Goal: Task Accomplishment & Management: Manage account settings

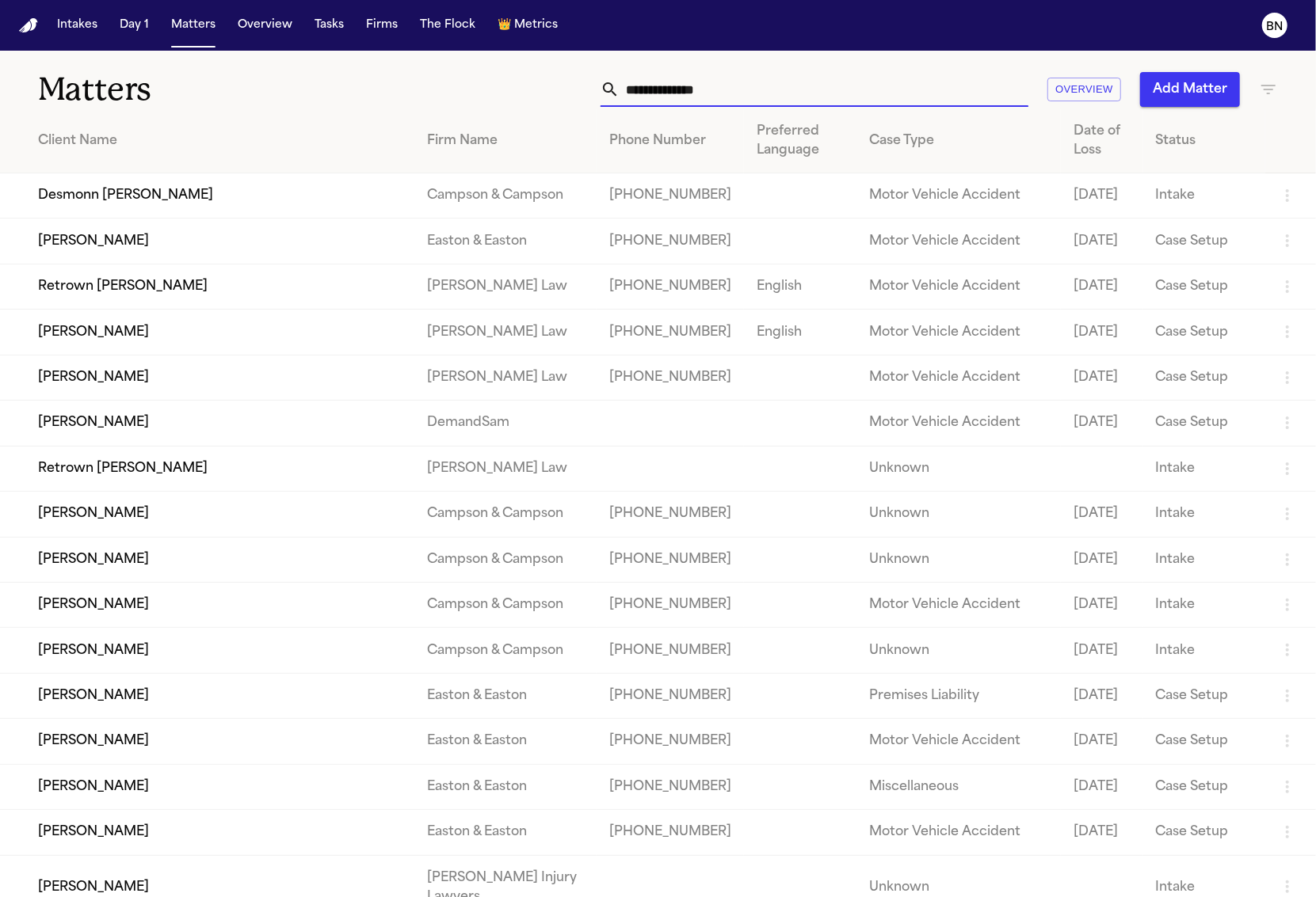
click at [742, 93] on input "text" at bounding box center [824, 89] width 409 height 35
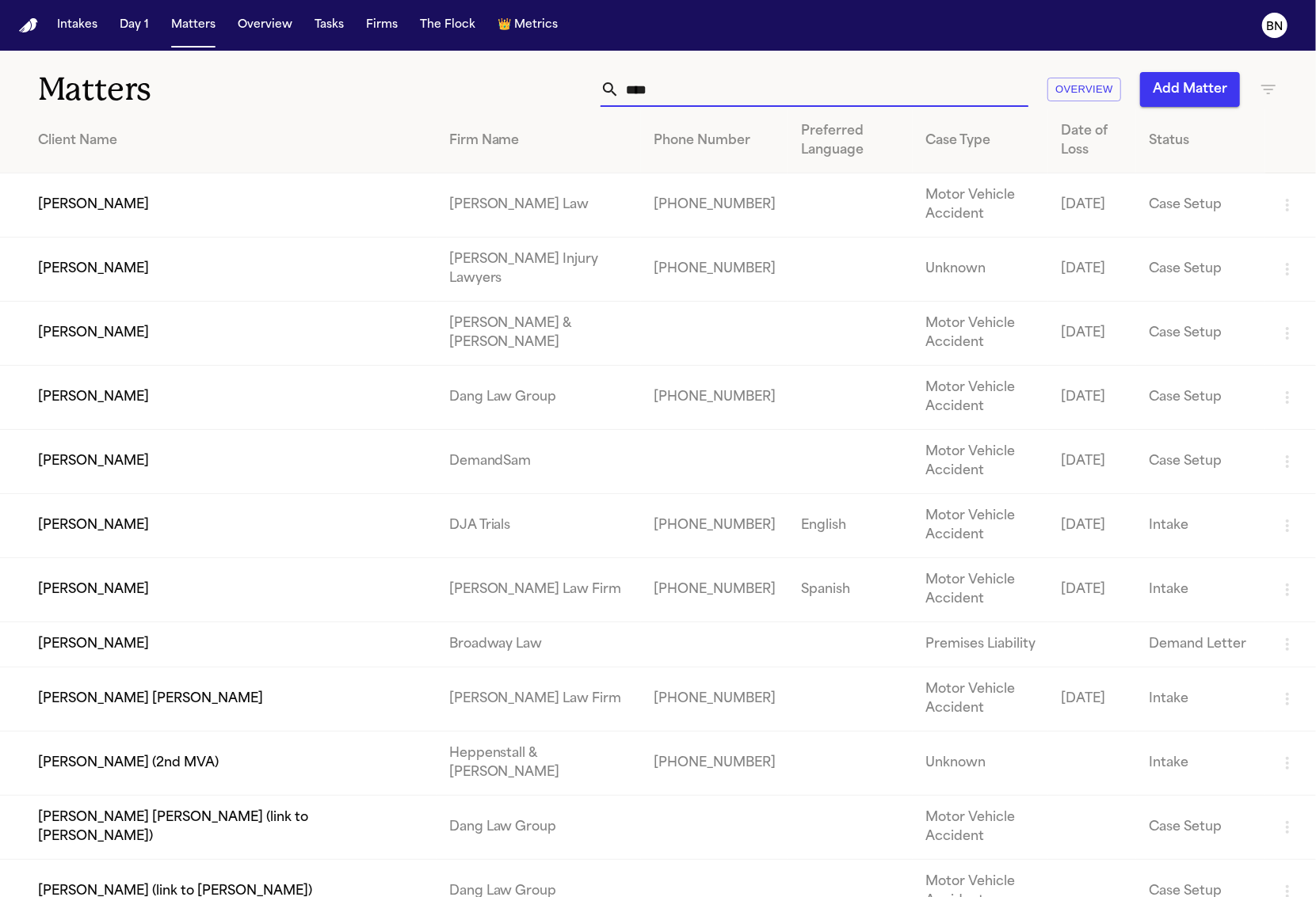
type input "****"
click at [120, 194] on td "Emmanuel Bada" at bounding box center [218, 205] width 437 height 64
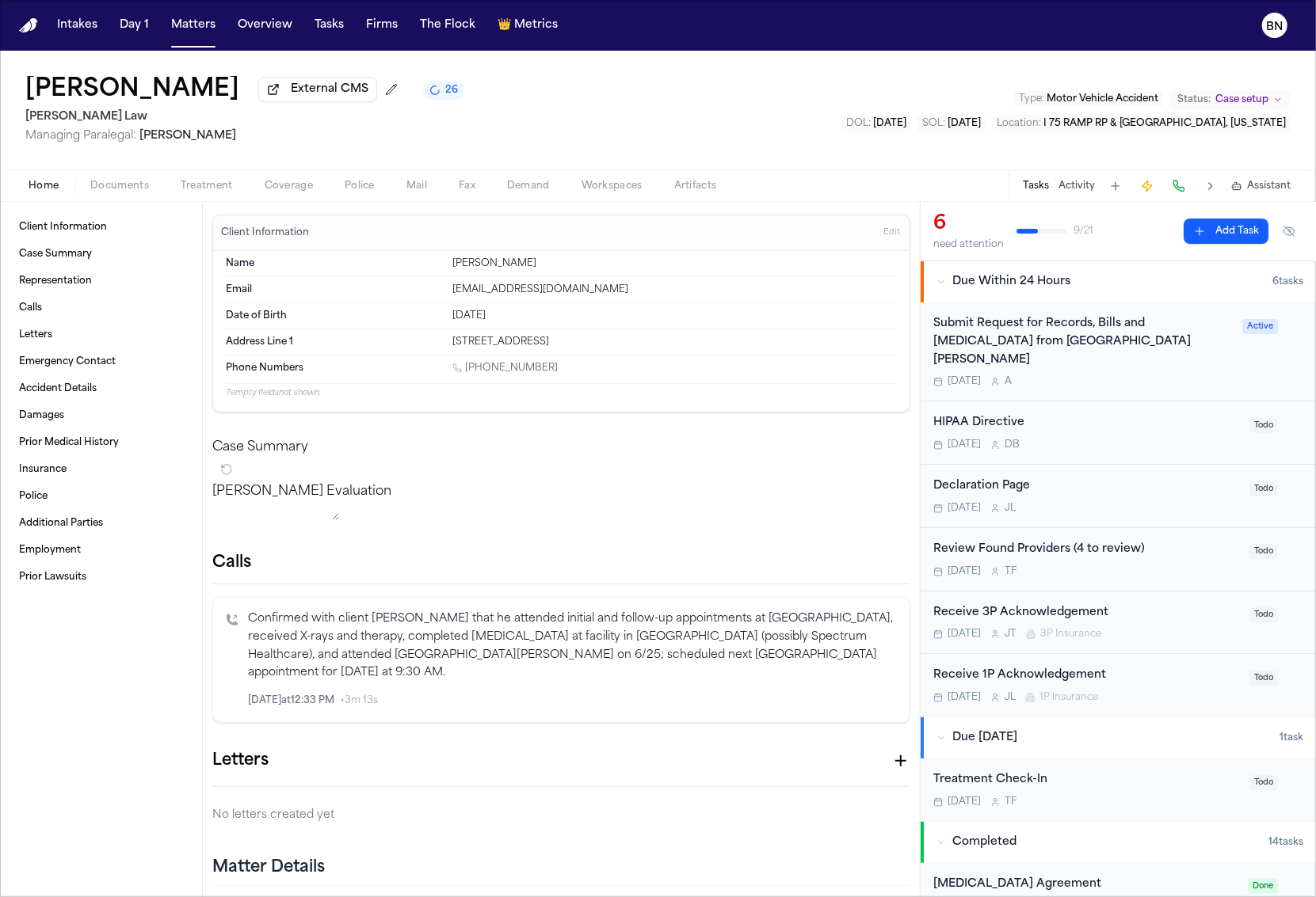
click at [196, 190] on span "Treatment" at bounding box center [206, 186] width 53 height 13
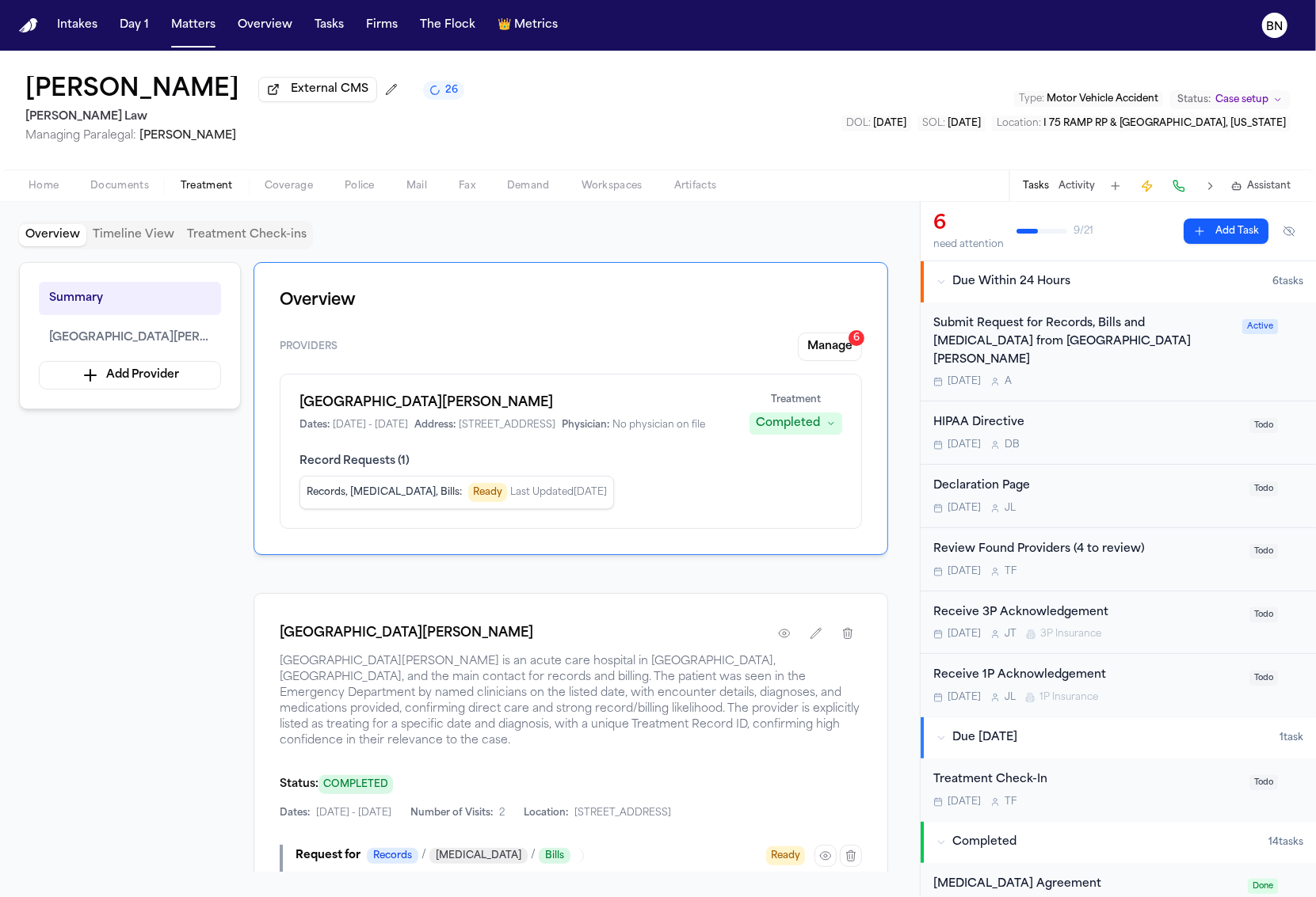
click at [540, 57] on div "Emmanuel Bada External CMS 26 Angell Law Managing Paralegal: Thea Feeney Type :…" at bounding box center [658, 110] width 1316 height 119
click at [197, 20] on button "Matters" at bounding box center [193, 25] width 57 height 28
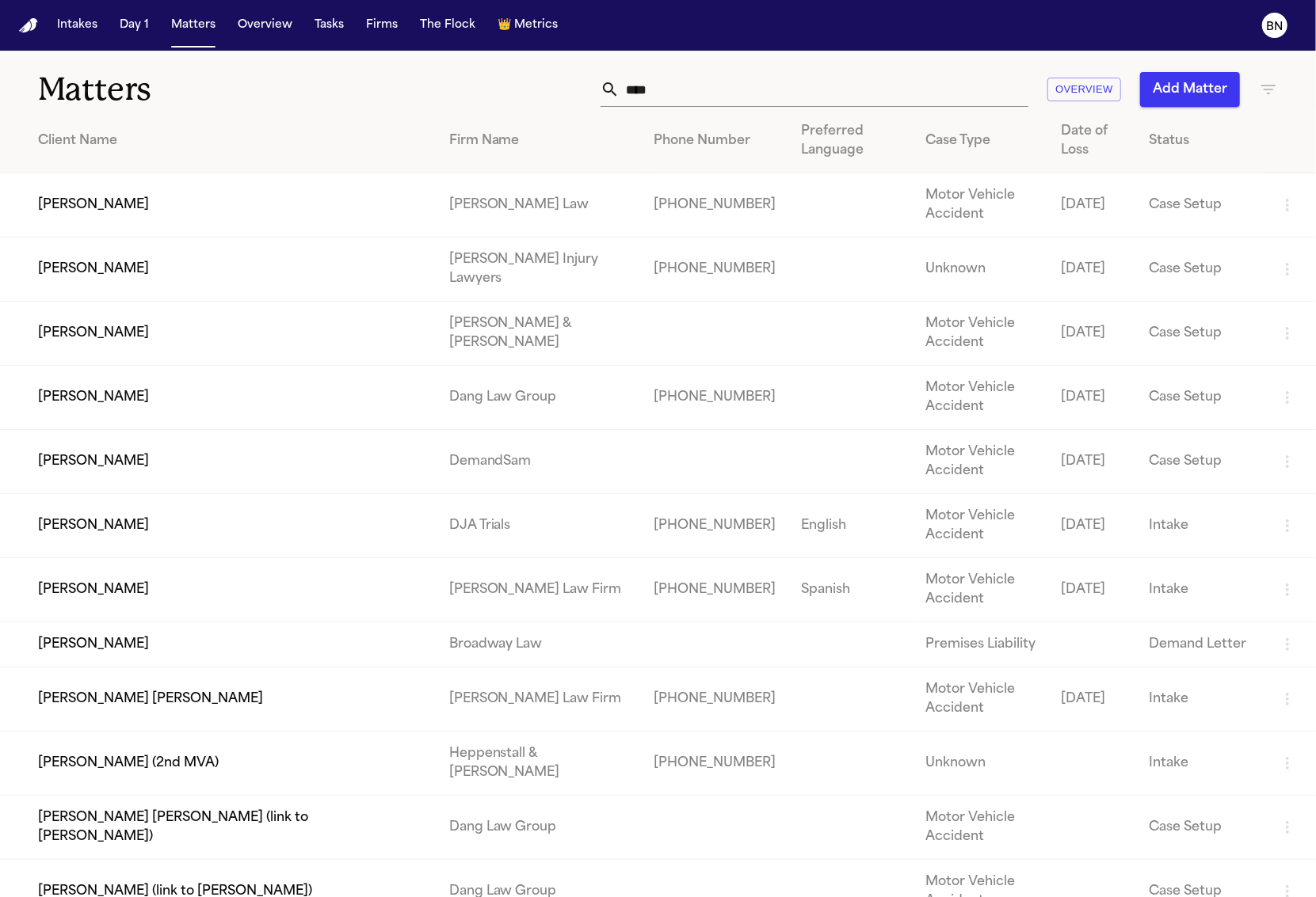
click at [777, 98] on input "****" at bounding box center [824, 89] width 409 height 35
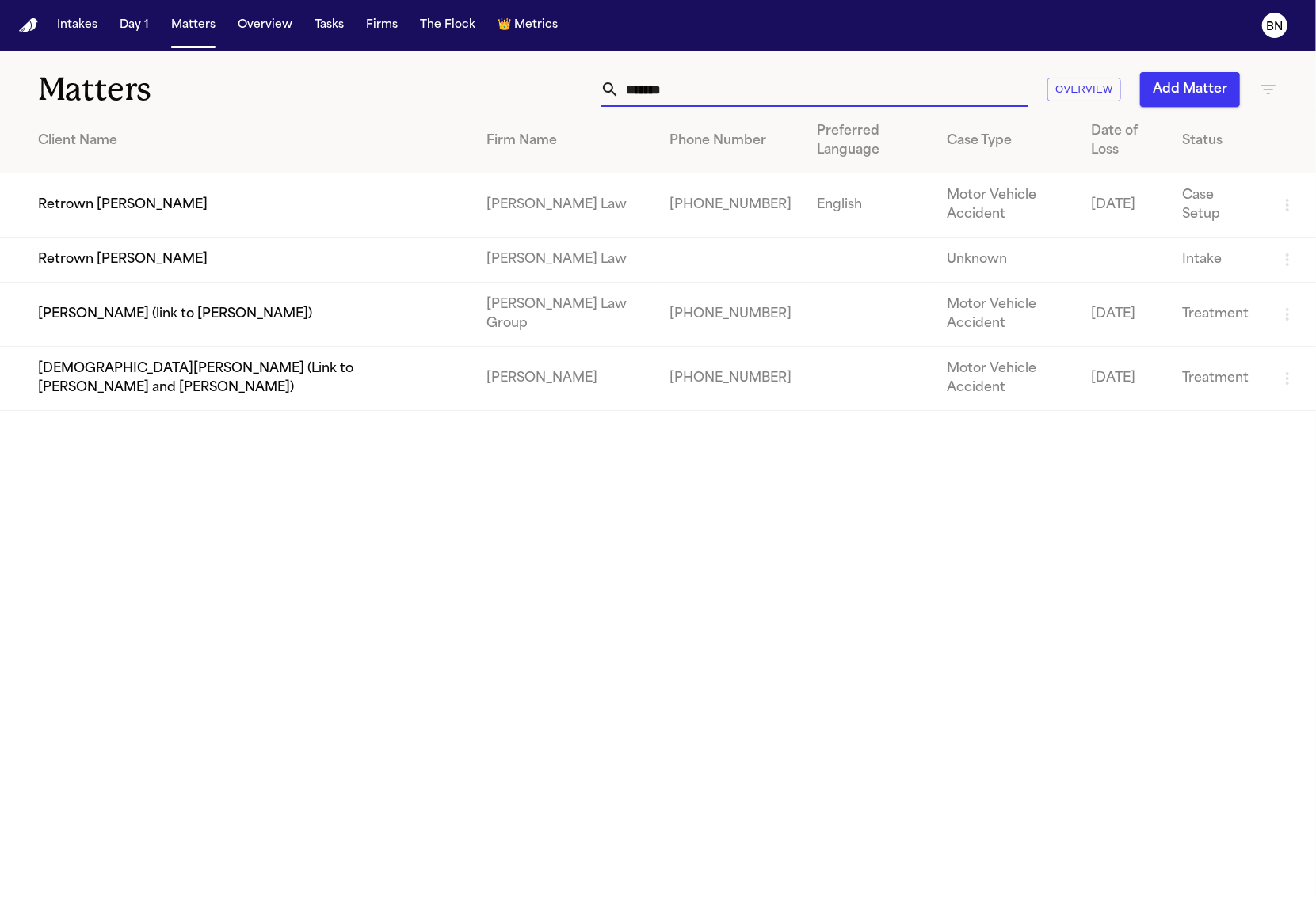
type input "*******"
click at [195, 238] on td "Retrown Burley" at bounding box center [237, 260] width 474 height 45
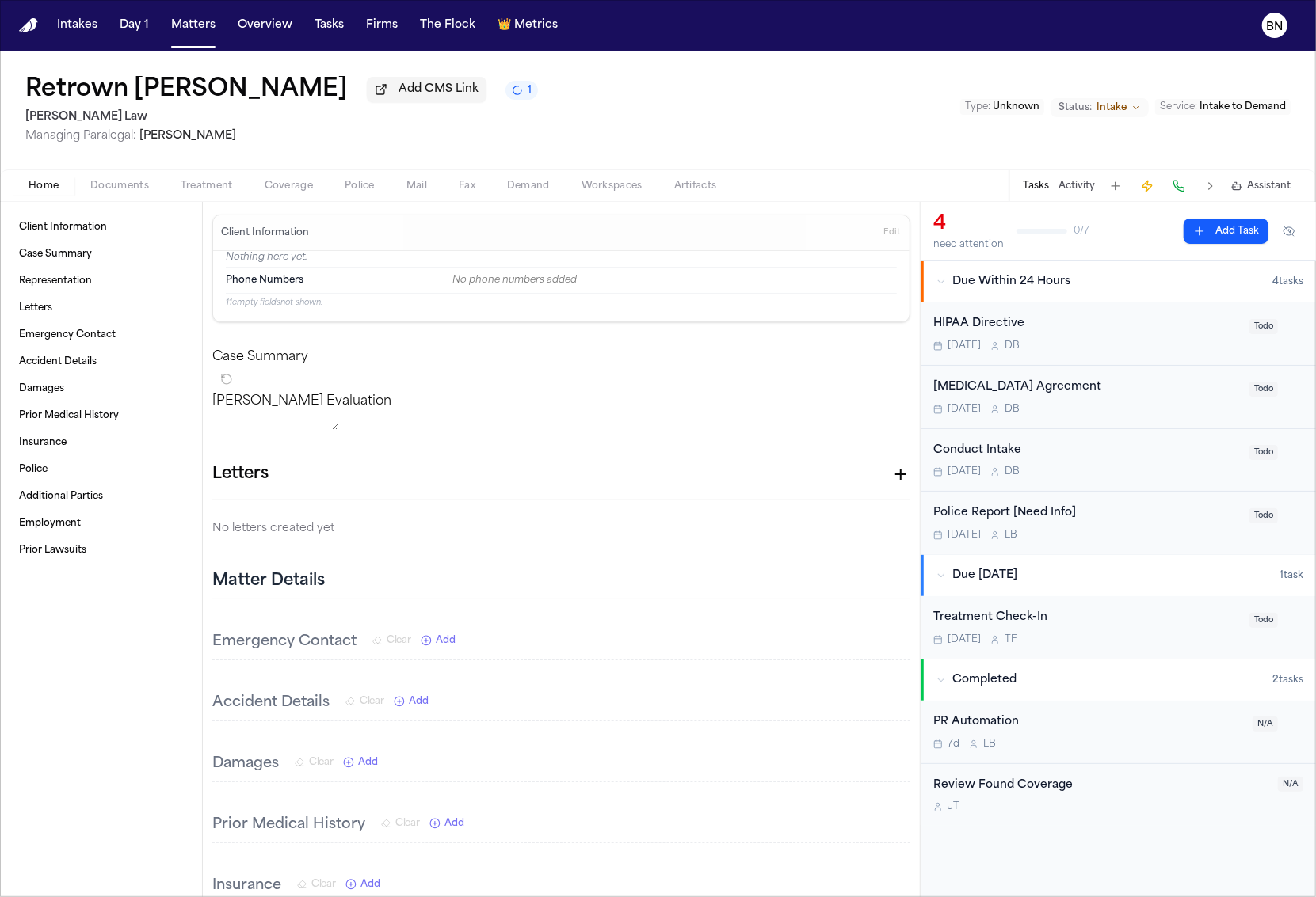
click at [115, 183] on span "Documents" at bounding box center [120, 186] width 59 height 13
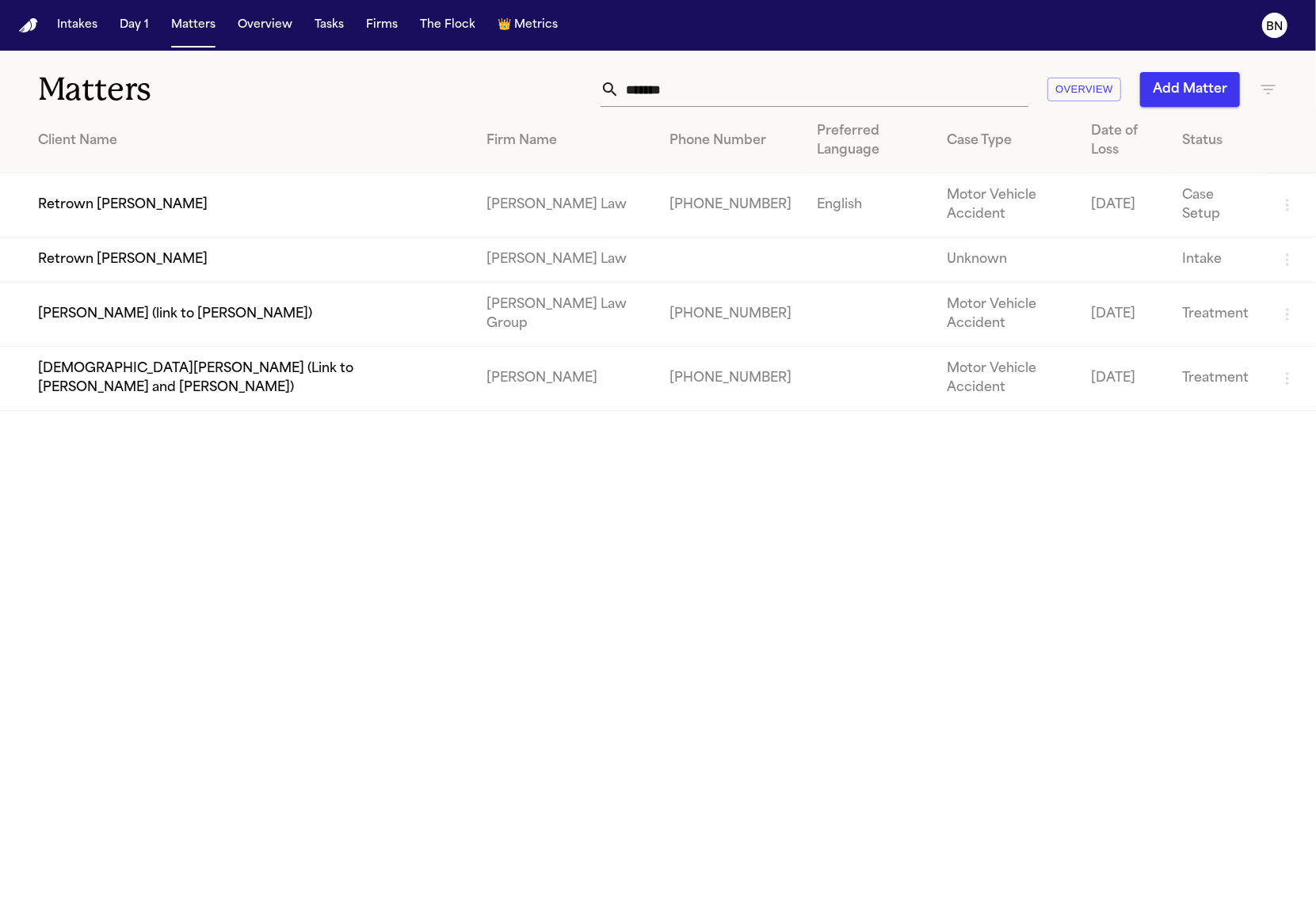
click at [354, 178] on td "Retrown Burley" at bounding box center [237, 205] width 474 height 64
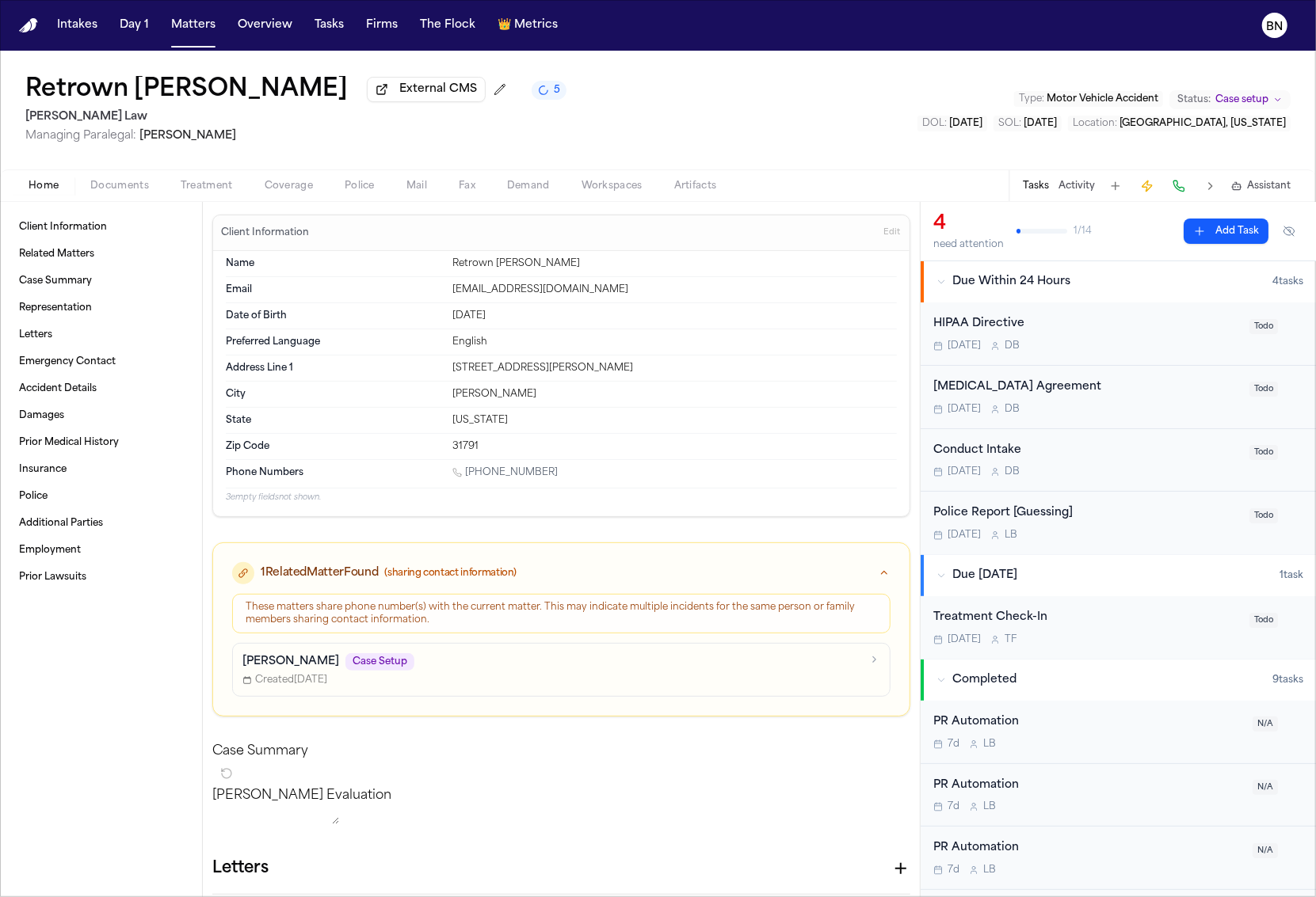
click at [103, 192] on span "Documents" at bounding box center [120, 186] width 59 height 13
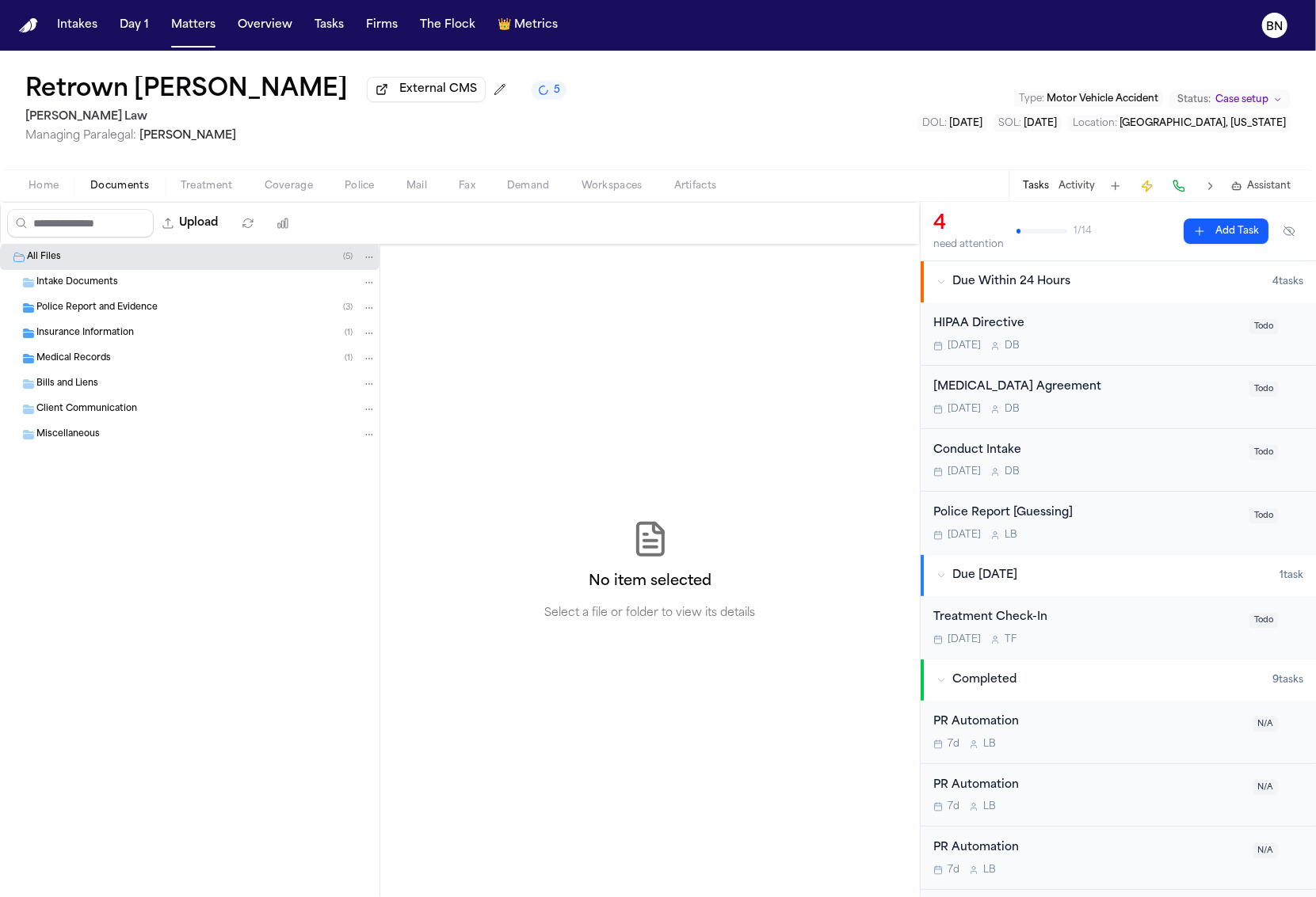
click at [54, 192] on span "Home" at bounding box center [43, 186] width 30 height 13
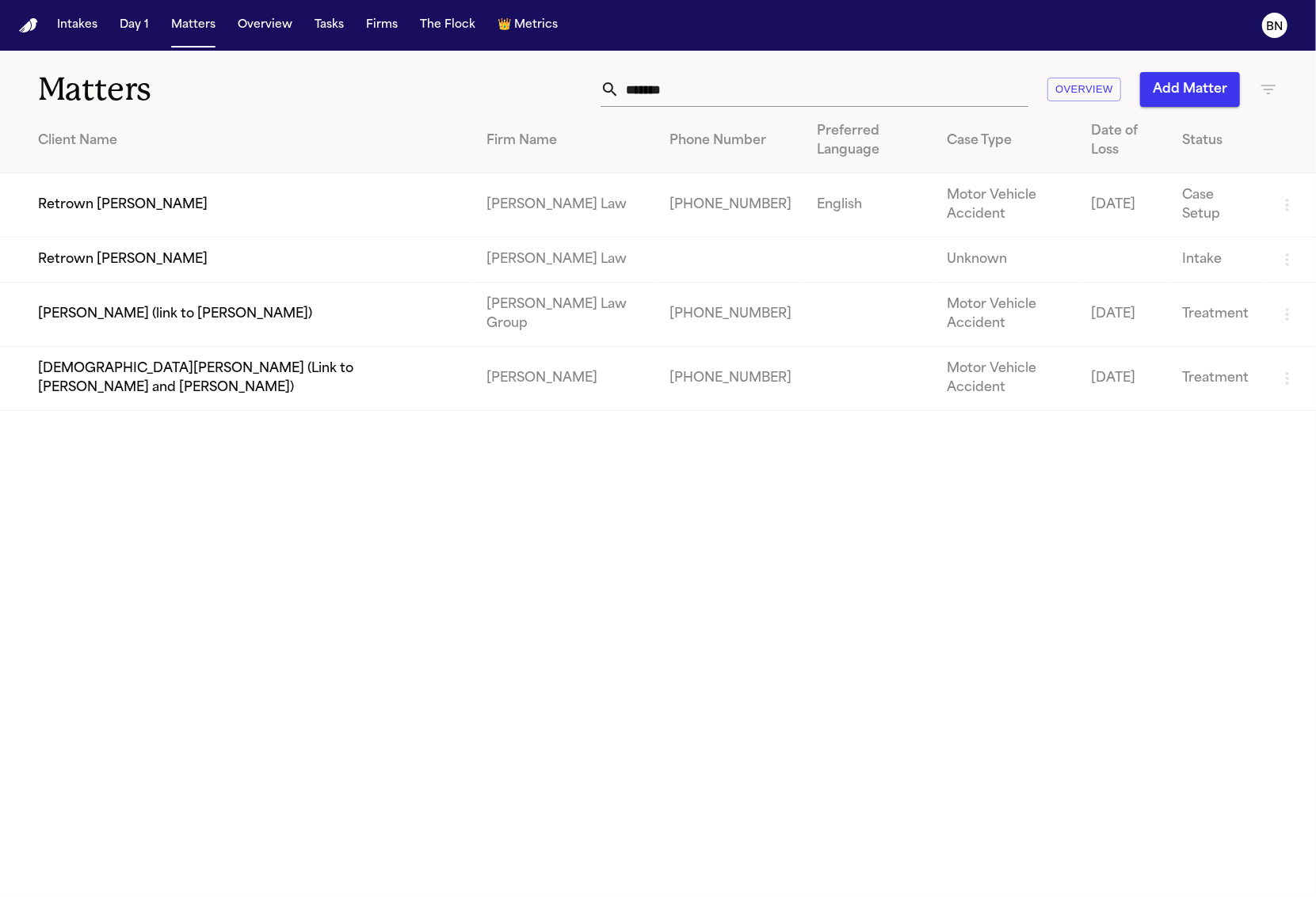
click at [181, 238] on td "Retrown Burley" at bounding box center [237, 260] width 474 height 45
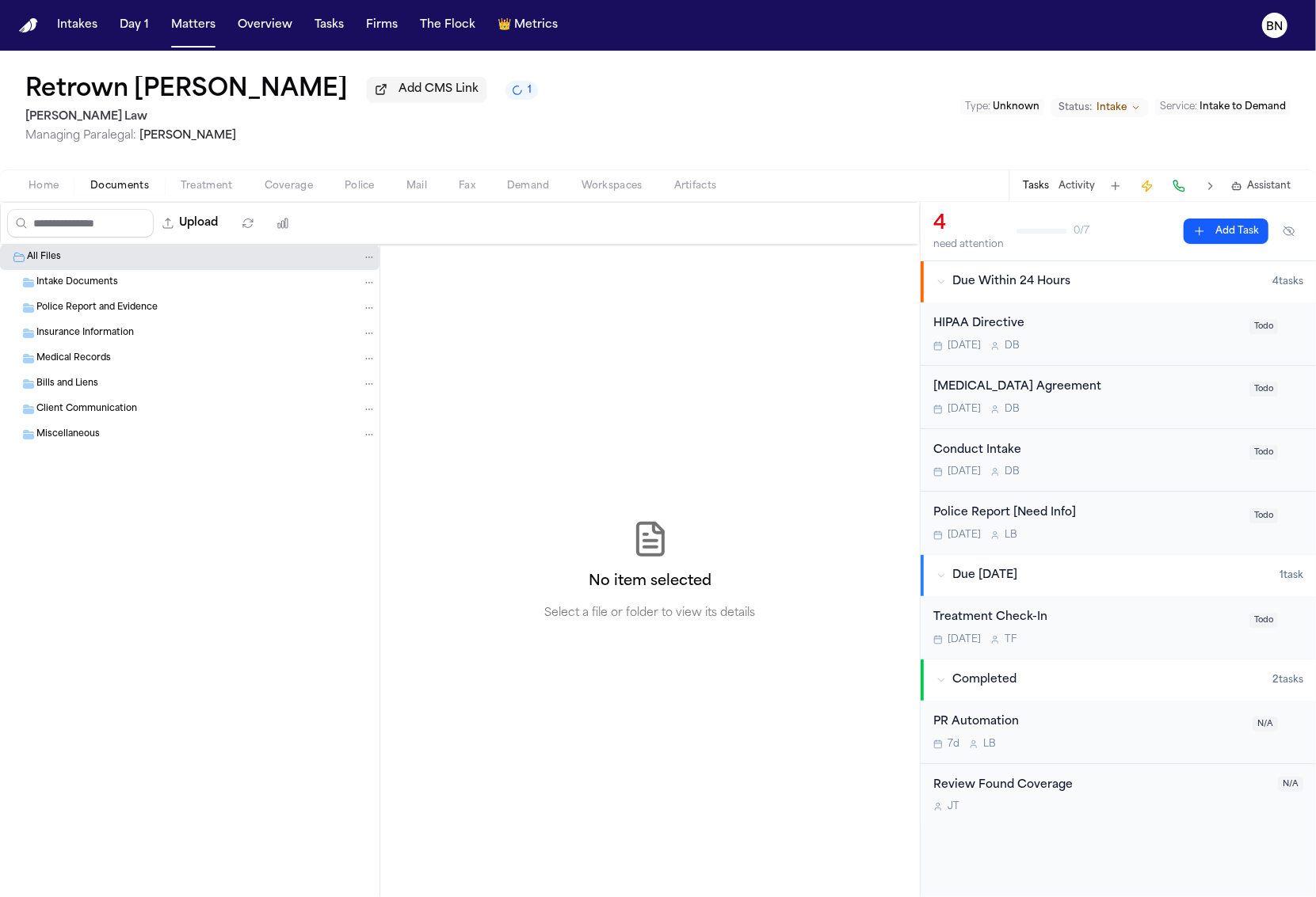
click at [132, 192] on span "Documents" at bounding box center [120, 186] width 59 height 13
click at [174, 13] on button "Matters" at bounding box center [193, 25] width 57 height 28
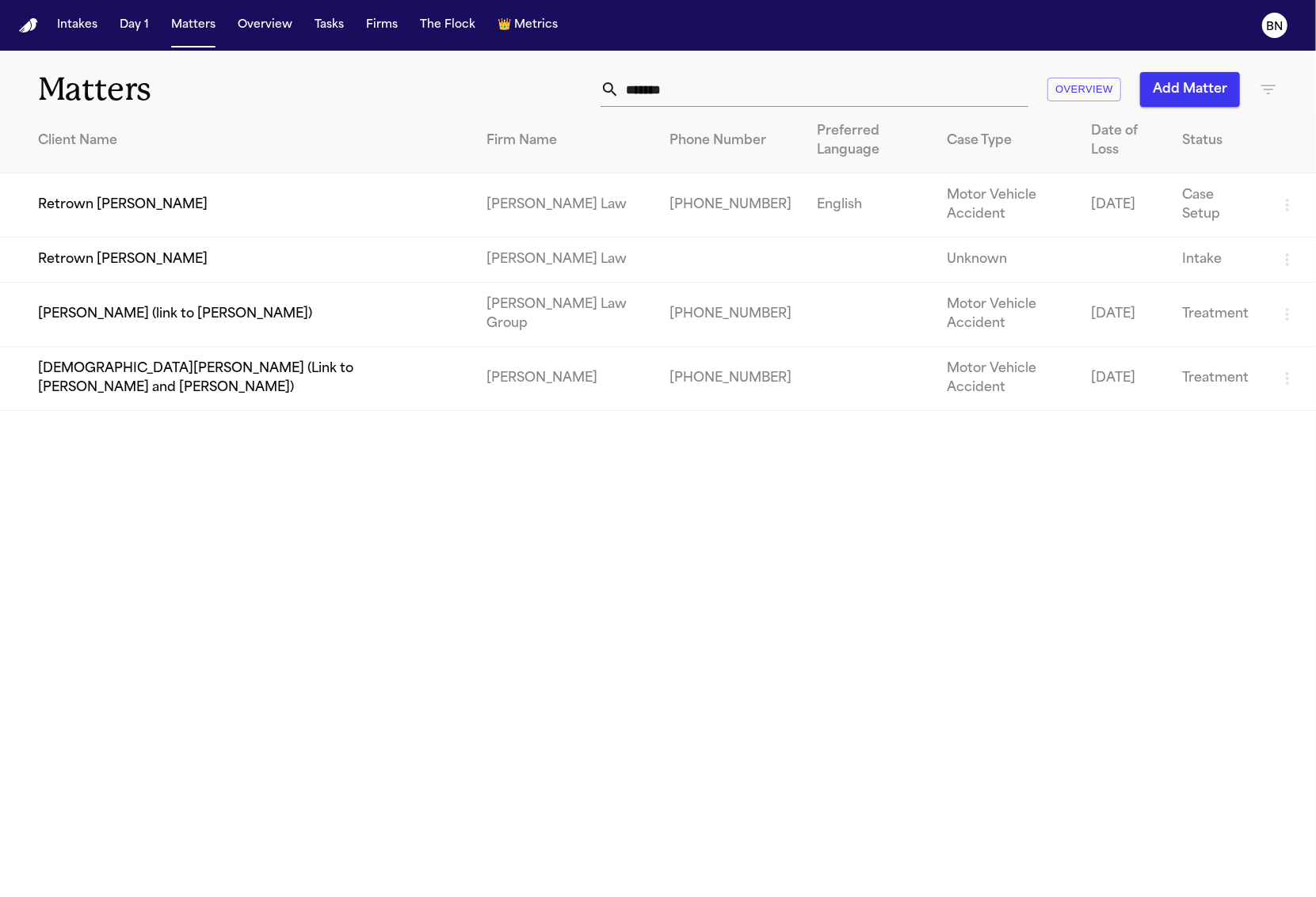
click at [382, 186] on td "Retrown Burley" at bounding box center [237, 205] width 474 height 64
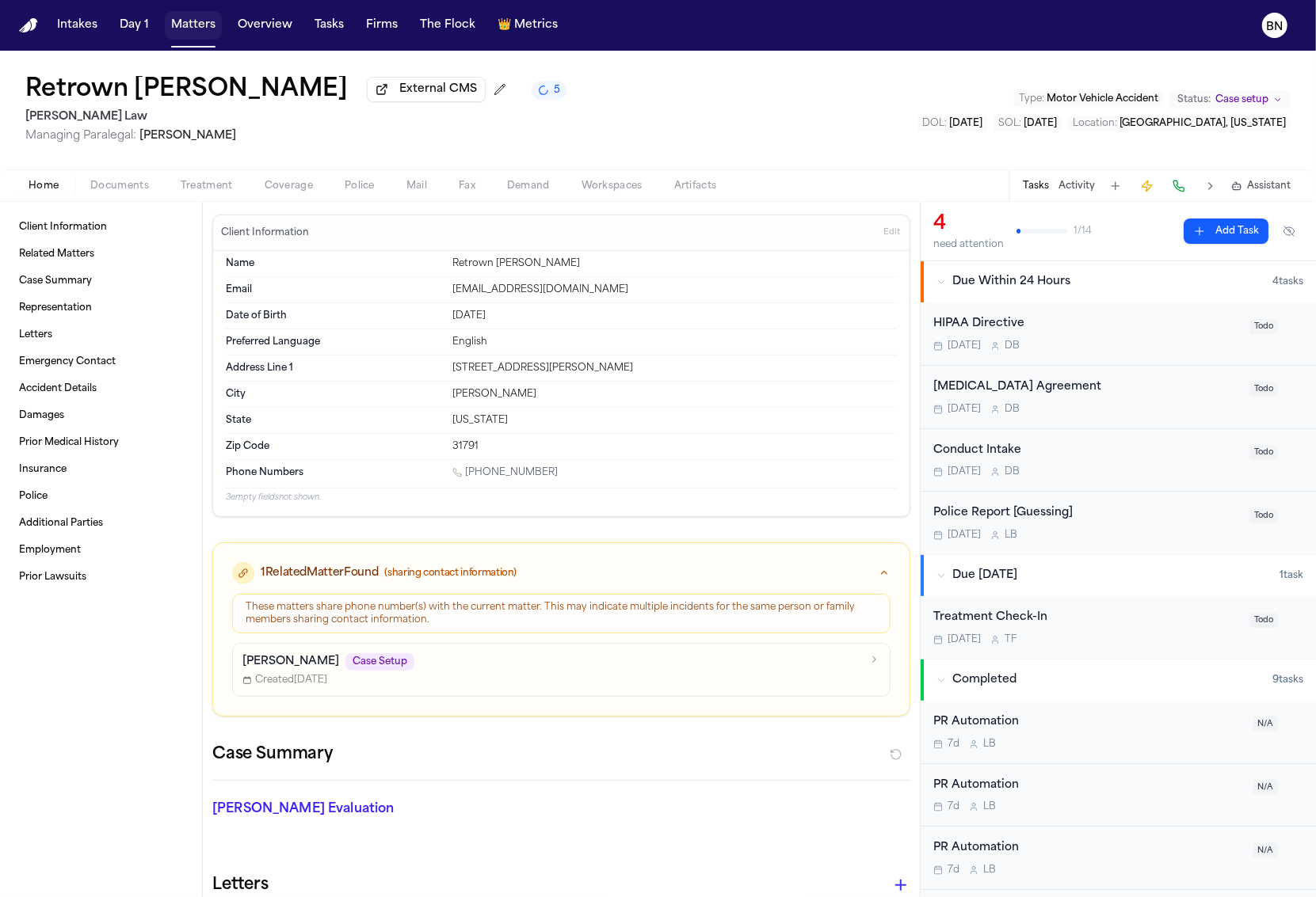
click at [206, 35] on button "Matters" at bounding box center [193, 25] width 57 height 28
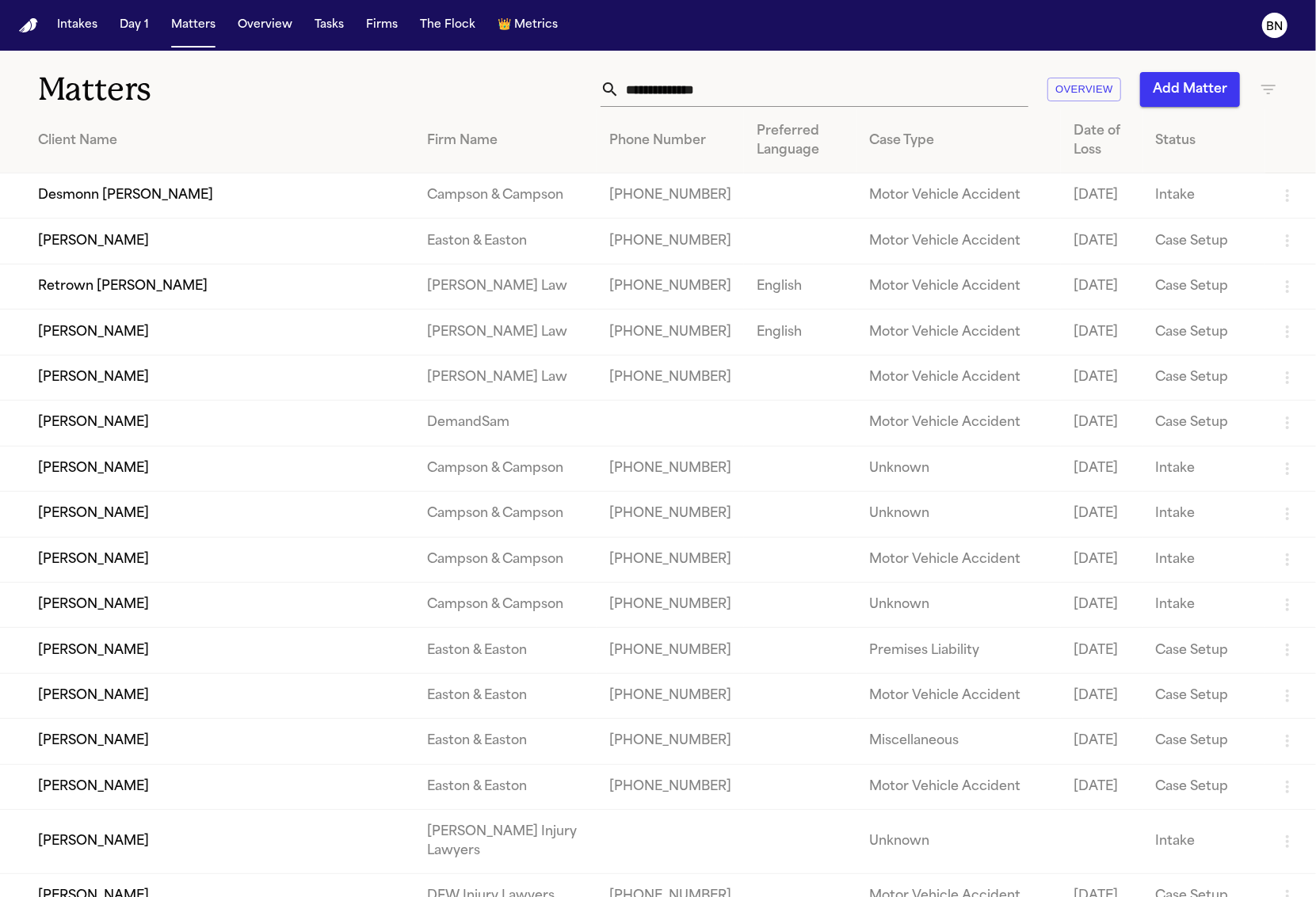
click at [922, 102] on input "text" at bounding box center [824, 89] width 409 height 35
paste input "********"
type input "********"
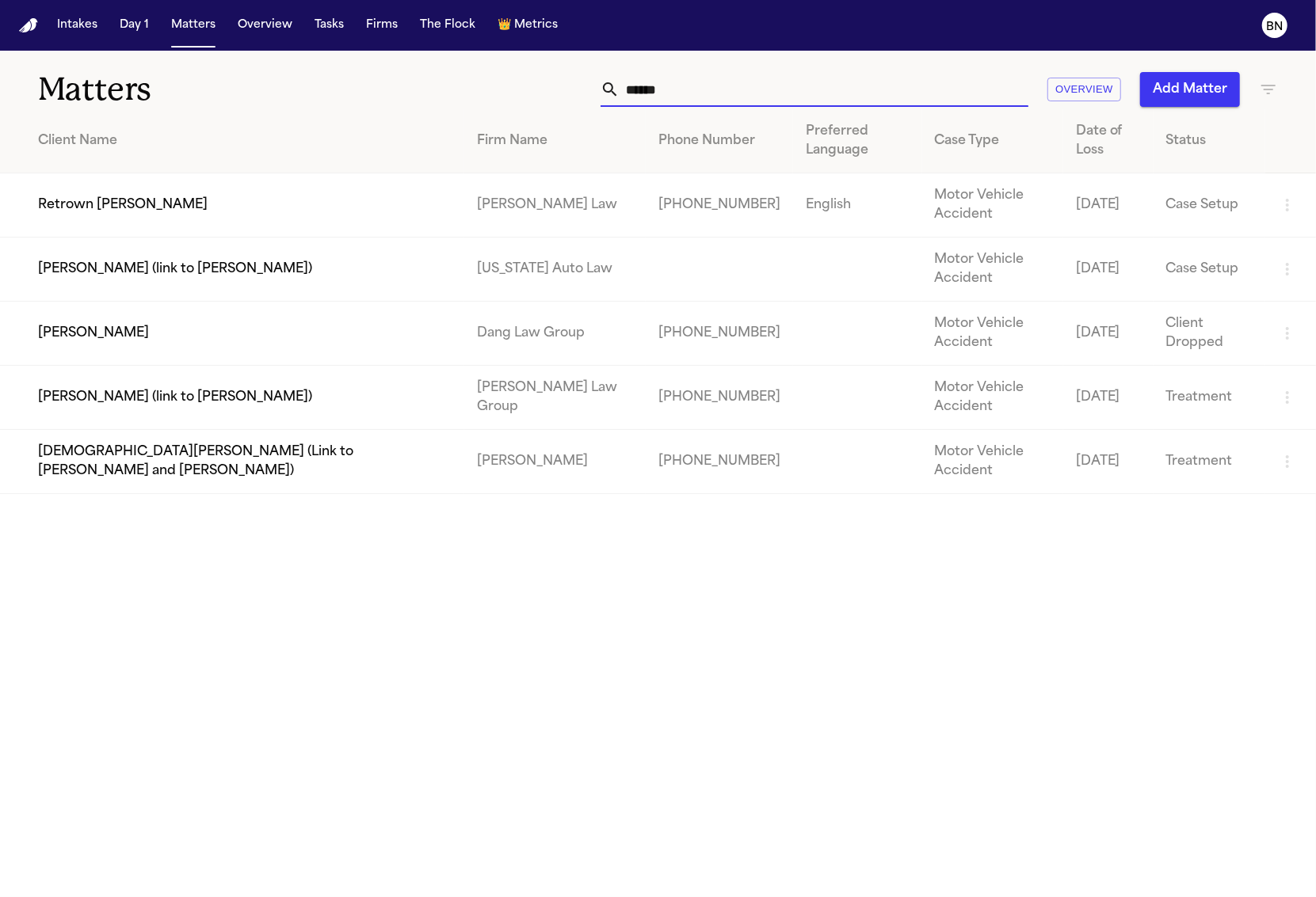
type input "******"
click at [245, 223] on td "Retrown Burley" at bounding box center [232, 205] width 464 height 64
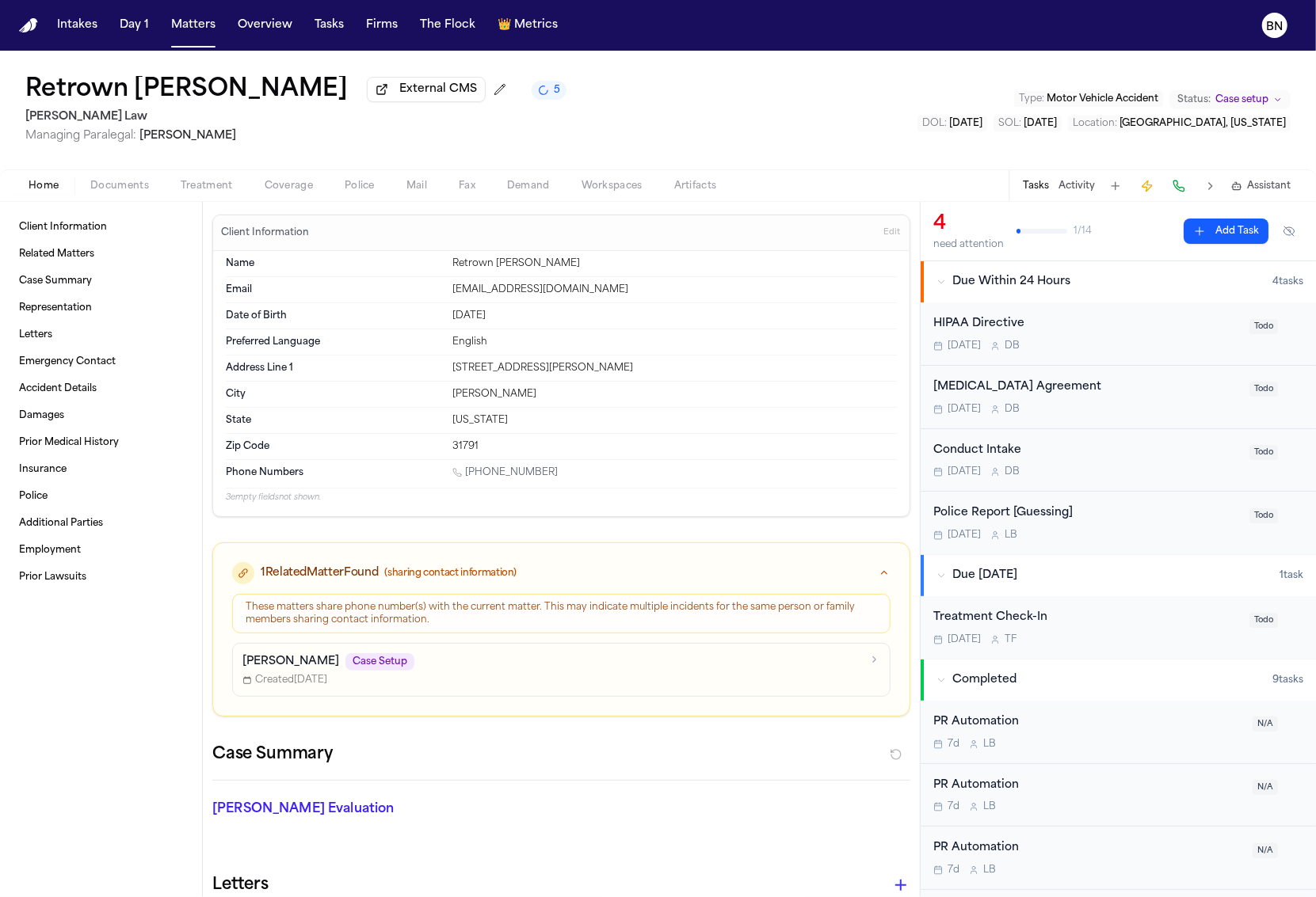
click at [408, 659] on div "Michael Glover Case Setup" at bounding box center [551, 663] width 618 height 18
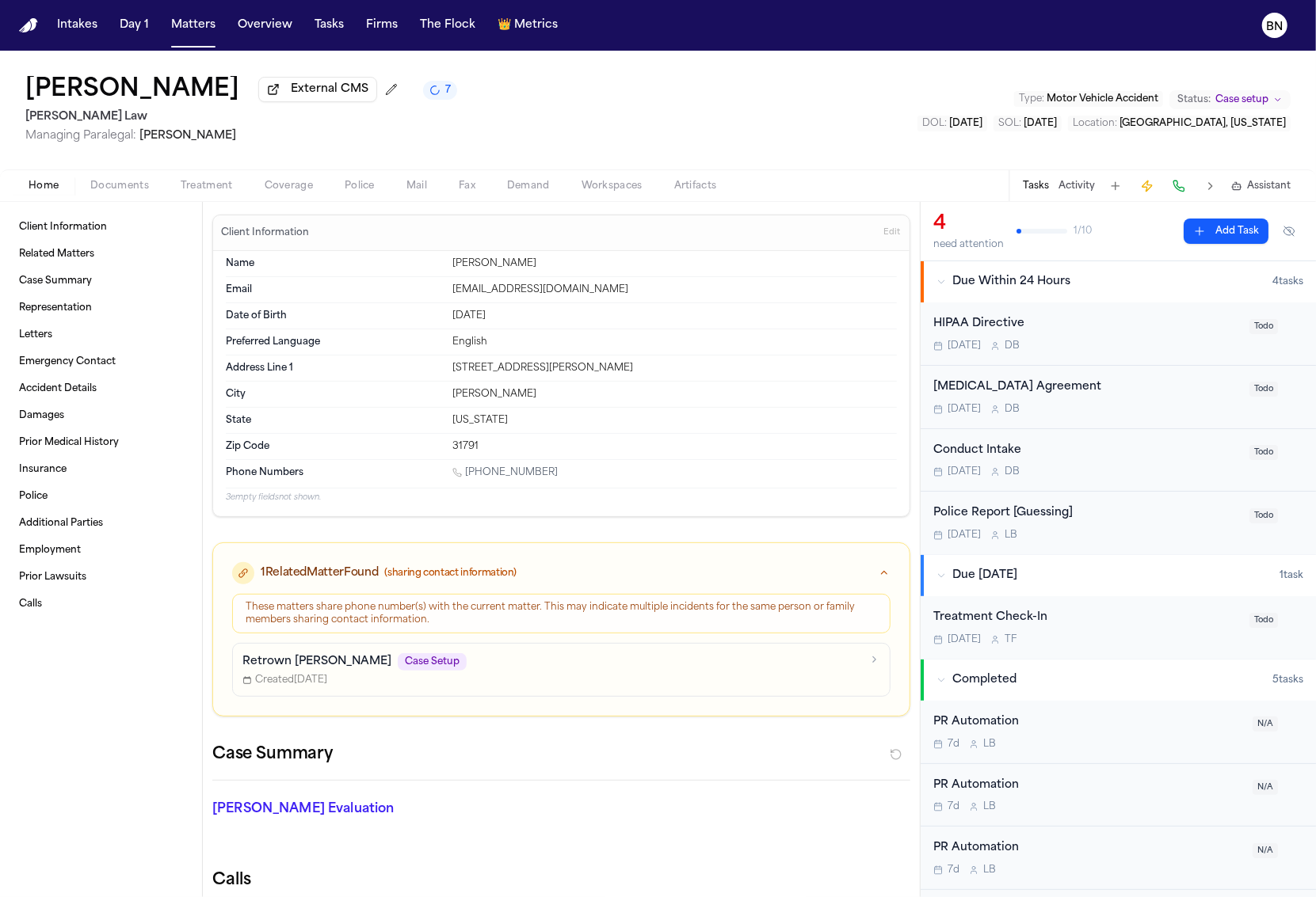
click at [403, 663] on div "Retrown Burley Case Setup" at bounding box center [551, 663] width 618 height 18
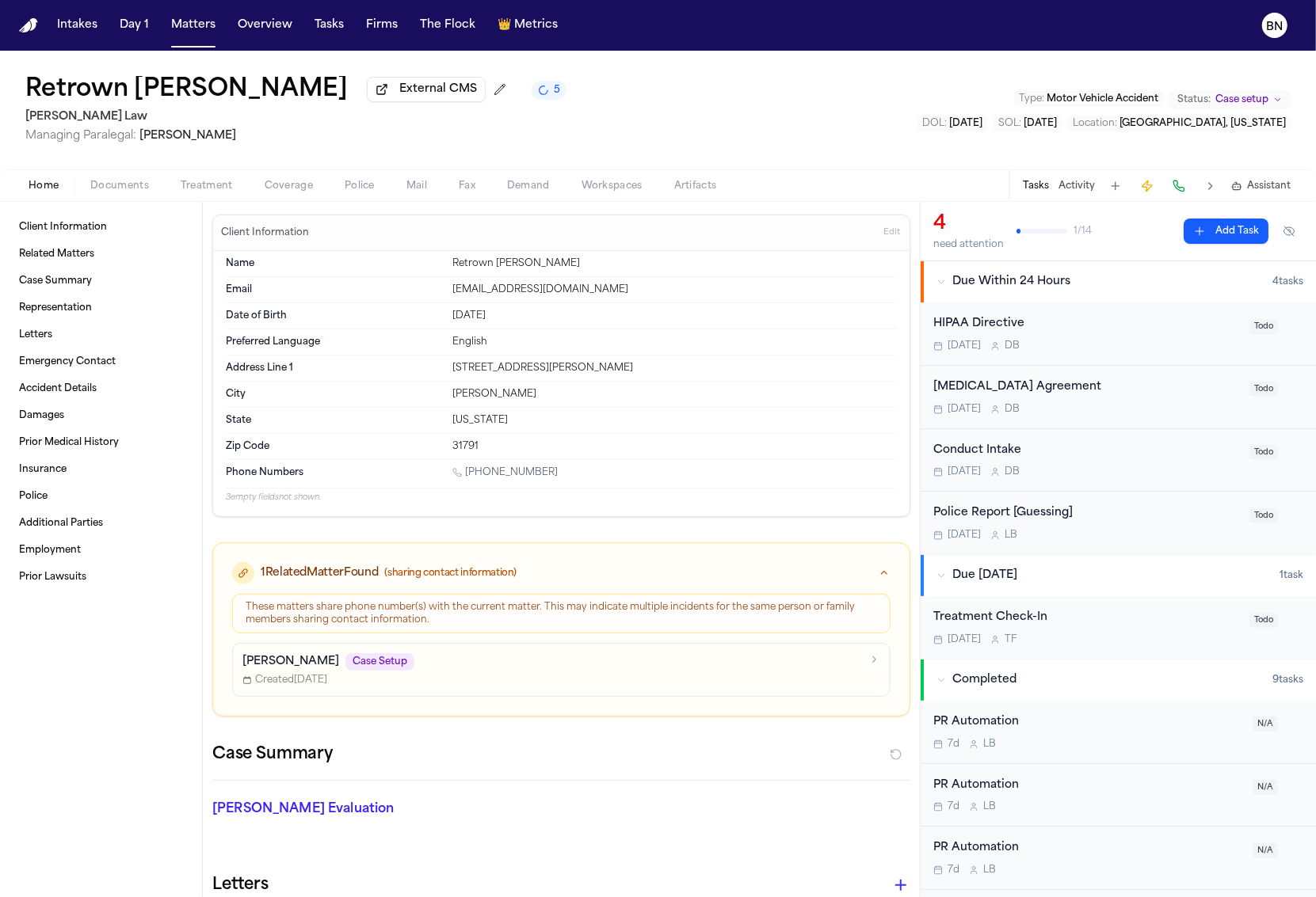
click at [404, 663] on div "Michael Glover Case Setup" at bounding box center [551, 663] width 618 height 18
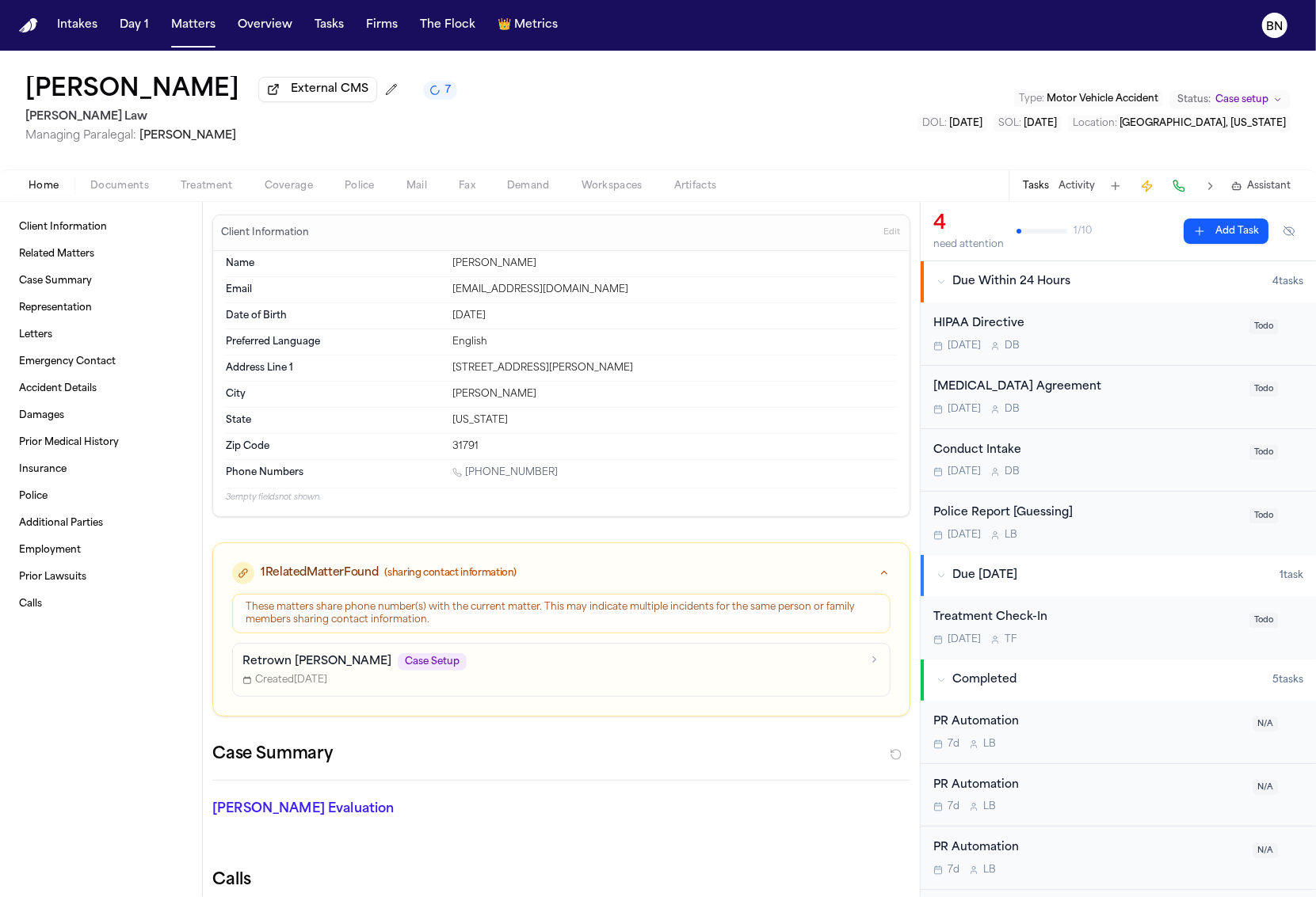
click at [404, 663] on div "Retrown Burley Case Setup" at bounding box center [551, 663] width 618 height 18
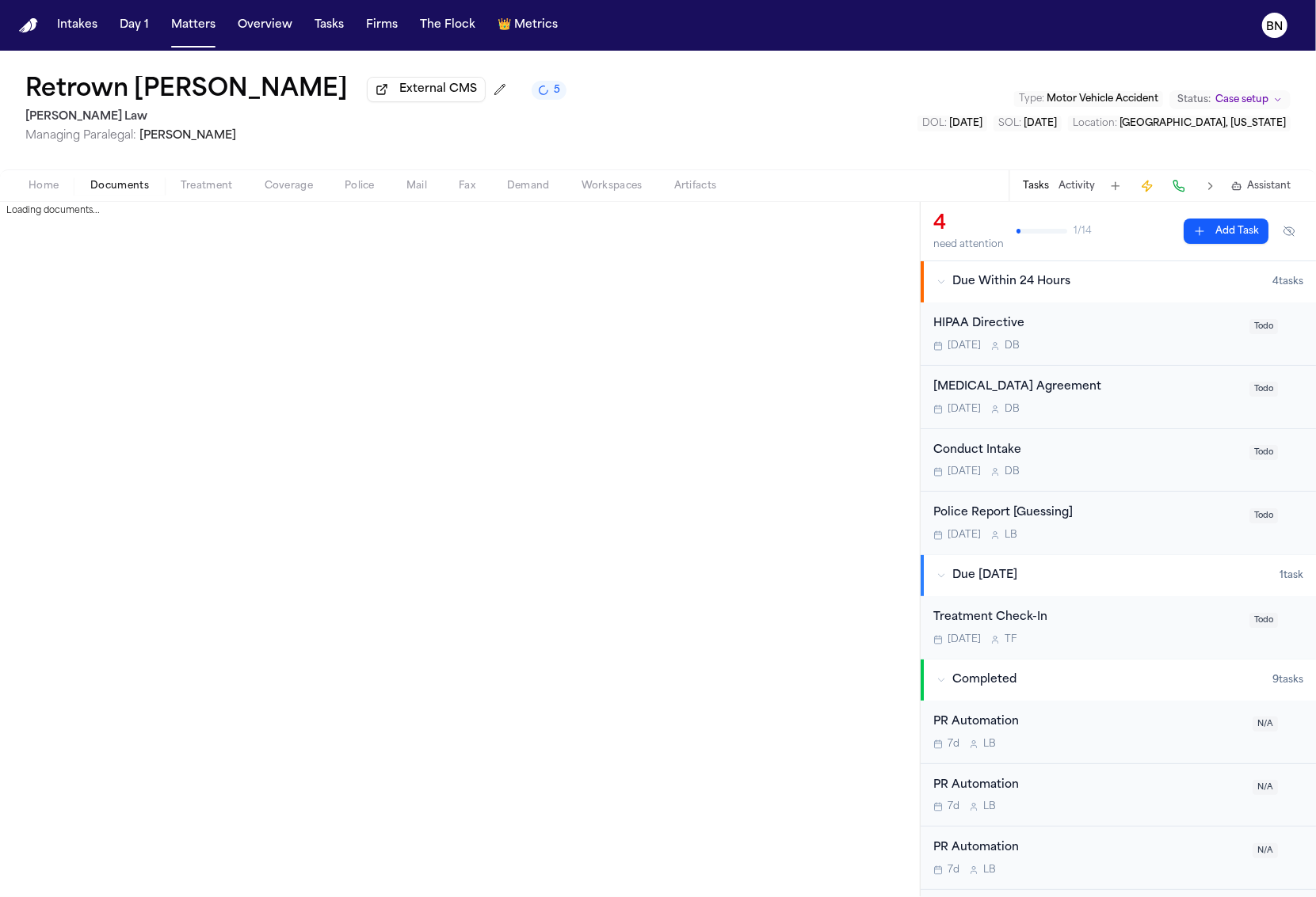
click at [117, 192] on span "Documents" at bounding box center [120, 186] width 59 height 13
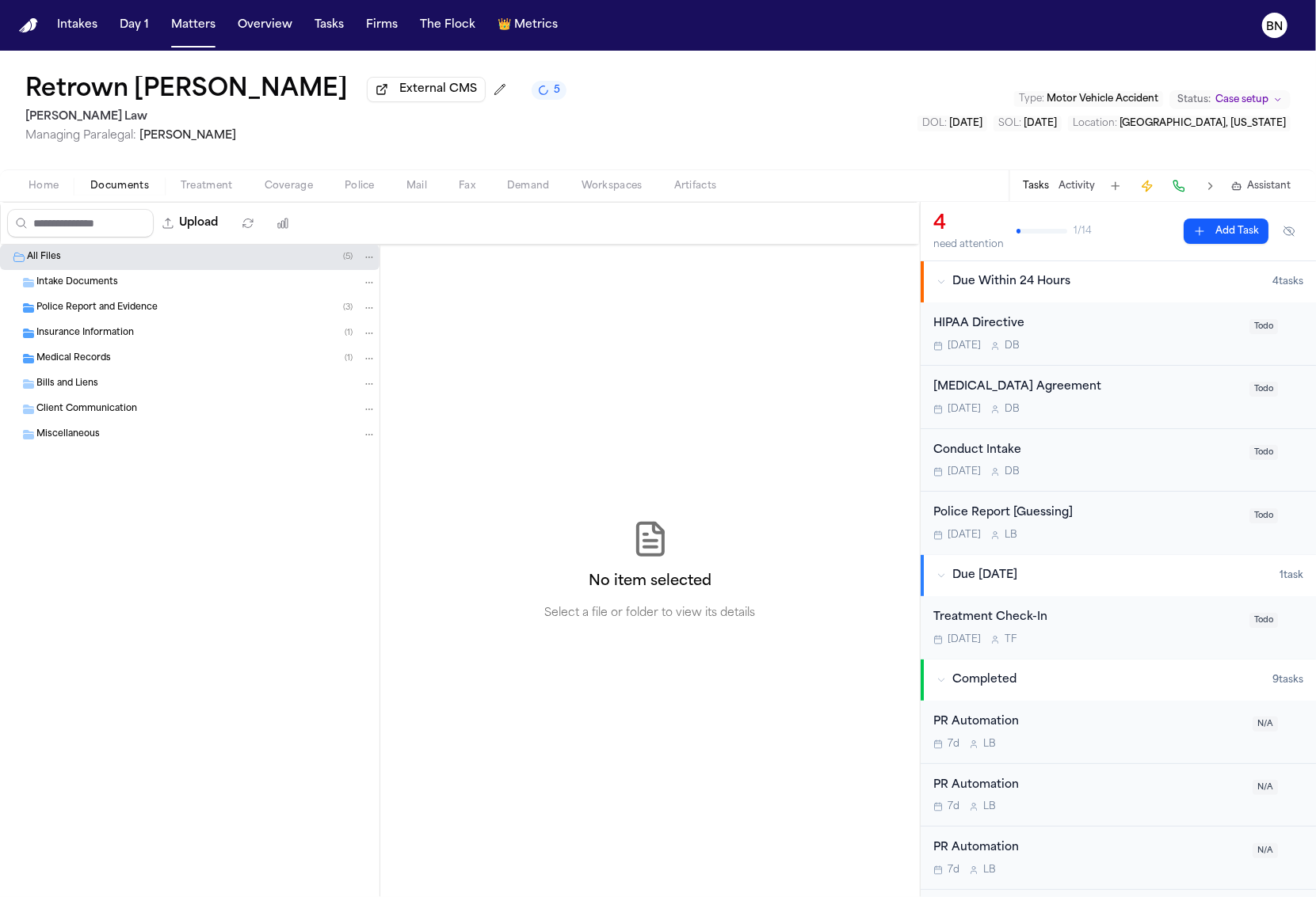
click at [127, 315] on span "Police Report and Evidence" at bounding box center [97, 308] width 121 height 14
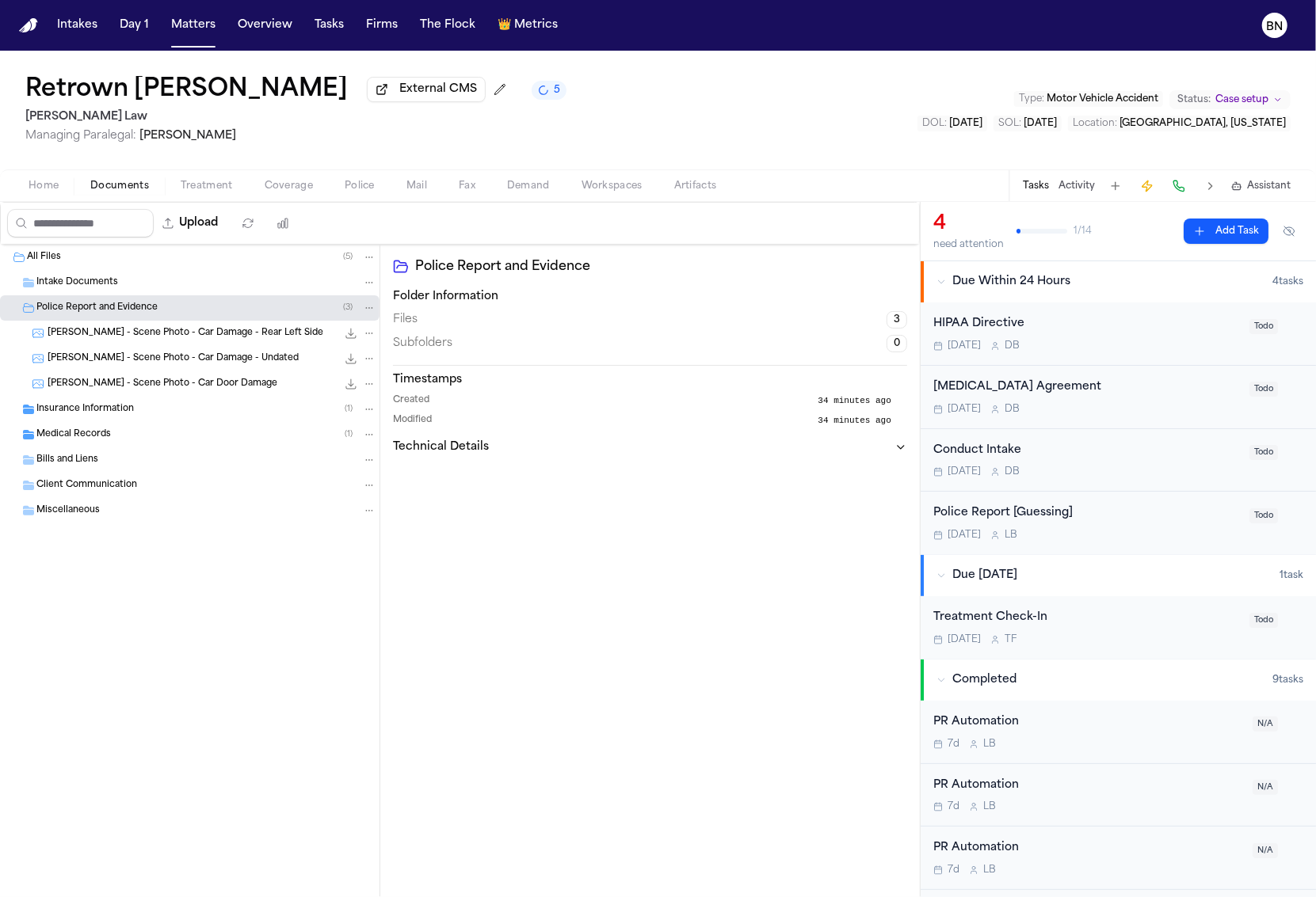
click at [155, 346] on div "R. Burley - Scene Photo - Car Damage - Rear Left Side 746.6 KB • JPEG" at bounding box center [189, 333] width 379 height 25
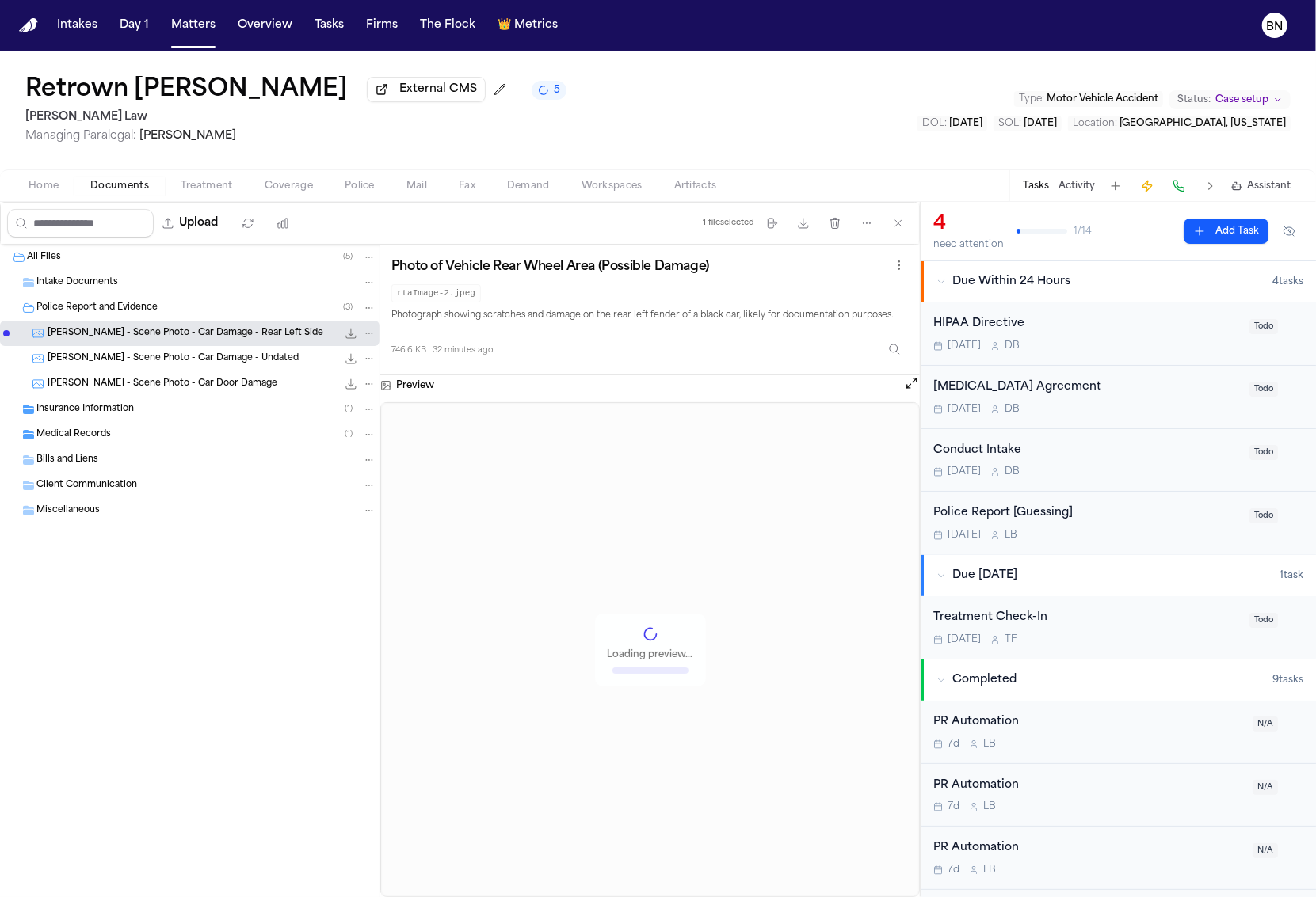
click at [155, 361] on span "R. Burley - Scene Photo - Car Damage - Undated" at bounding box center [173, 359] width 251 height 14
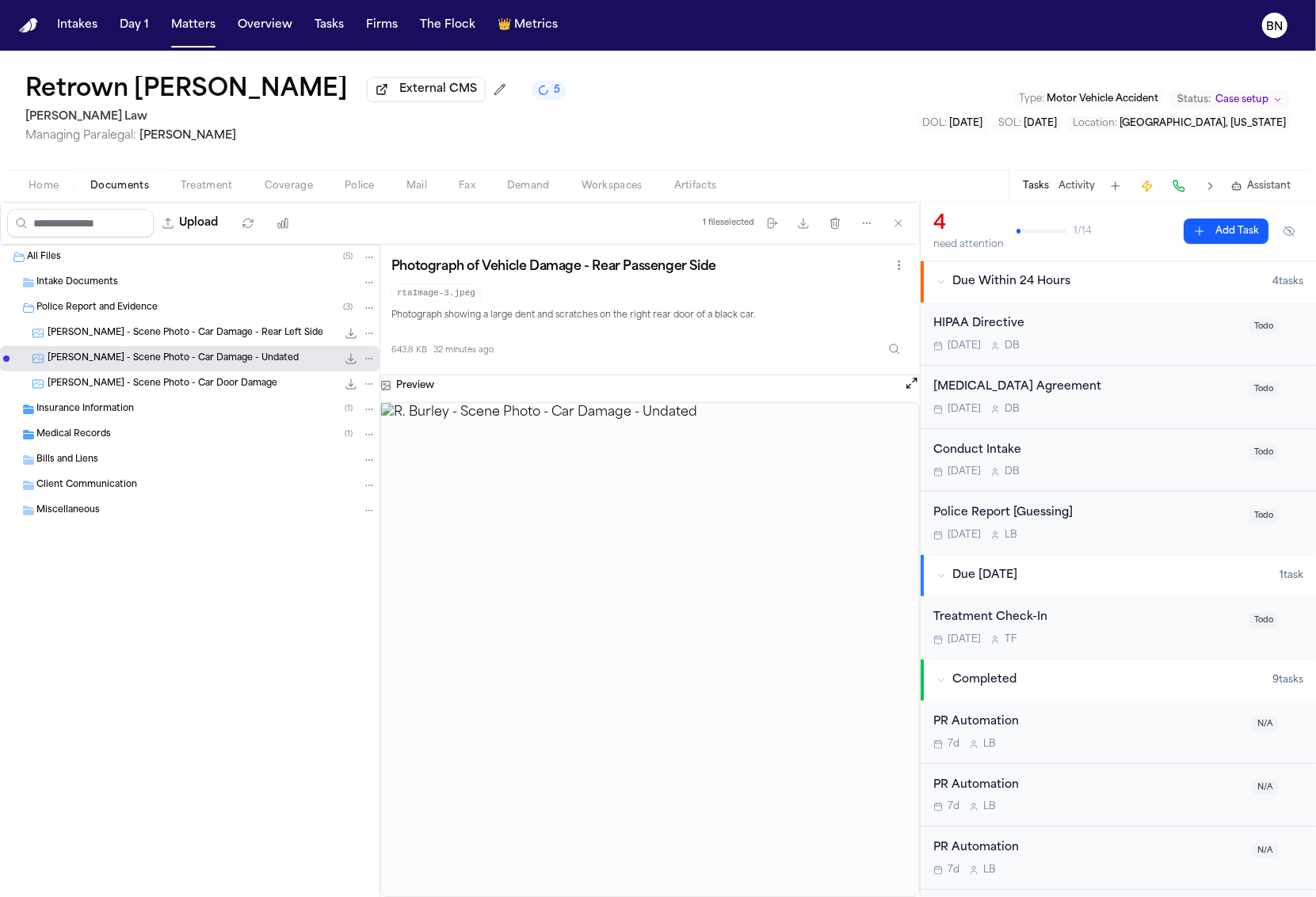
click at [155, 387] on span "R. Burley - Scene Photo - Car Door Damage" at bounding box center [162, 384] width 230 height 14
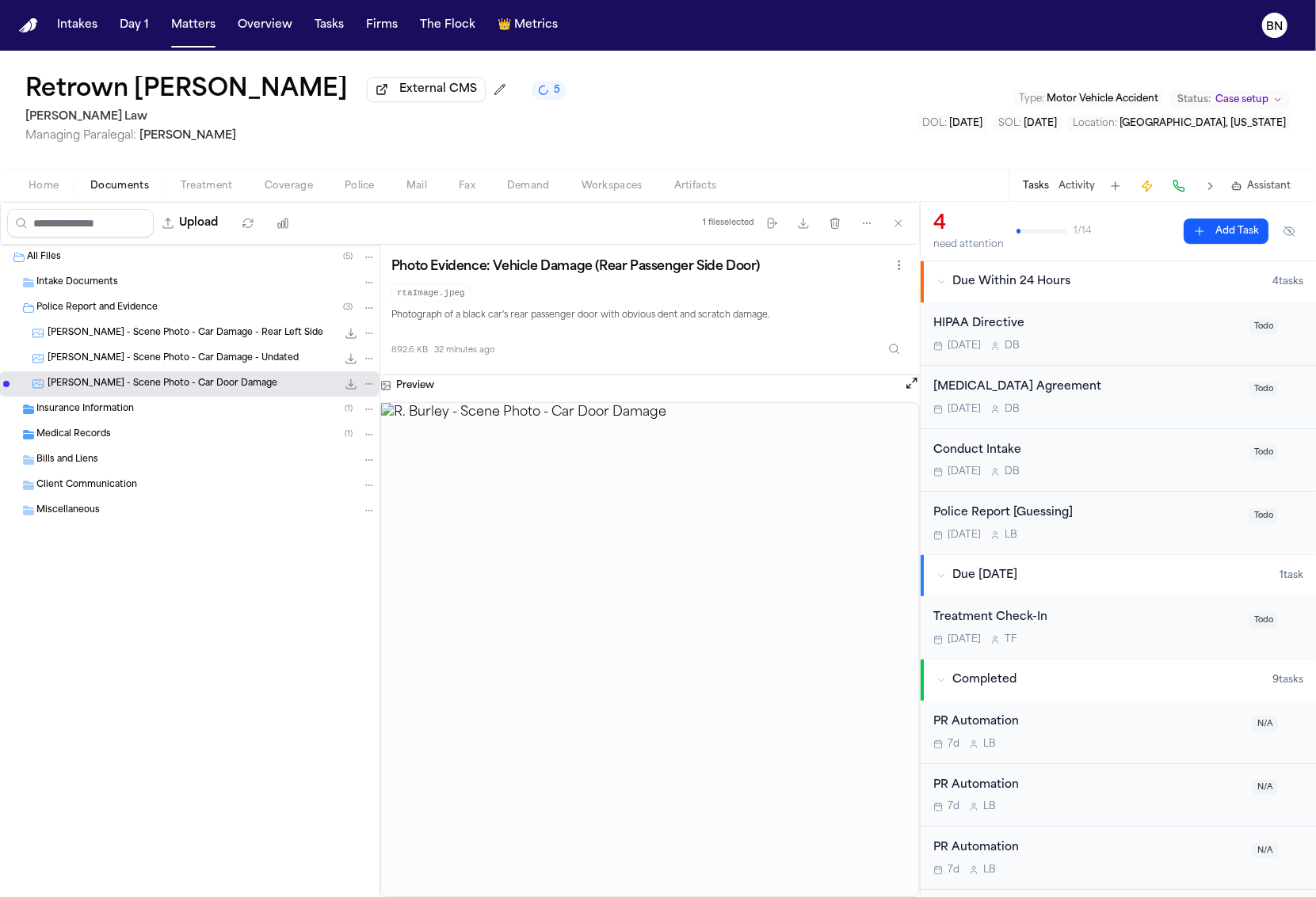
click at [151, 414] on div "Insurance Information ( 1 )" at bounding box center [206, 410] width 340 height 15
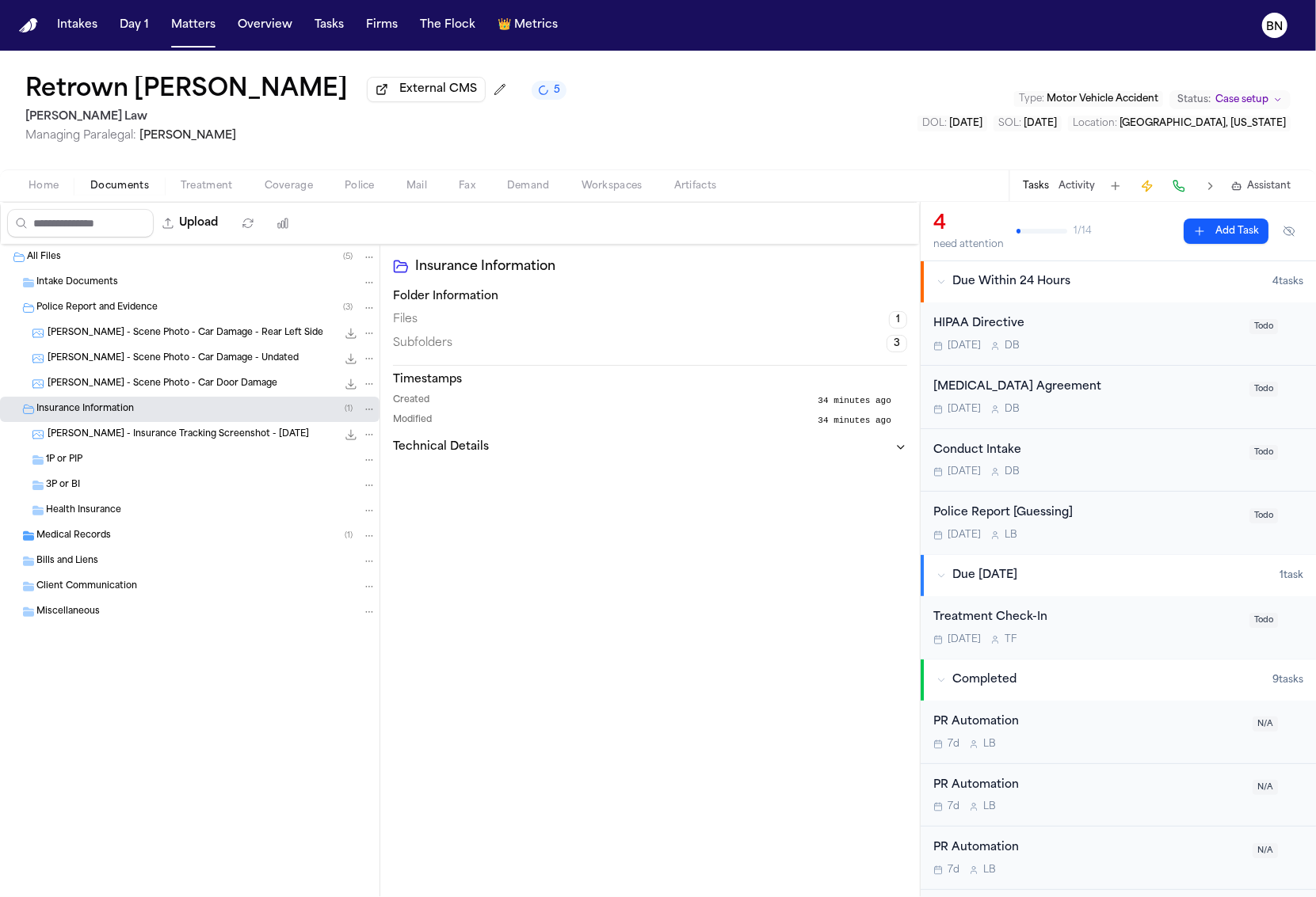
click at [167, 450] on div "1P or PIP" at bounding box center [189, 460] width 379 height 25
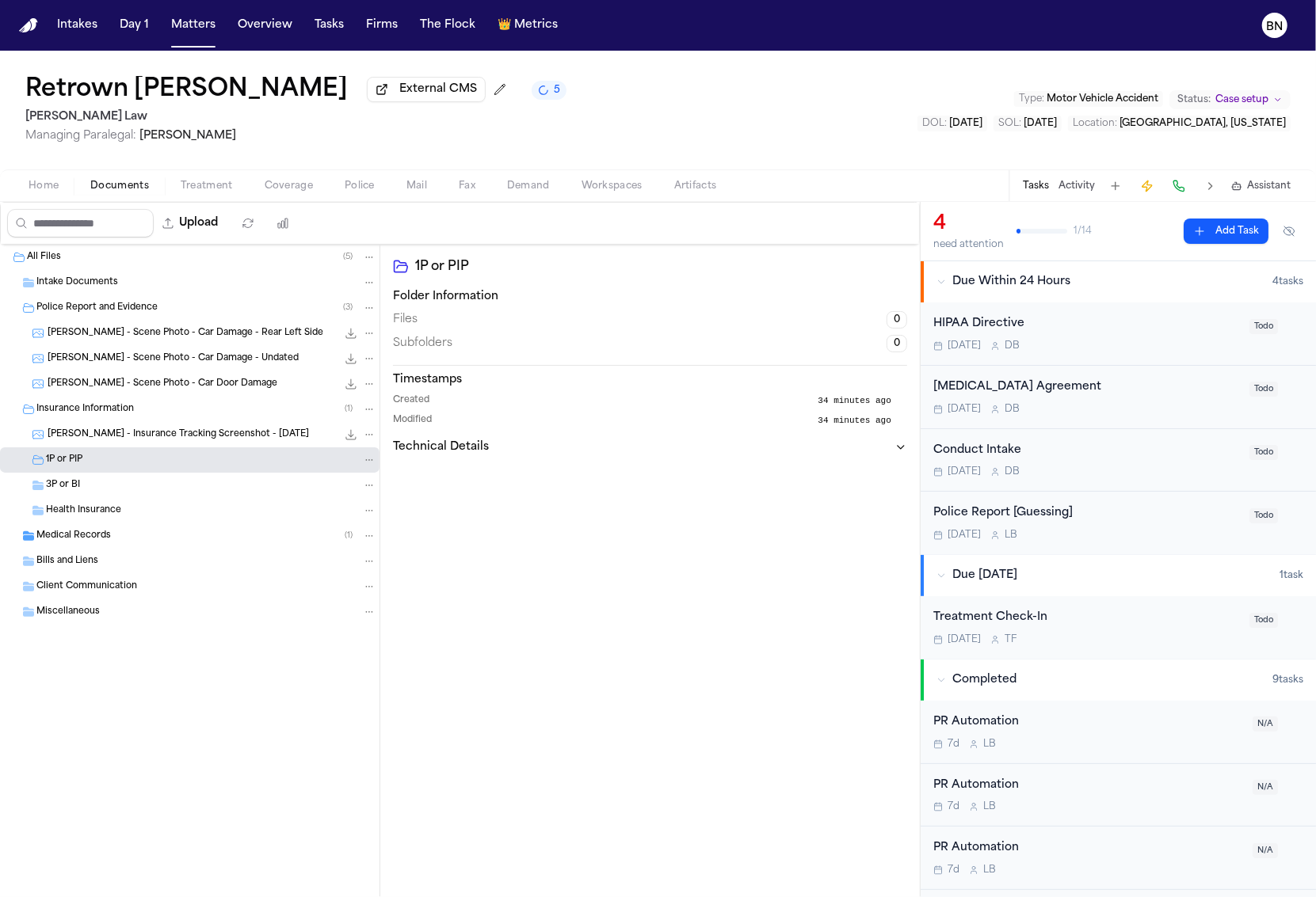
click at [167, 440] on span "R. Burley - Insurance Tracking Screenshot - 9.30.25" at bounding box center [178, 435] width 261 height 14
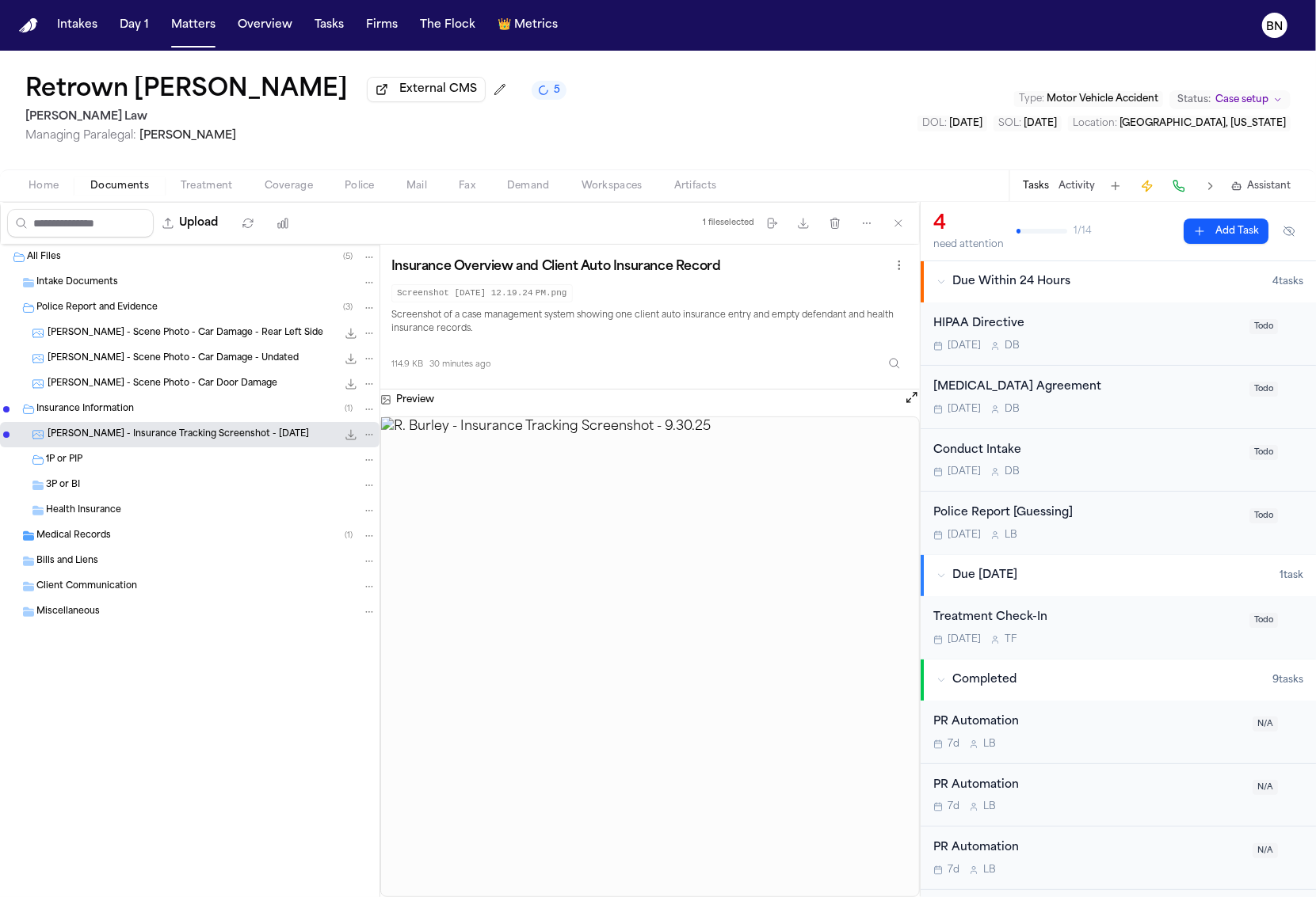
click at [171, 538] on div "Medical Records ( 1 )" at bounding box center [206, 537] width 340 height 15
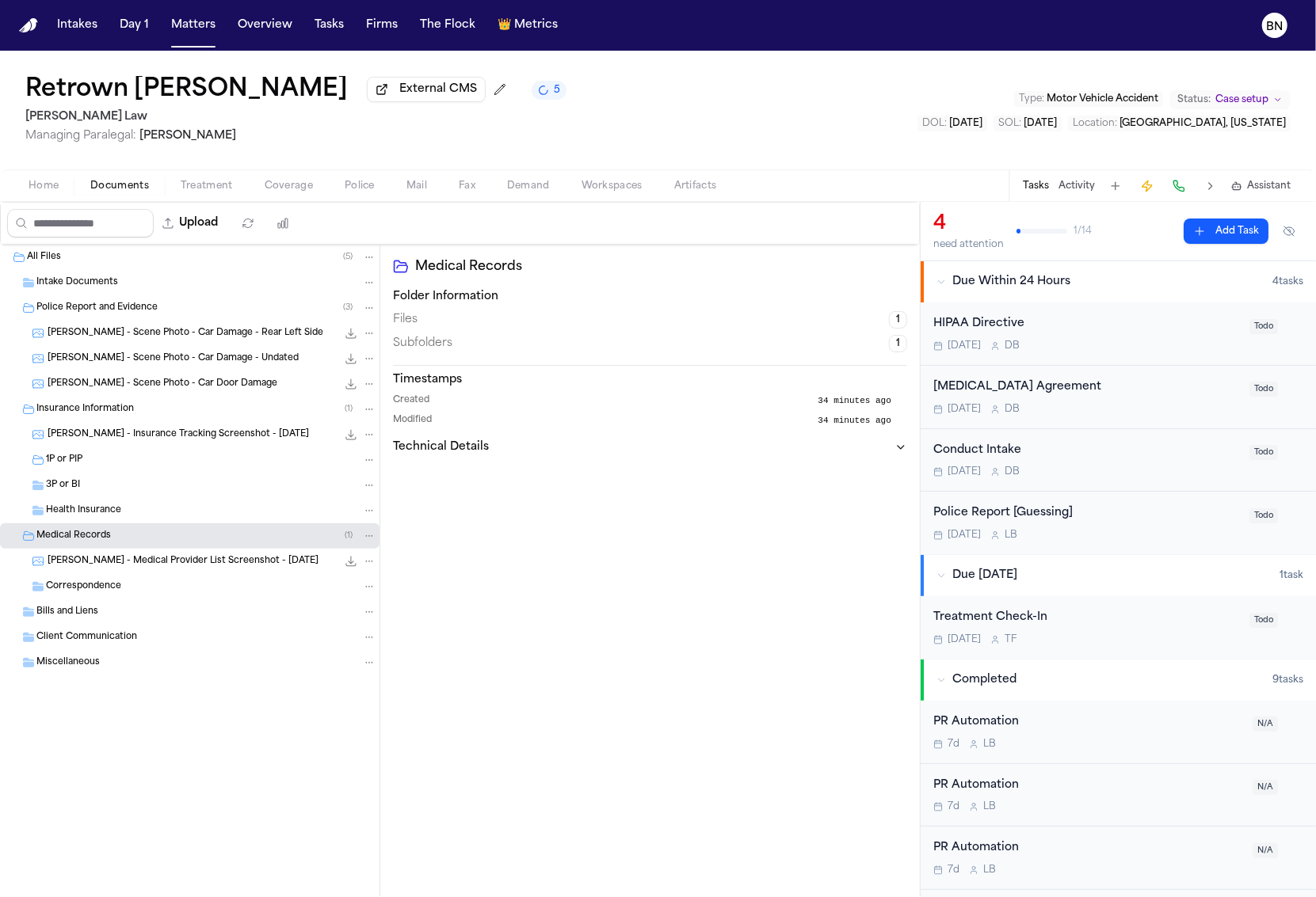
click at [172, 557] on span "R. Burley - Medical Provider List Screenshot - 9.30.25" at bounding box center [183, 562] width 271 height 14
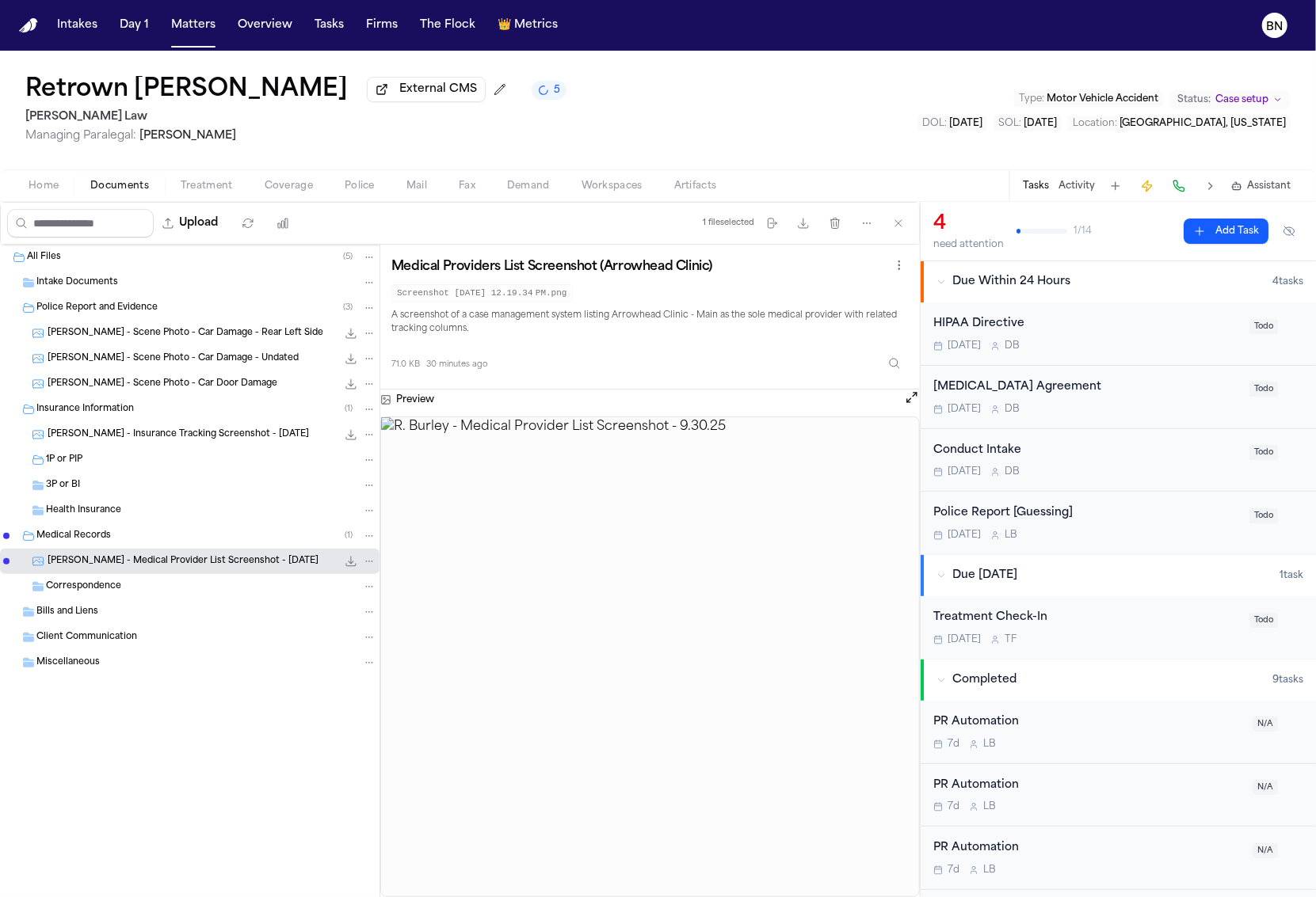
click at [192, 187] on span "Treatment" at bounding box center [206, 186] width 53 height 13
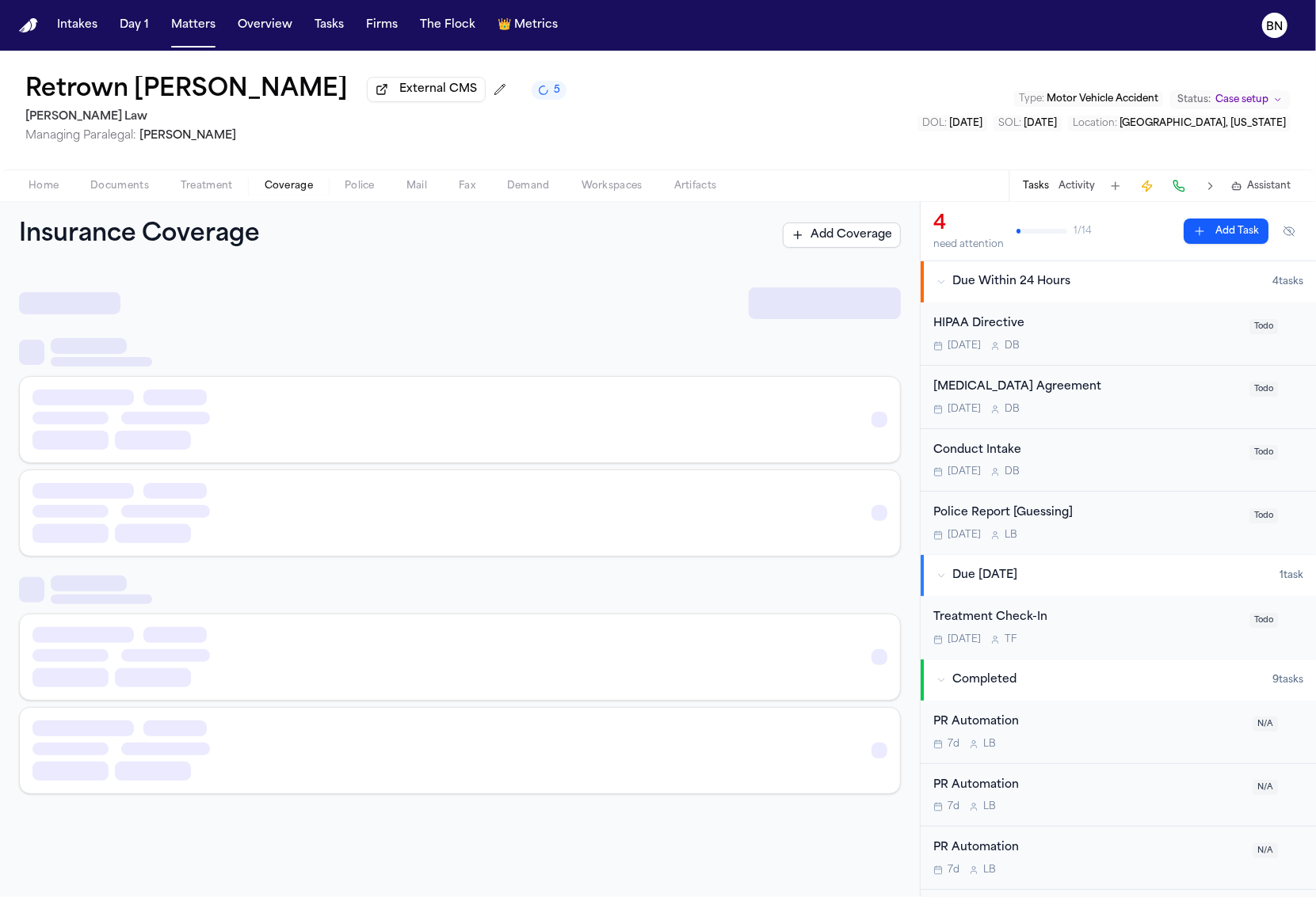
click at [264, 187] on span "Coverage" at bounding box center [289, 186] width 49 height 13
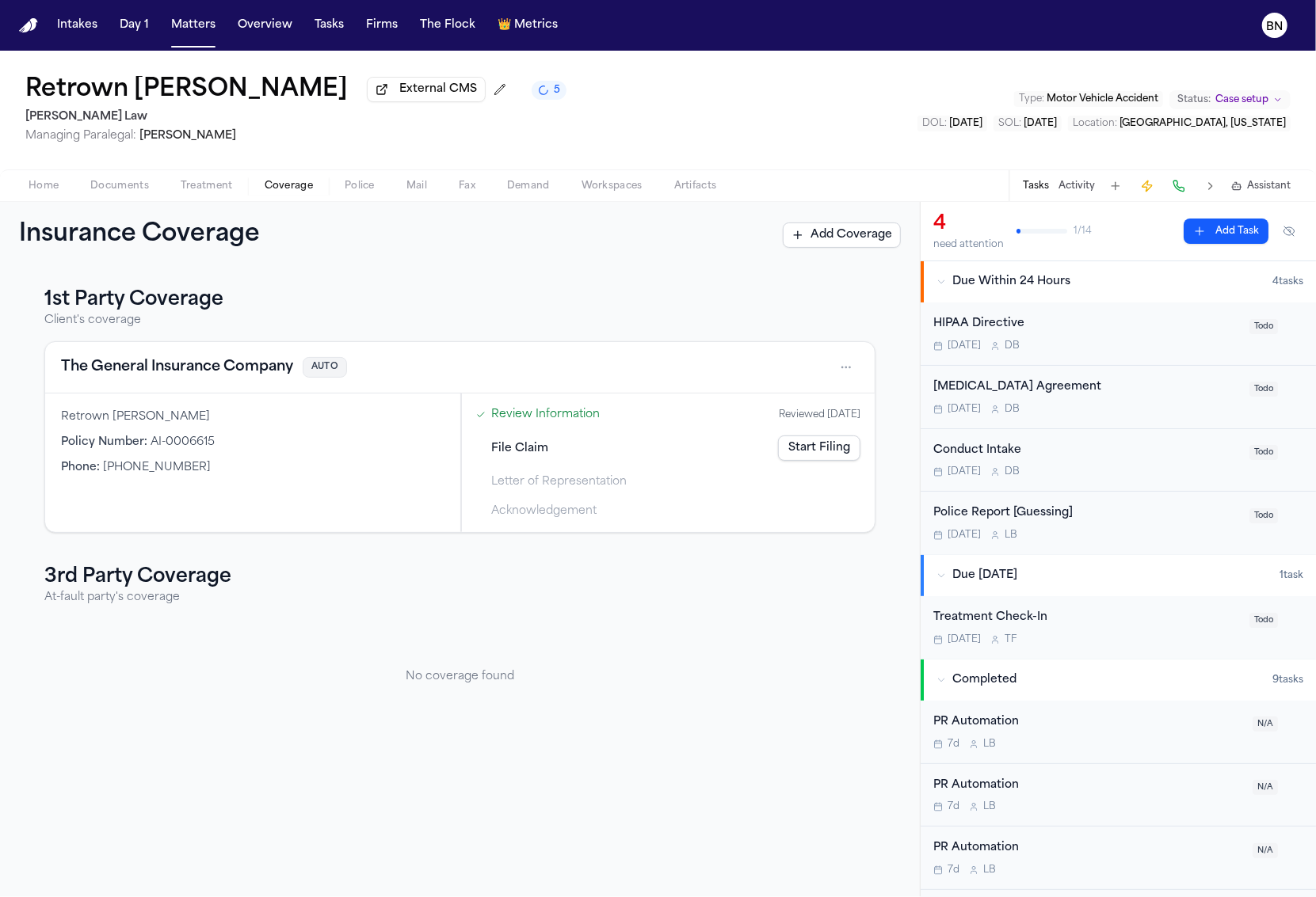
click at [351, 190] on span "Police" at bounding box center [359, 186] width 30 height 13
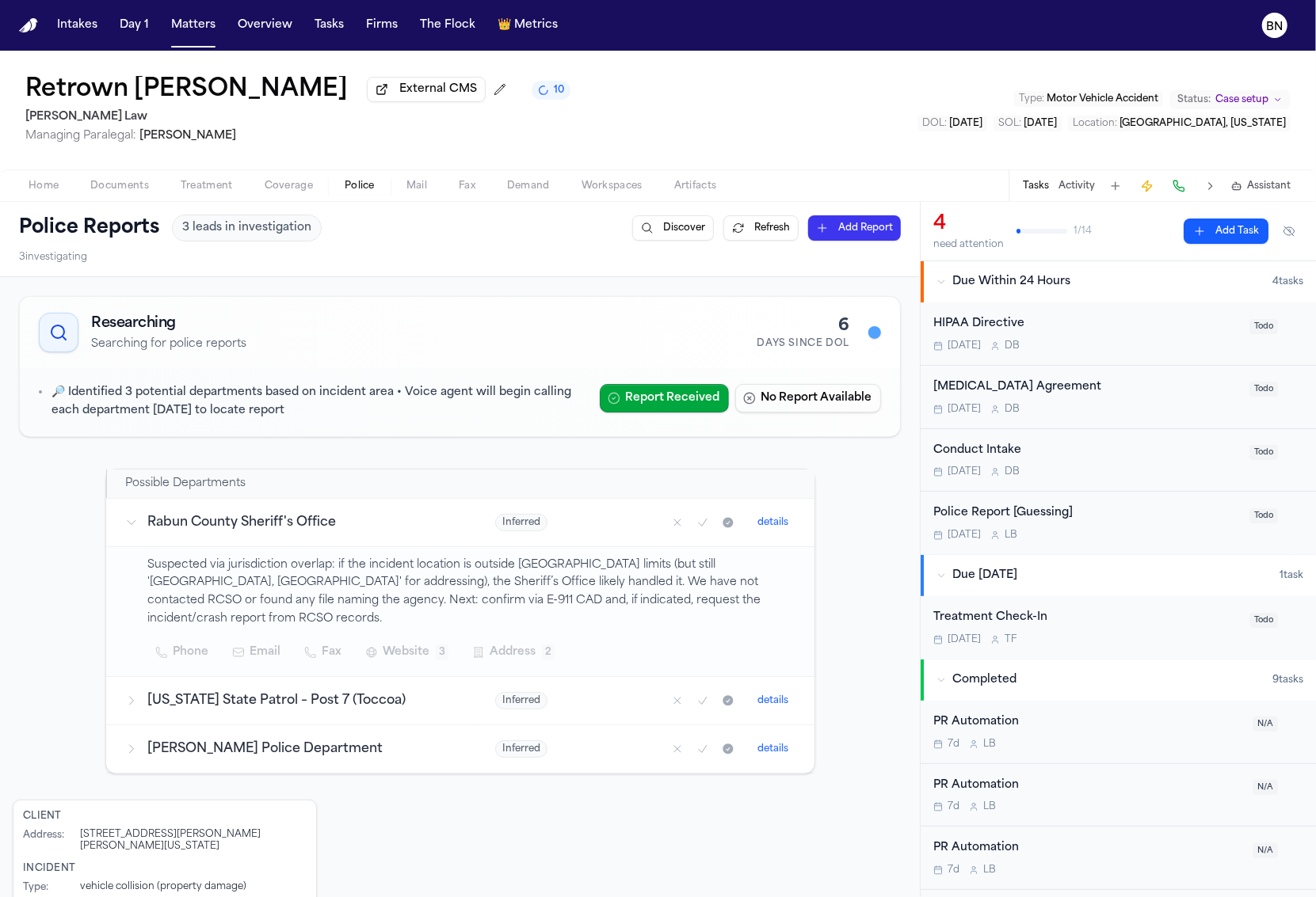
click at [559, 48] on nav "Intakes Day 1 Matters Overview Tasks Firms The Flock 👑 Metrics BN" at bounding box center [658, 25] width 1316 height 51
click at [559, 57] on div "Retrown Burley External CMS 10 Angell Law Managing Paralegal: Thea Feeney Type …" at bounding box center [658, 110] width 1316 height 119
click at [140, 191] on span "Documents" at bounding box center [120, 186] width 59 height 13
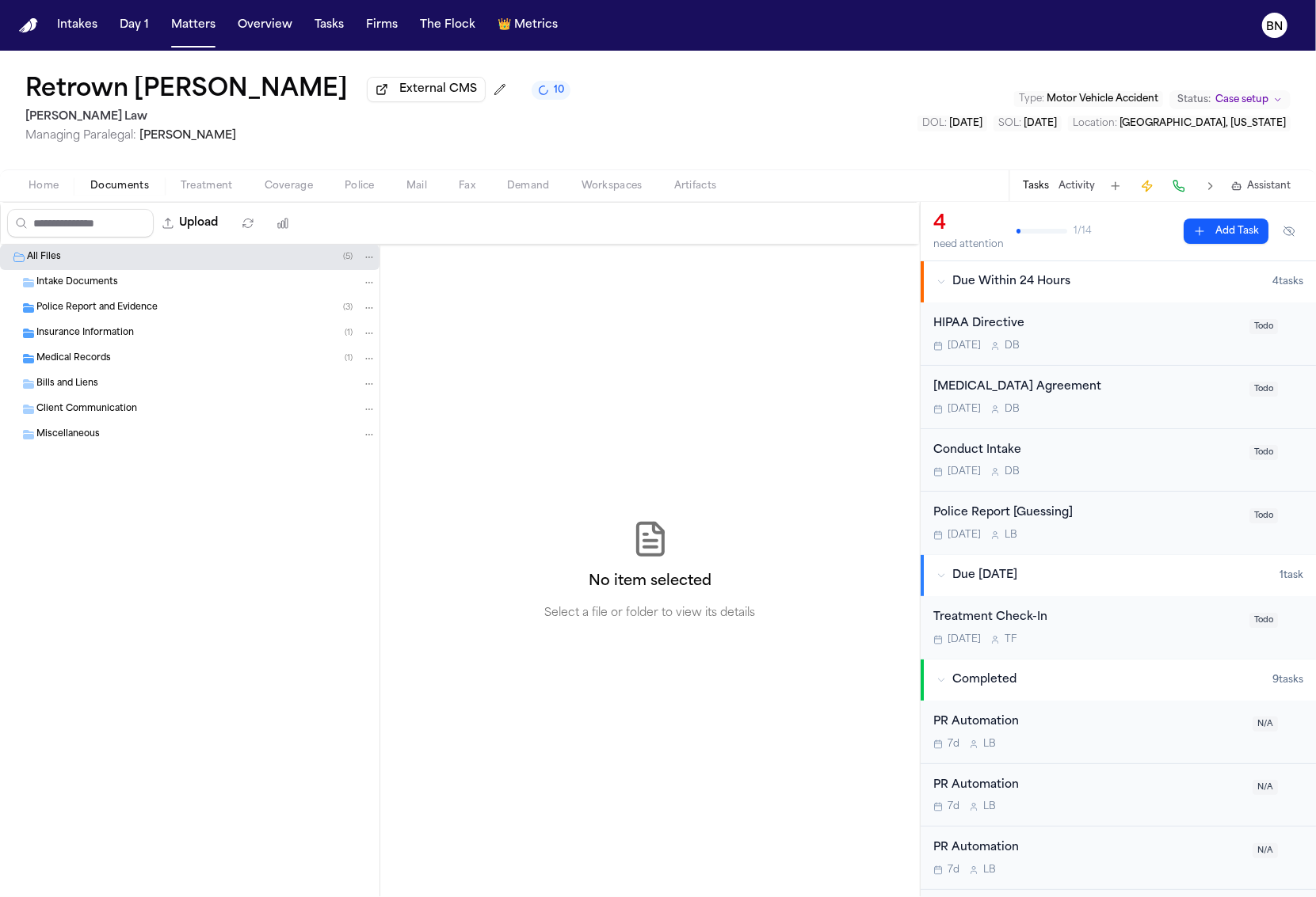
click at [119, 321] on div "Police Report and Evidence ( 3 )" at bounding box center [189, 308] width 379 height 25
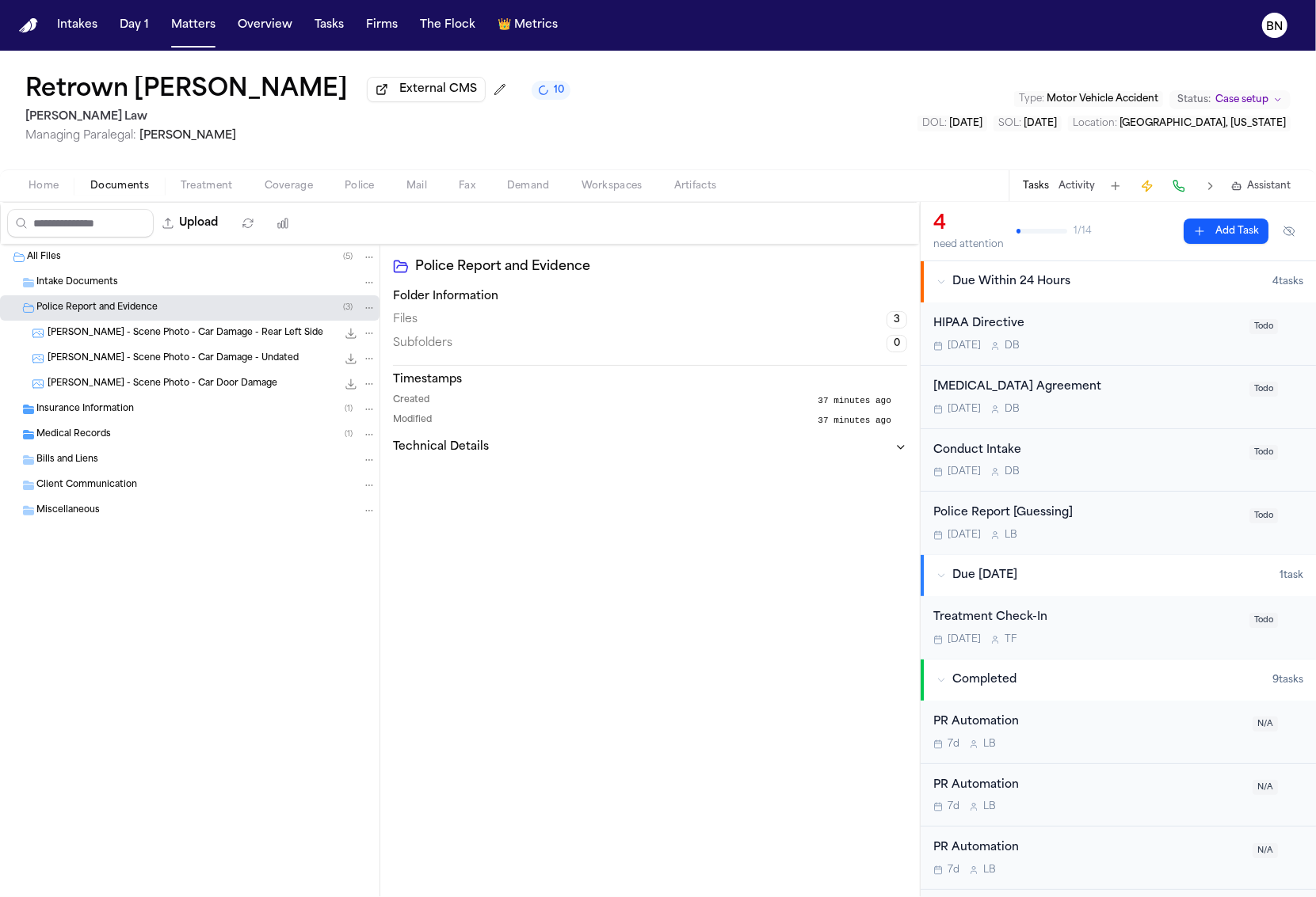
click at [127, 348] on div "R. Burley - Scene Photo - Car Damage - Undated 643.8 KB • JPEG" at bounding box center [189, 358] width 379 height 25
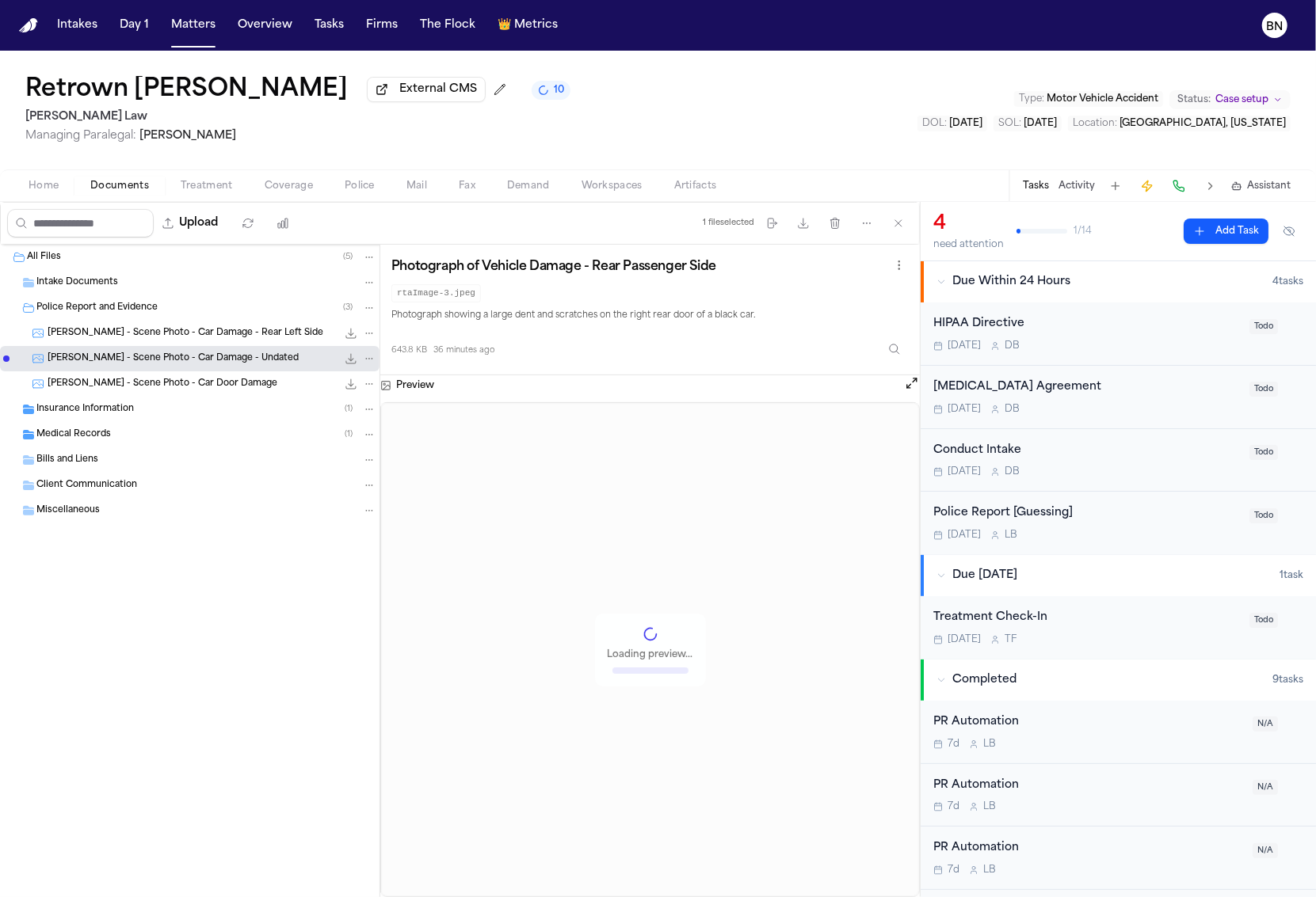
click at [124, 336] on span "R. Burley - Scene Photo - Car Damage - Rear Left Side" at bounding box center [185, 334] width 276 height 14
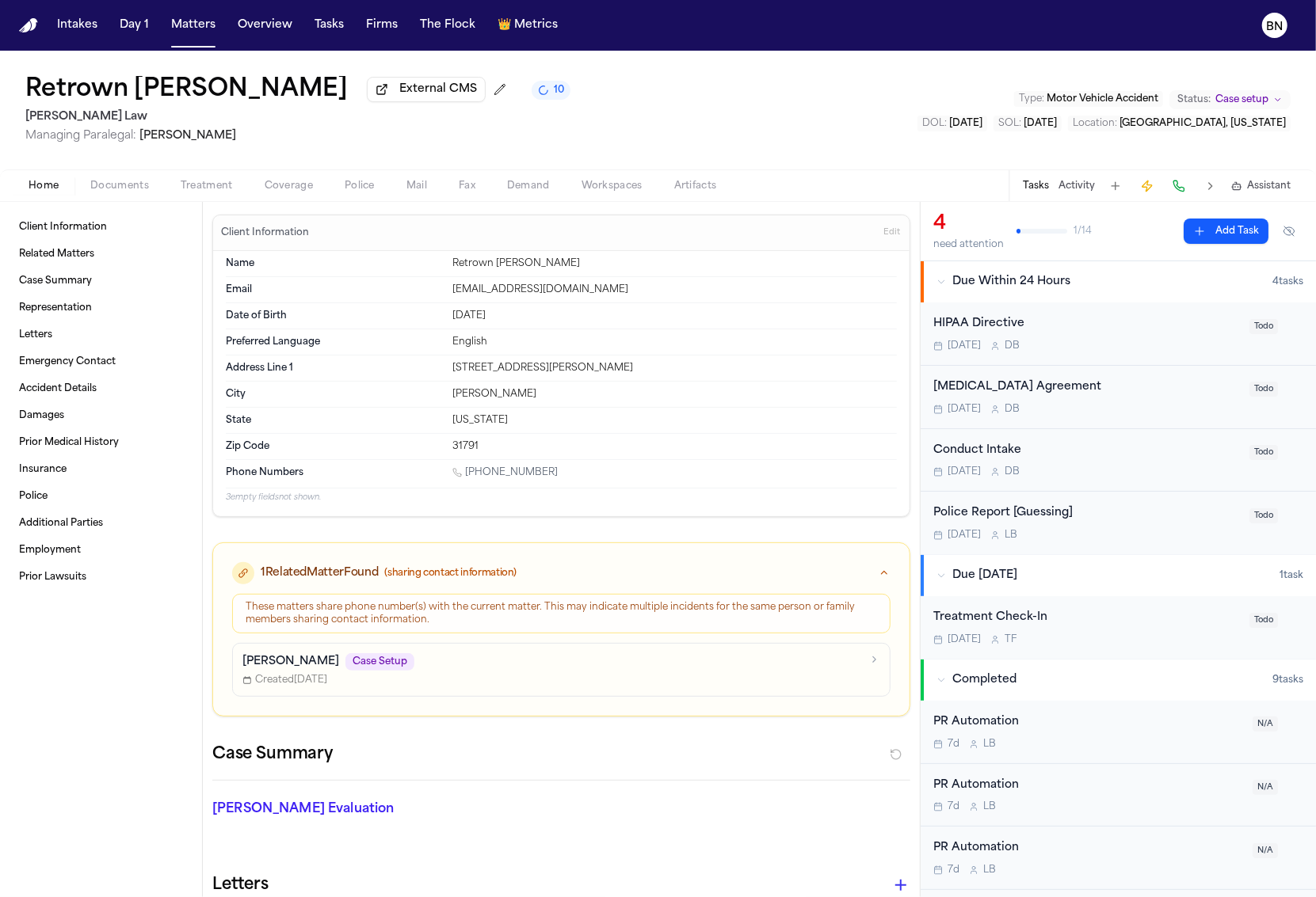
click at [52, 188] on span "Home" at bounding box center [43, 186] width 30 height 13
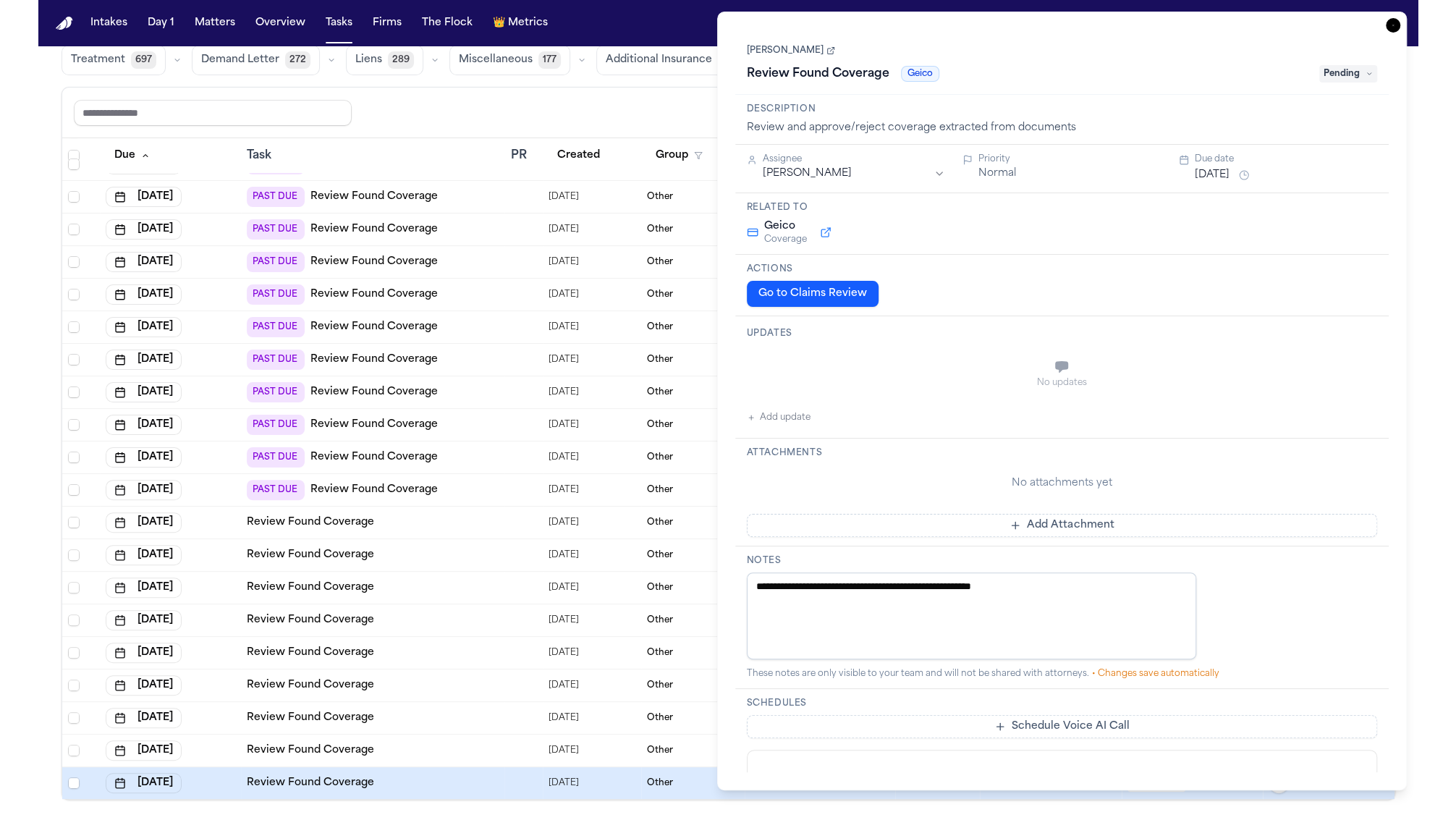
scroll to position [48, 0]
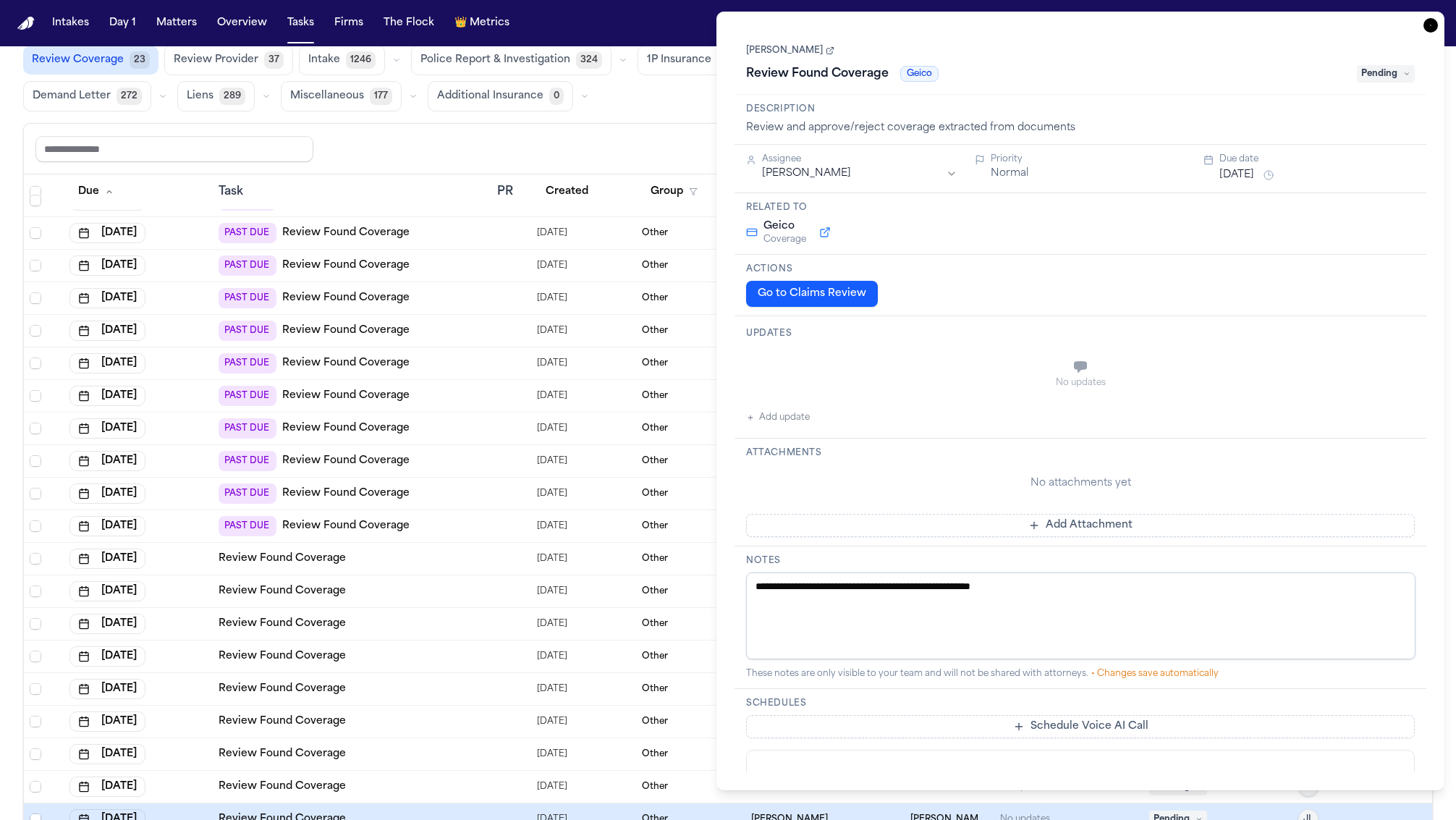
click at [1016, 16] on div "**********" at bounding box center [1080, 401] width 728 height 779
click at [1016, 27] on icon "button" at bounding box center [1431, 26] width 15 height 15
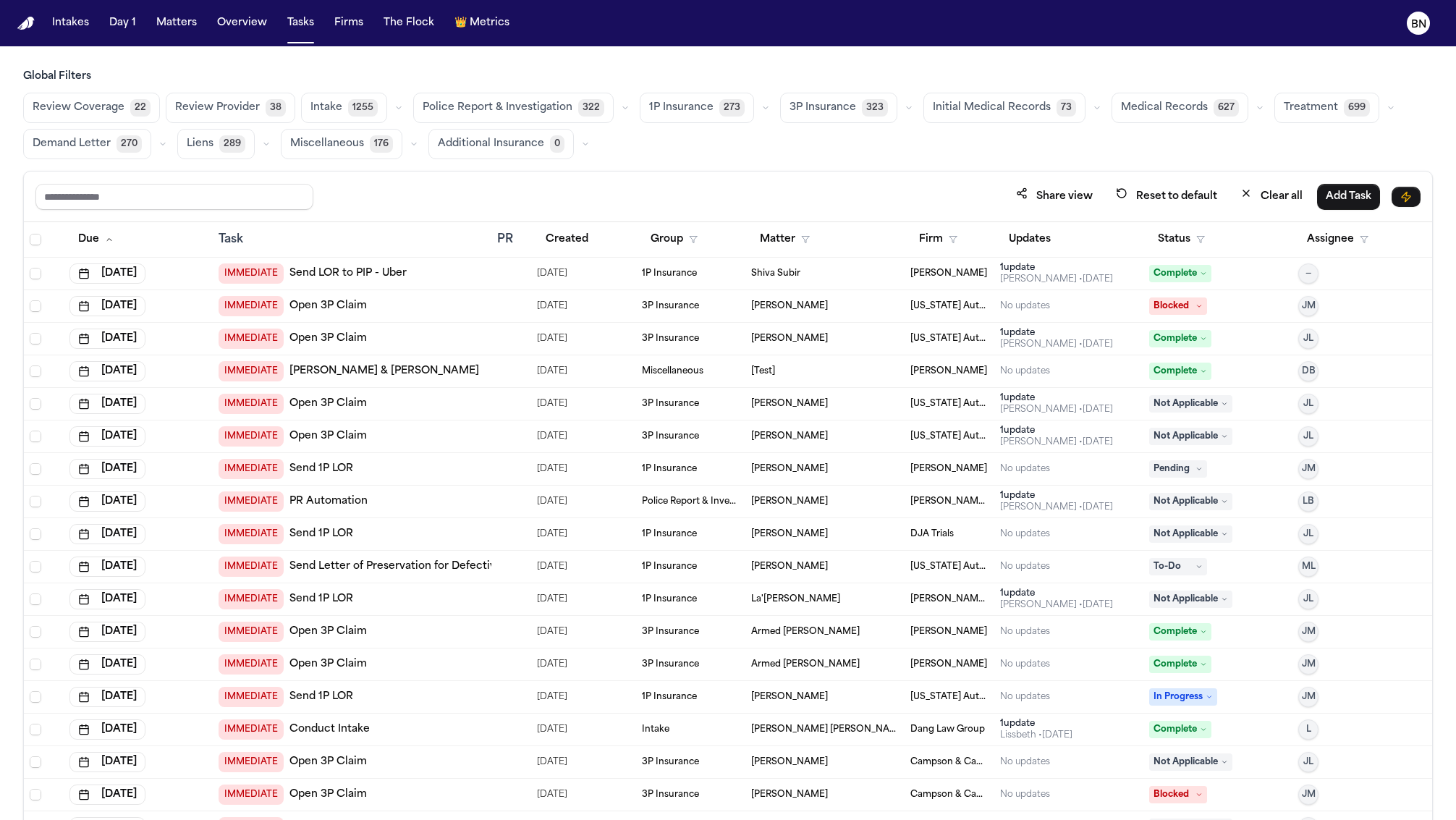
click at [196, 117] on button "Review Provider 38" at bounding box center [230, 107] width 129 height 30
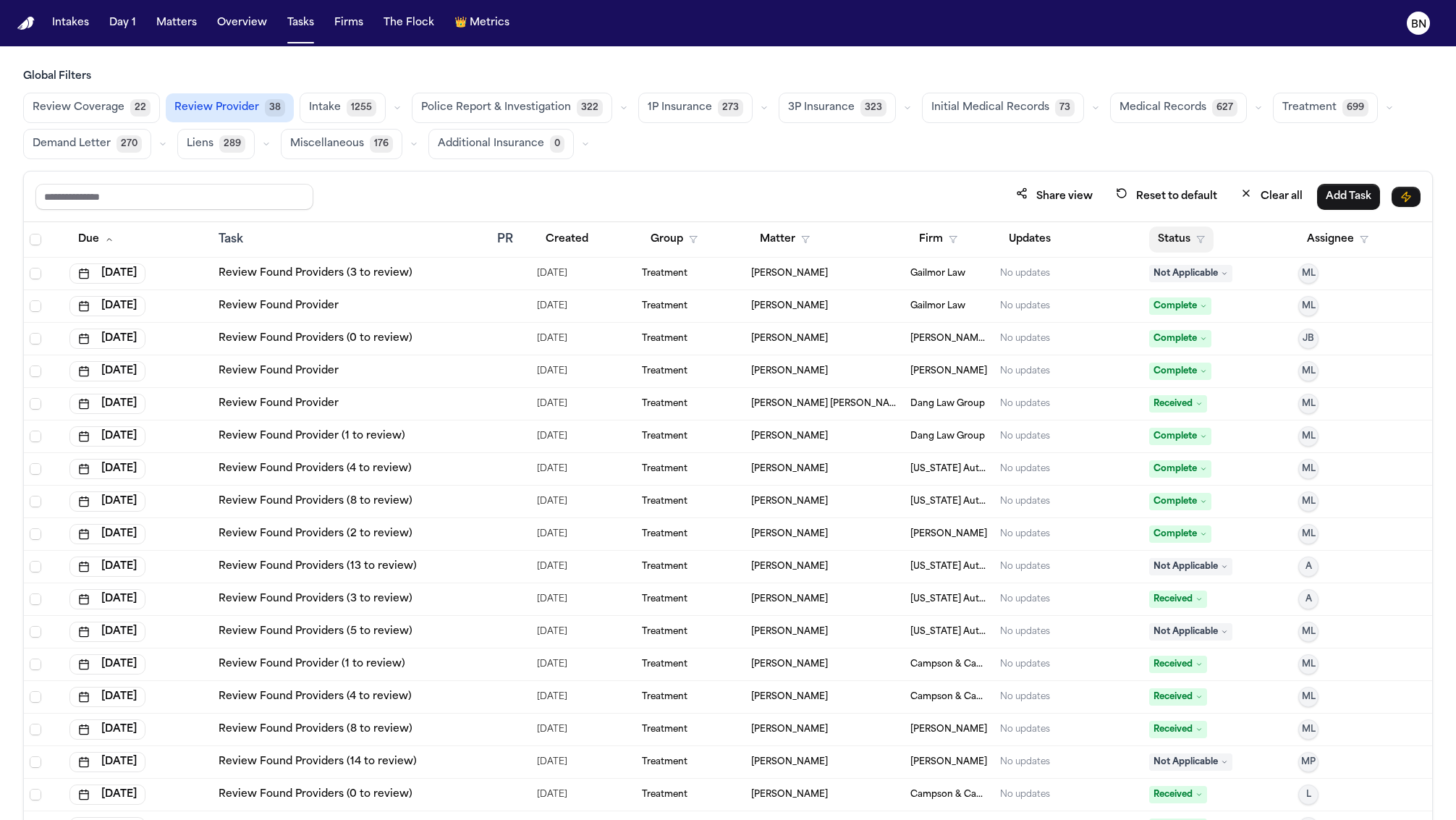
click at [1189, 233] on button "Status" at bounding box center [1181, 239] width 64 height 26
click at [1182, 325] on button "Active" at bounding box center [1178, 326] width 41 height 18
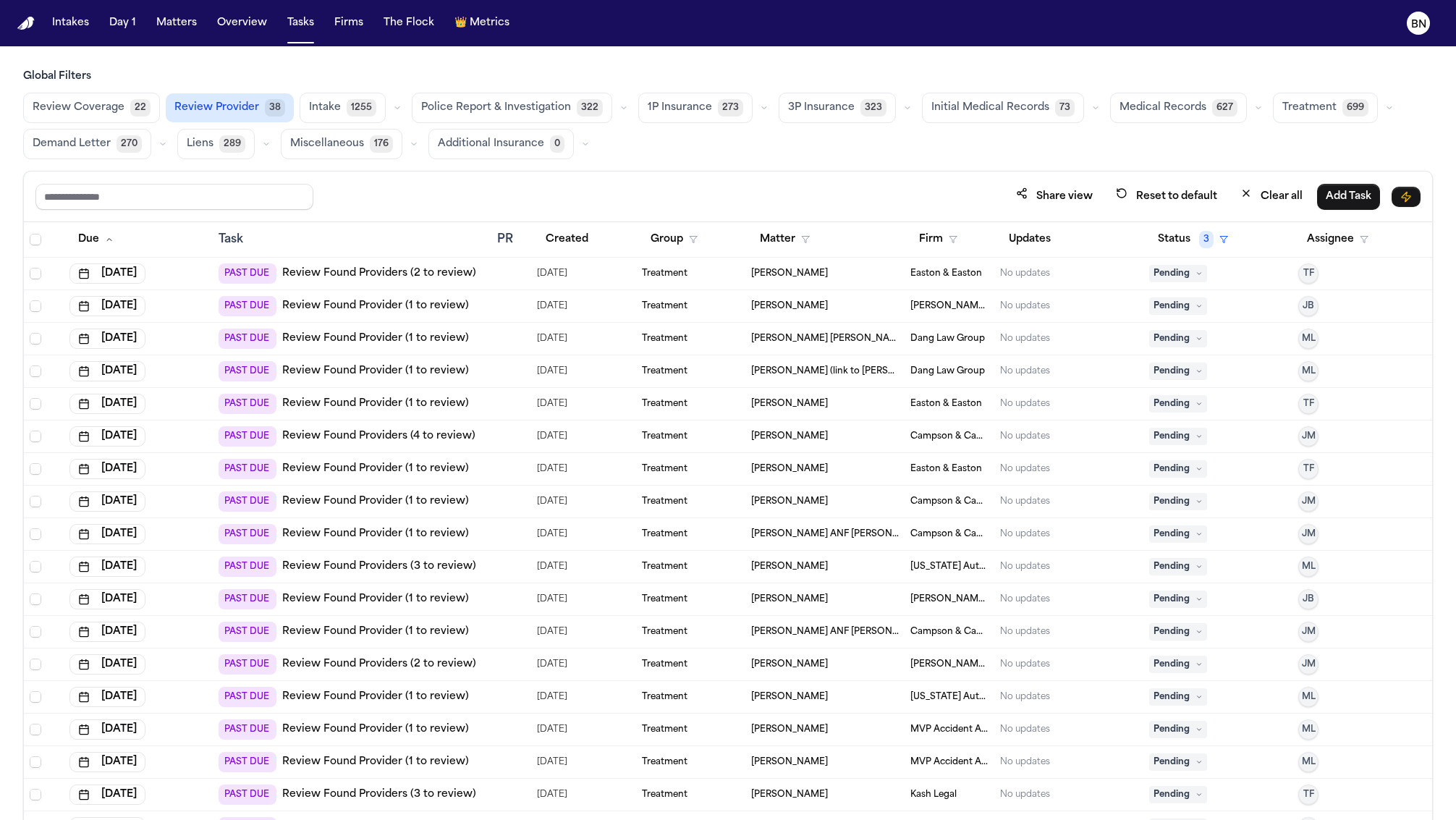
click at [1217, 117] on button "Medical Records 627" at bounding box center [1178, 107] width 137 height 30
click at [1256, 107] on icon "button" at bounding box center [1258, 108] width 4 height 2
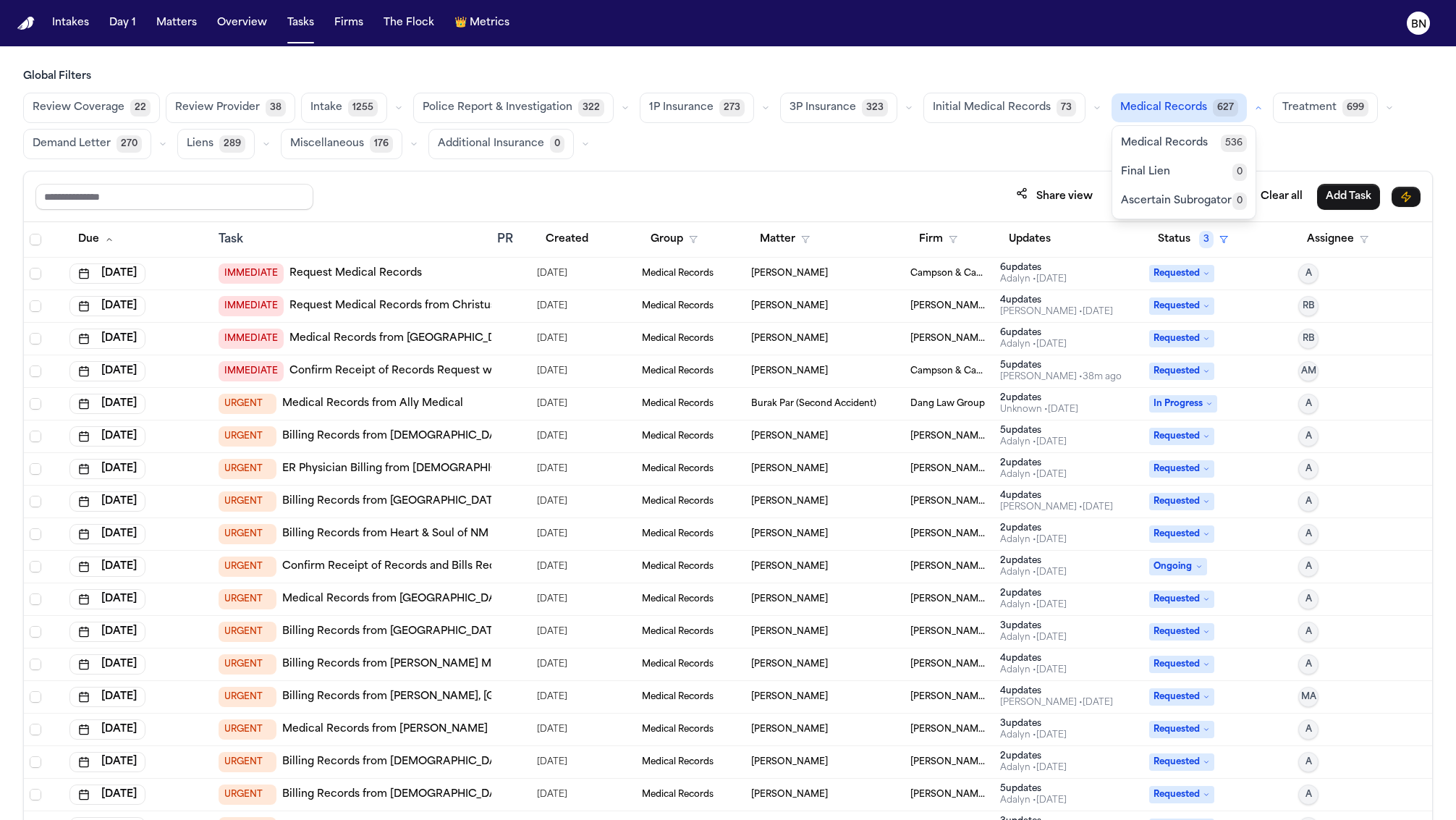
click at [1153, 138] on span "Medical Records" at bounding box center [1164, 143] width 87 height 15
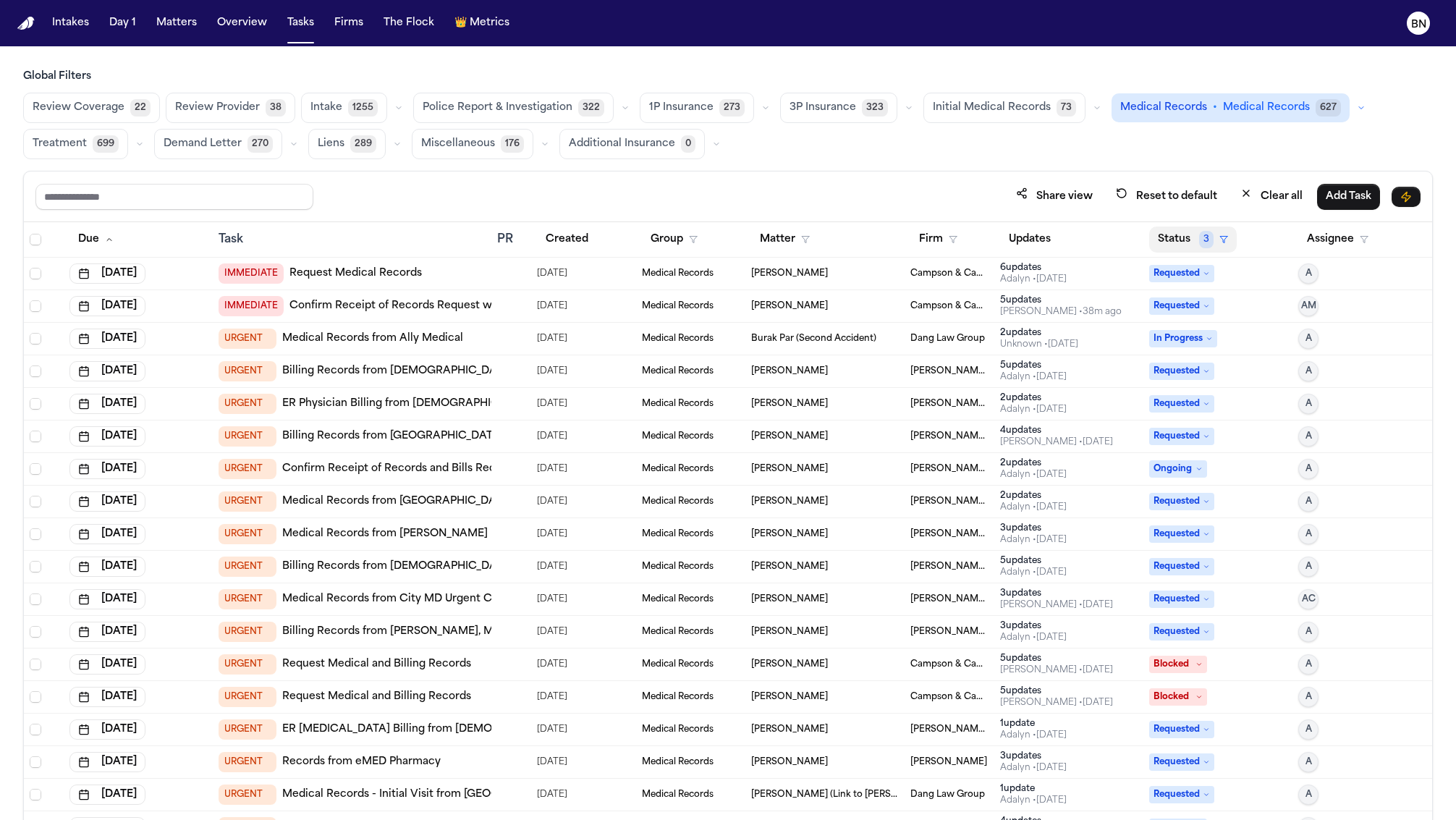
click at [1179, 234] on button "Status 3" at bounding box center [1192, 239] width 88 height 26
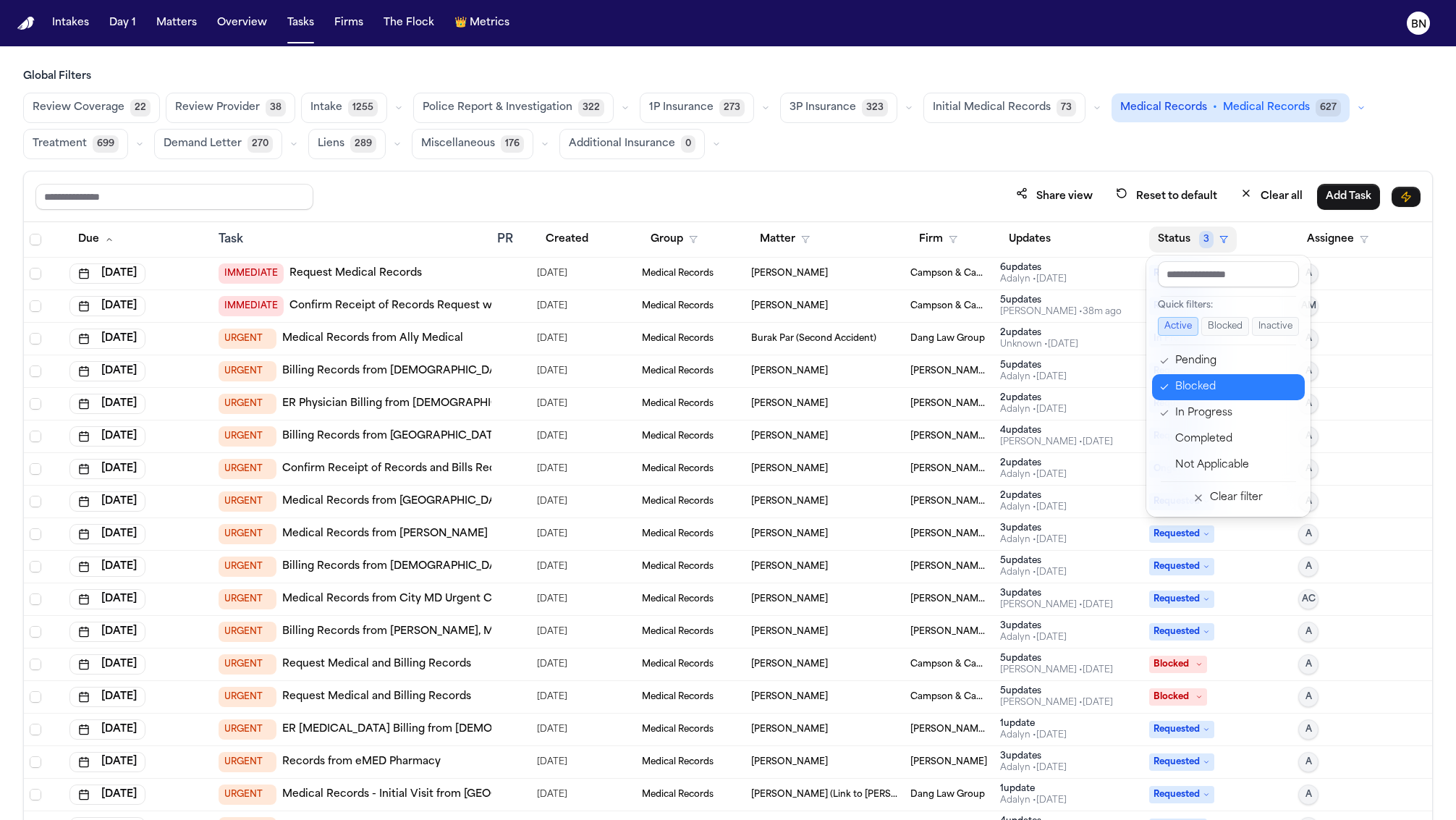
click at [1203, 382] on div "Blocked" at bounding box center [1236, 388] width 121 height 18
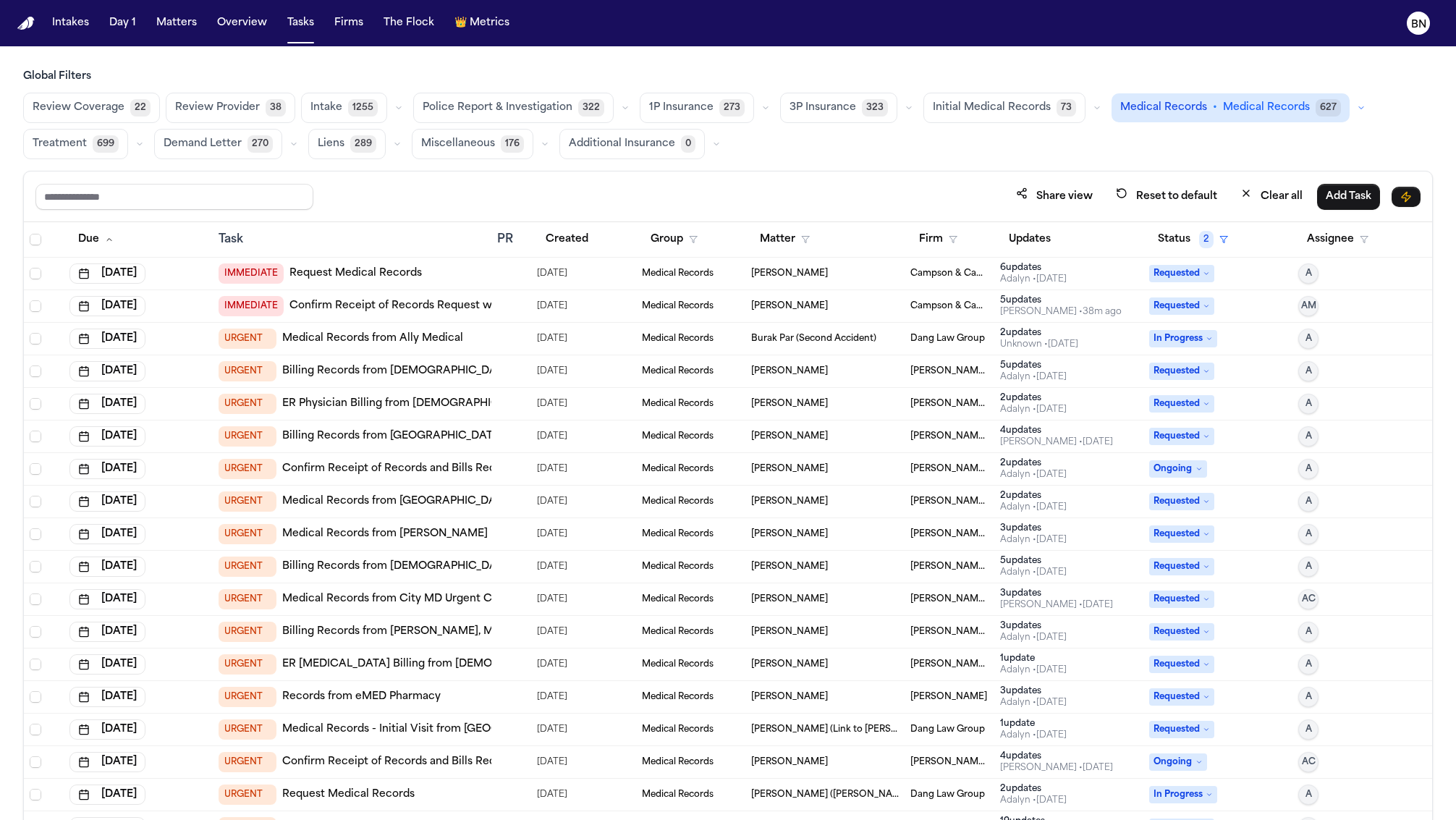
click at [1184, 238] on button "Status 2" at bounding box center [1192, 239] width 88 height 26
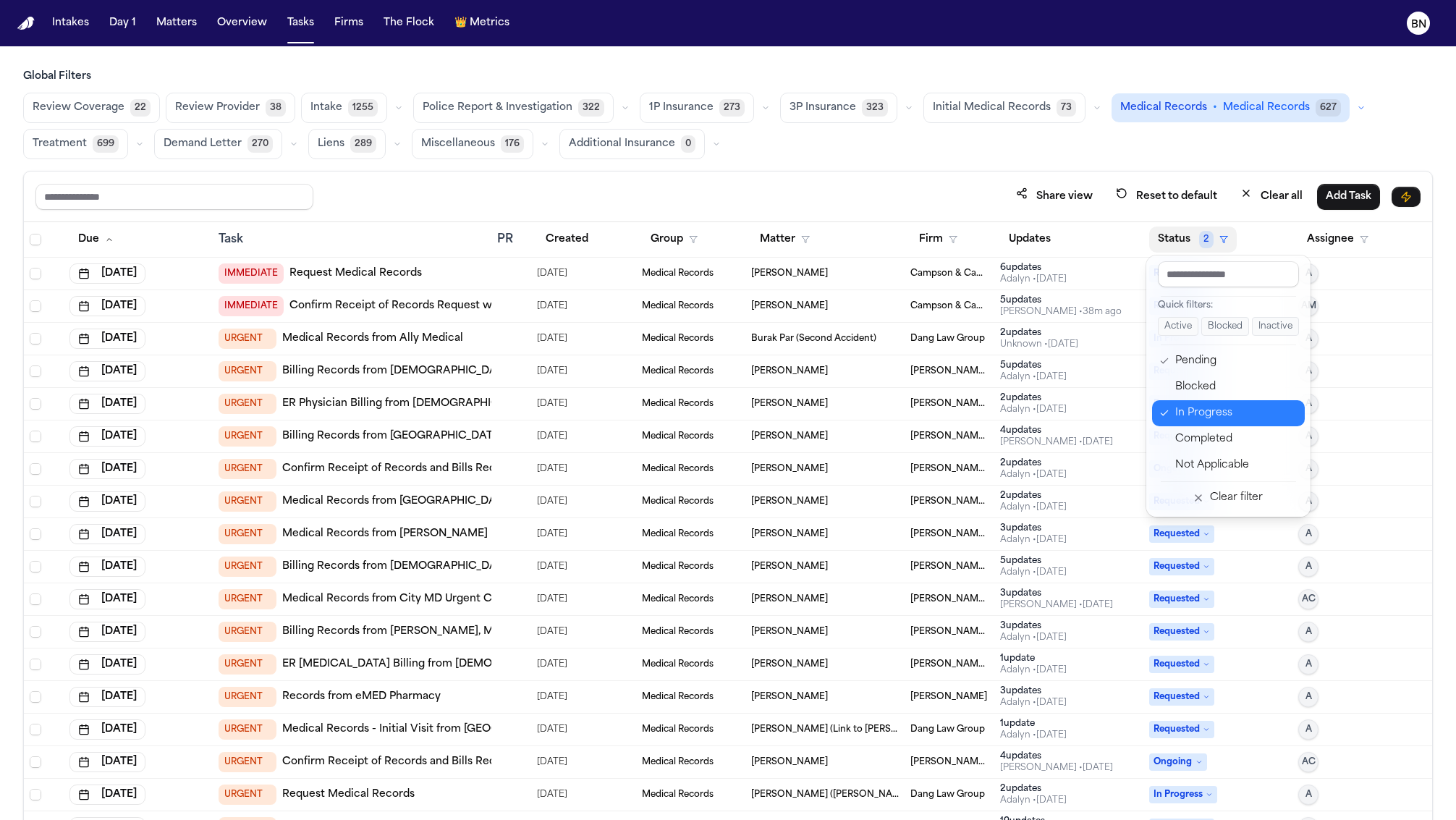
click at [1188, 422] on button "In Progress" at bounding box center [1228, 413] width 153 height 26
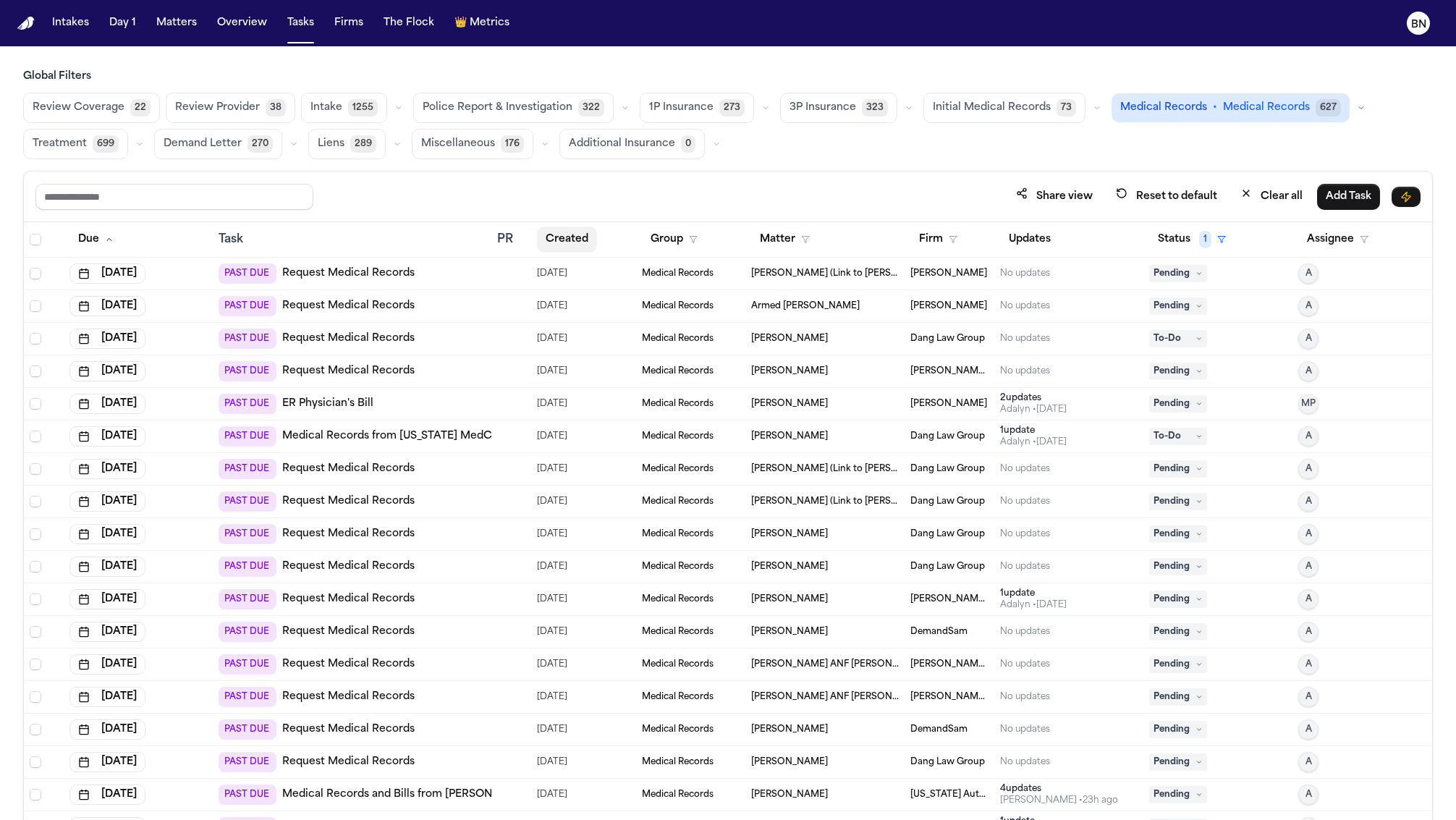
click at [571, 242] on button "Created" at bounding box center [566, 239] width 60 height 26
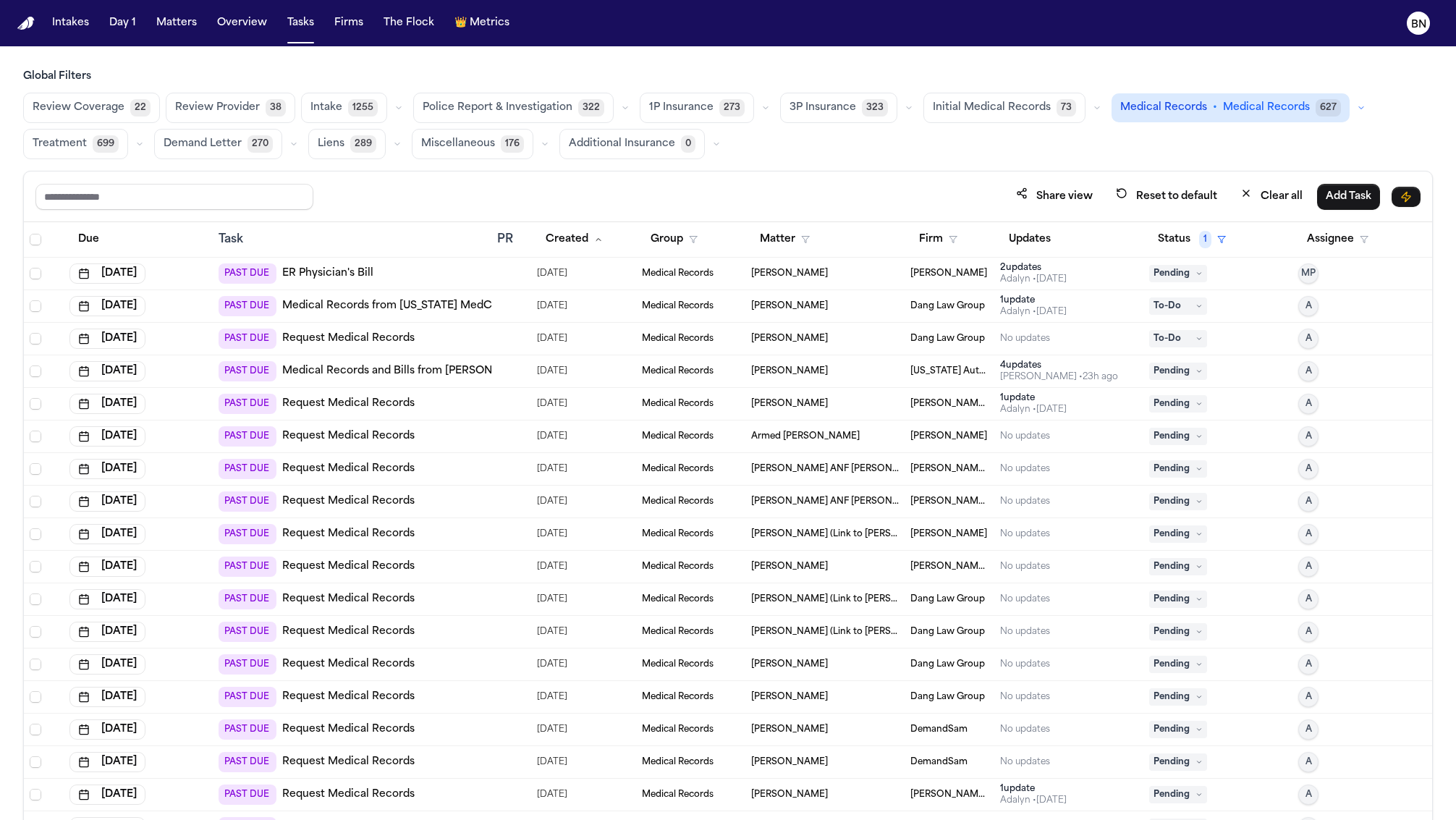
click at [752, 174] on div "Share view Reset to default Clear all Add Task" at bounding box center [727, 197] width 1408 height 51
click at [562, 238] on button "Created" at bounding box center [574, 239] width 75 height 26
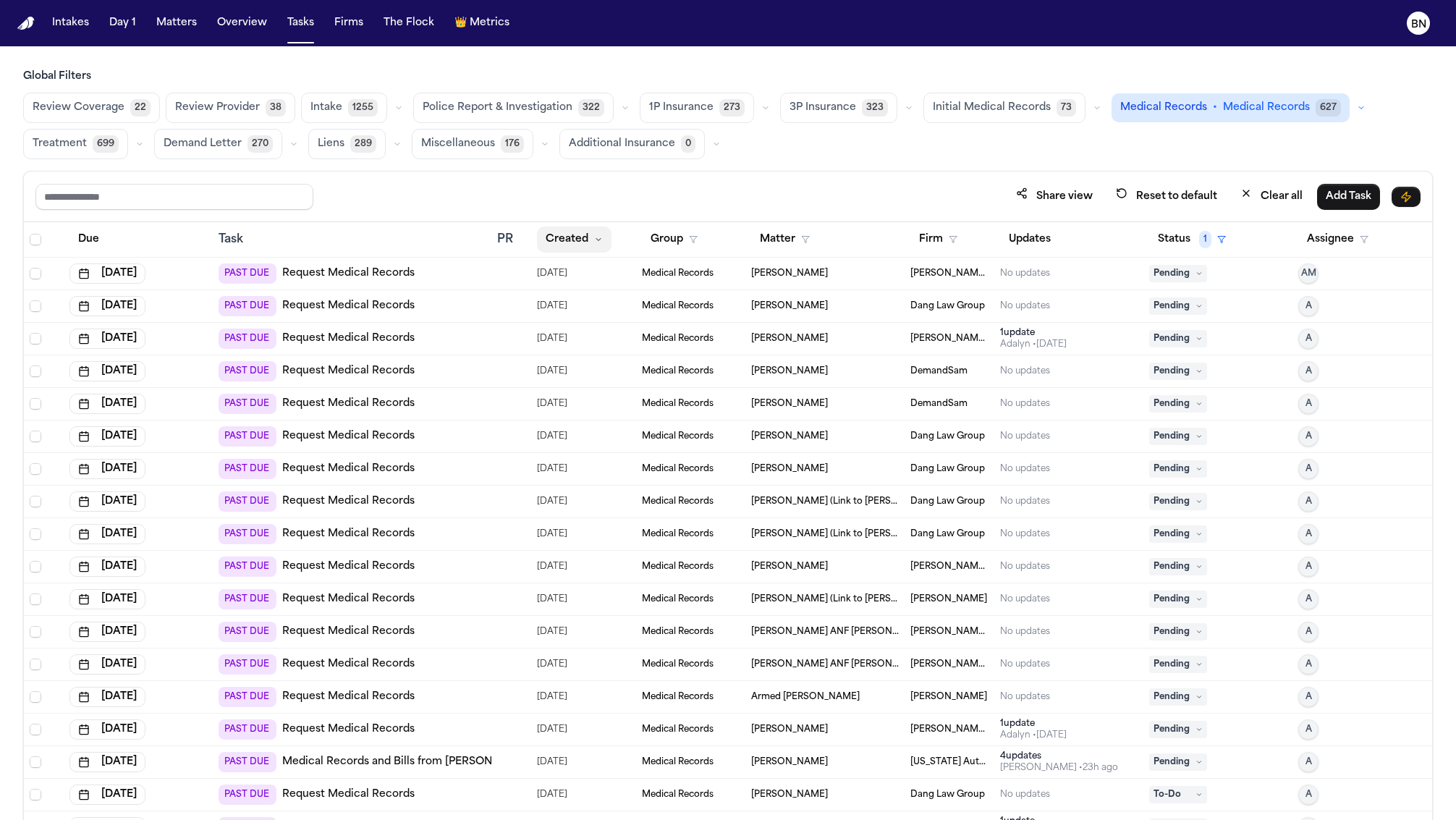
click at [562, 238] on button "Created" at bounding box center [574, 239] width 75 height 26
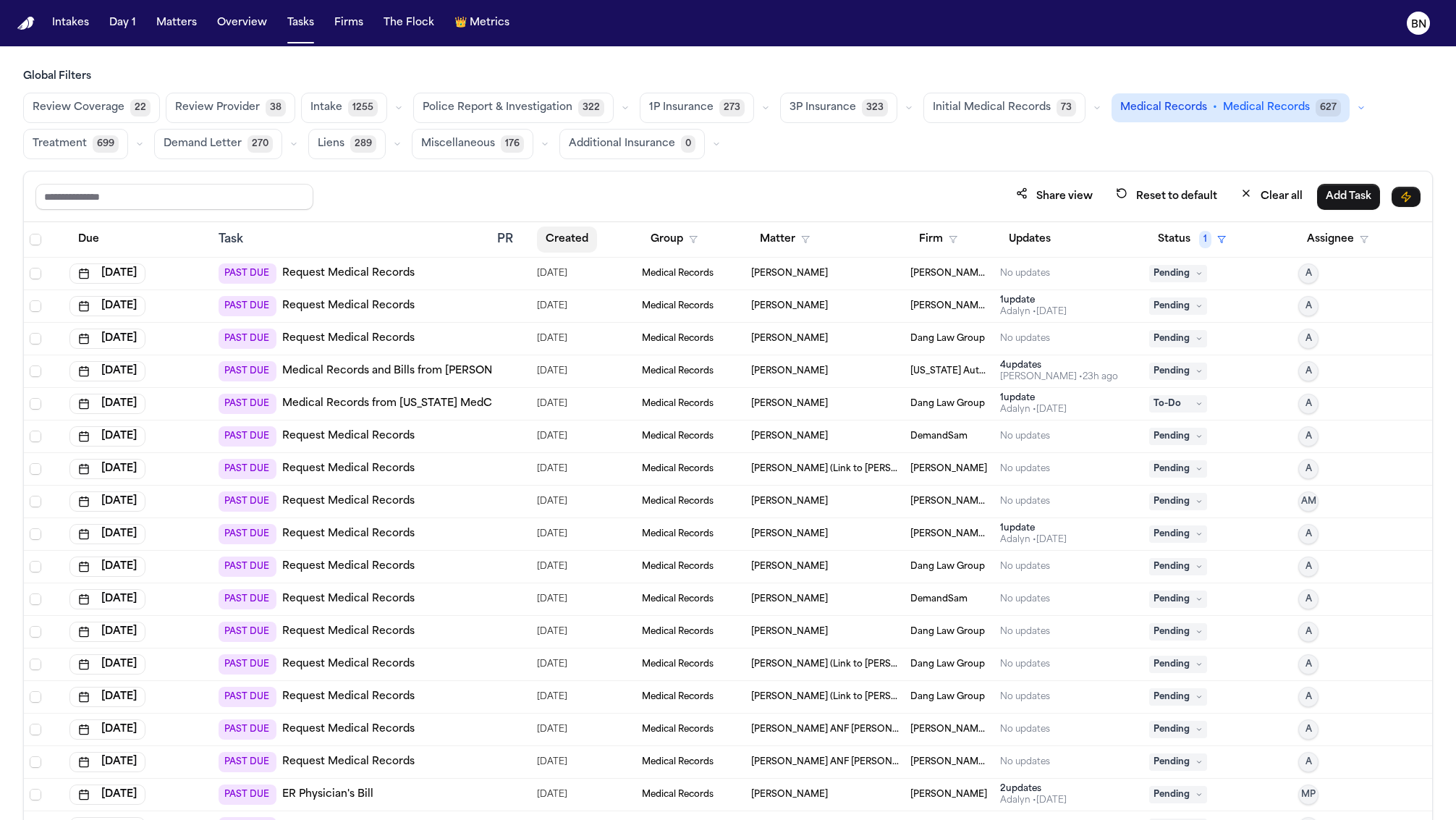
click at [562, 237] on button "Created" at bounding box center [566, 239] width 60 height 26
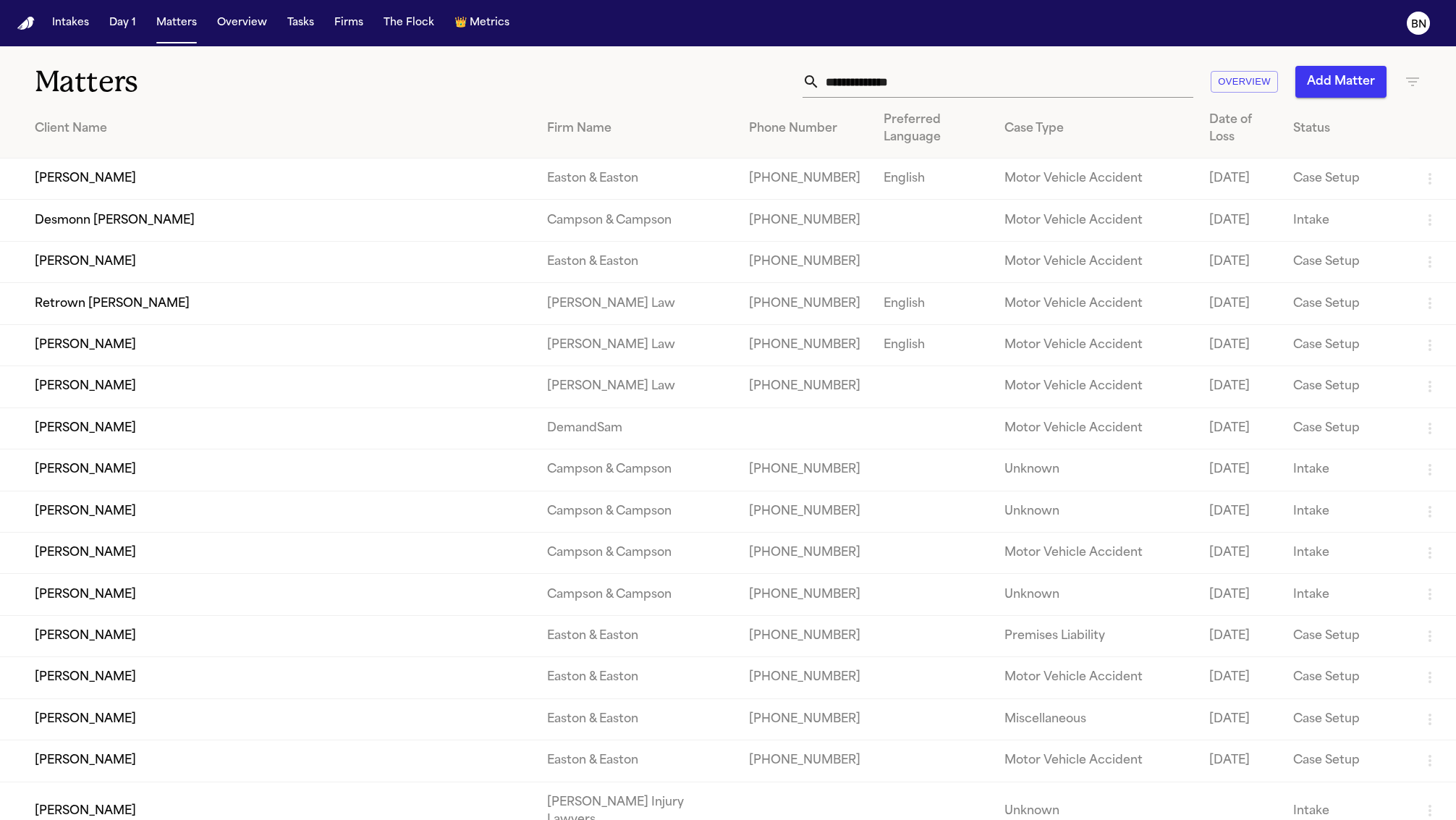
click at [981, 88] on input "text" at bounding box center [1006, 81] width 374 height 32
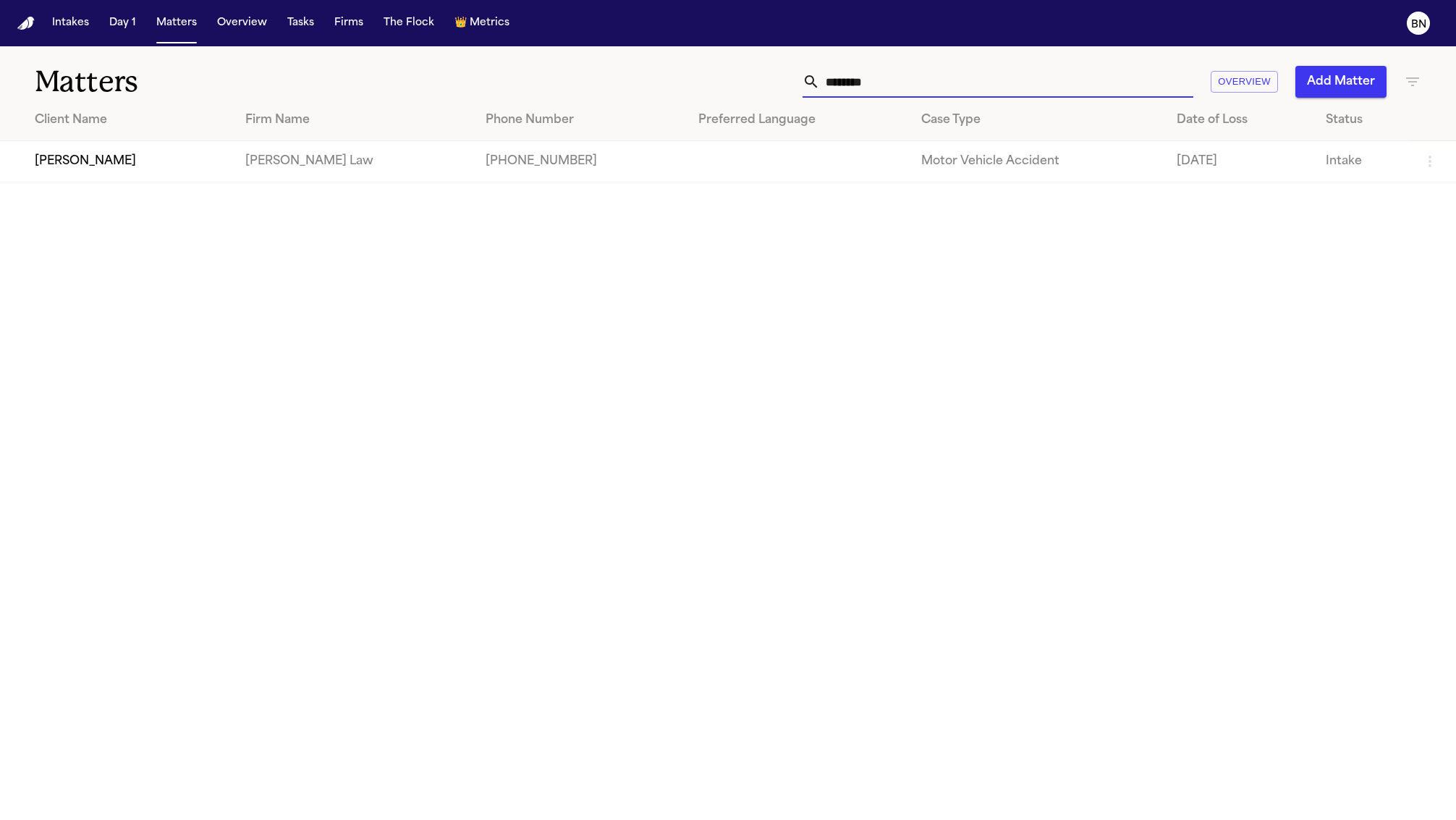
type input "********"
click at [162, 178] on td "[PERSON_NAME]" at bounding box center [117, 162] width 234 height 41
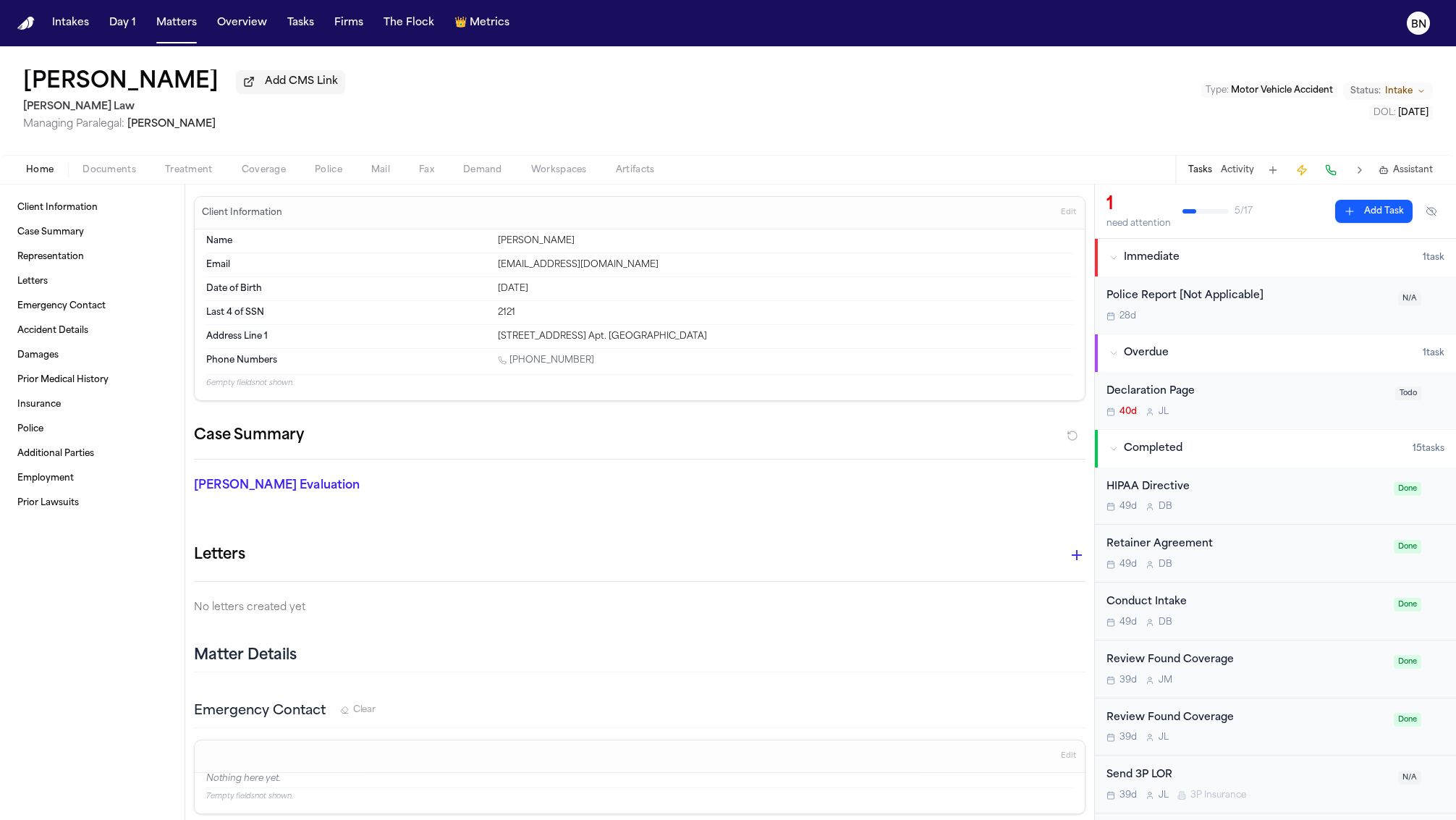
click at [129, 173] on span "Documents" at bounding box center [109, 170] width 54 height 12
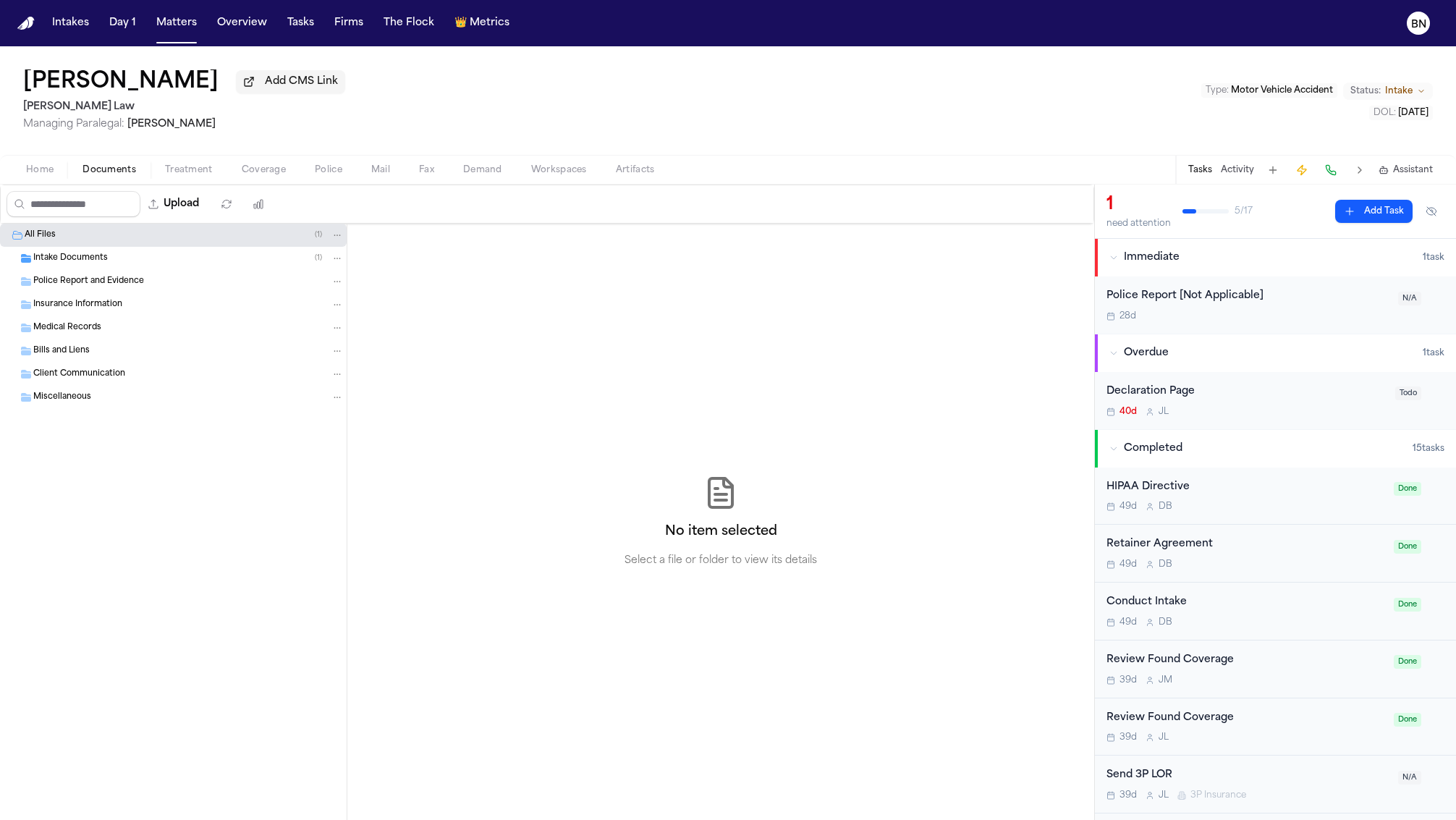
click at [125, 251] on div "Intake Documents ( 1 )" at bounding box center [173, 258] width 346 height 23
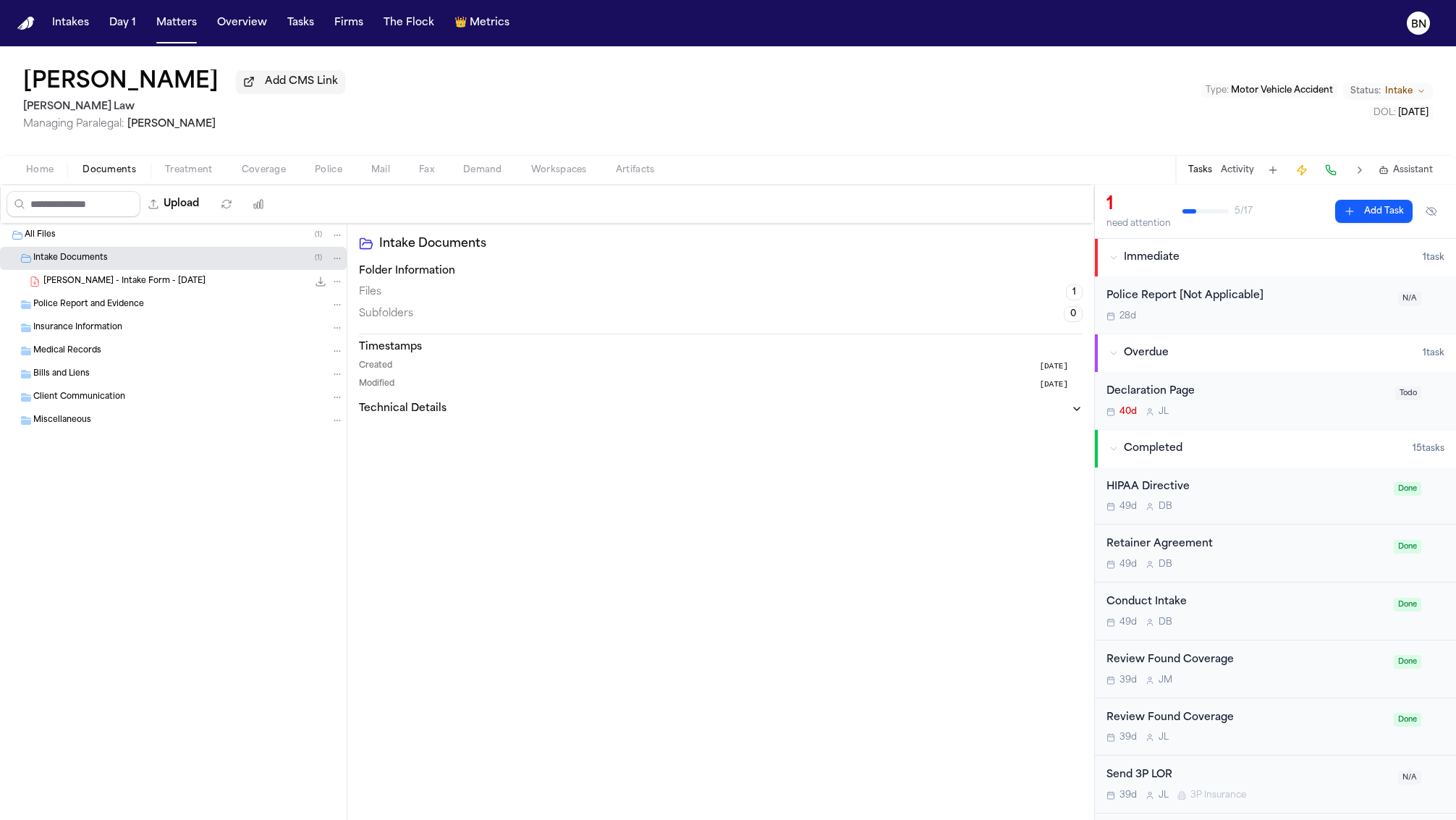
click at [142, 276] on div "[PERSON_NAME] - Intake Form - [DATE] 23.2 KB • PDF" at bounding box center [193, 281] width 301 height 15
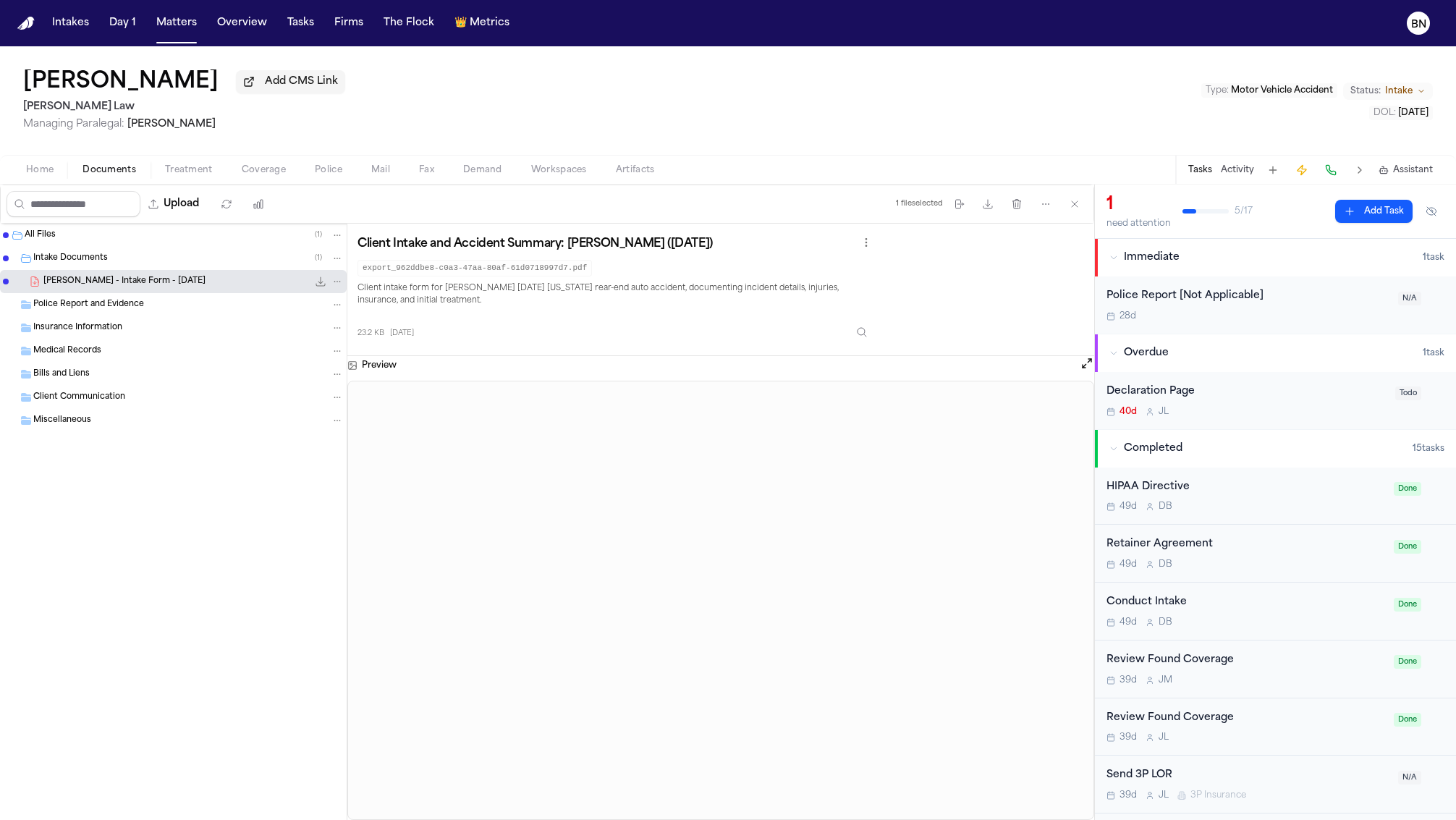
click at [430, 55] on div "[PERSON_NAME] Add CMS Link [PERSON_NAME] Law Managing Paralegal: [PERSON_NAME] …" at bounding box center [728, 100] width 1456 height 109
click at [337, 23] on button "Firms" at bounding box center [348, 23] width 41 height 26
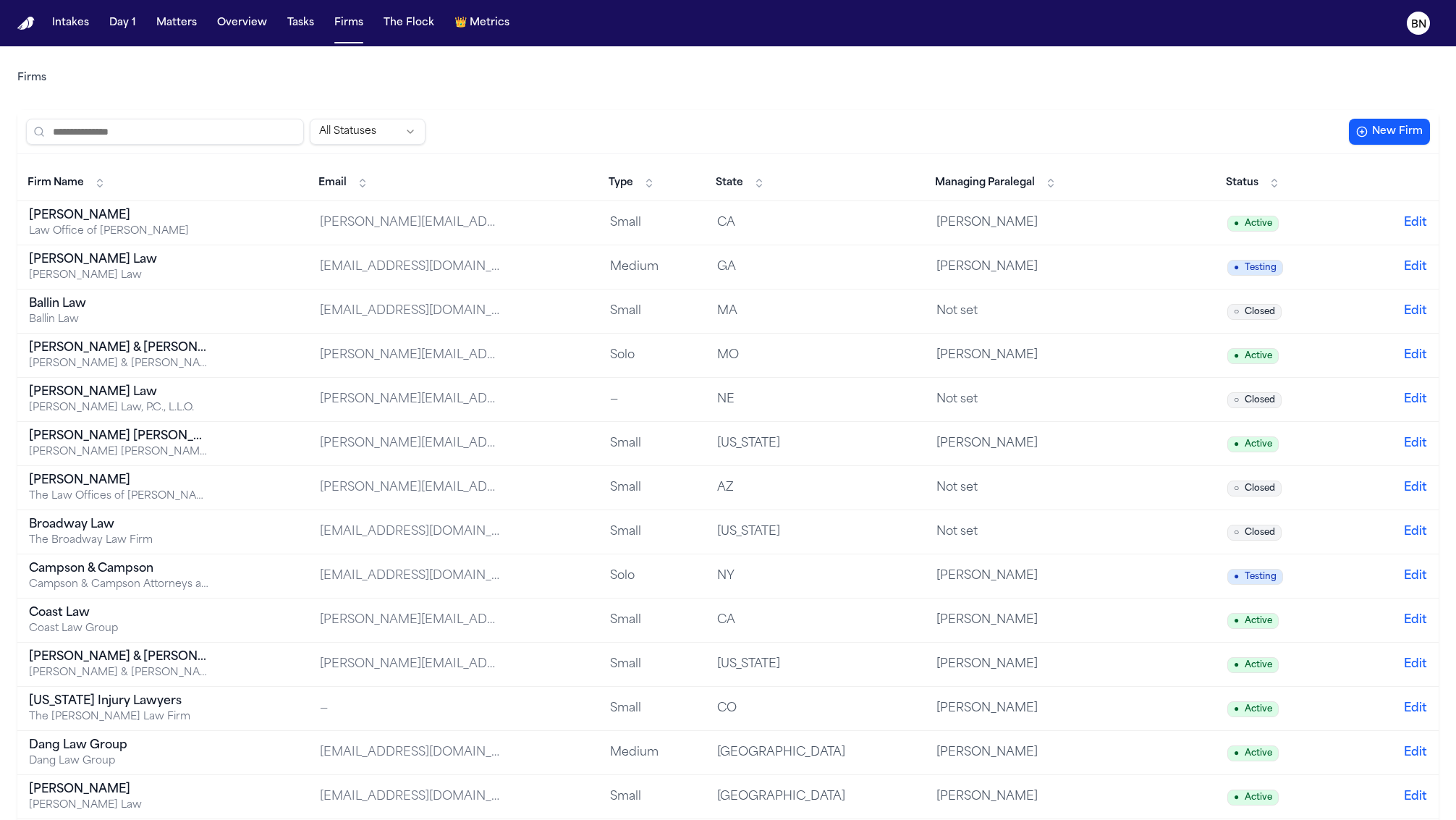
click at [582, 228] on td "[PERSON_NAME][EMAIL_ADDRESS][DOMAIN_NAME]" at bounding box center [453, 223] width 291 height 44
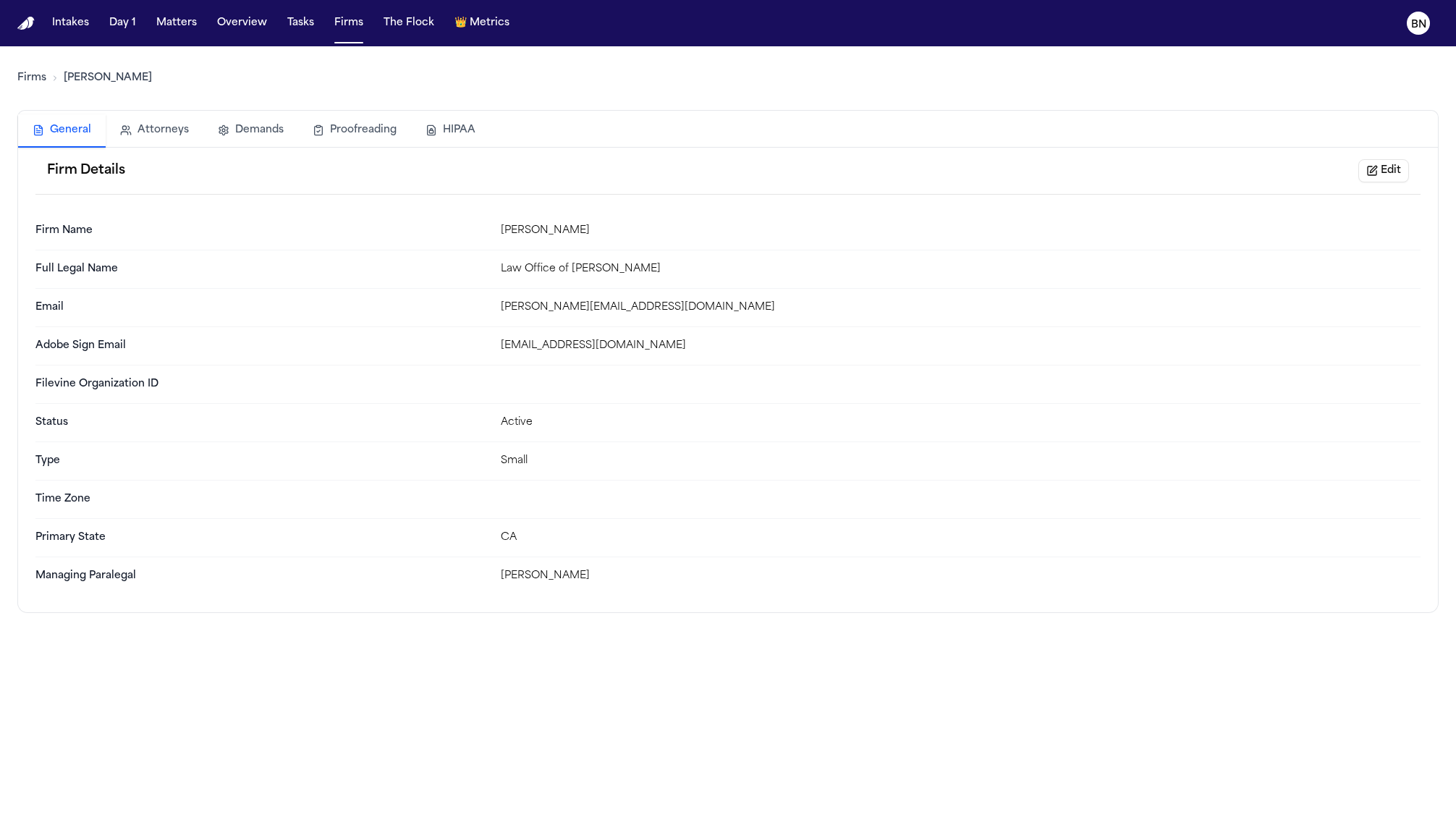
click at [31, 78] on link "Firms" at bounding box center [32, 78] width 29 height 15
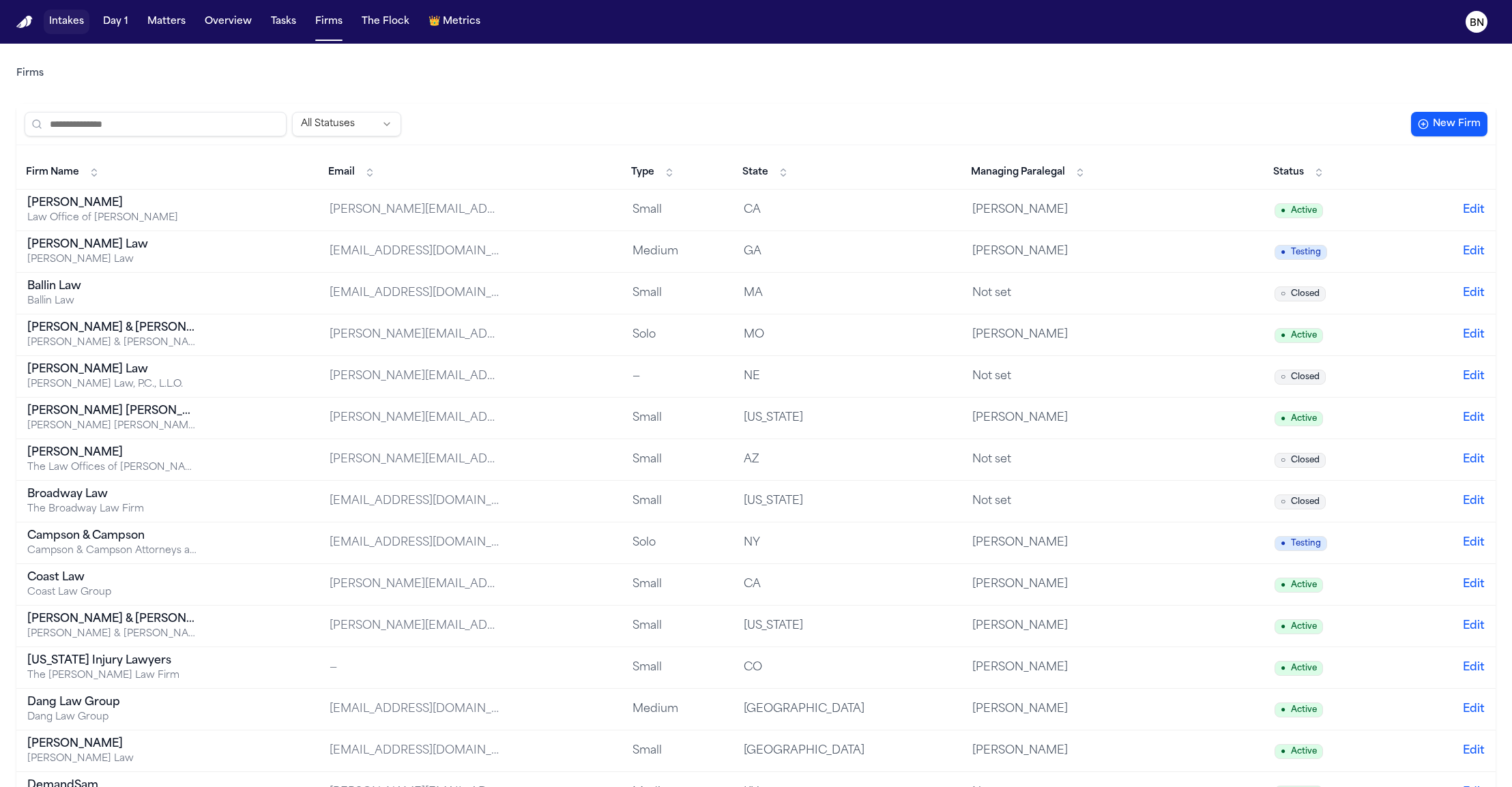
click at [71, 30] on button "Intakes" at bounding box center [67, 22] width 46 height 24
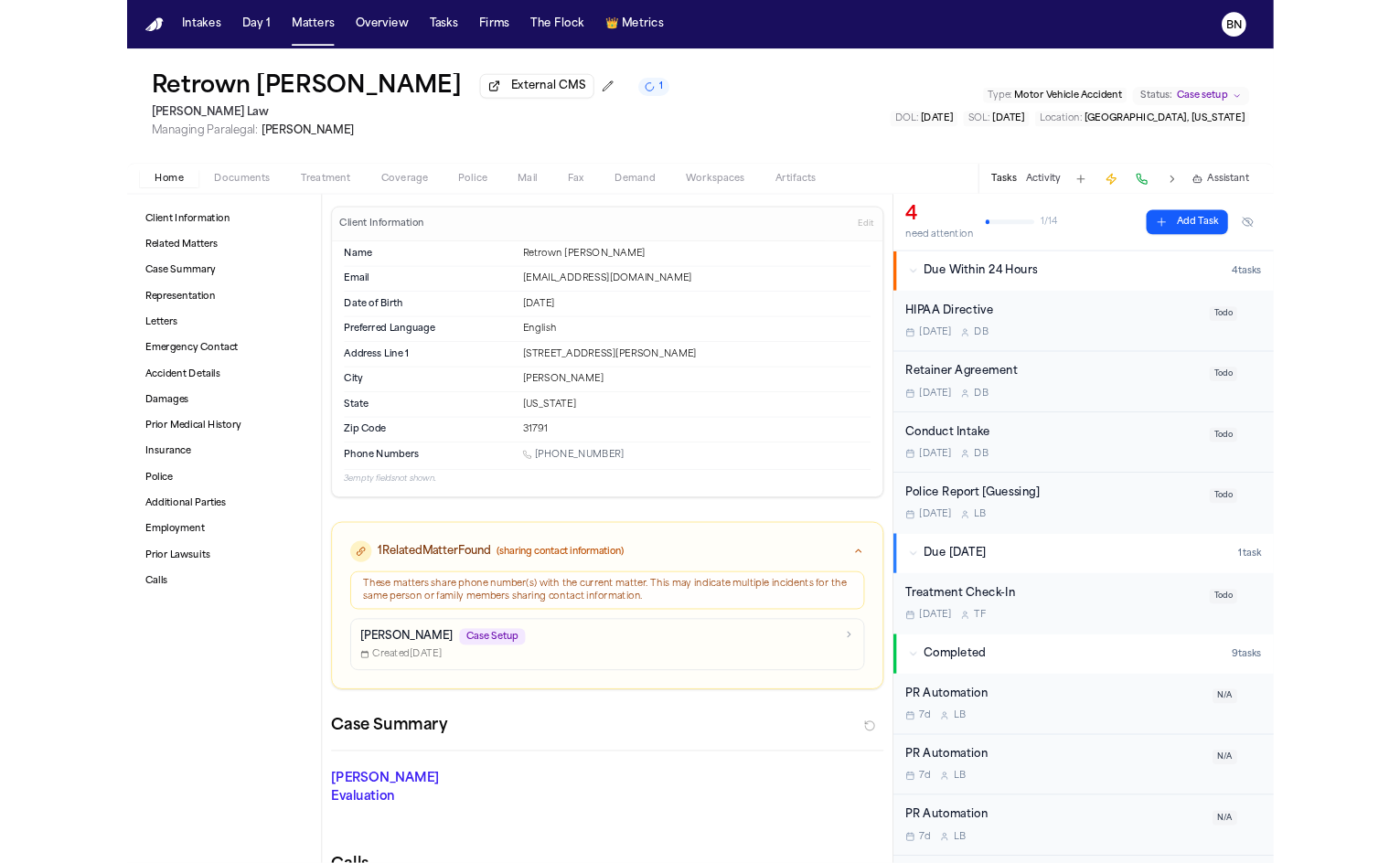
scroll to position [63, 0]
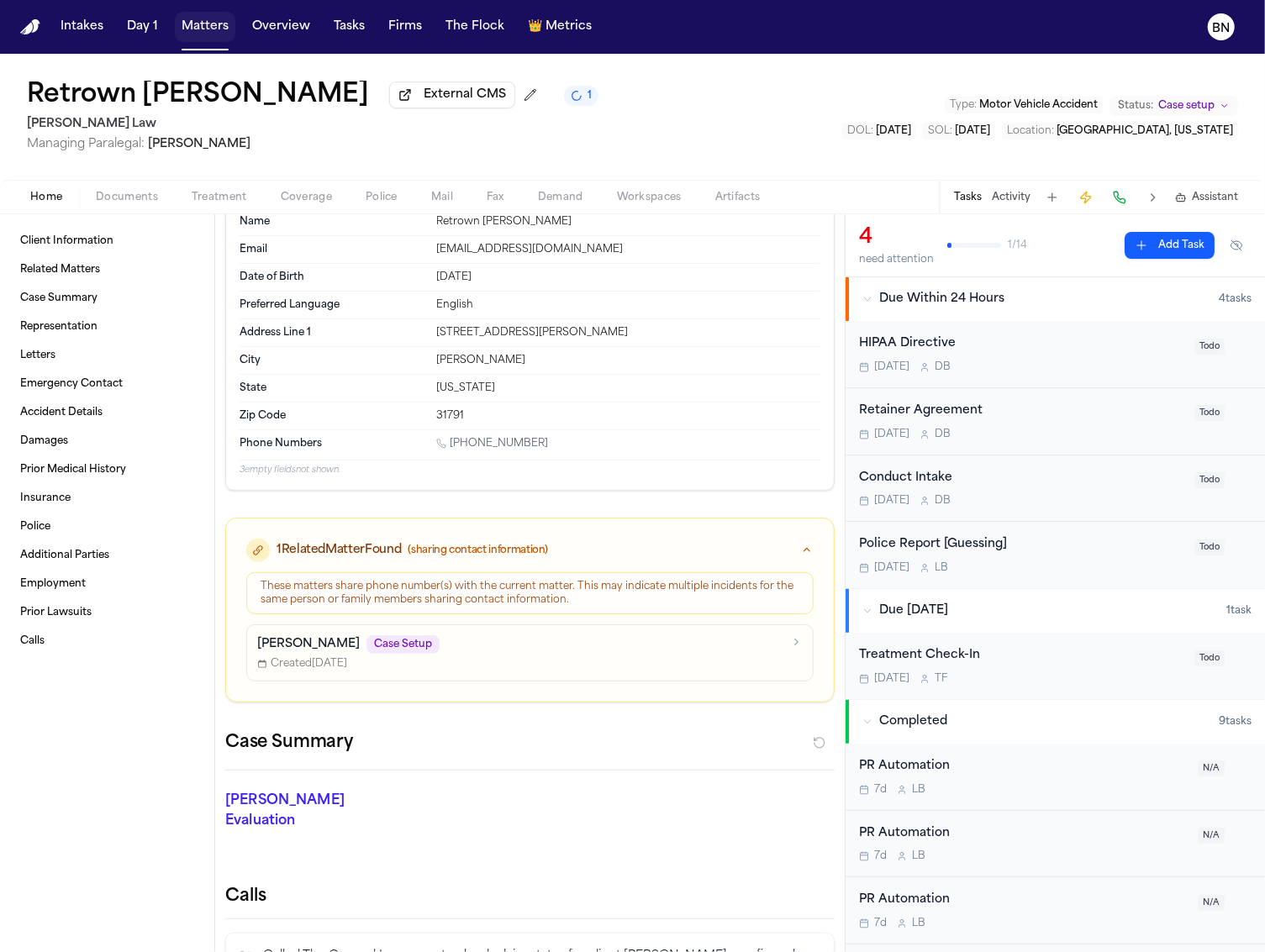
click at [194, 26] on button "Matters" at bounding box center [205, 27] width 61 height 30
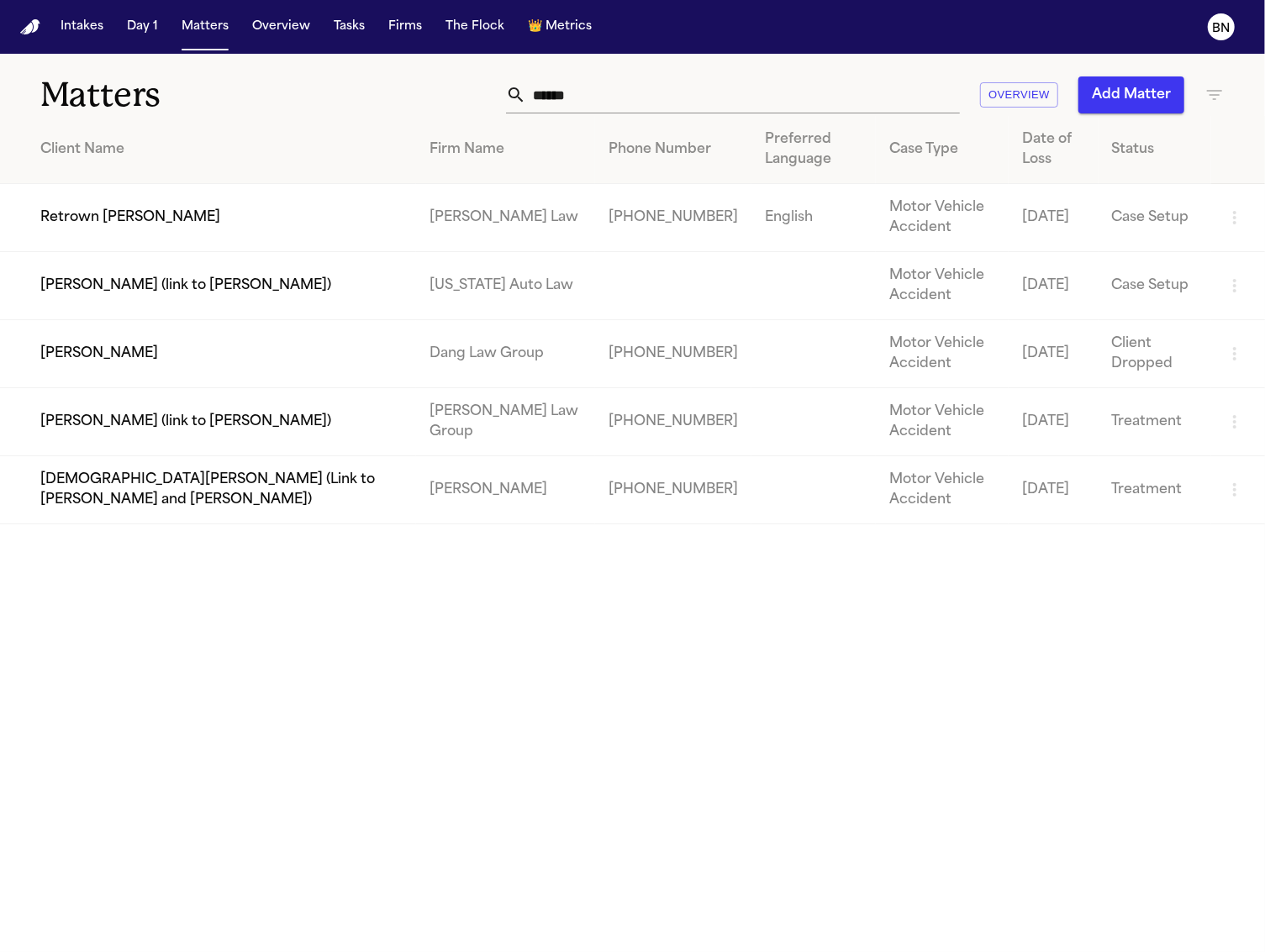
click at [672, 100] on input "******" at bounding box center [743, 94] width 434 height 37
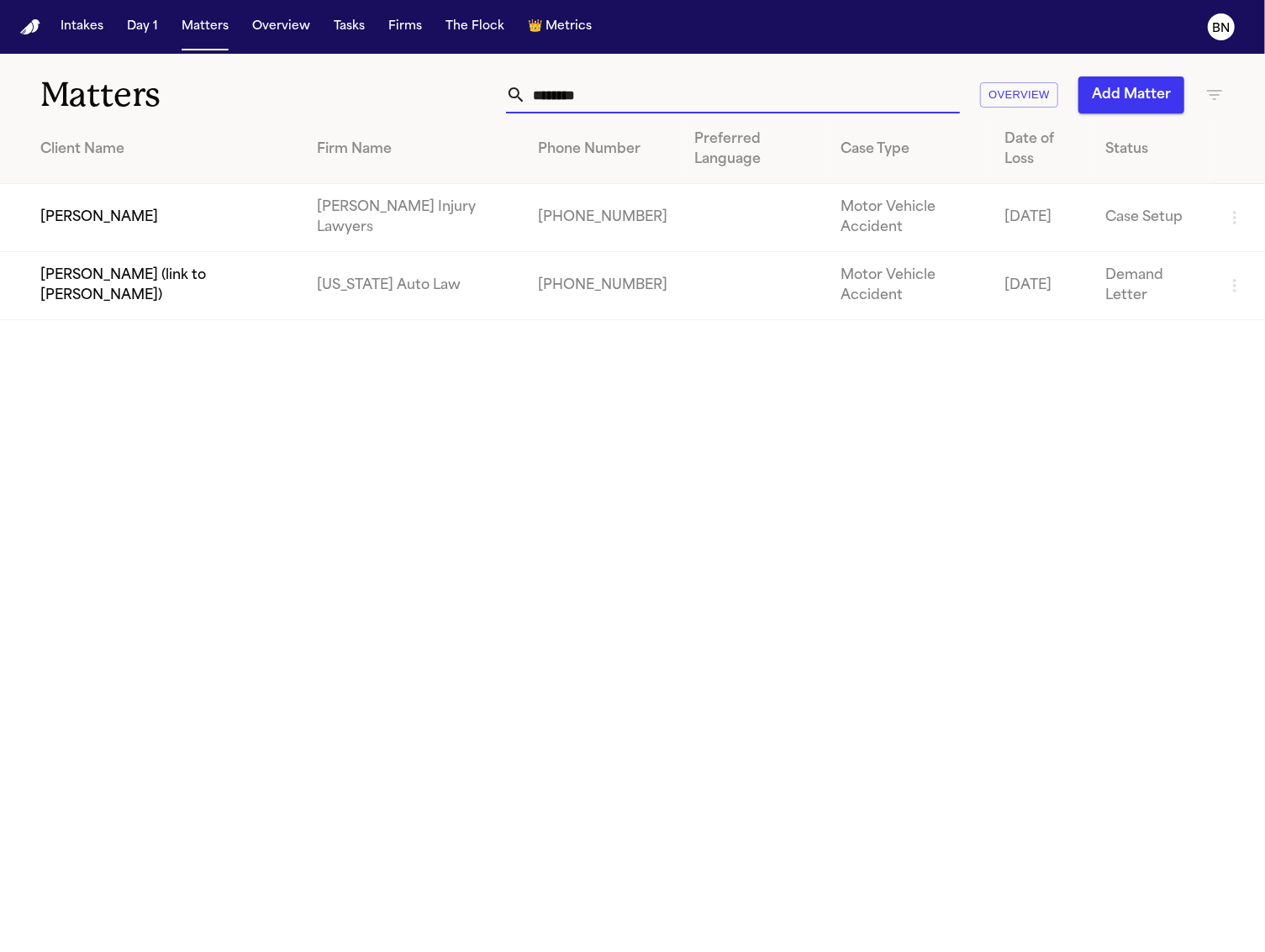
type input "********"
click at [178, 227] on td "Tammy Shumate" at bounding box center [152, 218] width 304 height 68
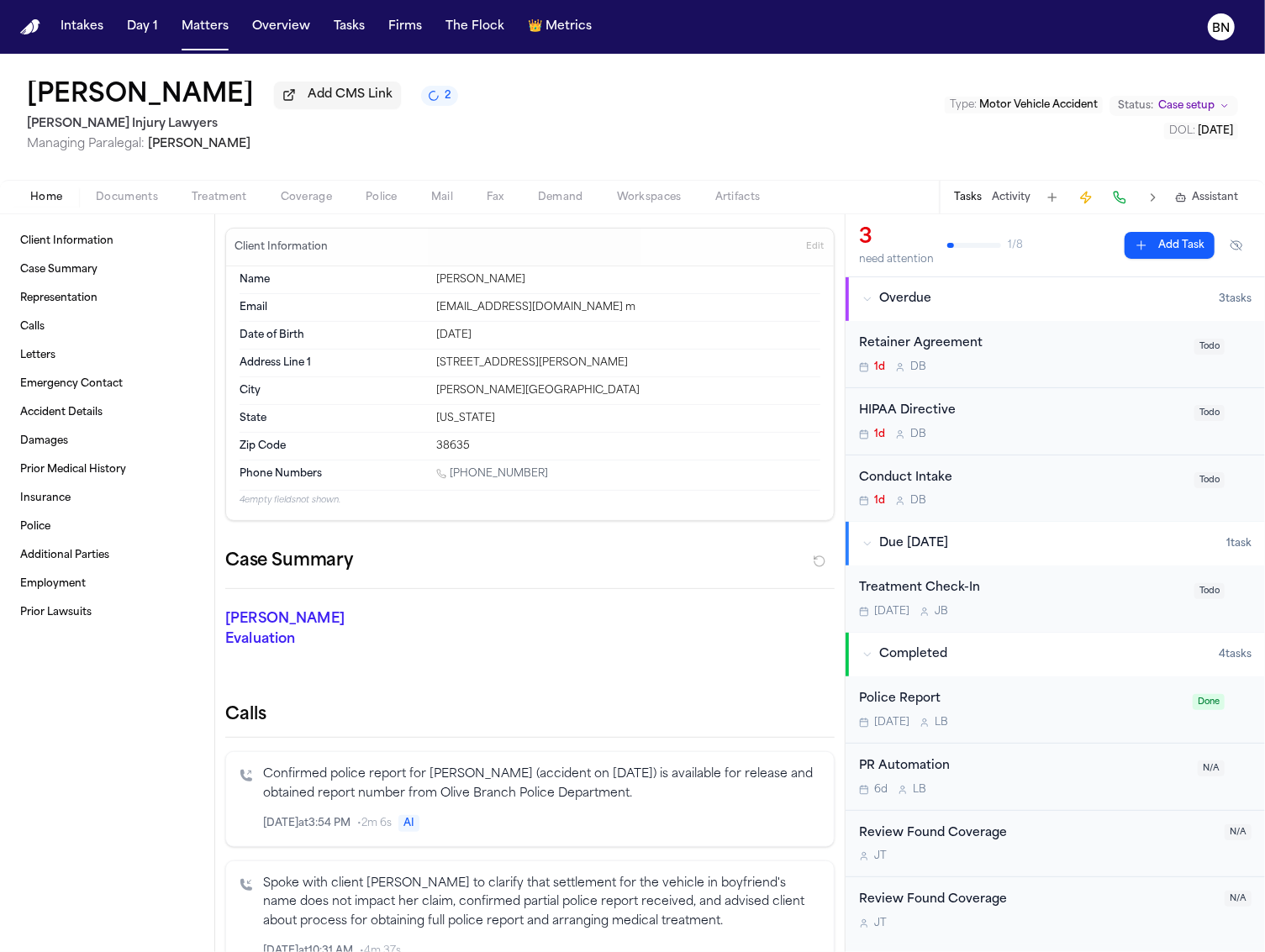
drag, startPoint x: 533, startPoint y: 733, endPoint x: 461, endPoint y: 704, distance: 77.6
click at [533, 734] on div "Calls Confirmed police report for Tammy Shumate (accident on 8/7/2025) is avail…" at bounding box center [530, 893] width 610 height 380
click at [377, 195] on span "Police" at bounding box center [381, 197] width 32 height 14
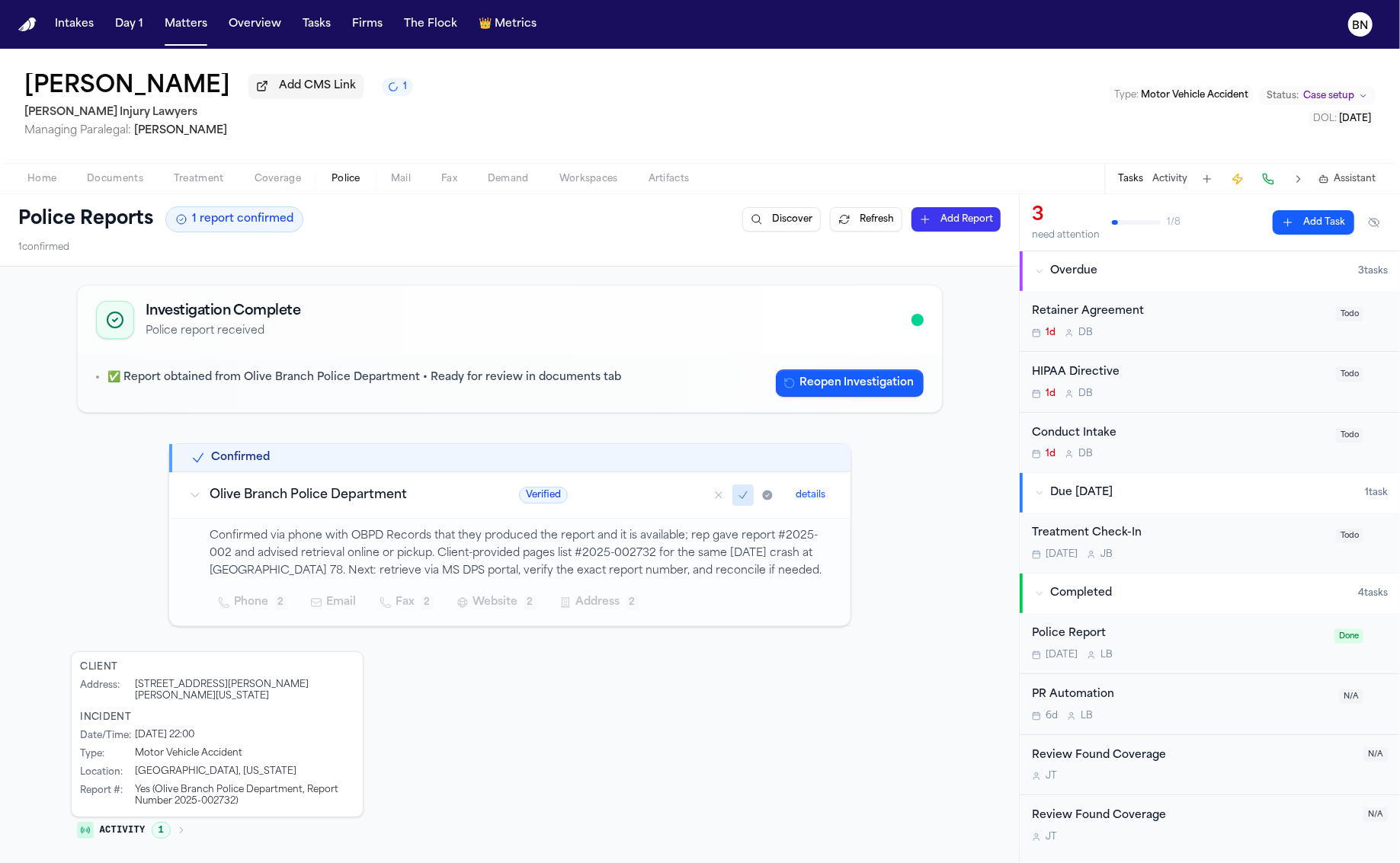
click at [68, 26] on button "Intakes" at bounding box center [75, 24] width 51 height 27
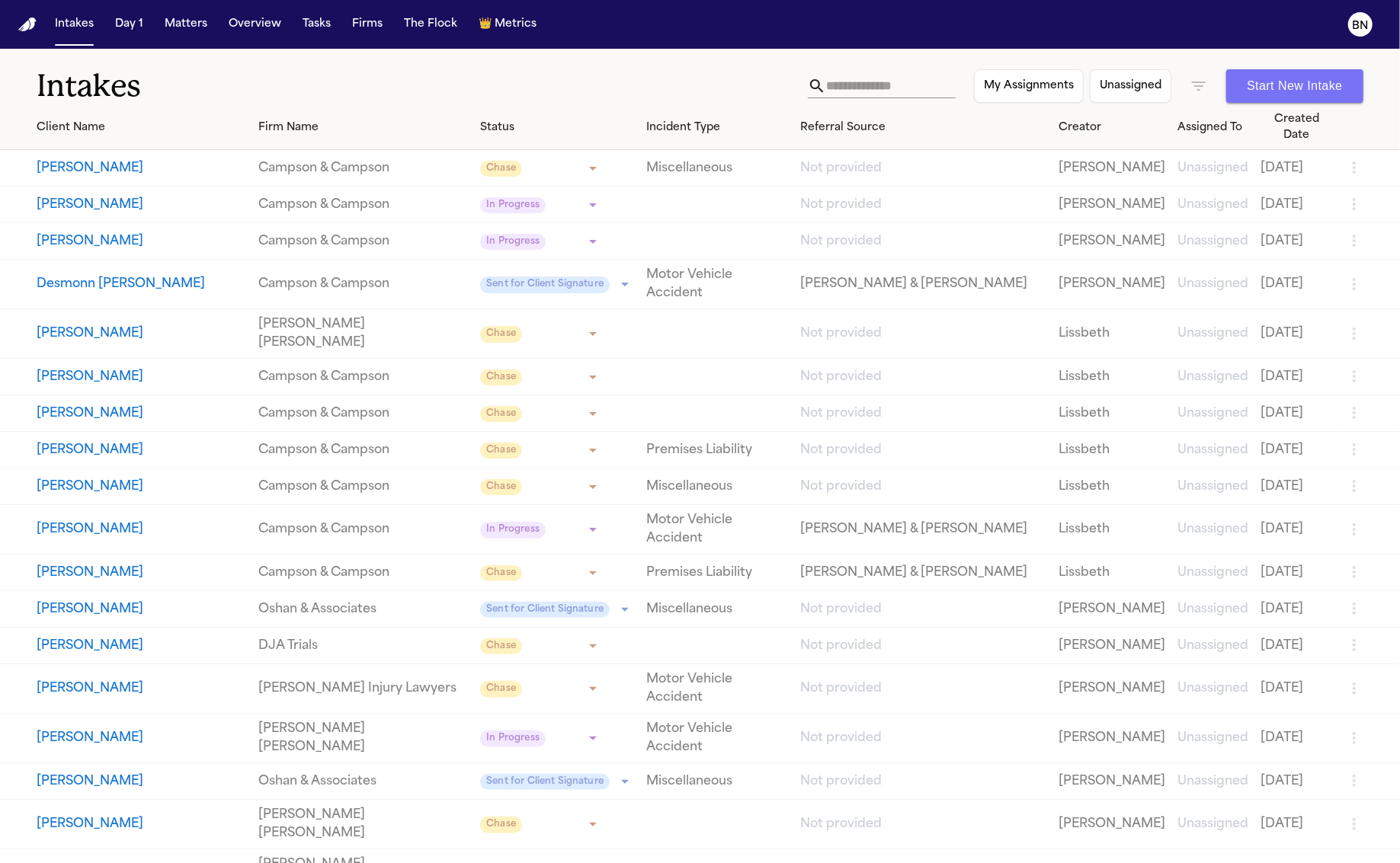
click at [1146, 91] on button "Start New Intake" at bounding box center [1295, 86] width 137 height 33
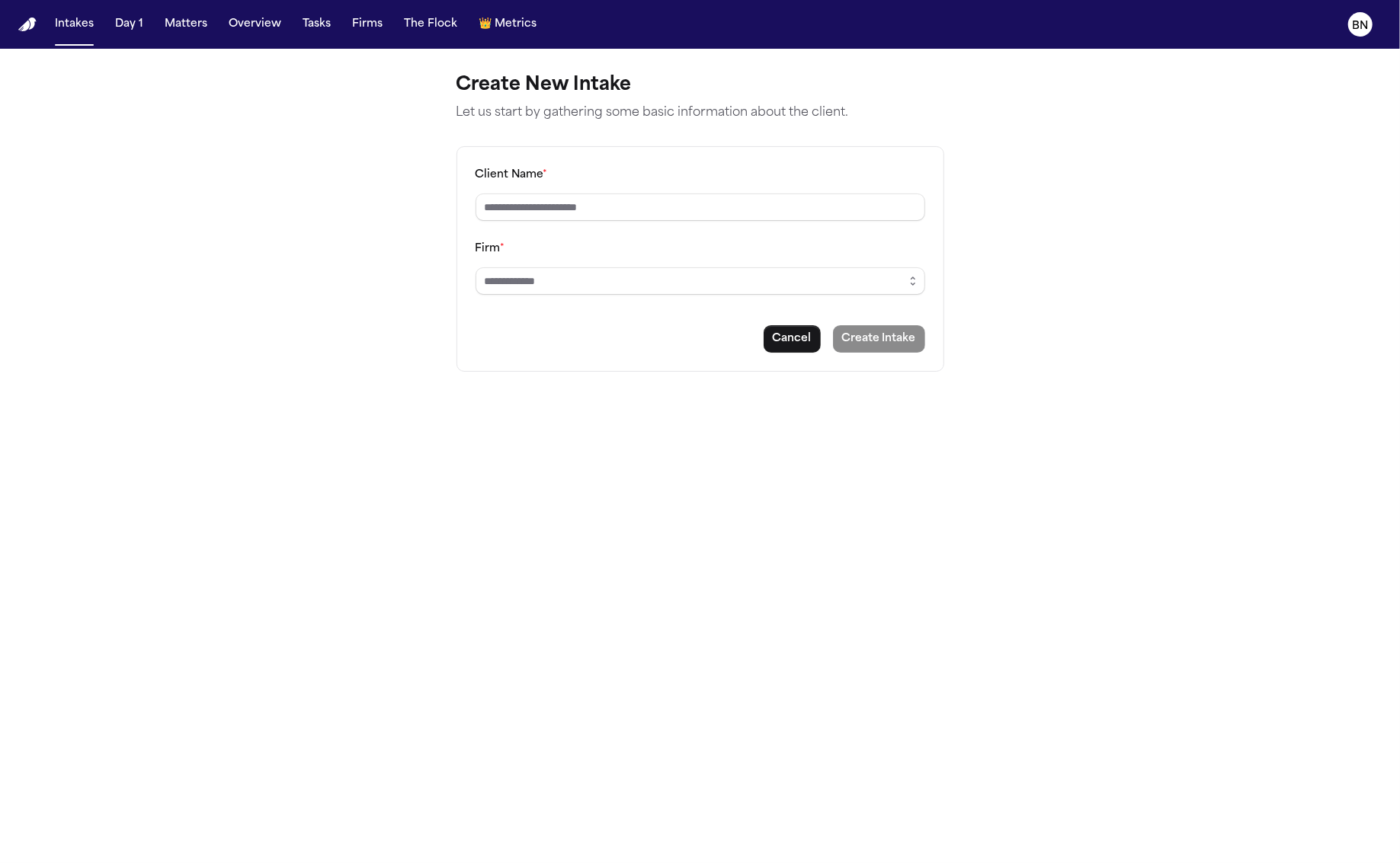
click at [455, 216] on div "Create New Intake Let us start by gathering some basic information about the cl…" at bounding box center [700, 222] width 513 height 348
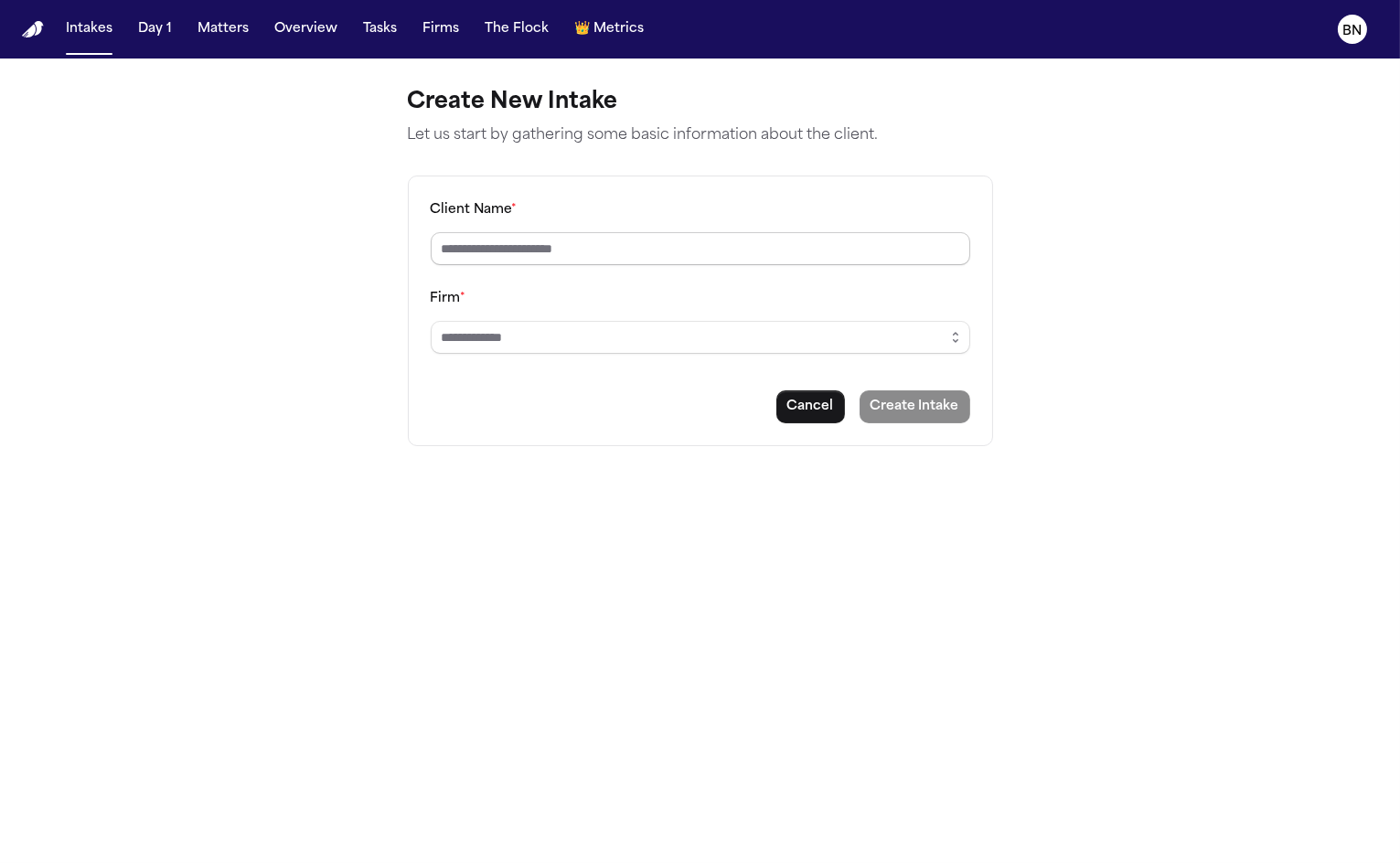
click at [554, 257] on input "Client Name *" at bounding box center [701, 248] width 539 height 33
click at [735, 254] on input "**********" at bounding box center [701, 248] width 539 height 33
click at [846, 263] on input "**********" at bounding box center [701, 248] width 539 height 33
type input "**********"
click at [796, 293] on div "Firm *" at bounding box center [701, 321] width 539 height 67
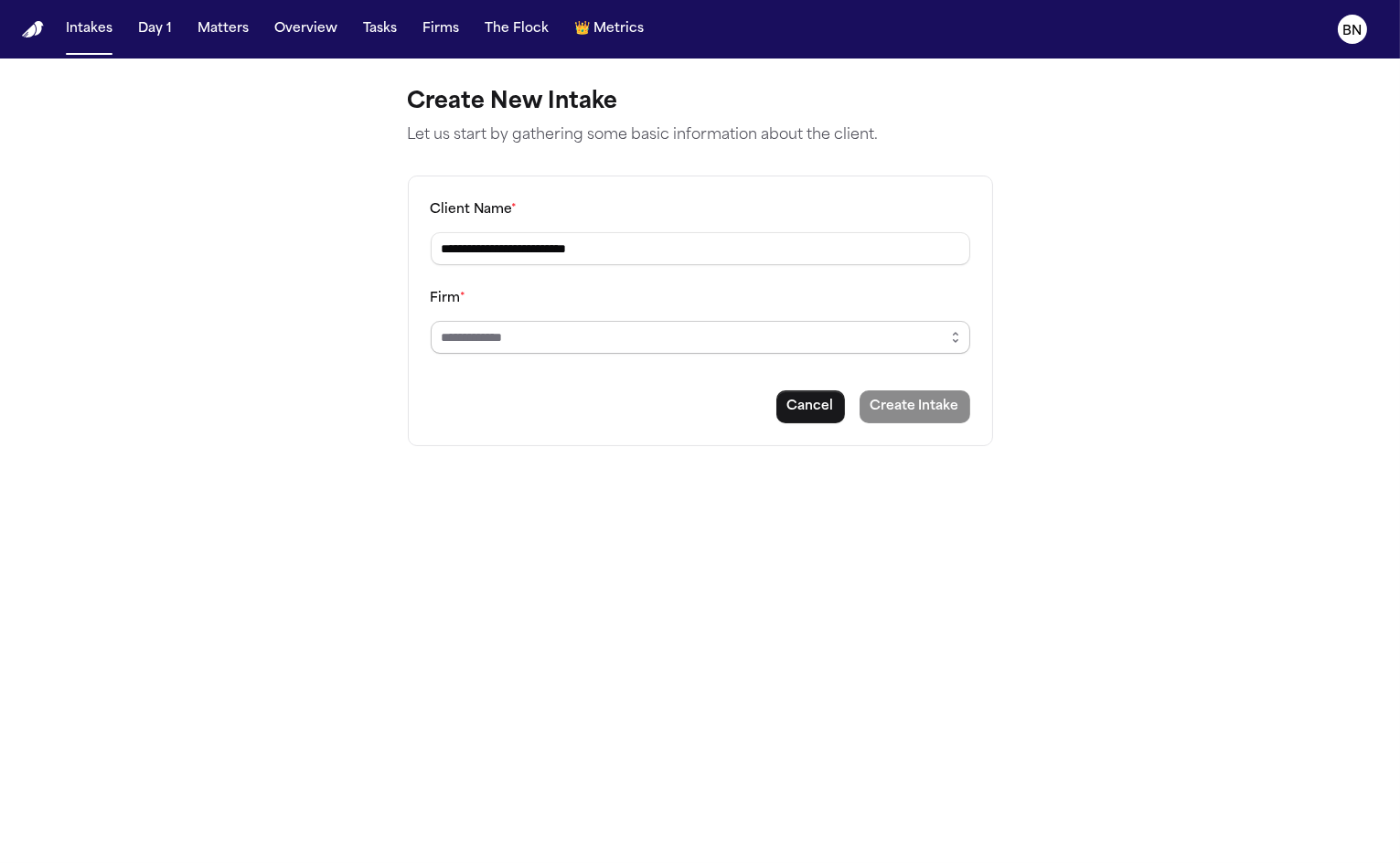
click at [787, 344] on input "Firm *" at bounding box center [701, 337] width 539 height 33
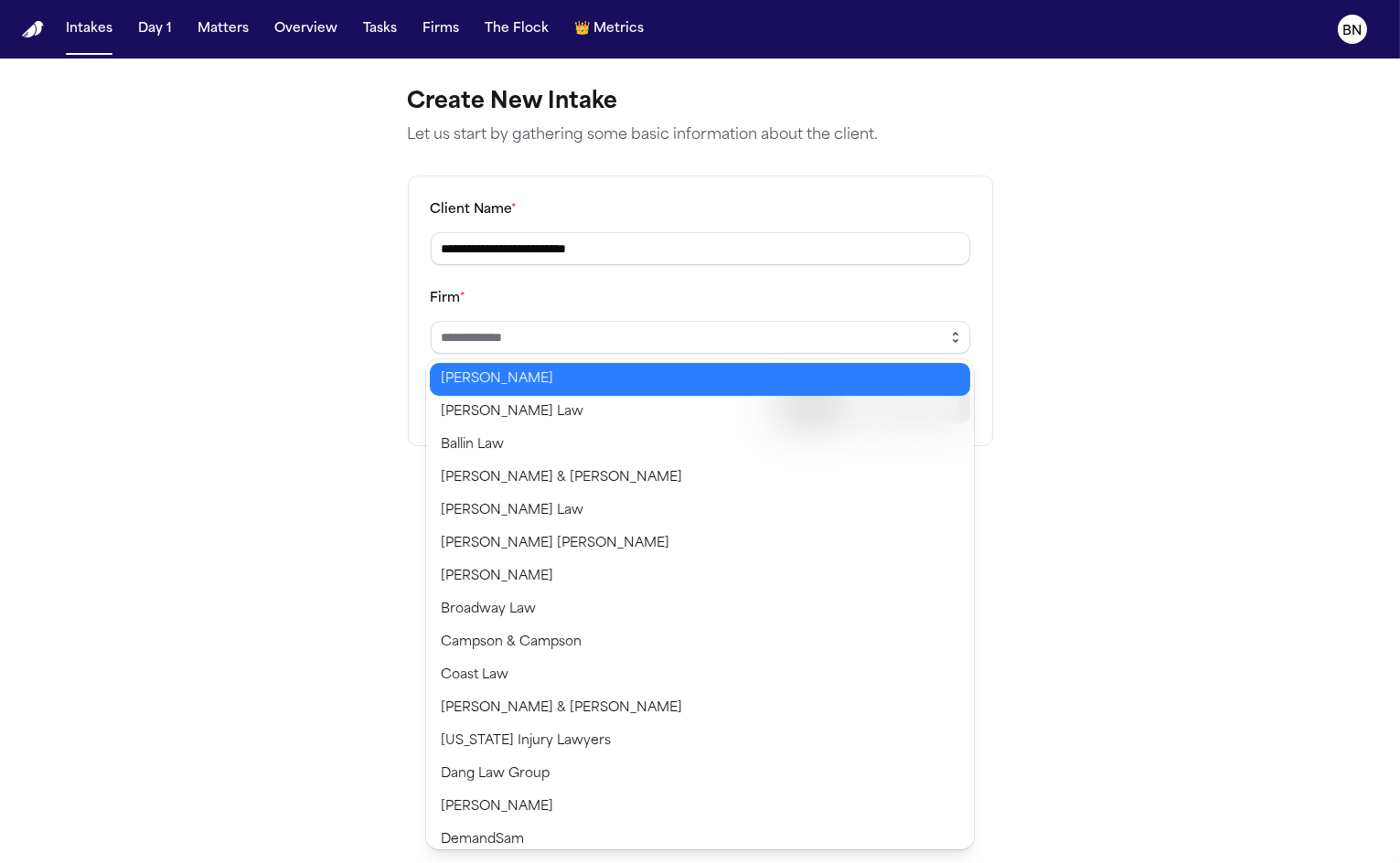
click at [960, 334] on icon "button" at bounding box center [956, 338] width 15 height 15
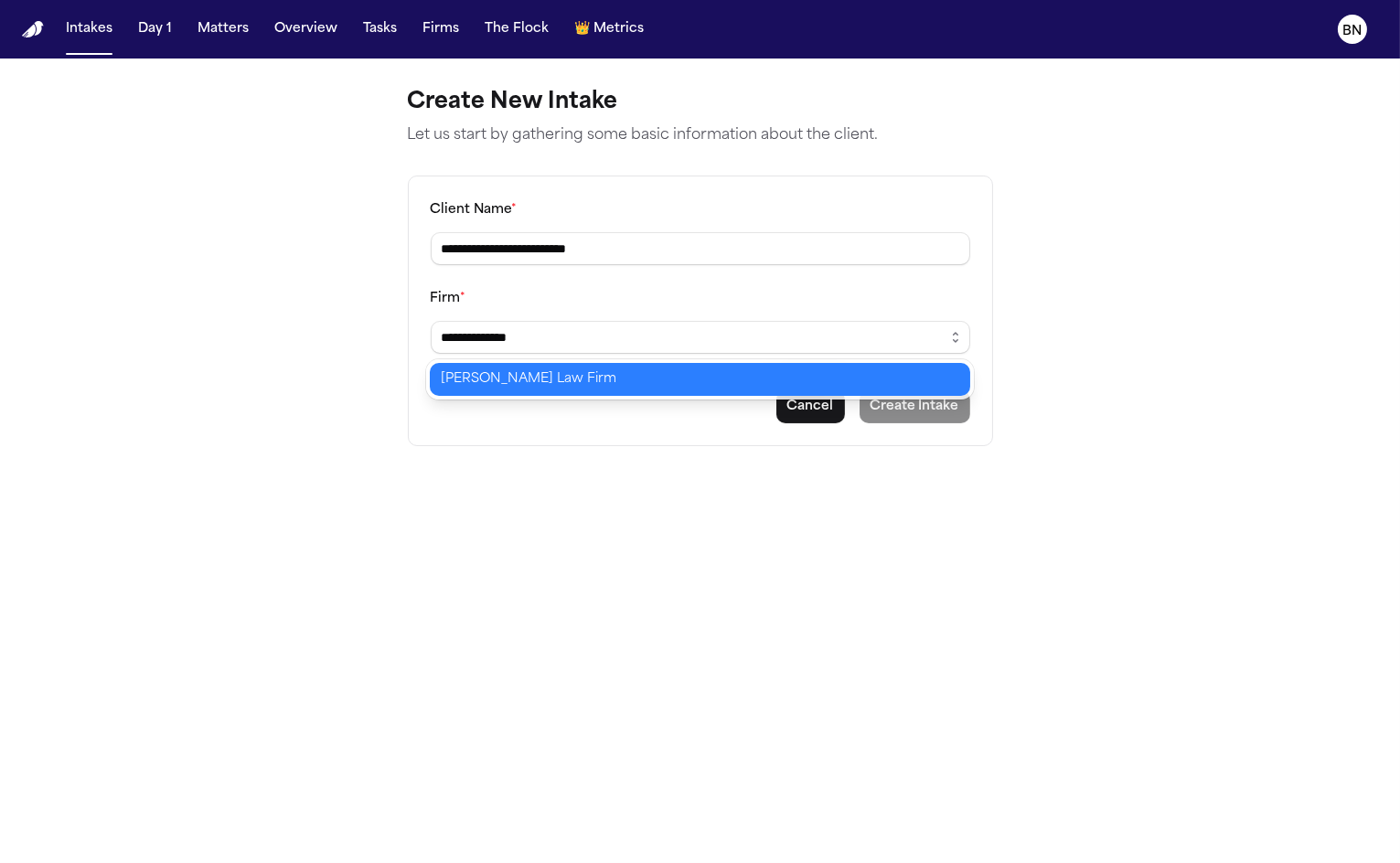
click at [758, 384] on body "**********" at bounding box center [700, 431] width 1400 height 863
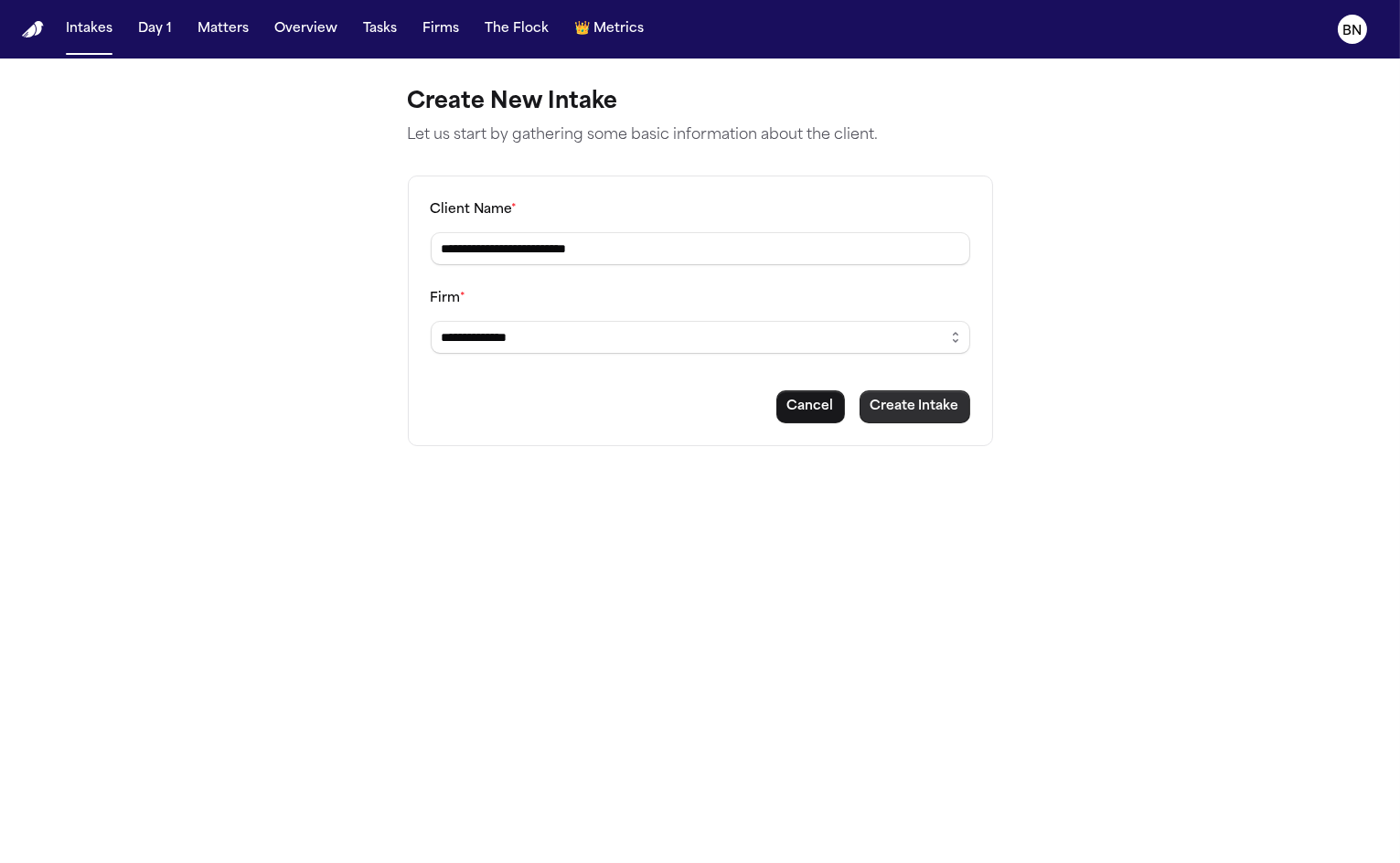
type input "**********"
click at [934, 408] on button "Create Intake" at bounding box center [915, 406] width 111 height 33
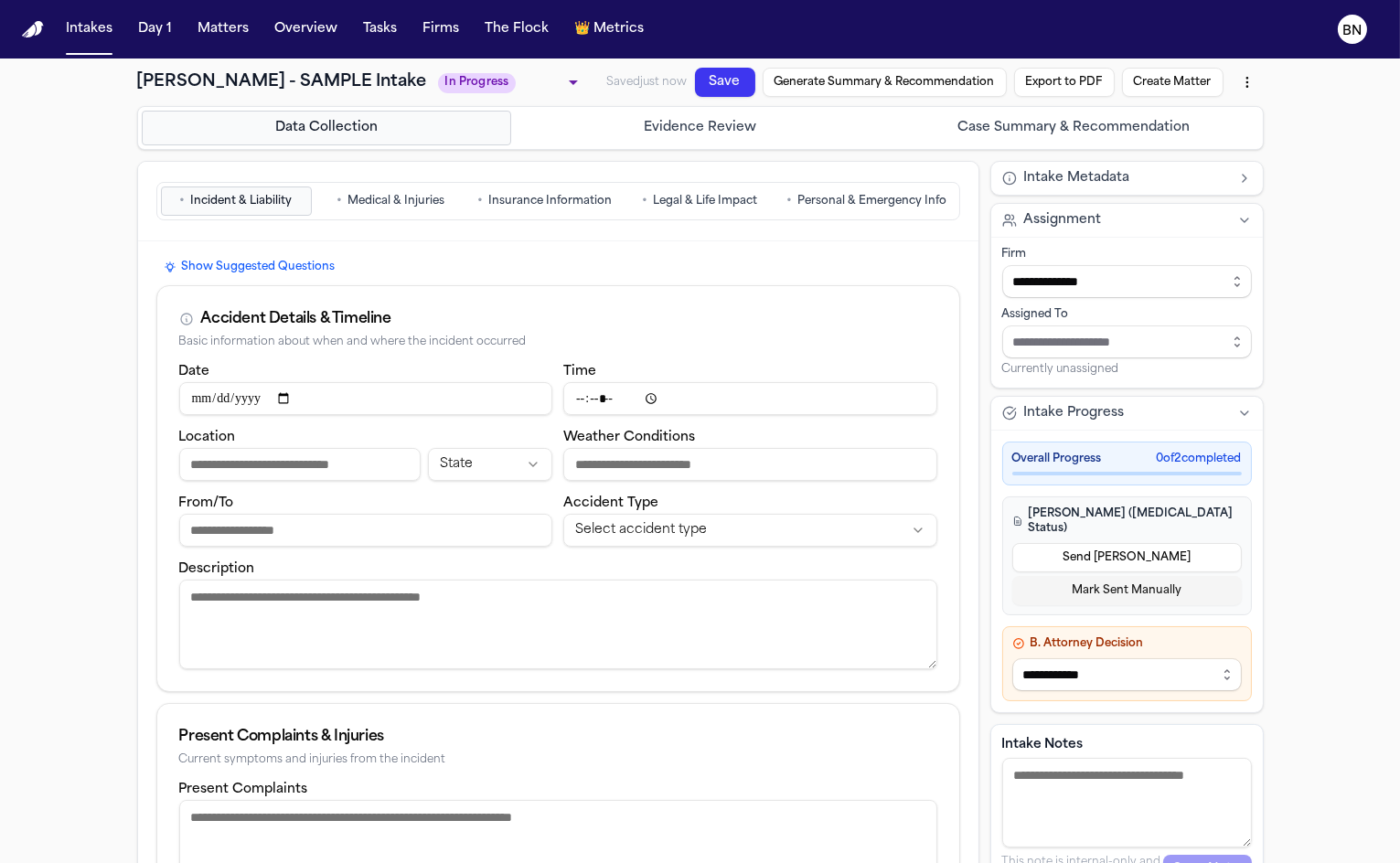
click at [189, 392] on input "Date" at bounding box center [366, 398] width 374 height 33
type input "**********"
click at [255, 458] on input "Location" at bounding box center [300, 464] width 242 height 33
type input "**********"
click at [571, 395] on input "Time" at bounding box center [750, 398] width 374 height 33
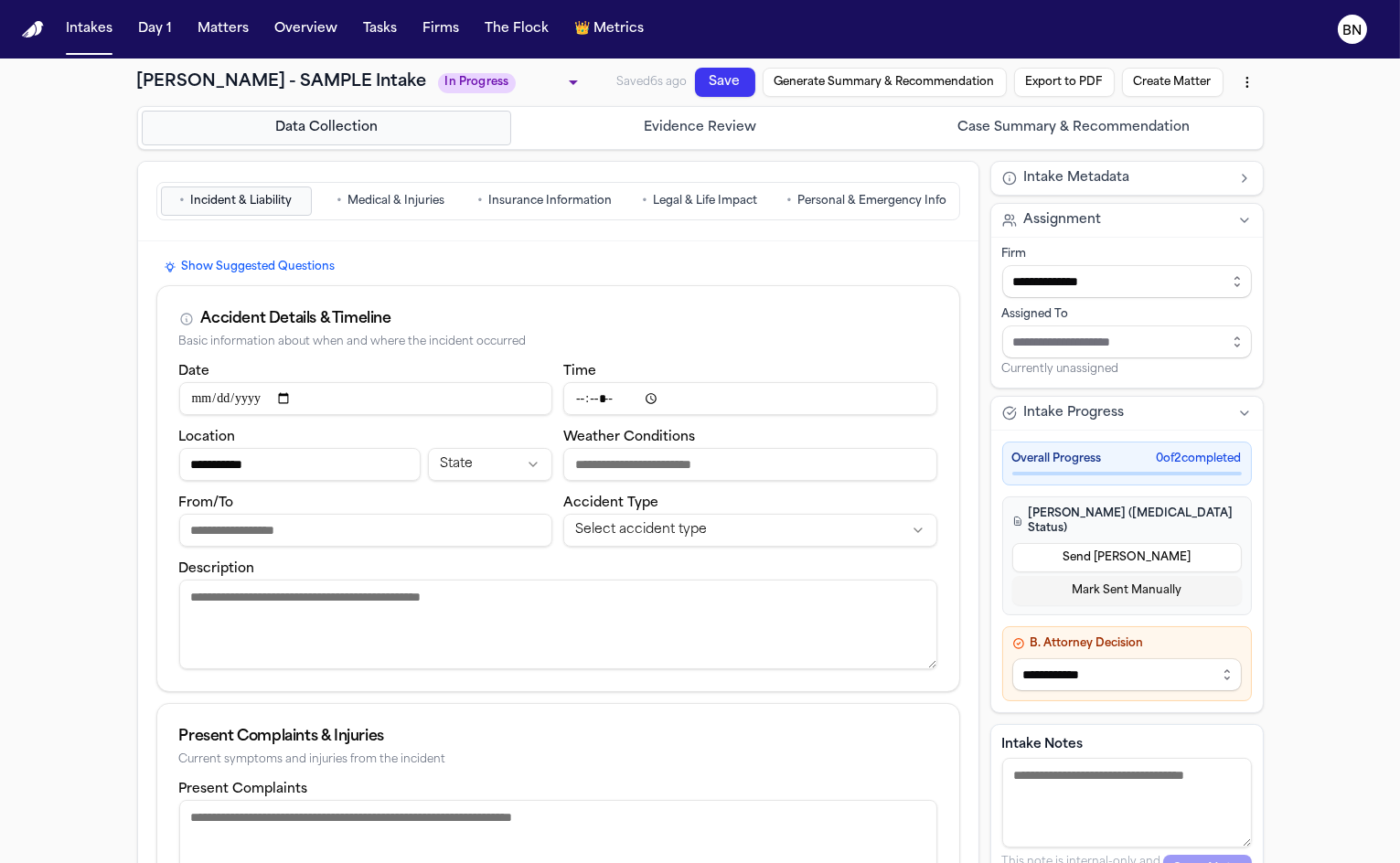
type input "*****"
click at [610, 467] on input "Weather Conditions" at bounding box center [750, 464] width 374 height 33
type input "******"
click at [341, 520] on input "From/To" at bounding box center [366, 530] width 374 height 33
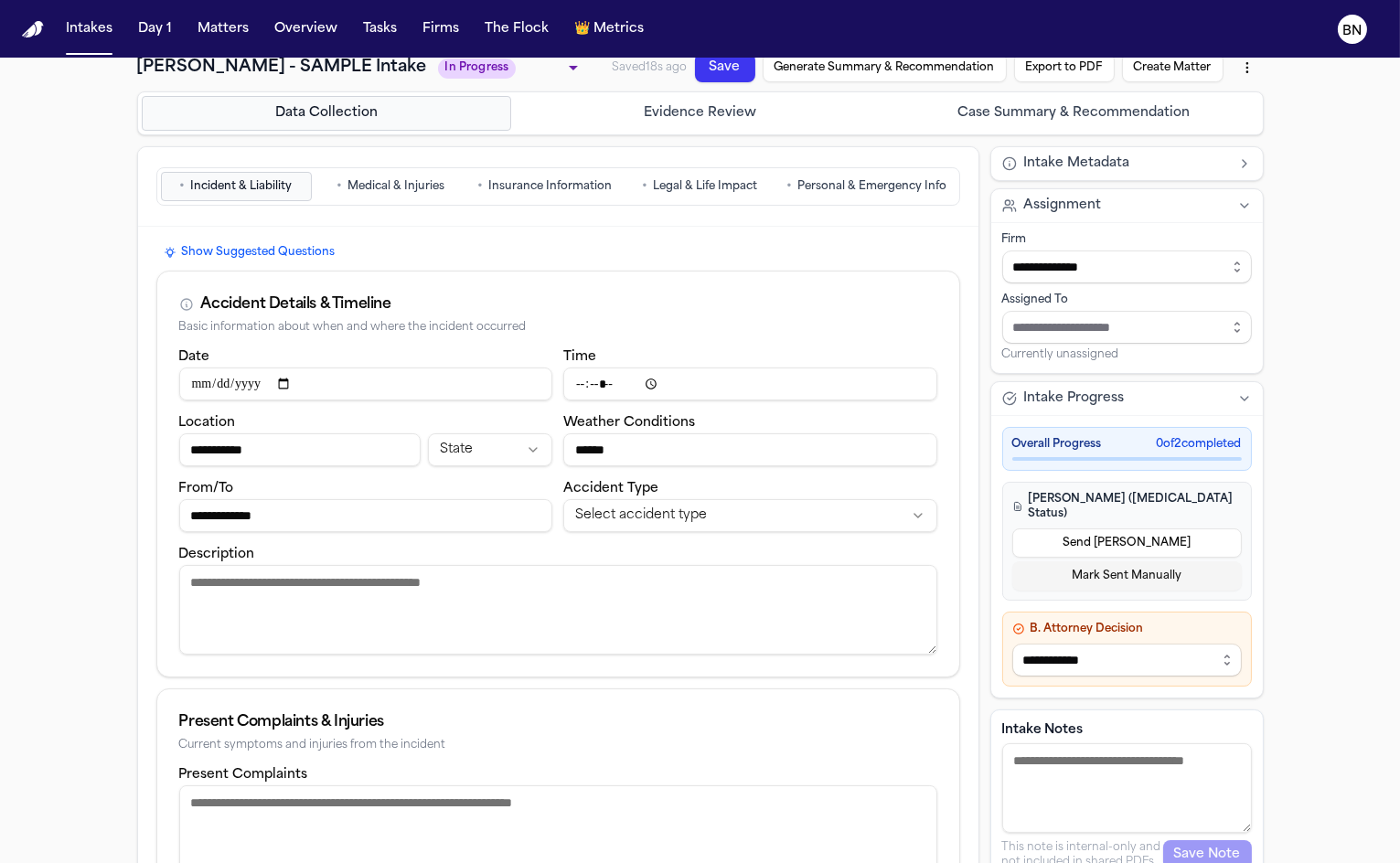
type input "**********"
click at [386, 610] on textarea "Description" at bounding box center [558, 610] width 758 height 90
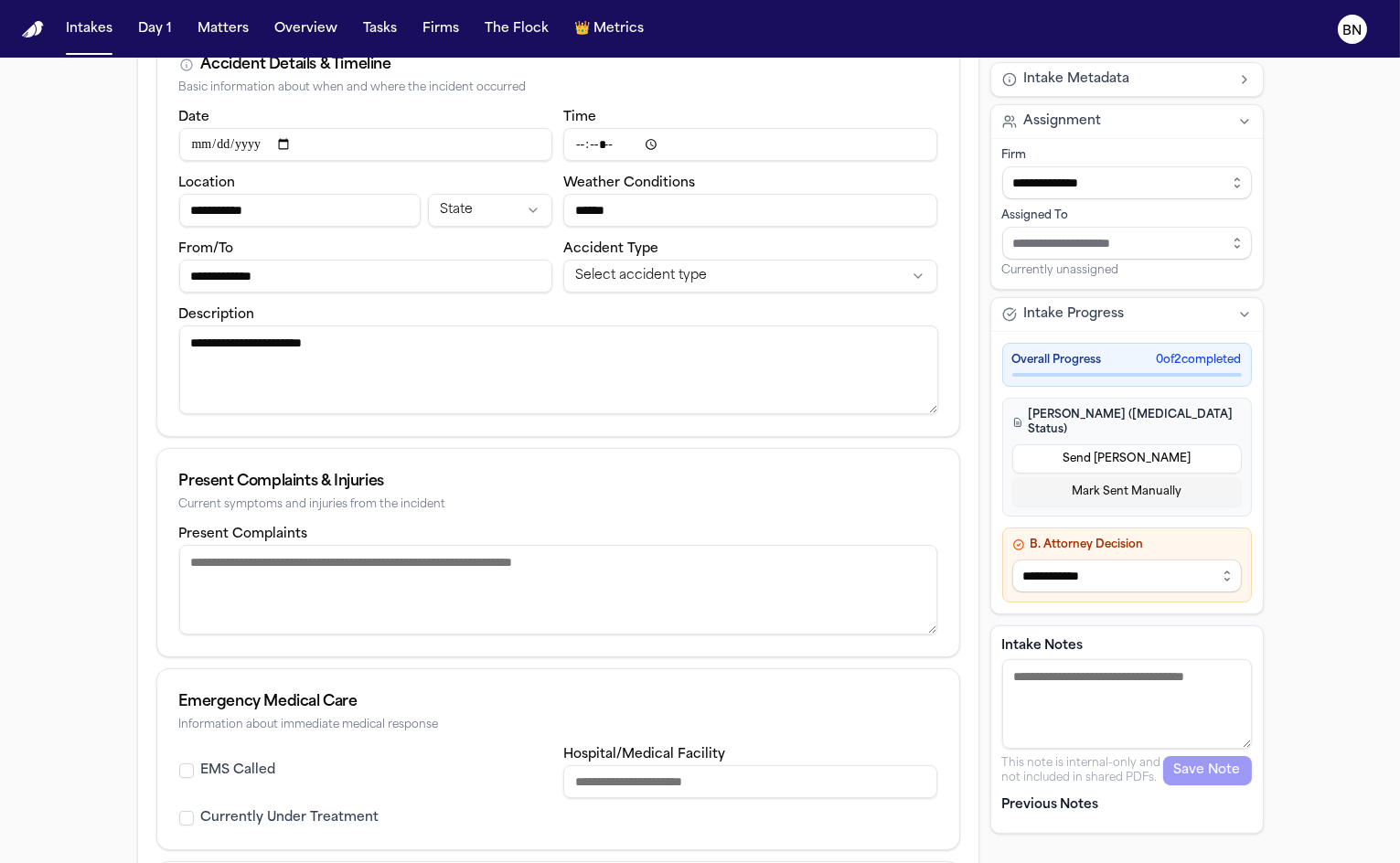
scroll to position [259, 0]
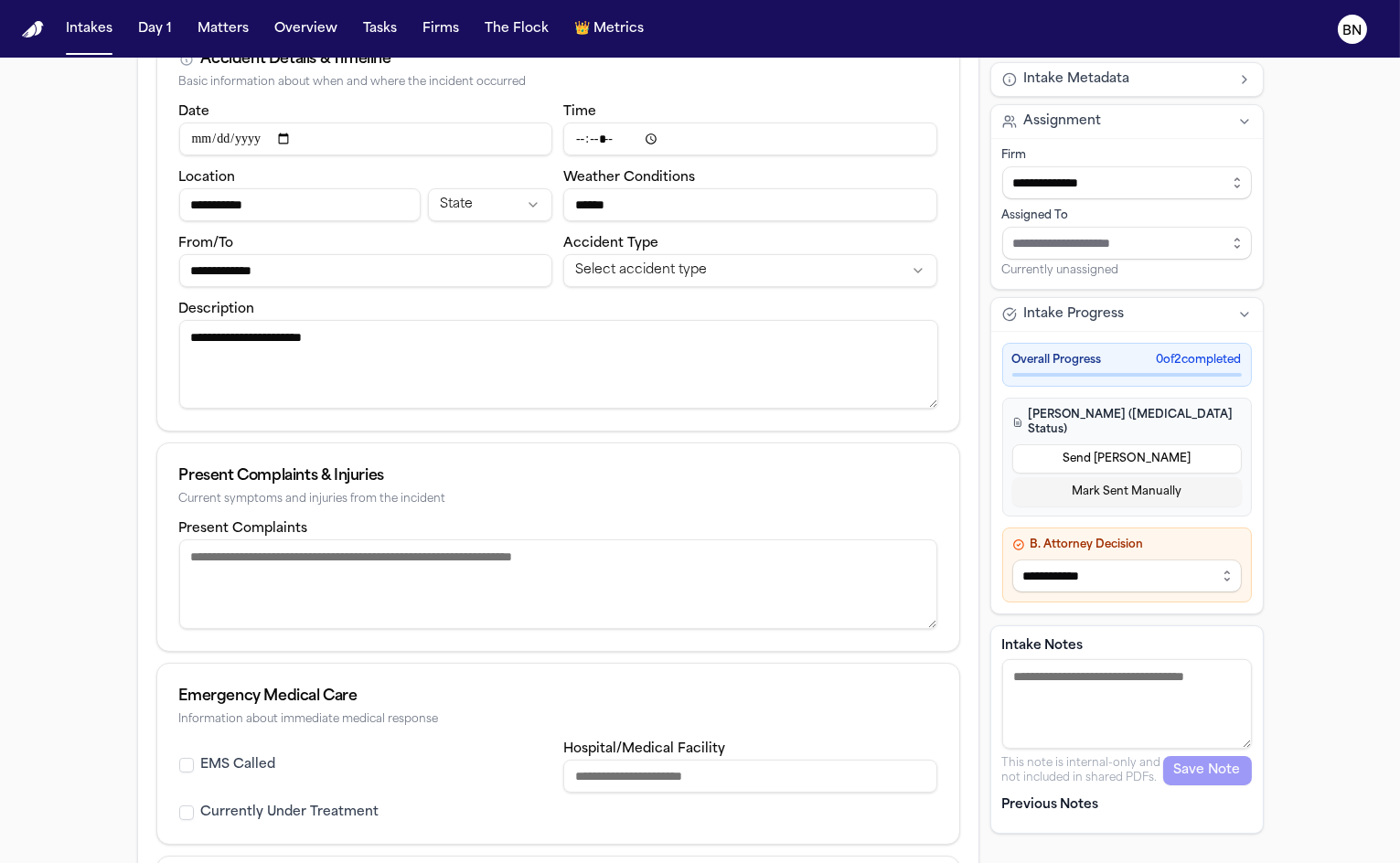
type textarea "**********"
click at [401, 611] on textarea "Present Complaints" at bounding box center [558, 584] width 758 height 90
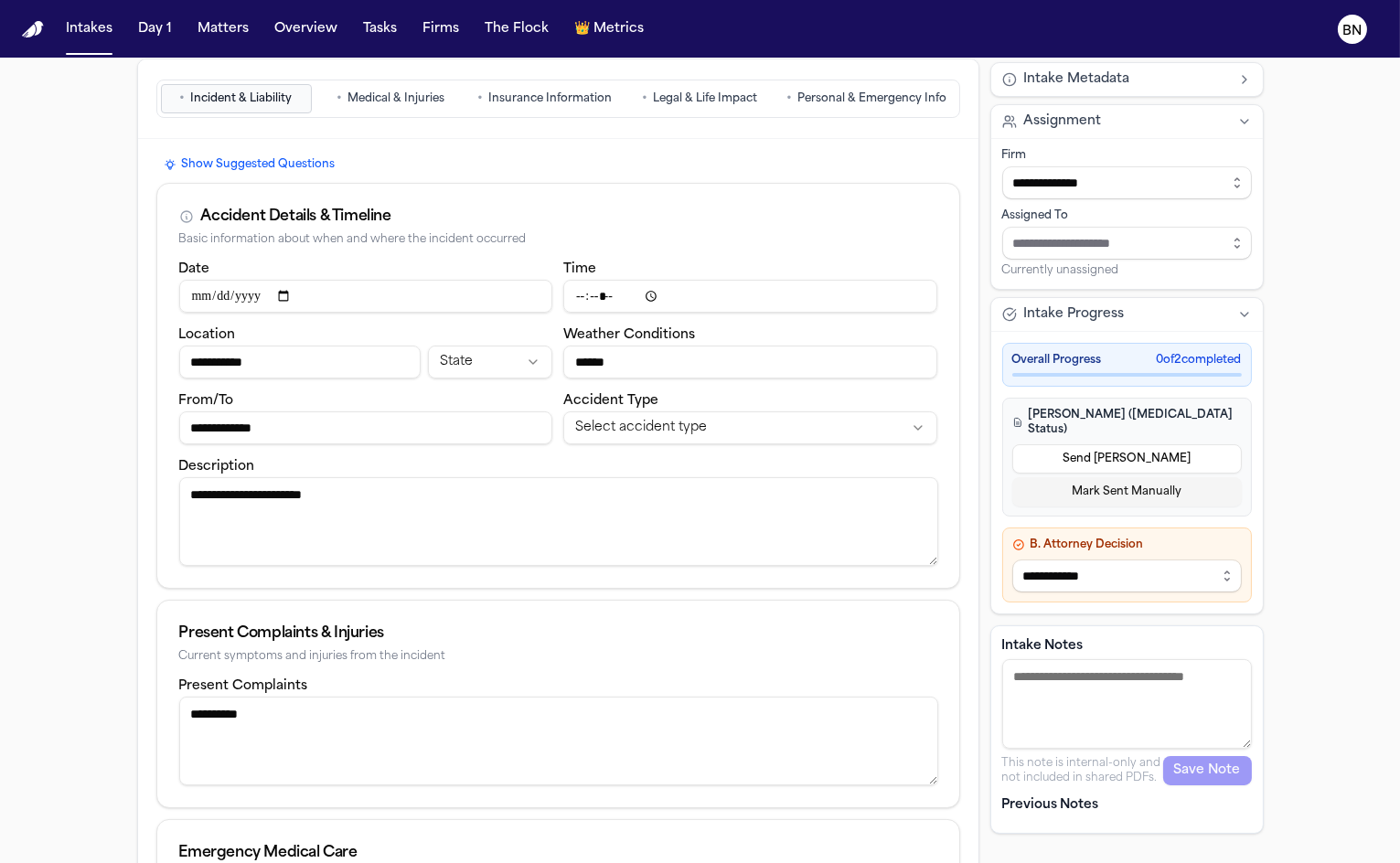
scroll to position [104, 0]
type textarea "**********"
click at [659, 426] on html "**********" at bounding box center [700, 431] width 1400 height 863
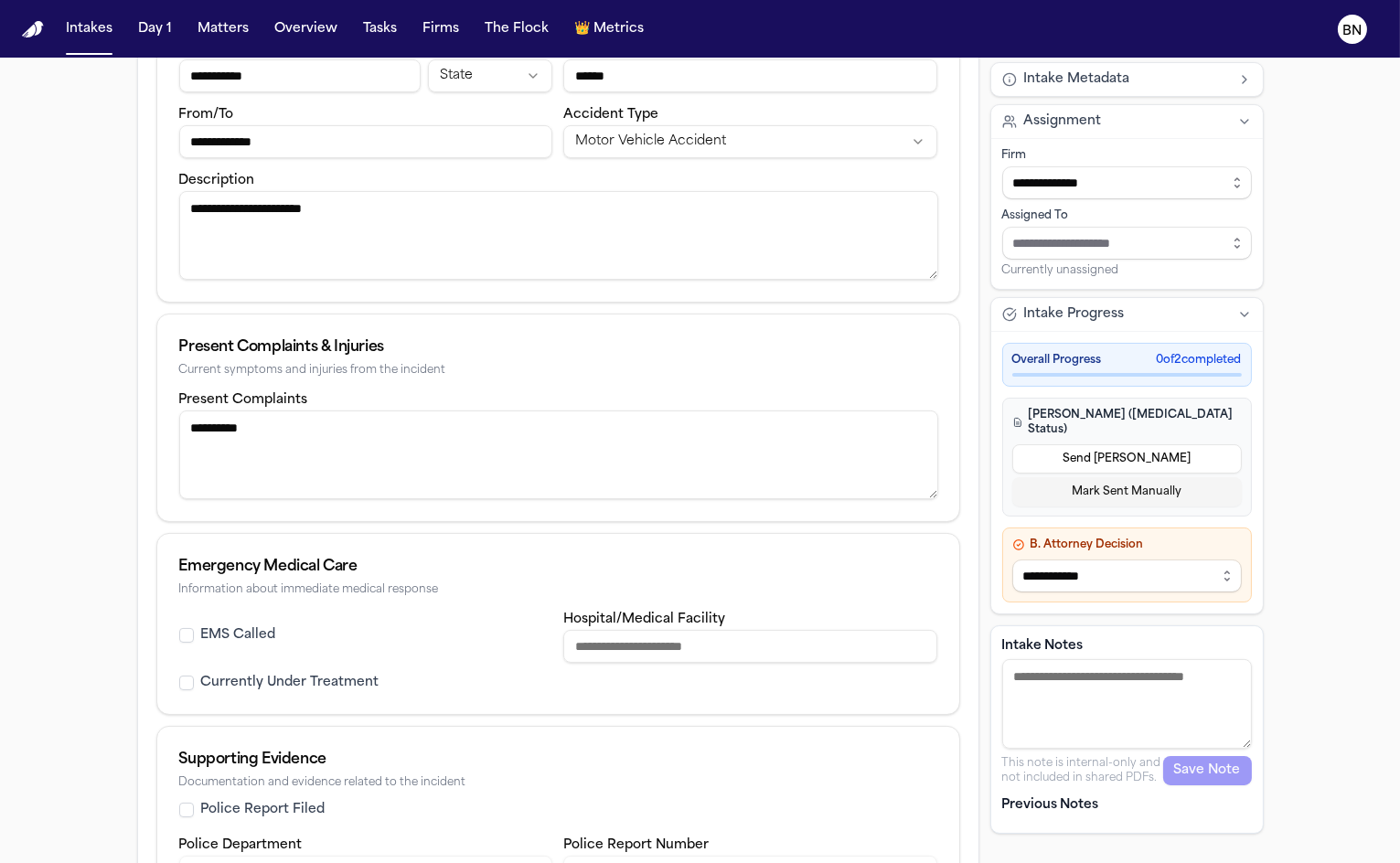
scroll to position [554, 0]
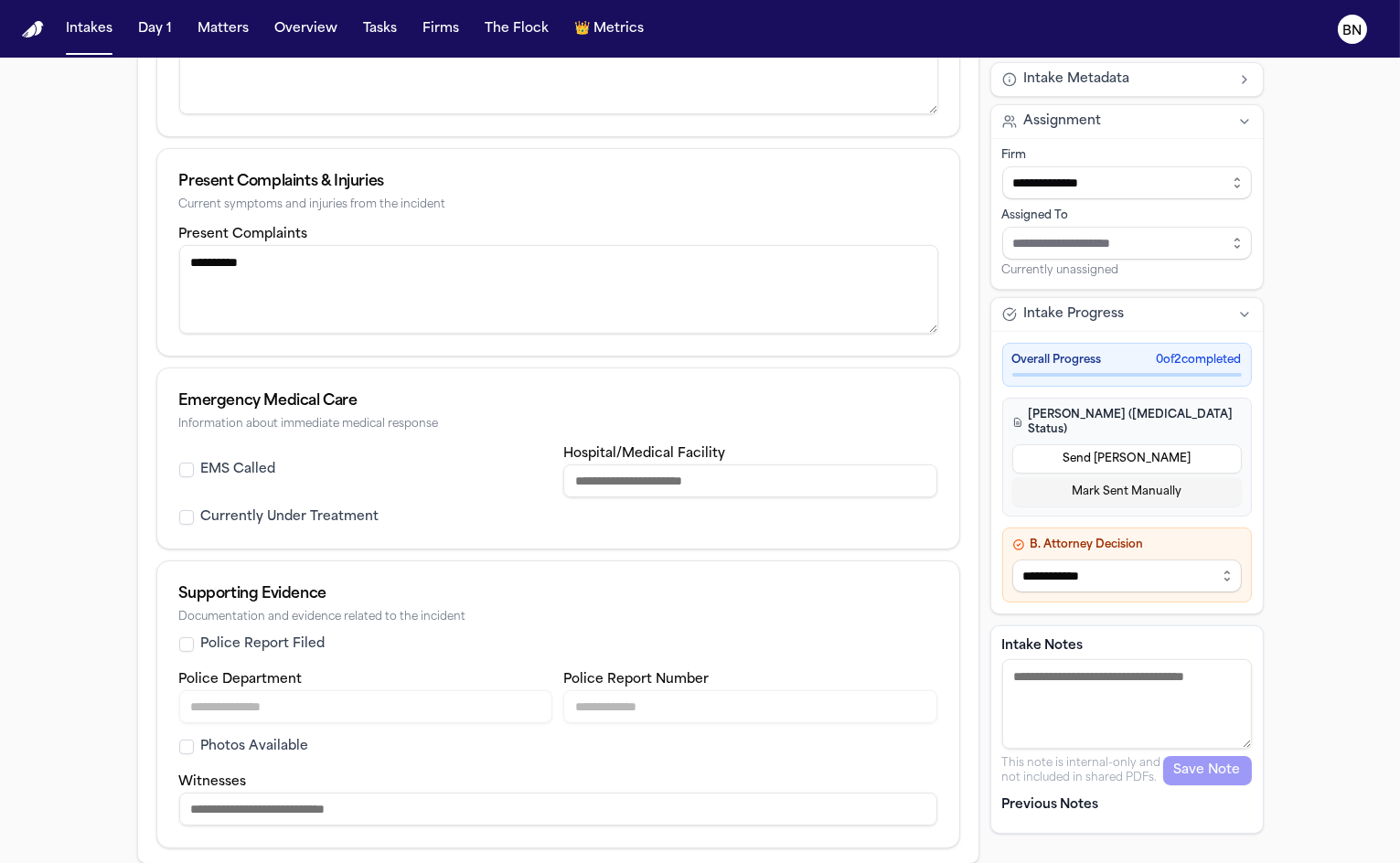
click at [232, 467] on label "EMS Called" at bounding box center [239, 470] width 75 height 19
click at [194, 467] on button "EMS Called" at bounding box center [187, 470] width 15 height 15
click at [284, 640] on label "Police Report Filed" at bounding box center [263, 645] width 124 height 19
click at [194, 640] on button "Police Report Filed" at bounding box center [187, 645] width 15 height 15
click at [305, 691] on input "Police Department" at bounding box center [366, 706] width 374 height 33
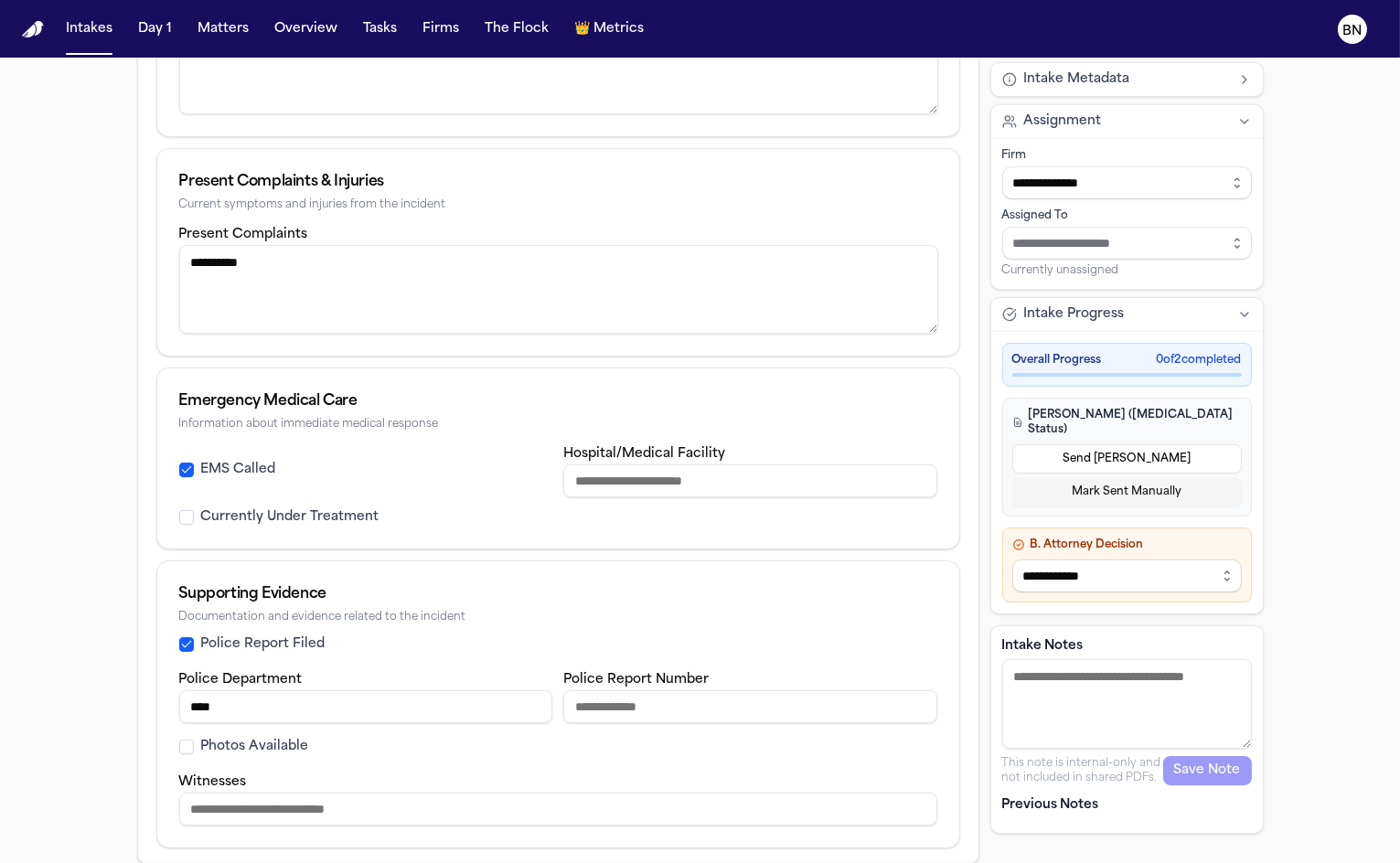
type input "****"
click at [601, 696] on input "**********" at bounding box center [750, 706] width 374 height 33
type input "**********"
click at [606, 592] on div "Supporting Evidence" at bounding box center [558, 594] width 758 height 22
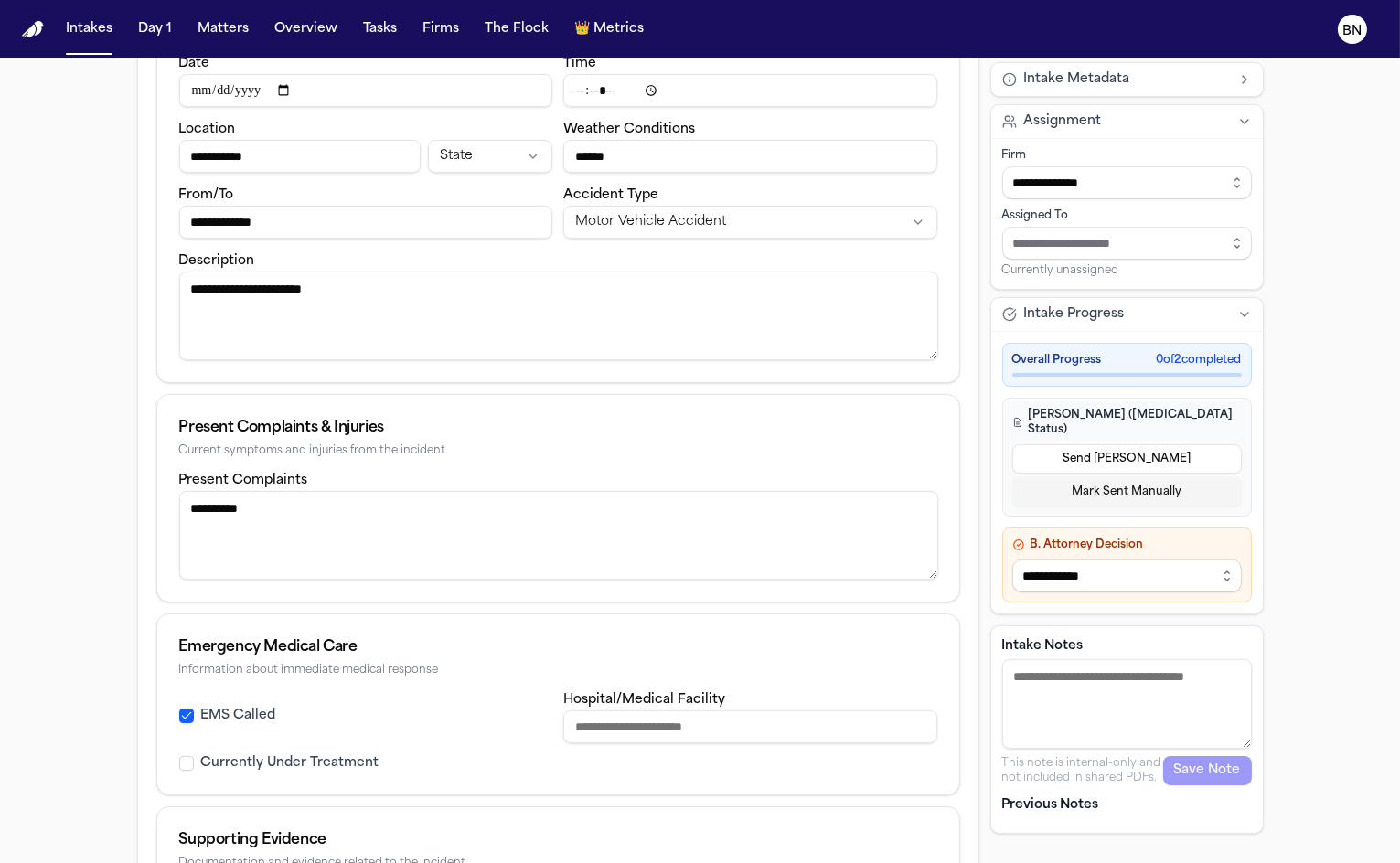
scroll to position [277, 0]
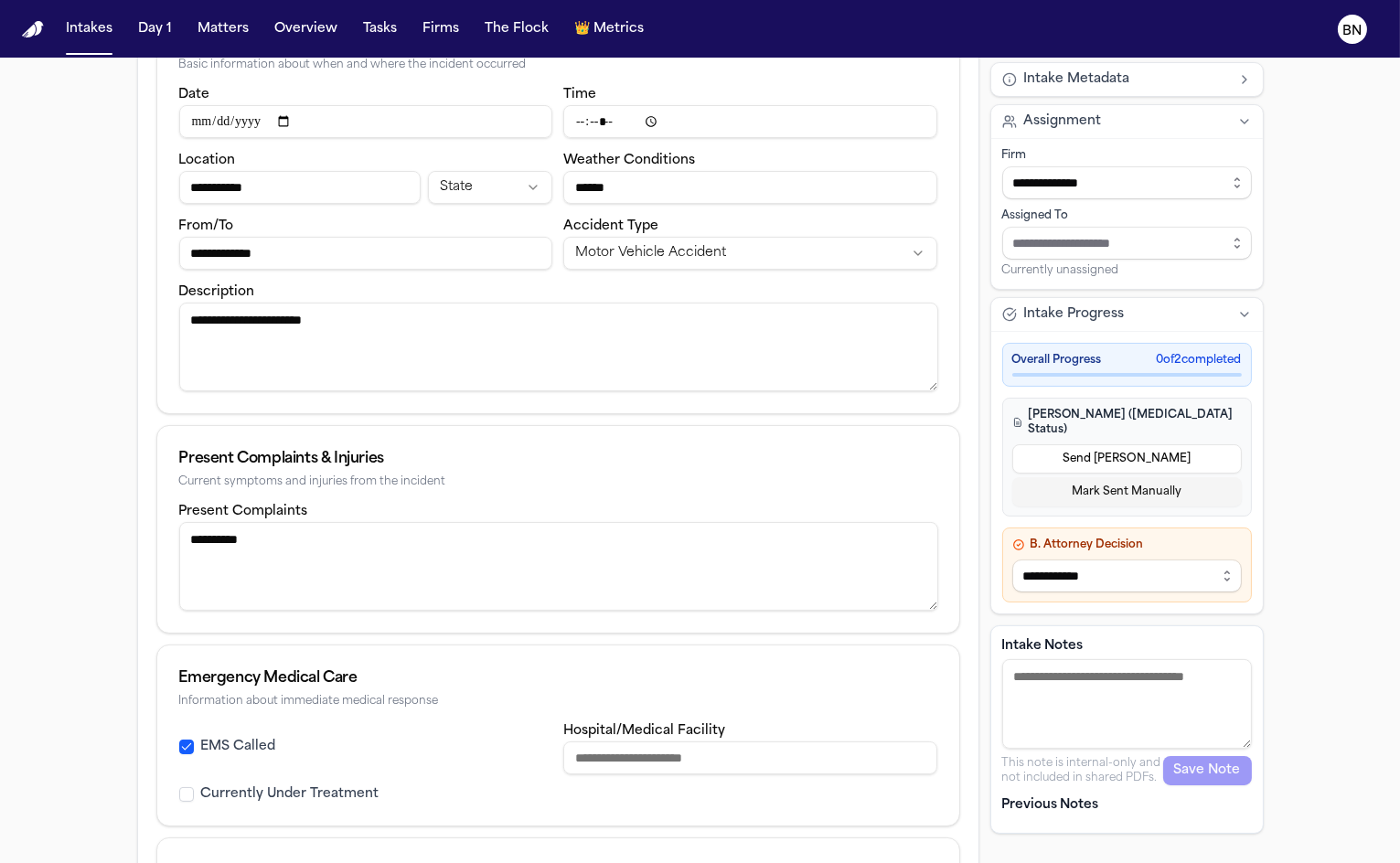
click at [640, 757] on input "Hospital/Medical Facility" at bounding box center [750, 758] width 374 height 33
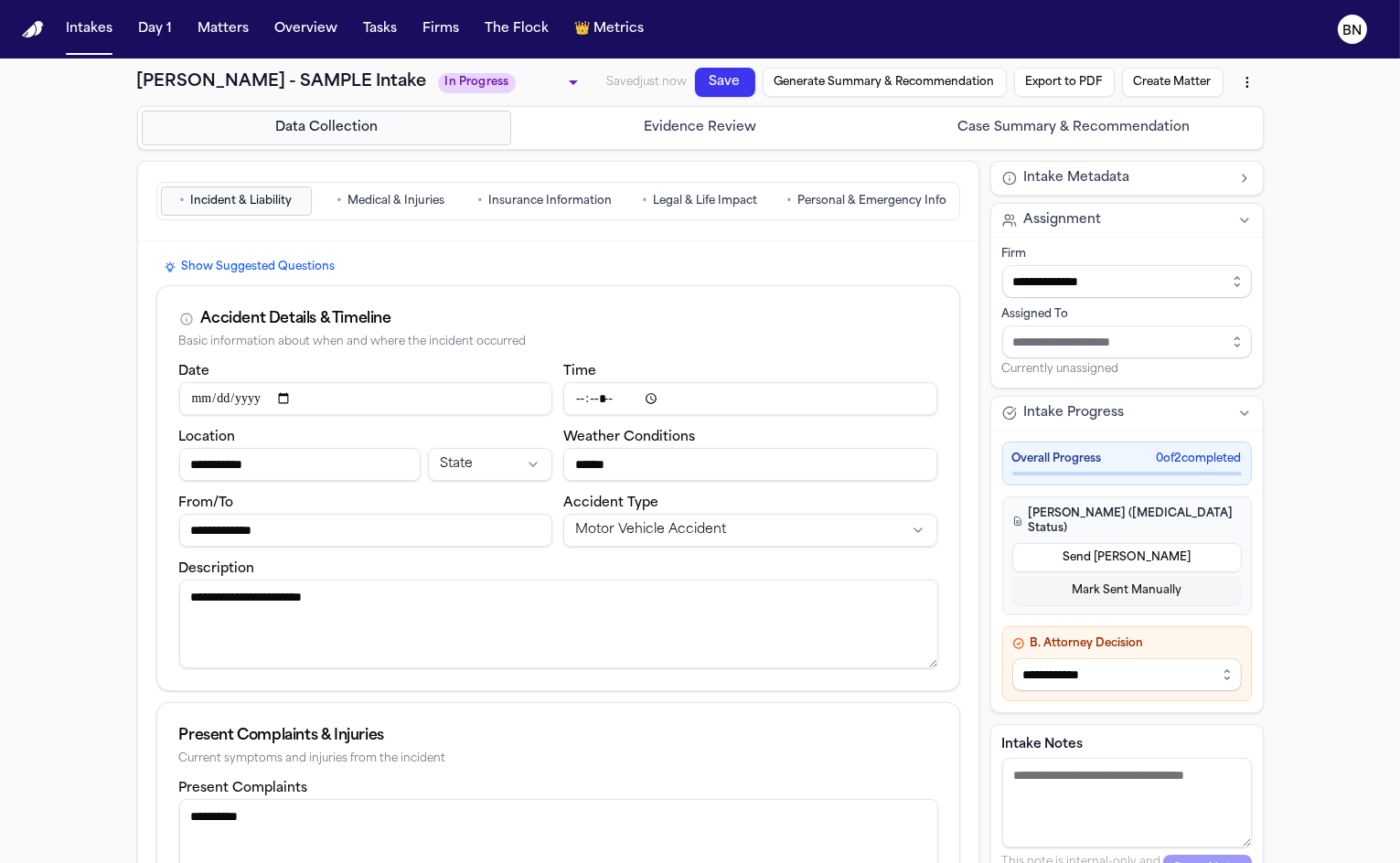
type input "**********"
click at [422, 201] on span "Medical & Injuries" at bounding box center [396, 202] width 97 height 15
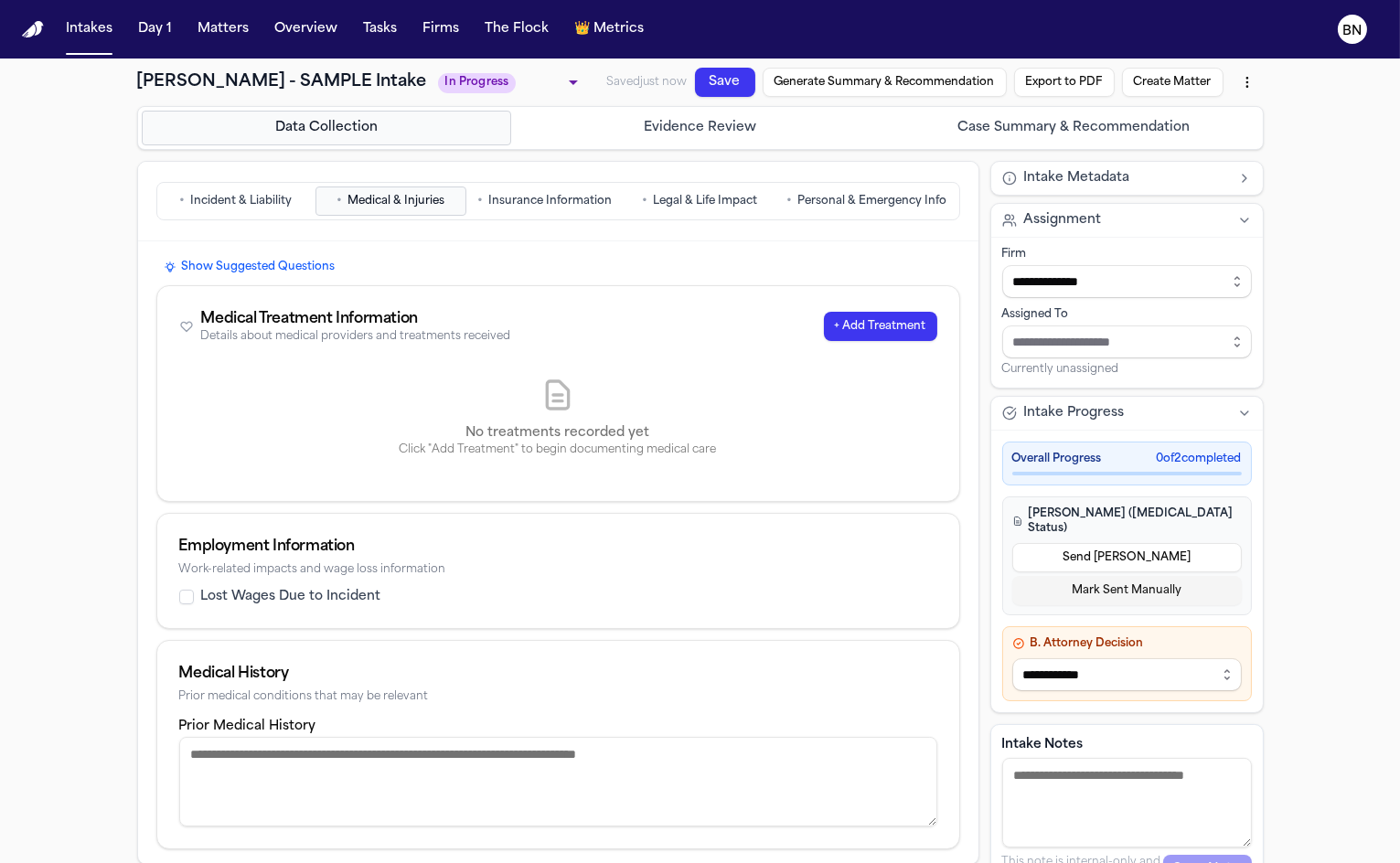
click at [900, 323] on button "+ Add Treatment" at bounding box center [881, 326] width 114 height 29
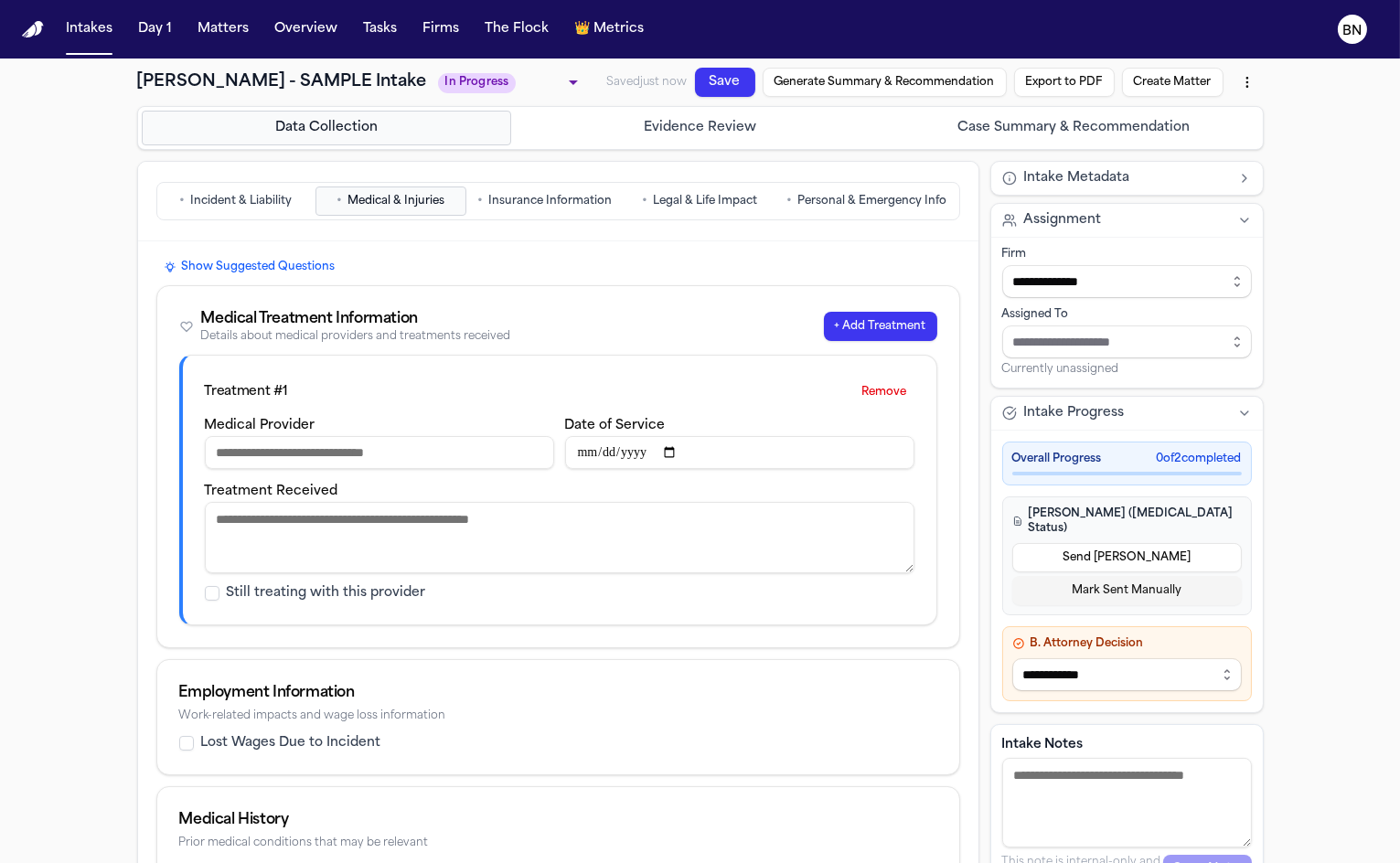
click at [425, 450] on input "Medical Provider" at bounding box center [380, 452] width 349 height 33
type input "**********"
click at [592, 446] on input "Date of Service" at bounding box center [740, 452] width 349 height 33
type input "**********"
click at [533, 502] on textarea "Treatment Received" at bounding box center [560, 537] width 709 height 71
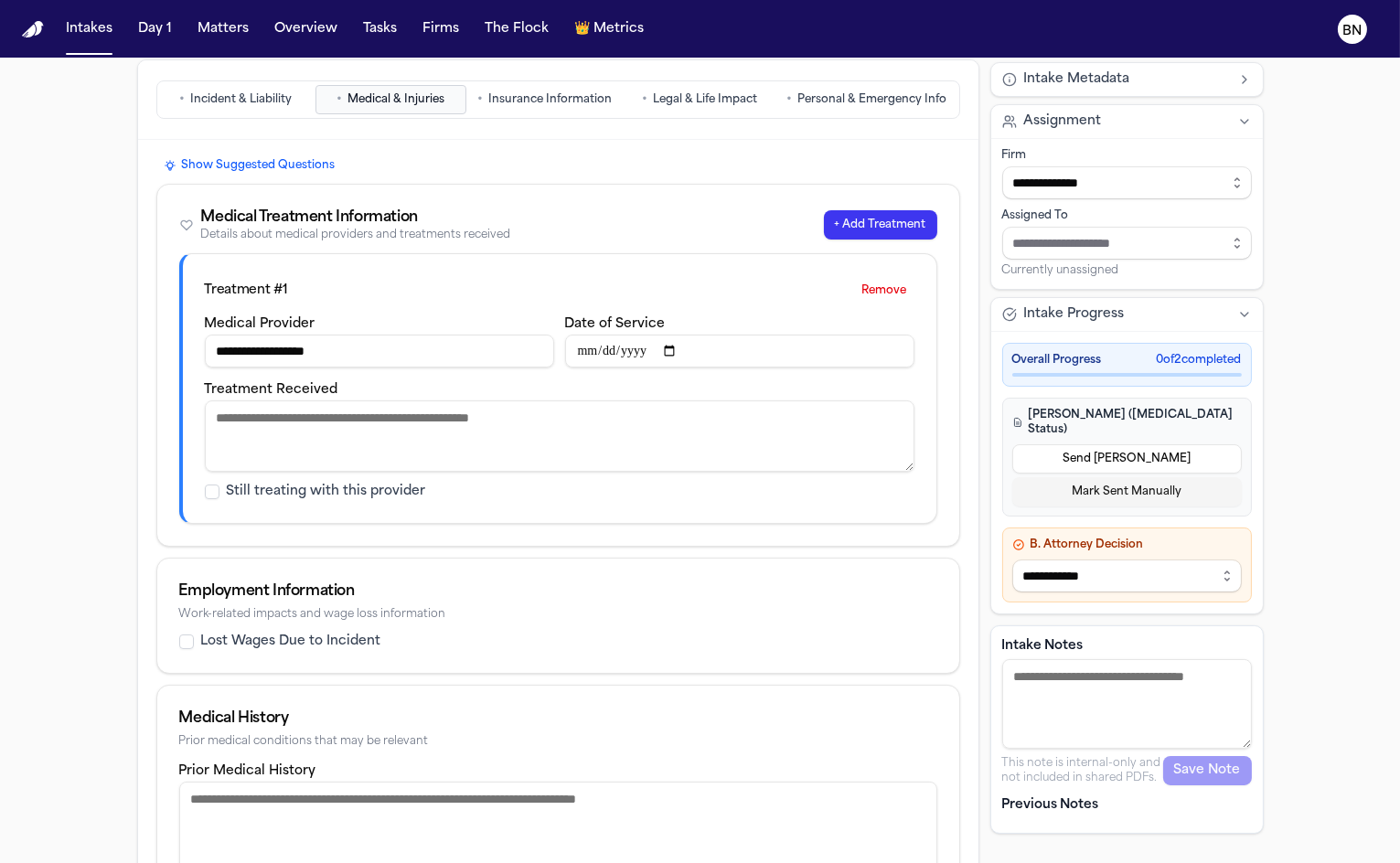
scroll to position [21, 0]
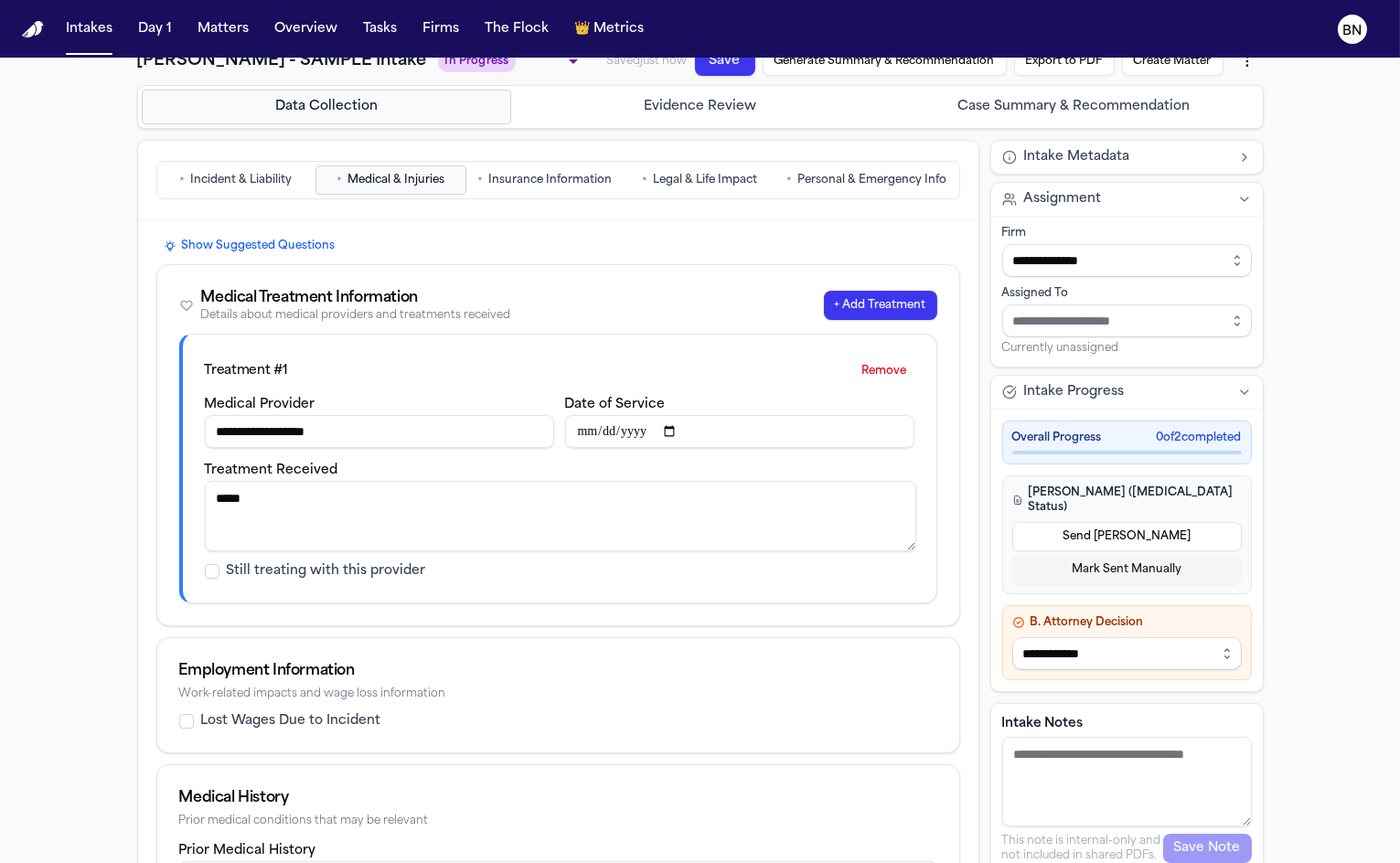
type textarea "*****"
click at [587, 180] on span "Insurance Information" at bounding box center [551, 180] width 123 height 15
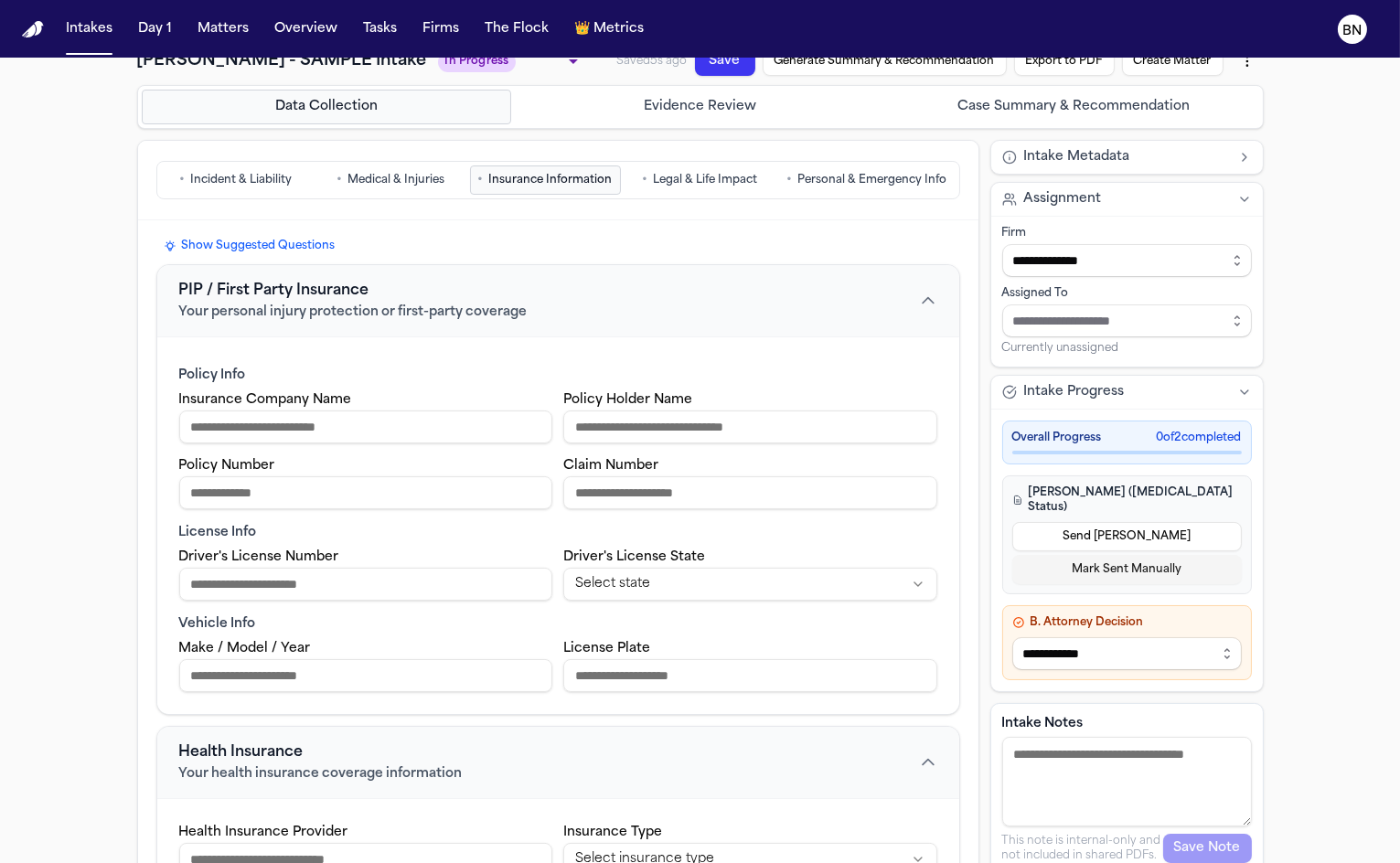
click at [356, 441] on div "Insurance Company Name Policy Holder Name Policy Number Claim Number" at bounding box center [558, 449] width 758 height 120
click at [394, 423] on input "Insurance Company Name" at bounding box center [366, 426] width 374 height 33
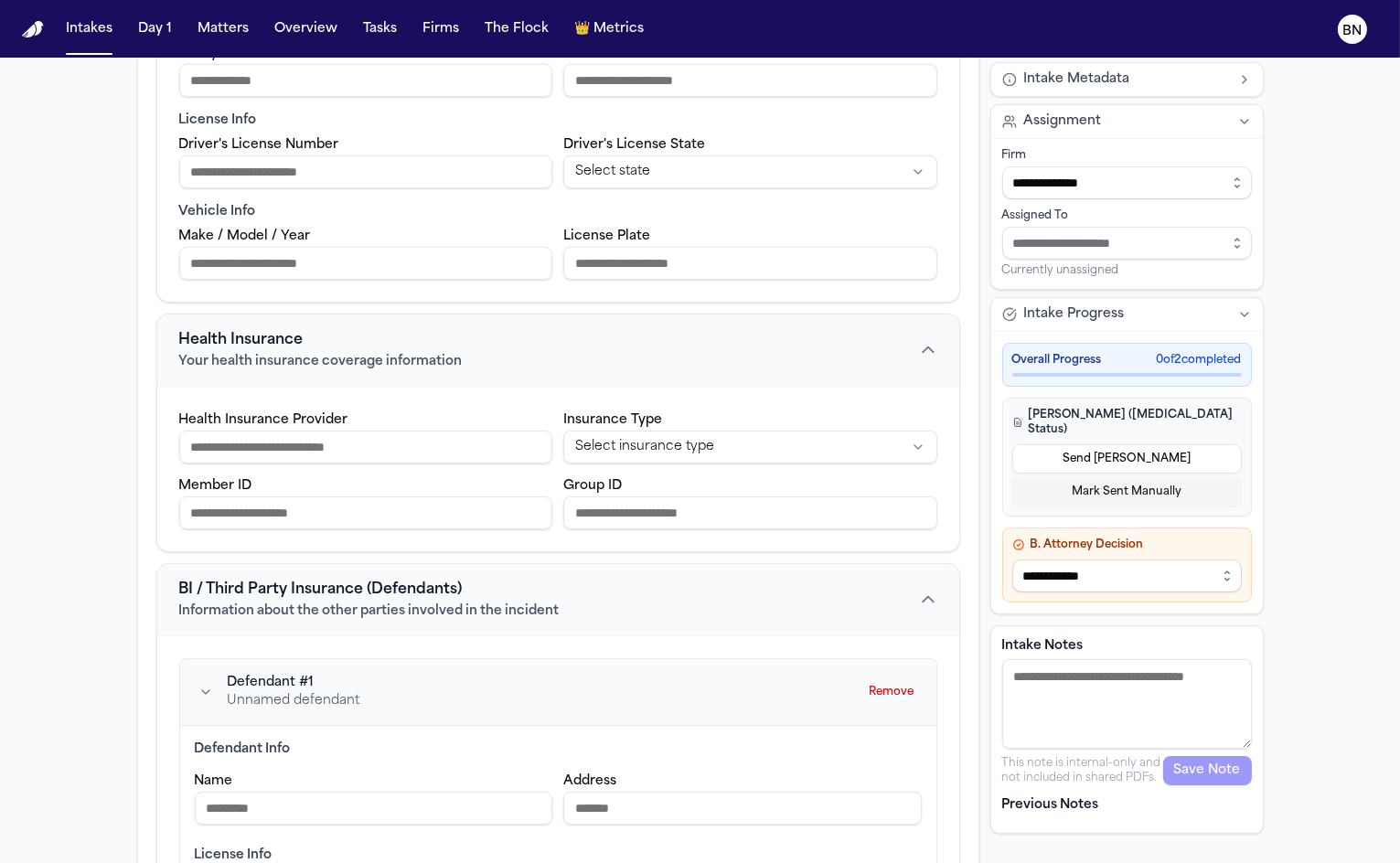
scroll to position [469, 0]
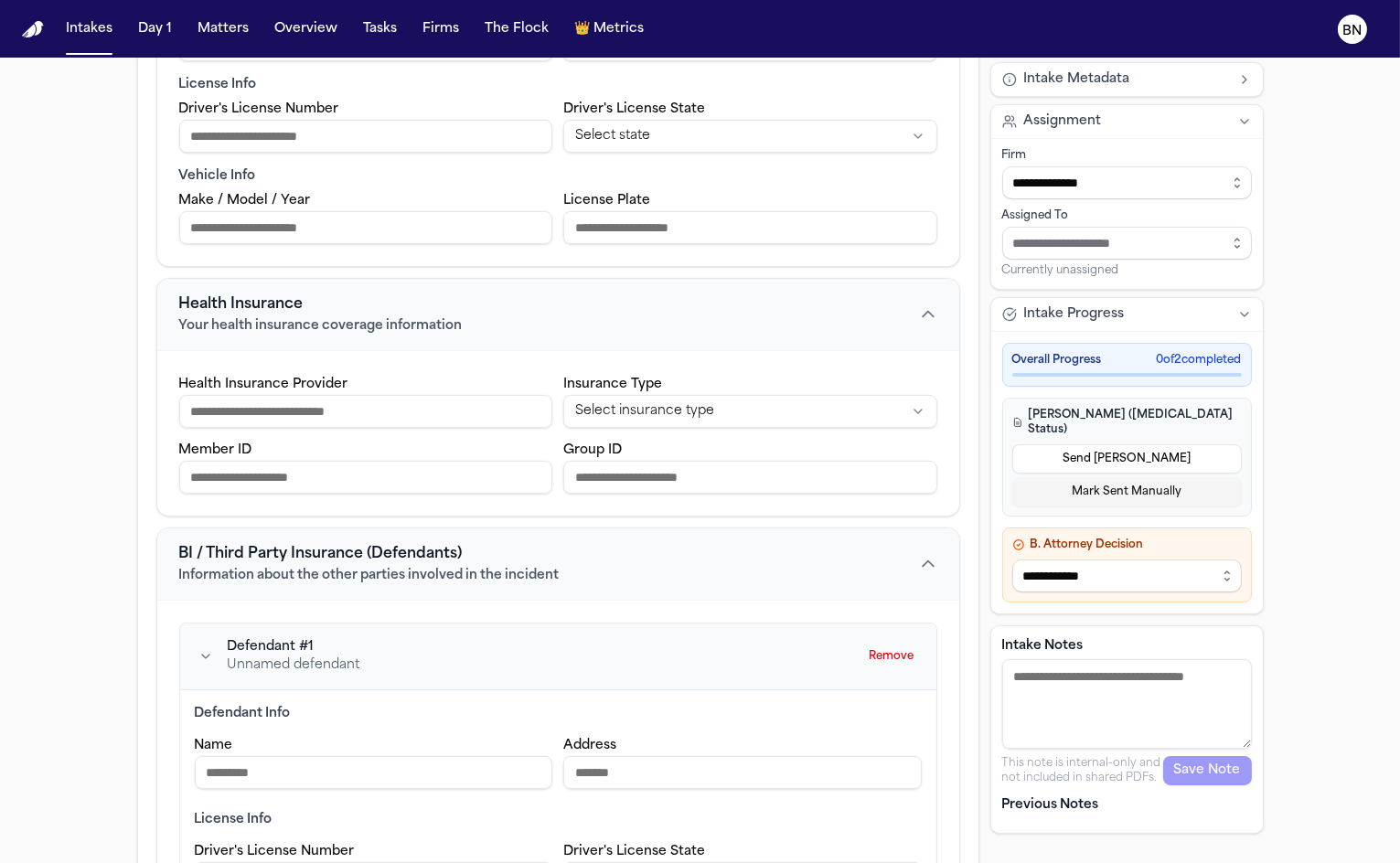
type input "*****"
click at [308, 756] on input "Name" at bounding box center [374, 772] width 358 height 33
type input "*"
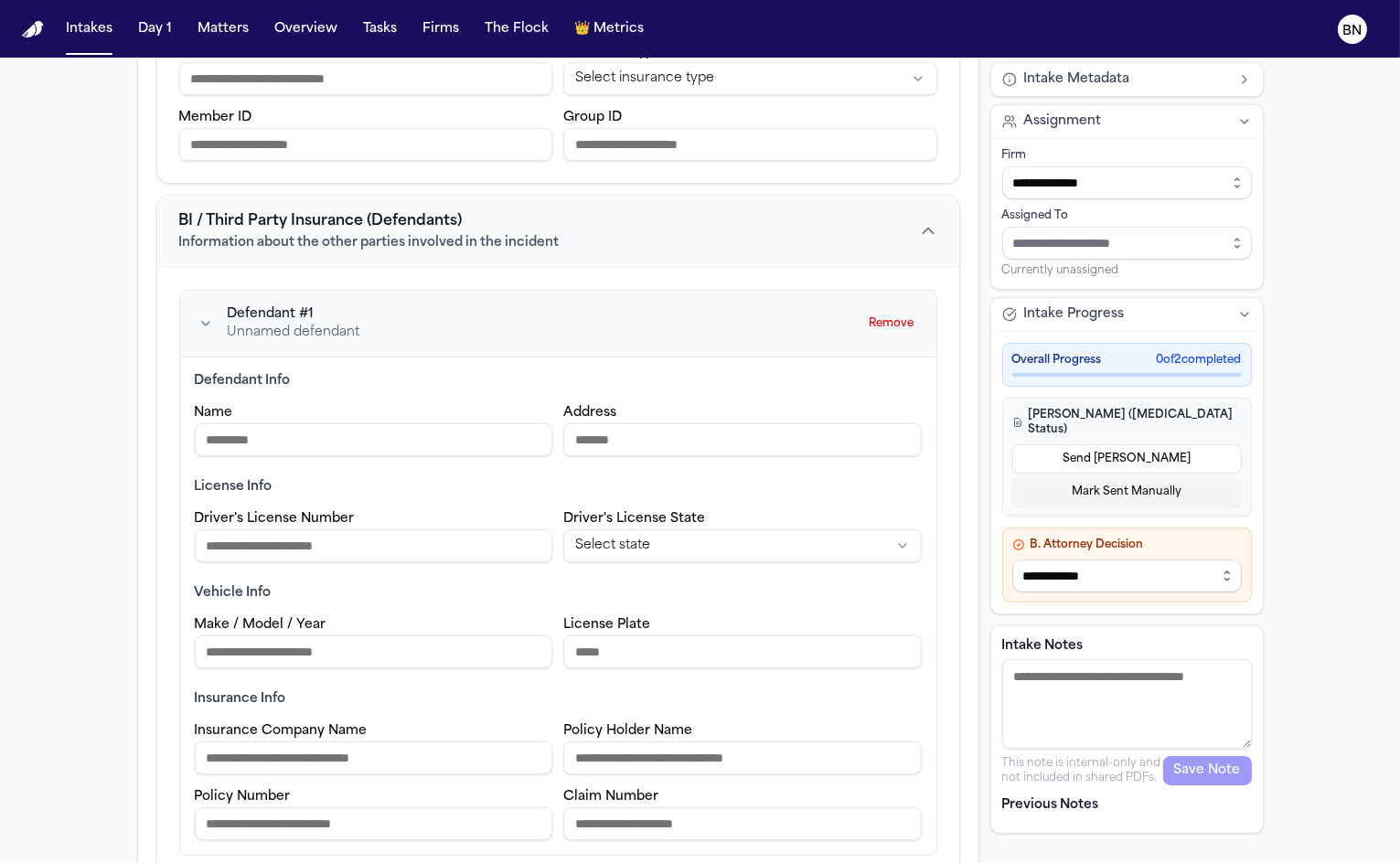
scroll to position [867, 0]
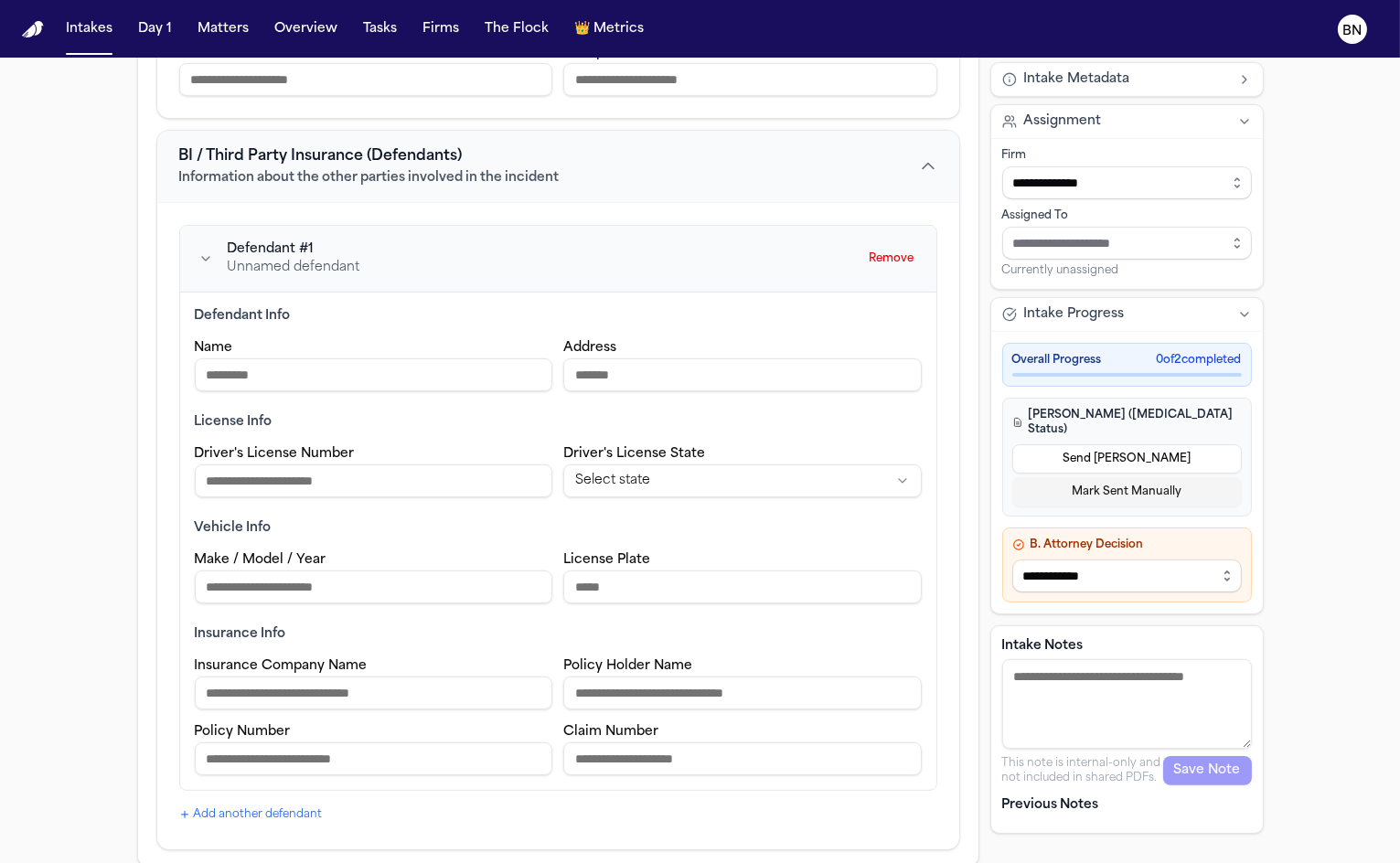
click at [330, 688] on input "Insurance Company Name" at bounding box center [374, 692] width 358 height 33
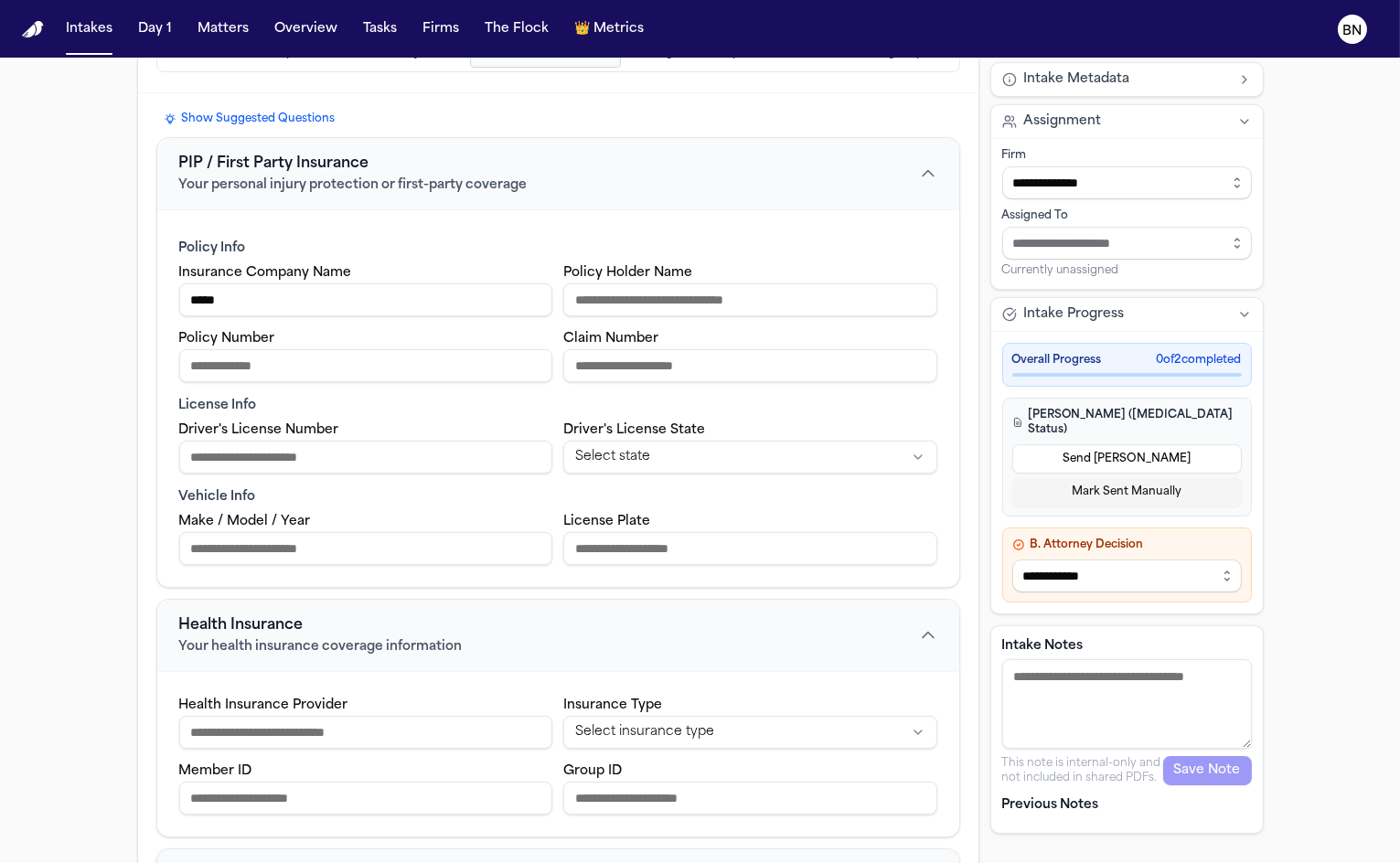
scroll to position [0, 0]
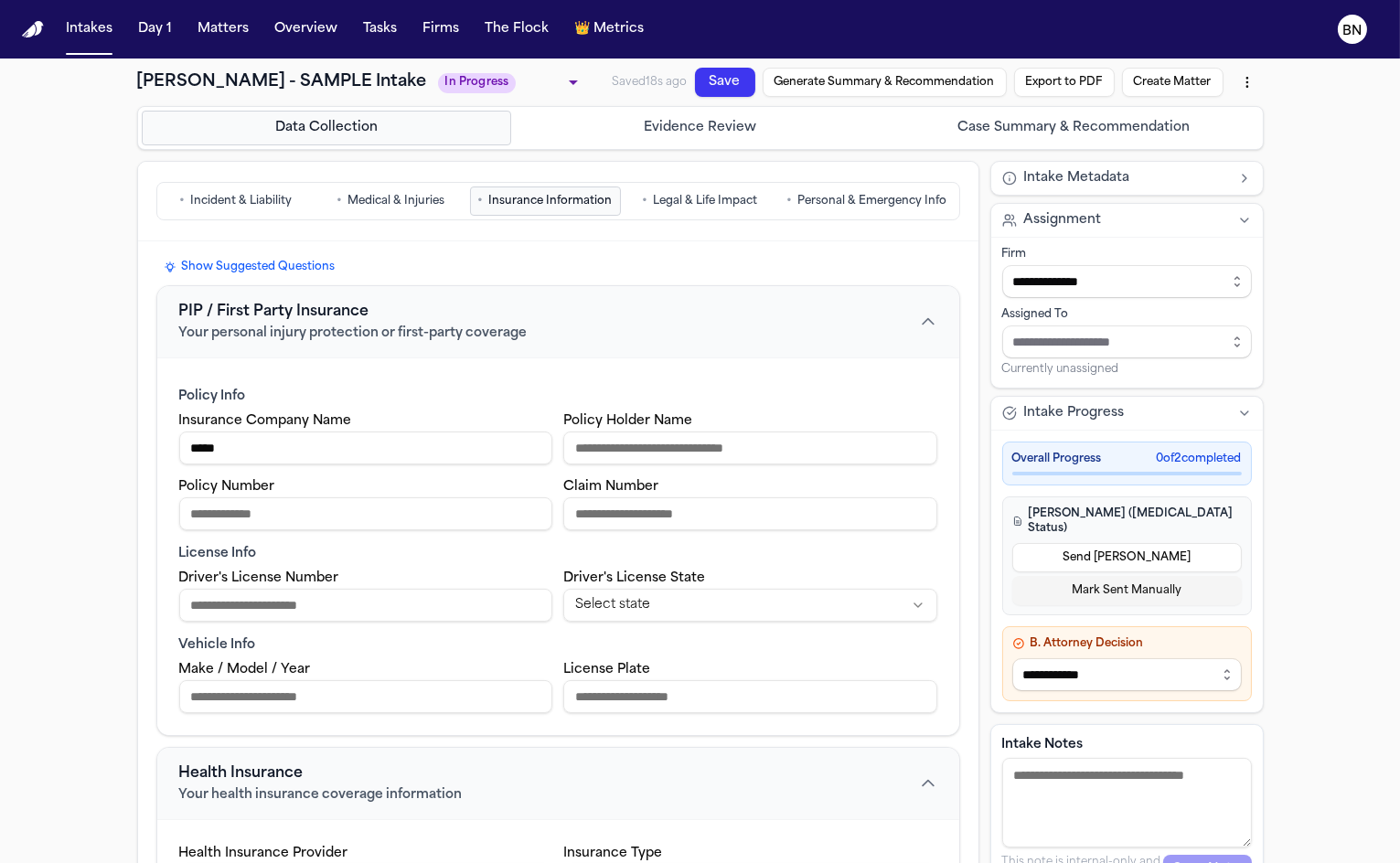
type input "**********"
click at [622, 452] on input "Policy Holder Name" at bounding box center [750, 448] width 374 height 33
type input "*****"
click at [430, 526] on div "Policy Info Insurance Company Name ***** Policy Holder Name ***** Policy Number…" at bounding box center [558, 546] width 802 height 378
click at [430, 524] on input "Policy Number" at bounding box center [366, 513] width 374 height 33
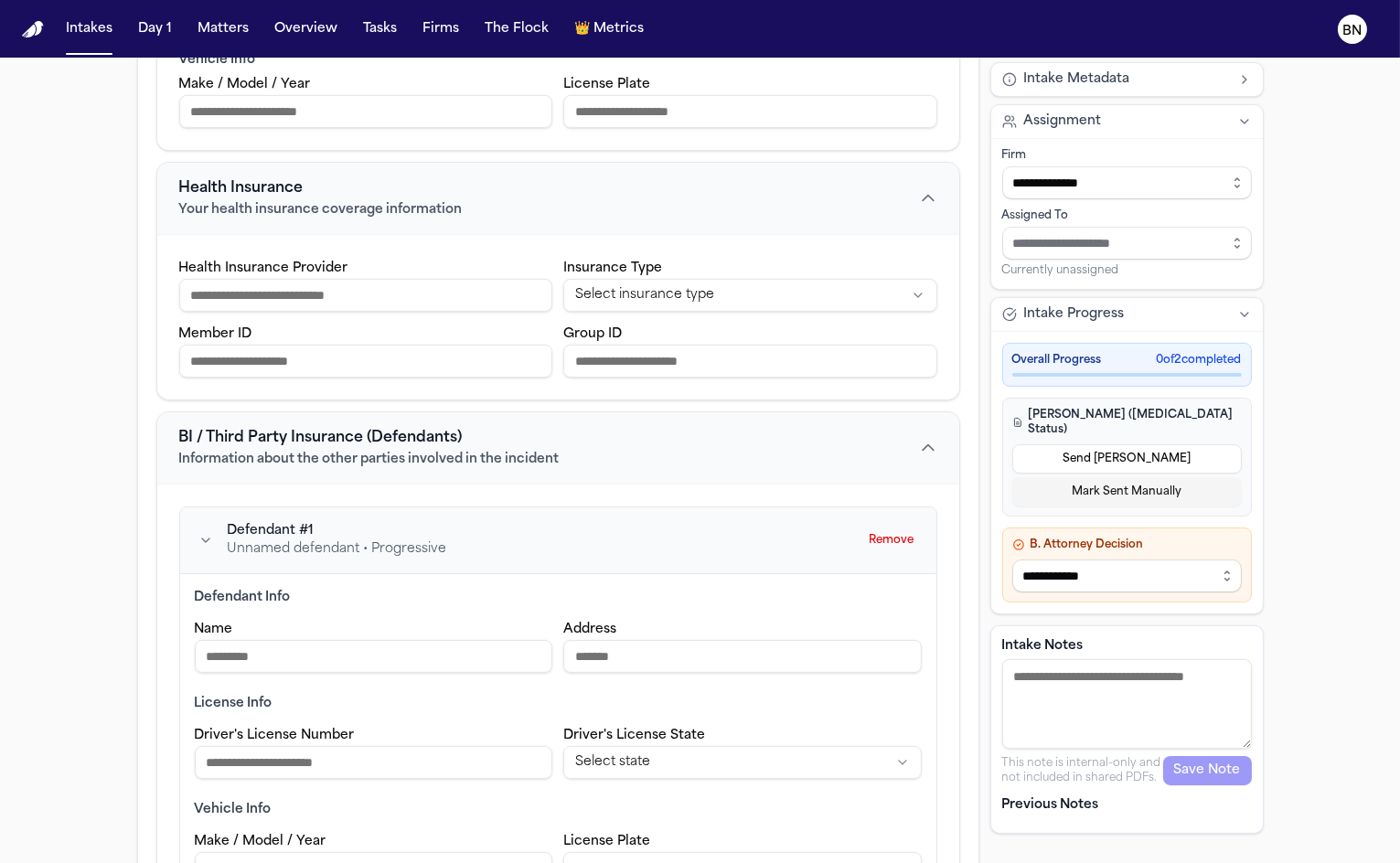
scroll to position [867, 0]
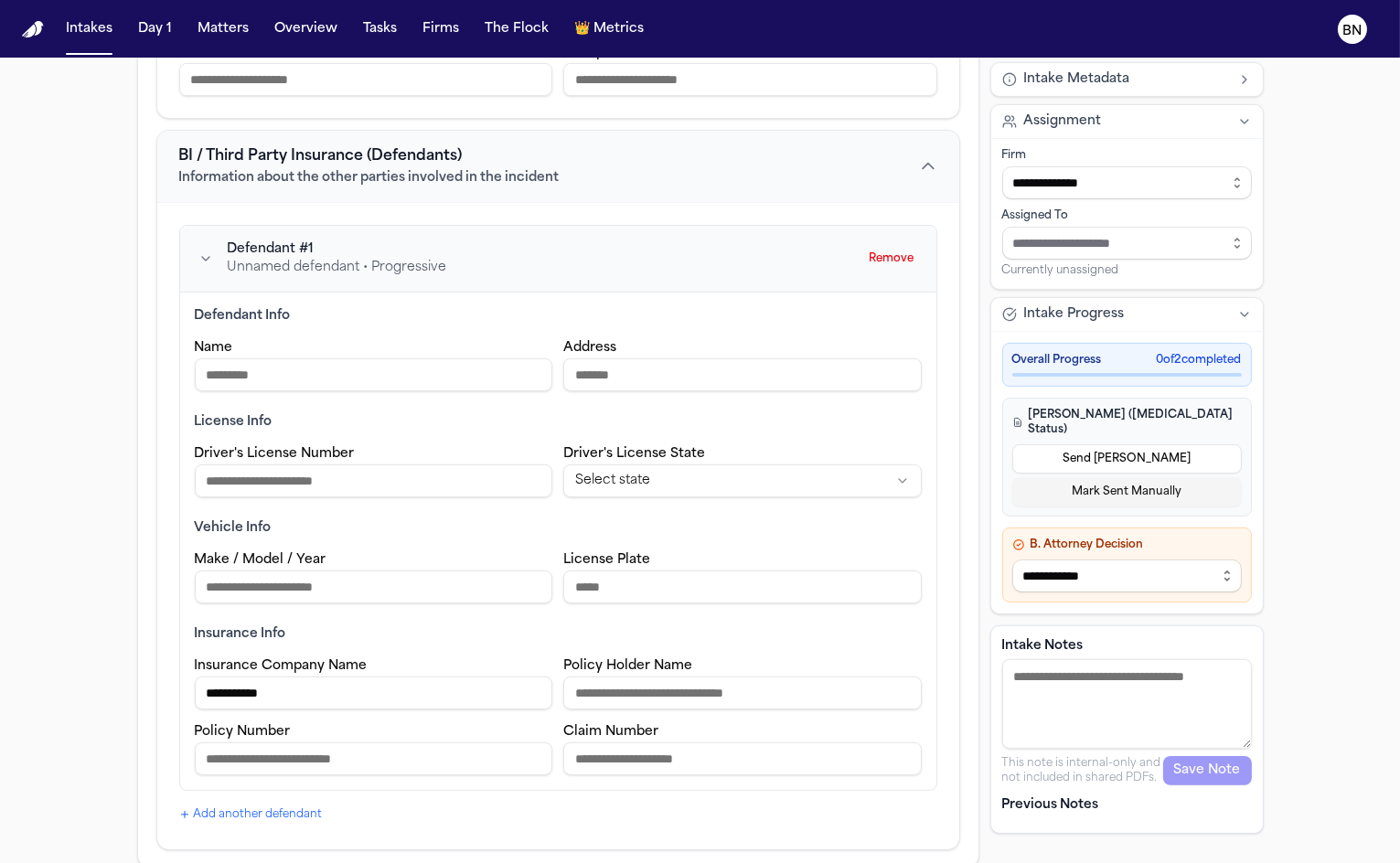
type input "*********"
click at [451, 366] on input "Name" at bounding box center [374, 374] width 358 height 33
type input "**********"
click at [703, 646] on div "**********" at bounding box center [558, 700] width 727 height 150
click at [689, 689] on input "Policy Holder Name" at bounding box center [743, 692] width 358 height 33
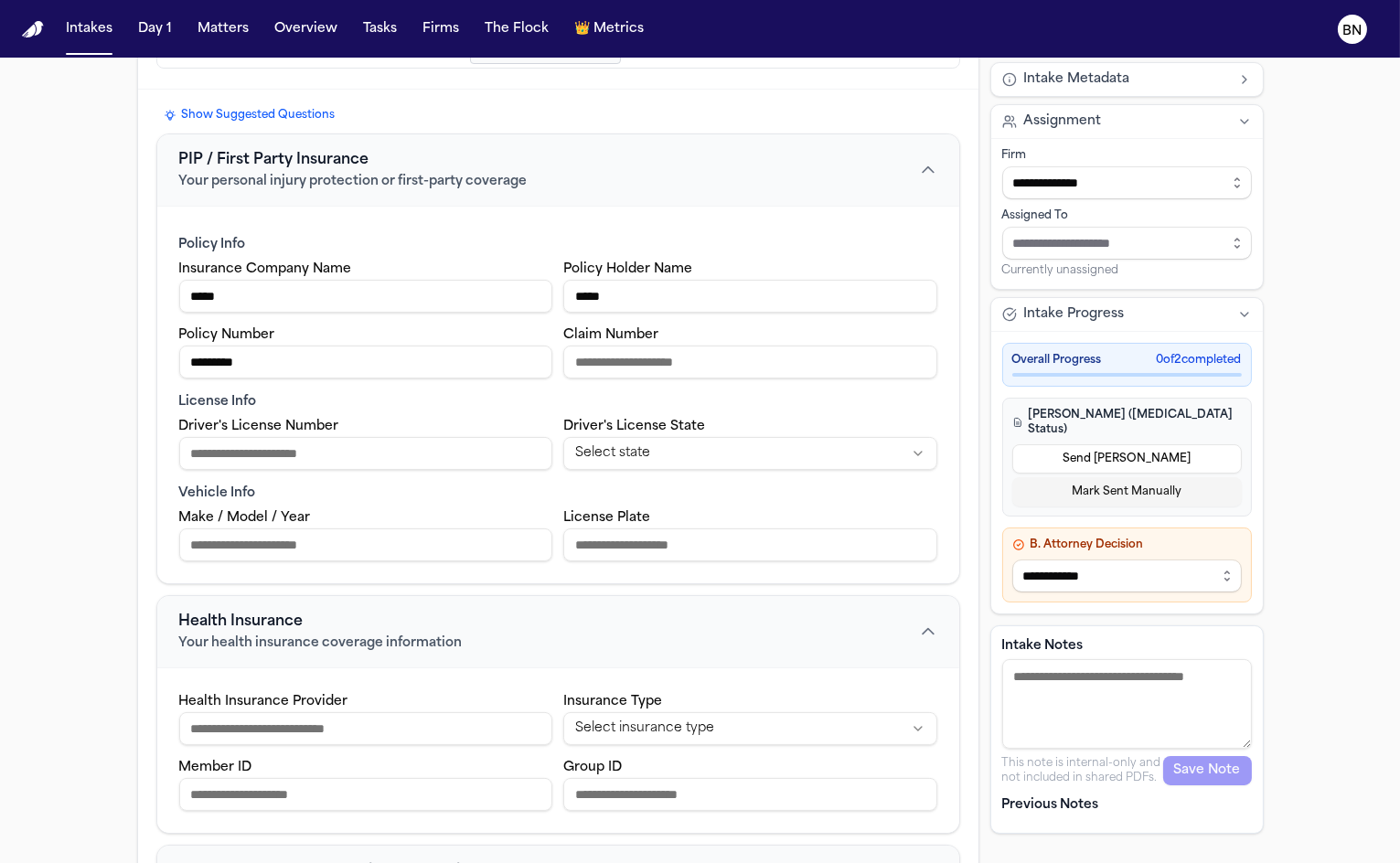
scroll to position [0, 0]
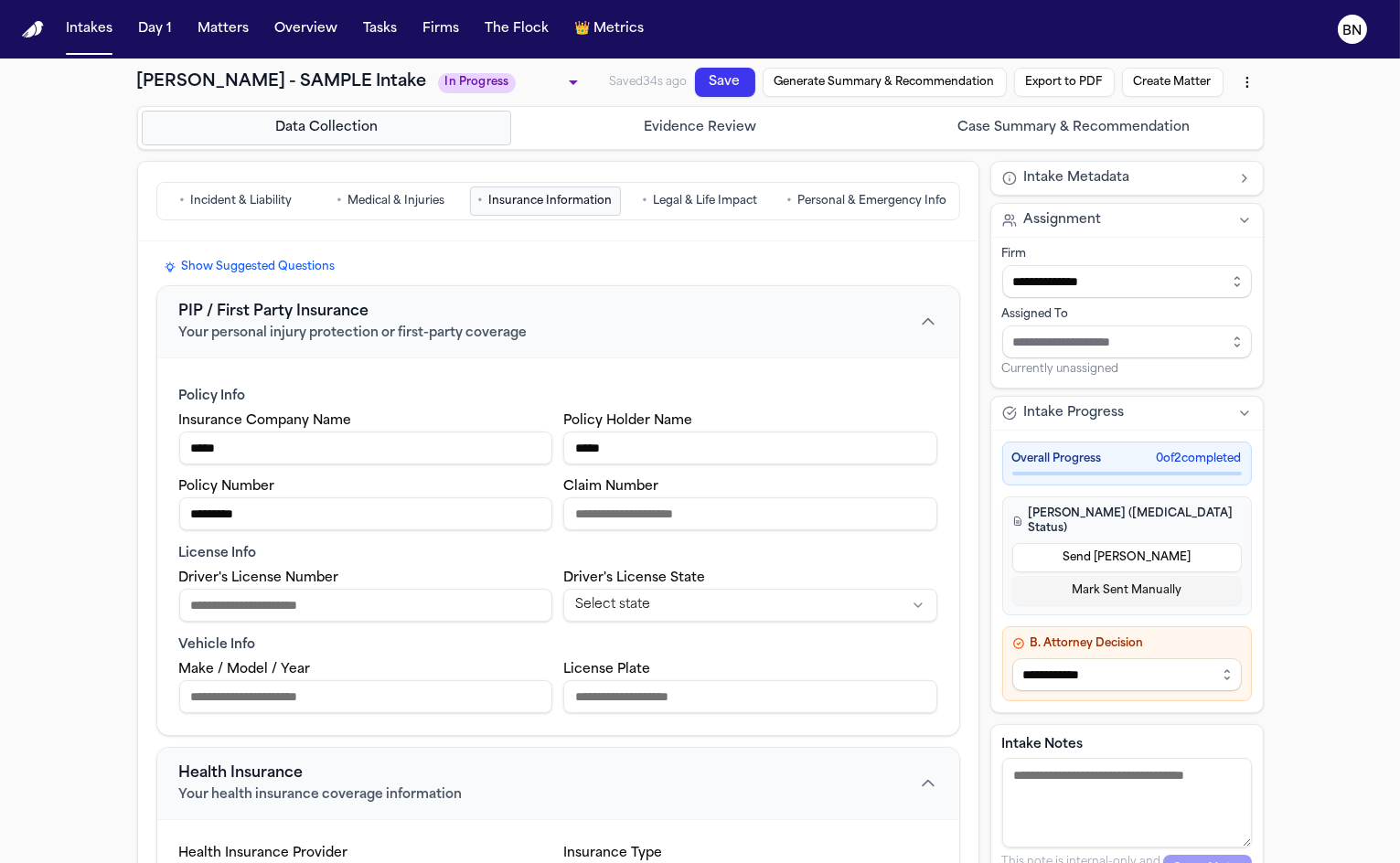
type input "**********"
click at [691, 202] on span "Legal & Life Impact" at bounding box center [706, 202] width 105 height 15
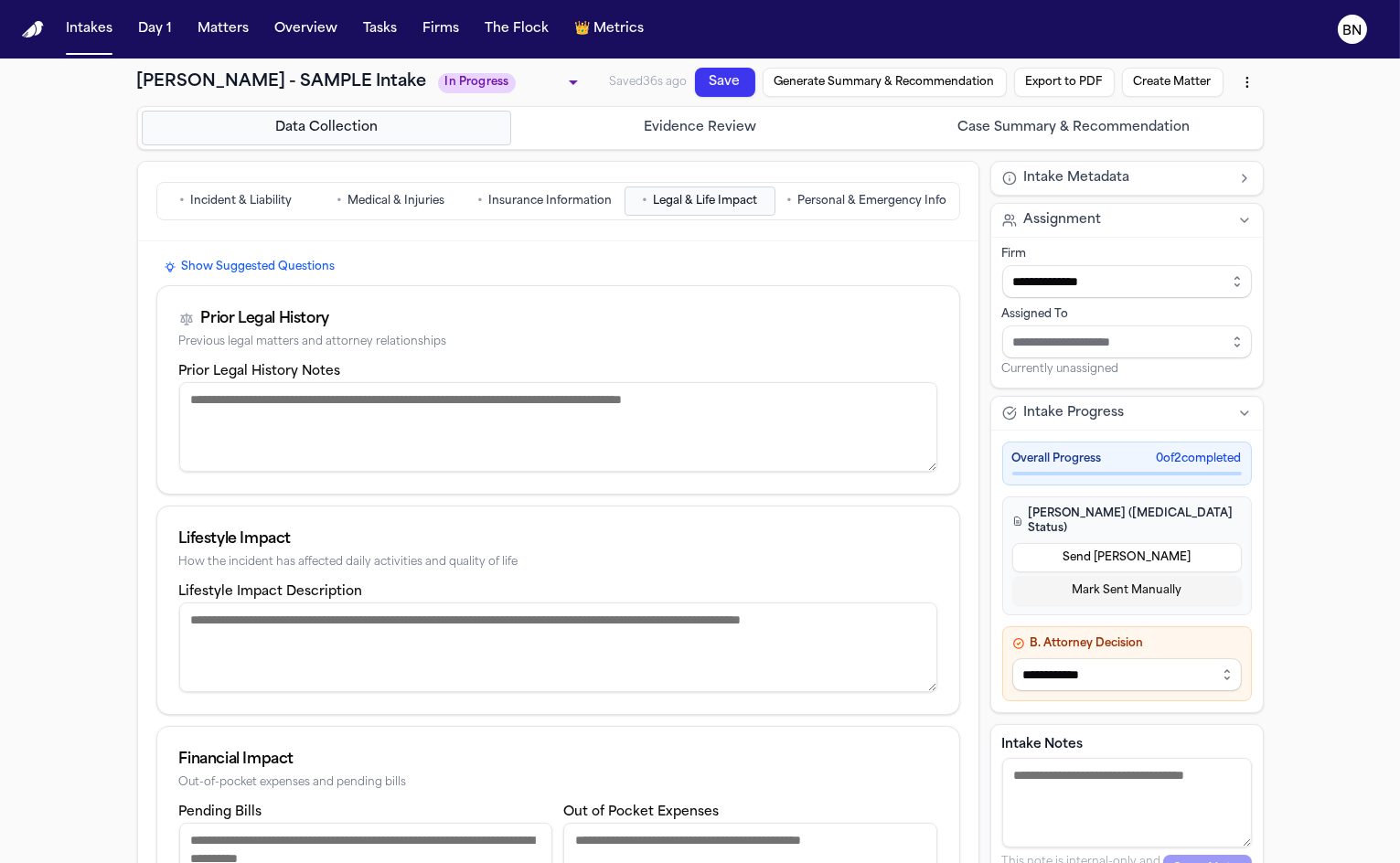
click at [860, 202] on span "Personal & Emergency Info" at bounding box center [874, 202] width 149 height 15
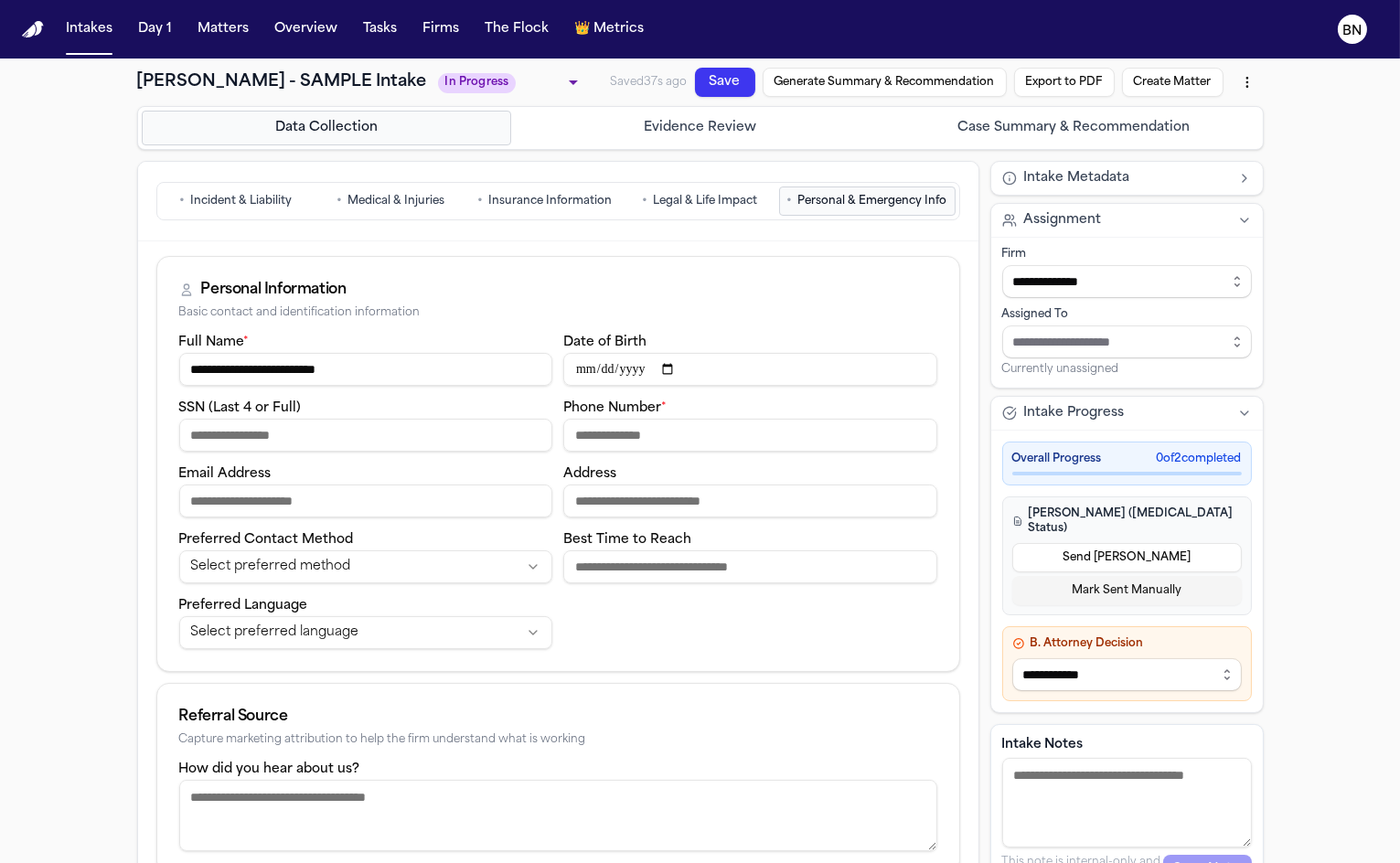
click at [581, 187] on button "• Insurance Information" at bounding box center [546, 201] width 151 height 29
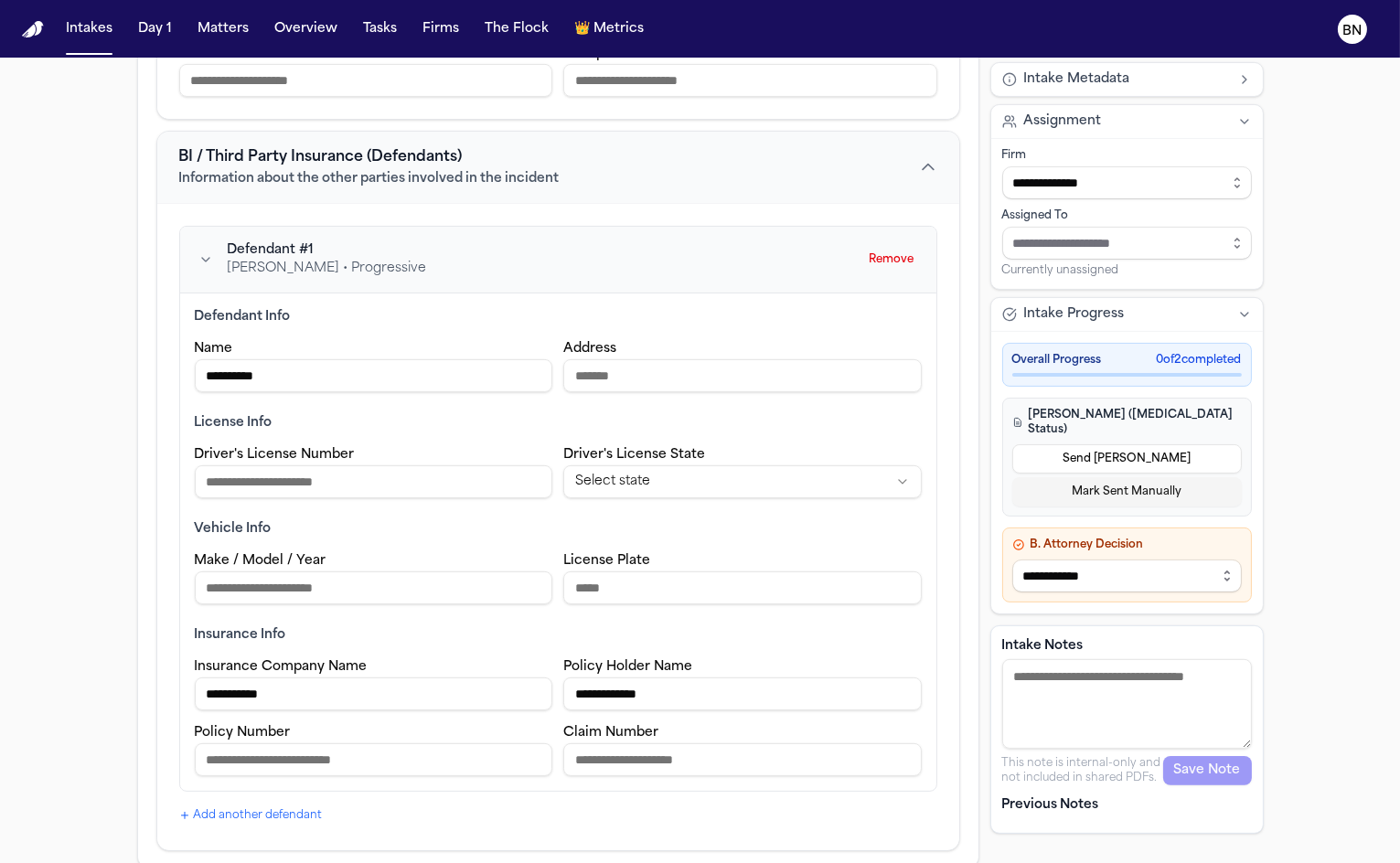
scroll to position [867, 0]
click at [281, 814] on span "Add another defendant" at bounding box center [259, 814] width 129 height 15
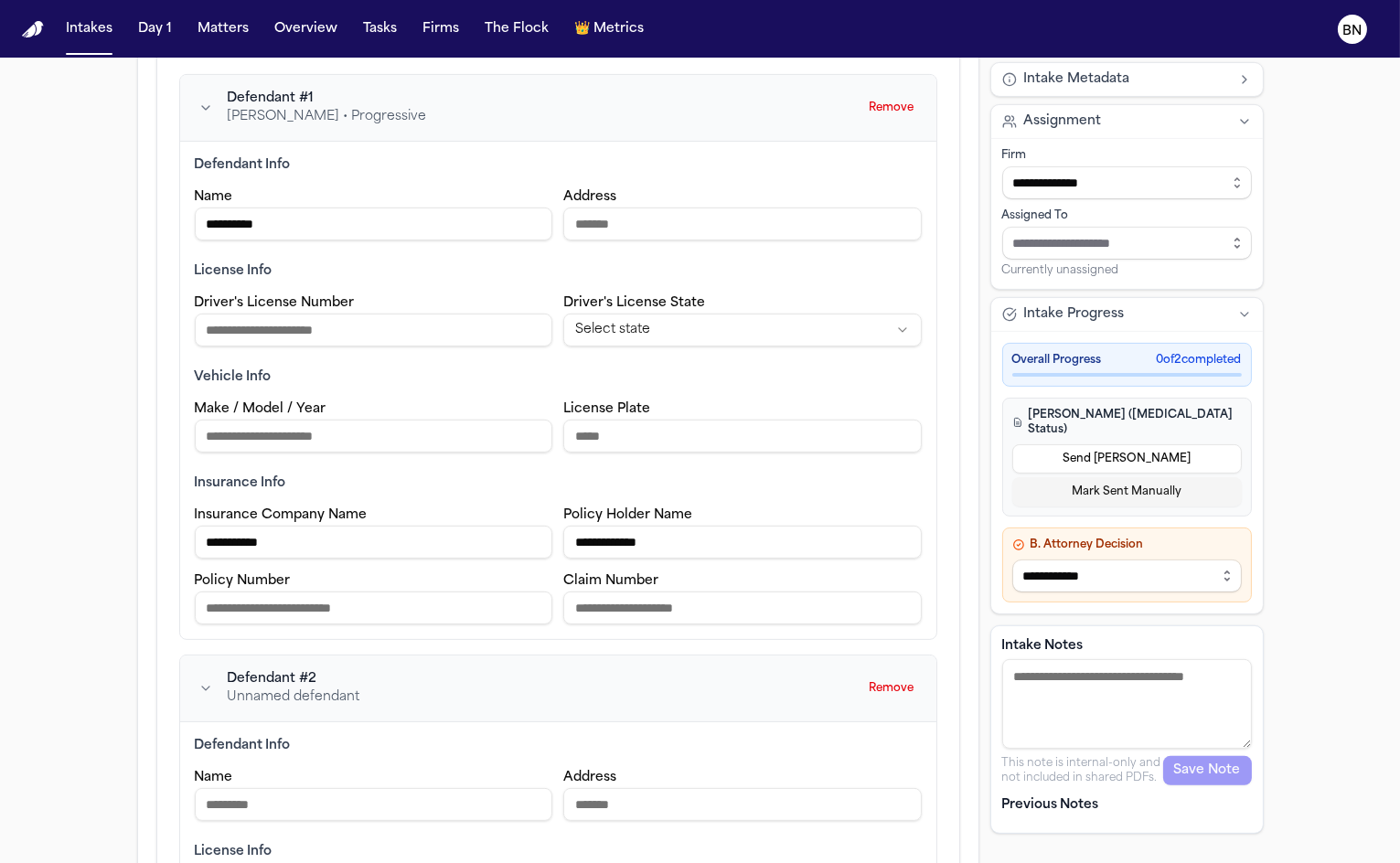
scroll to position [997, 0]
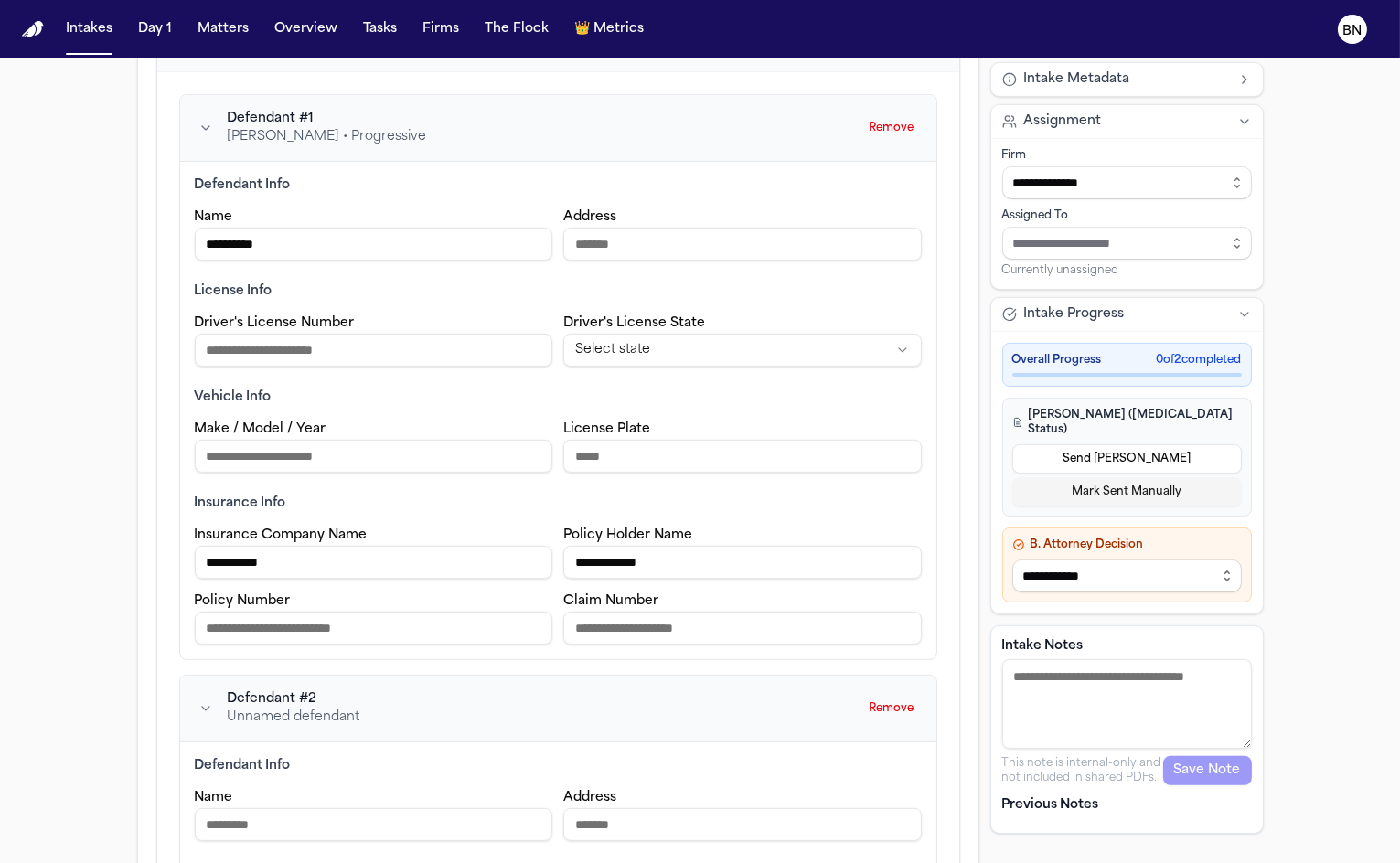
click at [353, 230] on input "**********" at bounding box center [374, 244] width 358 height 33
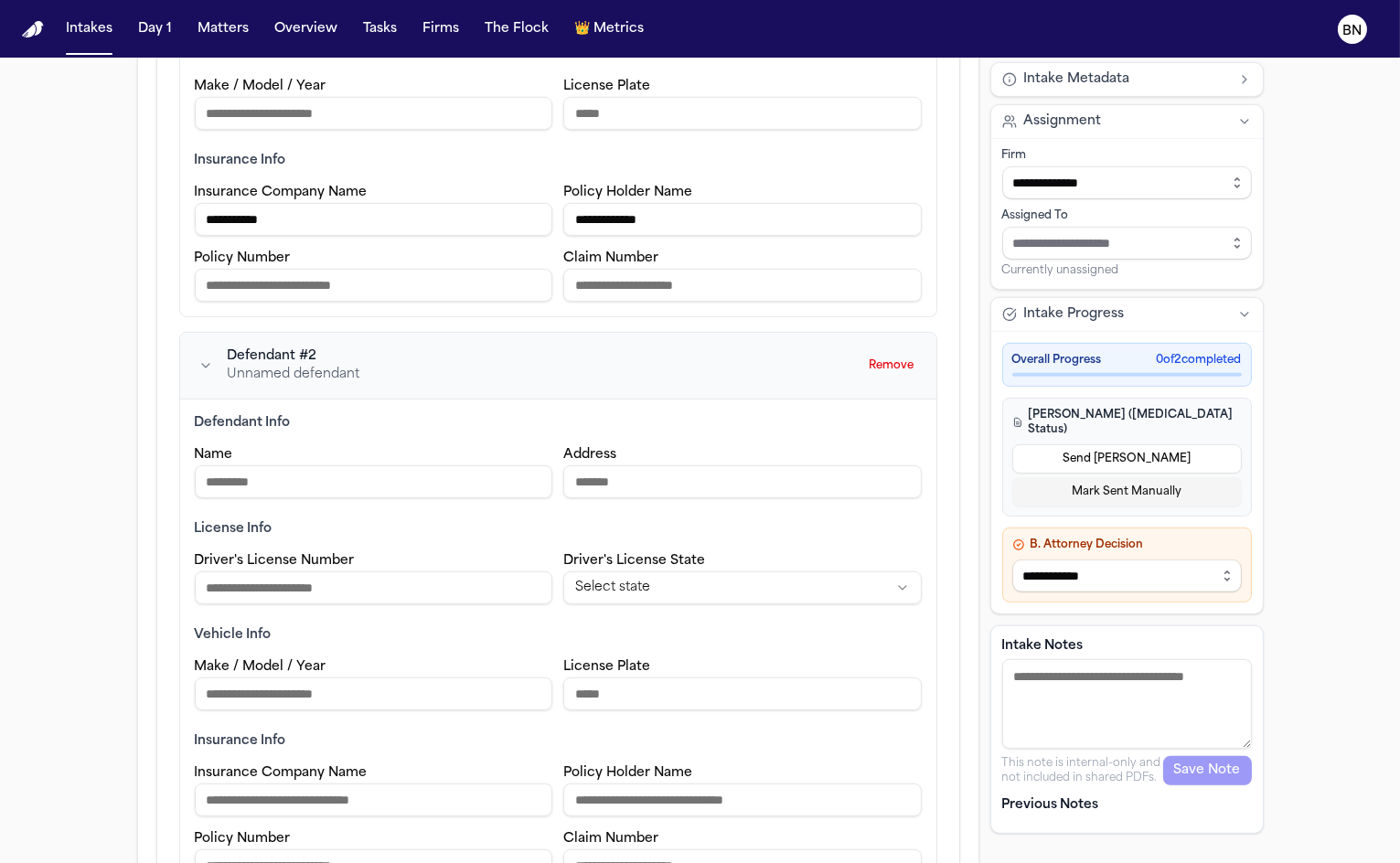
scroll to position [1446, 0]
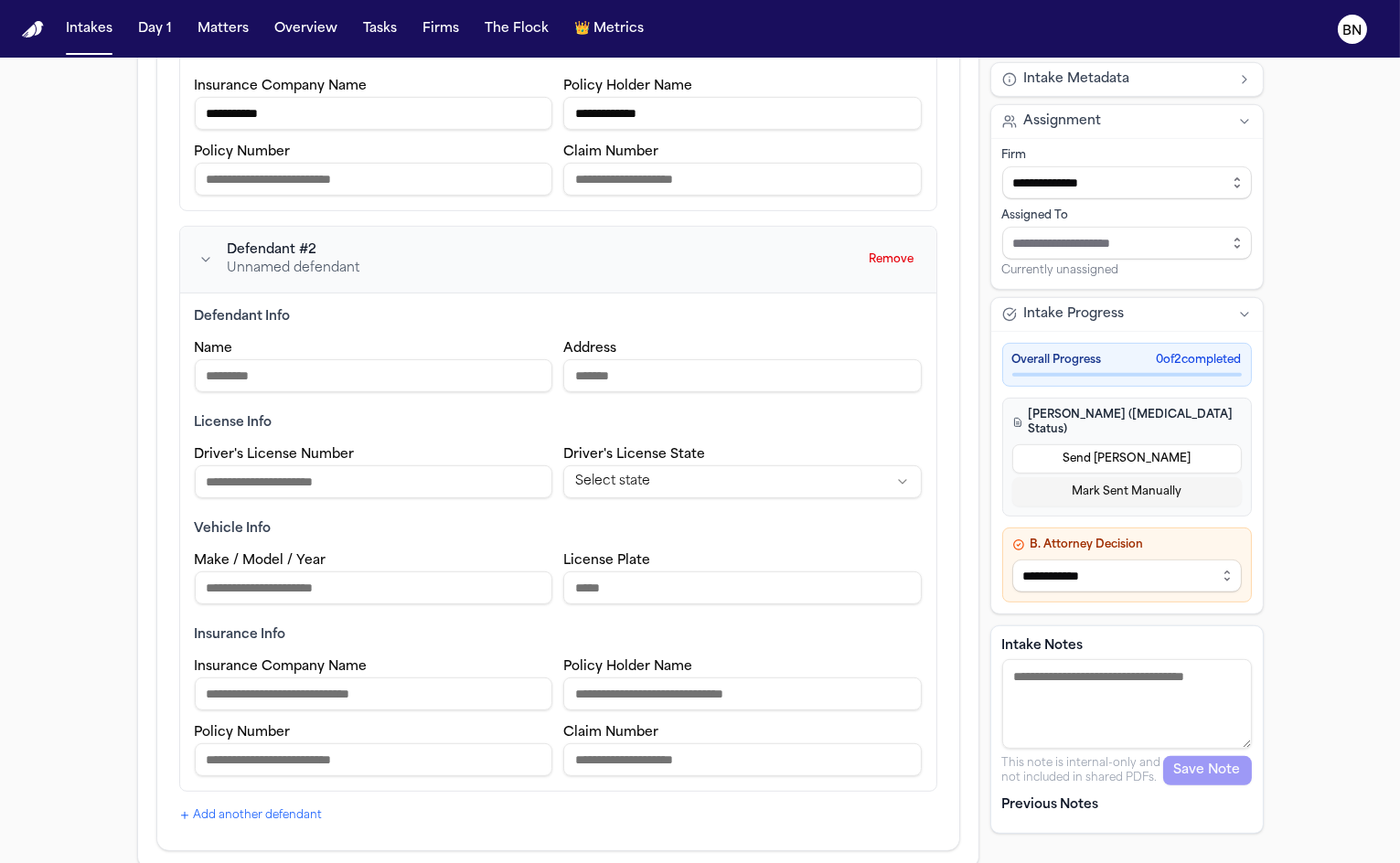
click at [405, 368] on input "Name" at bounding box center [374, 375] width 358 height 33
paste input "**********"
type input "**********"
click at [406, 703] on div "Insurance Company Name Policy Holder Name Policy Number Claim Number" at bounding box center [558, 716] width 727 height 120
click at [420, 686] on input "Insurance Company Name" at bounding box center [374, 693] width 358 height 33
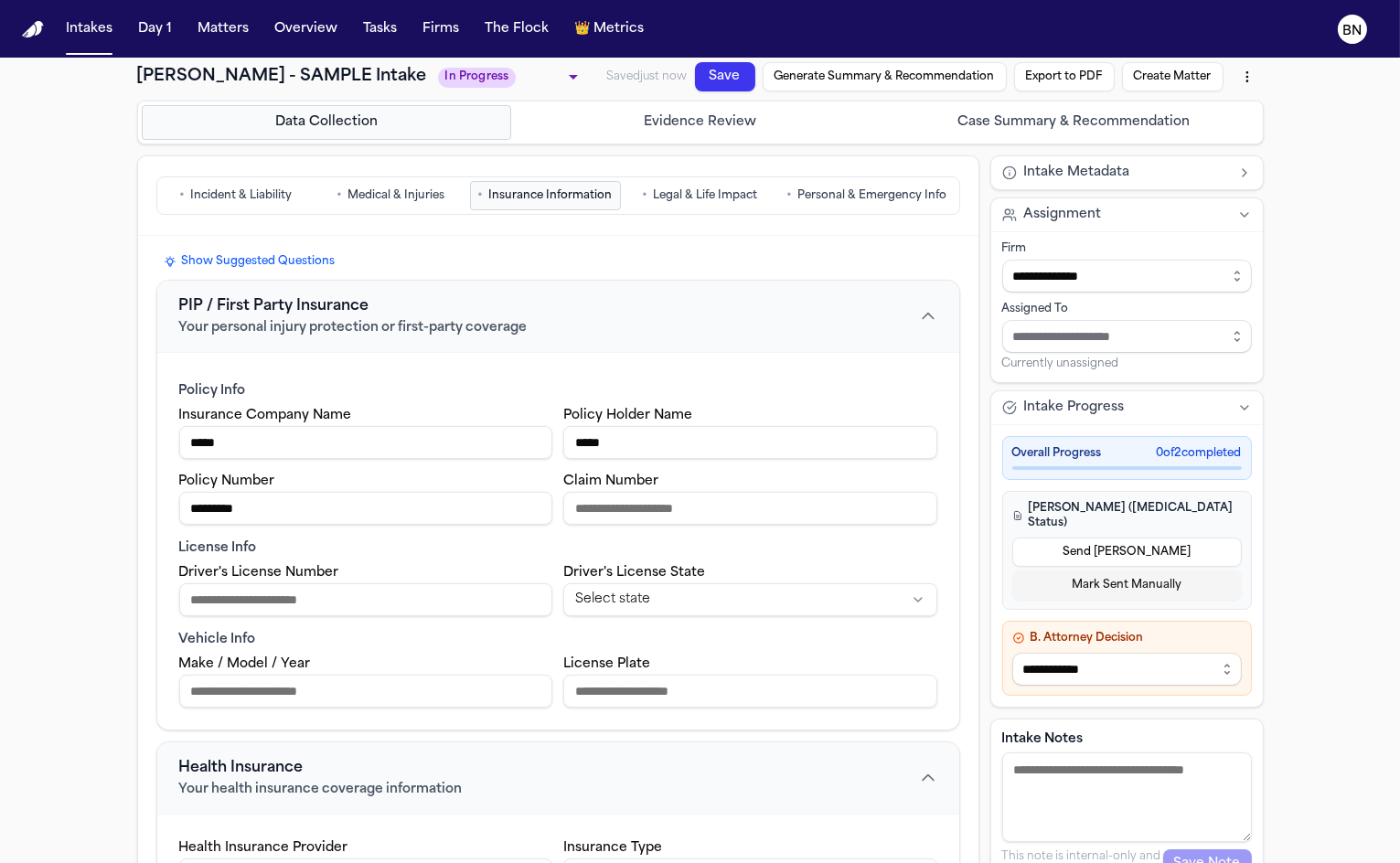
scroll to position [0, 0]
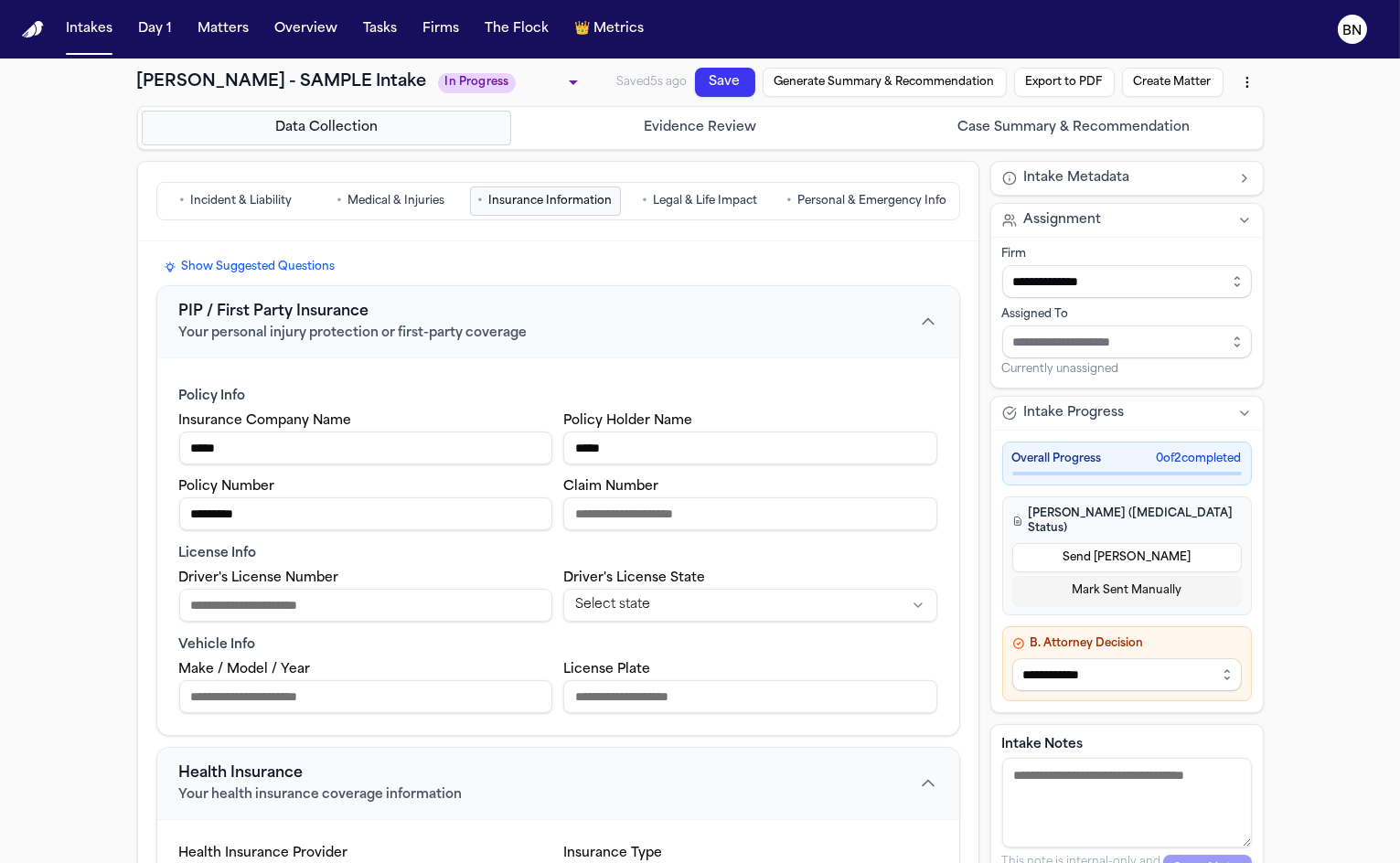
type input "**********"
click at [815, 206] on span "Personal & Emergency Info" at bounding box center [874, 202] width 149 height 15
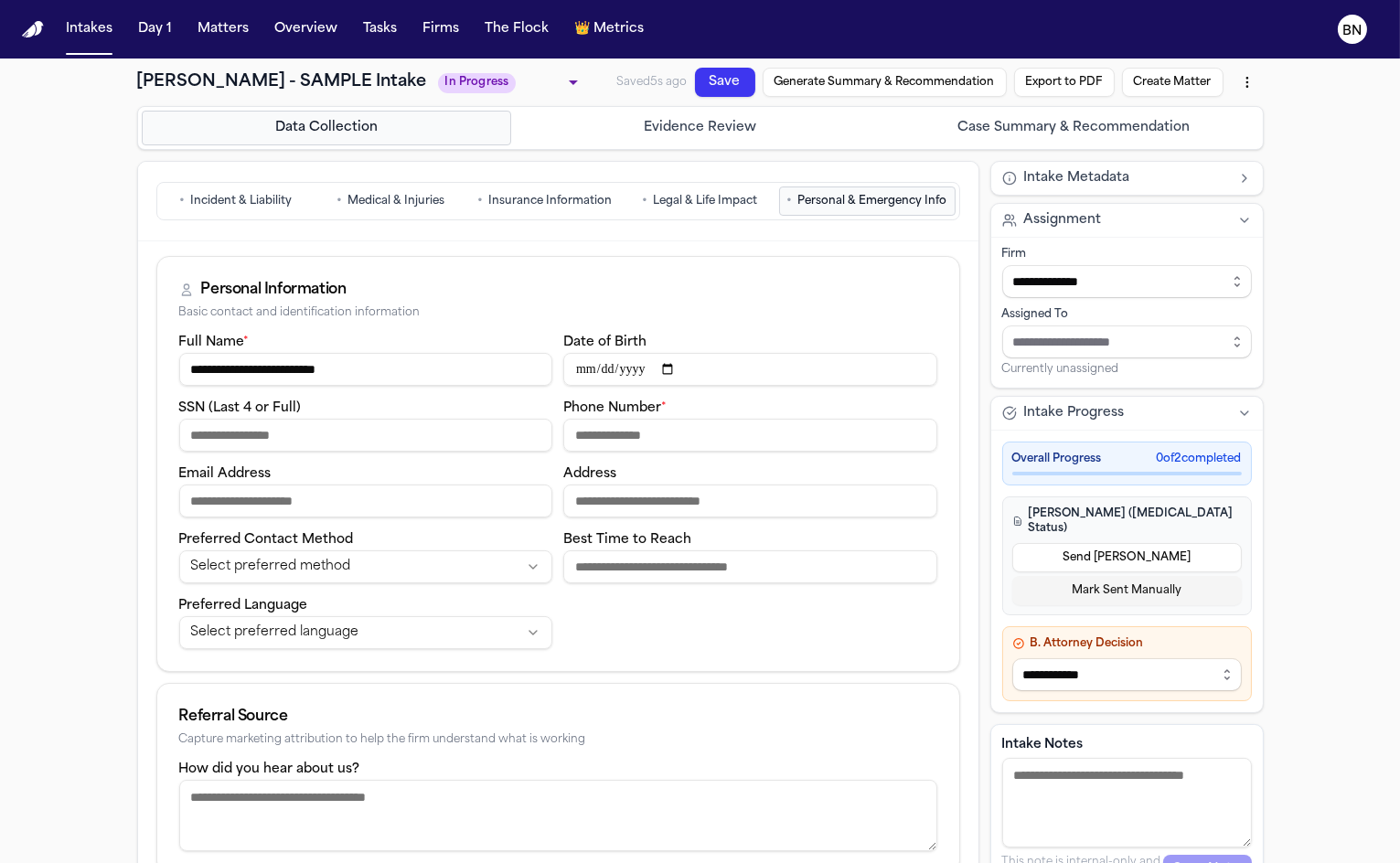
click at [467, 433] on input "SSN (Last 4 or Full)" at bounding box center [366, 435] width 374 height 33
type input "******"
click at [659, 446] on input "Phone Number *" at bounding box center [750, 435] width 374 height 33
type input "**********"
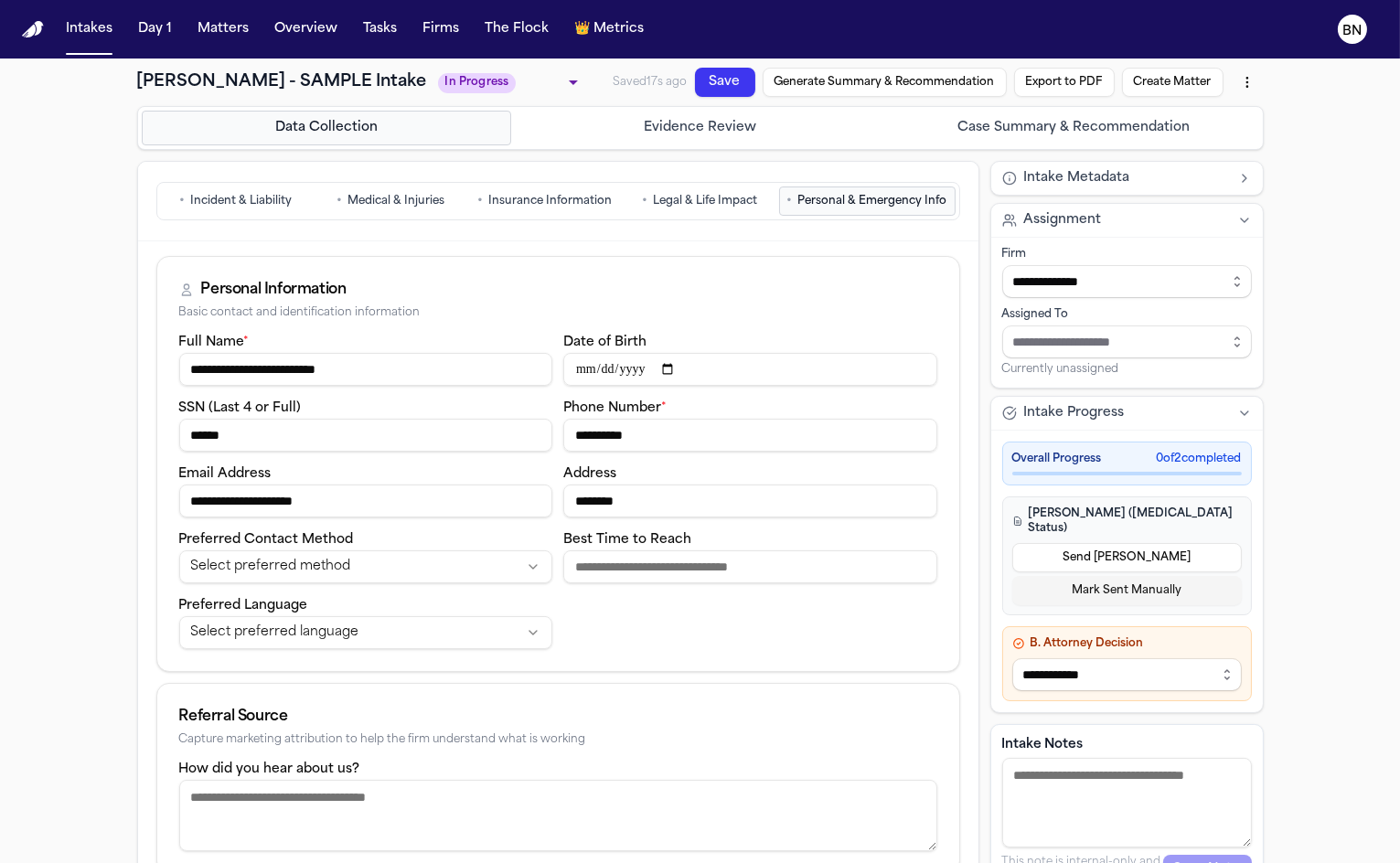
scroll to position [255, 0]
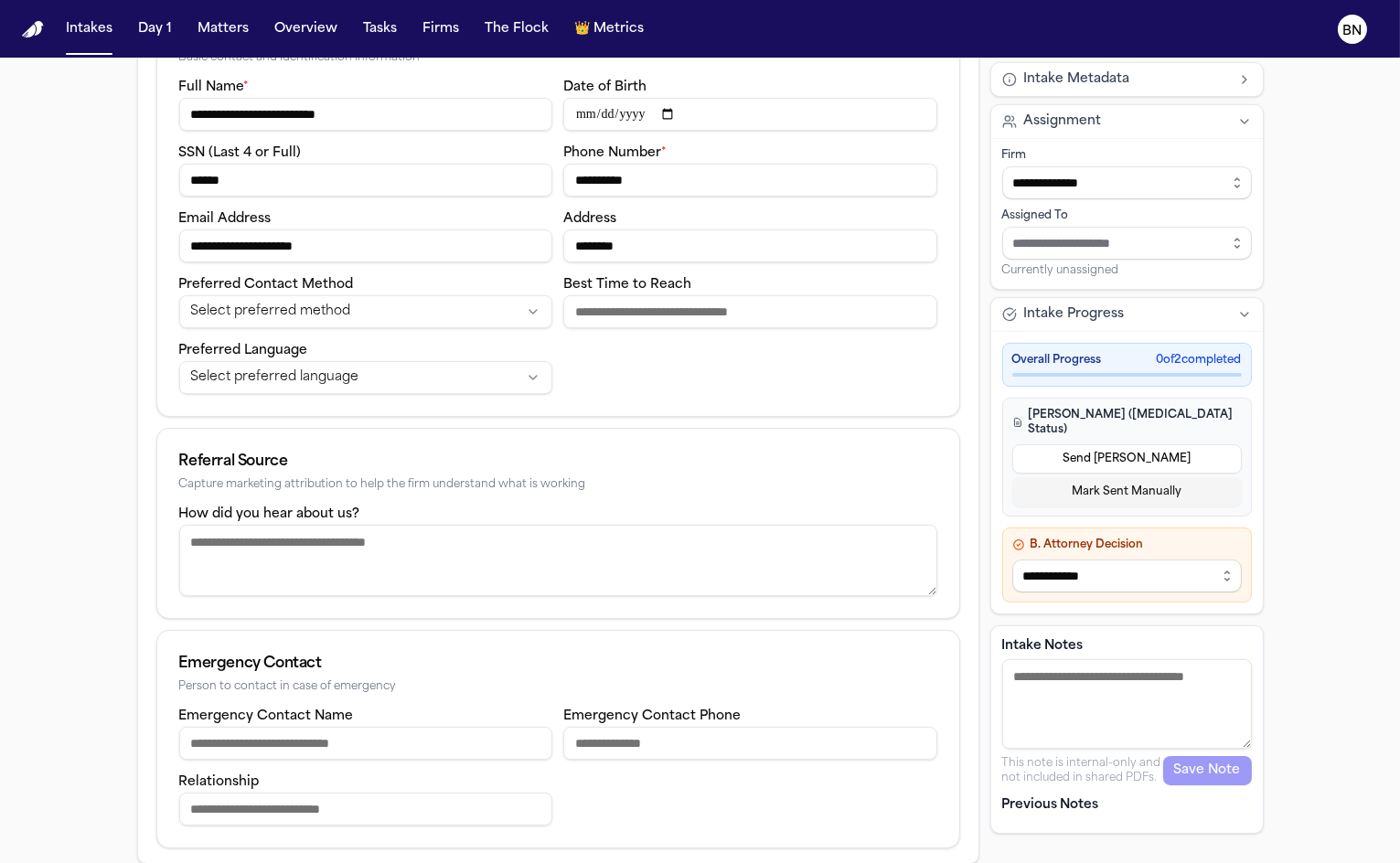
type input "********"
click at [702, 617] on div "**********" at bounding box center [558, 425] width 804 height 847
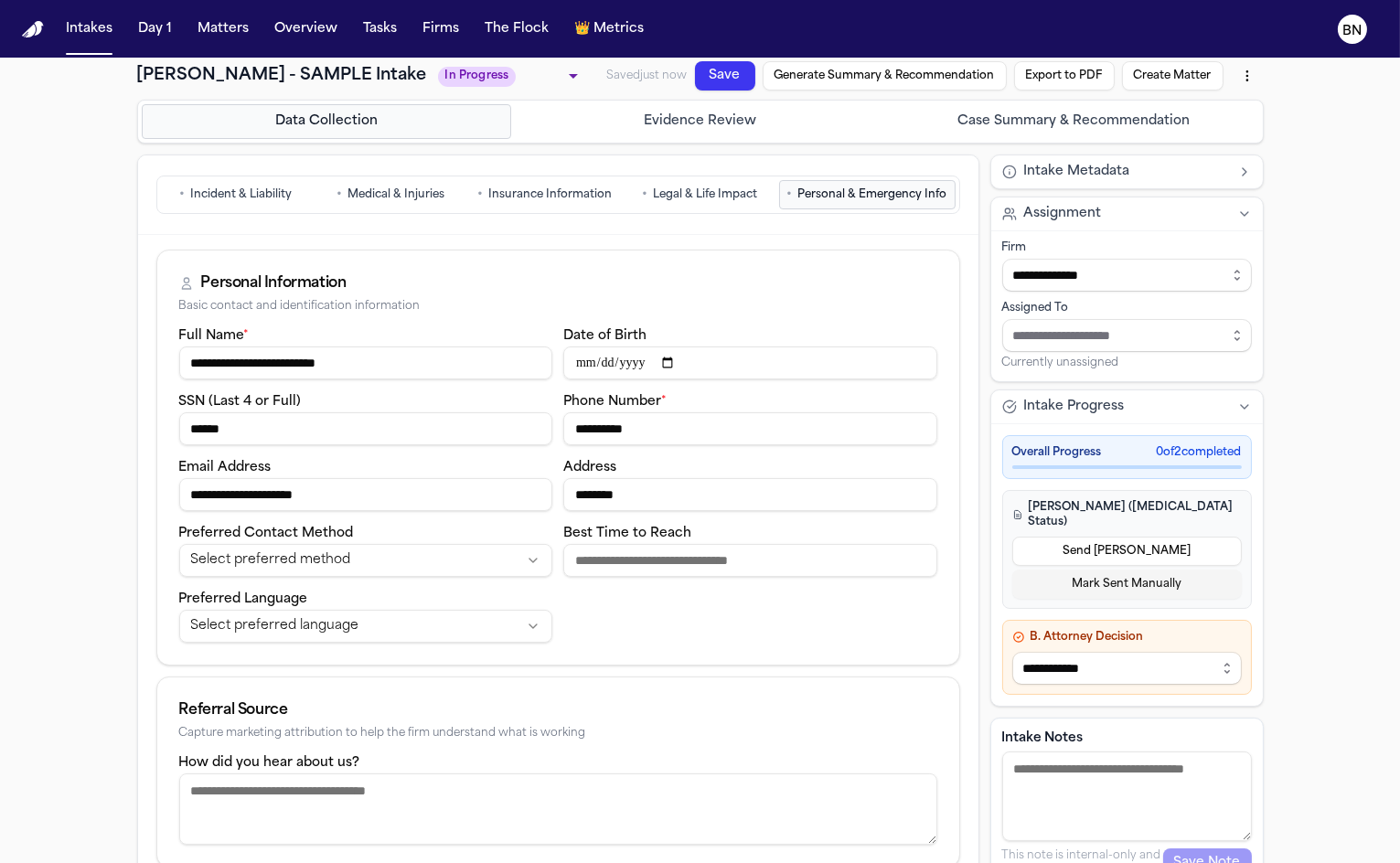
scroll to position [0, 0]
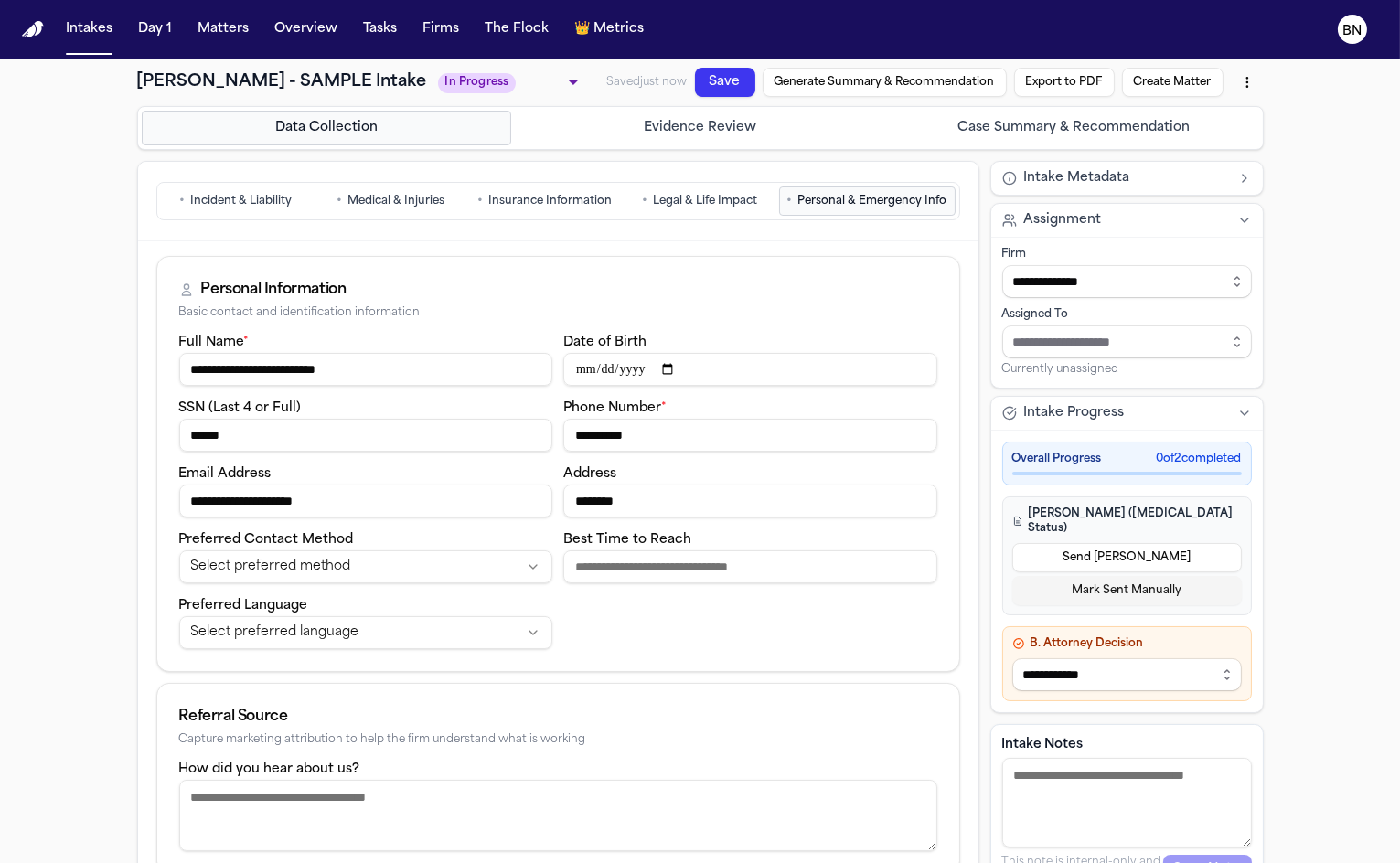
click at [783, 137] on button "Evidence Review" at bounding box center [700, 128] width 371 height 35
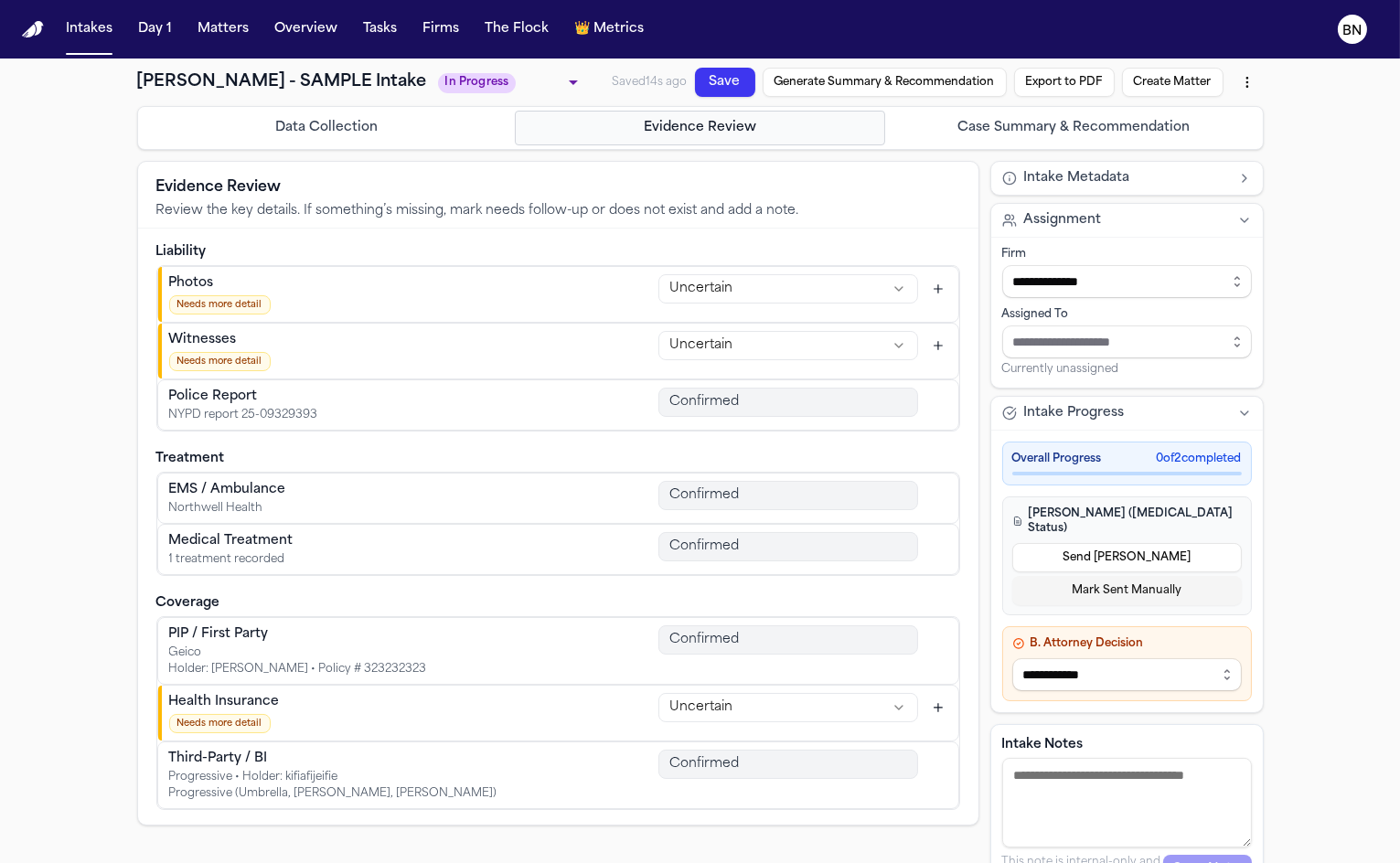
click at [754, 286] on html "**********" at bounding box center [700, 431] width 1400 height 863
click at [755, 255] on html "**********" at bounding box center [700, 431] width 1400 height 863
click at [990, 133] on button "Case Summary & Recommendation" at bounding box center [1074, 128] width 371 height 35
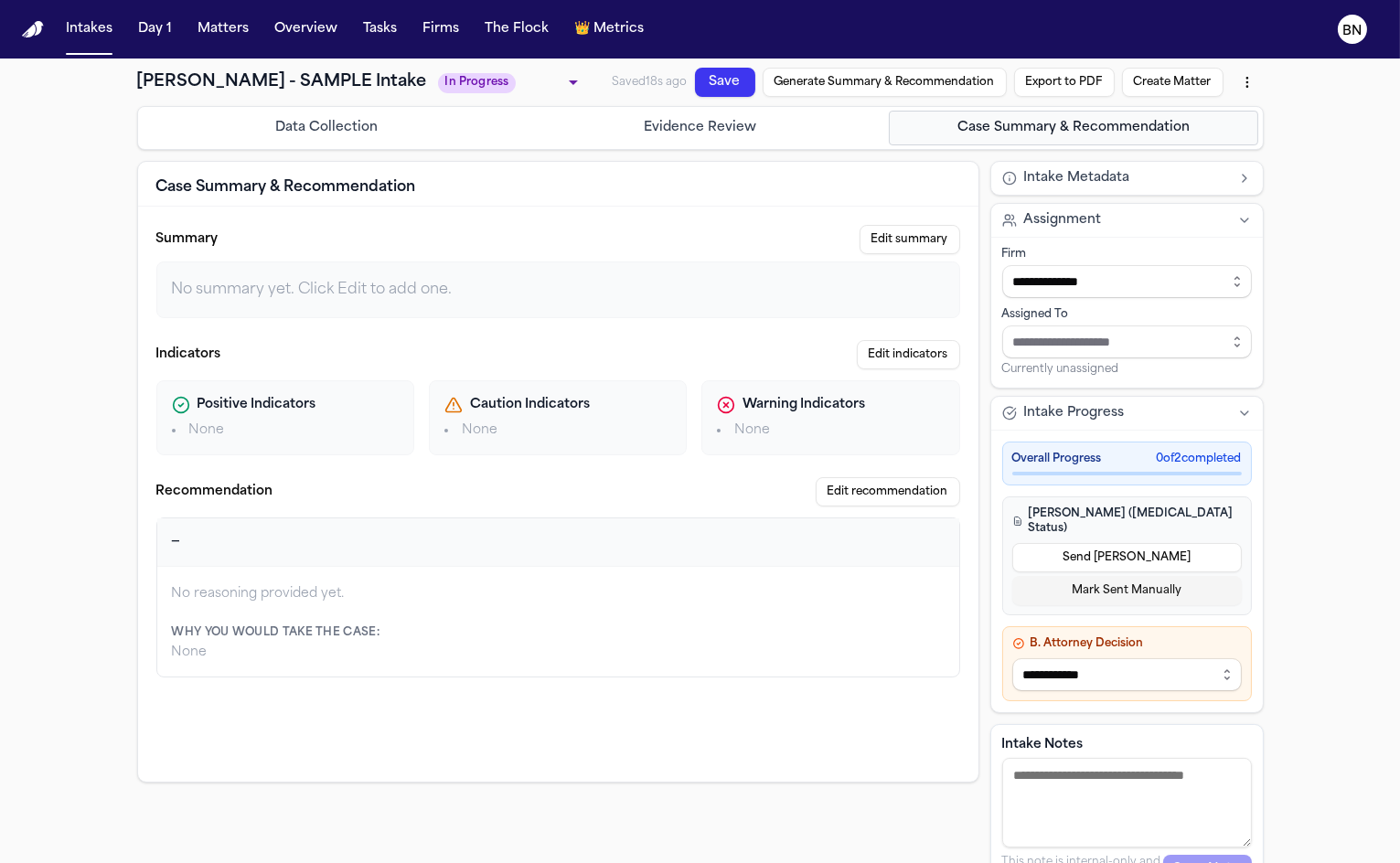
click at [855, 90] on button "Generate Summary & Recommendation" at bounding box center [885, 82] width 245 height 29
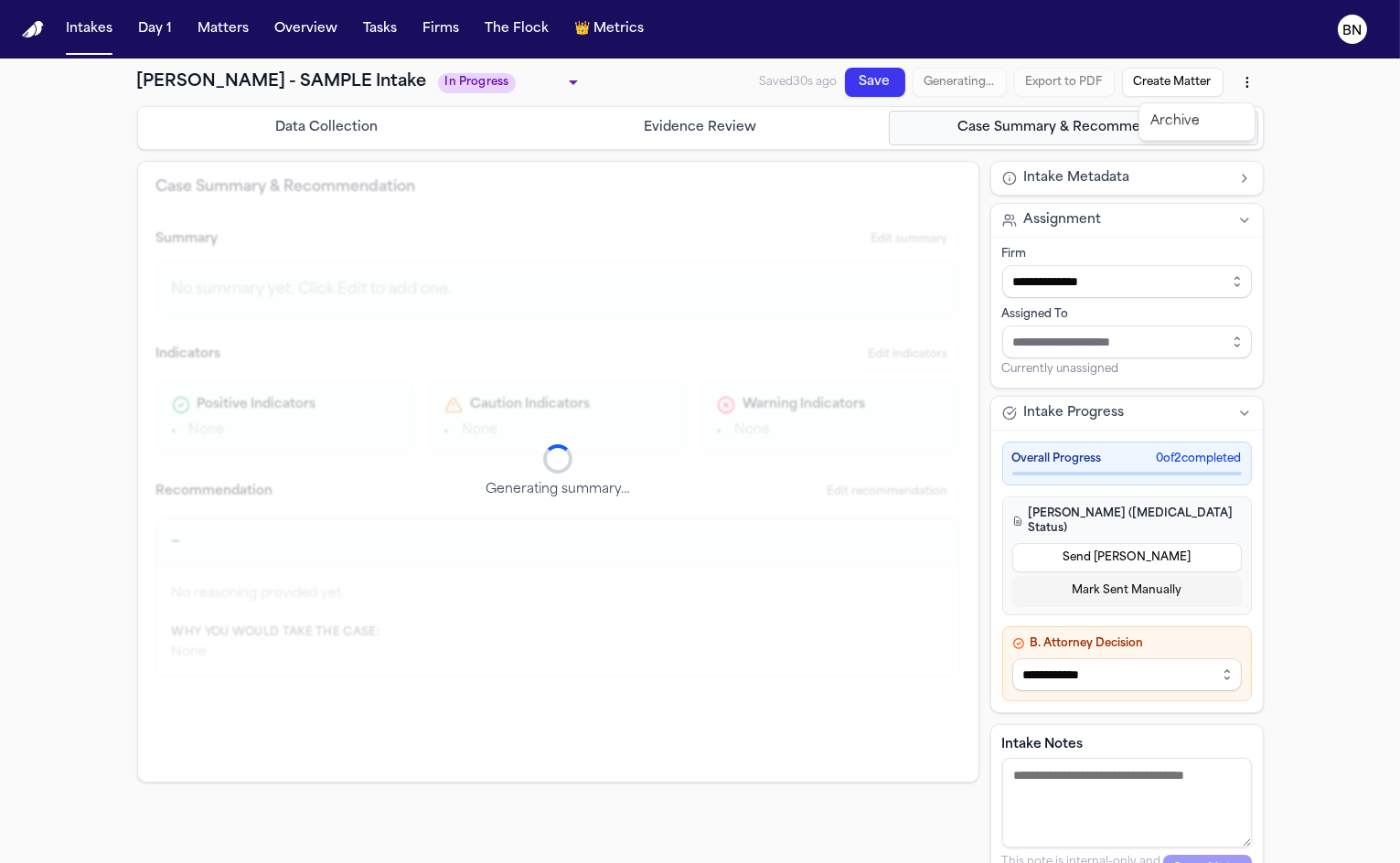
click at [1242, 80] on html "**********" at bounding box center [700, 431] width 1400 height 863
click at [1243, 79] on html "**********" at bounding box center [700, 431] width 1400 height 863
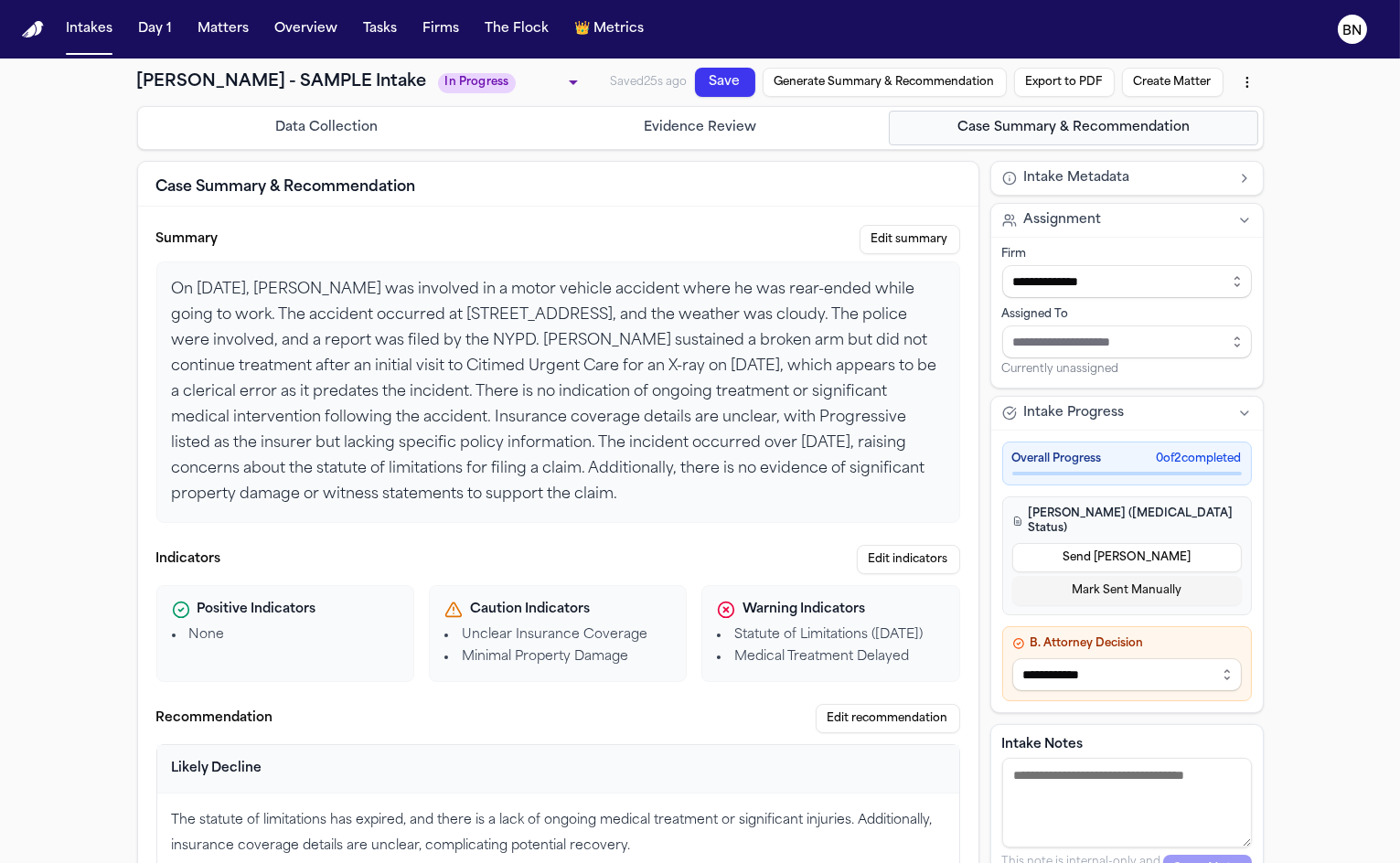
click at [1131, 84] on button "Create Matter" at bounding box center [1172, 82] width 102 height 29
click at [1169, 576] on button "Mark Sent Manually" at bounding box center [1127, 590] width 230 height 29
select select "**********"
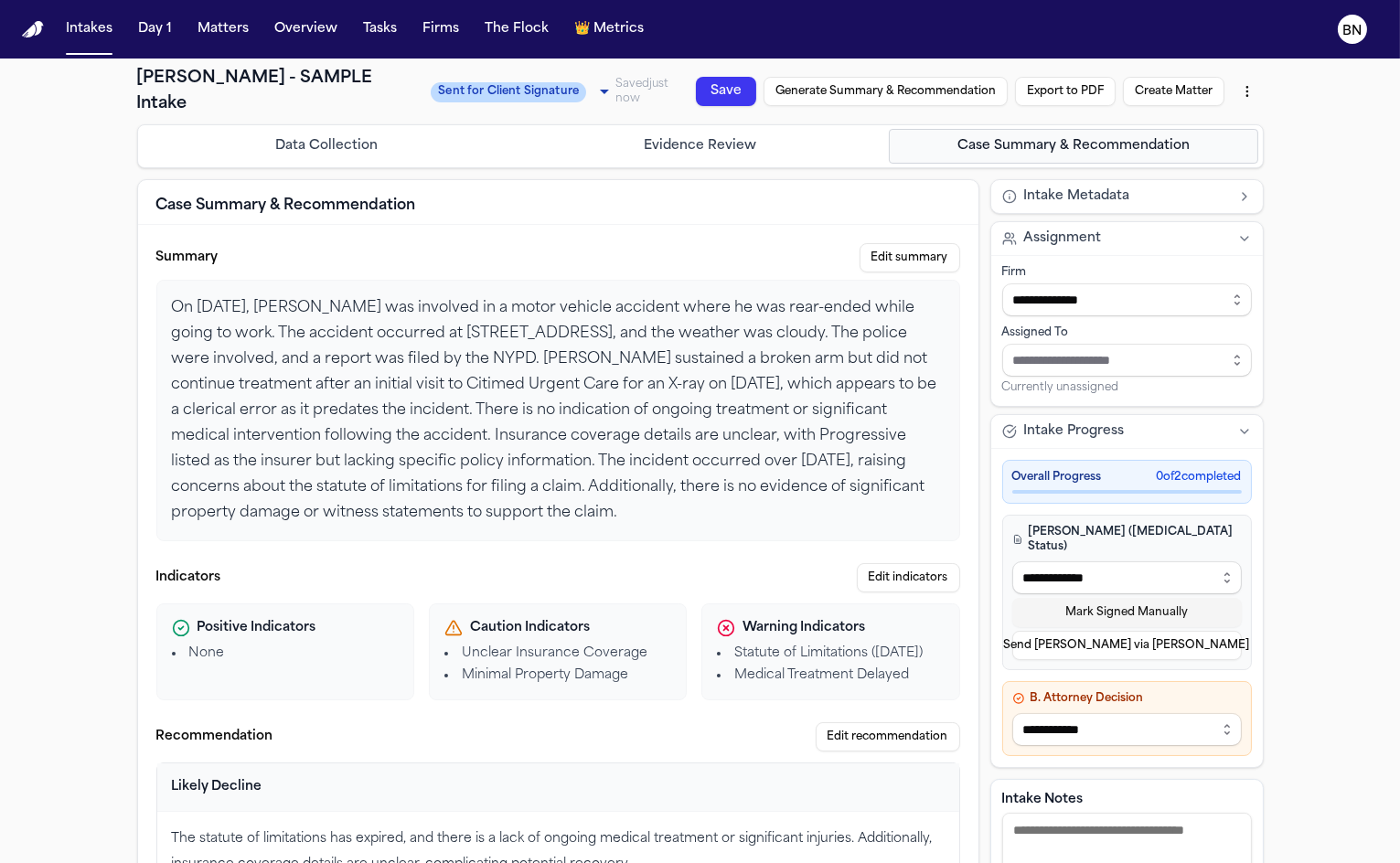
type input "**********"
click at [1193, 562] on select "**********" at bounding box center [1127, 578] width 230 height 33
select select "**********"
click at [1013, 562] on select "**********" at bounding box center [1127, 578] width 230 height 33
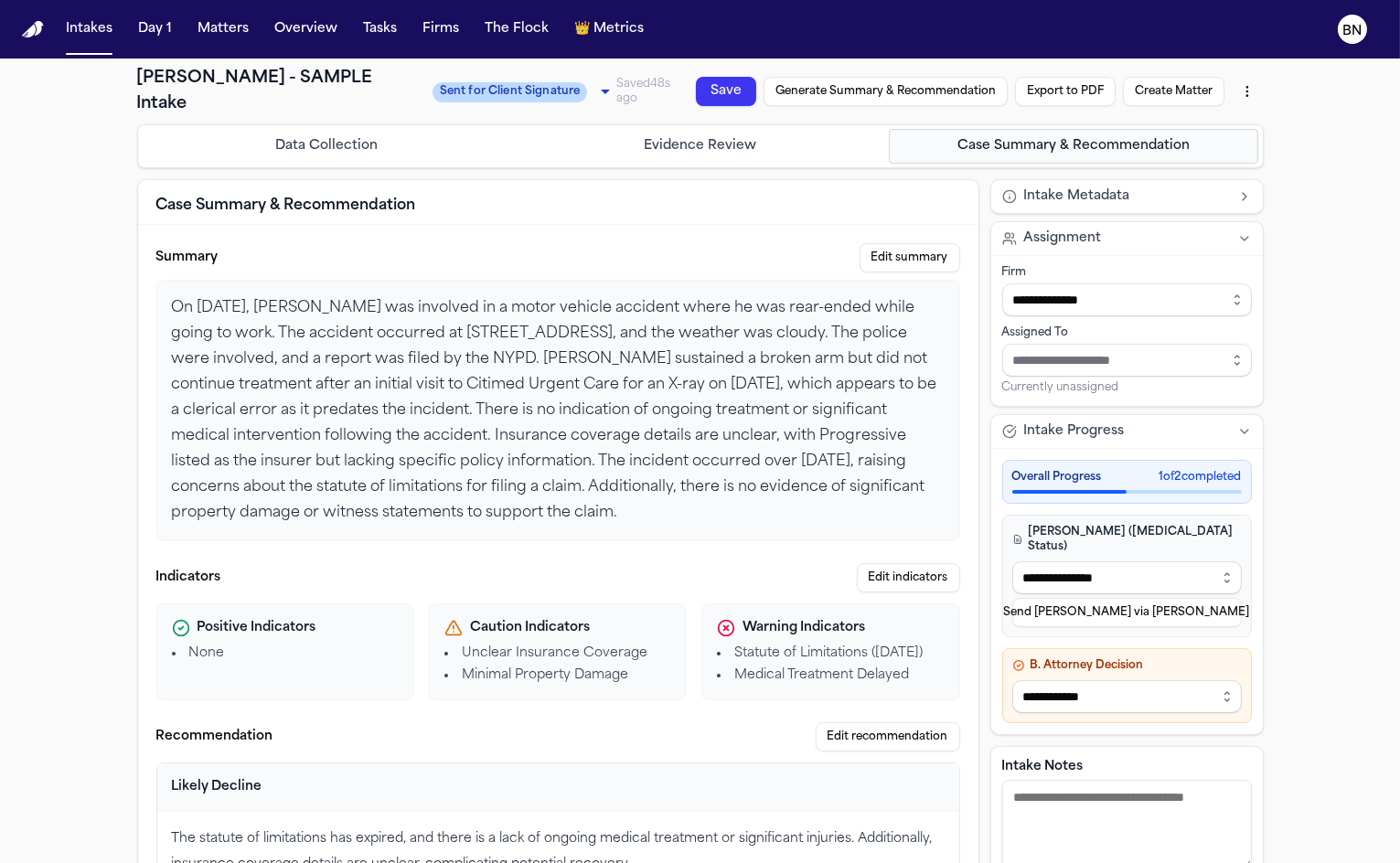
click at [1154, 102] on button "Create Matter" at bounding box center [1173, 90] width 102 height 29
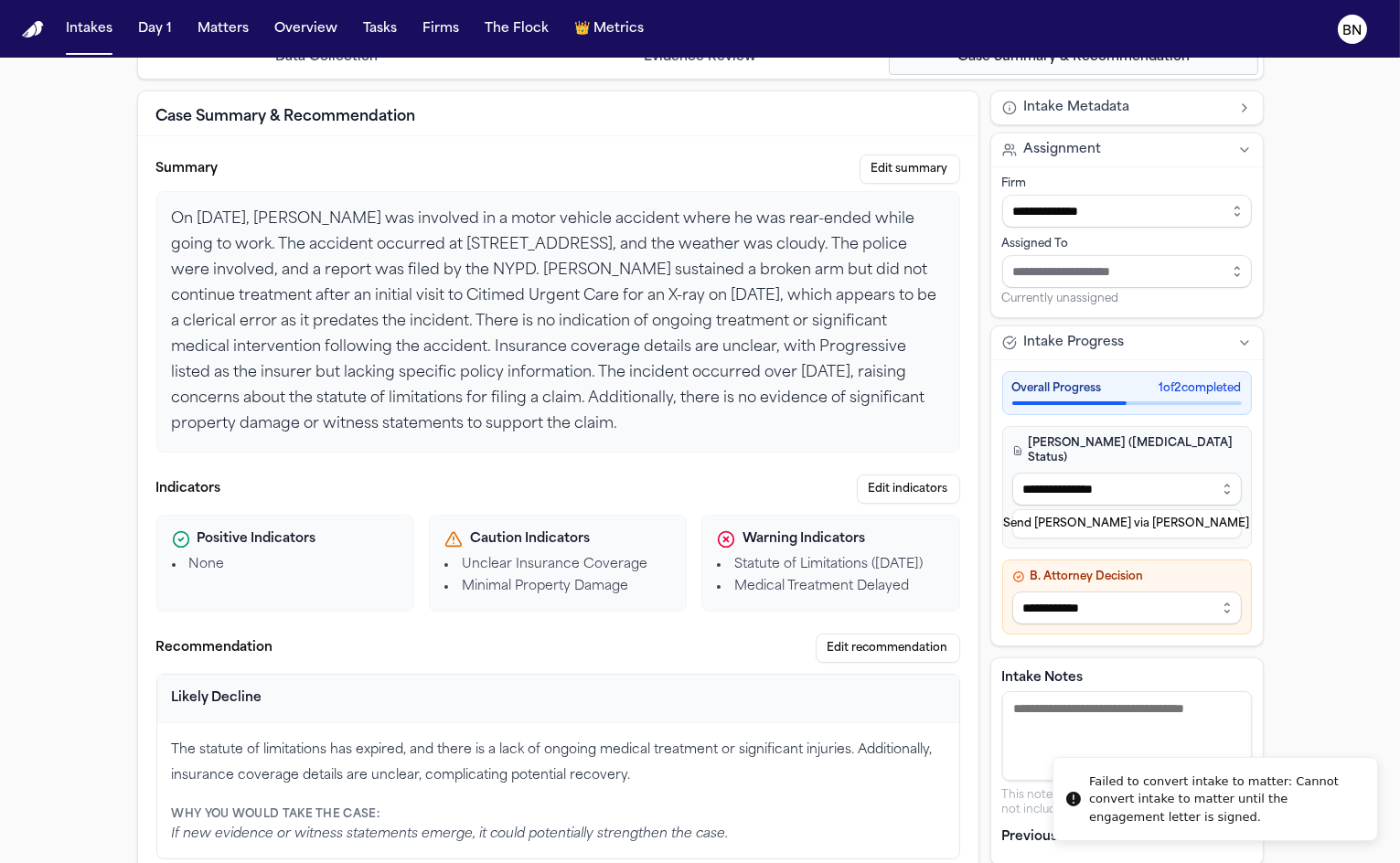
scroll to position [123, 0]
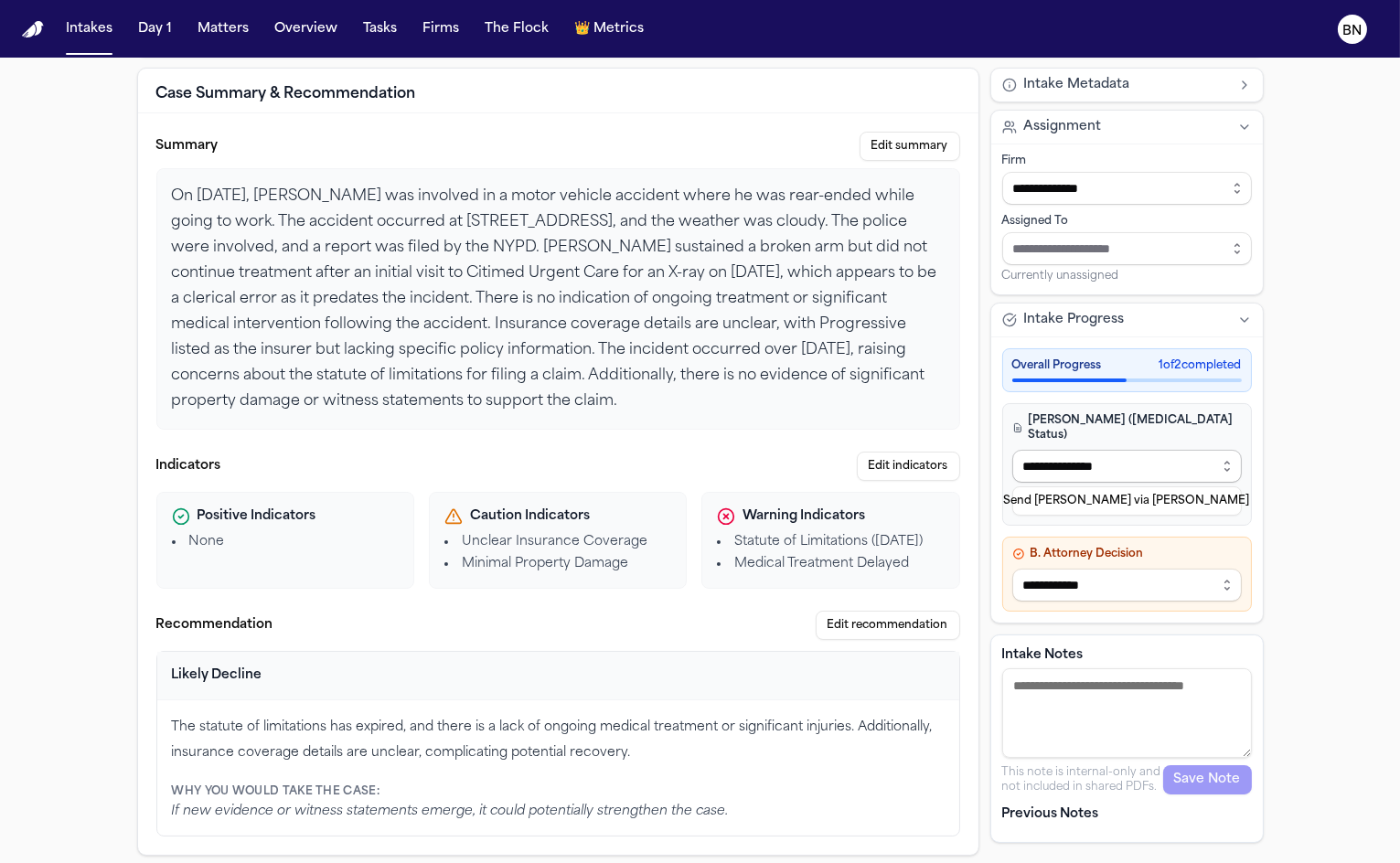
type input "******"
click at [1202, 450] on select "**********" at bounding box center [1127, 466] width 230 height 33
click at [1013, 450] on select "**********" at bounding box center [1127, 466] width 230 height 33
click at [1183, 450] on select "**********" at bounding box center [1127, 466] width 230 height 33
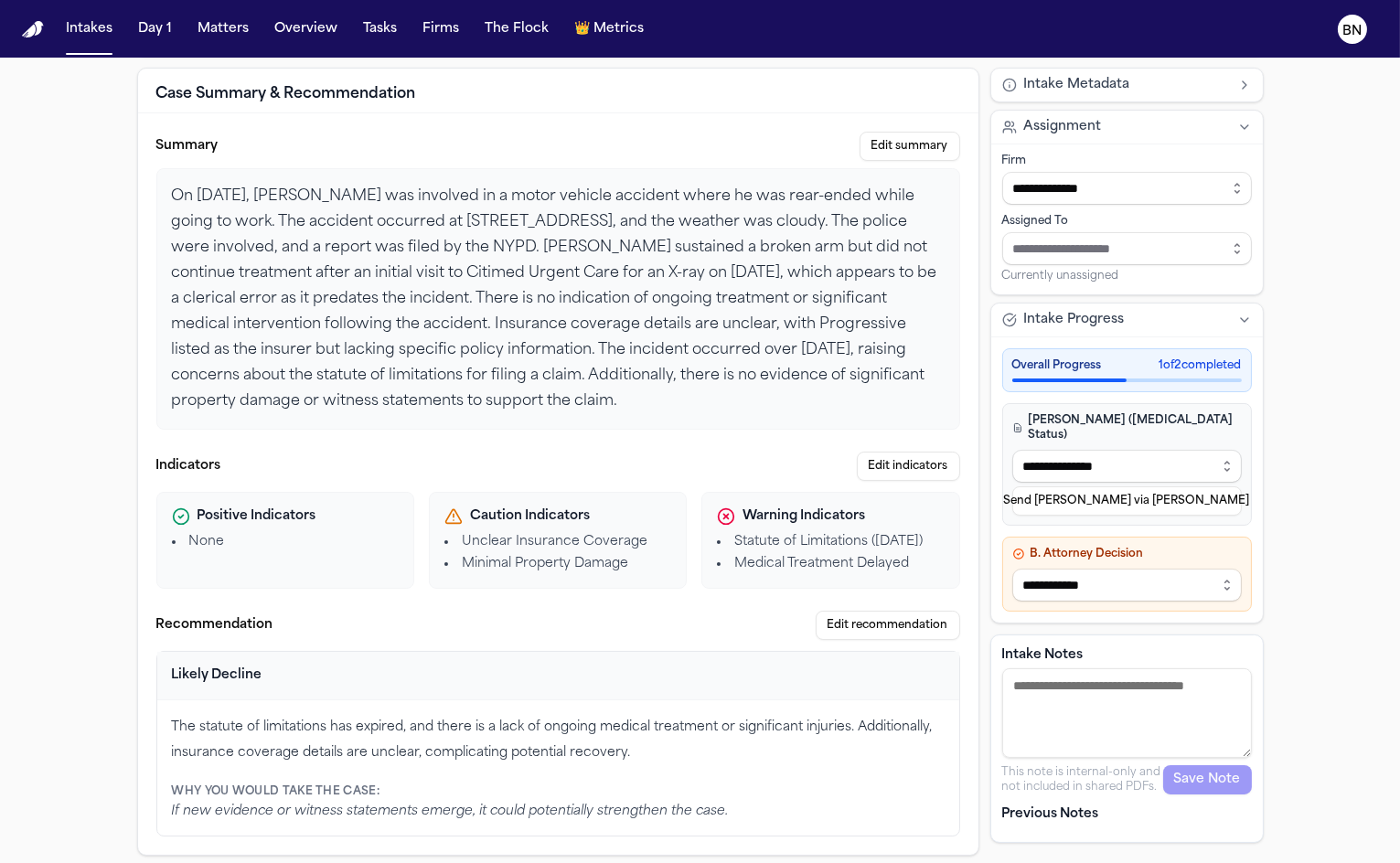
scroll to position [0, 0]
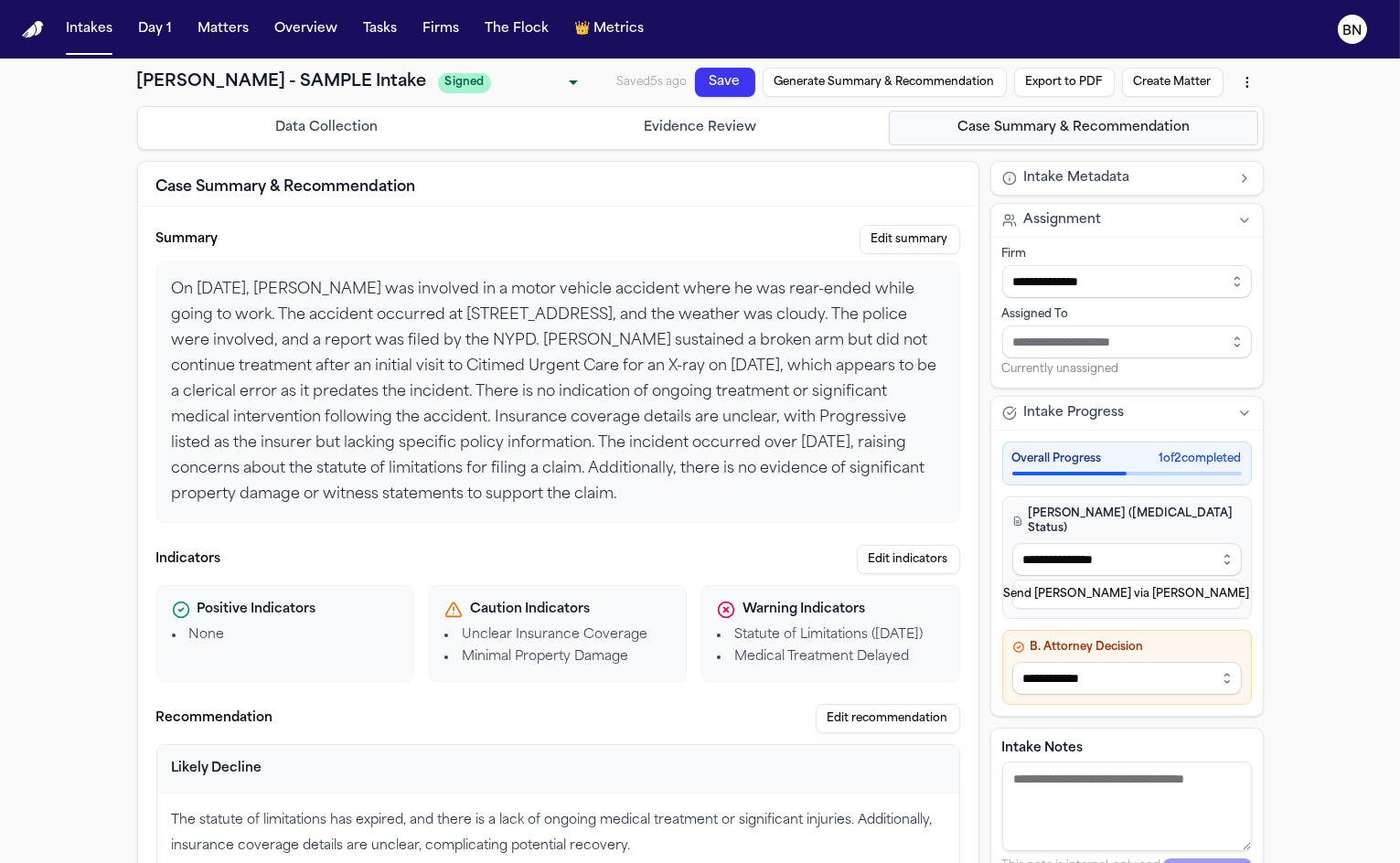
click at [1180, 77] on button "Create Matter" at bounding box center [1172, 82] width 102 height 29
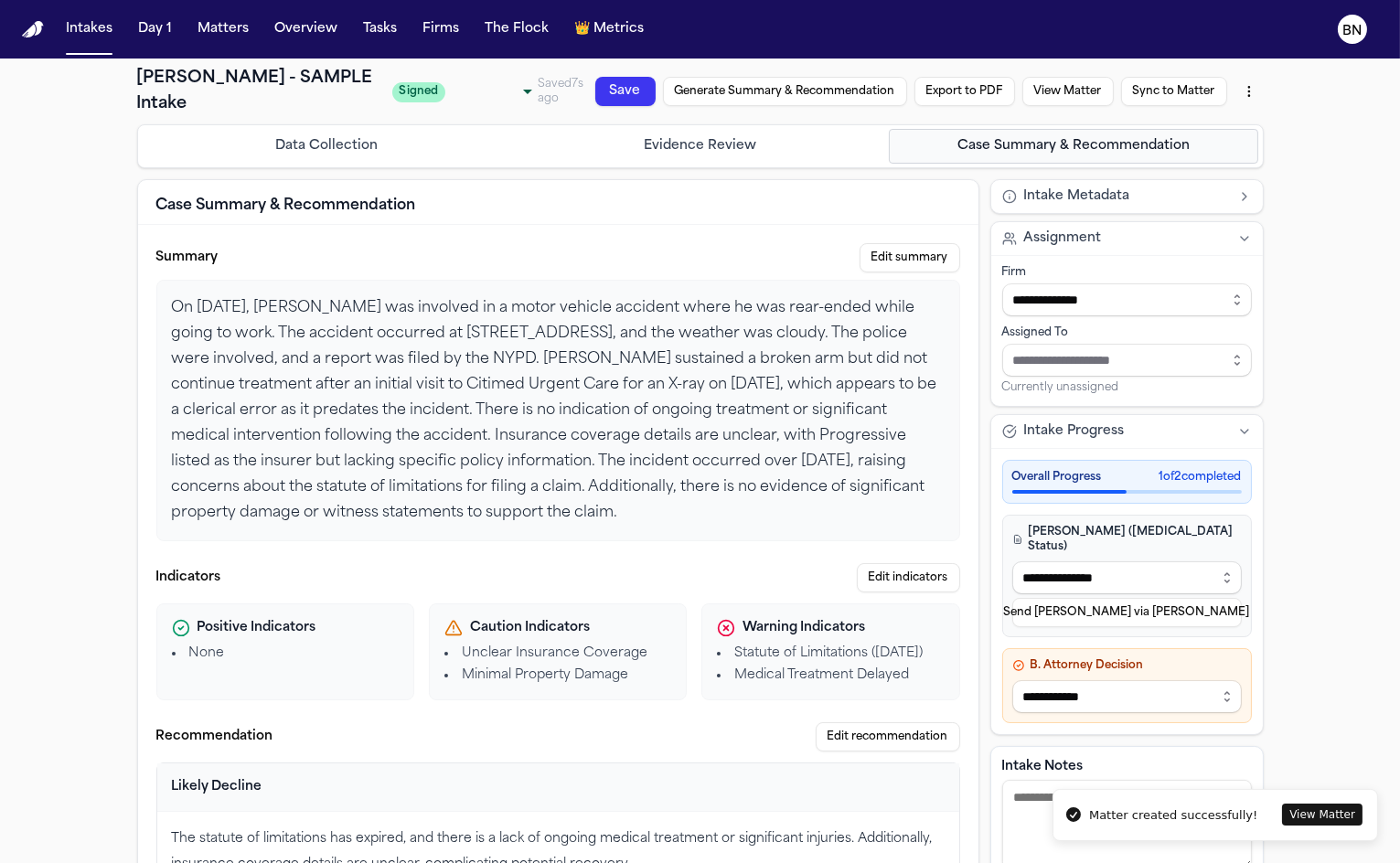
click at [1324, 814] on button "View Matter" at bounding box center [1323, 814] width 80 height 22
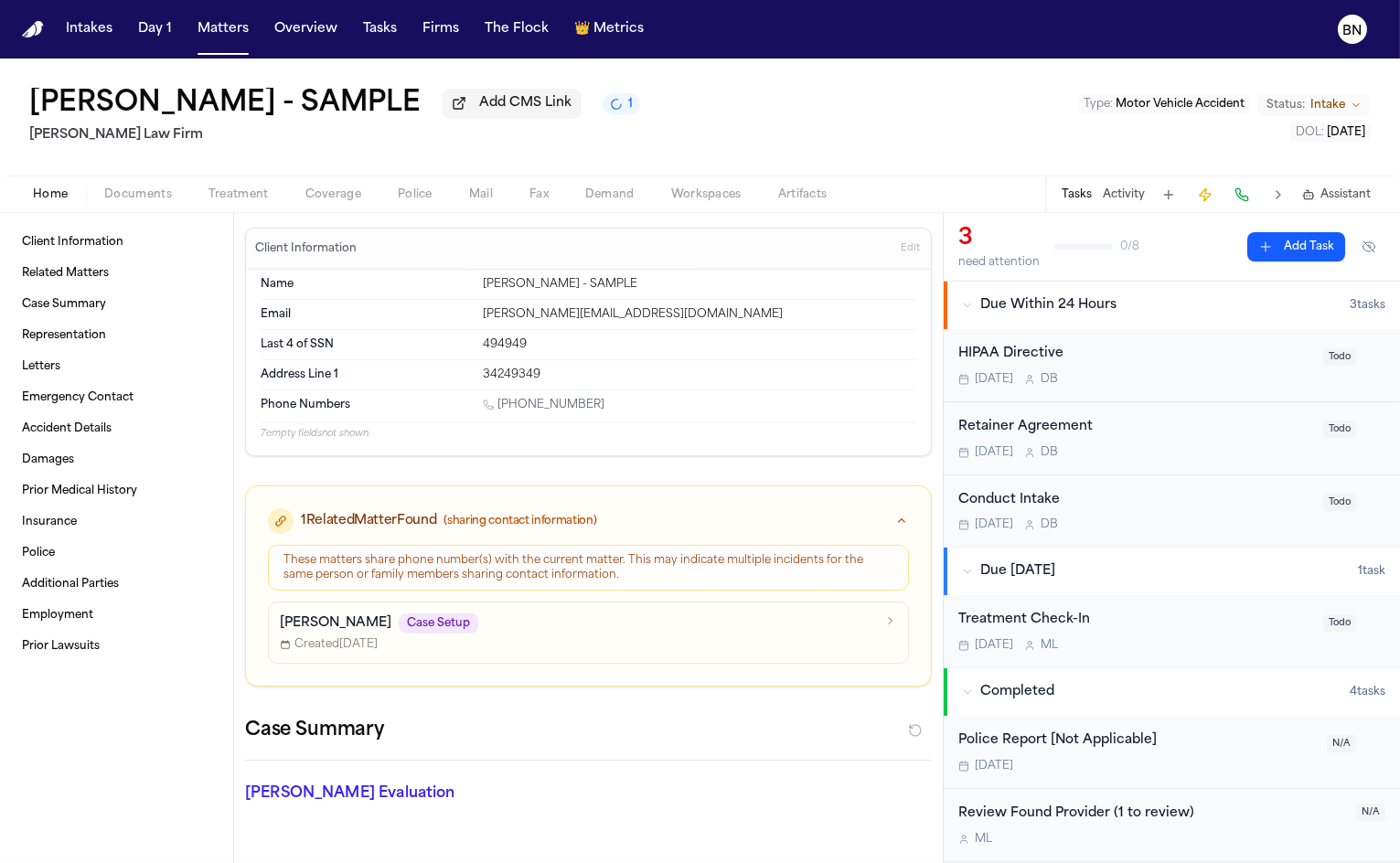
scroll to position [143, 0]
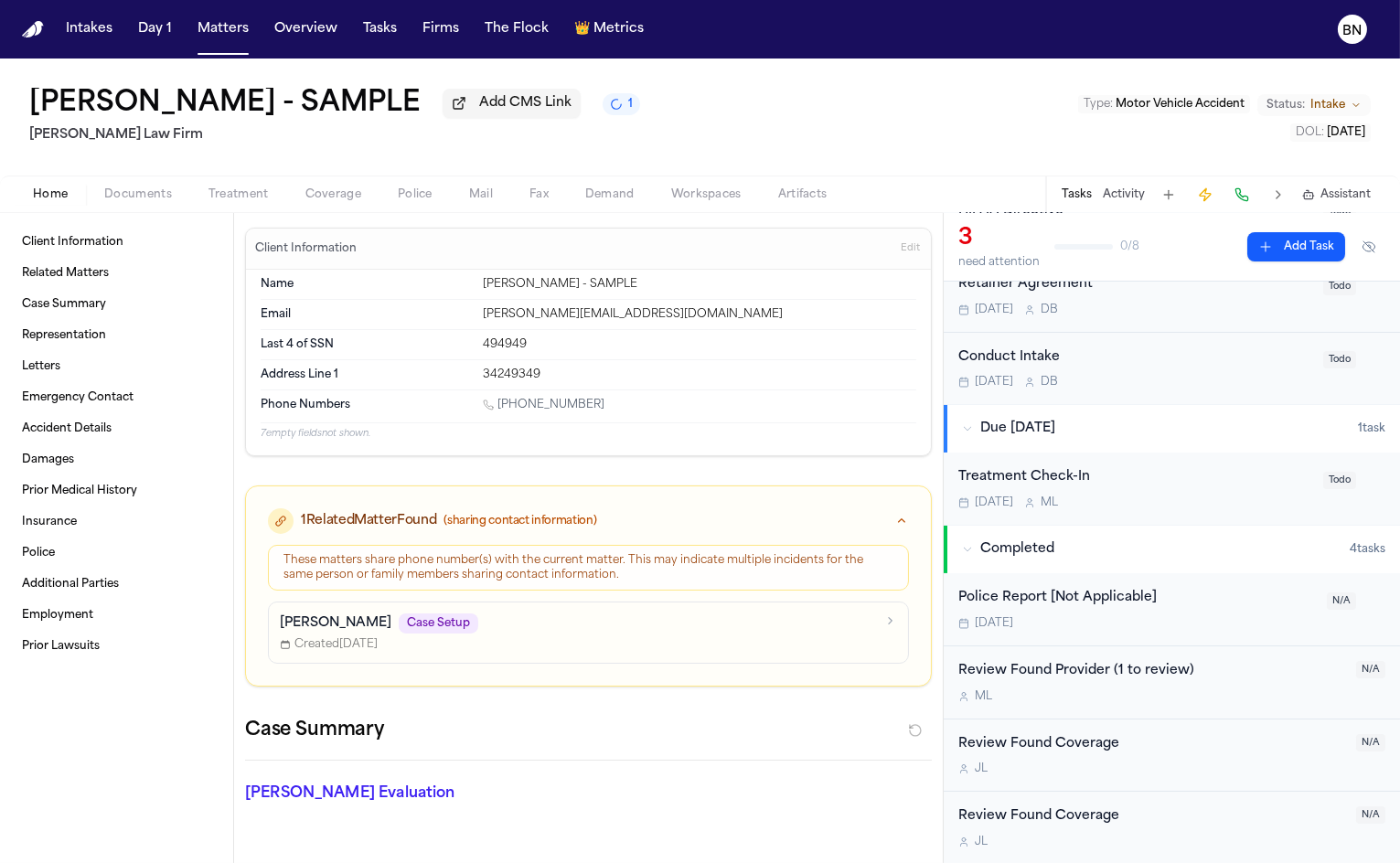
click at [138, 199] on span "Documents" at bounding box center [138, 195] width 68 height 15
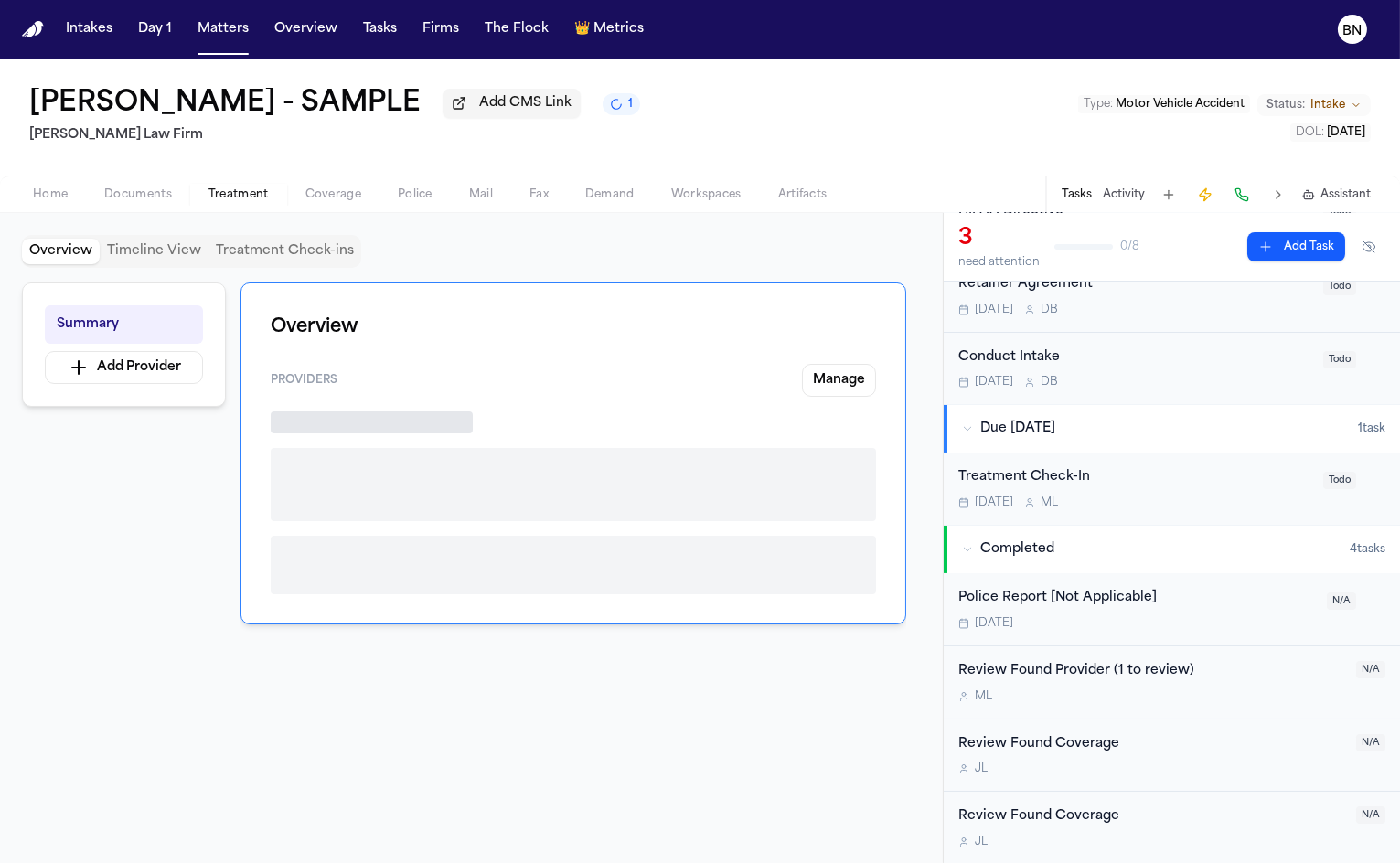
click at [220, 200] on span "Treatment" at bounding box center [238, 195] width 61 height 15
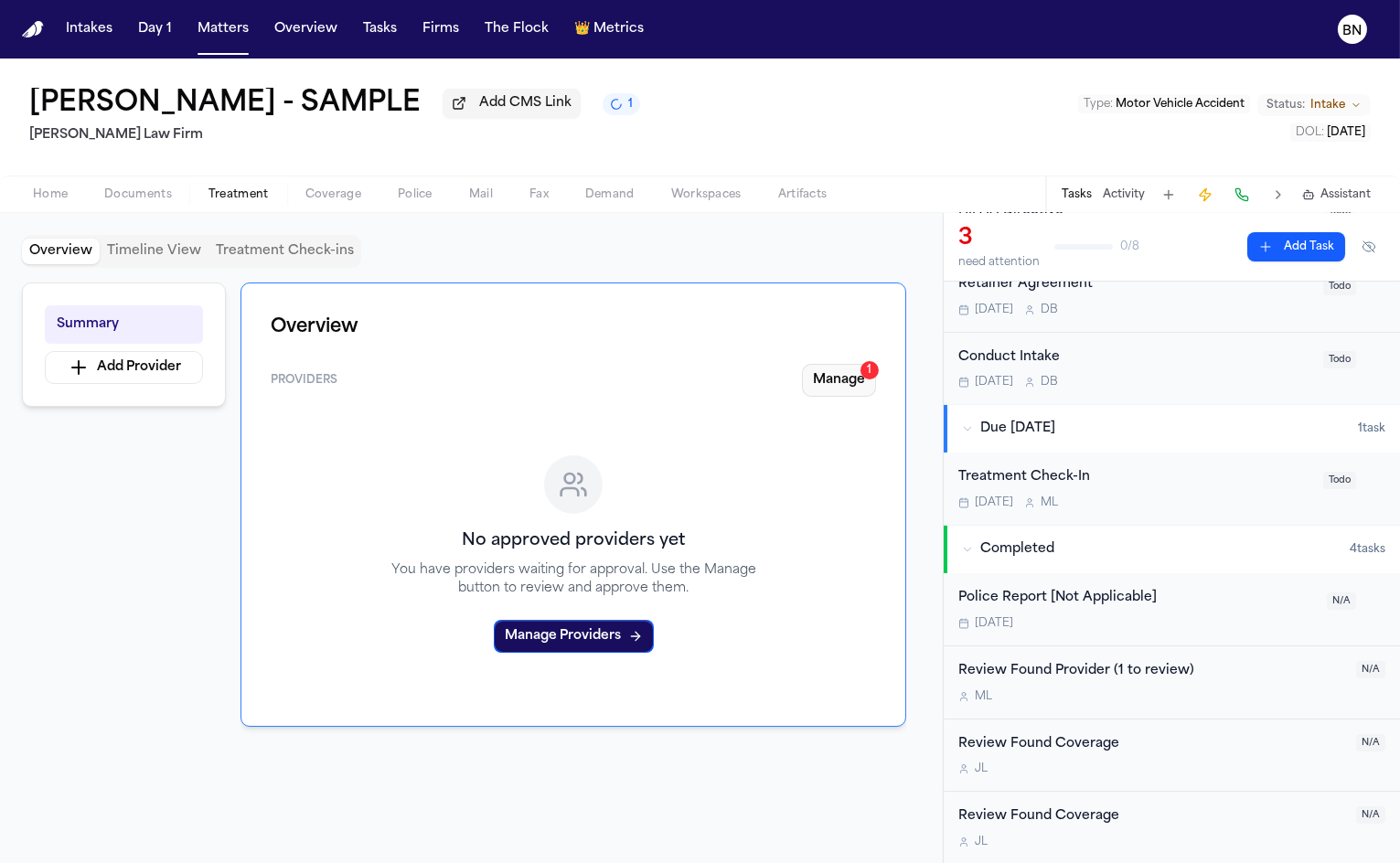
click at [837, 386] on button "Manage 1" at bounding box center [838, 380] width 74 height 33
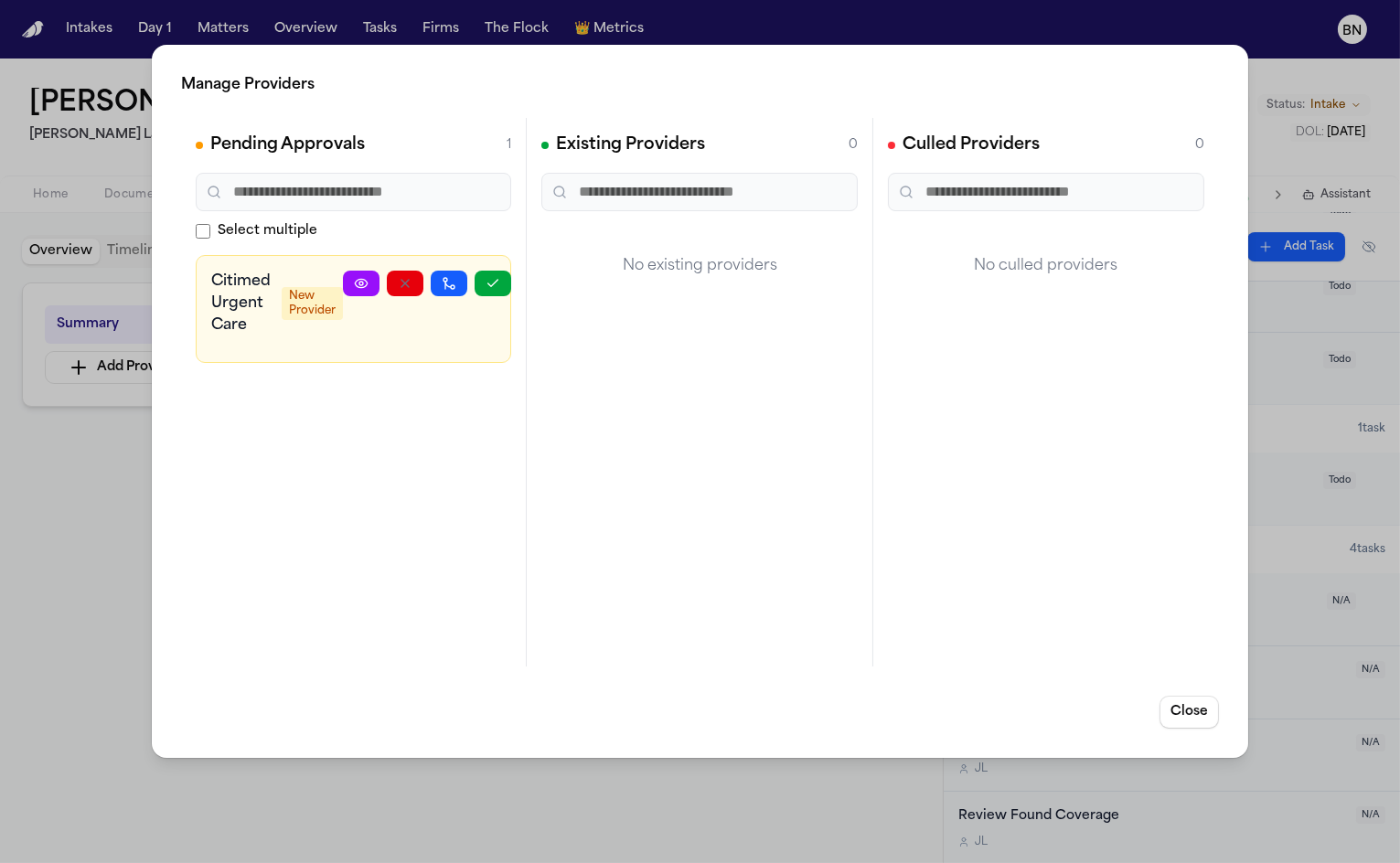
click at [119, 518] on div "Manage Providers Pending Approvals 1 Select multiple Citimed Urgent Care New Pr…" at bounding box center [700, 431] width 1400 height 863
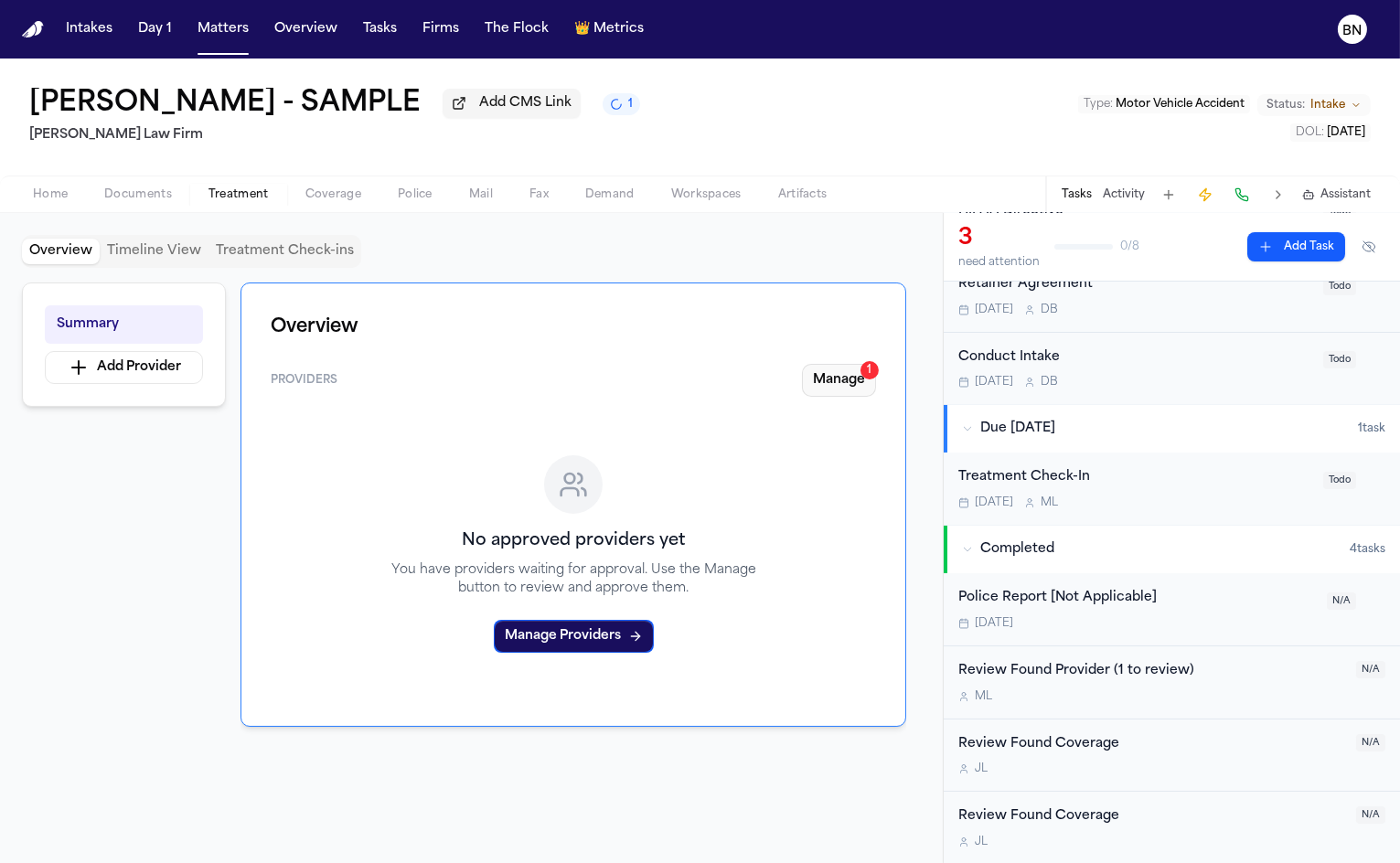
click at [843, 386] on button "Manage 1" at bounding box center [838, 380] width 74 height 33
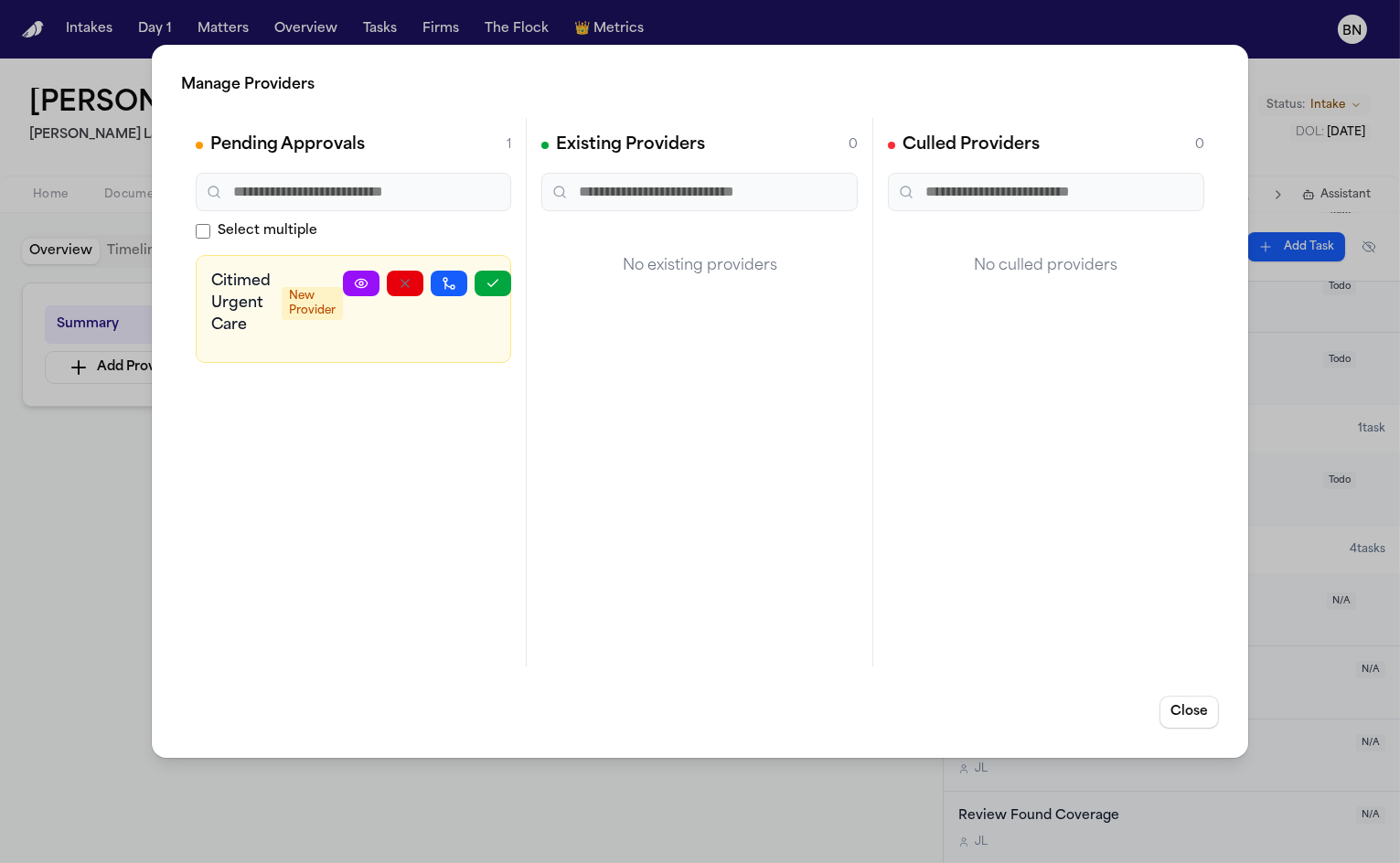
click at [105, 518] on div "Manage Providers Pending Approvals 1 Select multiple Citimed Urgent Care New Pr…" at bounding box center [700, 431] width 1400 height 863
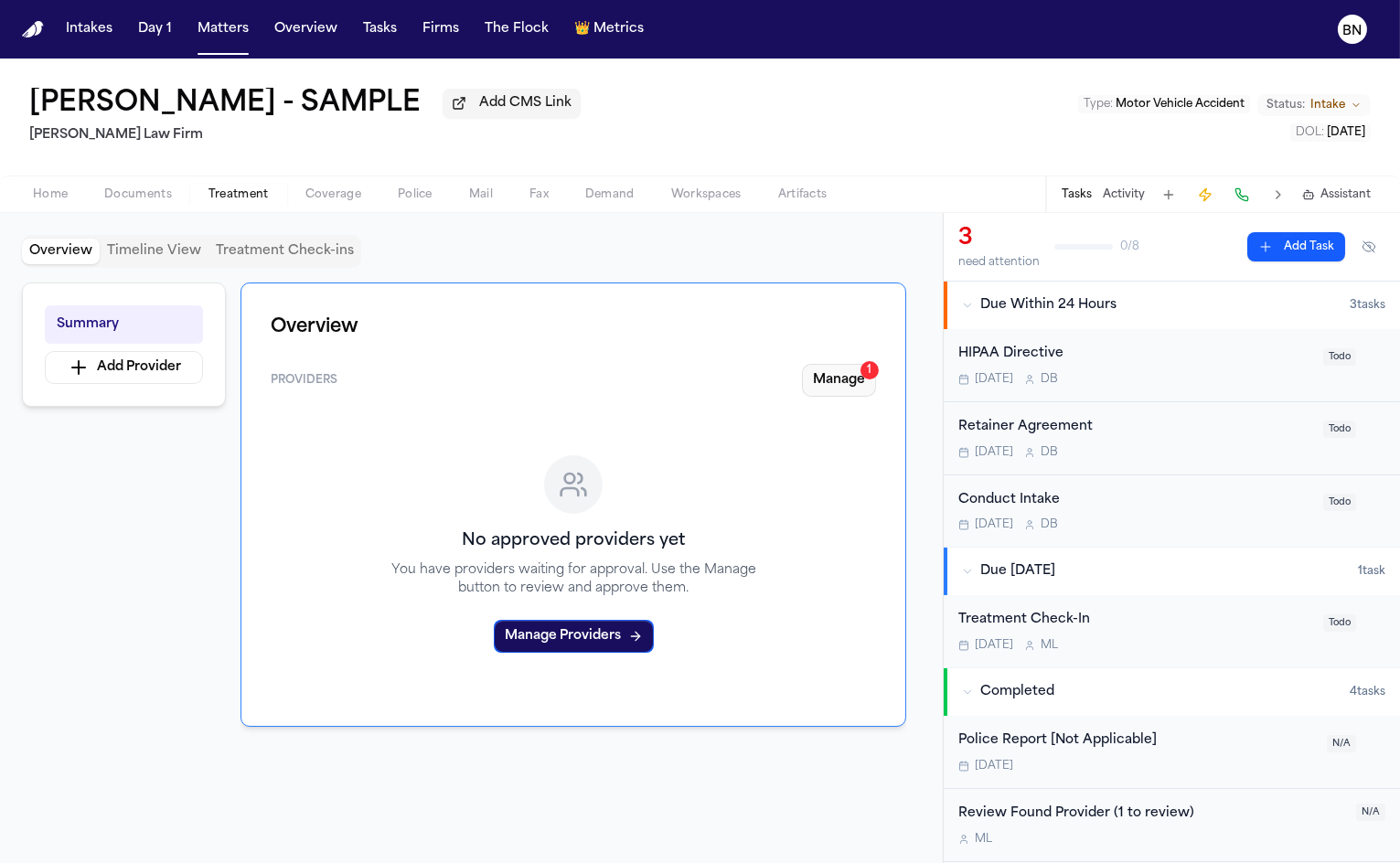
click at [841, 382] on button "Manage 1" at bounding box center [838, 380] width 74 height 33
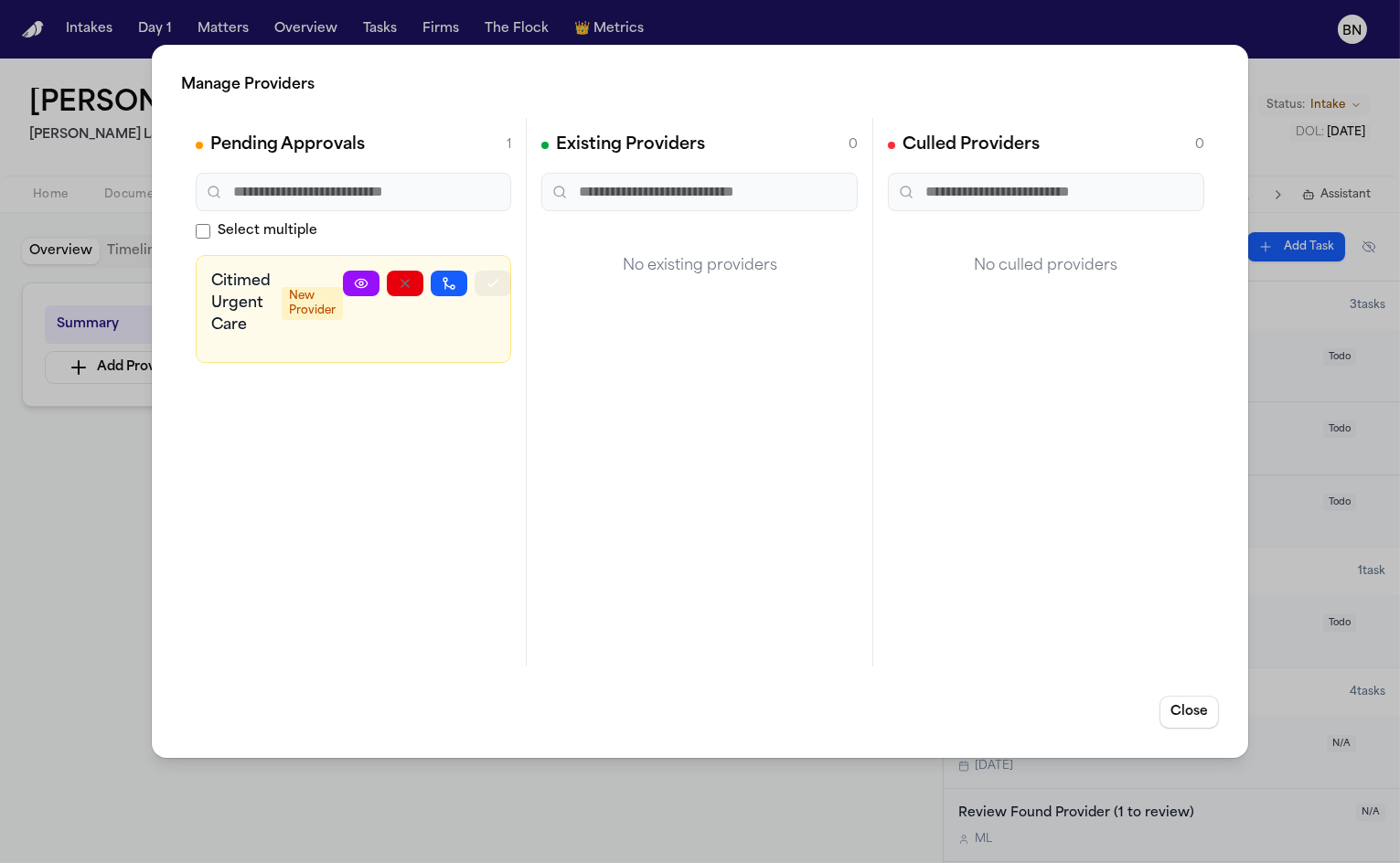
click at [493, 285] on icon "button" at bounding box center [493, 284] width 15 height 15
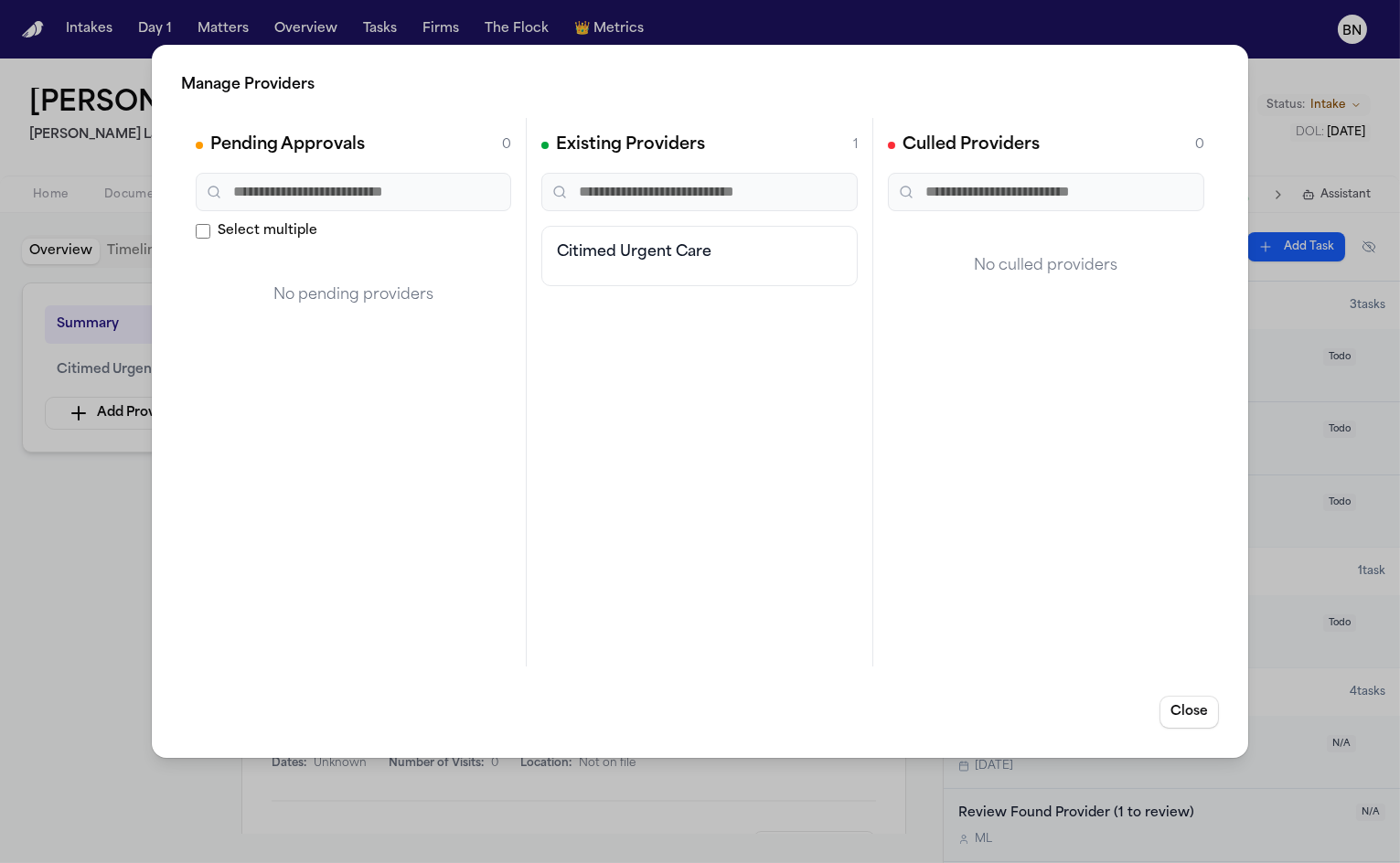
click at [110, 550] on div "Manage Providers Pending Approvals 0 Select multiple No pending providers Exist…" at bounding box center [700, 431] width 1400 height 863
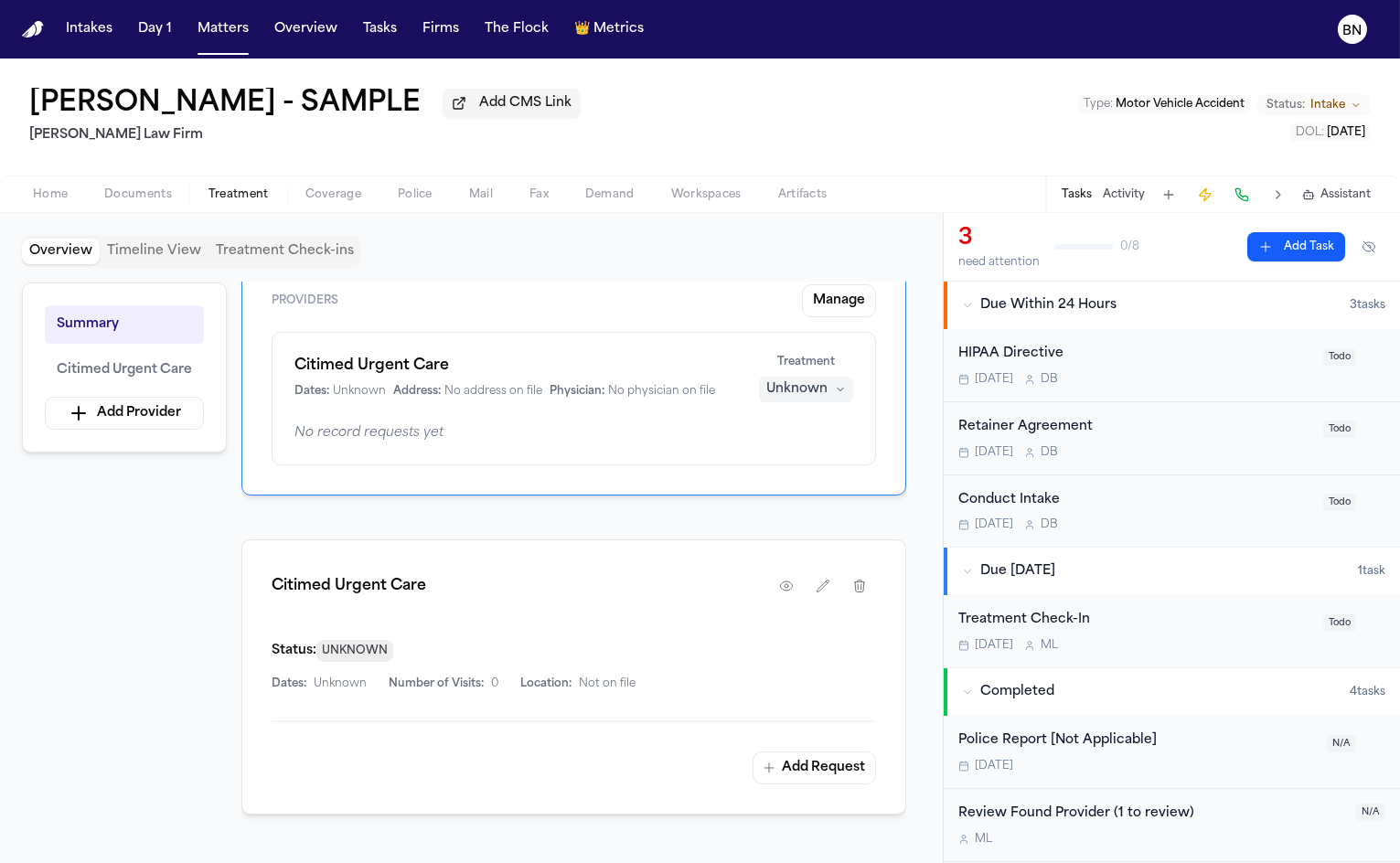
scroll to position [80, 0]
click at [837, 390] on icon "button" at bounding box center [841, 389] width 11 height 11
click at [815, 464] on span "Completed" at bounding box center [785, 459] width 72 height 19
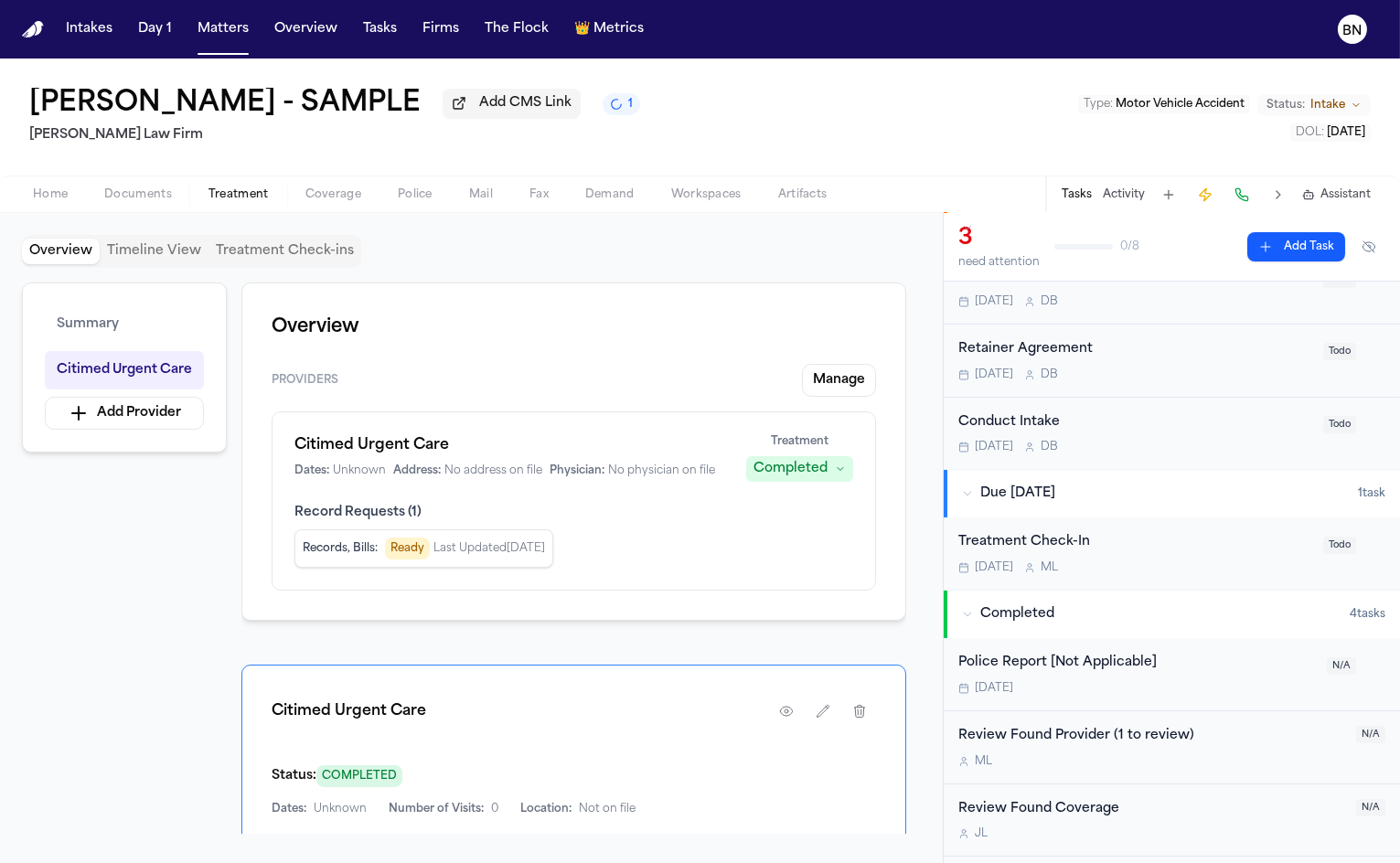
scroll to position [0, 0]
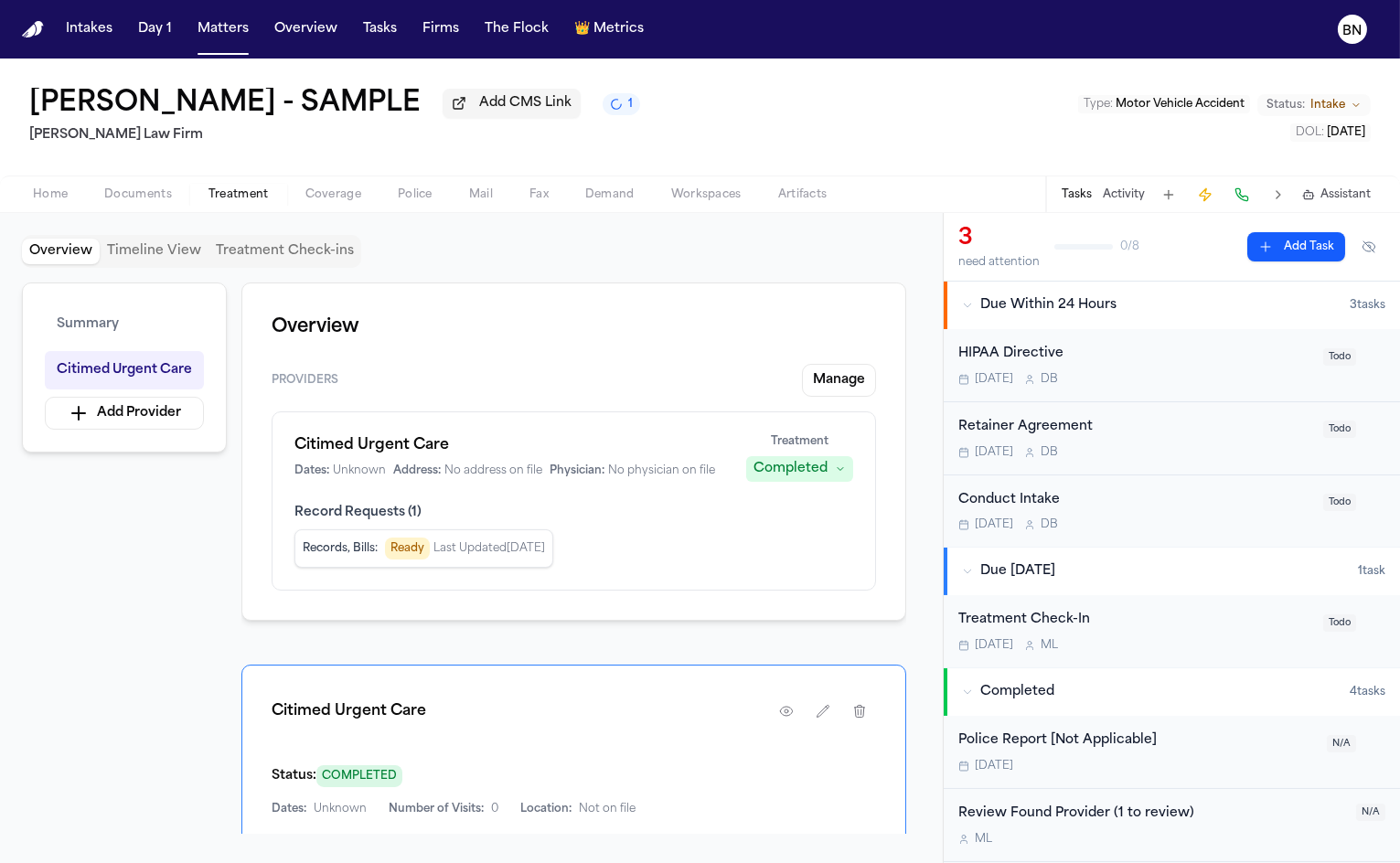
click at [1160, 439] on div "Retainer Agreement Today D B" at bounding box center [1135, 438] width 354 height 43
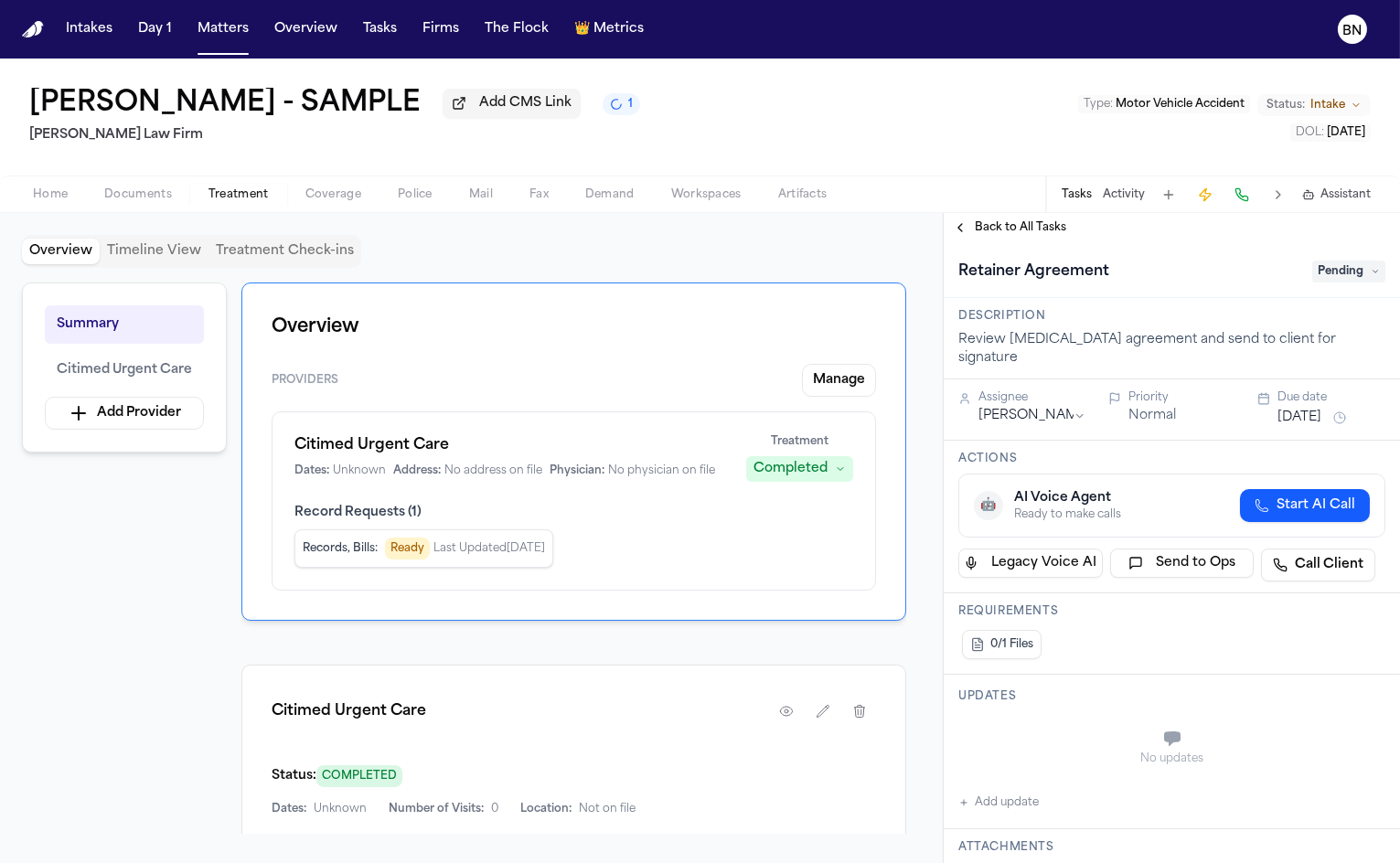
click at [1338, 279] on span "Pending" at bounding box center [1349, 271] width 73 height 22
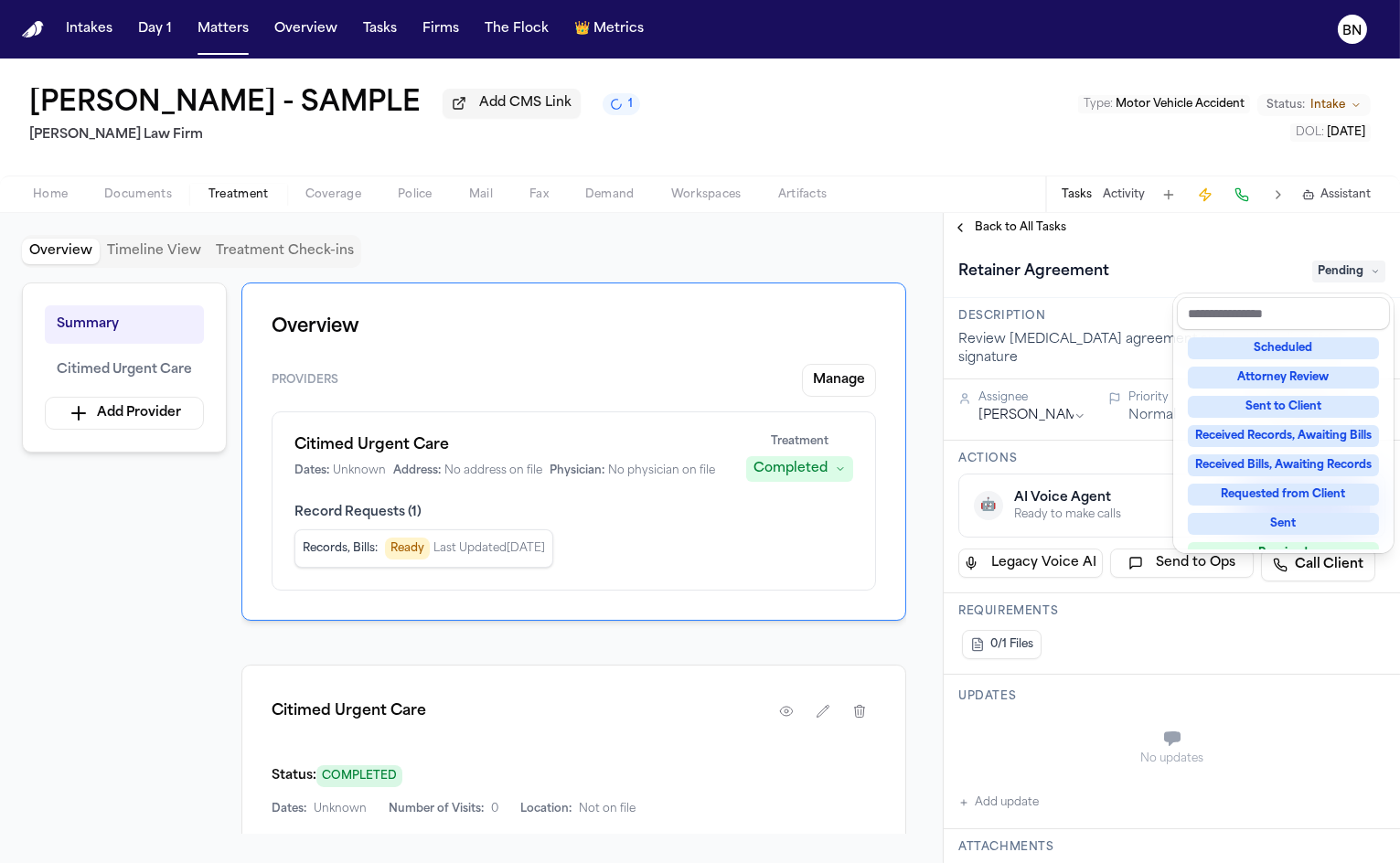
scroll to position [285, 0]
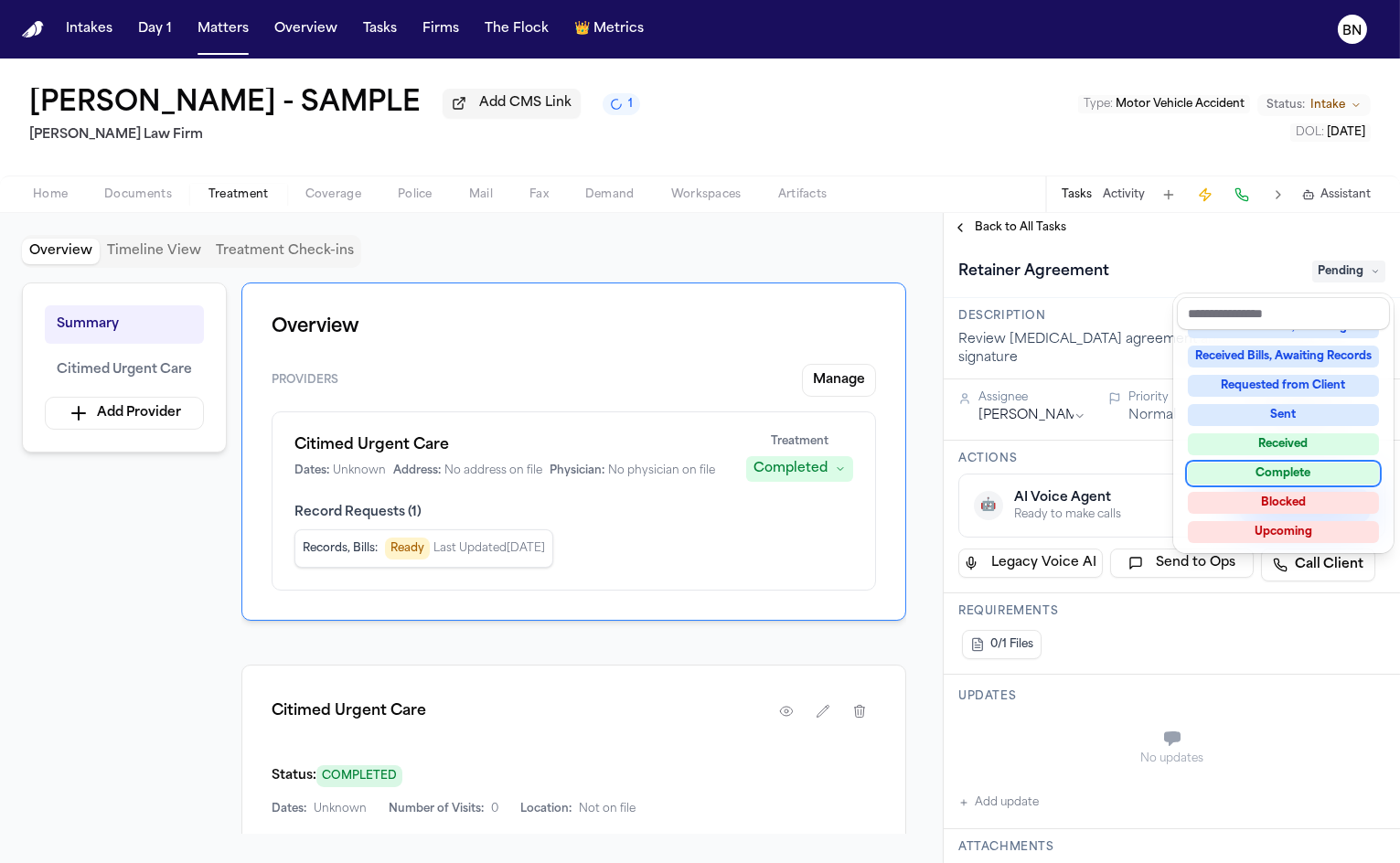
click at [1305, 471] on div "Complete" at bounding box center [1283, 474] width 191 height 22
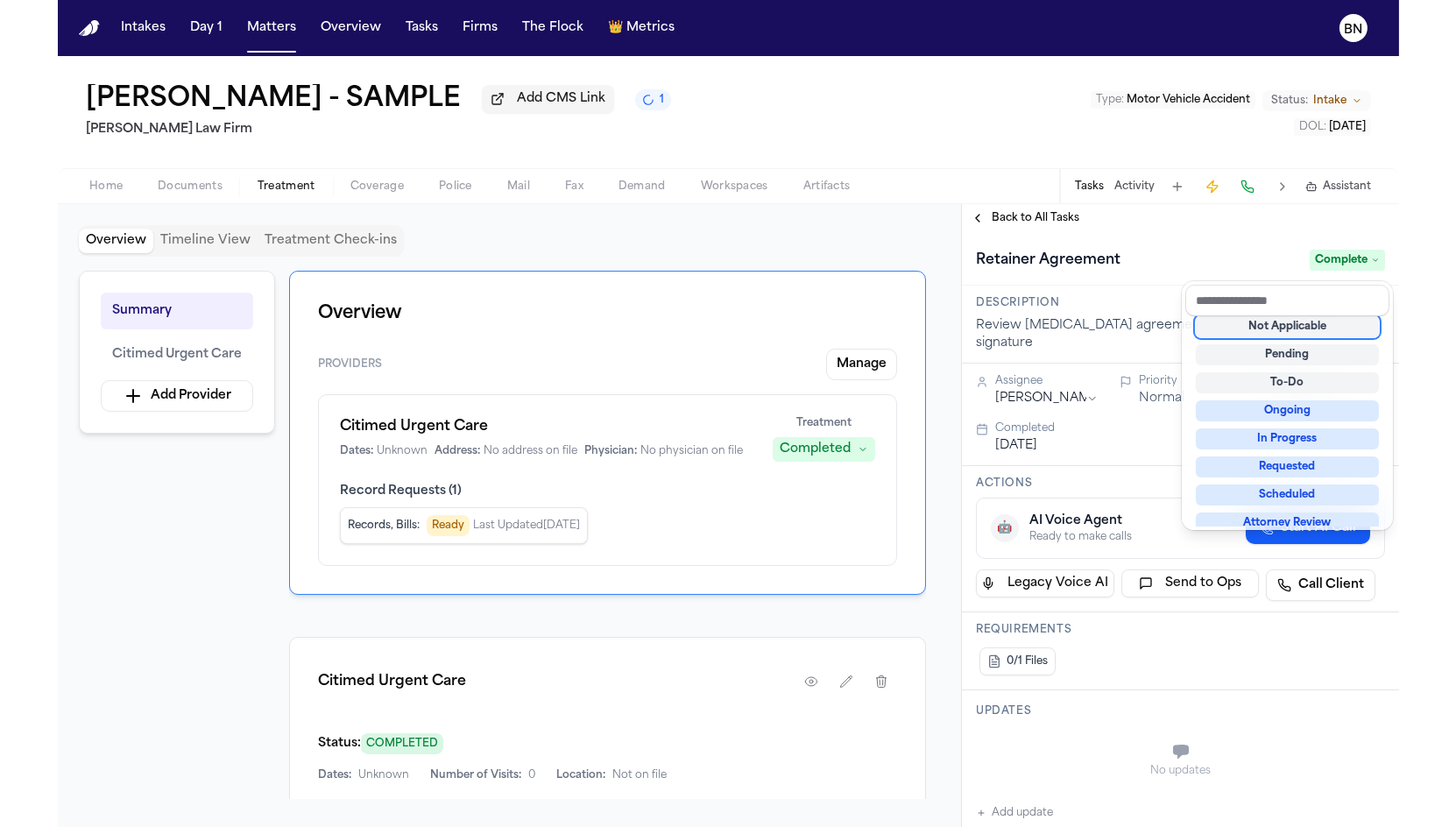
scroll to position [6, 0]
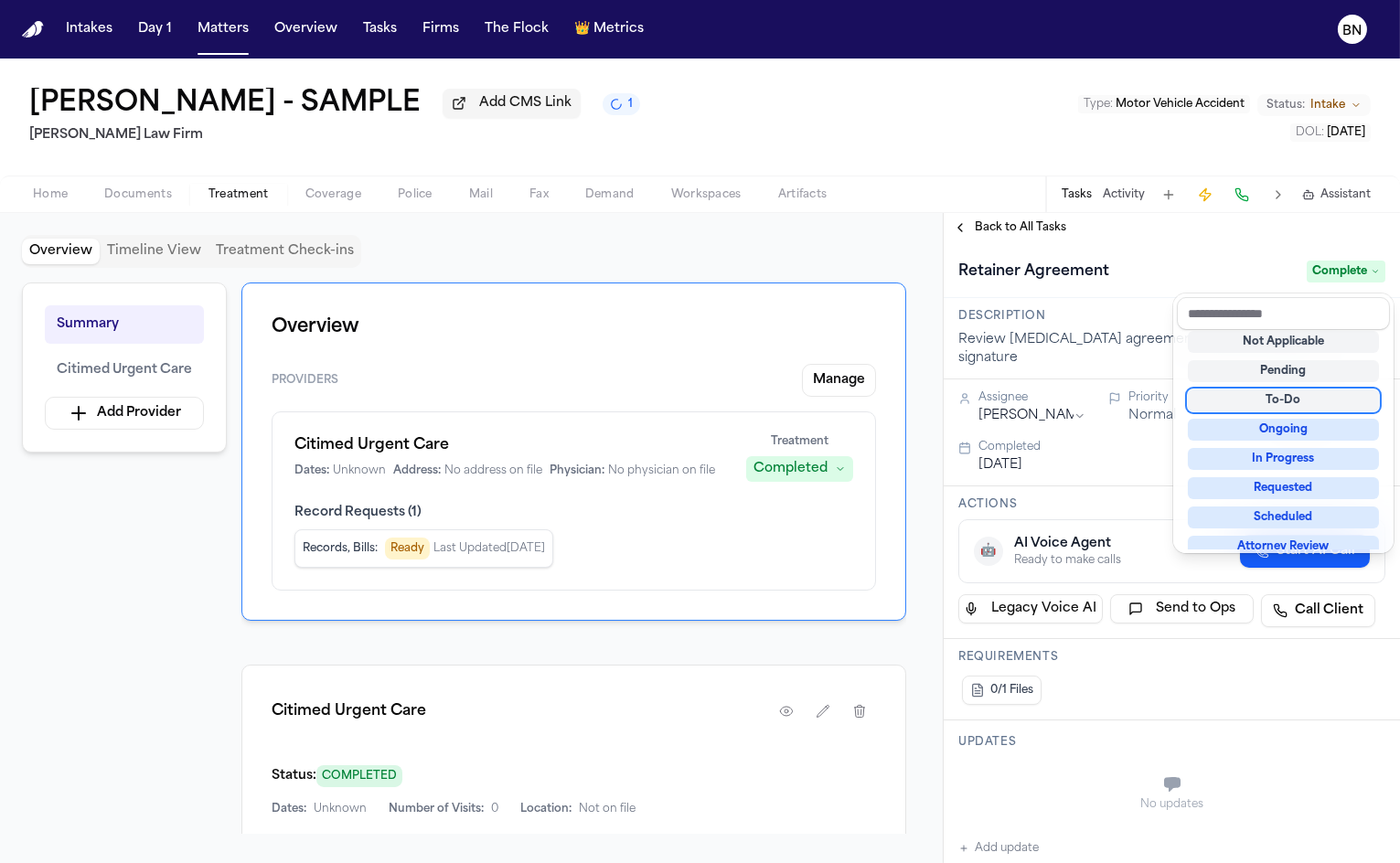
click at [1055, 253] on div "[MEDICAL_DATA] Agreement Complete" at bounding box center [1171, 271] width 456 height 56
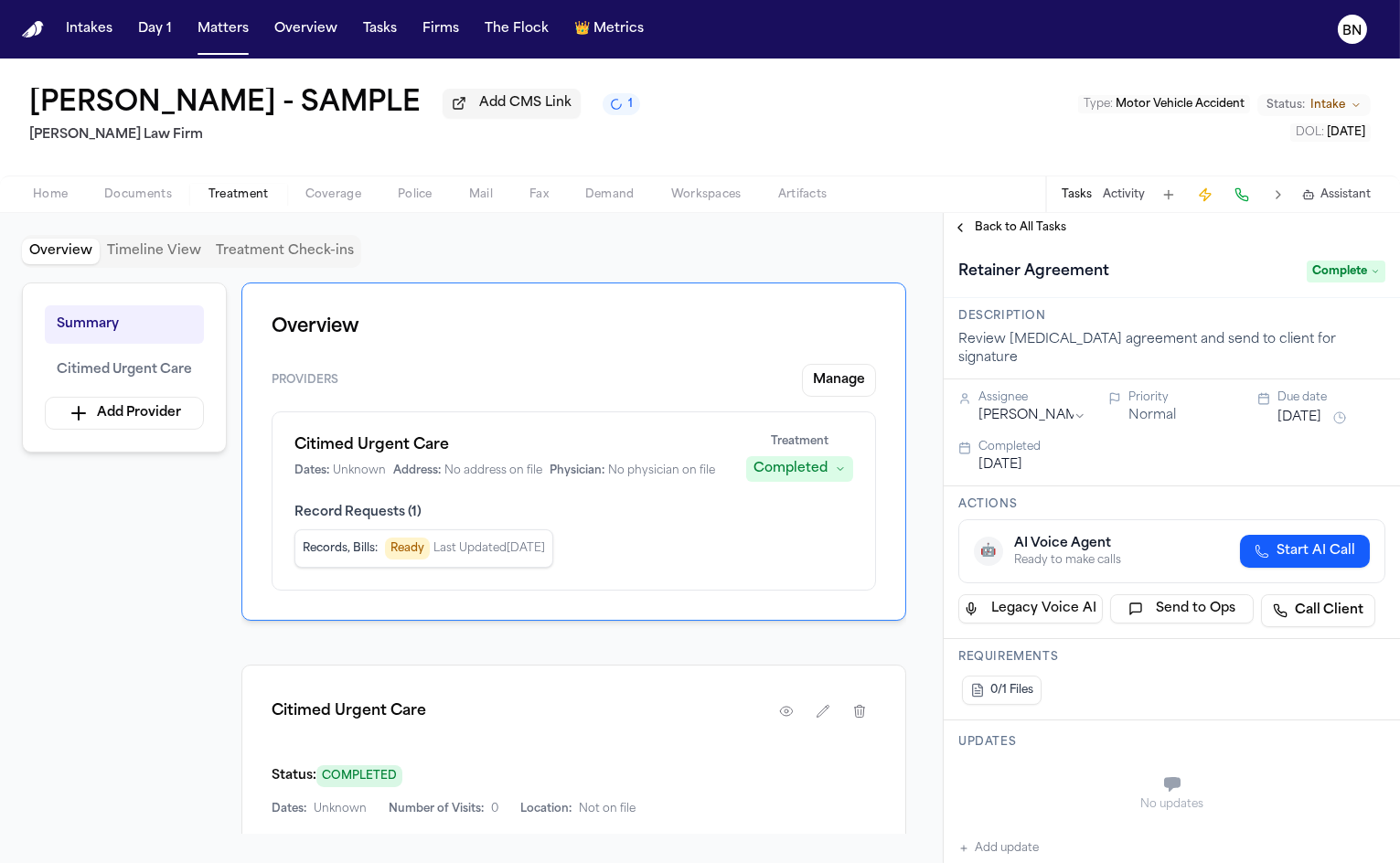
click at [1043, 230] on span "Back to All Tasks" at bounding box center [1021, 228] width 91 height 15
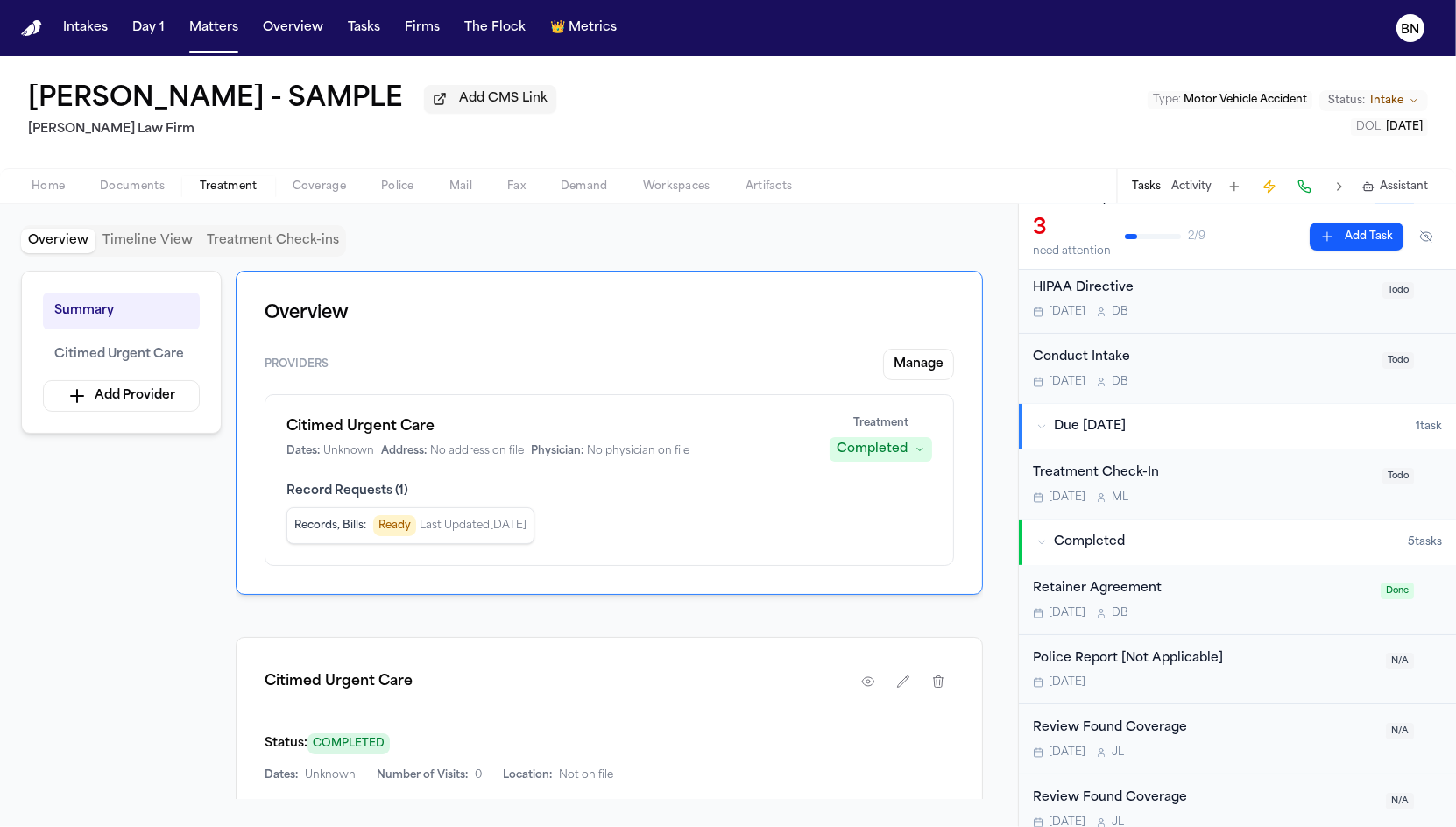
scroll to position [143, 0]
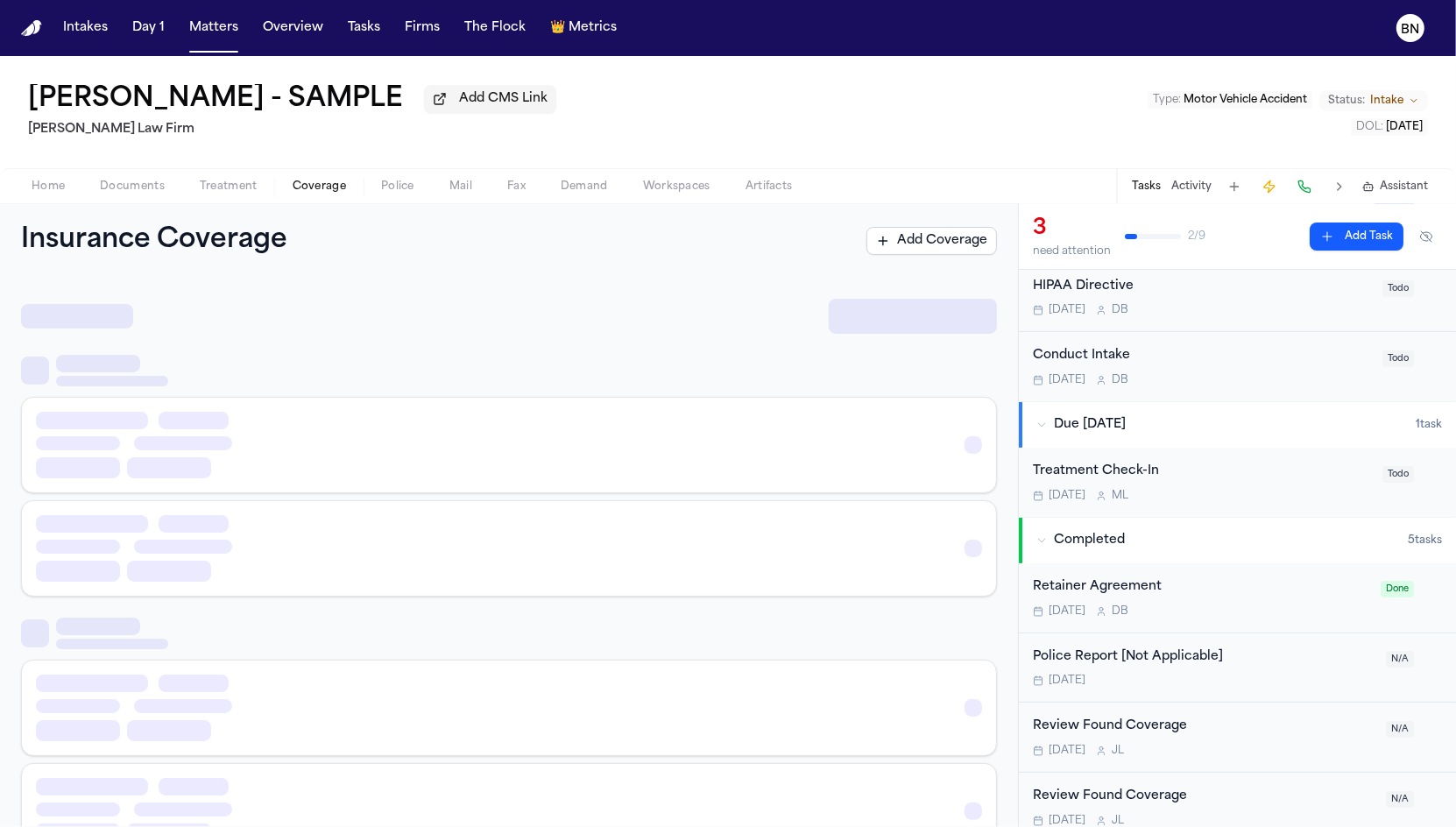
click at [300, 191] on span "Coverage" at bounding box center [319, 187] width 54 height 14
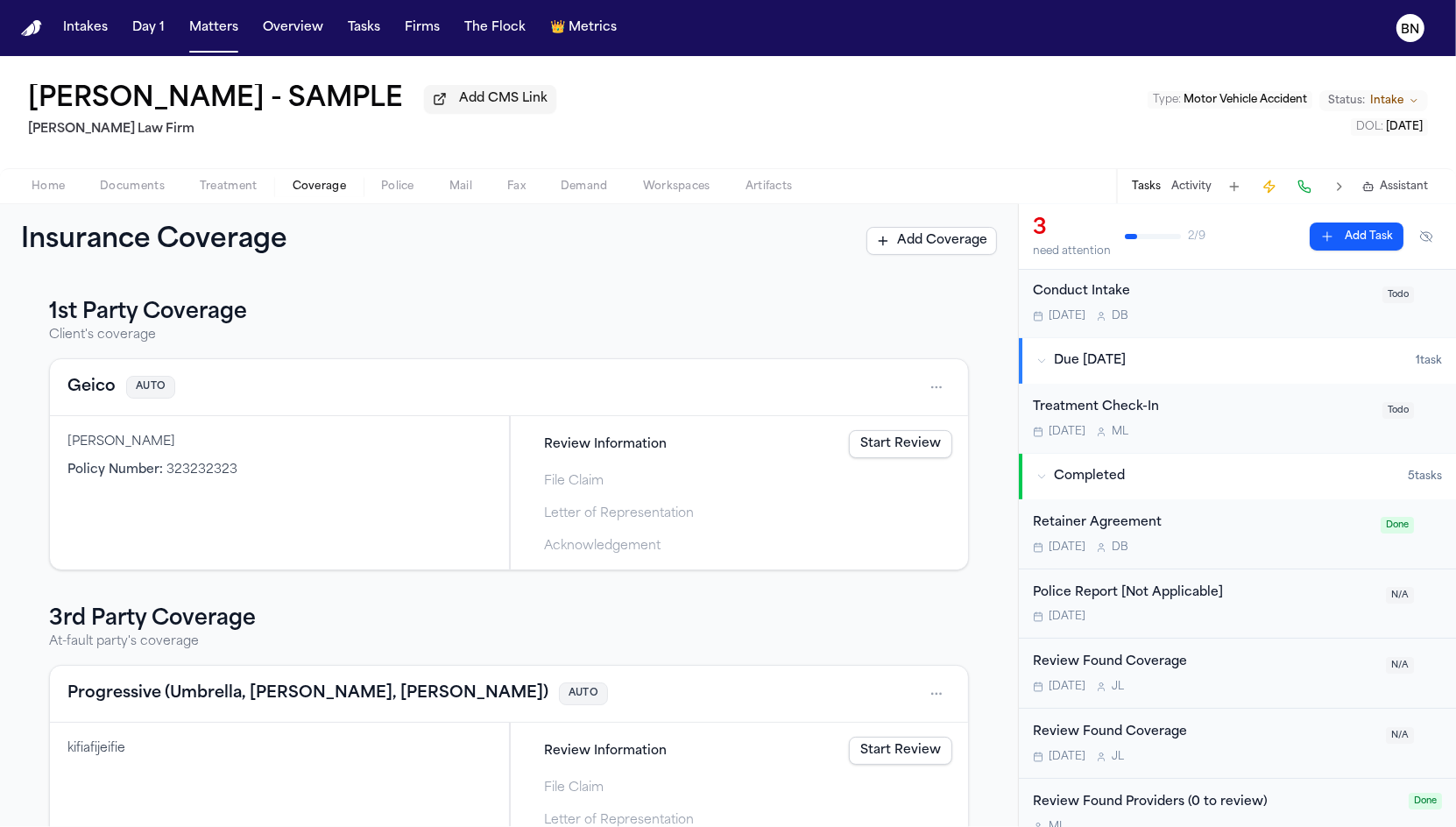
scroll to position [226, 0]
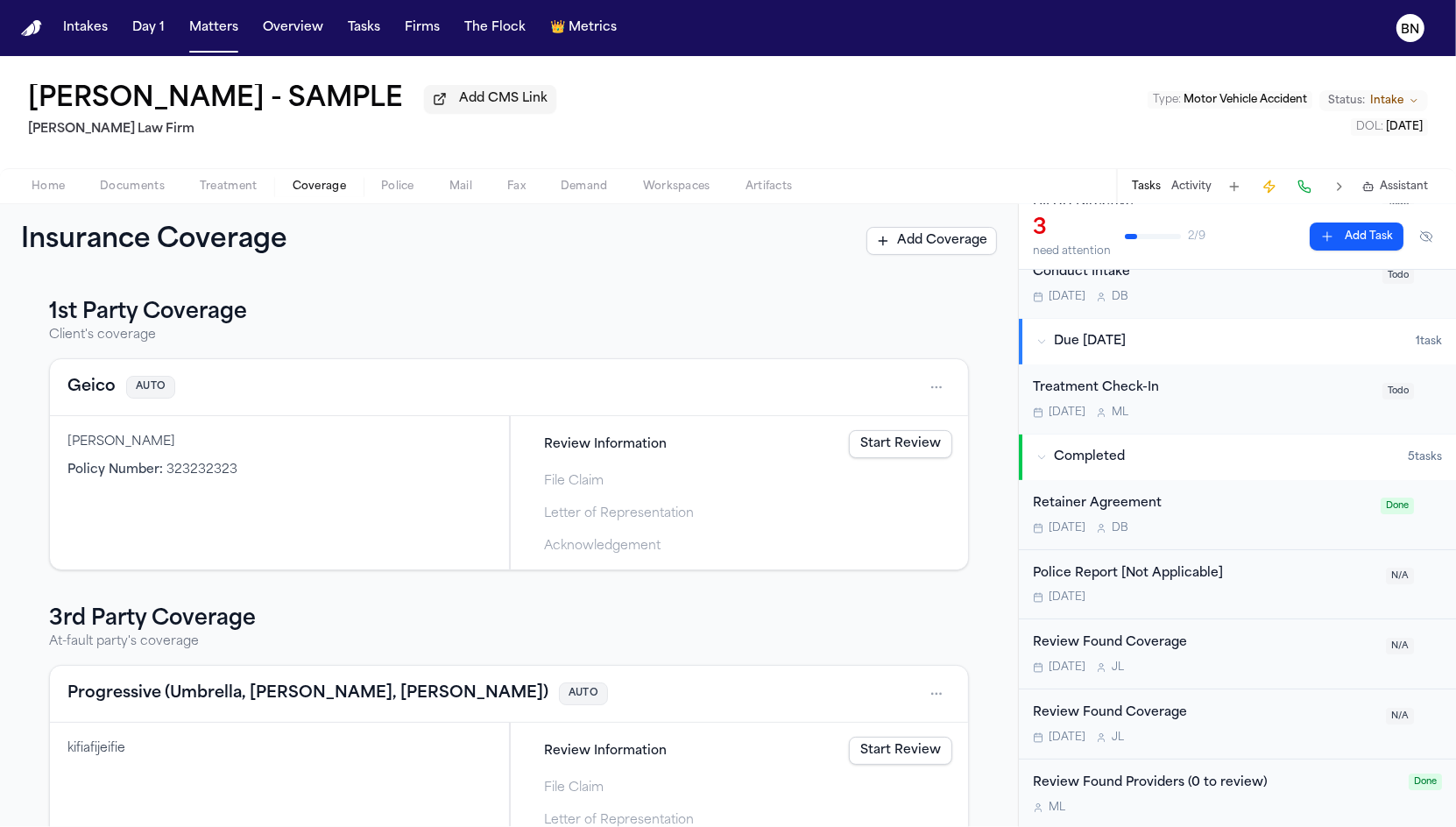
click at [230, 191] on span "Treatment" at bounding box center [228, 187] width 58 height 14
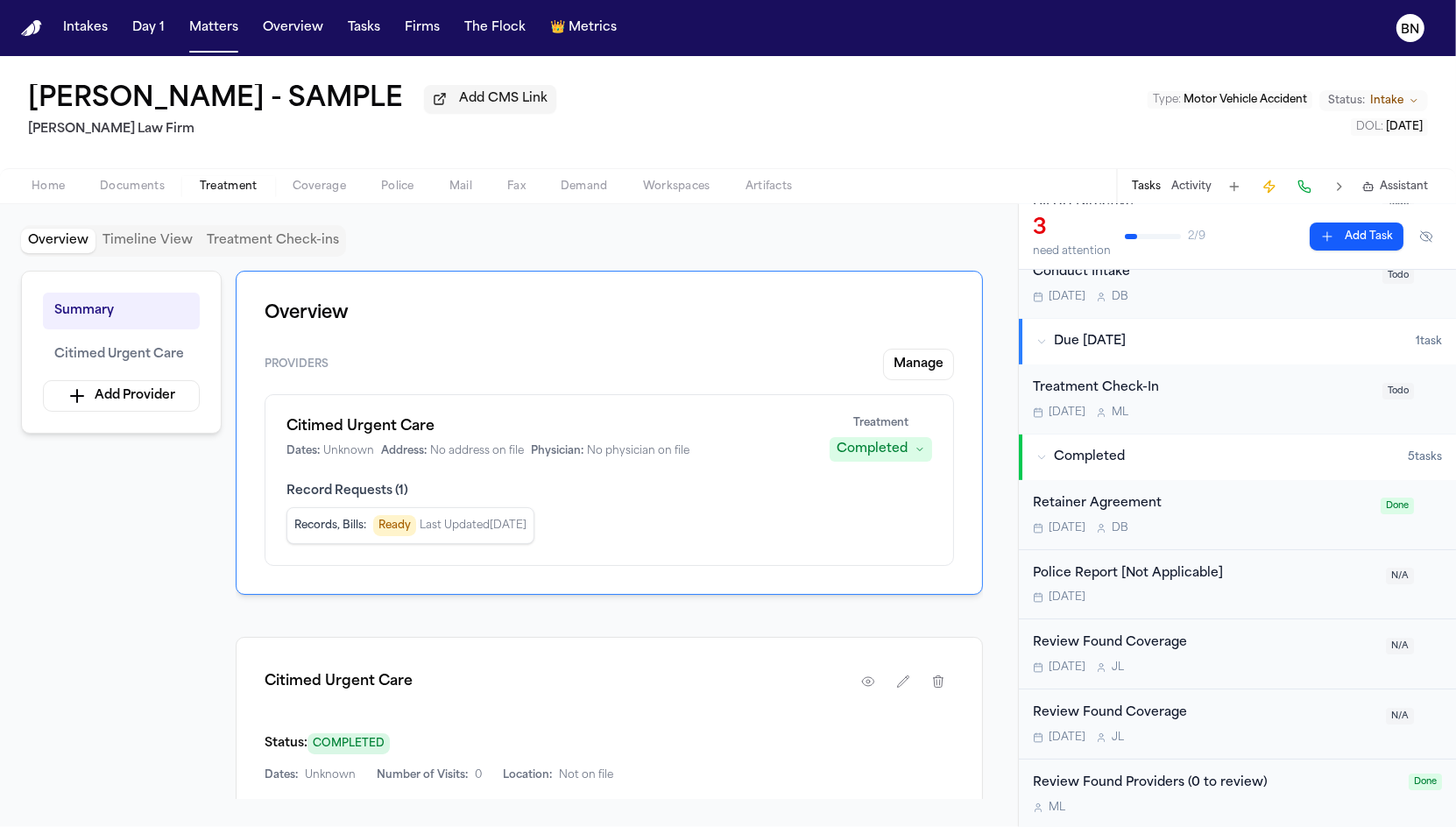
click at [377, 192] on button "Police" at bounding box center [398, 187] width 68 height 21
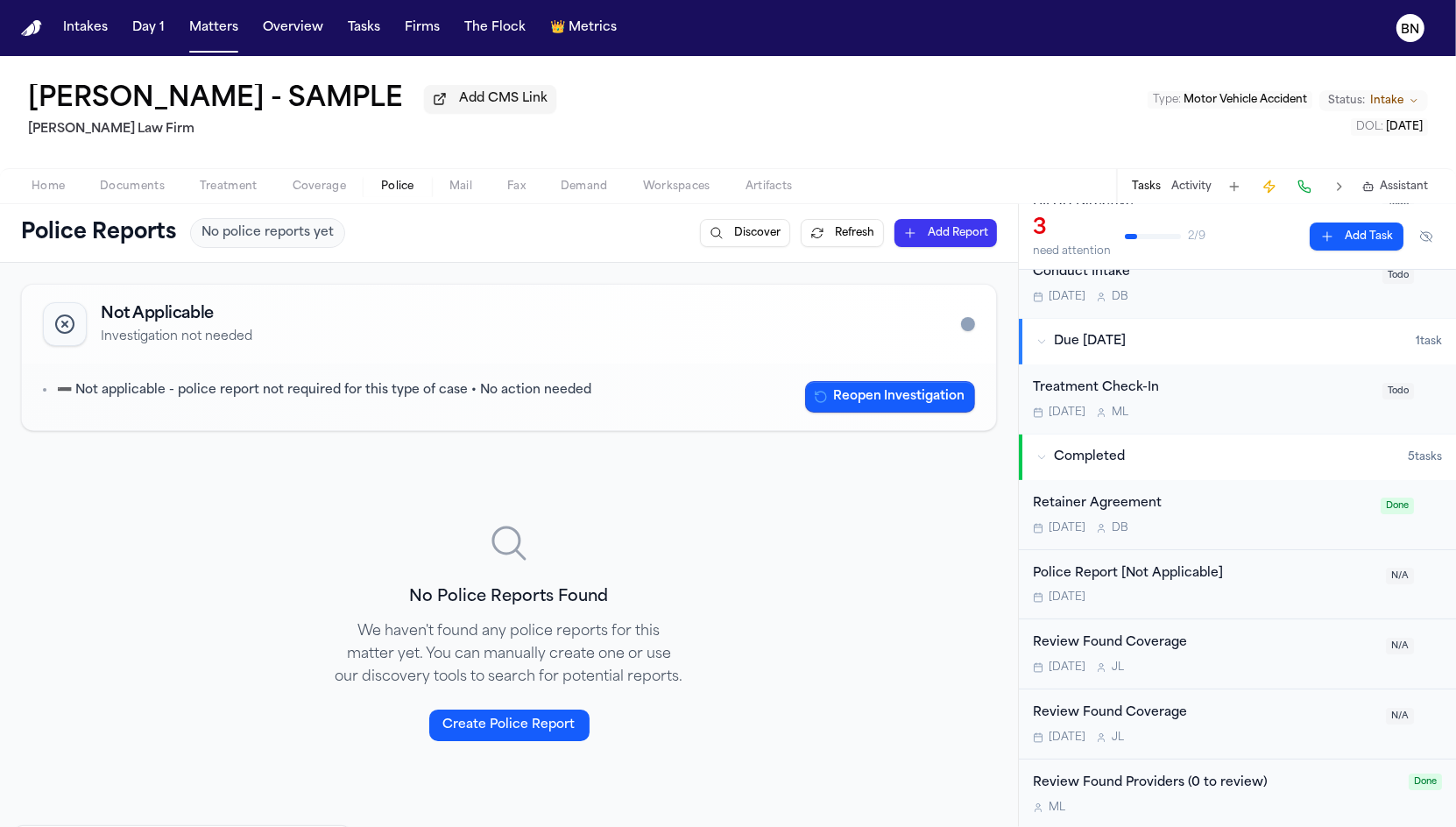
click at [220, 193] on span "Treatment" at bounding box center [228, 187] width 58 height 14
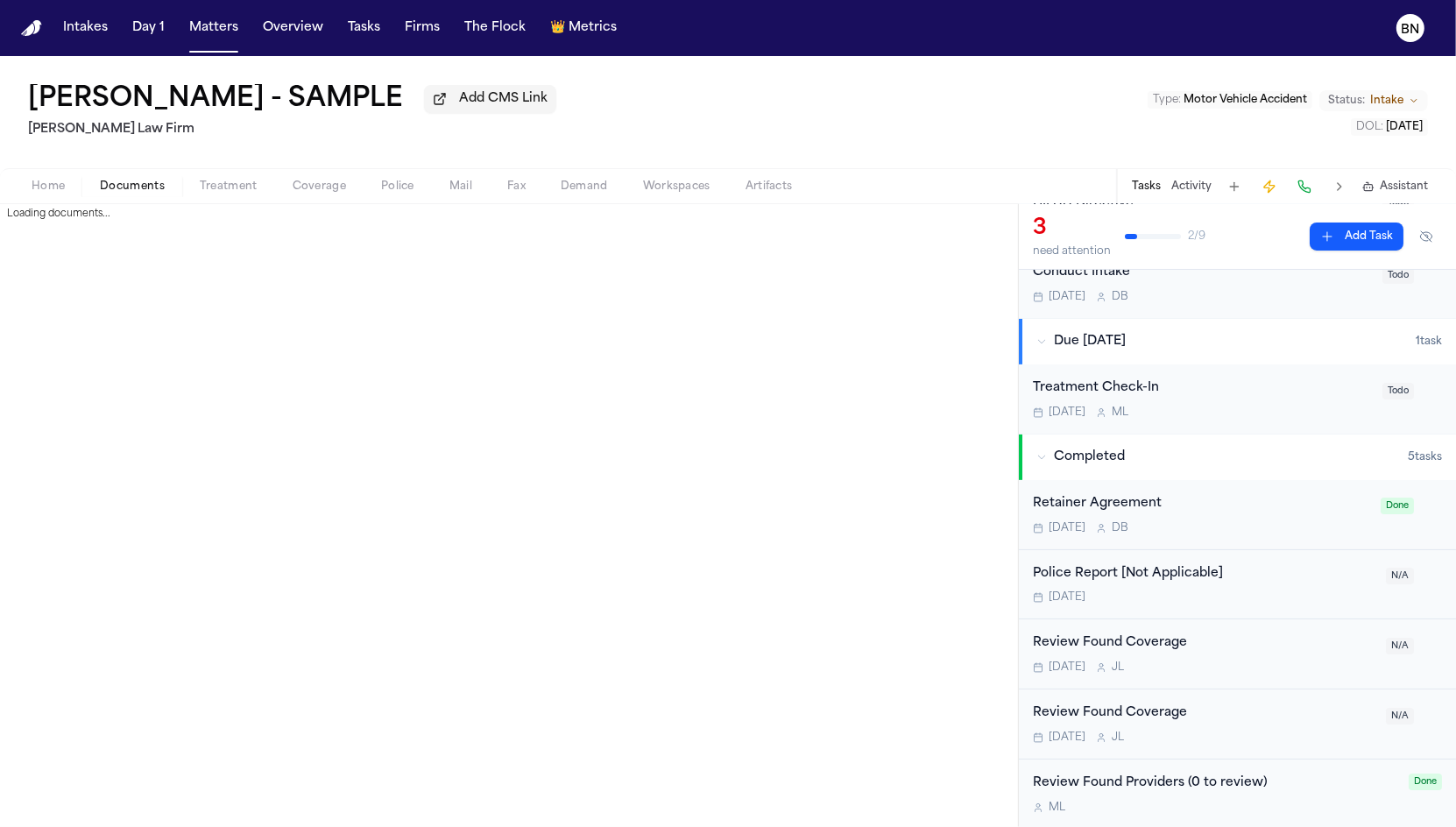
click at [102, 186] on span "Documents" at bounding box center [132, 187] width 65 height 14
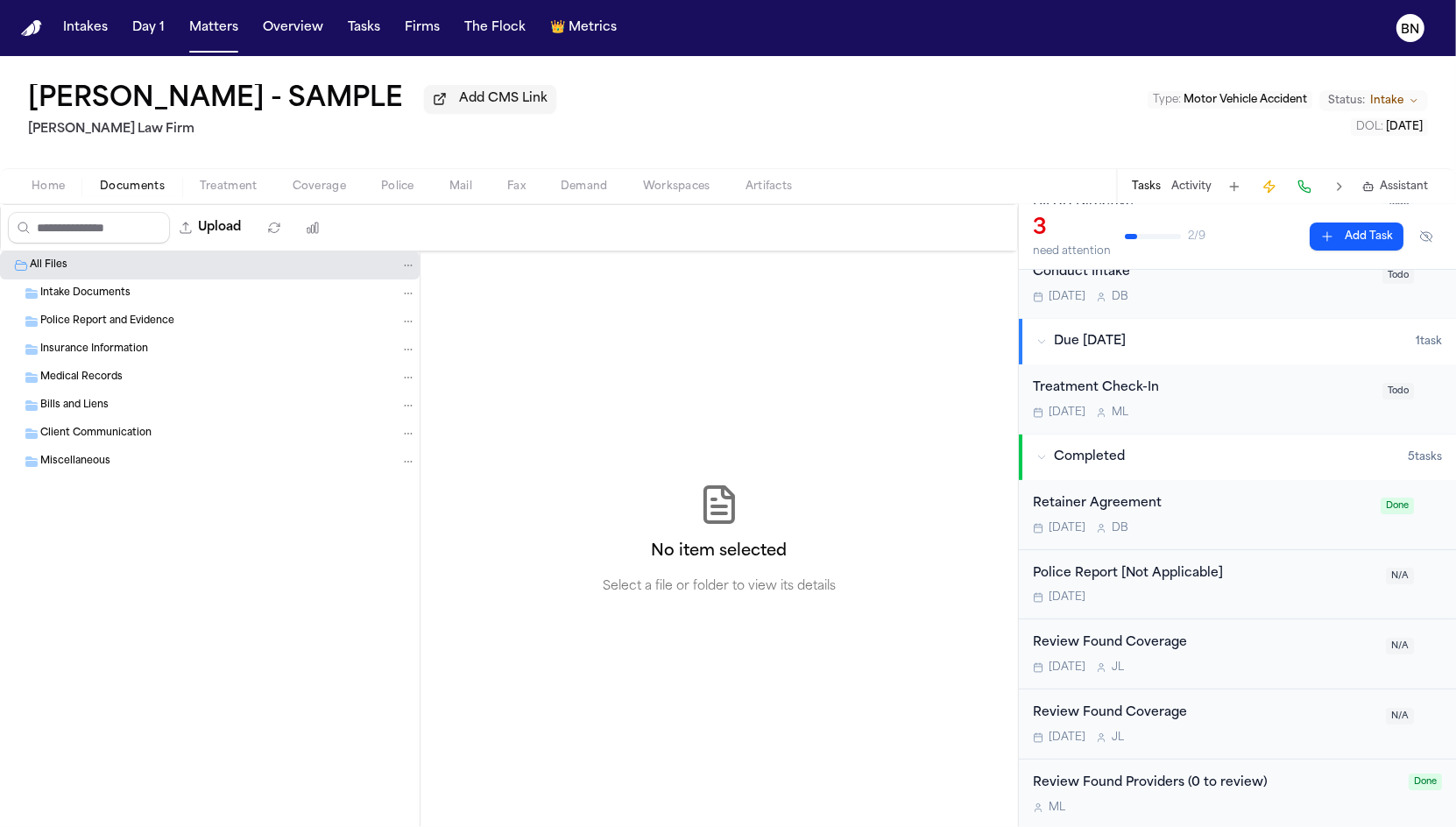
click at [235, 177] on div "Home Documents Treatment Coverage Police Mail Fax Demand Workspaces Artifacts T…" at bounding box center [728, 185] width 1456 height 35
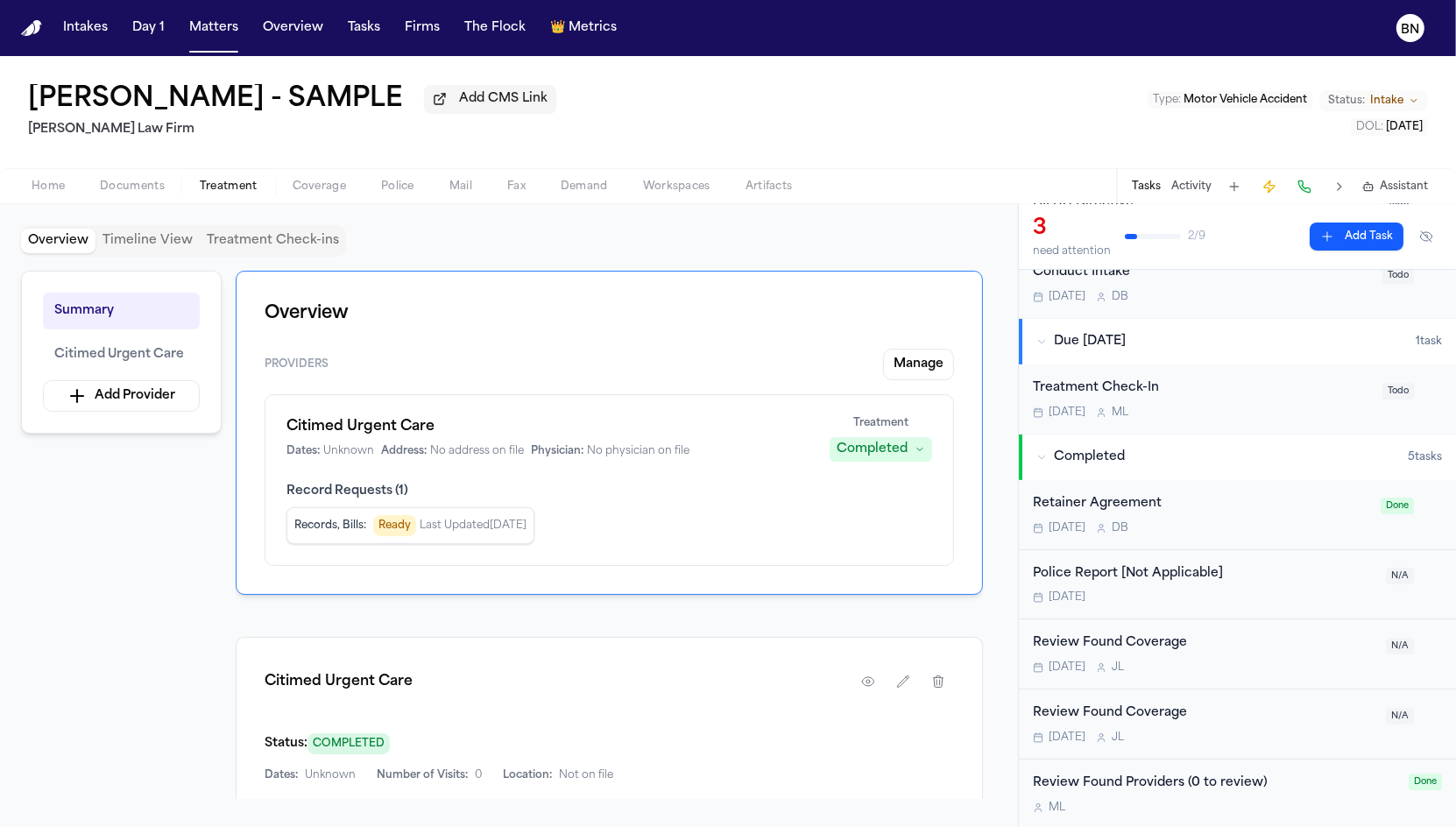
click at [231, 189] on span "Treatment" at bounding box center [228, 187] width 58 height 14
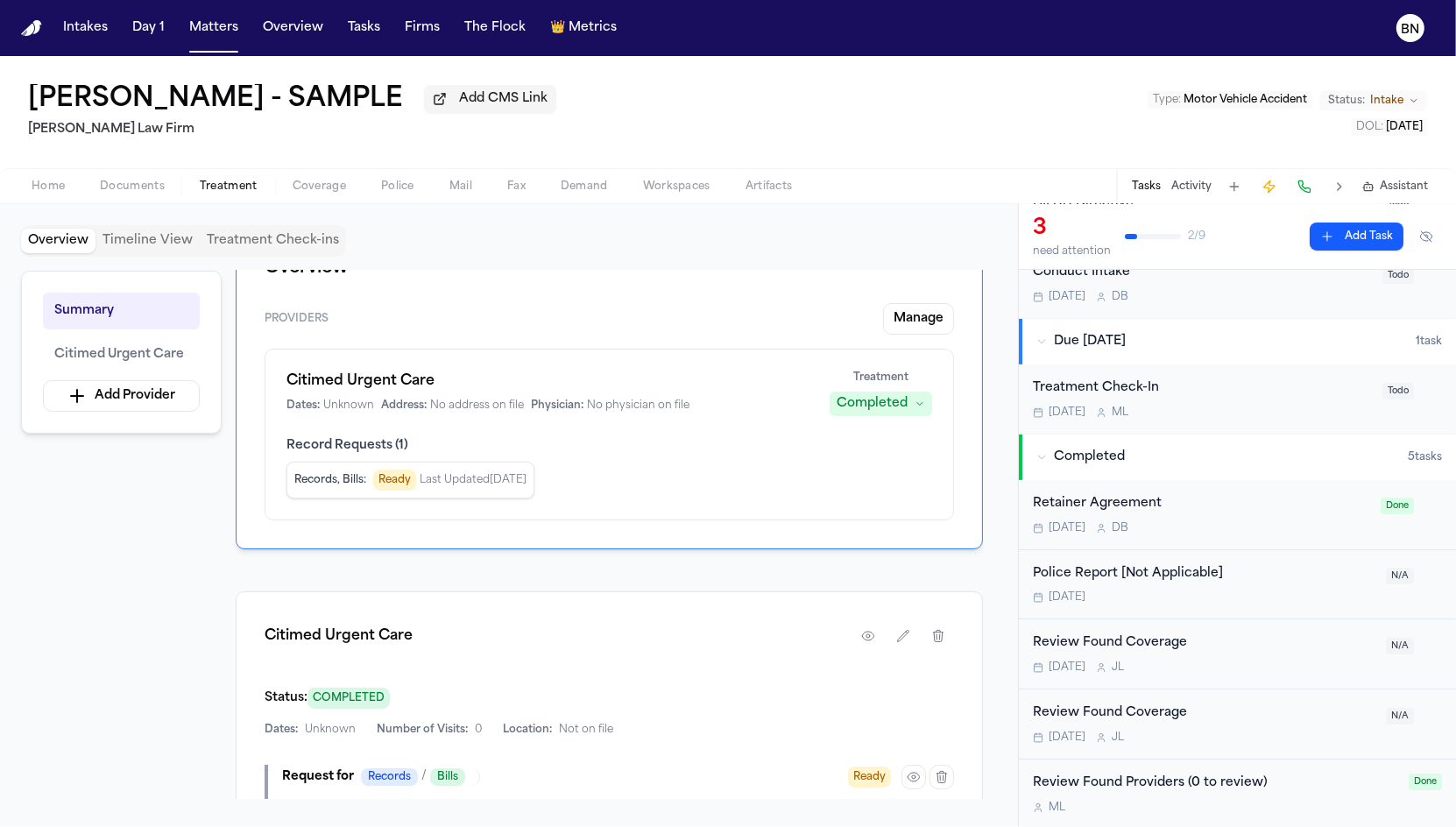
click at [661, 372] on h1 "Citimed Urgent Care" at bounding box center [547, 382] width 522 height 21
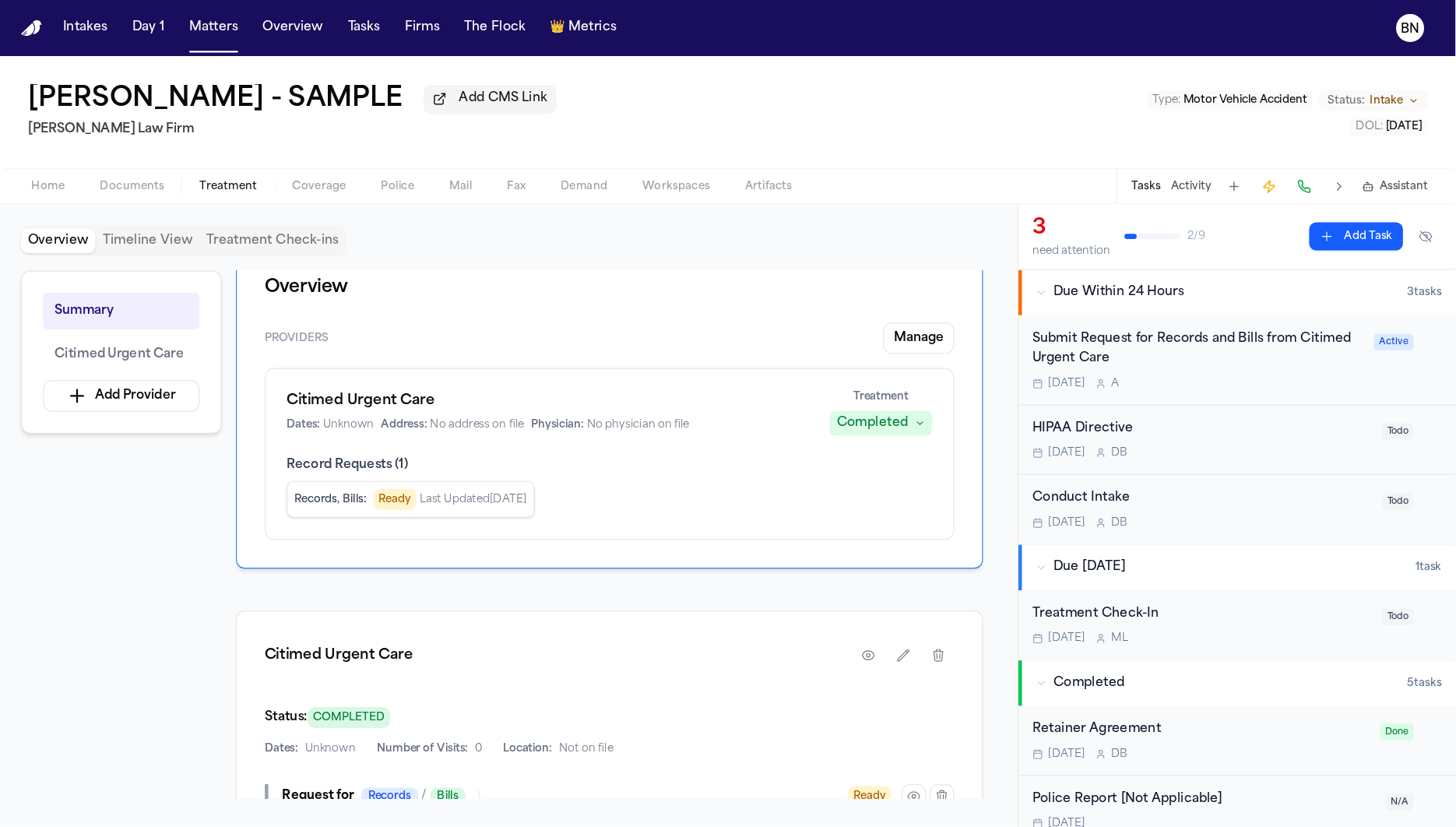
scroll to position [0, 0]
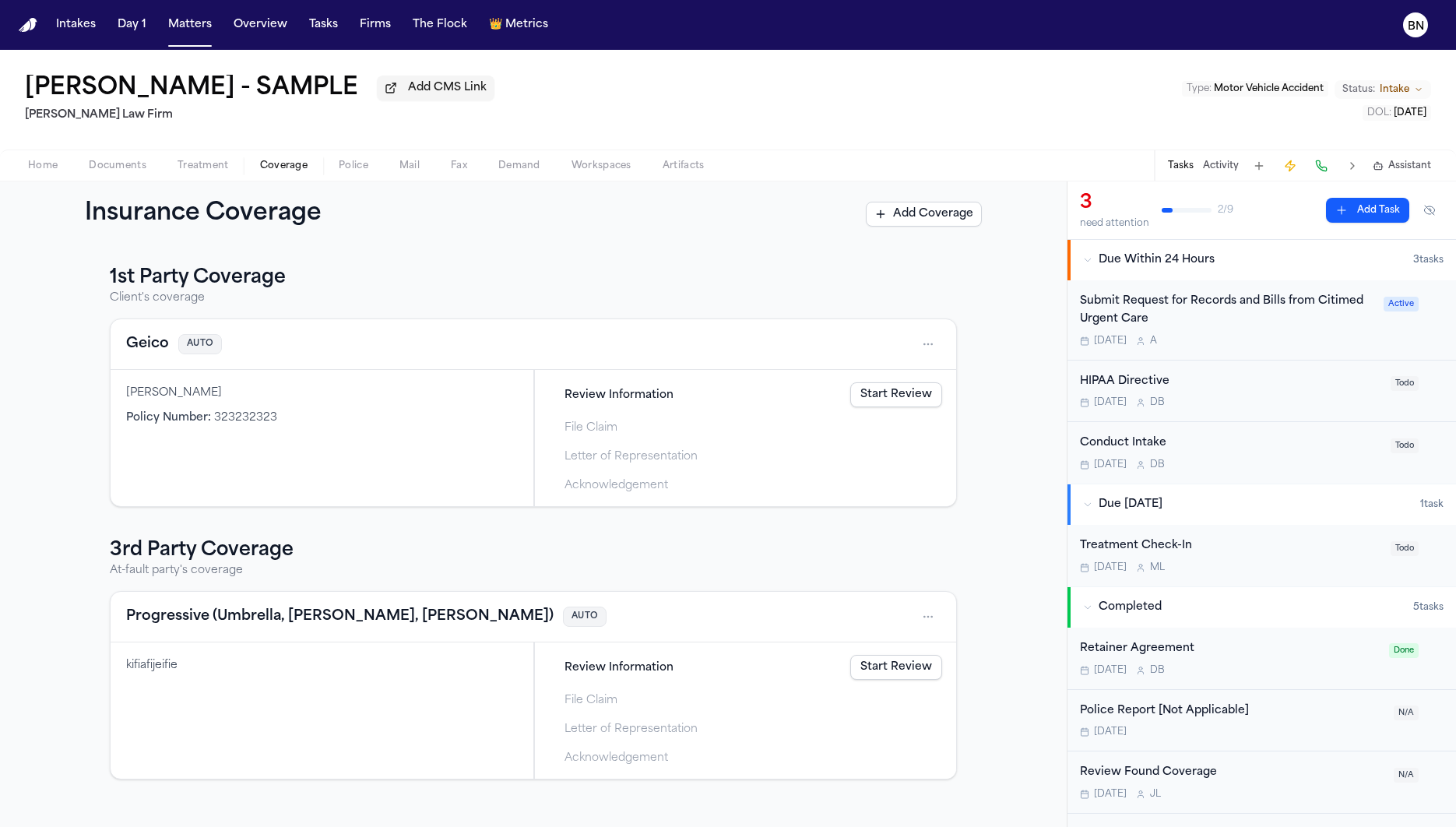
click at [273, 169] on span "Coverage" at bounding box center [284, 166] width 48 height 13
click at [157, 349] on button "Geico" at bounding box center [148, 343] width 43 height 21
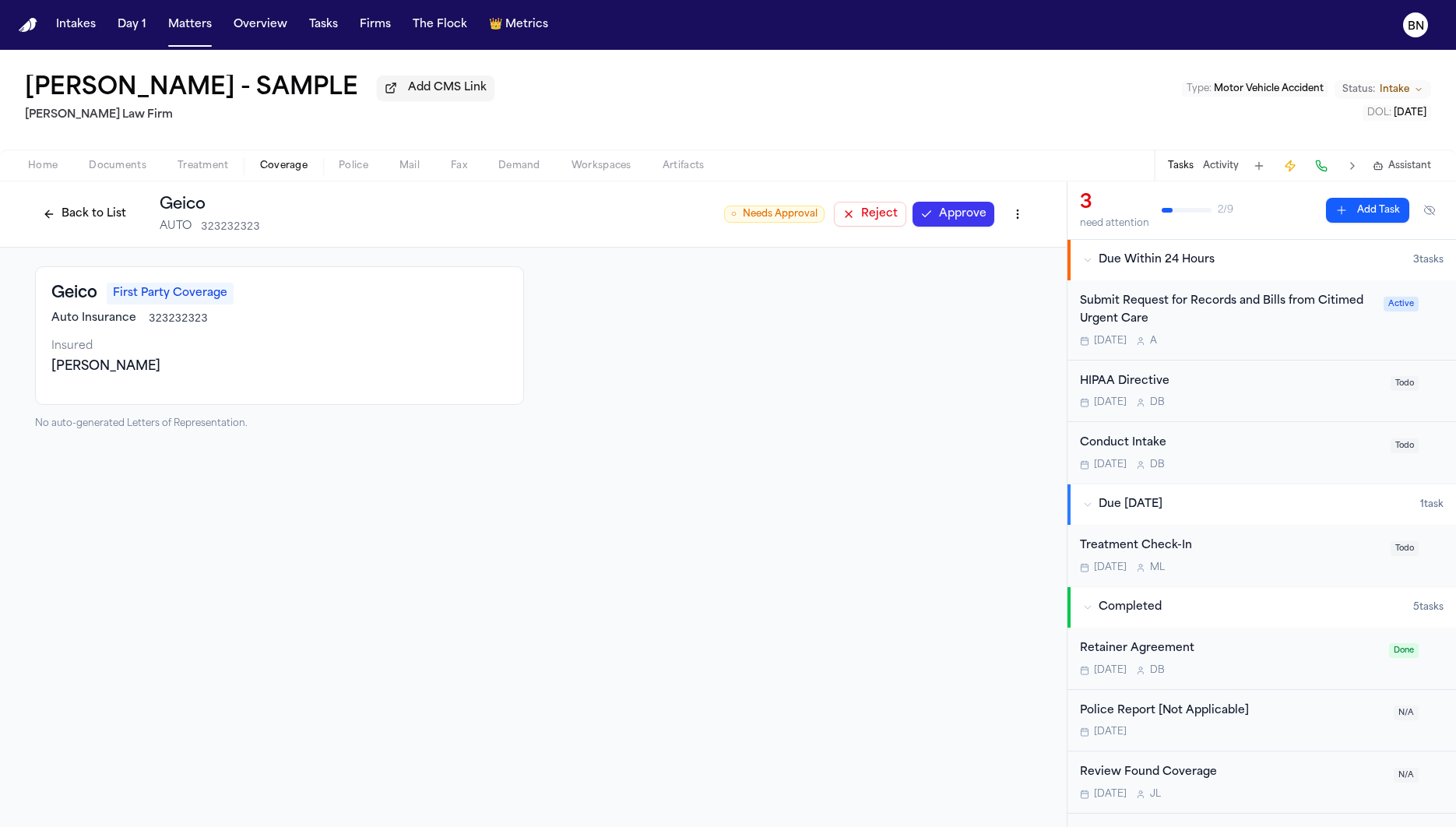
click at [198, 319] on span "323232323" at bounding box center [178, 319] width 59 height 16
click at [76, 374] on div "Sarah" at bounding box center [280, 367] width 456 height 19
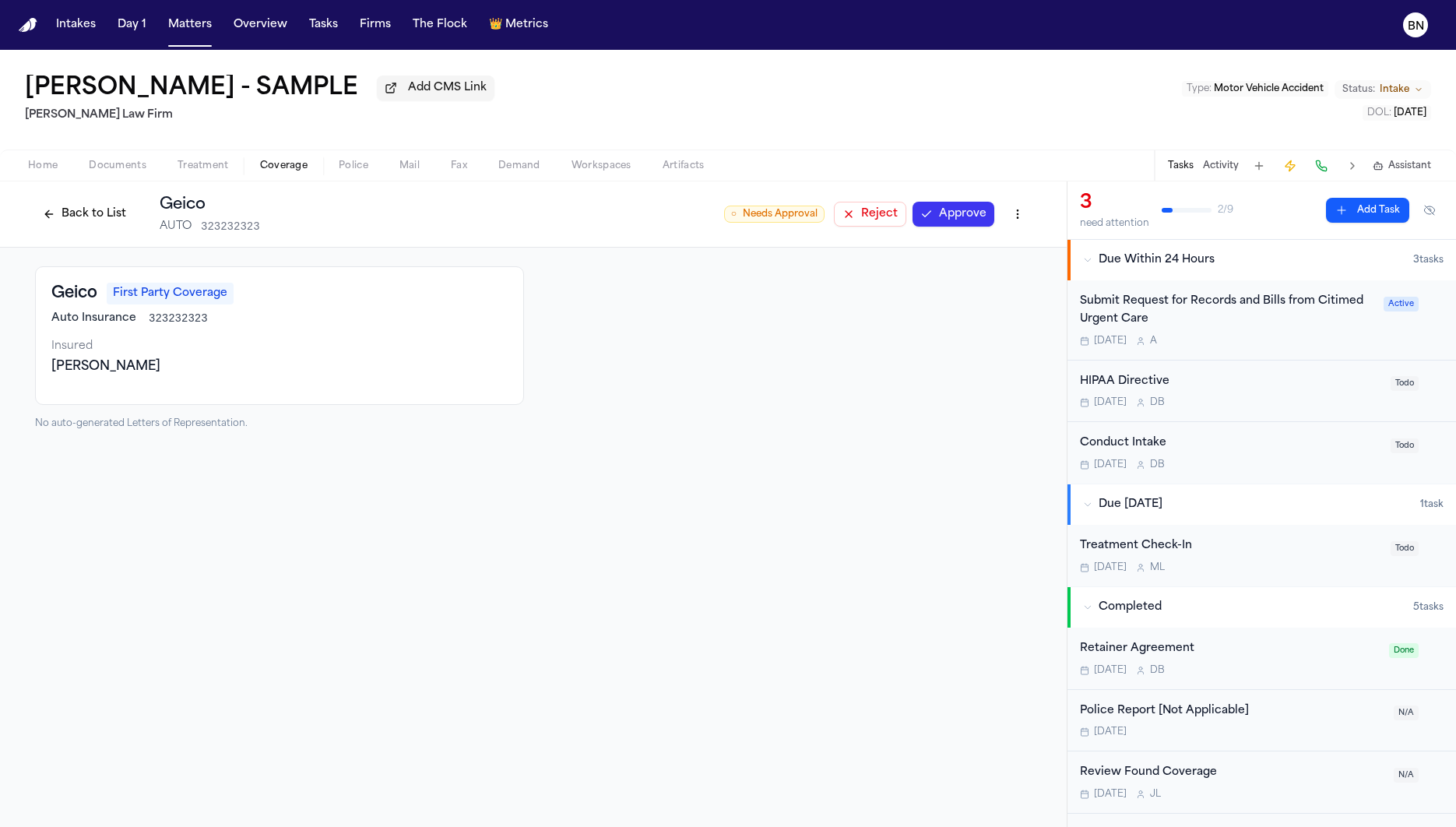
click at [145, 398] on div "Geico First Party Coverage Auto Insurance 323232323 Insured Sarah" at bounding box center [279, 335] width 489 height 138
click at [99, 217] on button "Back to List" at bounding box center [84, 214] width 98 height 25
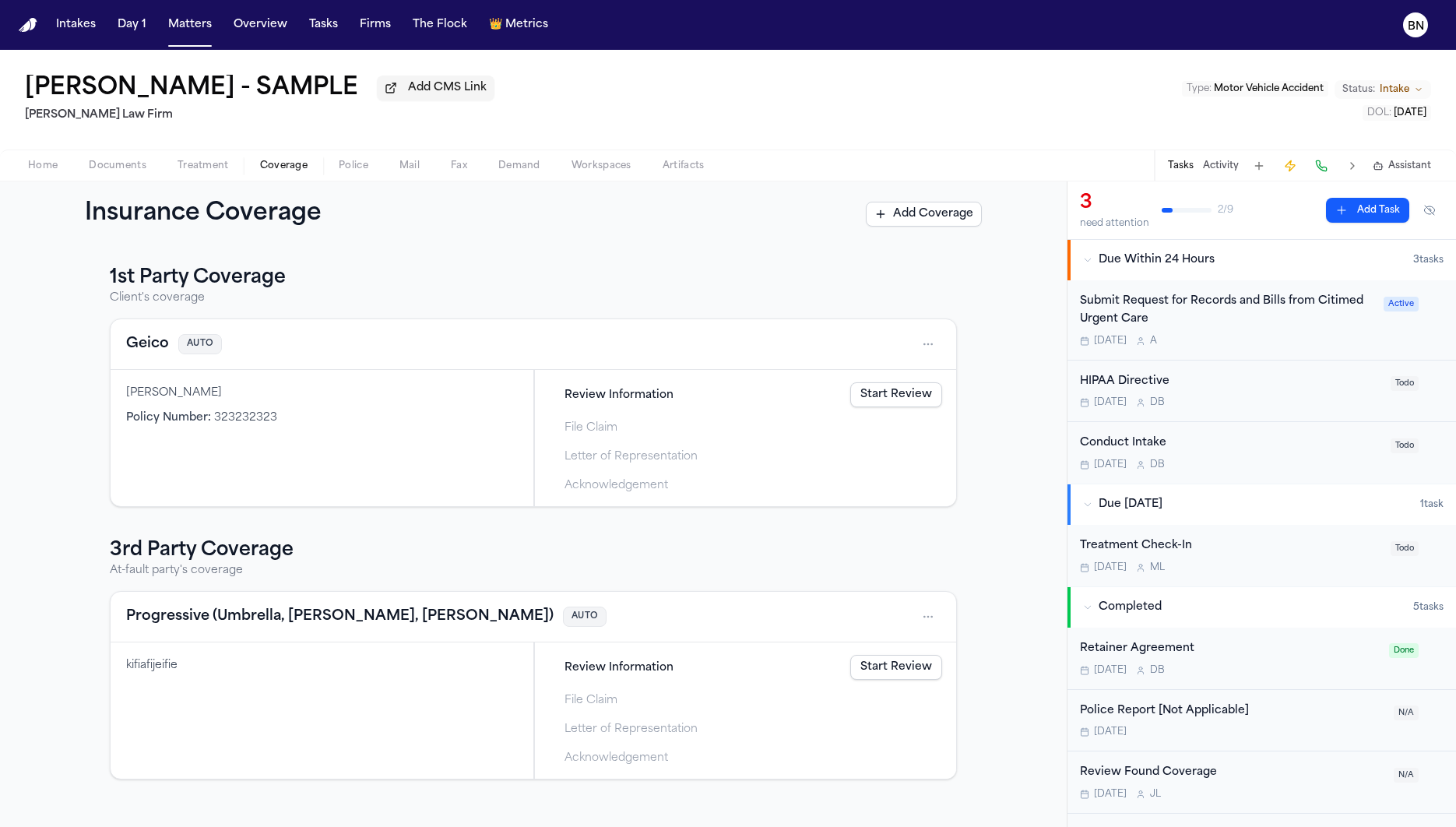
click at [912, 405] on link "Start Review" at bounding box center [896, 394] width 92 height 25
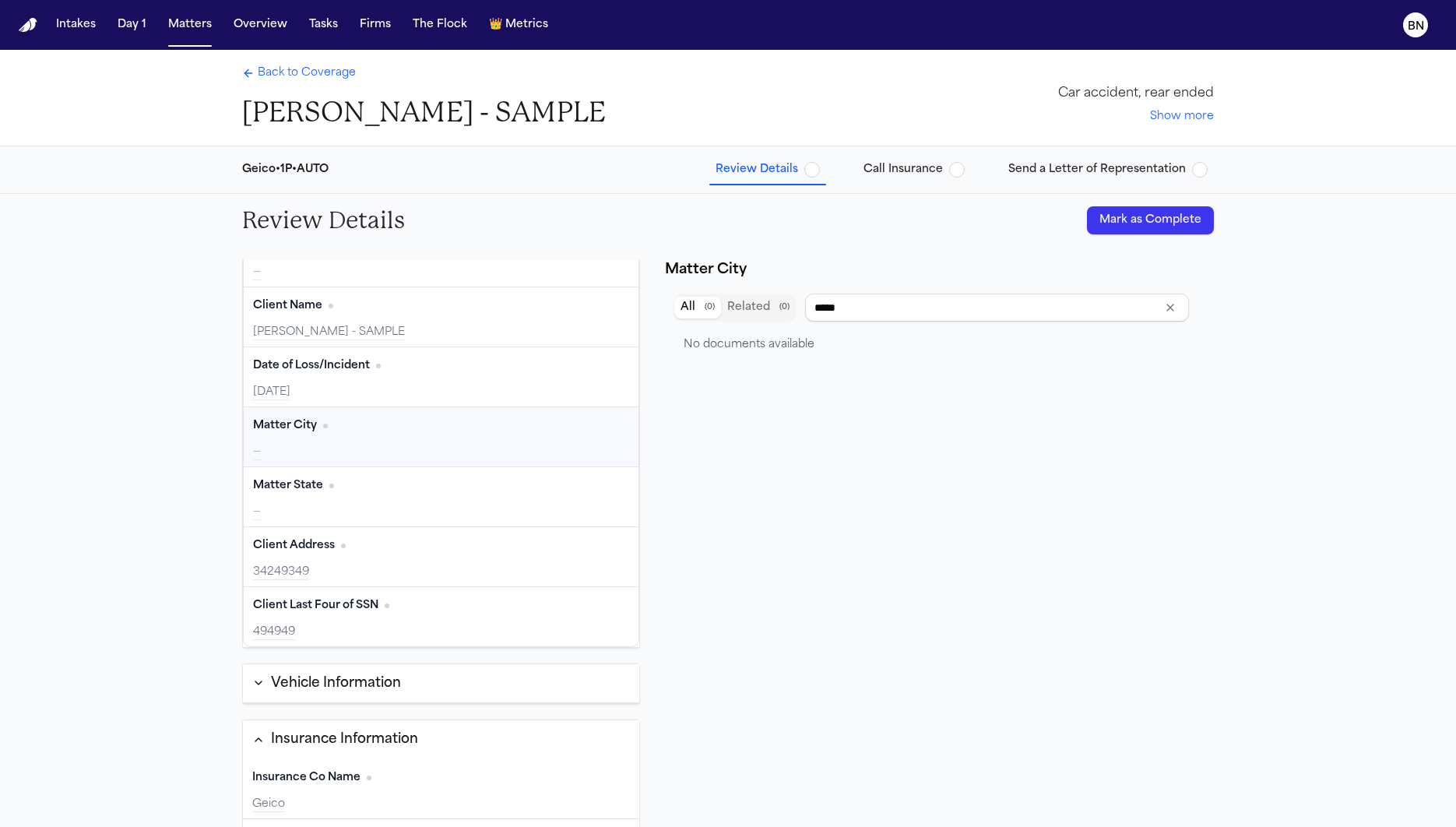
scroll to position [91, 0]
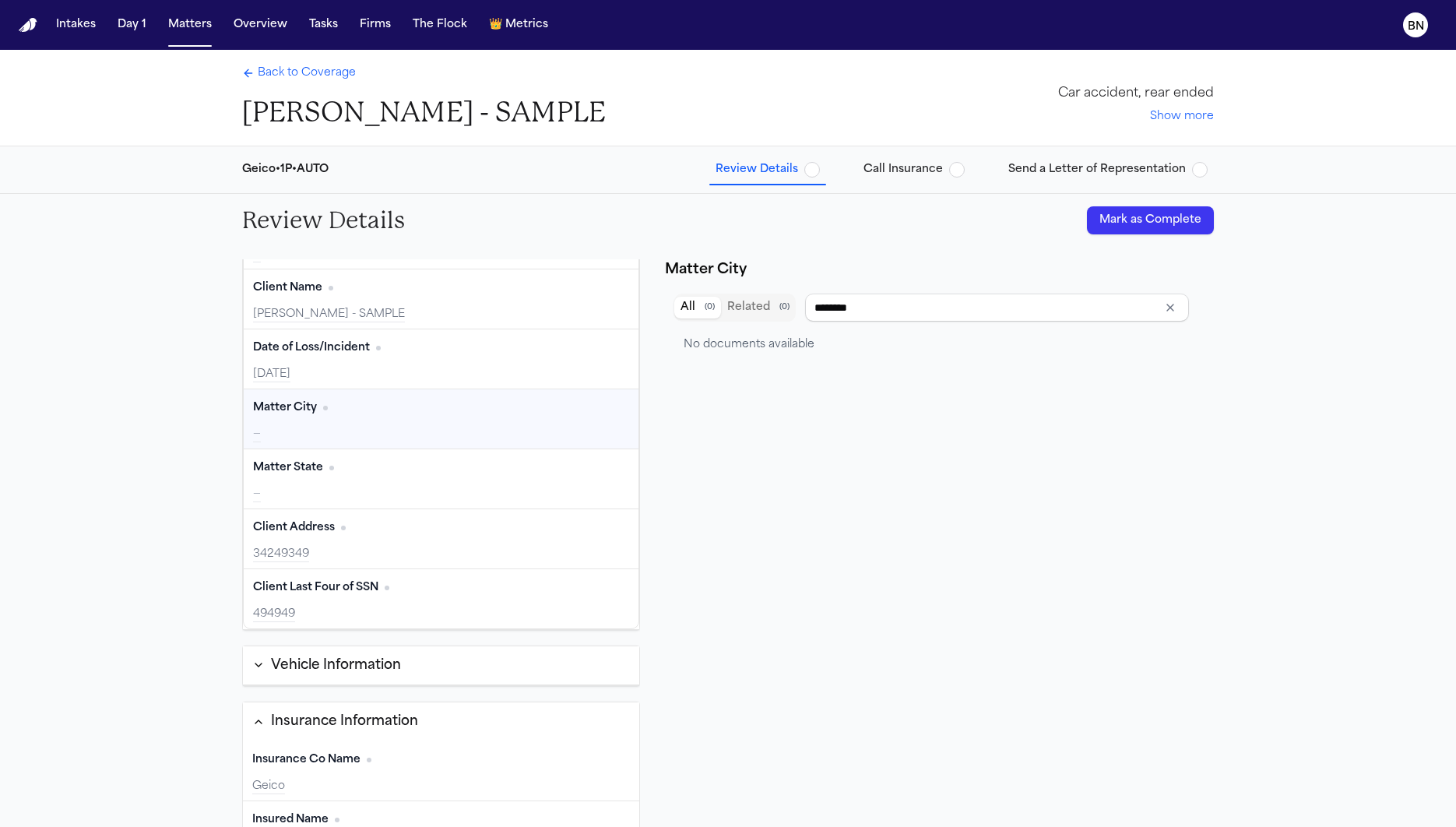
type input "******"
click at [346, 669] on button "Vehicle Information" at bounding box center [441, 666] width 396 height 40
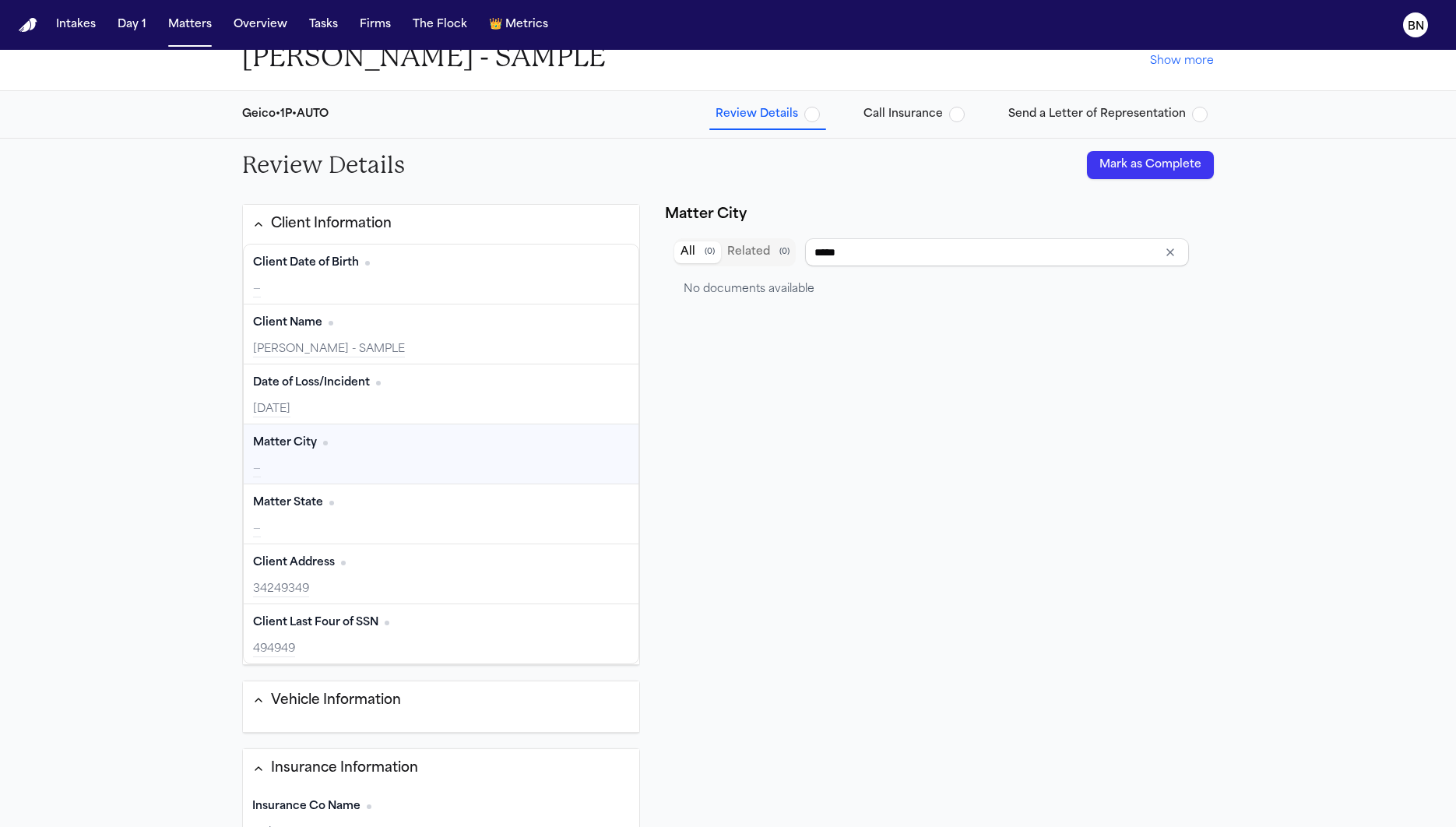
scroll to position [0, 0]
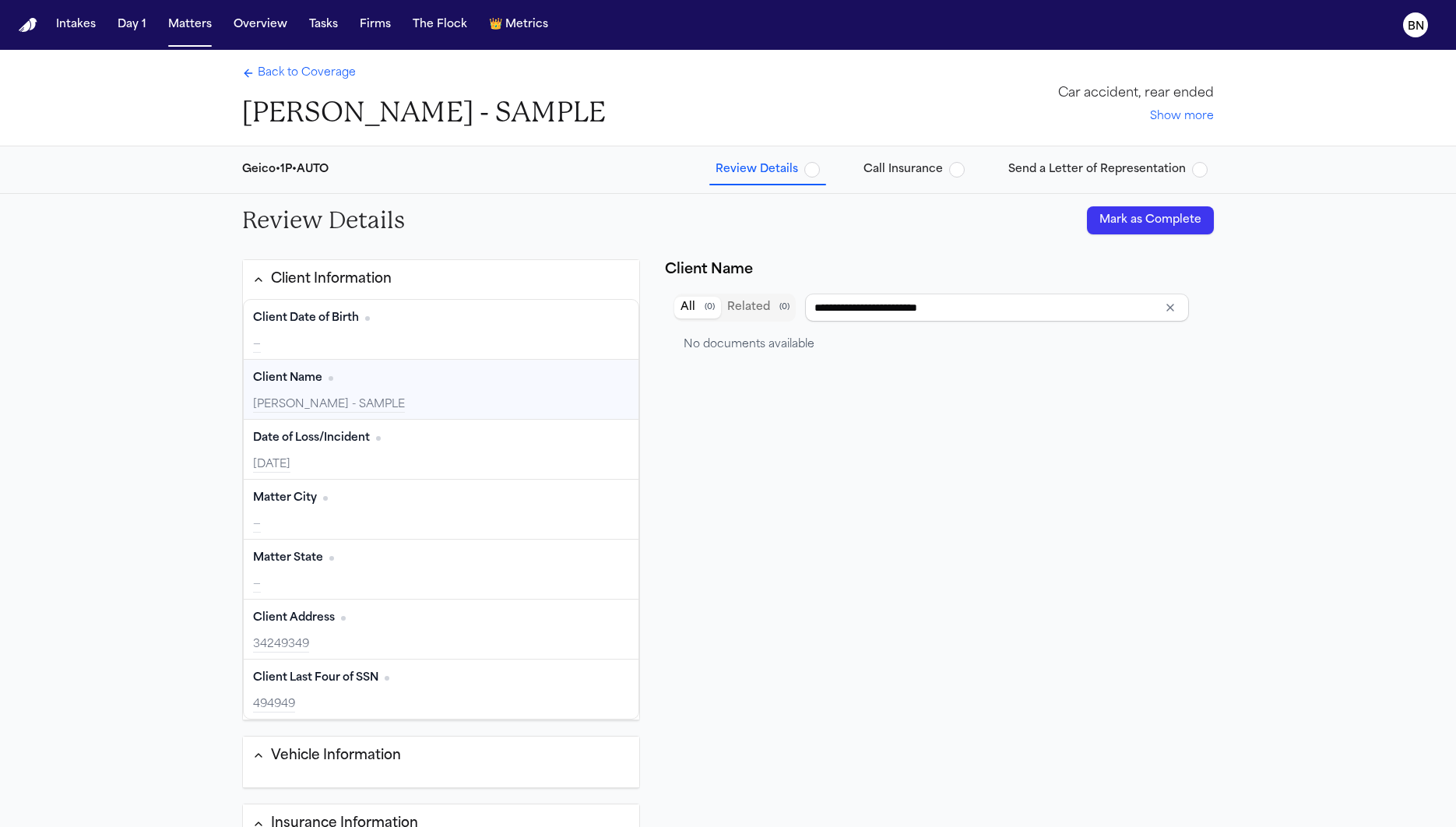
click at [518, 376] on div "Client Name Edit" at bounding box center [441, 378] width 376 height 25
click at [396, 325] on div "Client Date of Birth Edit" at bounding box center [441, 318] width 376 height 25
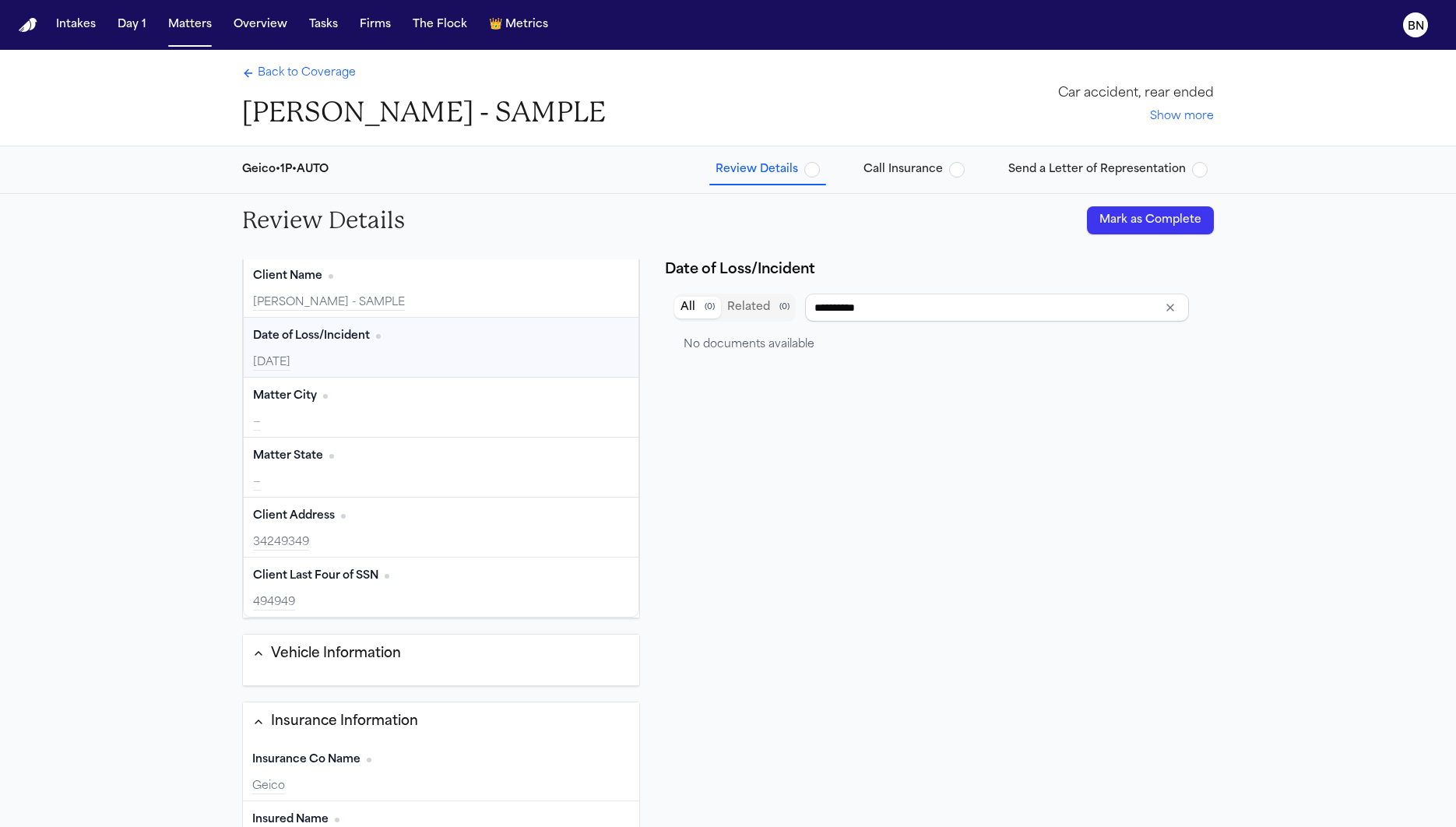
type input "**********"
click at [330, 79] on span "Back to Coverage" at bounding box center [306, 73] width 98 height 16
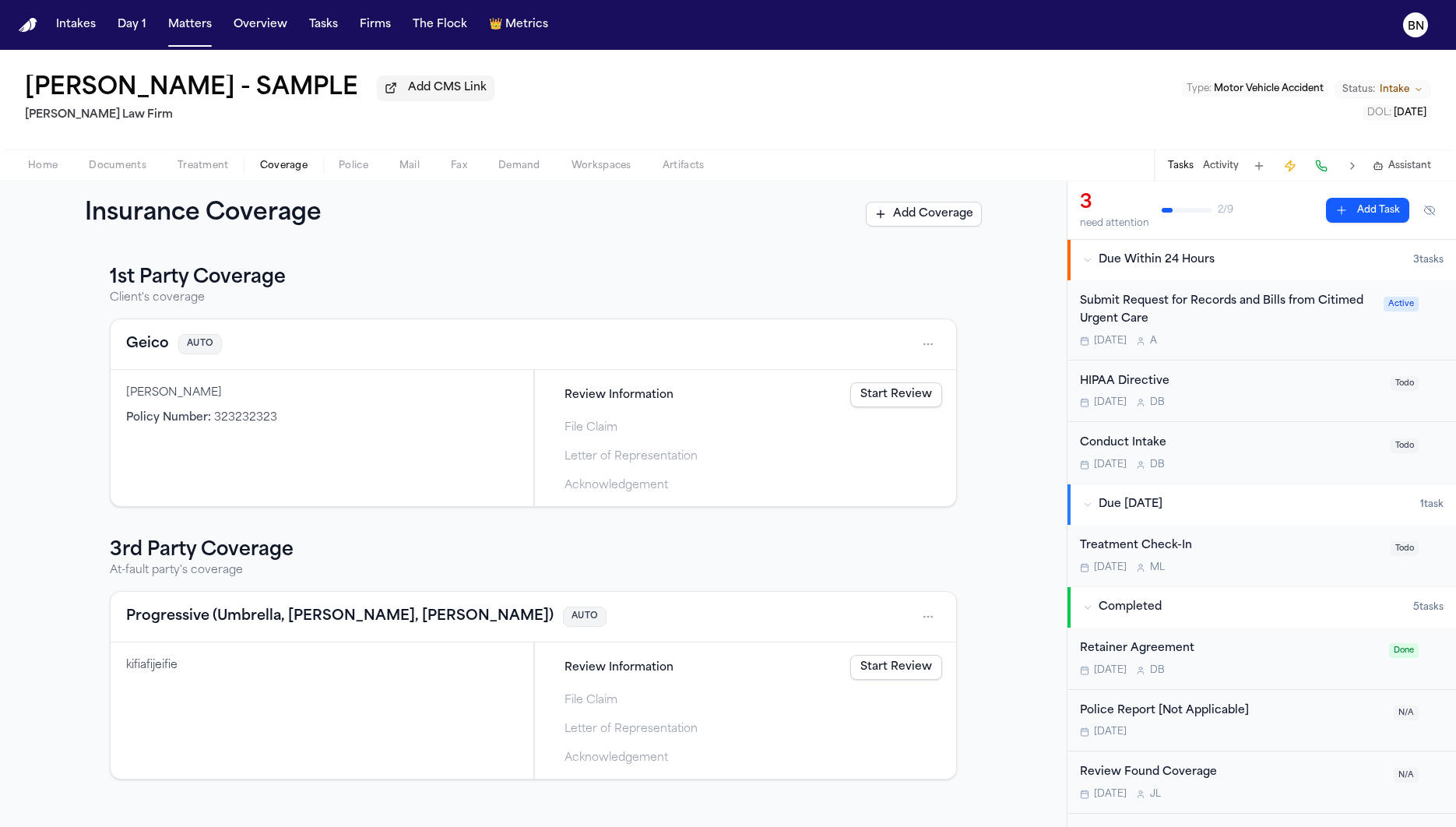
scroll to position [48, 0]
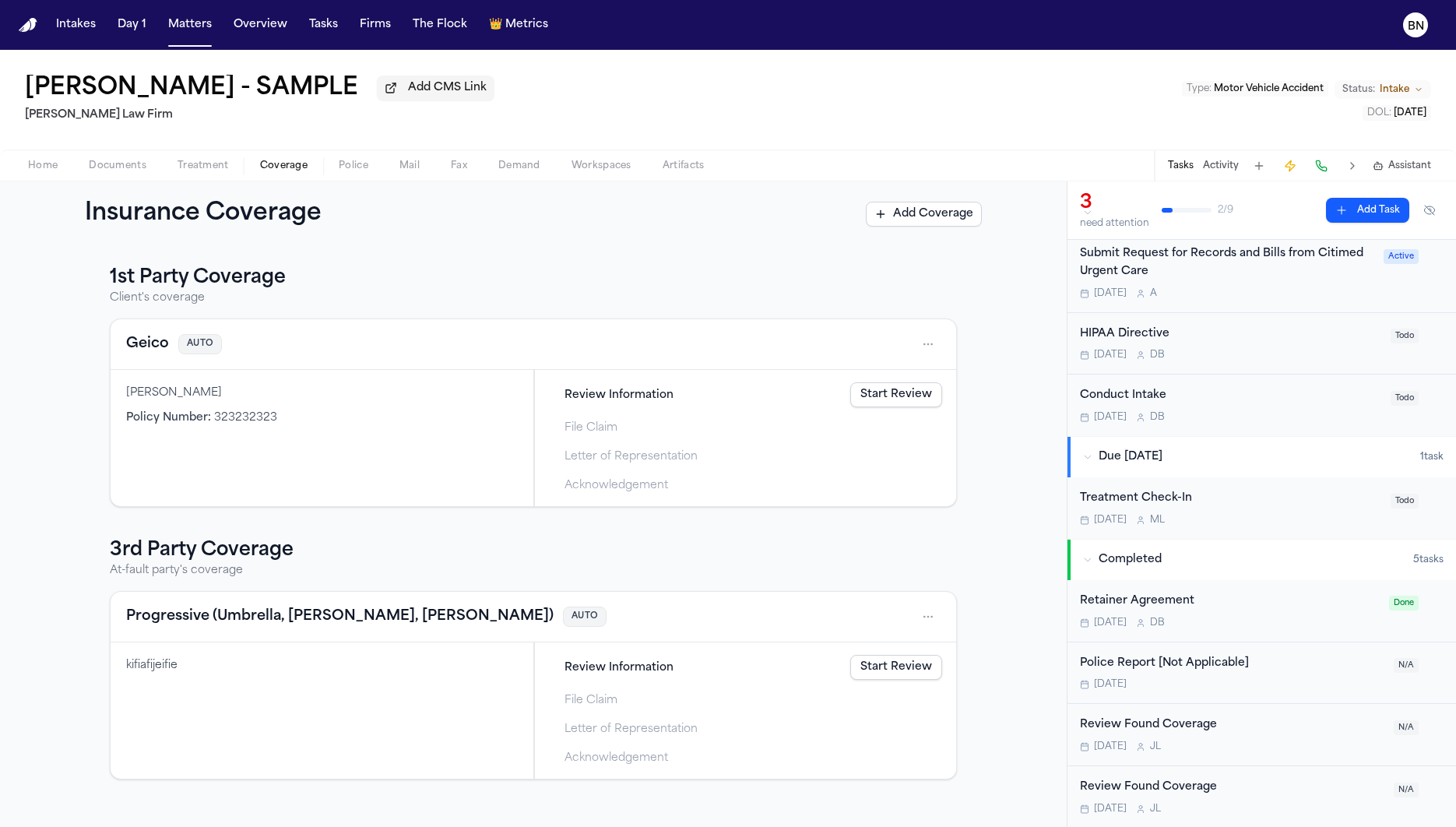
click at [894, 402] on link "Start Review" at bounding box center [896, 394] width 92 height 25
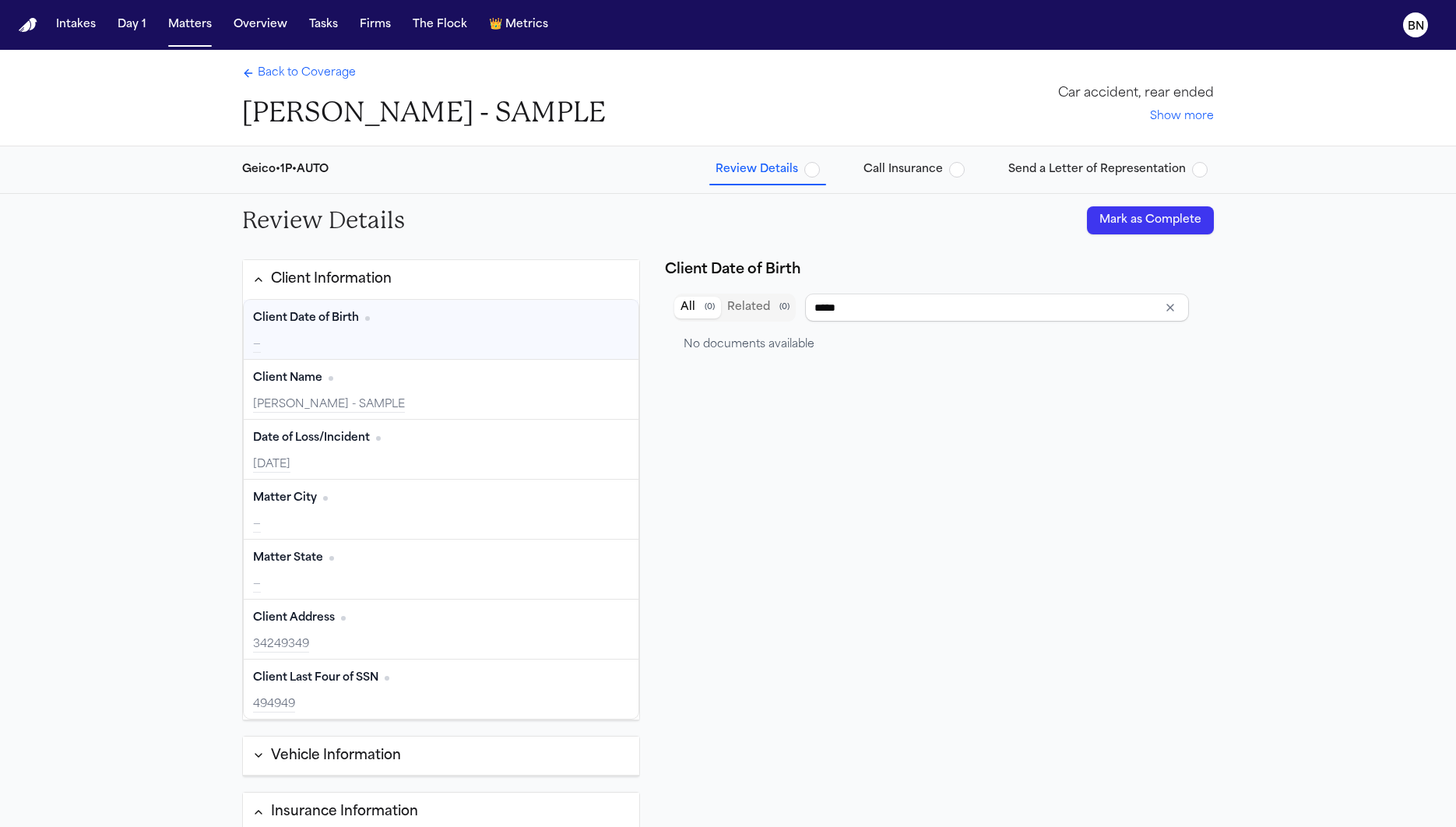
scroll to position [91, 0]
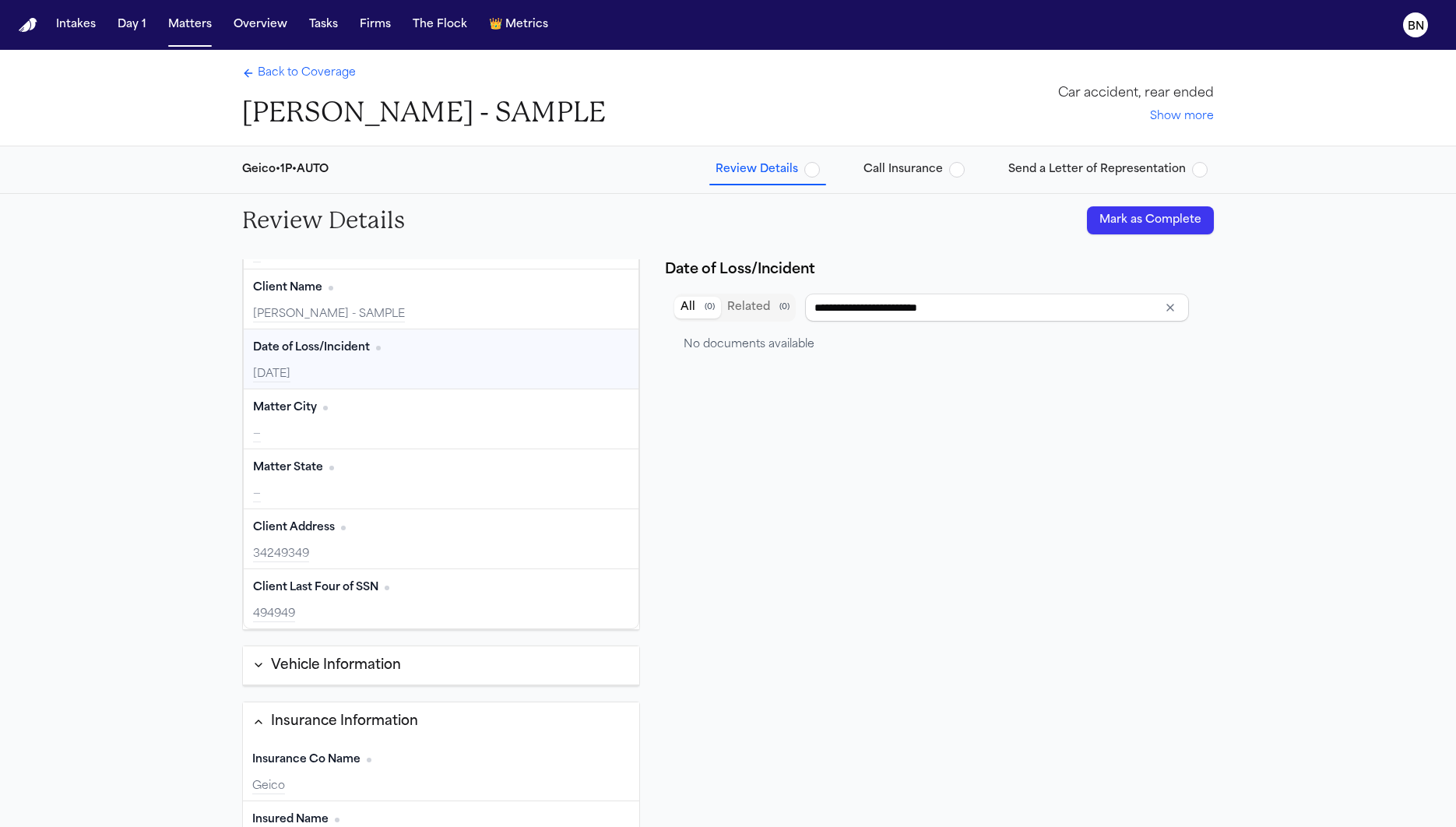
type input "*****"
click at [1171, 217] on button "Mark as Complete" at bounding box center [1150, 220] width 127 height 28
click at [915, 168] on span "Call Insurance" at bounding box center [903, 170] width 79 height 16
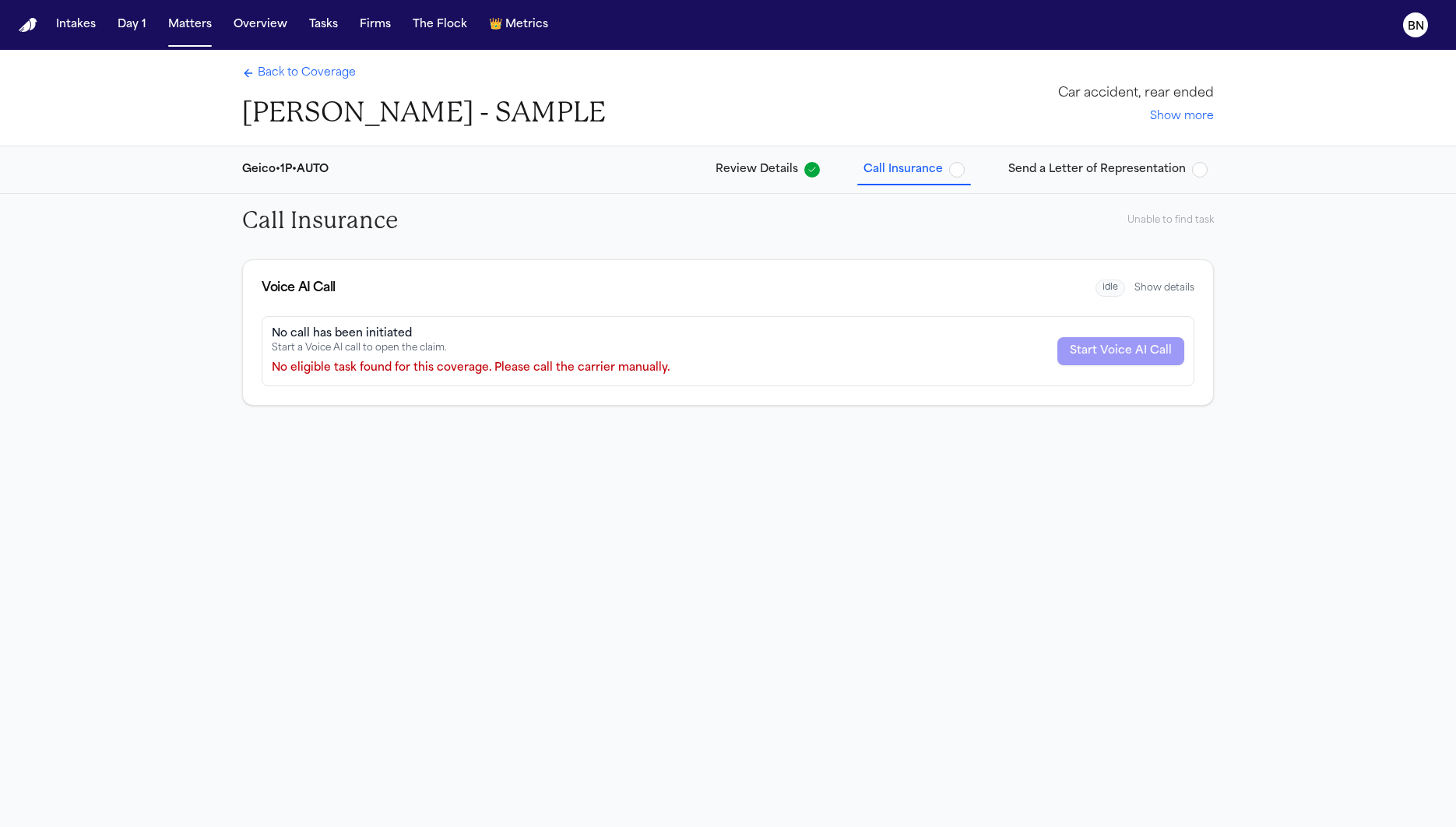
click at [643, 369] on div "No eligible task found for this coverage. Please call the carrier manually." at bounding box center [470, 369] width 398 height 16
click at [688, 473] on div "Call Insurance Unable to find task Voice AI Call idle Show details No call has …" at bounding box center [728, 535] width 1456 height 682
click at [311, 70] on span "Back to Coverage" at bounding box center [306, 73] width 98 height 16
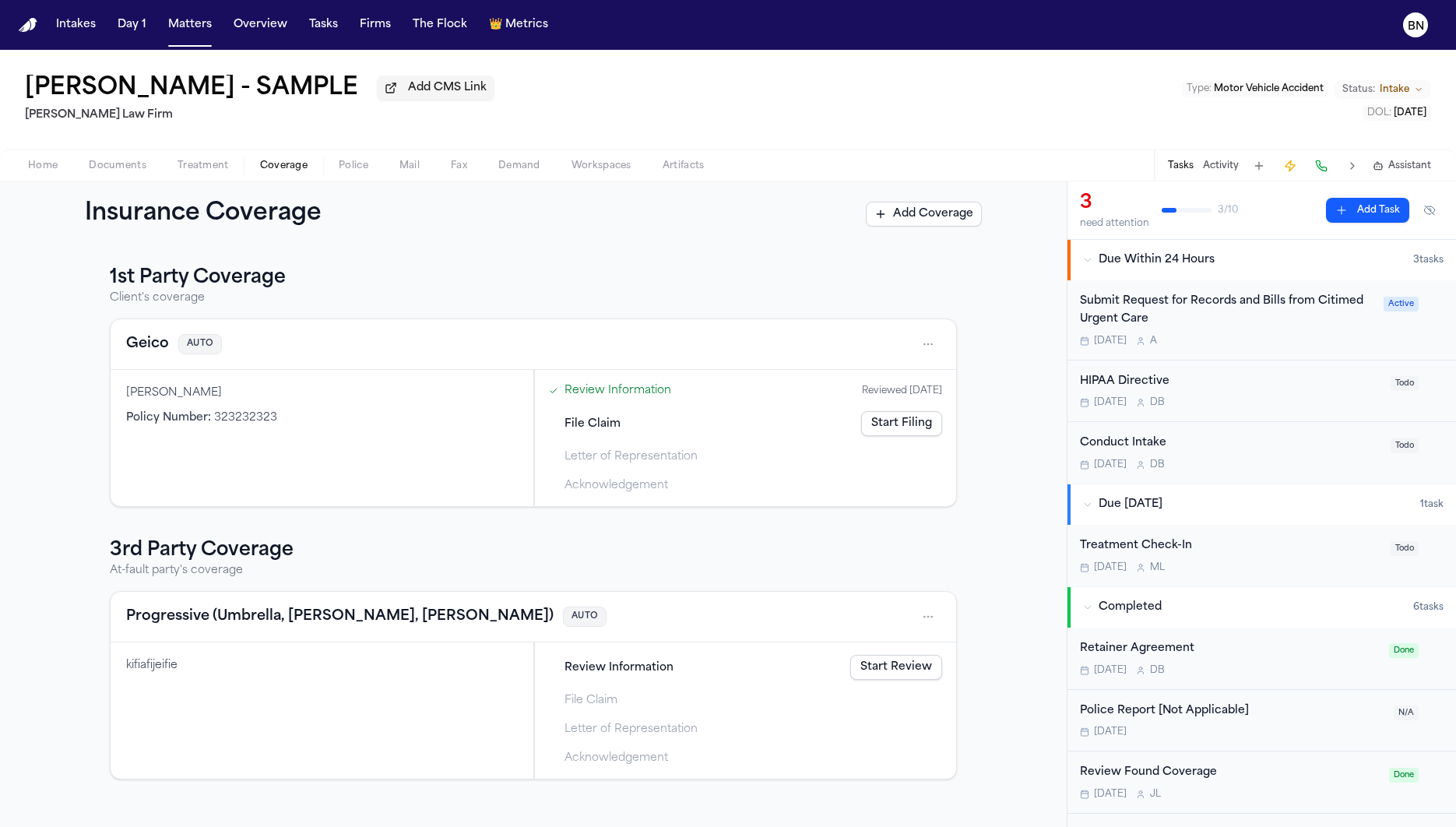
click at [1171, 452] on div "Conduct Intake" at bounding box center [1230, 443] width 301 height 18
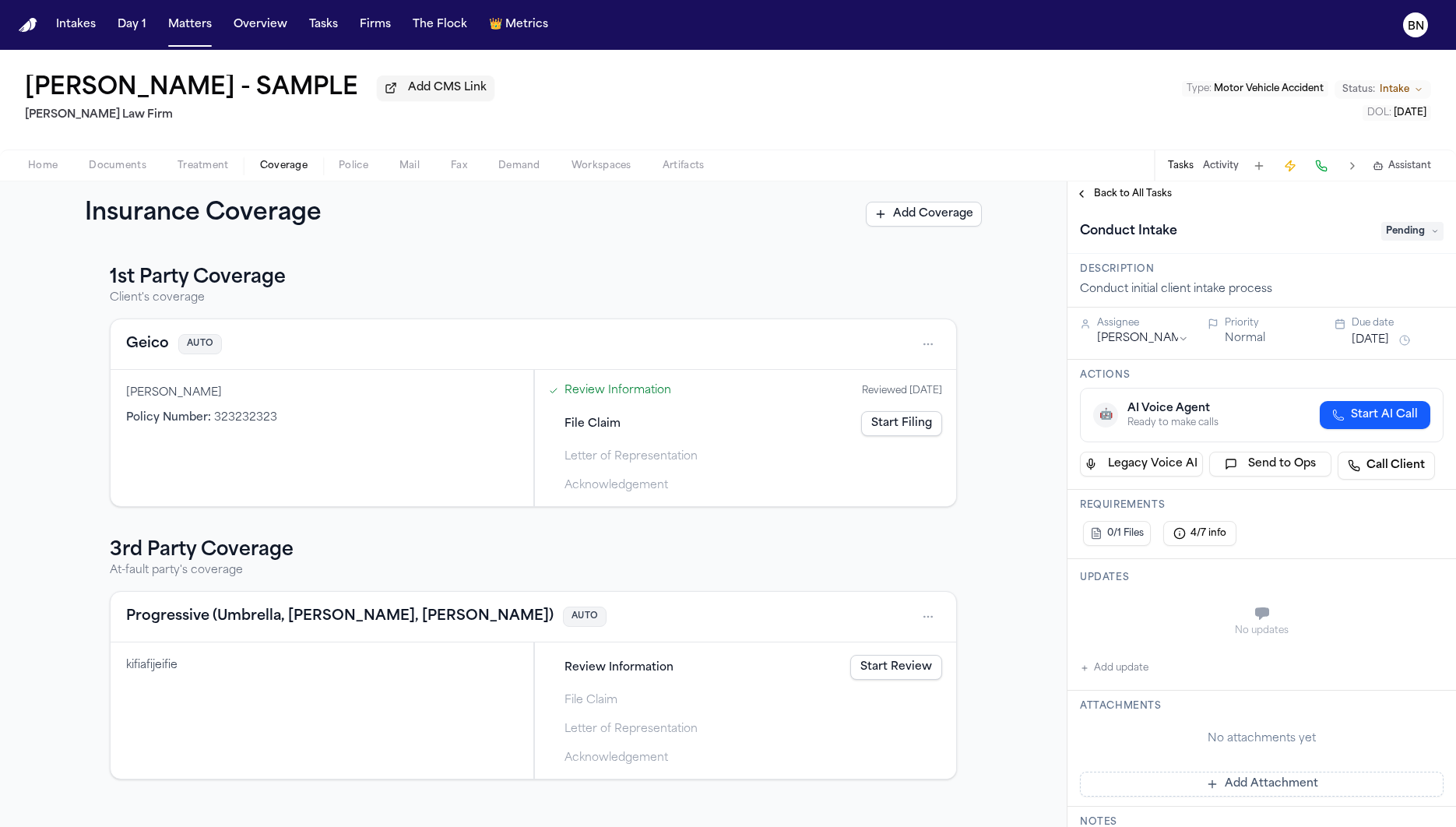
click at [1171, 218] on div "Conduct Intake Pending" at bounding box center [1261, 230] width 388 height 48
click at [1171, 231] on span "Pending" at bounding box center [1412, 231] width 62 height 19
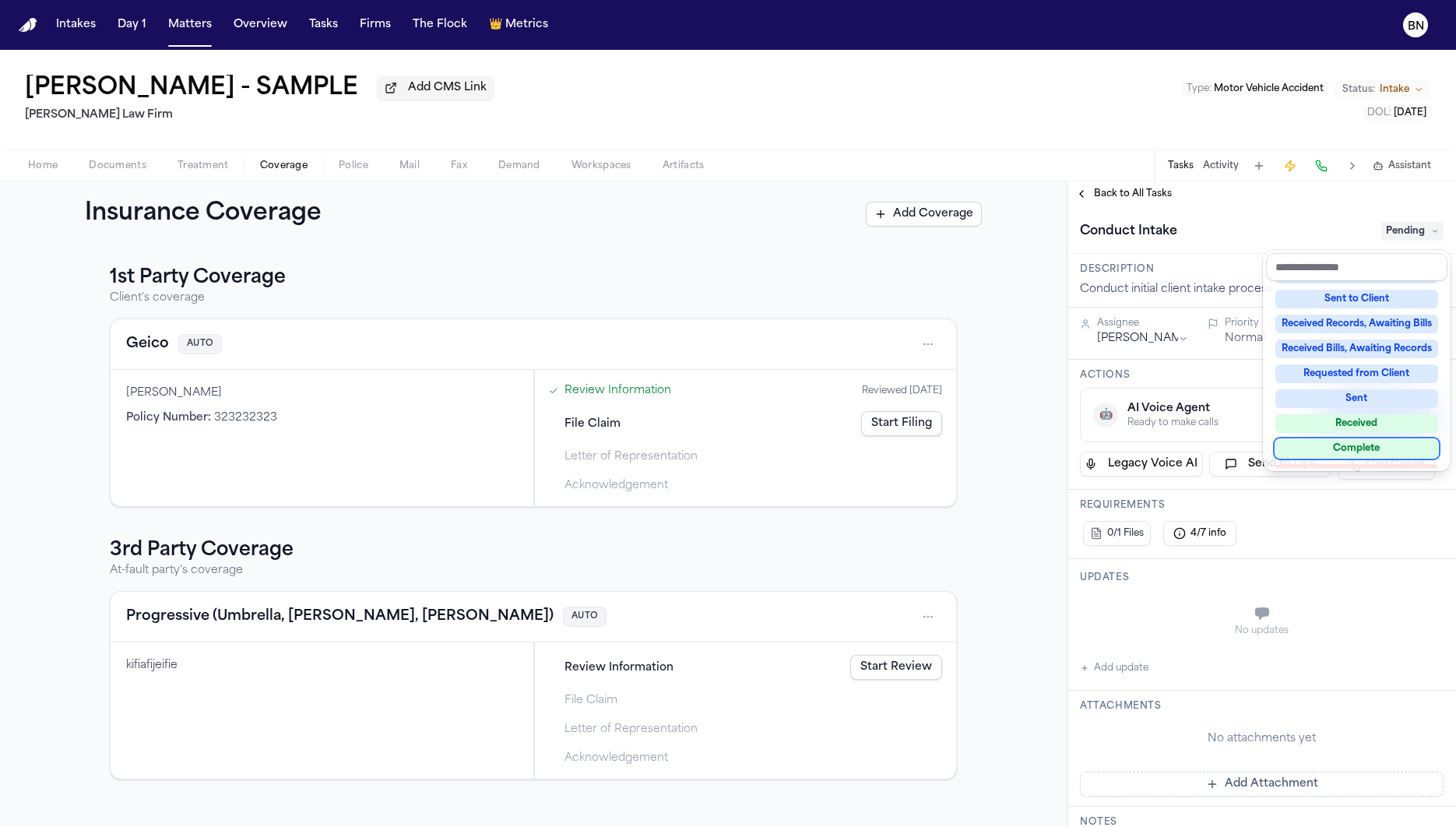
click at [1171, 442] on div "Complete" at bounding box center [1356, 449] width 163 height 19
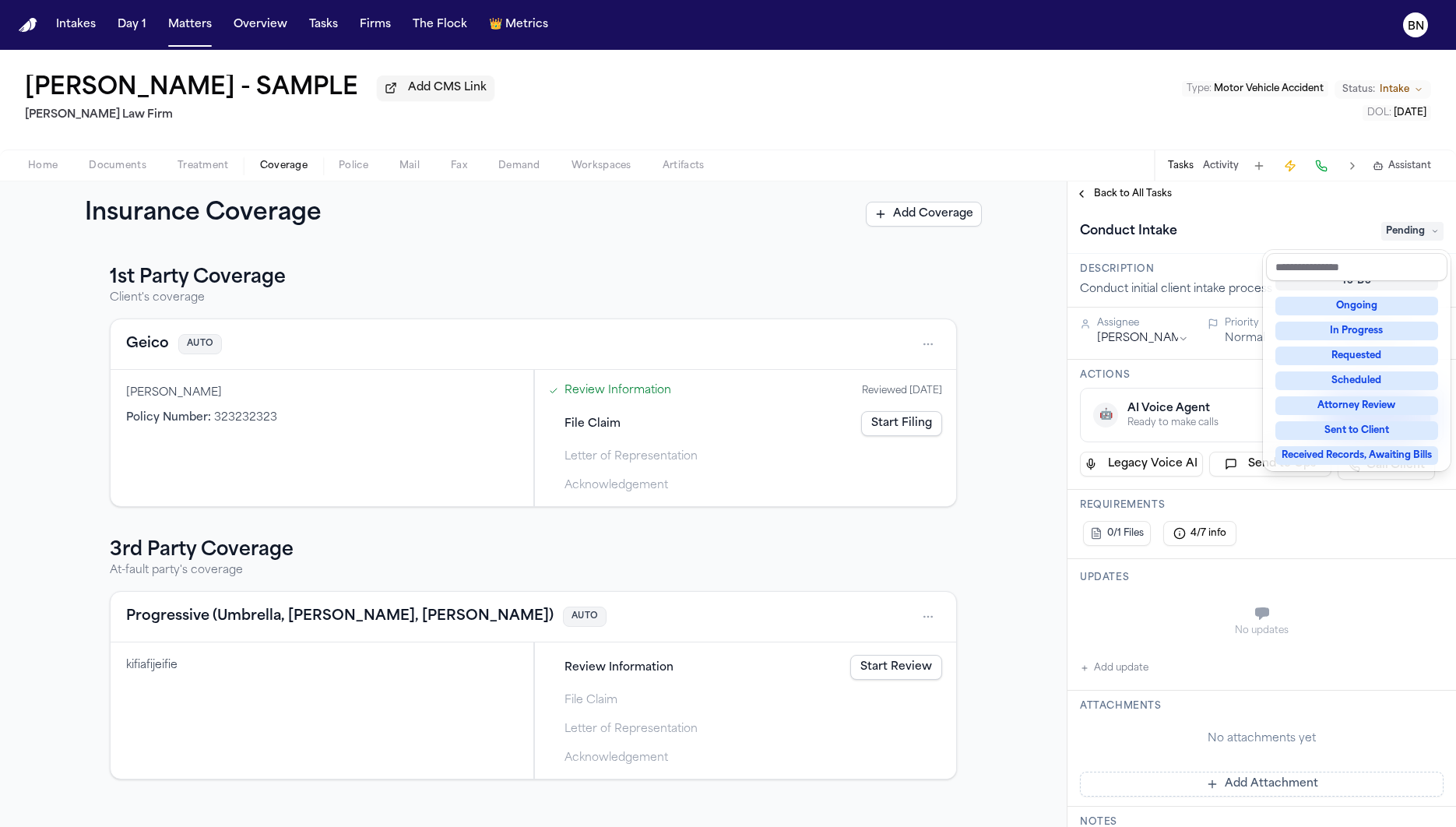
scroll to position [17, 0]
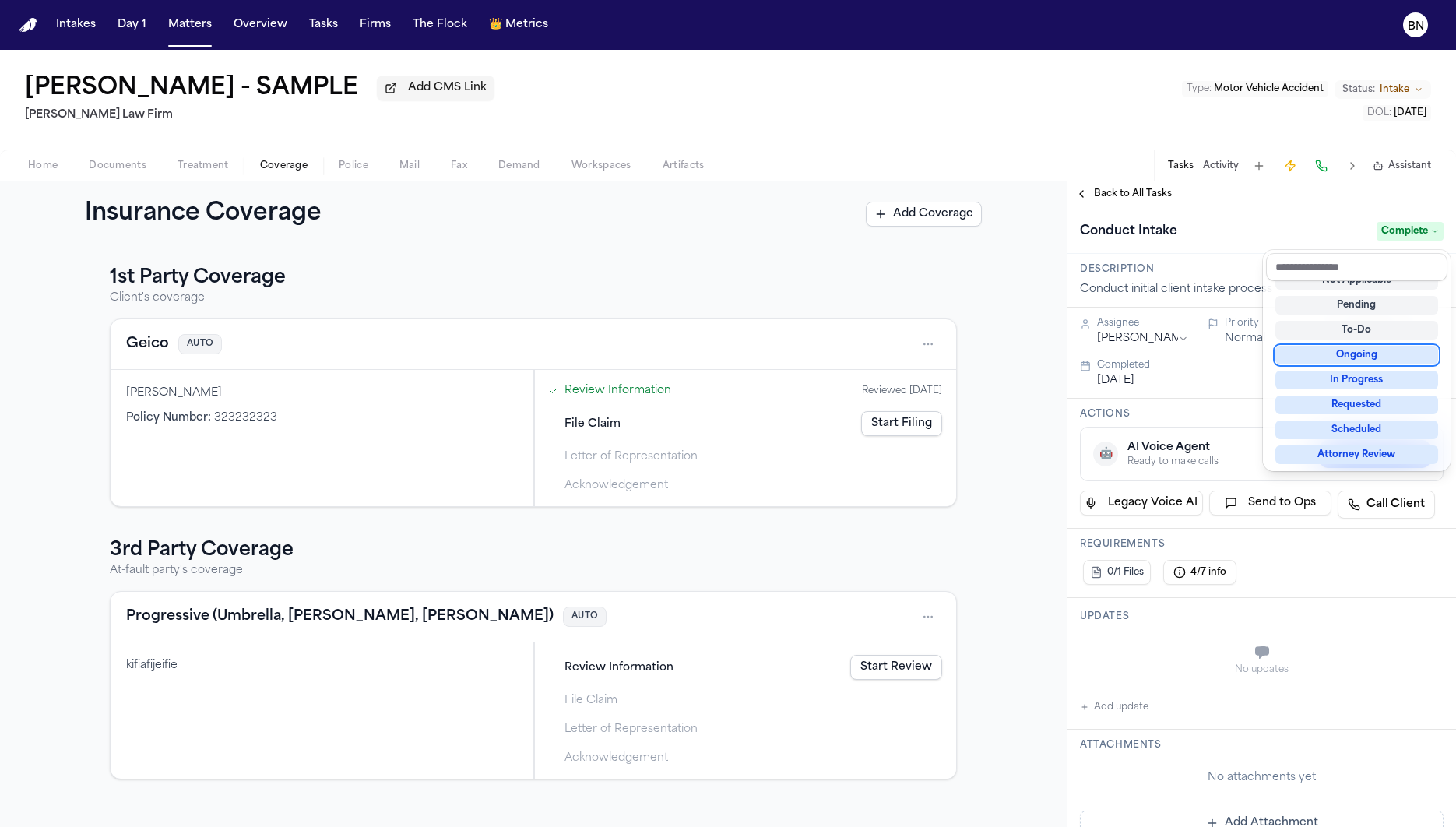
click at [1149, 215] on div "Conduct Intake Complete" at bounding box center [1261, 230] width 388 height 48
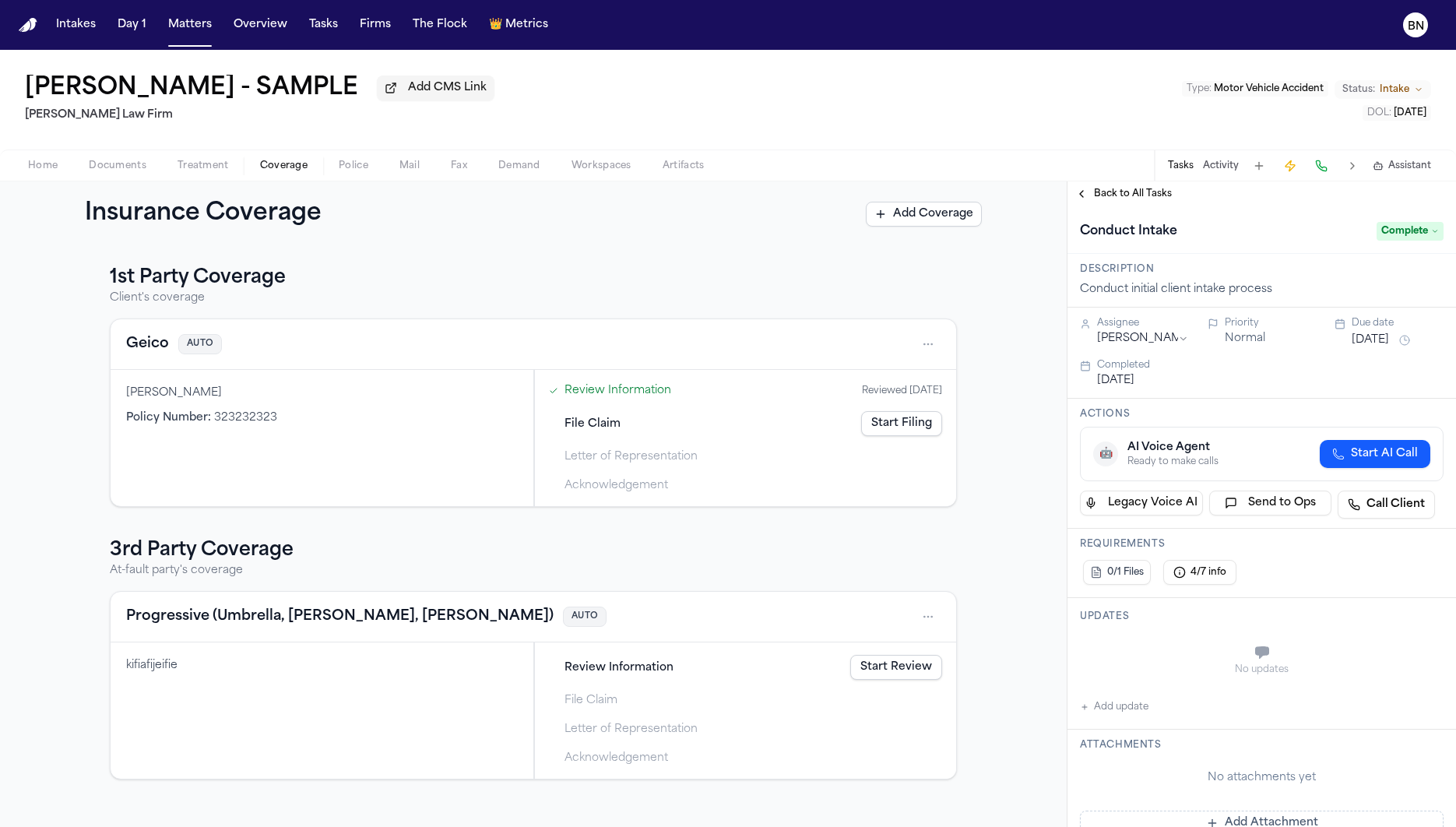
click at [1149, 198] on span "Back to All Tasks" at bounding box center [1133, 194] width 78 height 13
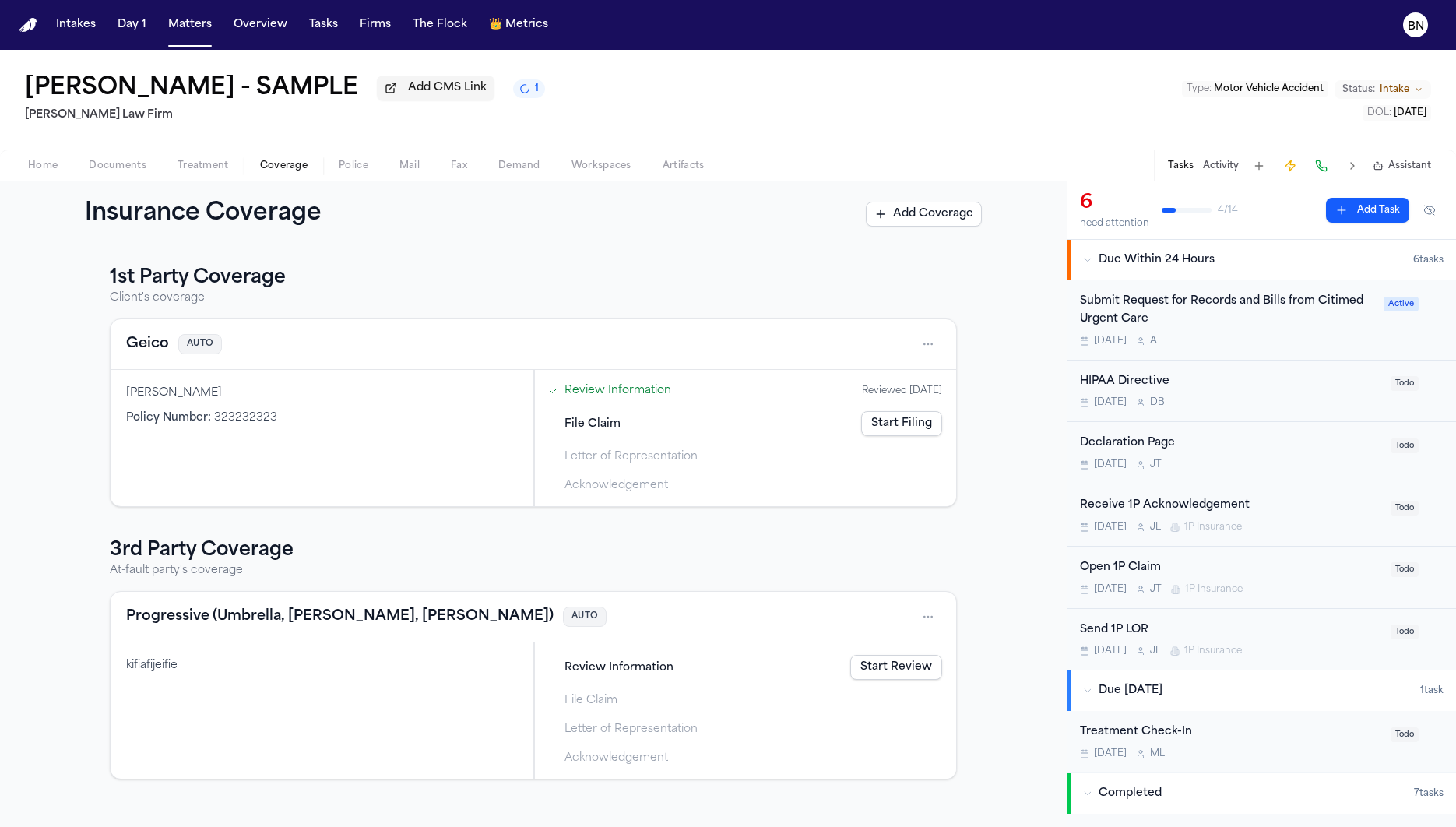
click at [642, 388] on link "Review Information" at bounding box center [618, 390] width 106 height 17
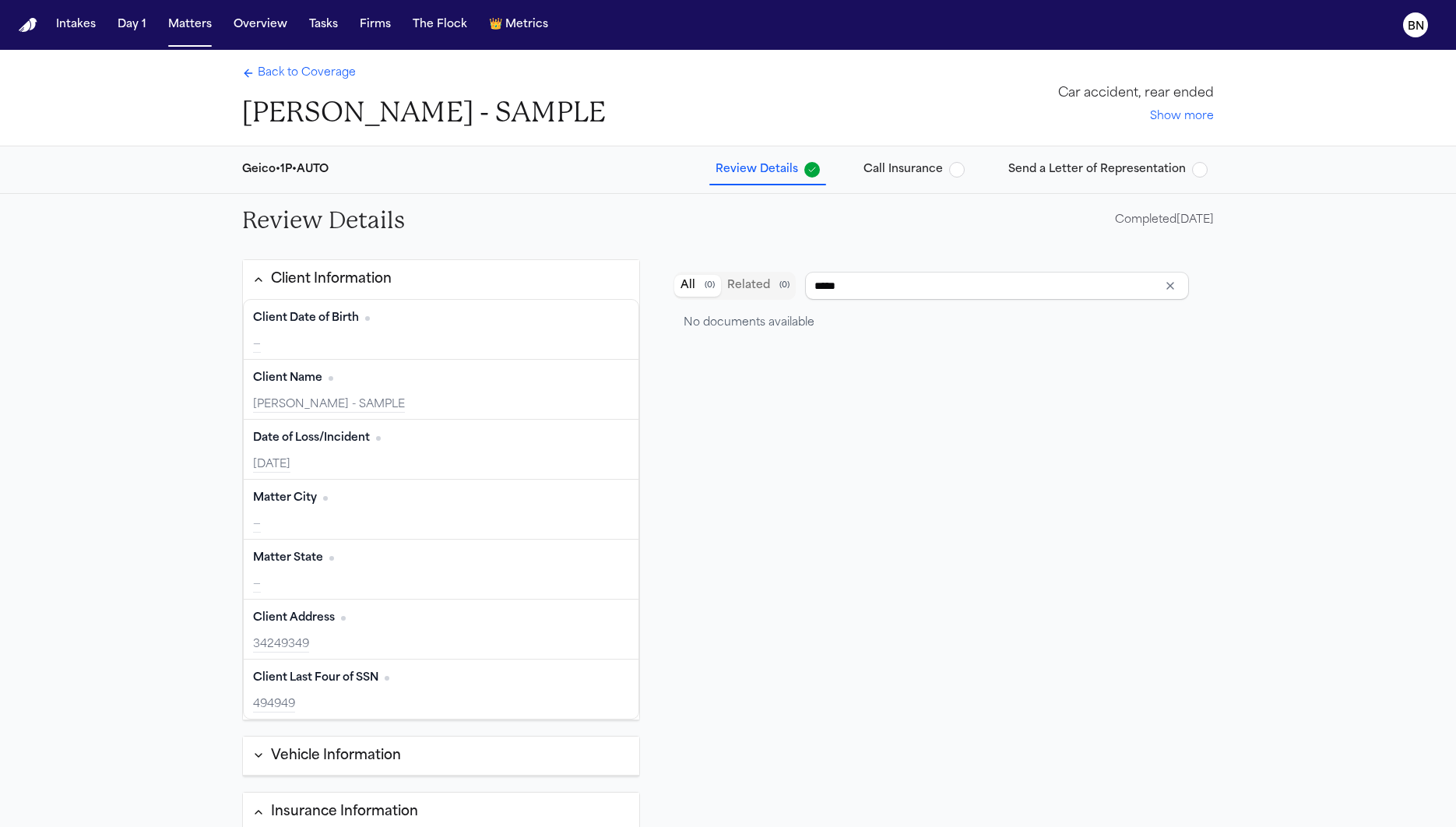
click at [896, 176] on button "Call Insurance" at bounding box center [913, 169] width 114 height 28
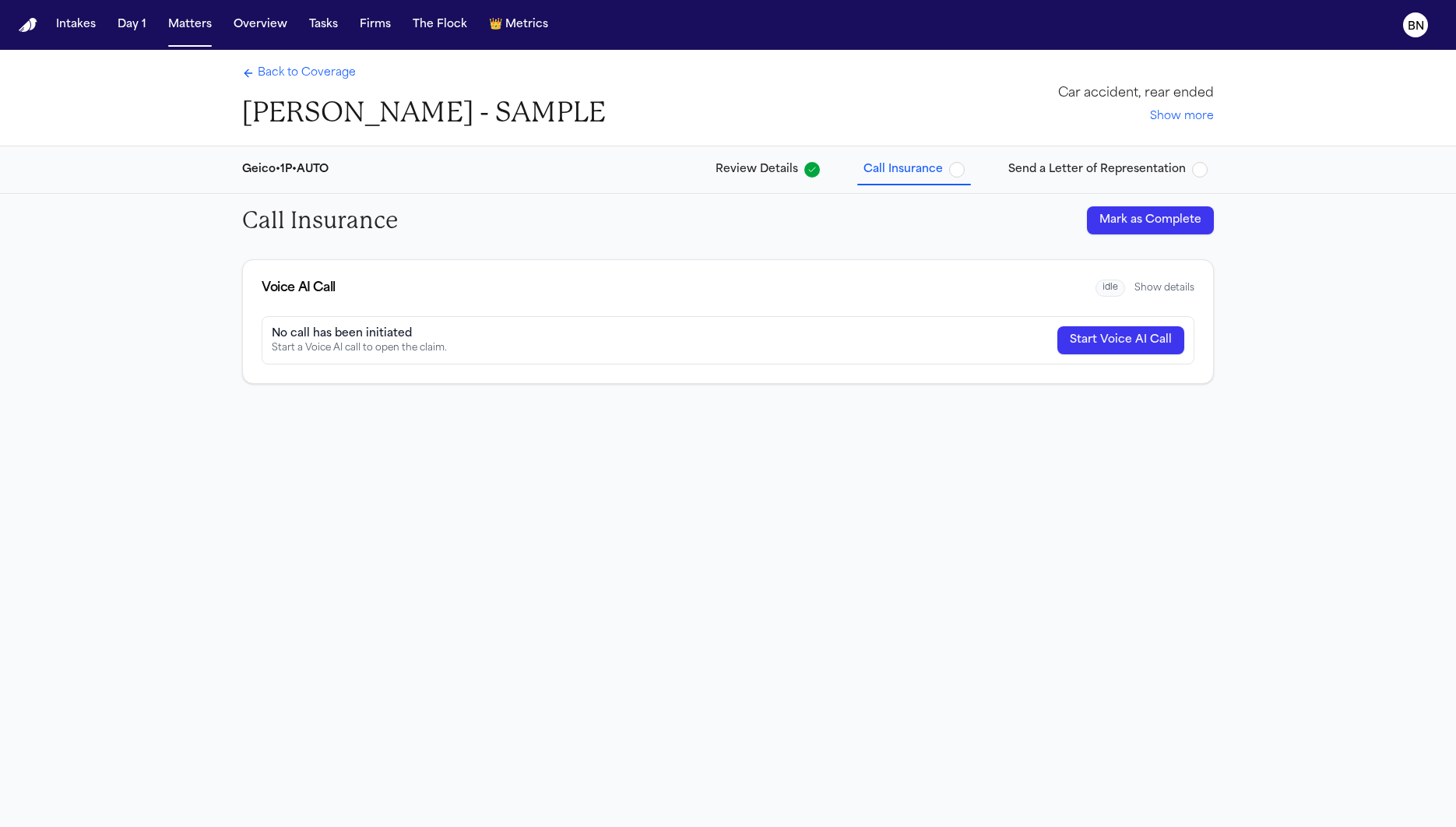
click at [1091, 342] on button "Start Voice AI Call" at bounding box center [1121, 340] width 127 height 28
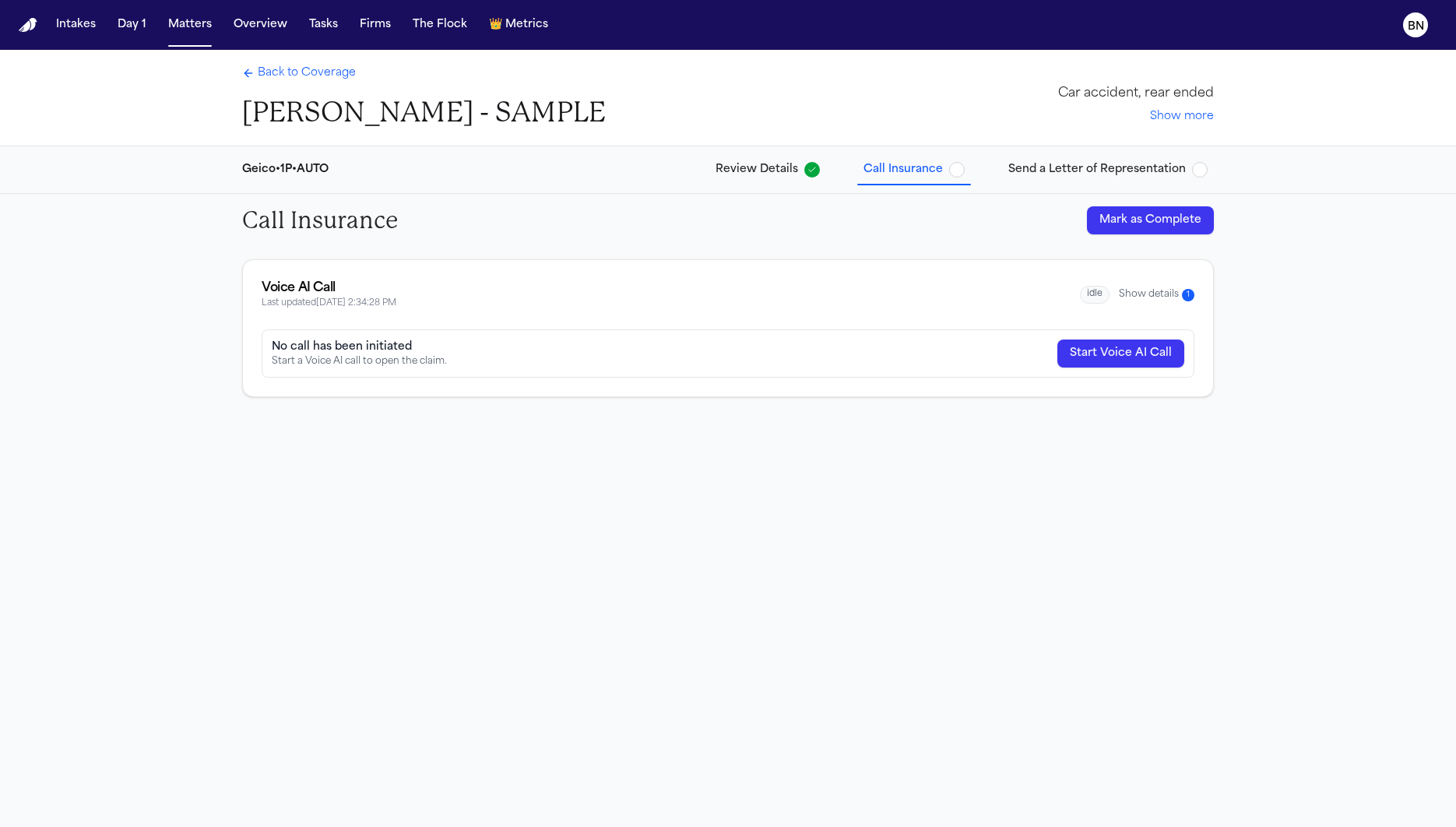
click at [1148, 293] on button "Show details 1" at bounding box center [1156, 295] width 75 height 14
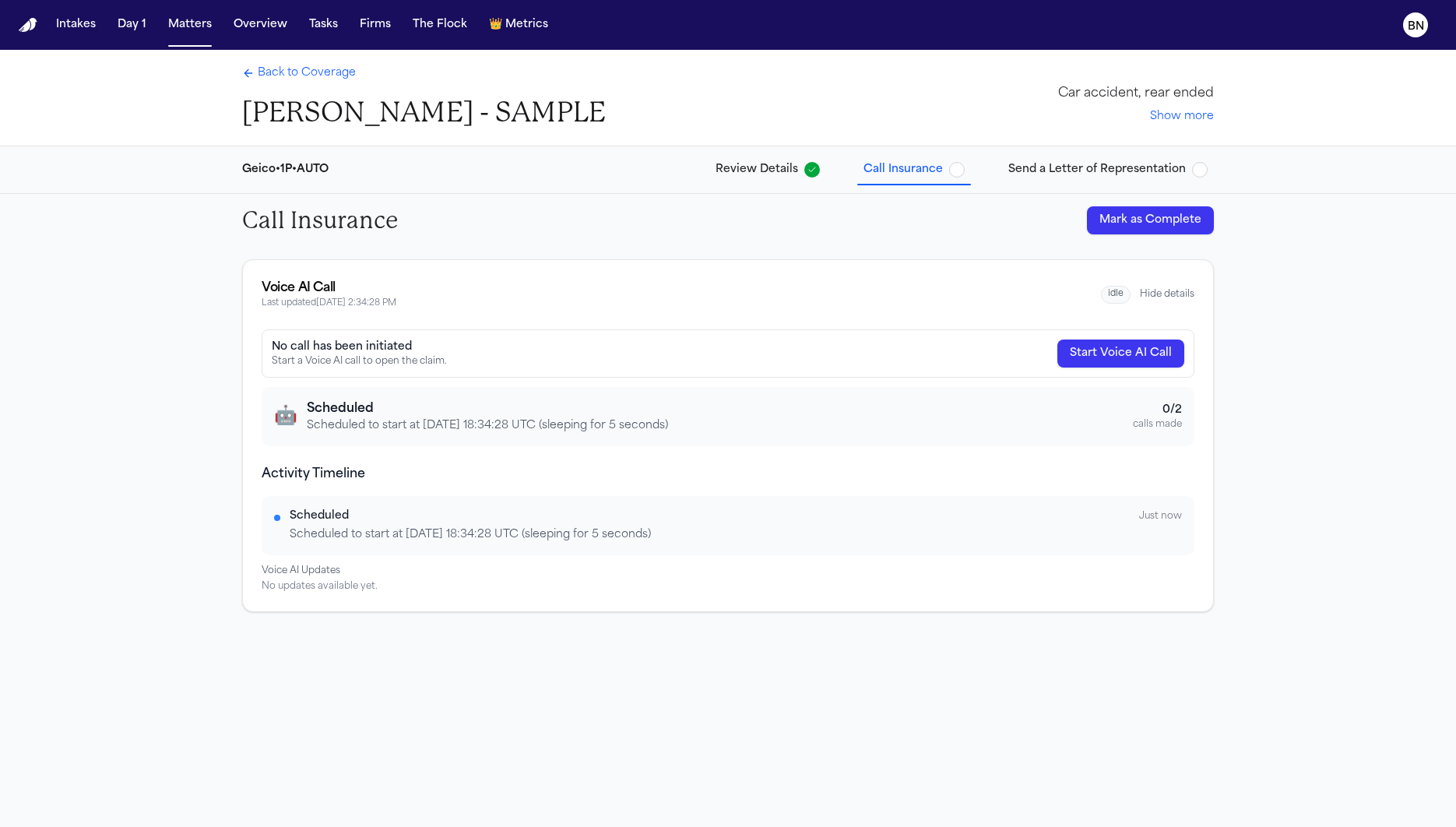
click at [741, 175] on span "Review Details" at bounding box center [757, 170] width 83 height 16
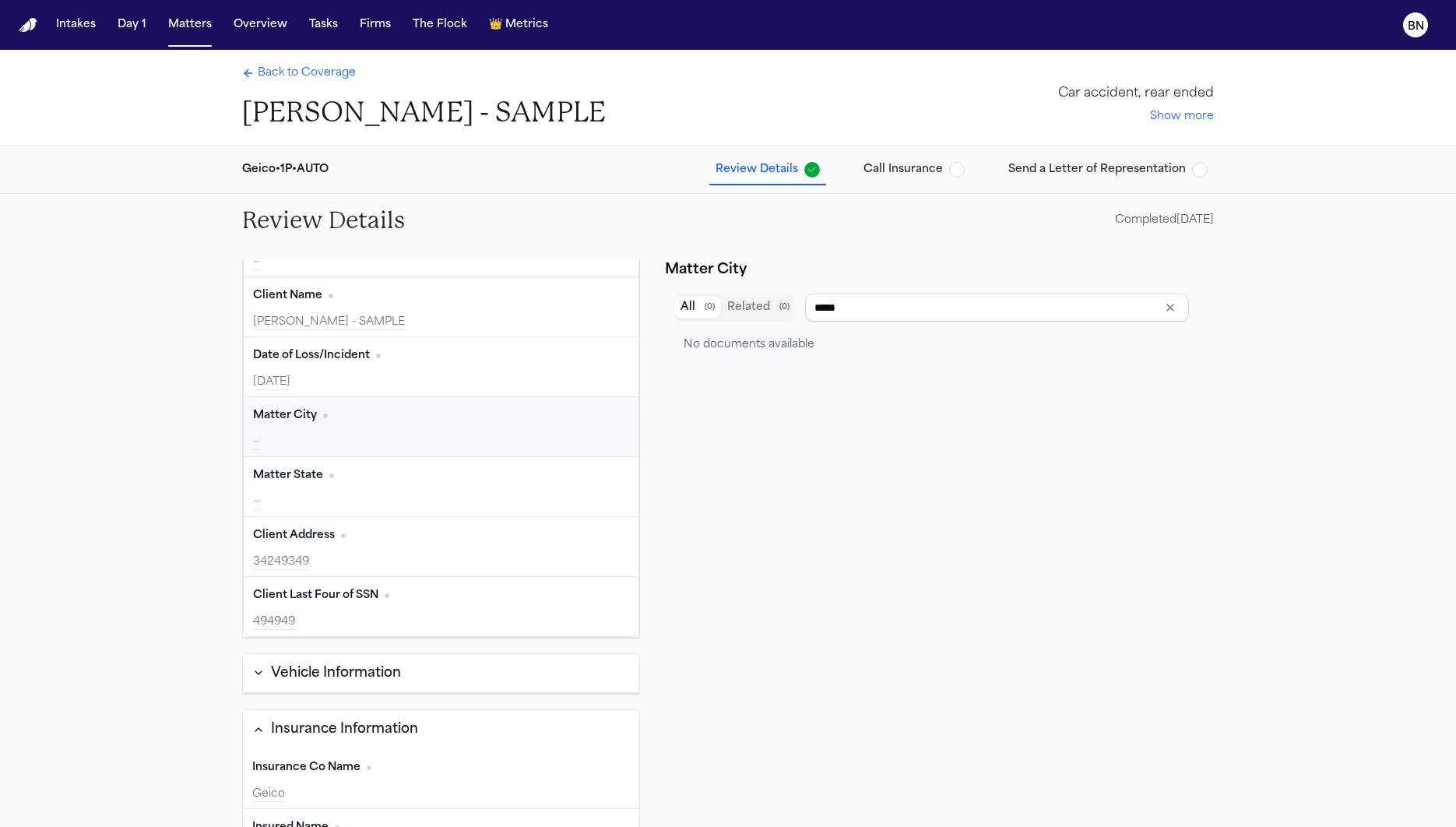
scroll to position [91, 0]
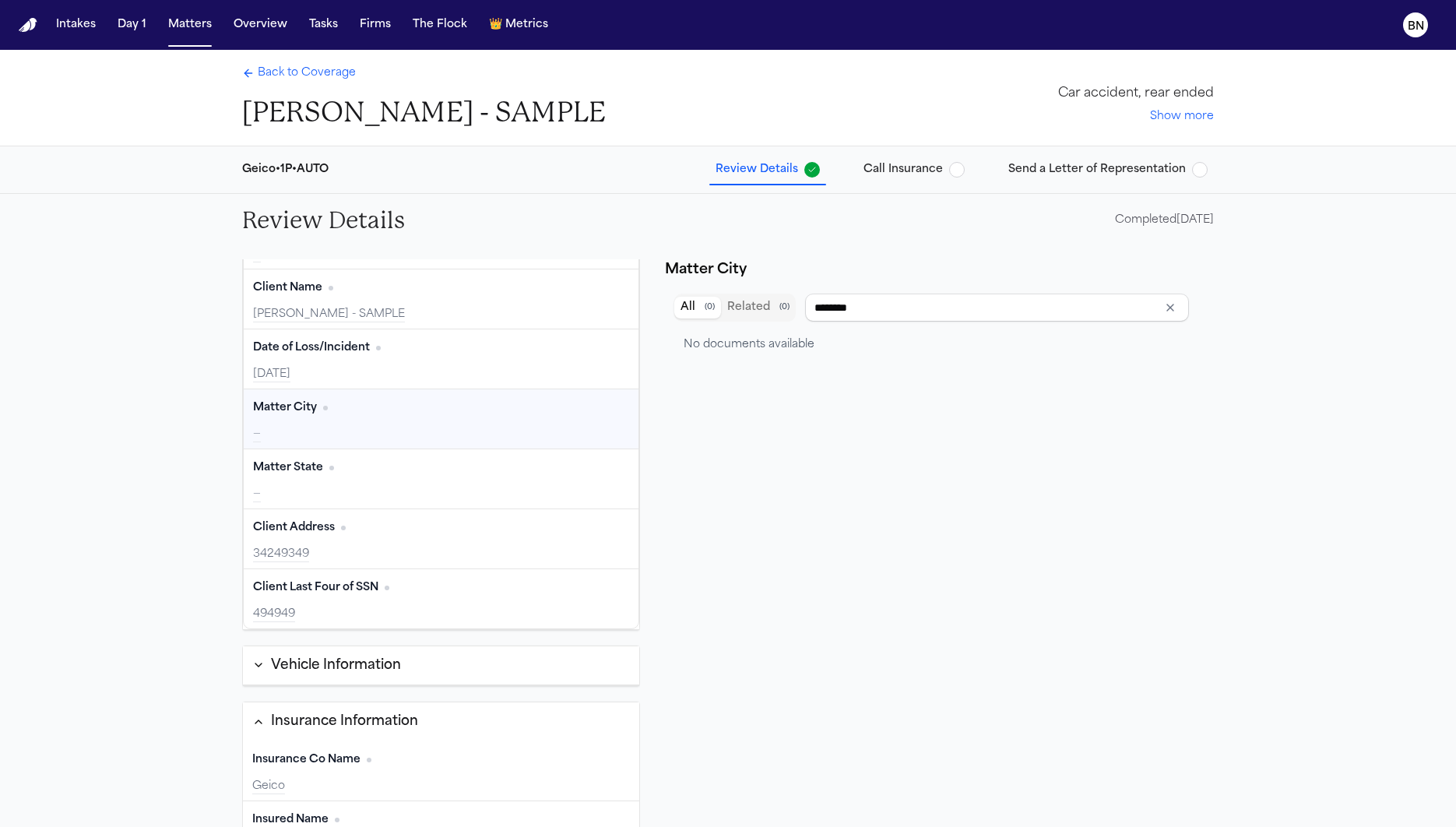
type input "******"
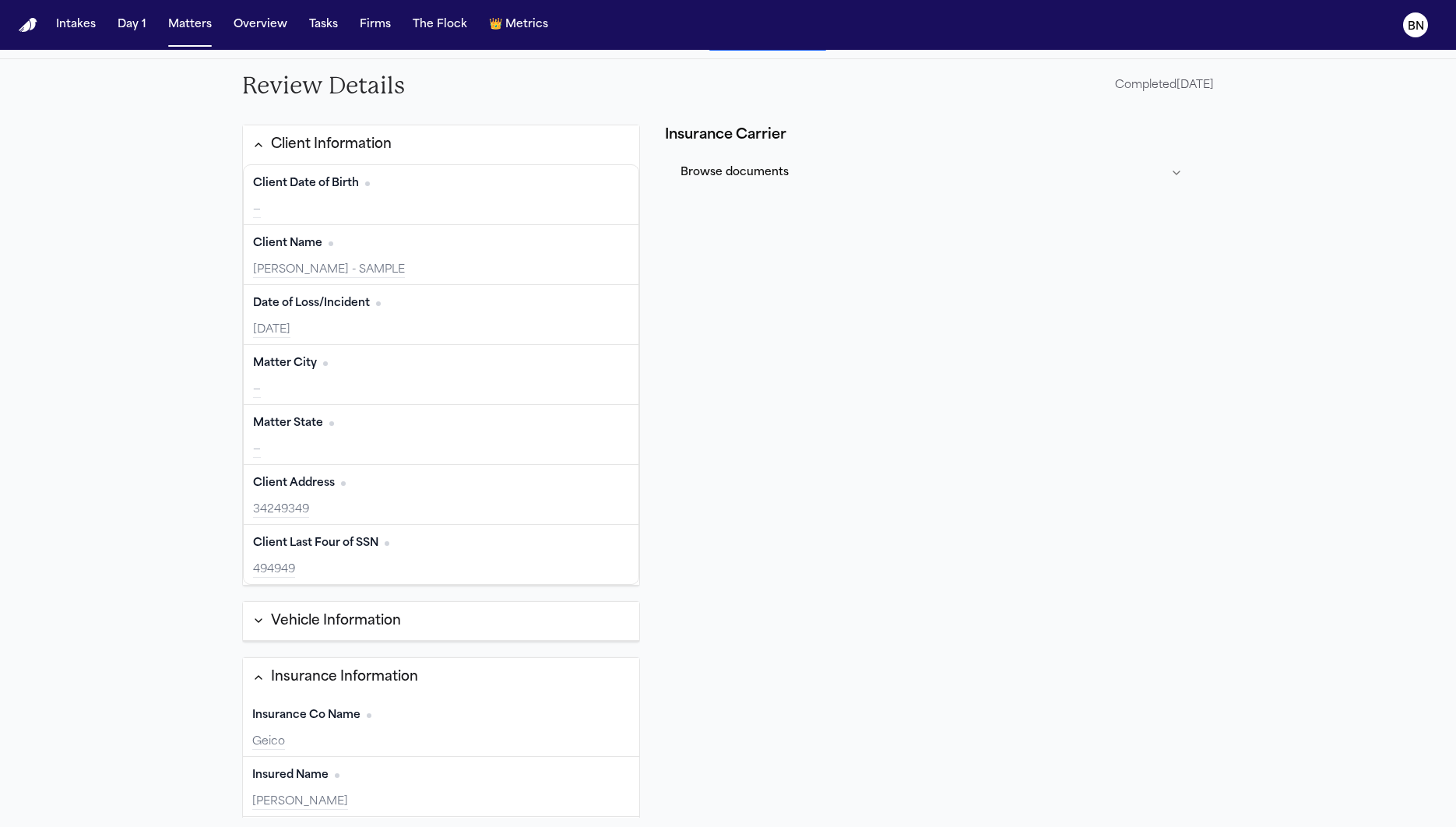
scroll to position [0, 0]
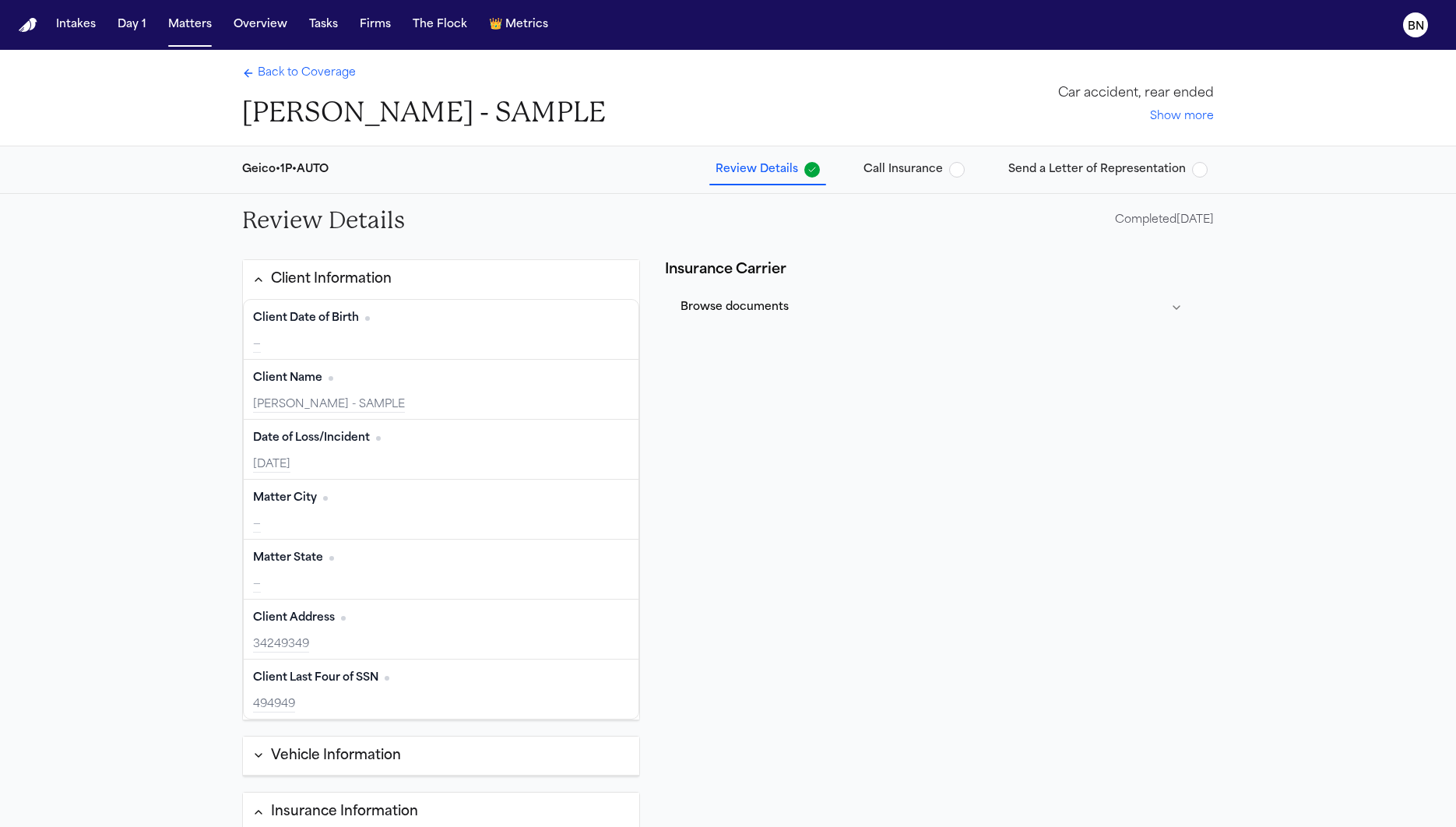
click at [941, 172] on span "Call Insurance" at bounding box center [903, 170] width 79 height 16
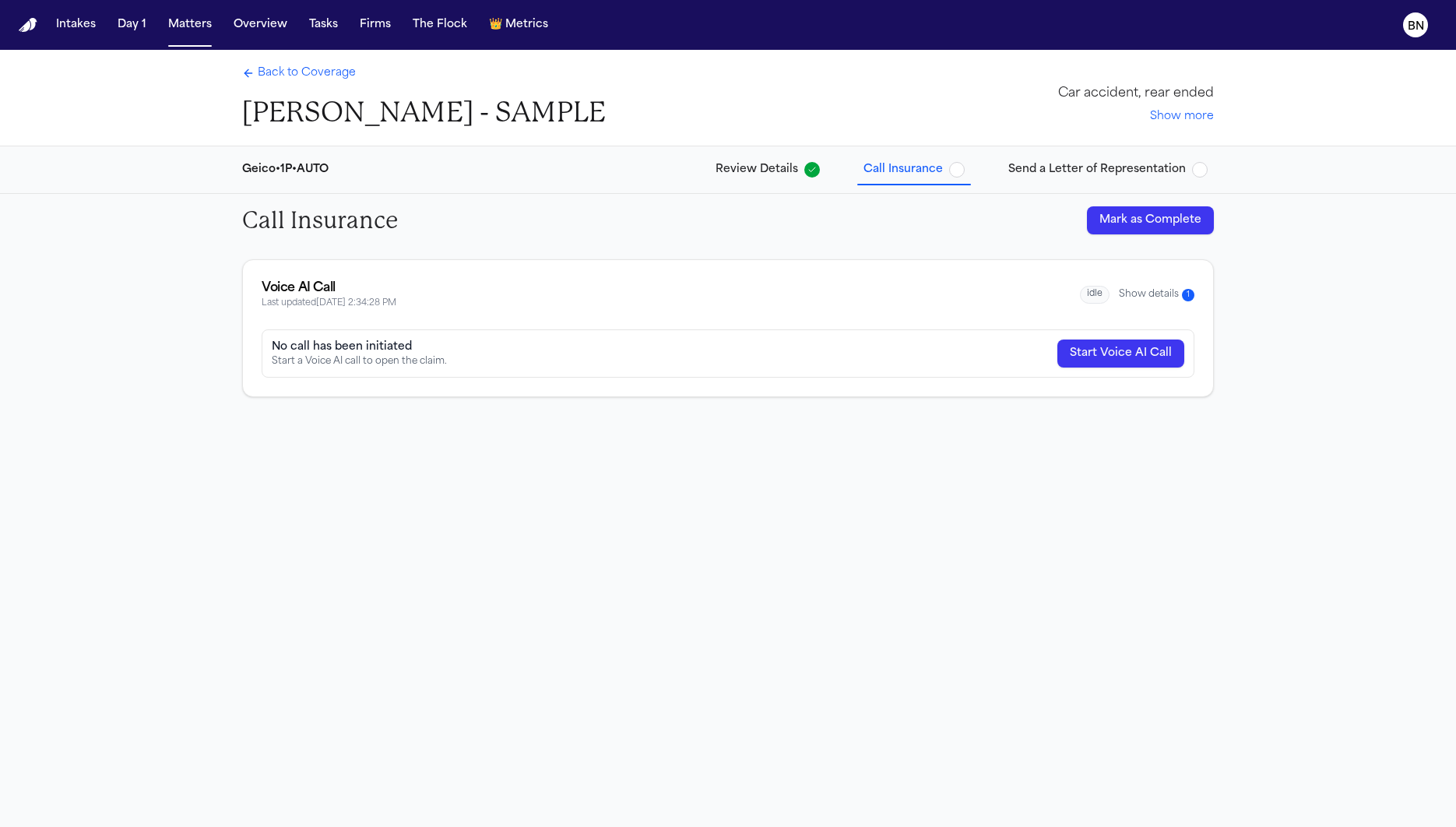
click at [1165, 295] on button "Show details 1" at bounding box center [1156, 295] width 75 height 14
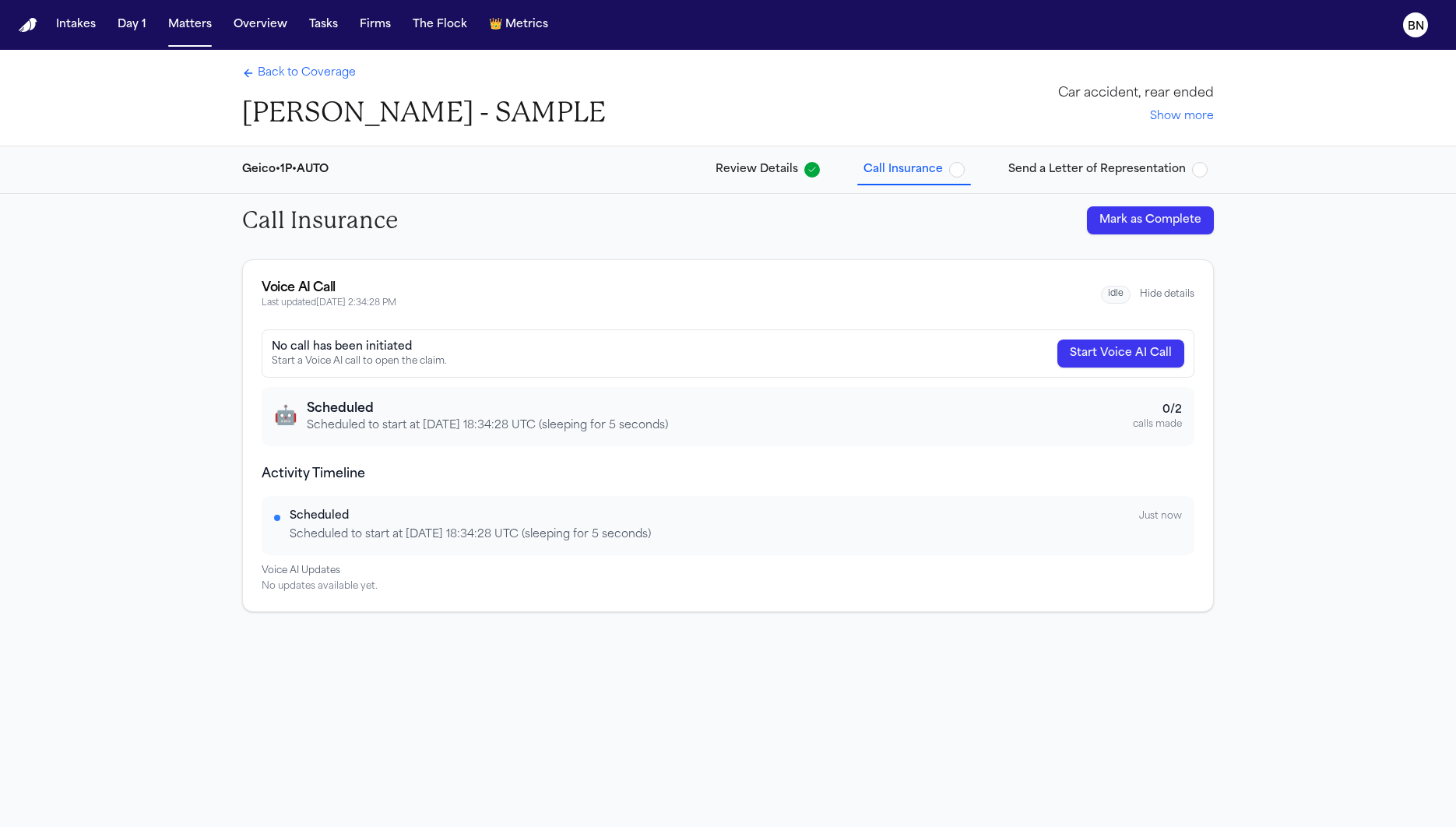
click at [323, 71] on span "Back to Coverage" at bounding box center [306, 73] width 98 height 16
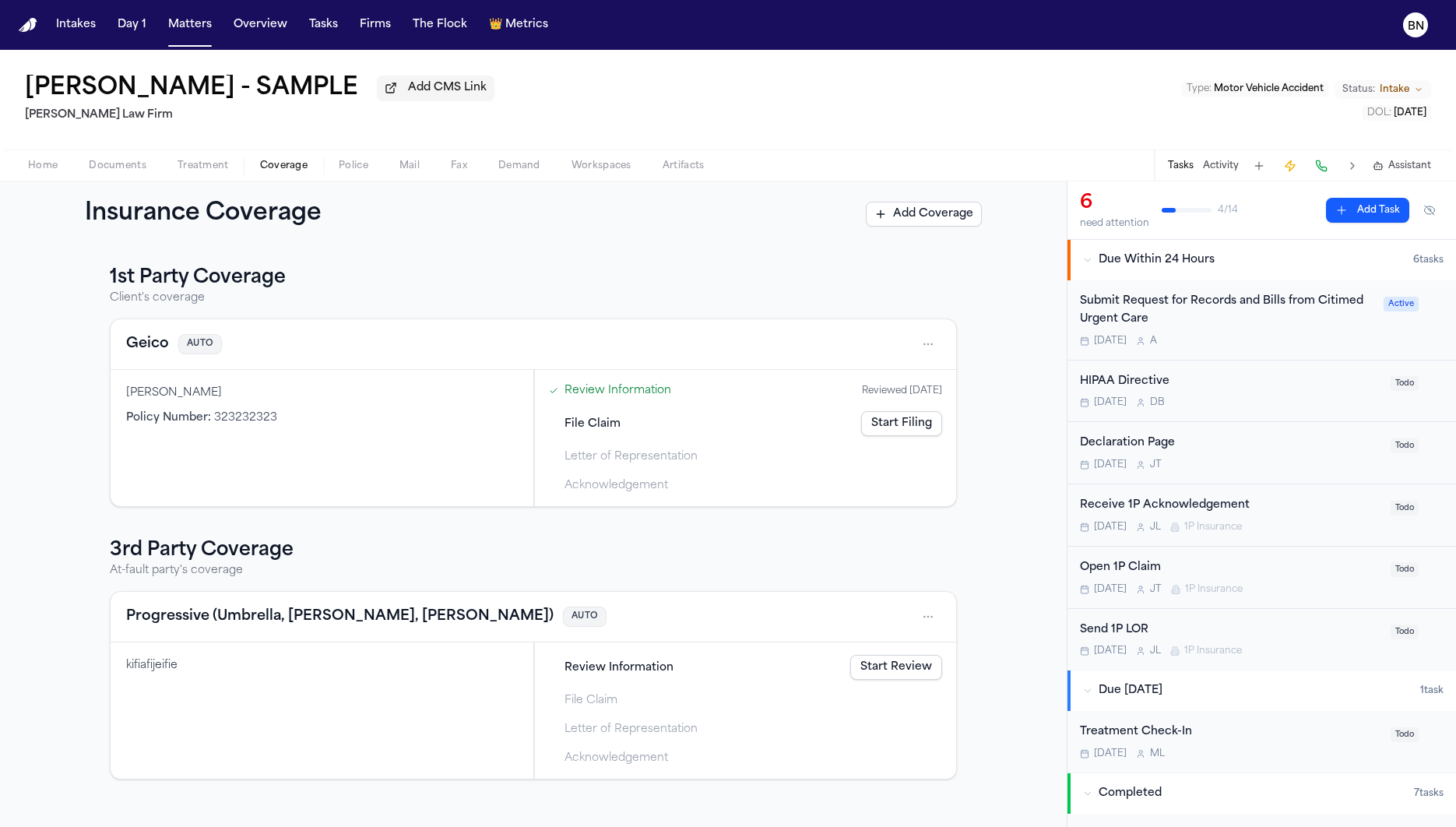
click at [129, 355] on button "Geico" at bounding box center [148, 343] width 43 height 21
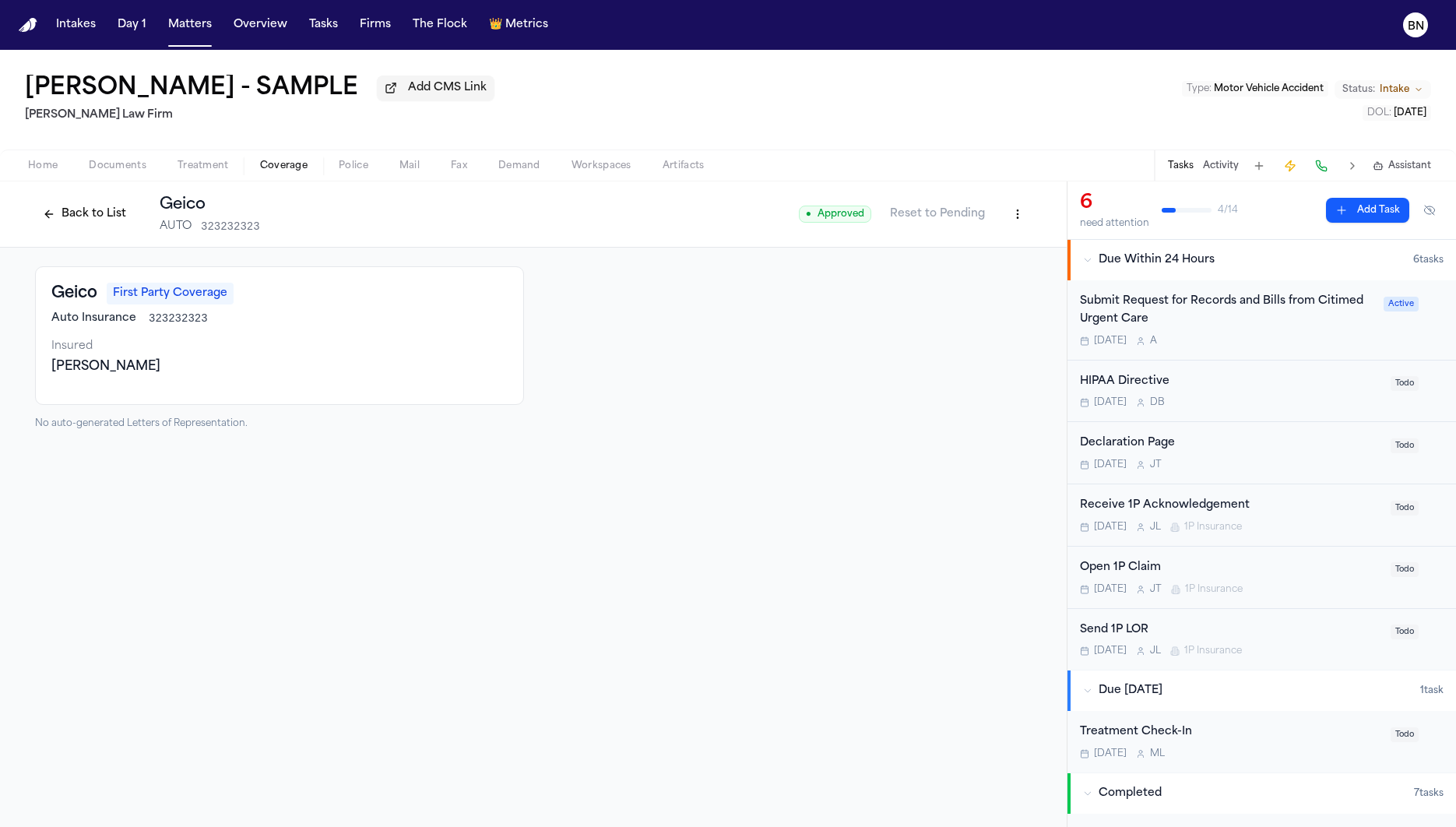
click at [97, 221] on button "Back to List" at bounding box center [84, 214] width 98 height 25
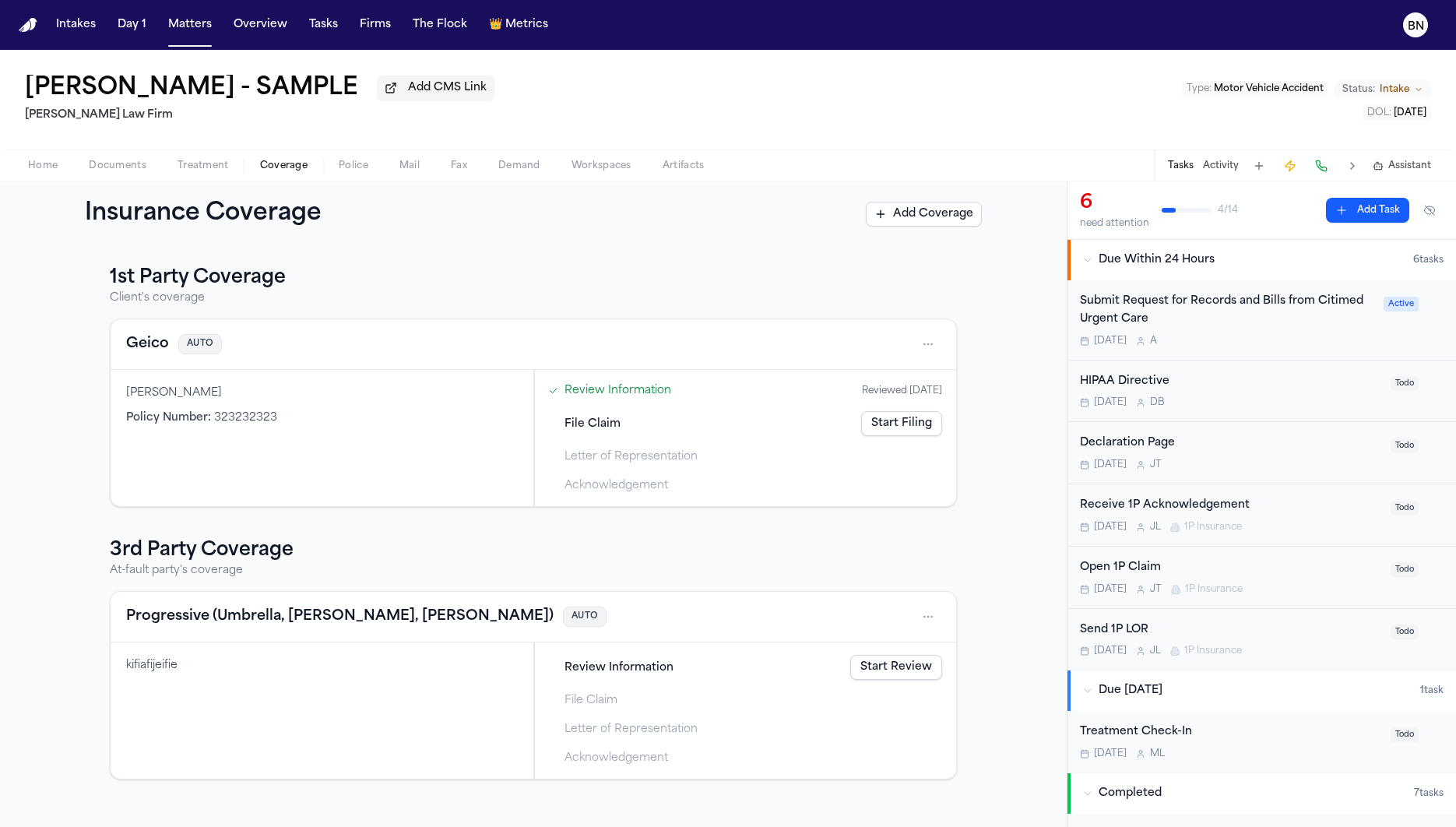
click at [208, 178] on div "Home Documents Treatment Coverage Police Mail Fax Demand Workspaces Artifacts T…" at bounding box center [728, 164] width 1456 height 31
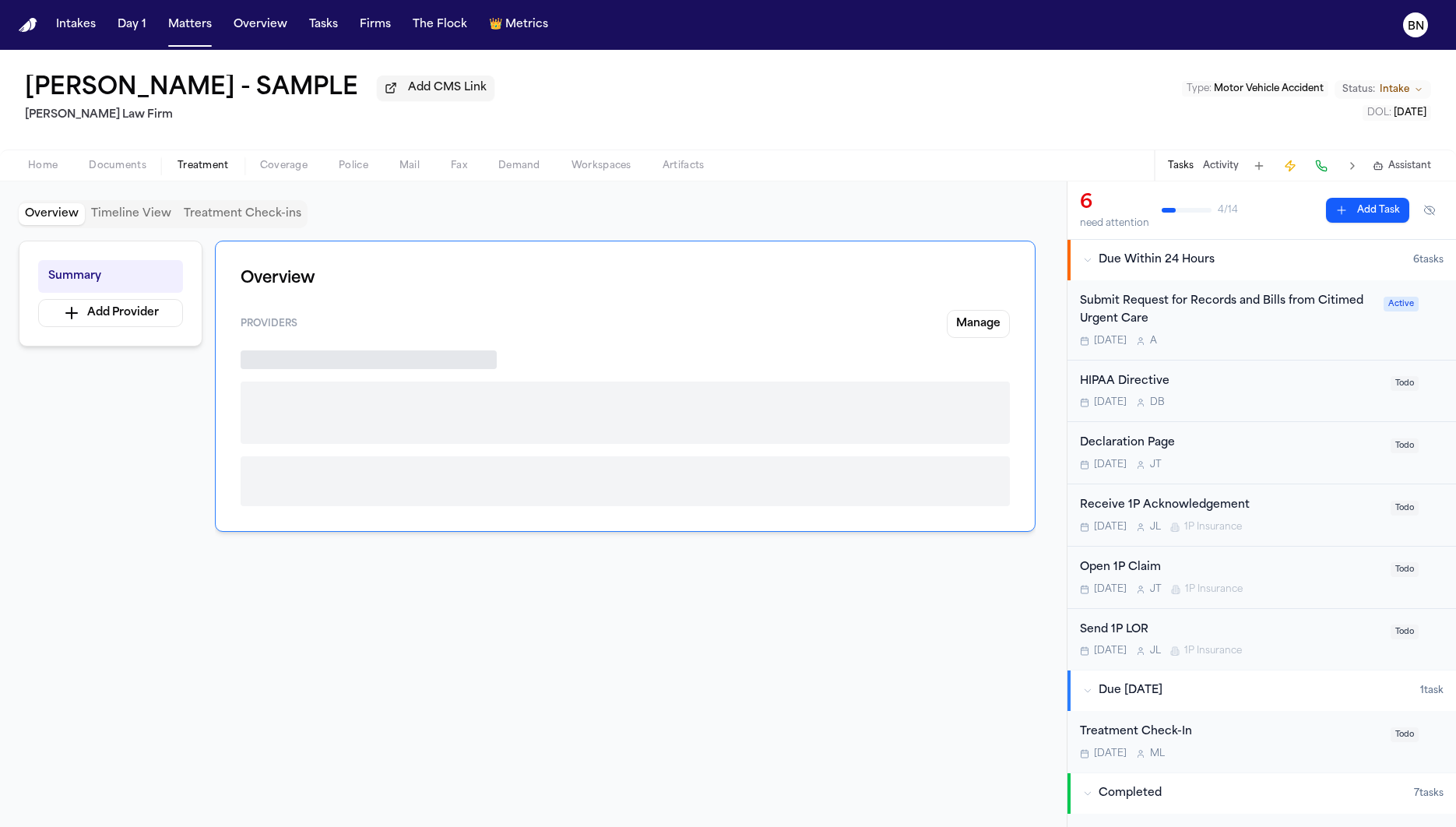
click at [208, 176] on span "button" at bounding box center [203, 175] width 70 height 2
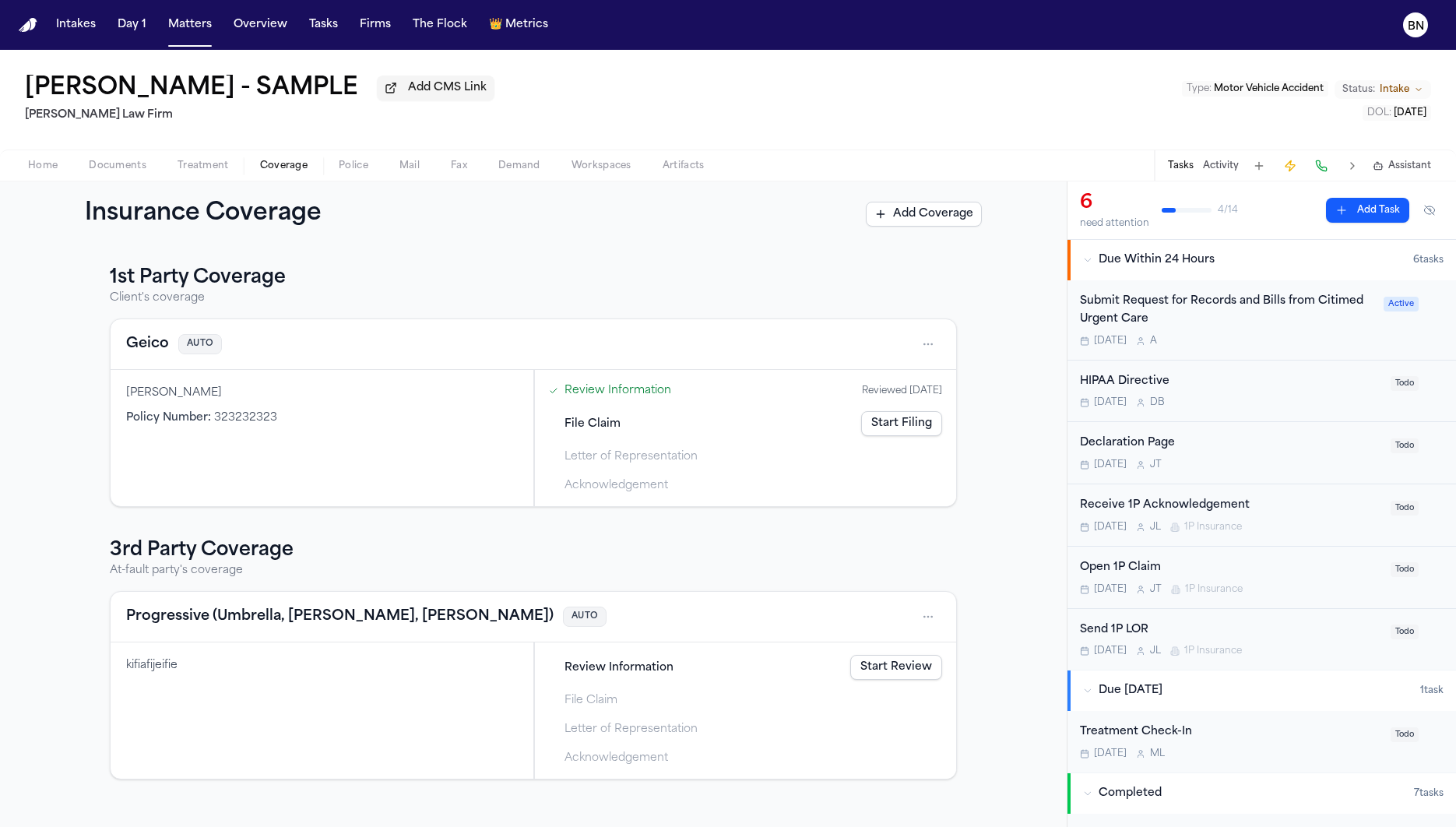
click at [287, 166] on span "Coverage" at bounding box center [284, 166] width 48 height 13
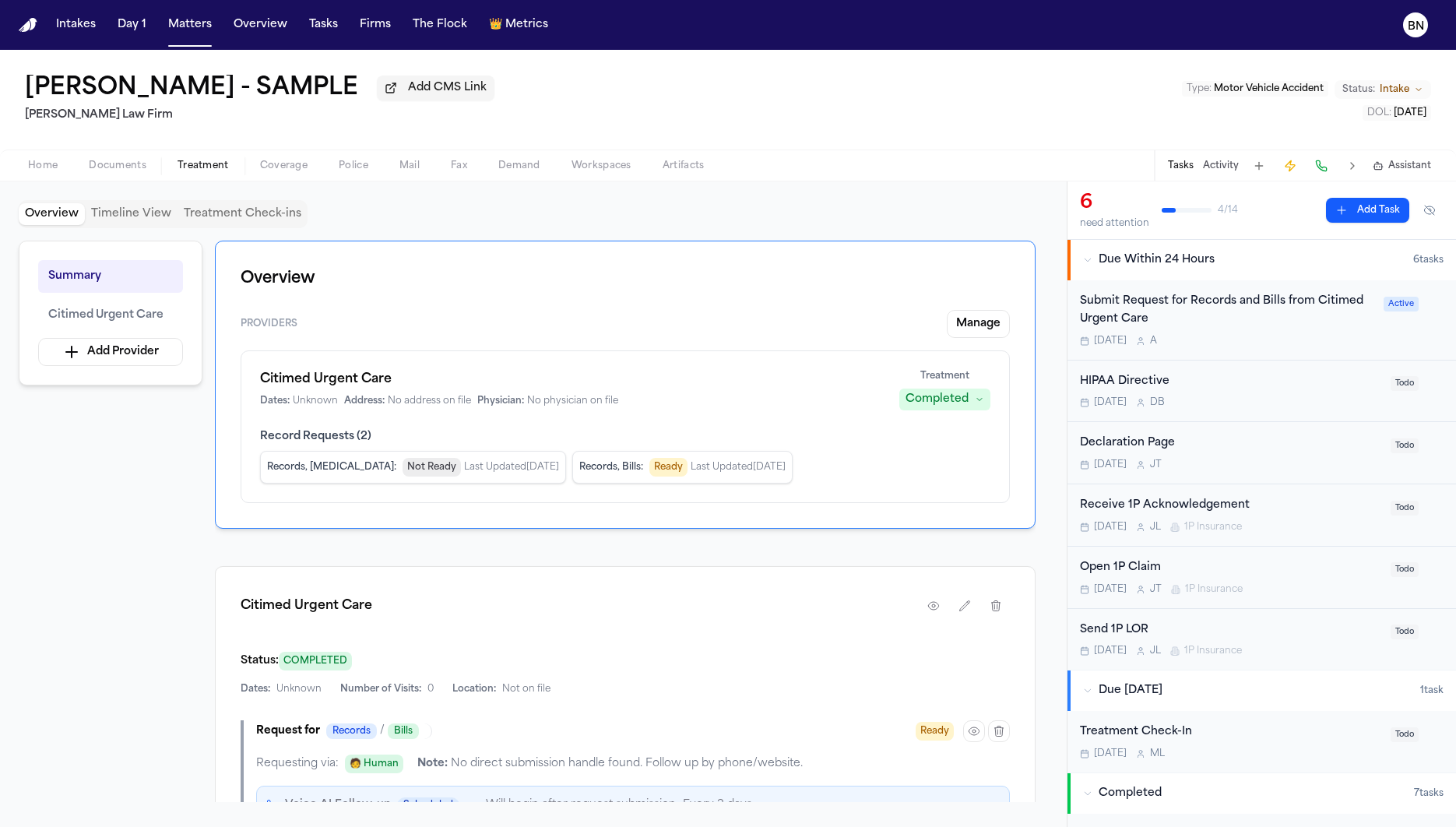
click at [199, 167] on span "Treatment" at bounding box center [203, 166] width 52 height 13
click at [1171, 579] on div "Open 1P Claim Tomorrow J T 1P Insurance" at bounding box center [1230, 578] width 301 height 37
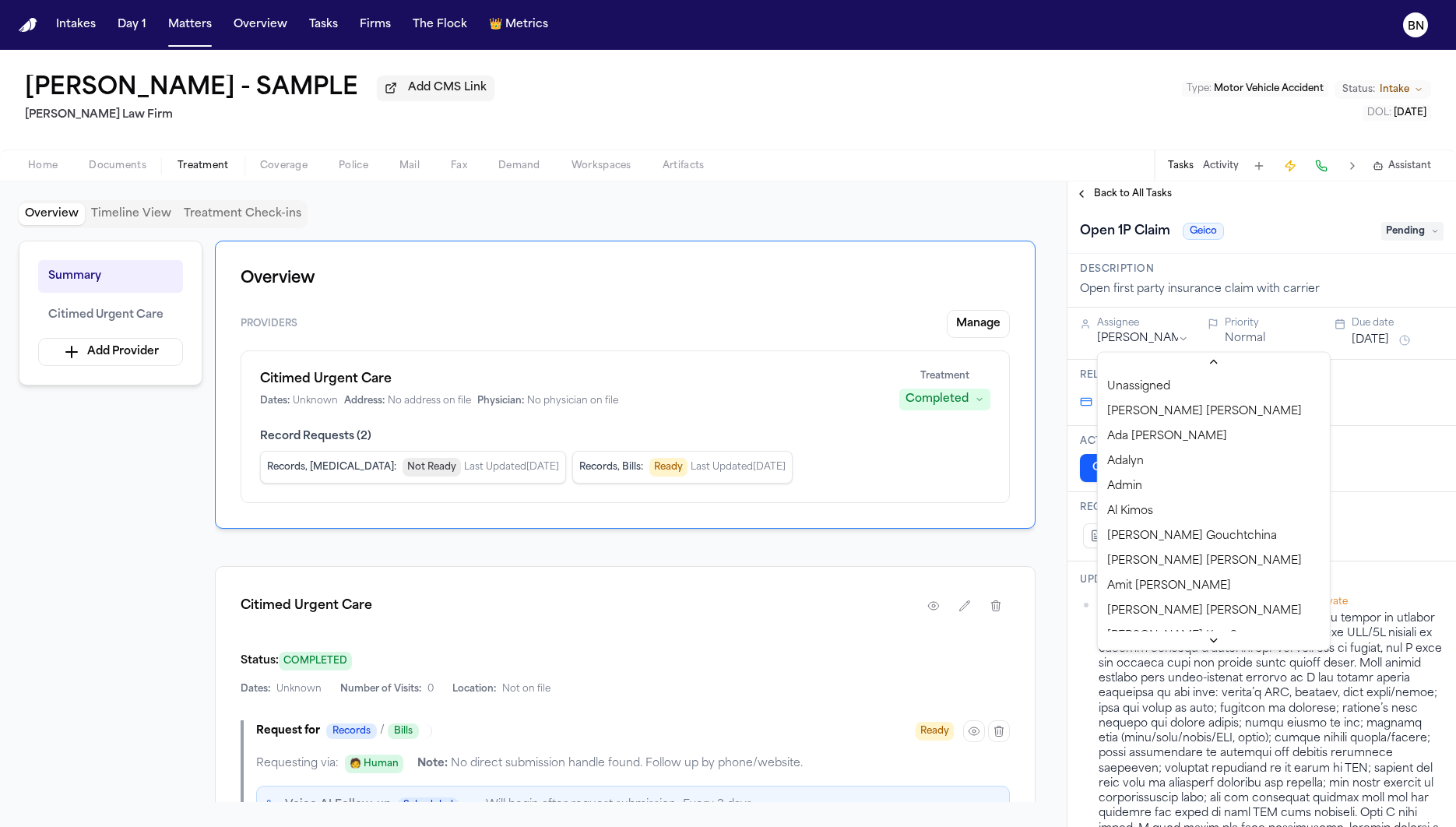
click at [1170, 344] on html "Intakes Day 1 Matters Overview Tasks Firms The Flock 👑 Metrics BN Bennett North…" at bounding box center [728, 413] width 1456 height 827
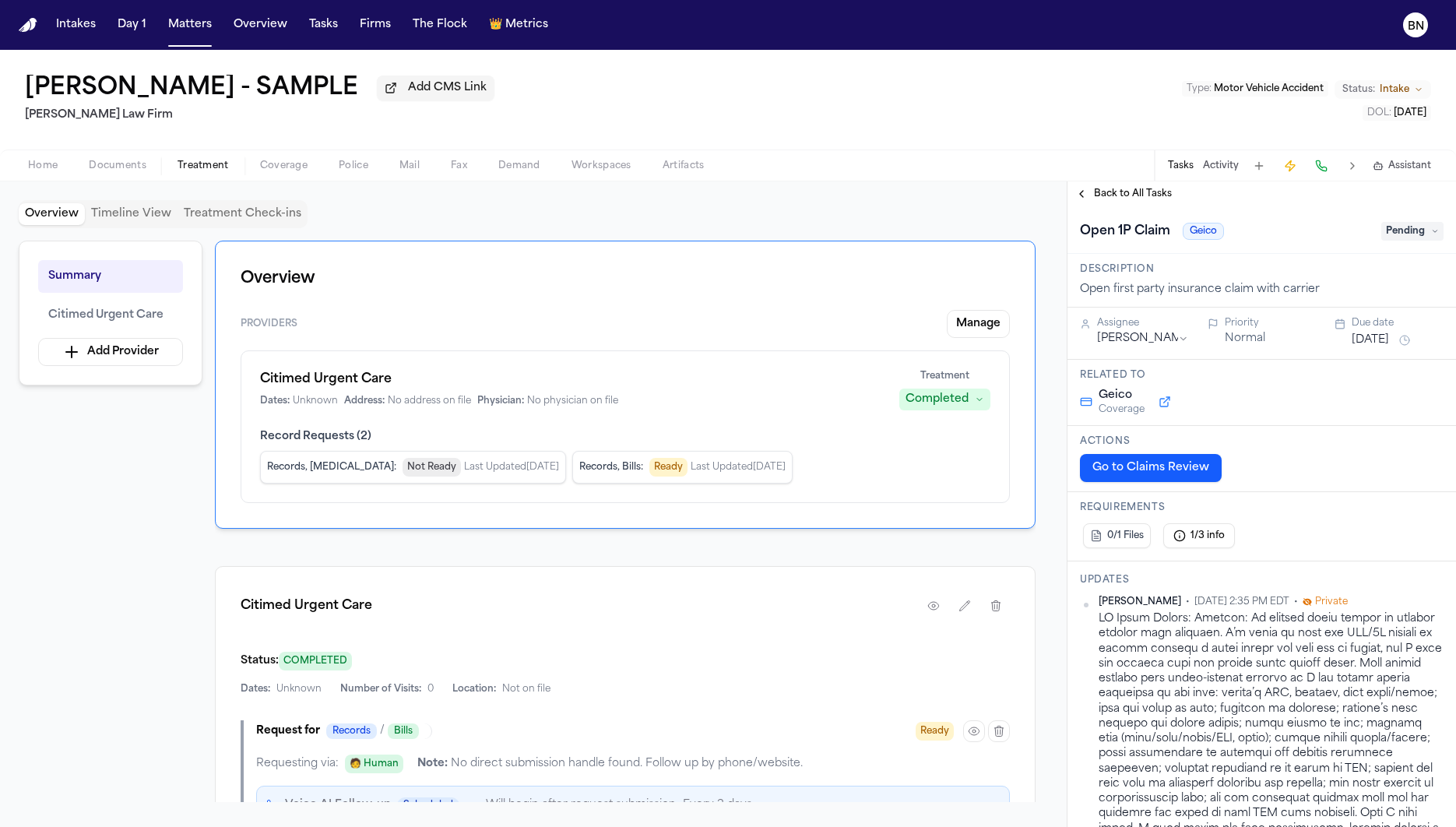
click at [1171, 400] on div "Geico Coverage" at bounding box center [1261, 401] width 364 height 28
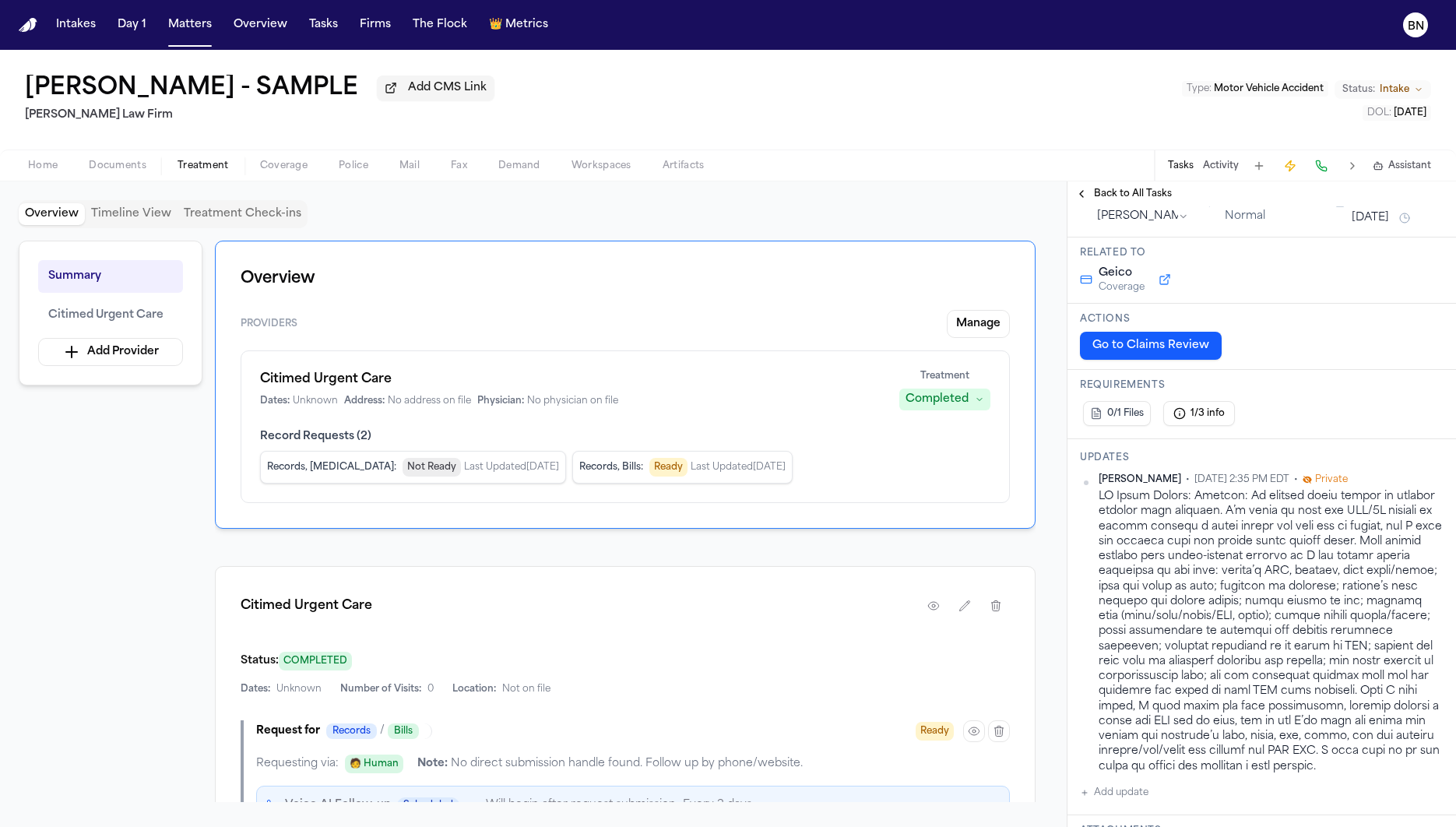
scroll to position [126, 0]
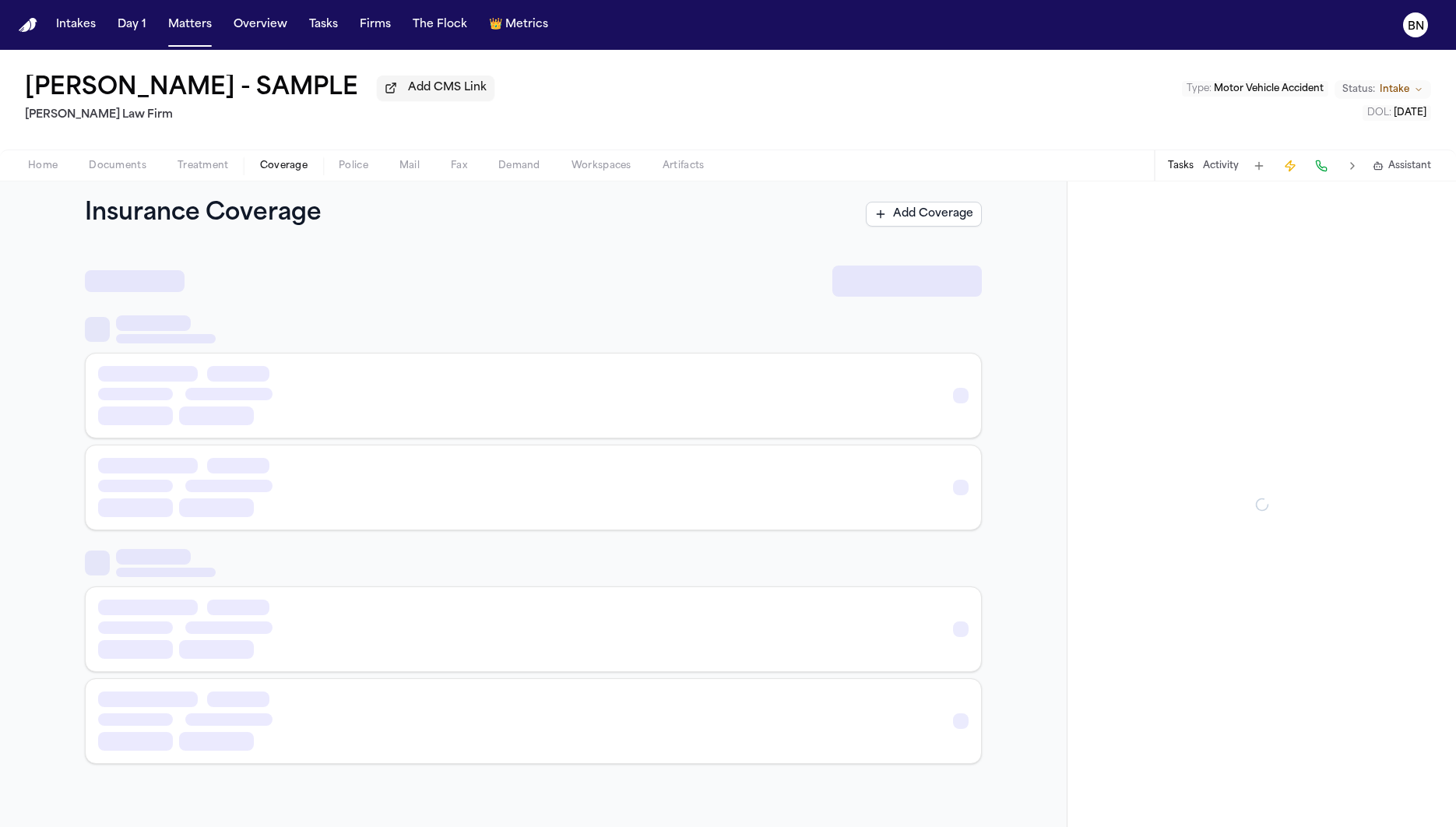
click at [303, 172] on span "Coverage" at bounding box center [284, 166] width 48 height 13
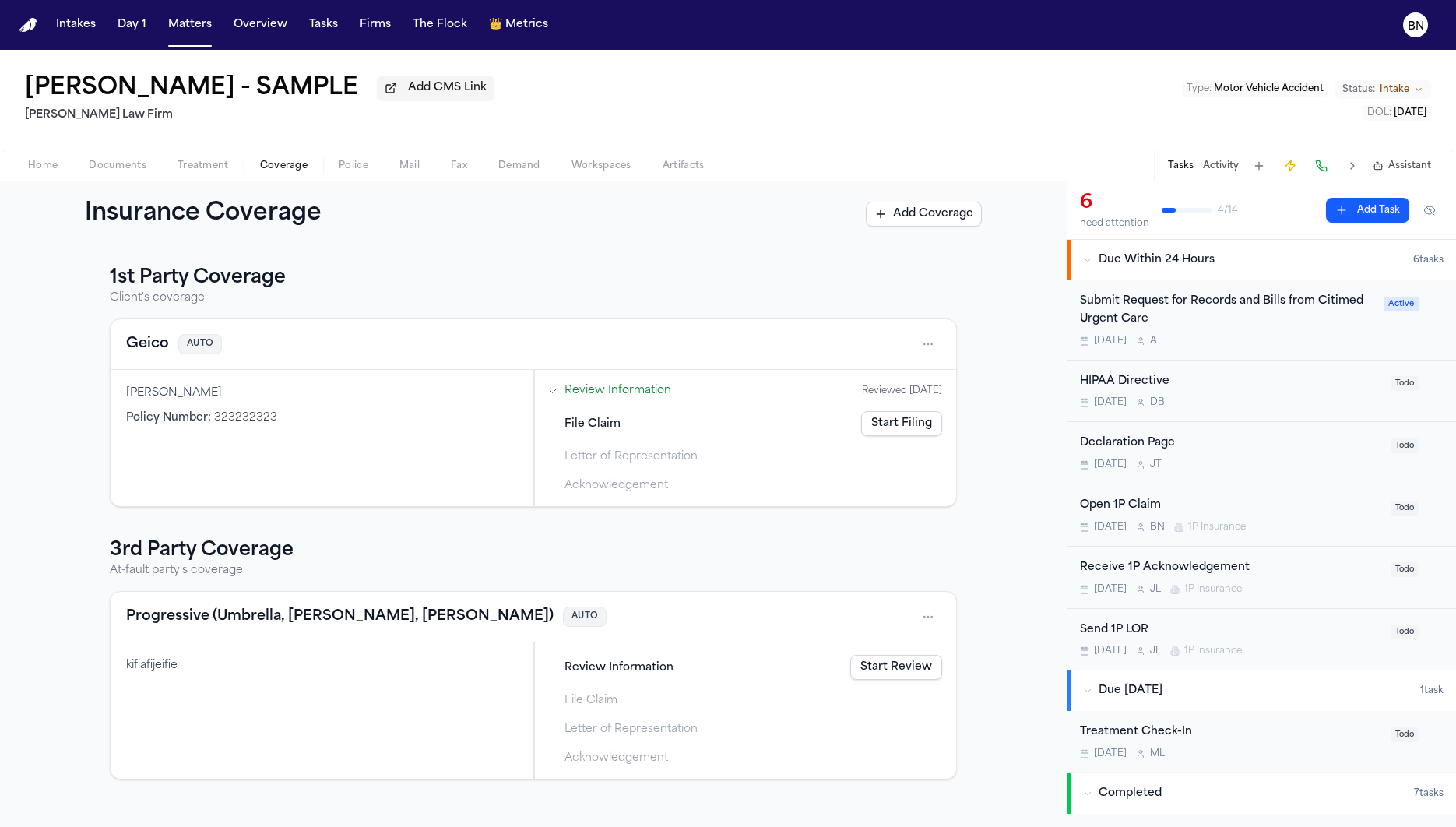
click at [599, 425] on span "File Claim" at bounding box center [593, 423] width 56 height 17
click at [615, 404] on div "Review Information Reviewed 09/30/2025" at bounding box center [745, 390] width 406 height 25
click at [615, 401] on div "Review Information Reviewed 09/30/2025" at bounding box center [745, 390] width 406 height 25
click at [618, 399] on link "Review Information" at bounding box center [618, 390] width 106 height 17
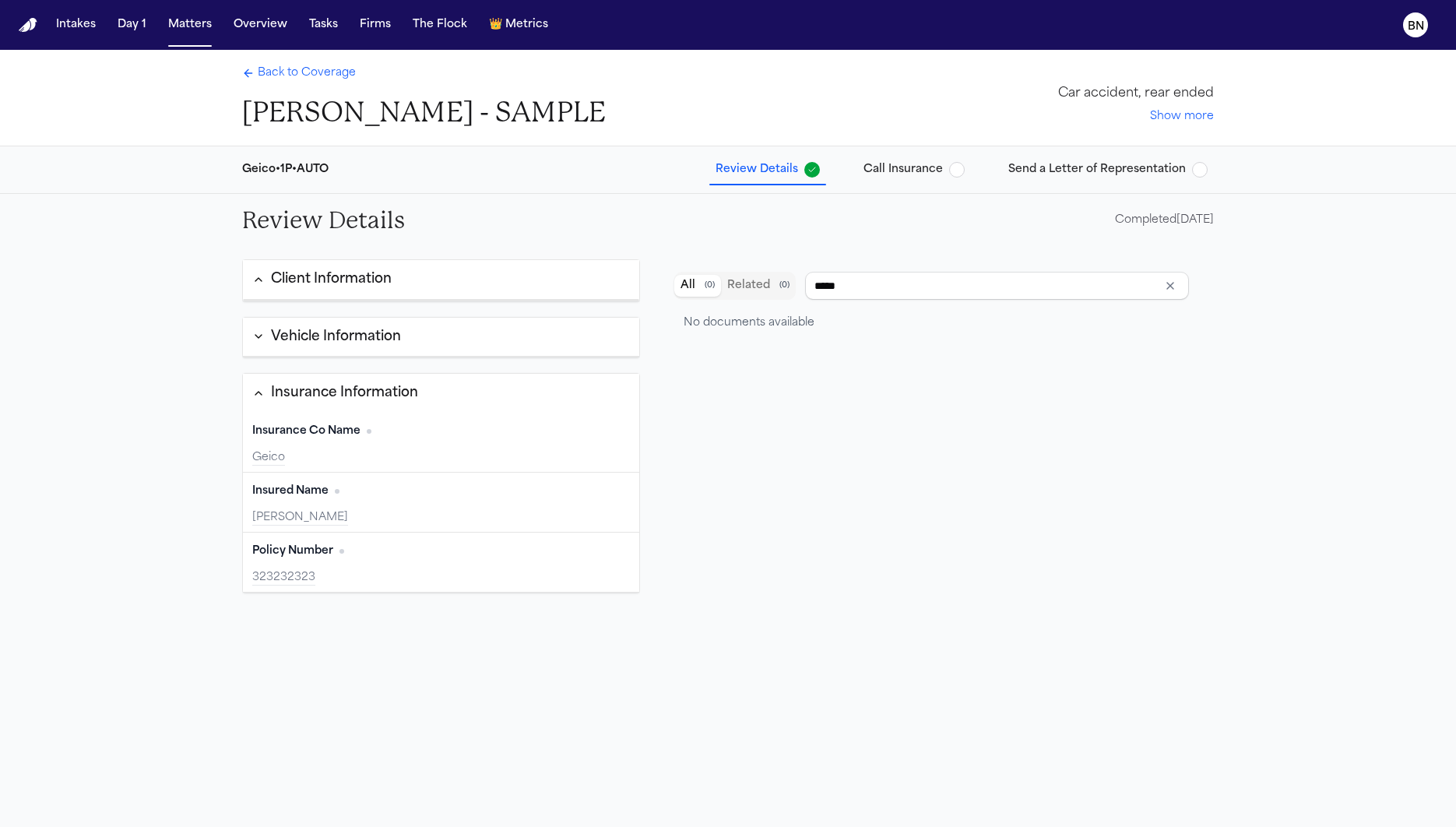
type input "**********"
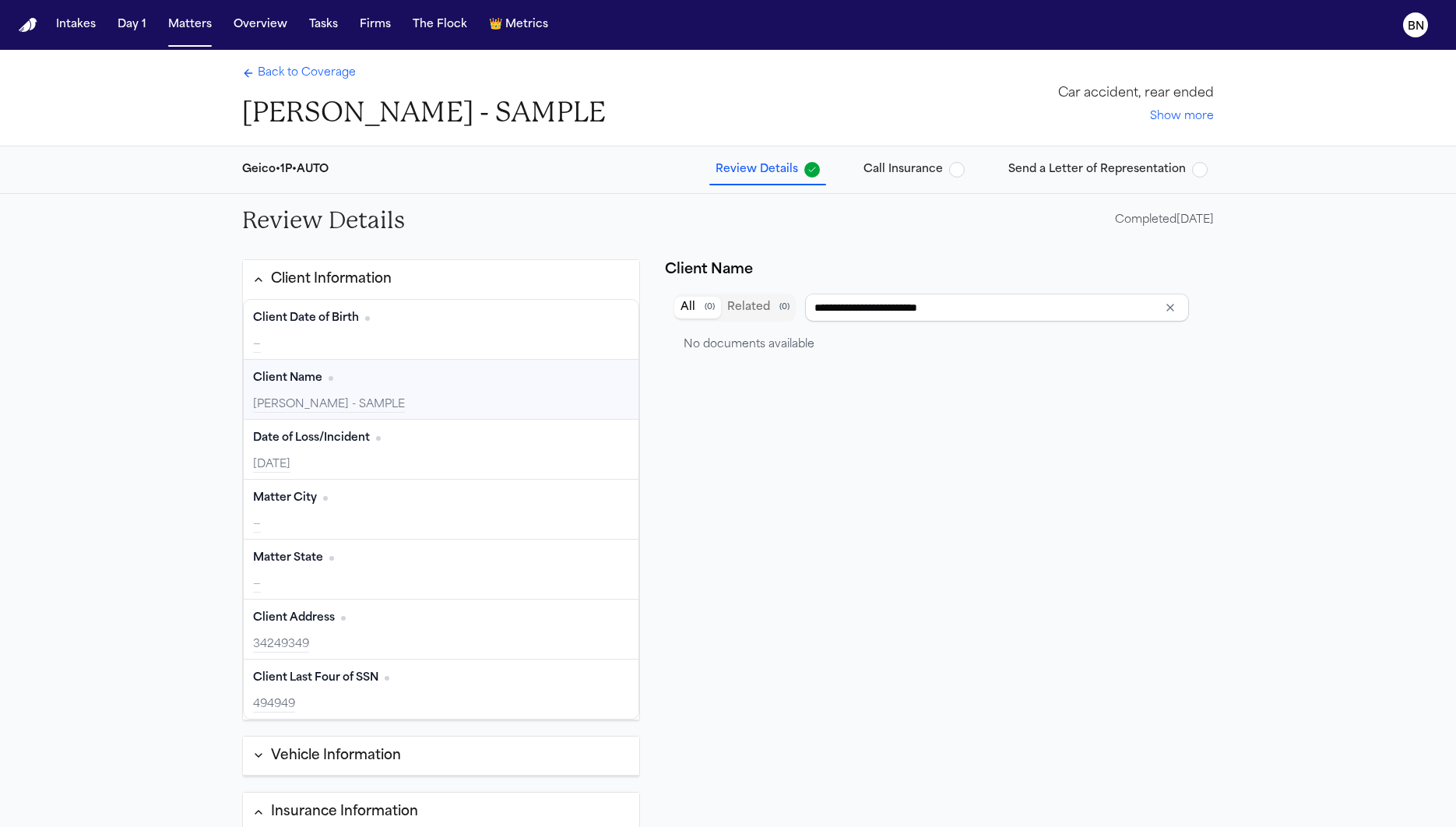
click at [879, 176] on span "Call Insurance" at bounding box center [903, 170] width 79 height 16
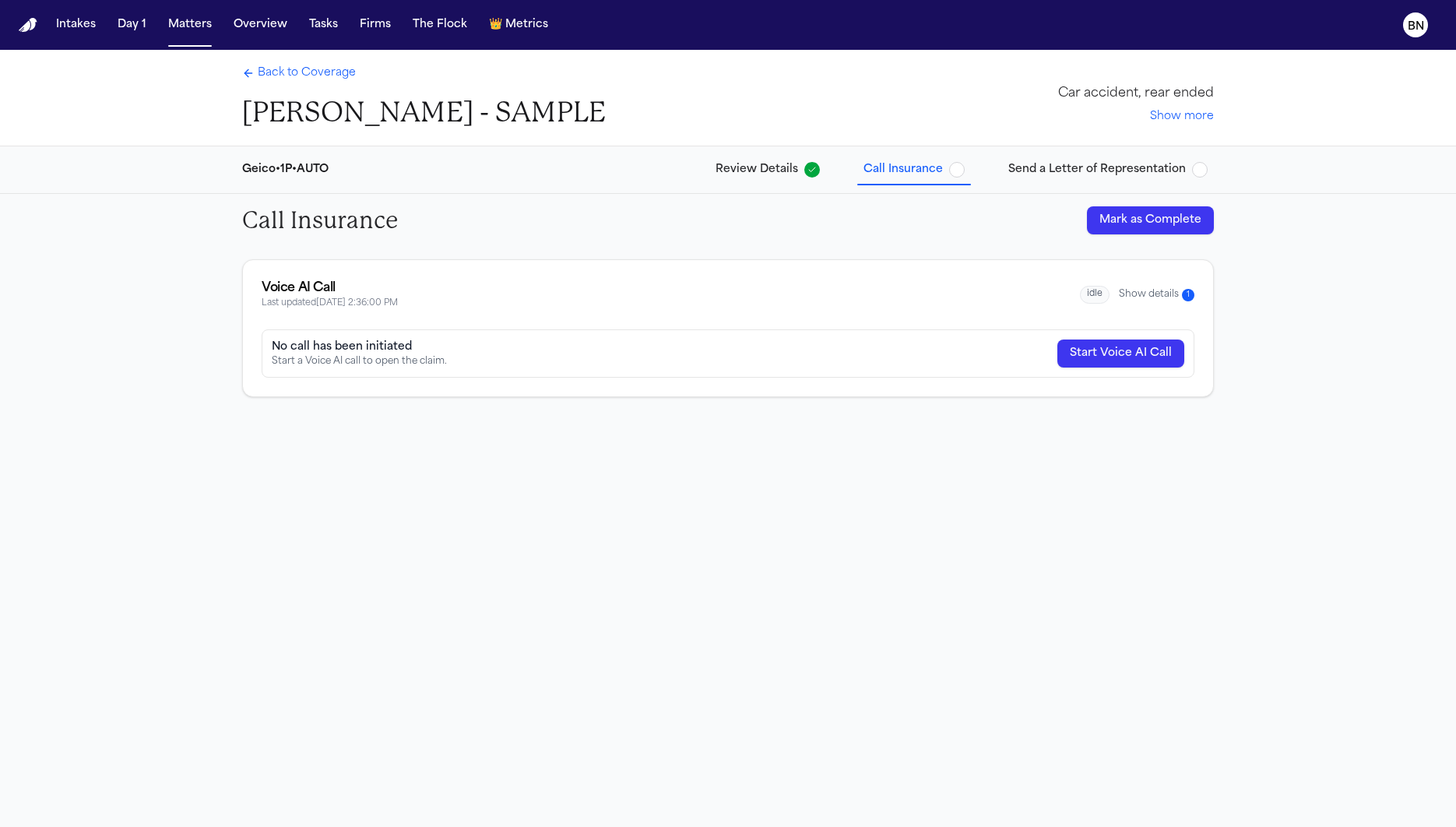
click at [1171, 295] on button "Show details 1" at bounding box center [1156, 295] width 75 height 14
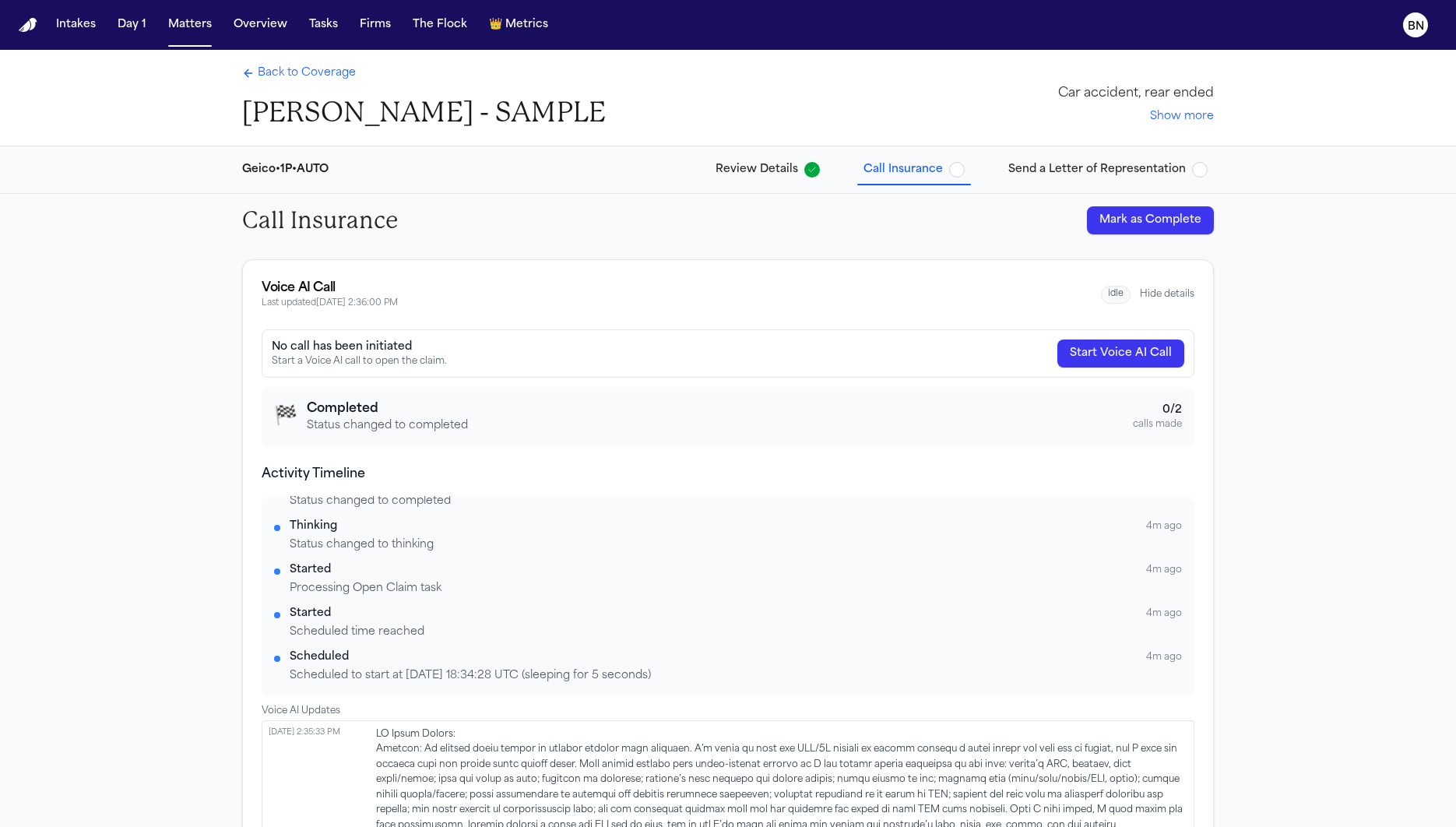
scroll to position [56, 0]
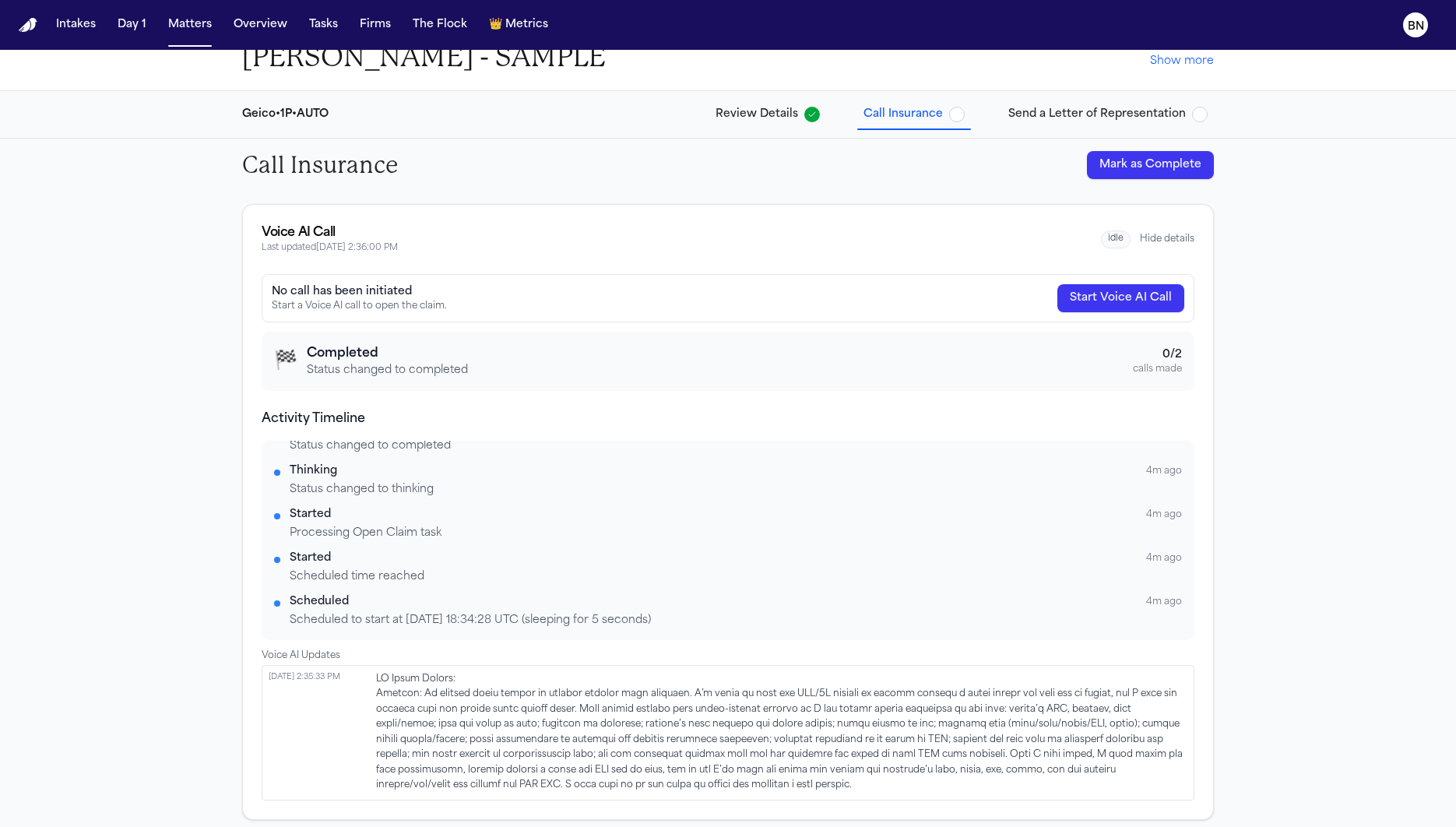
click at [484, 694] on span at bounding box center [781, 732] width 811 height 122
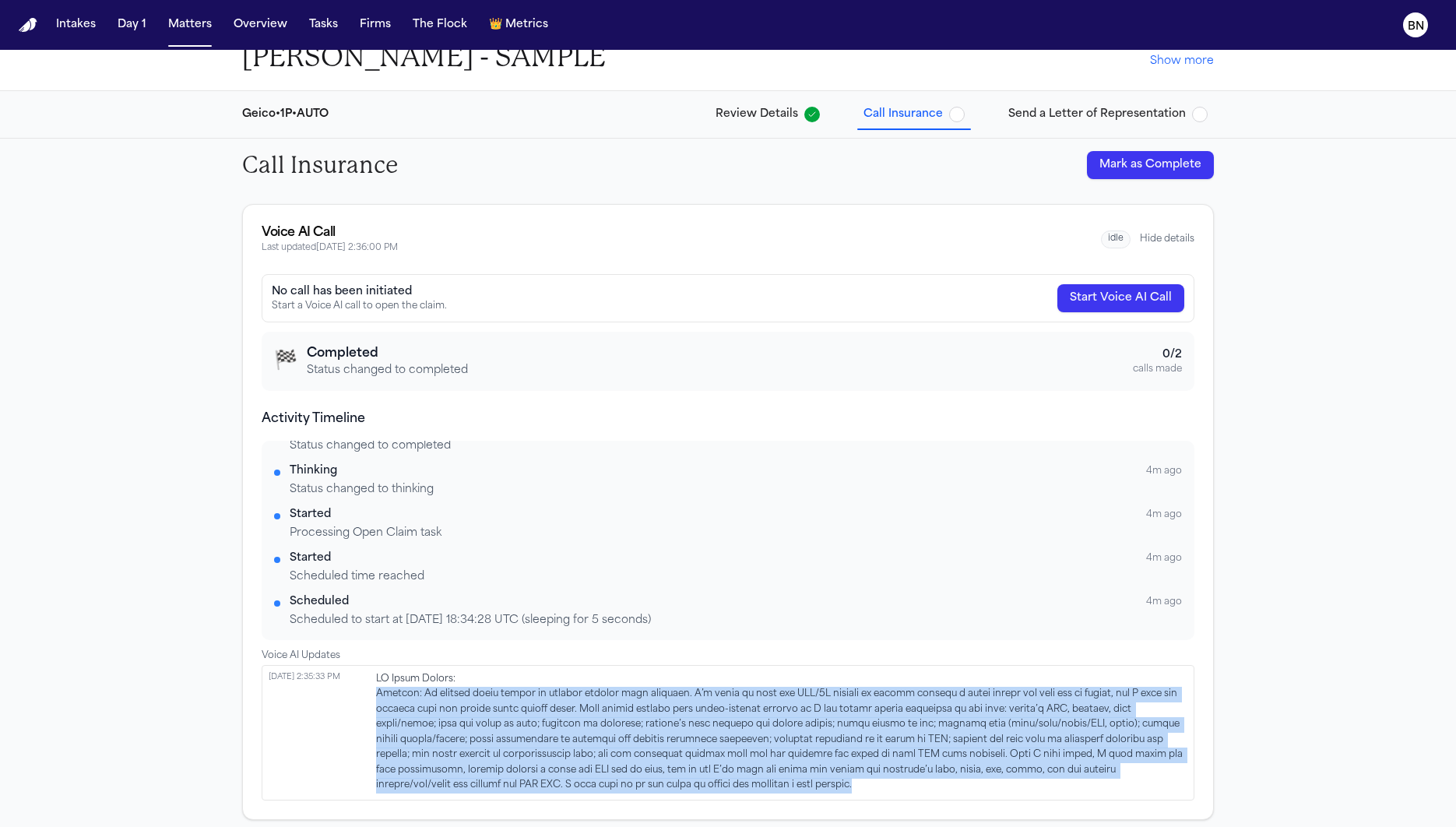
click at [484, 694] on span at bounding box center [781, 732] width 811 height 122
click at [519, 697] on span at bounding box center [781, 732] width 811 height 122
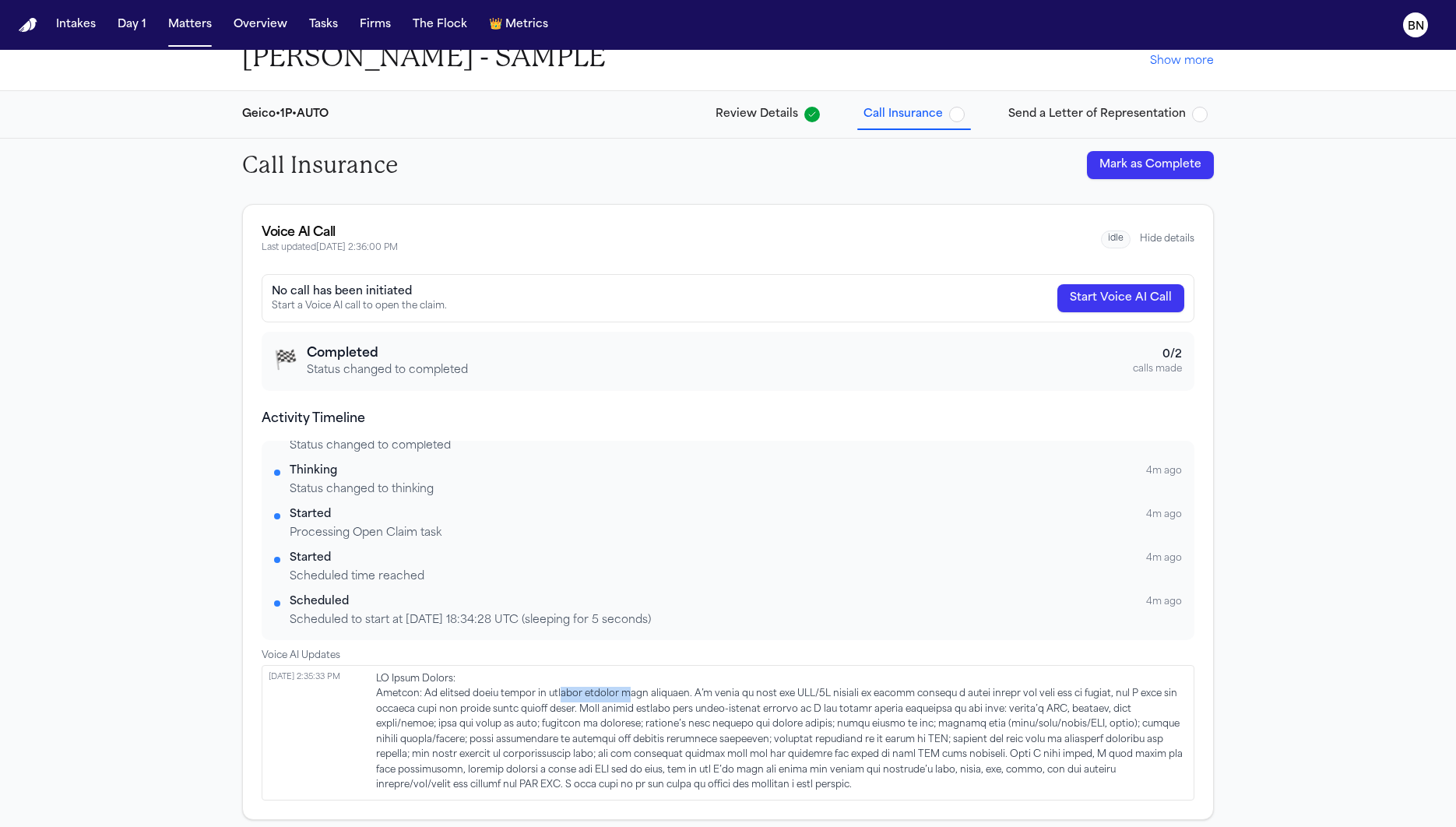
drag, startPoint x: 624, startPoint y: 693, endPoint x: 561, endPoint y: 690, distance: 63.1
click at [561, 690] on span at bounding box center [781, 732] width 811 height 122
click at [737, 672] on span at bounding box center [781, 732] width 811 height 122
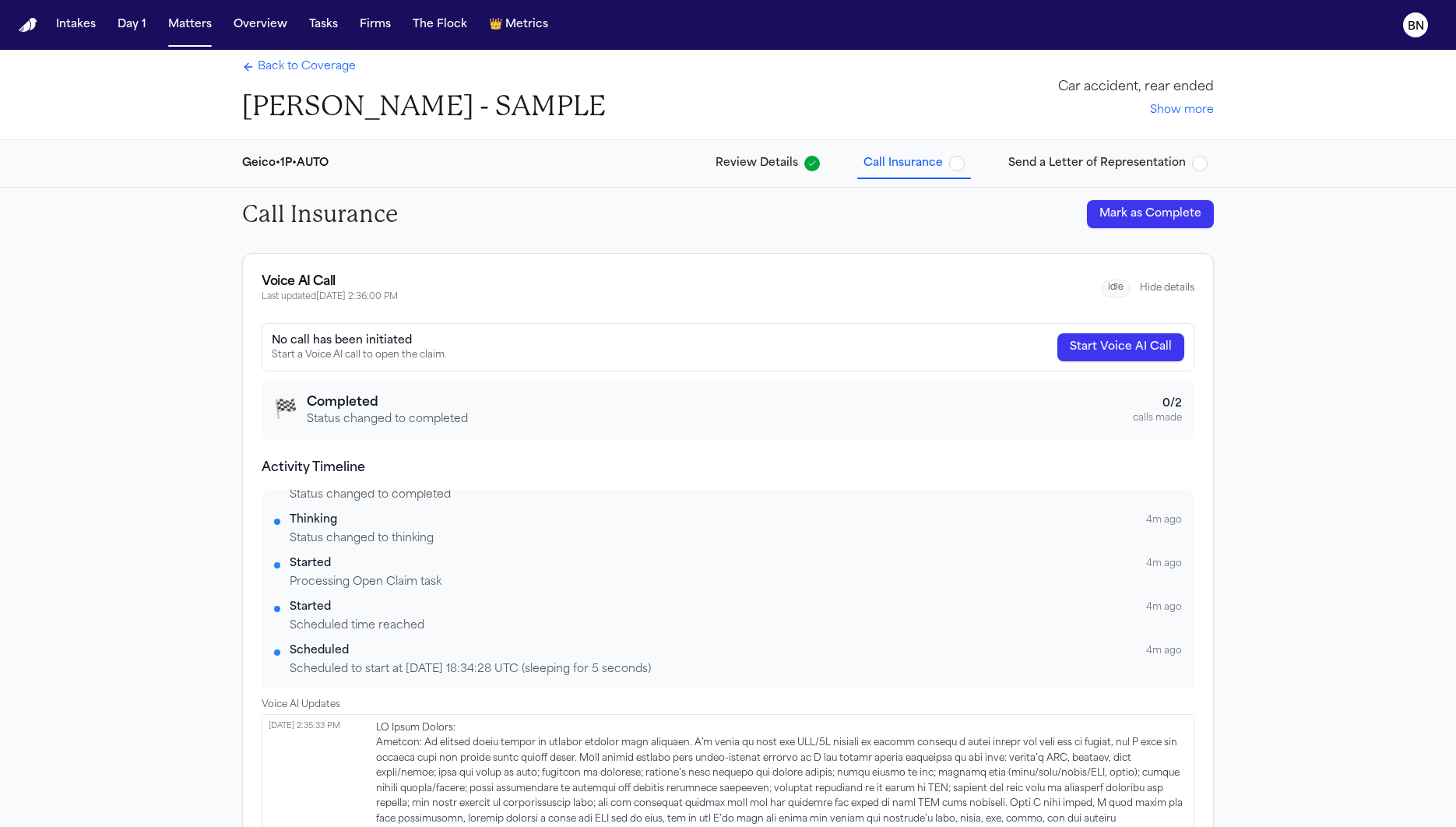
scroll to position [0, 0]
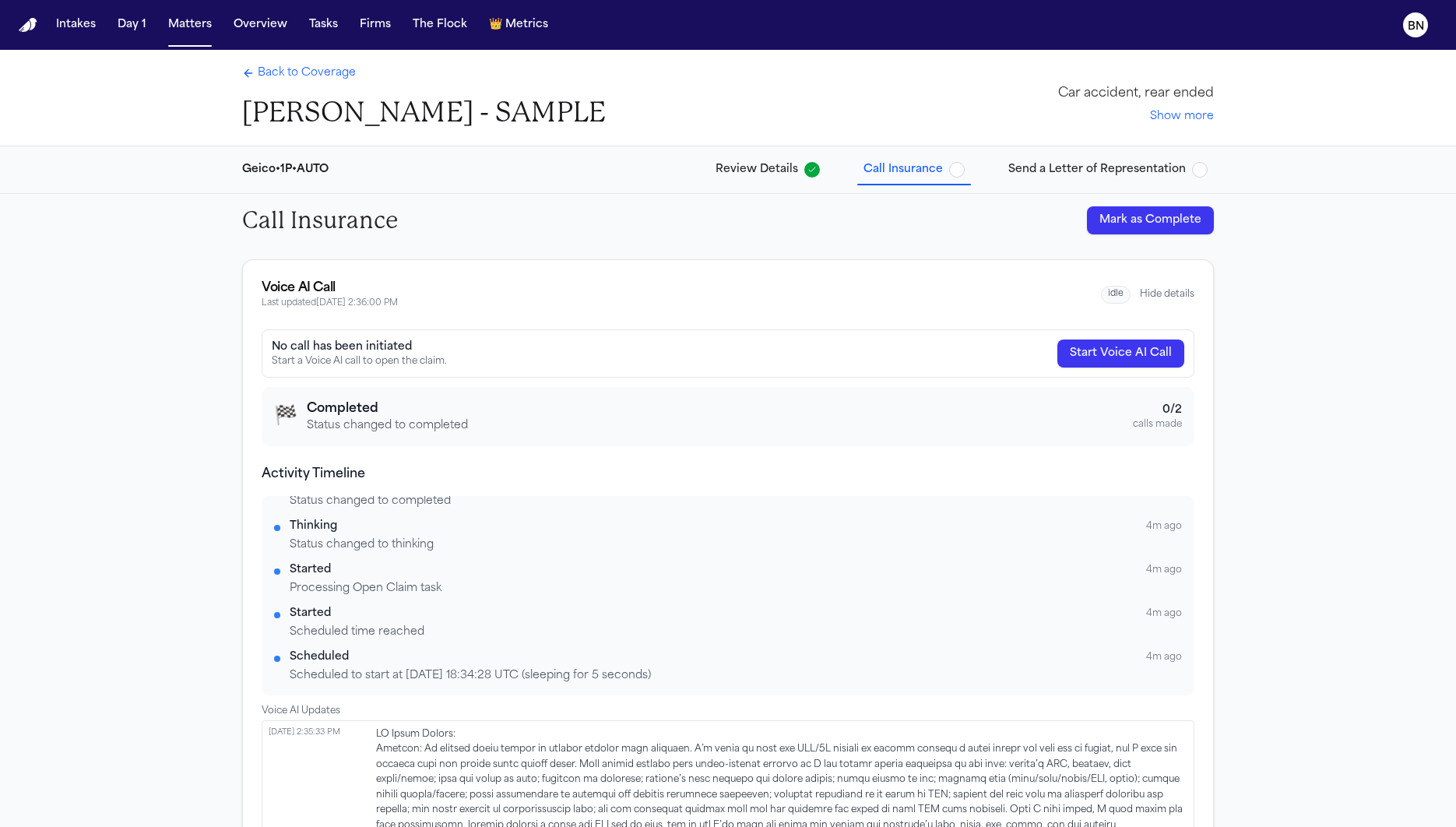
click at [314, 79] on span "Back to Coverage" at bounding box center [306, 73] width 98 height 16
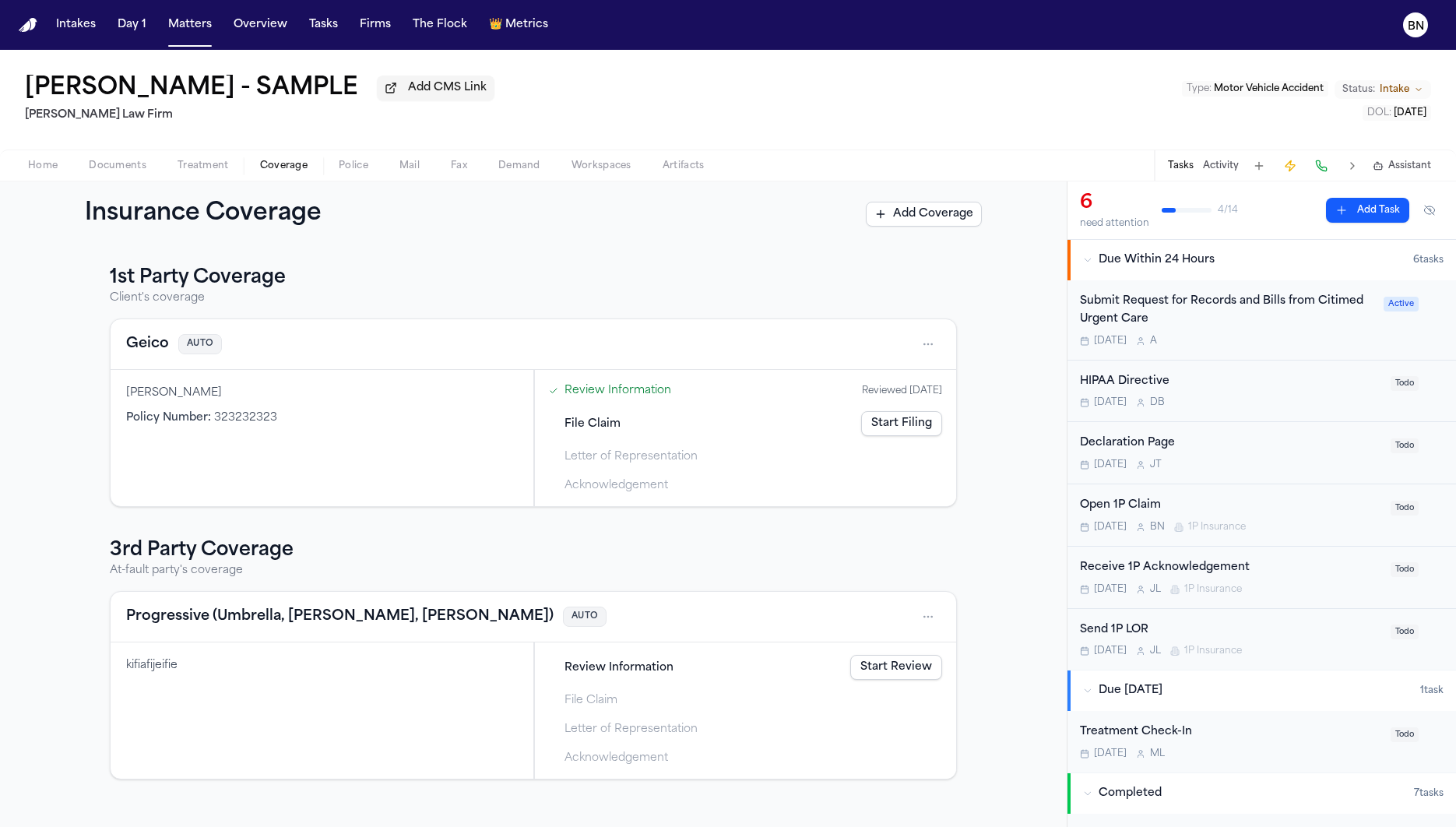
click at [871, 427] on link "Start Filing" at bounding box center [902, 423] width 81 height 25
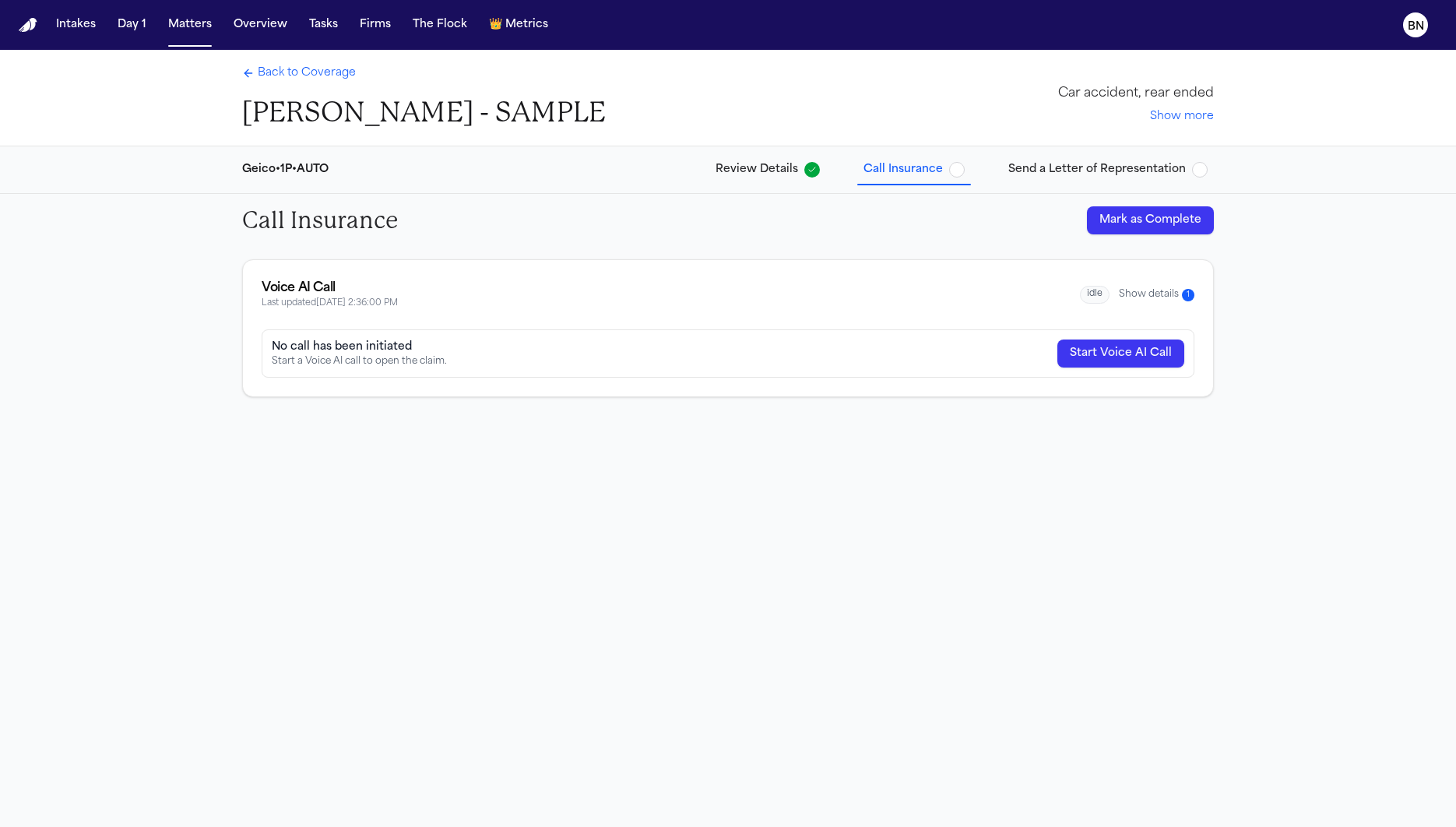
click at [1137, 293] on button "Show details 1" at bounding box center [1156, 295] width 75 height 14
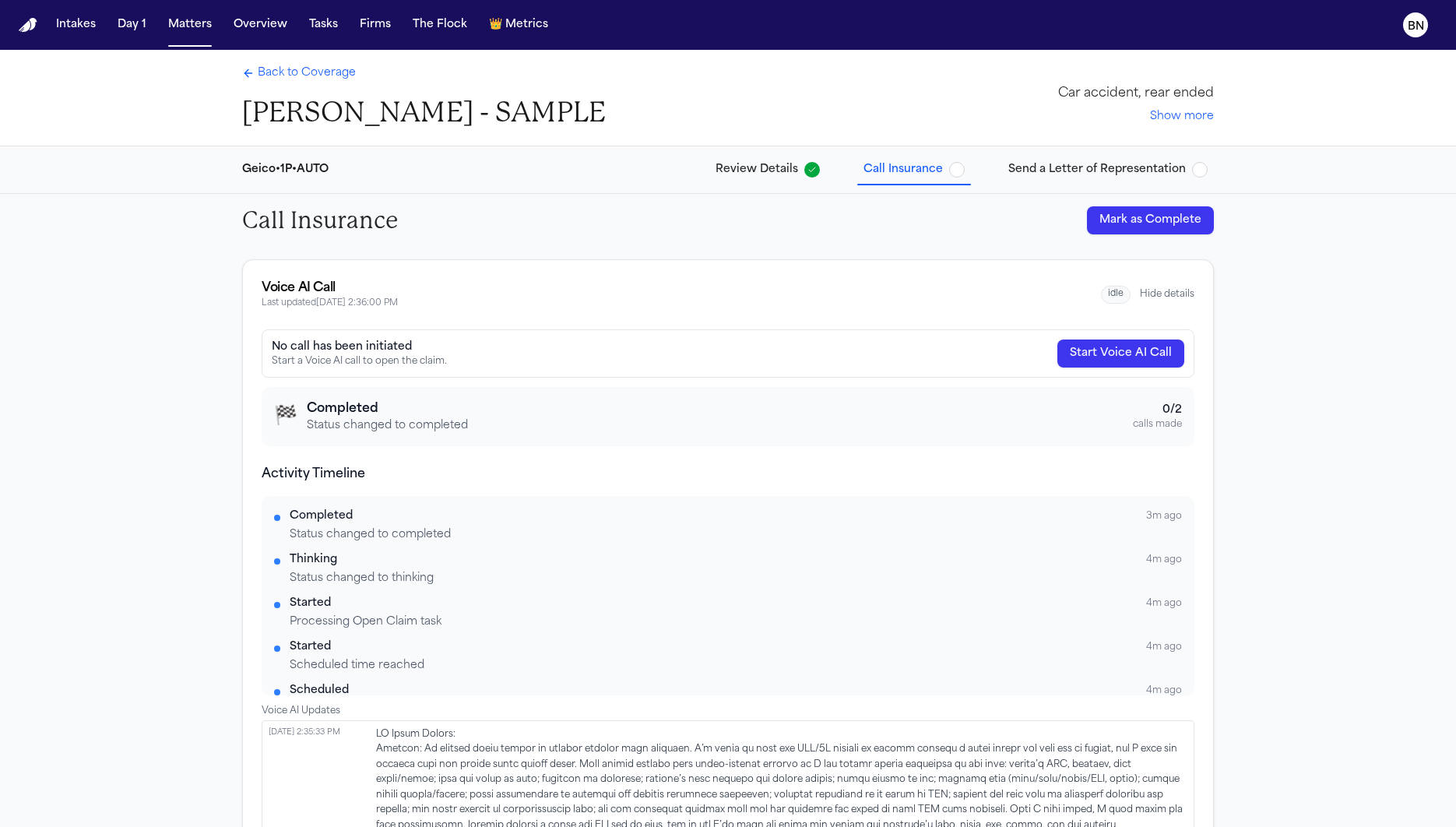
click at [299, 69] on span "Back to Coverage" at bounding box center [306, 73] width 98 height 16
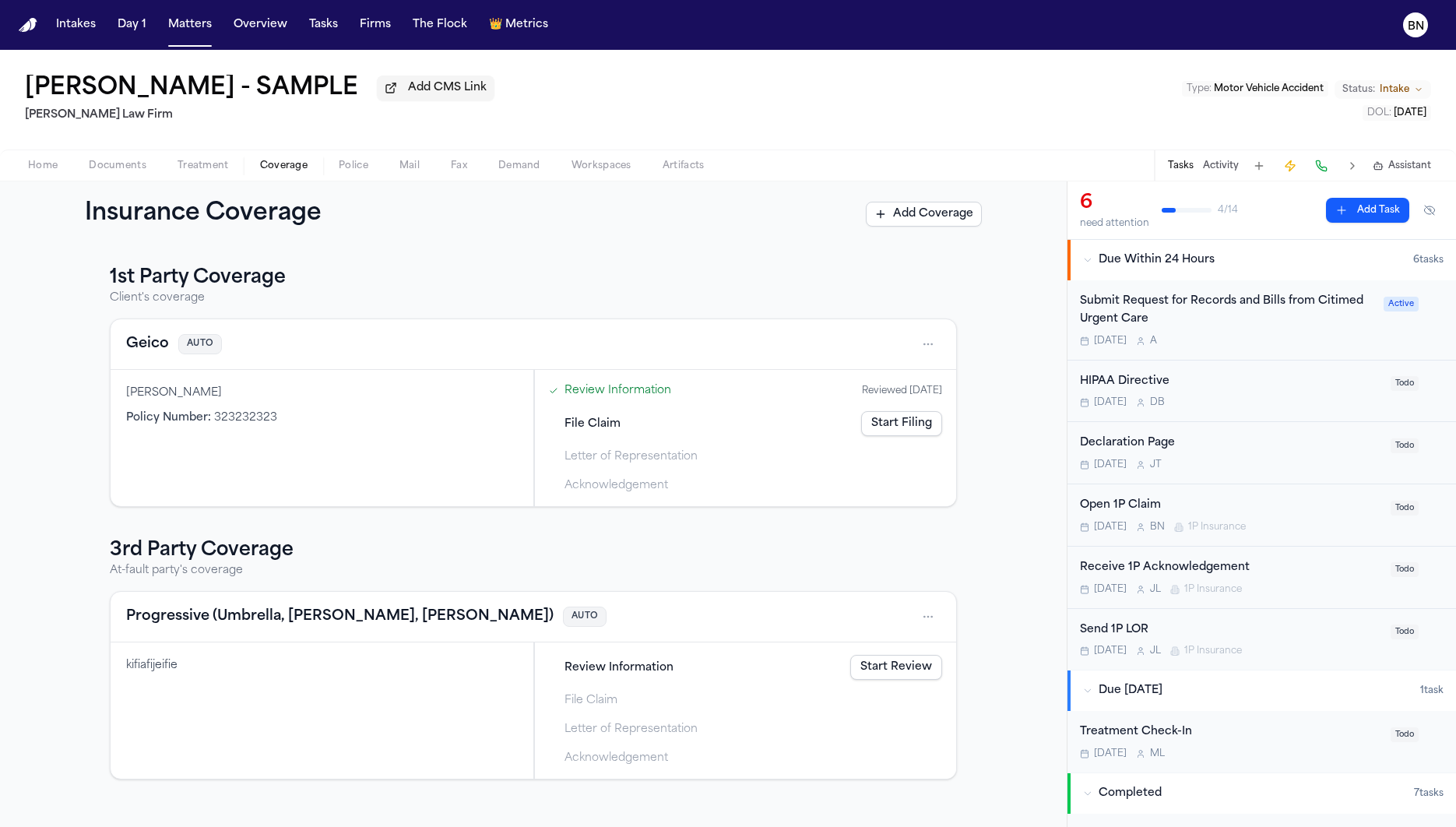
click at [1171, 91] on span "Intake" at bounding box center [1394, 90] width 29 height 13
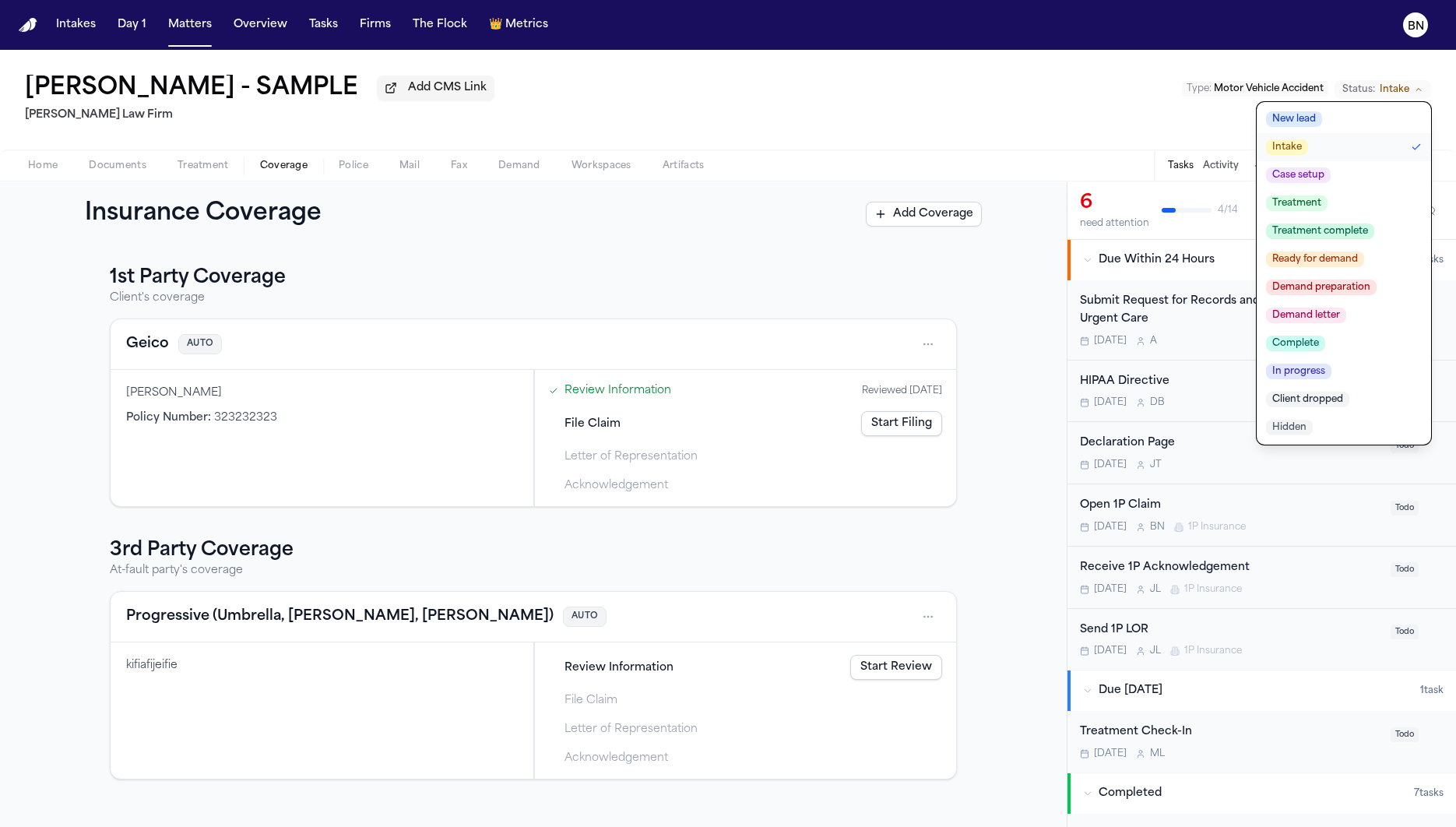
click at [1171, 181] on button "Case setup" at bounding box center [1344, 175] width 175 height 28
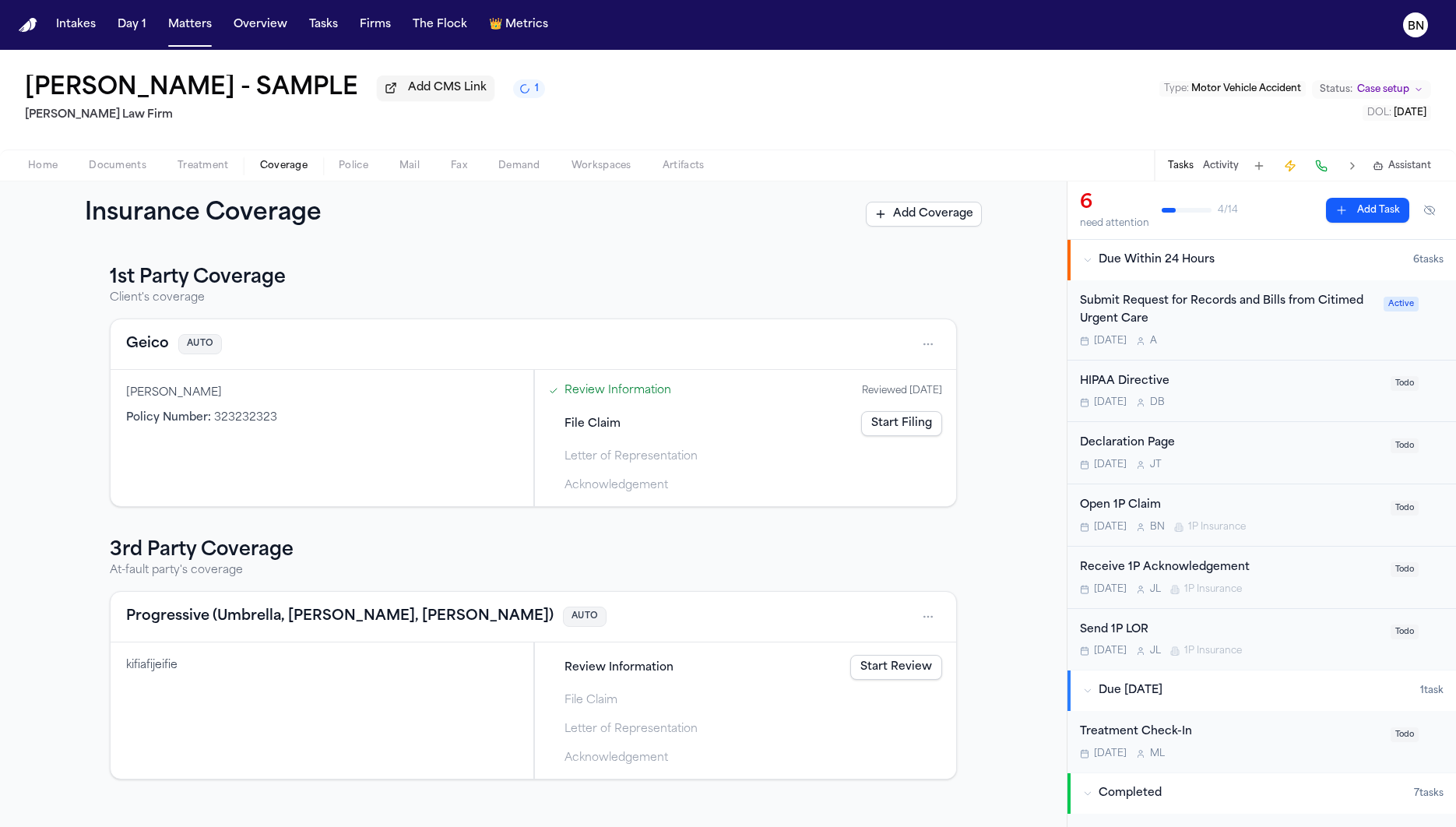
click at [1171, 87] on span "Status:" at bounding box center [1335, 90] width 33 height 13
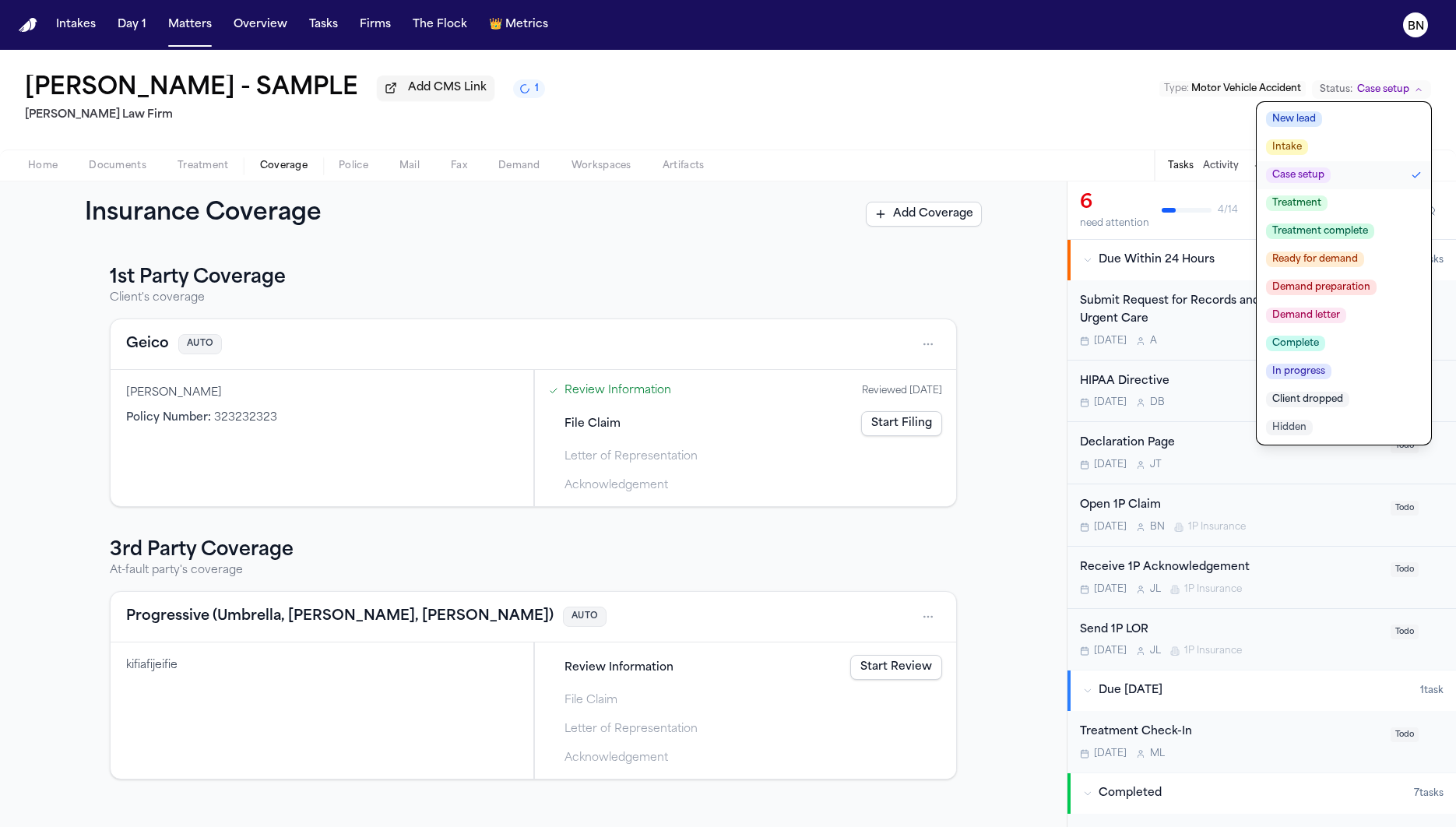
click at [1171, 204] on button "Treatment" at bounding box center [1344, 203] width 175 height 28
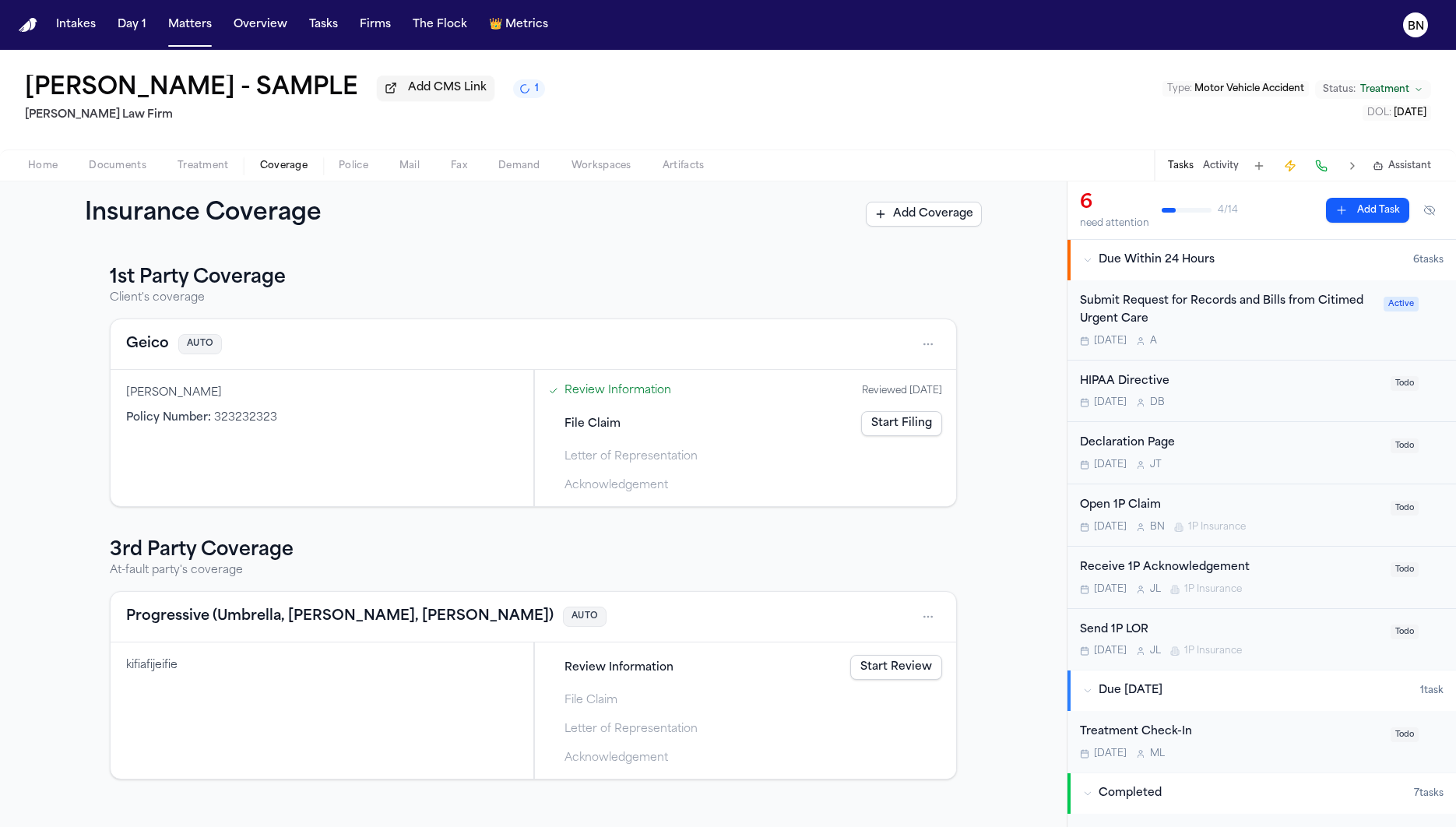
click at [1171, 94] on span "Treatment" at bounding box center [1385, 90] width 49 height 13
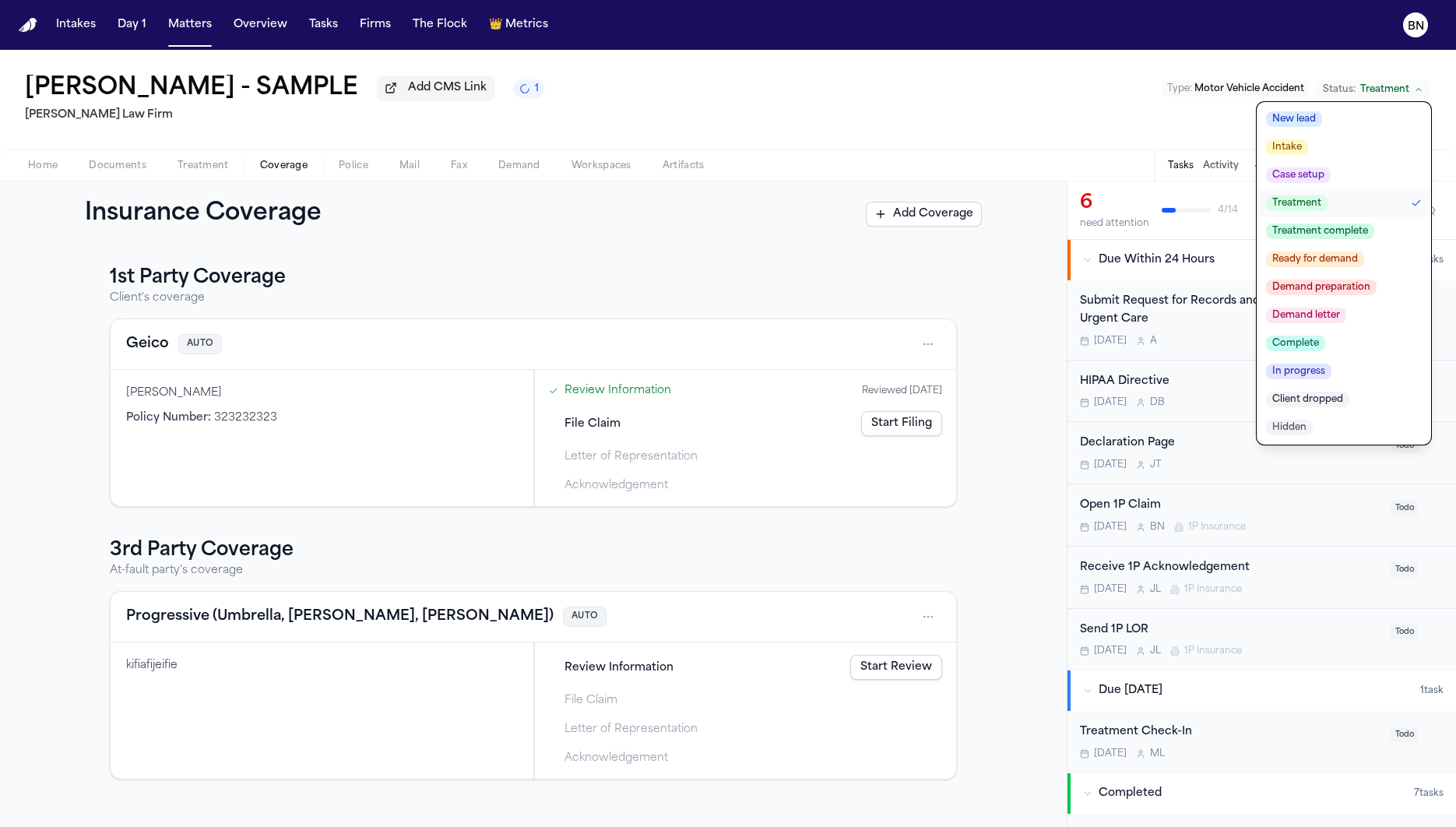
click at [1171, 177] on span "Case setup" at bounding box center [1297, 176] width 64 height 16
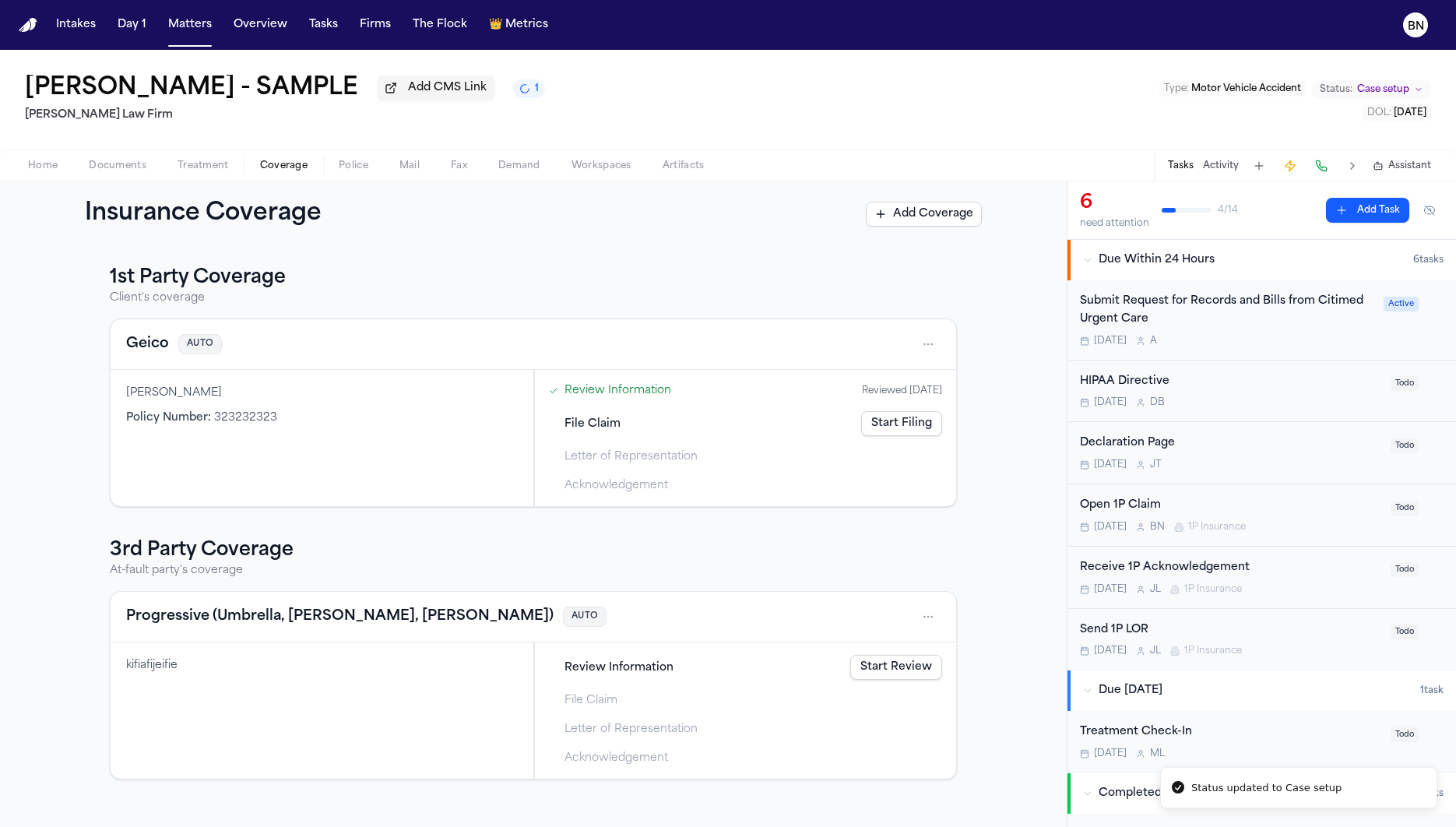
click at [1171, 95] on span "Case setup" at bounding box center [1383, 90] width 52 height 13
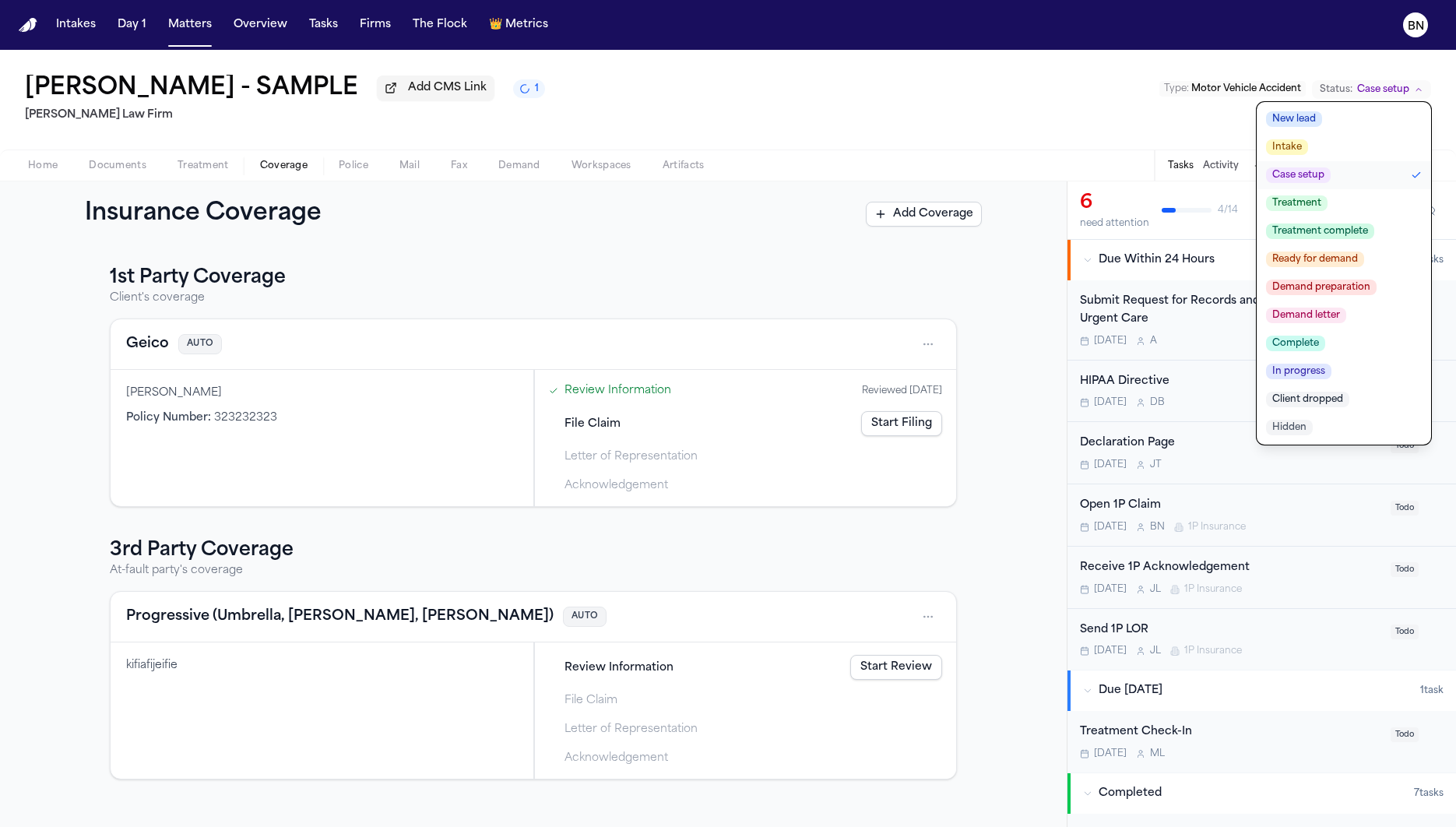
click at [1066, 129] on div "Bennett Northcutt - SAMPLE Add CMS Link 1 Finch Law Firm Type : Motor Vehicle A…" at bounding box center [728, 99] width 1456 height 99
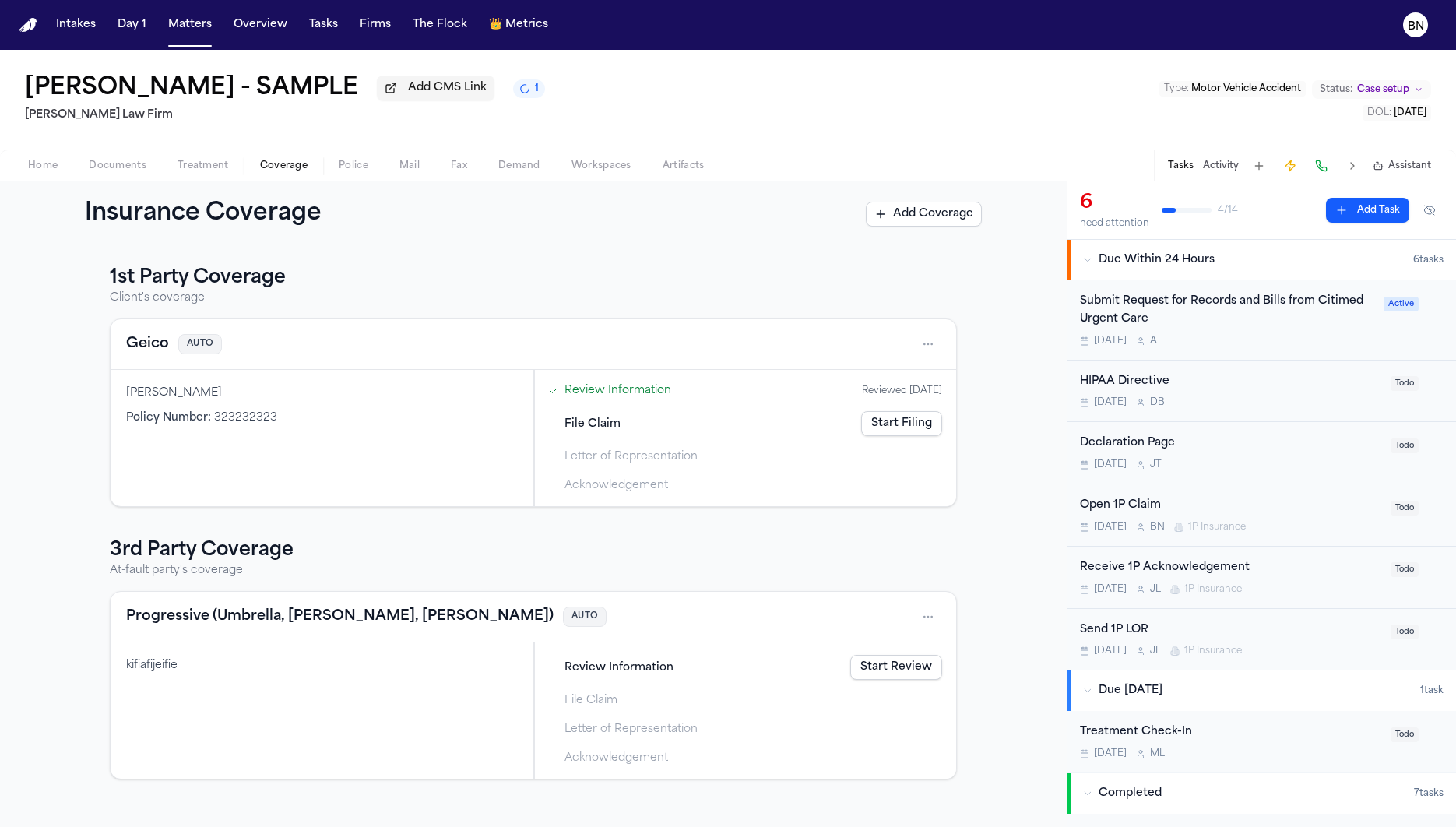
click at [535, 261] on div "1st Party Coverage Client's coverage Geico AUTO Sarah Policy Number : 323232323…" at bounding box center [533, 537] width 1067 height 580
click at [909, 425] on link "Start Filing" at bounding box center [902, 423] width 81 height 25
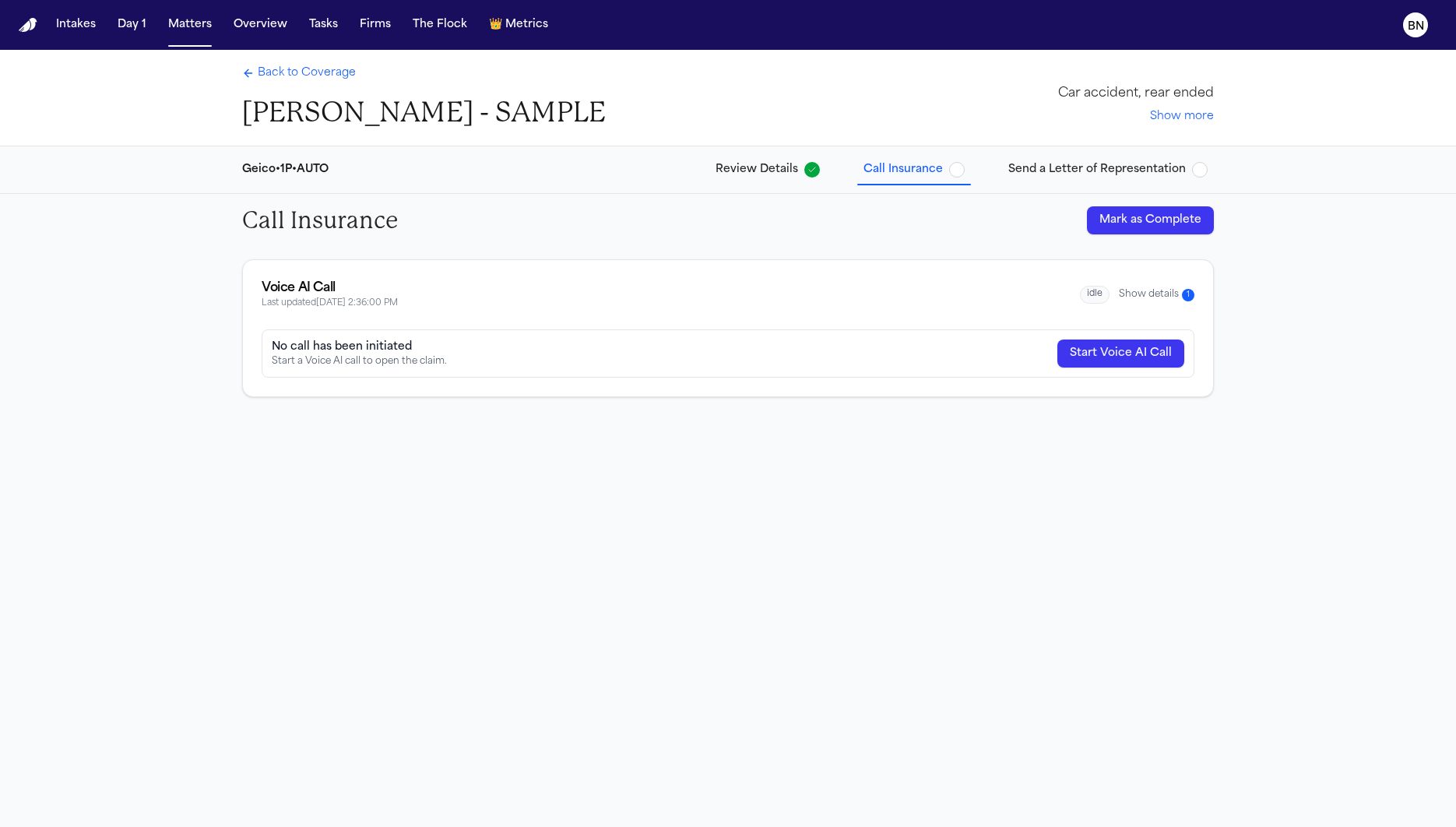
click at [1091, 174] on span "Send a Letter of Representation" at bounding box center [1096, 170] width 177 height 16
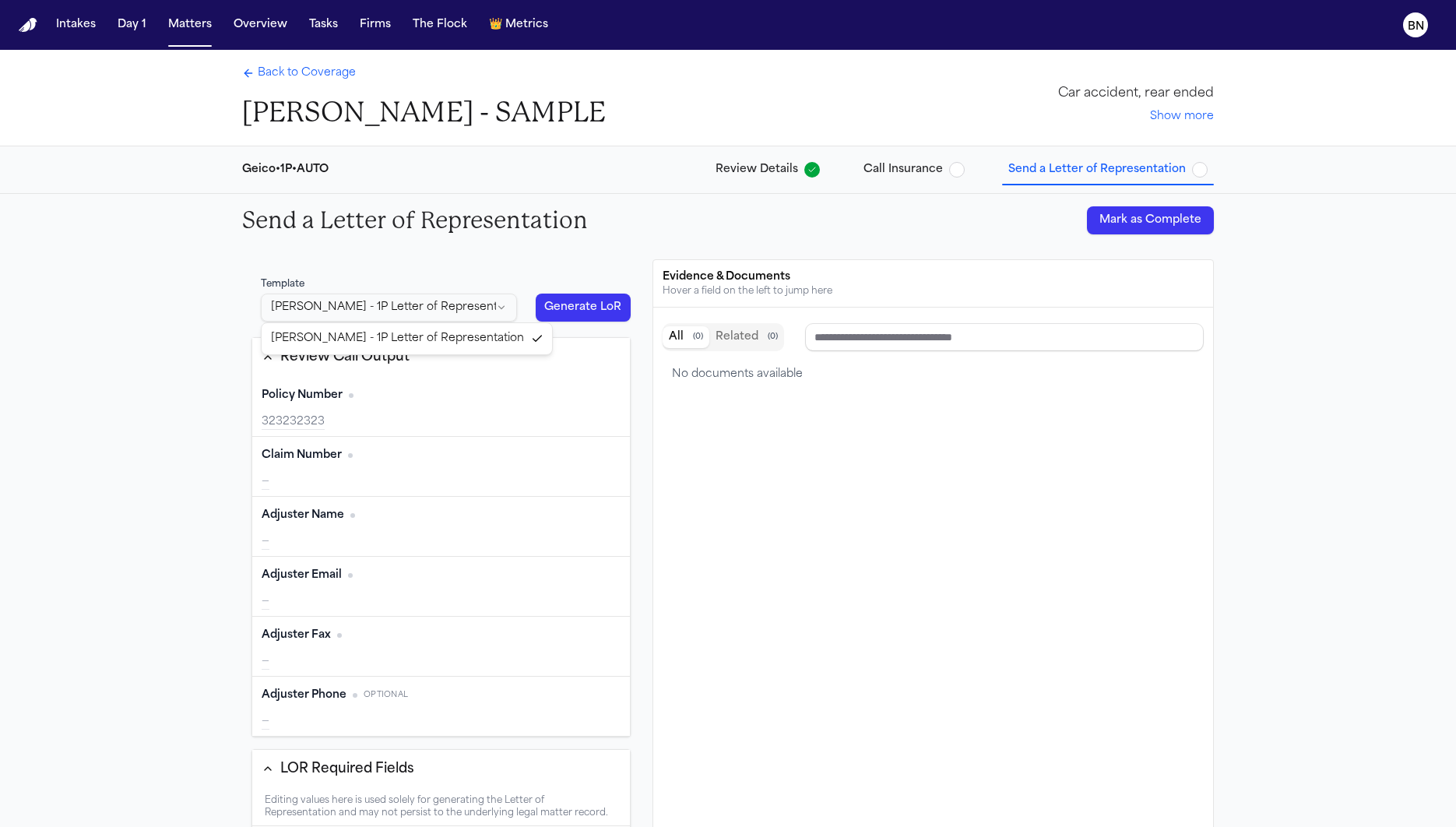
click at [483, 300] on html "Intakes Day 1 Matters Overview Tasks Firms The Flock 👑 Metrics BN Back to Cover…" at bounding box center [728, 413] width 1456 height 827
click at [501, 279] on html "Intakes Day 1 Matters Overview Tasks Firms The Flock 👑 Metrics BN Back to Cover…" at bounding box center [728, 413] width 1456 height 827
click at [496, 307] on html "Intakes Day 1 Matters Overview Tasks Firms The Flock 👑 Metrics BN Back to Cover…" at bounding box center [728, 413] width 1456 height 827
click at [505, 271] on html "Intakes Day 1 Matters Overview Tasks Firms The Flock 👑 Metrics BN Back to Cover…" at bounding box center [728, 413] width 1456 height 827
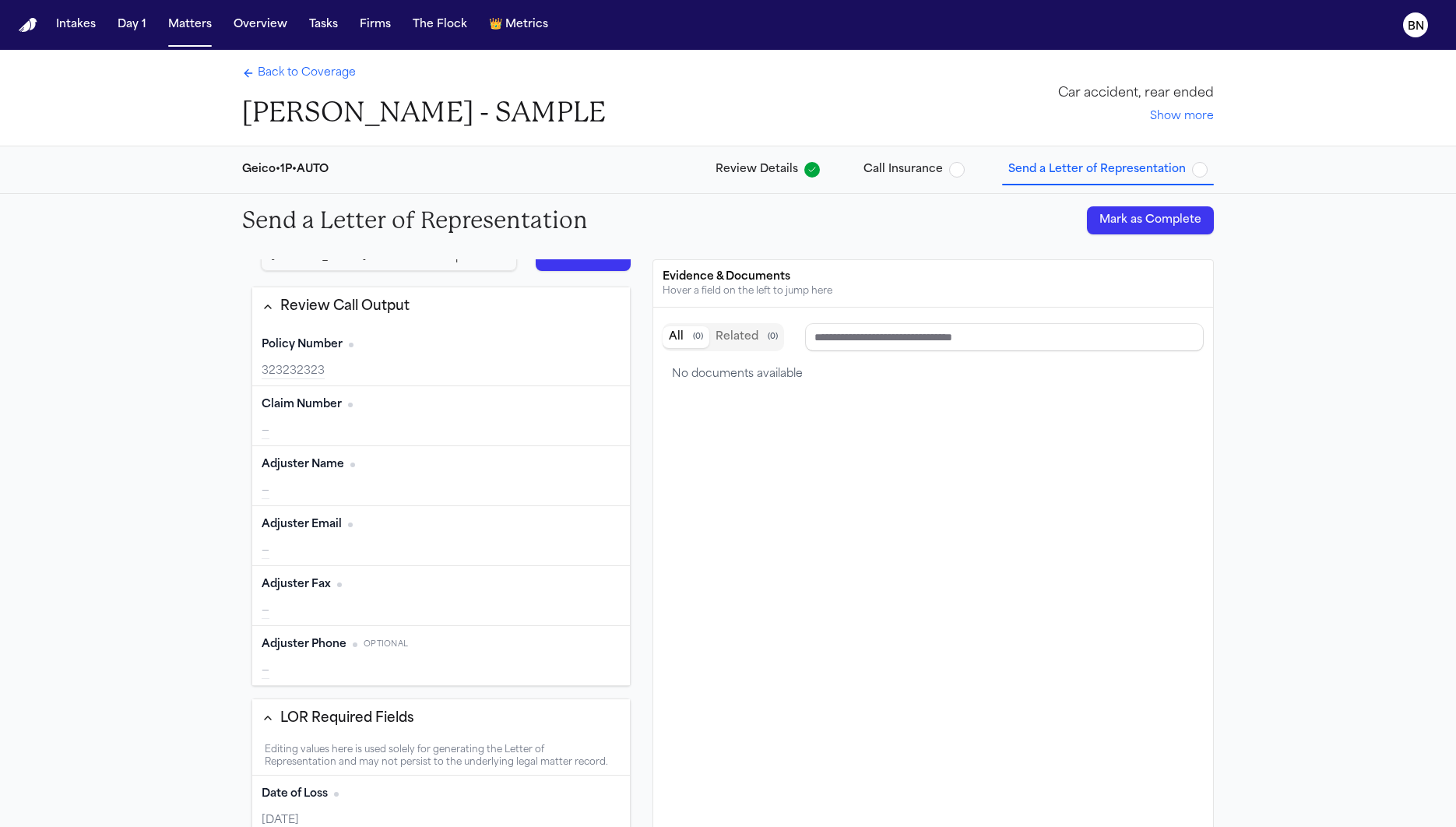
type input "*********"
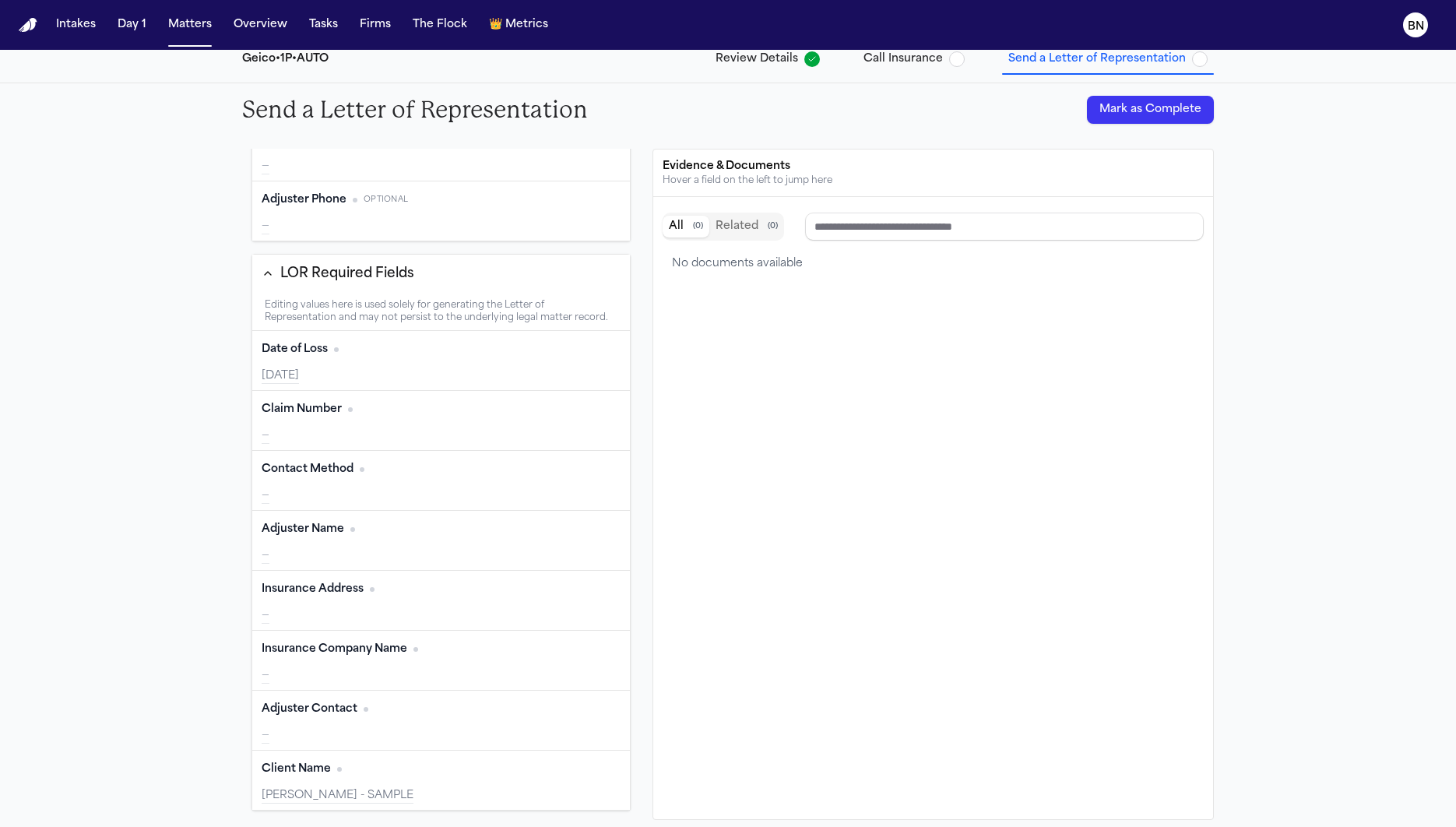
scroll to position [377, 0]
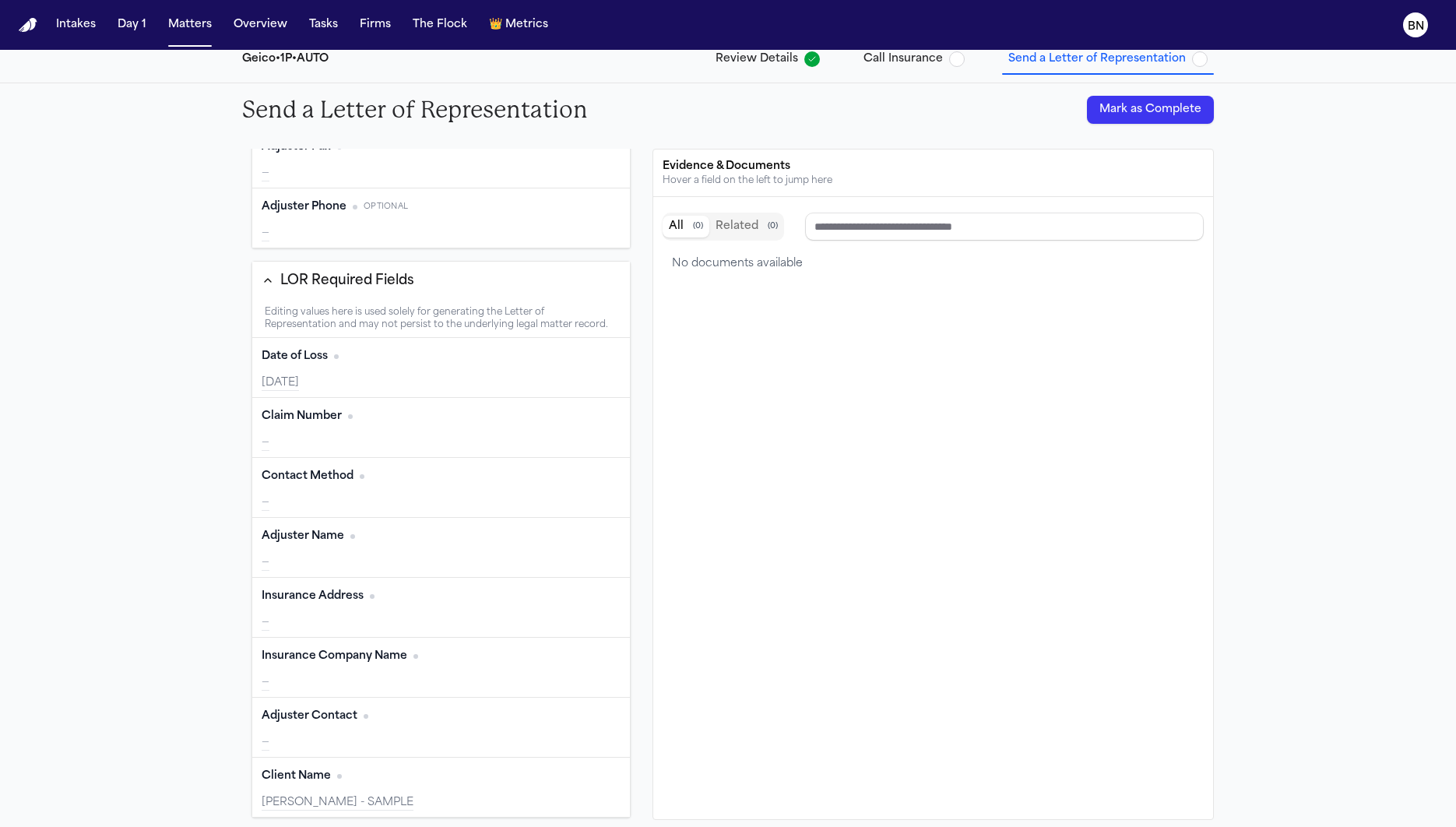
click at [427, 428] on div "Claim Number Edit" at bounding box center [441, 416] width 359 height 25
click at [479, 450] on div "—" at bounding box center [441, 443] width 359 height 16
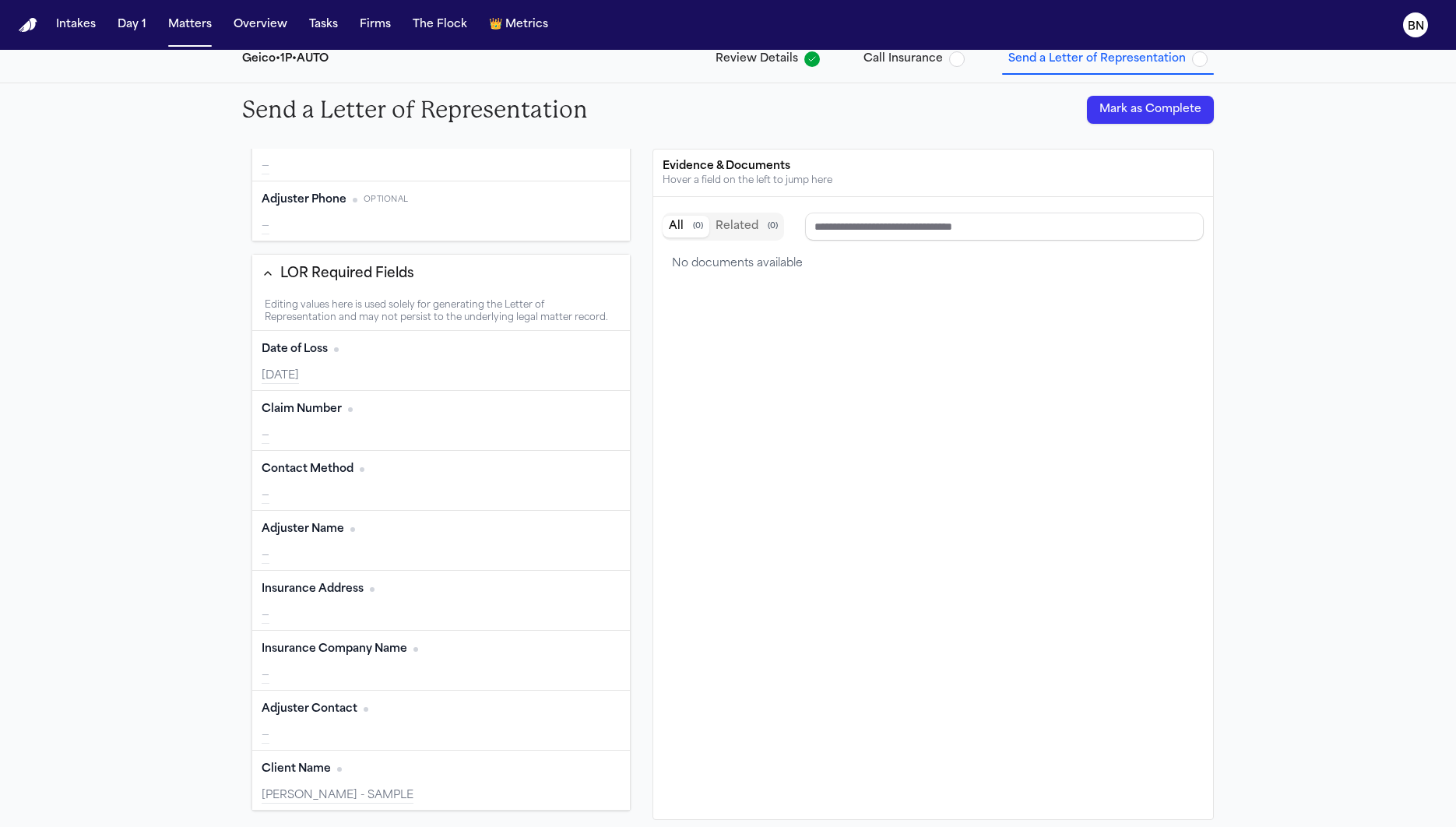
click at [407, 490] on div "—" at bounding box center [441, 496] width 359 height 16
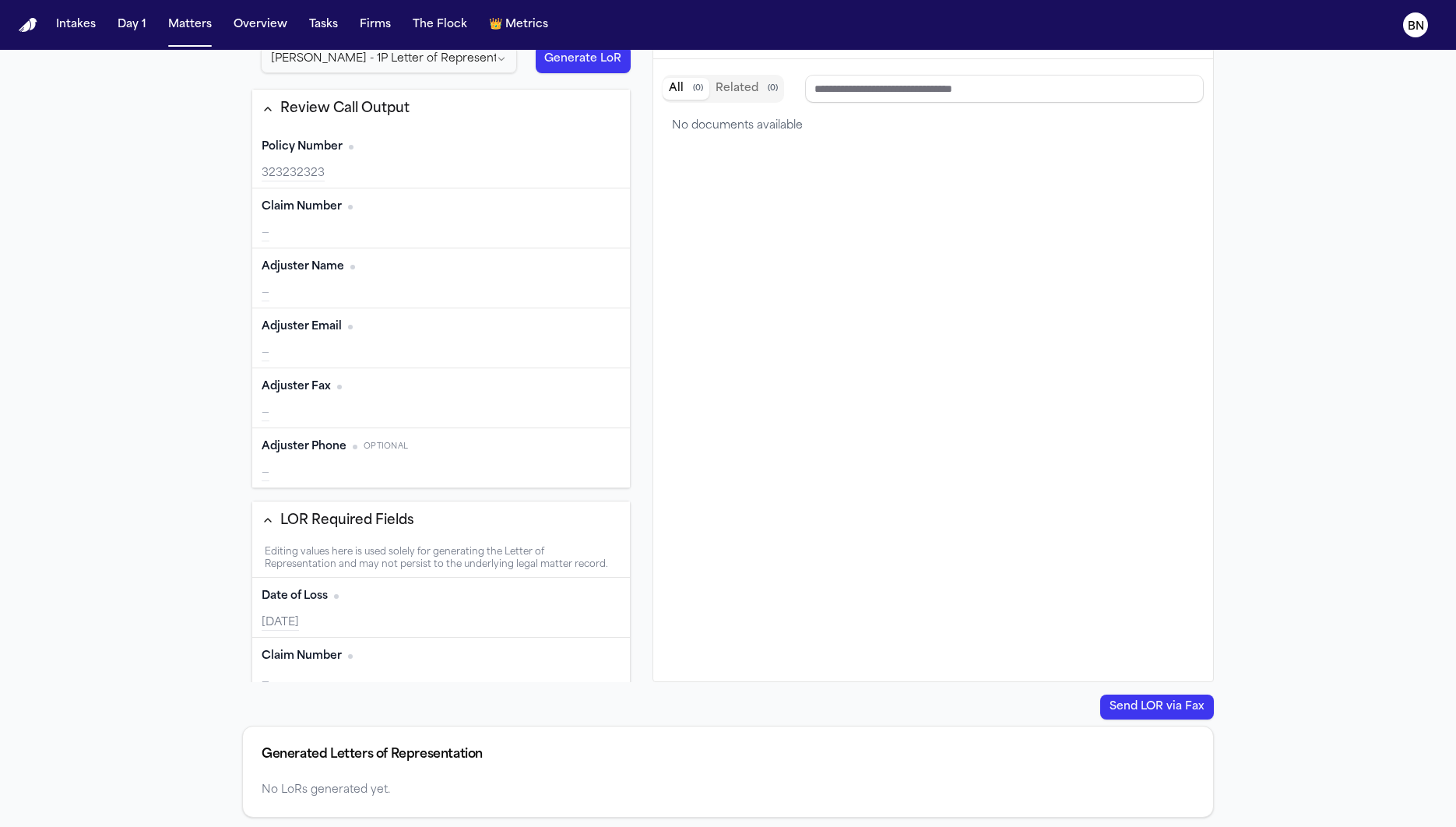
scroll to position [52, 0]
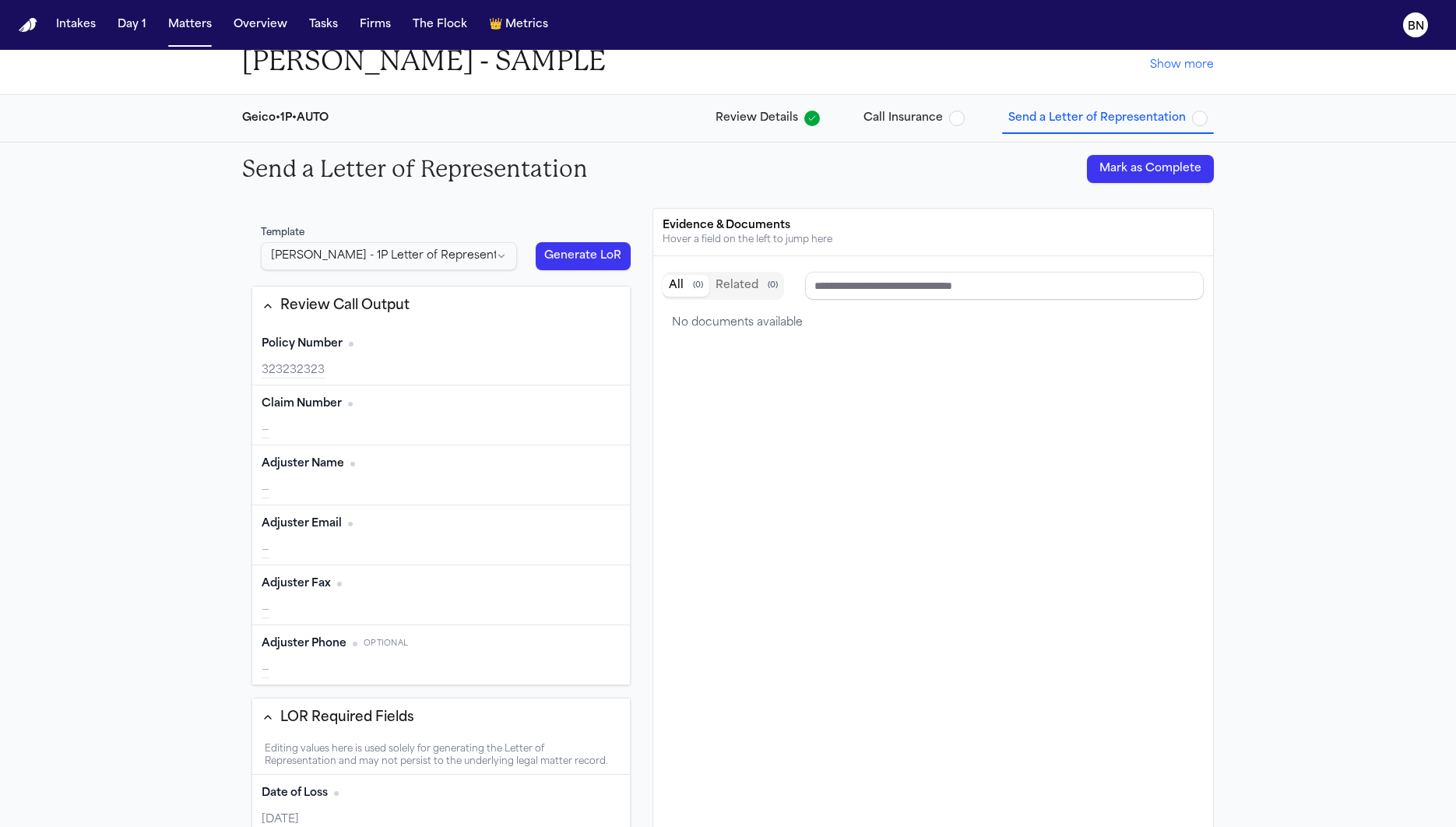
type input "*********"
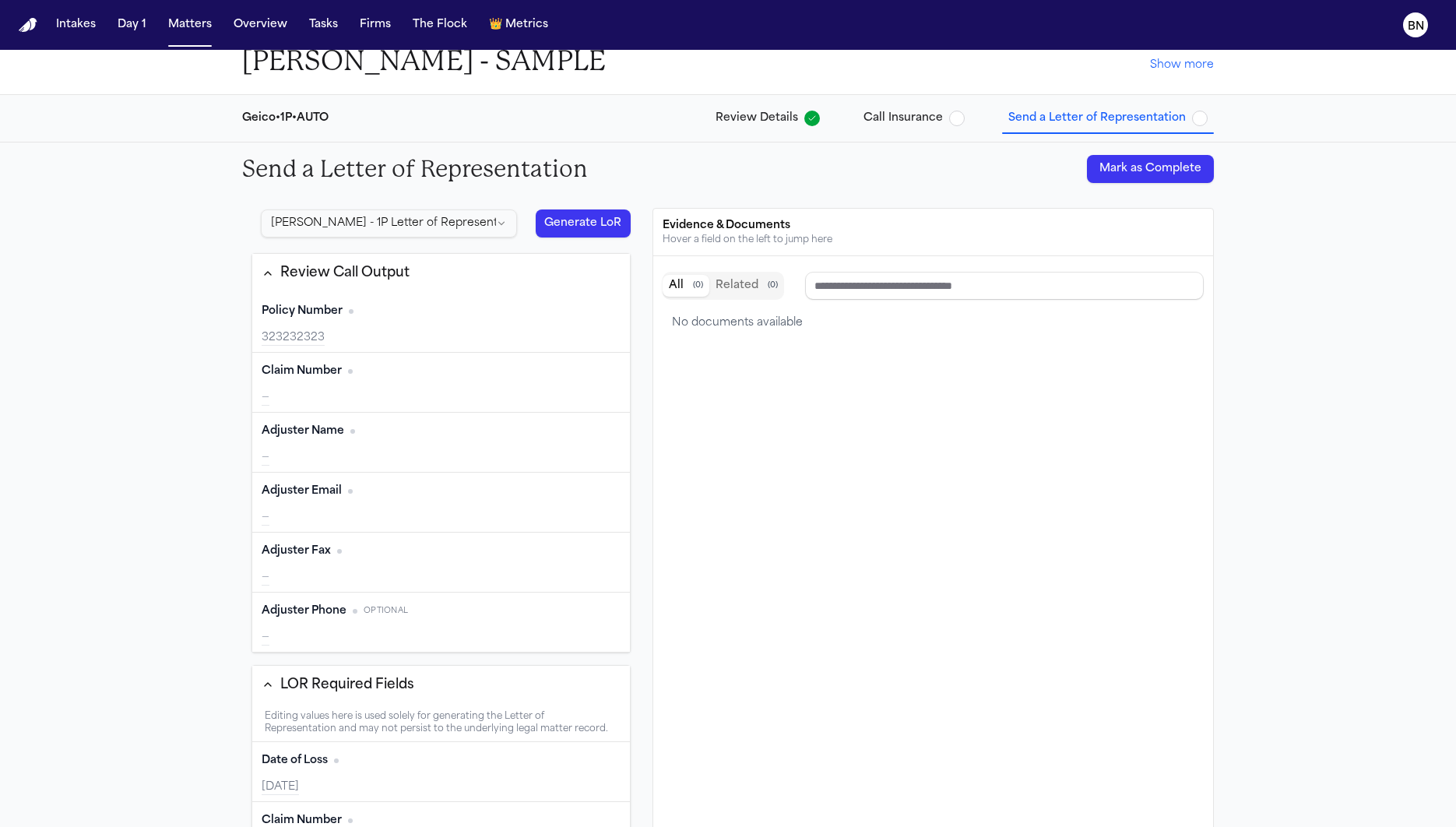
scroll to position [0, 0]
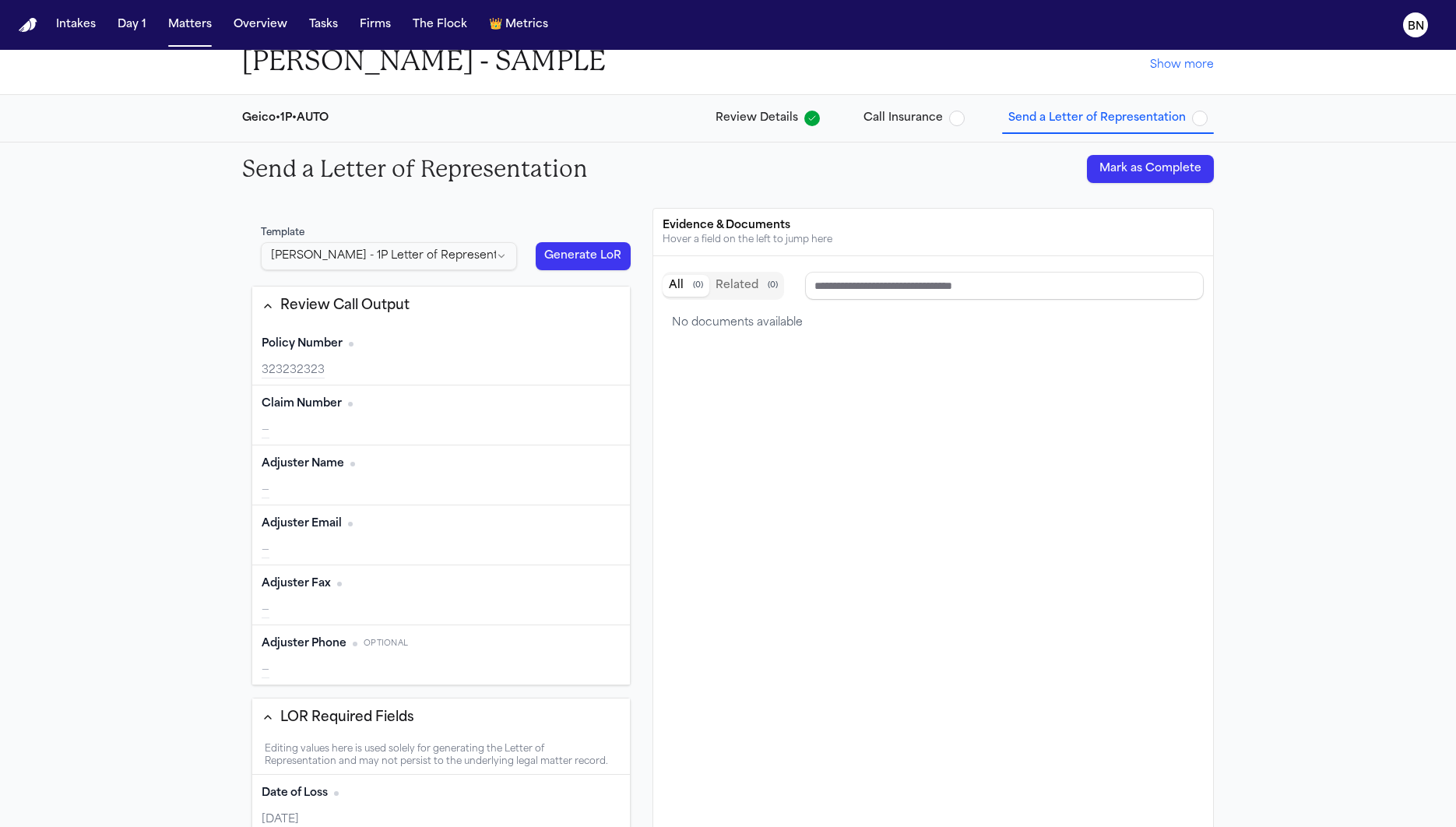
type input "*********"
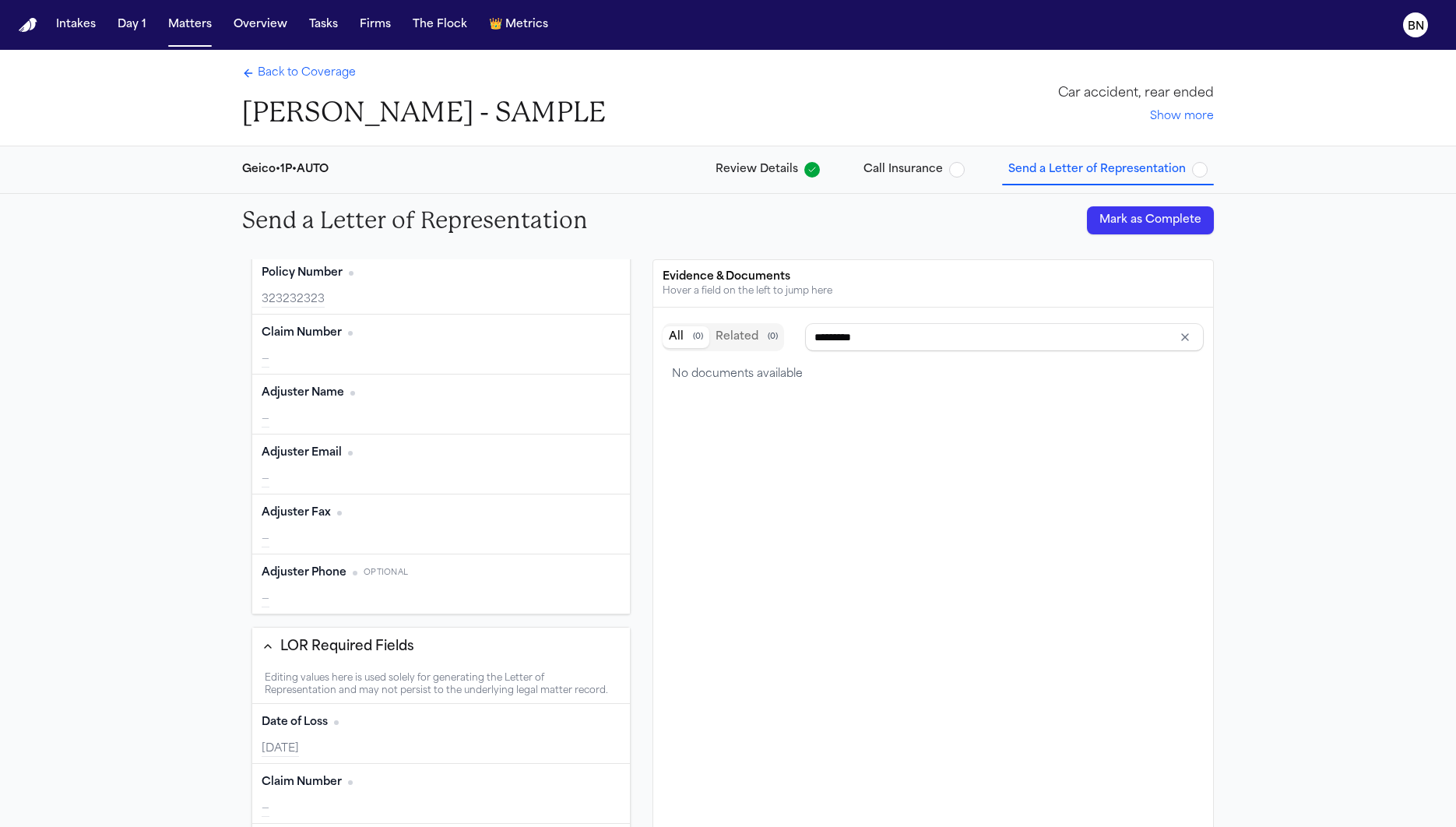
click at [295, 76] on span "Back to Coverage" at bounding box center [306, 73] width 98 height 16
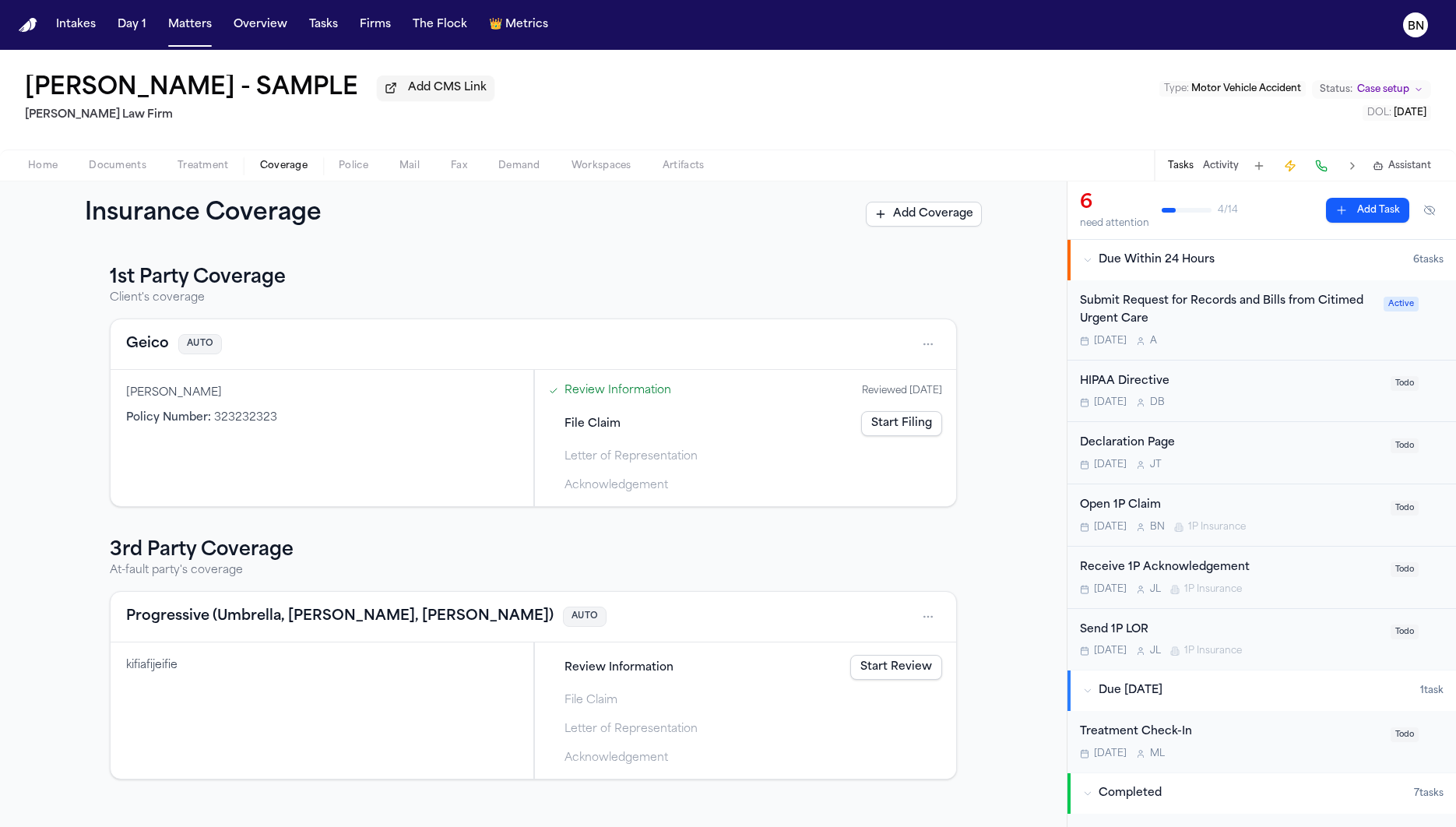
click at [54, 169] on span "Home" at bounding box center [42, 166] width 29 height 13
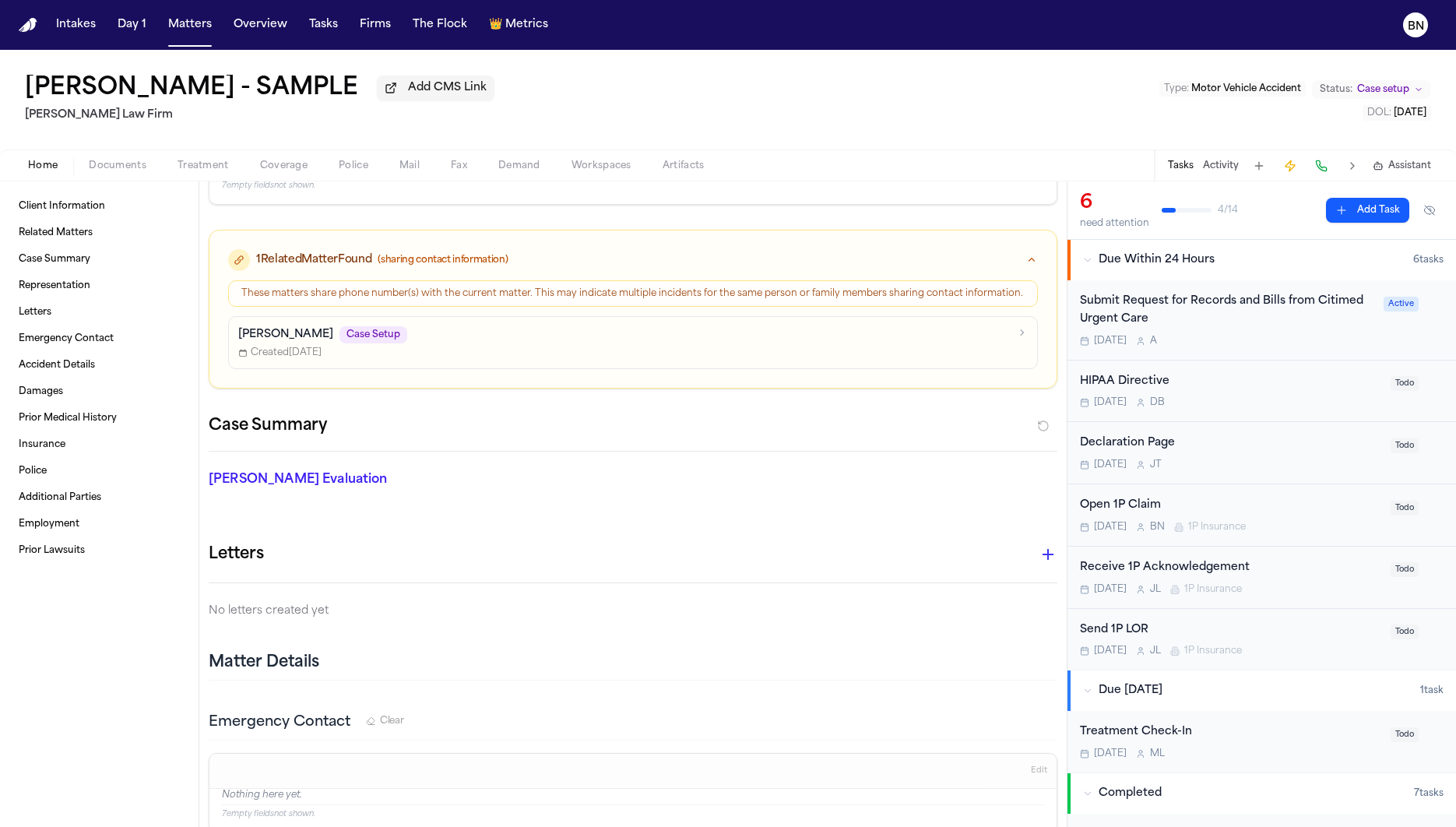
scroll to position [203, 0]
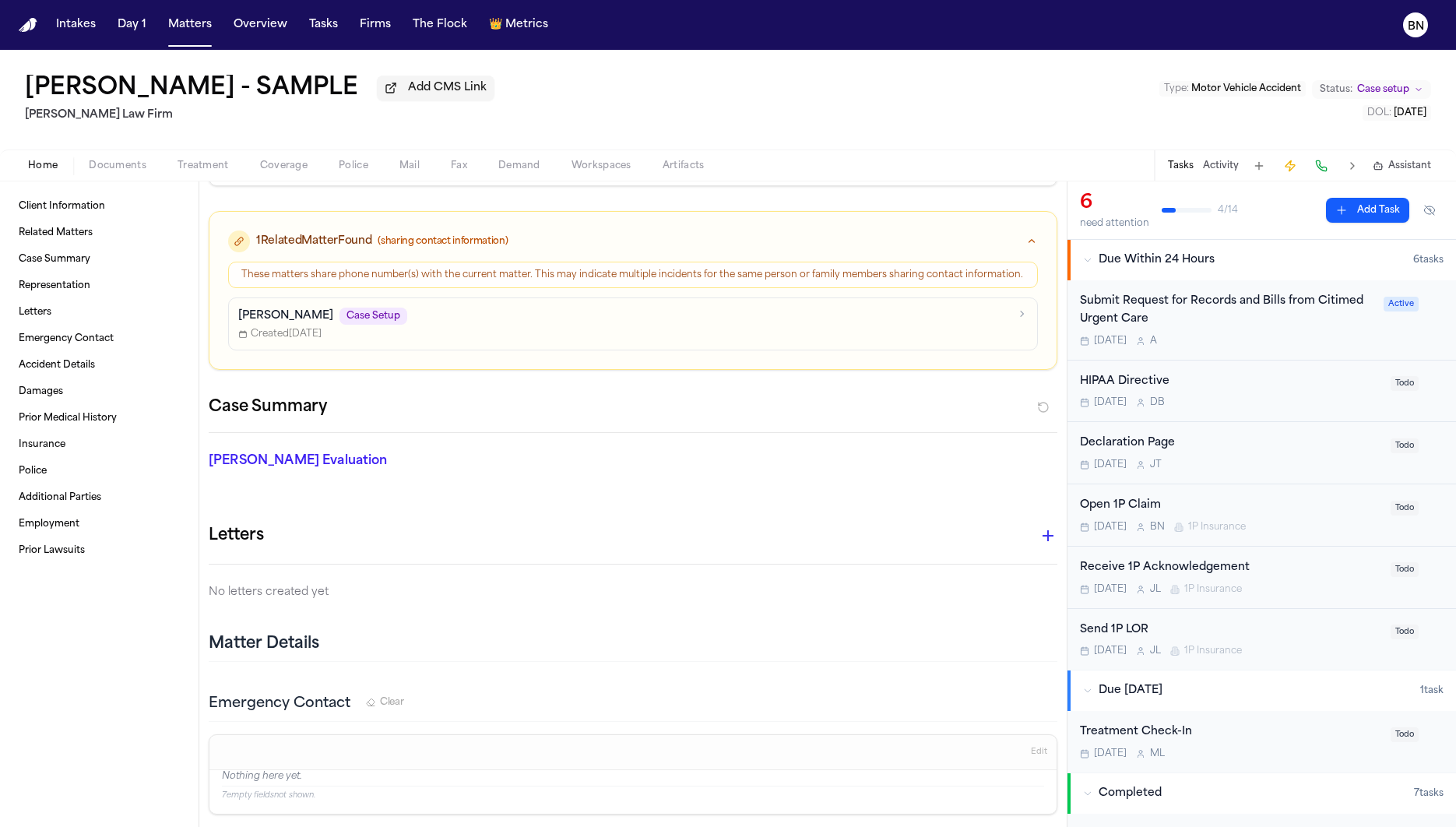
click at [1038, 545] on icon "button" at bounding box center [1048, 535] width 19 height 19
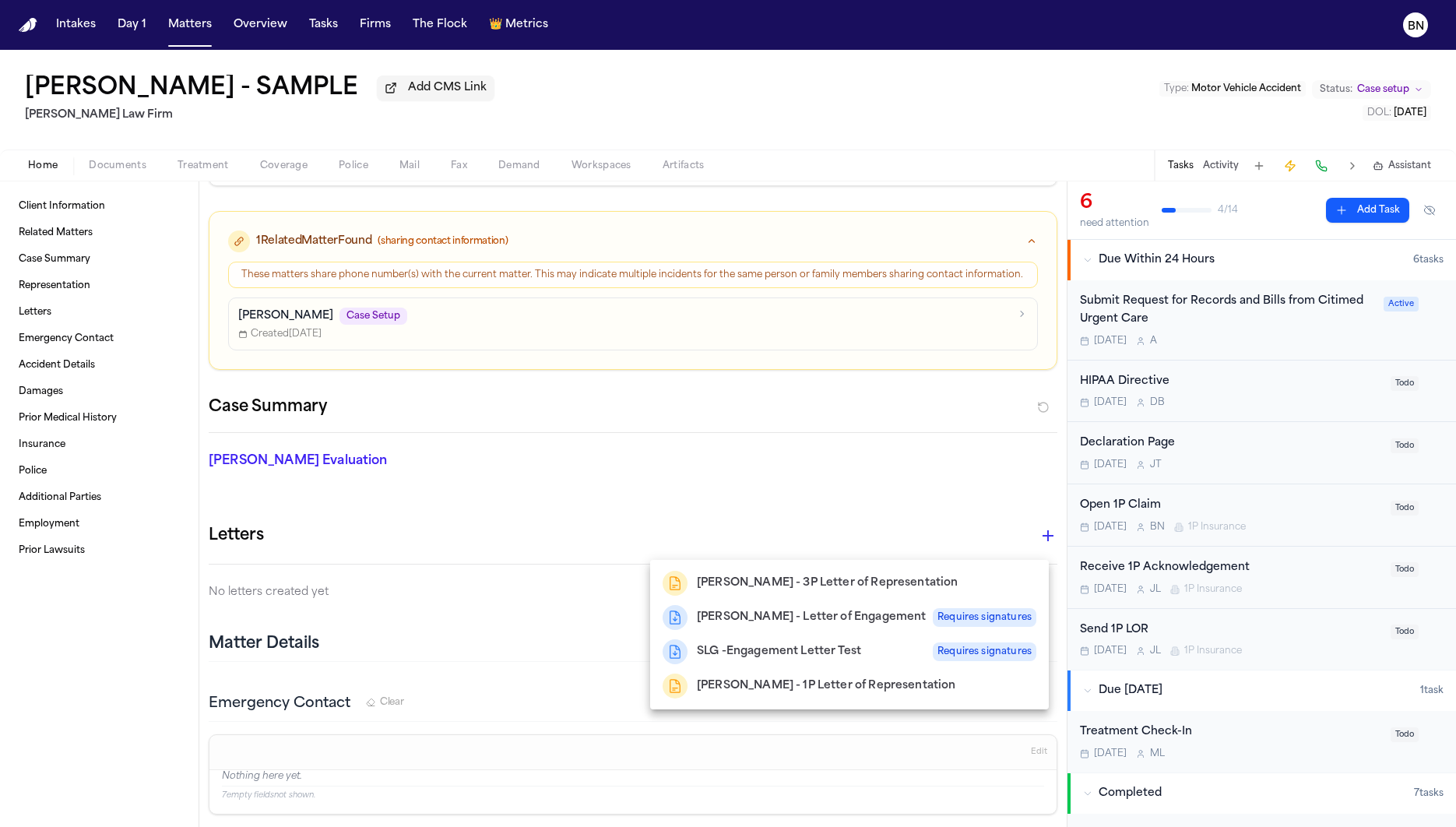
click at [1033, 544] on div at bounding box center [728, 413] width 1456 height 827
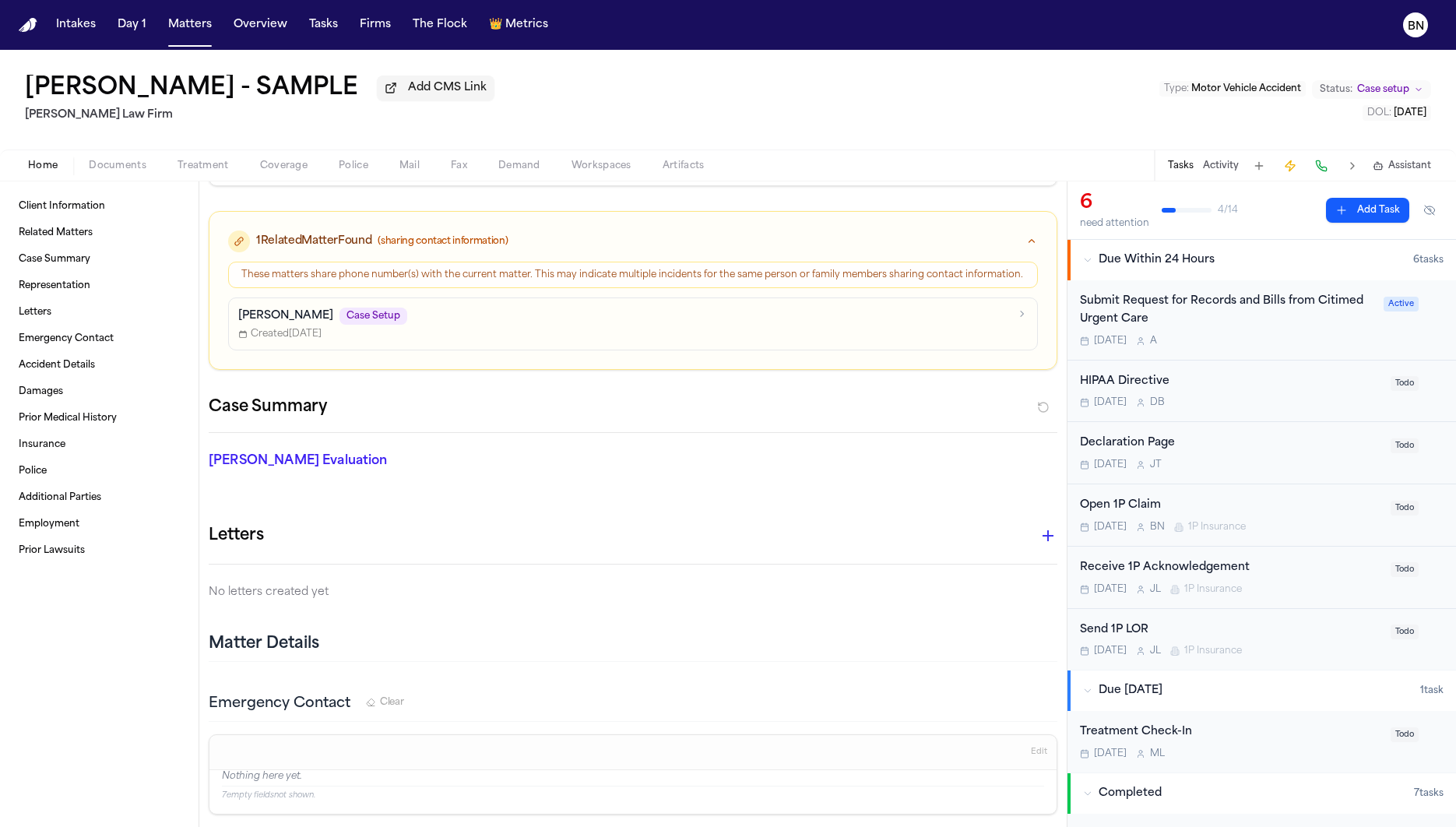
click at [1038, 544] on icon "button" at bounding box center [1048, 535] width 19 height 19
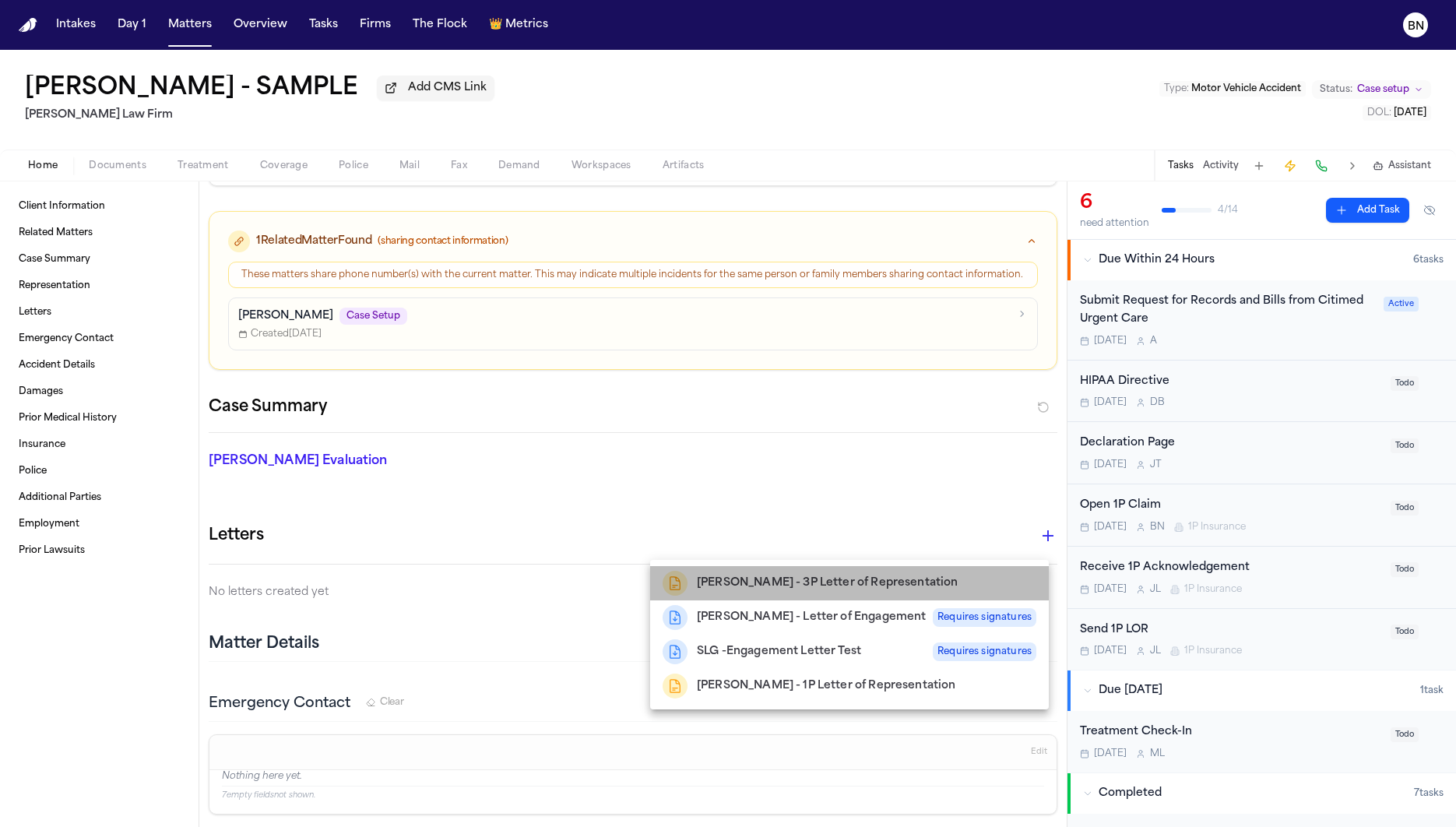
click at [832, 580] on h2 "Finch - 3P Letter of Representation" at bounding box center [827, 583] width 261 height 19
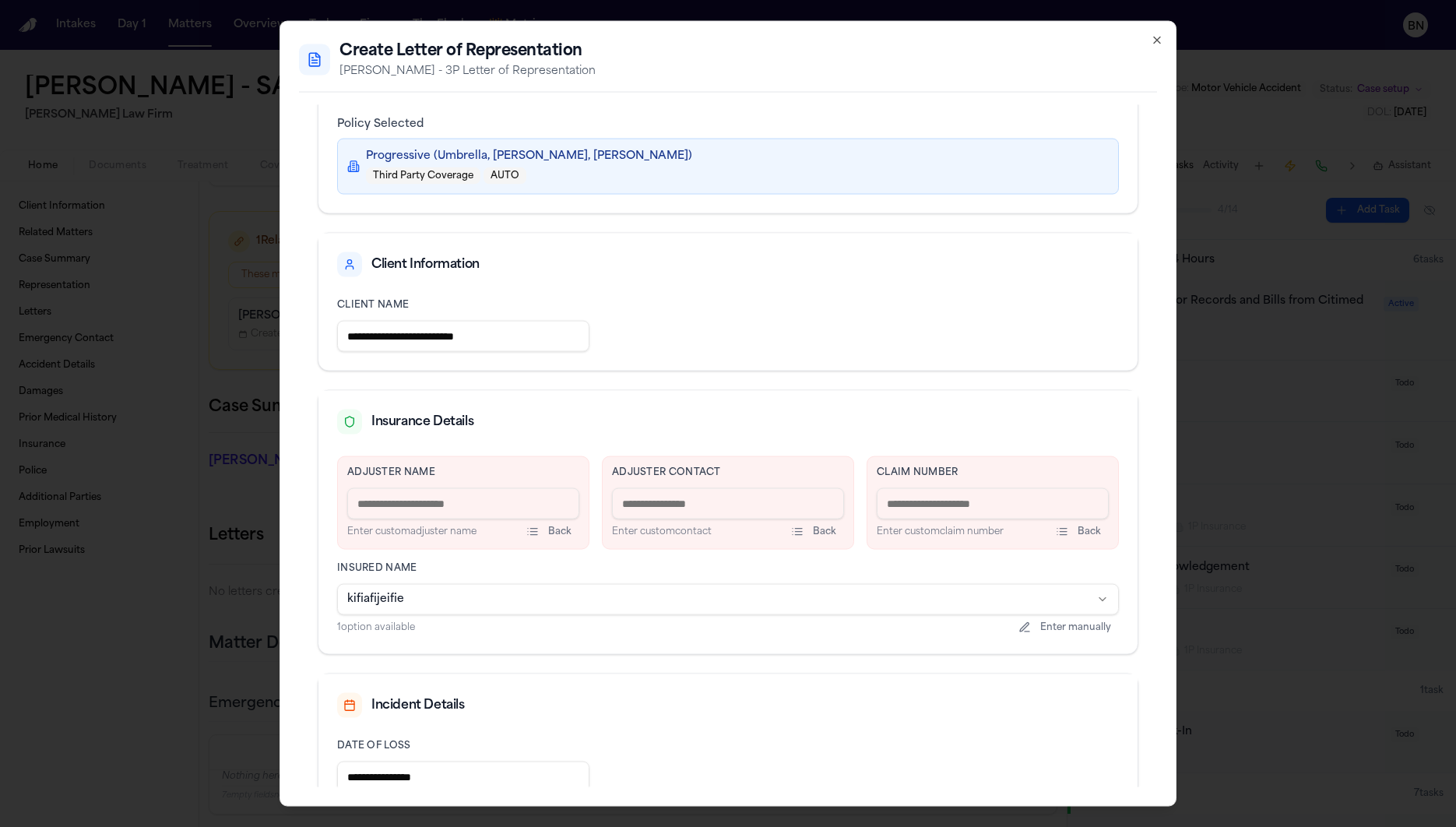
scroll to position [0, 0]
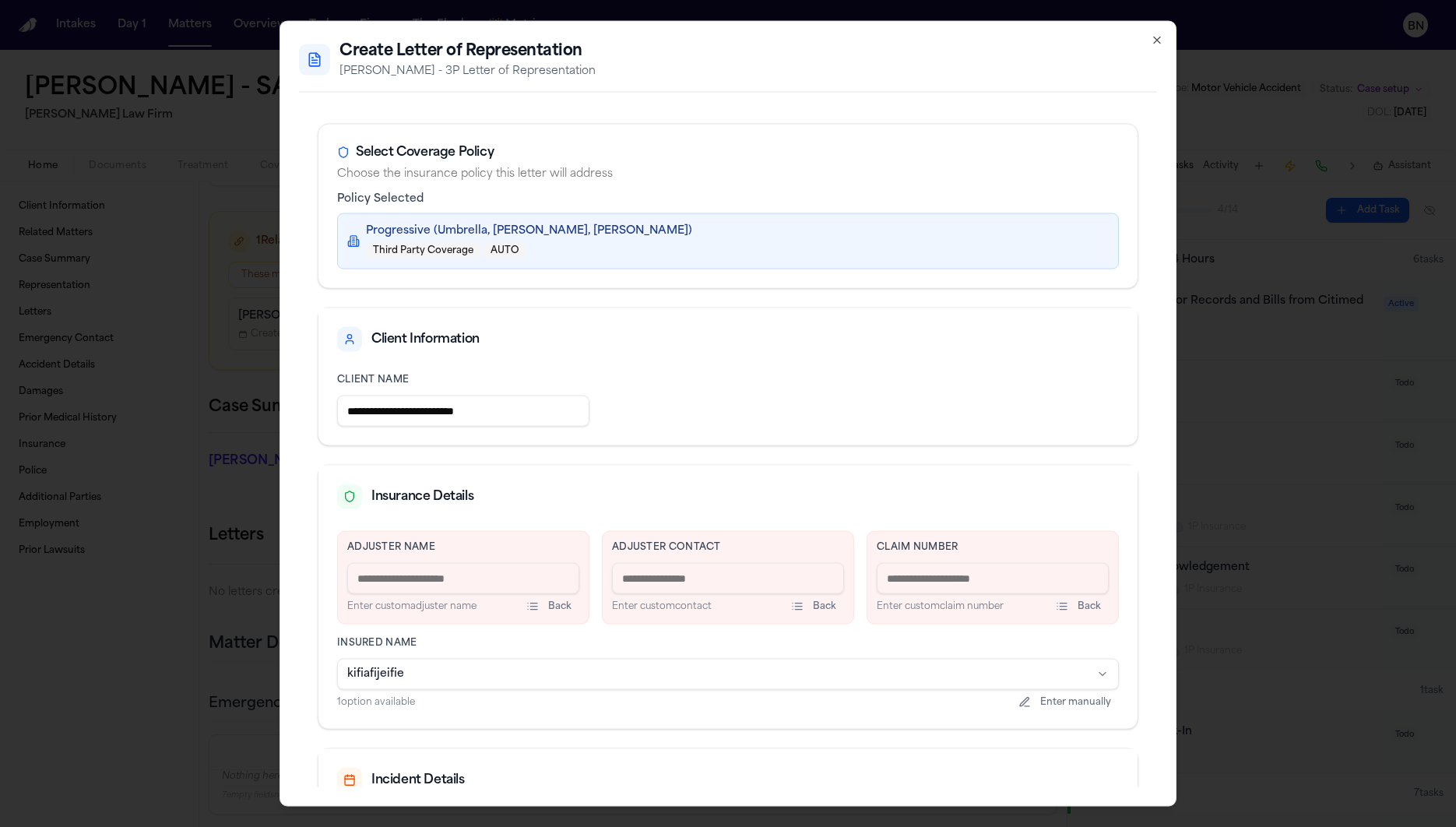
click at [1159, 41] on icon "button" at bounding box center [1157, 41] width 13 height 13
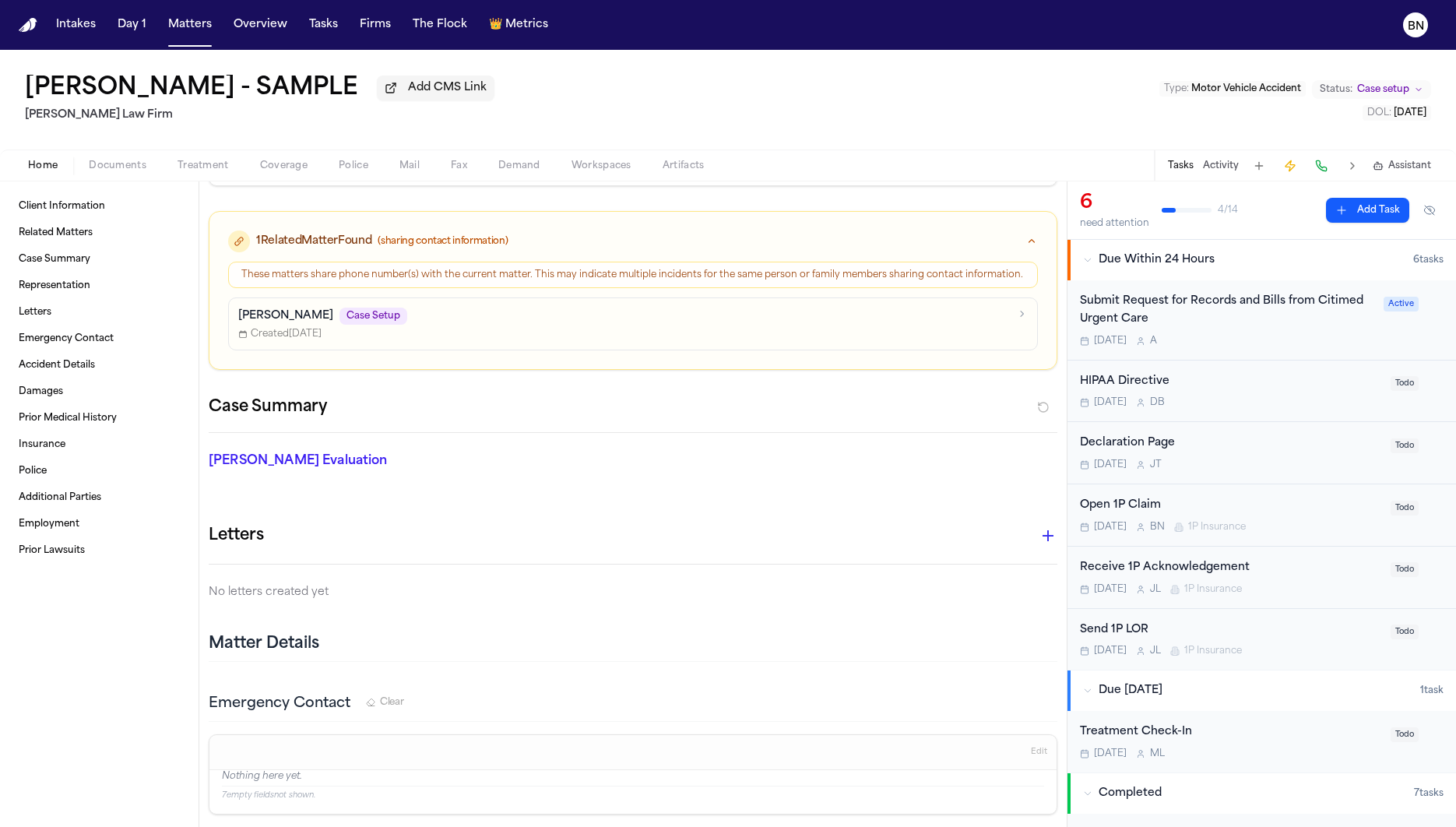
click at [1041, 551] on button "button" at bounding box center [1047, 535] width 31 height 31
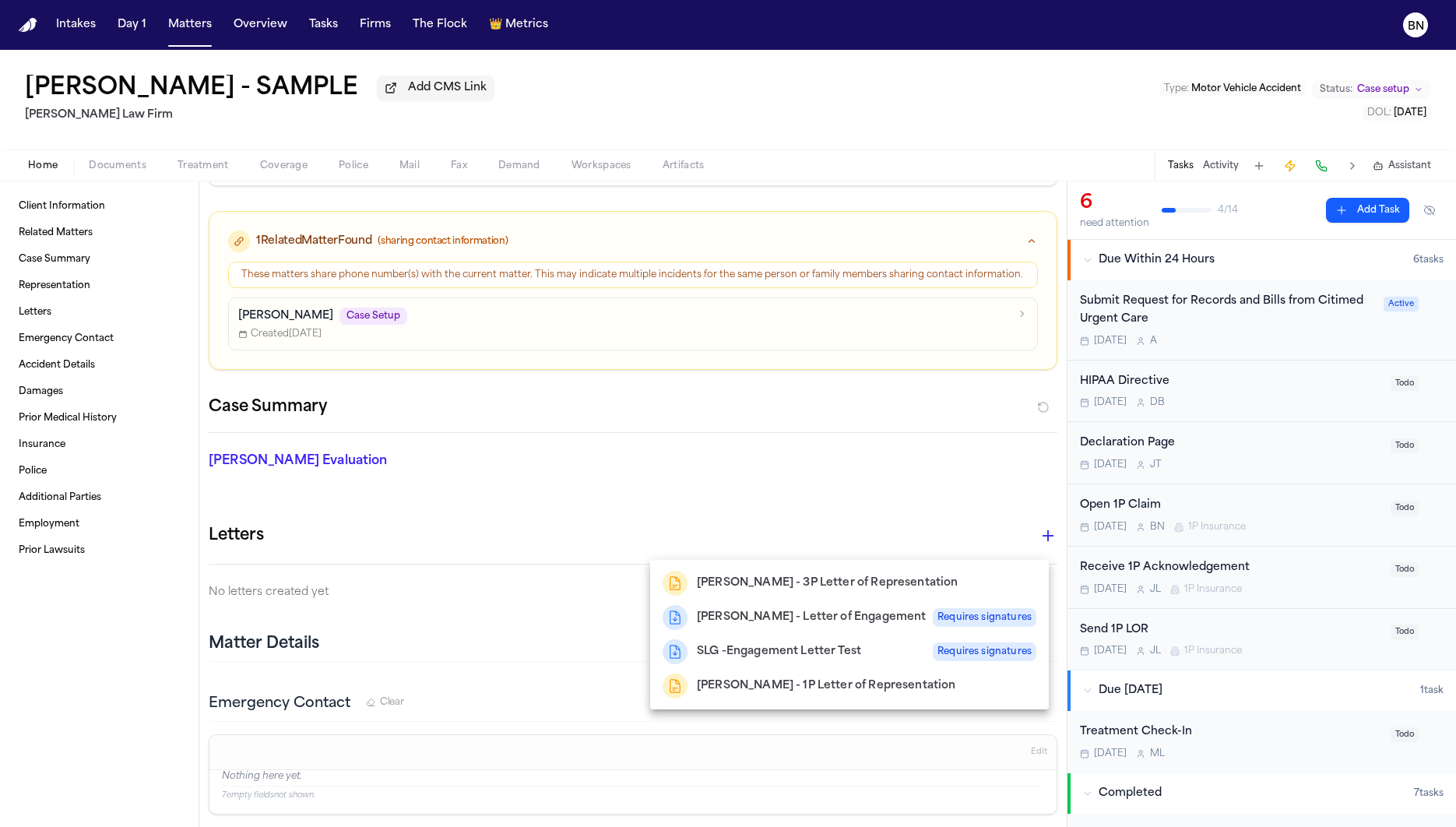
click at [657, 506] on div at bounding box center [728, 413] width 1456 height 827
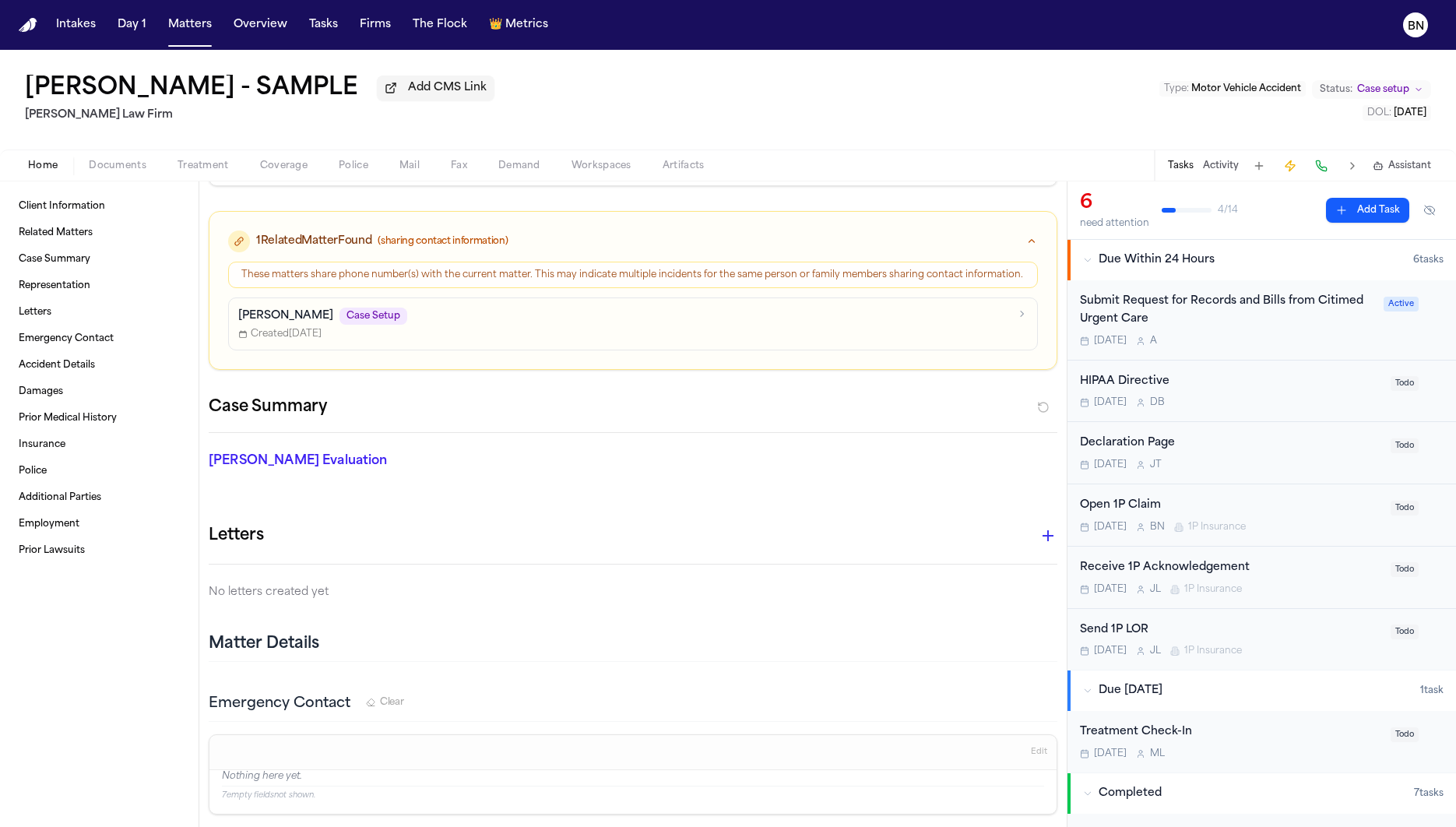
click at [349, 168] on span "Police" at bounding box center [353, 166] width 29 height 13
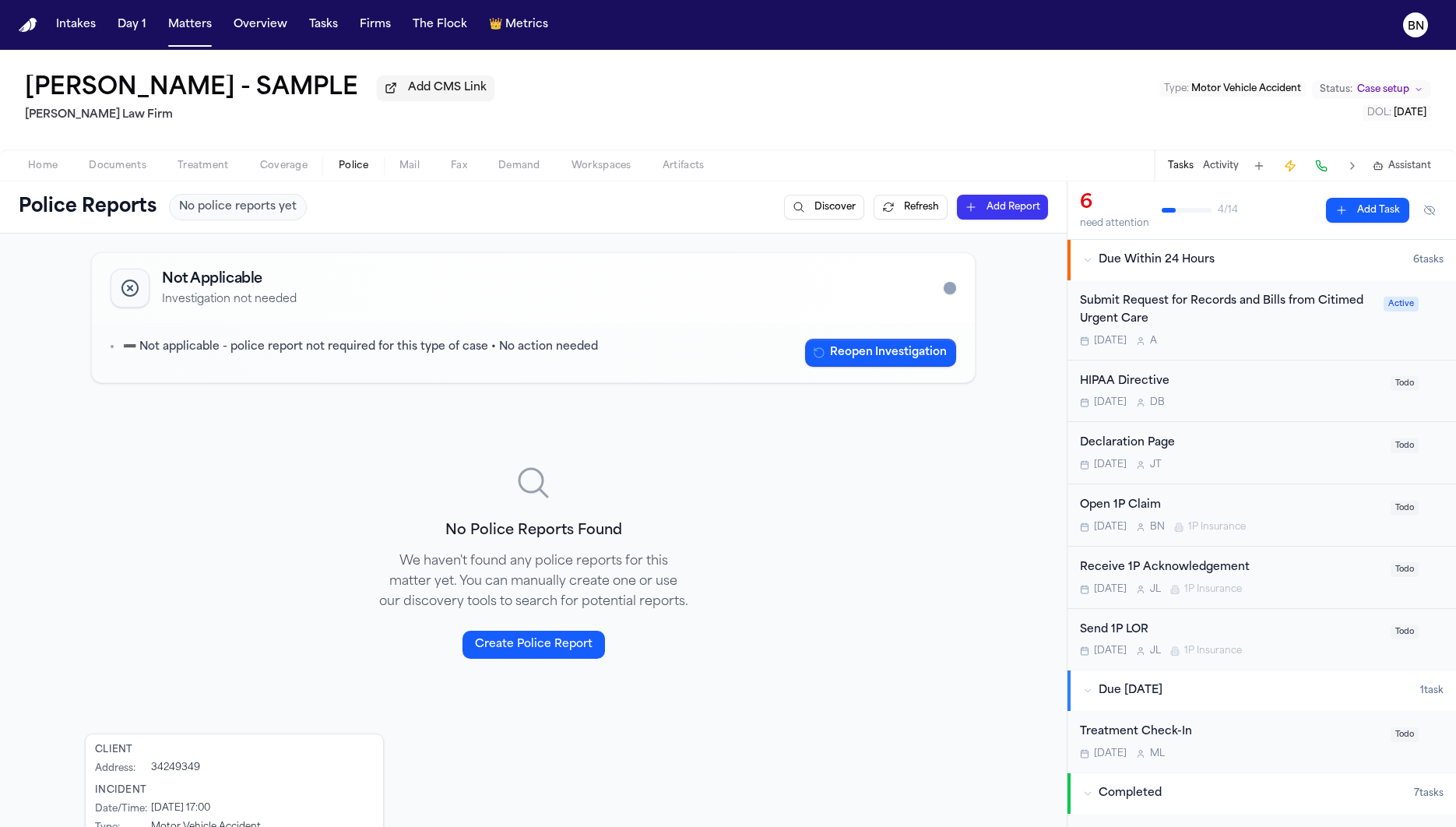
click at [1171, 160] on button "Activity" at bounding box center [1220, 166] width 36 height 13
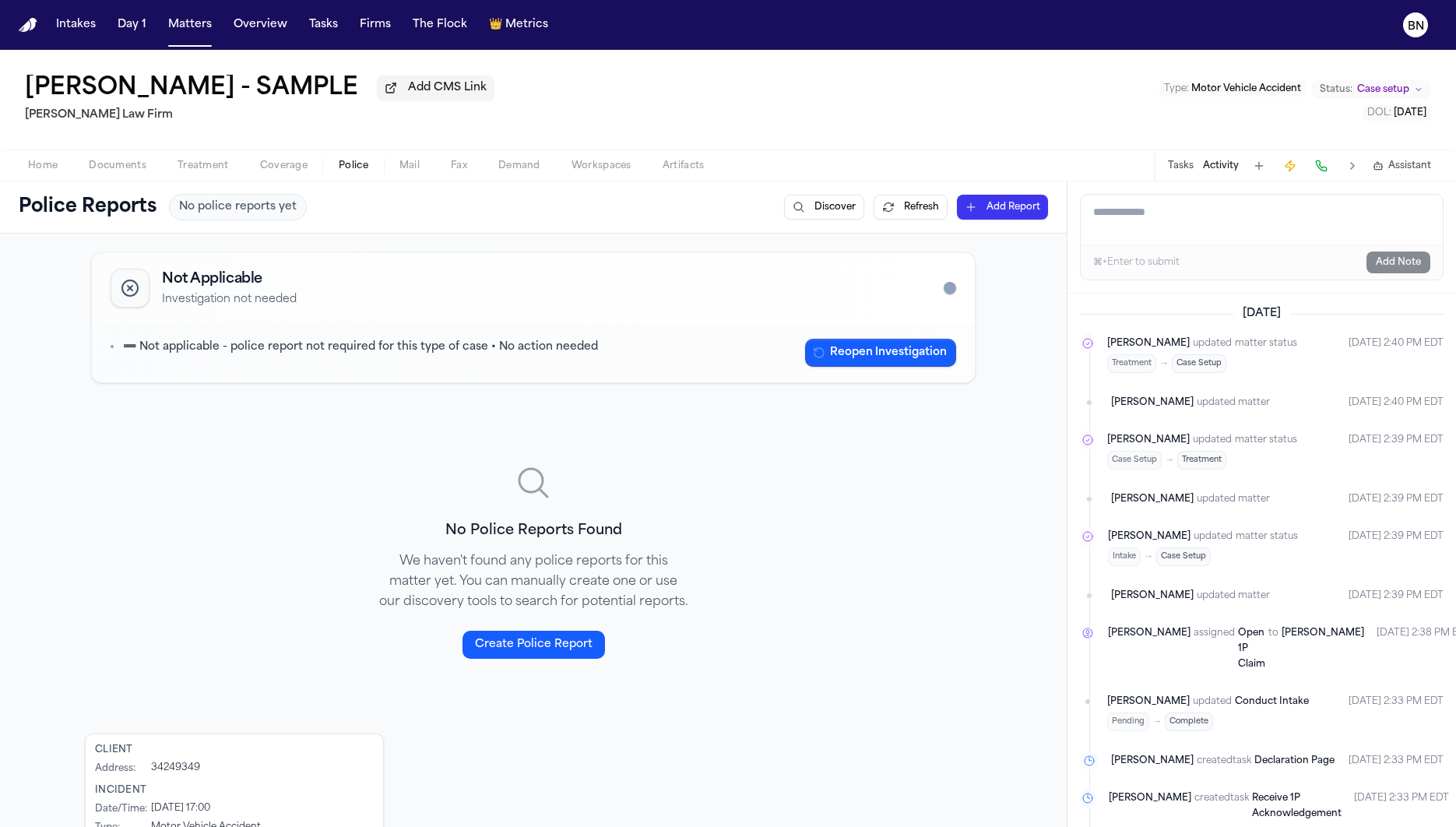
click at [1171, 234] on textarea "Add a note to this matter" at bounding box center [1261, 219] width 362 height 50
type textarea "**********"
click at [1171, 266] on button "Add Note" at bounding box center [1398, 262] width 64 height 21
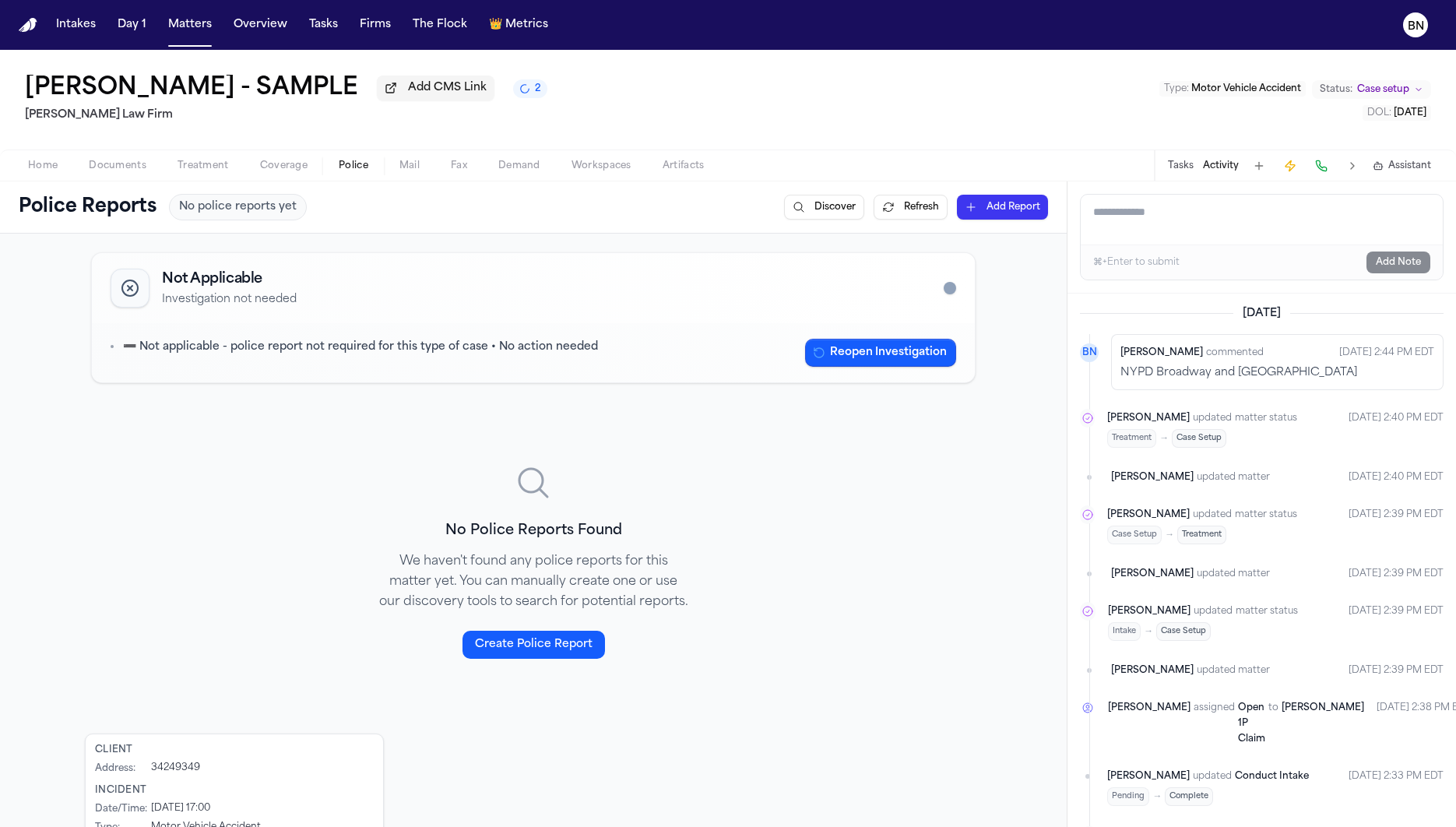
click at [823, 210] on button "Discover" at bounding box center [824, 207] width 80 height 25
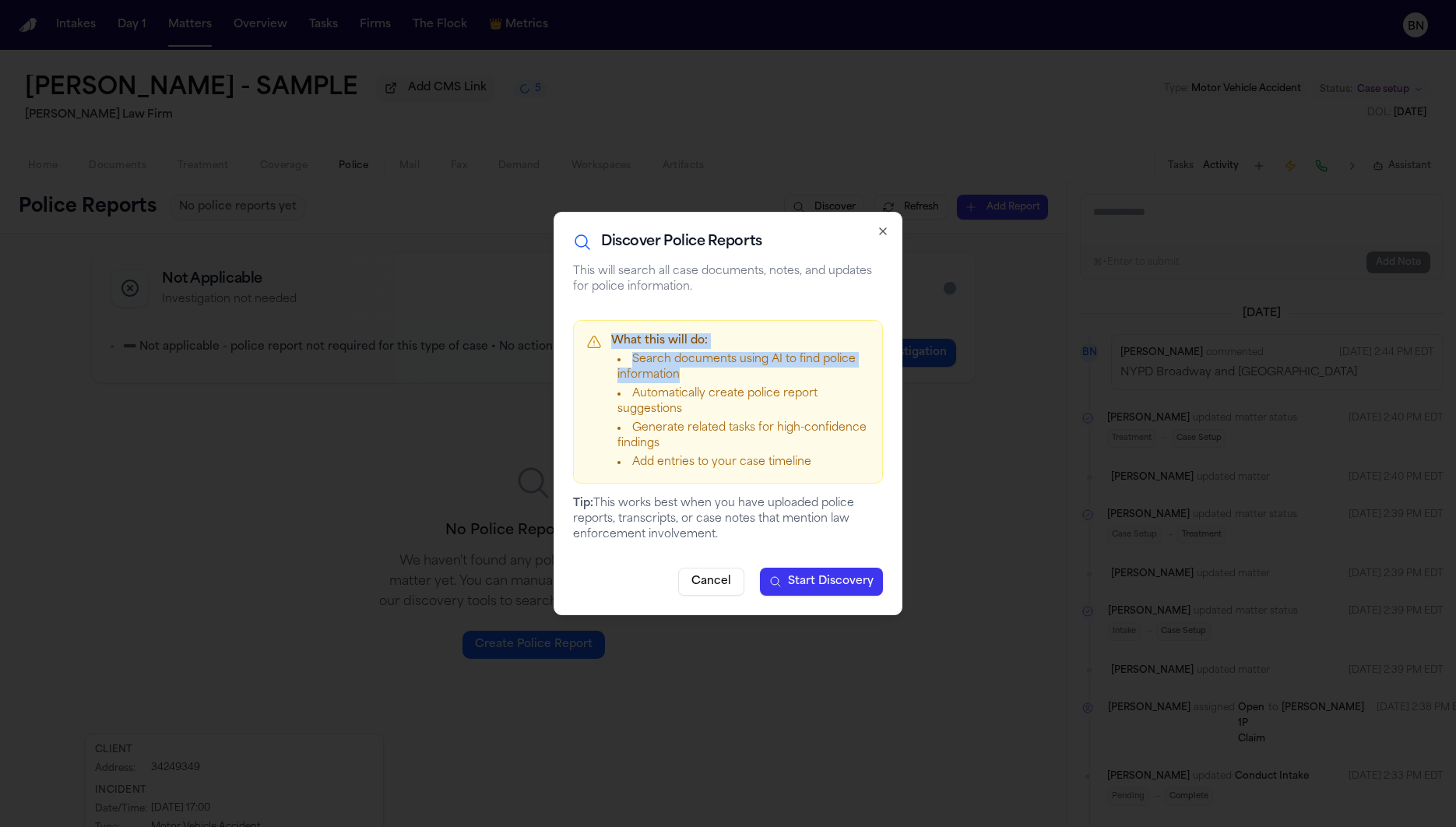
drag, startPoint x: 608, startPoint y: 341, endPoint x: 675, endPoint y: 373, distance: 74.2
click at [676, 373] on div "What this will do: Search documents using AI to find police information Automat…" at bounding box center [728, 402] width 310 height 164
click at [761, 446] on li "Generate related tasks for high-confidence findings" at bounding box center [743, 435] width 253 height 31
click at [859, 585] on span "Start Discovery" at bounding box center [831, 582] width 86 height 16
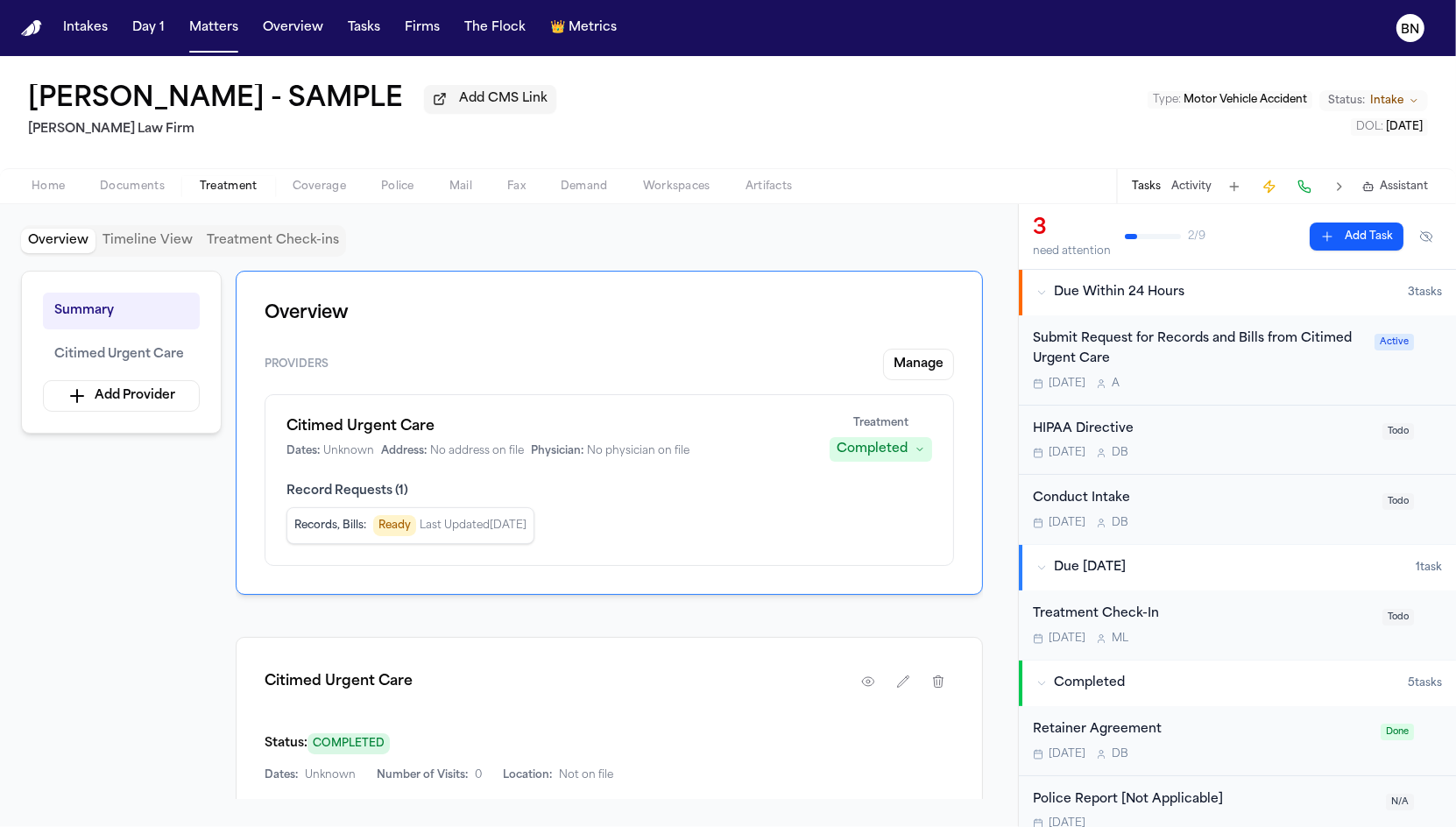
click at [363, 35] on button "Tasks" at bounding box center [364, 28] width 46 height 31
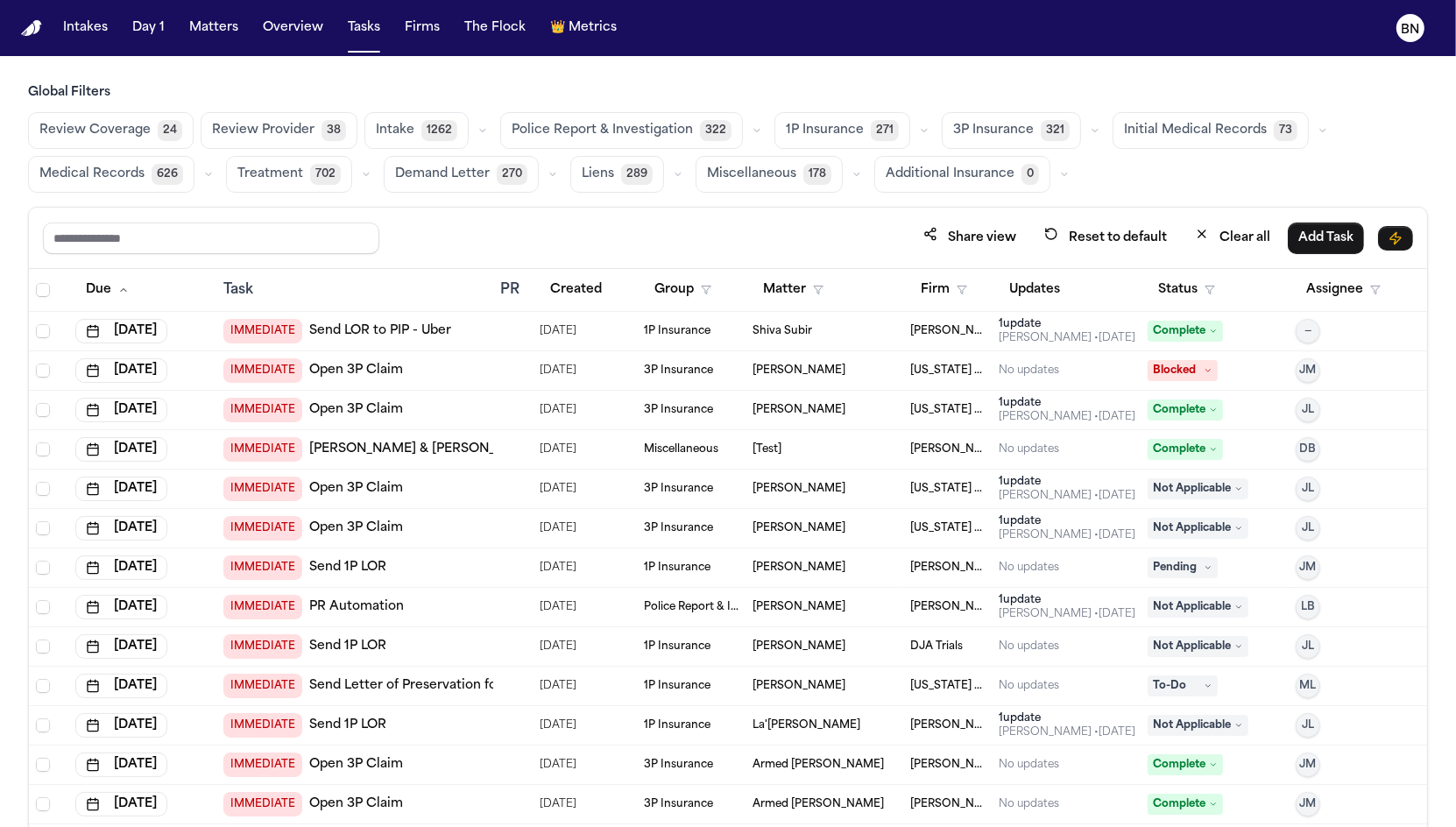
click at [282, 131] on span "Review Provider" at bounding box center [263, 131] width 103 height 18
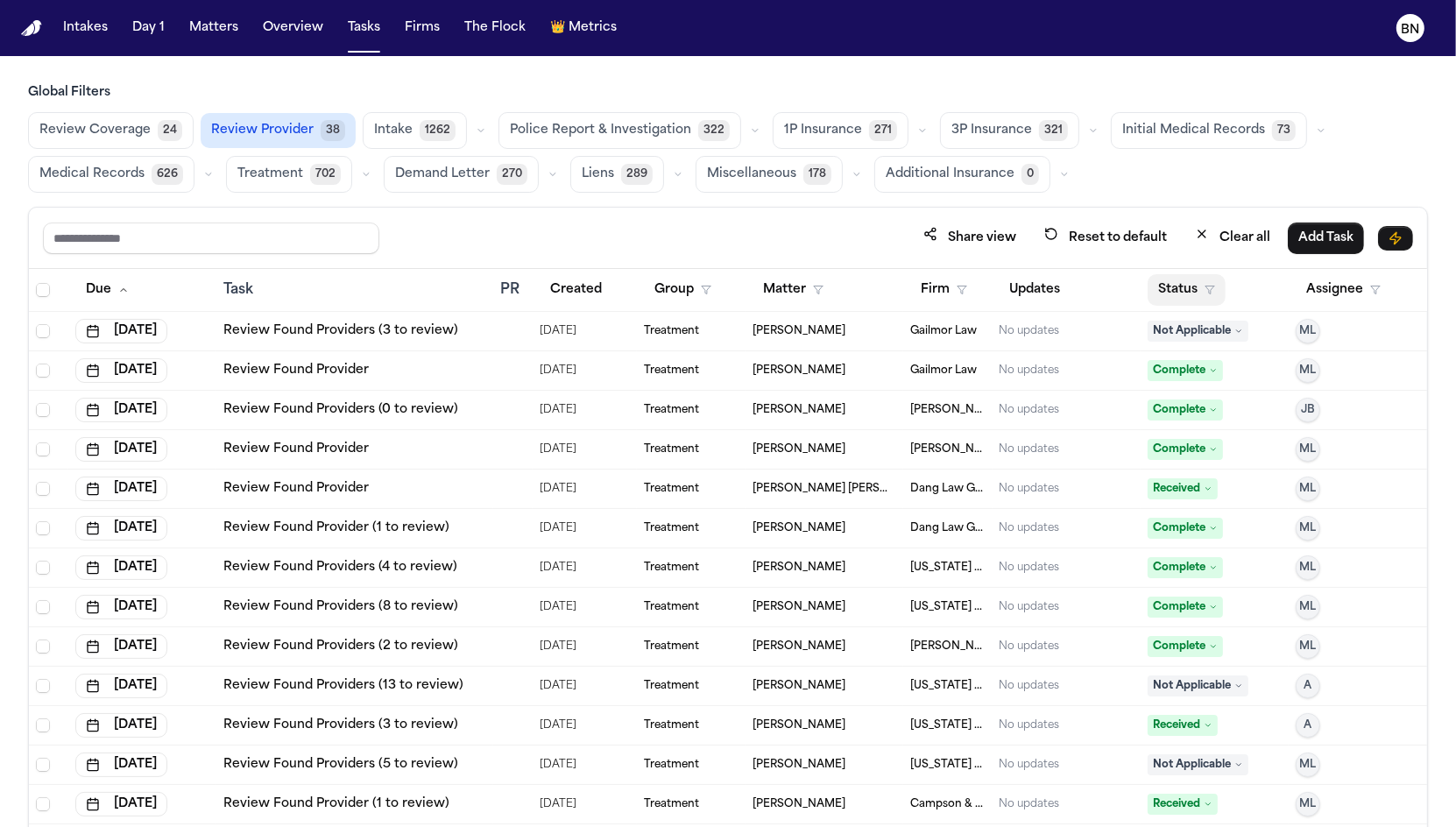
click at [1172, 294] on button "Status" at bounding box center [1186, 290] width 78 height 31
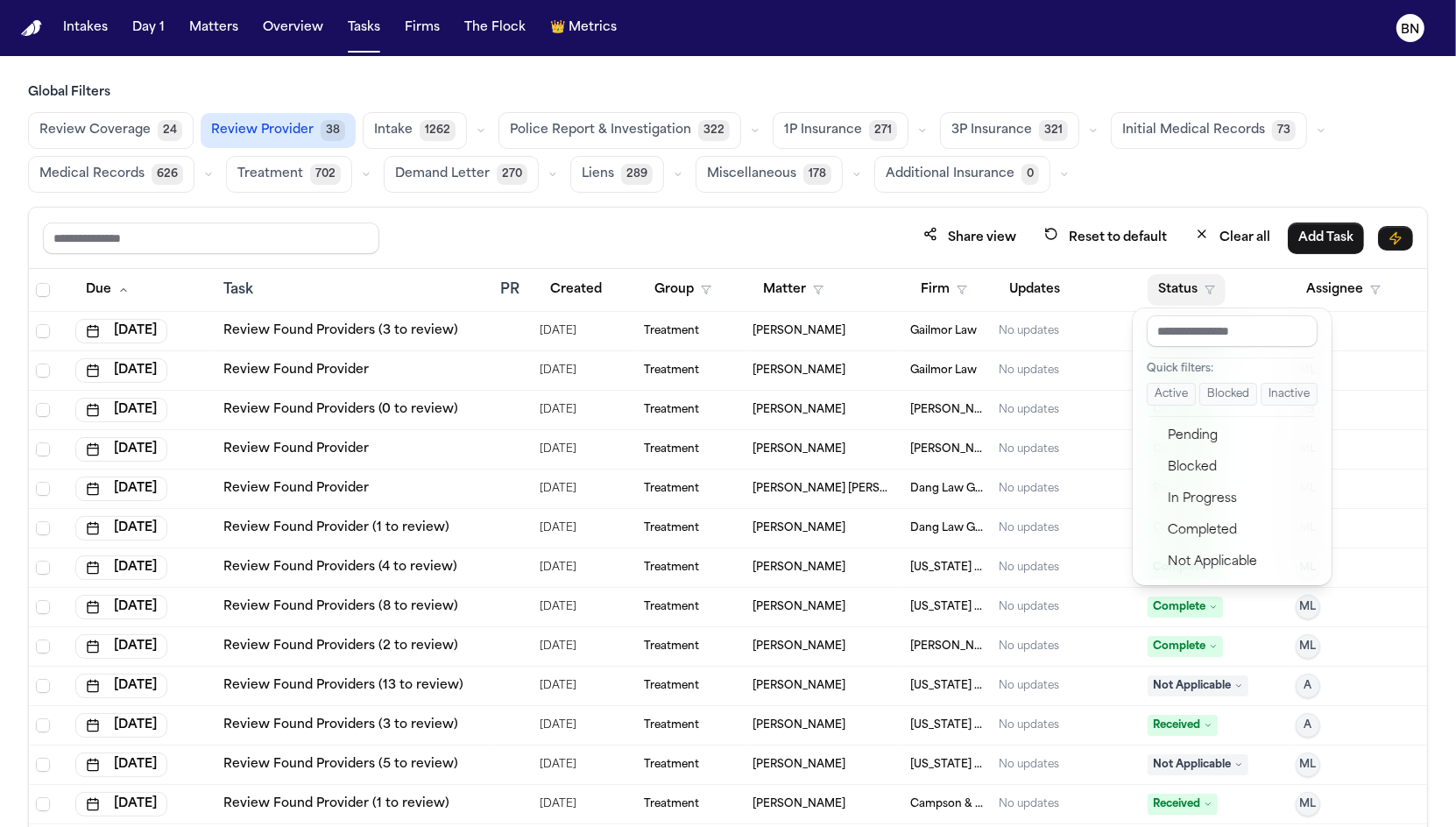
click at [1162, 390] on button "Active" at bounding box center [1171, 393] width 49 height 22
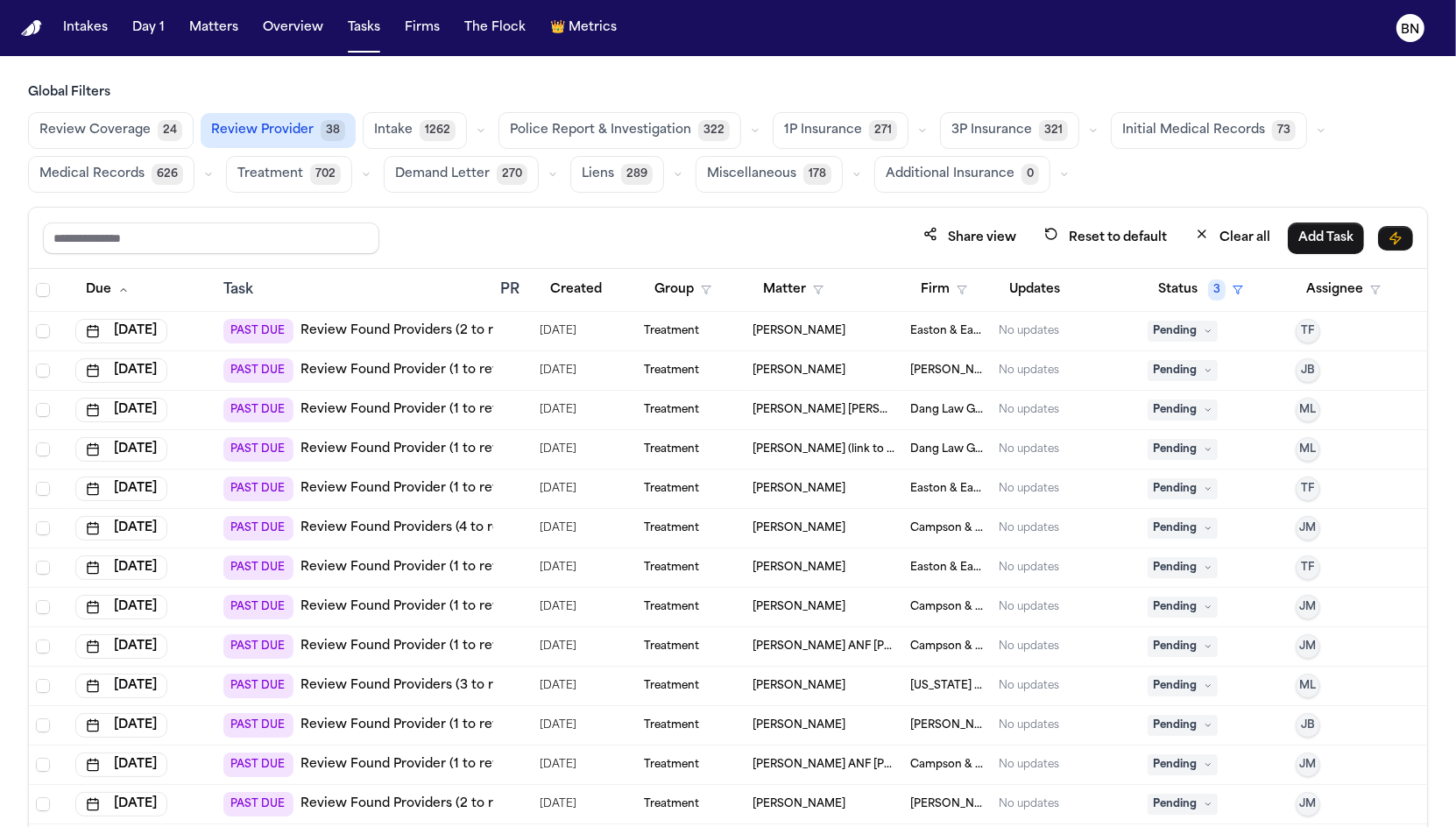
click at [462, 325] on link "Review Found Providers (2 to review)" at bounding box center [417, 332] width 235 height 18
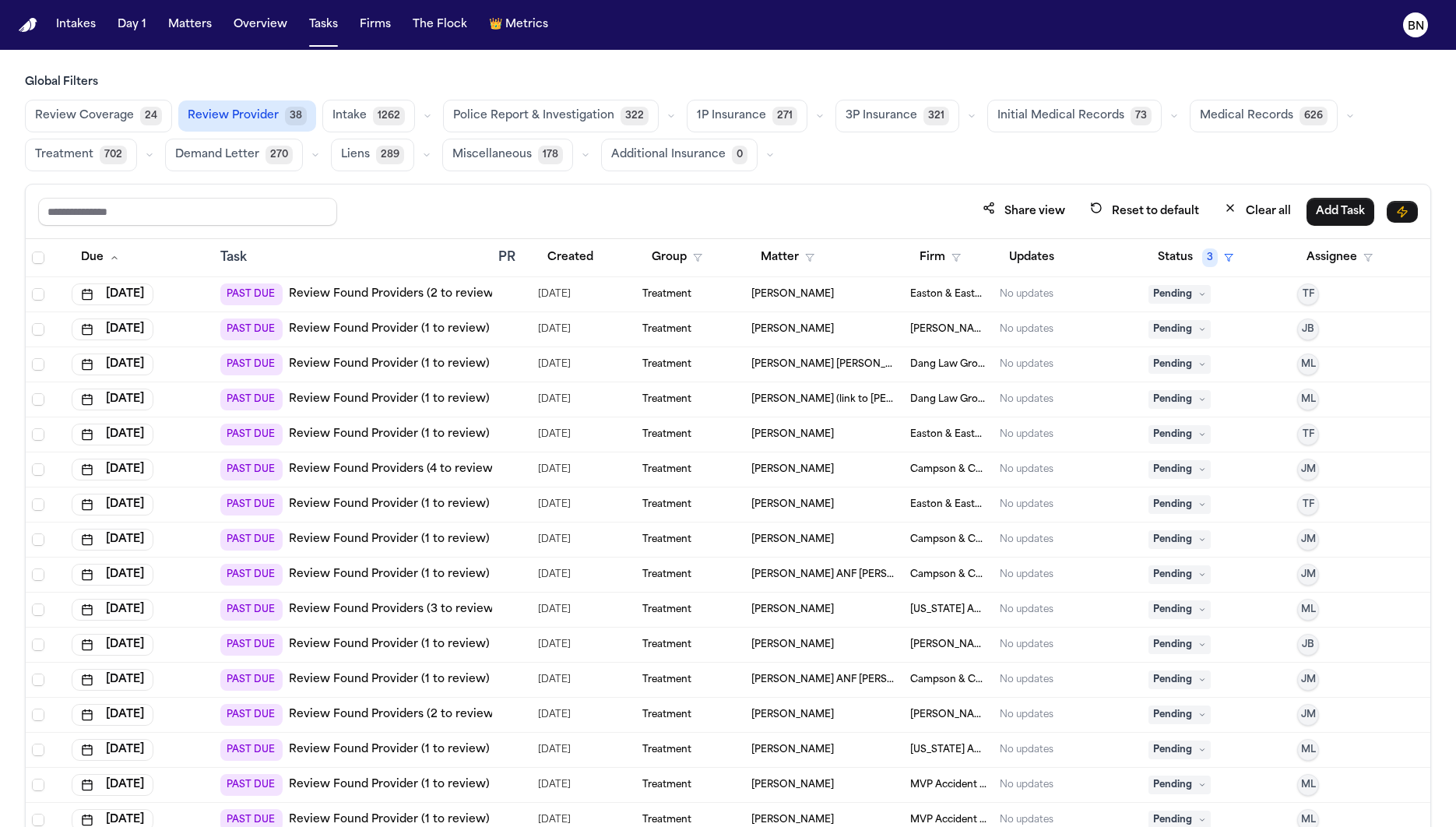
click at [436, 287] on link "Review Found Providers (2 to review)" at bounding box center [393, 295] width 209 height 16
click at [518, 293] on div at bounding box center [512, 295] width 27 height 13
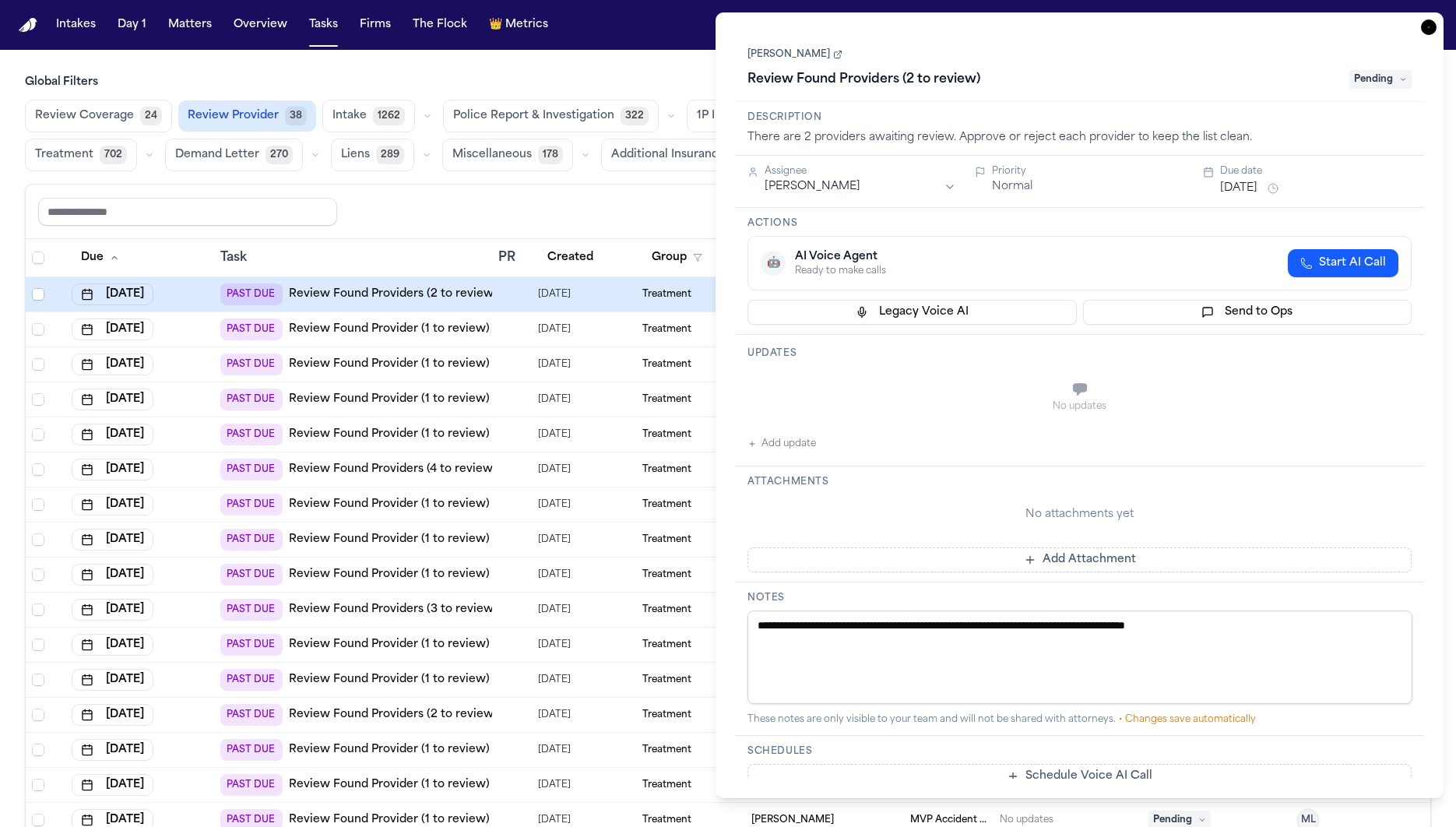
click at [103, 109] on span "Review Coverage" at bounding box center [84, 116] width 98 height 16
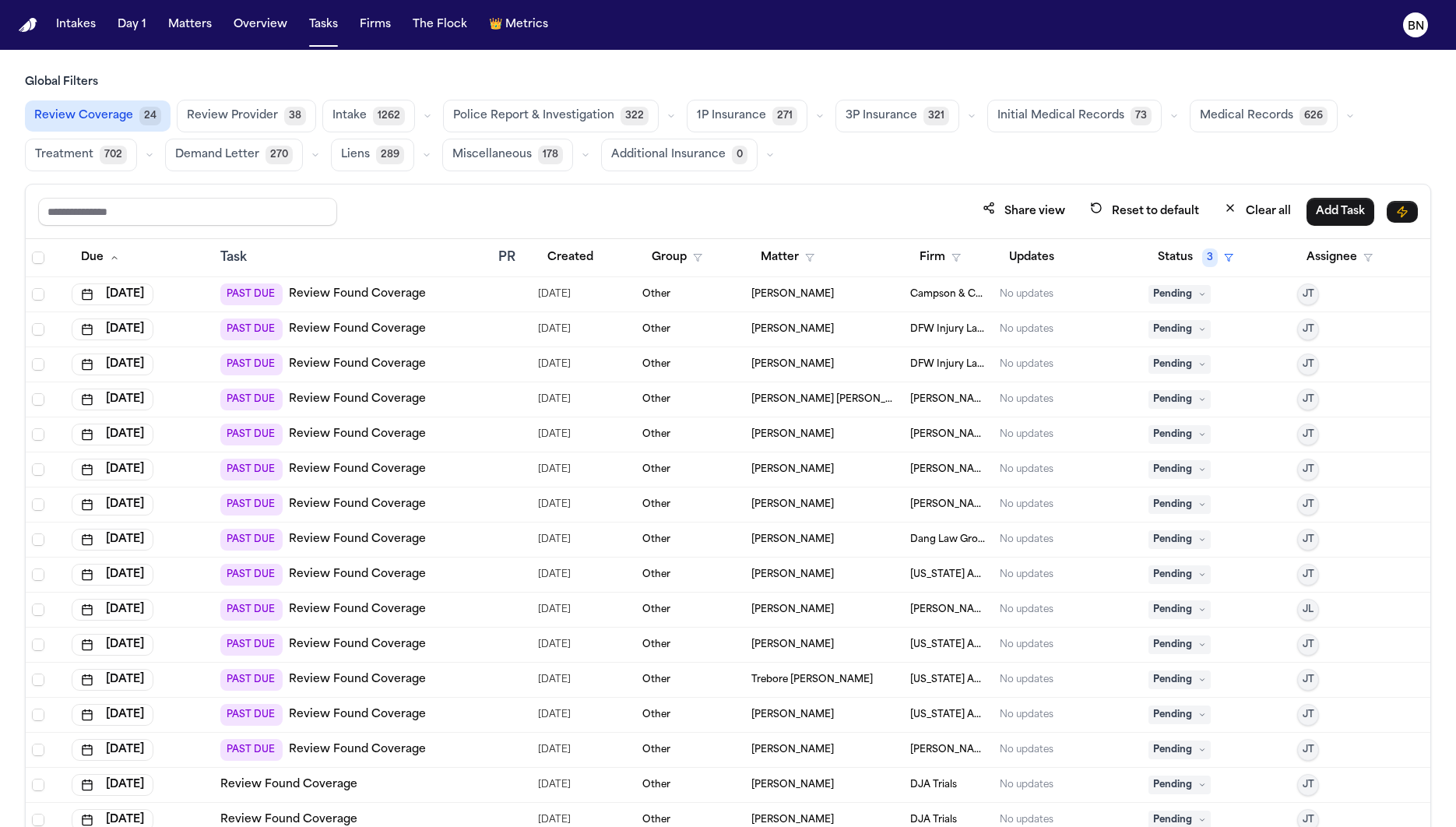
click at [815, 111] on icon "button" at bounding box center [820, 116] width 10 height 10
click at [774, 147] on button "Open Claim 22" at bounding box center [764, 154] width 154 height 31
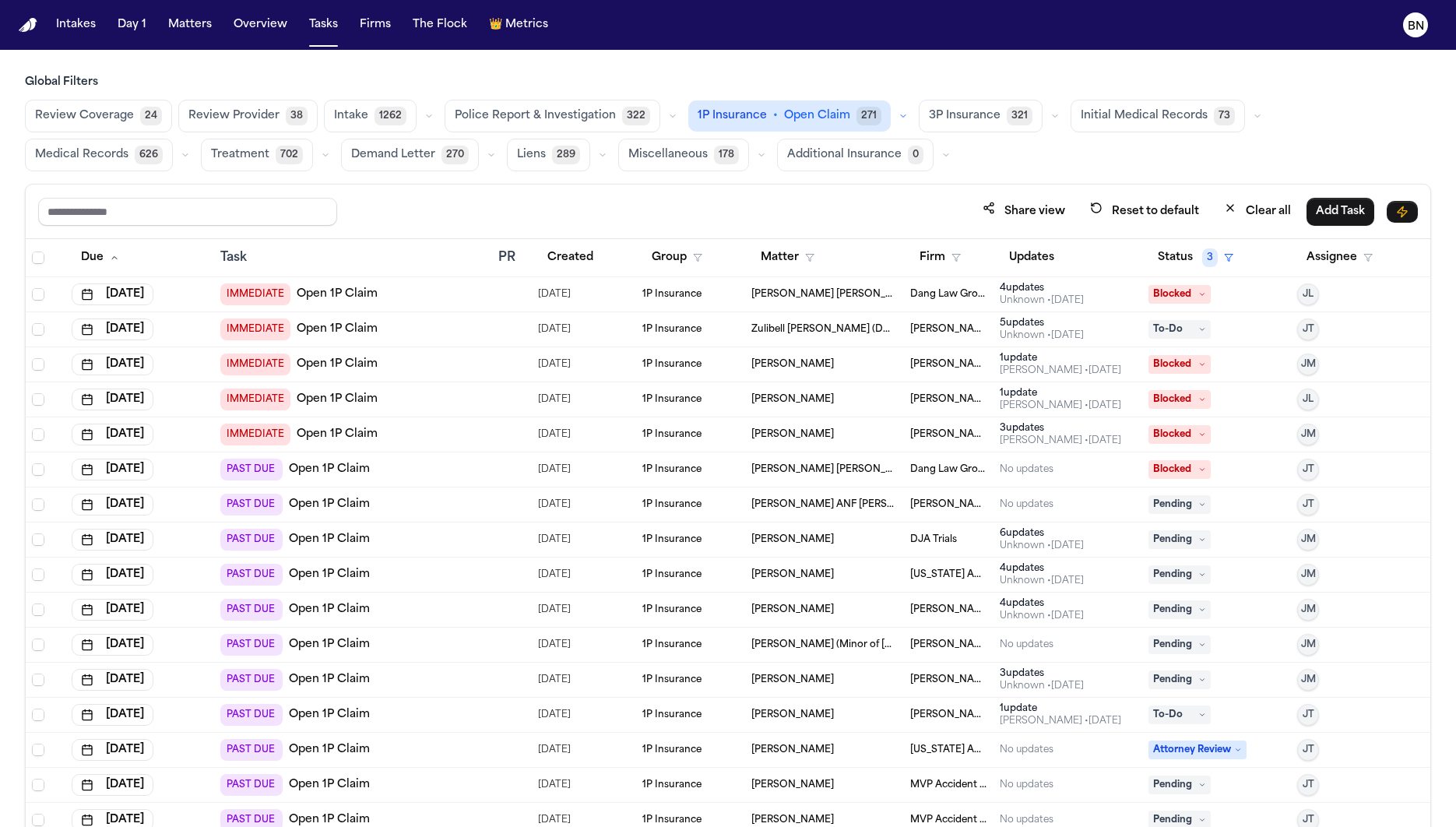
click at [716, 191] on div "Share view Reset to default Clear all Add Task" at bounding box center [728, 211] width 1404 height 55
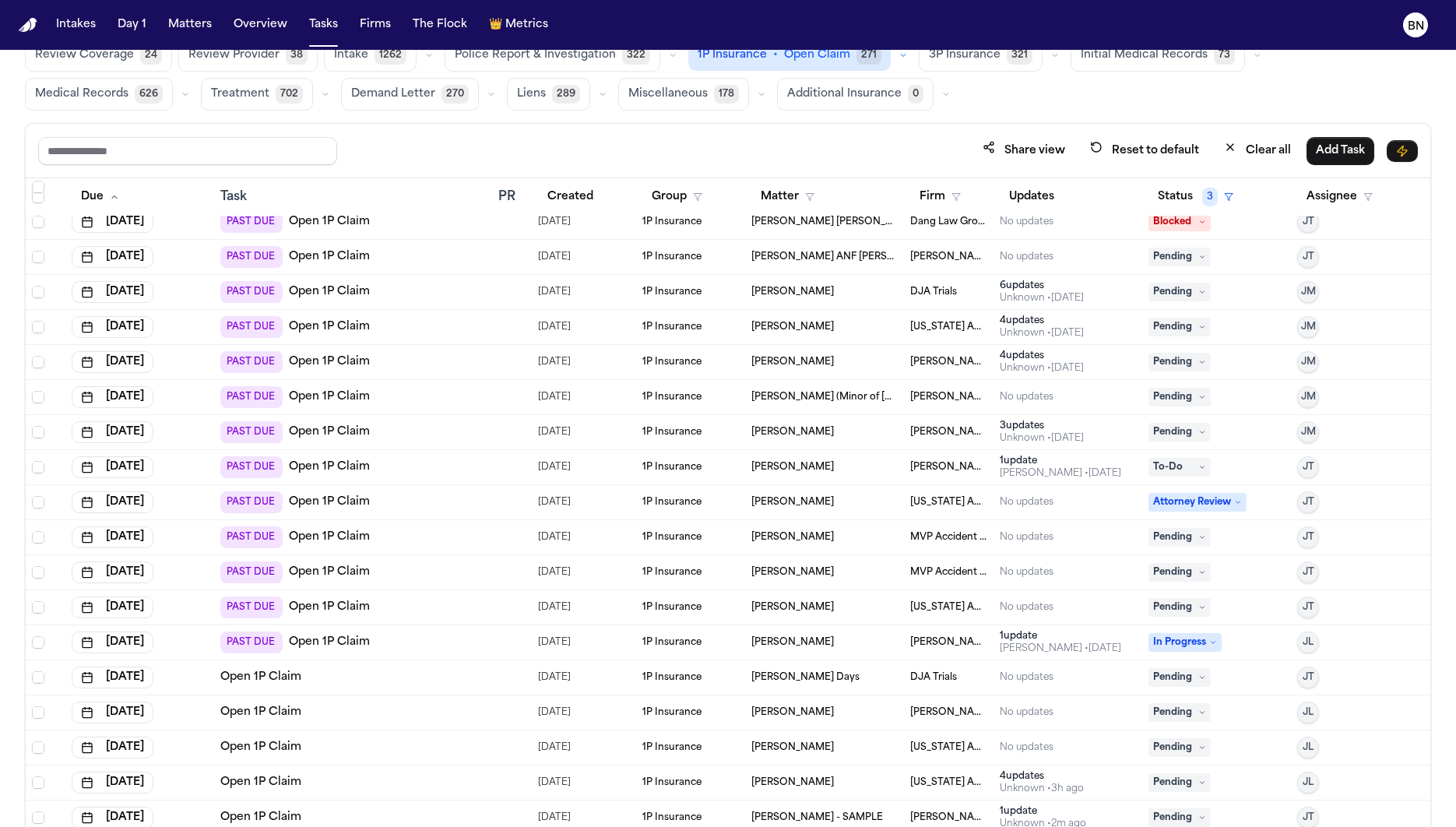
scroll to position [87, 0]
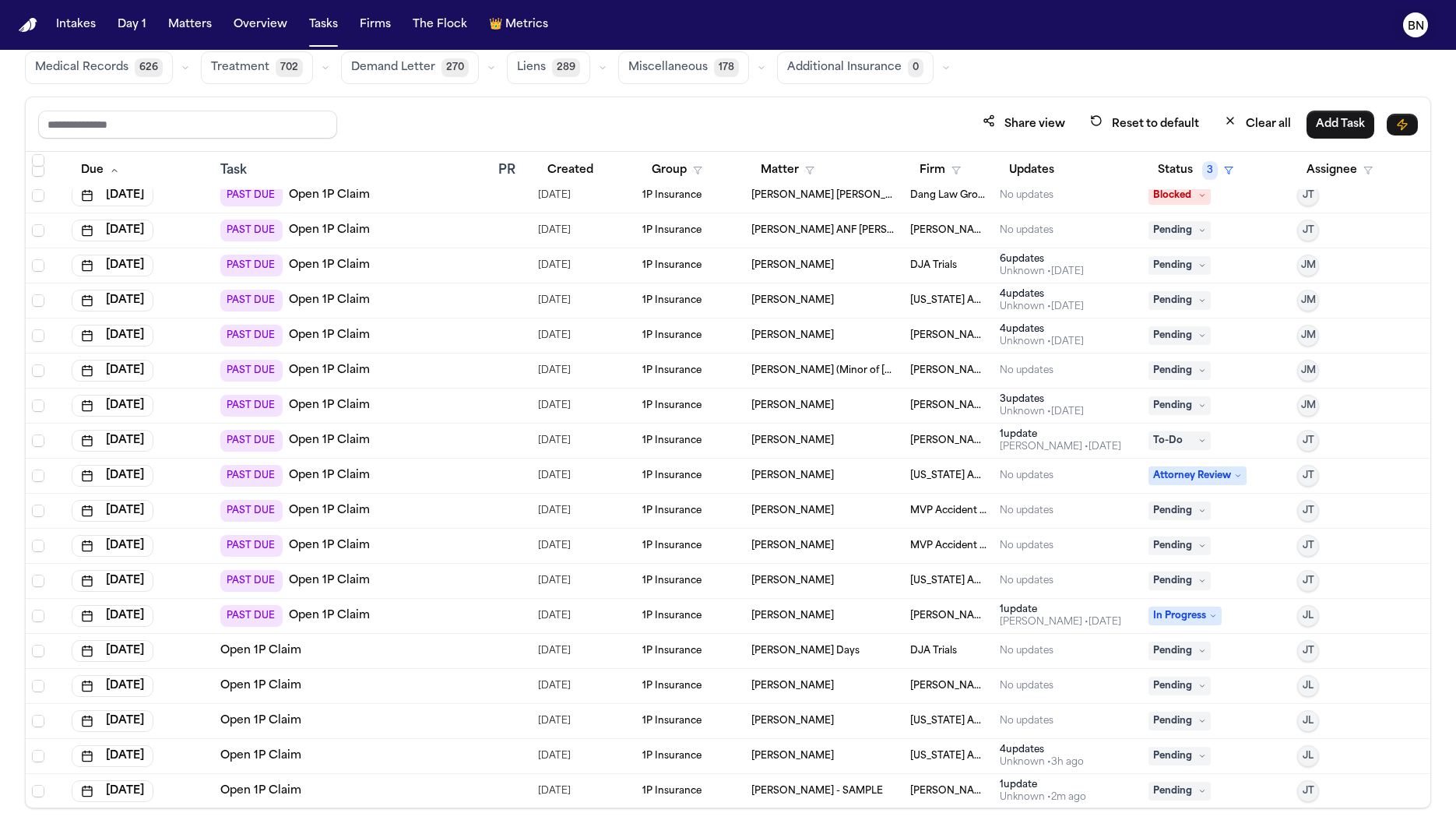
click at [1293, 27] on text "BN" at bounding box center [1415, 26] width 17 height 11
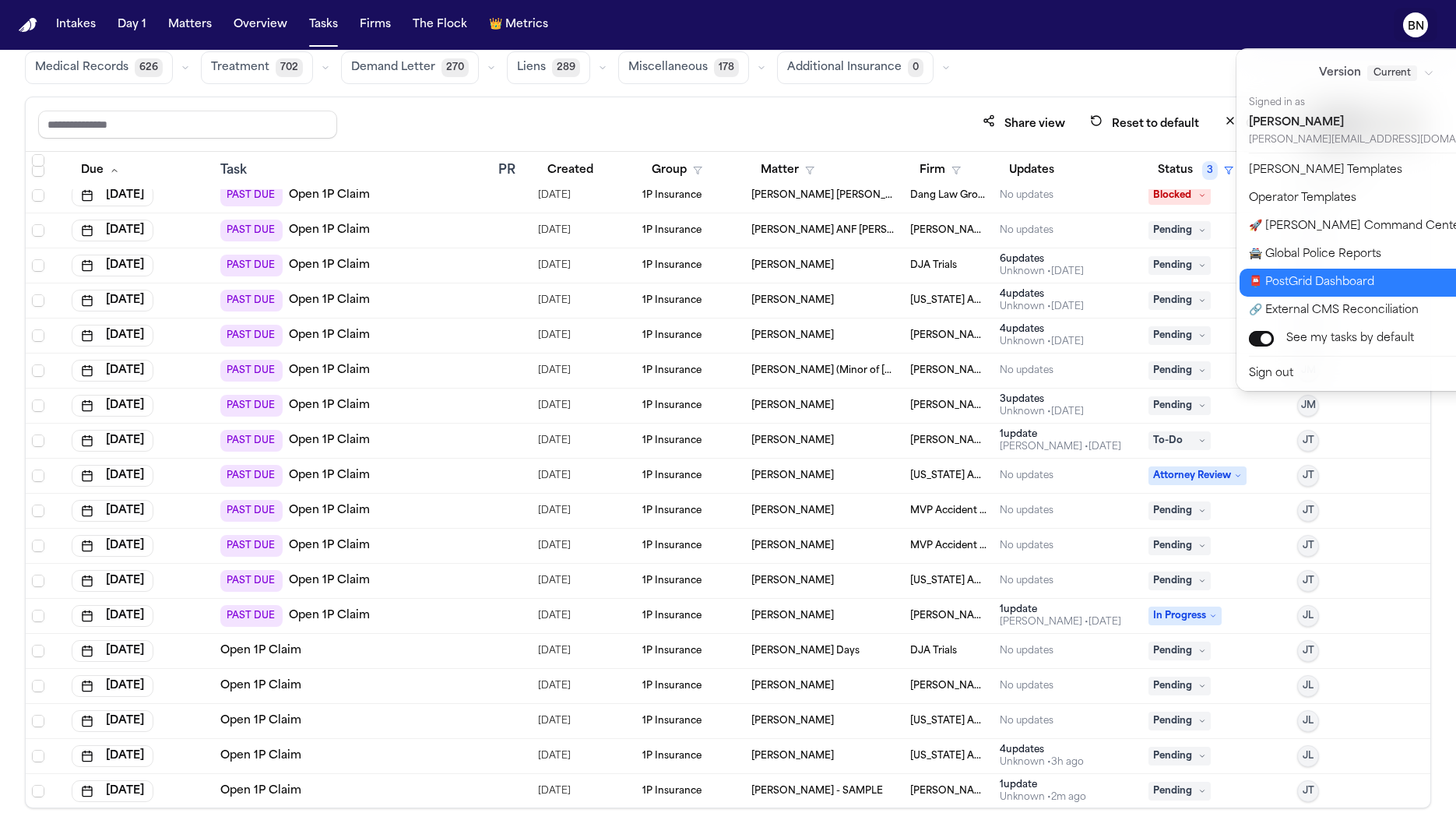
click at [1293, 289] on button "📮 PostGrid Dashboard" at bounding box center [1385, 282] width 292 height 28
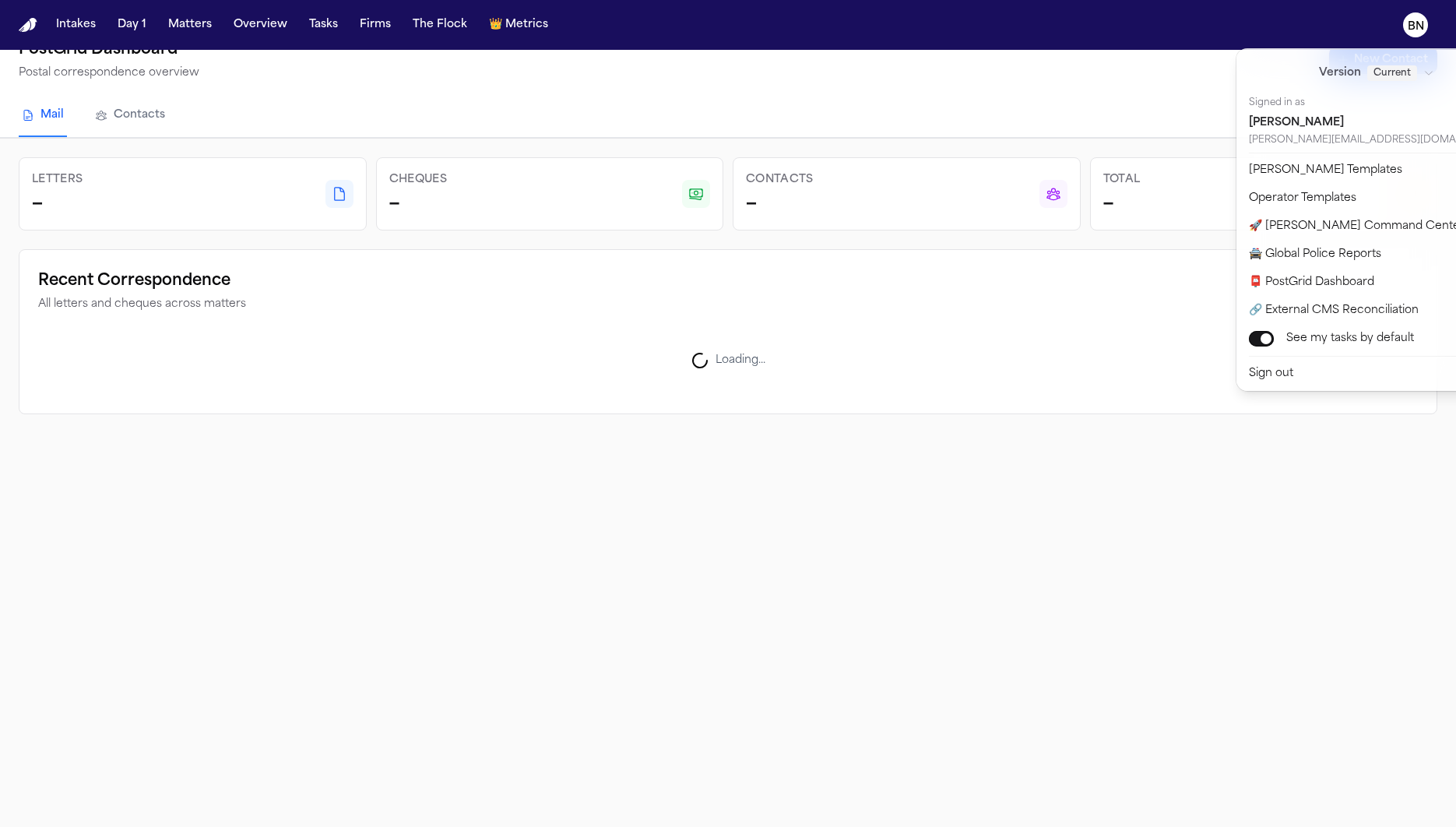
scroll to position [49, 0]
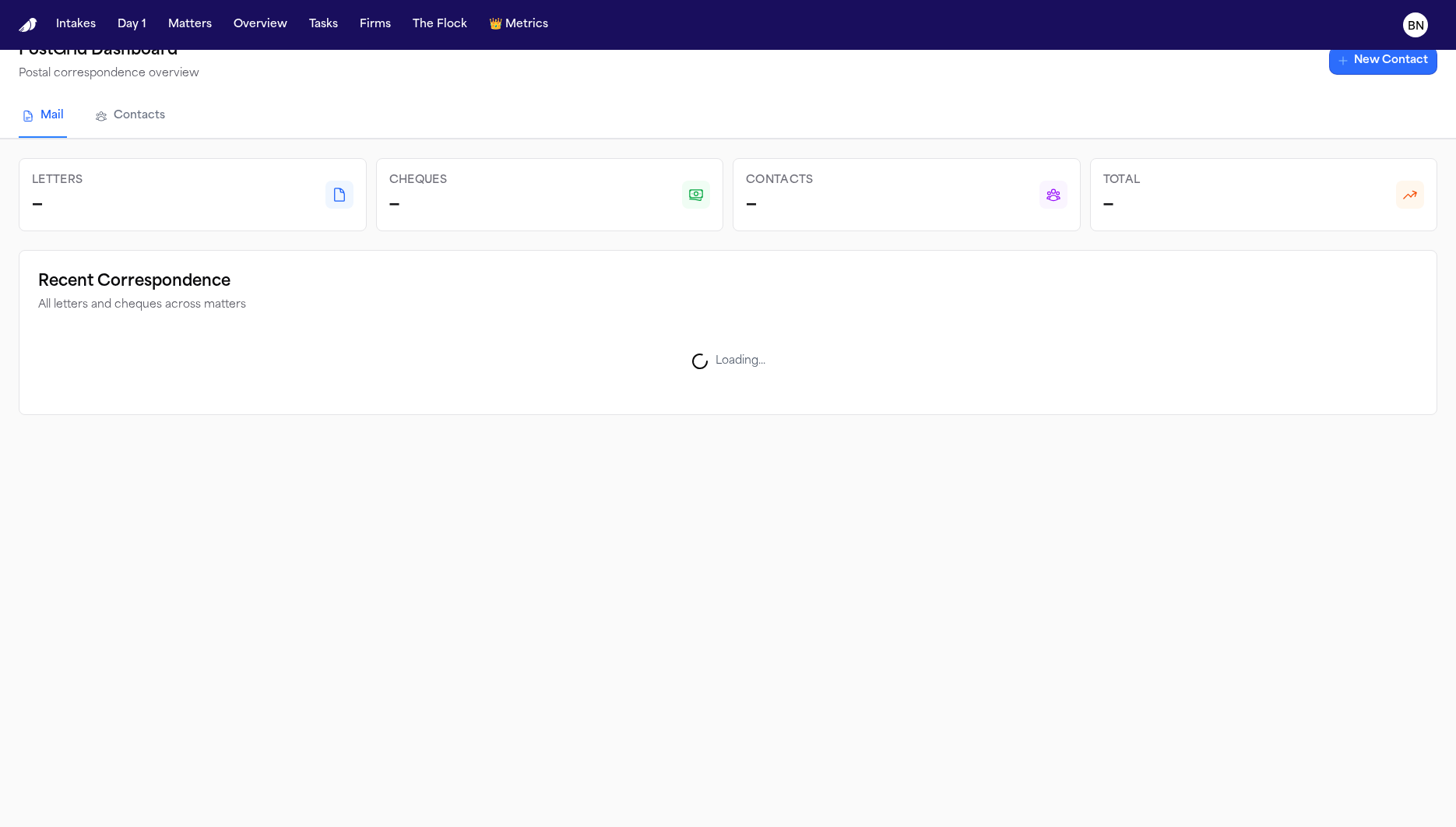
click at [1293, 70] on link "New Contact" at bounding box center [1383, 60] width 108 height 28
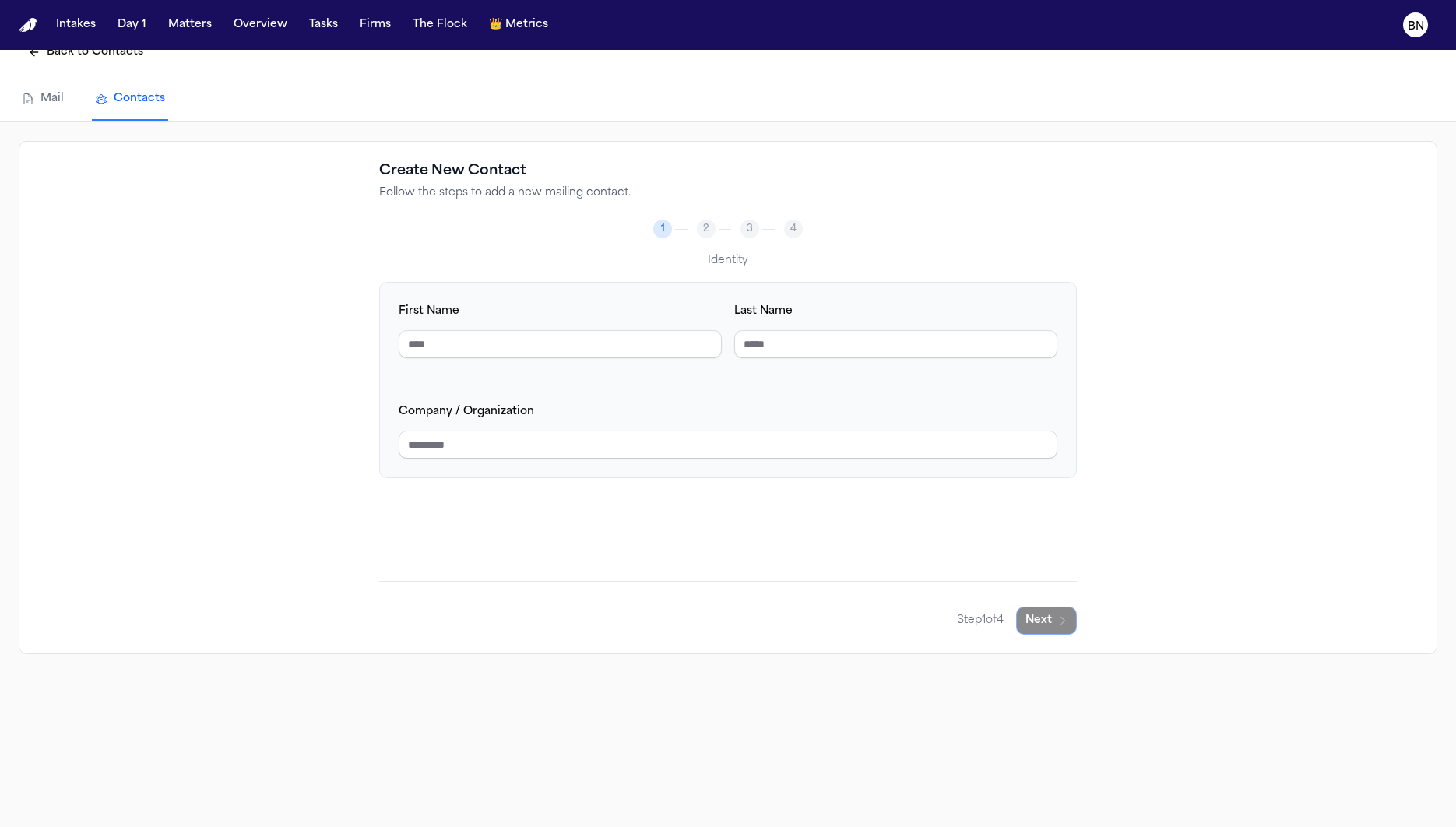
click at [614, 354] on input "First Name" at bounding box center [560, 344] width 323 height 28
click at [871, 443] on input "Company / Organization" at bounding box center [728, 444] width 658 height 28
type input "*"
click at [1054, 616] on button "Next" at bounding box center [1046, 620] width 60 height 28
click at [1060, 616] on icon "button" at bounding box center [1063, 620] width 13 height 13
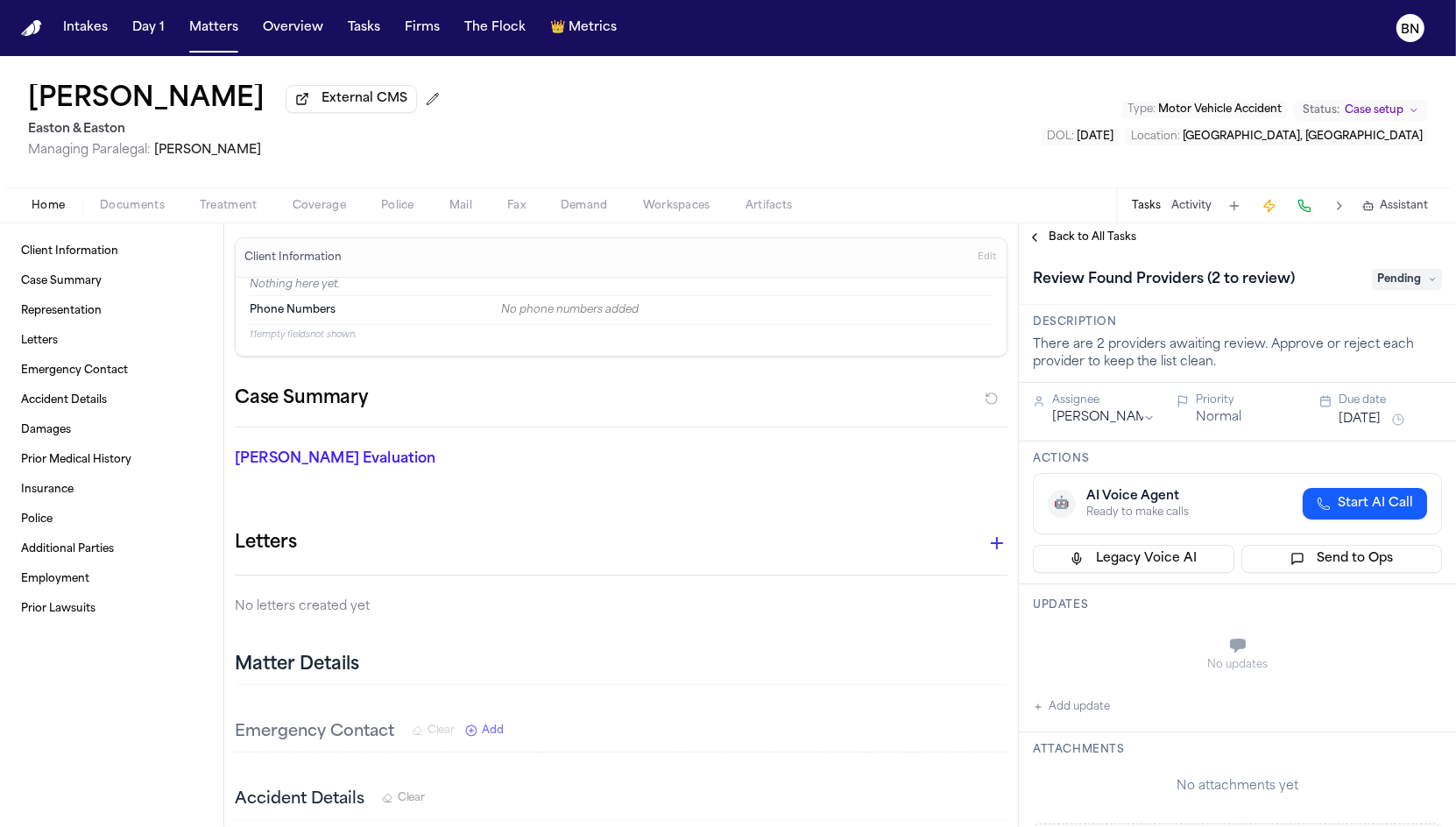
click at [222, 209] on span "Treatment" at bounding box center [228, 206] width 58 height 14
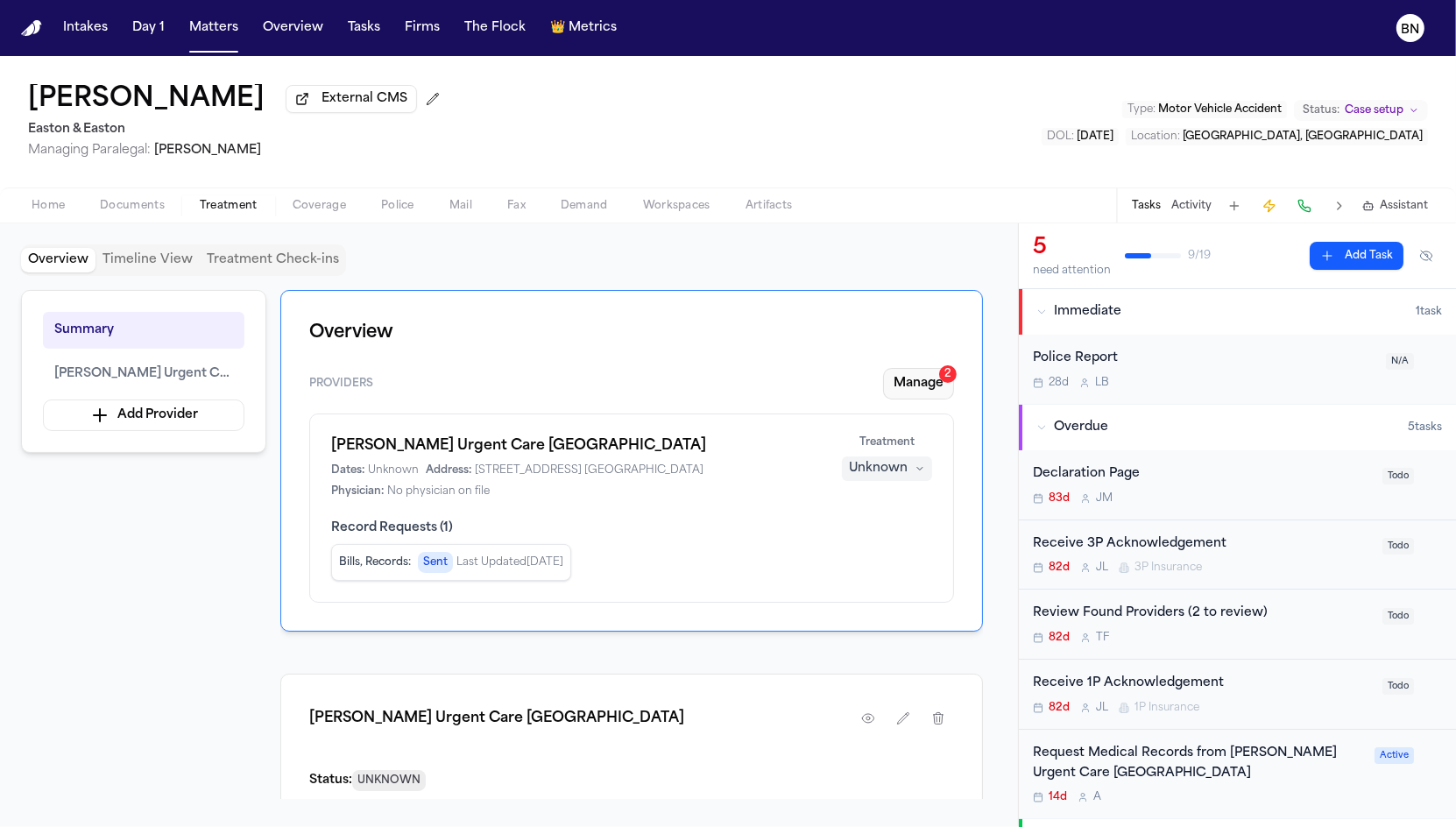
click at [938, 384] on button "Manage 2" at bounding box center [918, 384] width 71 height 31
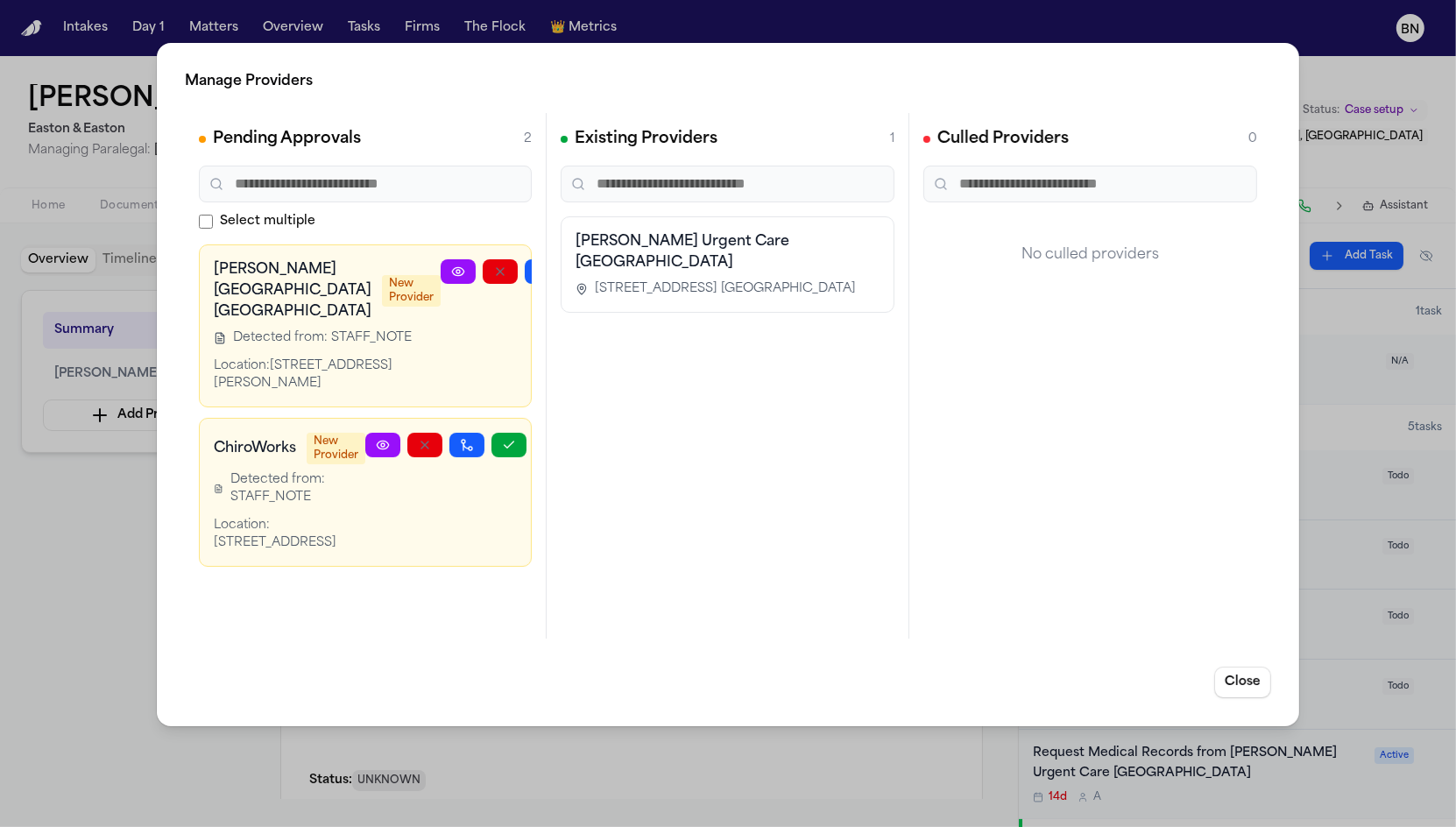
click at [115, 579] on div "Manage Providers Pending Approvals 2 Select multiple [PERSON_NAME][GEOGRAPHIC_D…" at bounding box center [728, 413] width 1456 height 827
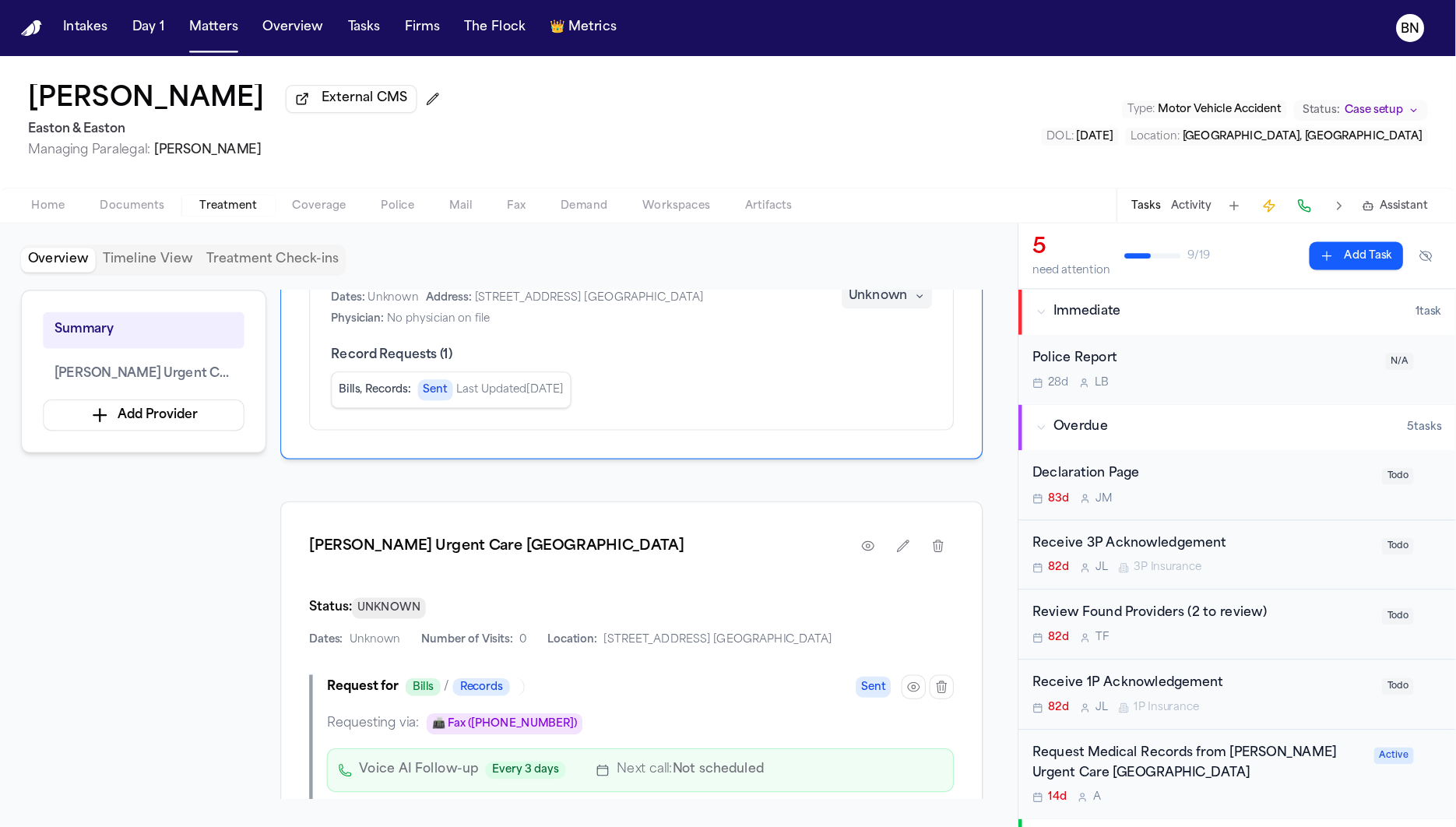
scroll to position [153, 0]
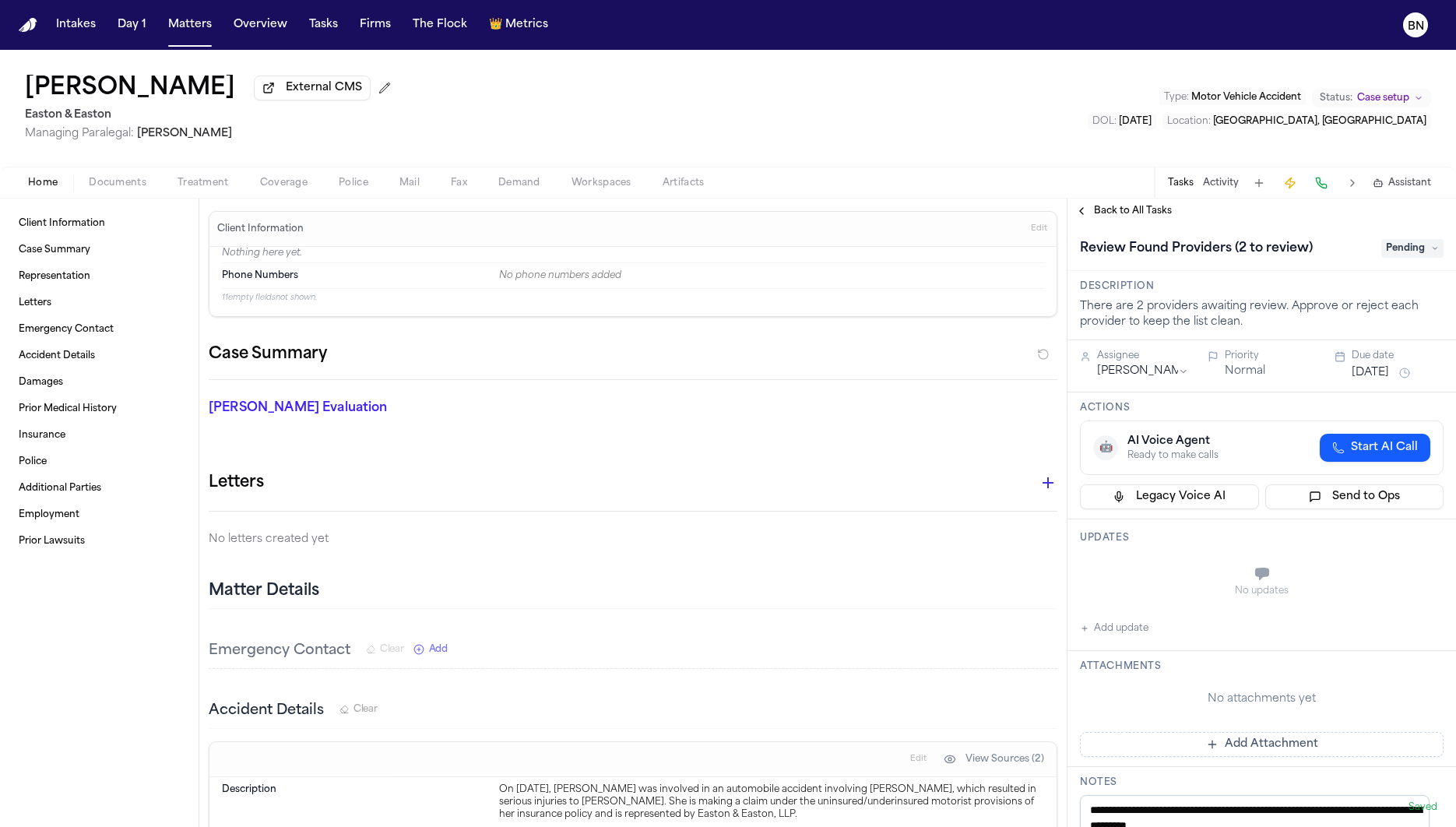
click at [199, 189] on span "Treatment" at bounding box center [203, 183] width 52 height 13
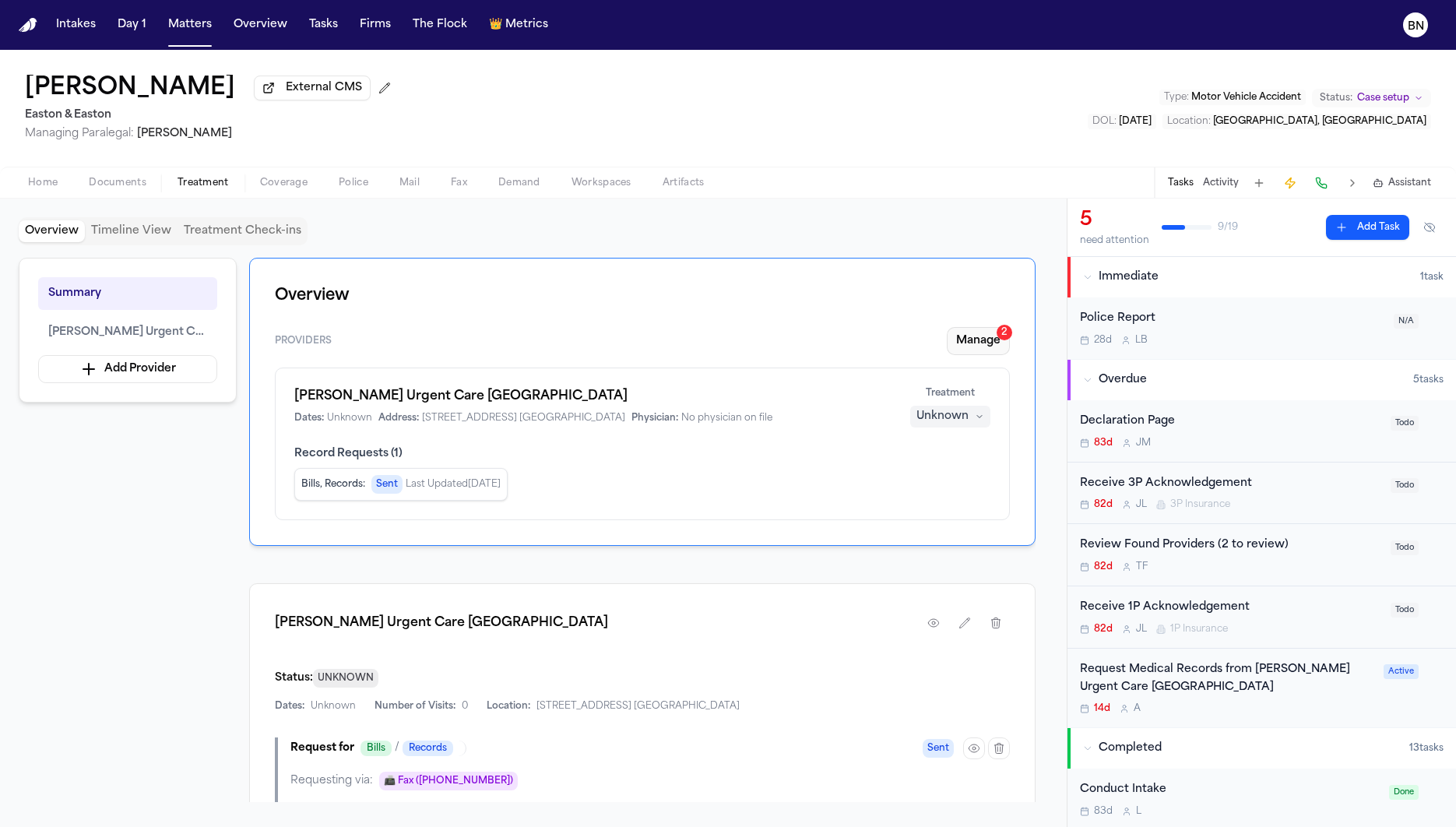
click at [964, 340] on button "Manage 2" at bounding box center [978, 341] width 63 height 28
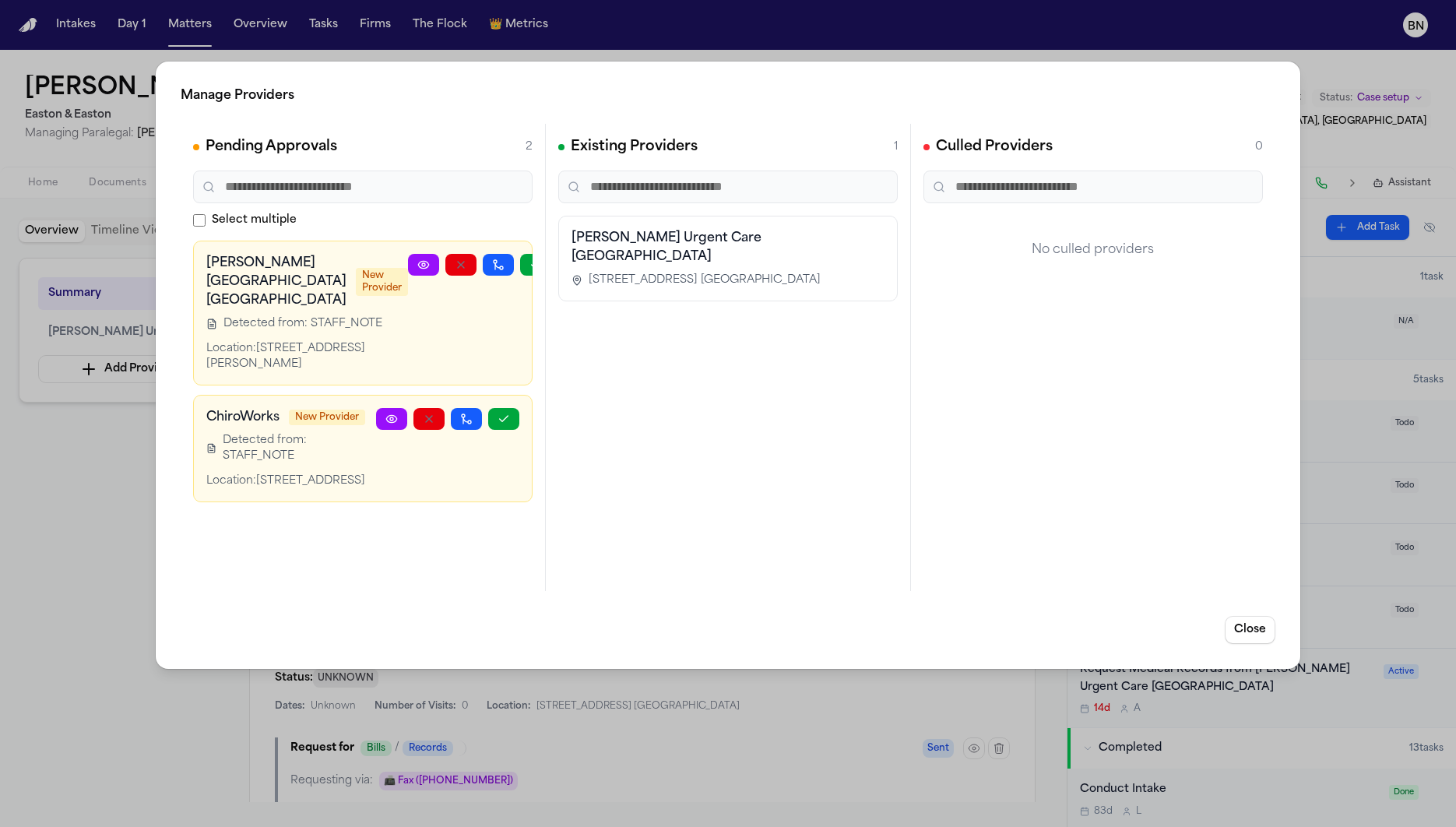
click at [418, 266] on icon at bounding box center [423, 264] width 10 height 7
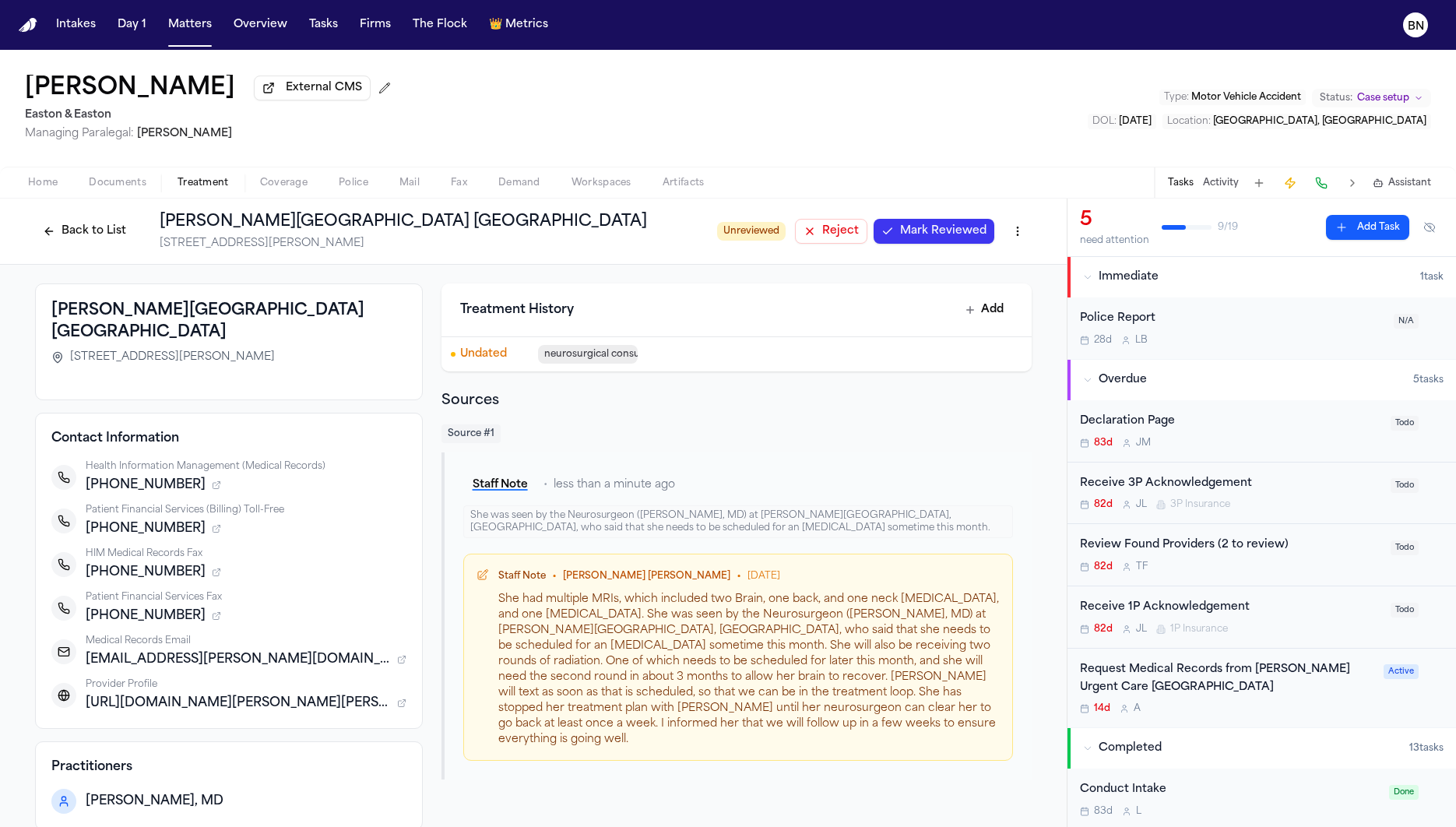
click at [98, 238] on button "Back to List" at bounding box center [84, 230] width 98 height 25
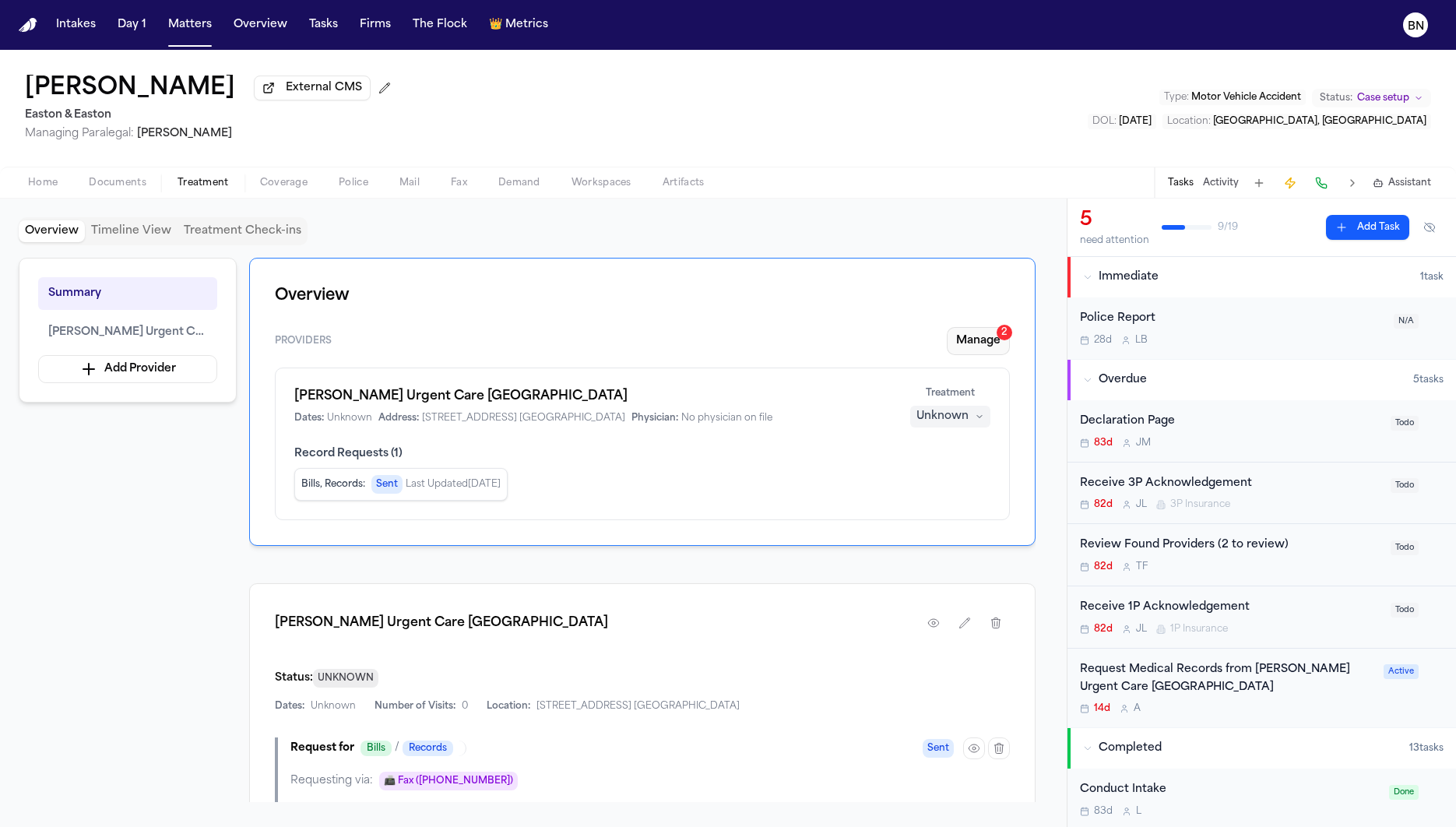
click at [955, 343] on button "Manage 2" at bounding box center [978, 341] width 63 height 28
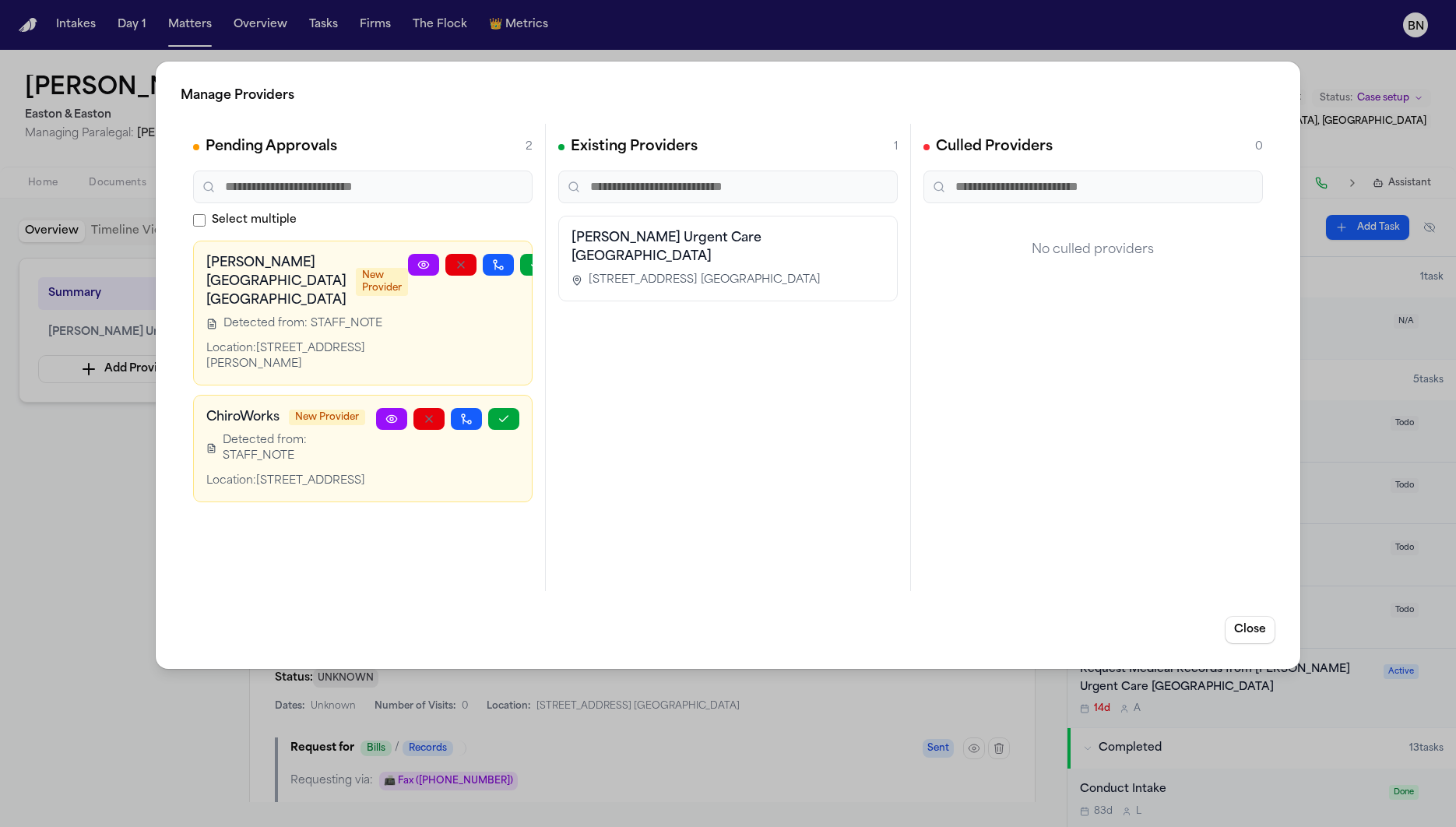
click at [60, 484] on div "Manage Providers Pending Approvals 2 Select multiple [PERSON_NAME][GEOGRAPHIC_D…" at bounding box center [728, 413] width 1456 height 827
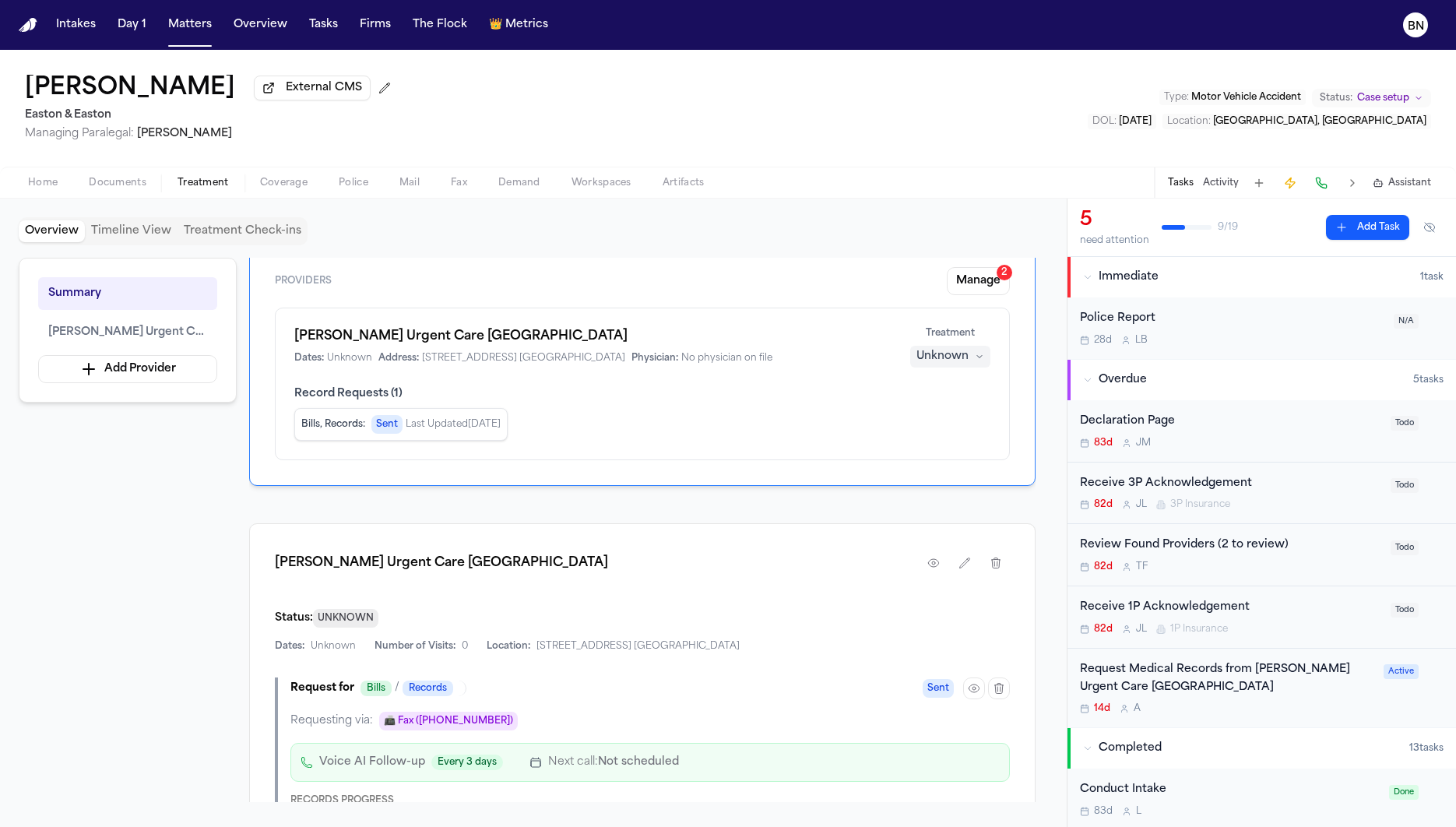
scroll to position [64, 0]
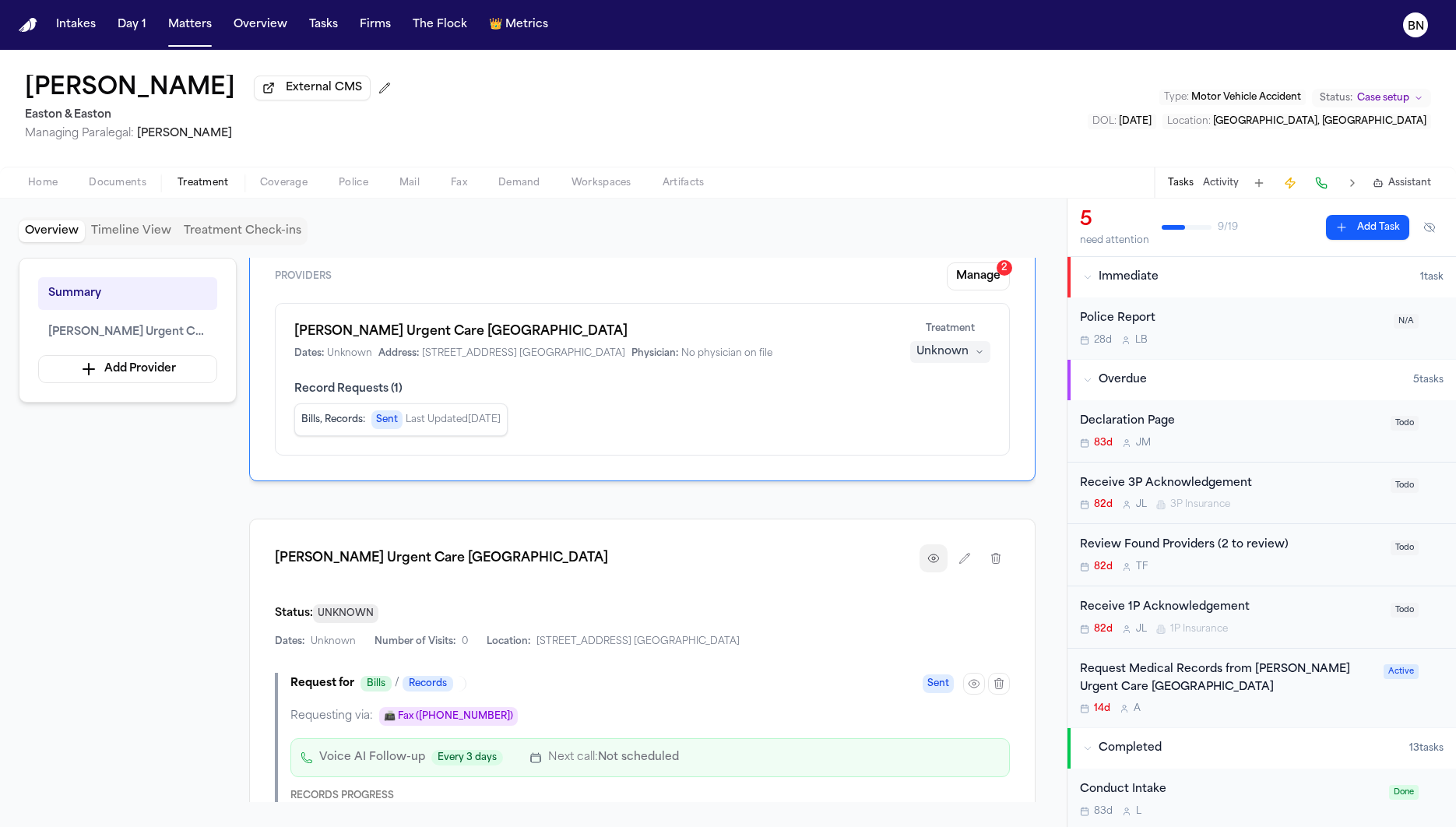
click at [925, 550] on button "button" at bounding box center [933, 558] width 28 height 28
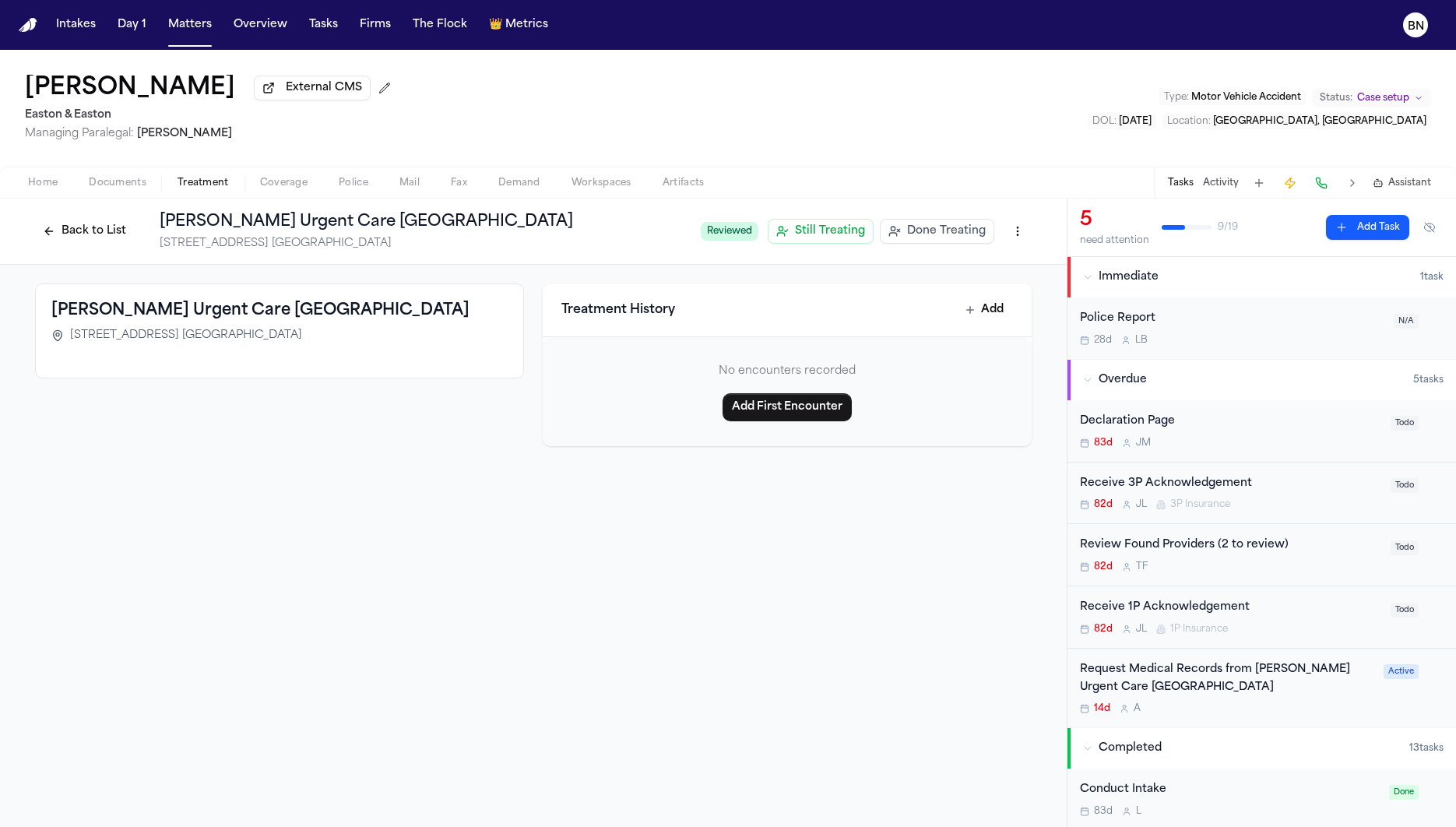
click at [90, 242] on button "Back to List" at bounding box center [84, 230] width 98 height 25
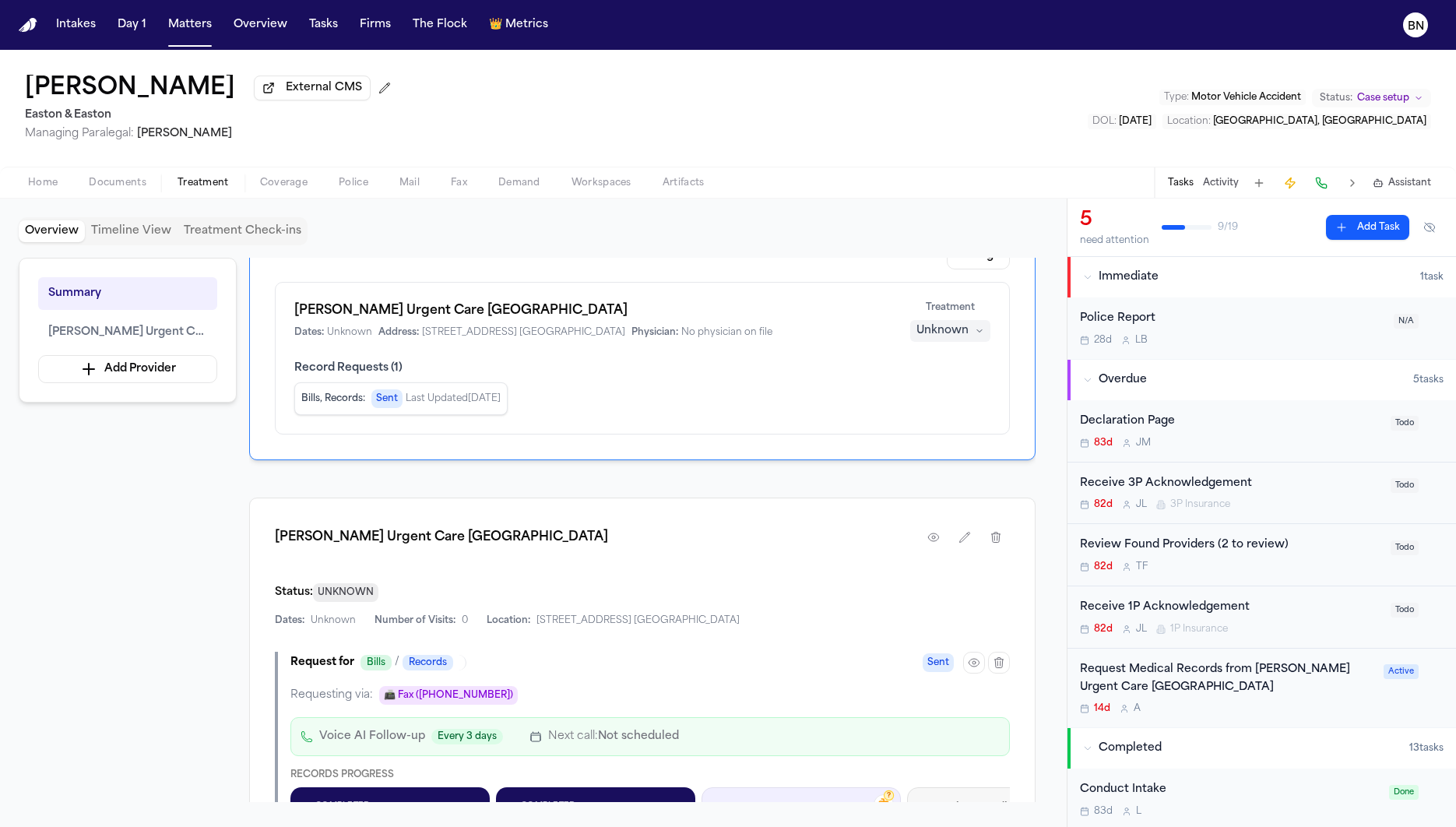
scroll to position [103, 0]
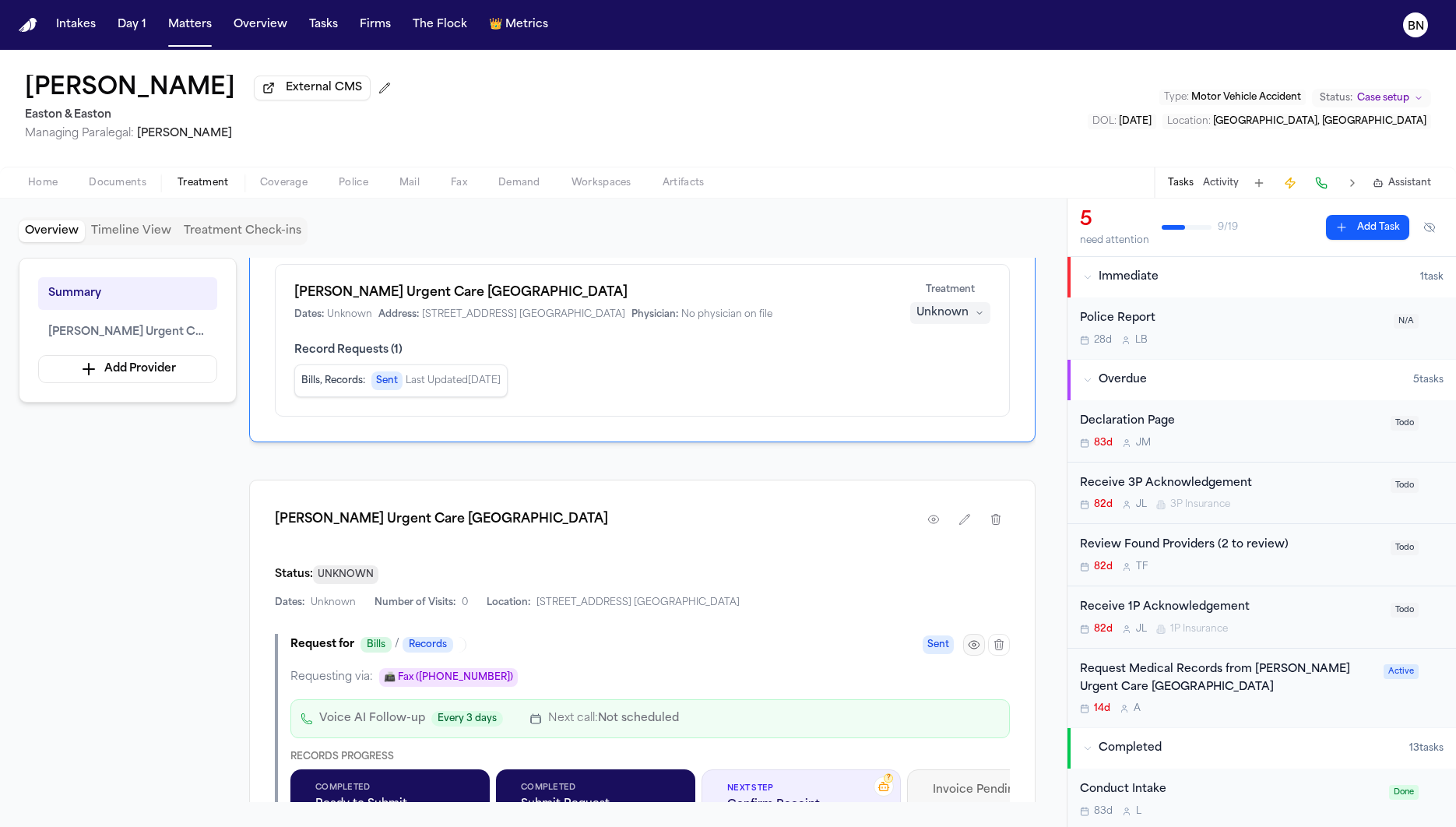
click at [974, 645] on icon "button" at bounding box center [974, 644] width 3 height 3
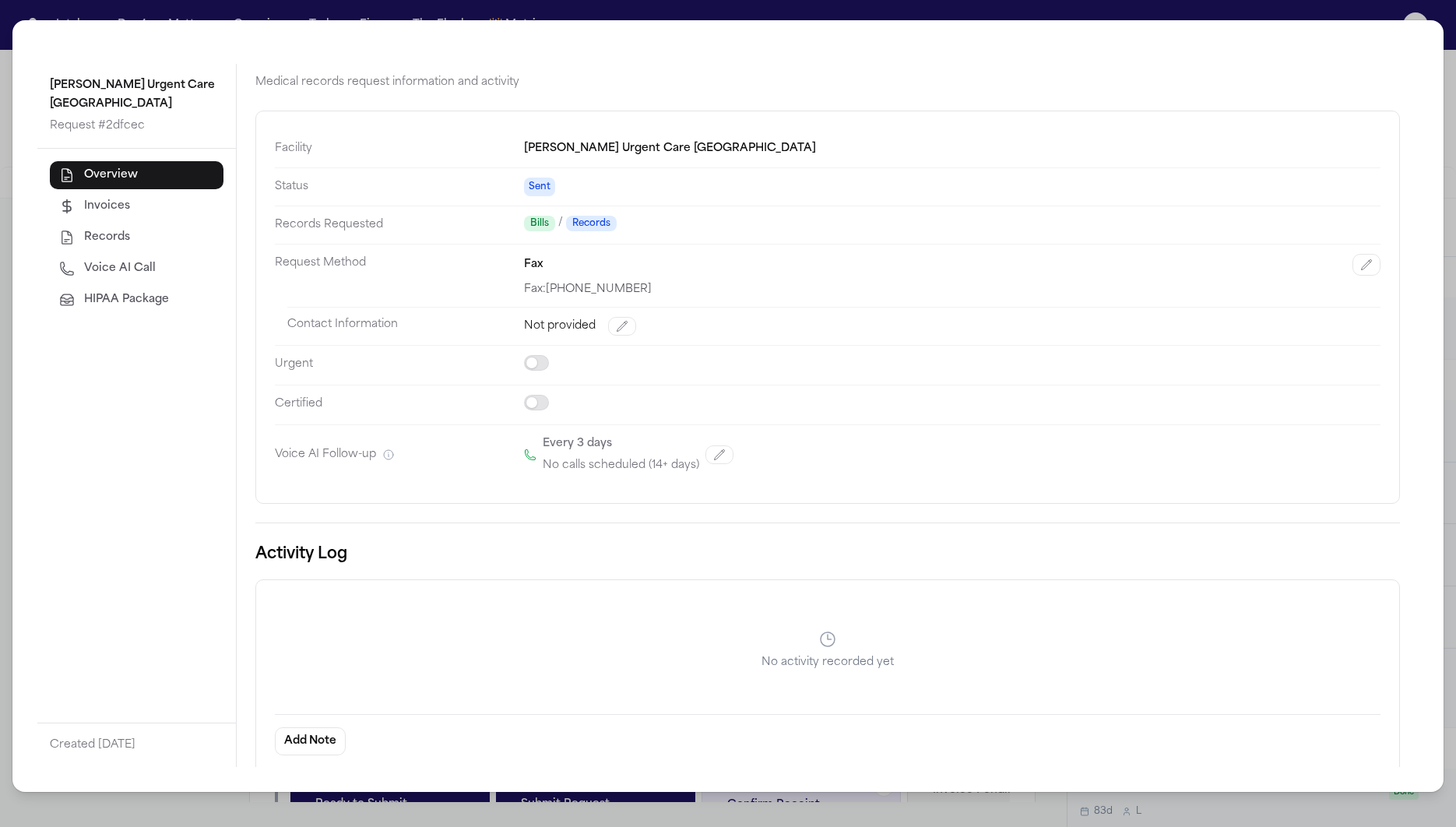
scroll to position [0, 0]
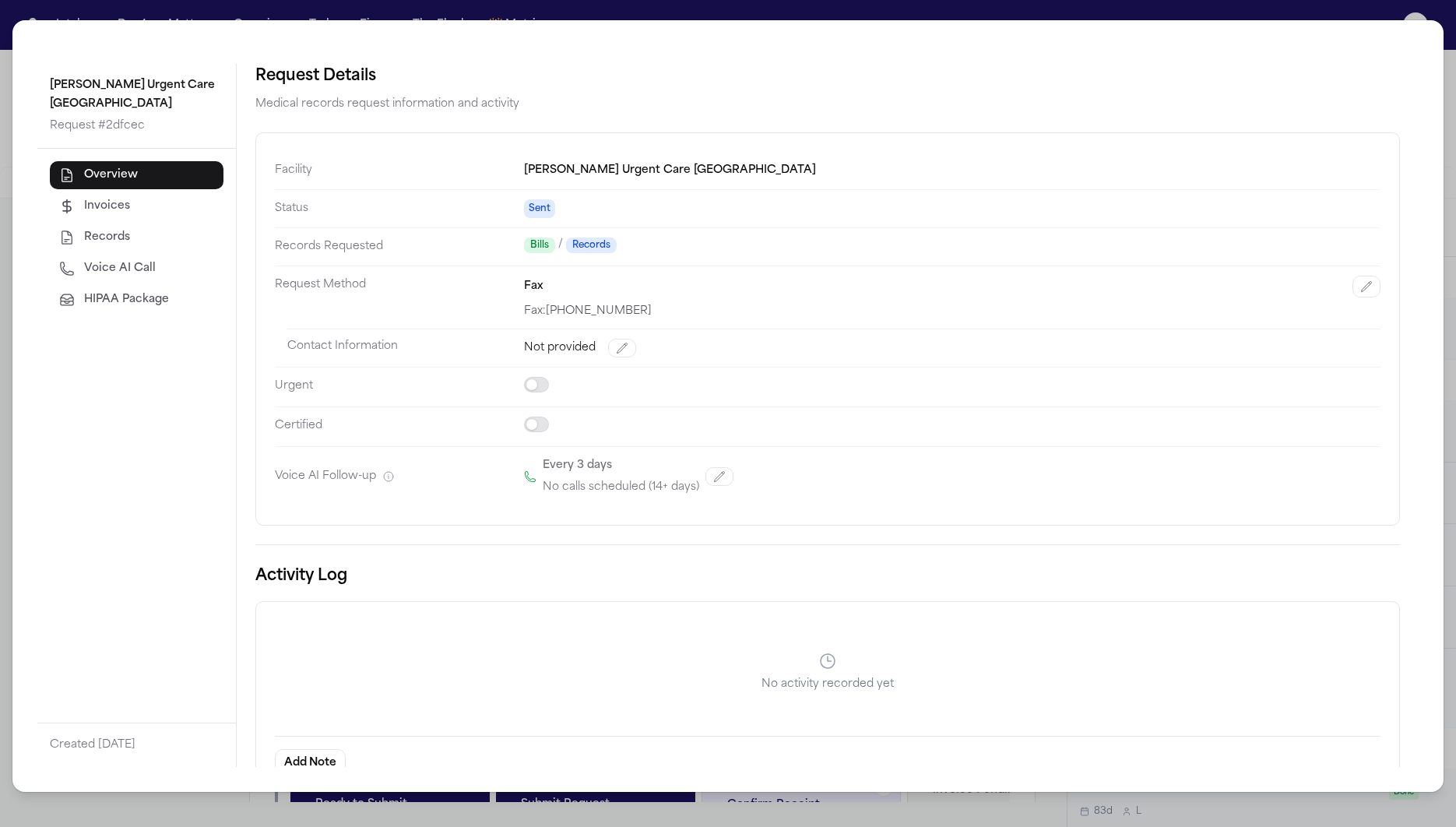
click at [6, 416] on div "Hoag Urgent Care Huntington Harbour Request # 2dfcec Overview Invoices Records …" at bounding box center [728, 413] width 1456 height 827
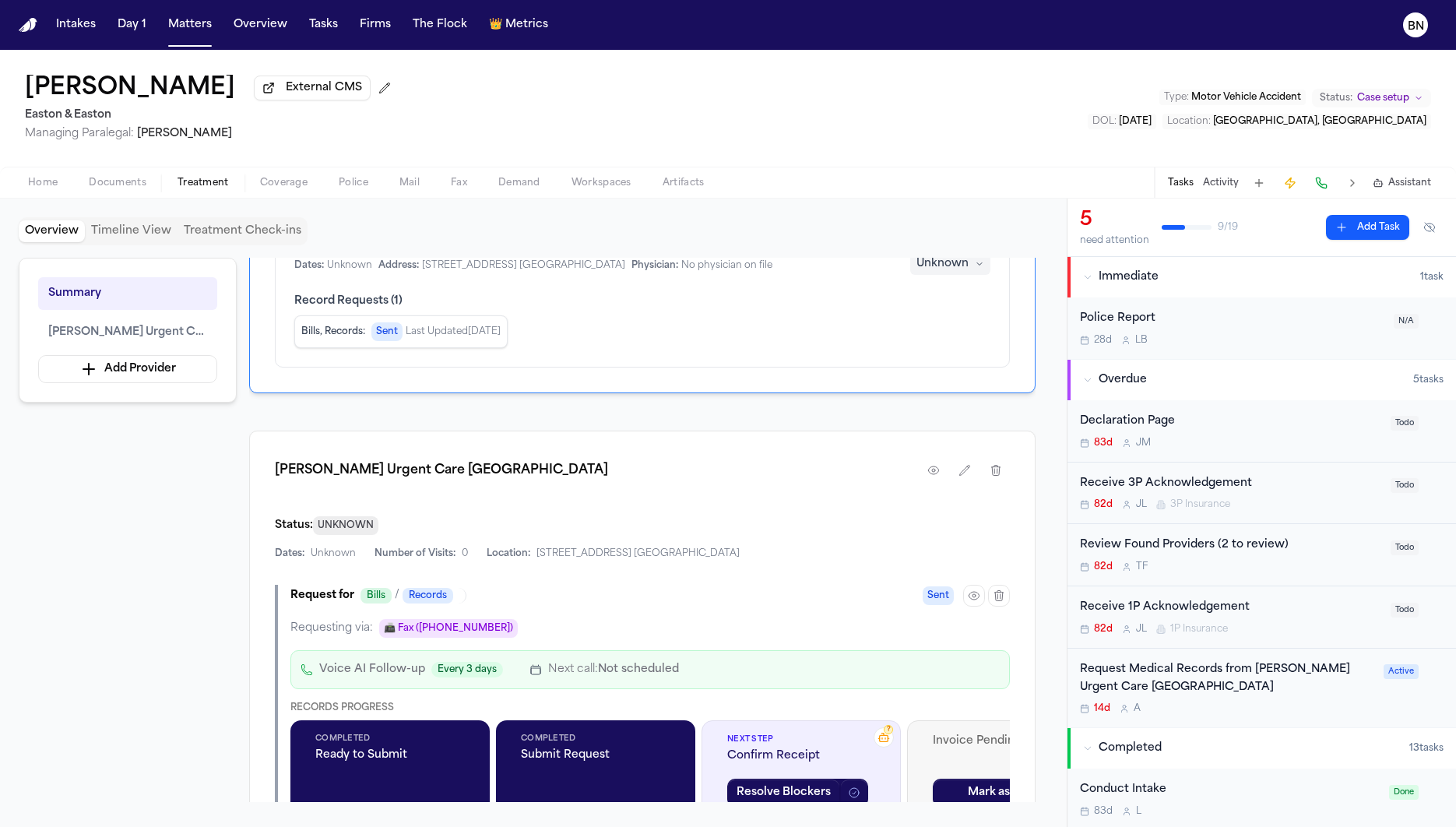
scroll to position [200, 0]
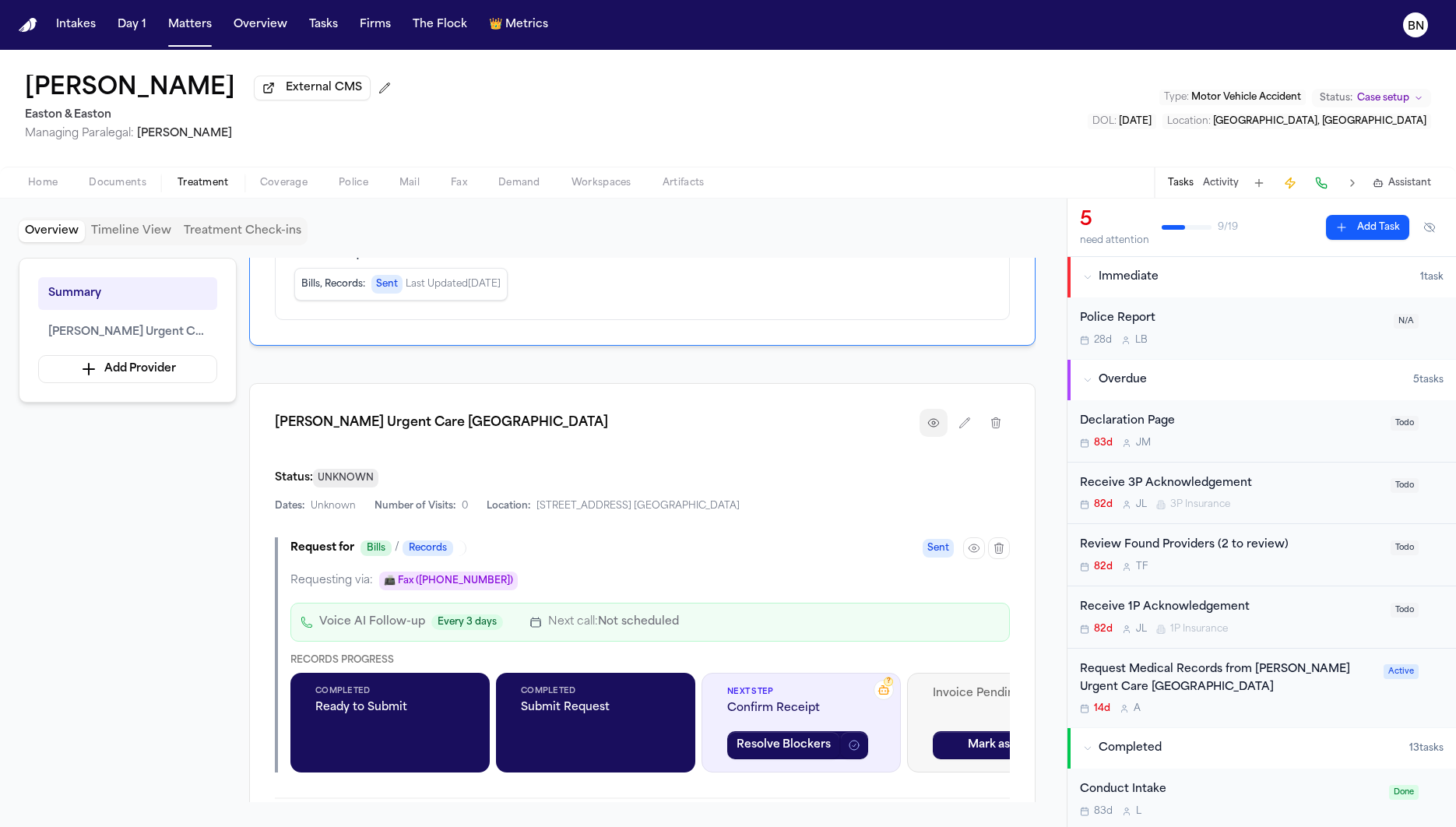
click at [934, 421] on icon "button" at bounding box center [933, 423] width 13 height 13
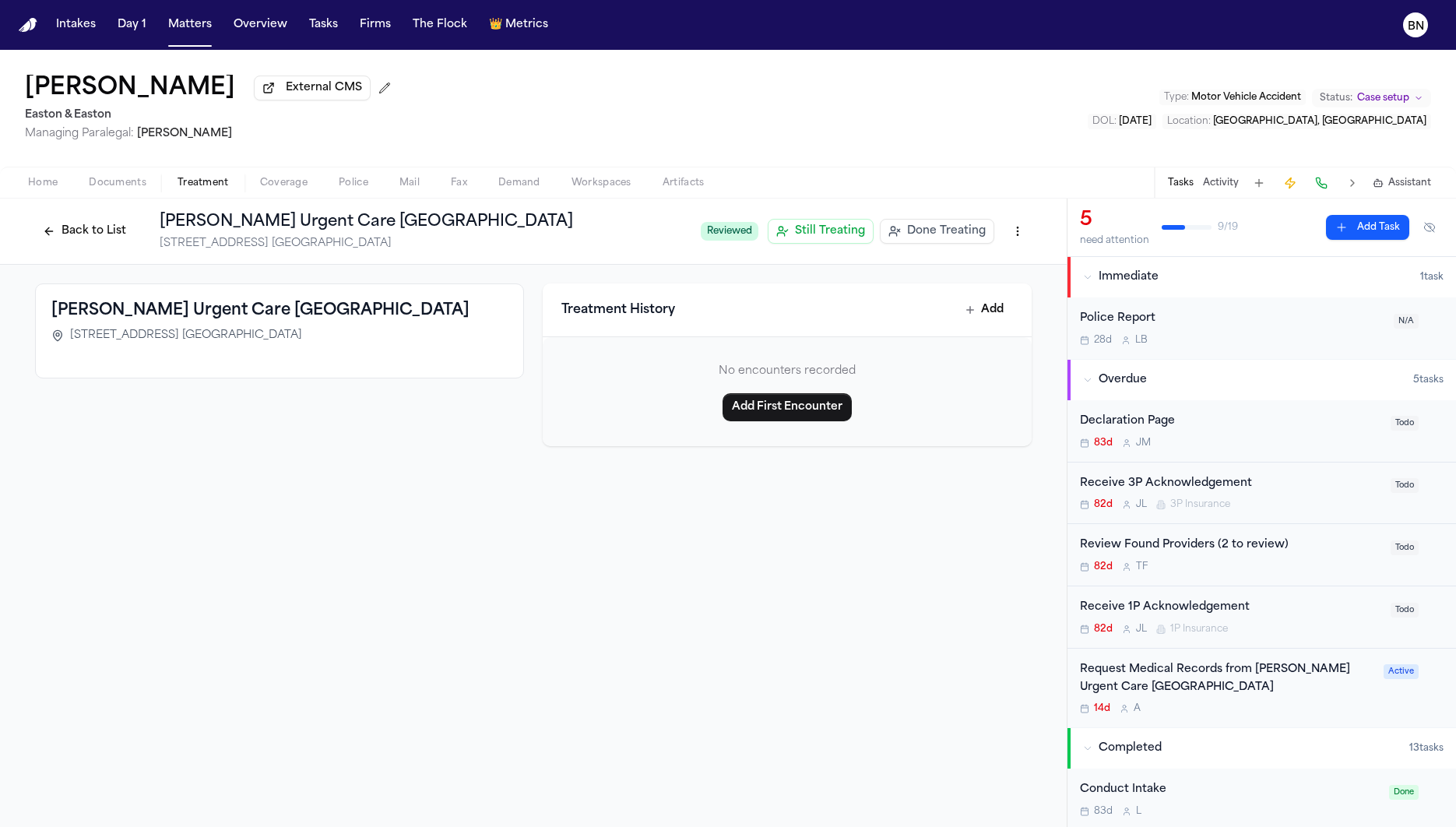
click at [99, 234] on button "Back to List" at bounding box center [84, 230] width 98 height 25
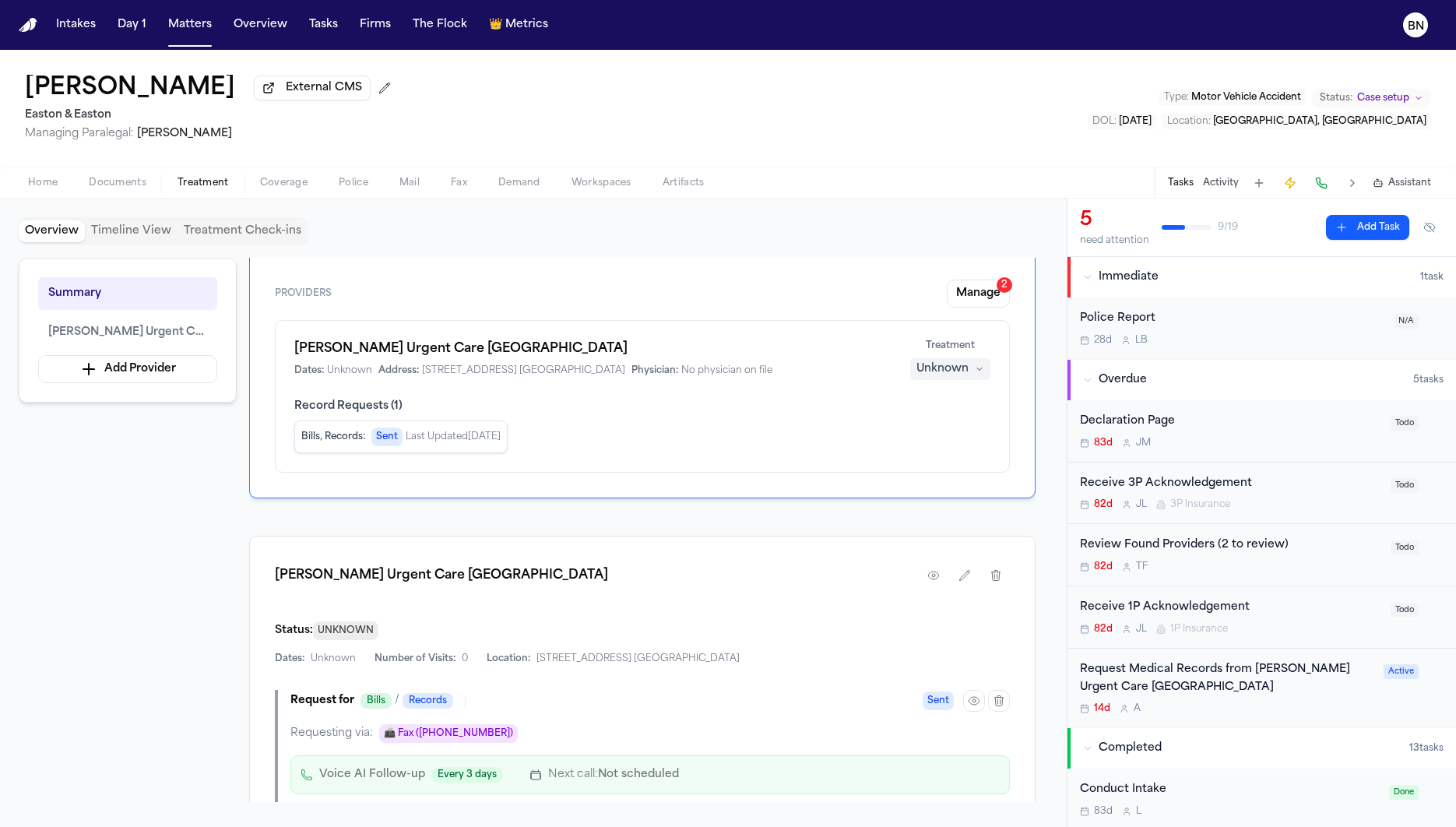
scroll to position [48, 0]
click at [975, 303] on button "Manage 2" at bounding box center [978, 292] width 63 height 28
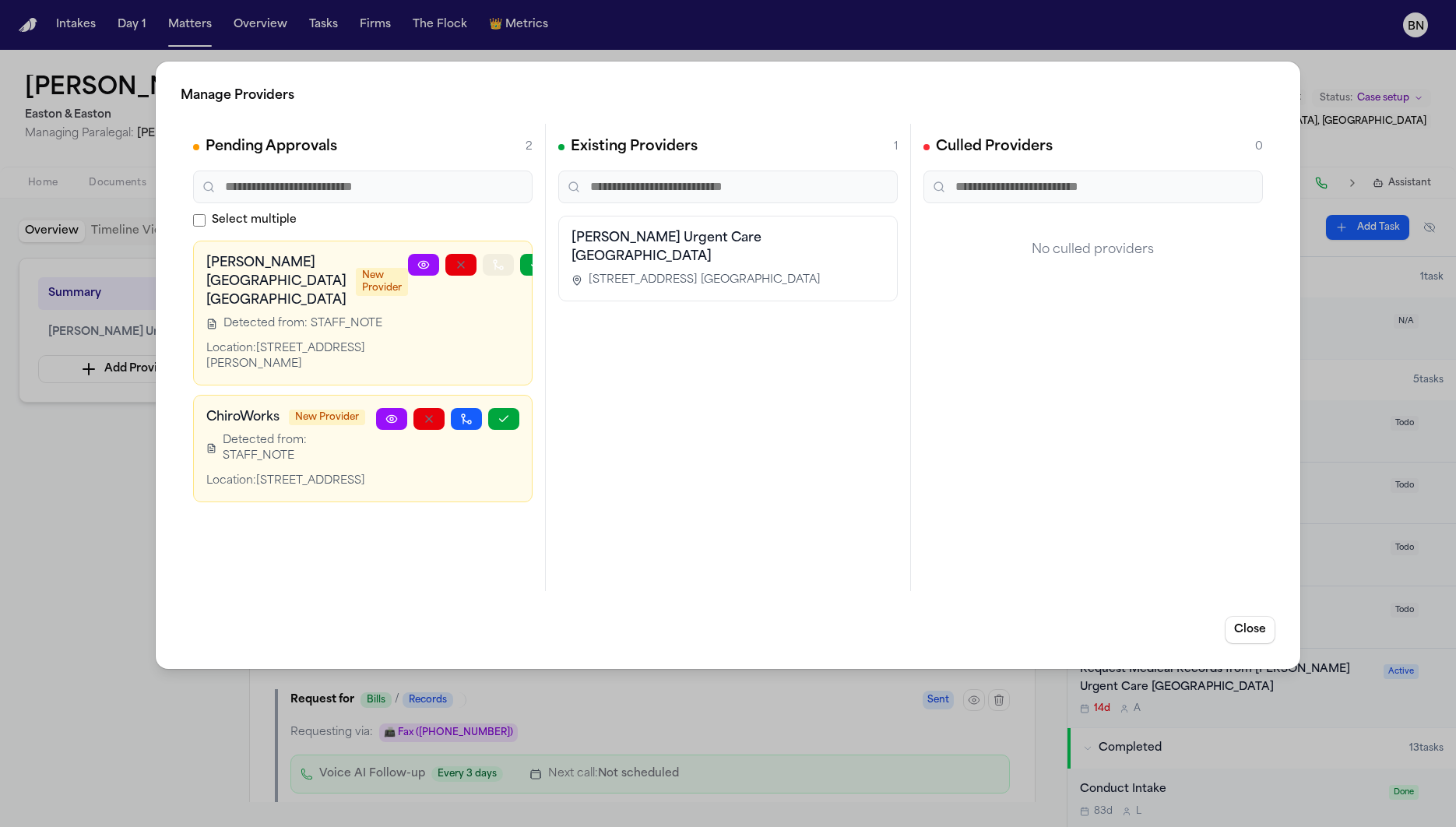
click at [492, 266] on icon "button" at bounding box center [498, 265] width 13 height 13
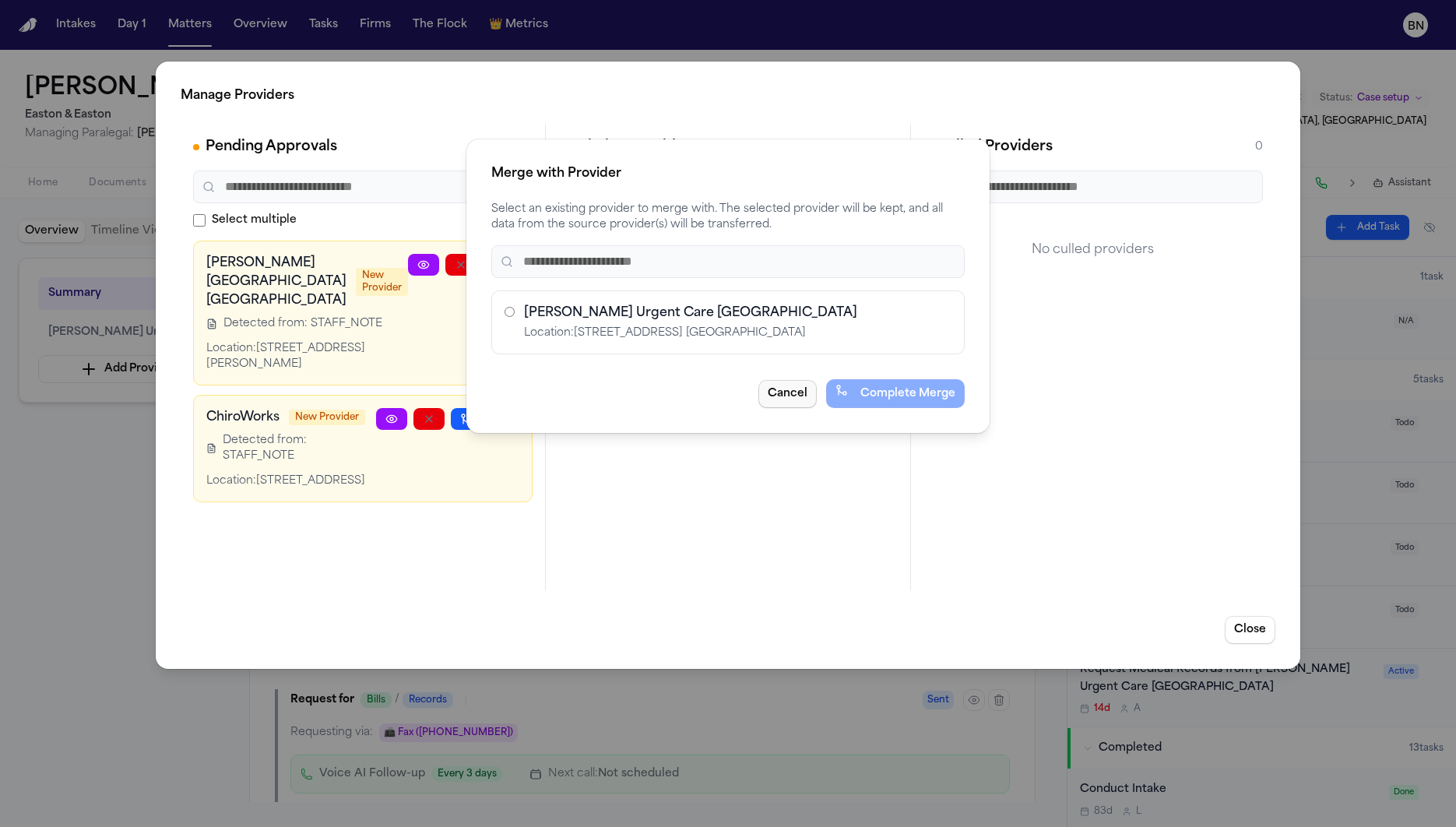
click at [793, 386] on button "Cancel" at bounding box center [788, 393] width 59 height 28
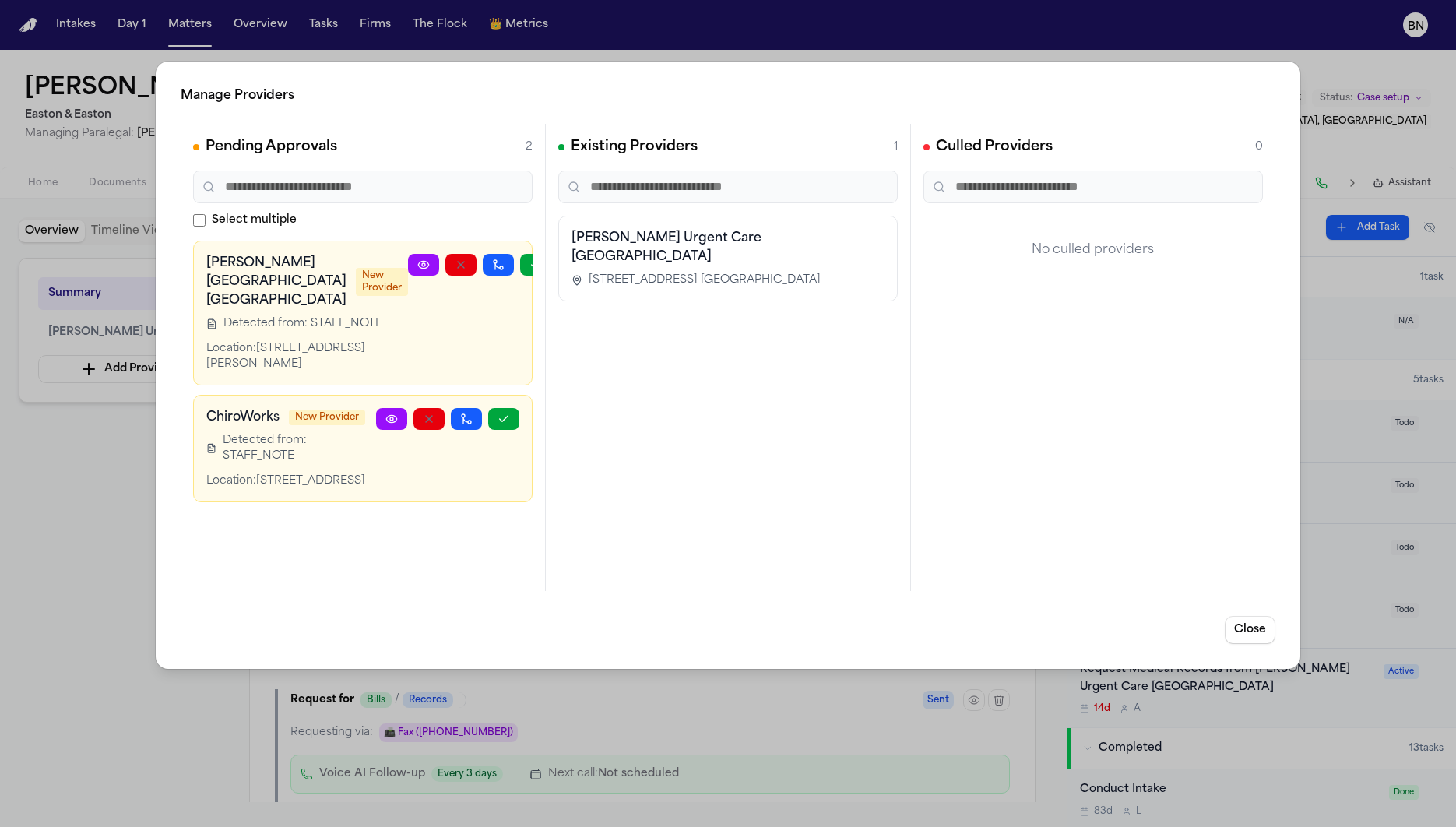
click at [782, 247] on div "Hoag Urgent Care Huntington Harbour 5341 Warner Ave. Huntington Beach, CA 92649" at bounding box center [728, 258] width 313 height 59
click at [72, 543] on div "Manage Providers Pending Approvals 2 Select multiple Hoag Hospital Newport Beac…" at bounding box center [728, 413] width 1456 height 827
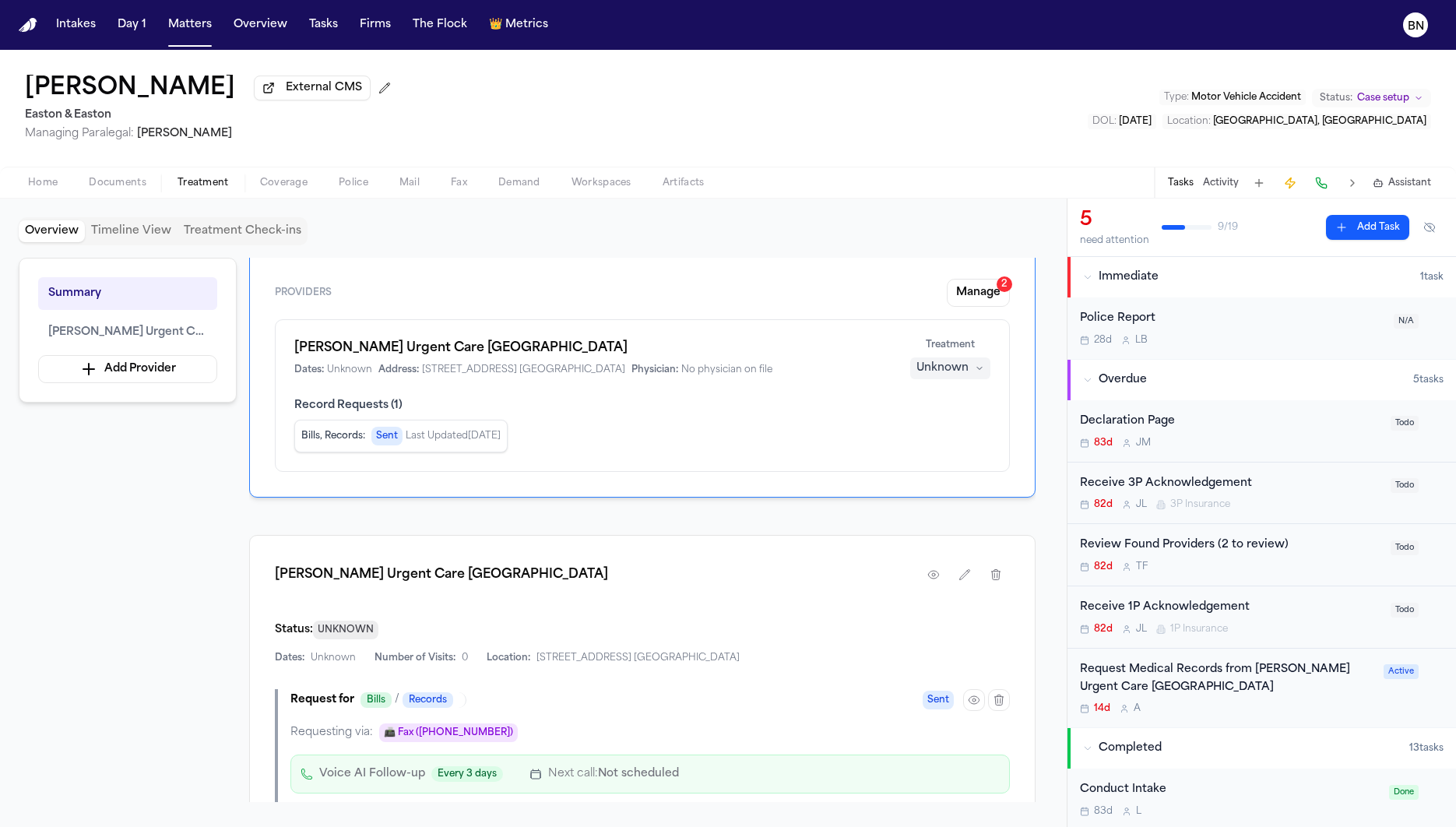
scroll to position [0, 0]
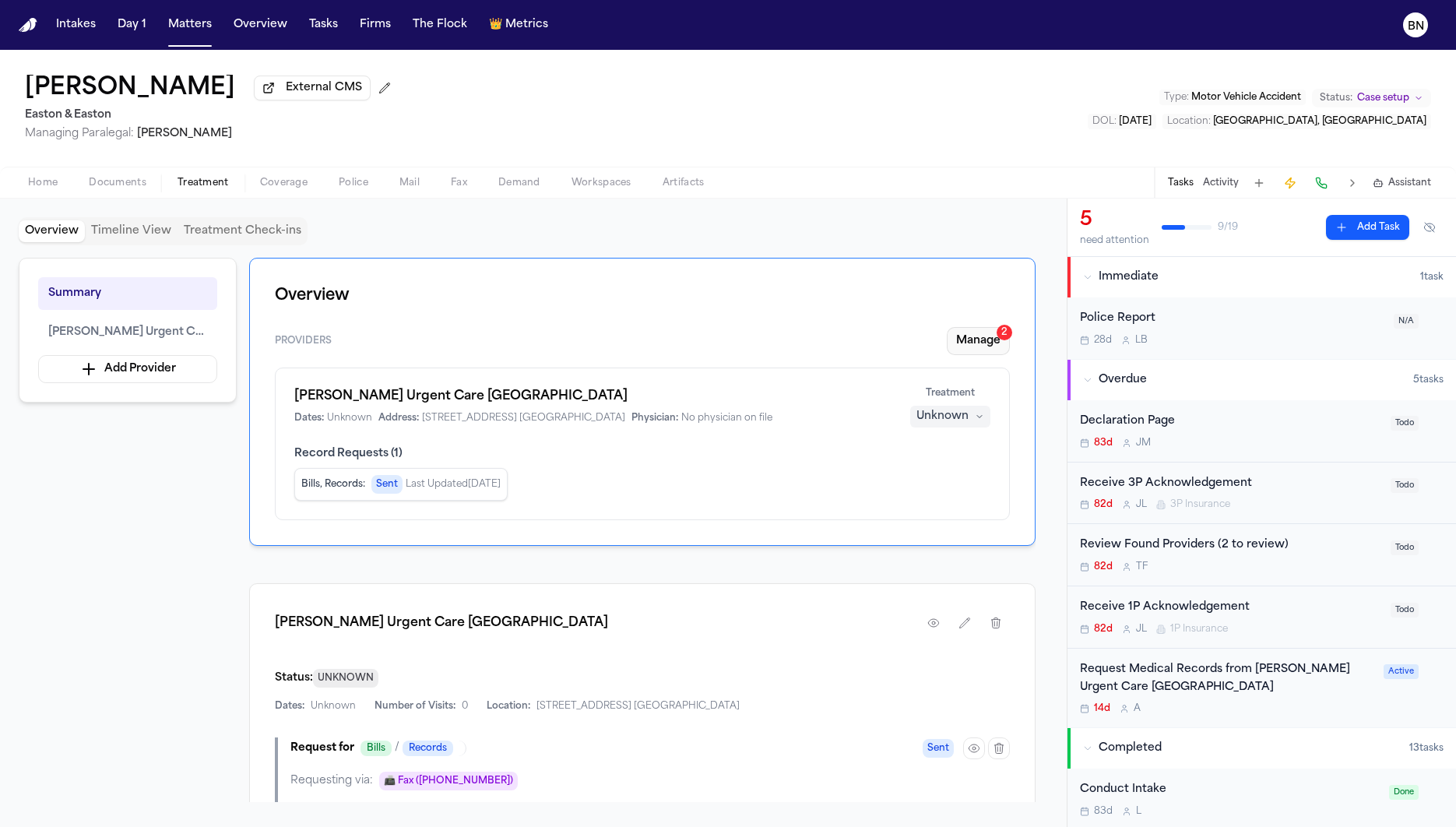
click at [971, 346] on button "Manage 2" at bounding box center [978, 341] width 63 height 28
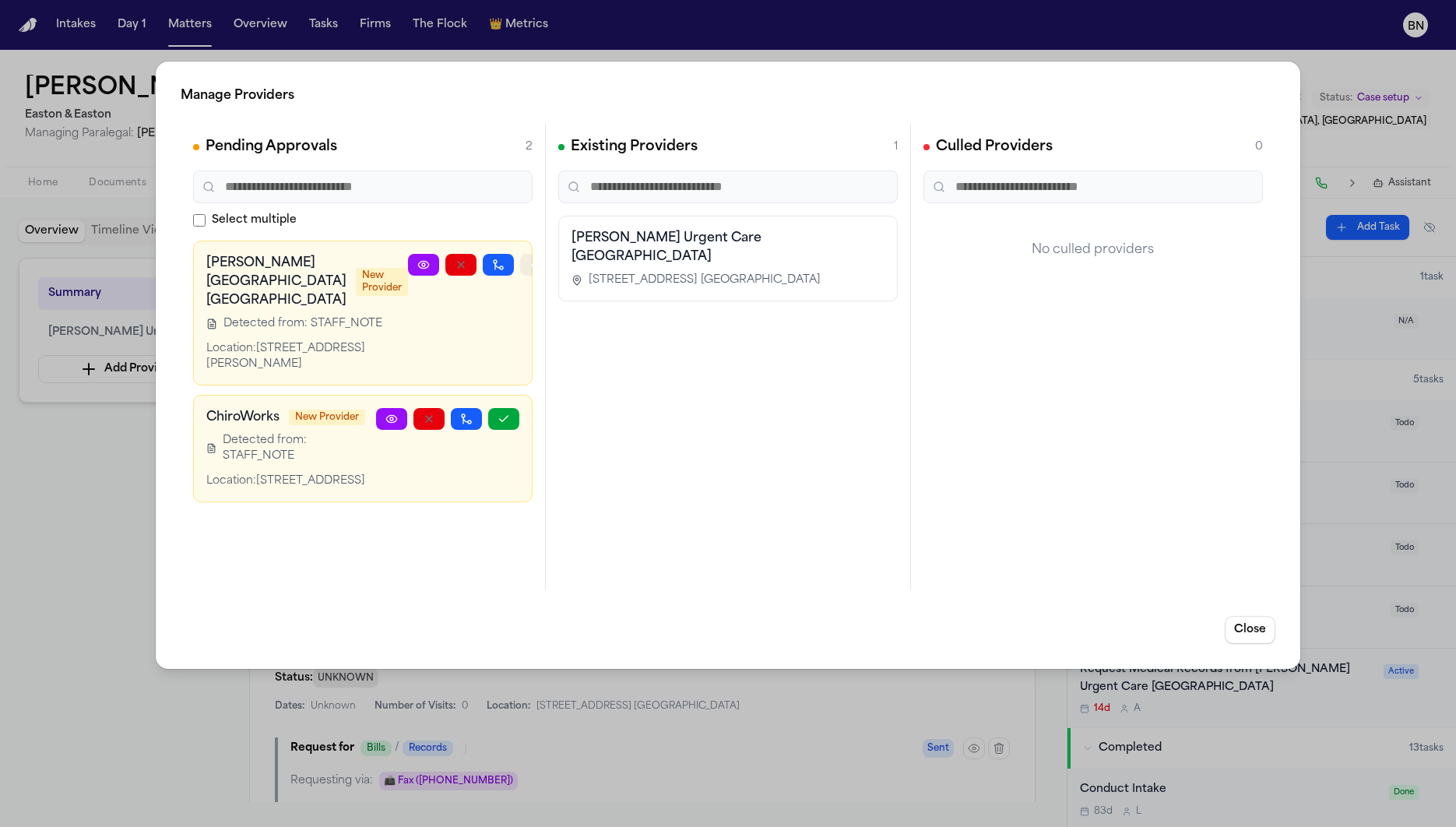
click at [529, 267] on icon "button" at bounding box center [535, 265] width 13 height 13
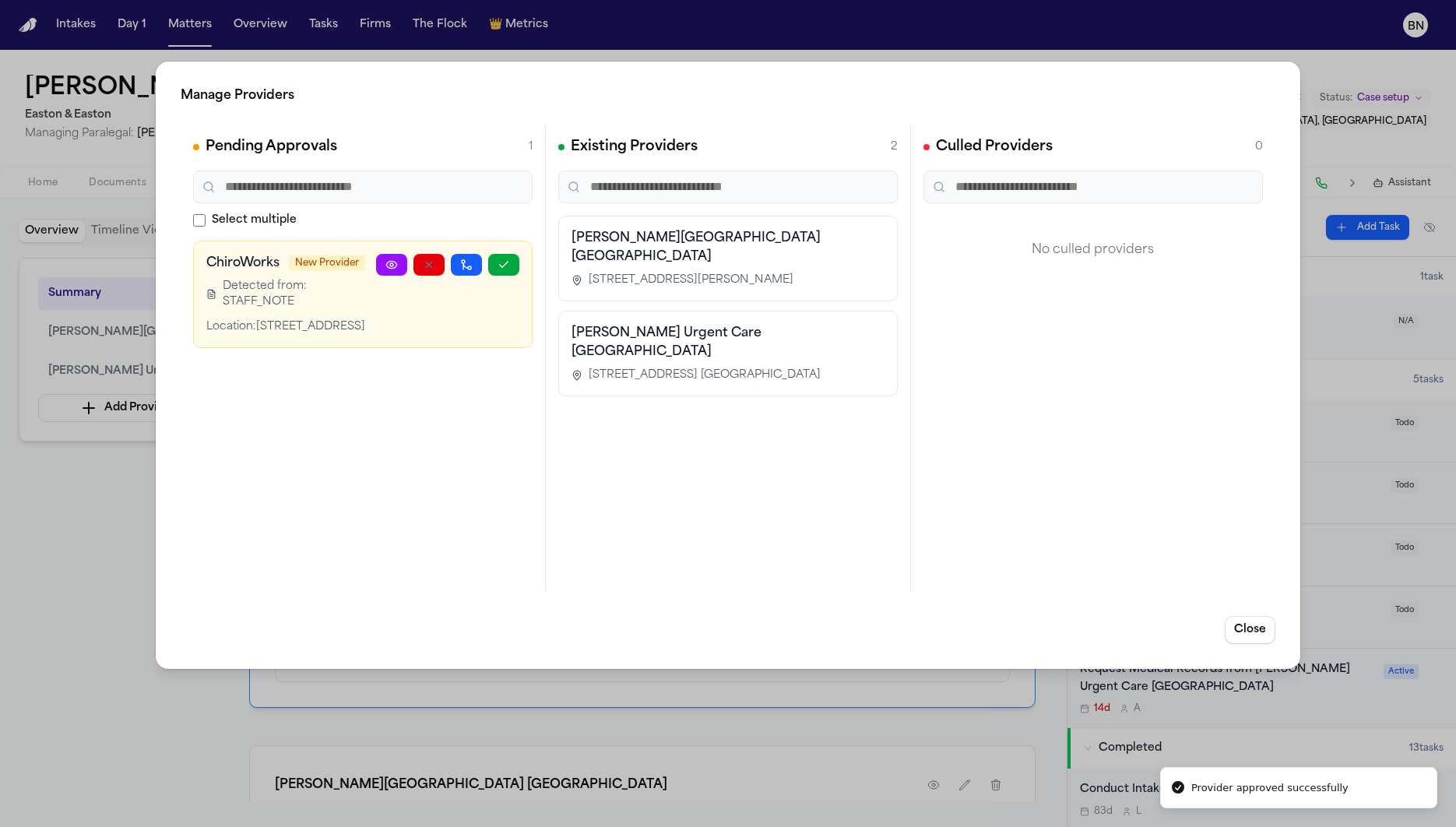
click at [89, 672] on div "Manage Providers Pending Approvals 1 Select multiple ChiroWorks New Provider De…" at bounding box center [728, 413] width 1456 height 827
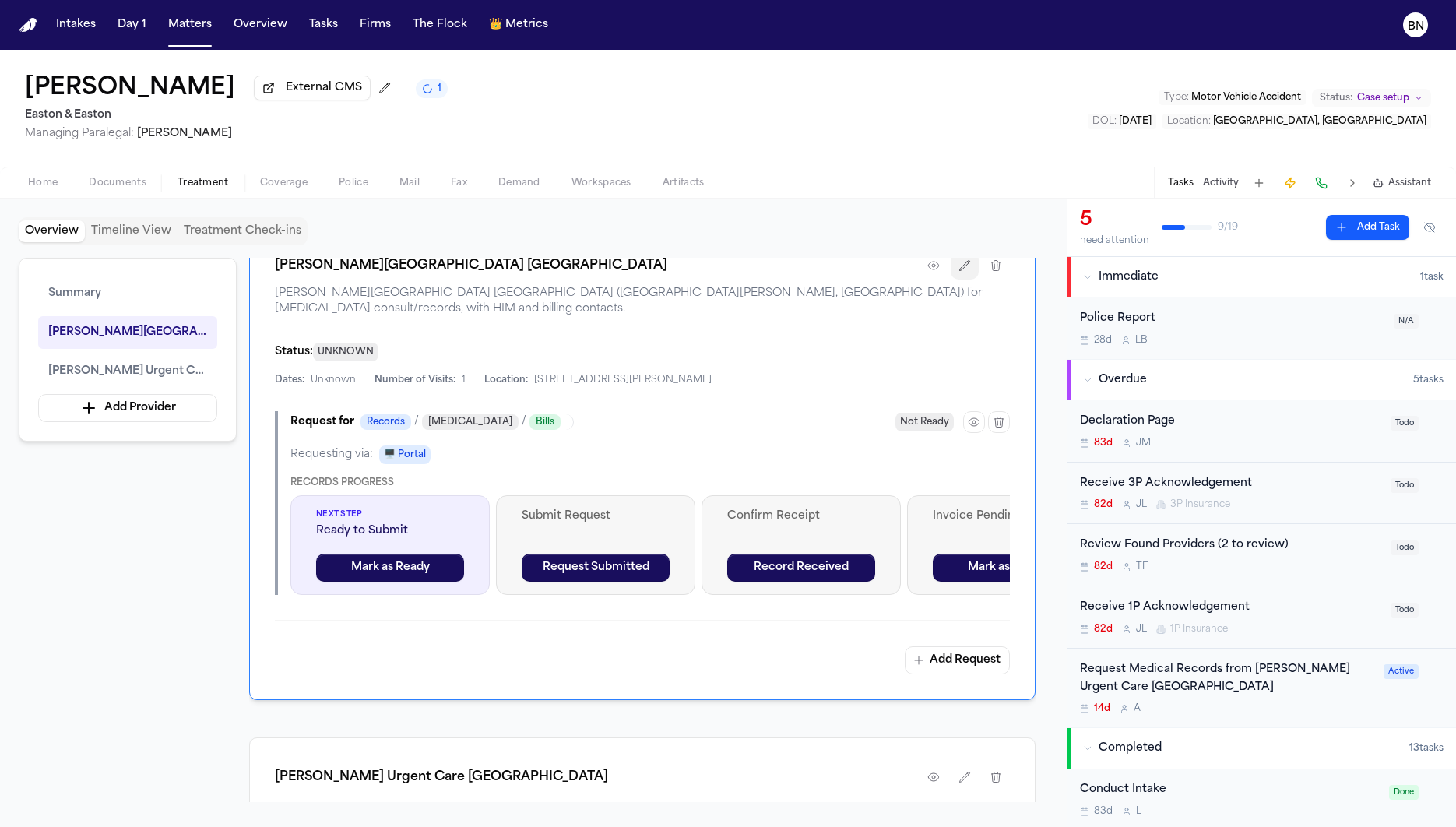
scroll to position [476, 0]
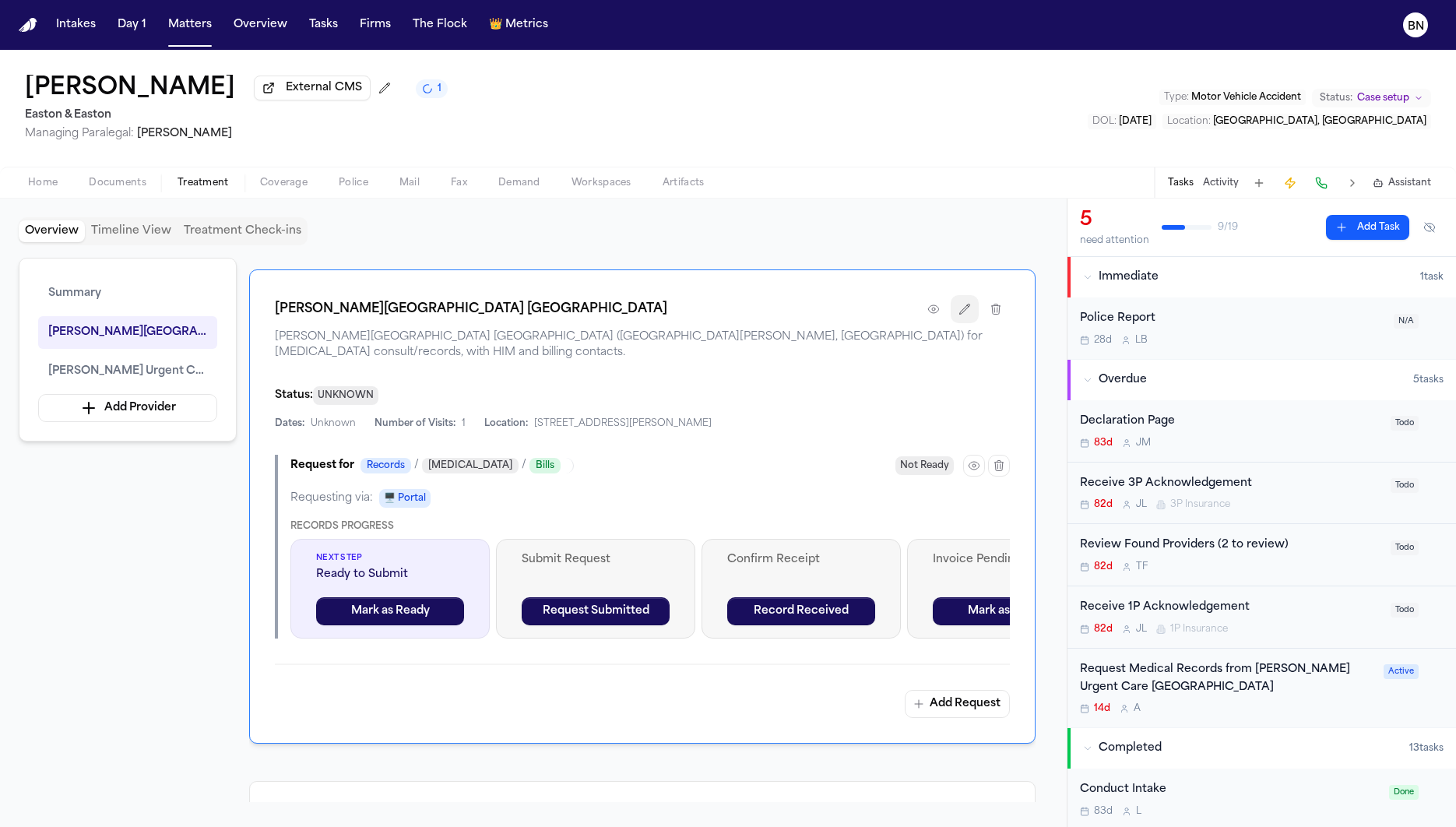
click at [967, 297] on button "button" at bounding box center [964, 308] width 28 height 28
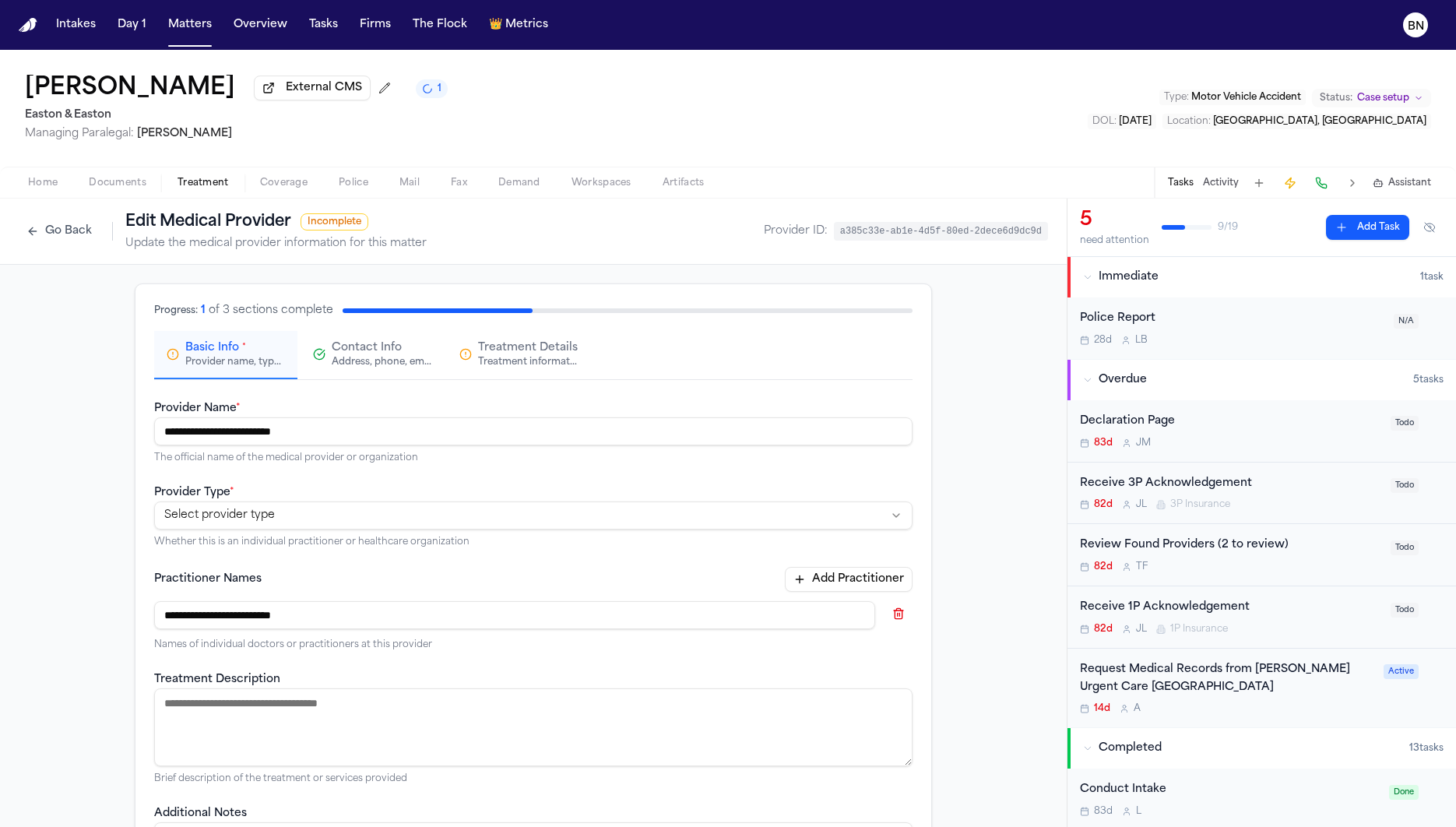
click at [75, 236] on button "Go Back" at bounding box center [60, 230] width 81 height 25
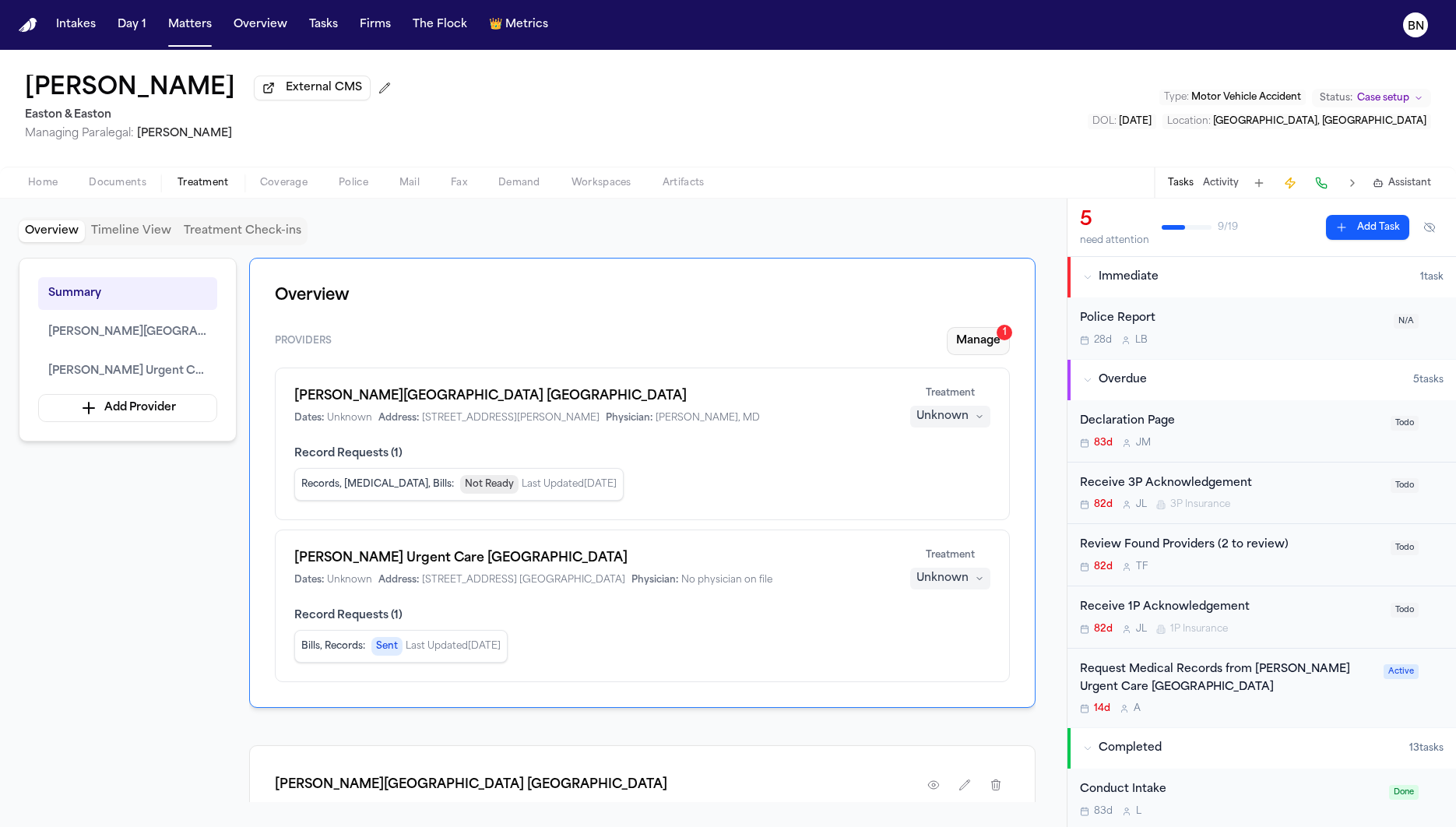
click at [969, 346] on button "Manage 1" at bounding box center [978, 341] width 63 height 28
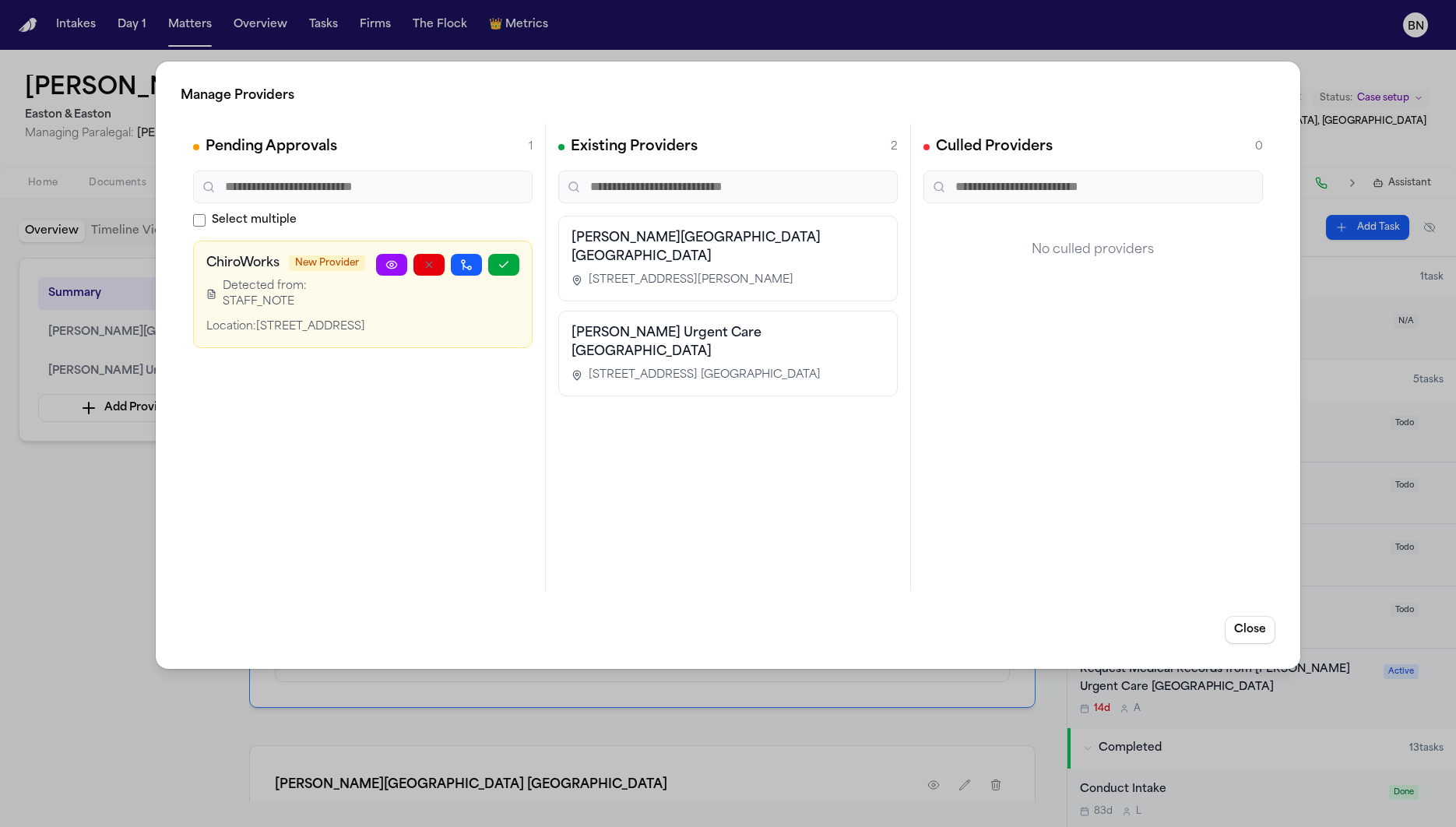
click at [266, 266] on h3 "ChiroWorks" at bounding box center [243, 263] width 73 height 19
click at [265, 269] on h3 "ChiroWorks" at bounding box center [243, 263] width 73 height 19
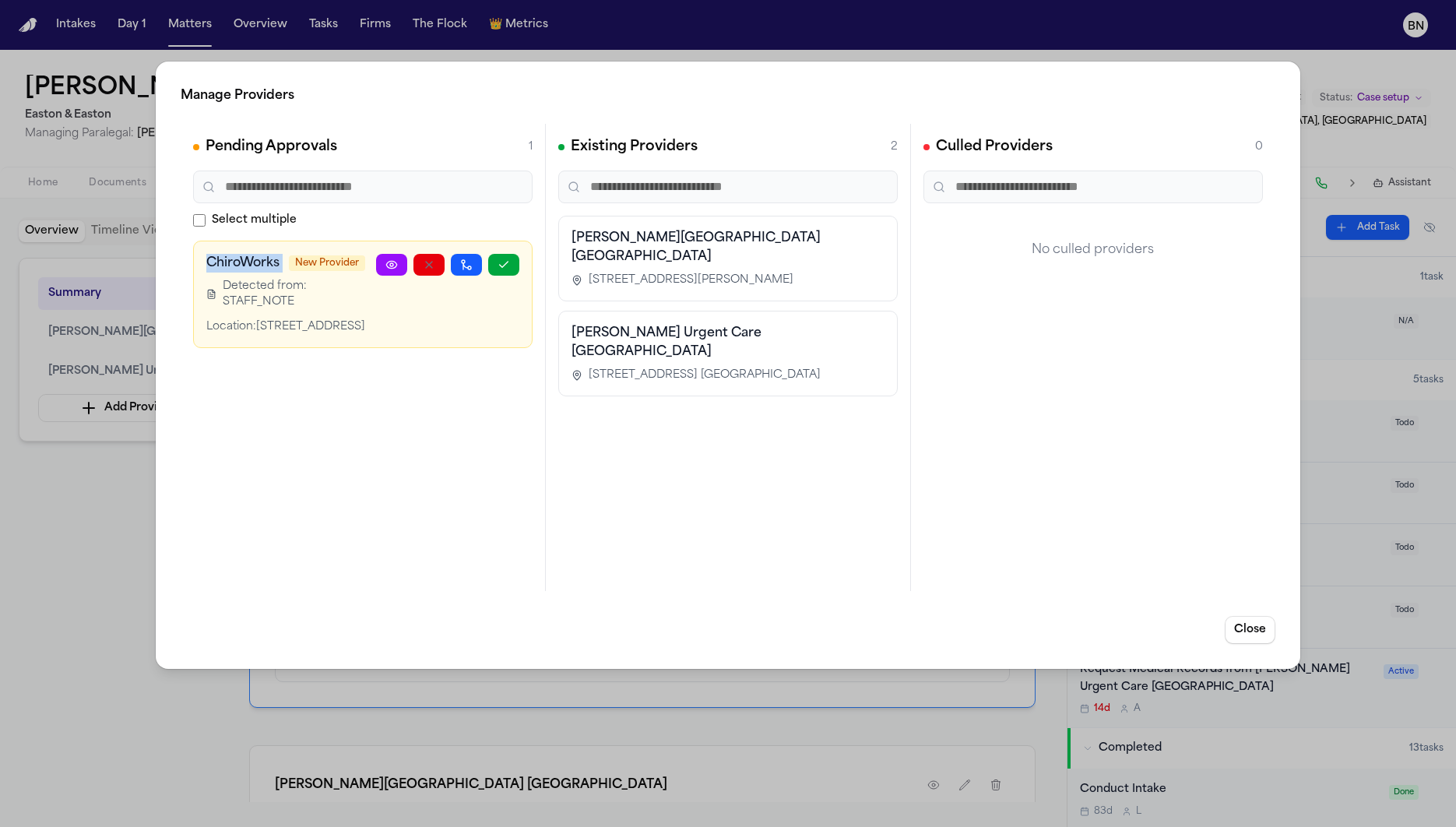
click at [265, 269] on h3 "ChiroWorks" at bounding box center [243, 263] width 73 height 19
click at [279, 331] on div "Location: 2638 Main Street, Glastonbury, CT 06033" at bounding box center [292, 327] width 170 height 16
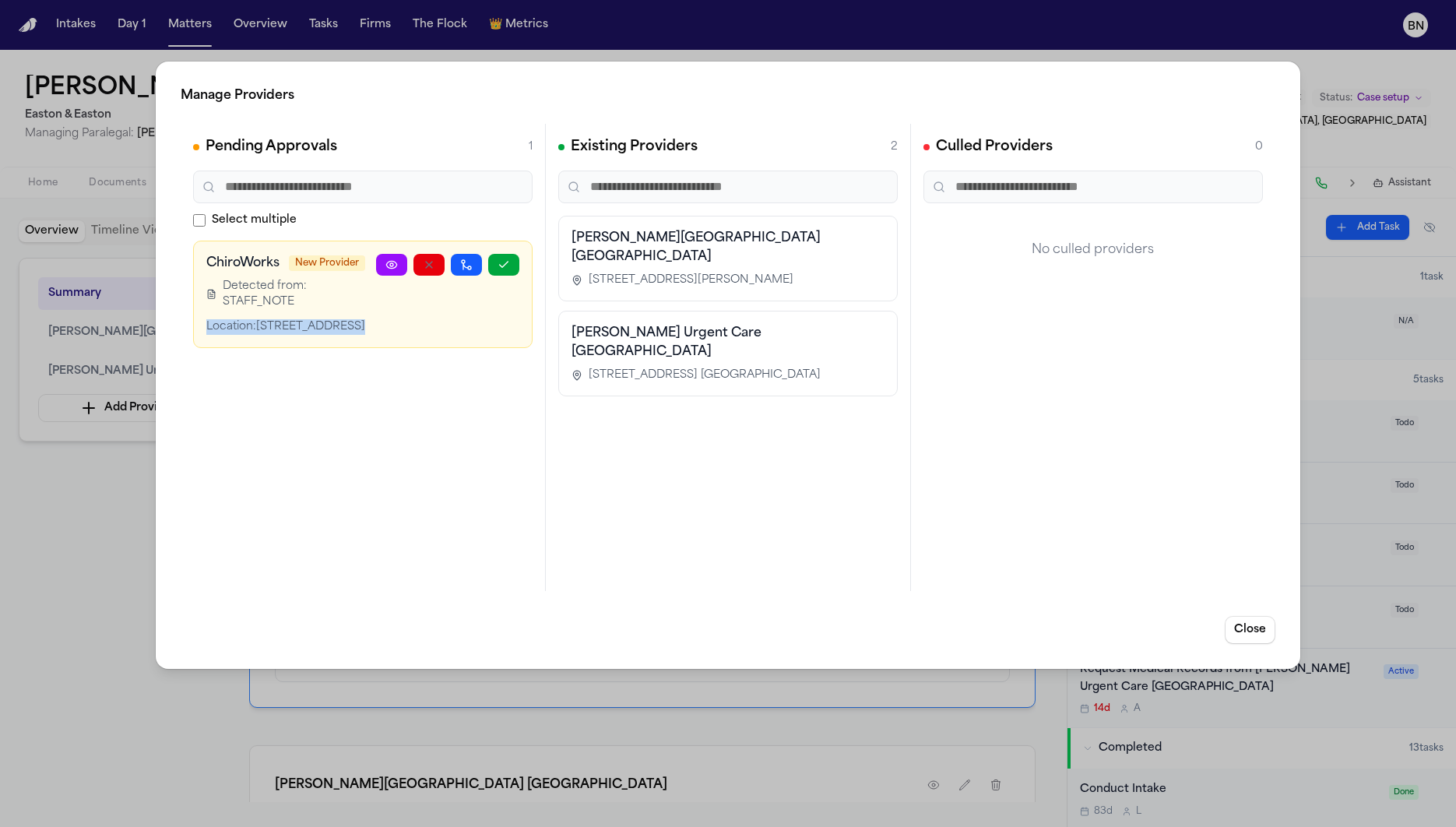
click at [307, 334] on div "Location: 2638 Main Street, Glastonbury, CT 06033" at bounding box center [292, 327] width 170 height 16
click at [118, 568] on div "Manage Providers Pending Approvals 1 Select multiple ChiroWorks New Provider De…" at bounding box center [728, 413] width 1456 height 827
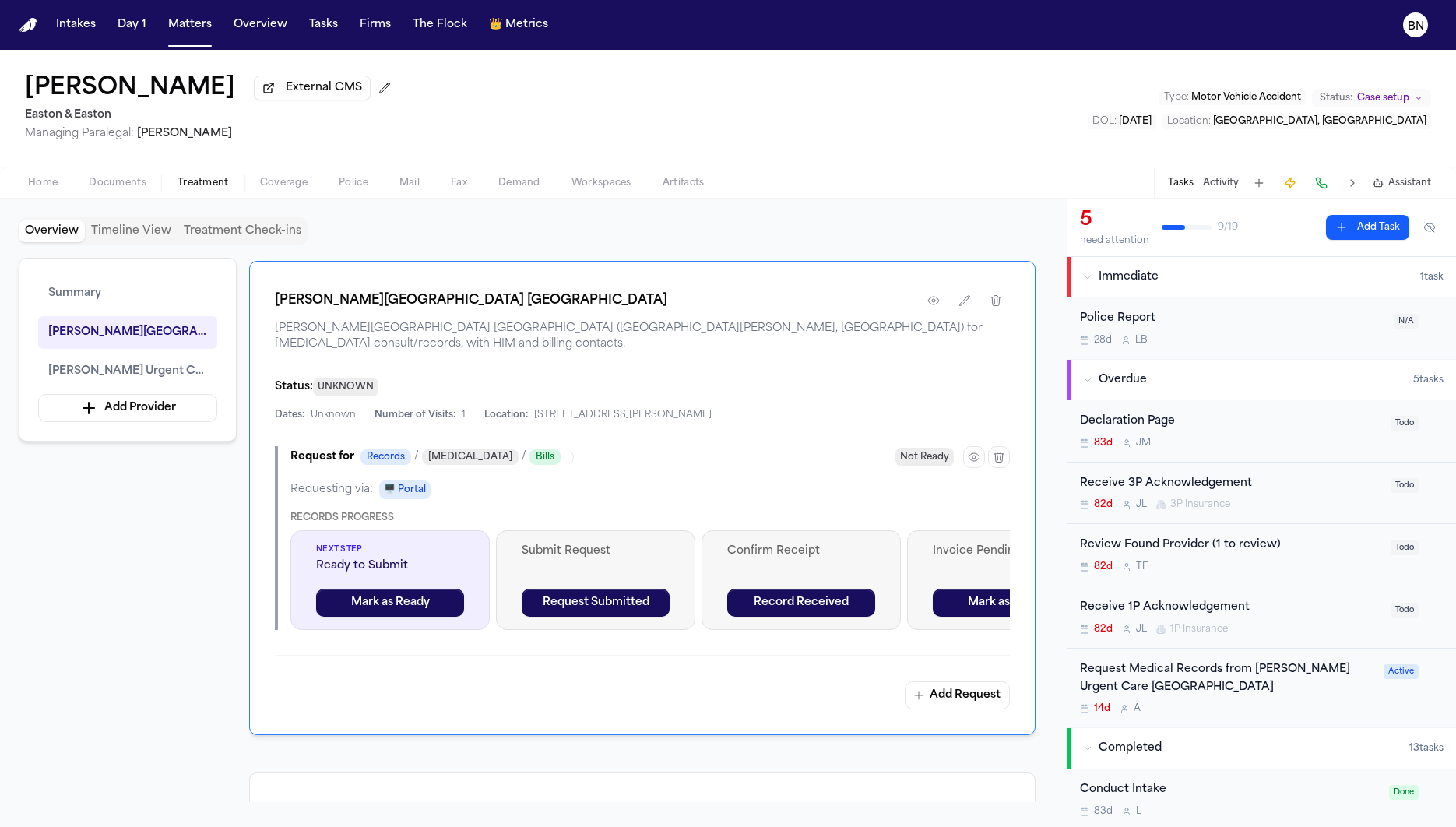
scroll to position [481, 0]
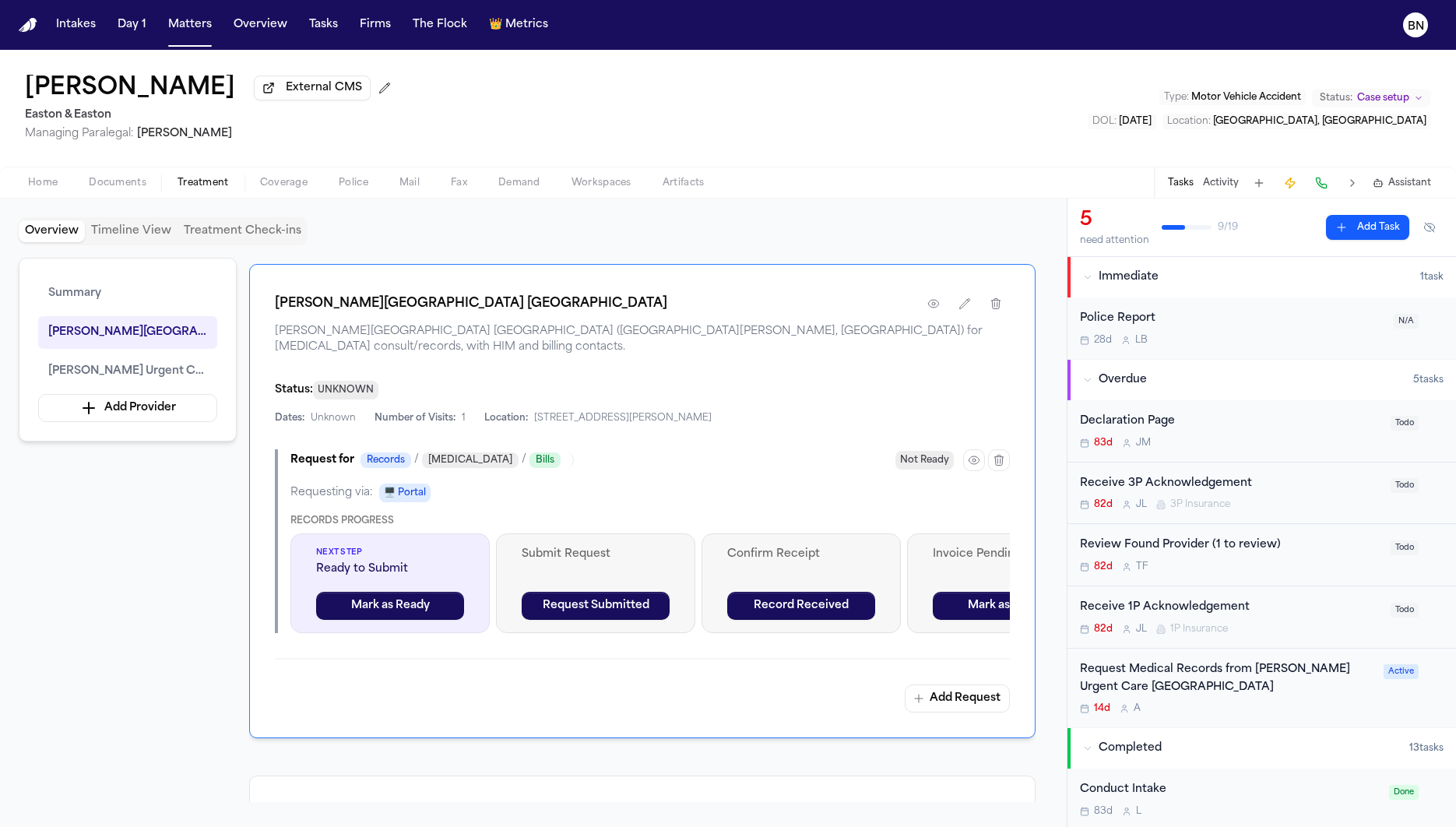
click at [1214, 185] on button "Activity" at bounding box center [1220, 183] width 36 height 13
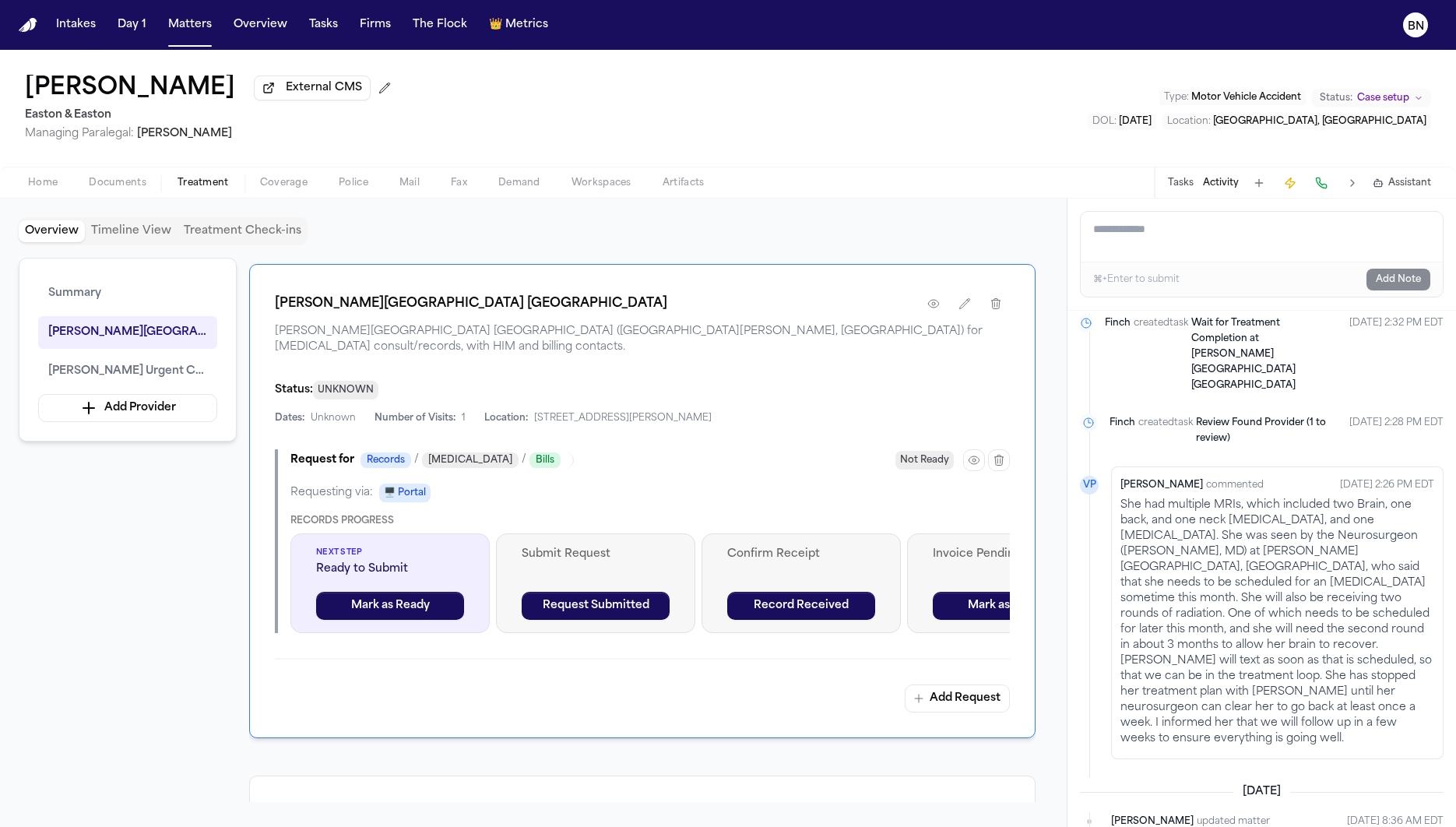
scroll to position [0, 0]
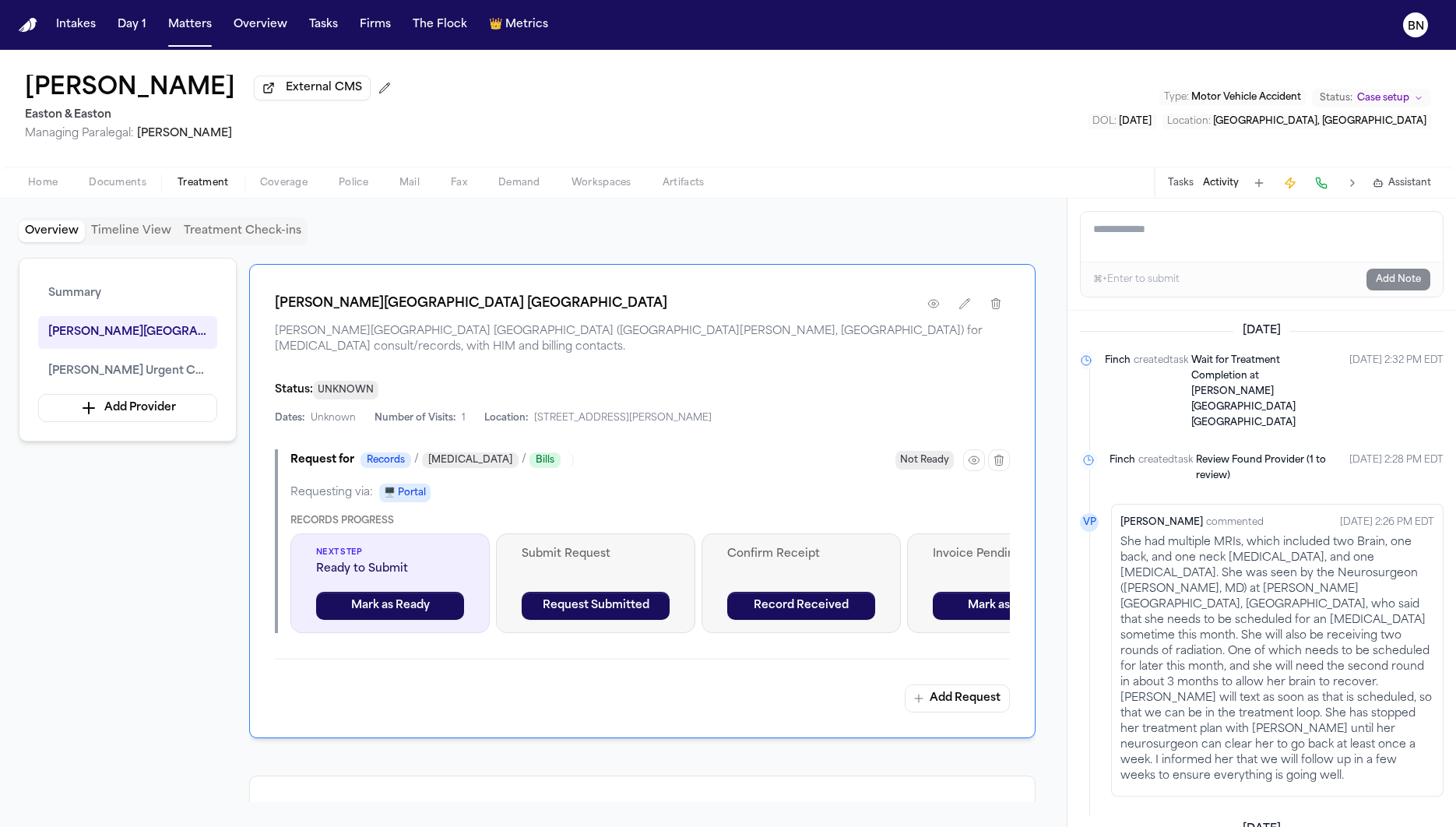
click at [1244, 253] on textarea "Add a note to this matter" at bounding box center [1261, 237] width 362 height 50
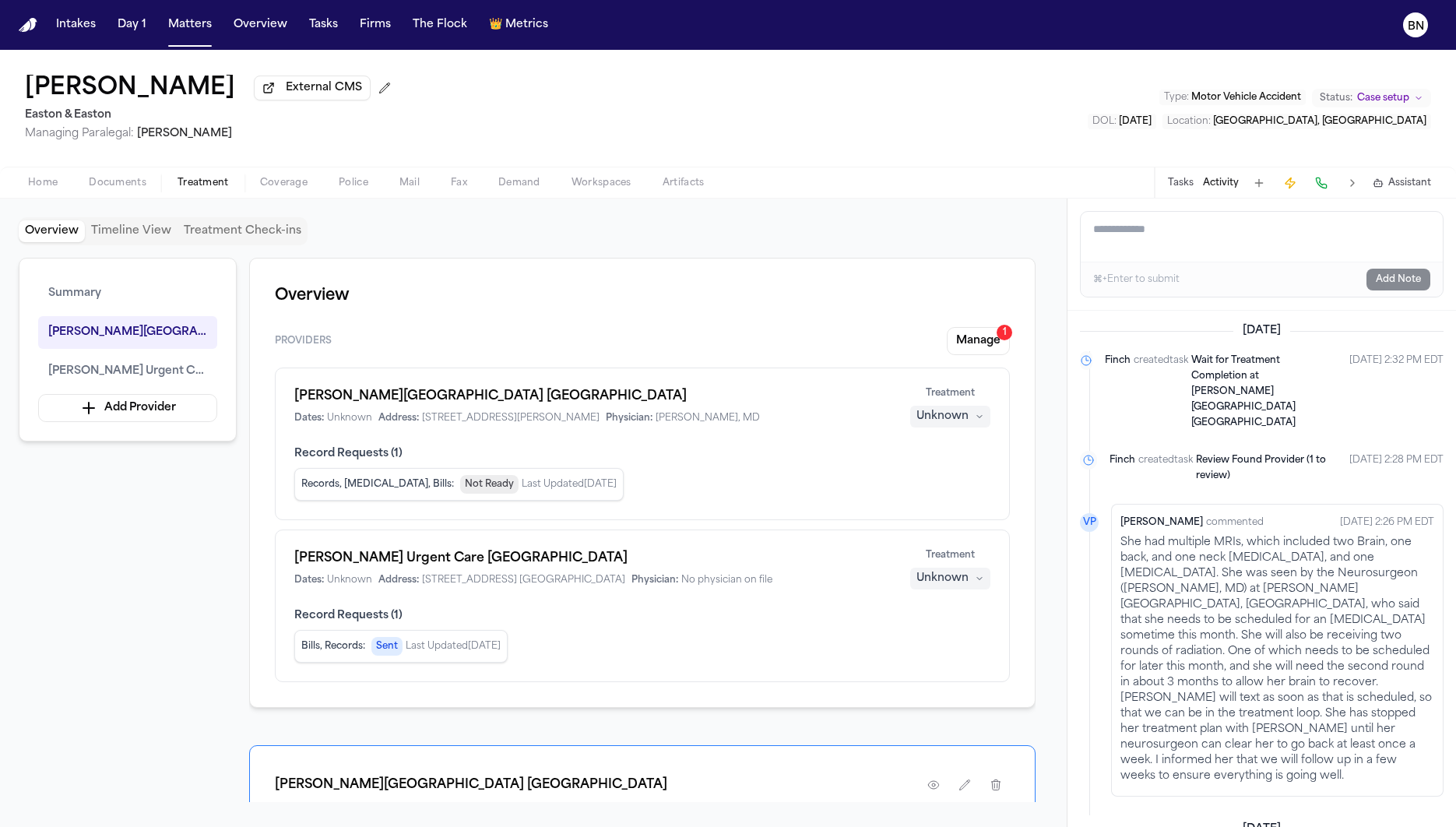
click at [875, 234] on div "Overview Timeline View Treatment Check-ins" at bounding box center [534, 230] width 1029 height 28
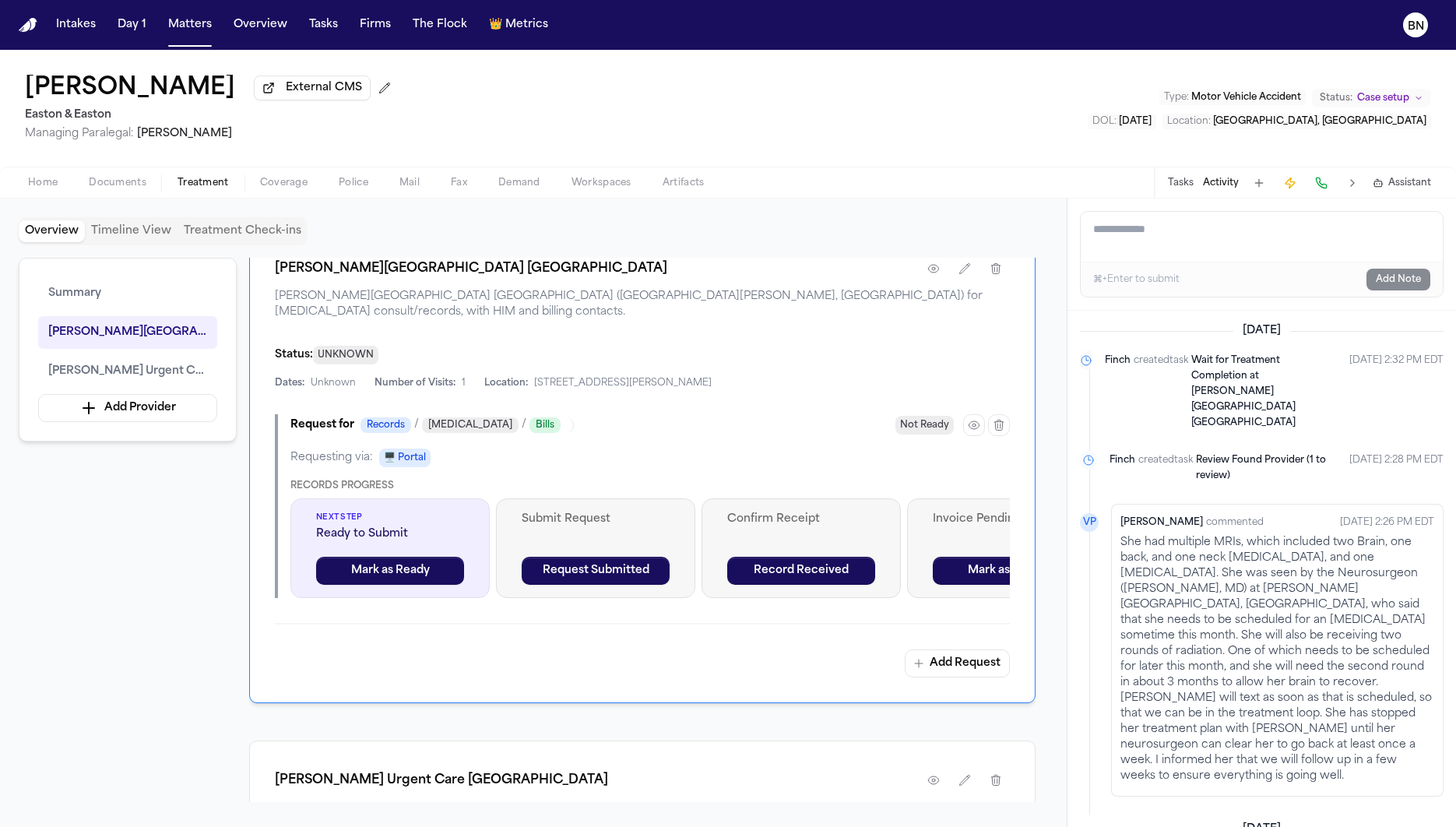
scroll to position [494, 0]
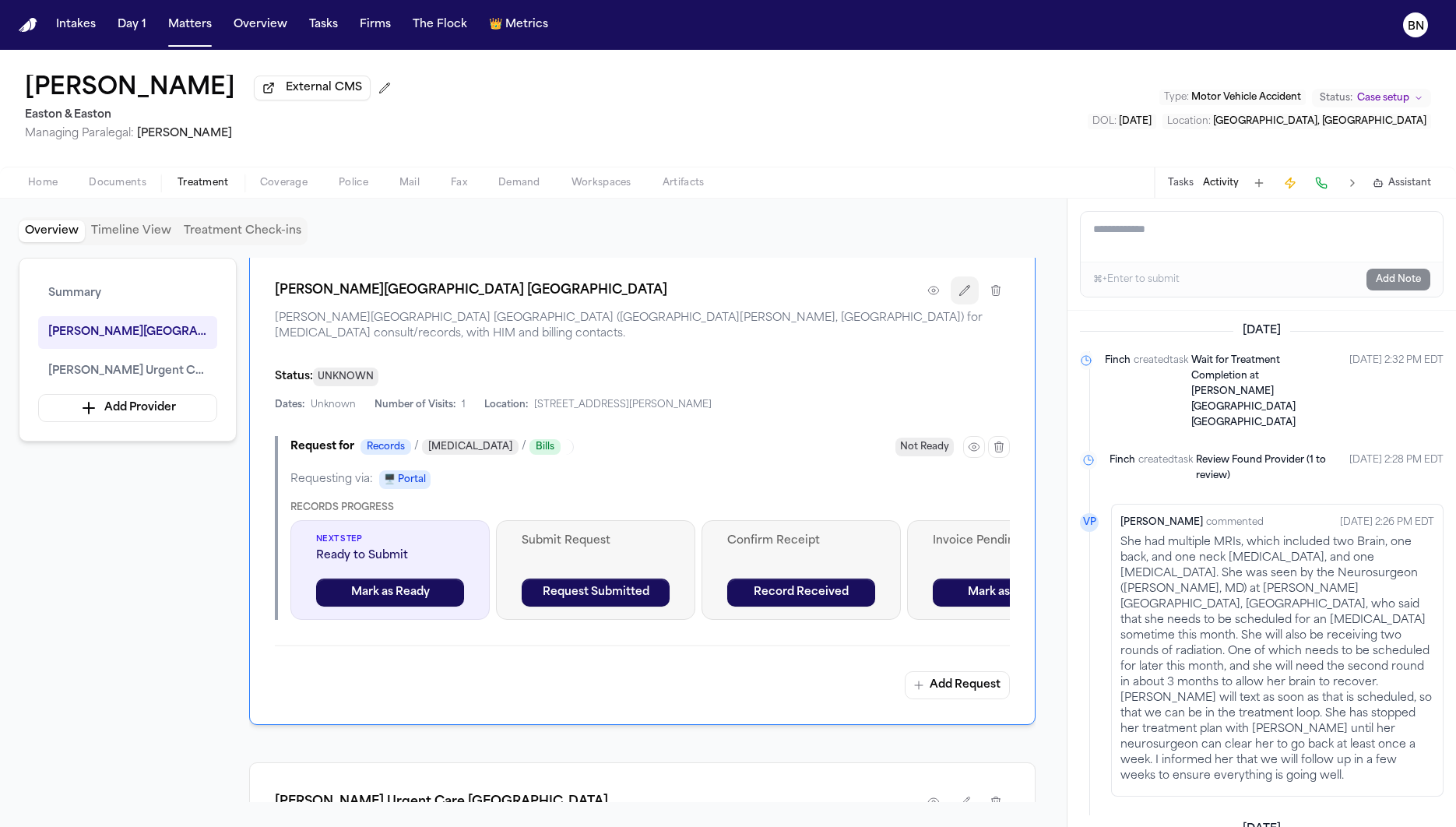
click at [963, 292] on icon "button" at bounding box center [964, 291] width 13 height 13
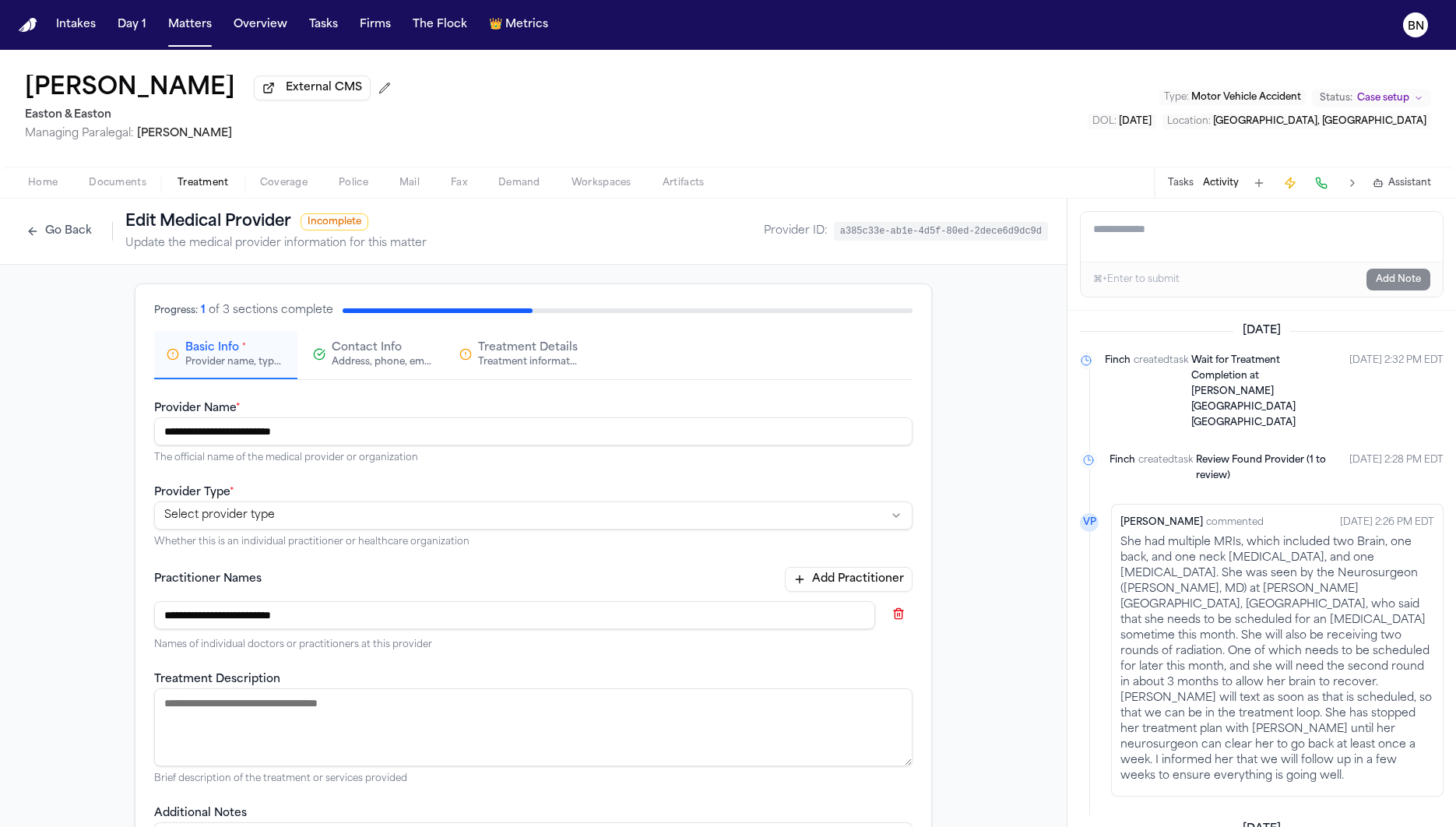
click at [322, 442] on input "**********" at bounding box center [533, 431] width 759 height 28
click at [470, 377] on button "Treatment Details Treatment information, practitioners, and dates" at bounding box center [519, 355] width 143 height 48
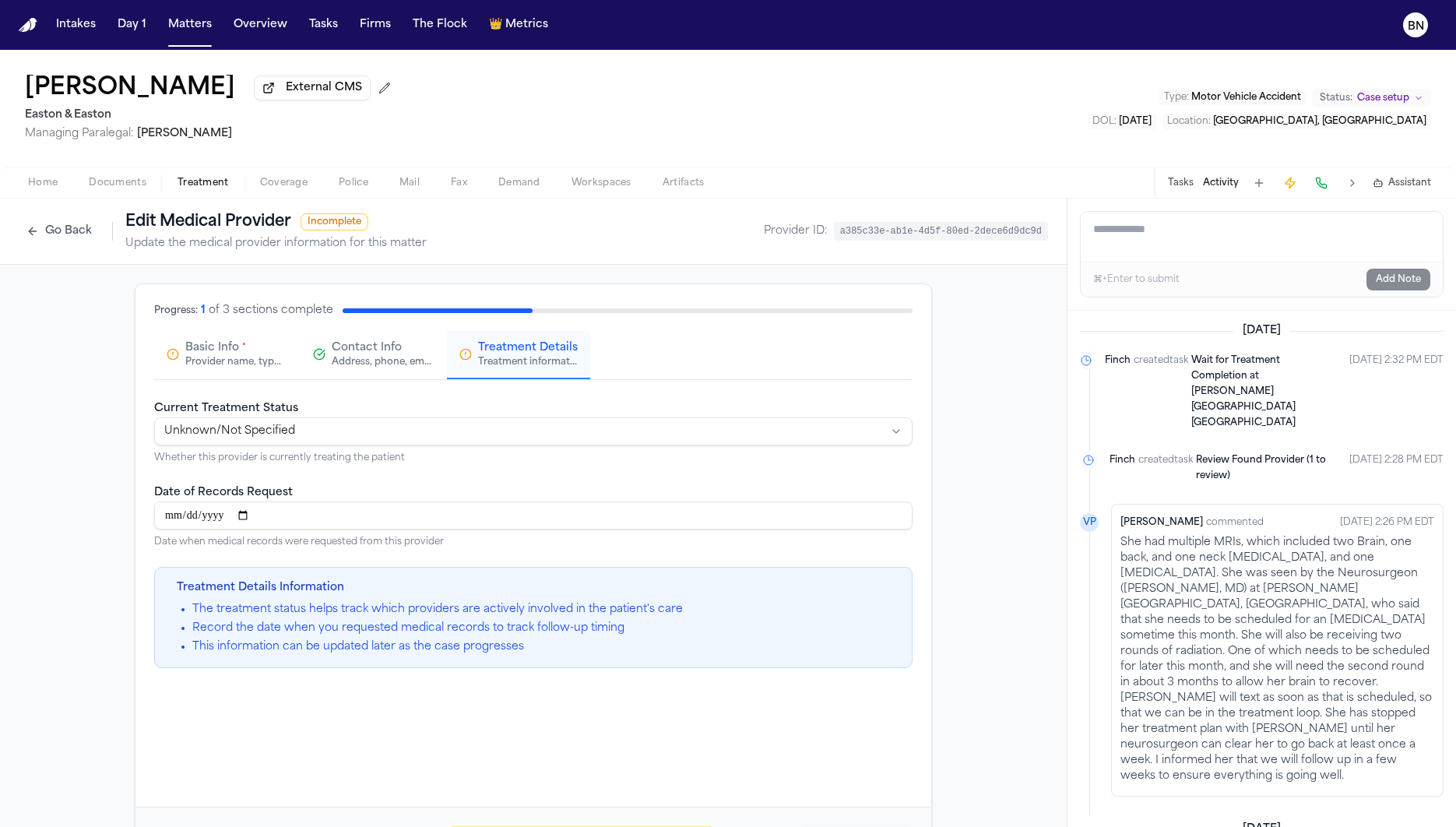
click at [373, 362] on div "Address, phone, email, and other contact details" at bounding box center [380, 362] width 99 height 13
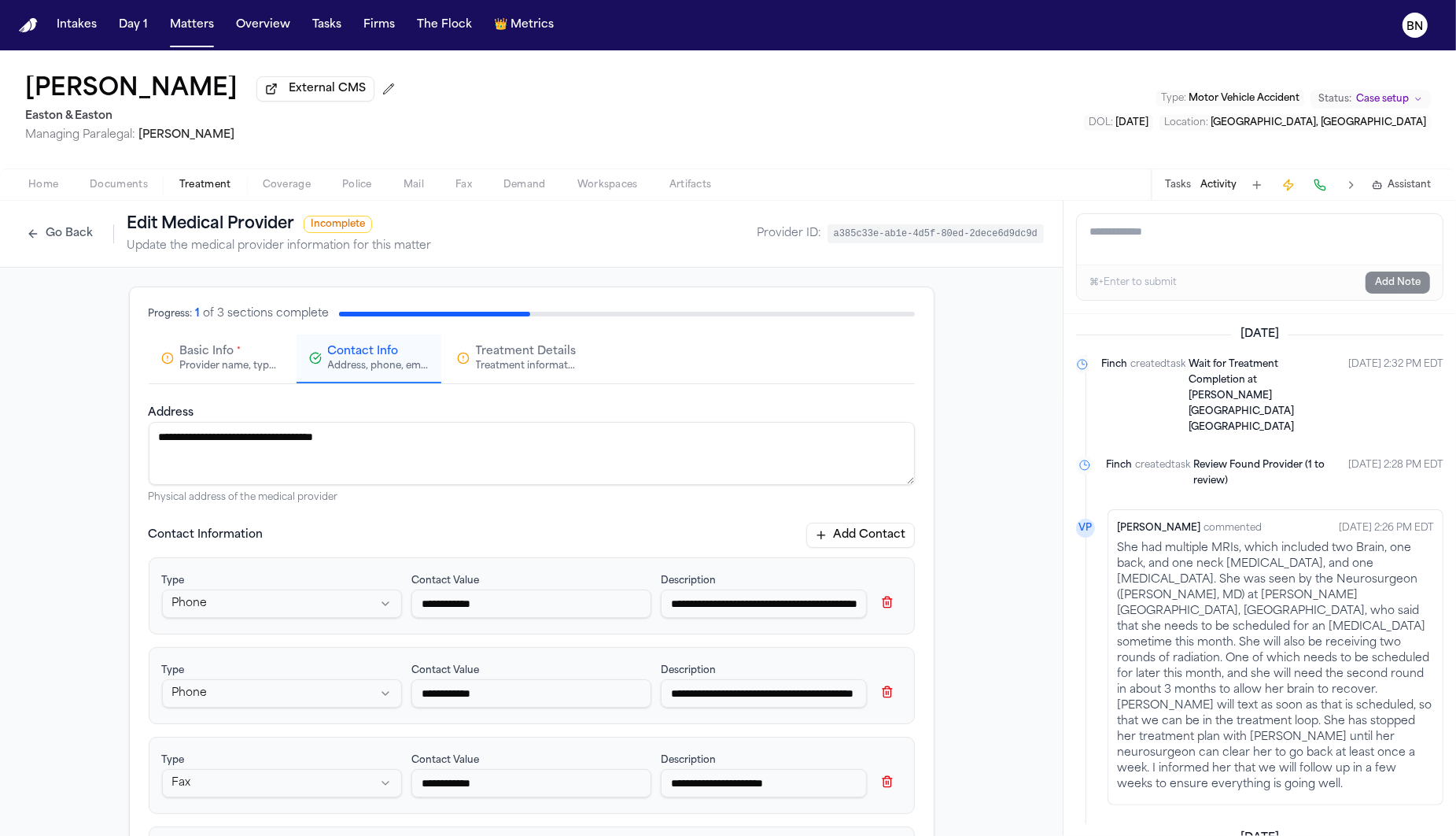
click at [250, 365] on div "Provider name, type, and general information" at bounding box center [230, 366] width 100 height 13
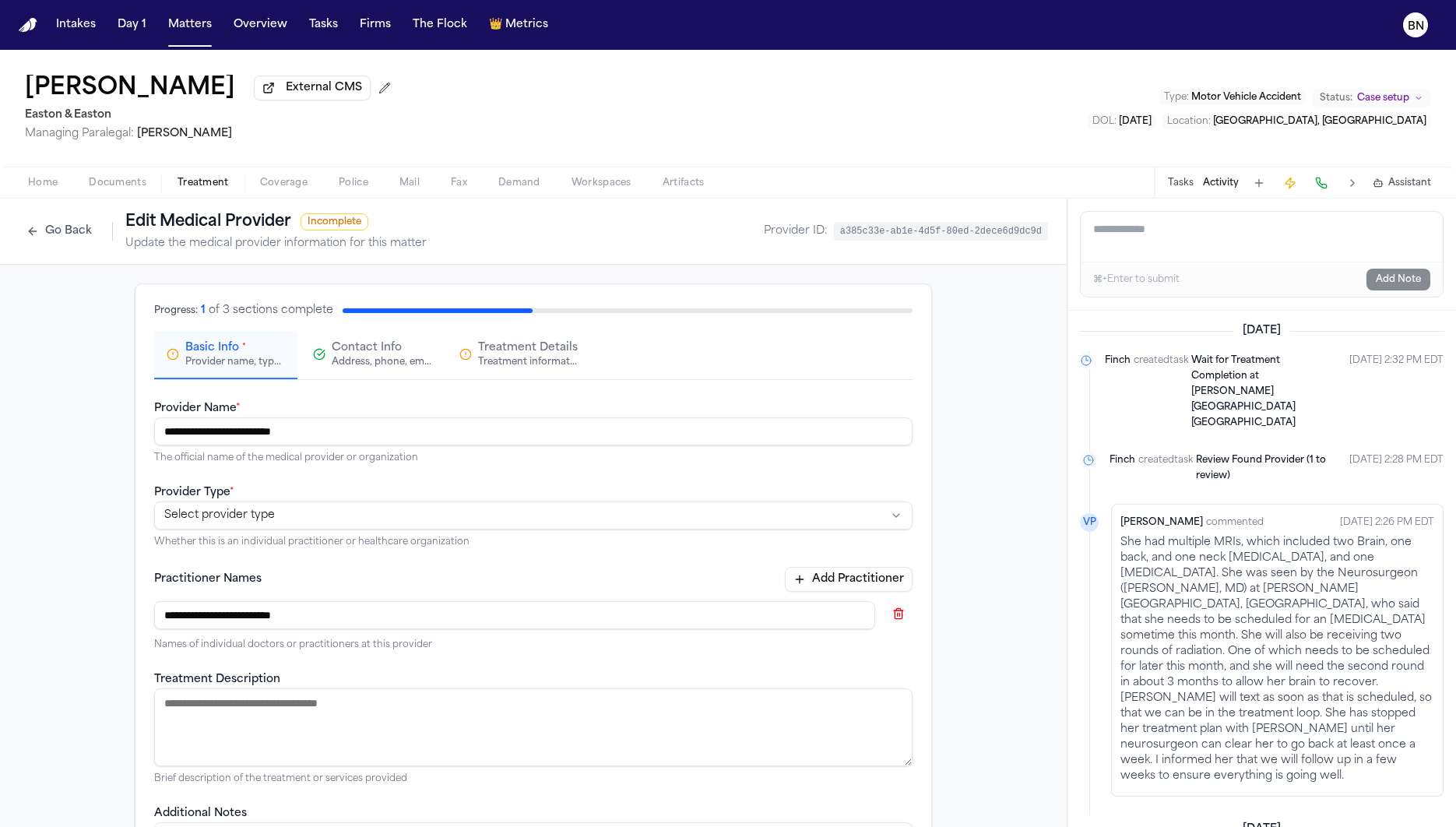
click at [345, 436] on input "**********" at bounding box center [533, 431] width 759 height 28
click at [67, 238] on button "Go Back" at bounding box center [60, 230] width 81 height 25
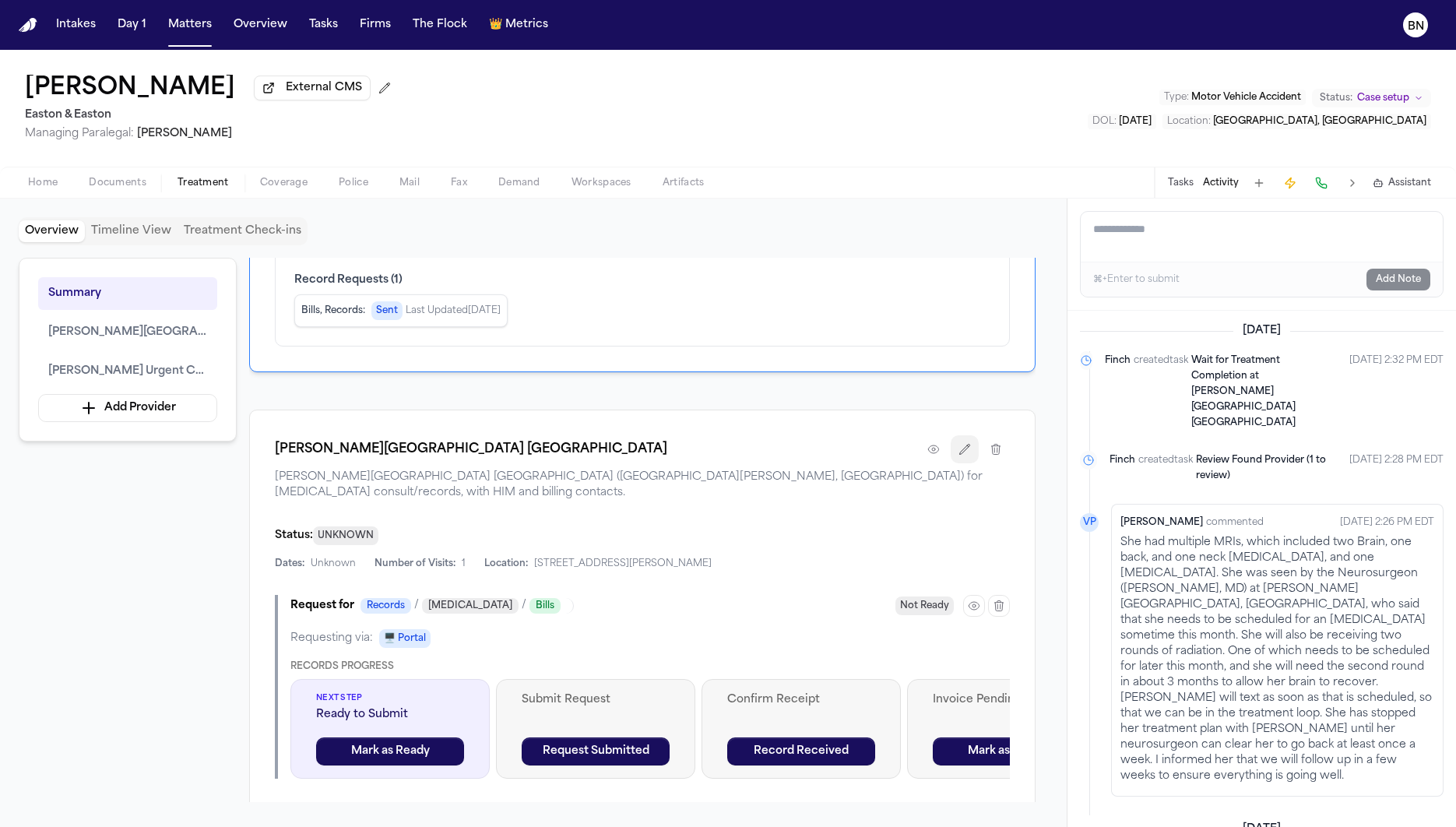
scroll to position [344, 0]
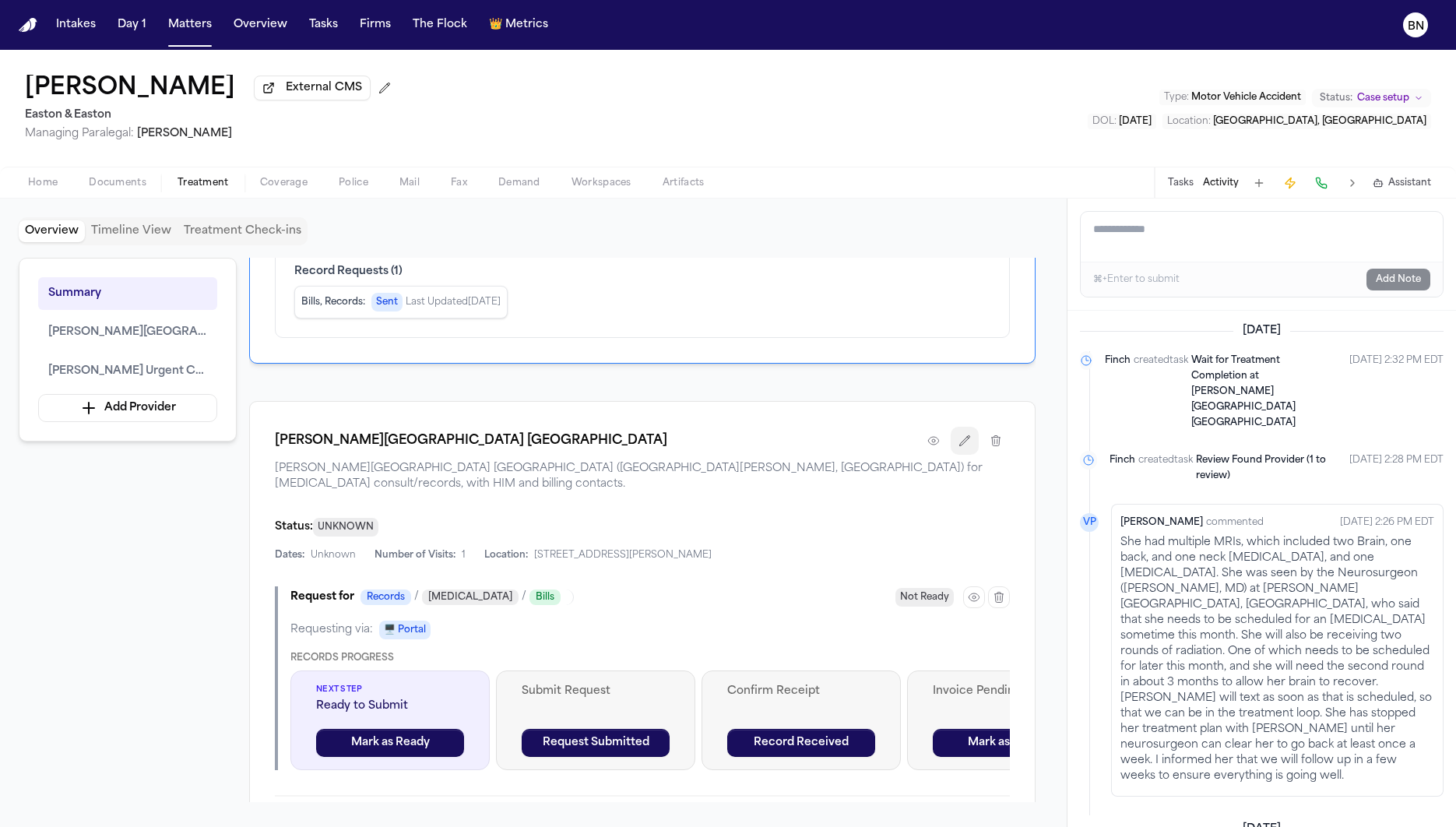
click at [966, 441] on icon "button" at bounding box center [964, 441] width 13 height 13
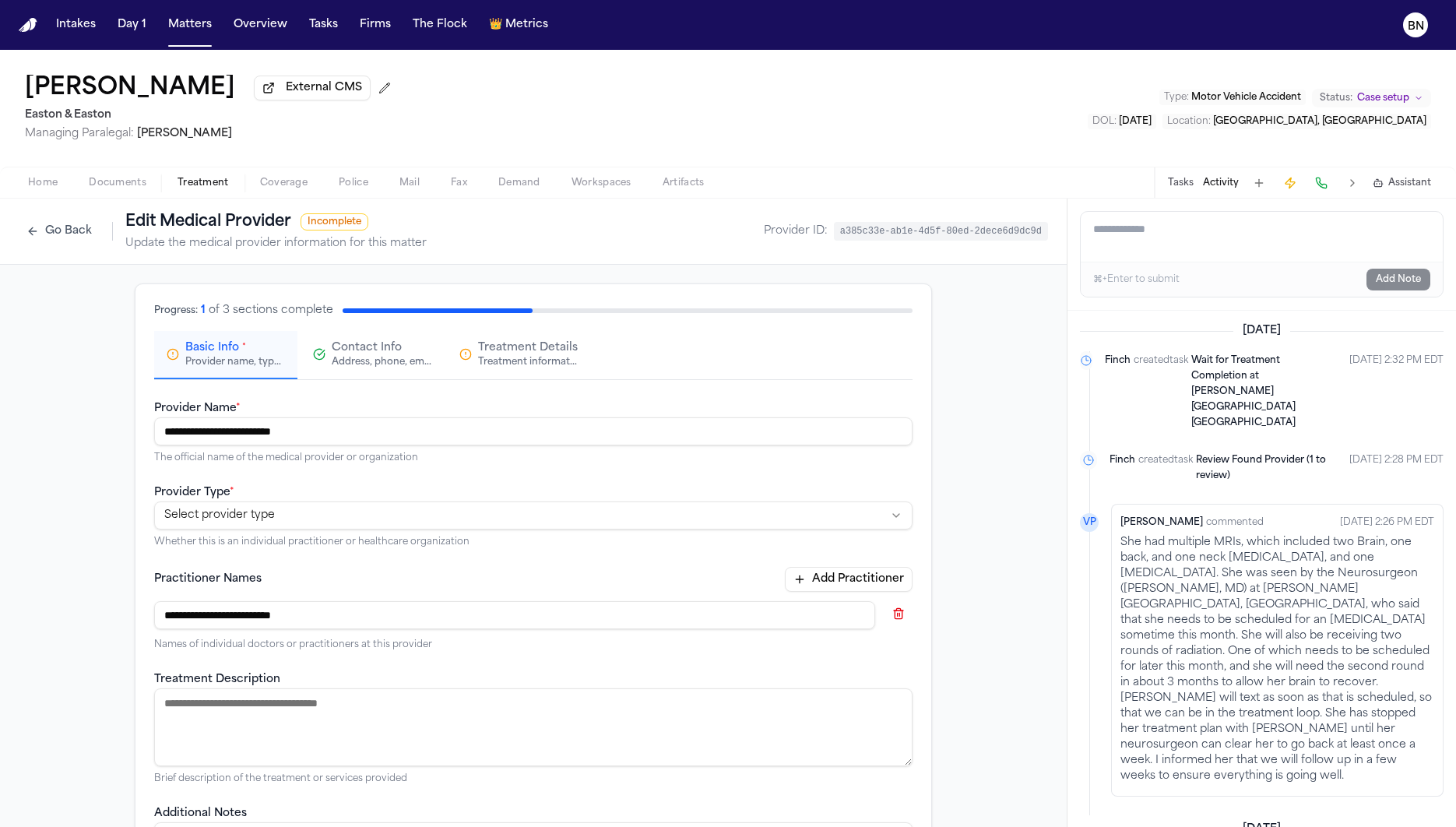
click at [444, 432] on input "**********" at bounding box center [533, 431] width 759 height 28
click at [58, 238] on button "Go Back" at bounding box center [60, 230] width 81 height 25
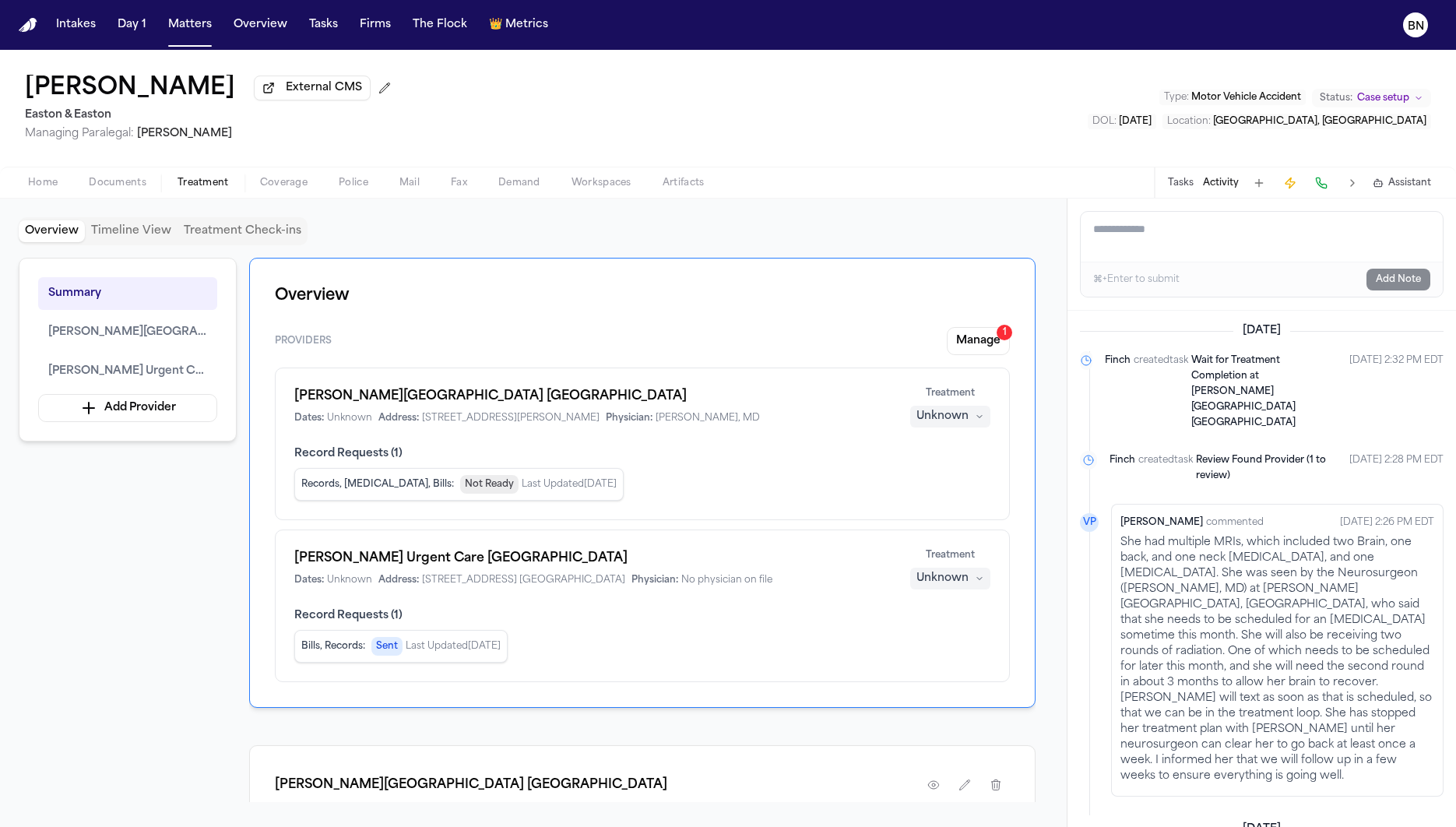
click at [115, 238] on button "Timeline View" at bounding box center [131, 230] width 93 height 21
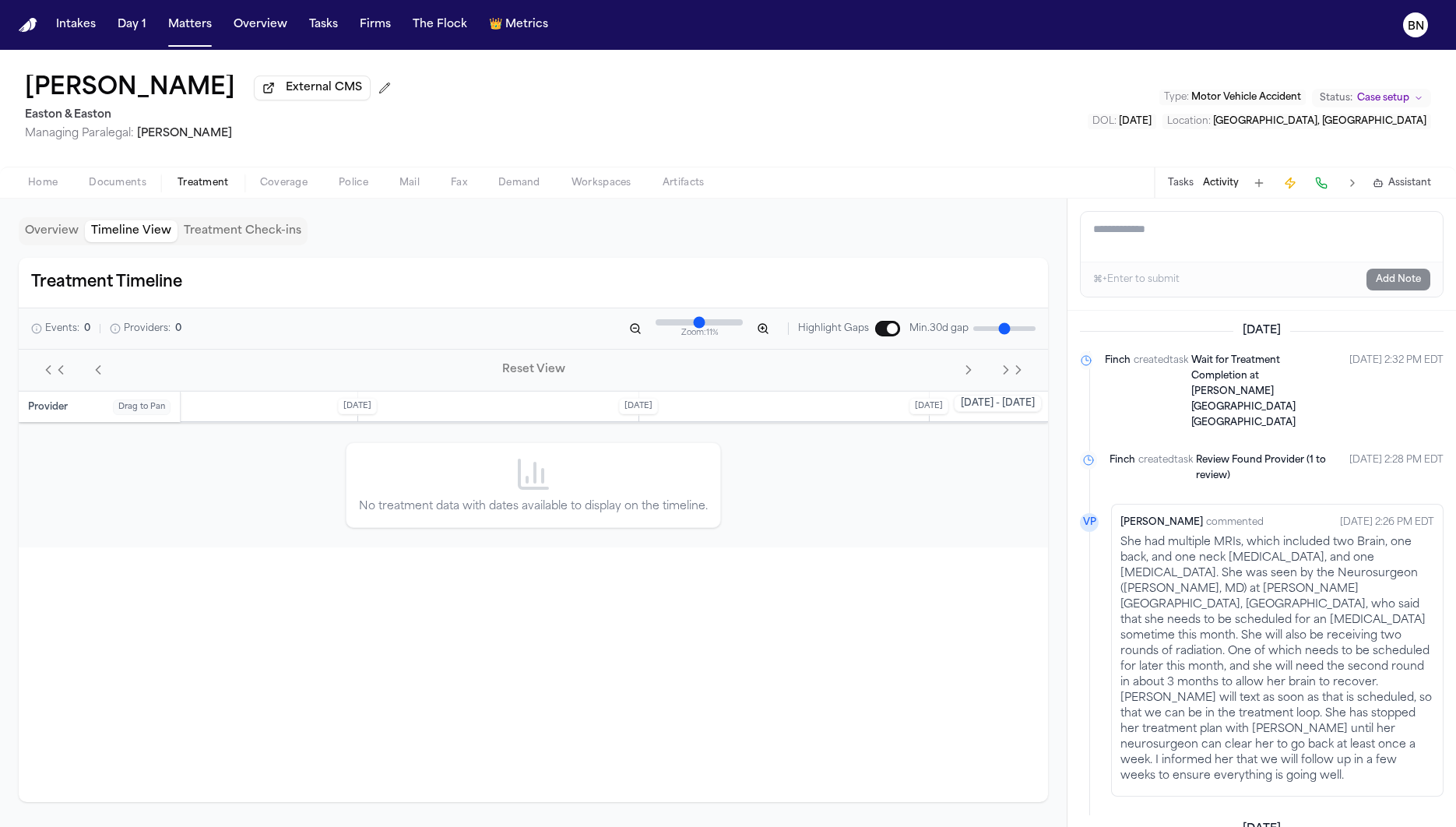
click at [249, 235] on button "Treatment Check-ins" at bounding box center [242, 230] width 130 height 21
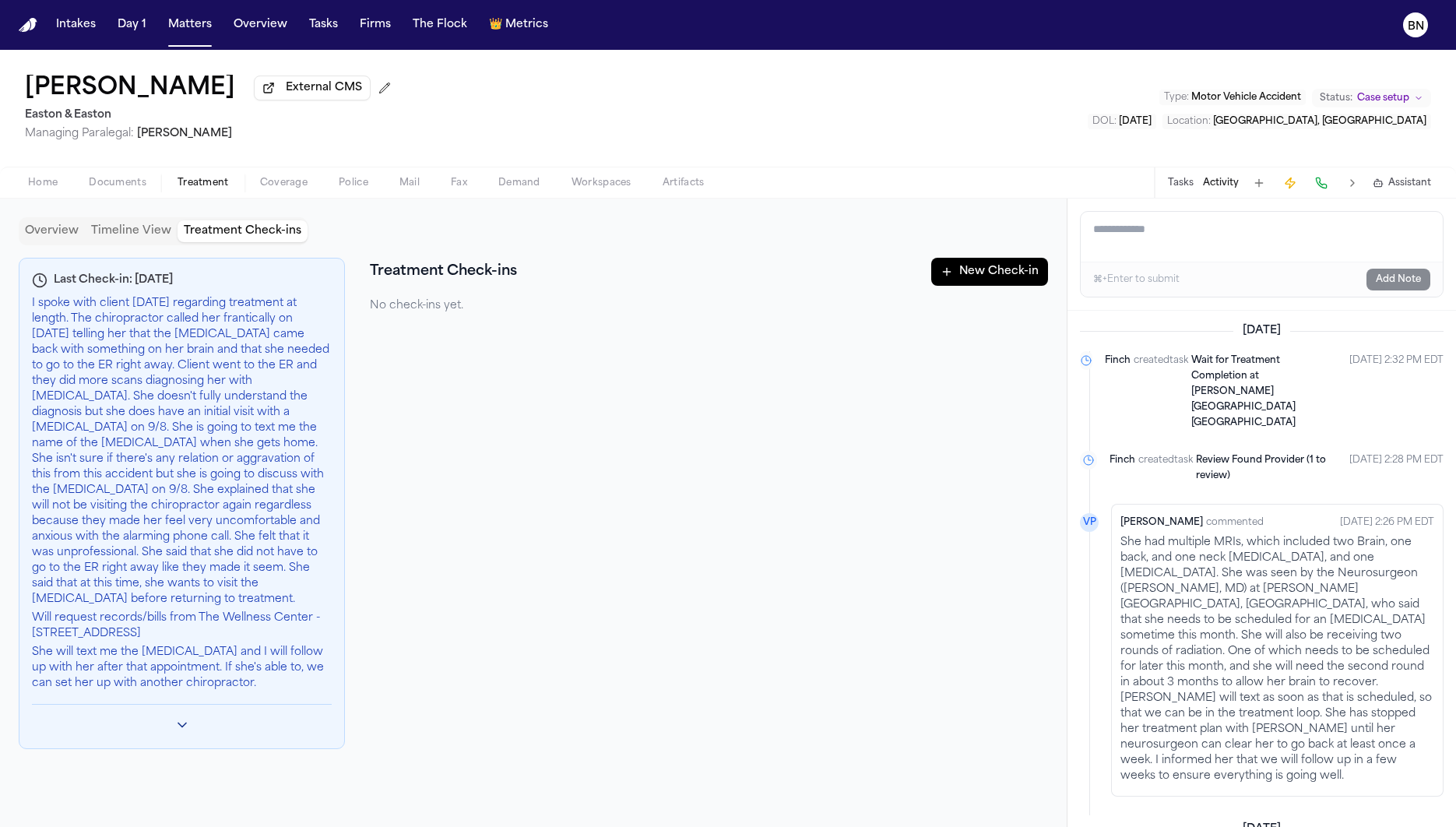
click at [125, 230] on button "Timeline View" at bounding box center [131, 230] width 93 height 21
click at [258, 236] on button "Treatment Check-ins" at bounding box center [242, 230] width 130 height 21
click at [1183, 187] on button "Tasks" at bounding box center [1180, 183] width 25 height 13
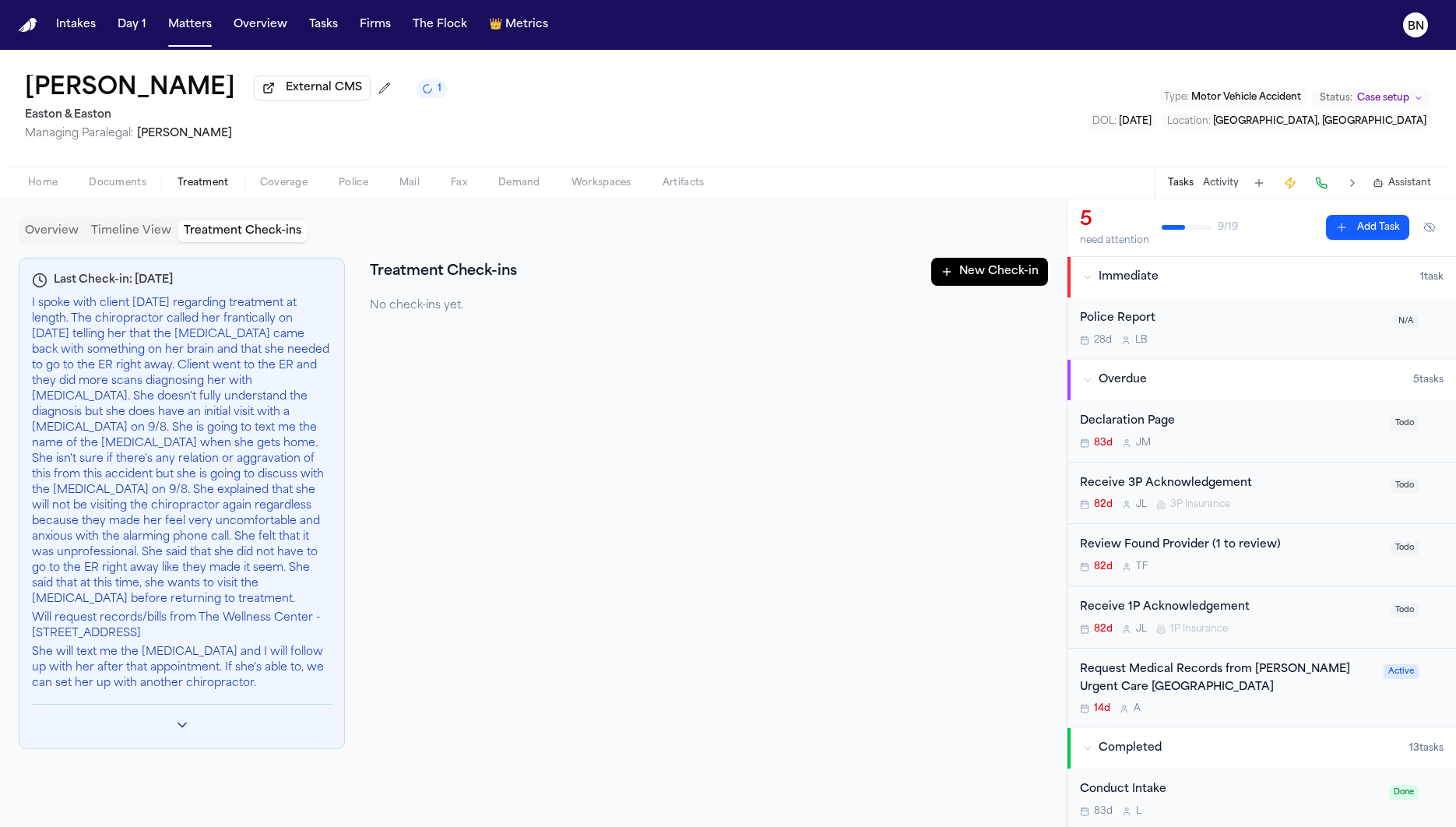
click at [972, 276] on button "New Check-in" at bounding box center [989, 271] width 117 height 28
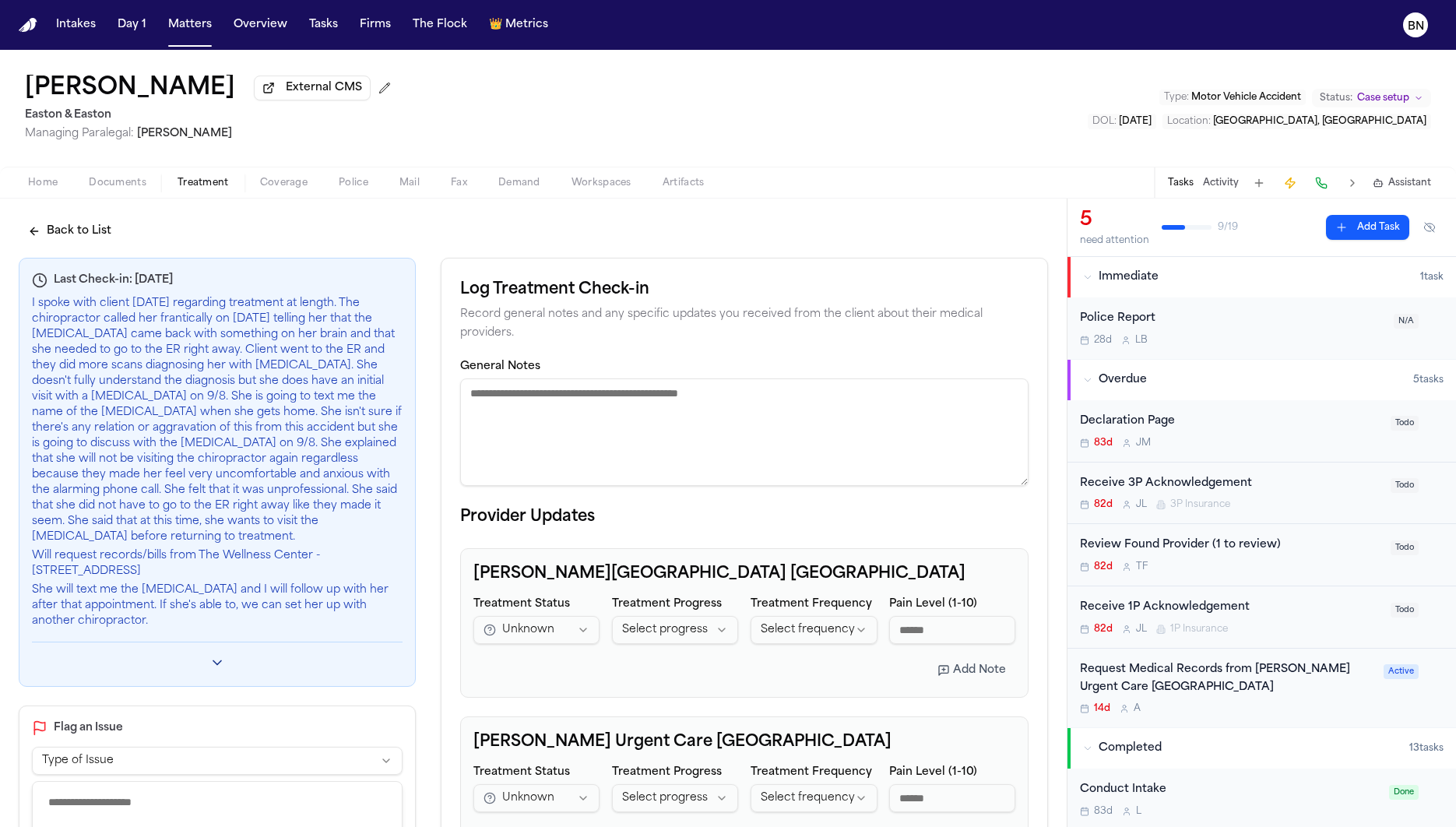
click at [531, 435] on textarea "General Notes" at bounding box center [743, 431] width 568 height 107
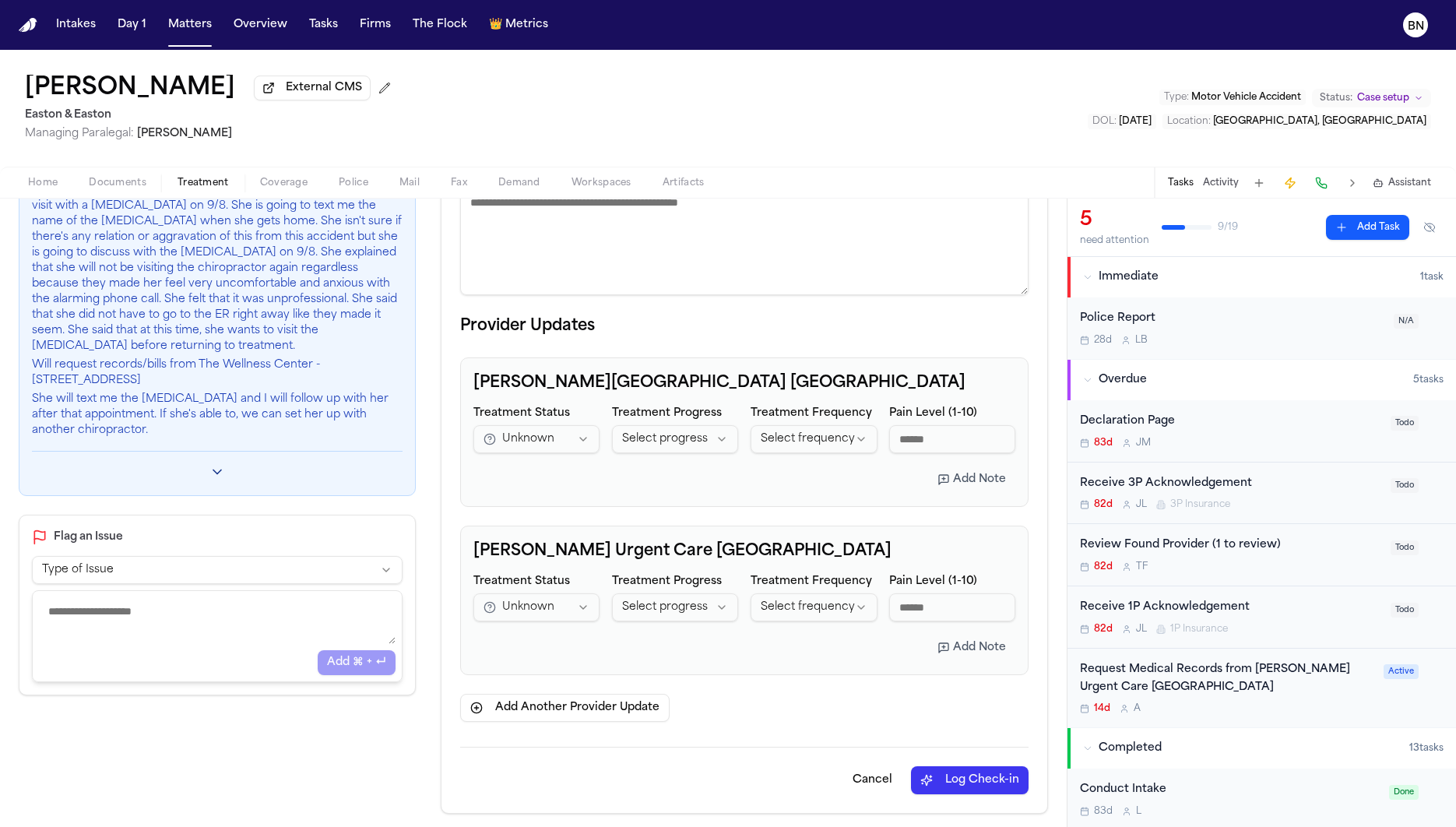
scroll to position [195, 0]
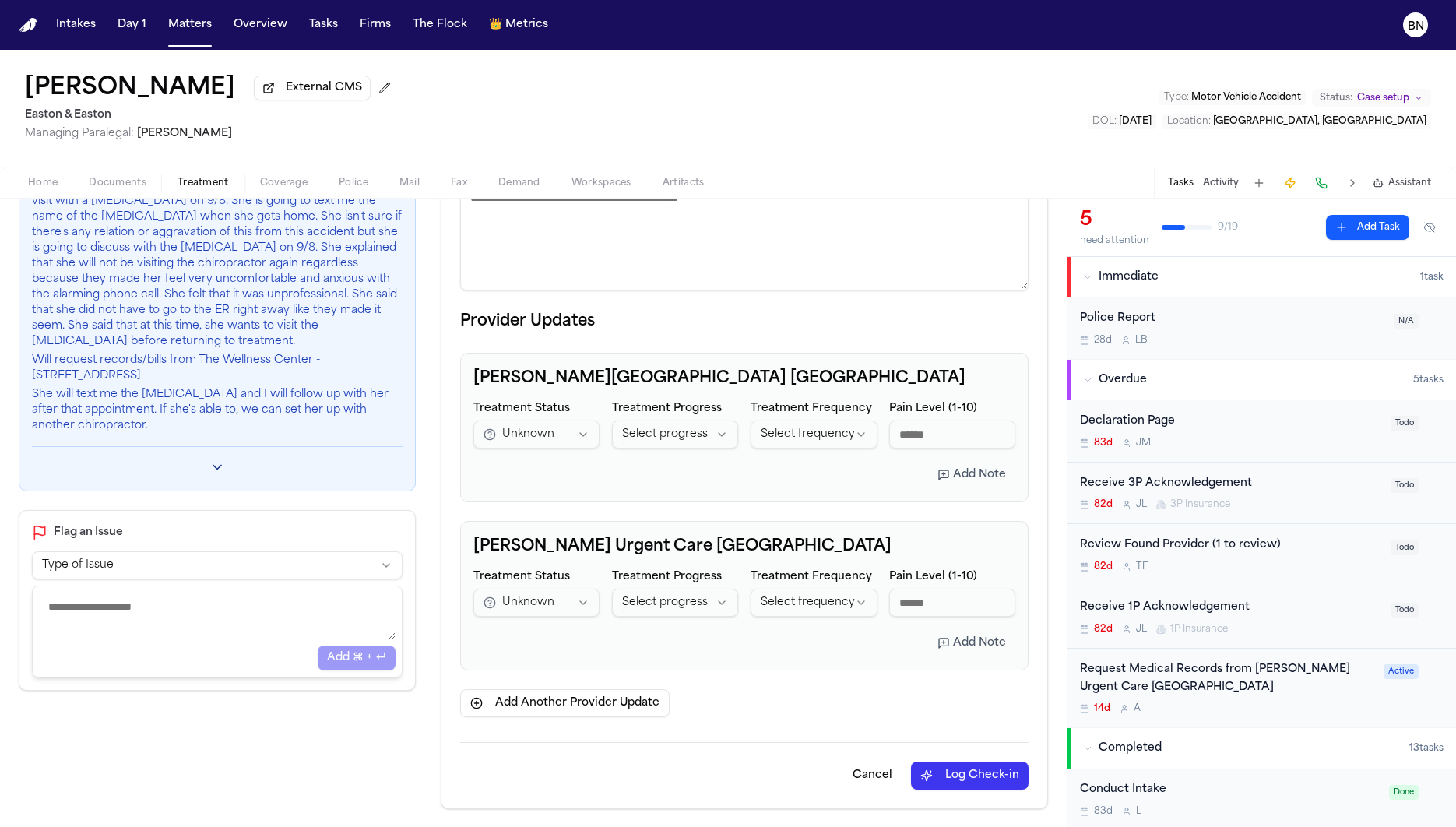
click at [575, 614] on html "**********" at bounding box center [728, 413] width 1456 height 827
click at [589, 524] on html "**********" at bounding box center [728, 413] width 1456 height 827
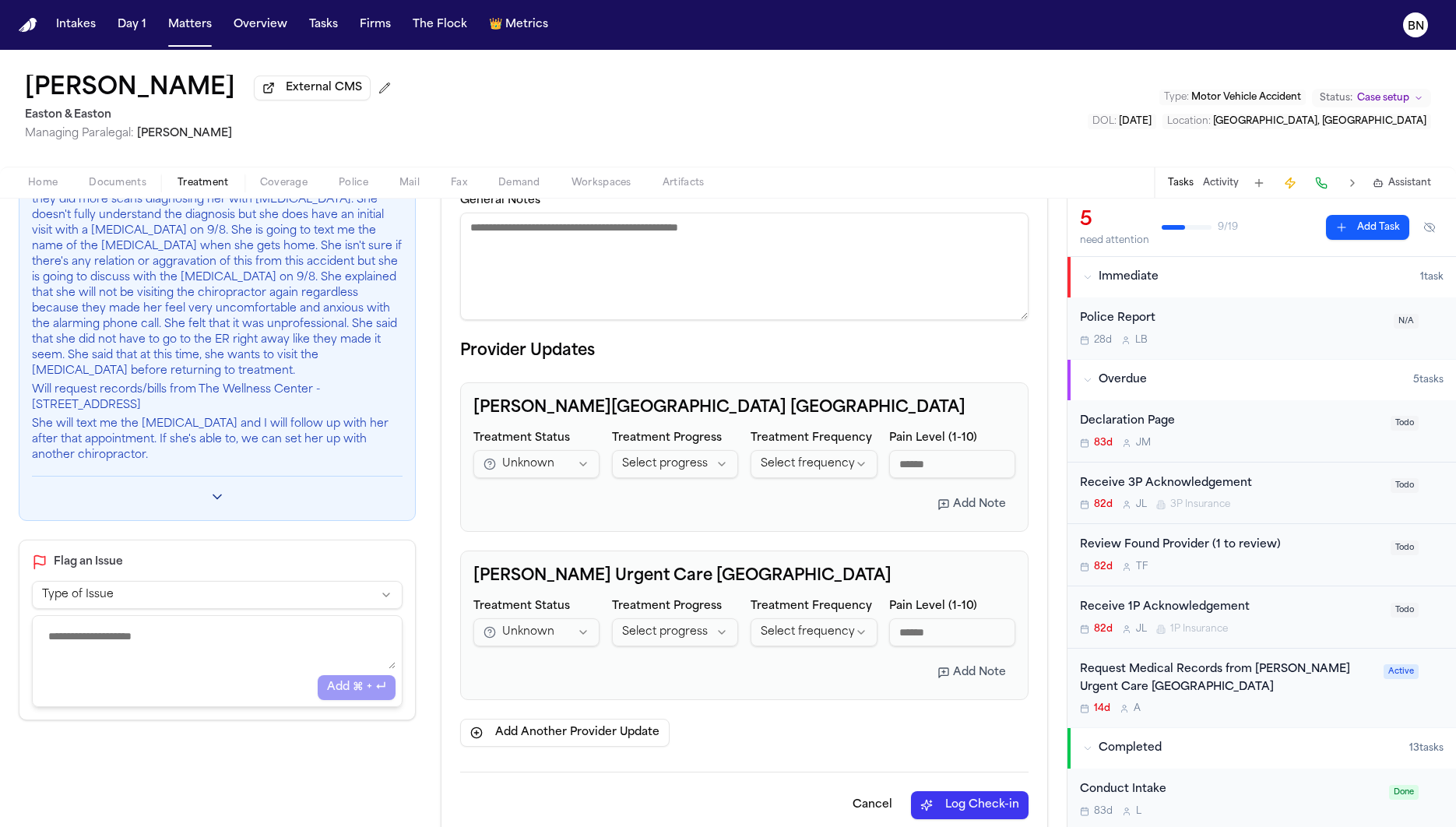
scroll to position [157, 0]
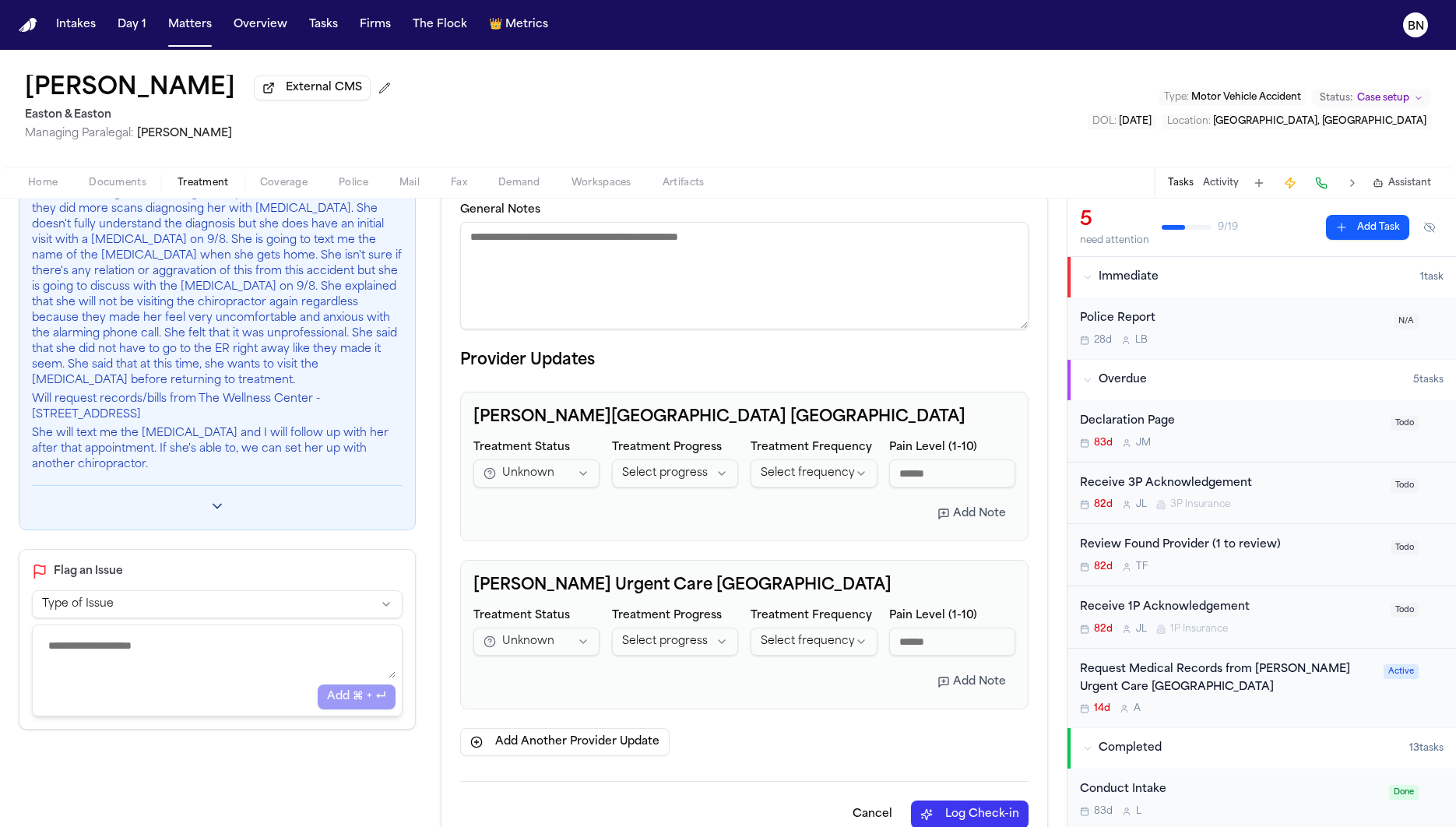
click at [944, 686] on button "Add Note" at bounding box center [971, 682] width 87 height 28
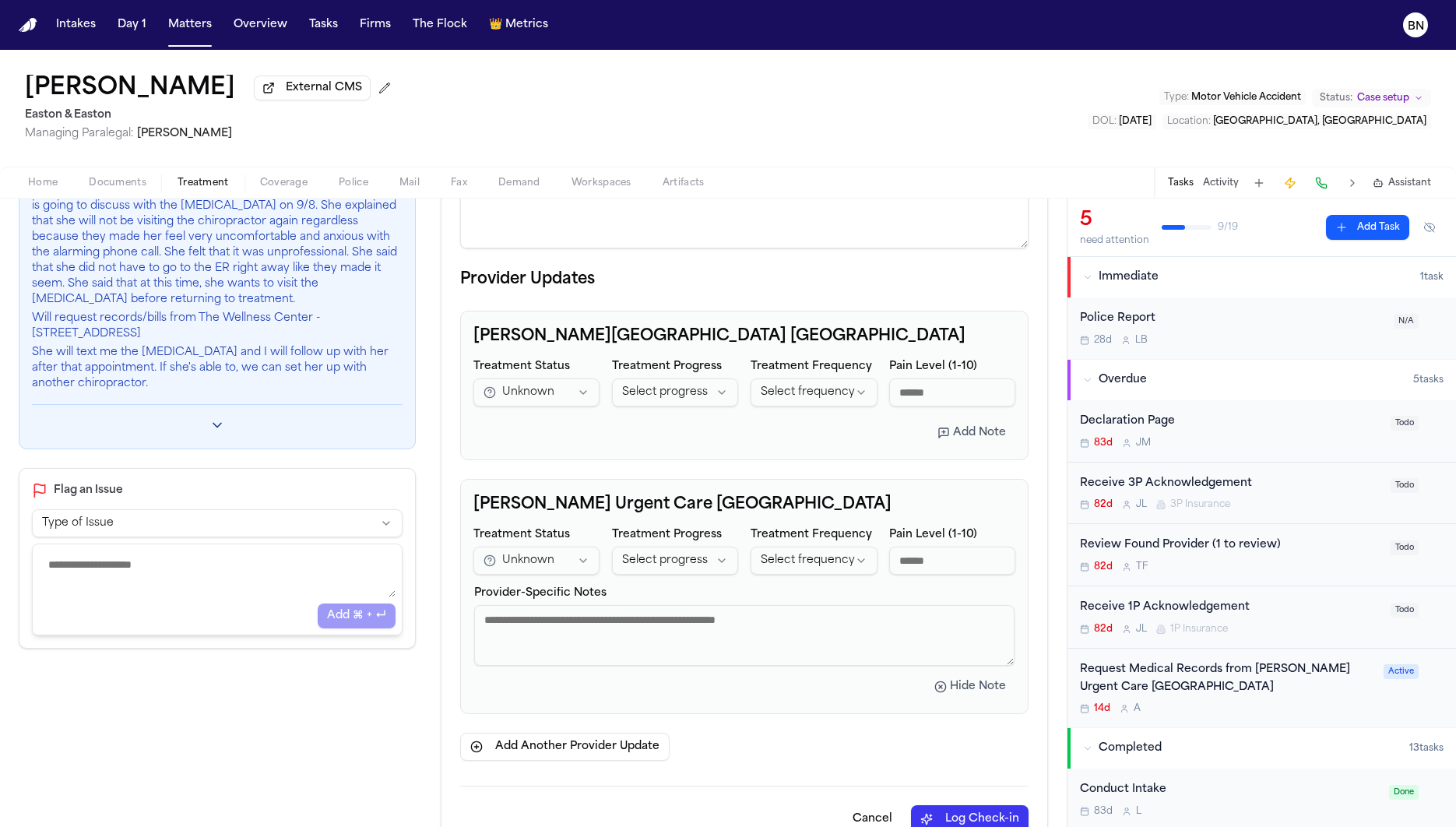
scroll to position [280, 0]
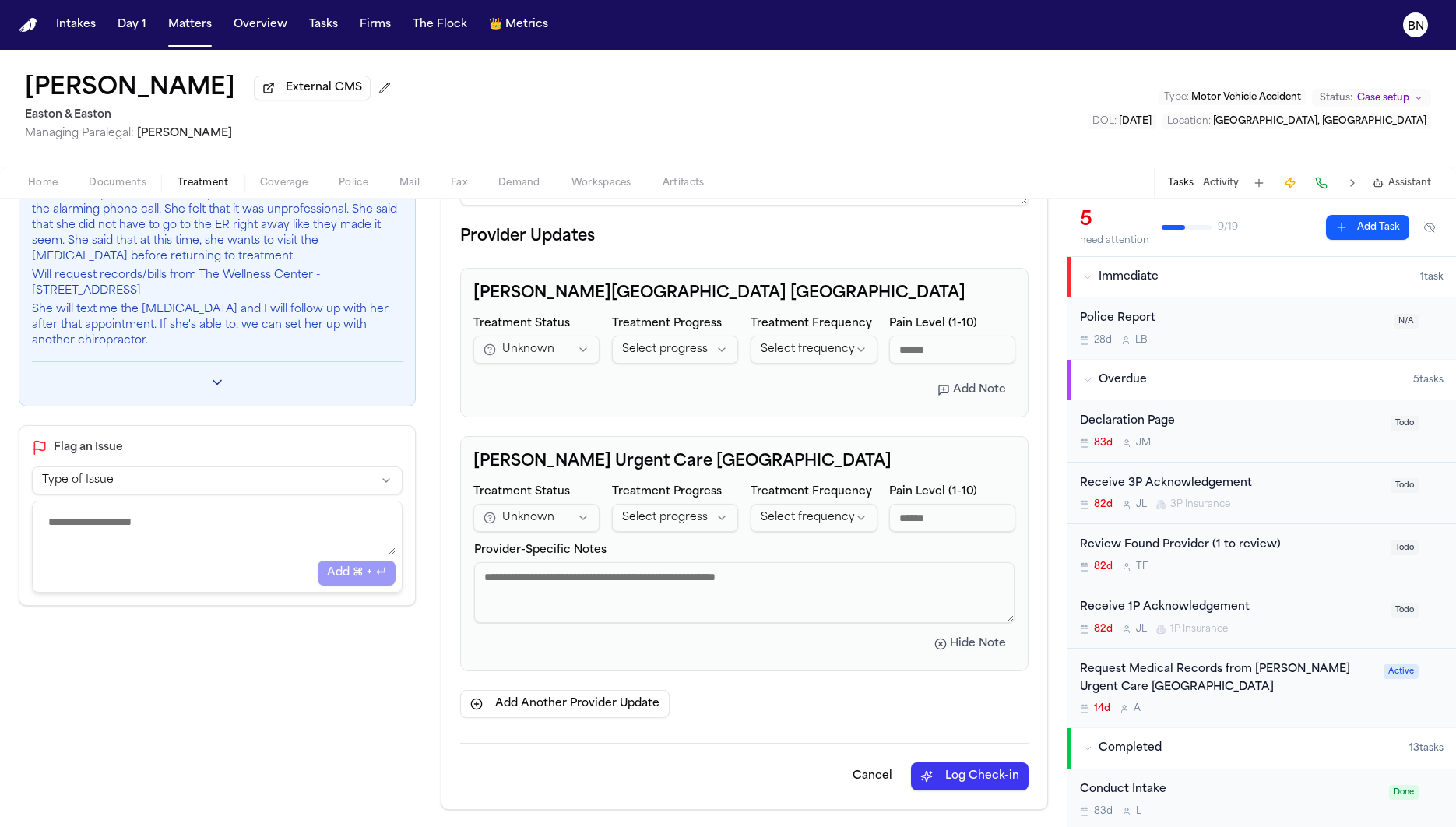
click at [944, 654] on button "Hide Note" at bounding box center [970, 643] width 91 height 28
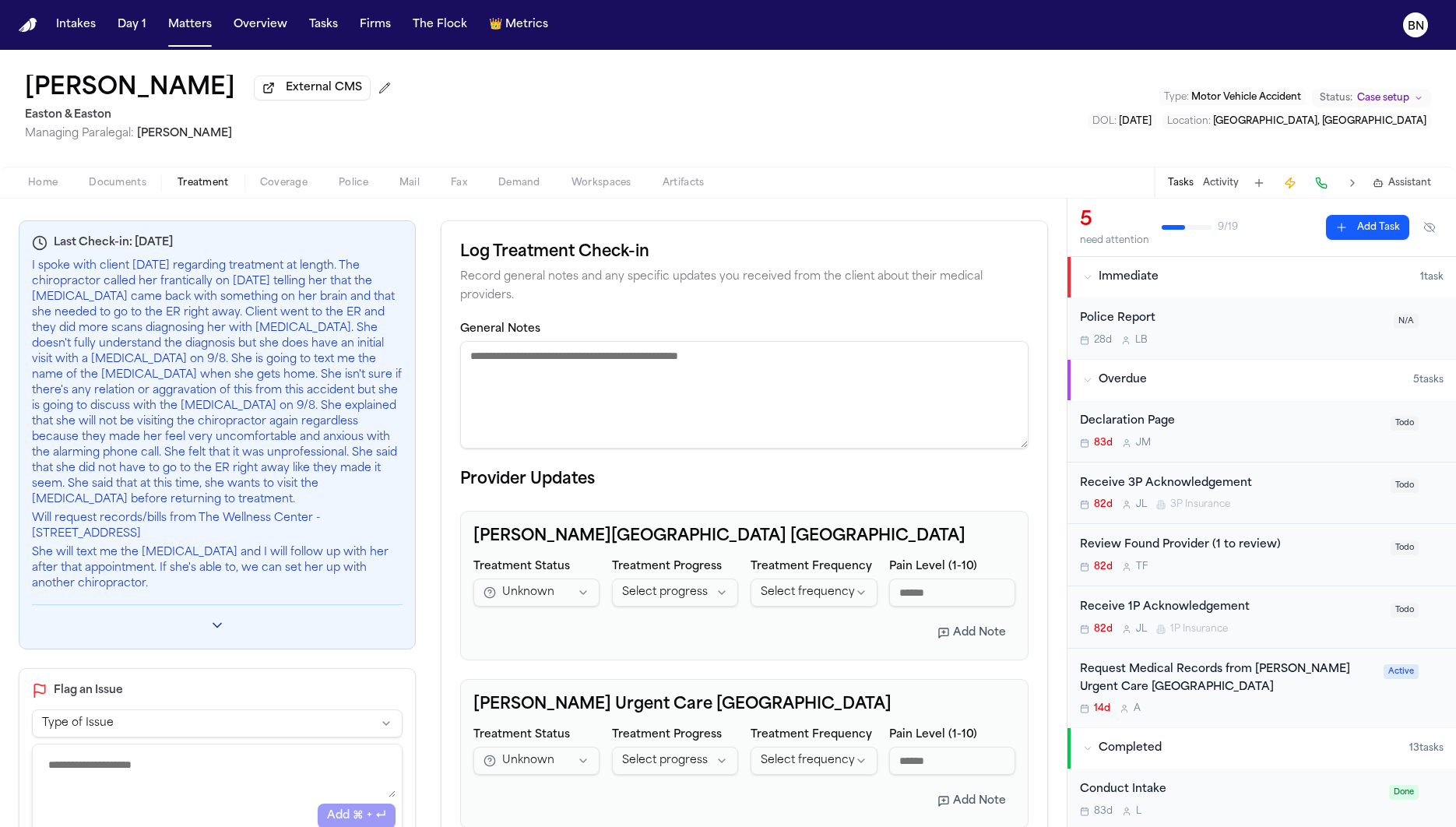
scroll to position [0, 0]
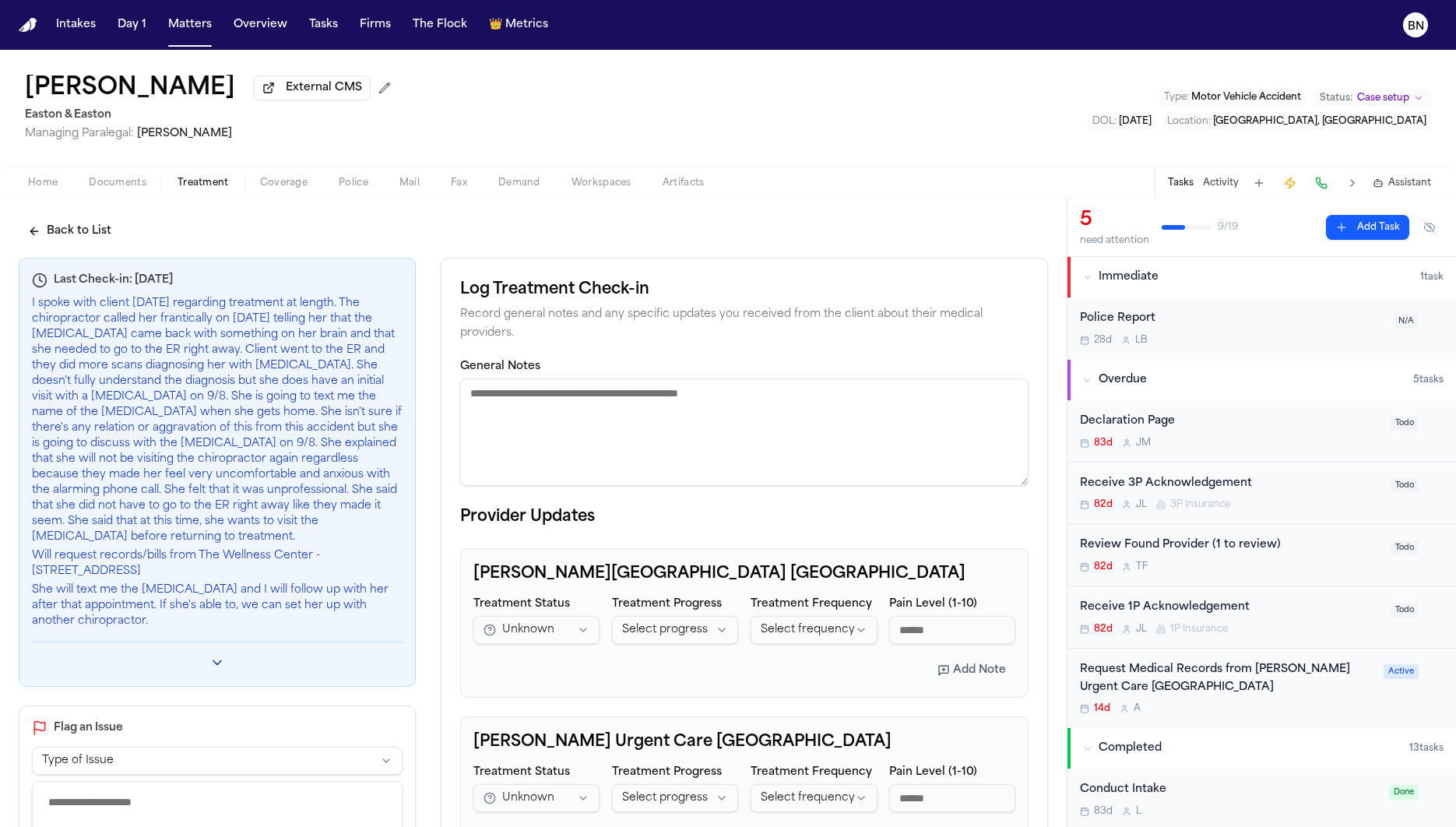
click at [82, 238] on button "Back to List" at bounding box center [70, 230] width 102 height 28
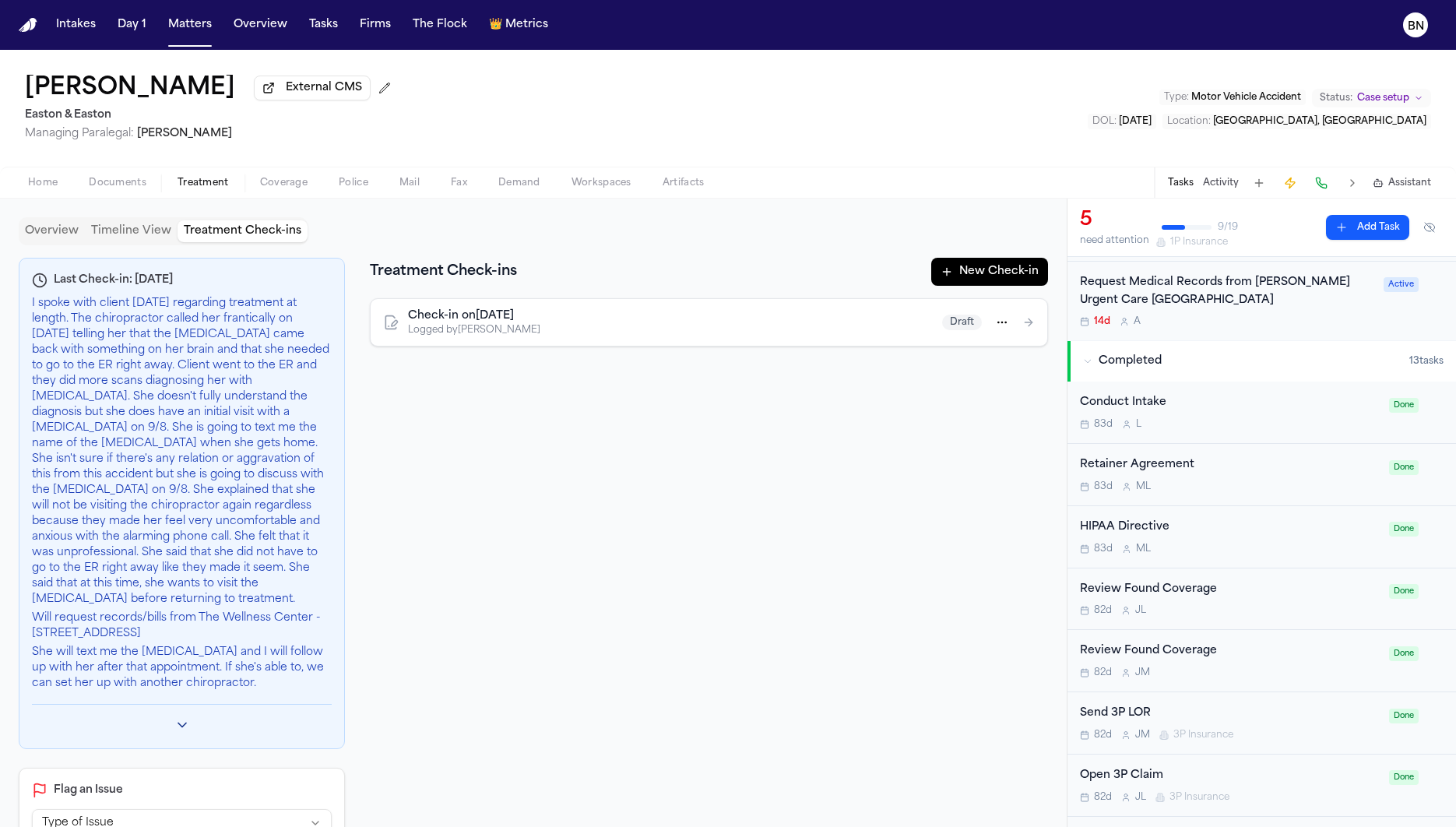
scroll to position [762, 0]
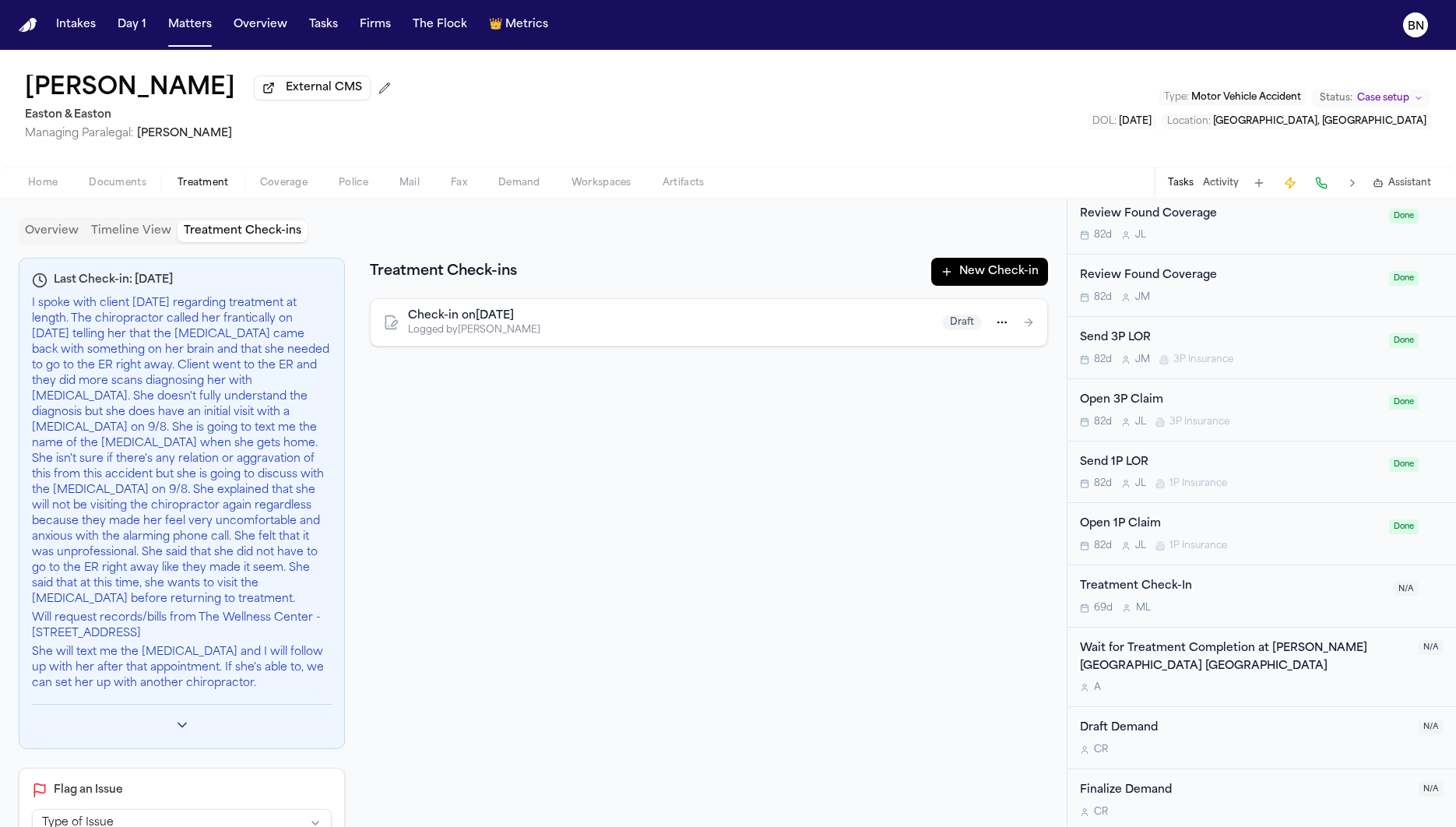
click at [1256, 593] on div "Treatment Check-In 69d M L" at bounding box center [1231, 596] width 304 height 37
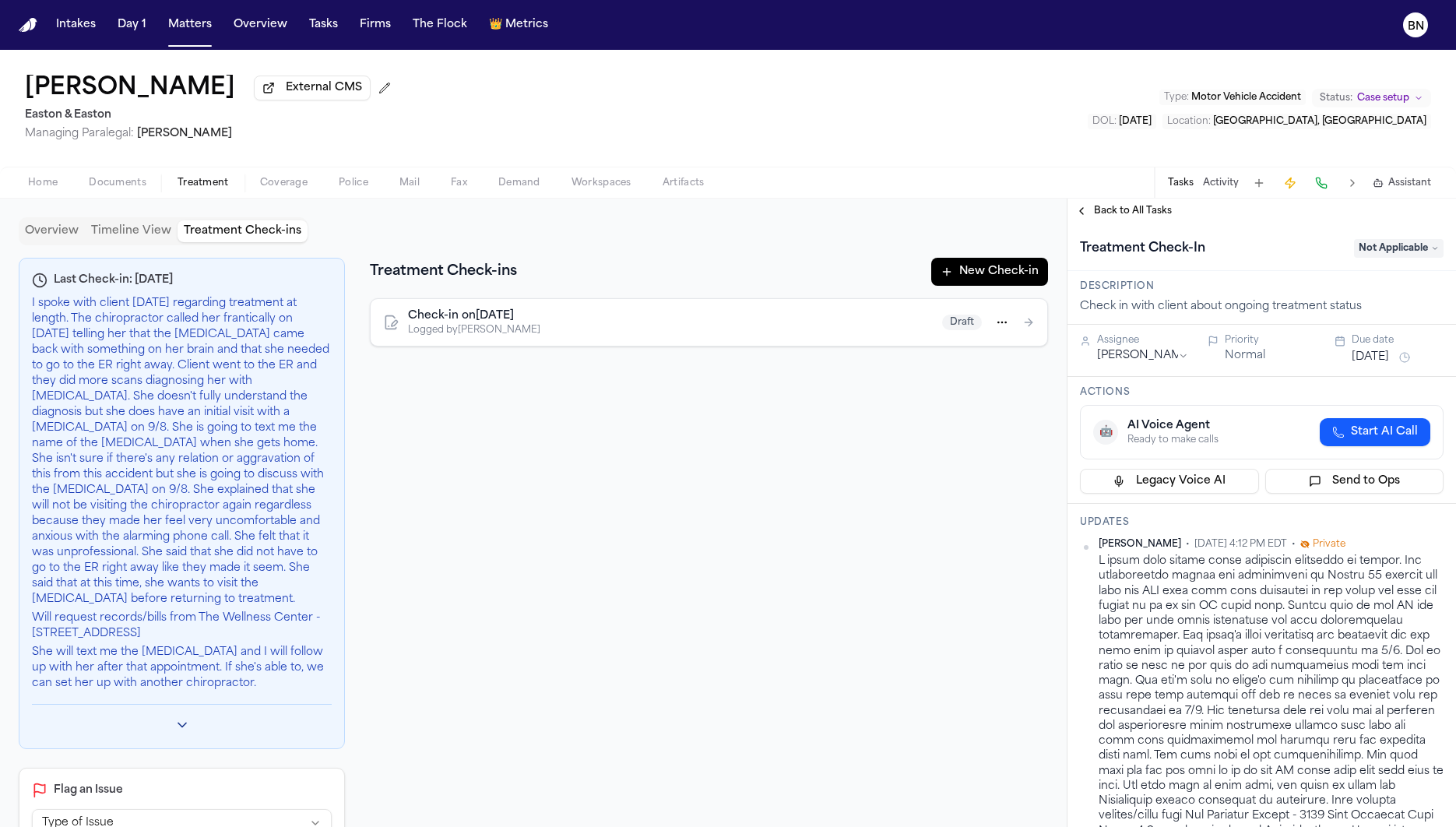
click at [1373, 246] on span "Not Applicable" at bounding box center [1398, 249] width 90 height 19
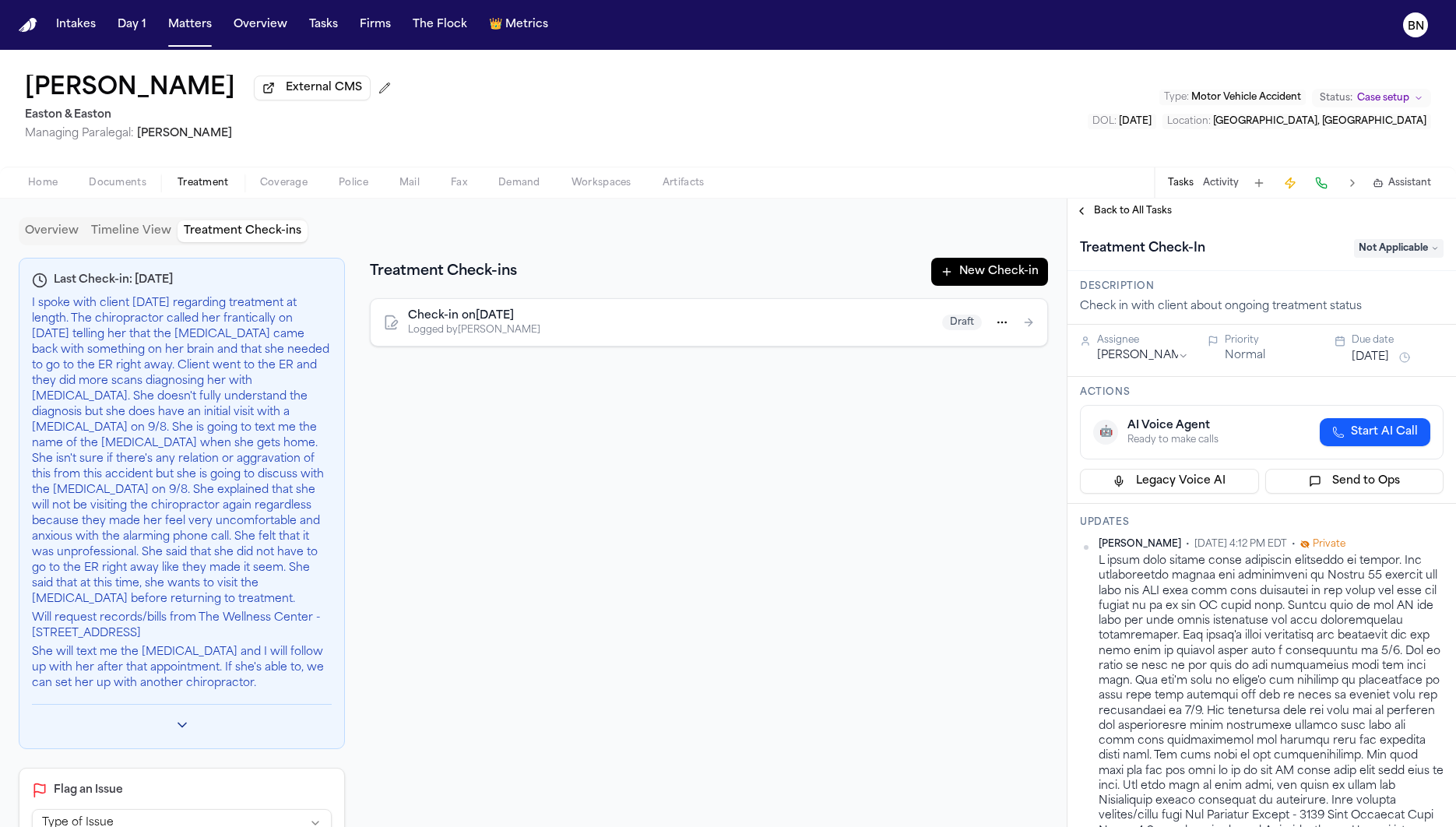
click at [1226, 187] on button "Activity" at bounding box center [1220, 183] width 36 height 13
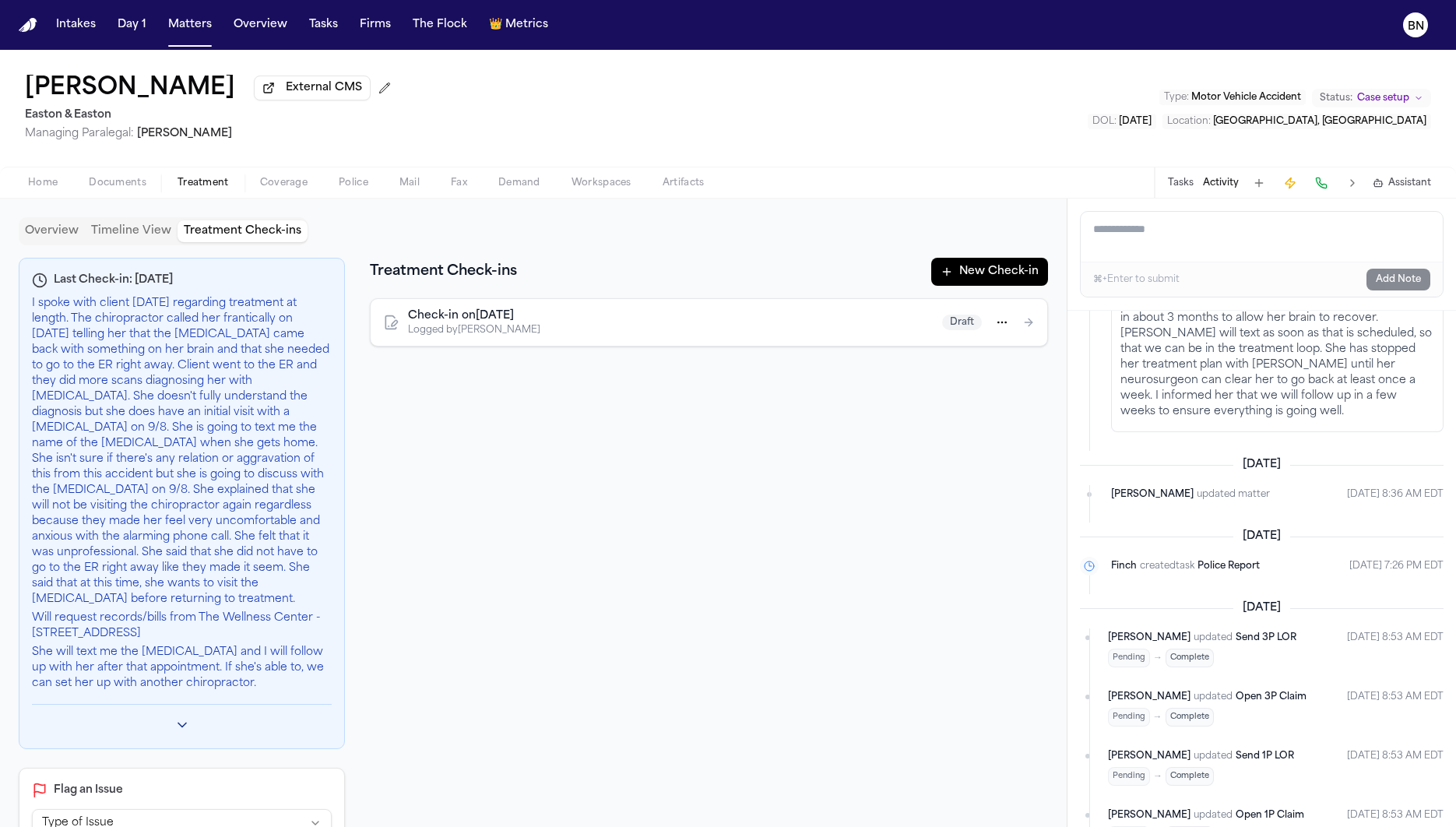
click at [56, 239] on button "Overview" at bounding box center [52, 230] width 66 height 21
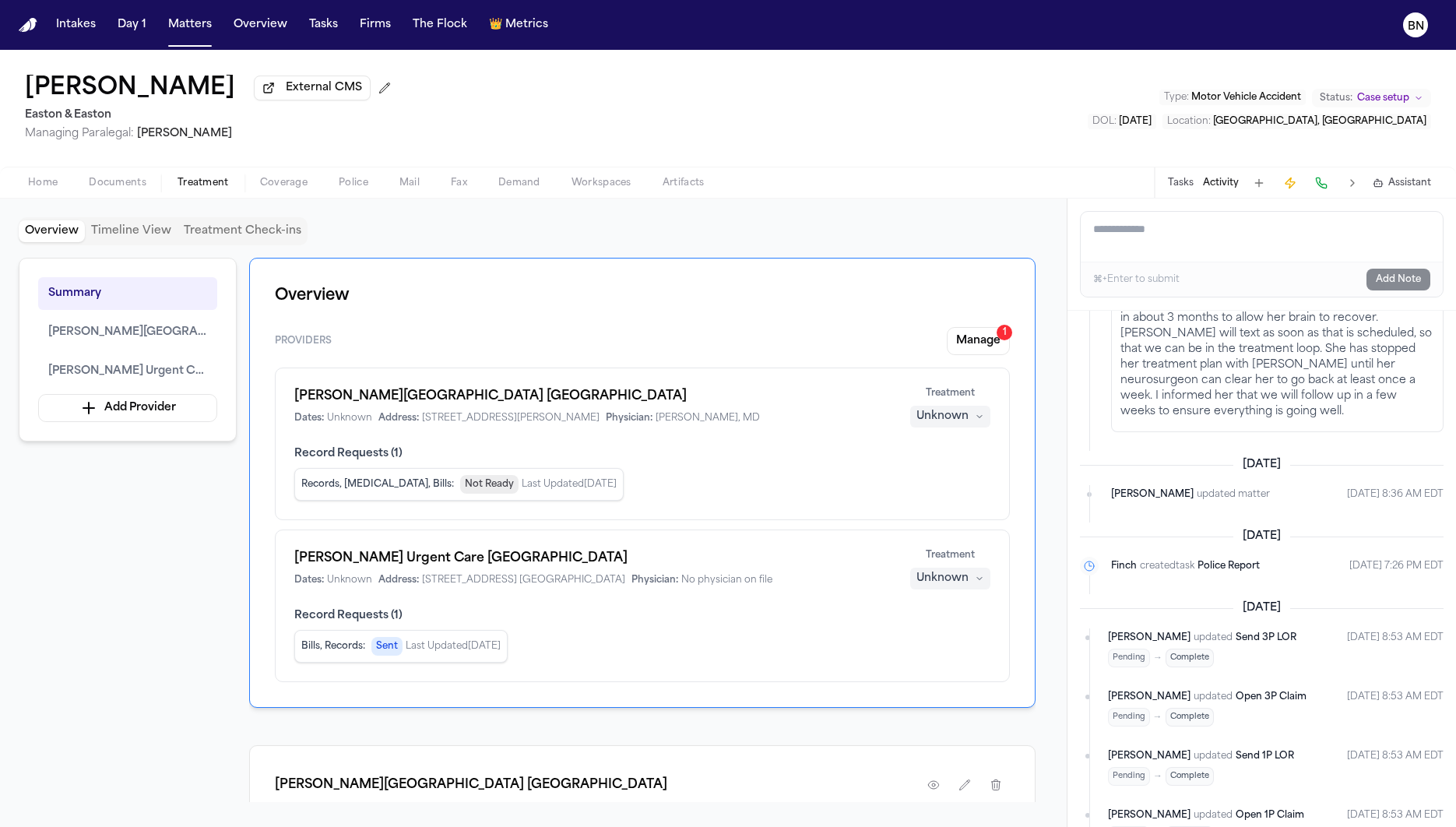
scroll to position [29, 0]
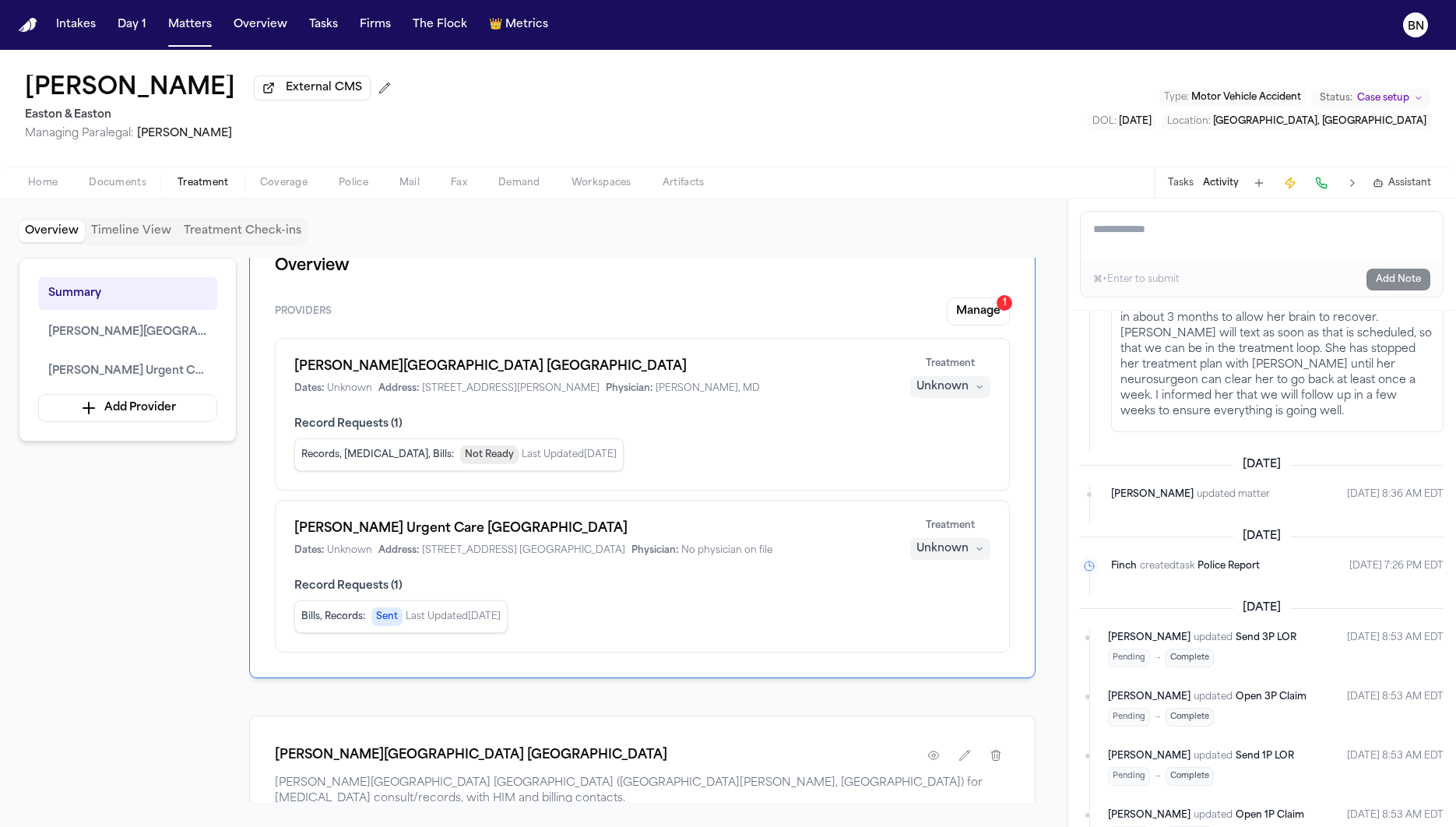
click at [448, 533] on h1 "Hoag Urgent Care Huntington Harbour" at bounding box center [593, 529] width 597 height 19
click at [557, 525] on h1 "Hoag Urgent Care Huntington Harbour" at bounding box center [593, 529] width 597 height 19
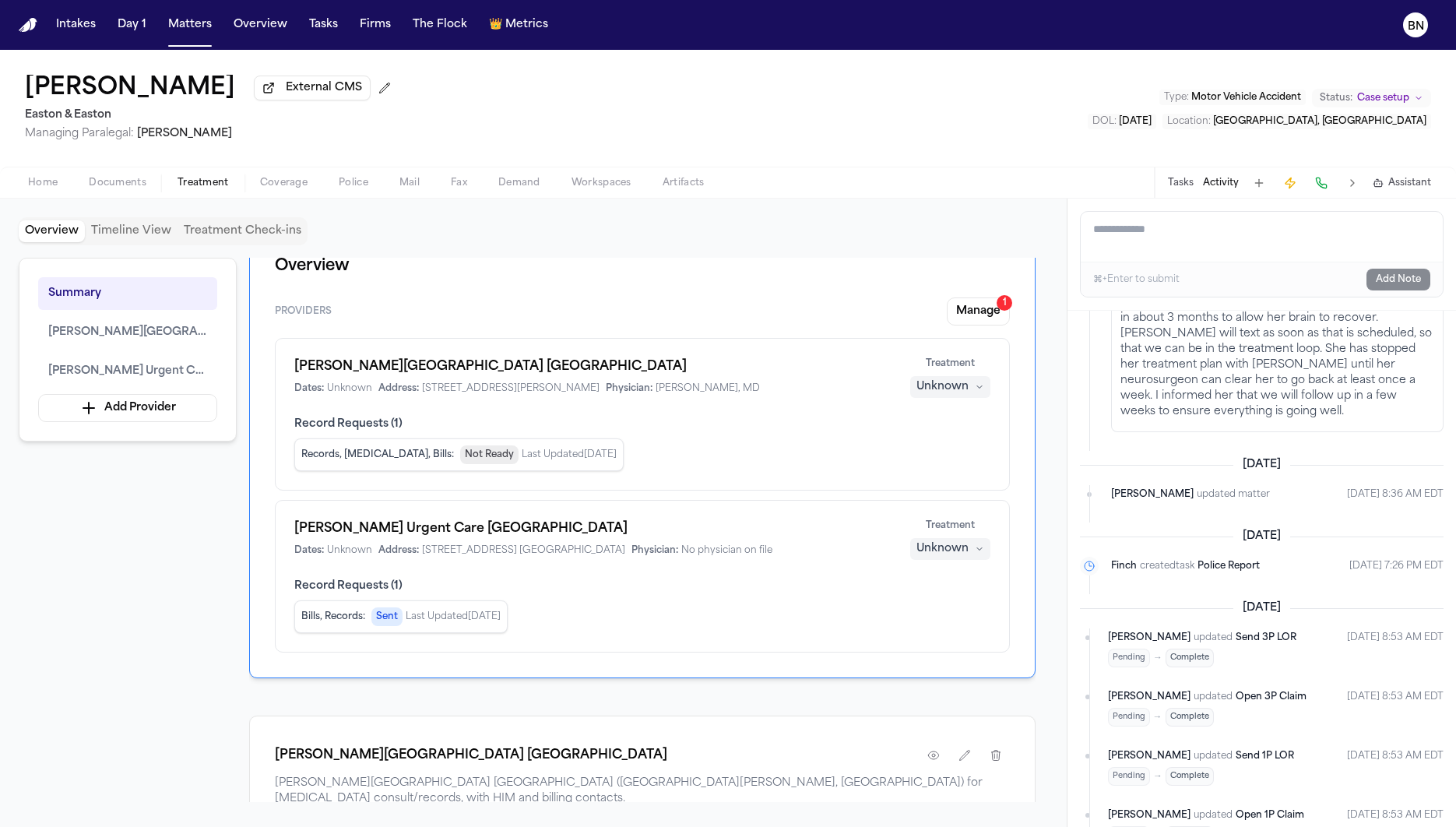
click at [365, 619] on div "Bills, Records : Sent" at bounding box center [351, 616] width 101 height 19
click at [462, 613] on span "Last Updated Aug 23, 2025" at bounding box center [454, 616] width 95 height 13
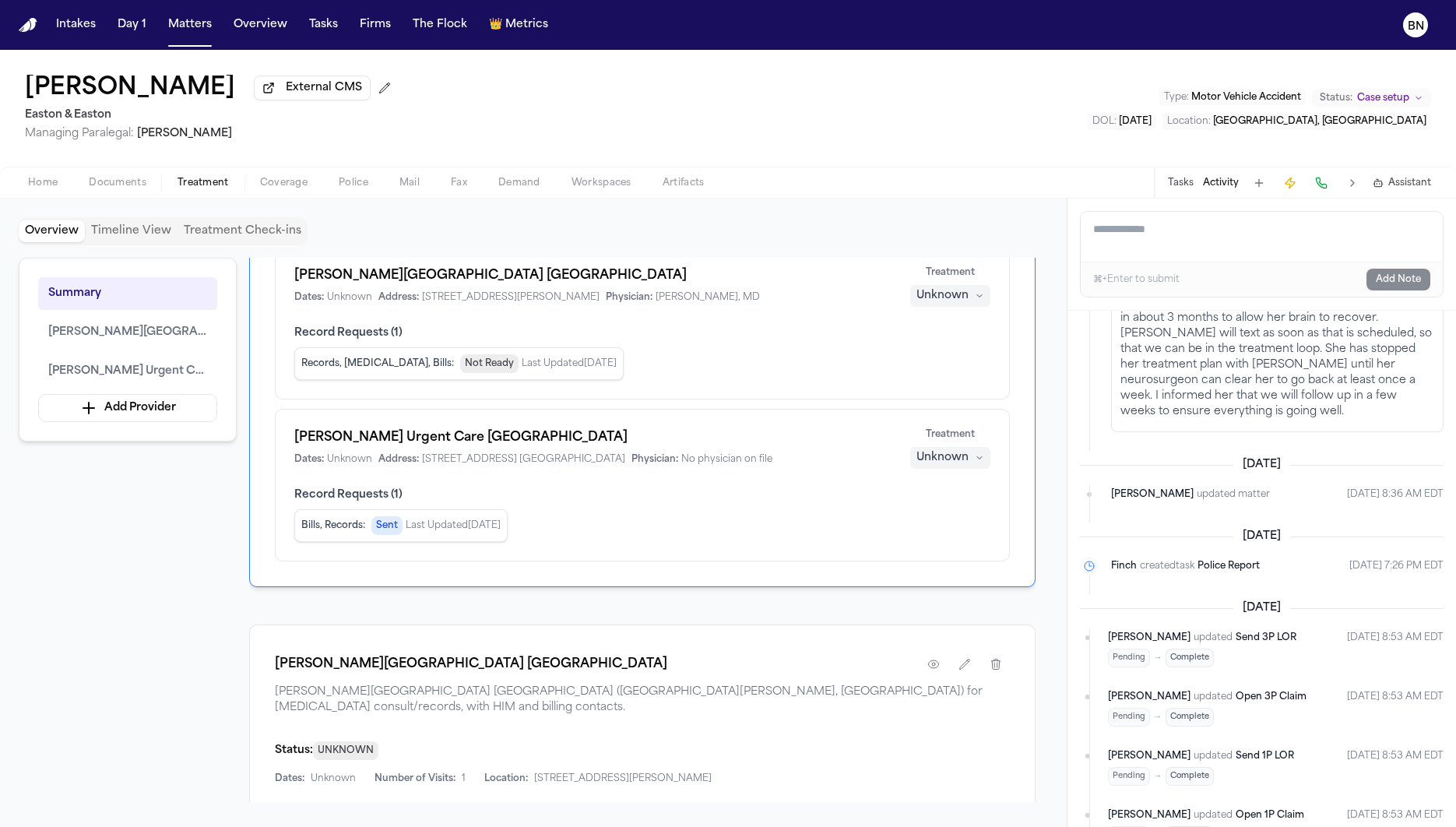
scroll to position [17, 0]
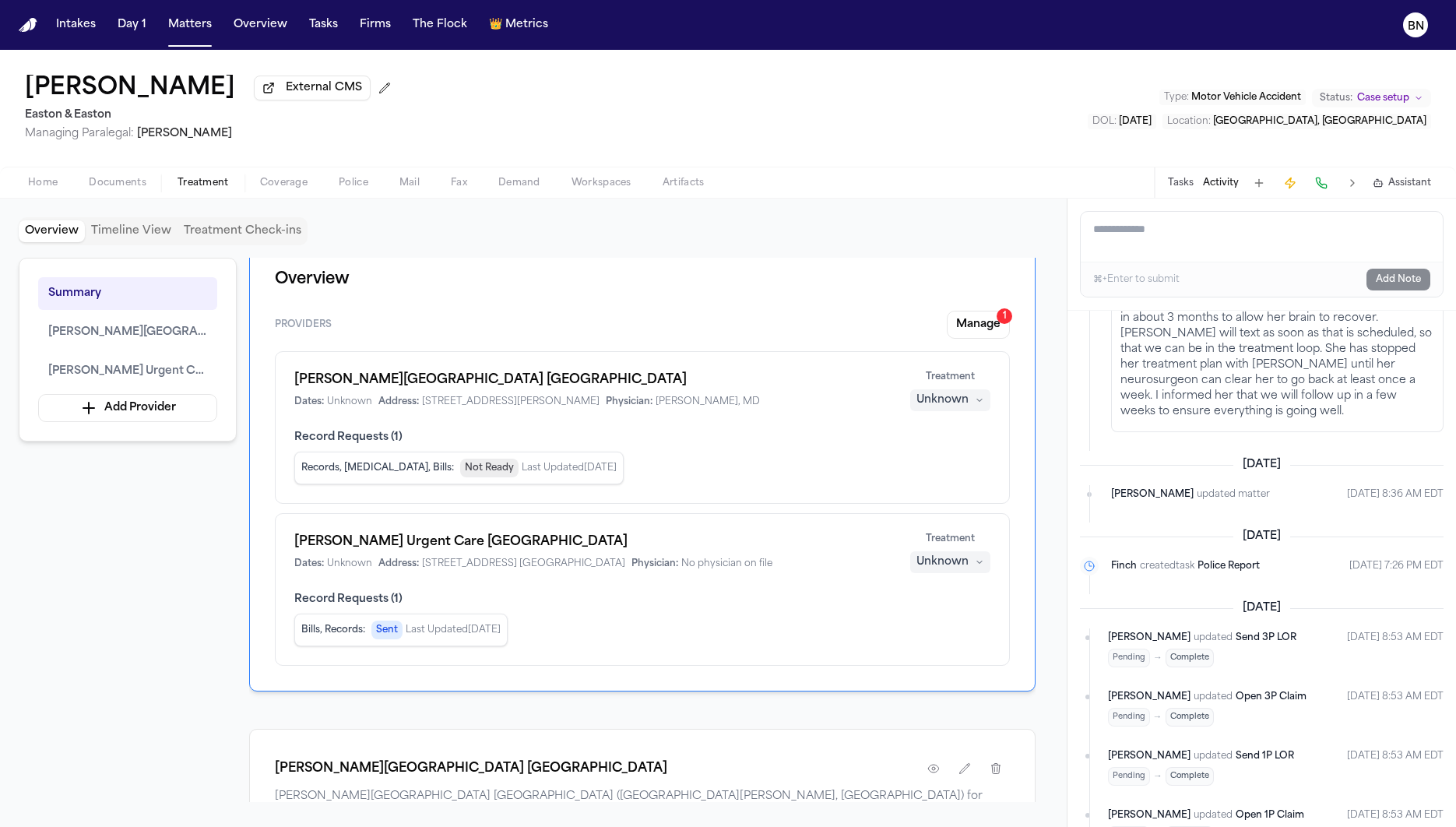
click at [950, 404] on div "Unknown" at bounding box center [942, 400] width 52 height 16
click at [962, 465] on span "Completed" at bounding box center [931, 460] width 61 height 16
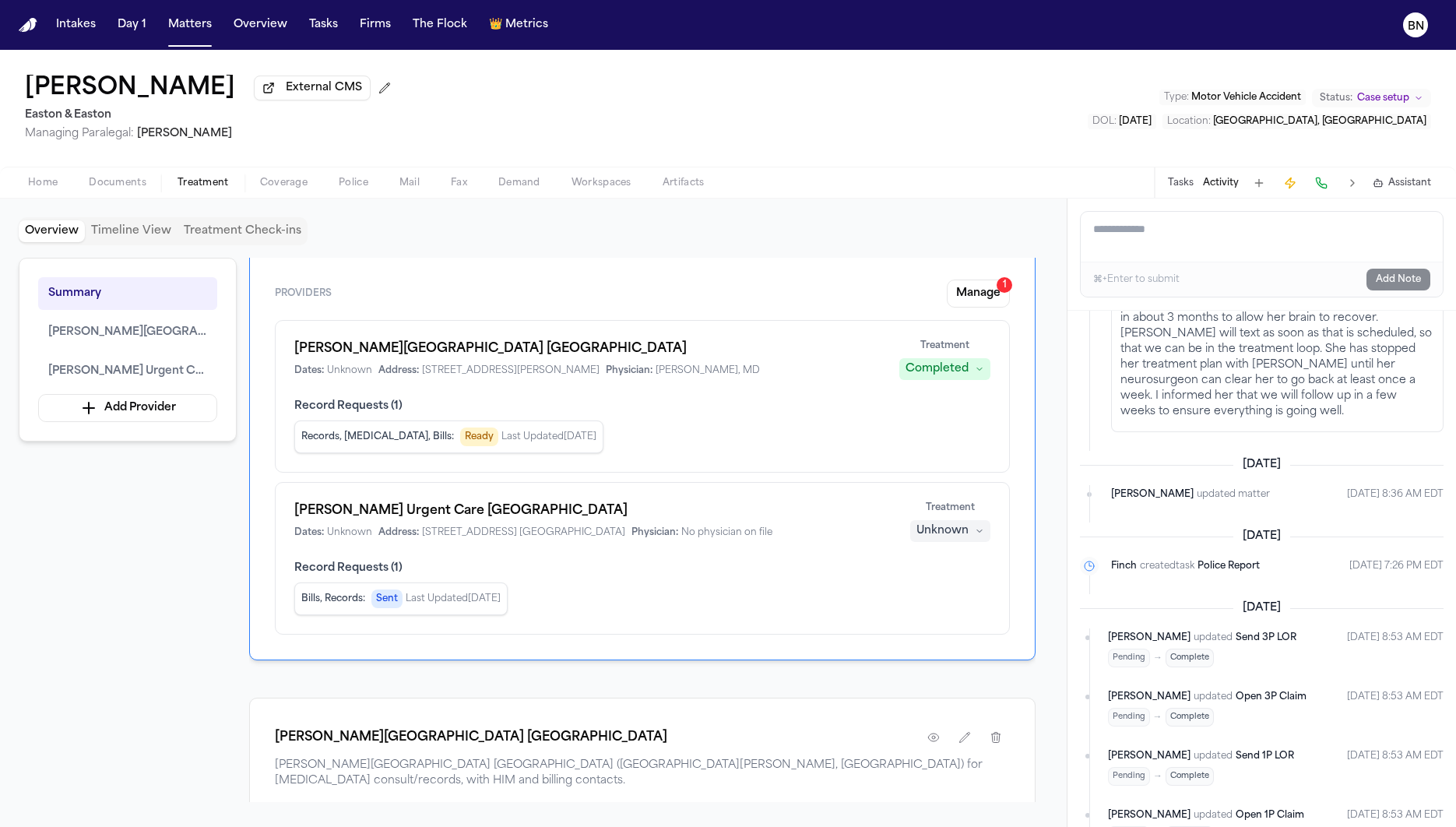
scroll to position [80, 0]
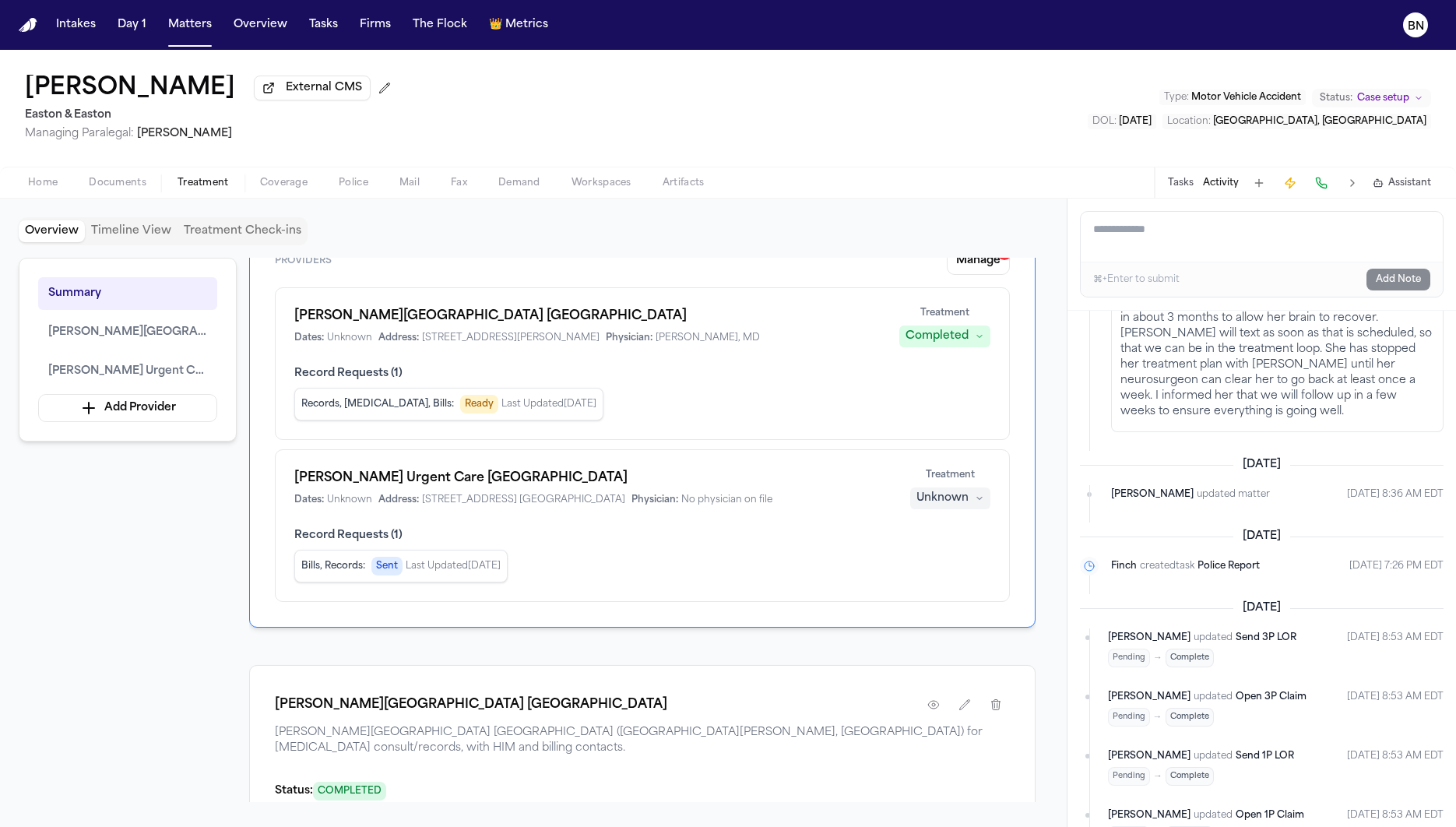
click at [1174, 200] on div "Isabella Rodriguez External CMS Easton & Easton Managing Paralegal: Thea Feeney…" at bounding box center [728, 439] width 1456 height 777
click at [1174, 198] on div "Tasks Activity Assistant" at bounding box center [1298, 183] width 290 height 30
click at [1176, 185] on button "Tasks" at bounding box center [1180, 183] width 25 height 13
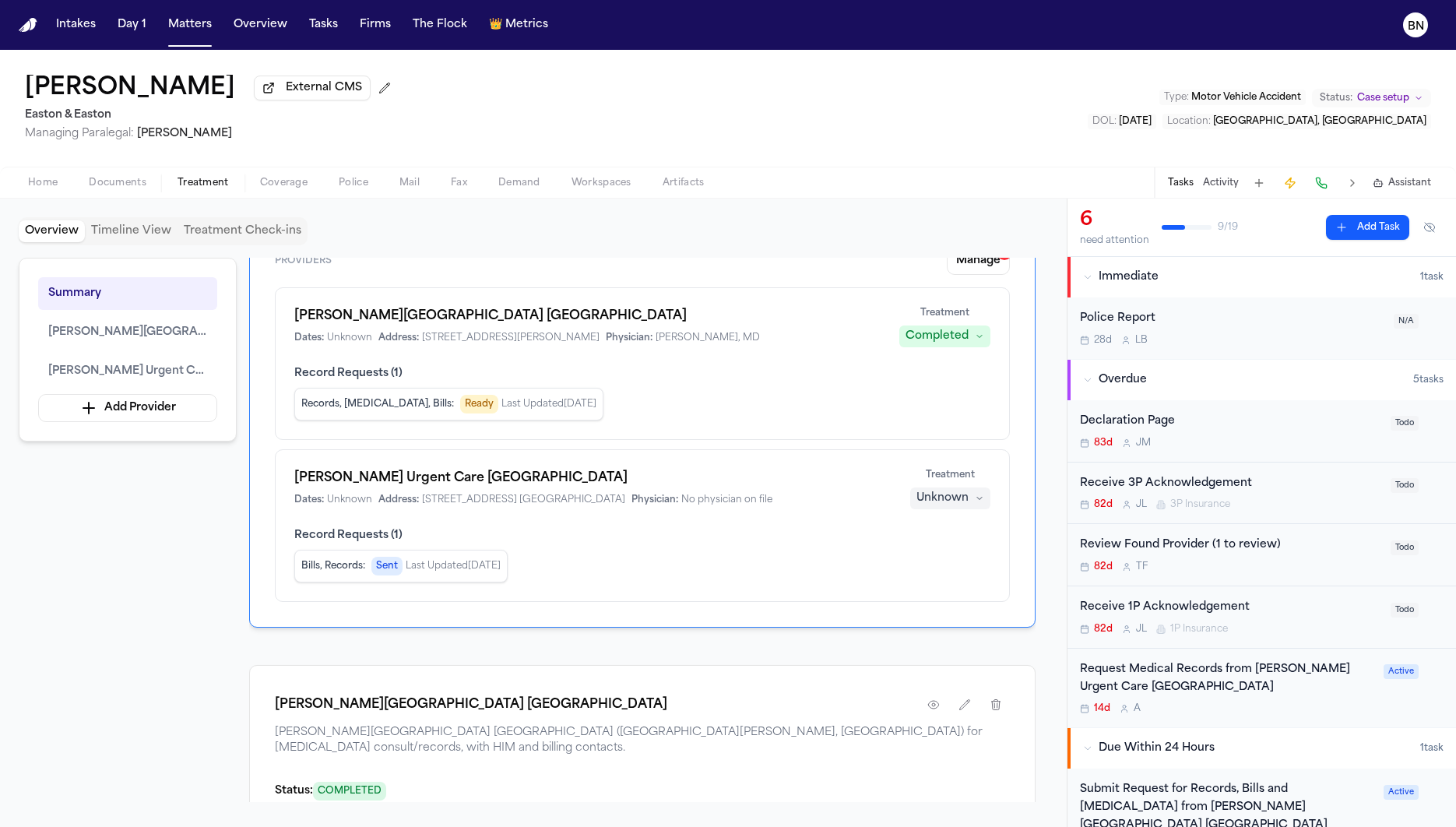
scroll to position [0, 0]
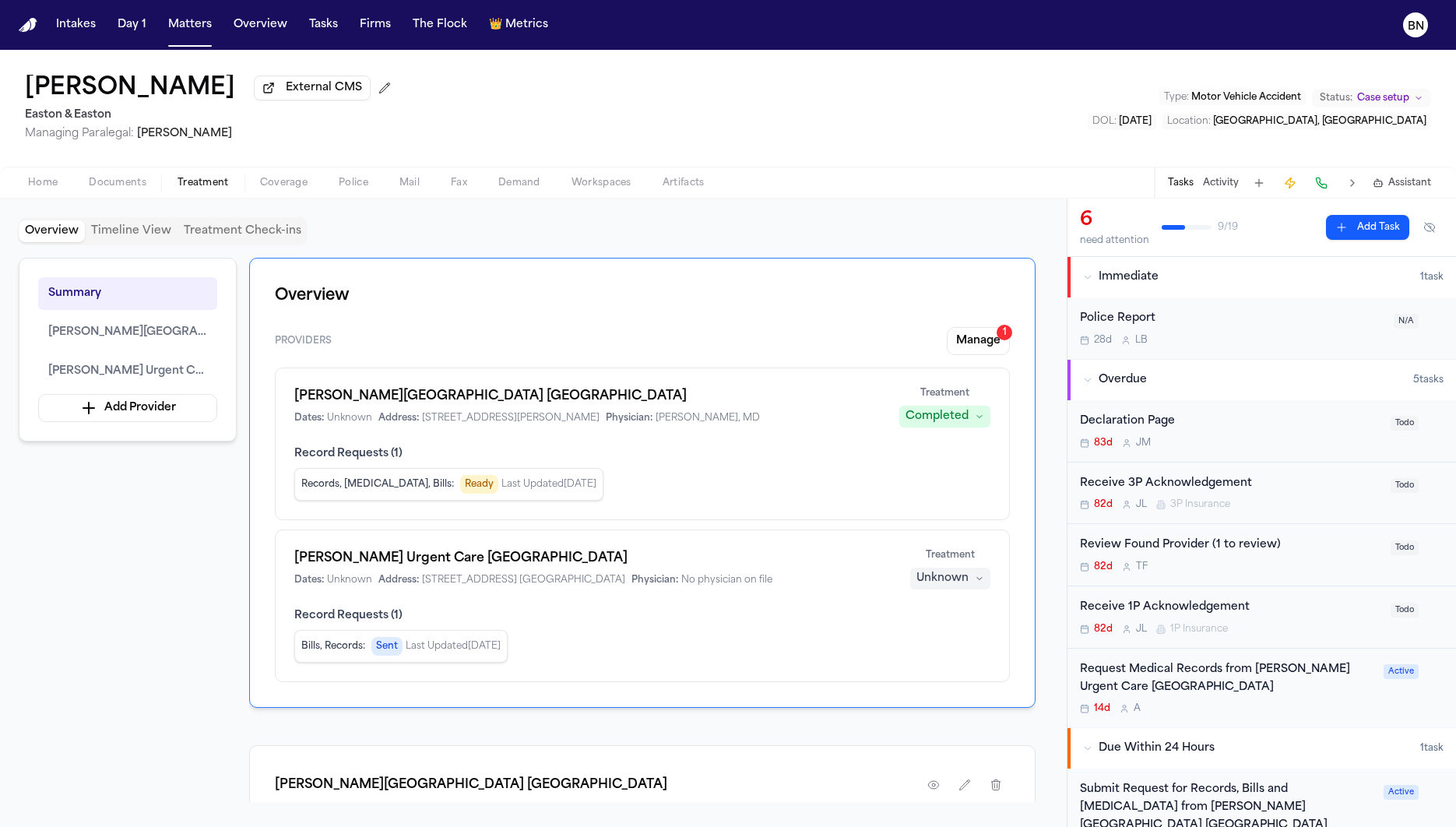
click at [1198, 334] on div "Police Report 28d L B" at bounding box center [1231, 328] width 304 height 37
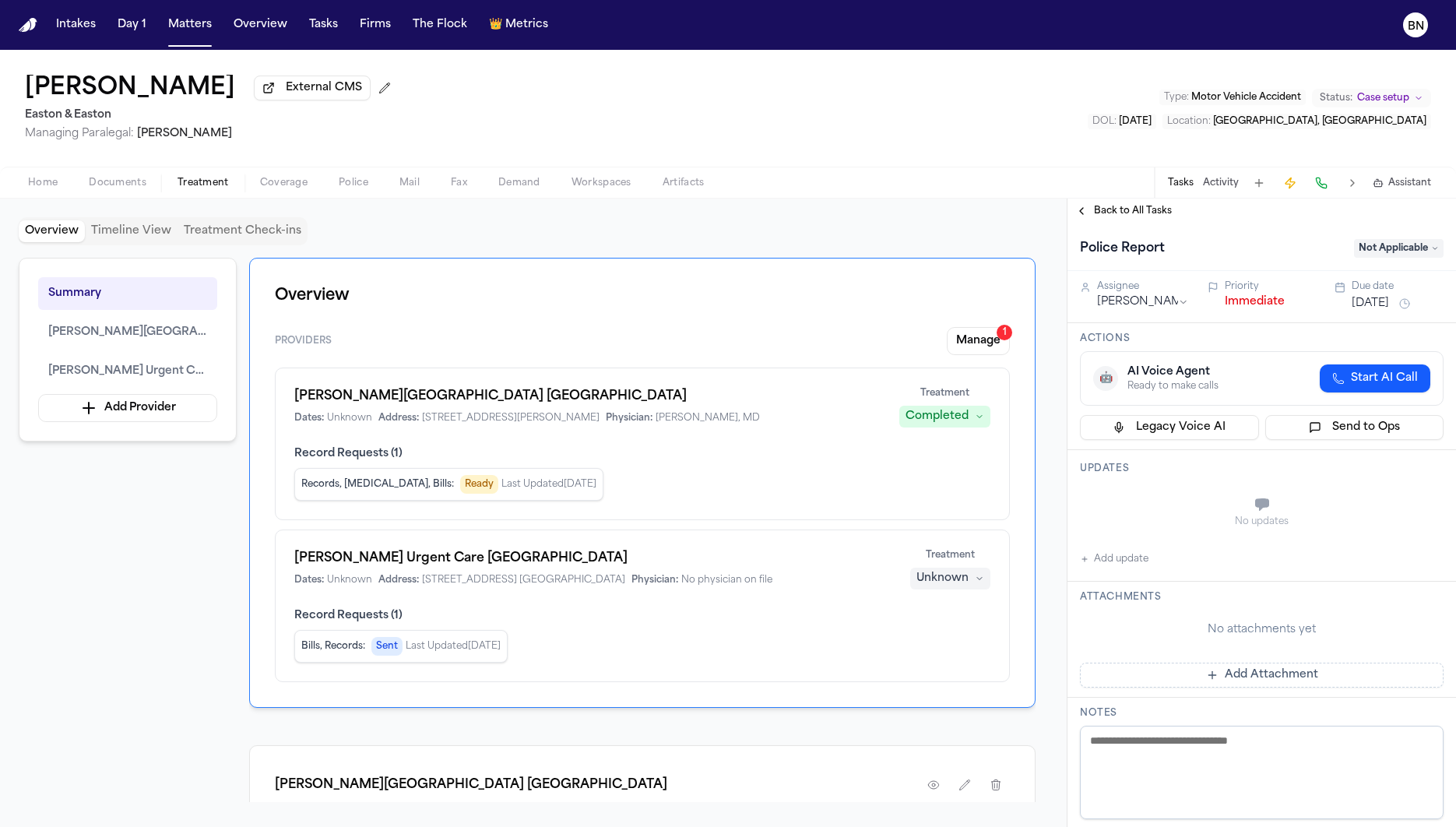
click at [1020, 190] on div "Home Documents Treatment Coverage Police Mail Fax Demand Workspaces Artifacts T…" at bounding box center [728, 182] width 1456 height 31
click at [826, 134] on div "Isabella Rodriguez External CMS Easton & Easton Managing Paralegal: Thea Feeney…" at bounding box center [728, 108] width 1456 height 117
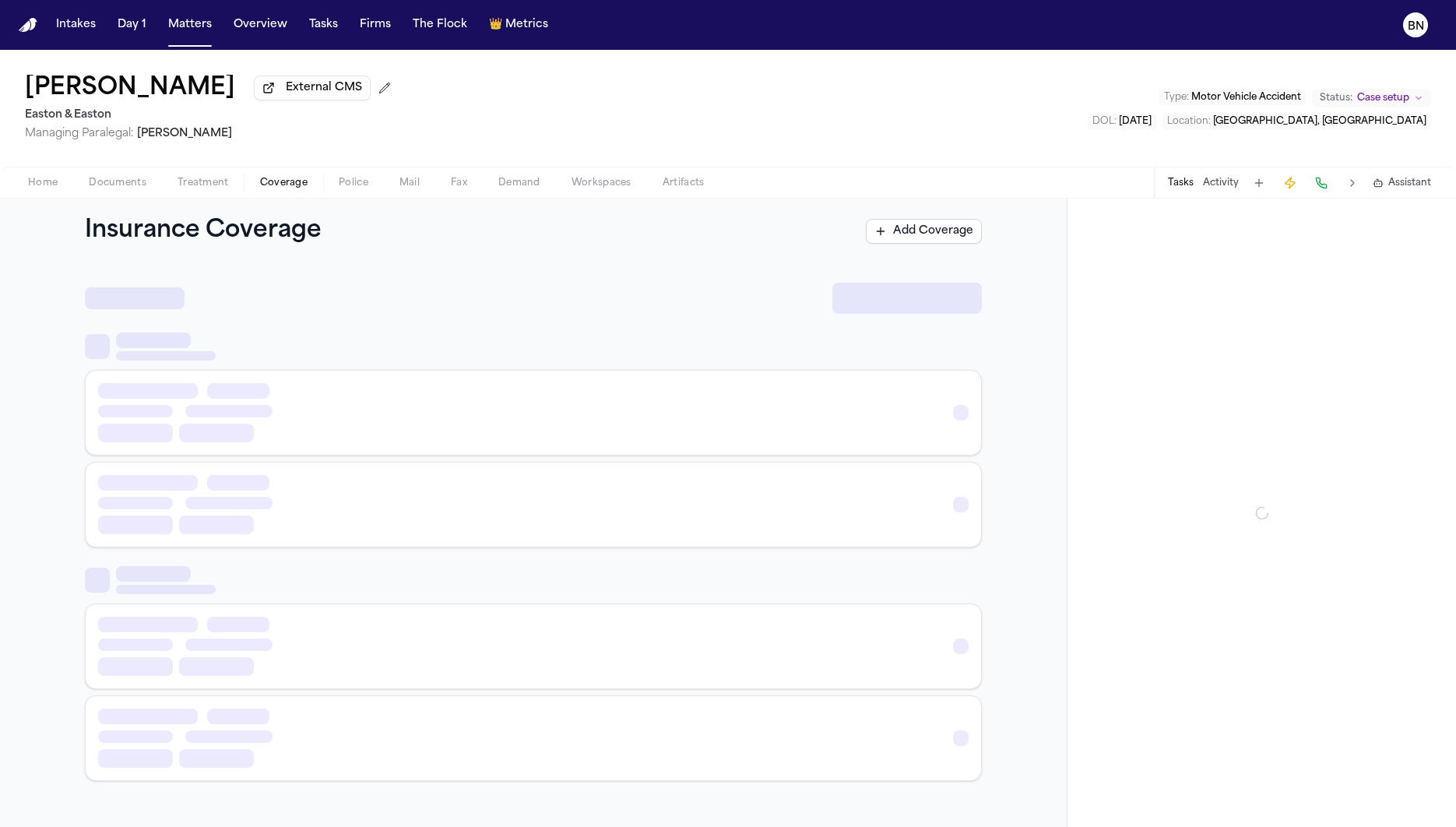
click at [269, 187] on span "Coverage" at bounding box center [284, 183] width 48 height 13
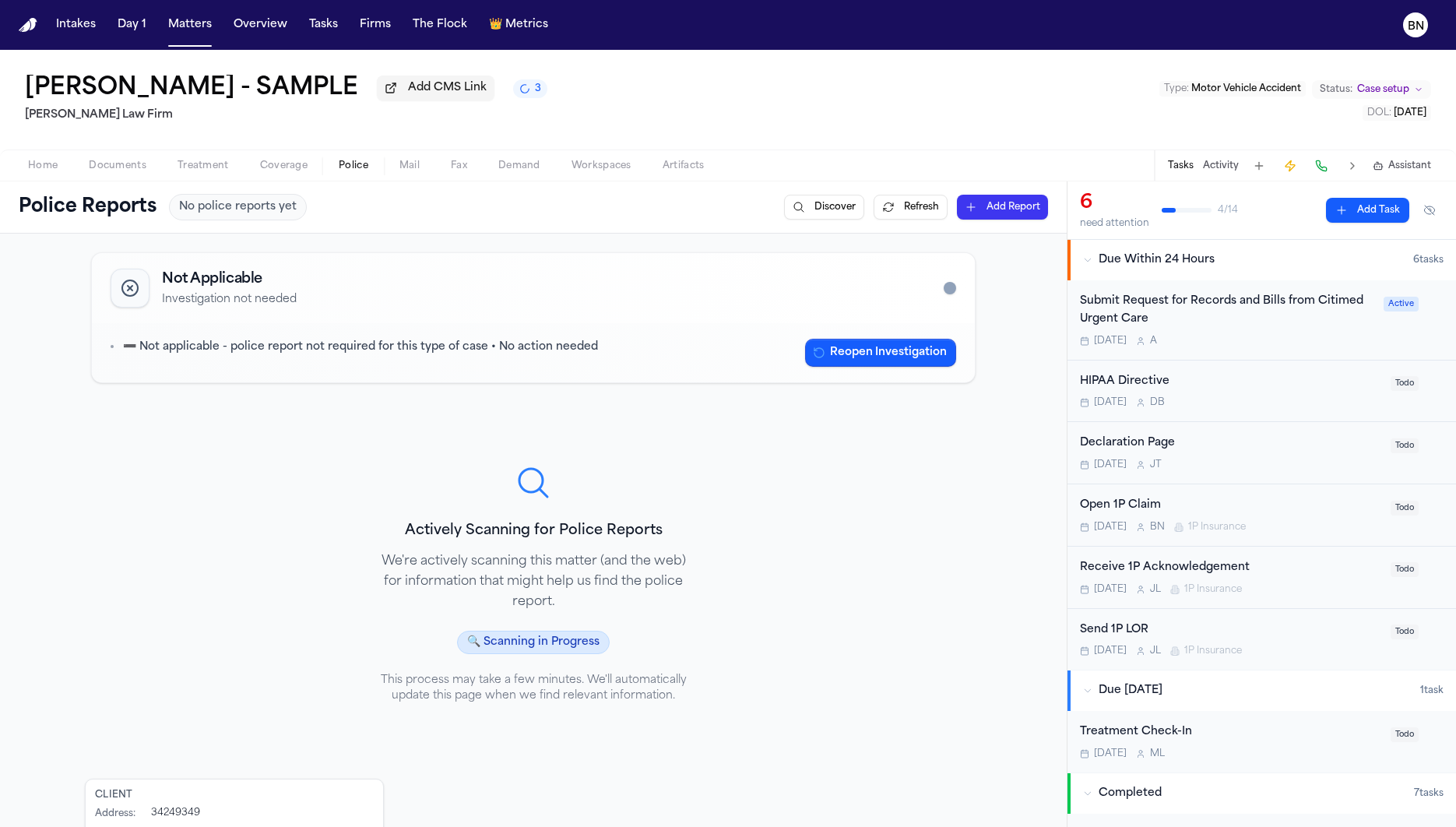
click at [910, 205] on button "Refresh" at bounding box center [910, 207] width 74 height 25
click at [531, 98] on button "3" at bounding box center [530, 89] width 34 height 19
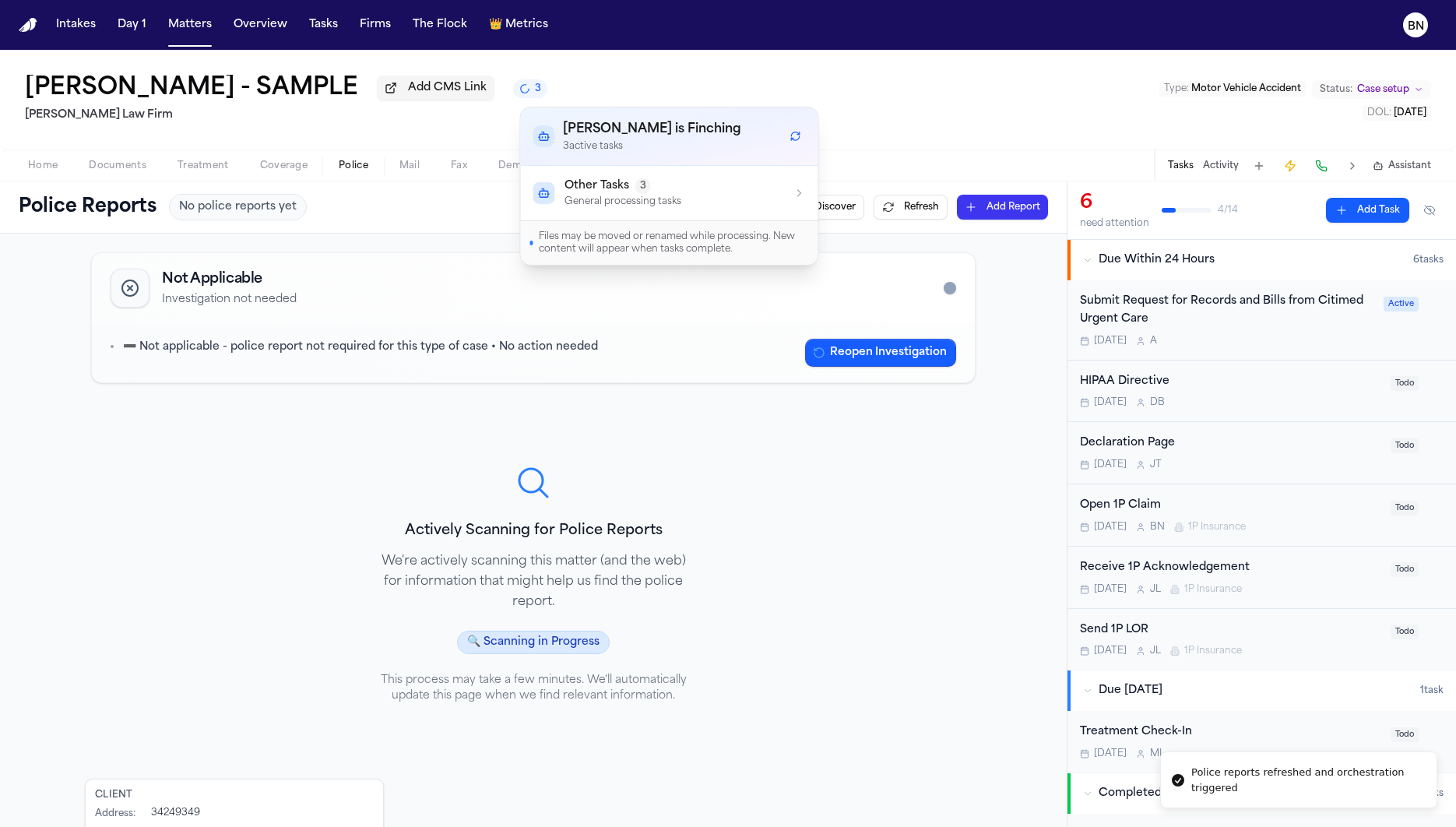
click at [798, 198] on icon "button" at bounding box center [800, 193] width 13 height 13
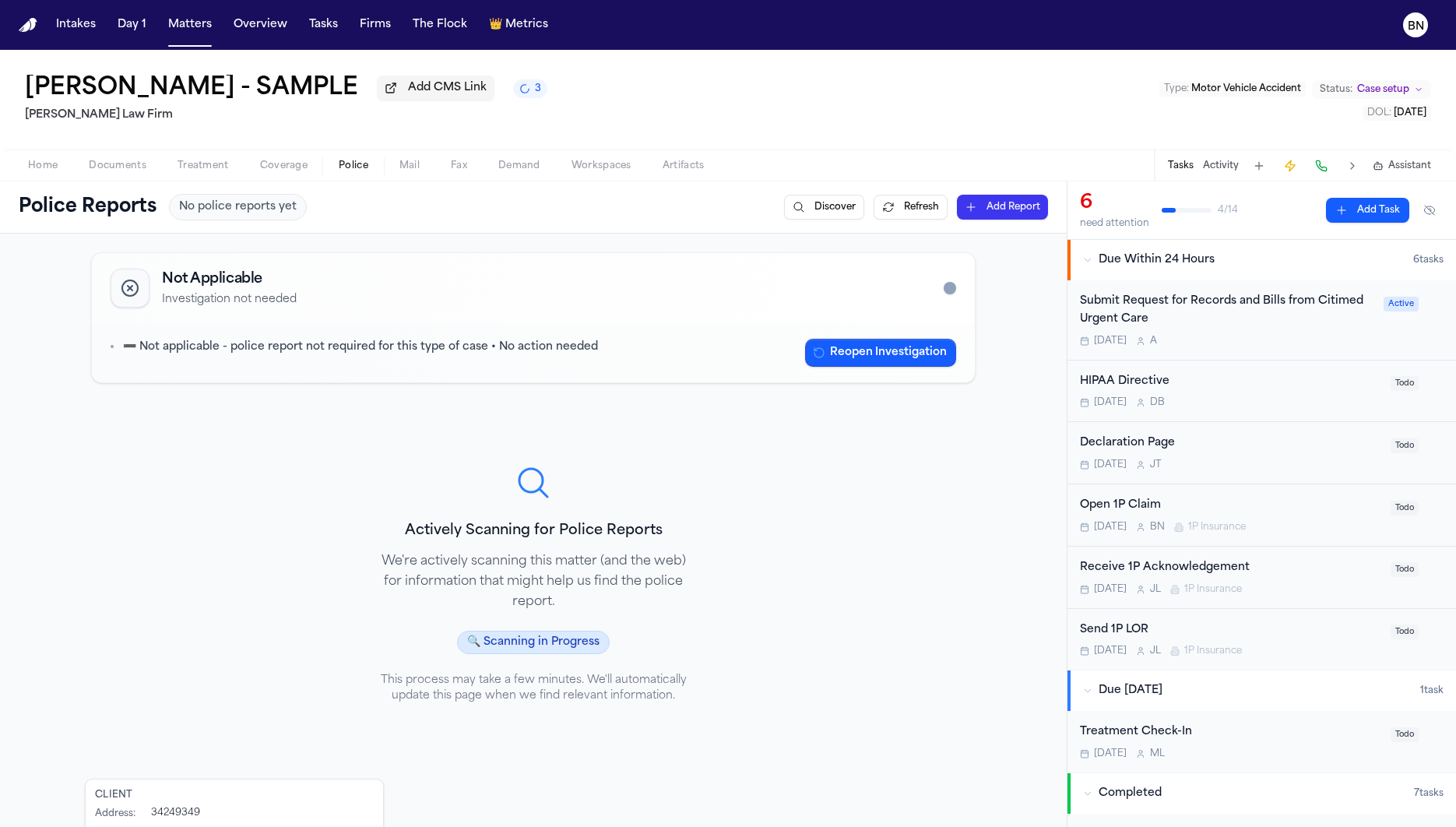
click at [725, 579] on div "Not Applicable Investigation not needed ➖ Not applicable - police report not re…" at bounding box center [533, 577] width 897 height 662
click at [879, 211] on button "Refresh" at bounding box center [910, 207] width 74 height 25
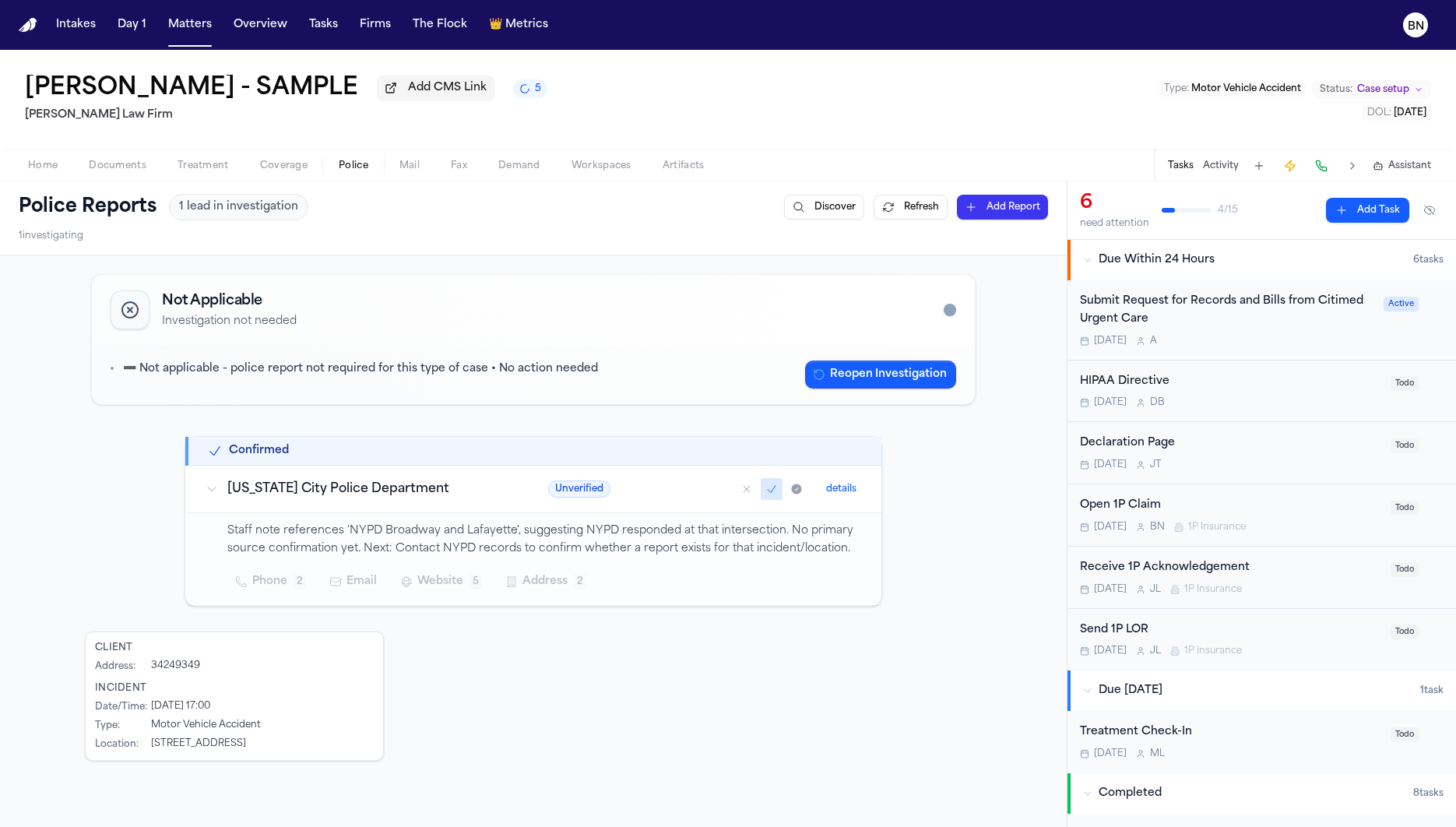
click at [481, 491] on h3 "[US_STATE] City Police Department" at bounding box center [369, 489] width 284 height 19
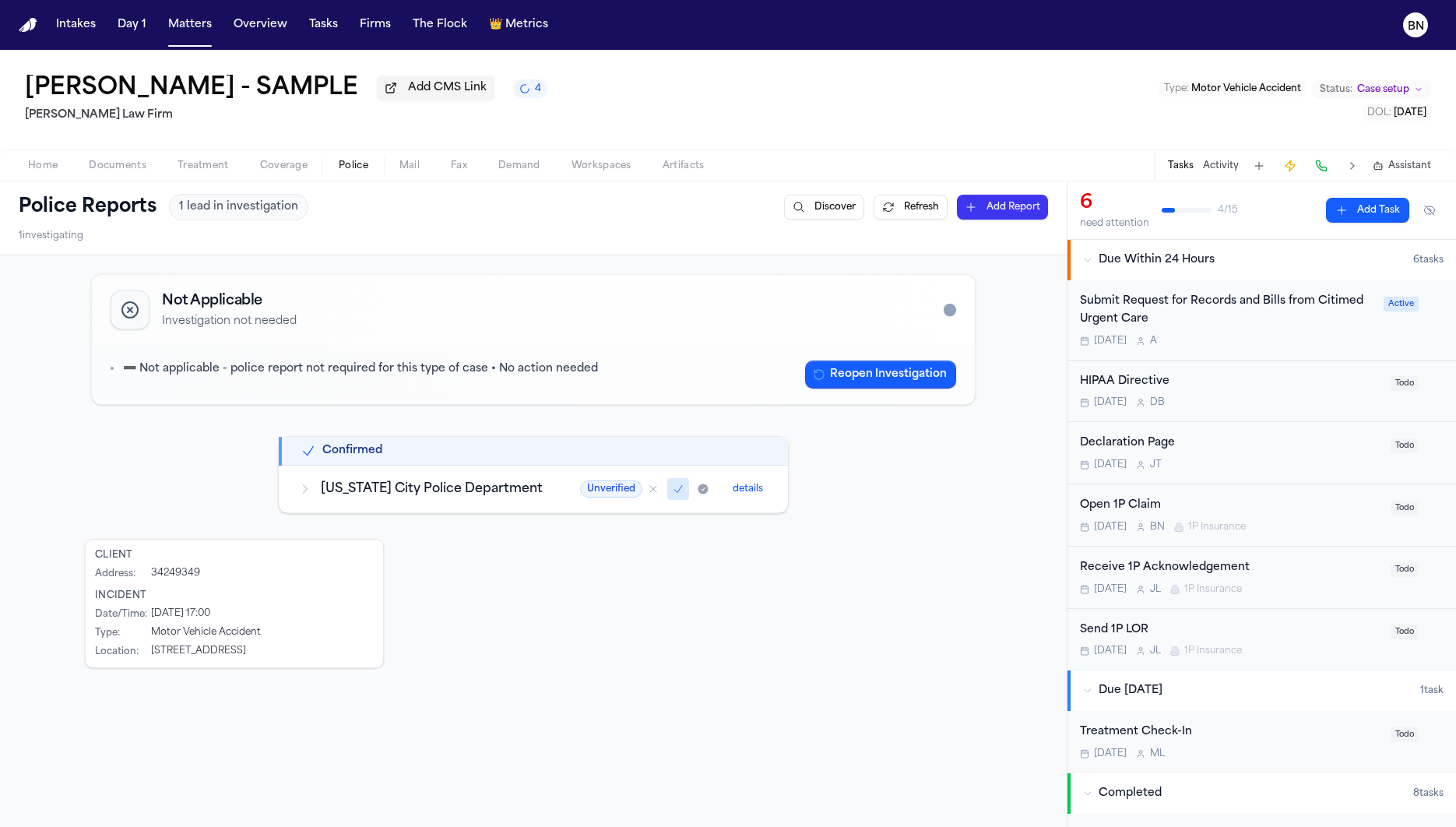
click at [481, 491] on h3 "New York City Police Department" at bounding box center [431, 489] width 222 height 19
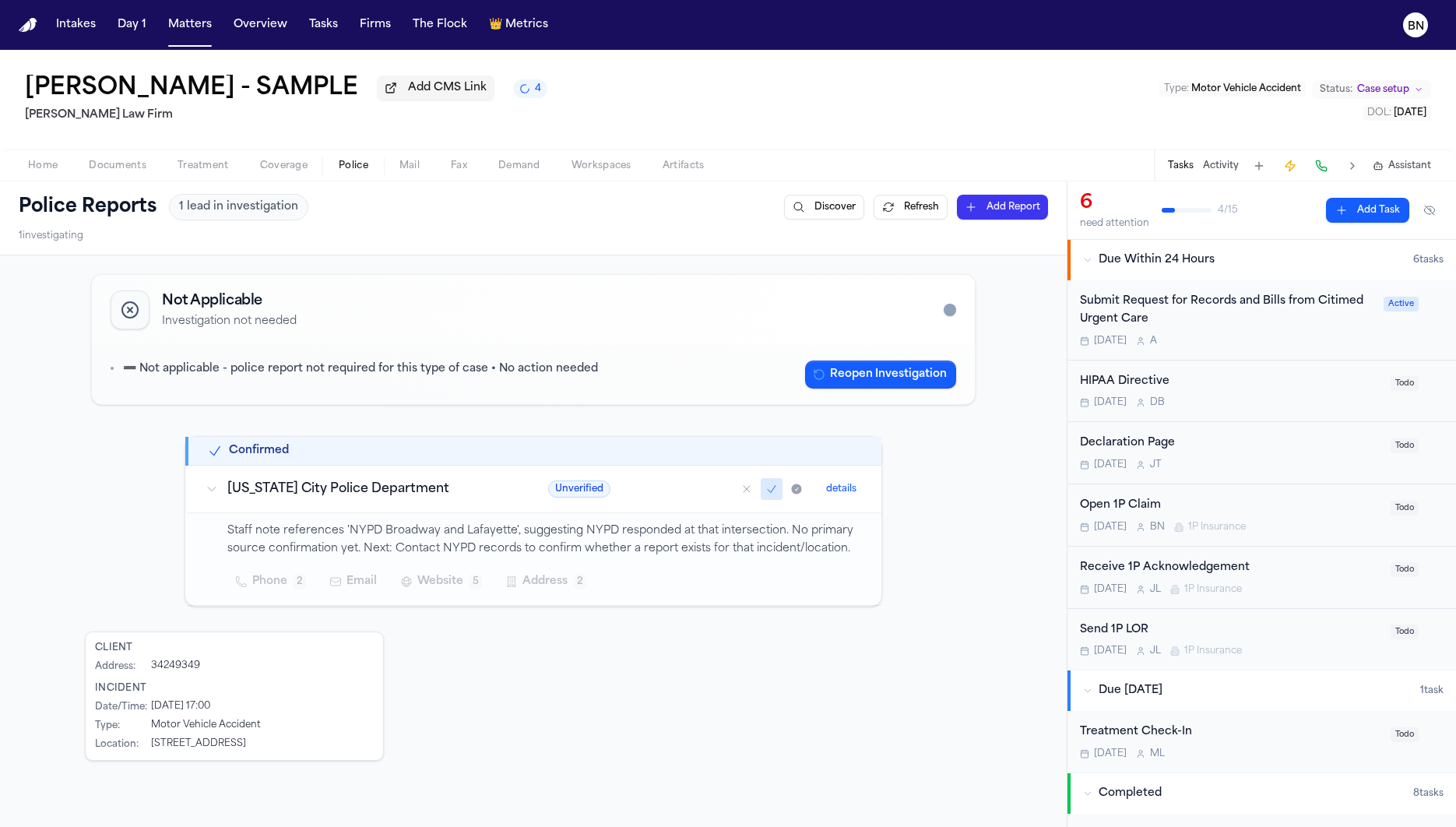
click at [833, 490] on button "details" at bounding box center [841, 489] width 43 height 19
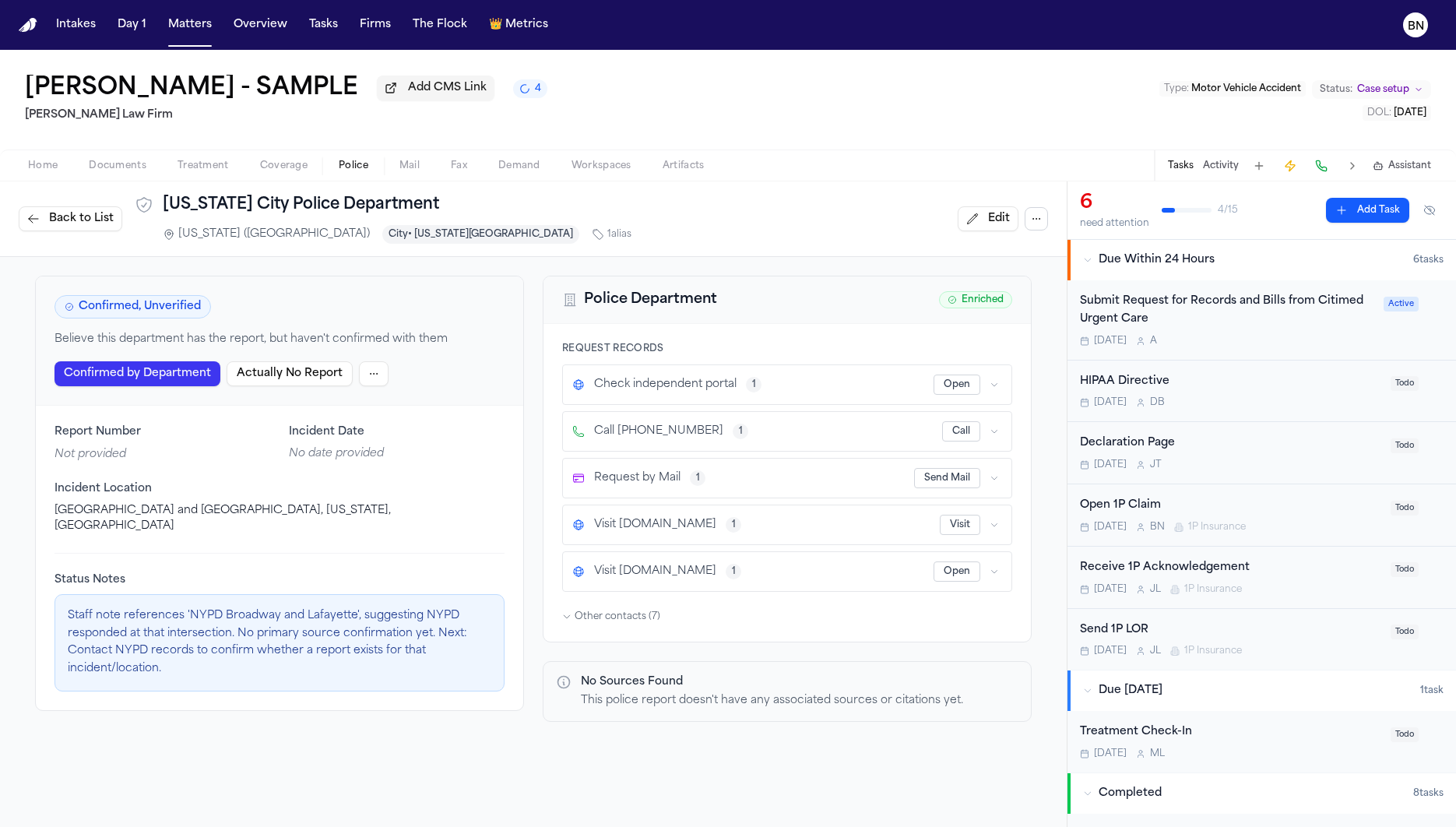
click at [350, 376] on html "Intakes Day 1 Matters Overview Tasks Firms The Flock 👑 Metrics BN Bennett North…" at bounding box center [728, 413] width 1456 height 827
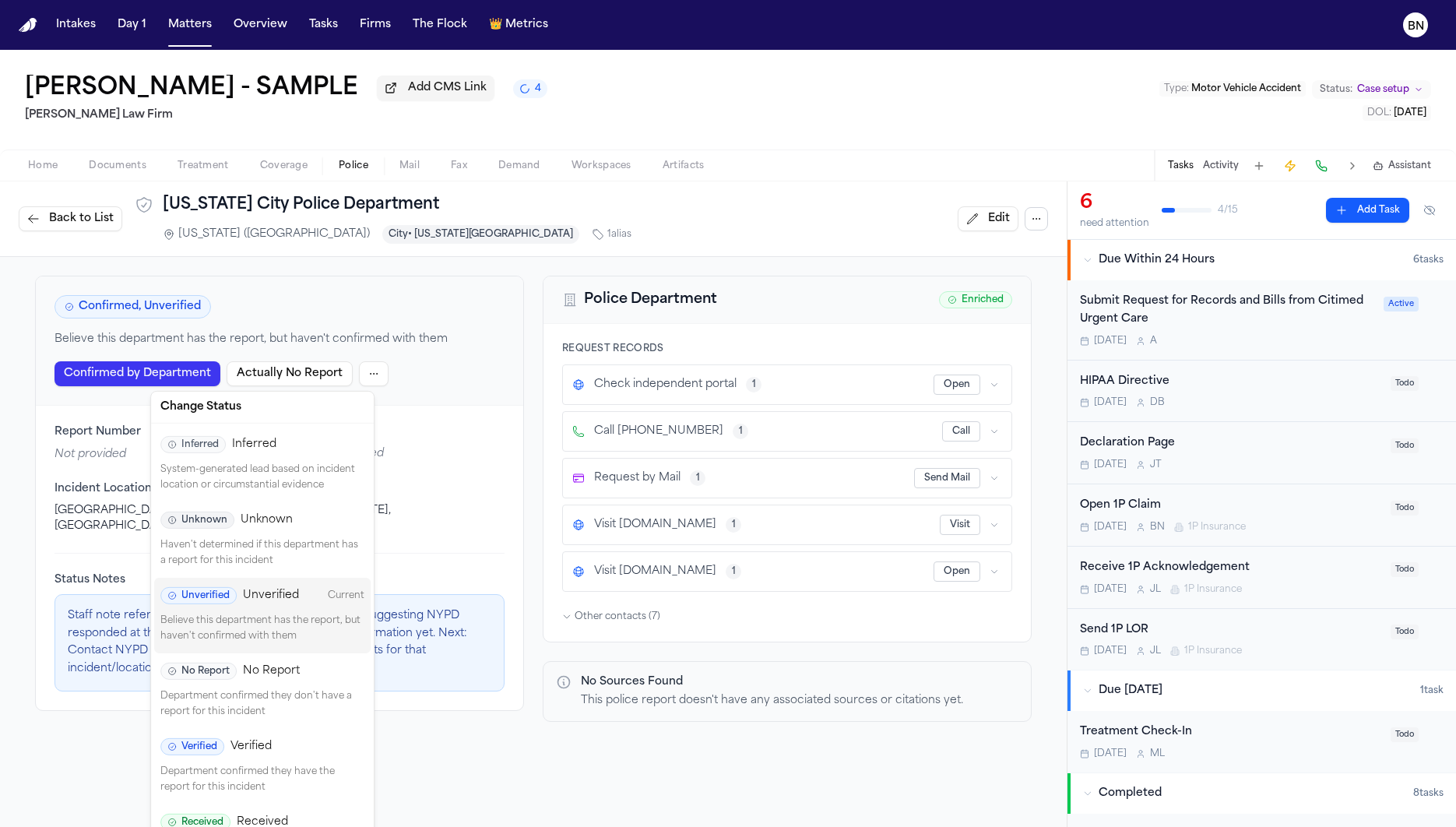
click at [292, 817] on div "Received Received" at bounding box center [262, 822] width 204 height 17
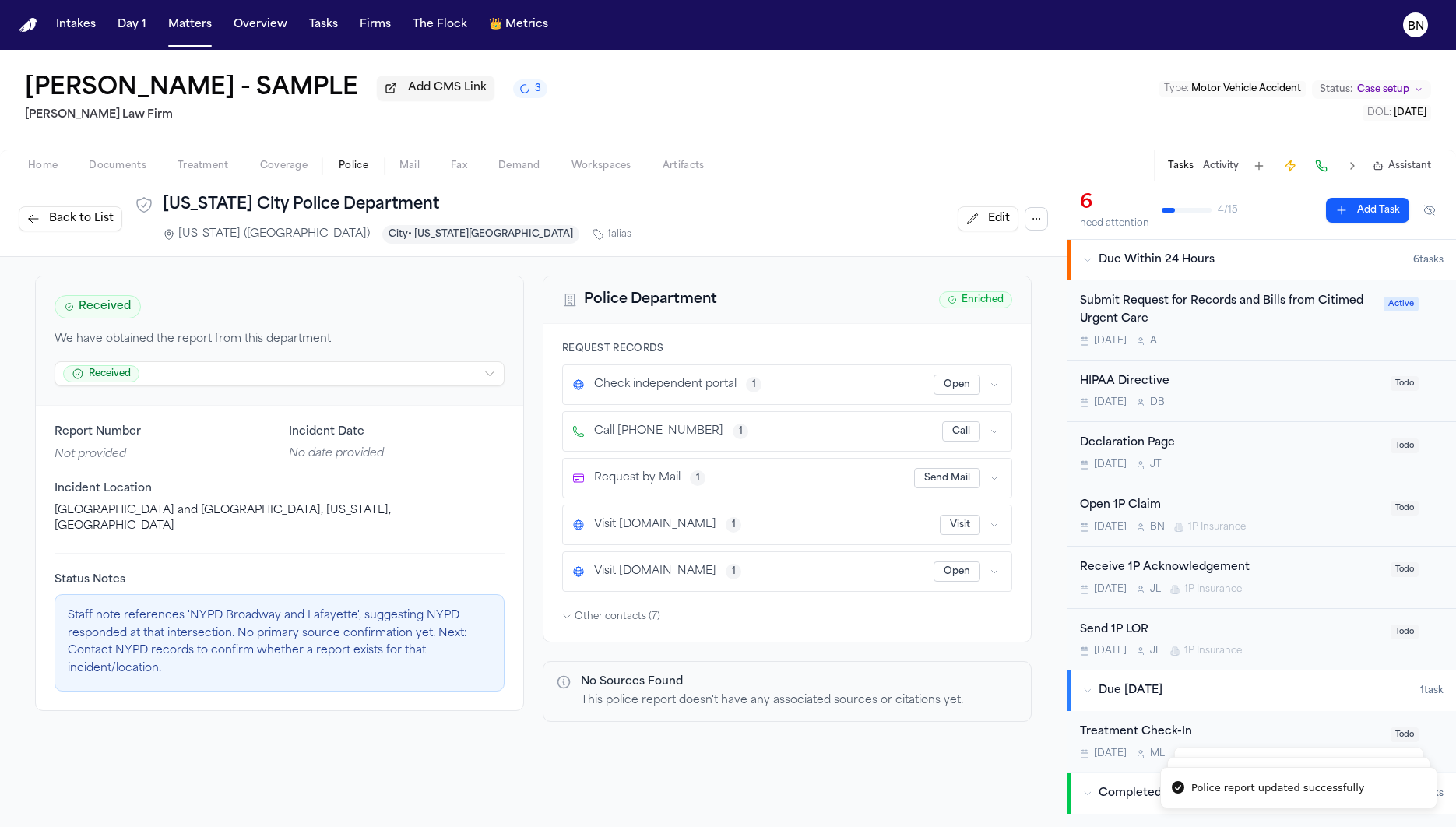
click at [99, 225] on span "Back to List" at bounding box center [81, 219] width 64 height 16
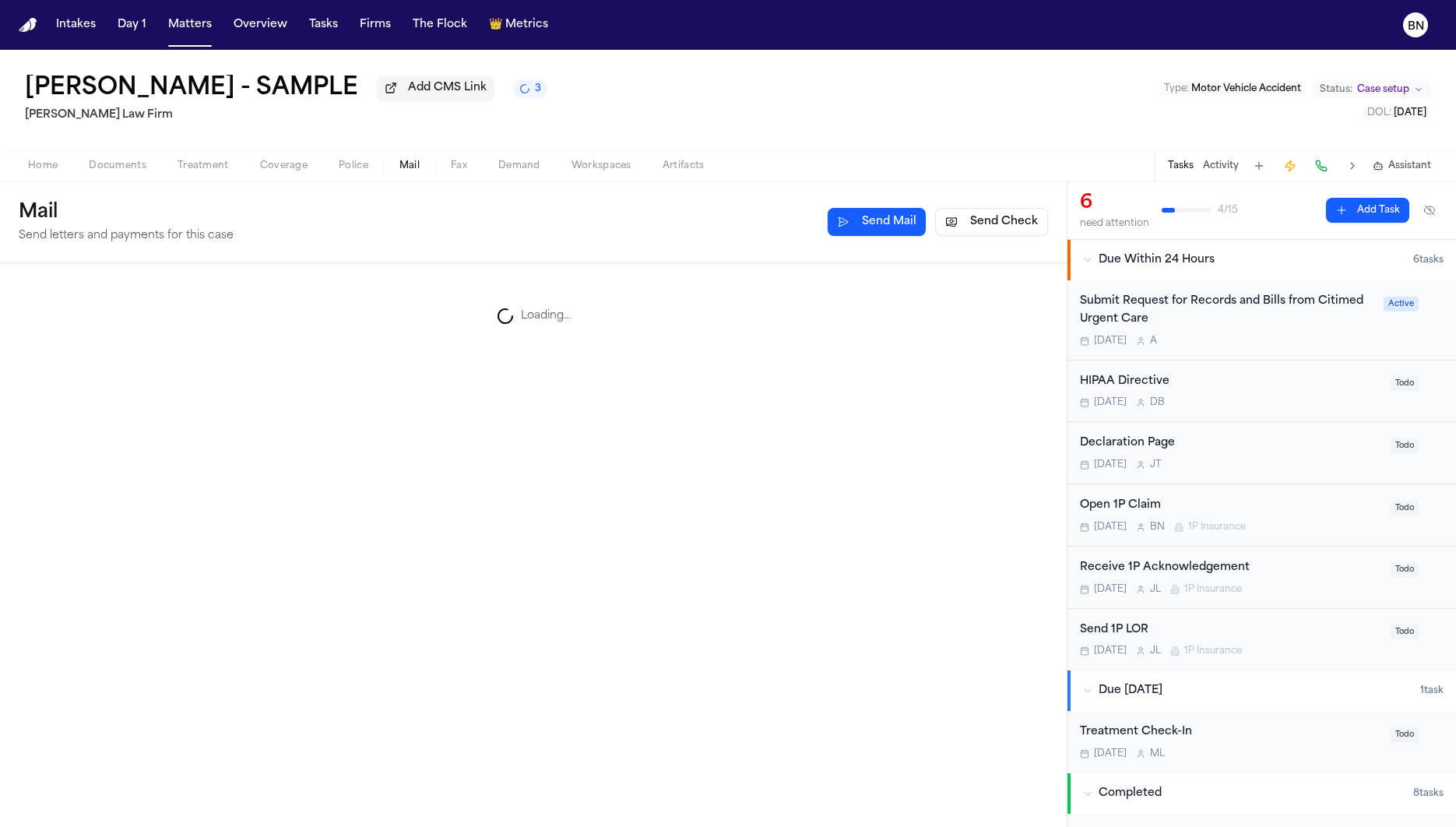
click at [409, 172] on span "Mail" at bounding box center [409, 166] width 20 height 13
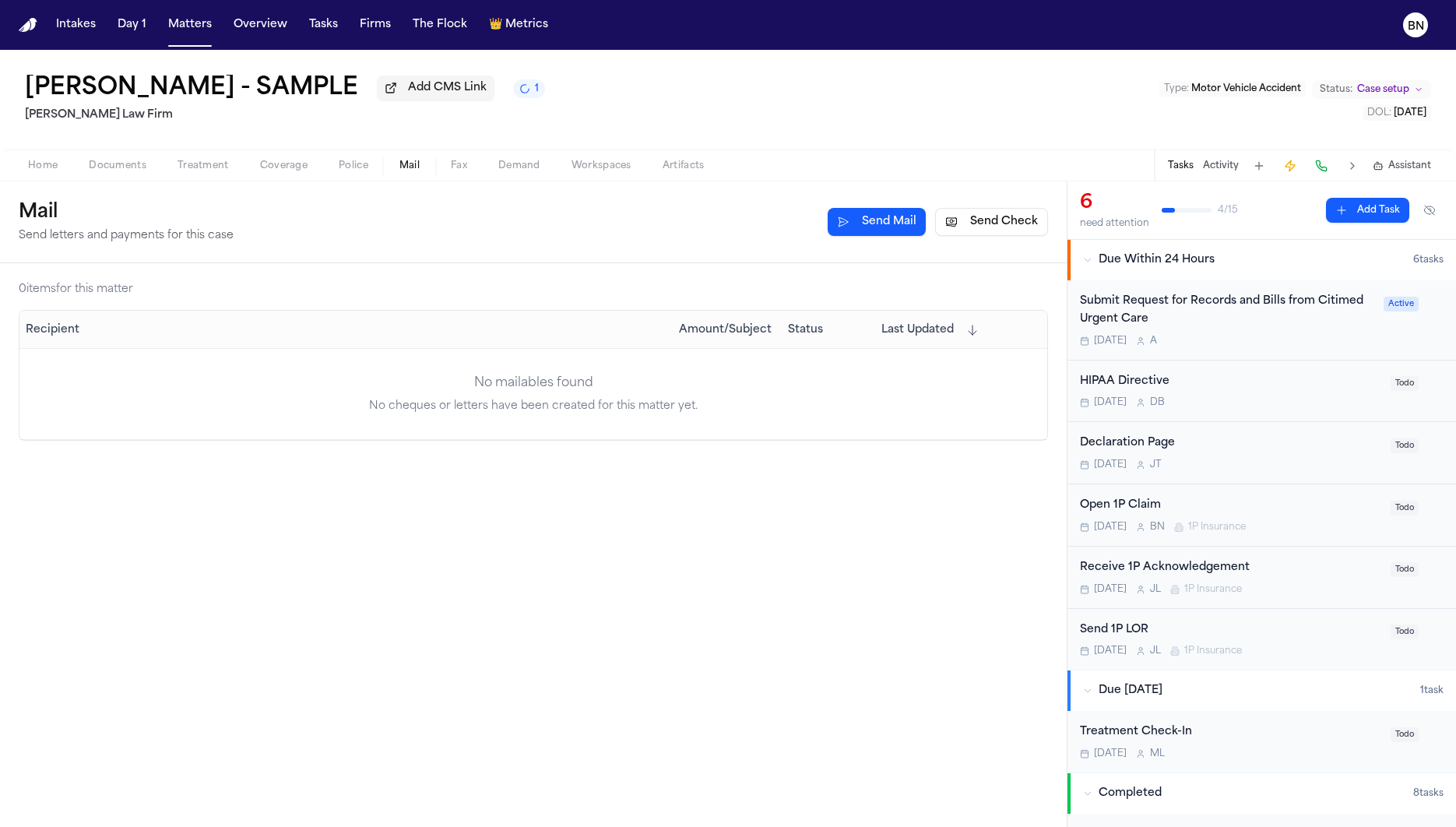
click at [962, 228] on button "Send Check" at bounding box center [991, 222] width 113 height 28
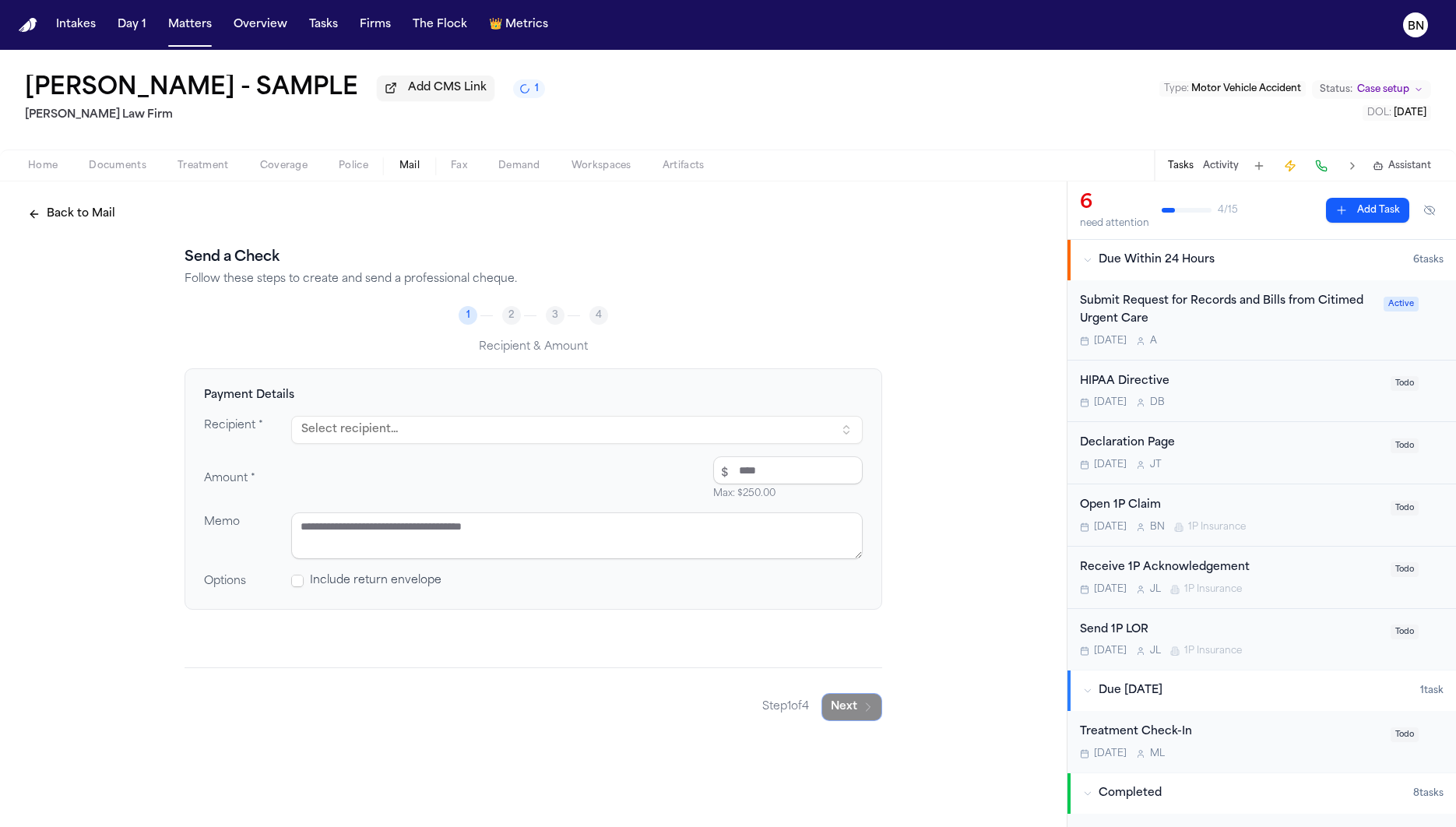
click at [459, 423] on button "Select recipient..." at bounding box center [577, 429] width 571 height 28
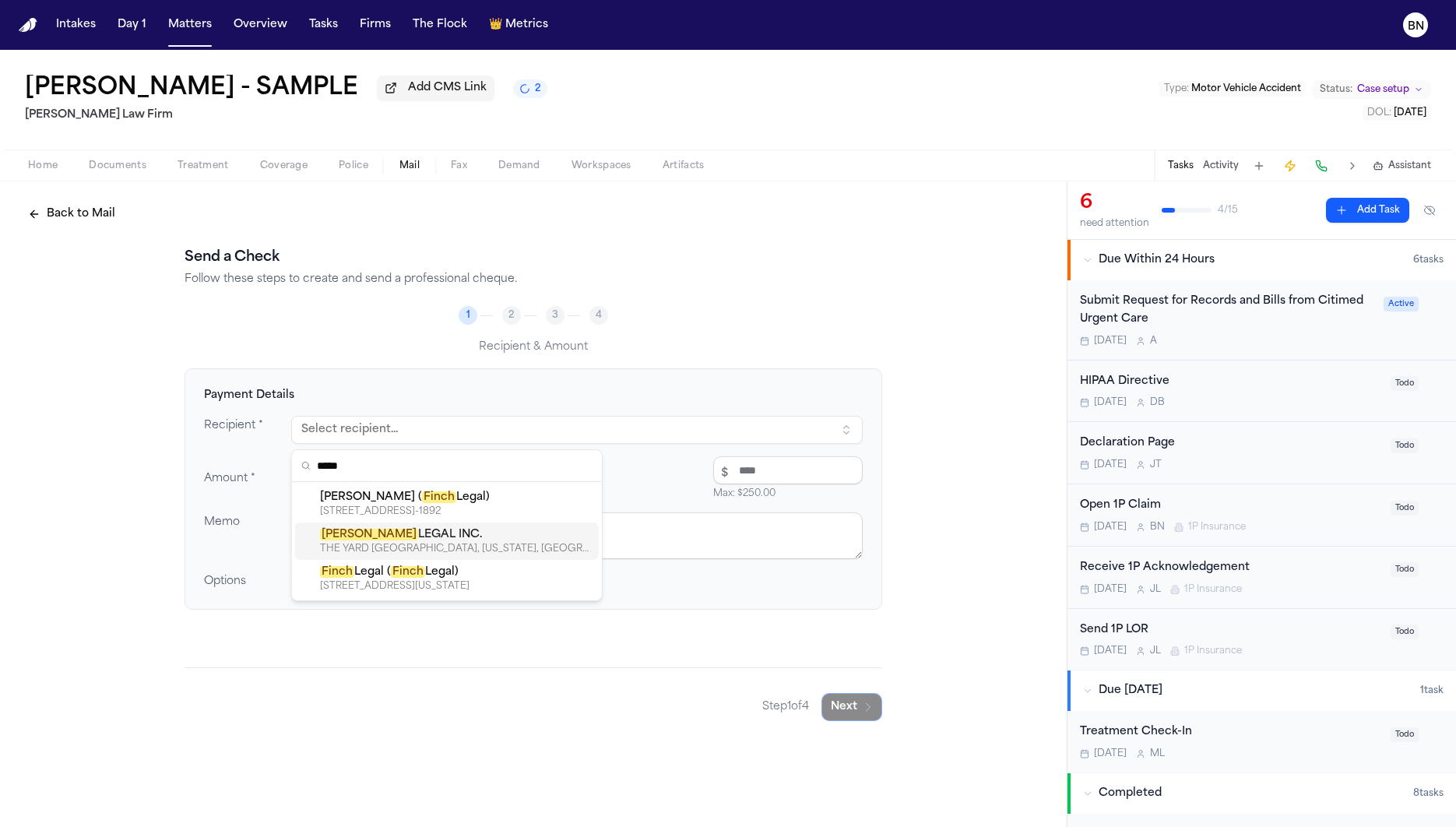
type input "*****"
click at [456, 543] on div "THE YARD FLATIRON SOUTH, NEW YORK, NY, 10001" at bounding box center [456, 549] width 272 height 13
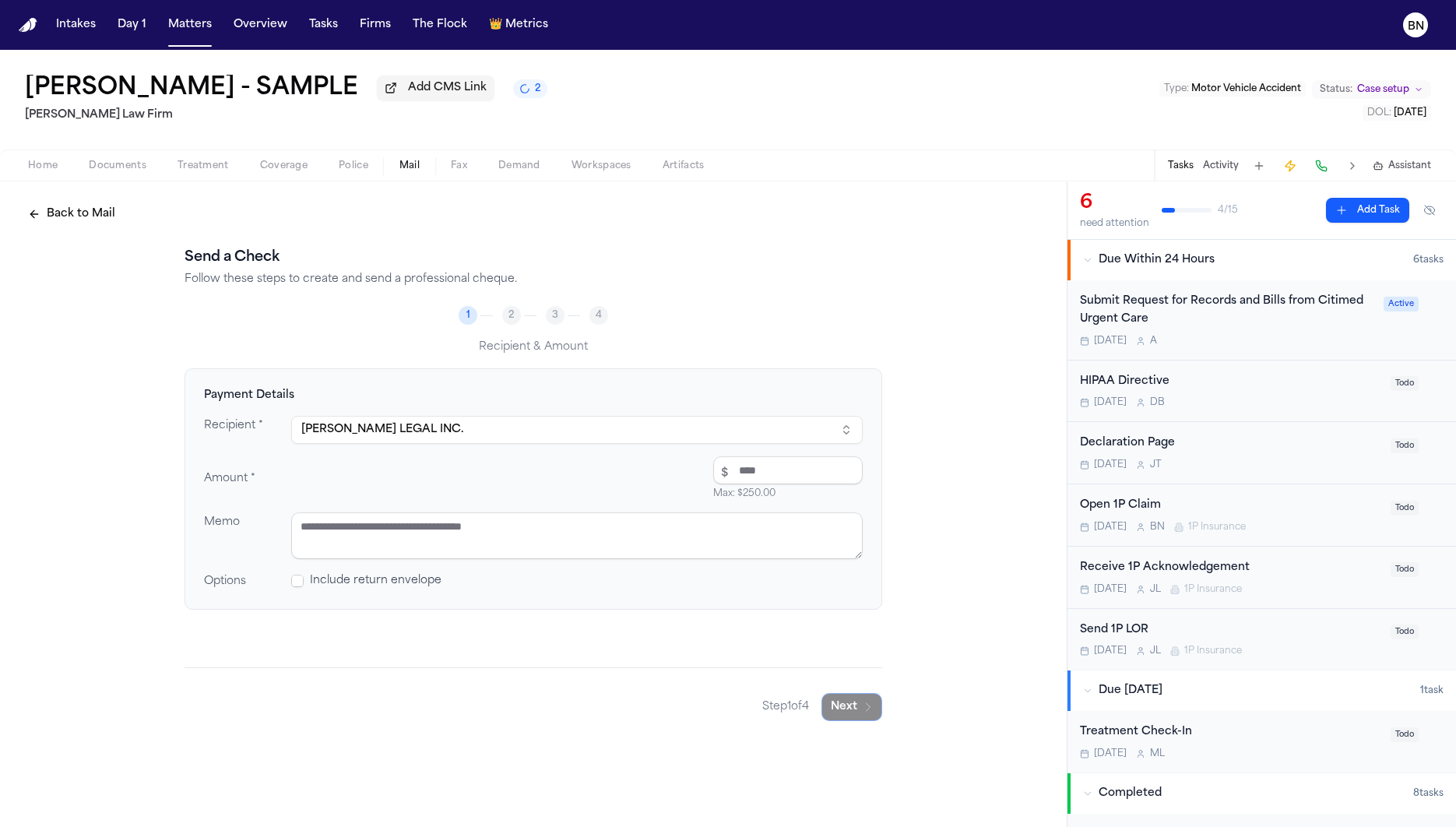
click at [500, 472] on div "Amount * $ Max: $ 250.00" at bounding box center [533, 477] width 658 height 44
click at [1417, 39] on button "BN" at bounding box center [1415, 25] width 44 height 34
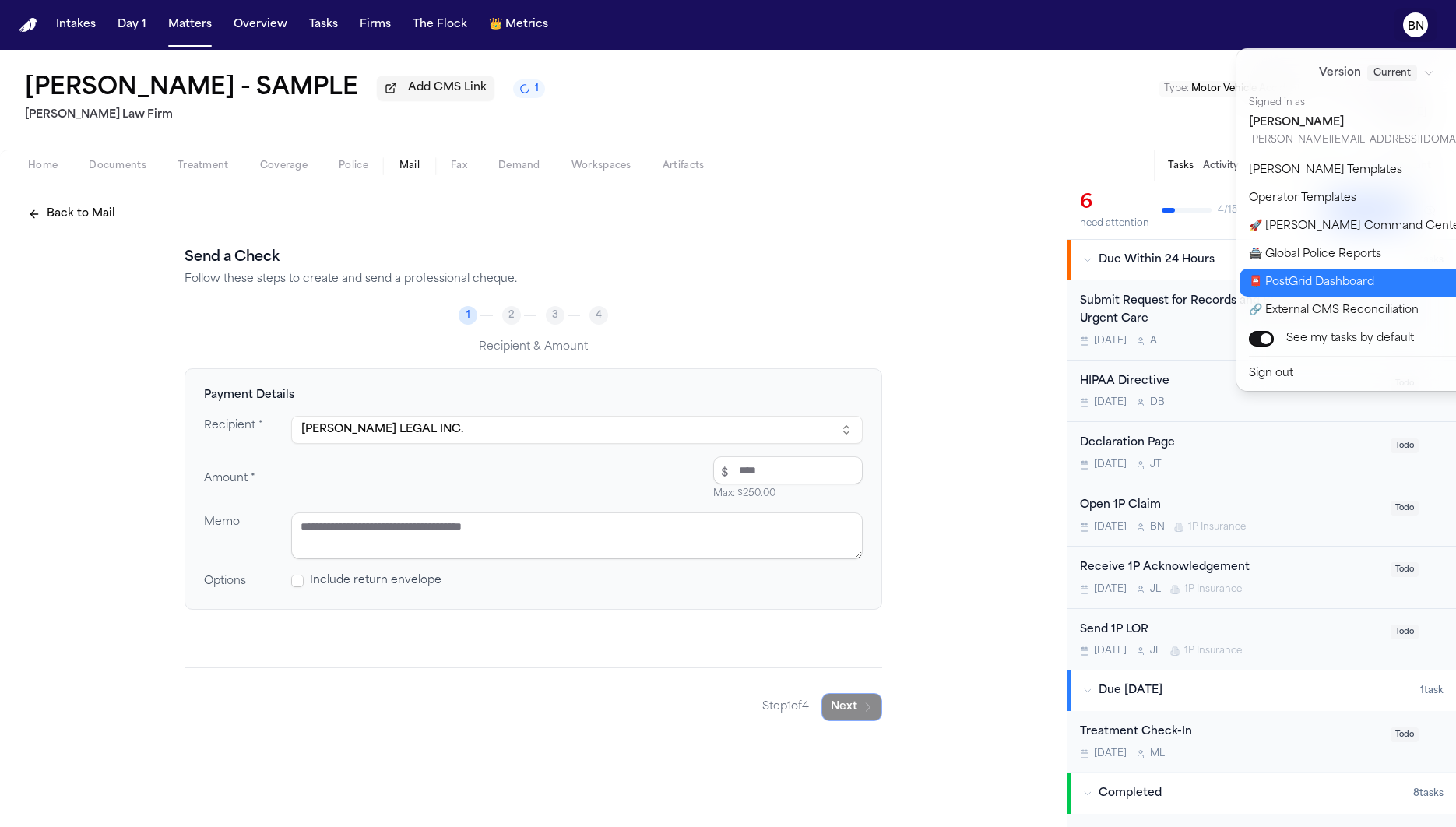
click at [896, 348] on div "Intakes Day 1 Matters Overview Tasks Firms The Flock 👑 Metrics BN Bennett North…" at bounding box center [728, 413] width 1456 height 827
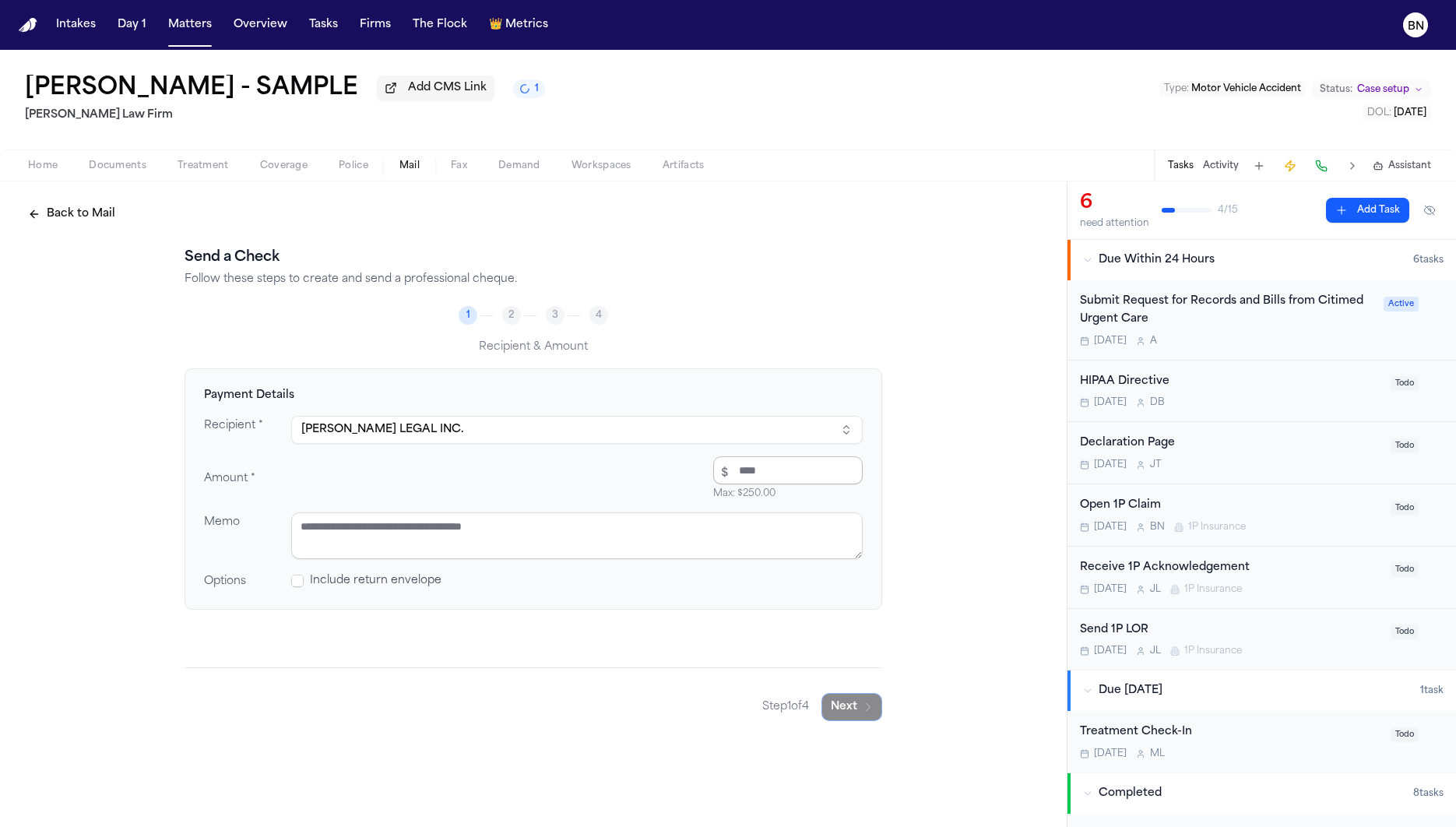
click at [764, 477] on input "number" at bounding box center [788, 470] width 149 height 28
type input "****"
click at [730, 542] on textarea at bounding box center [577, 535] width 571 height 47
click at [298, 582] on span at bounding box center [298, 581] width 13 height 13
click at [840, 705] on button "Next" at bounding box center [852, 706] width 60 height 28
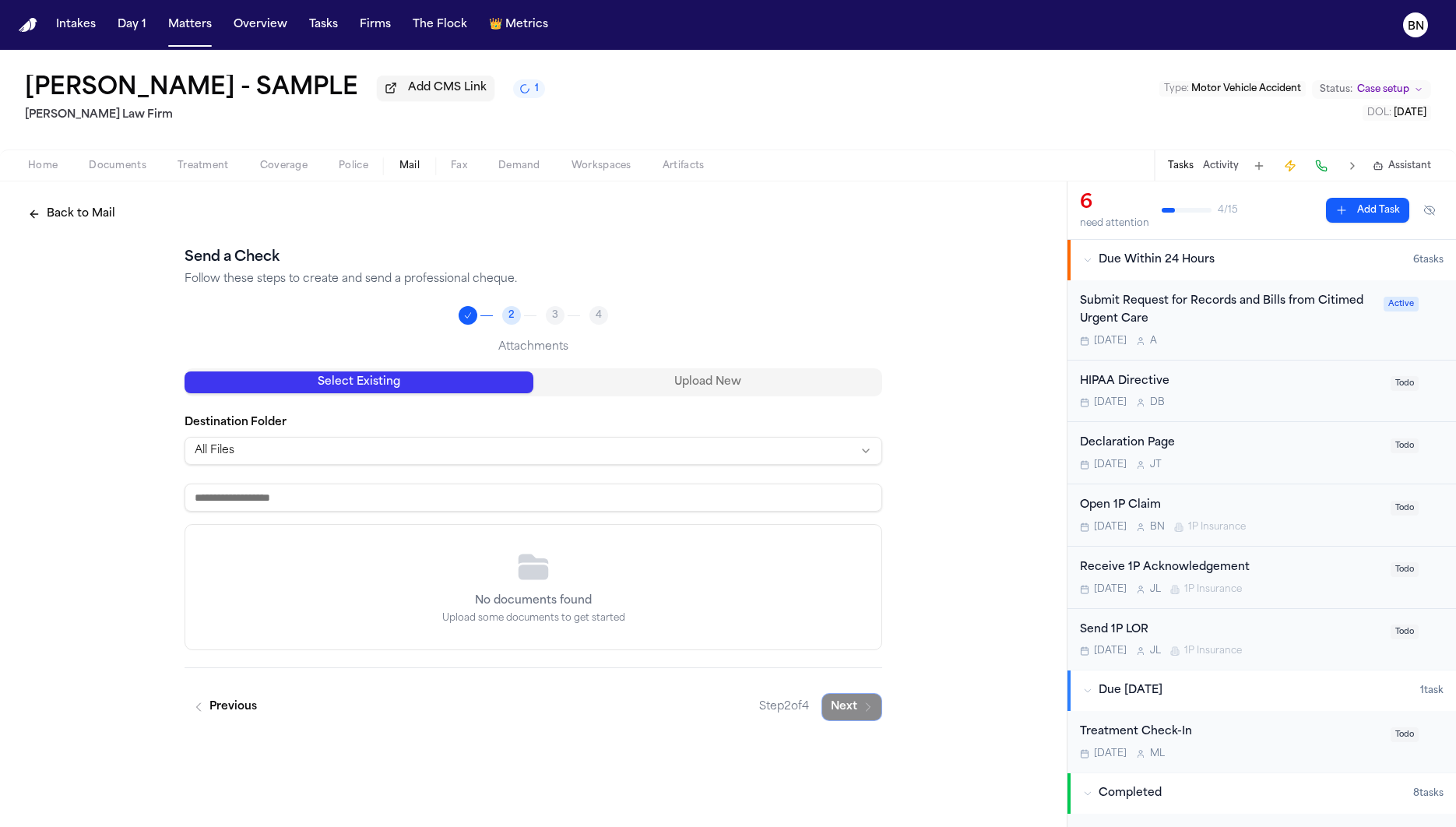
click at [550, 576] on icon at bounding box center [533, 566] width 37 height 34
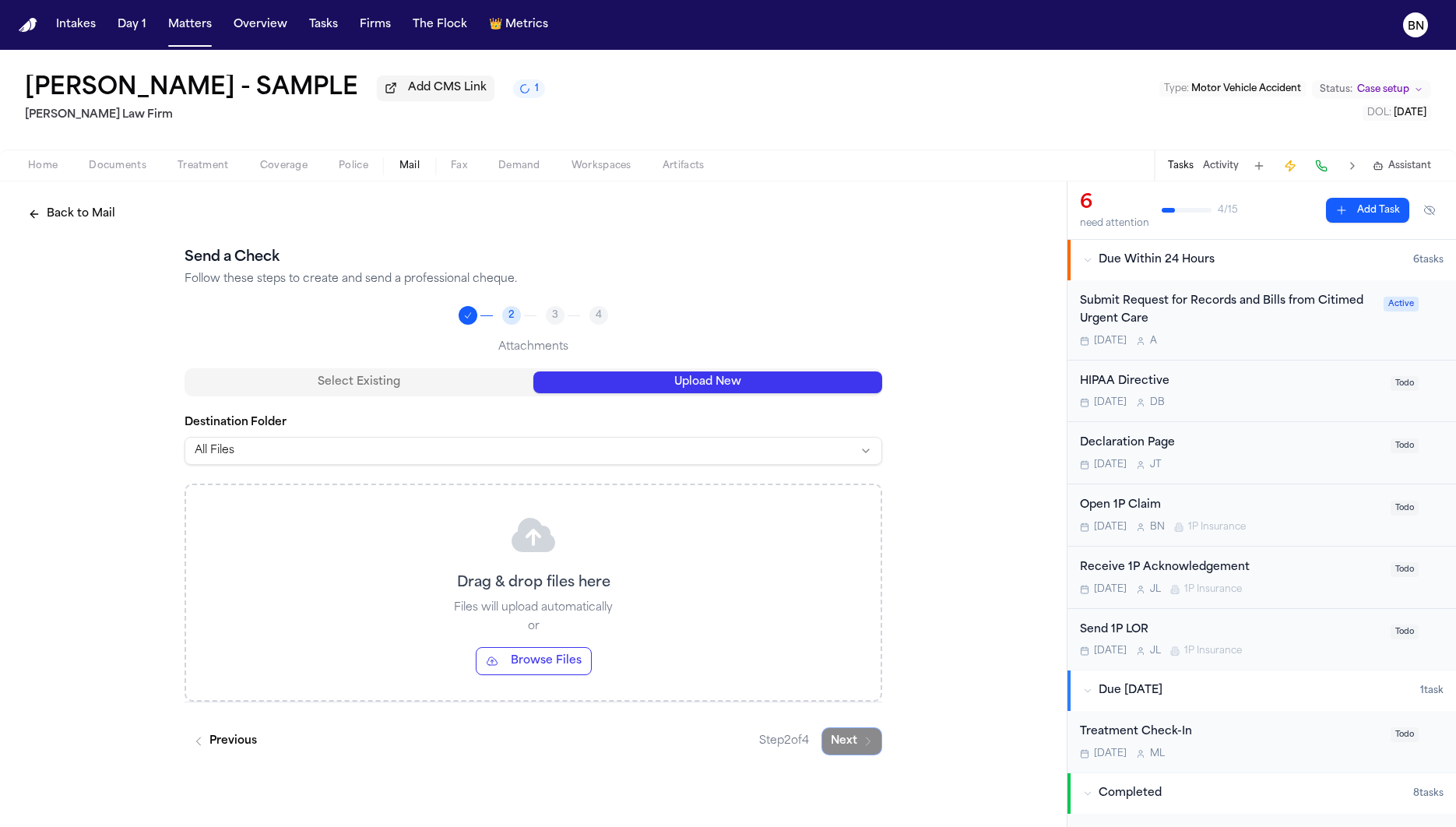
click at [697, 386] on button "Upload New" at bounding box center [707, 381] width 349 height 21
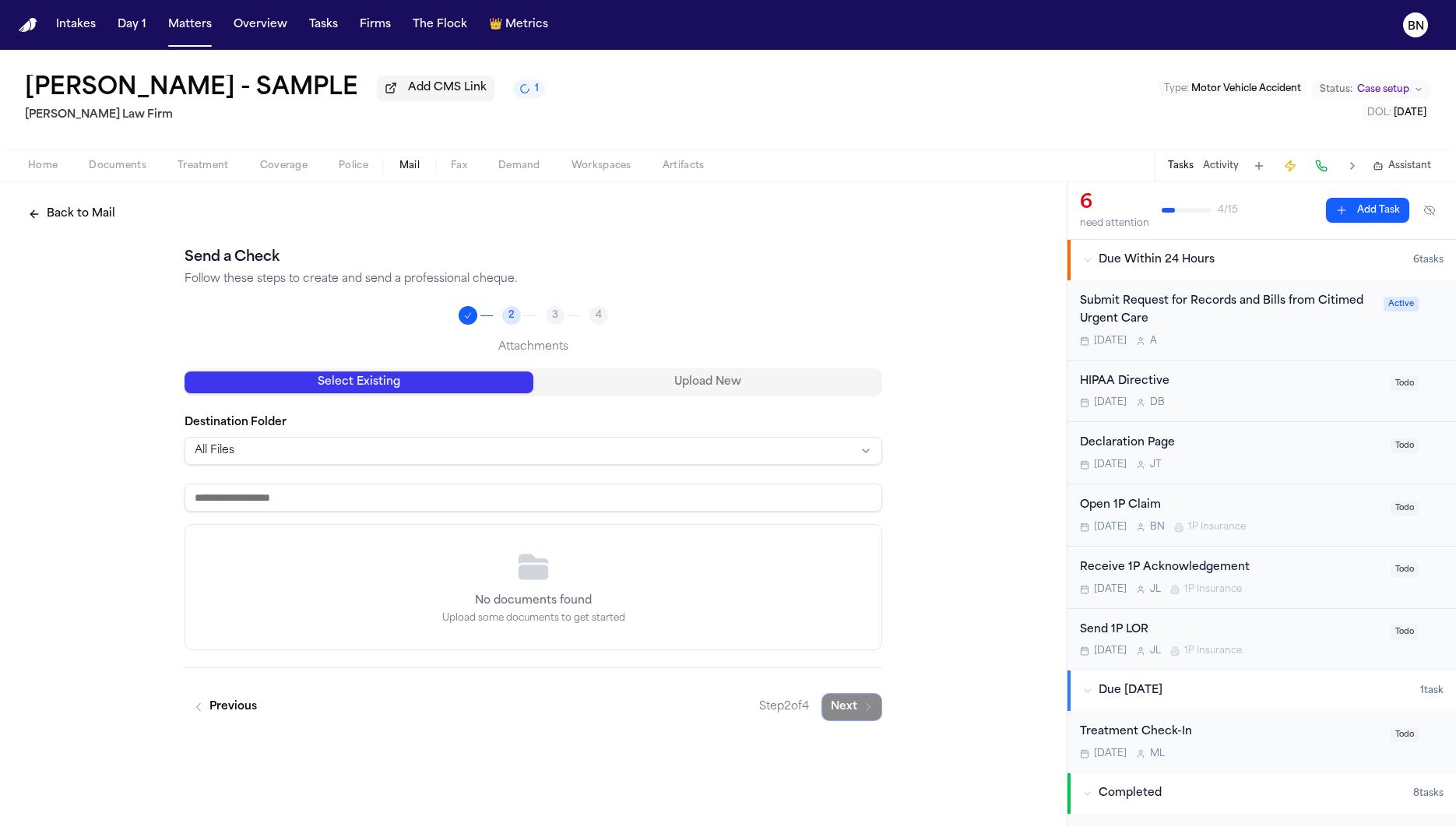
click at [433, 390] on button "Select Existing" at bounding box center [358, 381] width 349 height 21
click at [680, 396] on div "Select Existing Upload New" at bounding box center [533, 382] width 697 height 28
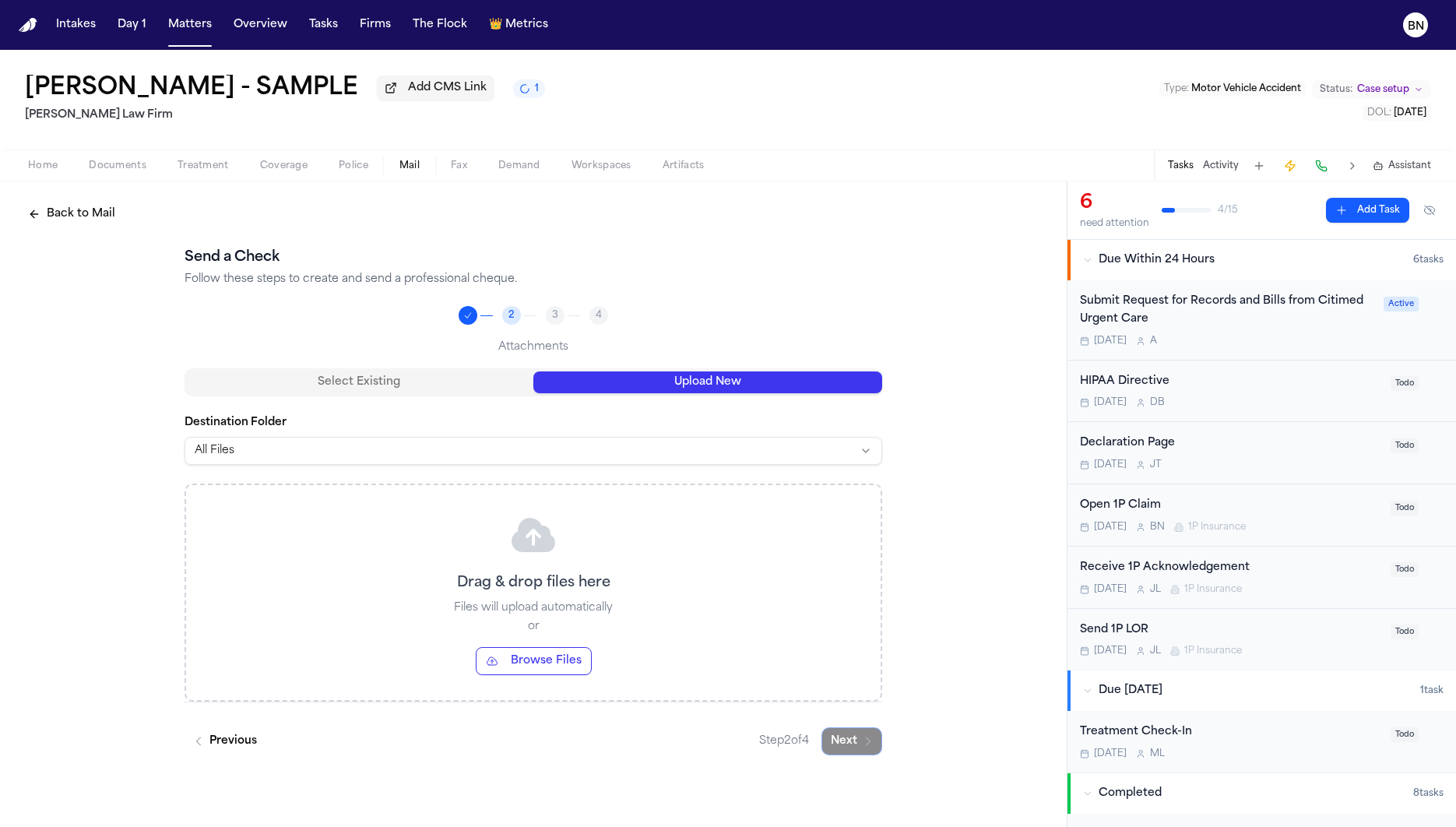
click at [686, 387] on button "Upload New" at bounding box center [707, 381] width 349 height 21
click at [492, 388] on button "Select Existing" at bounding box center [358, 381] width 349 height 21
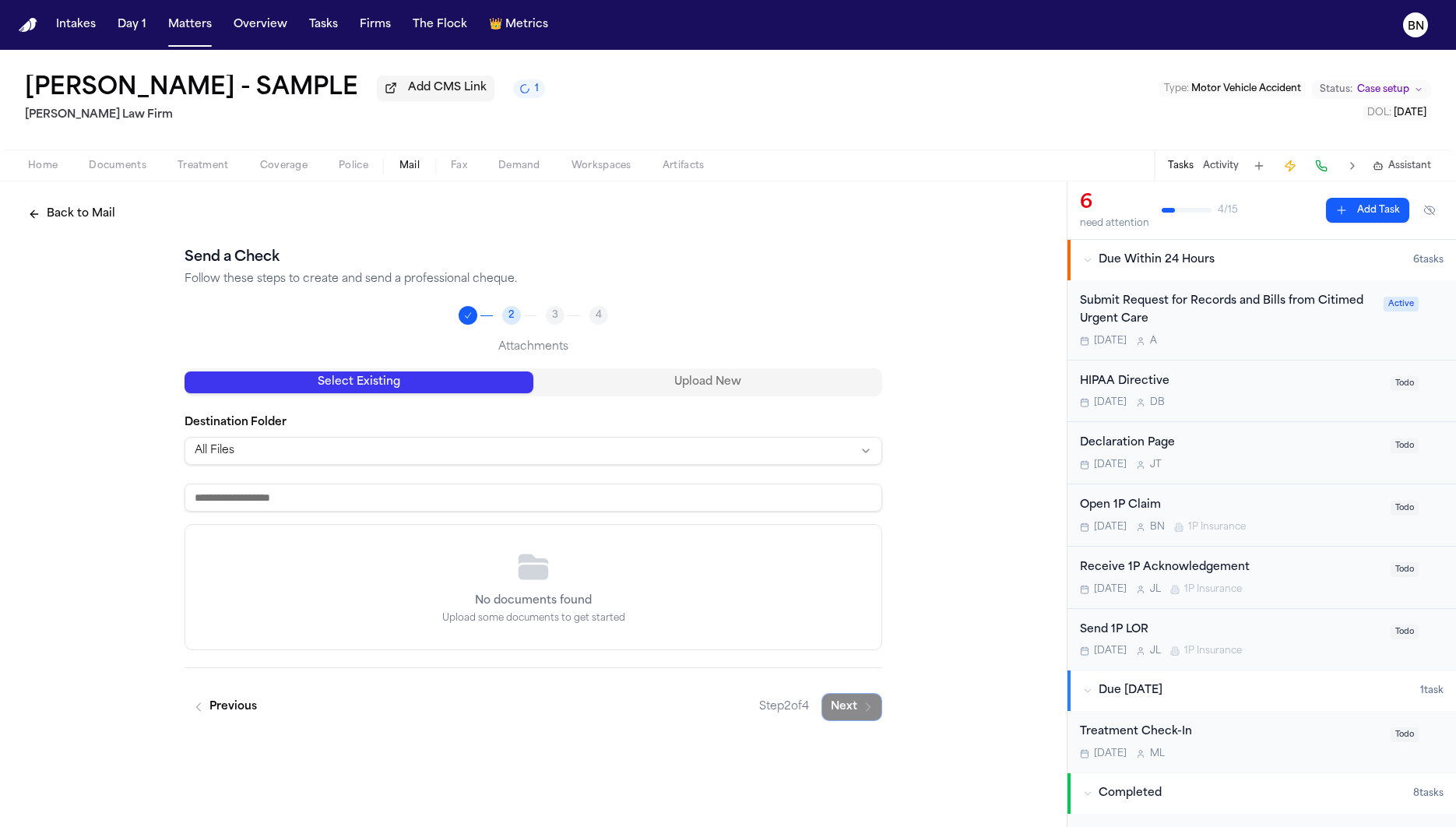
click at [731, 405] on div "Select Existing Upload New Destination Folder All Files No documents found Uplo…" at bounding box center [533, 509] width 697 height 282
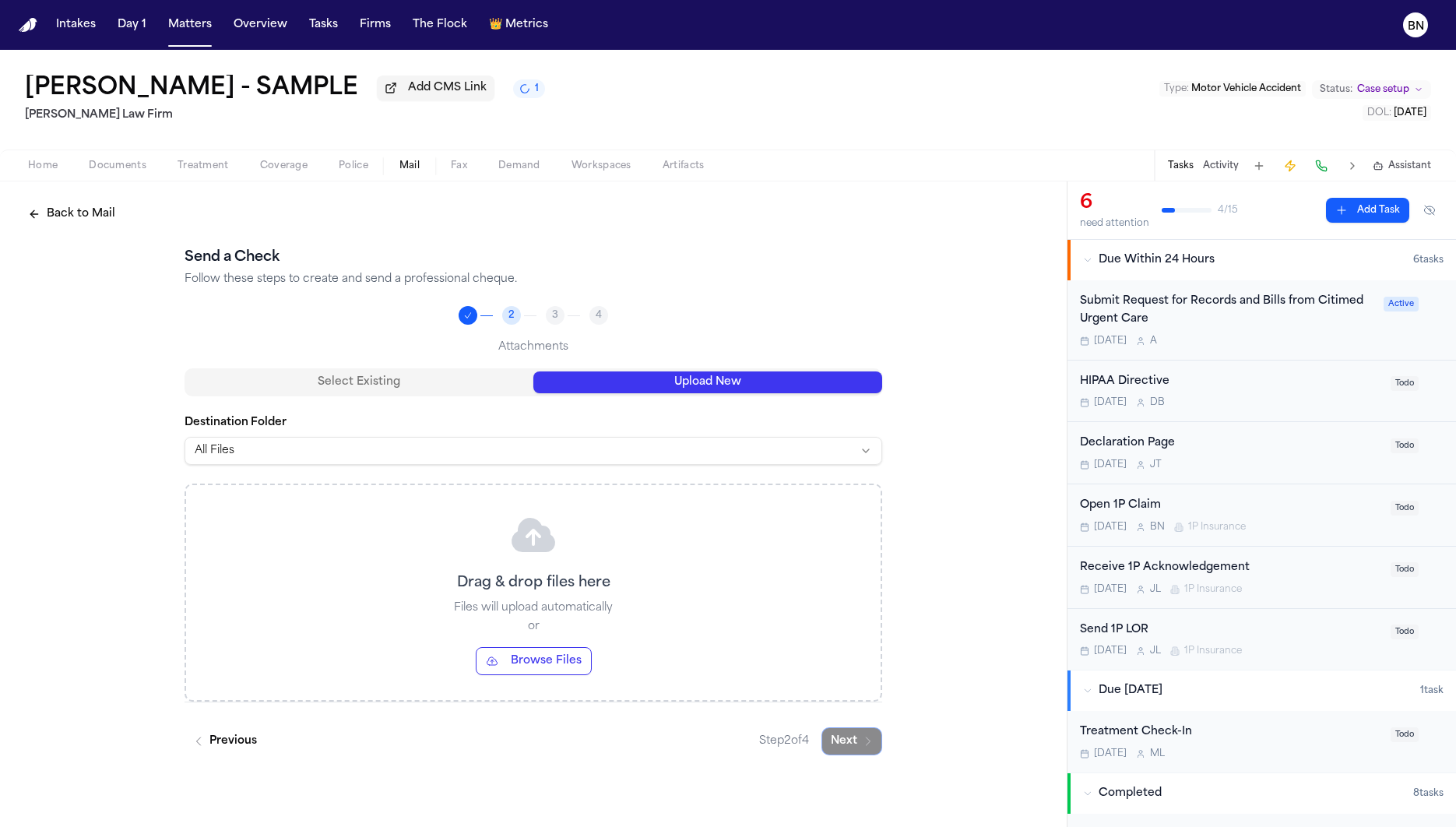
click at [736, 388] on button "Upload New" at bounding box center [707, 381] width 349 height 21
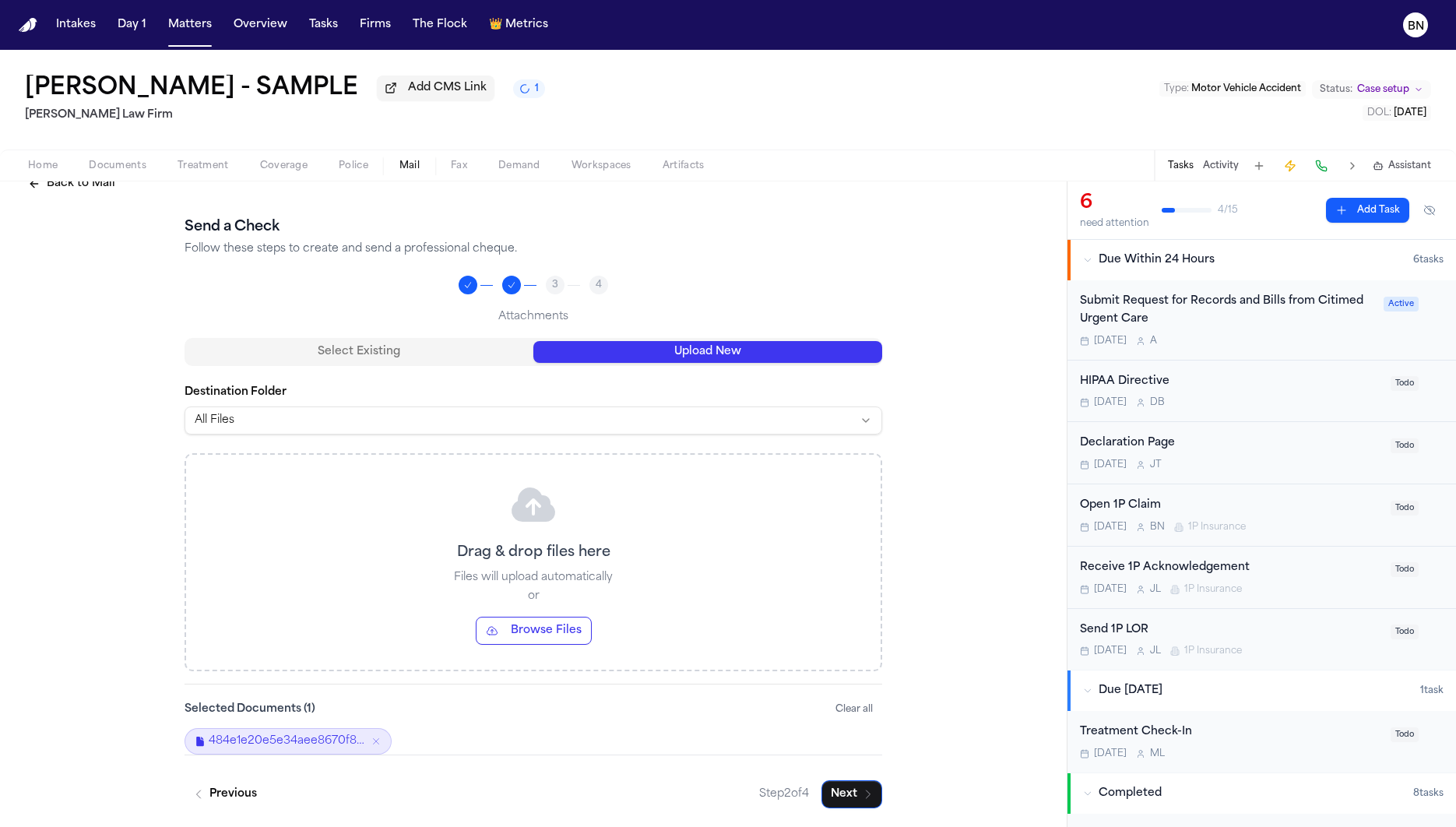
scroll to position [30, 0]
click at [837, 802] on button "Next" at bounding box center [852, 794] width 60 height 28
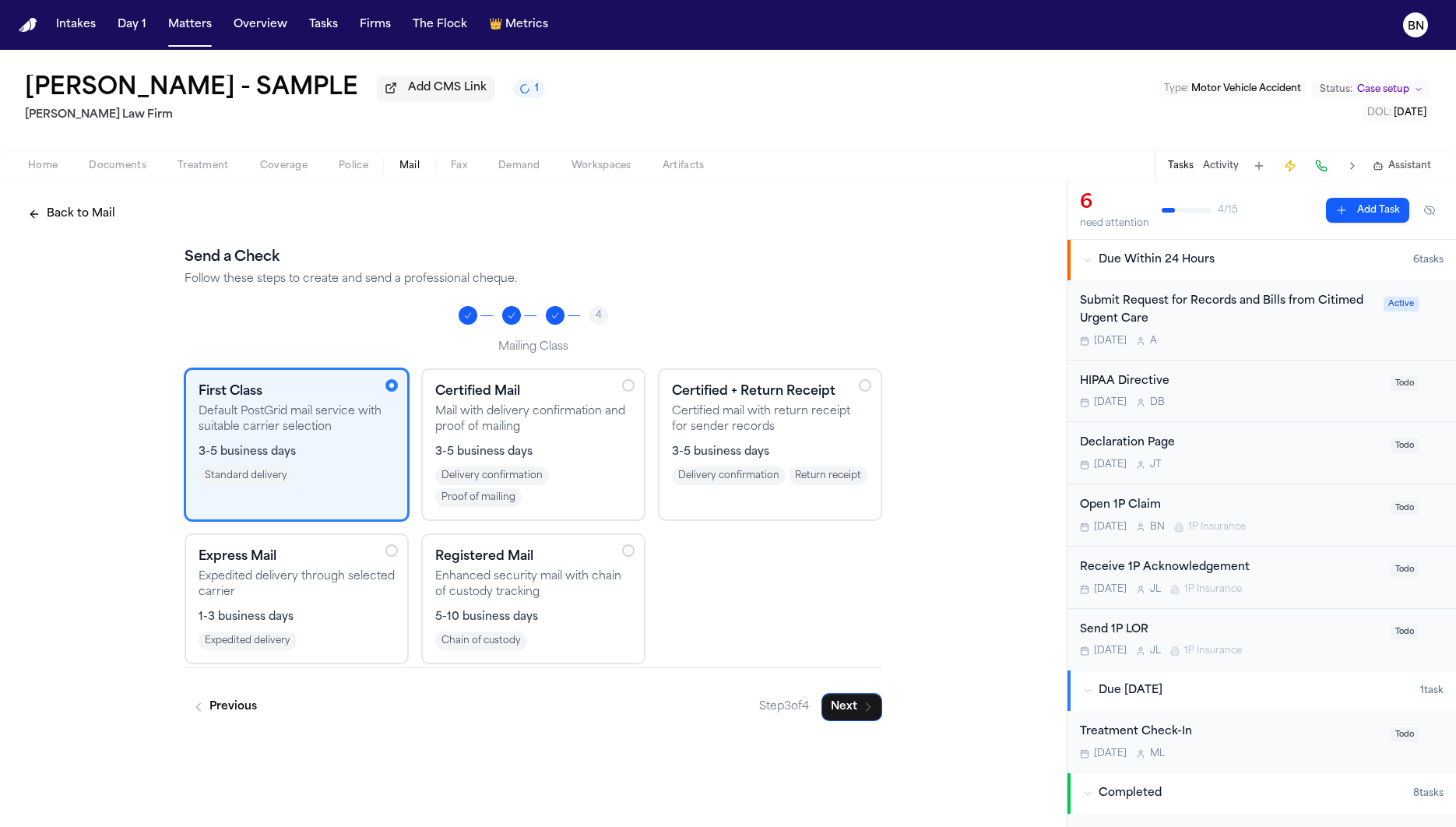
click at [372, 575] on p "Expedited delivery through selected carrier" at bounding box center [296, 584] width 196 height 31
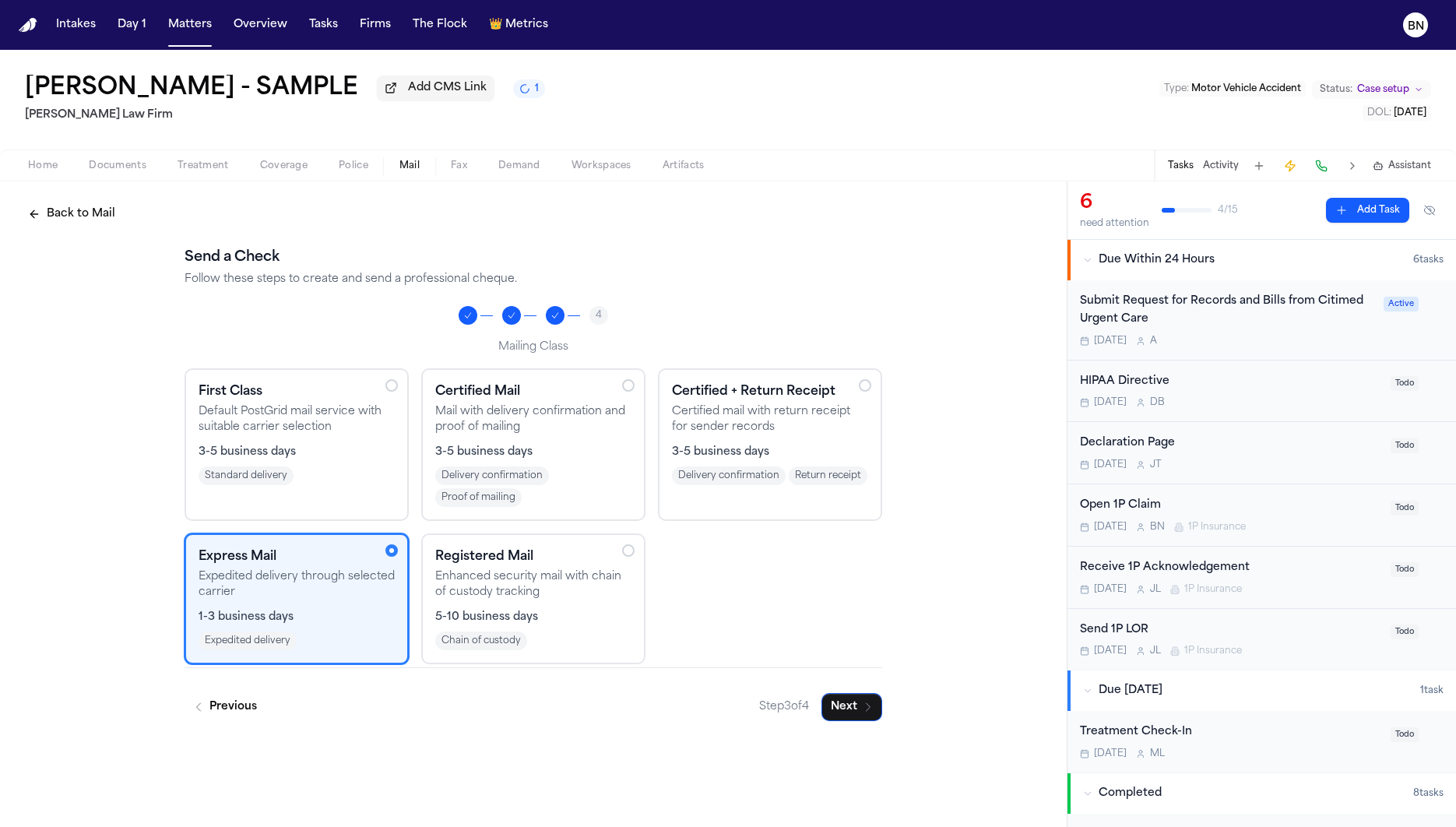
click at [698, 435] on p "Certified mail with return receipt for sender records" at bounding box center [770, 419] width 196 height 31
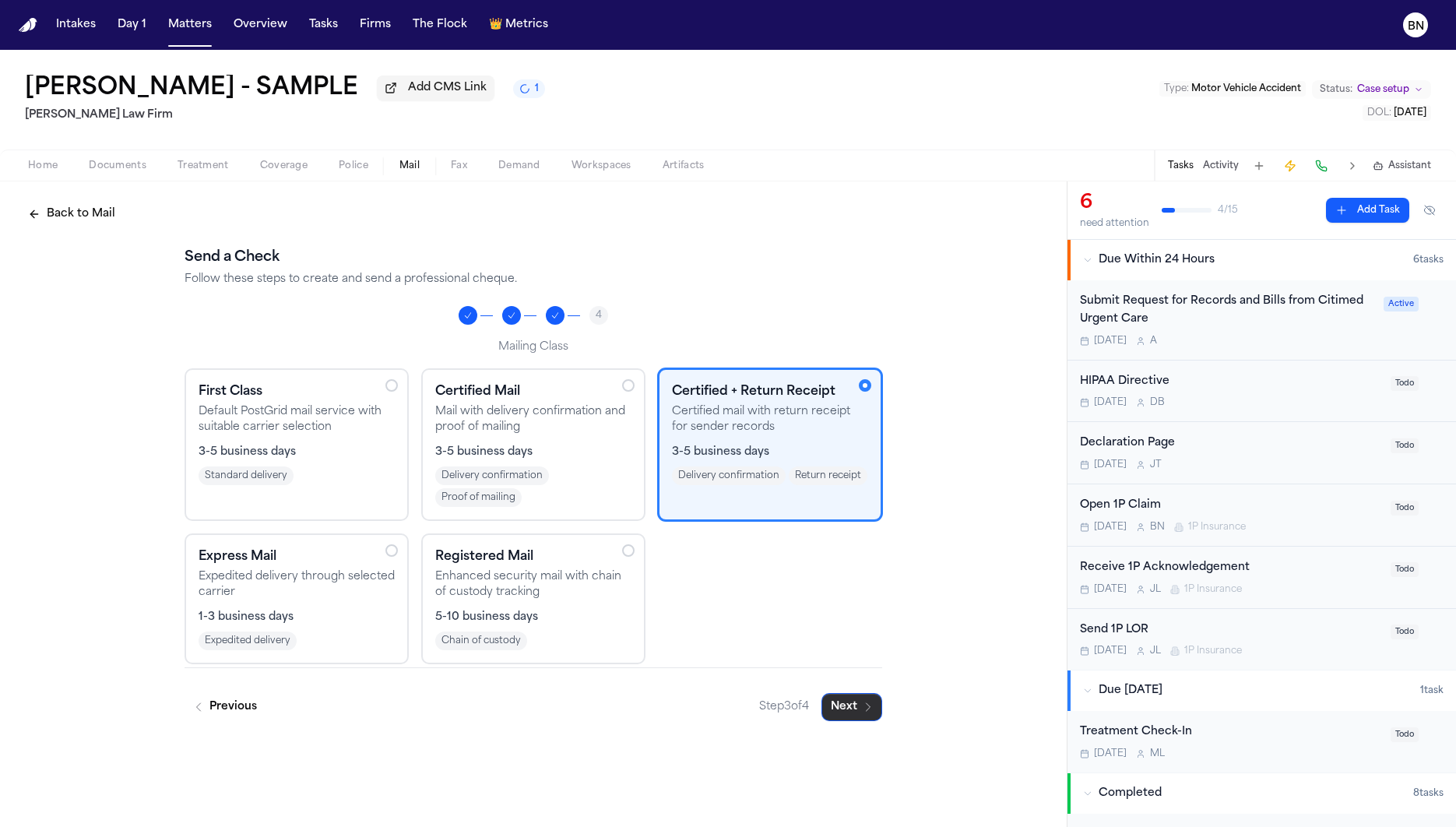
click at [868, 703] on icon "button" at bounding box center [868, 707] width 13 height 13
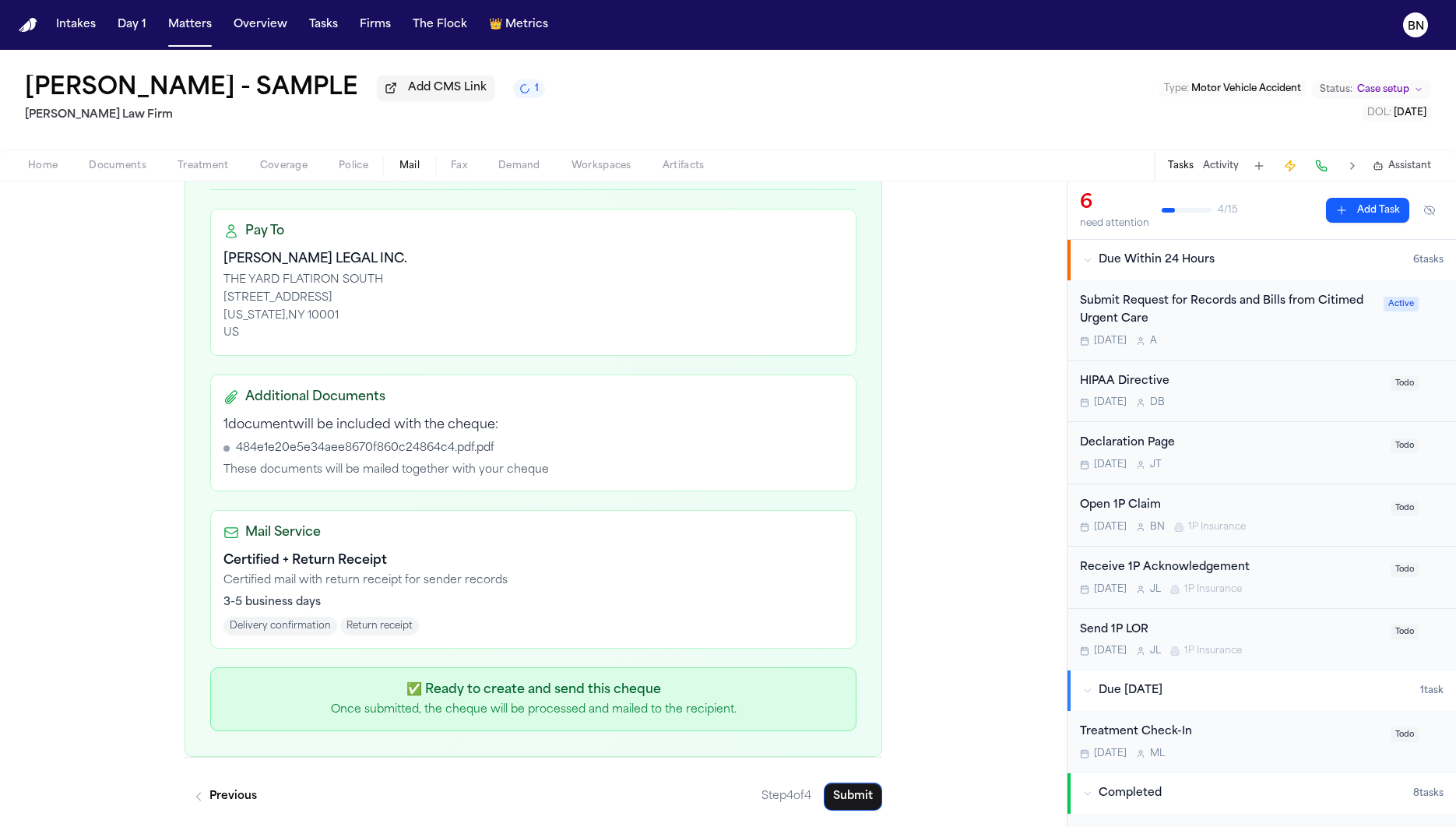
scroll to position [275, 0]
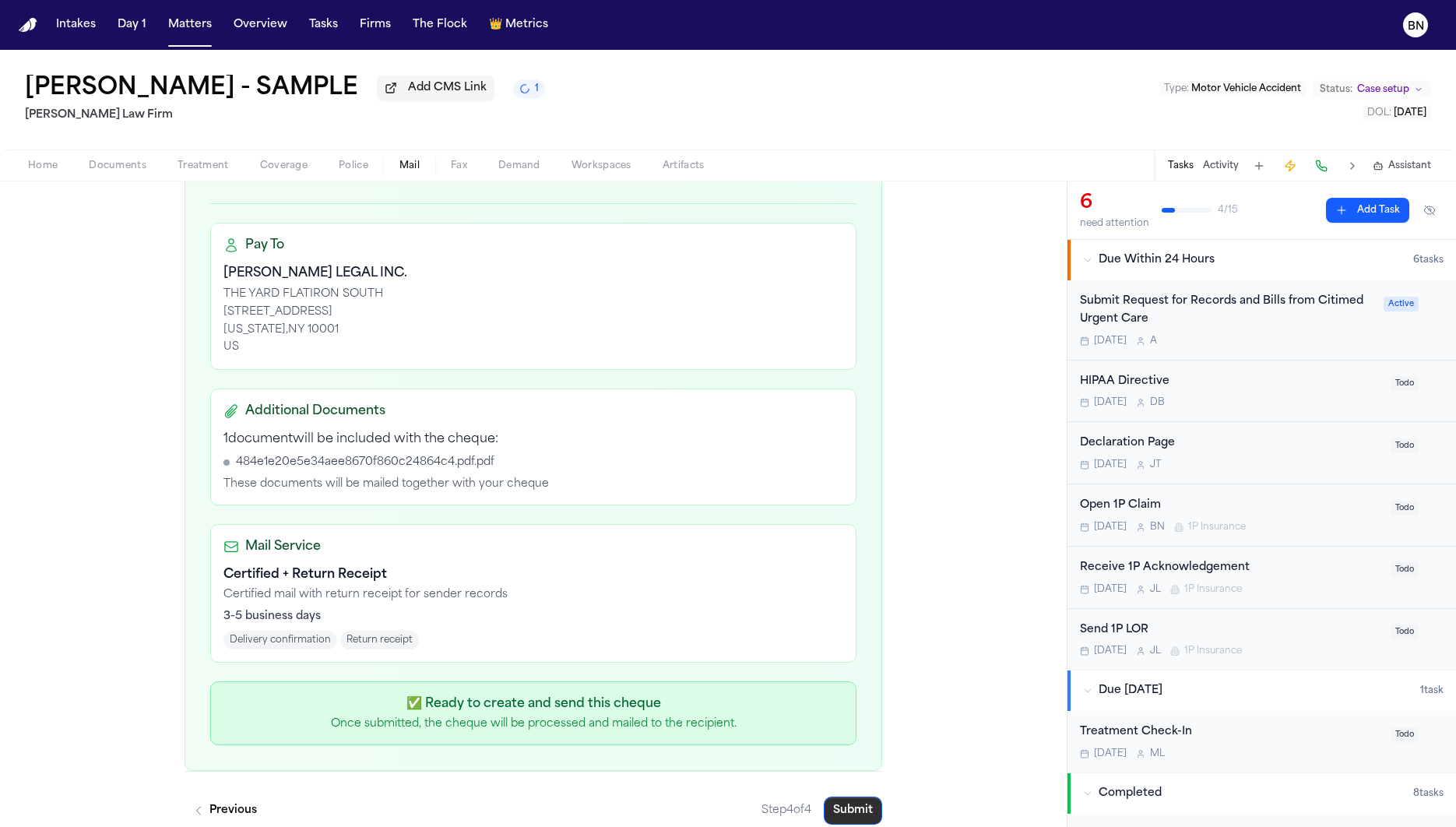
click at [844, 801] on button "Submit" at bounding box center [853, 810] width 59 height 28
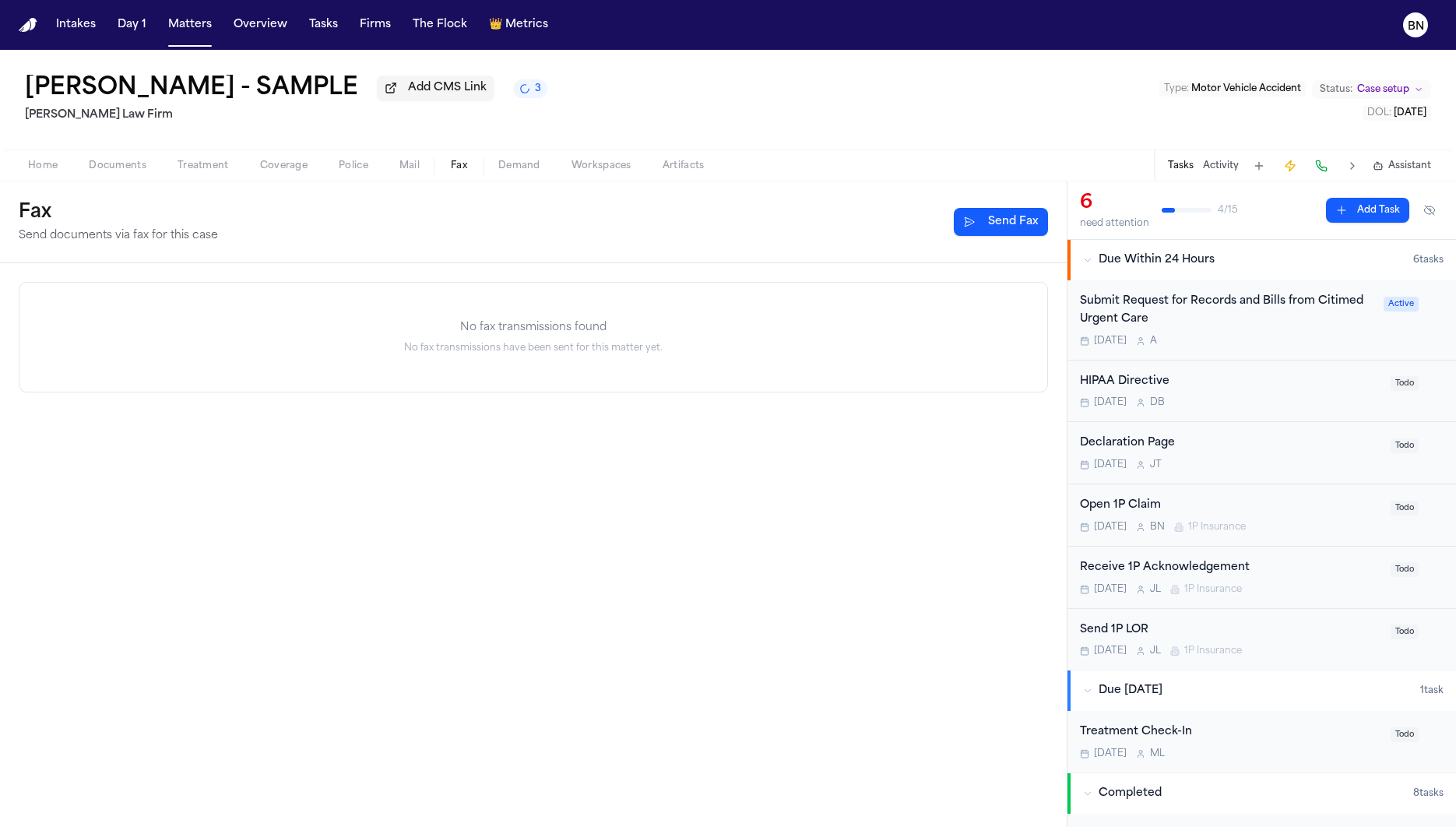
click at [459, 172] on span "Fax" at bounding box center [458, 166] width 17 height 13
click at [978, 229] on button "Send Fax" at bounding box center [1001, 222] width 95 height 28
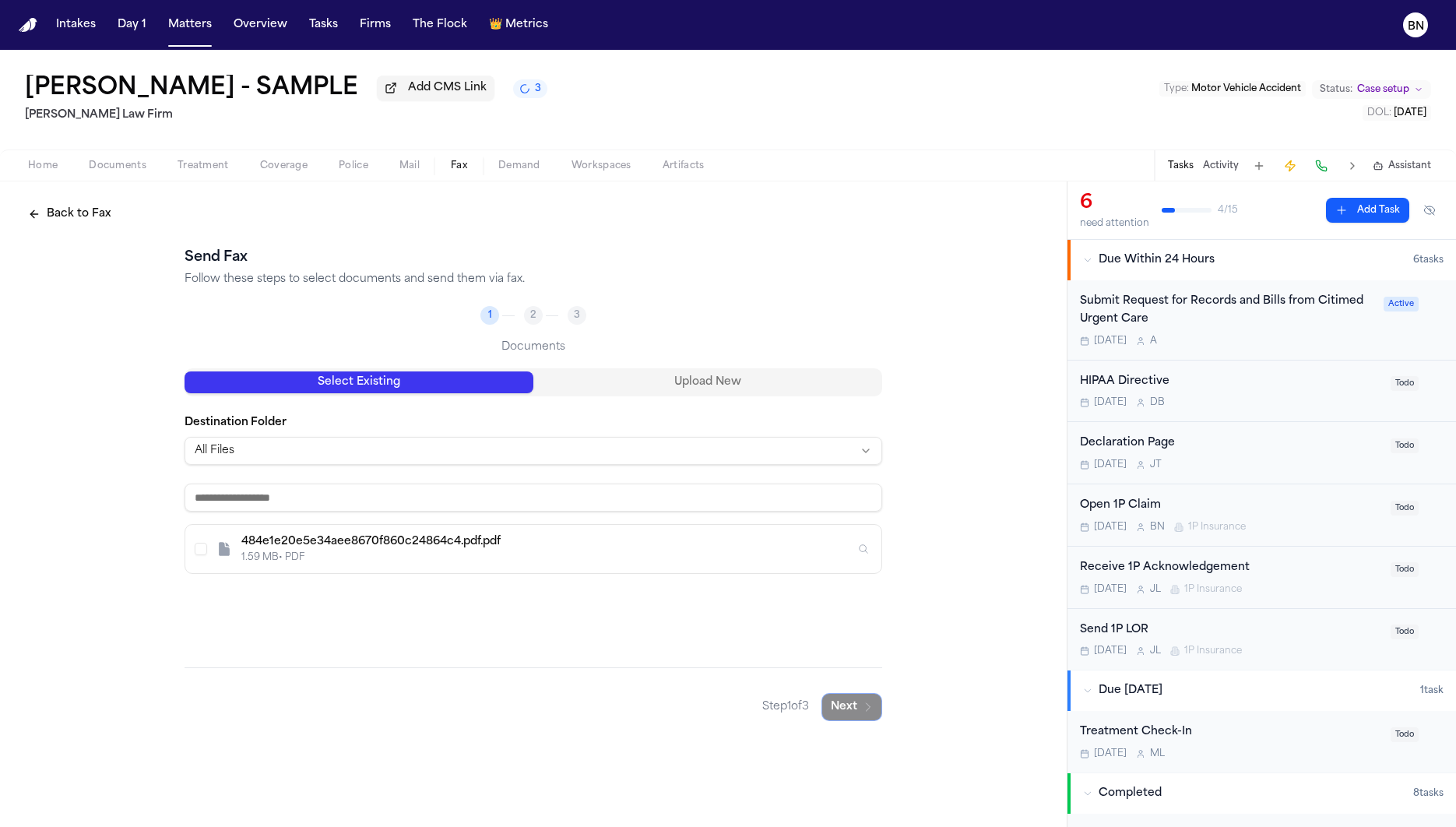
click at [601, 563] on div "1.59 MB • PDF" at bounding box center [548, 558] width 613 height 13
click at [860, 710] on button "Next" at bounding box center [852, 706] width 60 height 28
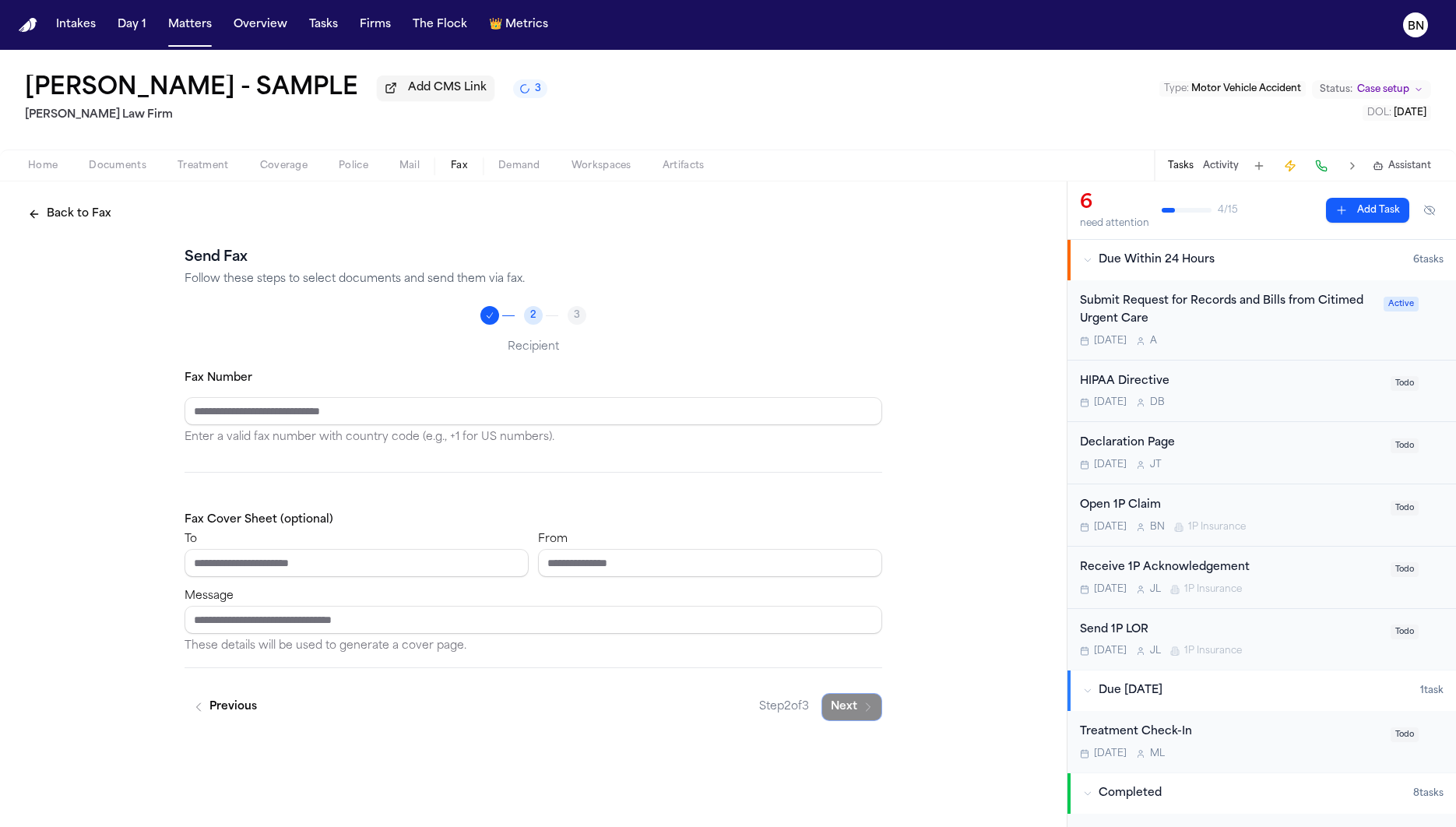
click at [554, 428] on div "Fax Number Enter a valid fax number with country code (e.g., +1 for US numbers)." at bounding box center [533, 408] width 697 height 79
click at [555, 401] on input "Fax Number" at bounding box center [533, 411] width 697 height 28
click at [496, 574] on input "To" at bounding box center [356, 562] width 344 height 28
click at [540, 601] on div "Message These details will be used to generate a cover page." at bounding box center [533, 620] width 697 height 69
click at [540, 612] on input "Message" at bounding box center [533, 619] width 697 height 28
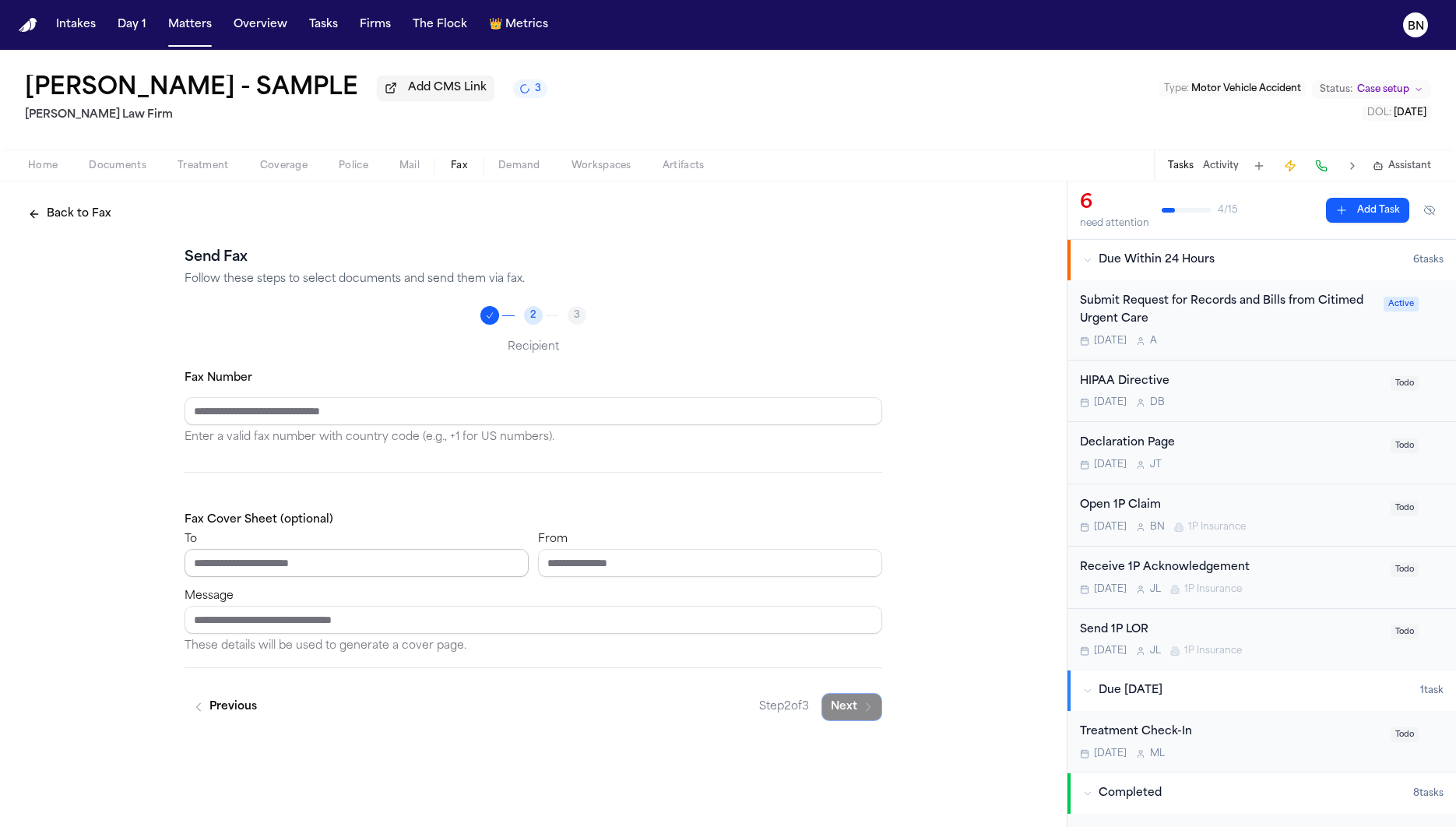
click at [470, 559] on input "To" at bounding box center [356, 562] width 344 height 28
click at [599, 559] on input "From" at bounding box center [709, 562] width 344 height 28
click at [550, 414] on input "Fax Number" at bounding box center [533, 411] width 697 height 28
type input "******"
click at [857, 716] on button "Next" at bounding box center [852, 706] width 60 height 28
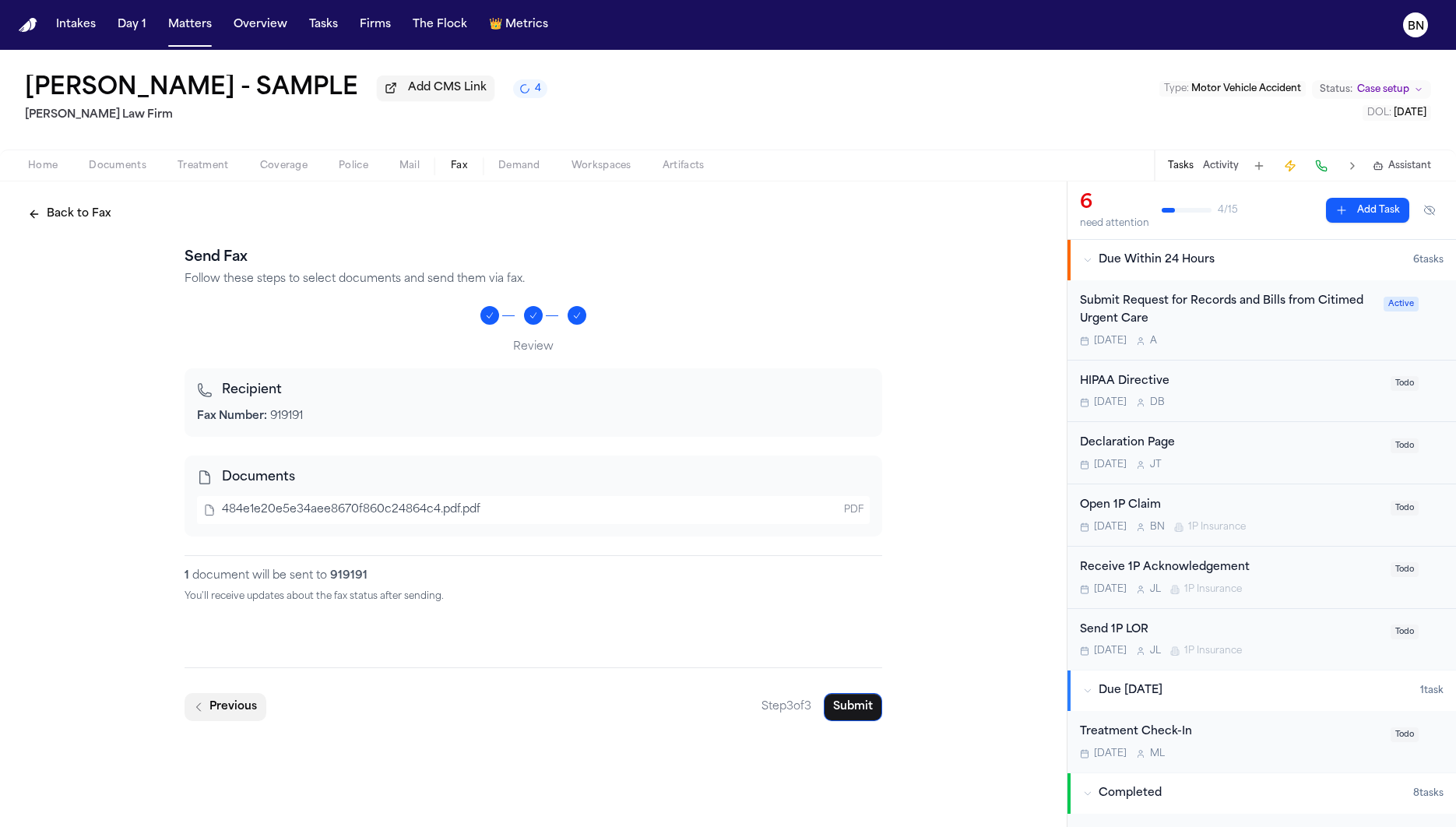
click at [243, 712] on button "Previous" at bounding box center [225, 706] width 82 height 28
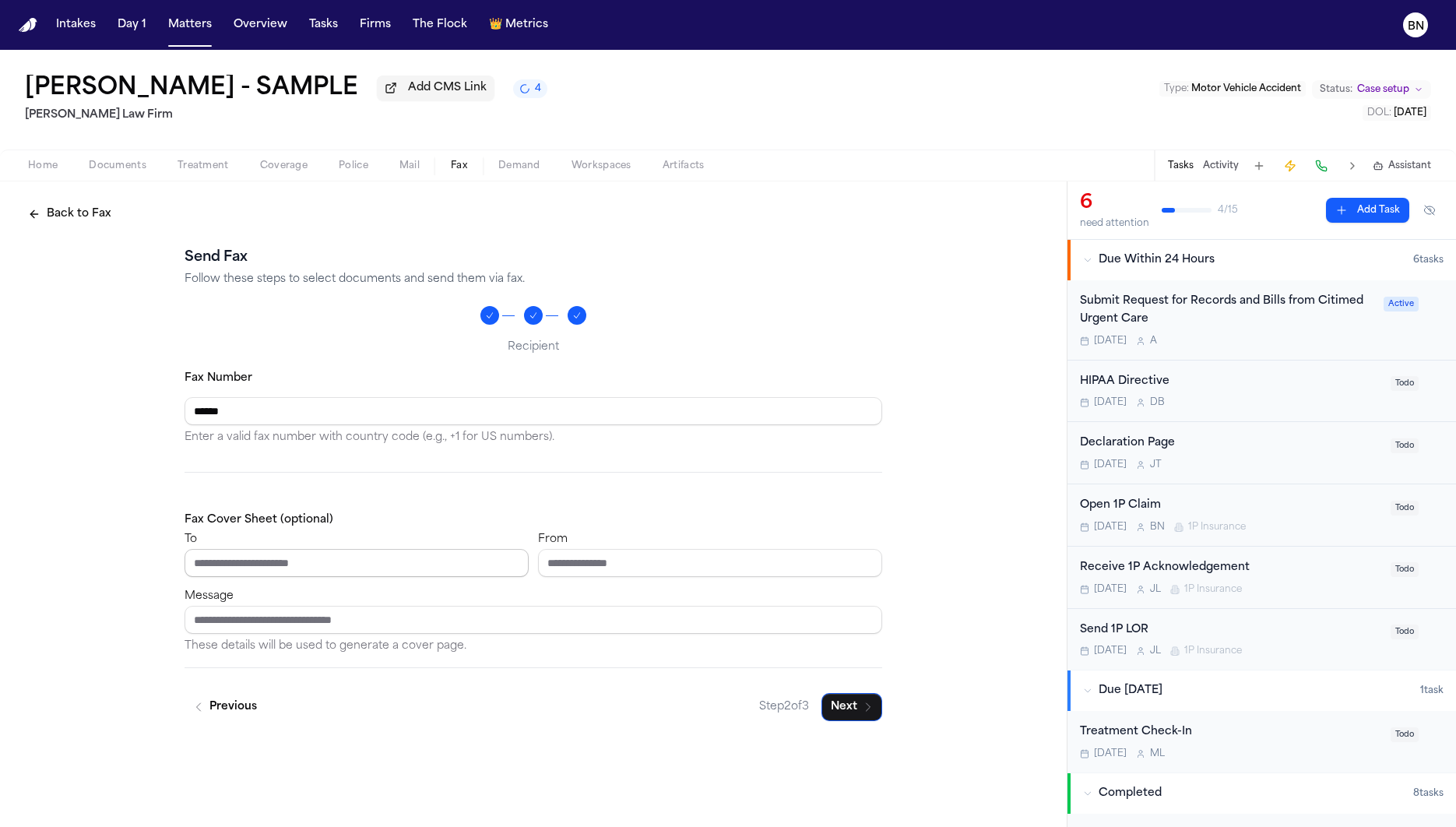
click at [381, 572] on input "To" at bounding box center [356, 562] width 344 height 28
click at [238, 705] on button "Previous" at bounding box center [225, 706] width 82 height 28
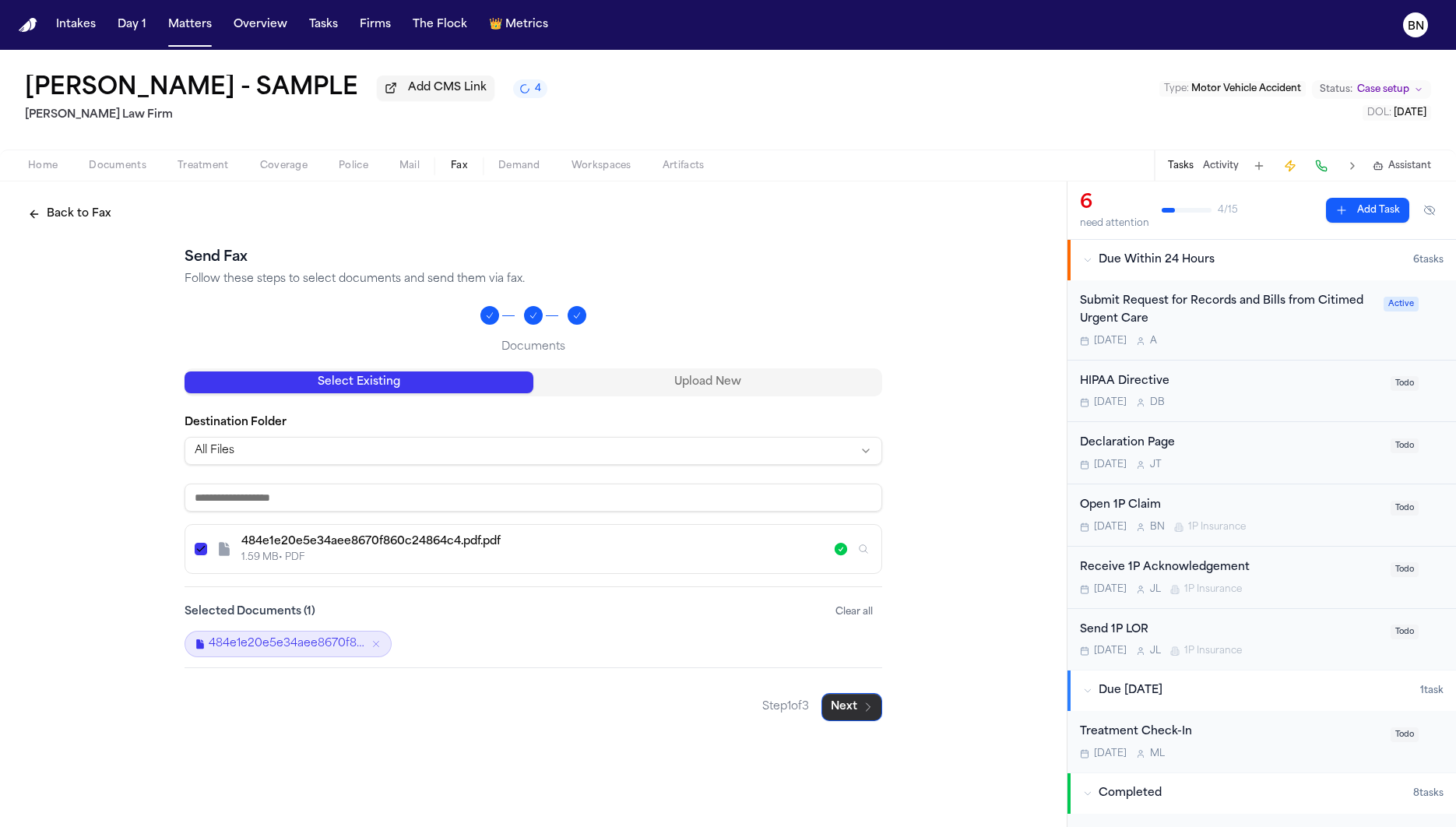
click at [870, 715] on button "Next" at bounding box center [852, 706] width 60 height 28
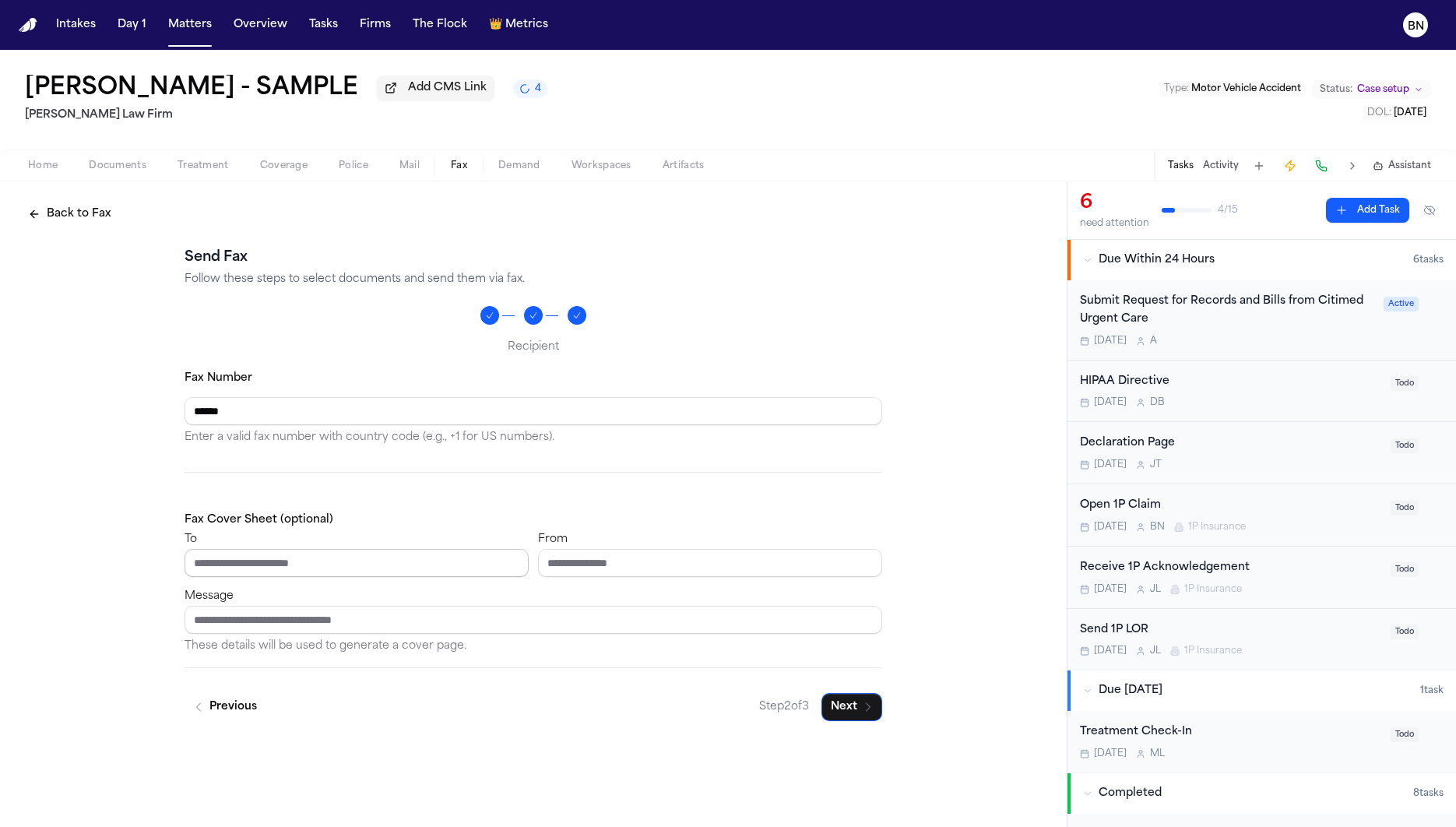
click at [362, 568] on input "To" at bounding box center [356, 562] width 344 height 28
click at [657, 561] on input "From" at bounding box center [709, 562] width 344 height 28
click at [92, 222] on button "Back to Fax" at bounding box center [70, 214] width 102 height 28
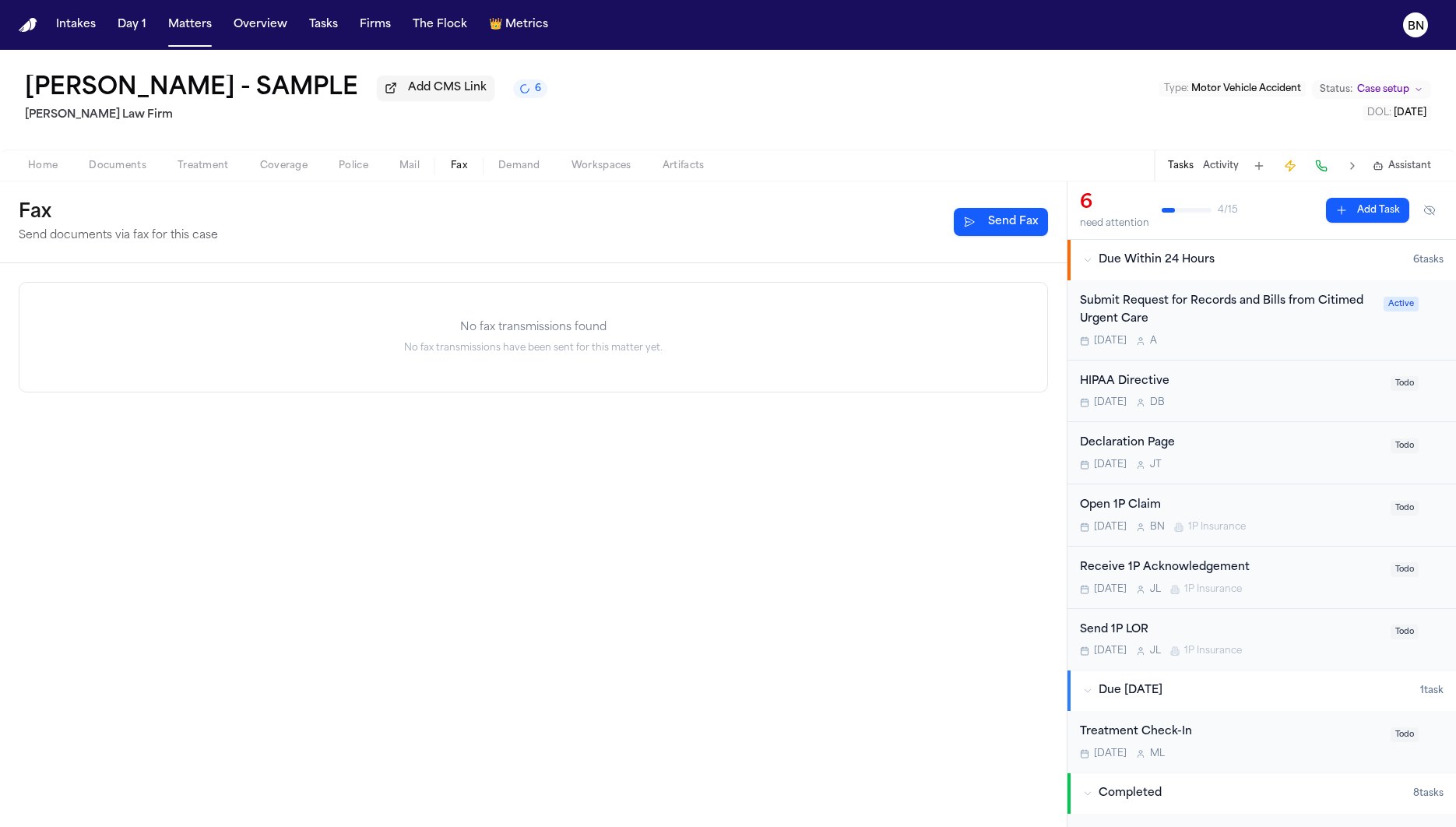
click at [469, 172] on button "Fax" at bounding box center [459, 166] width 48 height 19
click at [409, 177] on div "Home Documents Treatment Coverage Police Mail Fax Demand Workspaces Artifacts T…" at bounding box center [728, 164] width 1456 height 31
click at [409, 172] on span "Mail" at bounding box center [409, 166] width 20 height 13
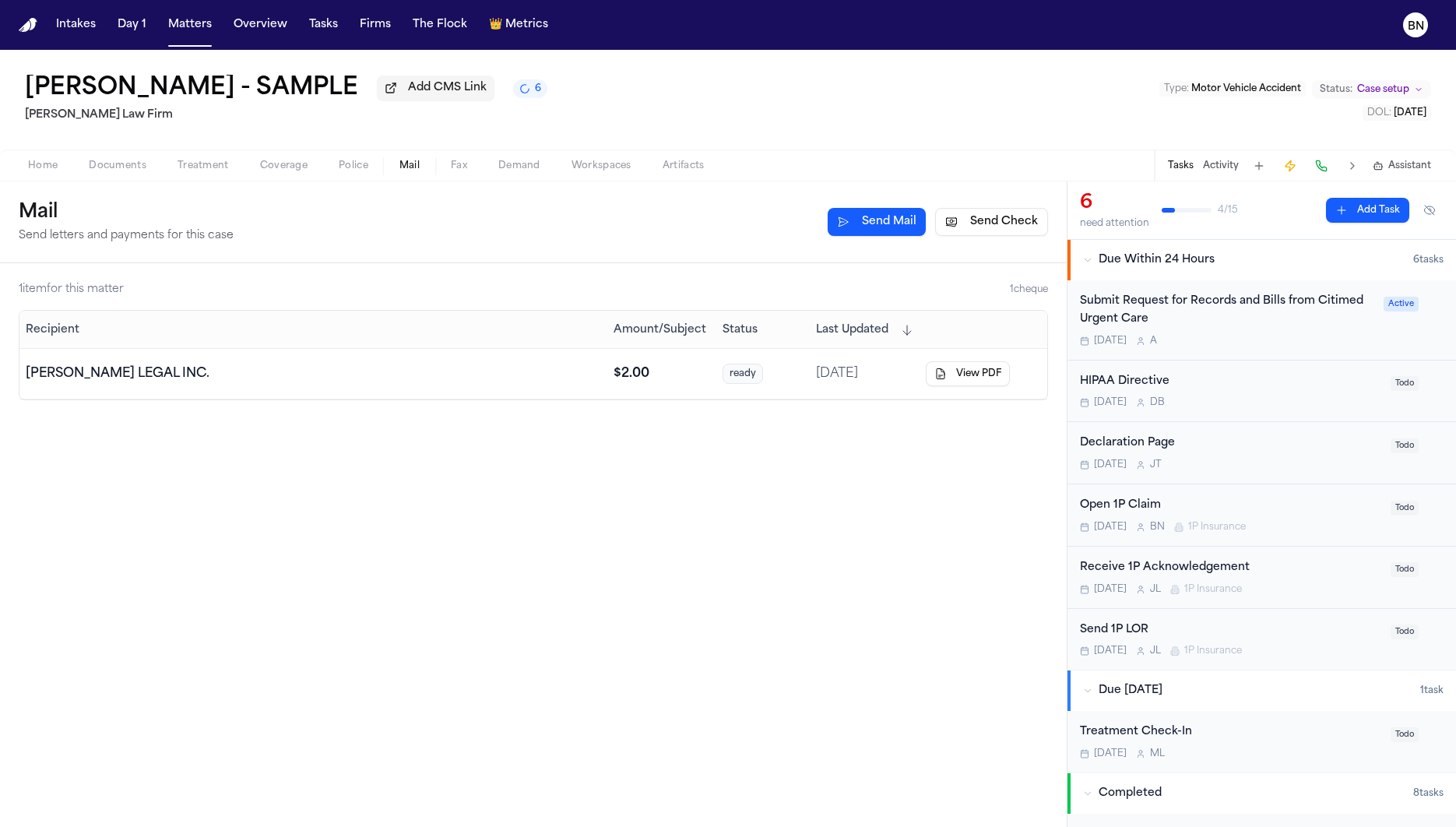
click at [453, 172] on span "Fax" at bounding box center [458, 166] width 17 height 13
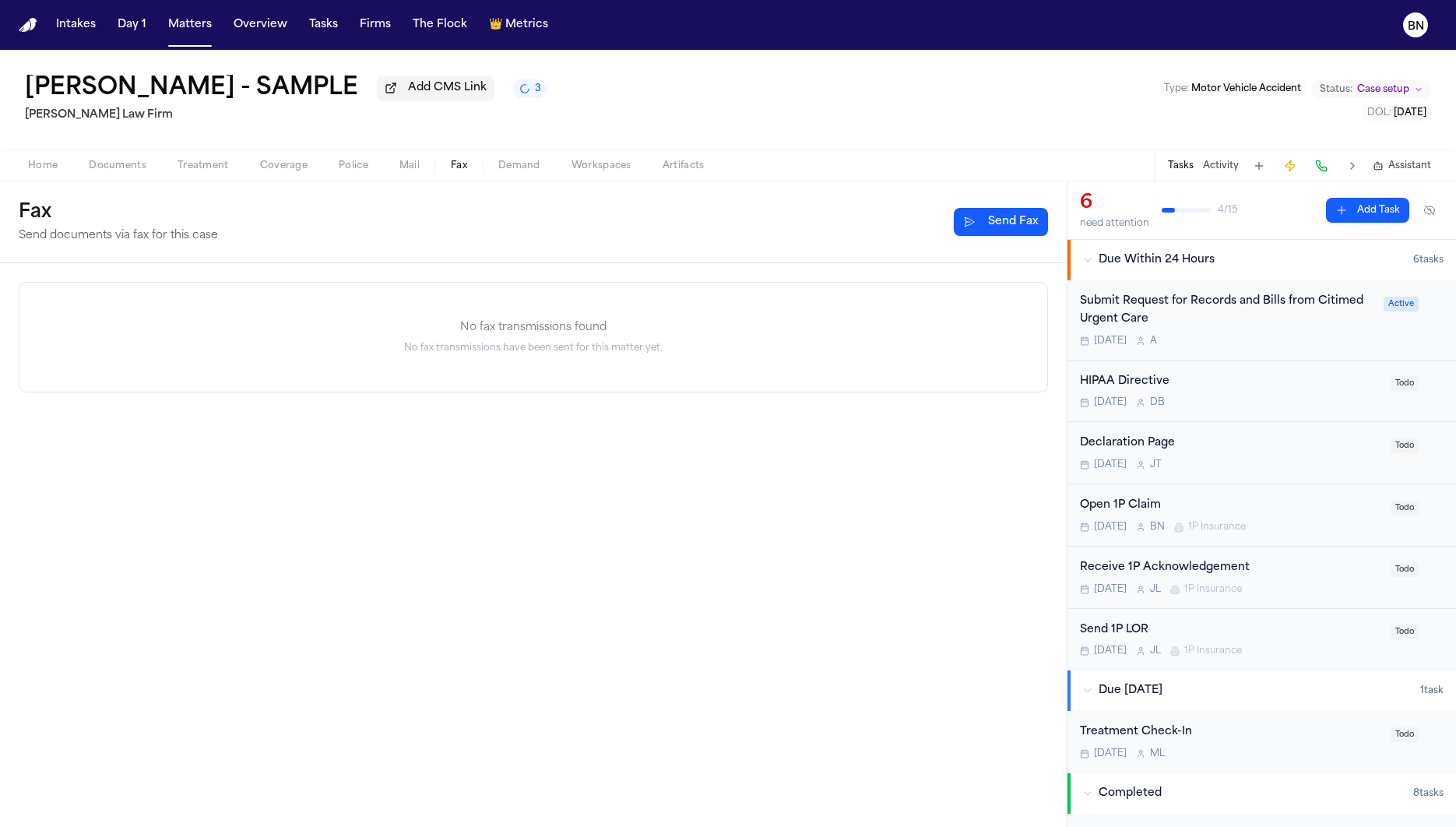
click at [1315, 169] on button at bounding box center [1320, 165] width 21 height 21
click at [1320, 166] on button at bounding box center [1320, 165] width 21 height 21
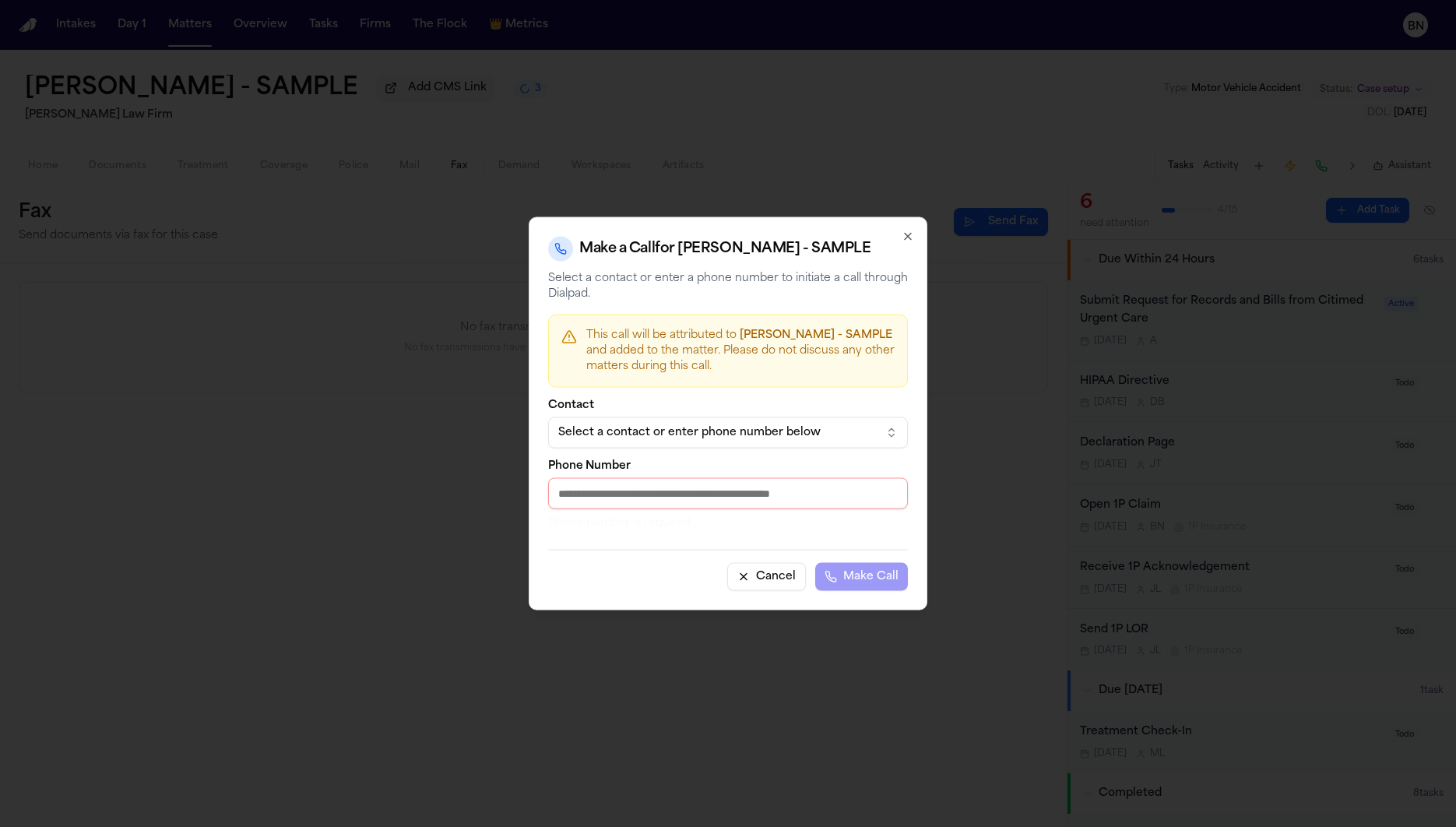
click at [777, 445] on button "Select a contact or enter phone number below" at bounding box center [728, 432] width 360 height 31
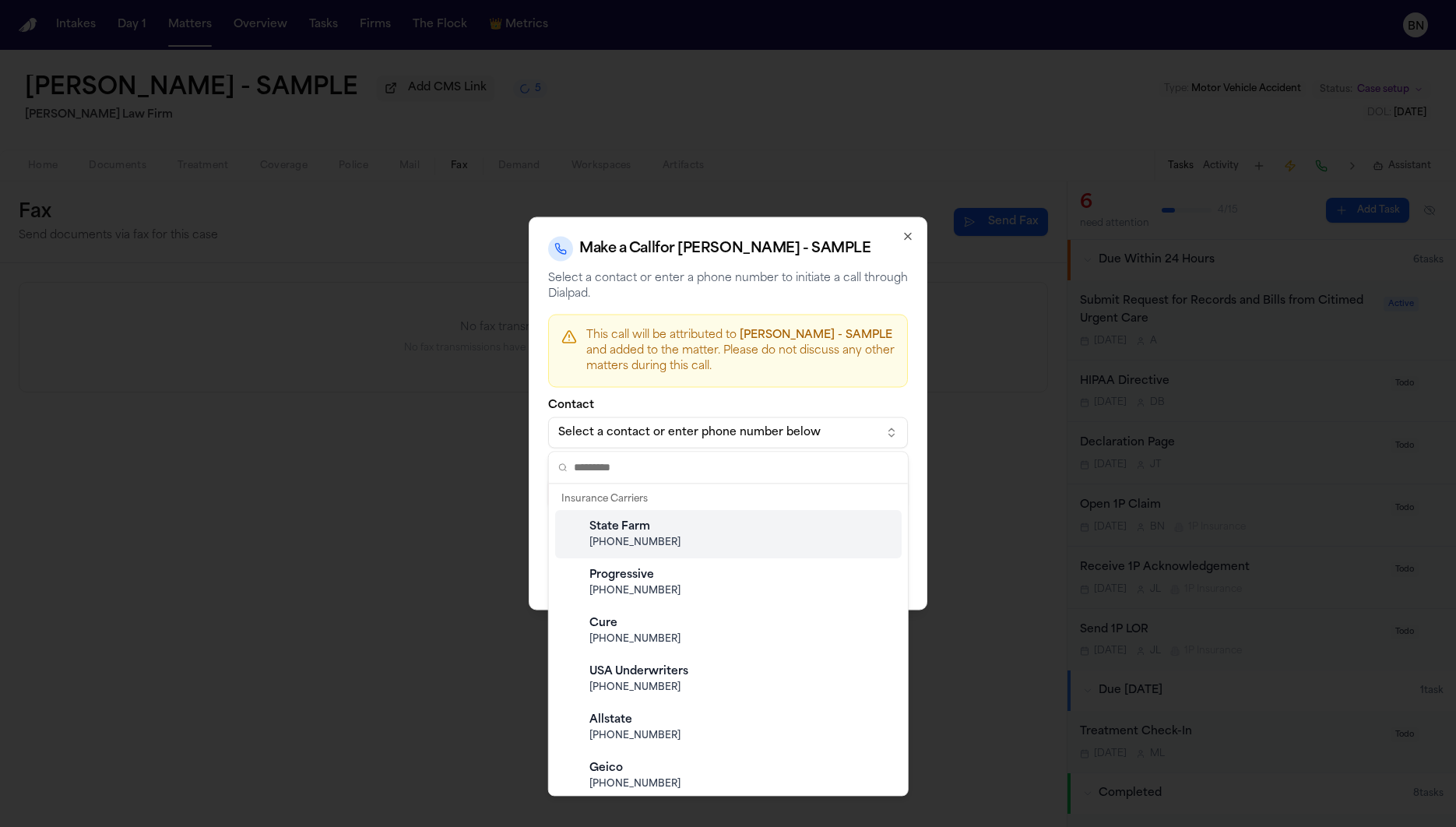
click at [735, 524] on div "State Farm" at bounding box center [740, 528] width 303 height 16
type input "**********"
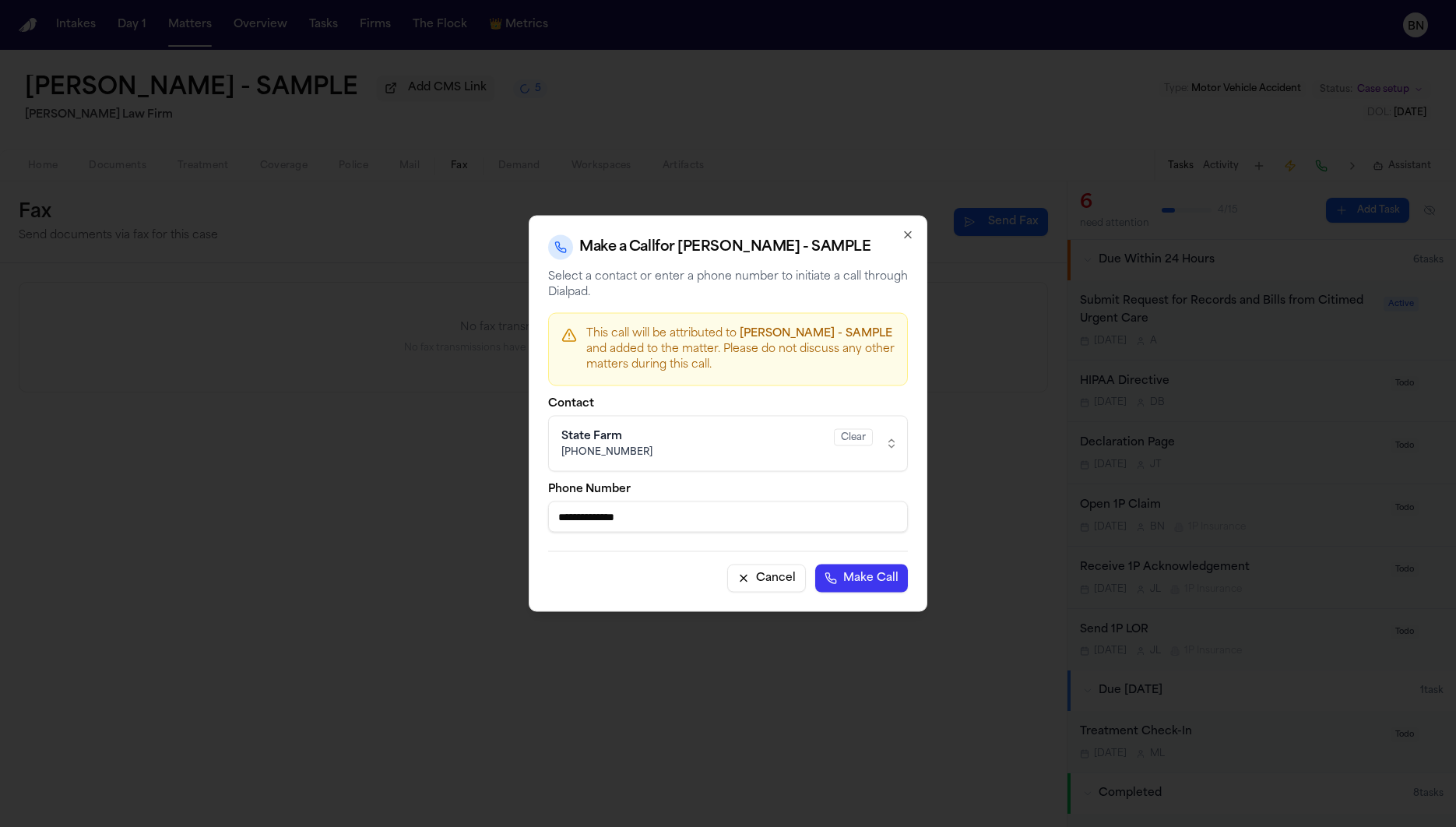
click at [706, 332] on p "This call will be attributed to Bennett Northcutt - SAMPLE and added to the mat…" at bounding box center [740, 350] width 308 height 47
click at [906, 236] on icon "button" at bounding box center [908, 235] width 13 height 13
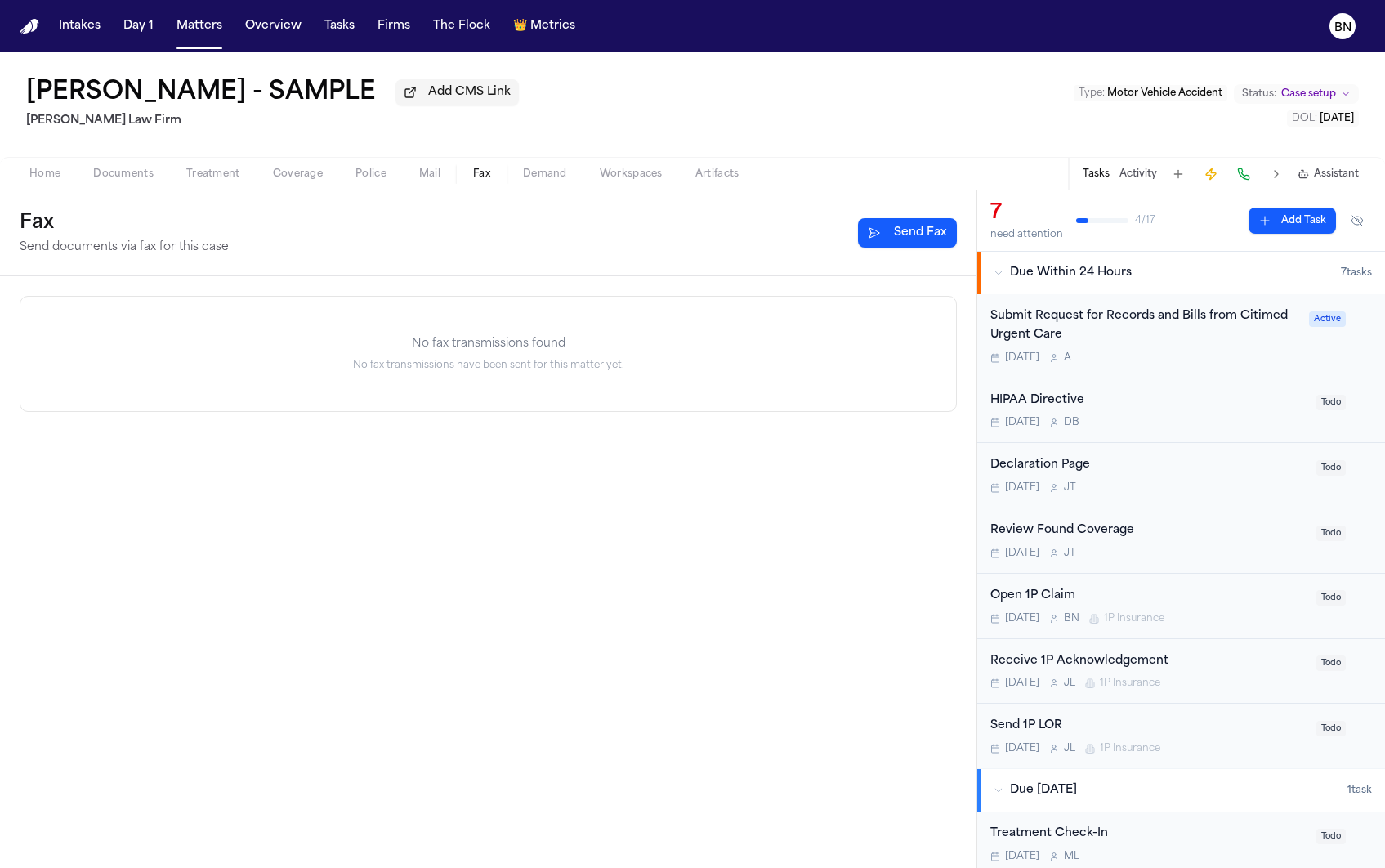
click at [304, 93] on h1 "[PERSON_NAME] - SAMPLE" at bounding box center [200, 93] width 349 height 29
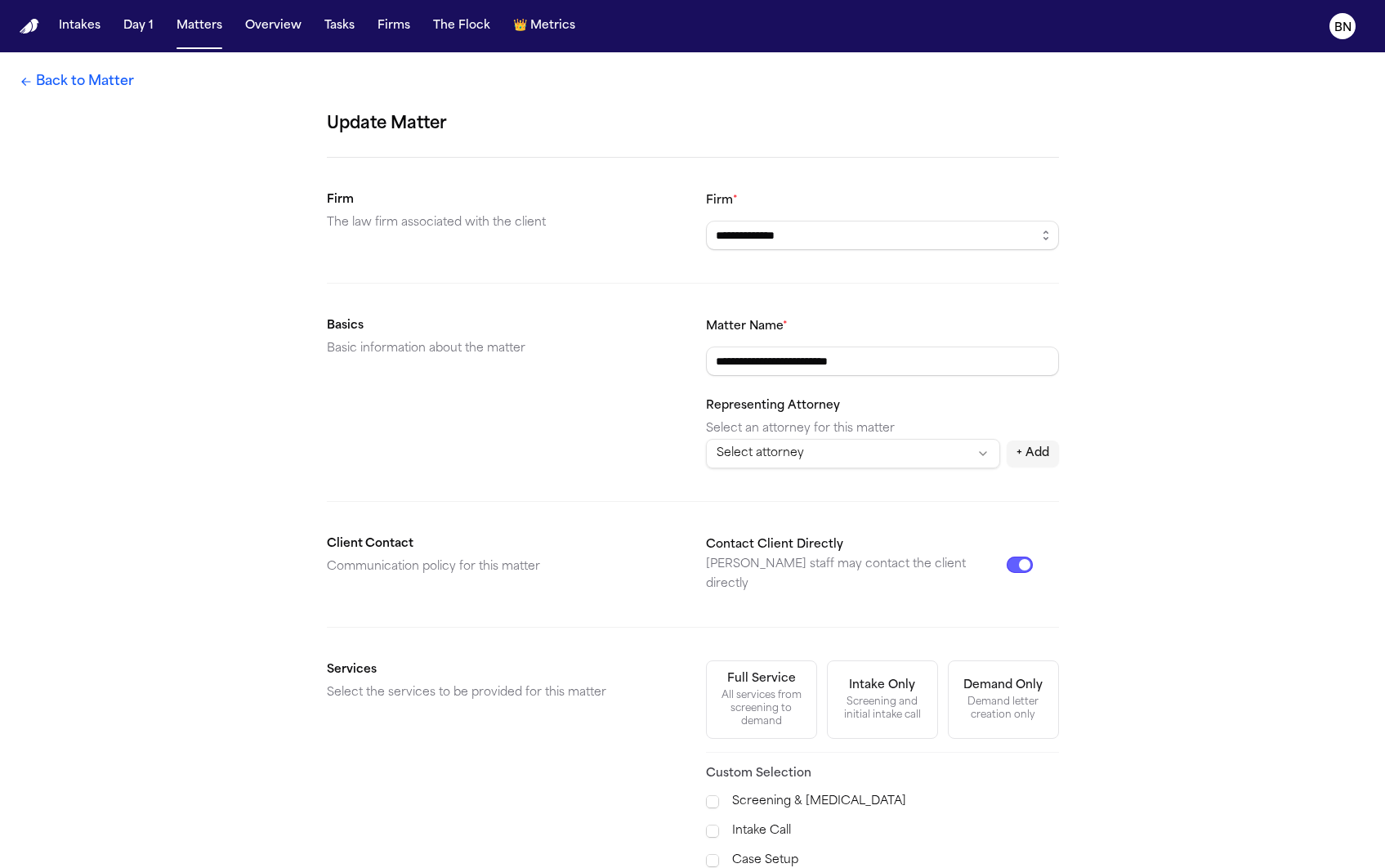
click at [78, 85] on link "Back to Matter" at bounding box center [77, 82] width 114 height 20
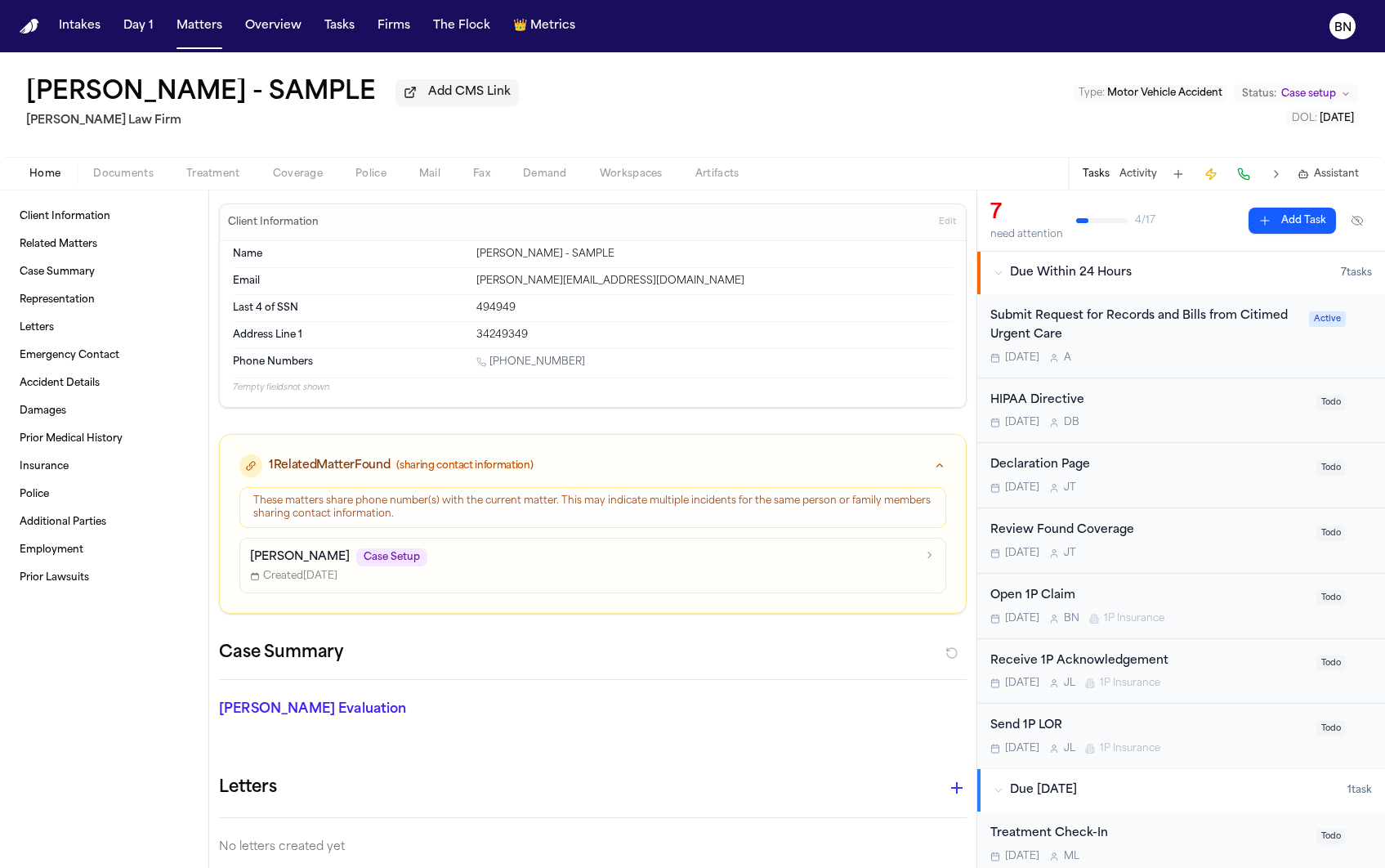
click at [211, 100] on h1 "[PERSON_NAME] - SAMPLE" at bounding box center [200, 93] width 349 height 29
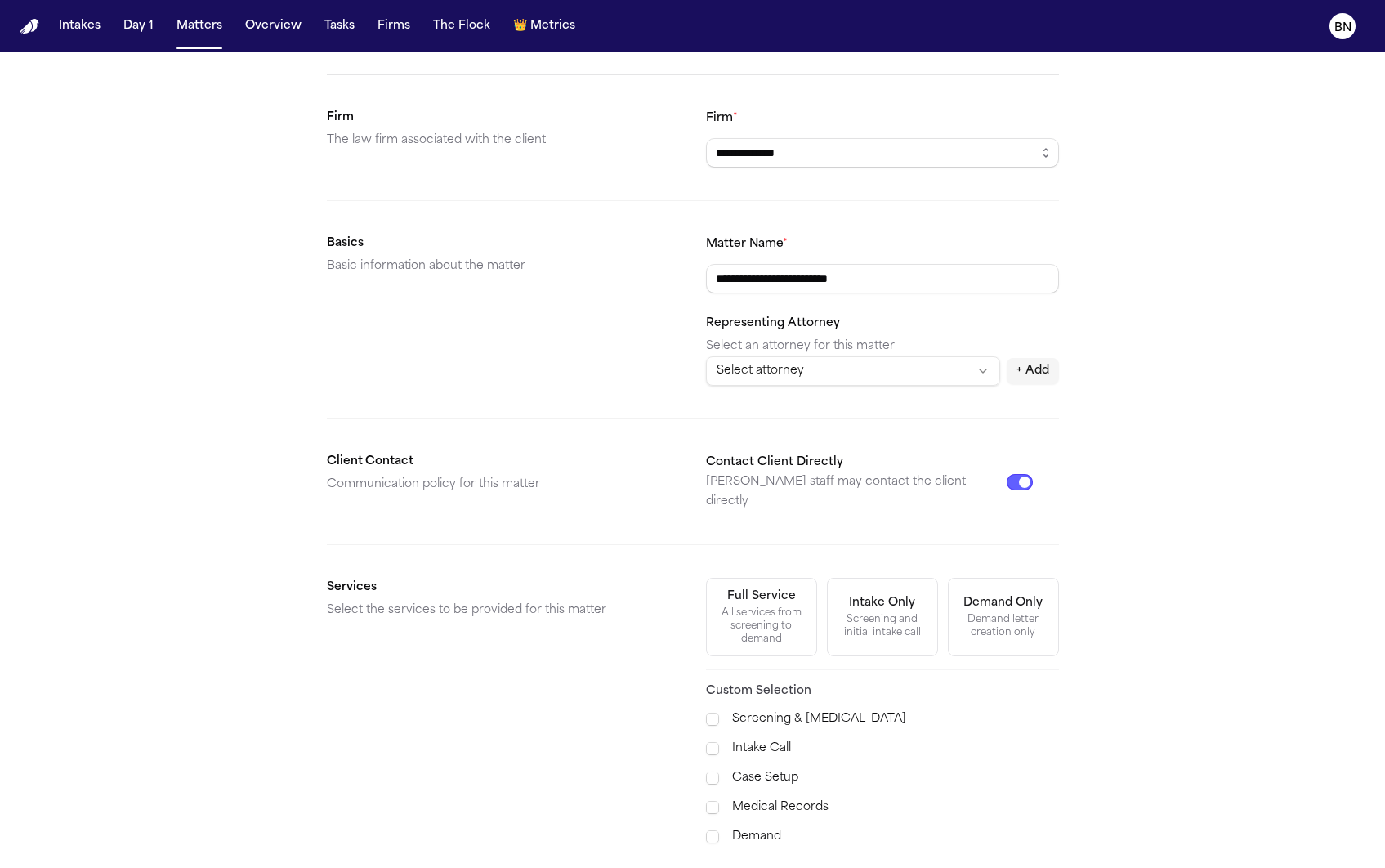
scroll to position [94, 0]
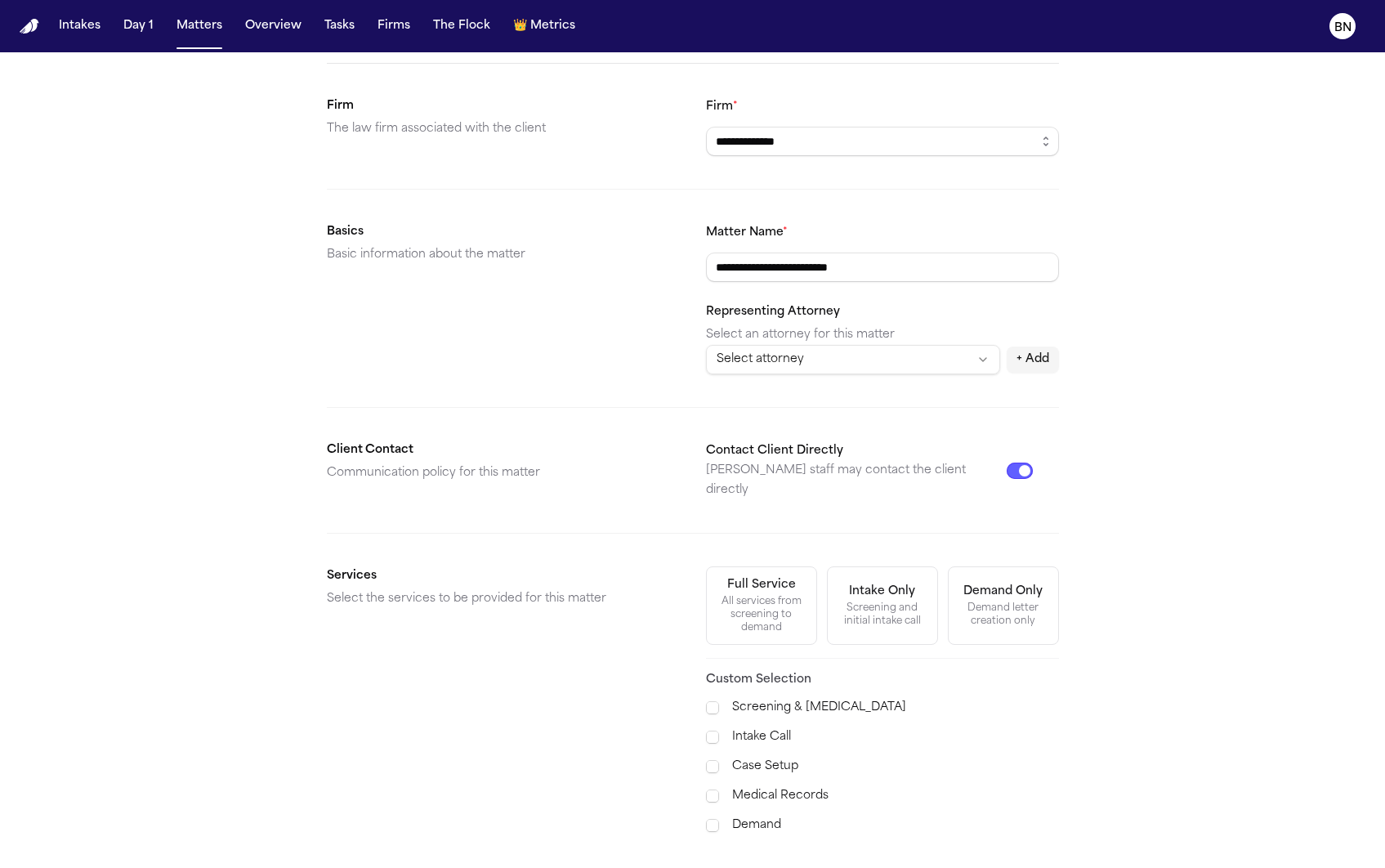
click at [834, 357] on html "**********" at bounding box center [692, 434] width 1385 height 868
drag, startPoint x: 653, startPoint y: 420, endPoint x: 717, endPoint y: 513, distance: 112.9
click at [653, 420] on html "**********" at bounding box center [692, 434] width 1385 height 868
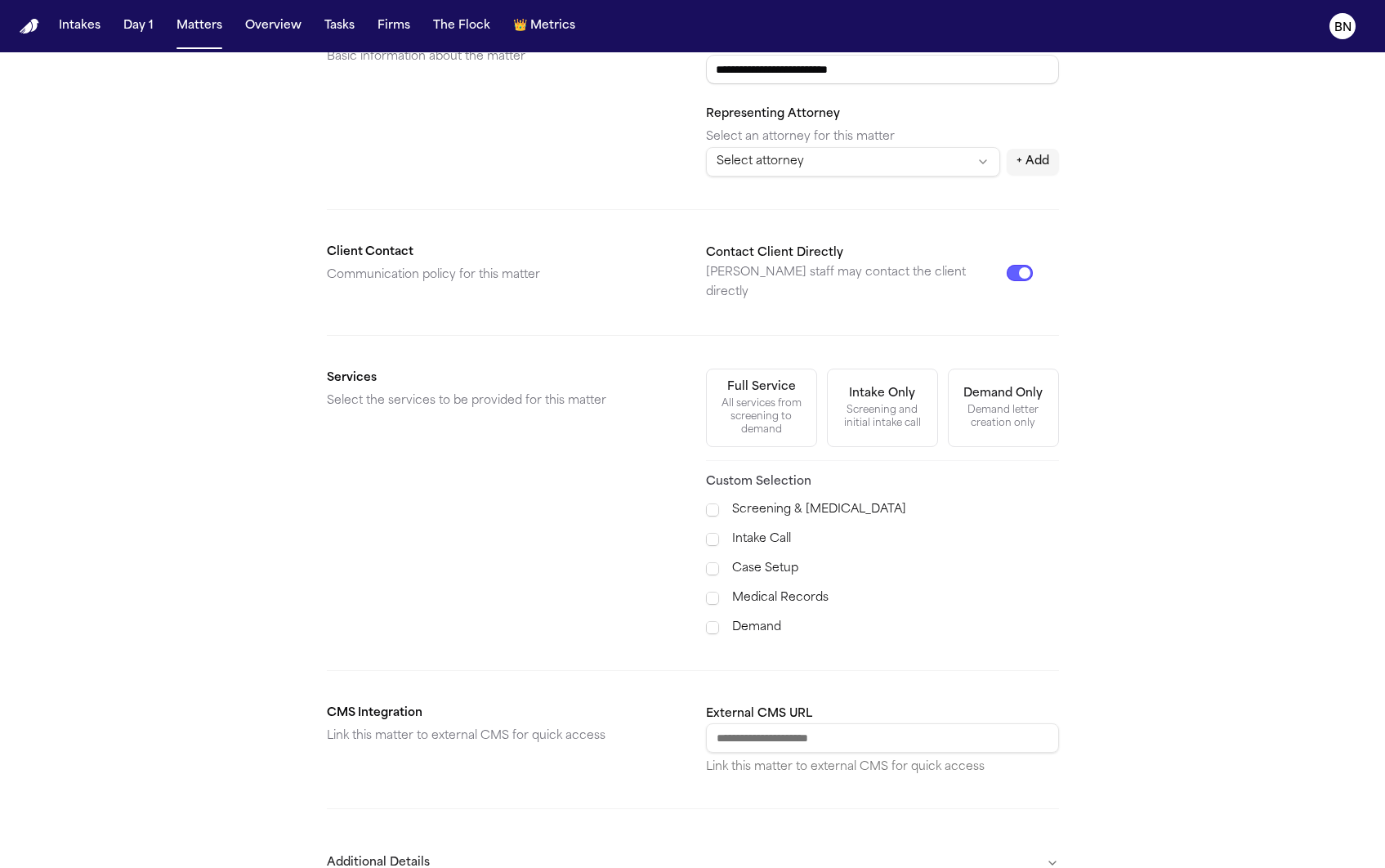
scroll to position [368, 0]
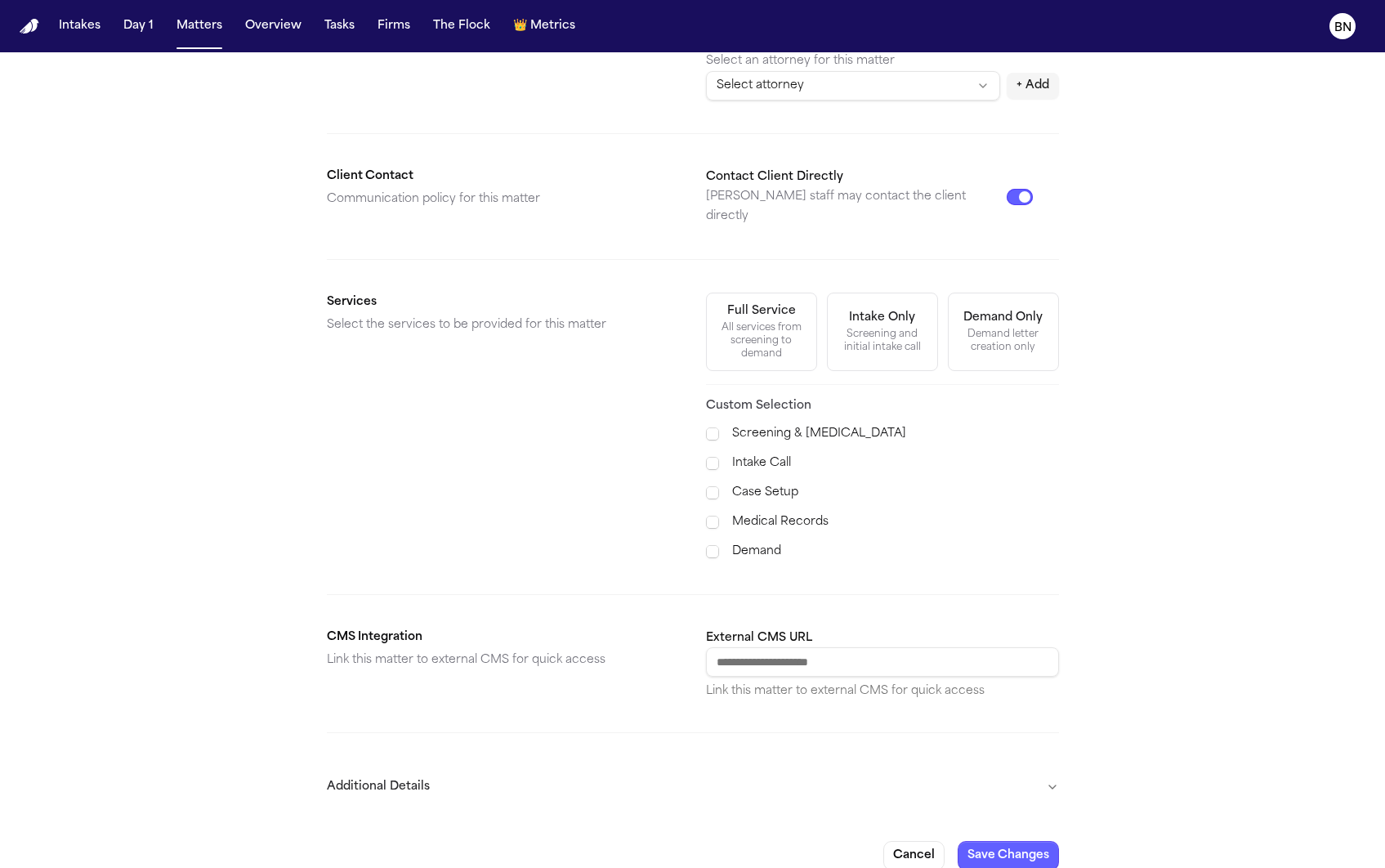
click at [1006, 771] on button "Additional Details" at bounding box center [693, 786] width 732 height 43
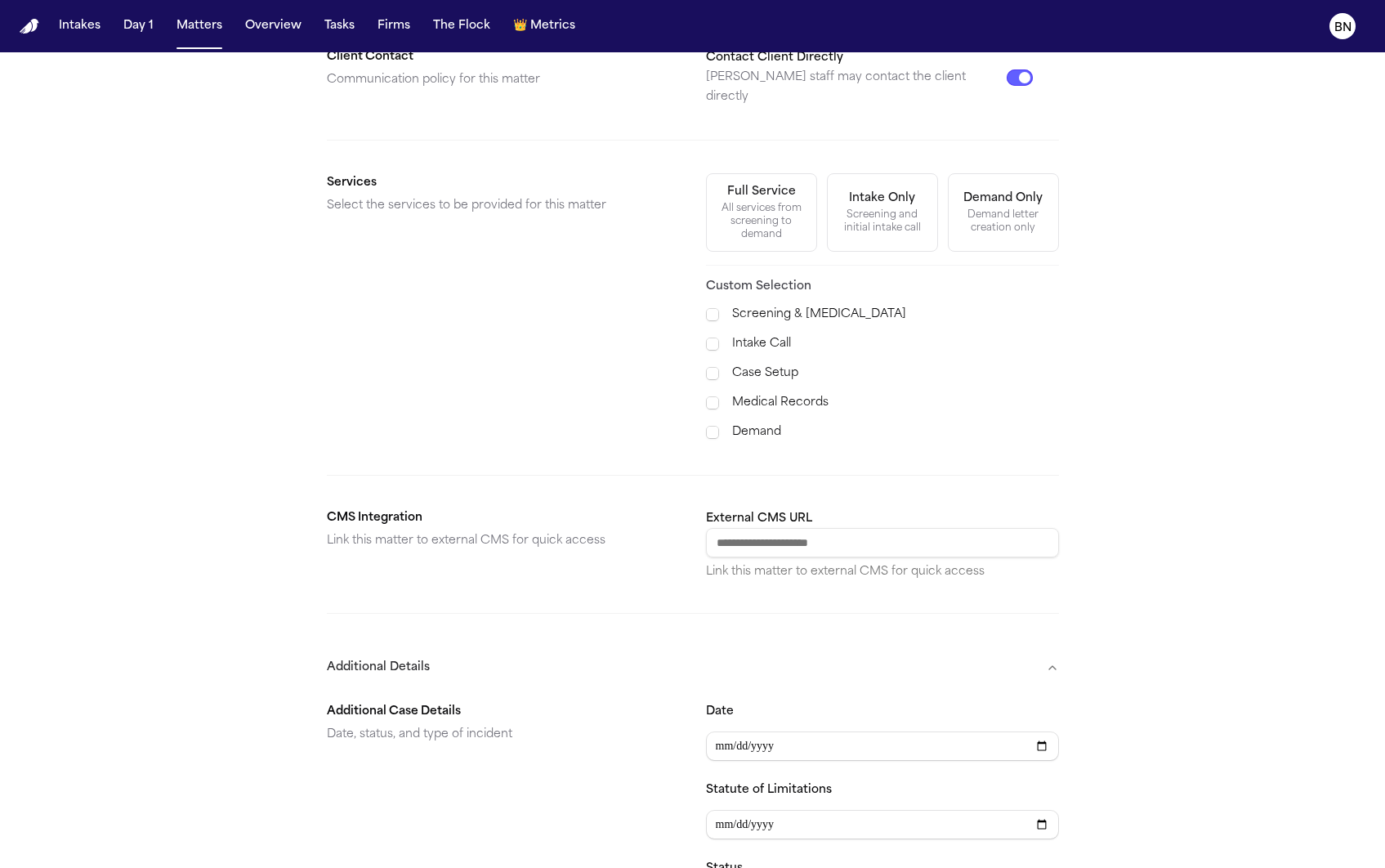
scroll to position [0, 0]
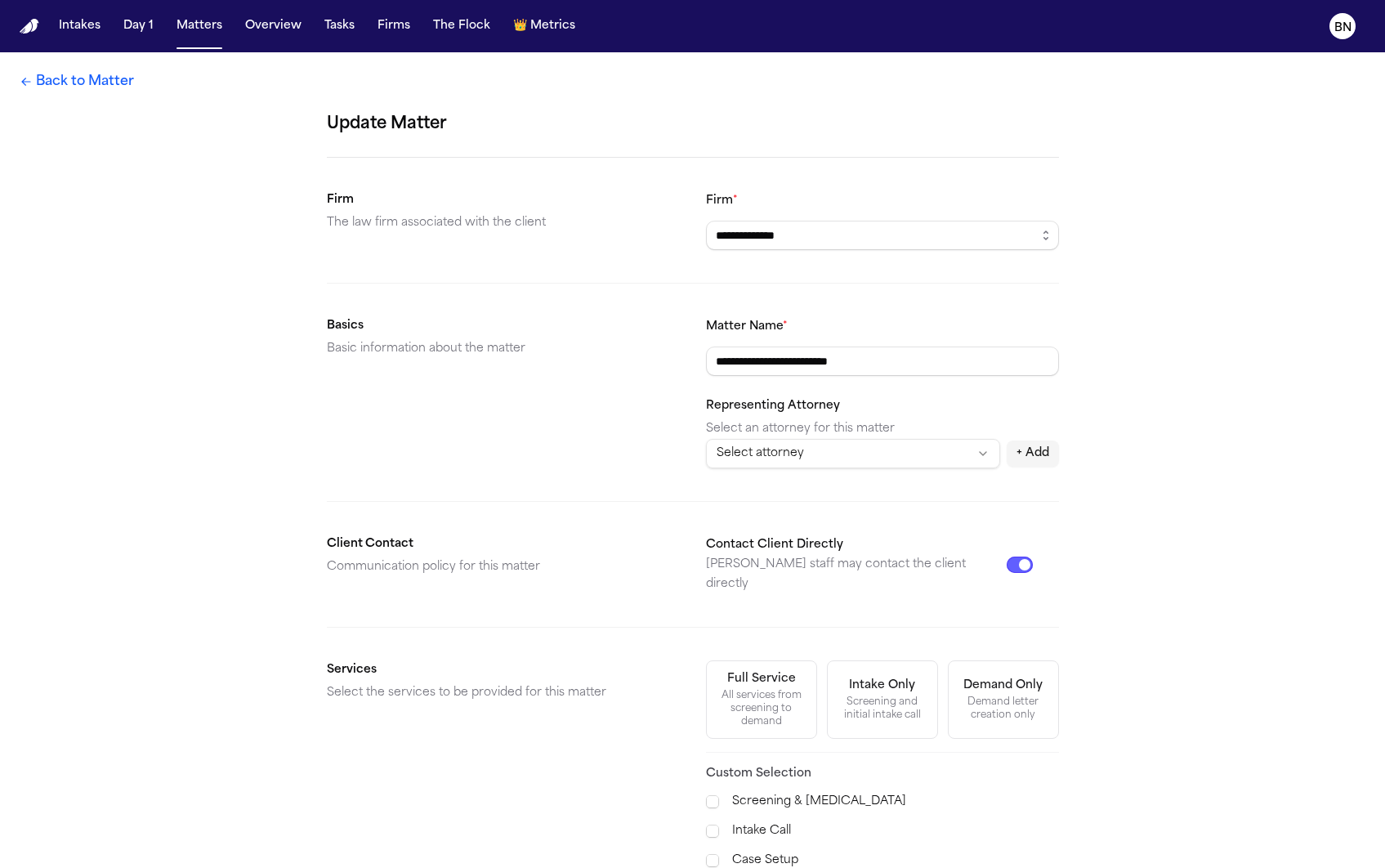
click at [103, 83] on link "Back to Matter" at bounding box center [77, 82] width 114 height 20
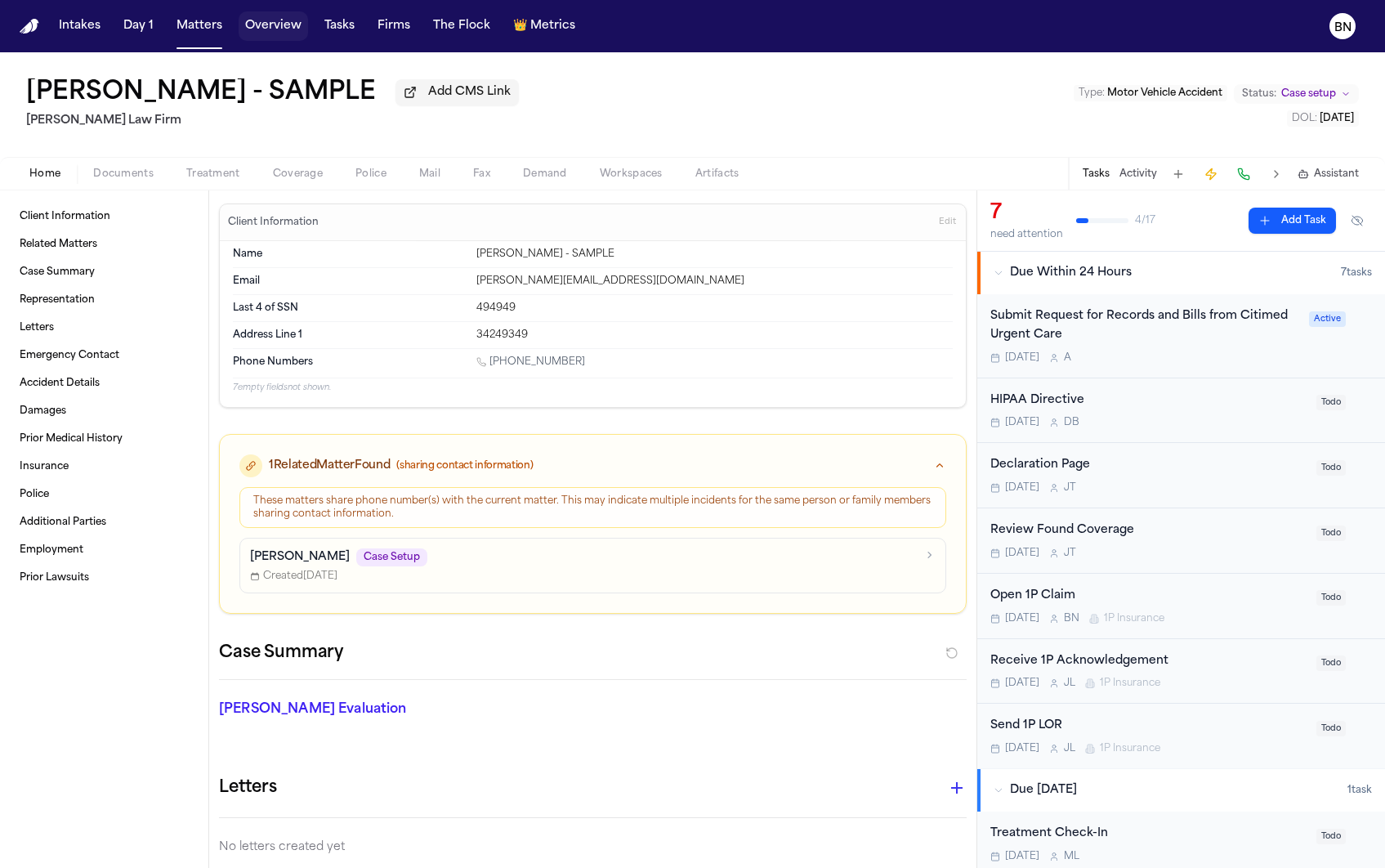
click at [275, 36] on button "Overview" at bounding box center [273, 26] width 69 height 29
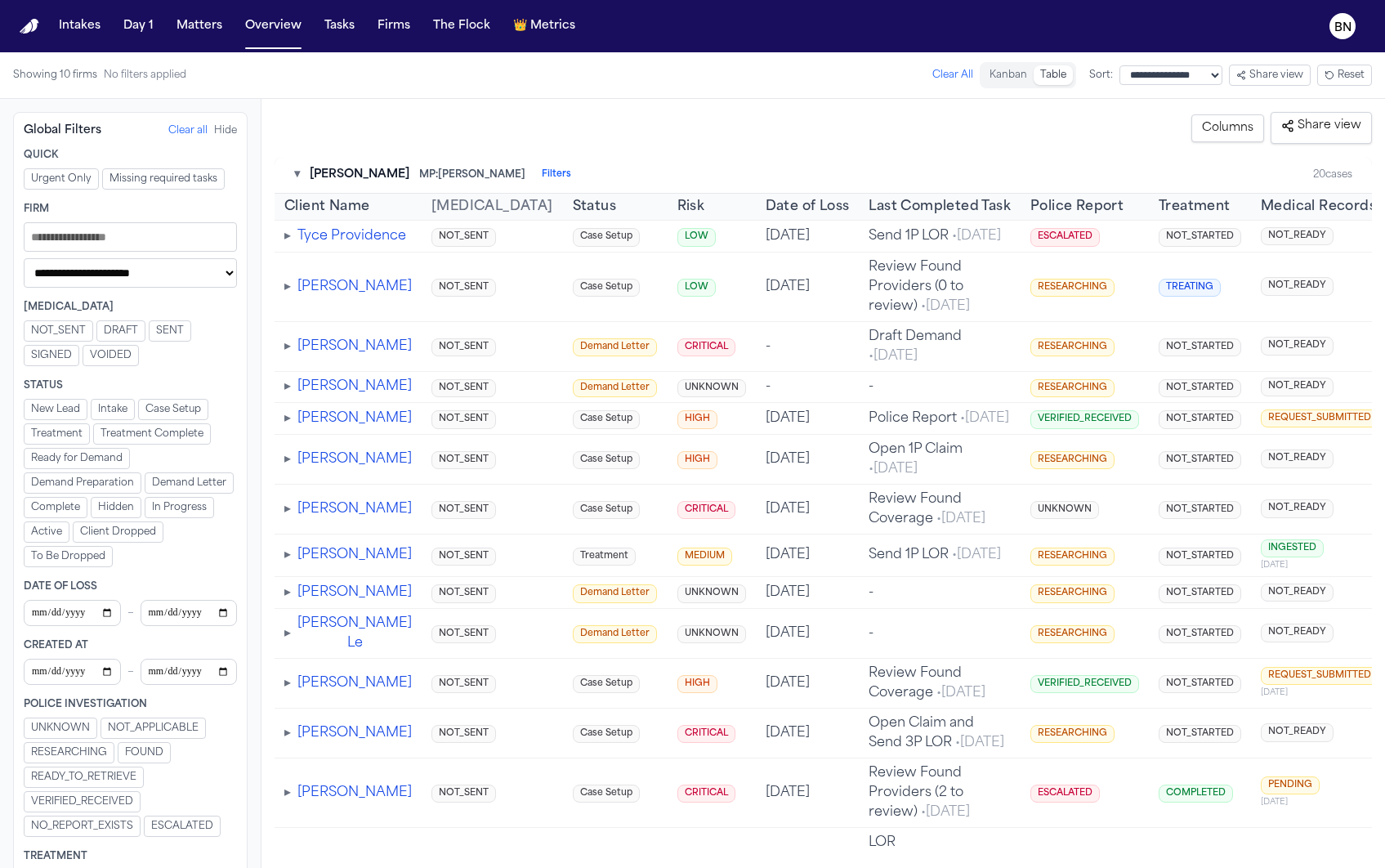
click at [296, 171] on button "▾" at bounding box center [297, 175] width 6 height 17
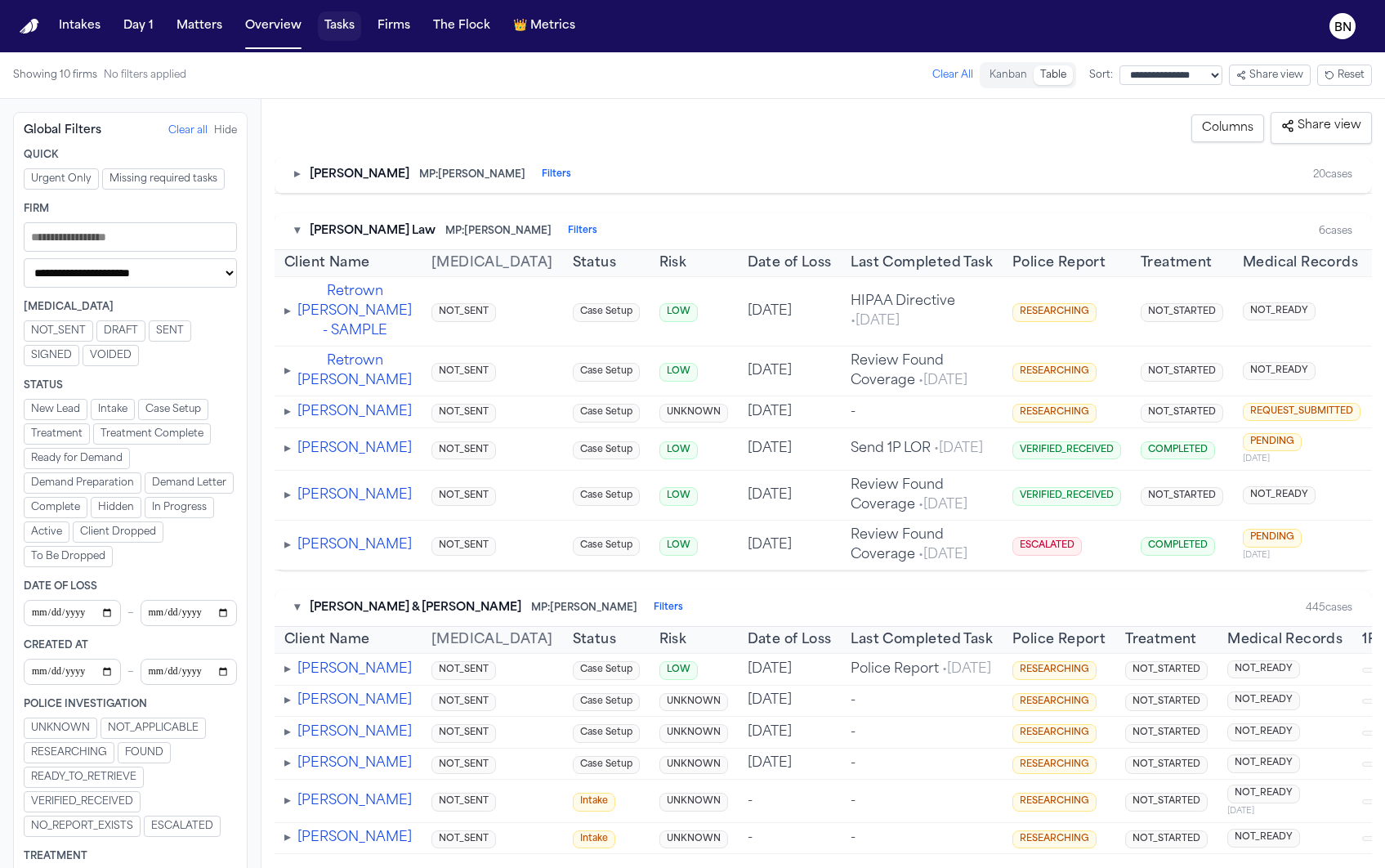
click at [332, 30] on button "Tasks" at bounding box center [339, 26] width 43 height 29
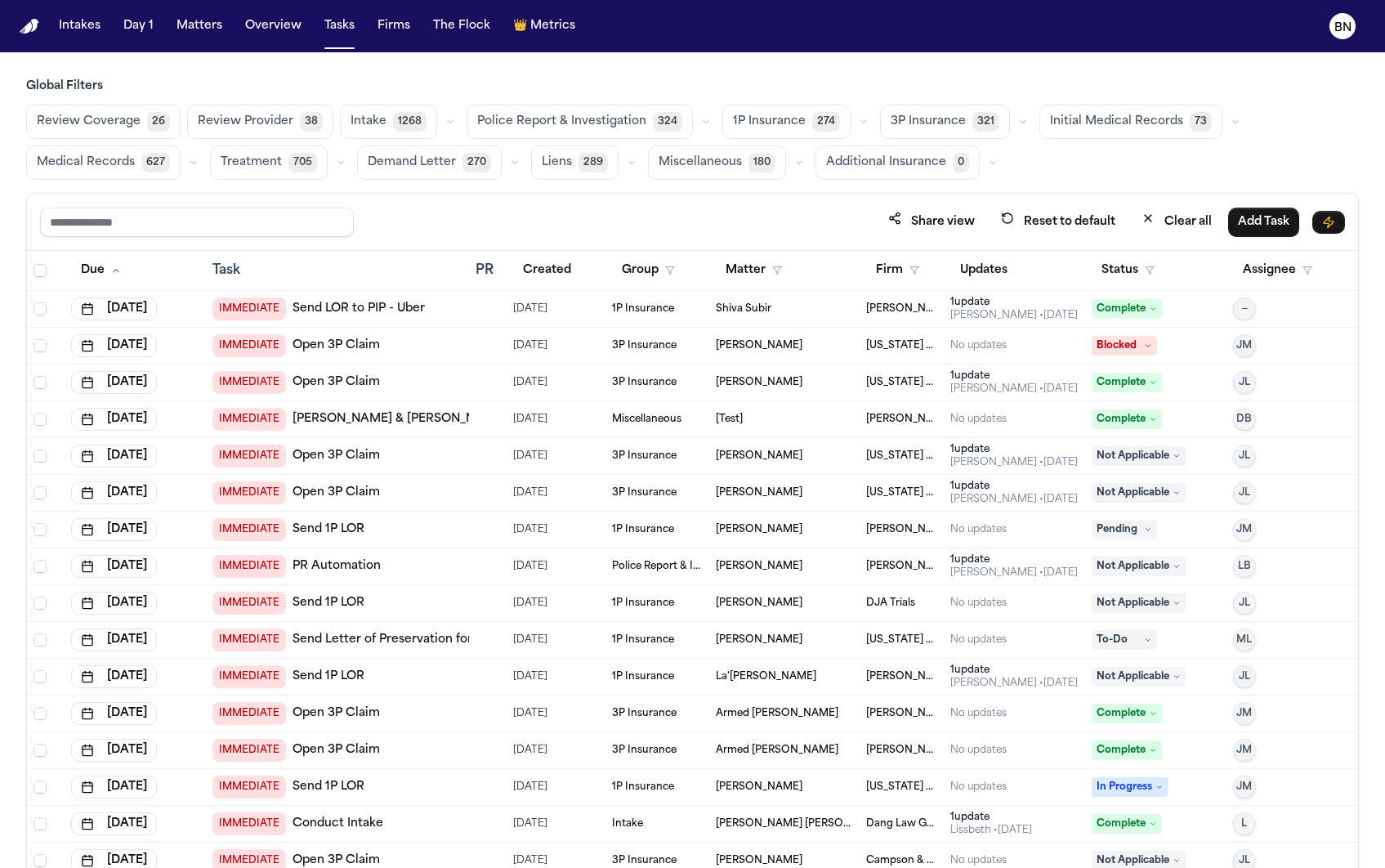
click at [445, 120] on icon "button" at bounding box center [450, 122] width 10 height 10
click at [396, 130] on span "1268" at bounding box center [409, 122] width 33 height 20
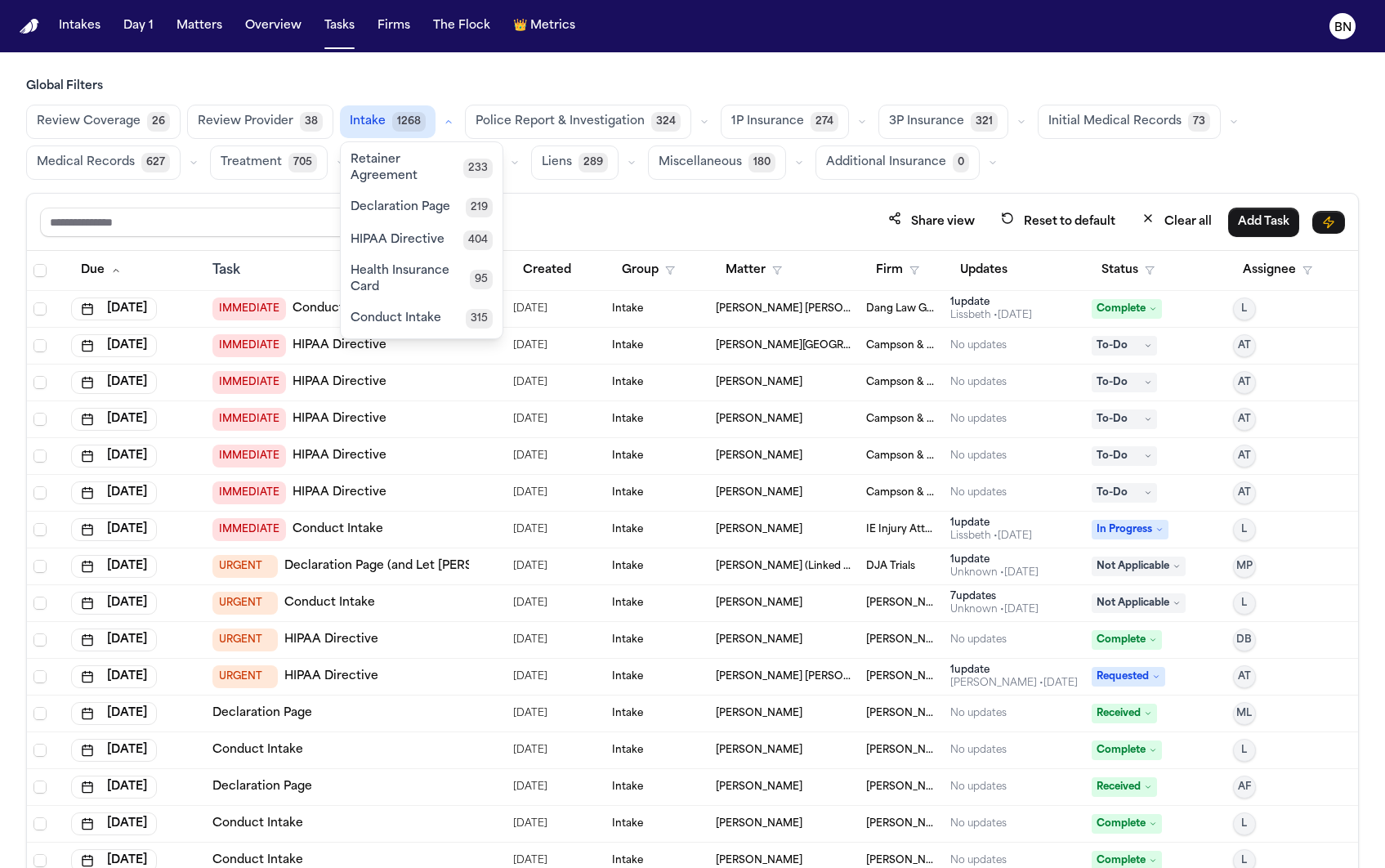
click at [592, 203] on div "Share view Reset to default Clear all Add Task" at bounding box center [692, 222] width 1331 height 58
click at [444, 123] on icon "button" at bounding box center [449, 122] width 10 height 10
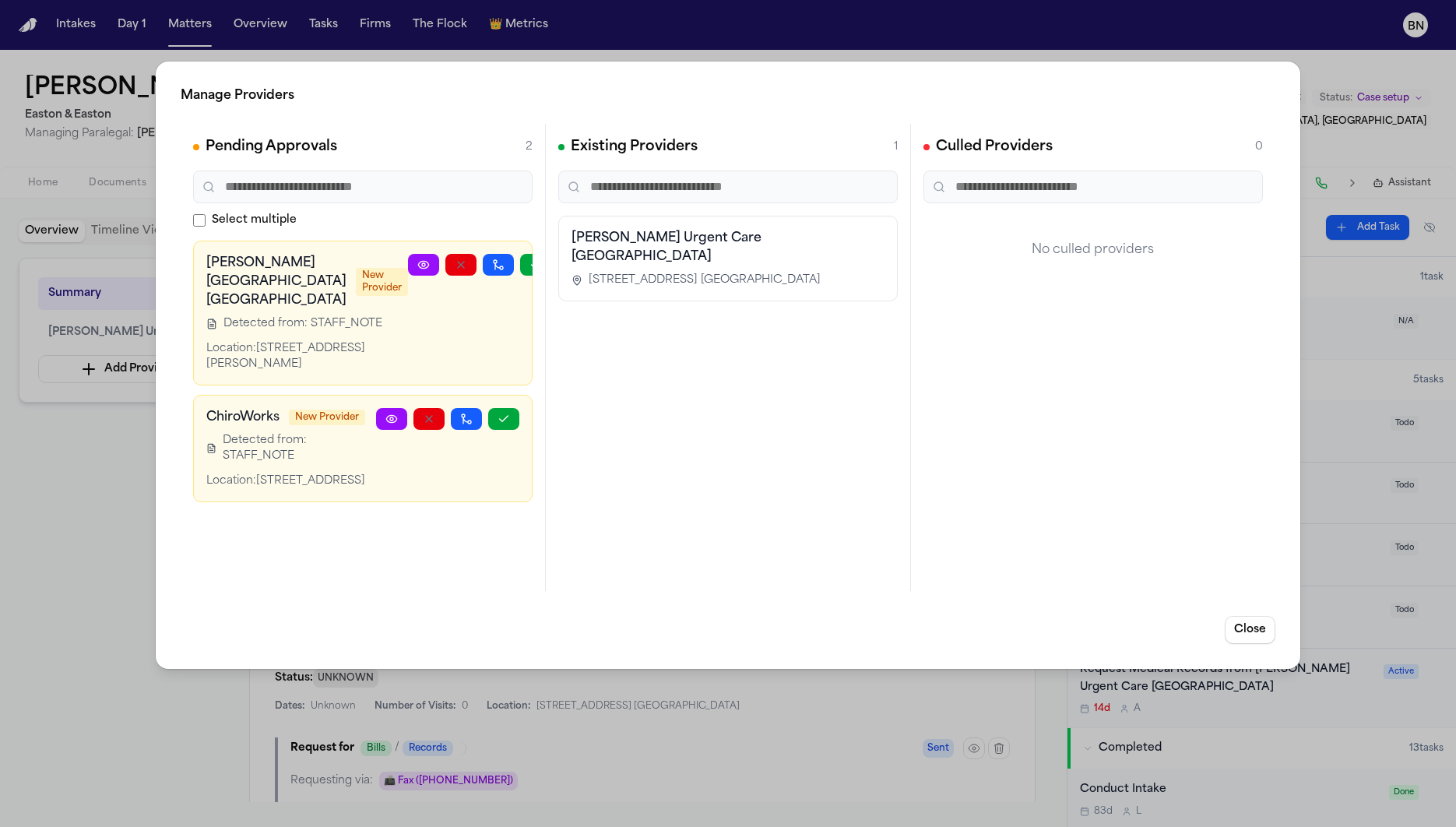
click at [94, 563] on div "Manage Providers Pending Approvals 2 Select multiple [PERSON_NAME][GEOGRAPHIC_D…" at bounding box center [728, 413] width 1456 height 827
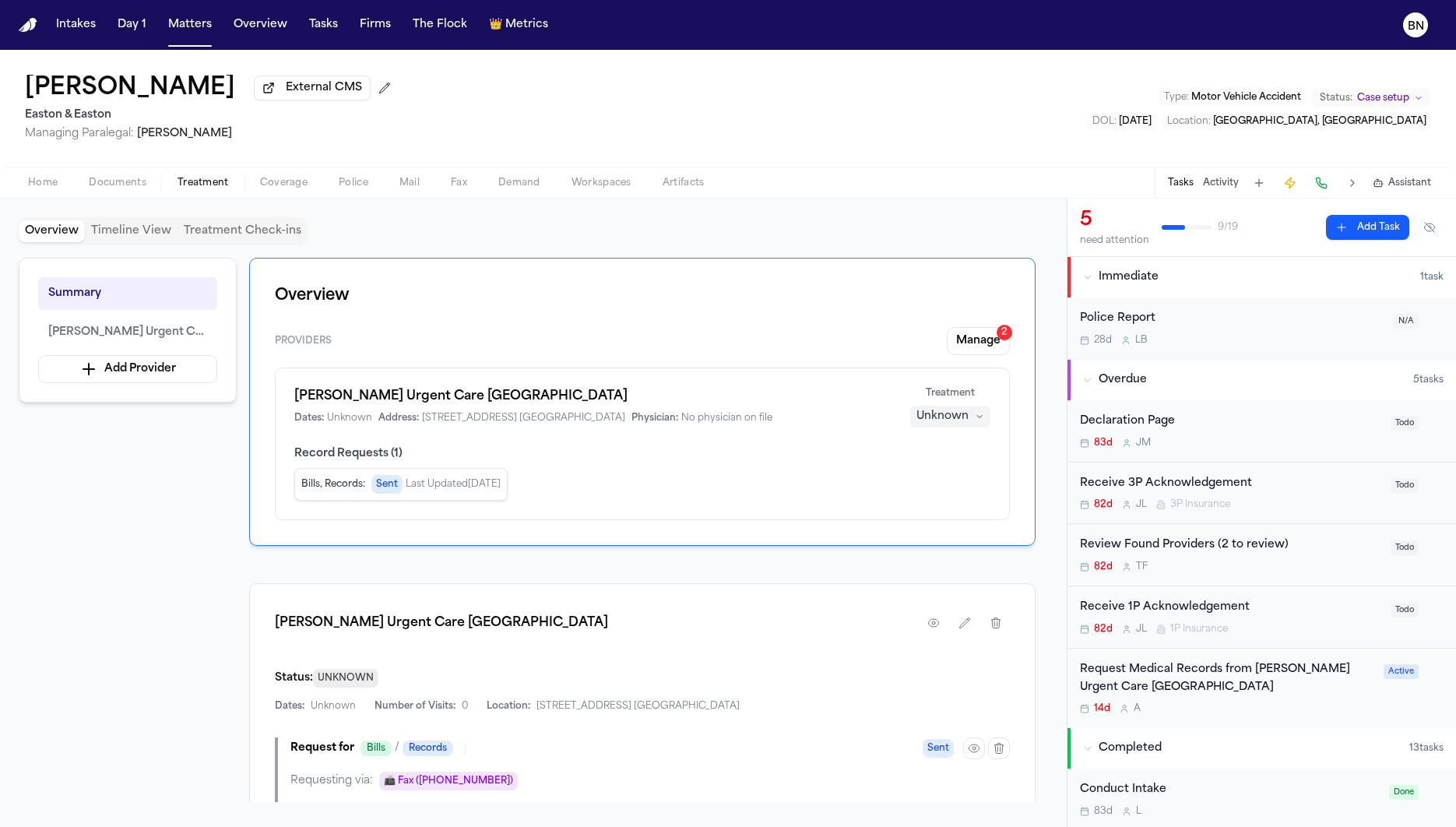
click at [355, 185] on span "Police" at bounding box center [353, 183] width 29 height 13
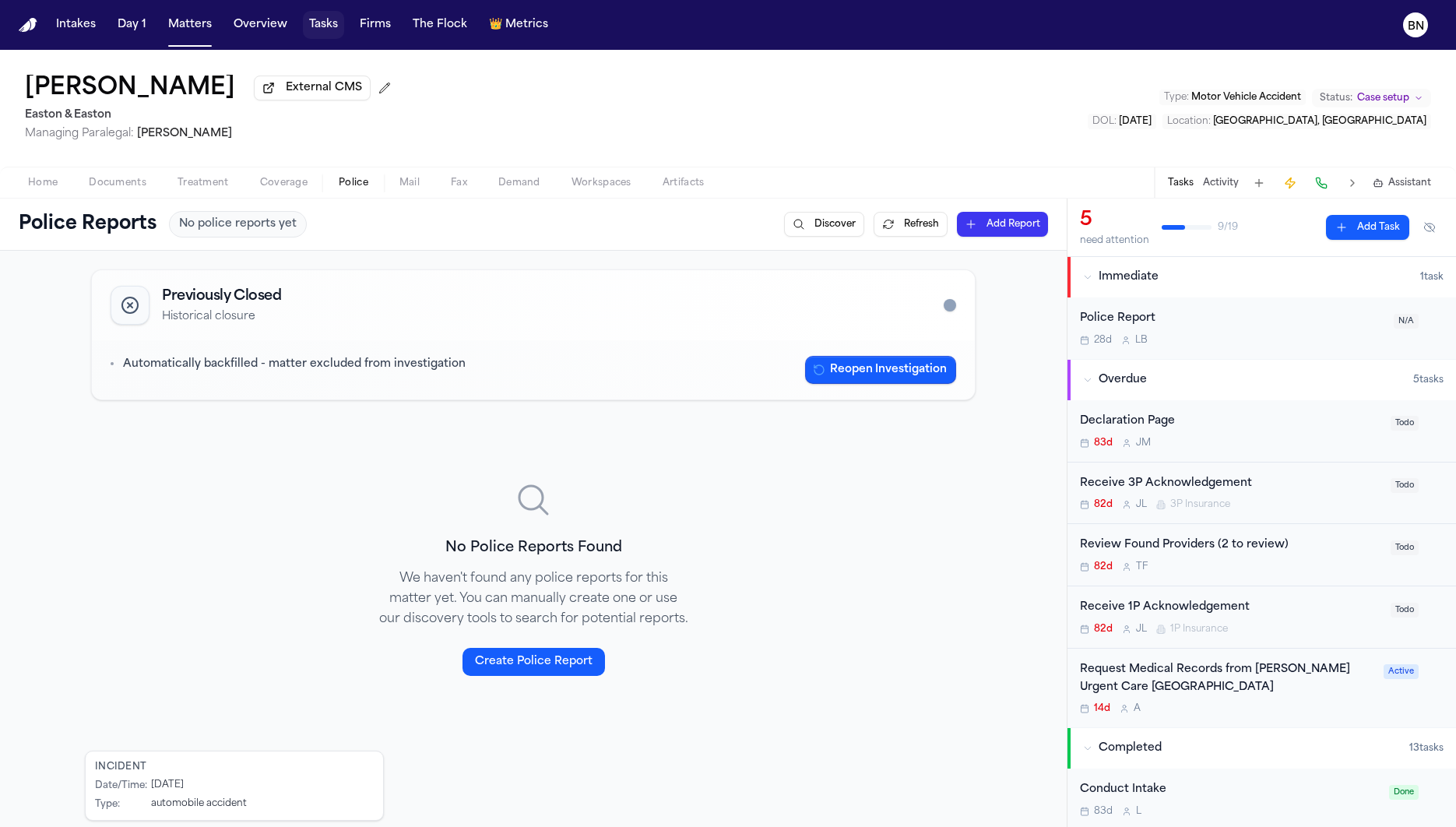
click at [322, 29] on button "Tasks" at bounding box center [323, 25] width 41 height 28
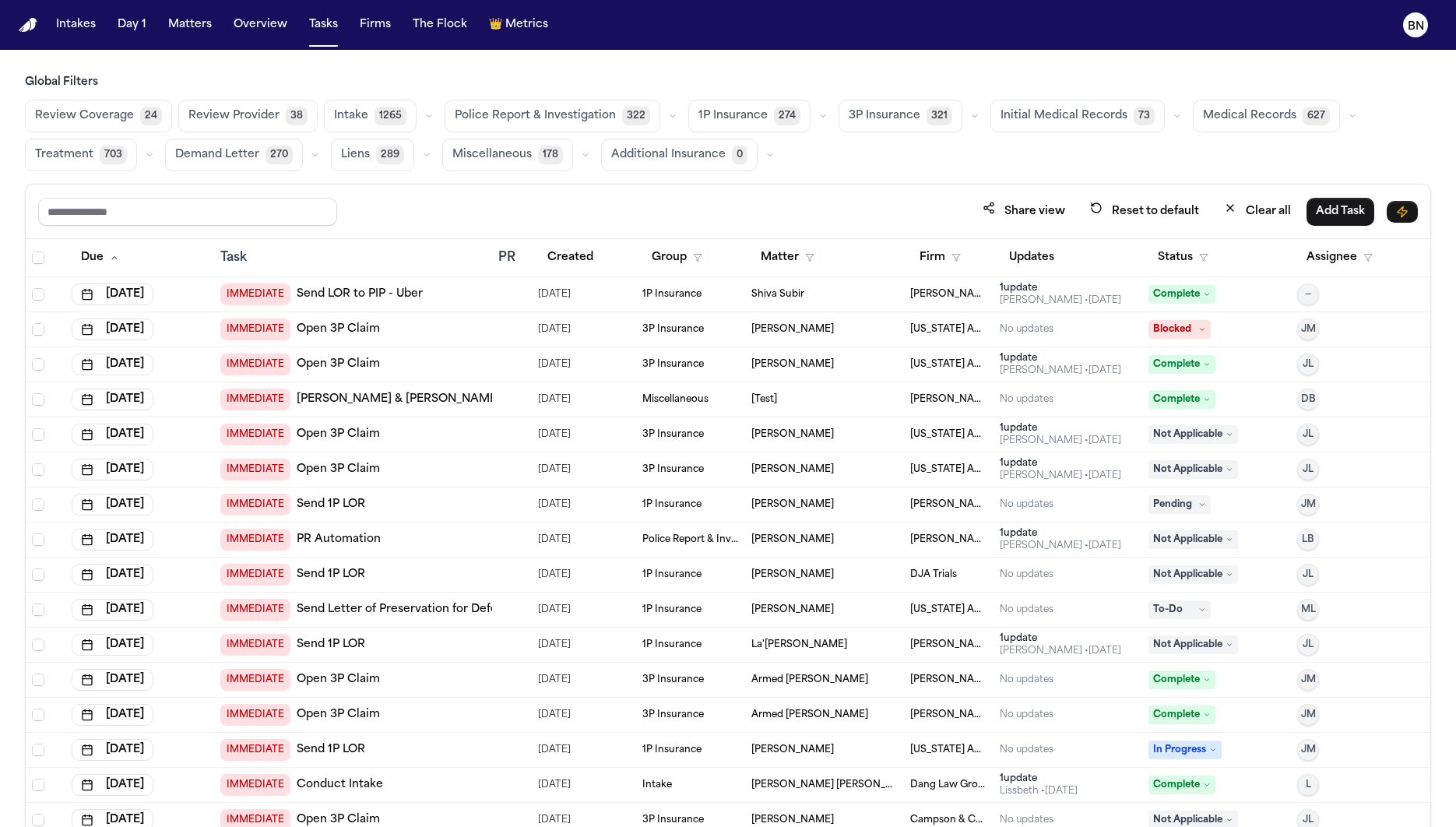
click at [605, 120] on button "Police Report & Investigation 322" at bounding box center [552, 115] width 215 height 33
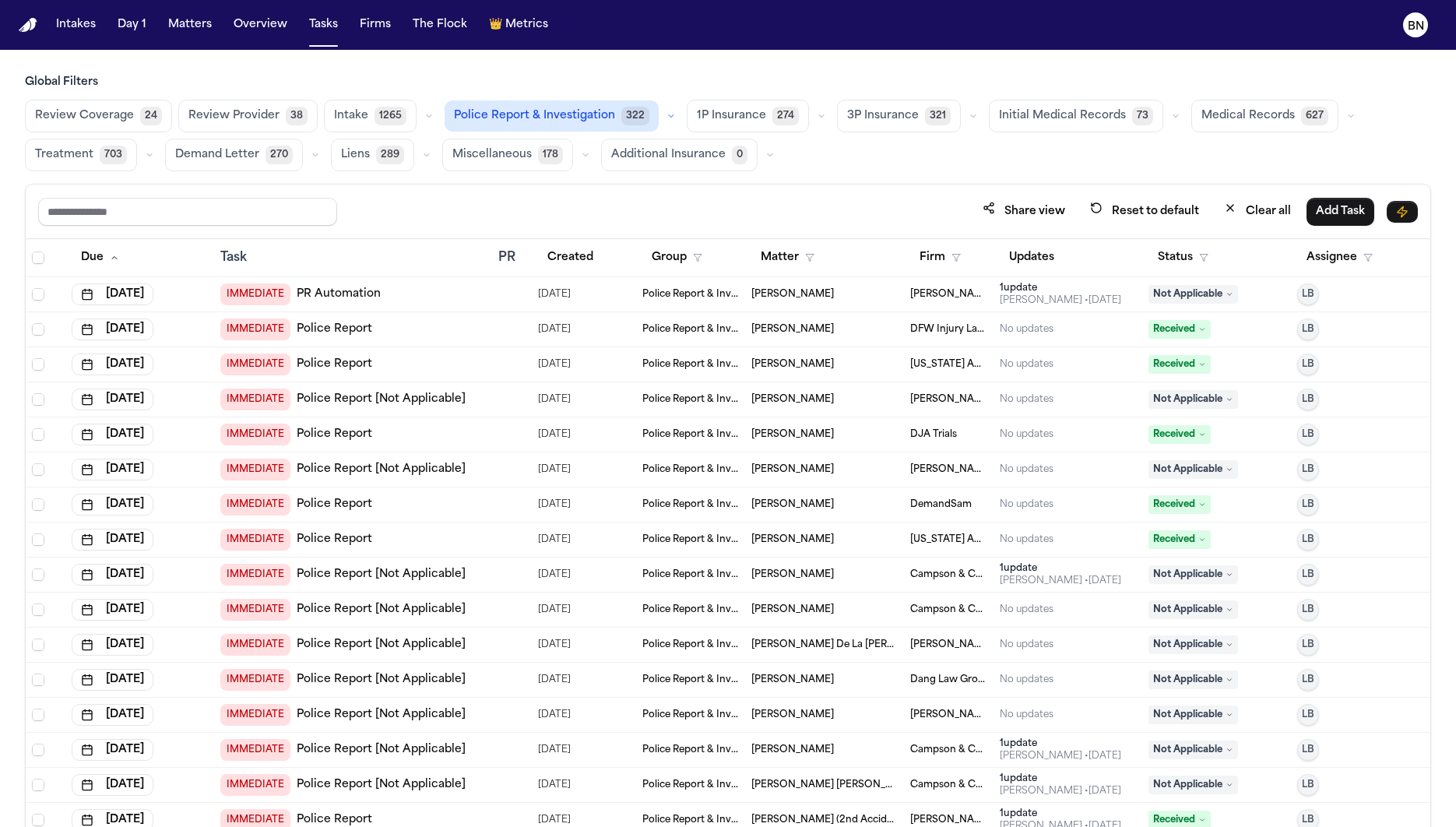
click at [453, 296] on div "IMMEDIATE PR Automation" at bounding box center [353, 294] width 265 height 21
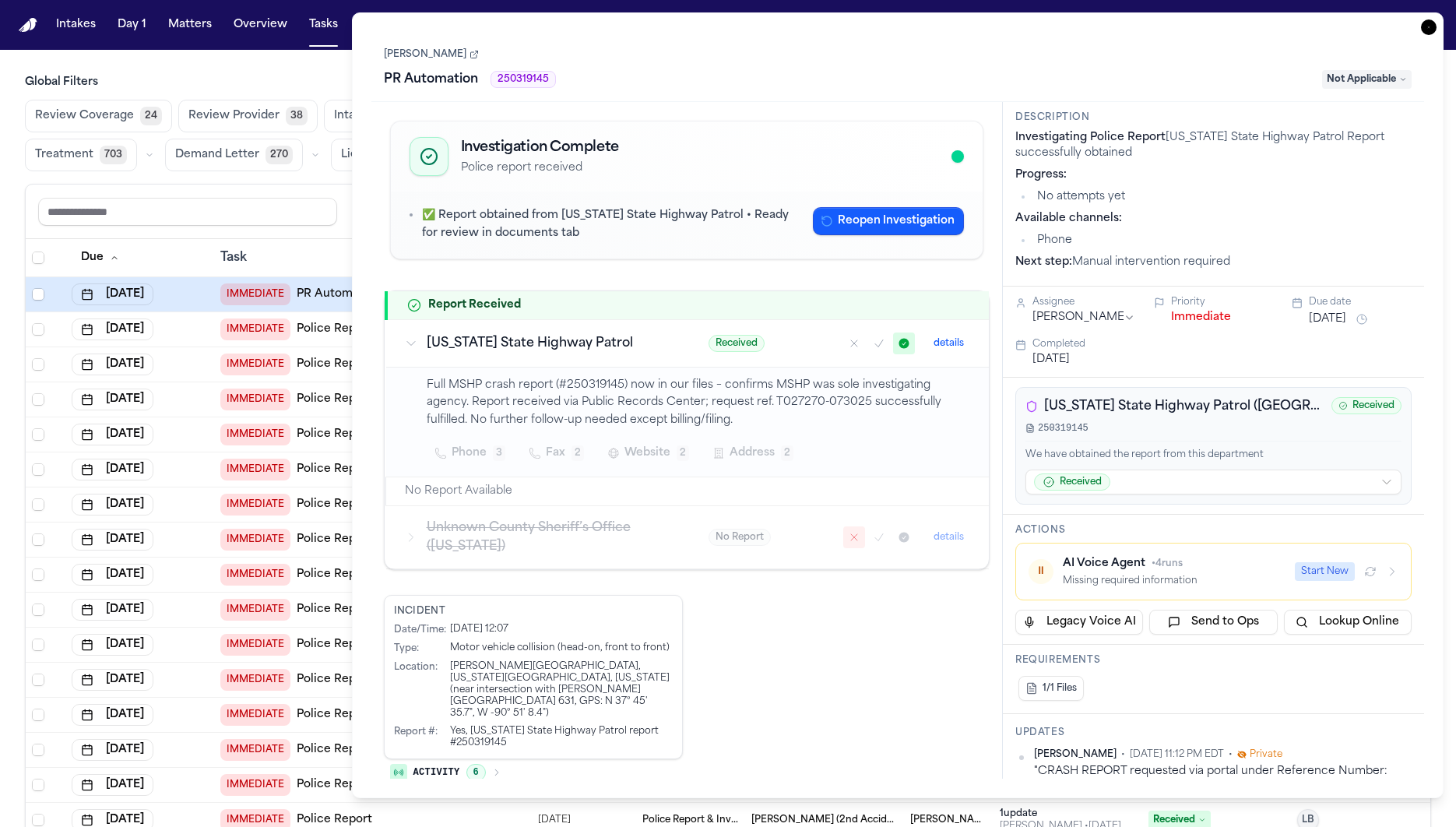
click at [430, 56] on link "[PERSON_NAME]" at bounding box center [431, 55] width 95 height 13
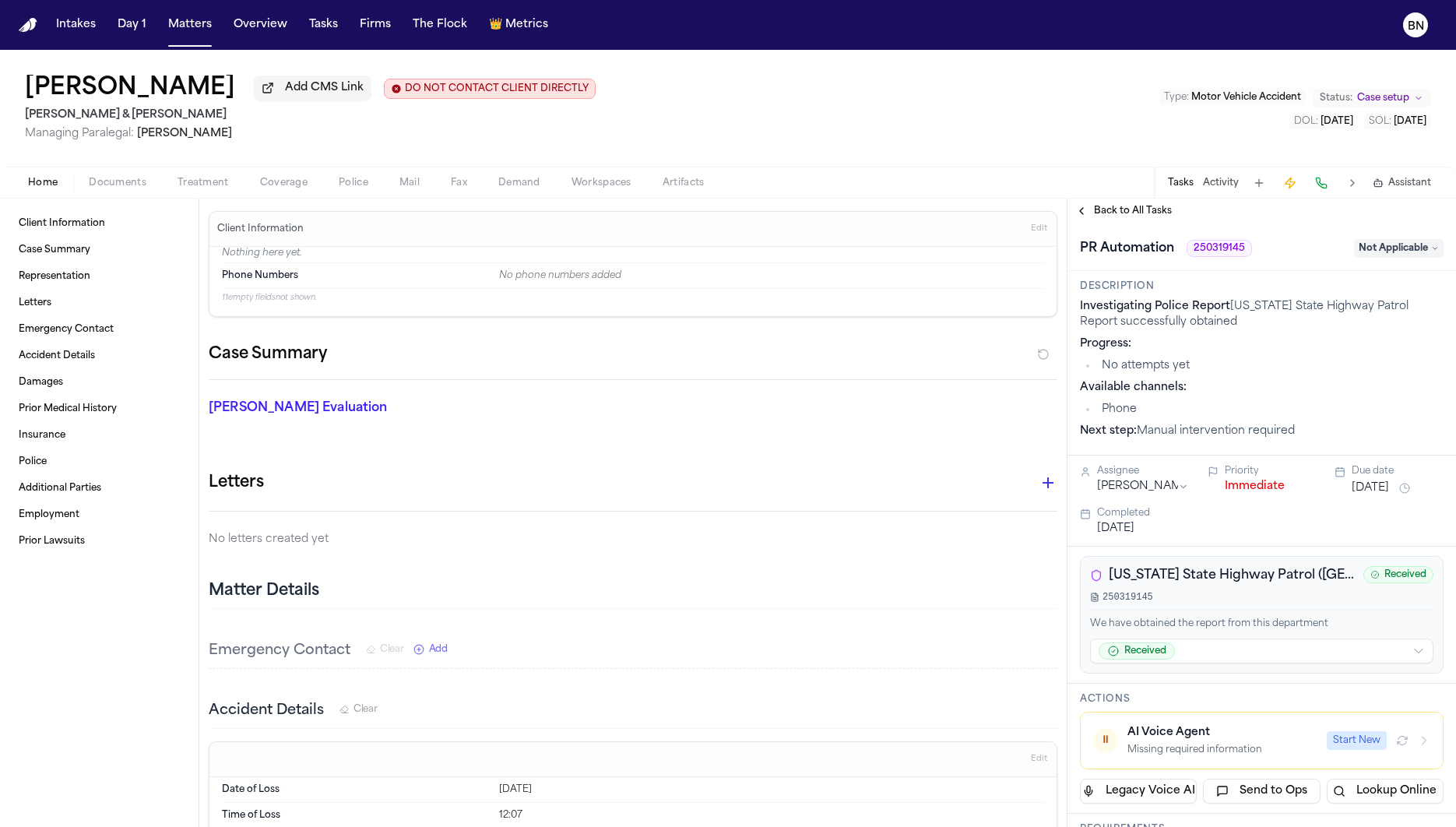
click at [357, 180] on span "Police" at bounding box center [353, 183] width 29 height 13
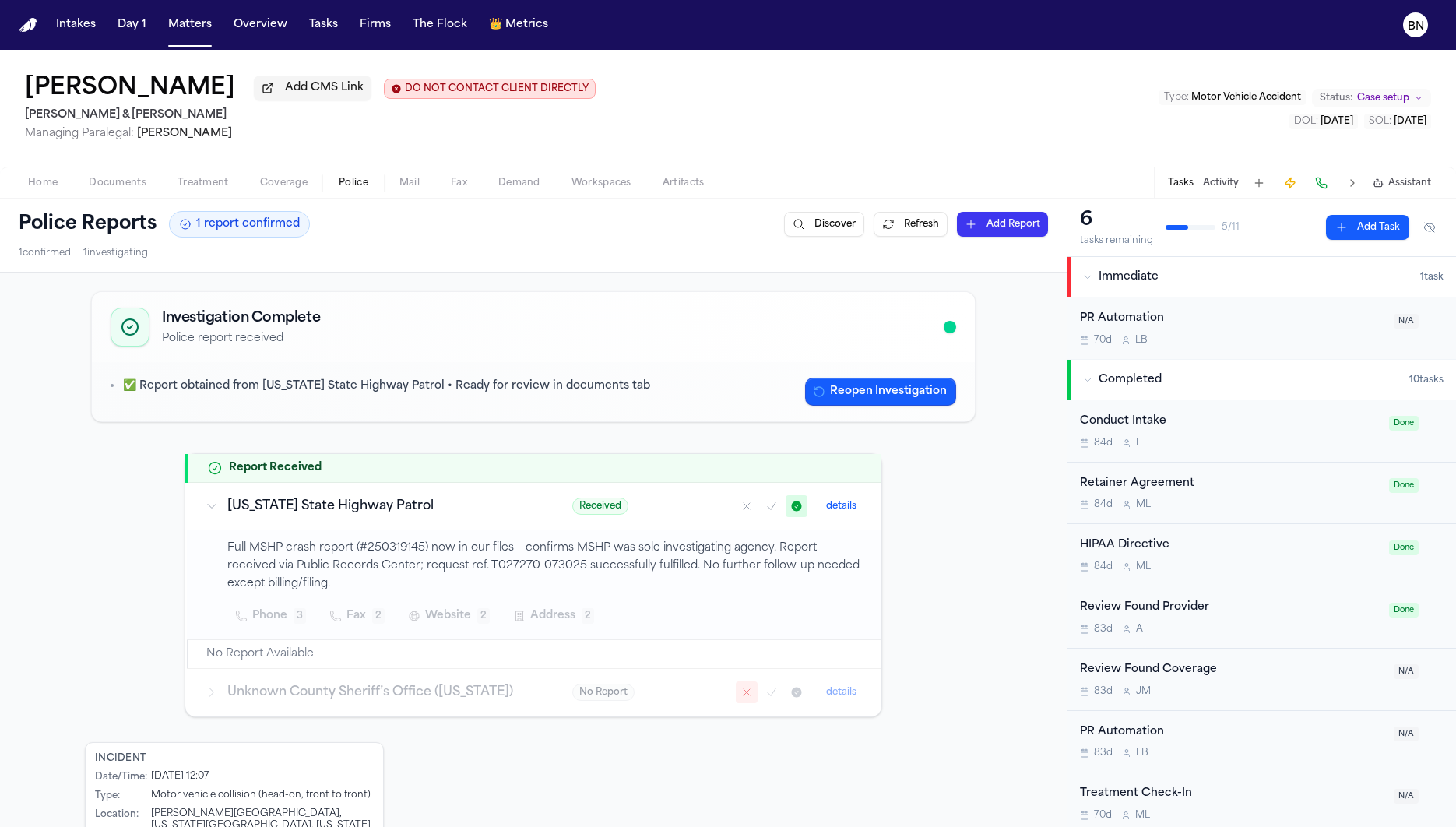
scroll to position [18, 0]
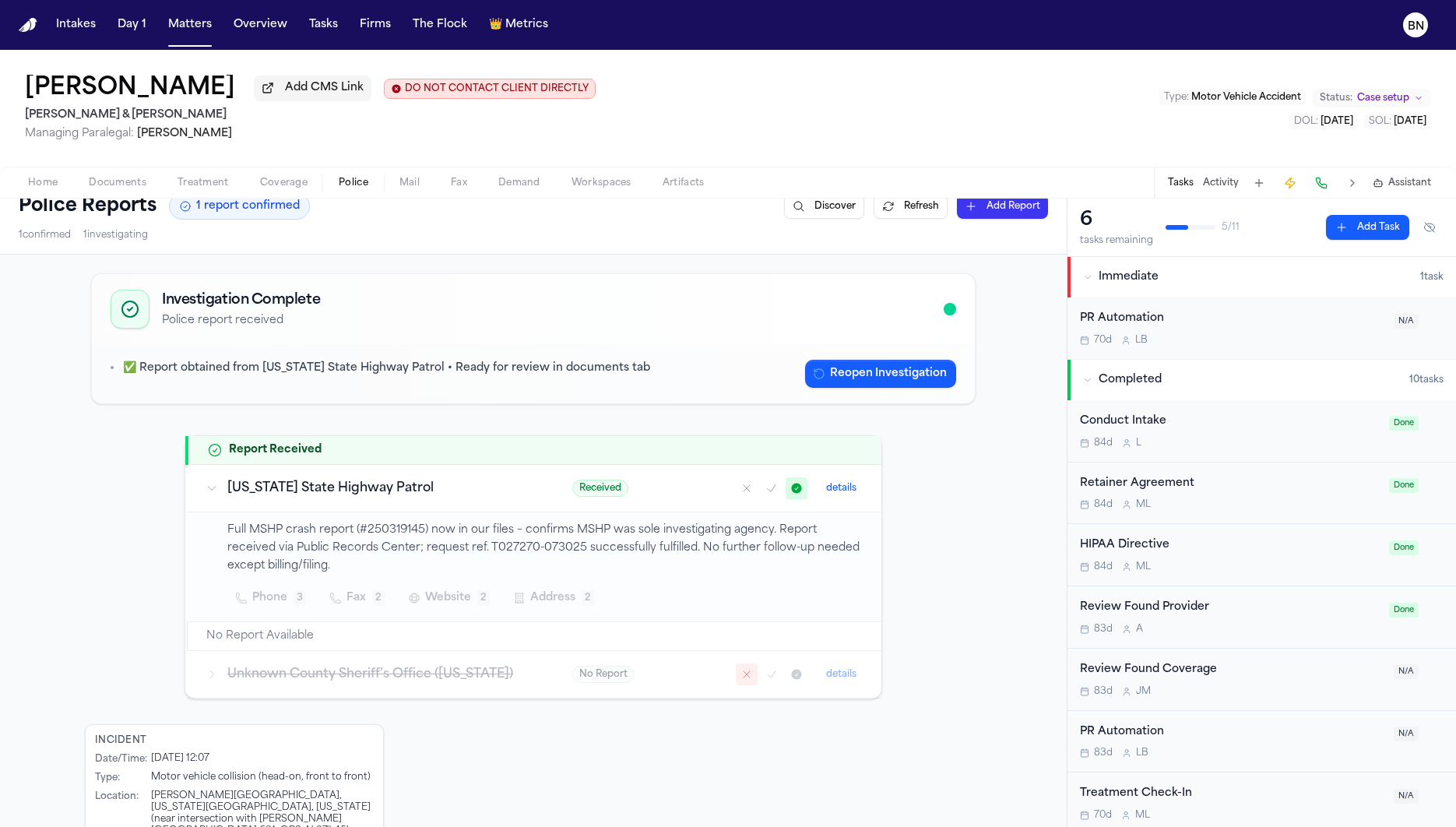
click at [206, 680] on div "Unknown County Sheriff’s Office ([US_STATE])" at bounding box center [370, 674] width 330 height 19
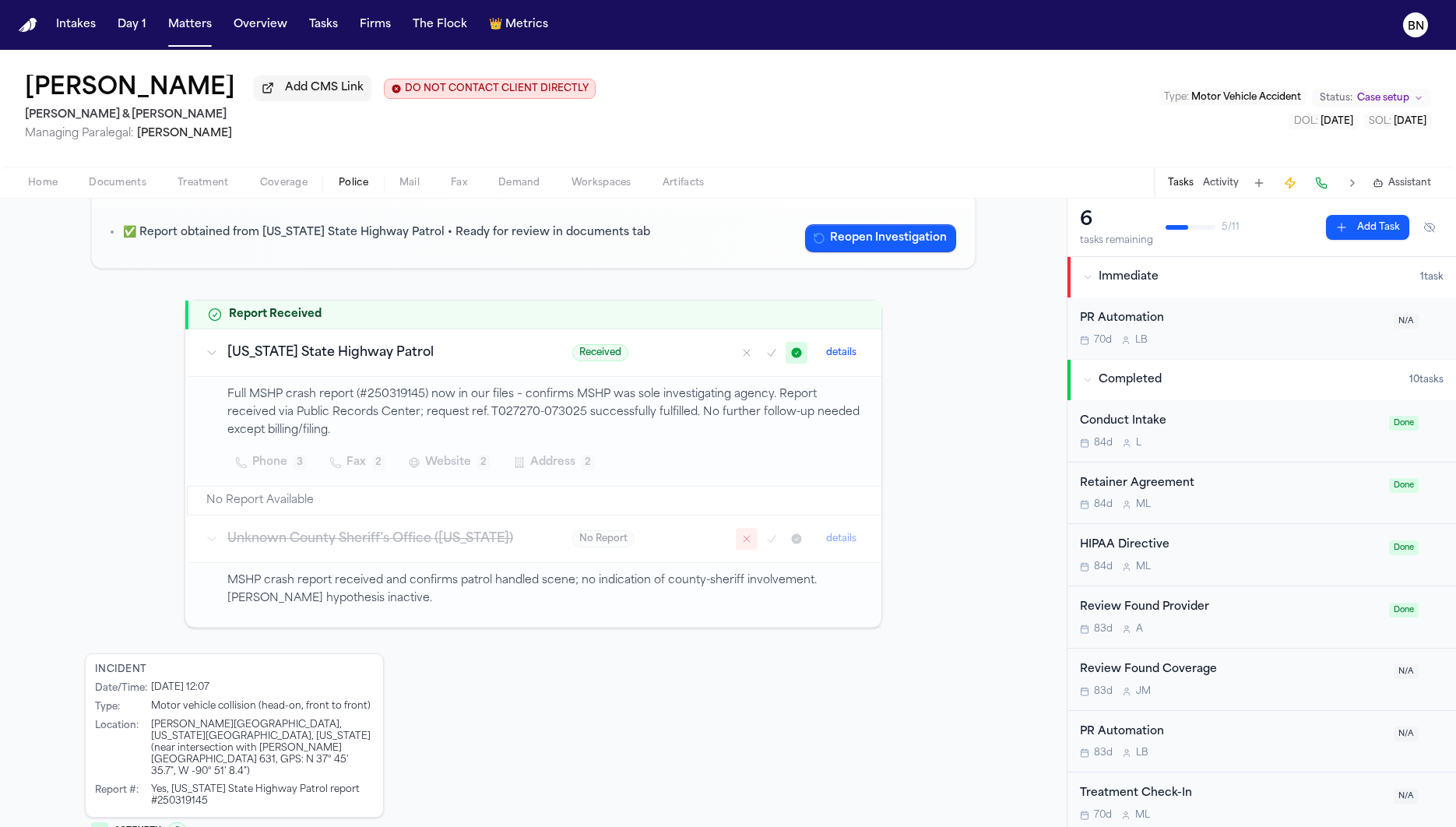
scroll to position [201, 0]
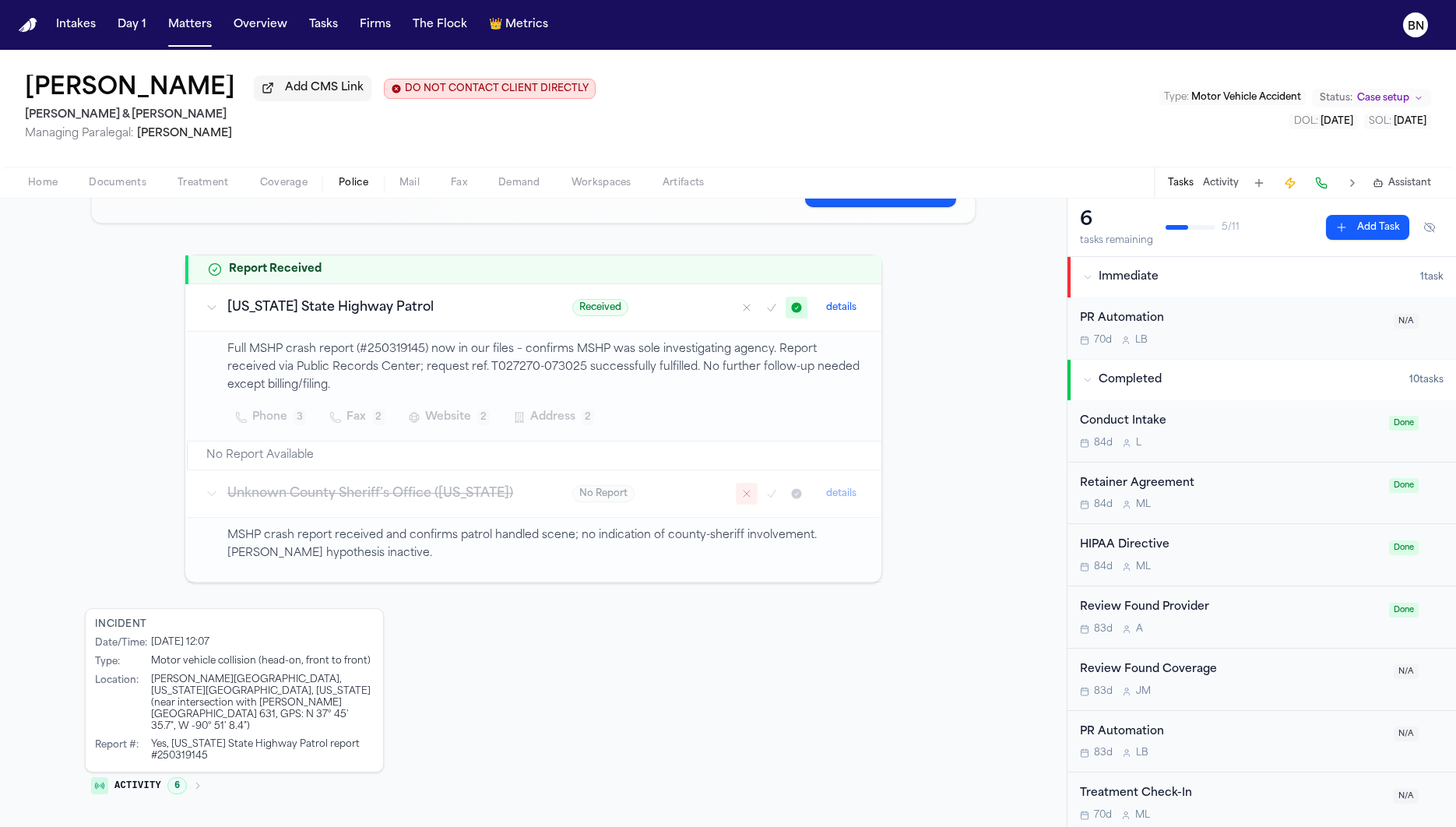
click at [168, 777] on span "6" at bounding box center [177, 786] width 20 height 17
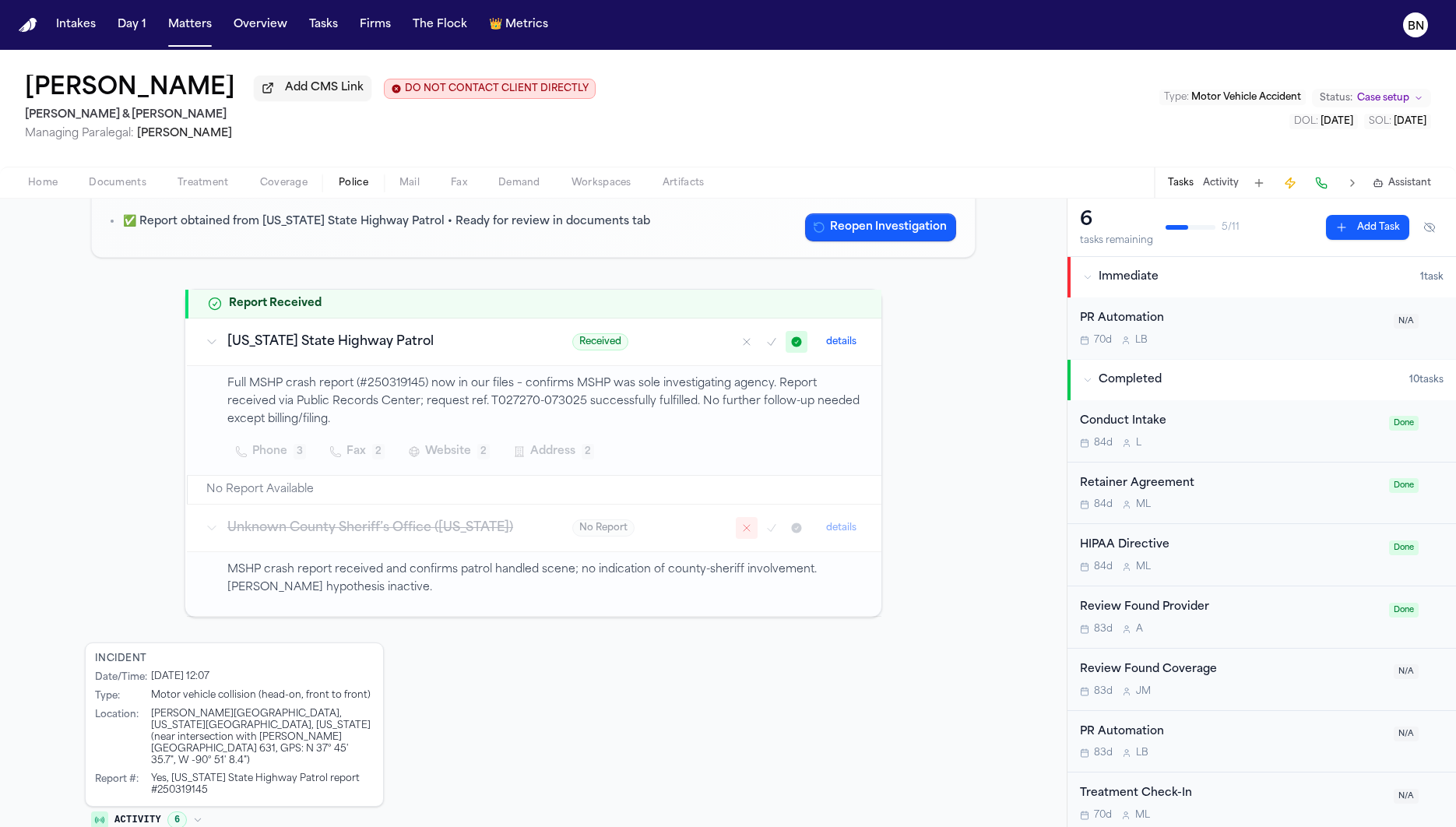
scroll to position [160, 0]
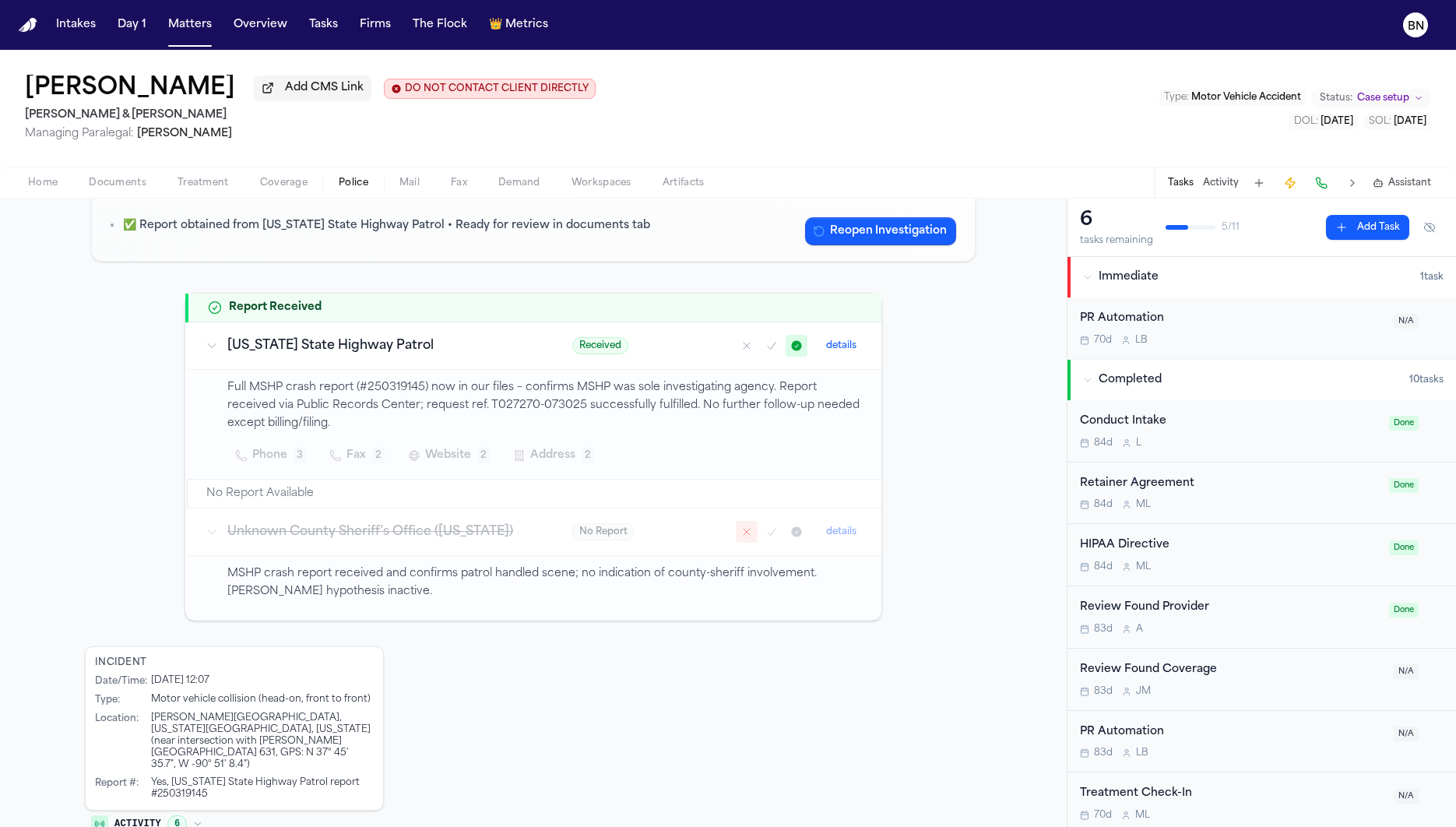
click at [35, 176] on button "Home" at bounding box center [43, 184] width 60 height 19
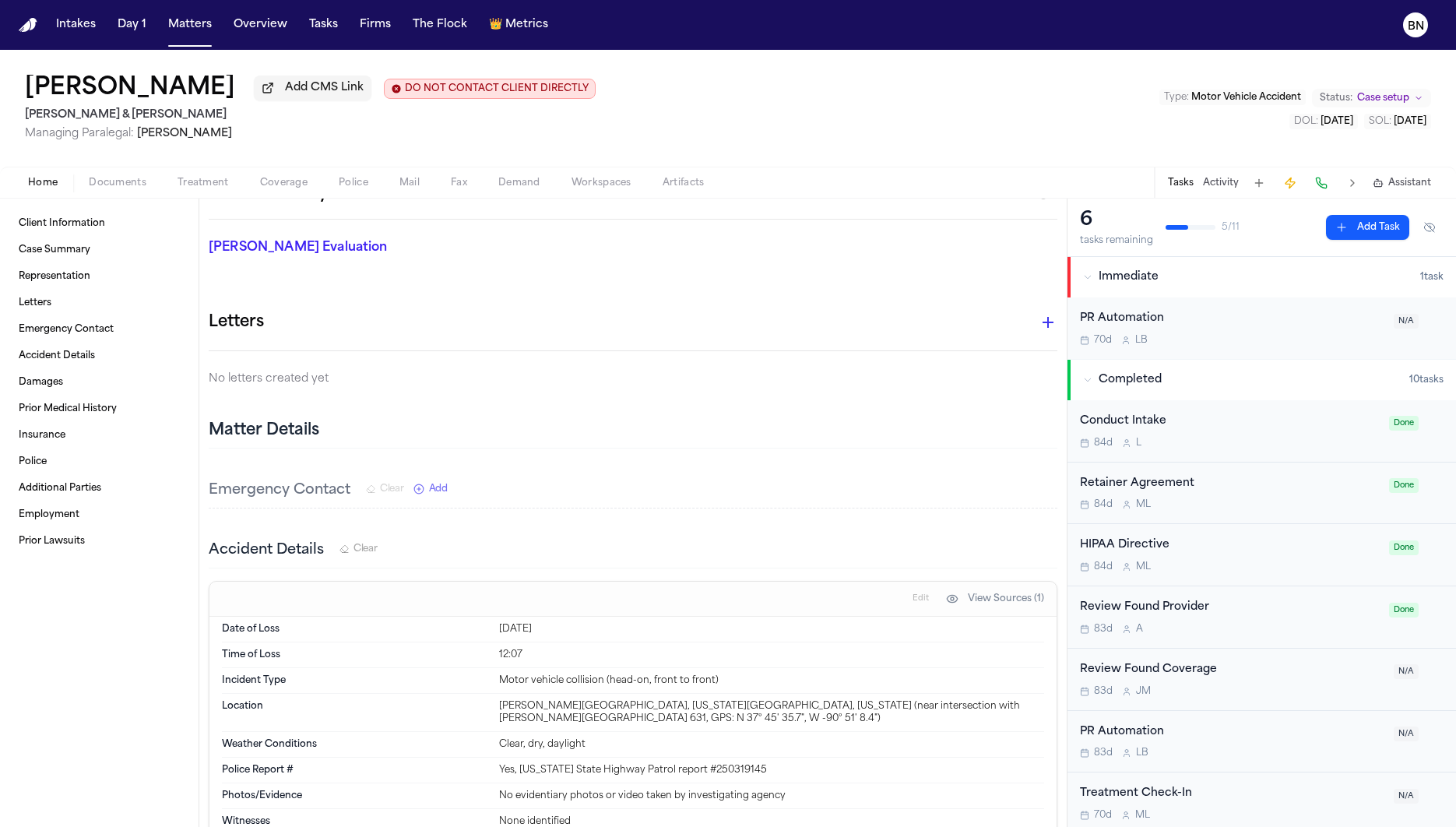
click at [1396, 189] on span "Assistant" at bounding box center [1409, 183] width 43 height 13
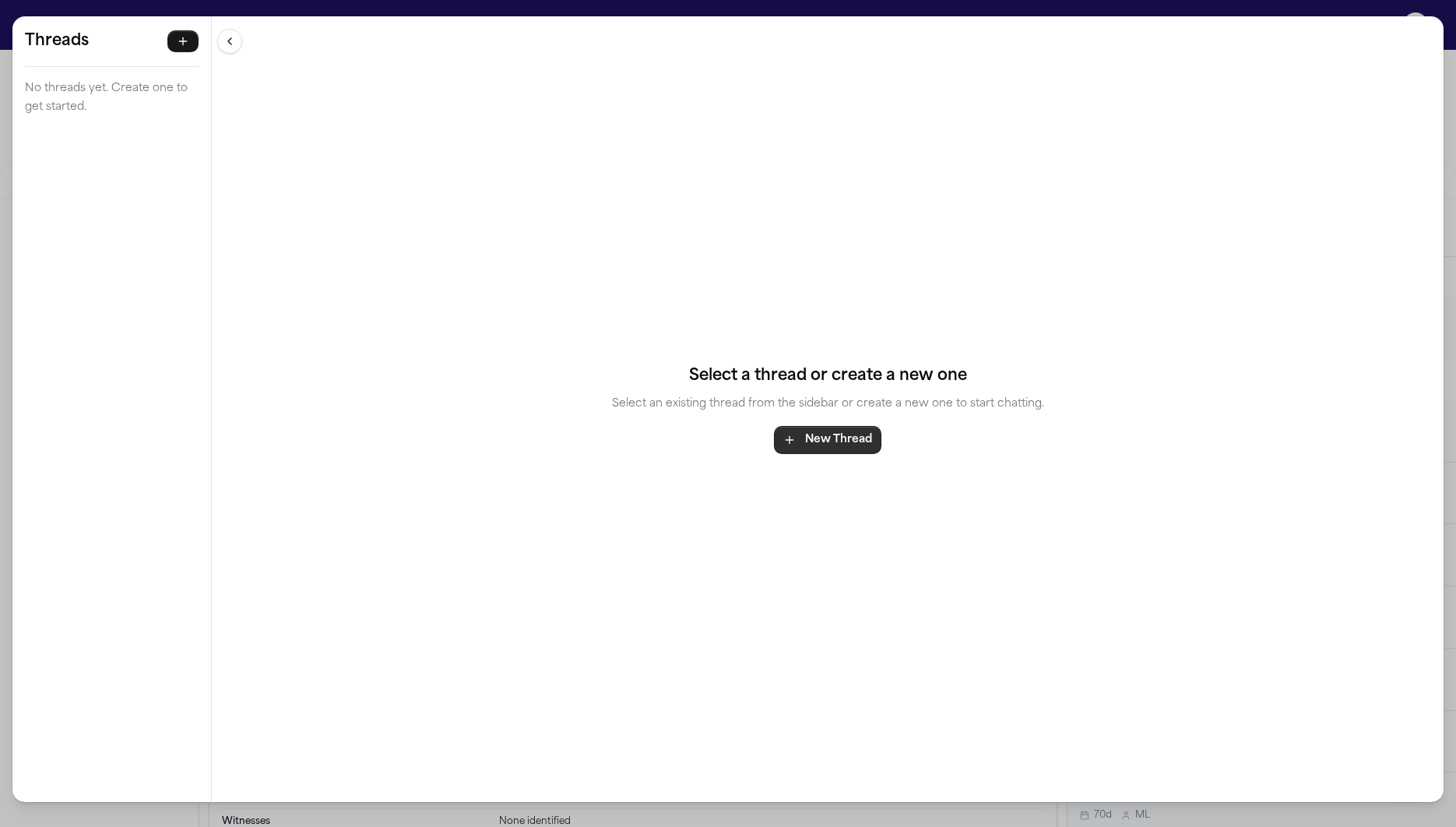
click at [855, 438] on button "New Thread" at bounding box center [827, 440] width 107 height 28
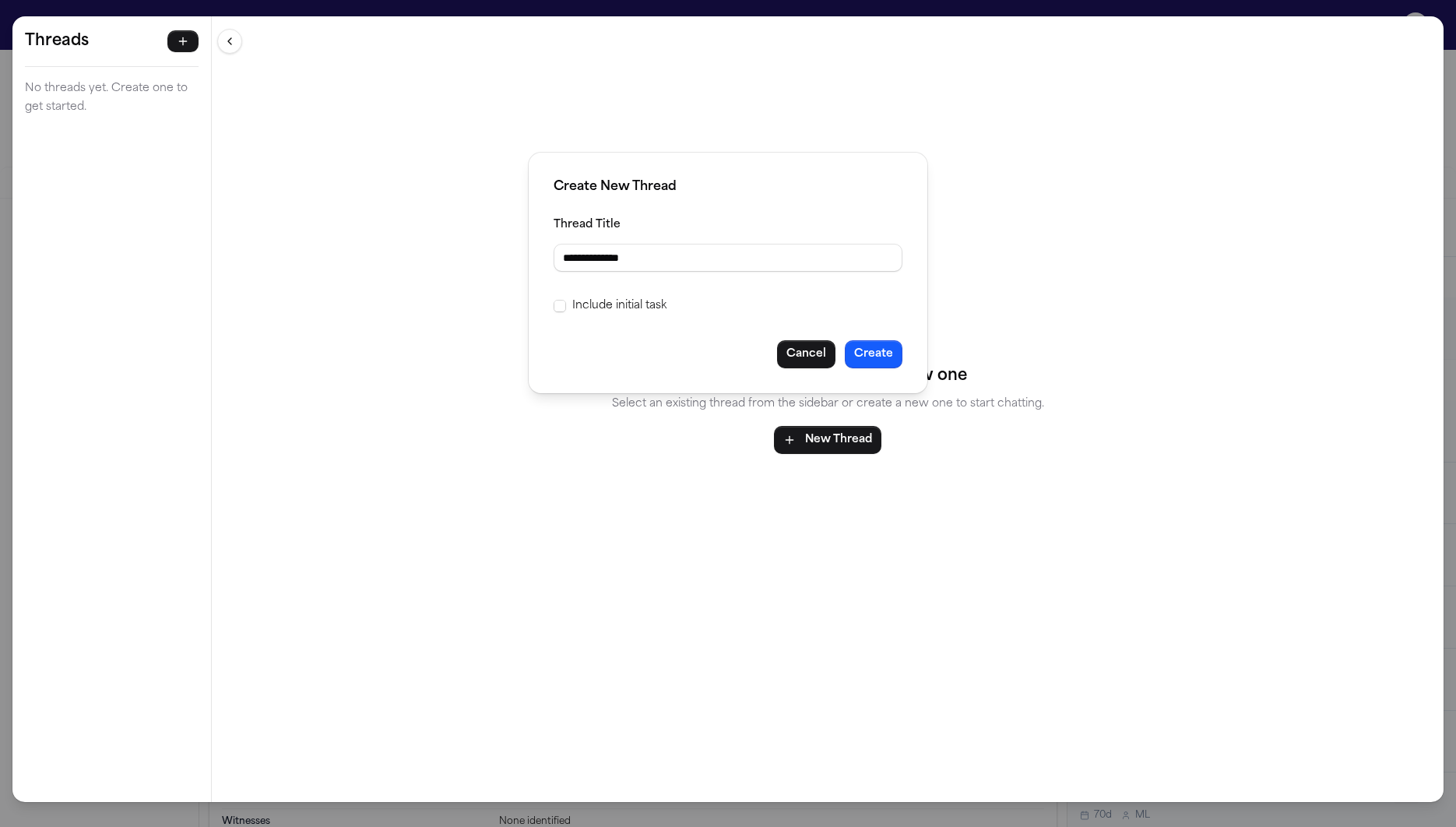
type input "**********"
click at [869, 355] on button "Create" at bounding box center [873, 354] width 58 height 28
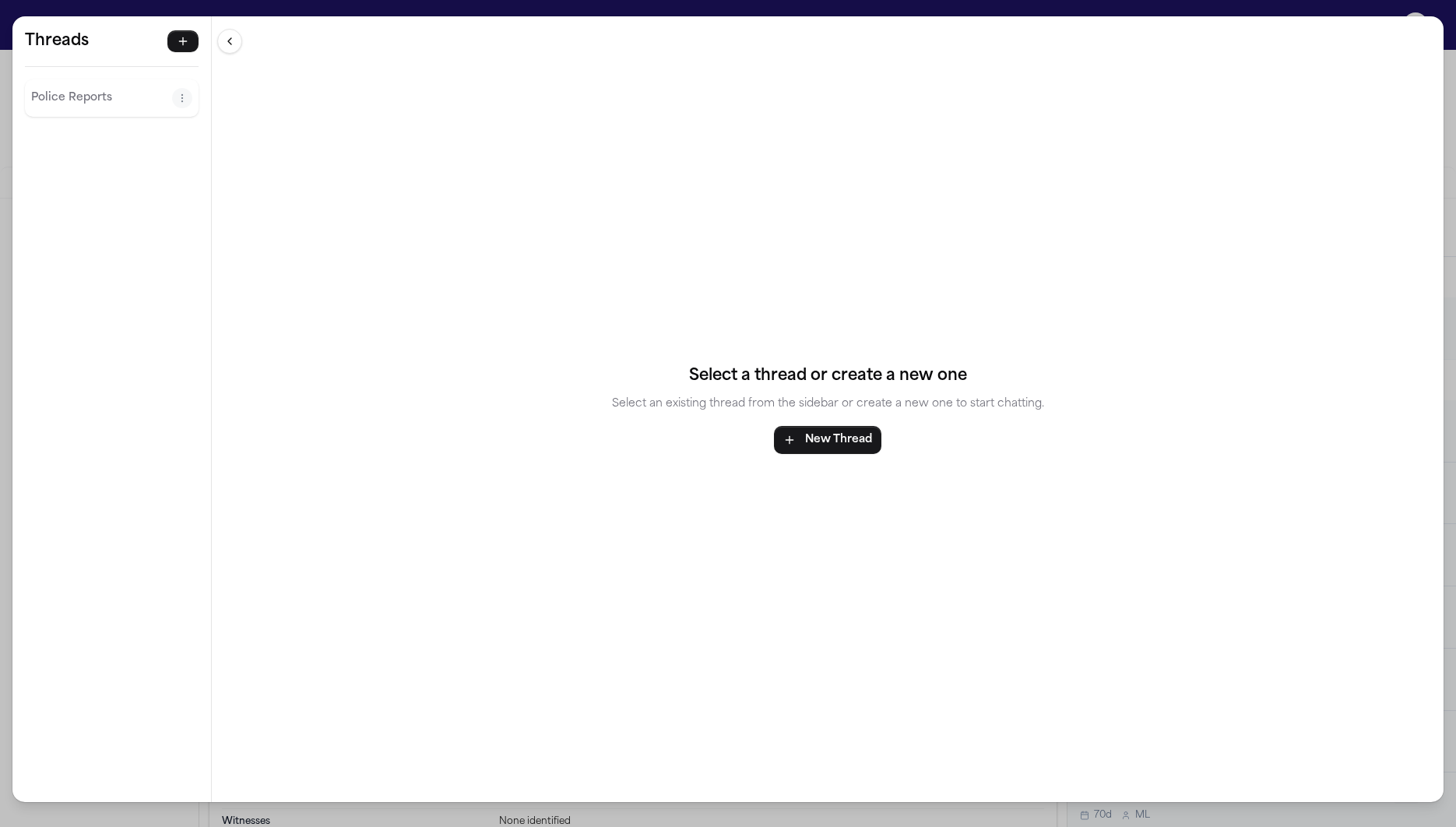
click at [78, 118] on div "Threads Police Reports" at bounding box center [112, 75] width 199 height 116
click at [80, 84] on div "Police Reports" at bounding box center [111, 98] width 174 height 37
click at [113, 94] on p "Police Reports" at bounding box center [101, 99] width 141 height 19
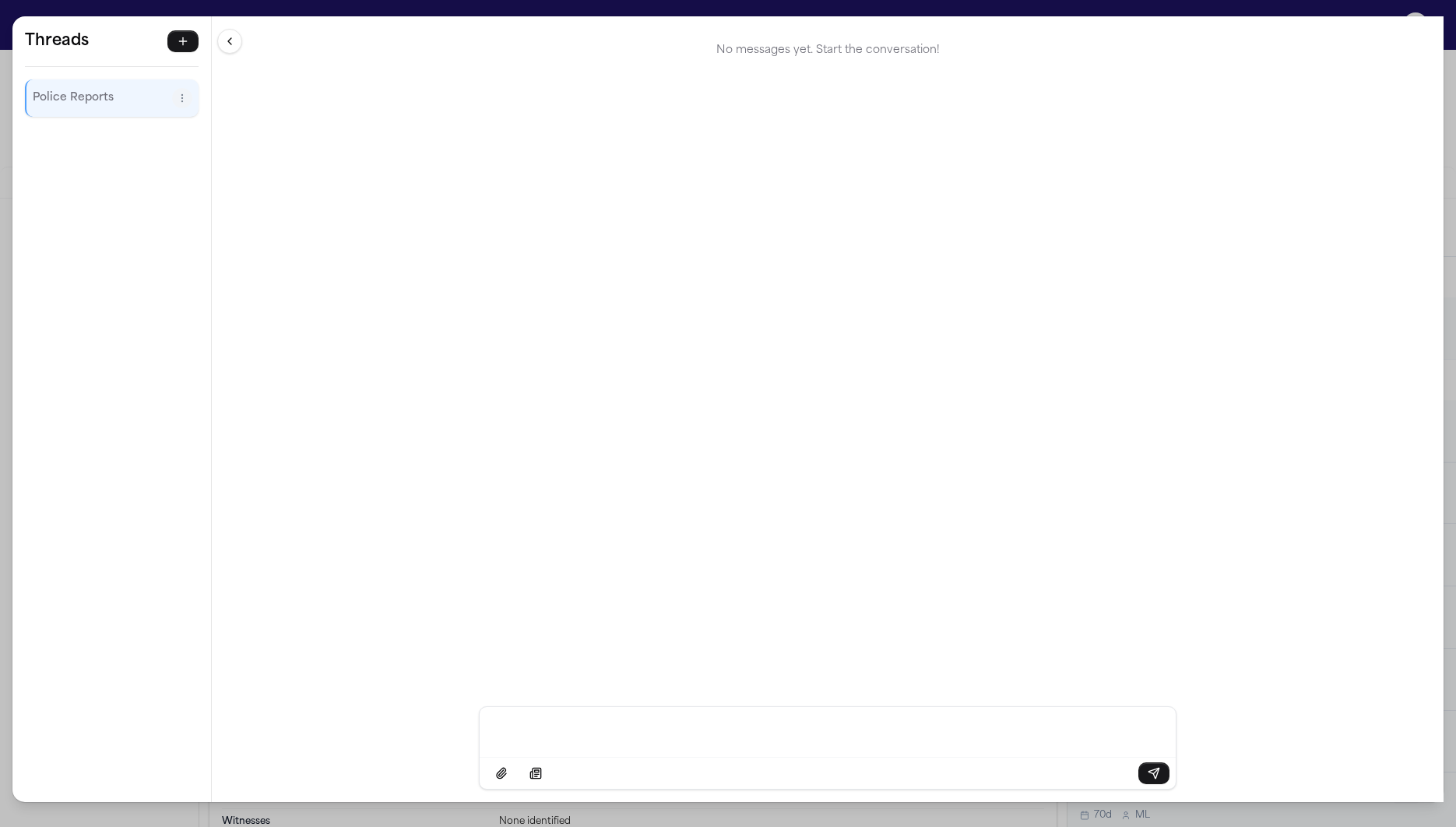
click at [809, 716] on div "Message input" at bounding box center [827, 730] width 678 height 47
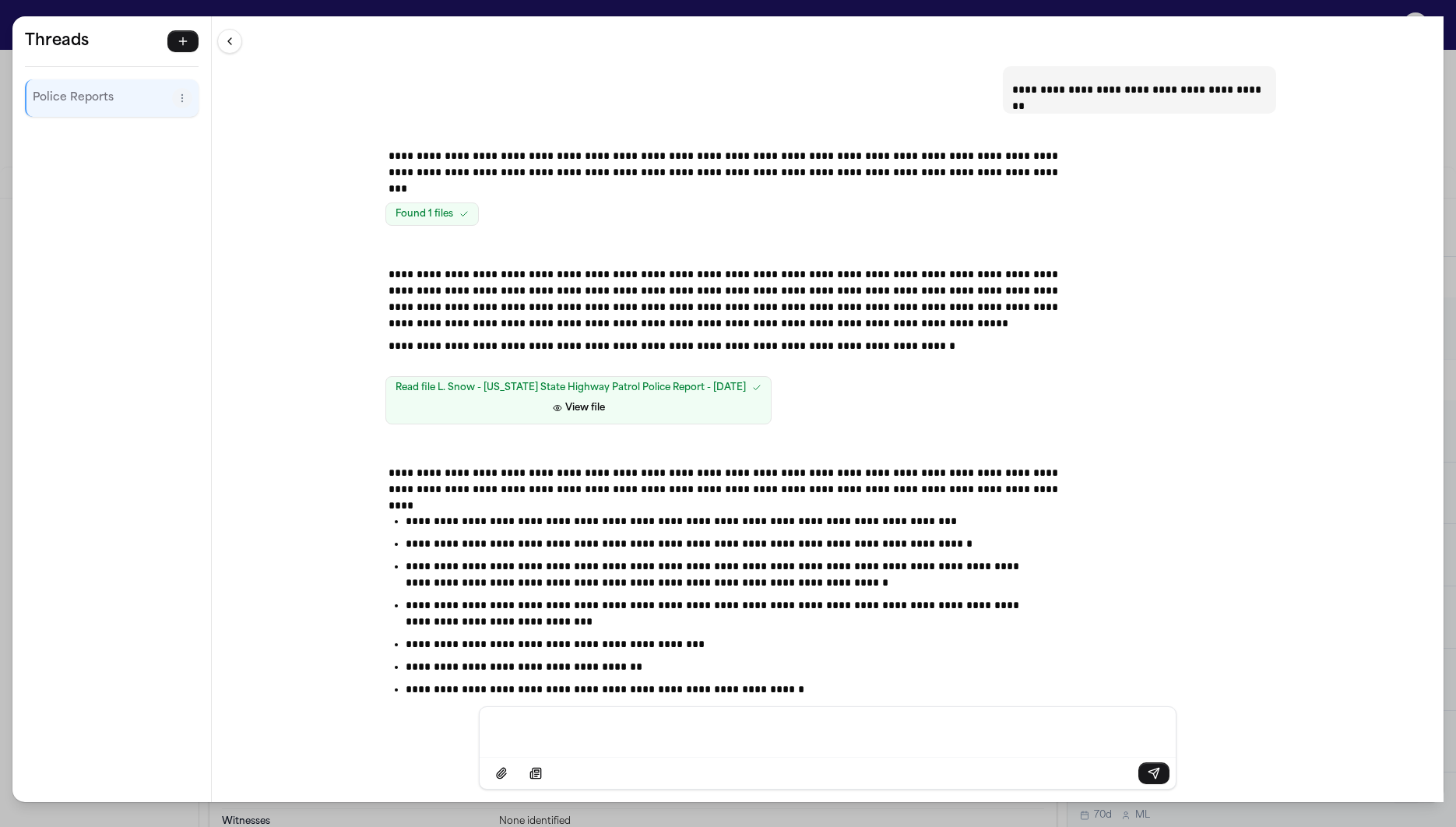
click at [900, 5] on div "**********" at bounding box center [728, 413] width 1456 height 827
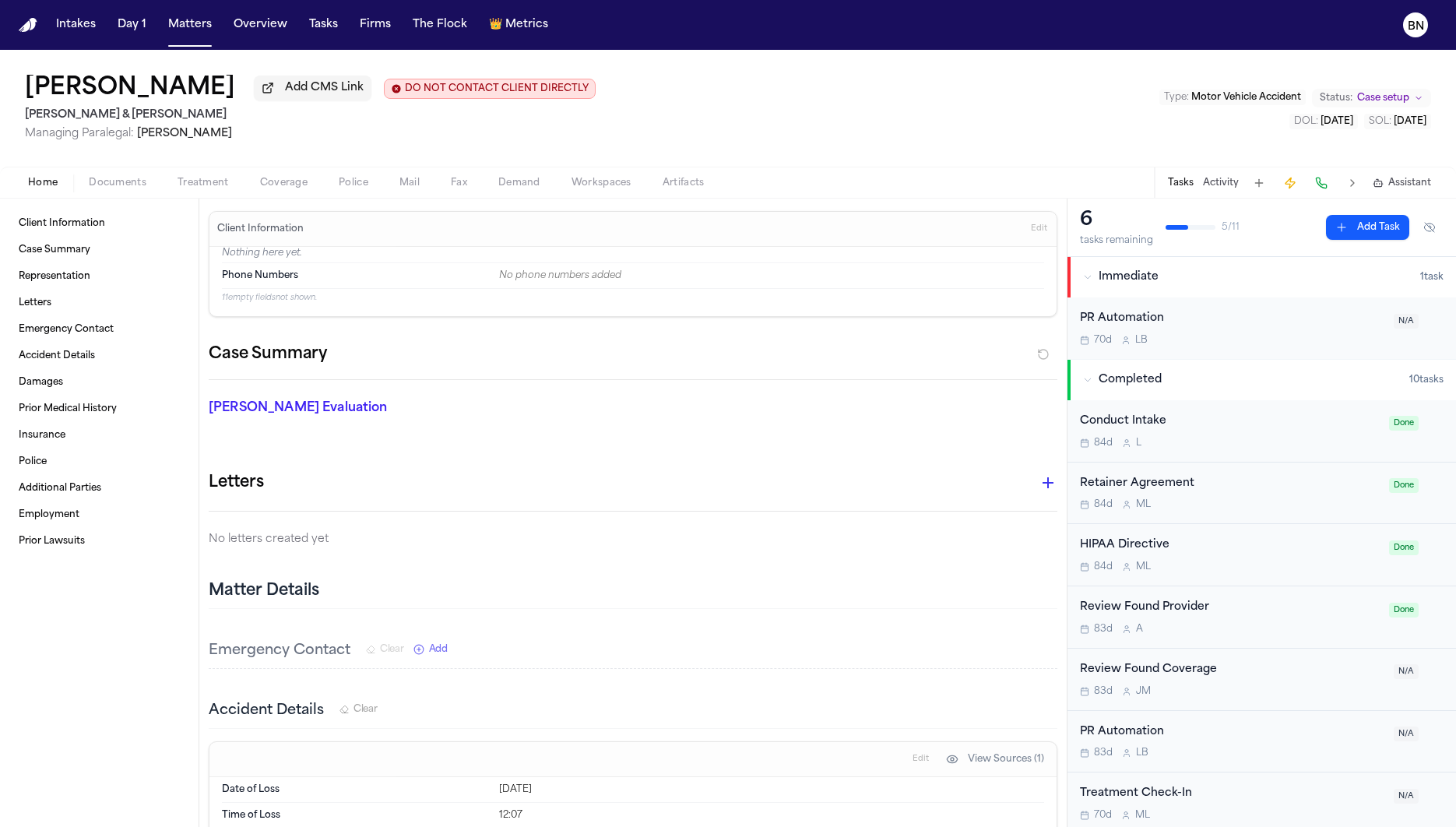
click at [1408, 186] on span "Assistant" at bounding box center [1409, 183] width 43 height 13
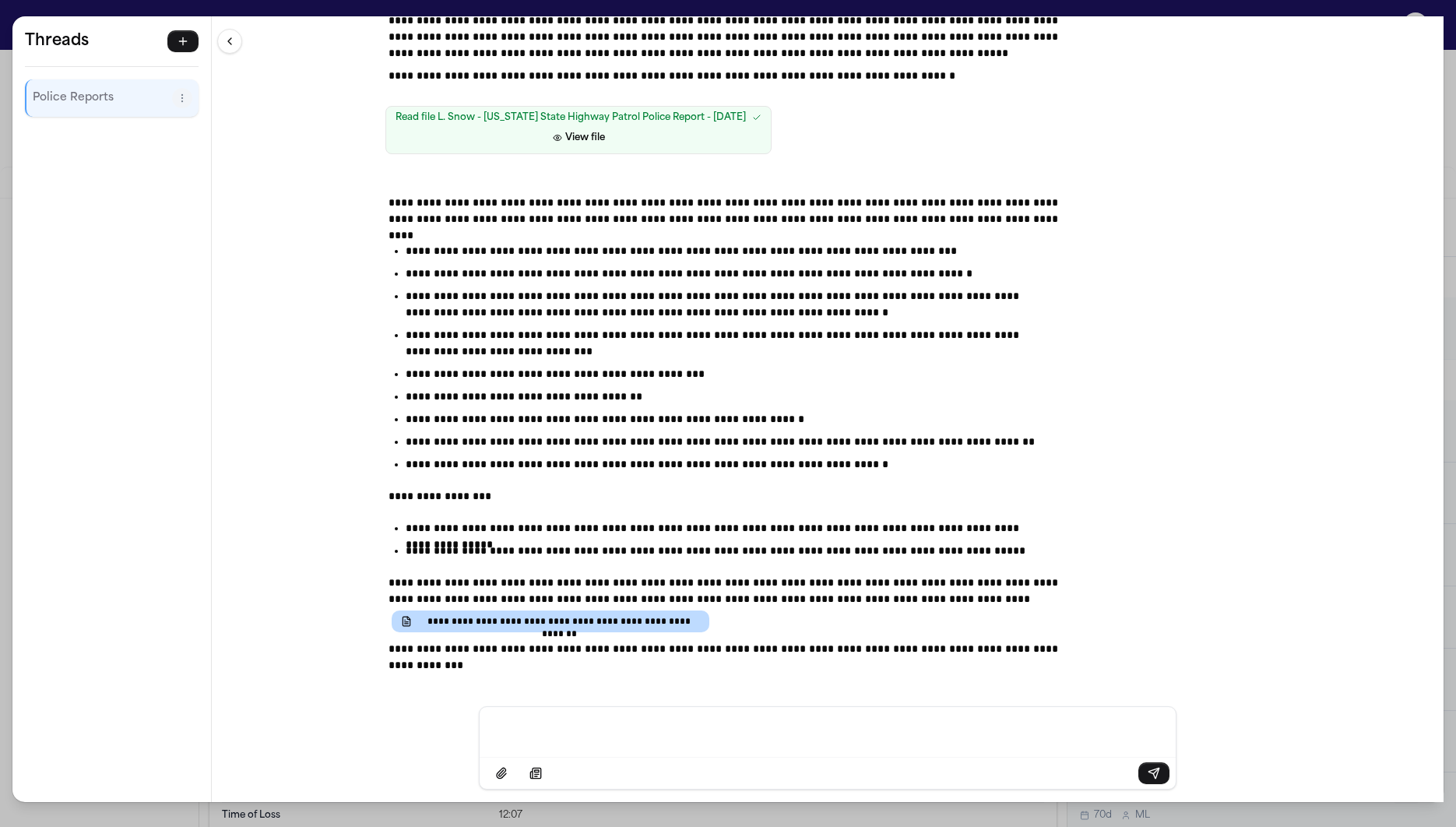
scroll to position [272, 0]
click at [301, 13] on div "**********" at bounding box center [728, 413] width 1456 height 827
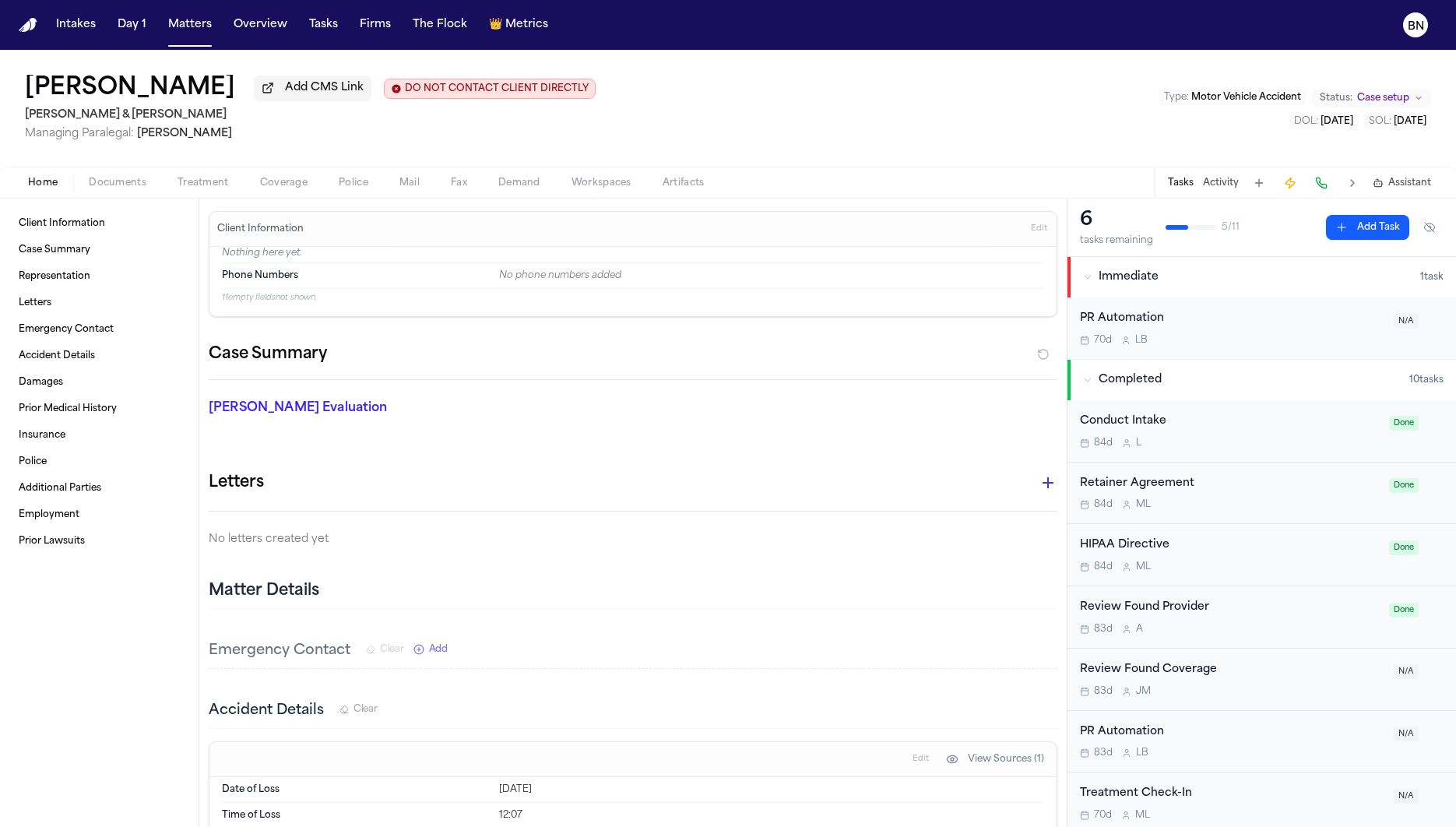
click at [508, 183] on span "Demand" at bounding box center [519, 183] width 42 height 13
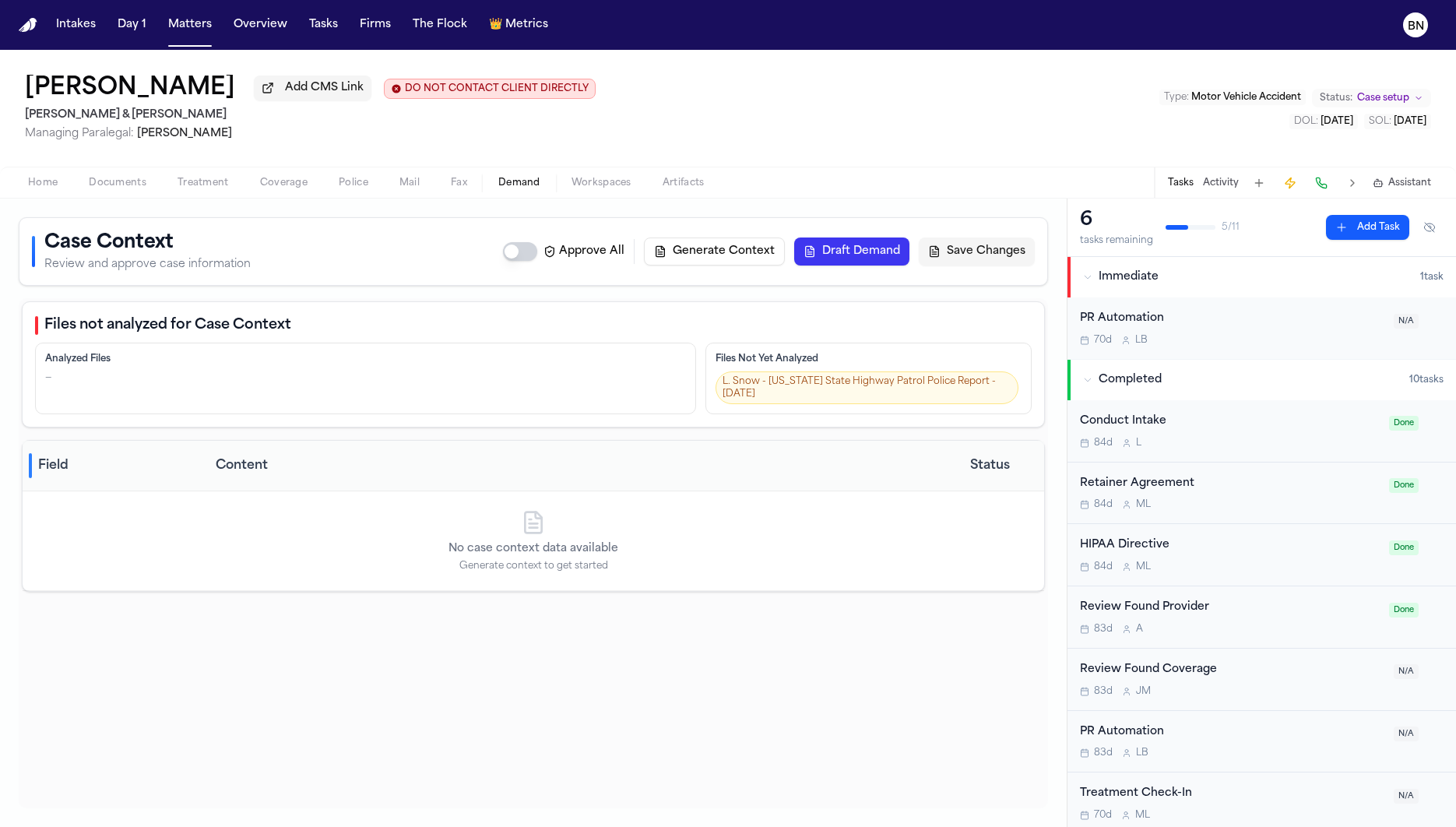
click at [717, 253] on button "Generate Context" at bounding box center [713, 251] width 141 height 28
click at [1385, 186] on button "Assistant" at bounding box center [1402, 183] width 59 height 13
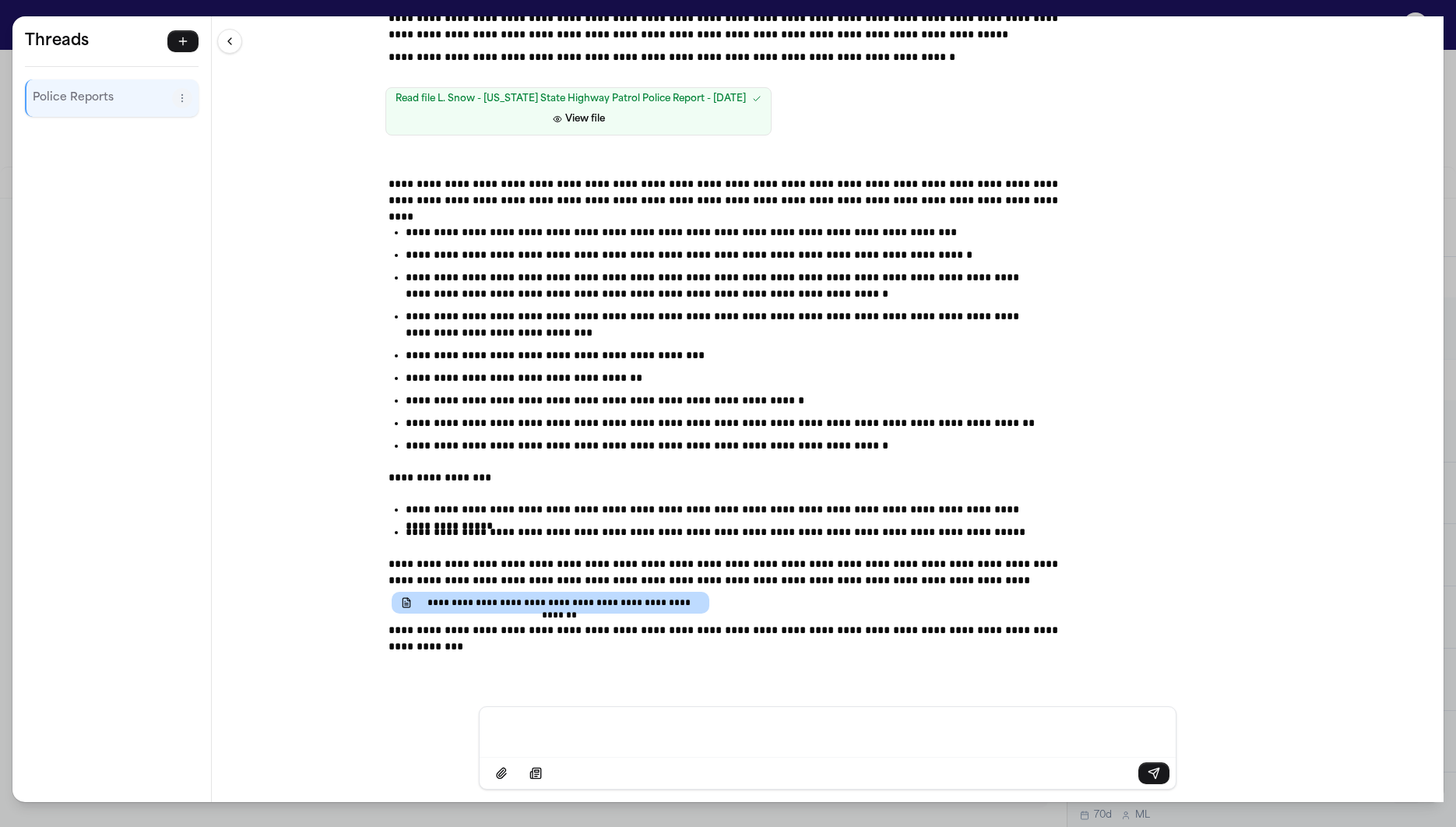
scroll to position [292, 0]
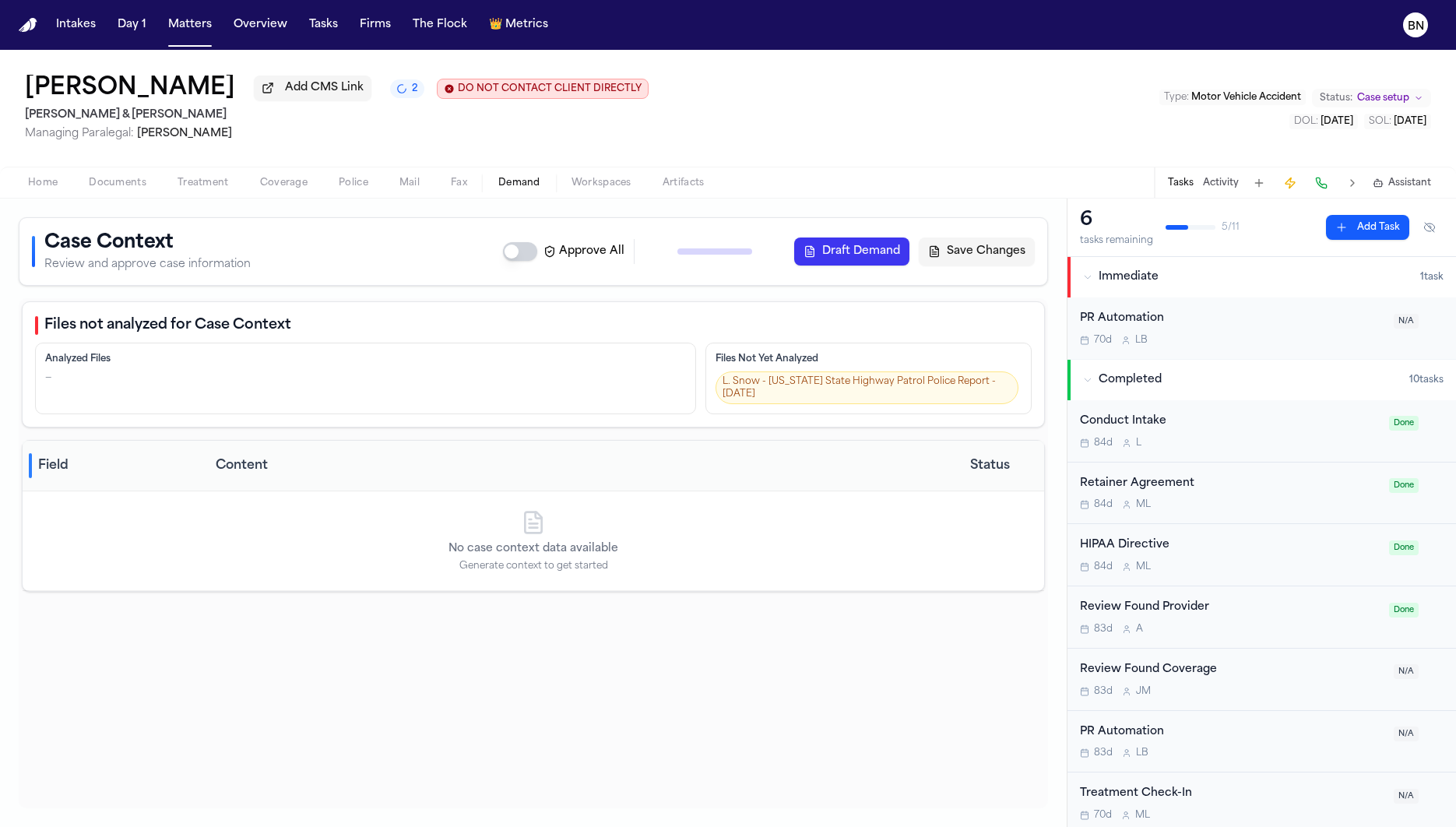
click at [1402, 187] on span "Assistant" at bounding box center [1409, 183] width 43 height 13
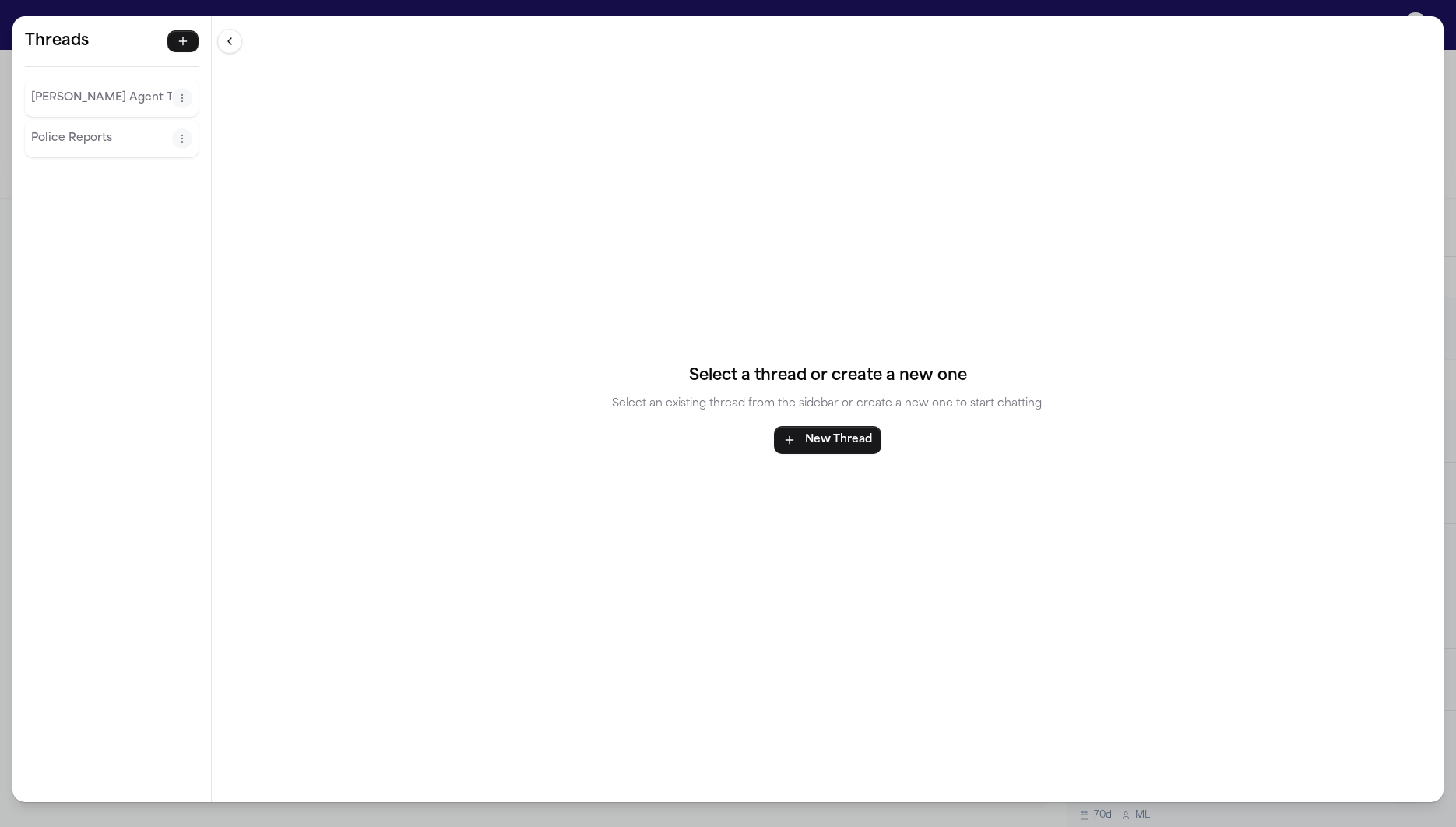
click at [110, 106] on p "[PERSON_NAME] Agent Thread" at bounding box center [101, 99] width 141 height 19
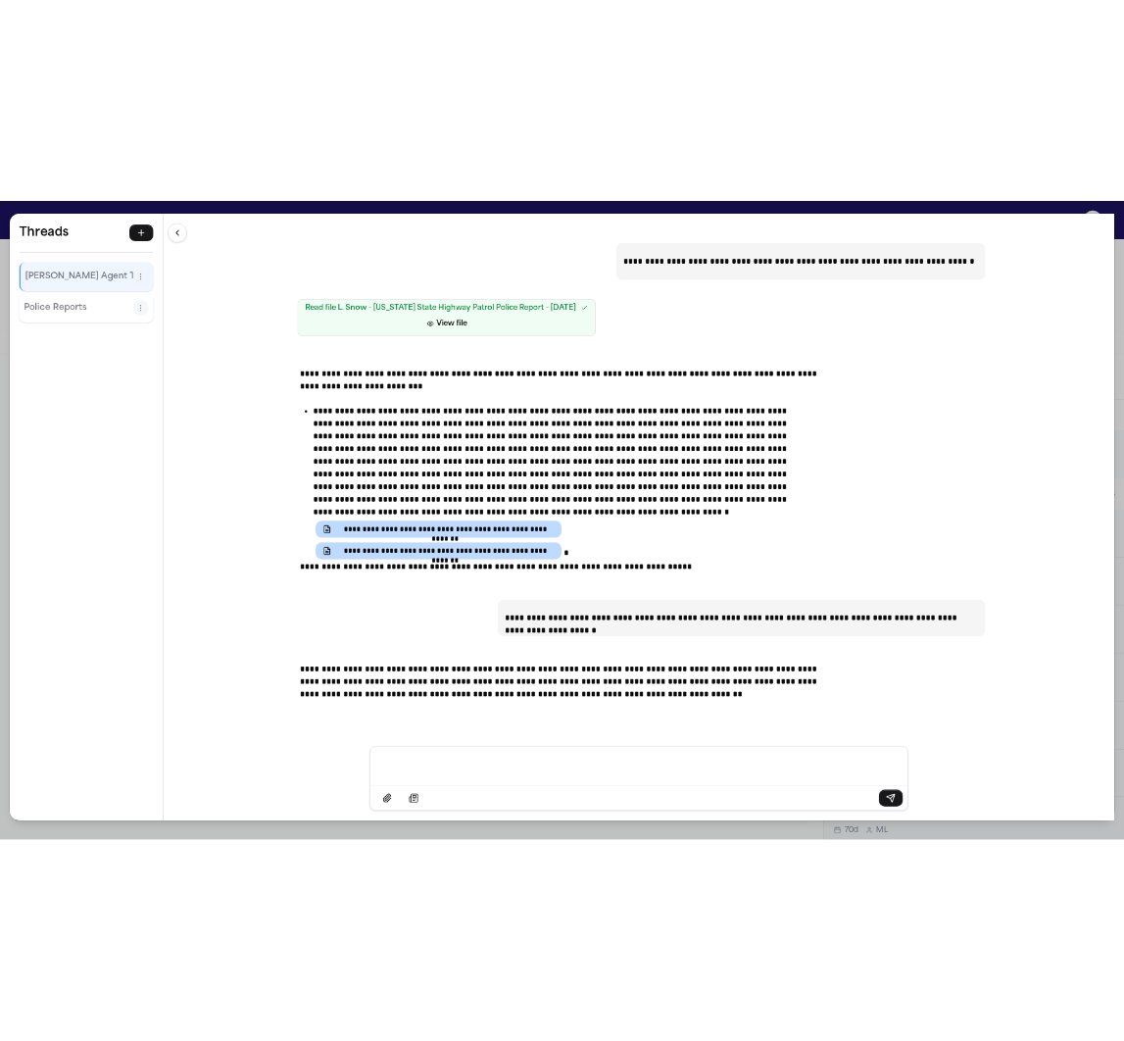
scroll to position [505, 0]
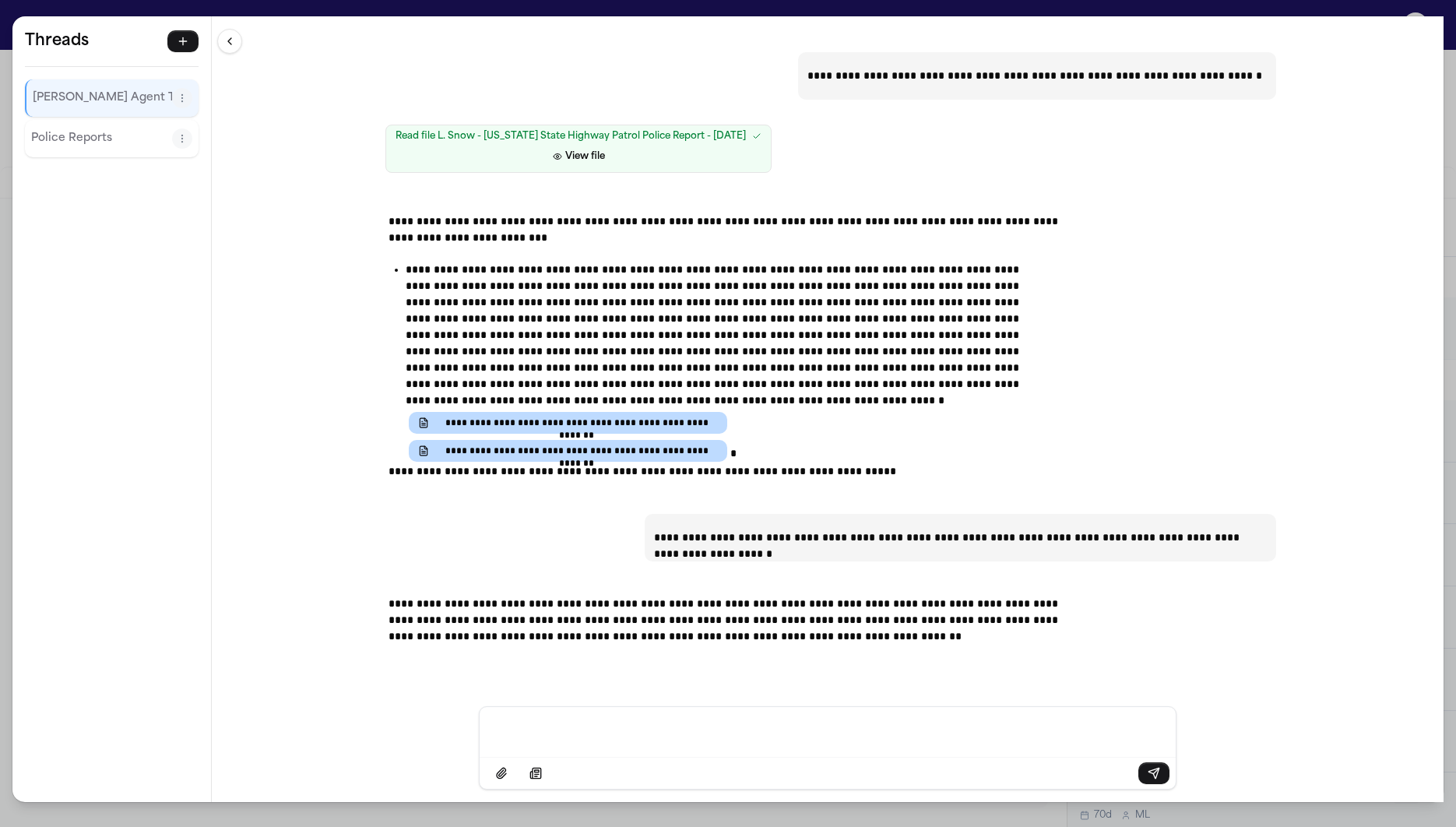
click at [1380, 9] on div "**********" at bounding box center [728, 413] width 1456 height 827
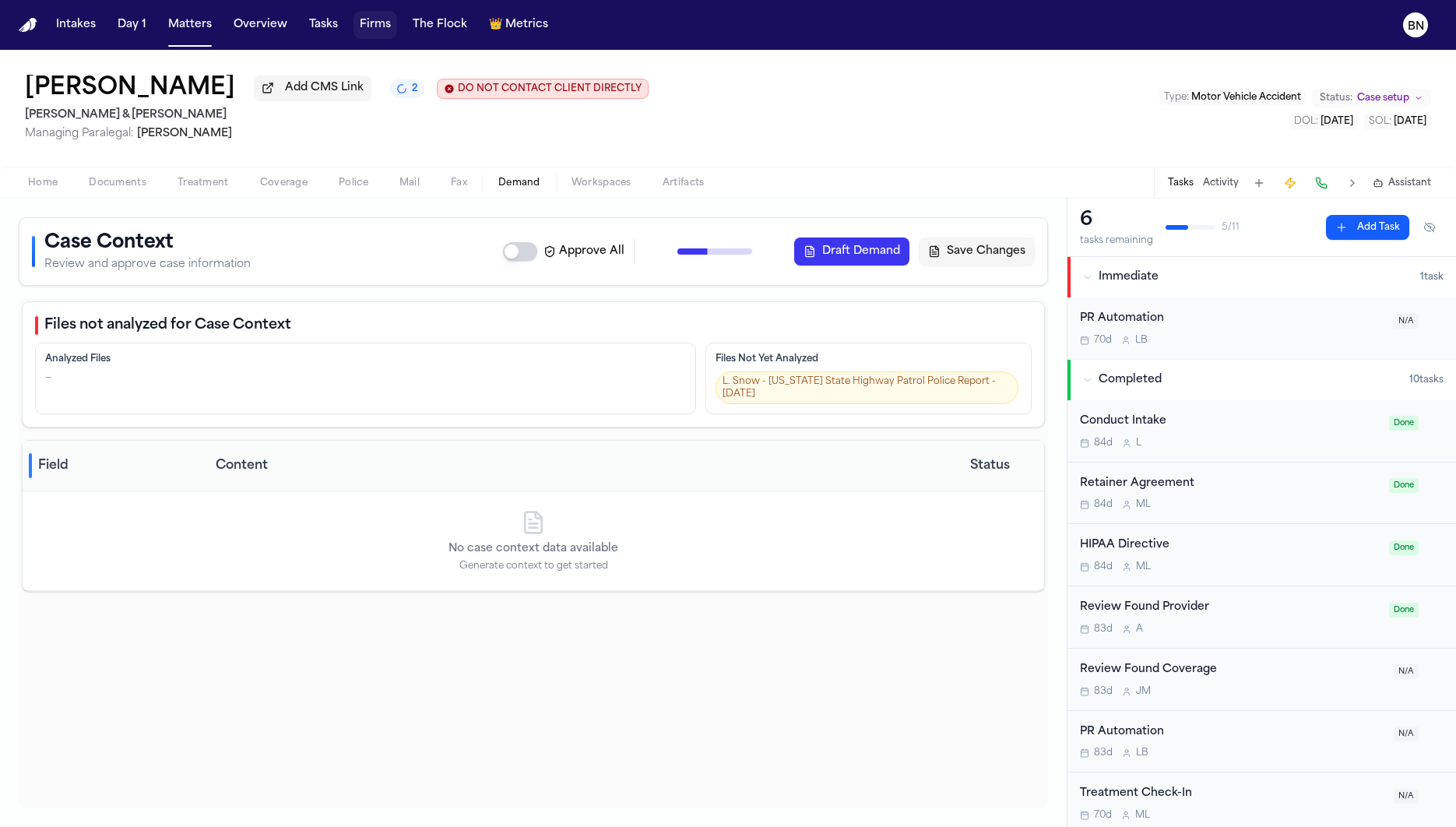
click at [371, 32] on button "Firms" at bounding box center [375, 25] width 44 height 28
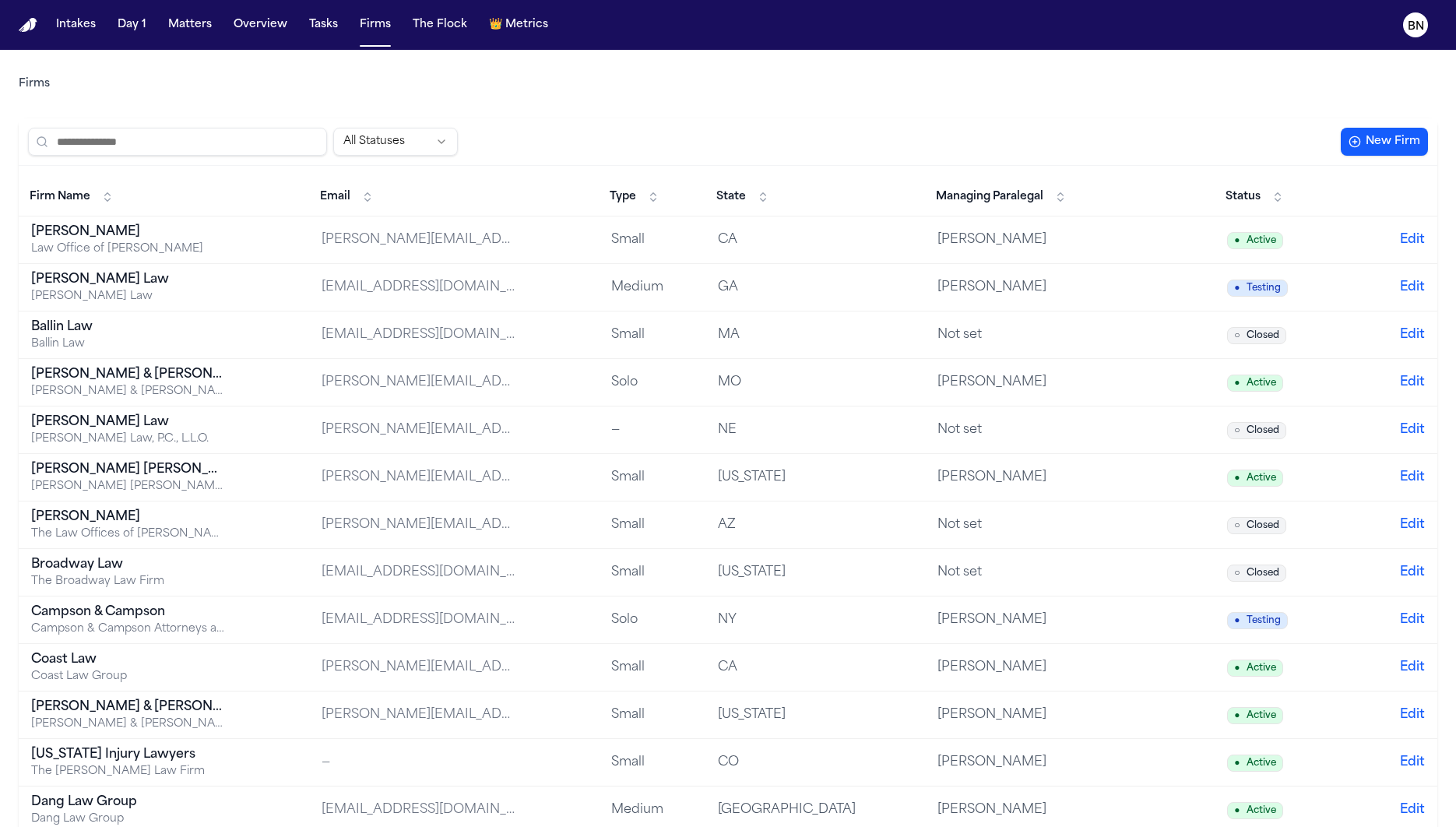
click at [245, 126] on div "All Statuses New Firm" at bounding box center [728, 142] width 1419 height 48
click at [238, 149] on input "search" at bounding box center [177, 141] width 299 height 28
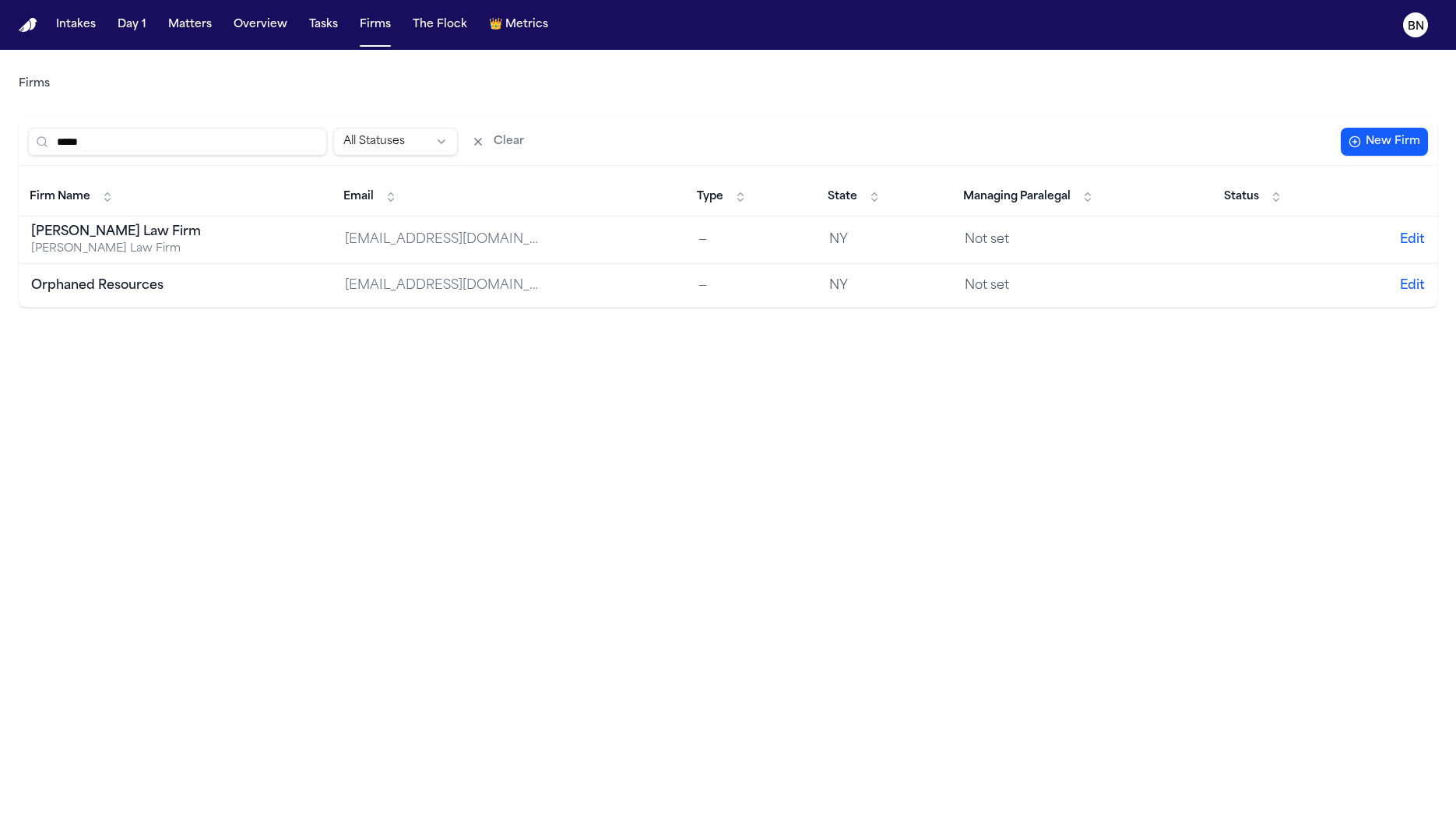
type input "*****"
click at [214, 252] on div "[PERSON_NAME] Law Firm" at bounding box center [128, 249] width 195 height 16
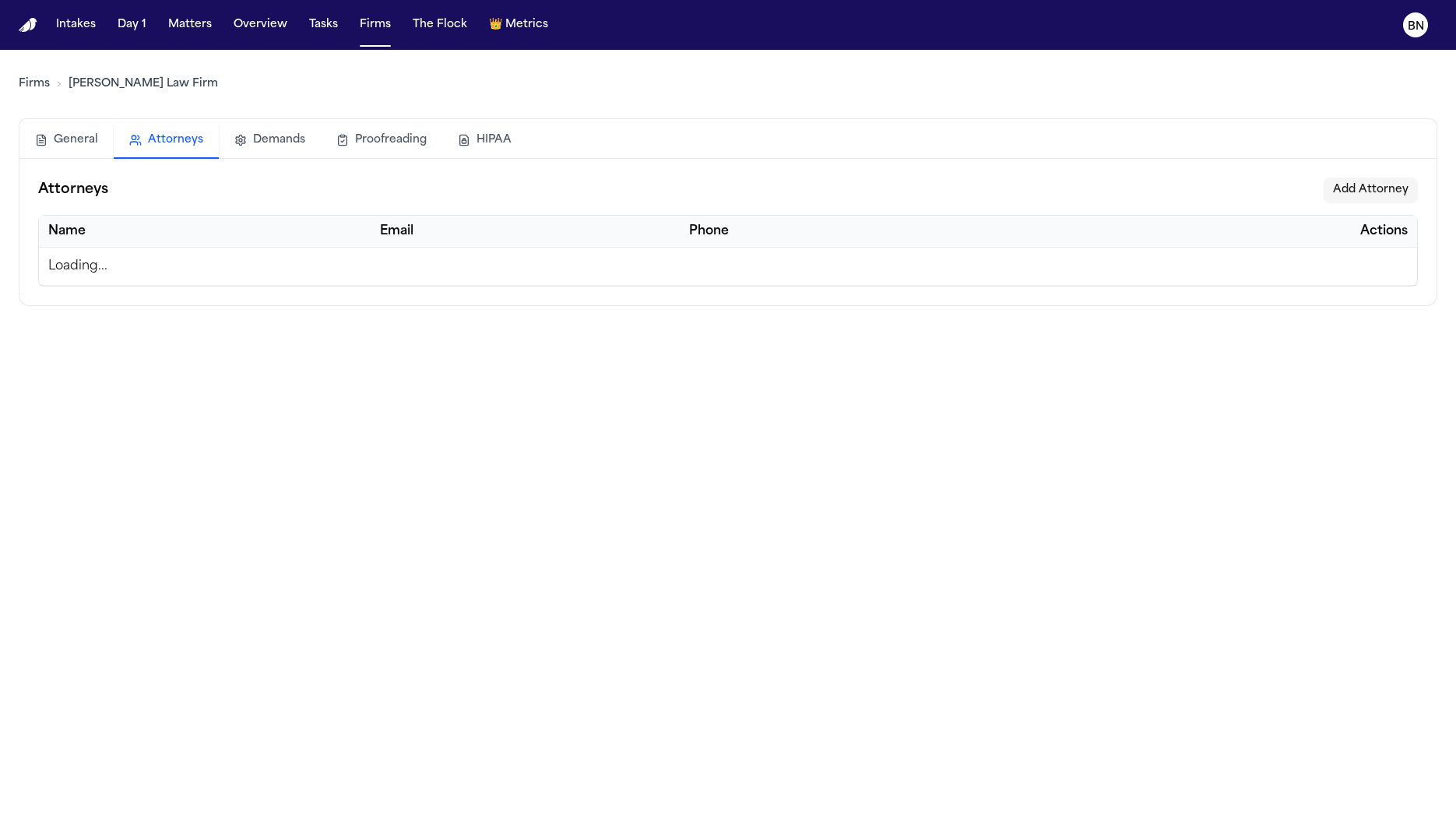
click at [166, 141] on button "Attorneys" at bounding box center [166, 141] width 105 height 36
click at [38, 90] on link "Firms" at bounding box center [34, 84] width 31 height 16
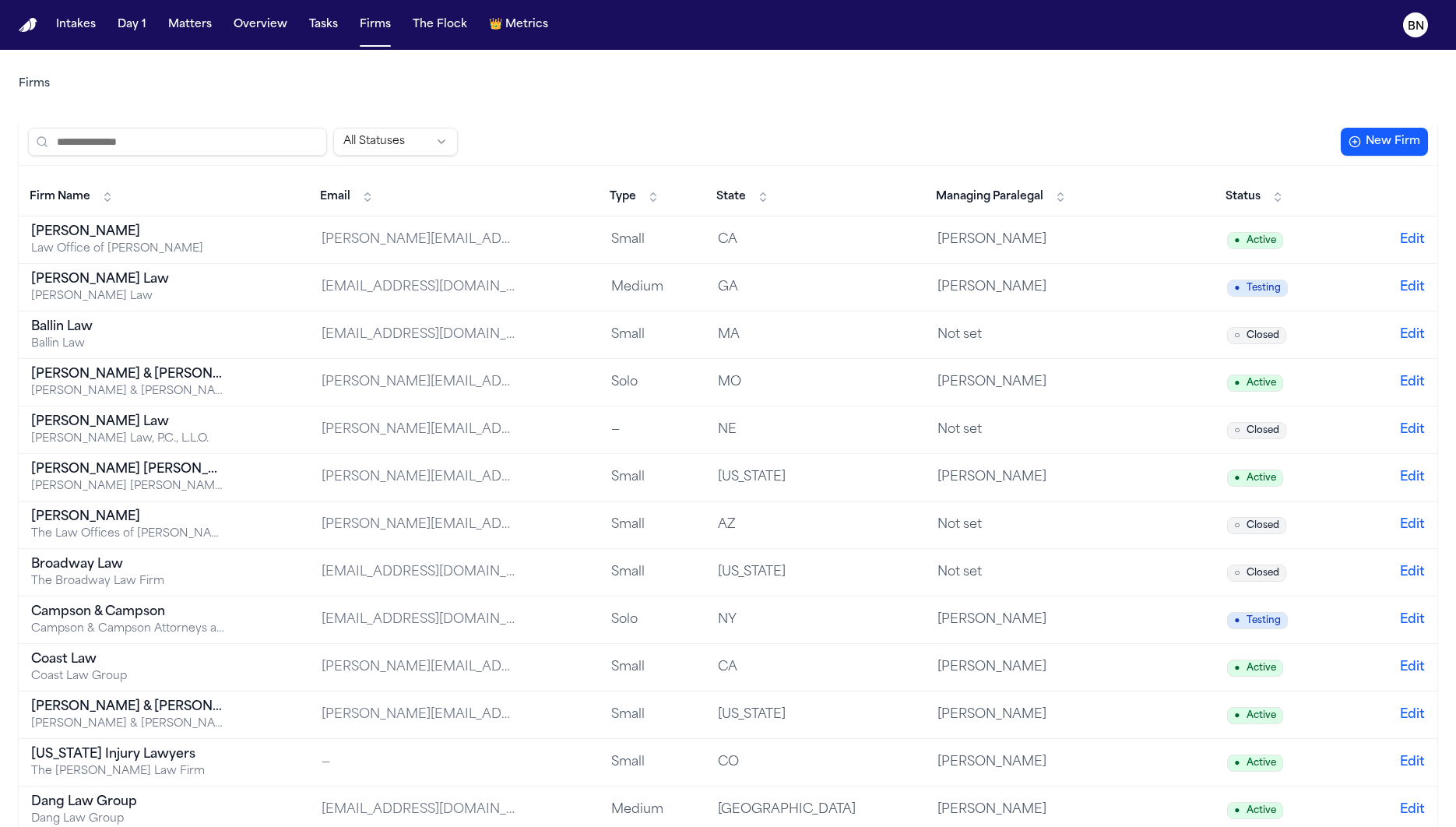
click at [303, 145] on input "search" at bounding box center [177, 141] width 299 height 28
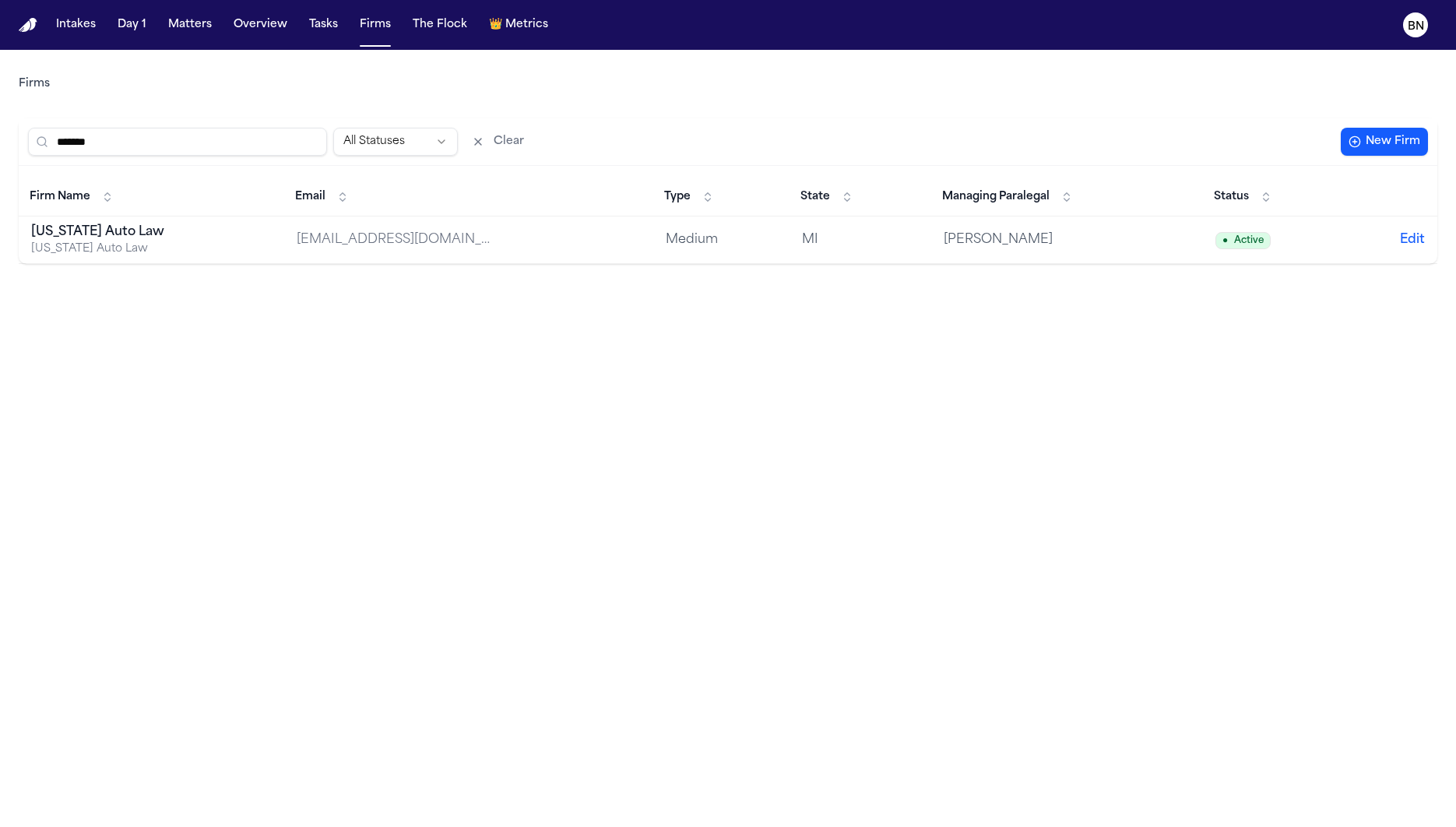
type input "*******"
click at [248, 234] on td "[US_STATE] Auto Law [US_STATE] Auto Law" at bounding box center [152, 240] width 265 height 48
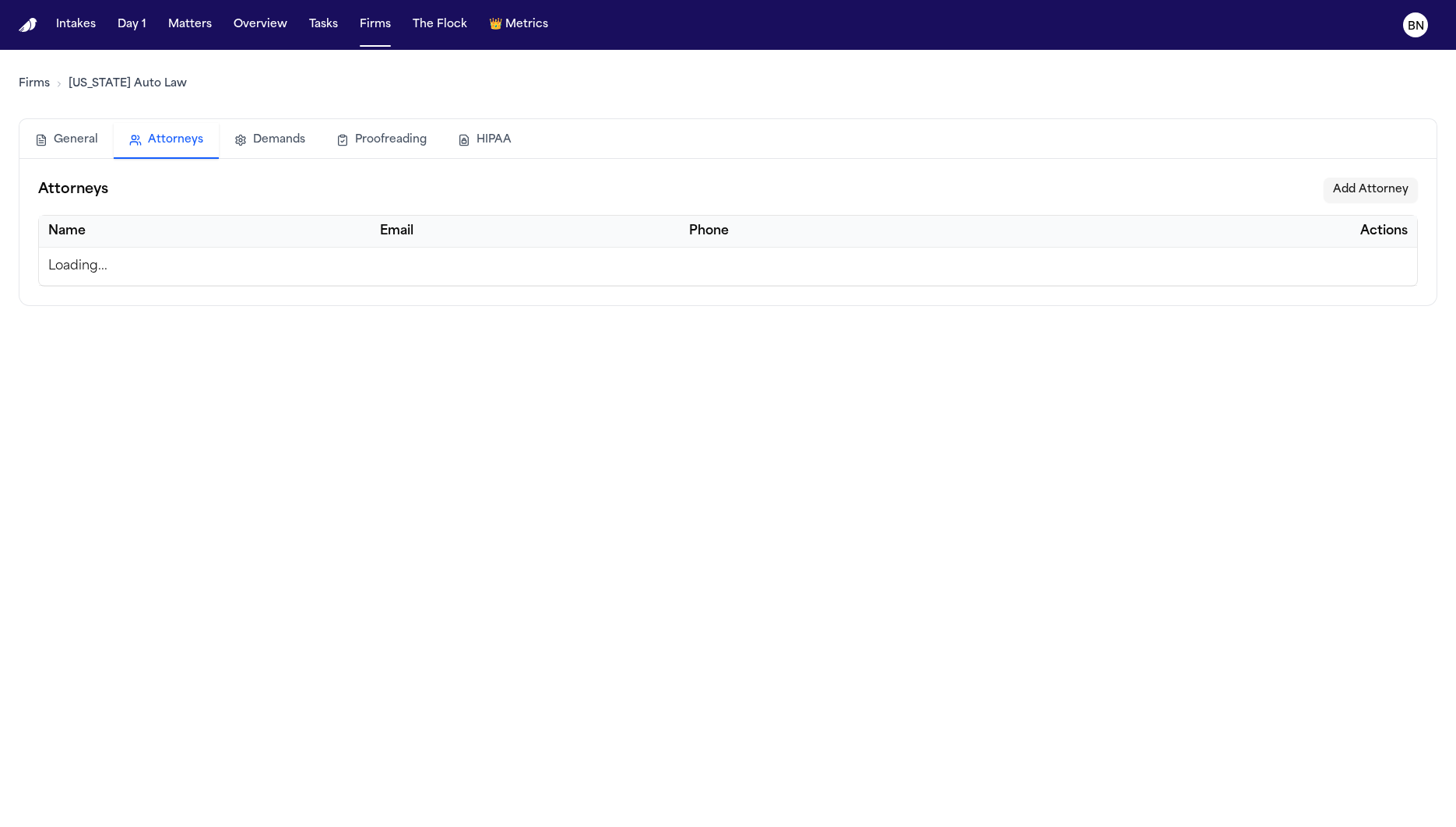
click at [185, 150] on button "Attorneys" at bounding box center [166, 141] width 105 height 36
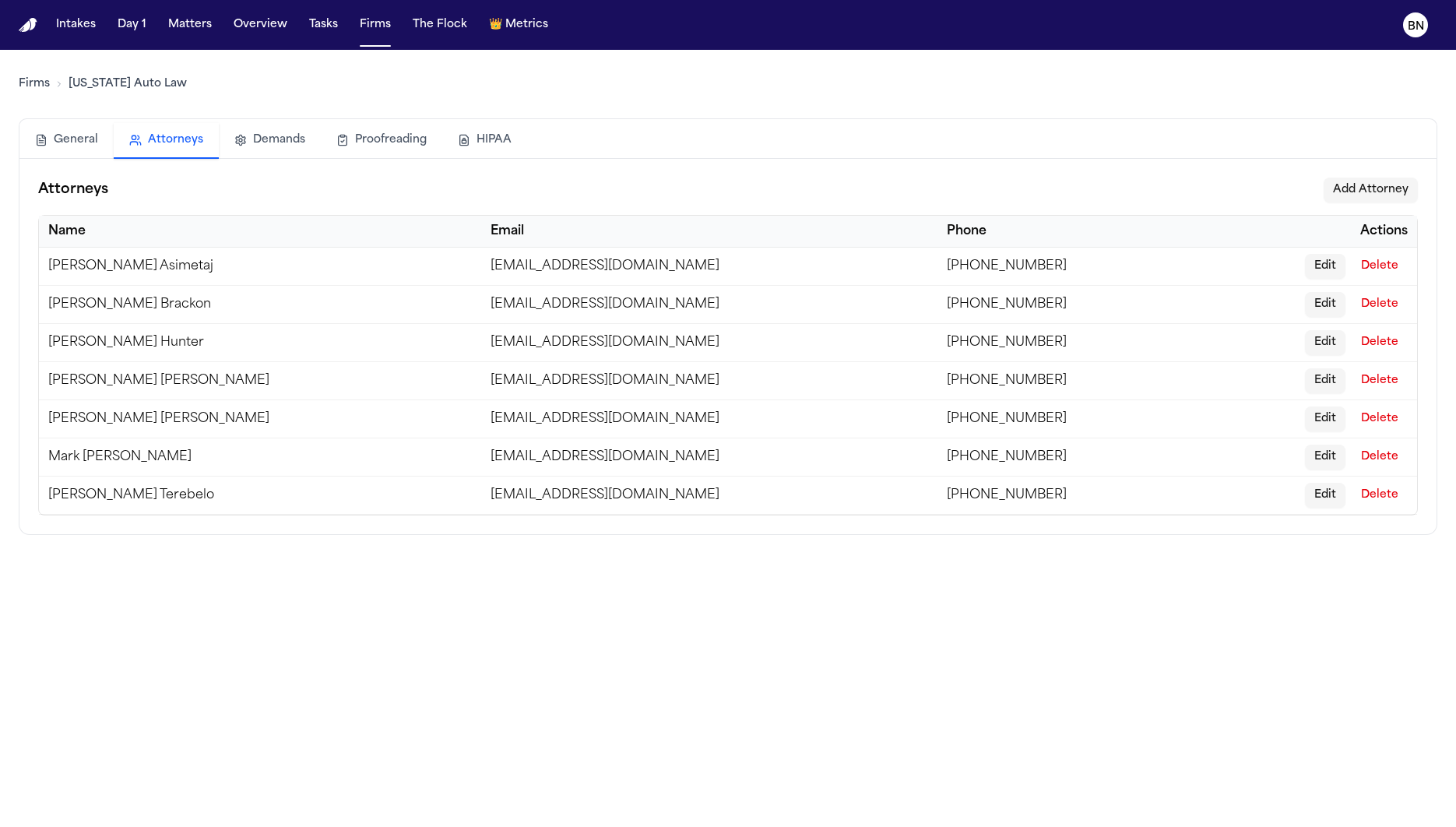
click at [1348, 193] on button "Add Attorney" at bounding box center [1370, 189] width 95 height 25
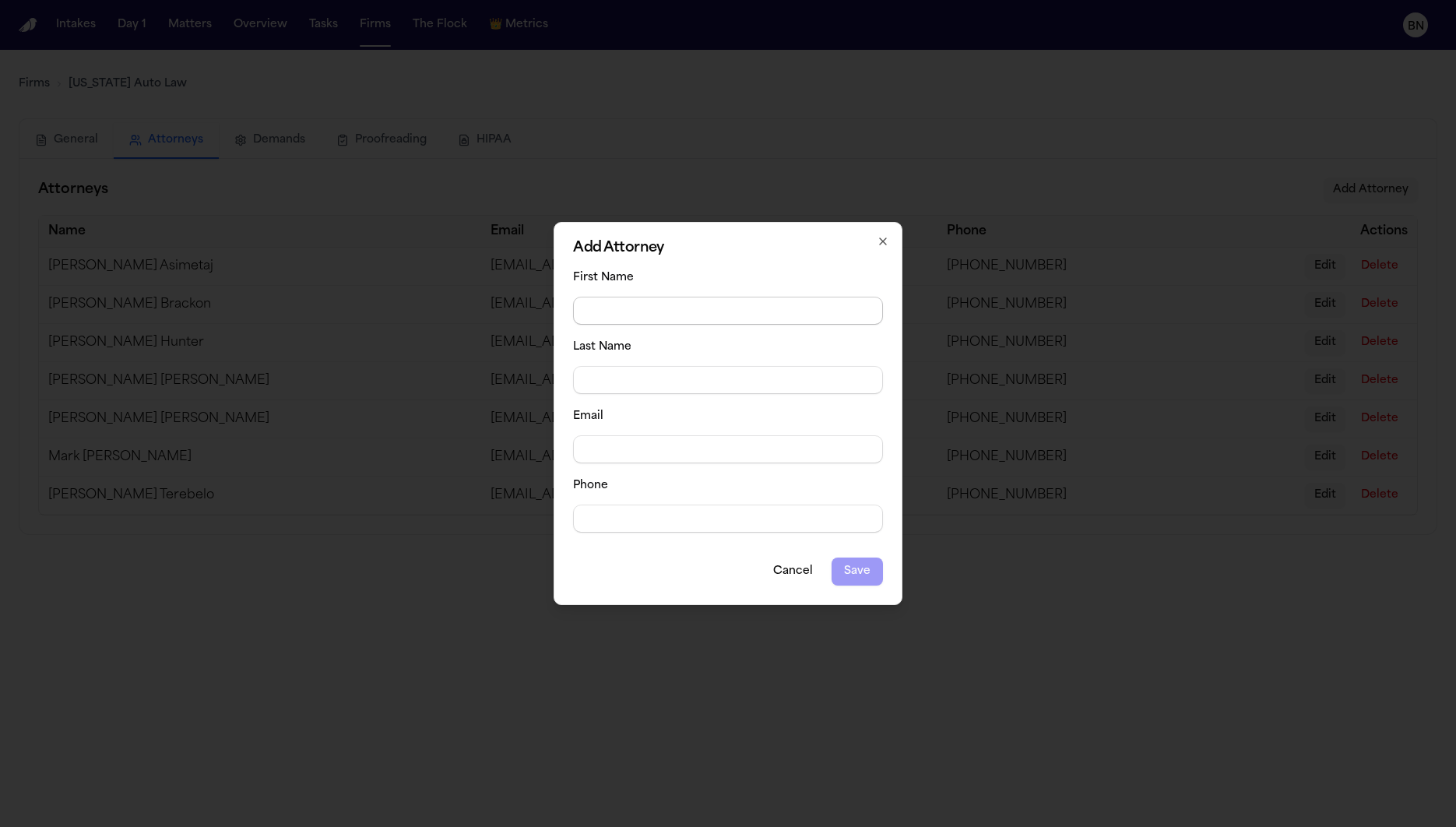
click at [647, 309] on input "First Name" at bounding box center [728, 310] width 310 height 28
click at [826, 365] on div "Last Name" at bounding box center [728, 365] width 310 height 57
click at [826, 377] on input "Last Name" at bounding box center [728, 380] width 310 height 28
click at [821, 445] on input "Email" at bounding box center [728, 449] width 310 height 28
click at [825, 516] on input "Phone" at bounding box center [728, 518] width 310 height 28
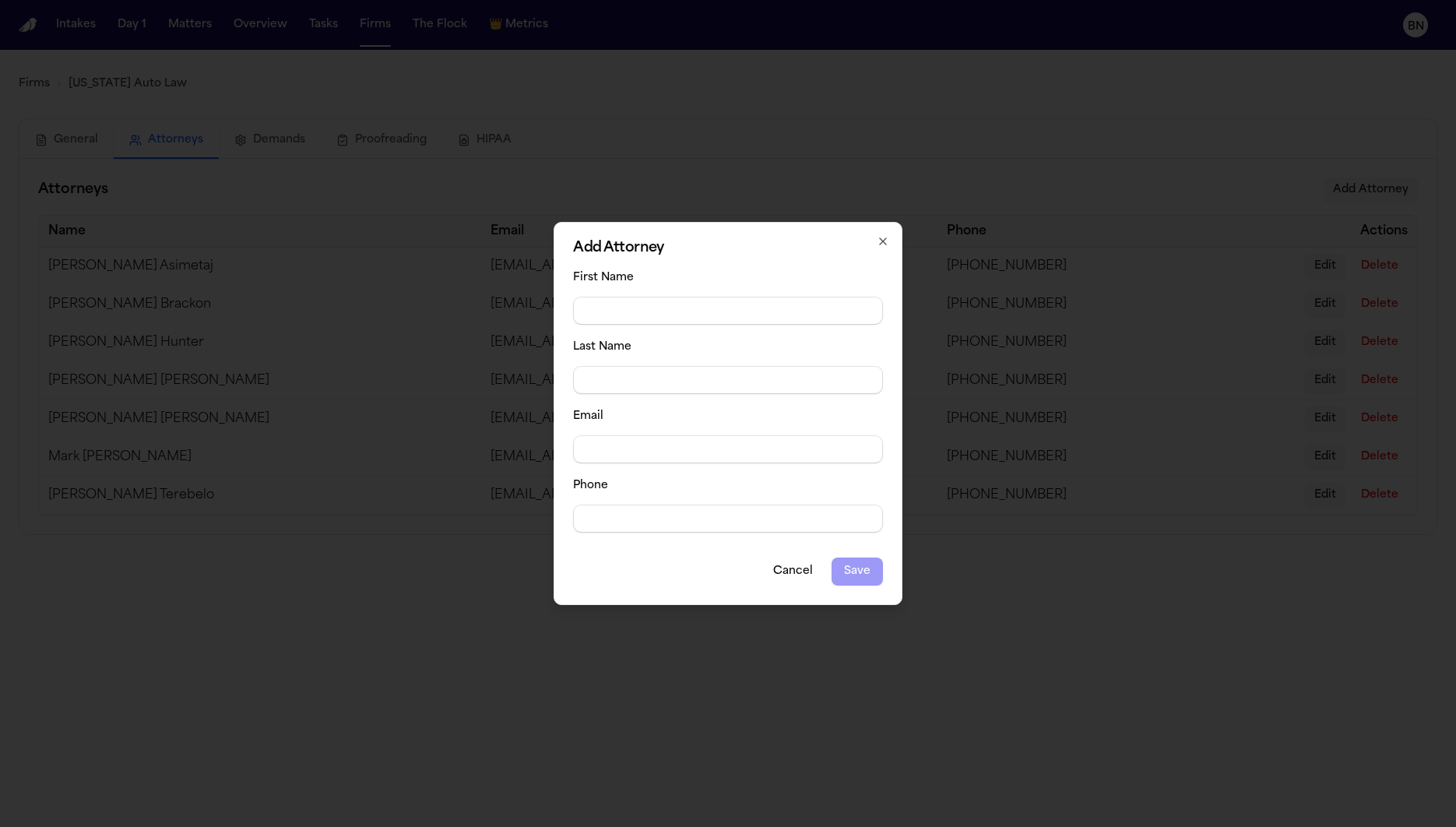
click at [880, 242] on icon "button" at bounding box center [882, 242] width 13 height 13
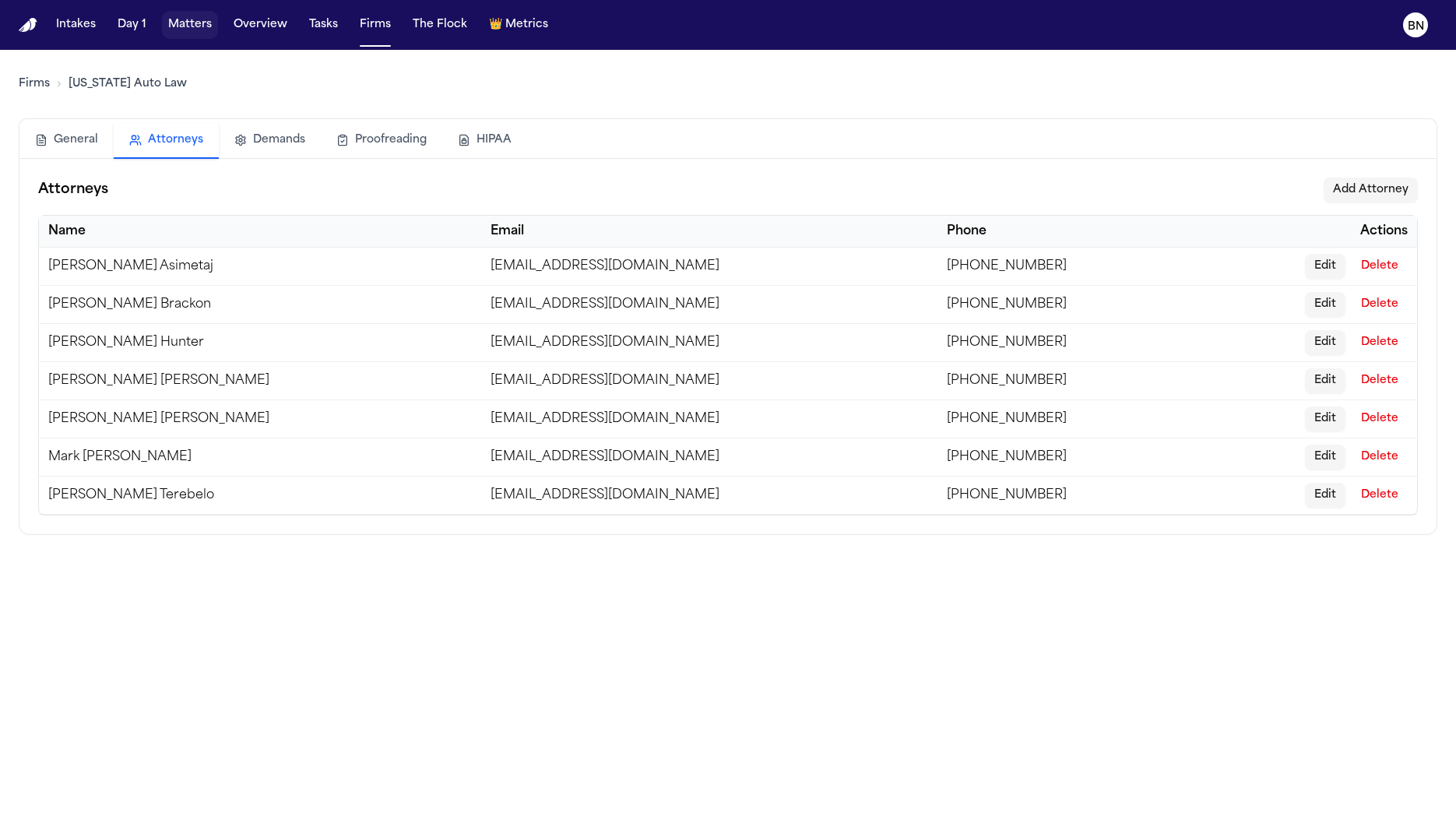
click at [195, 30] on button "Matters" at bounding box center [190, 25] width 56 height 28
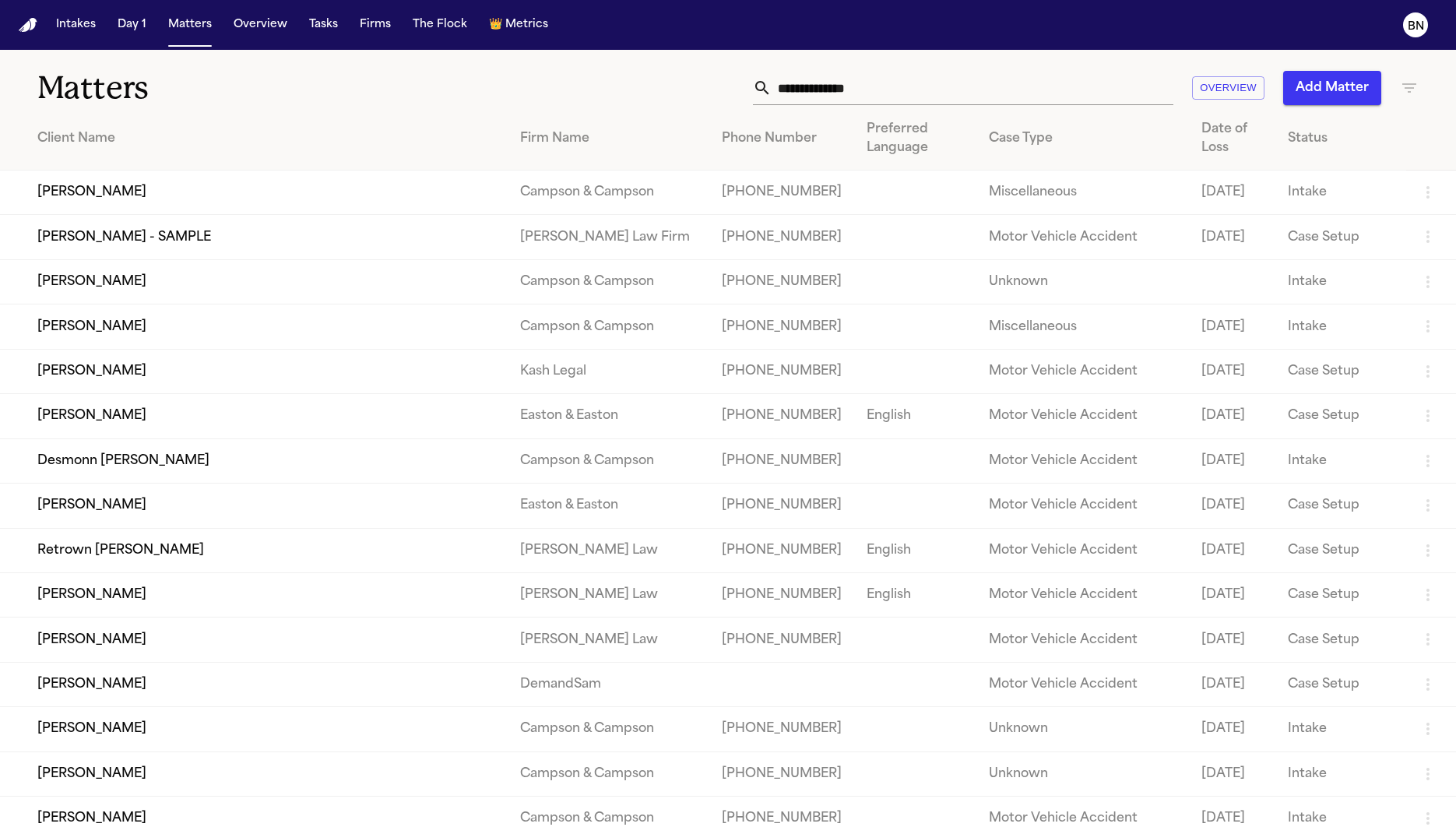
click at [1343, 87] on button "Add Matter" at bounding box center [1331, 87] width 98 height 34
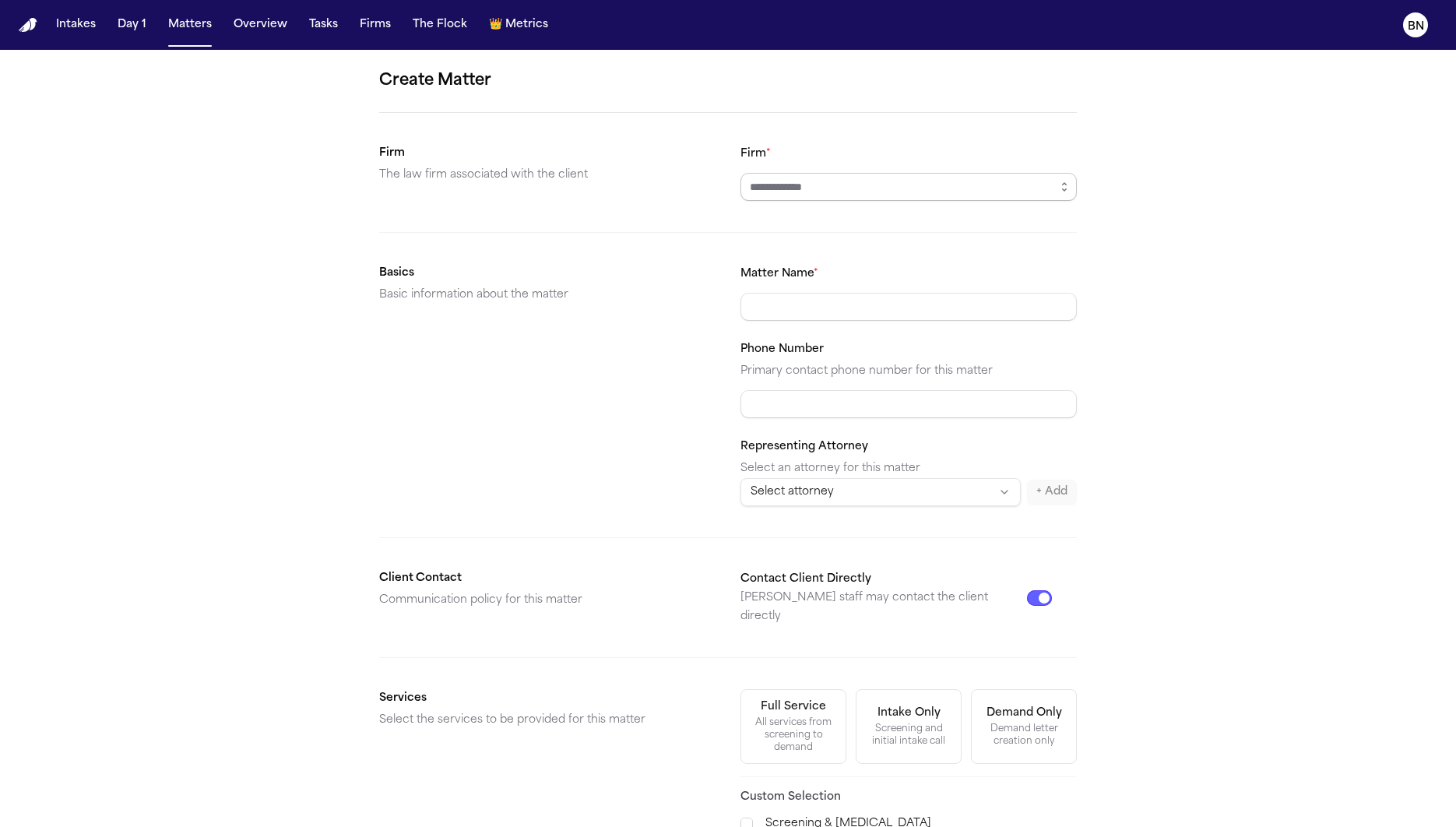
click at [891, 177] on input "Firm *" at bounding box center [908, 187] width 336 height 28
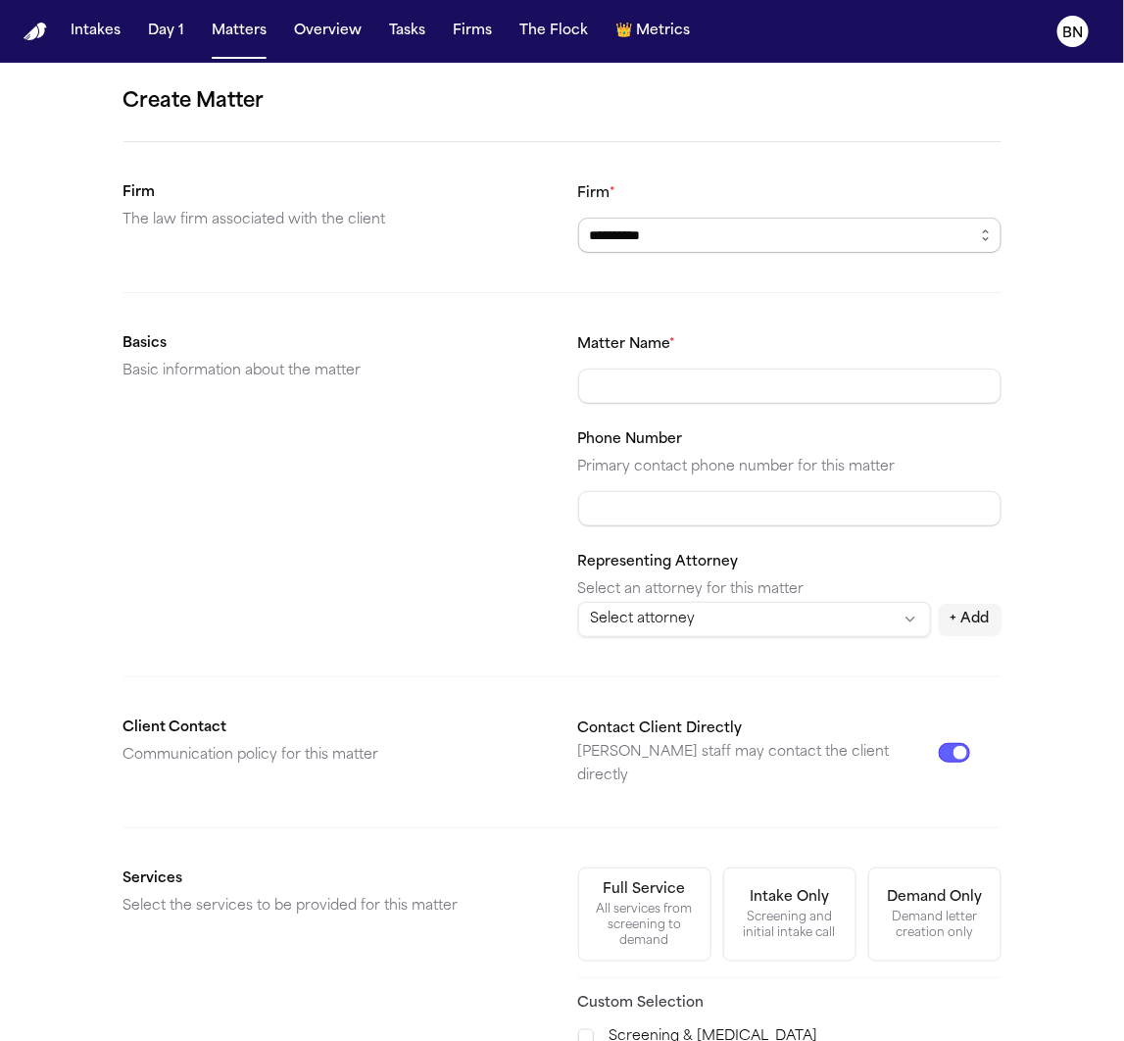
type input "**********"
click at [778, 371] on input "Matter Name *" at bounding box center [789, 385] width 423 height 35
paste input "**********"
type input "**********"
click at [1028, 500] on div "**********" at bounding box center [562, 740] width 1124 height 1355
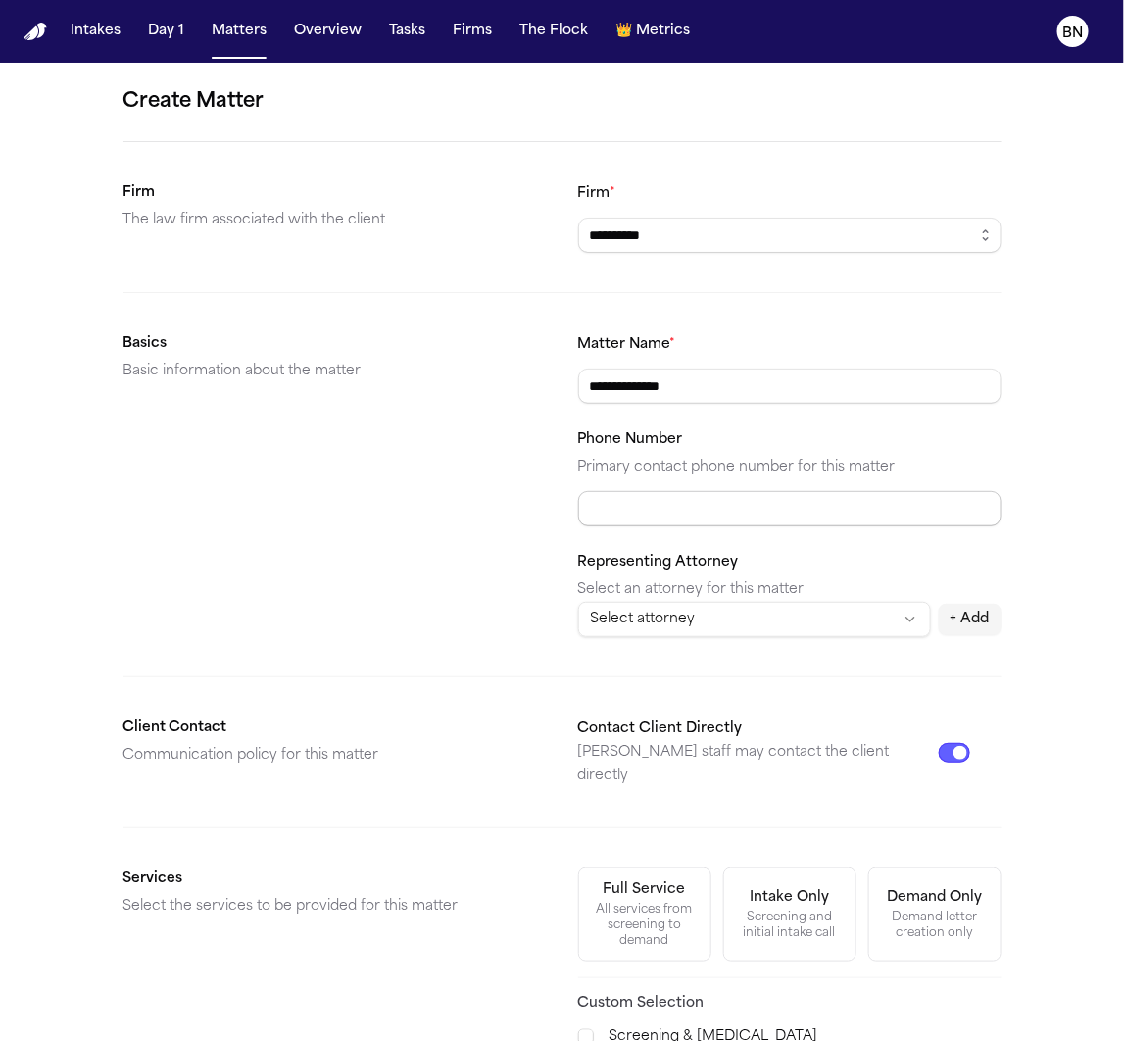
click at [873, 502] on input "Phone Number" at bounding box center [789, 508] width 423 height 35
paste input "**********"
type input "**********"
click at [778, 662] on form "**********" at bounding box center [562, 740] width 878 height 1308
click at [784, 630] on html "**********" at bounding box center [562, 520] width 1124 height 1041
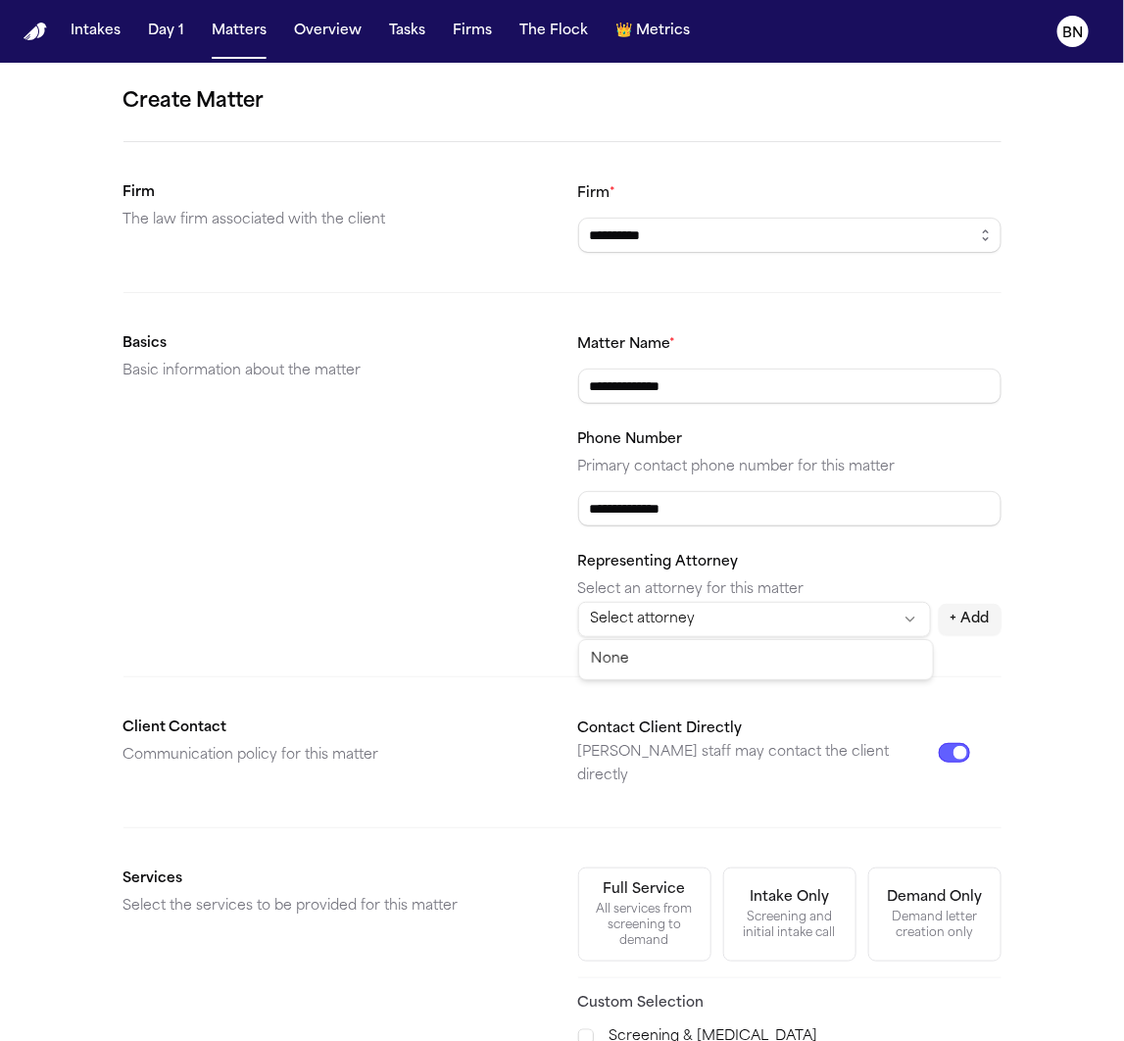
click at [859, 567] on html "**********" at bounding box center [562, 520] width 1124 height 1041
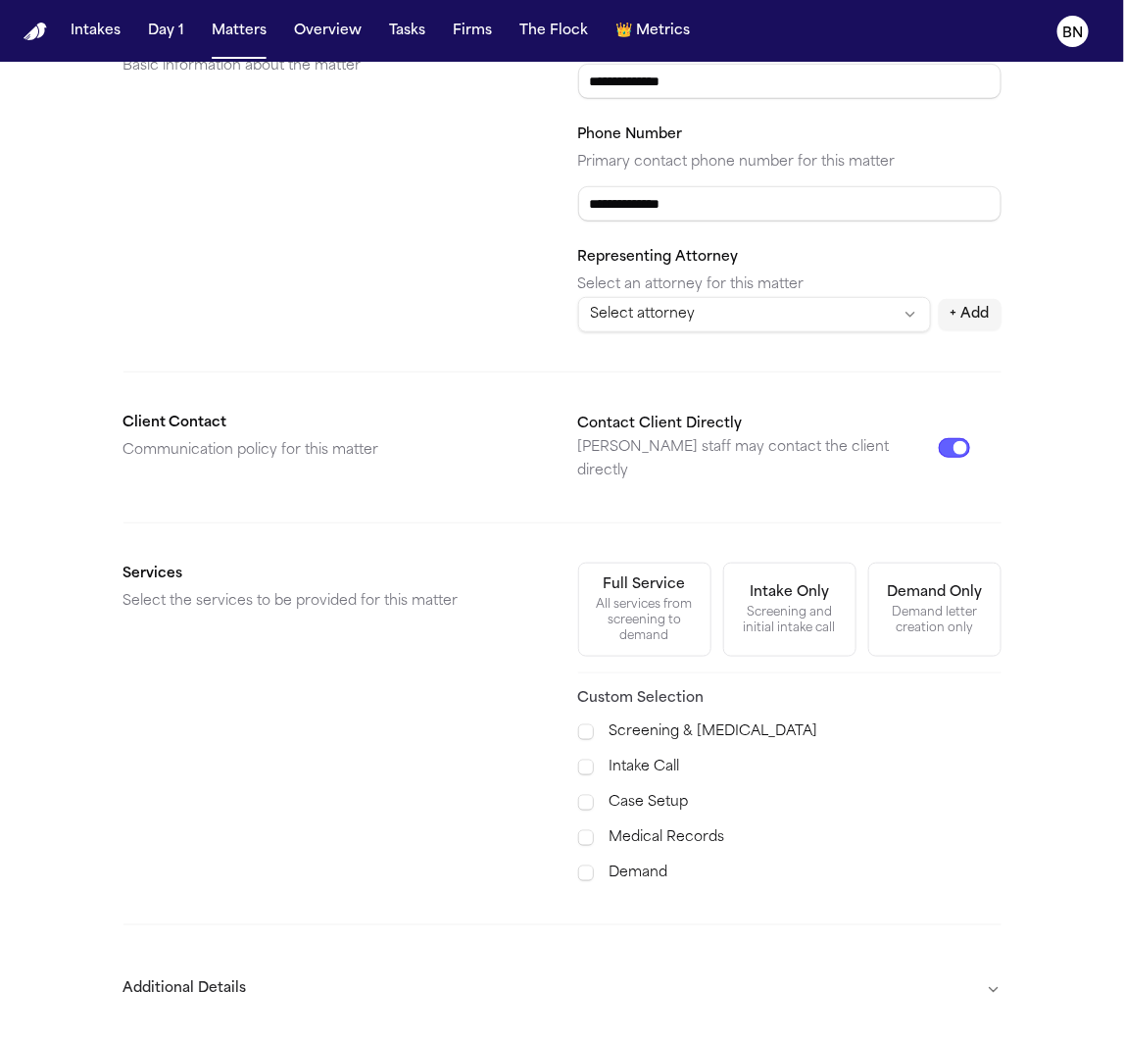
scroll to position [351, 0]
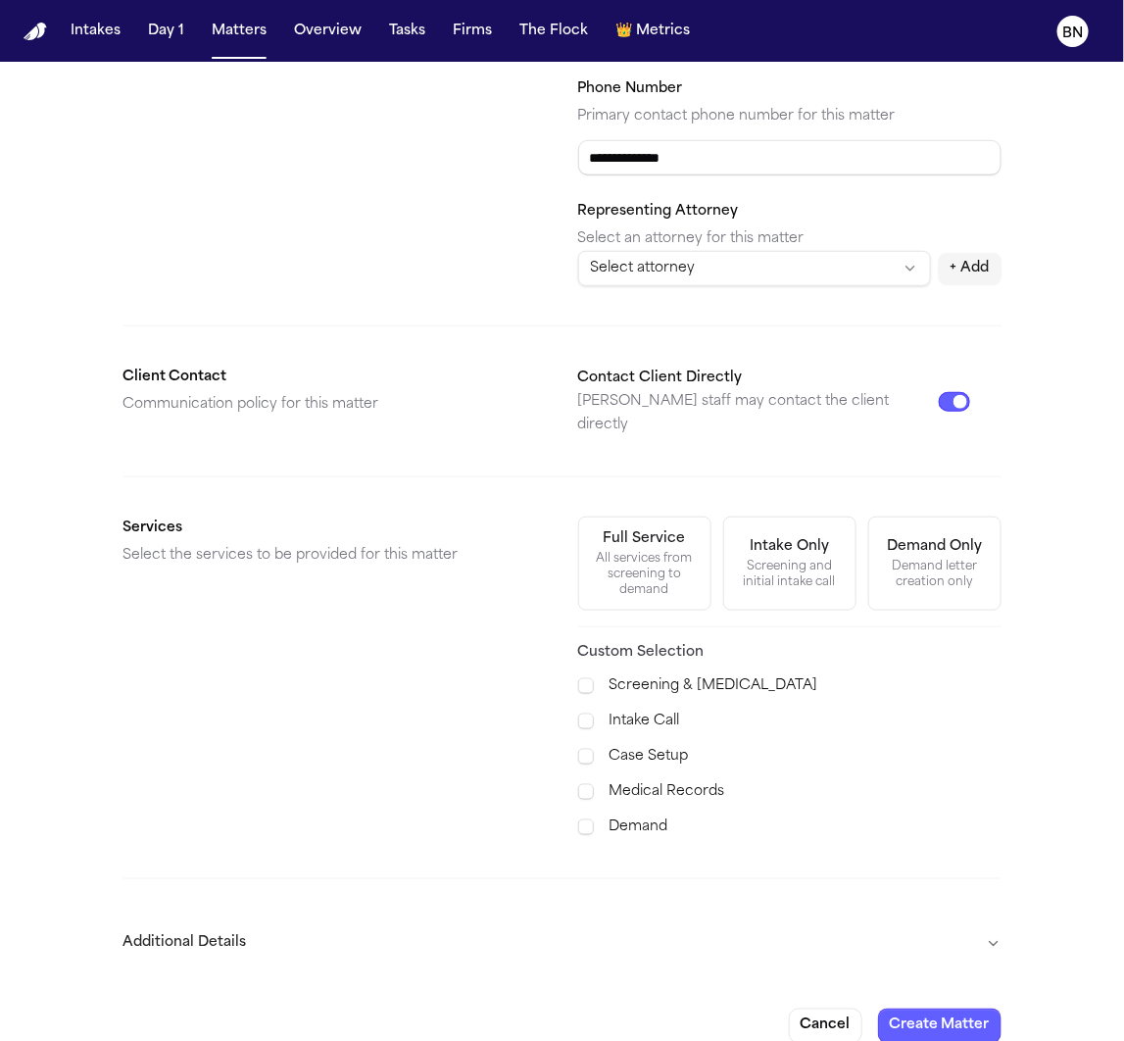
click at [667, 529] on div "Full Service" at bounding box center [645, 539] width 82 height 20
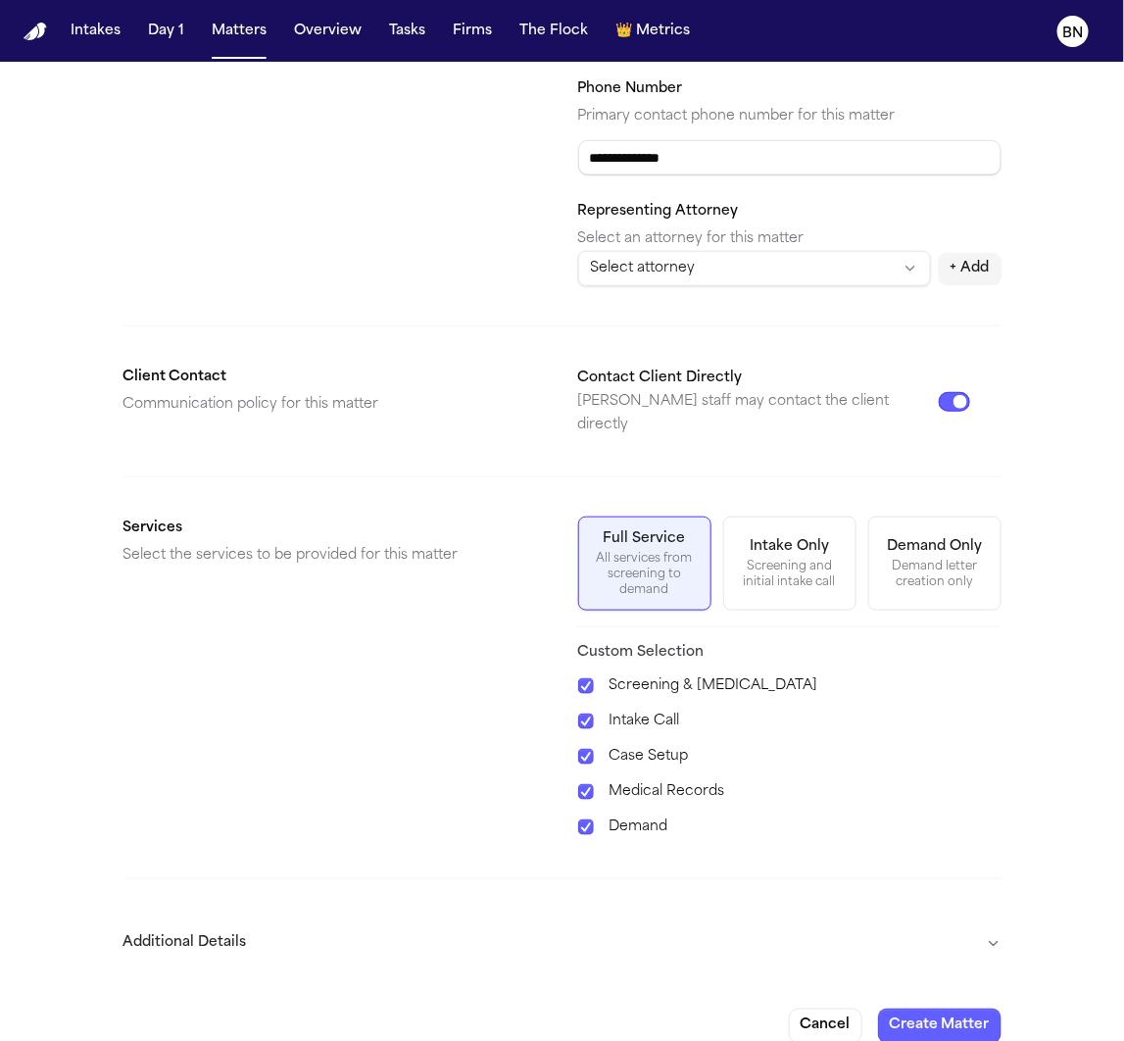
click at [908, 937] on button "Additional Details" at bounding box center [562, 943] width 878 height 51
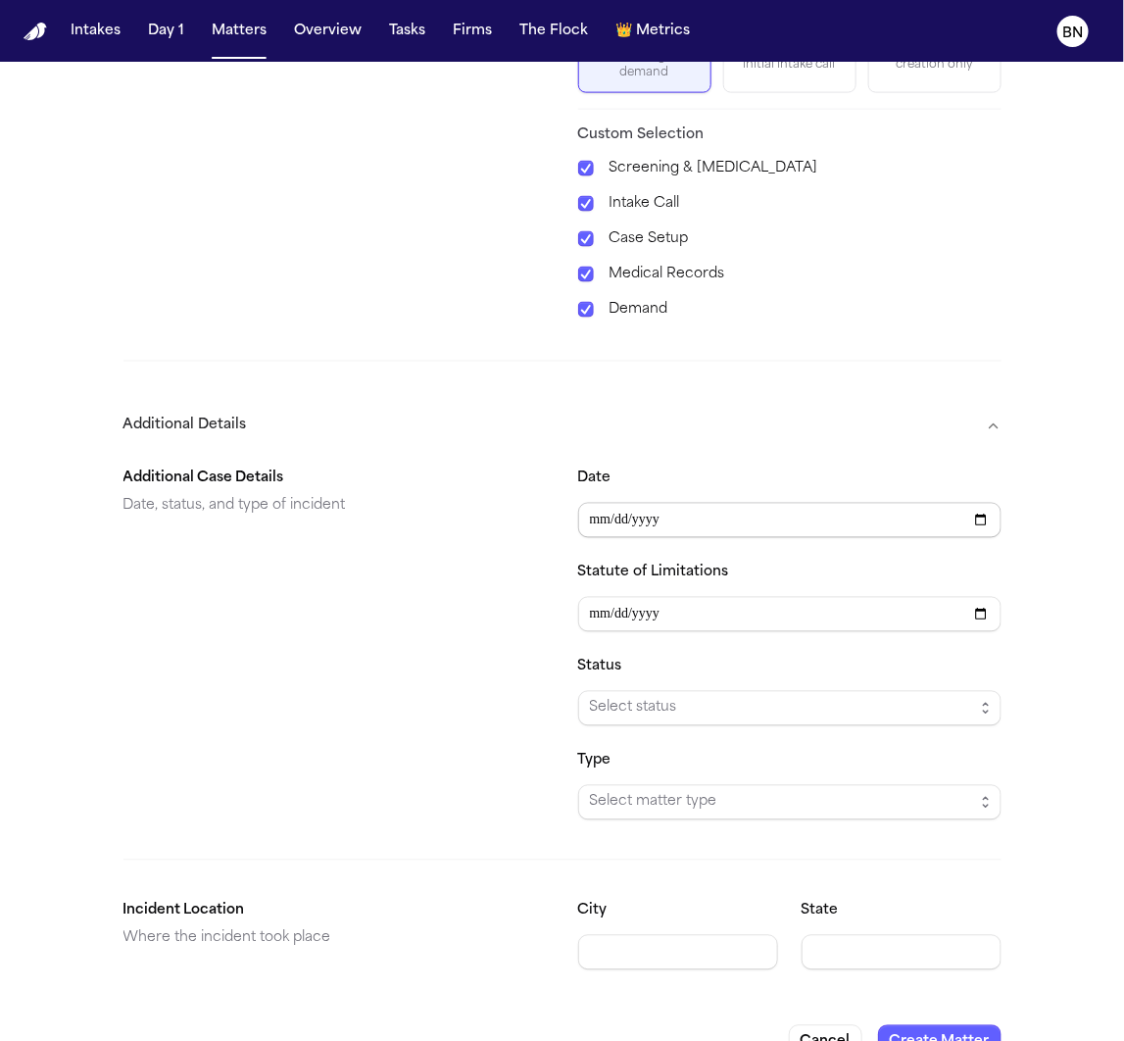
scroll to position [882, 0]
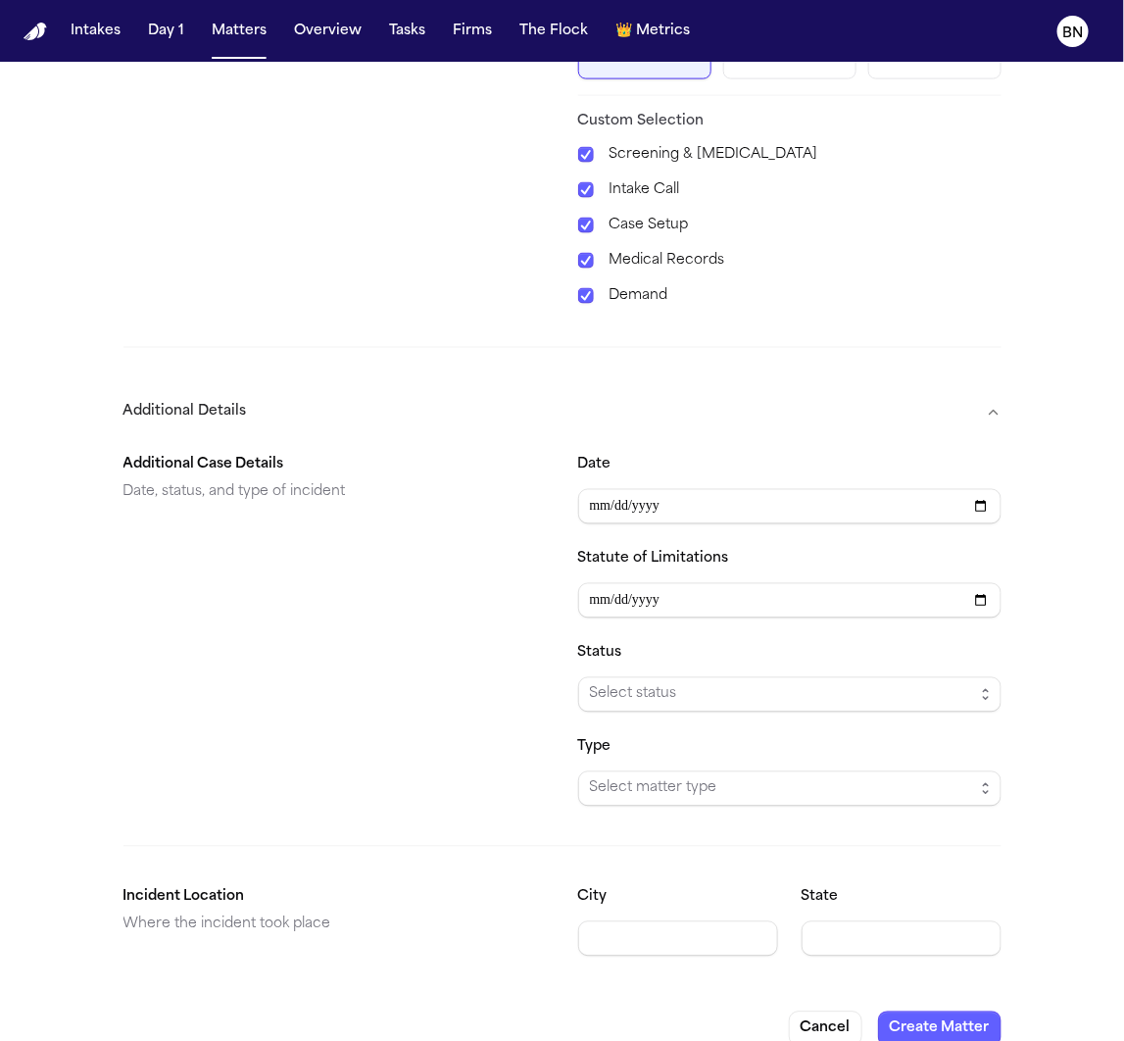
type input "**********"
click at [1119, 533] on div "**********" at bounding box center [562, 125] width 1124 height 1889
click at [941, 387] on button "Additional Details" at bounding box center [562, 412] width 878 height 51
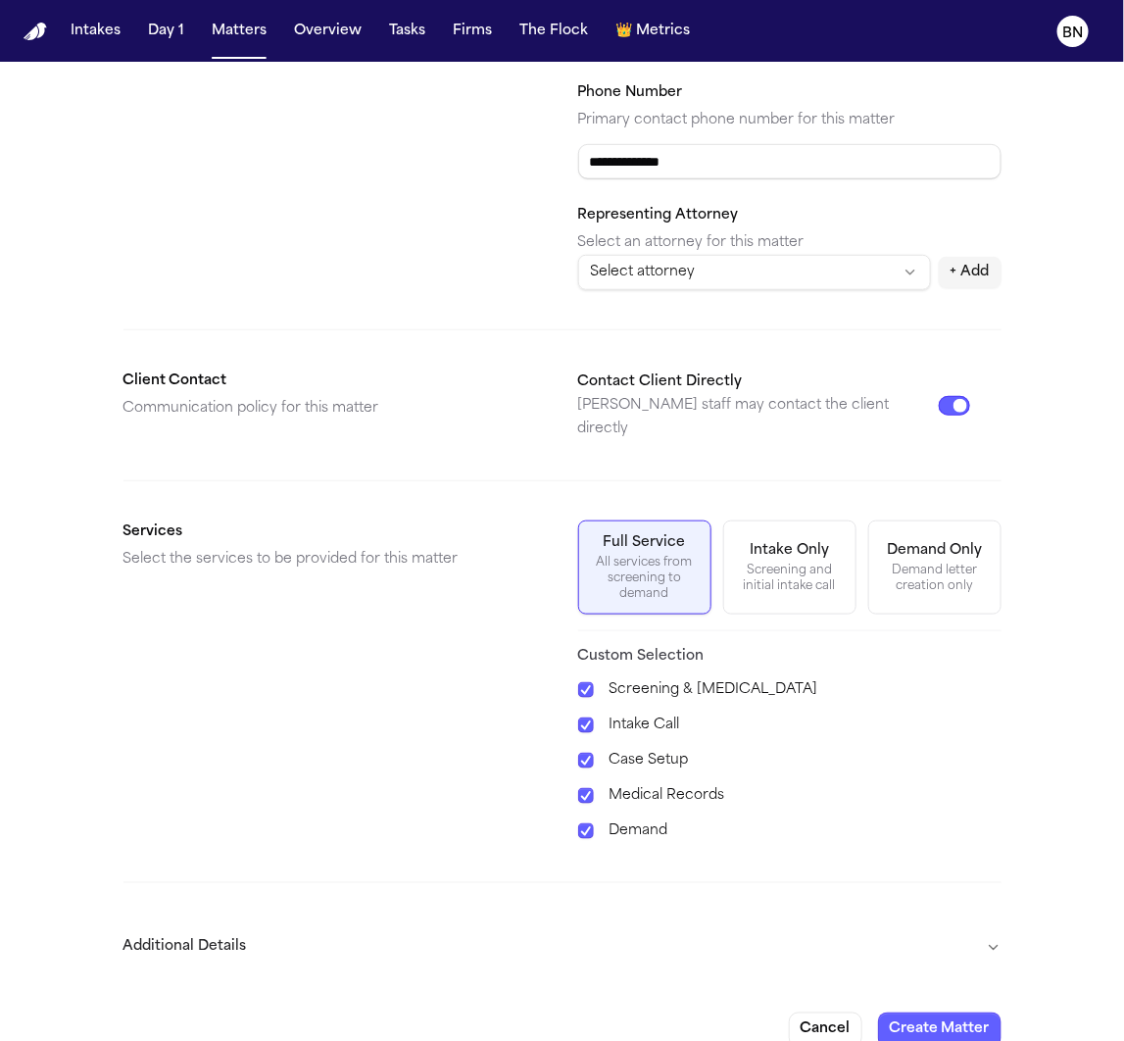
scroll to position [351, 0]
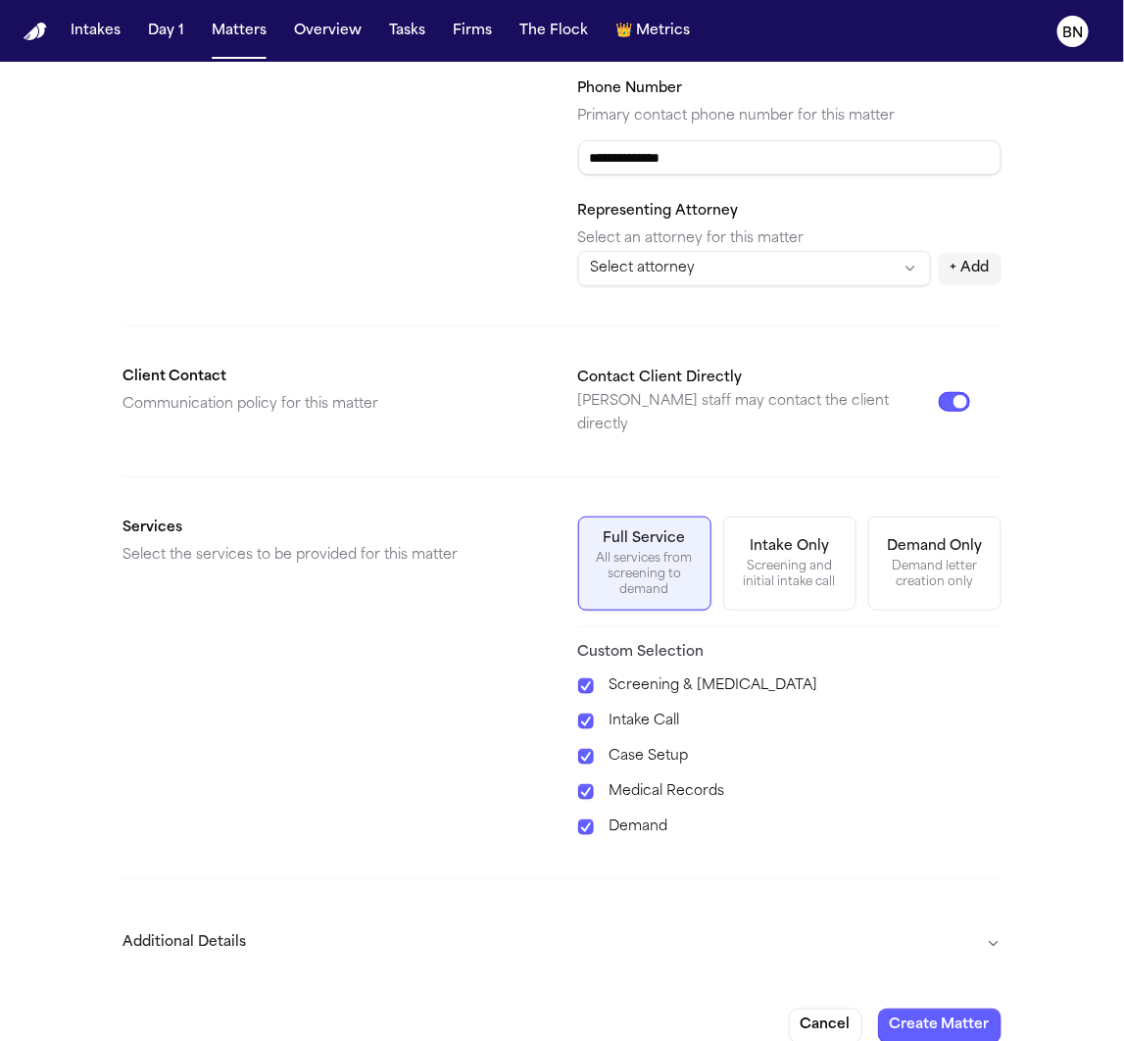
click at [946, 918] on button "Additional Details" at bounding box center [562, 943] width 878 height 51
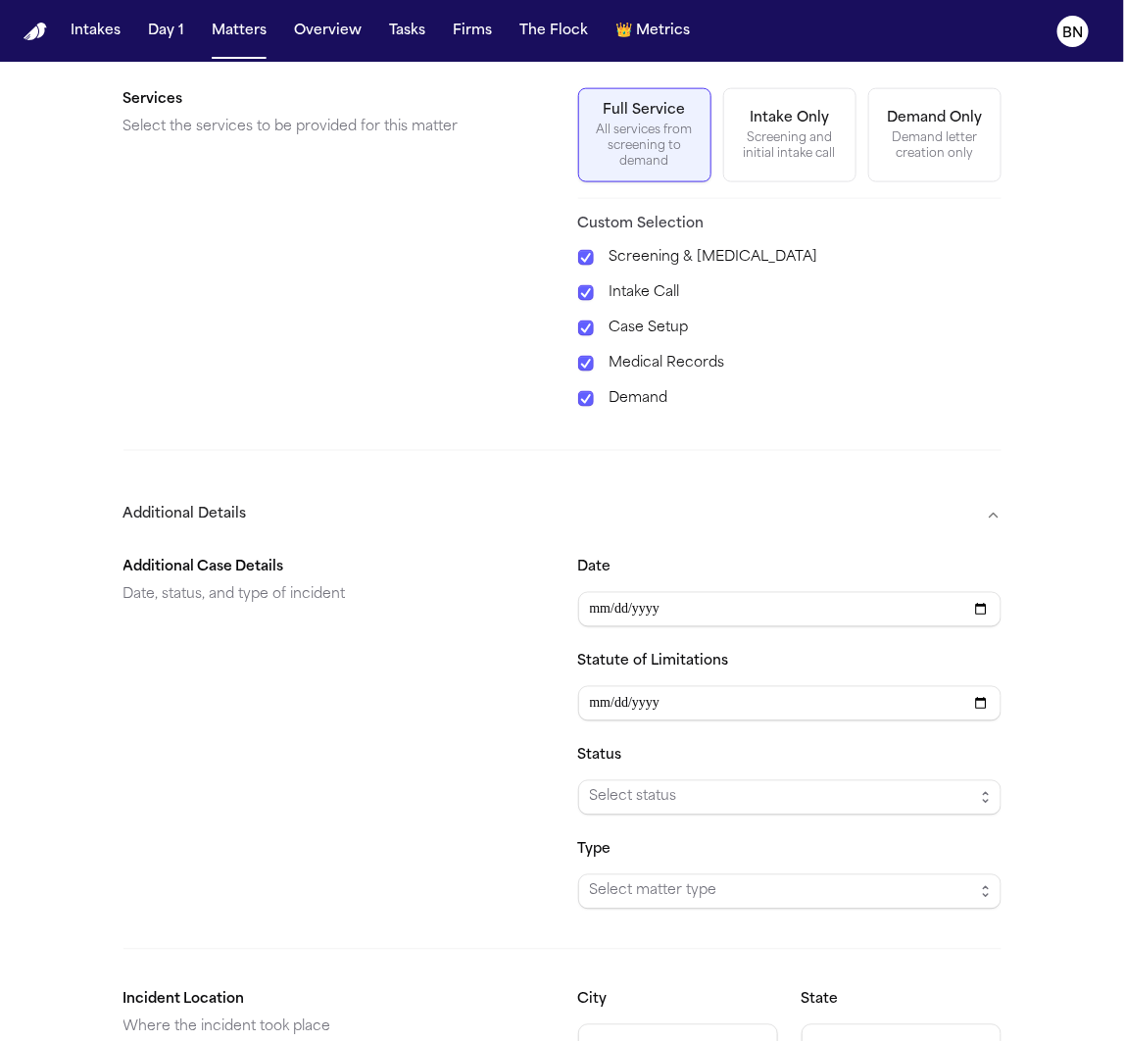
click at [919, 490] on button "Additional Details" at bounding box center [562, 515] width 878 height 51
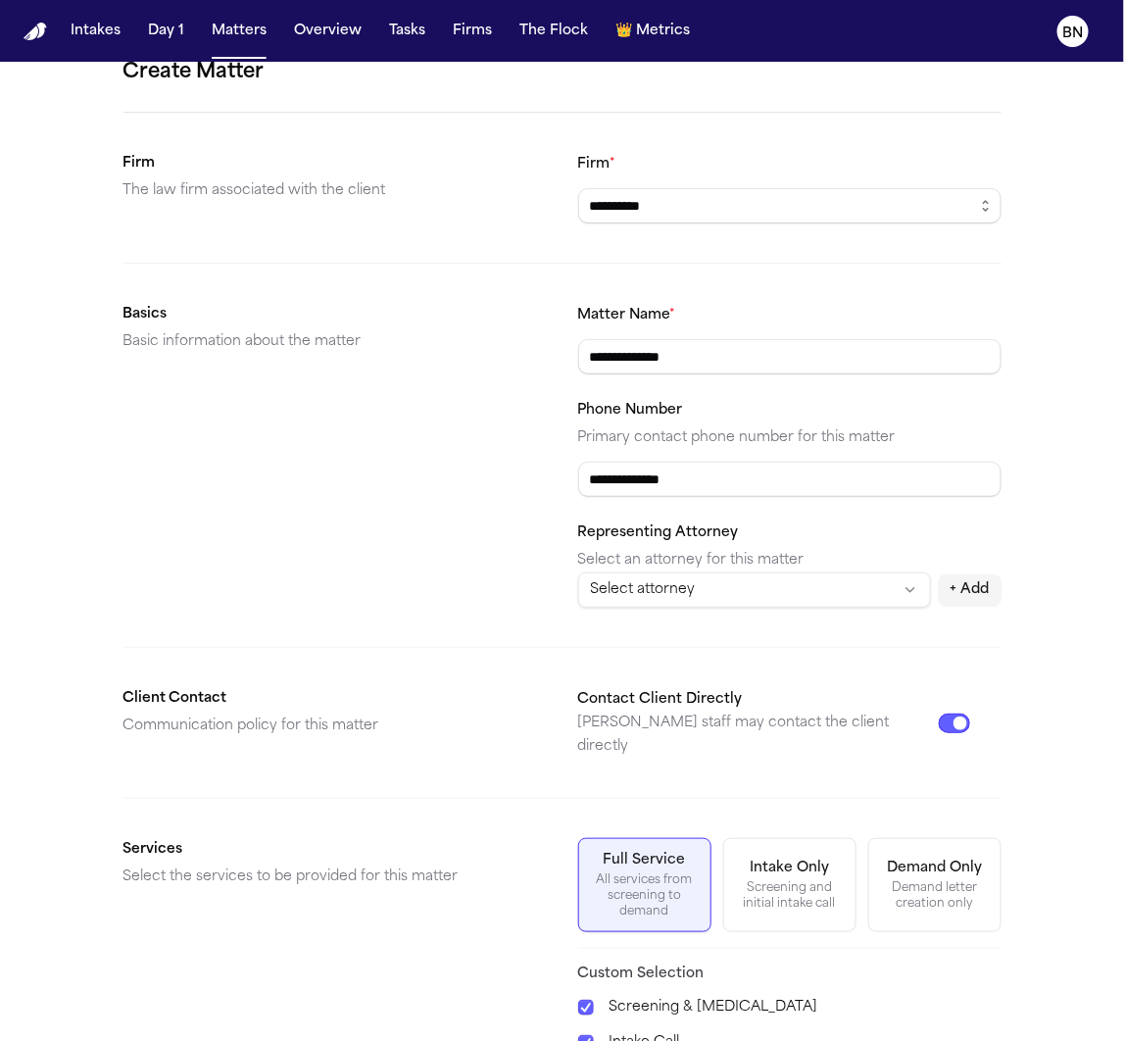
scroll to position [0, 0]
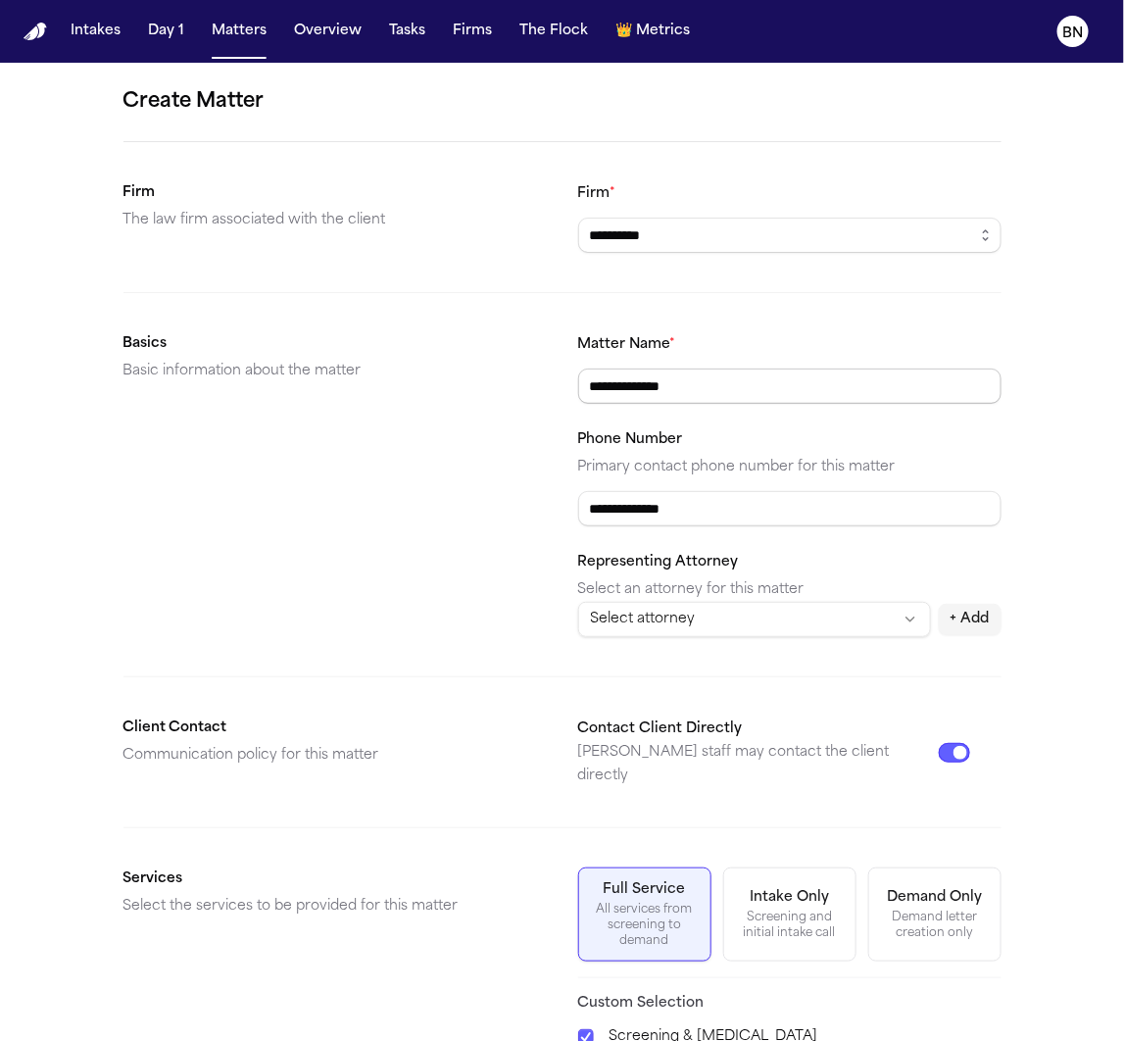
click at [837, 390] on input "**********" at bounding box center [789, 385] width 423 height 35
type input "**********"
click at [766, 325] on form "**********" at bounding box center [562, 740] width 878 height 1308
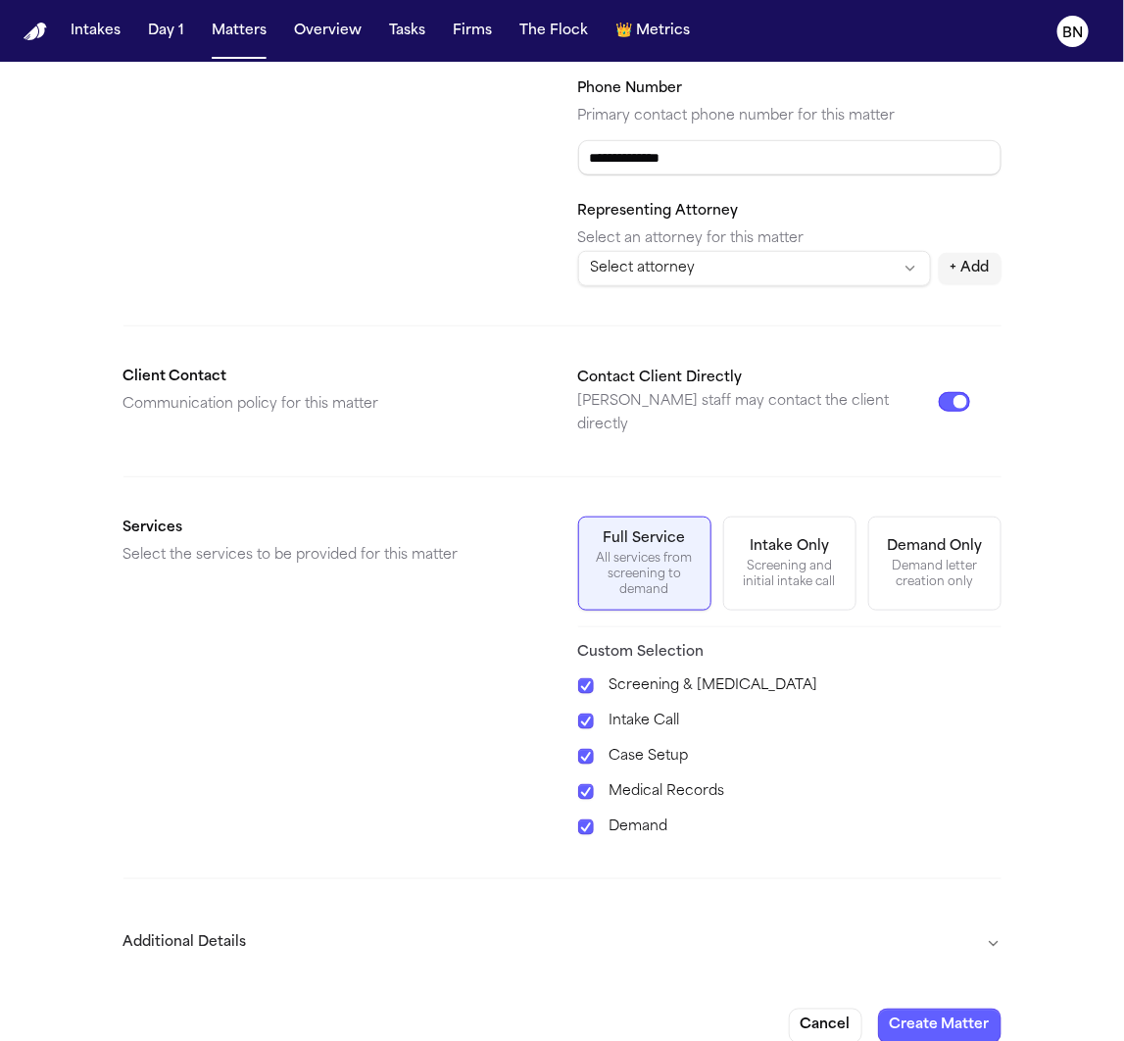
click at [992, 918] on button "Additional Details" at bounding box center [562, 943] width 878 height 51
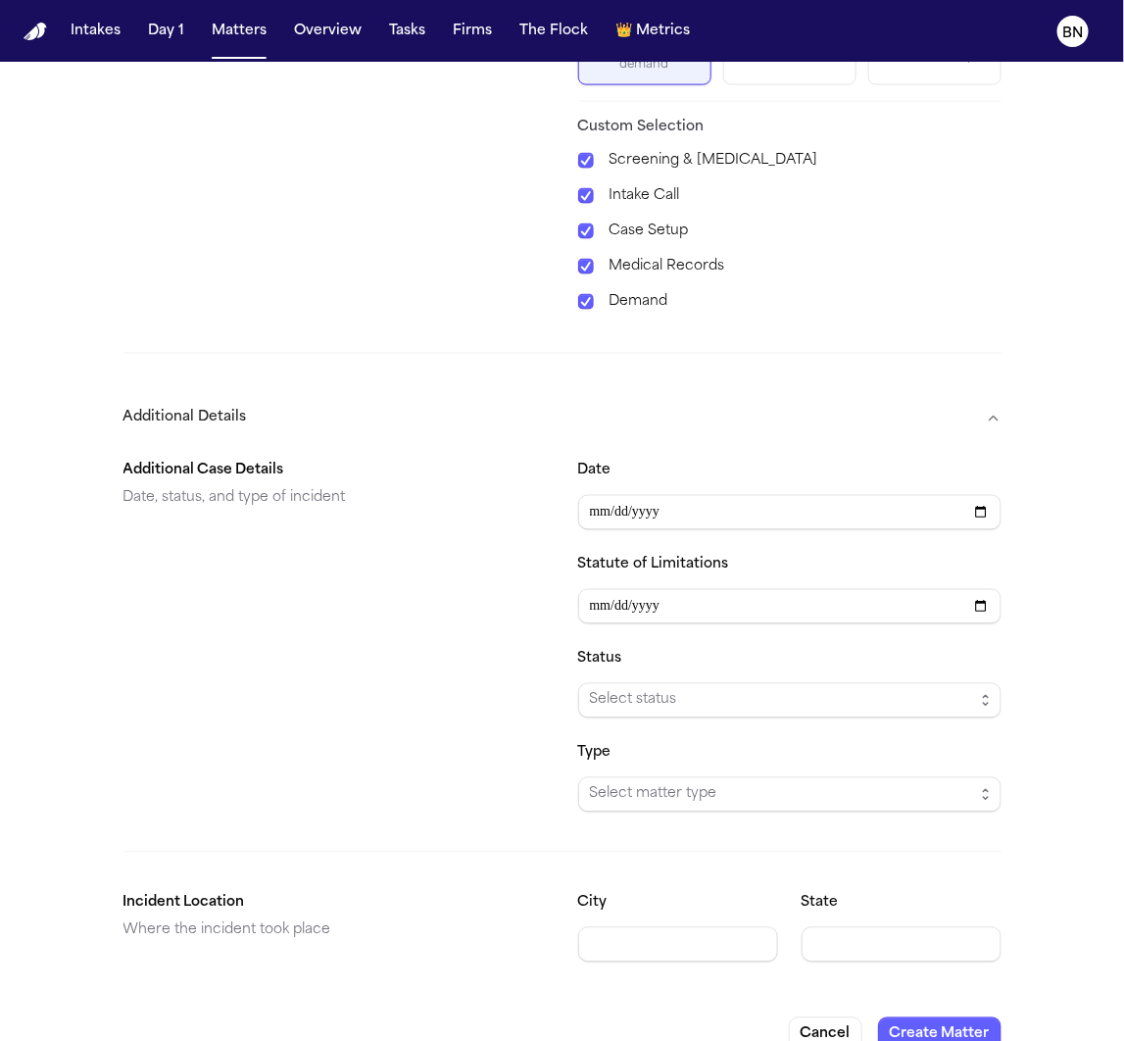
scroll to position [882, 0]
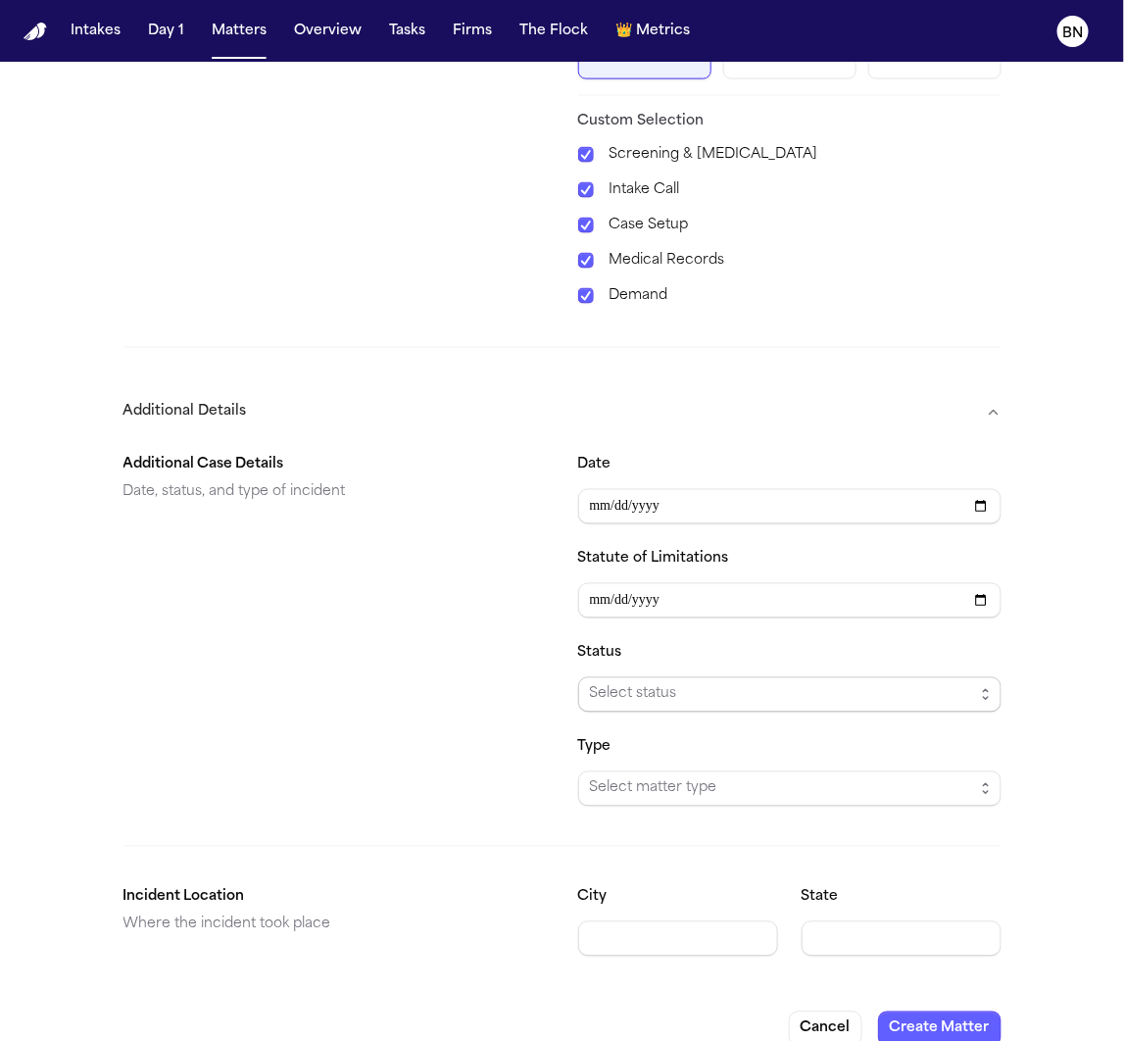
click at [637, 683] on span "Select status" at bounding box center [782, 695] width 384 height 24
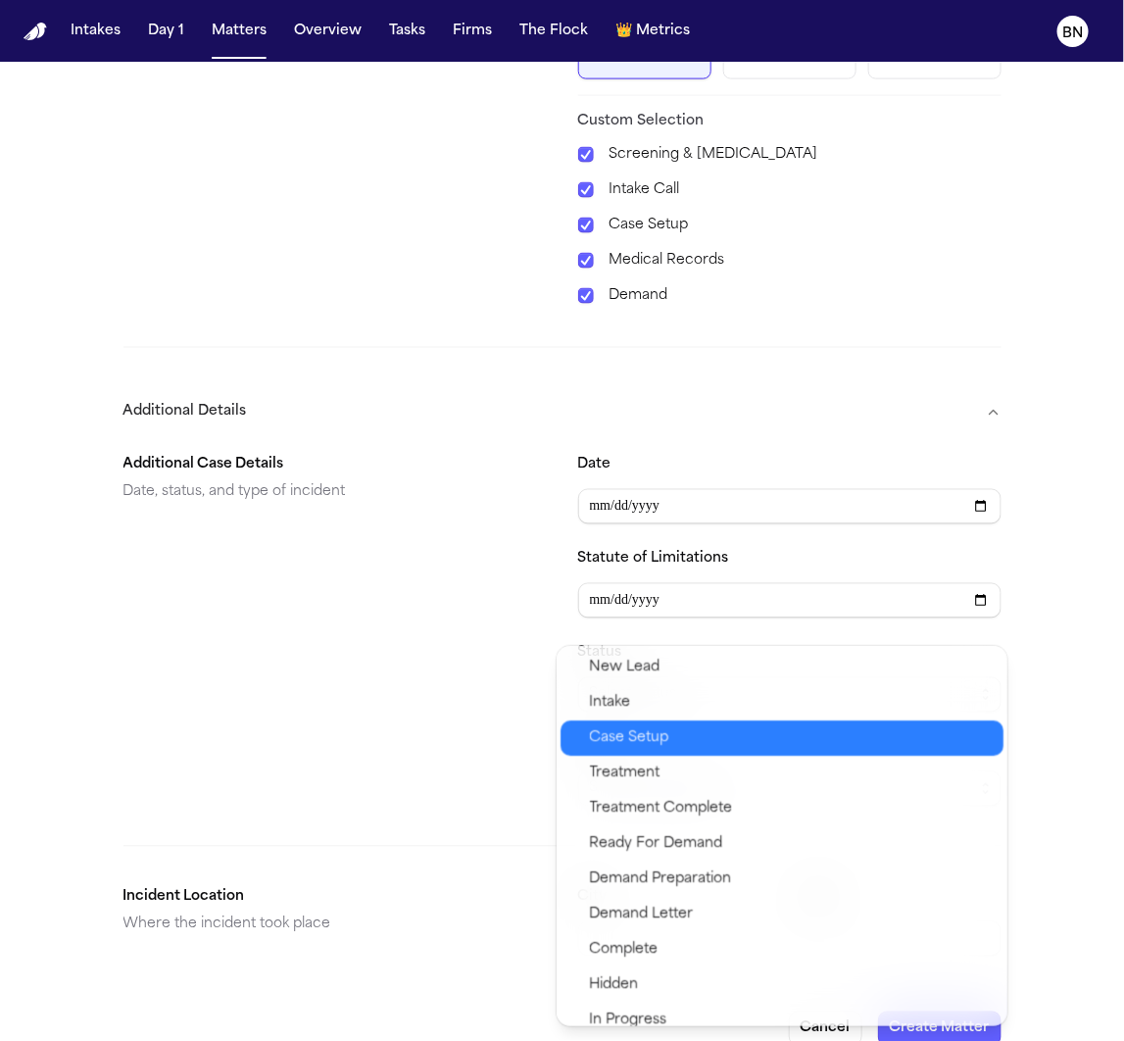
click at [669, 744] on span "Case Setup" at bounding box center [791, 738] width 402 height 24
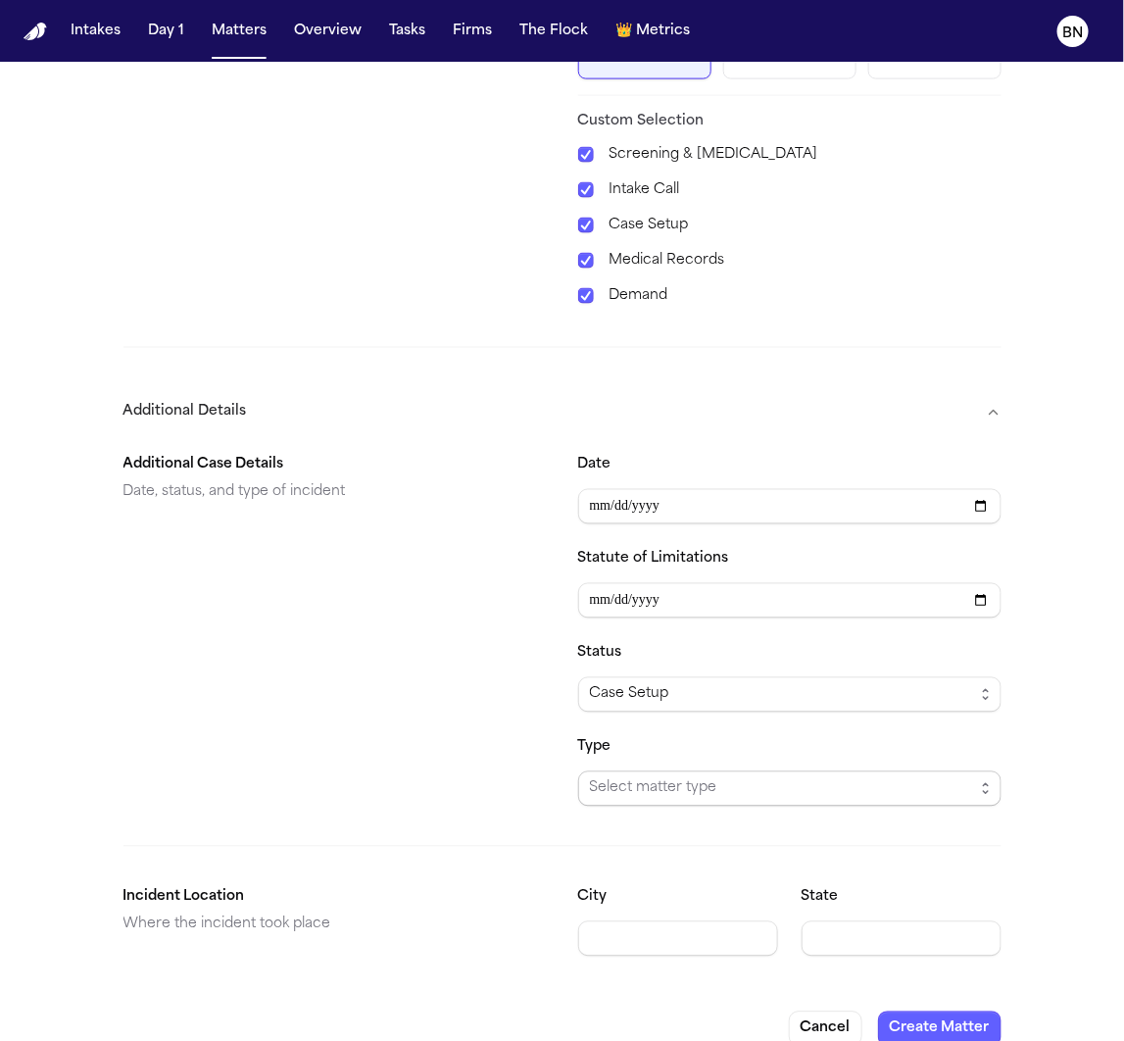
click at [669, 777] on span "Select matter type" at bounding box center [782, 789] width 384 height 24
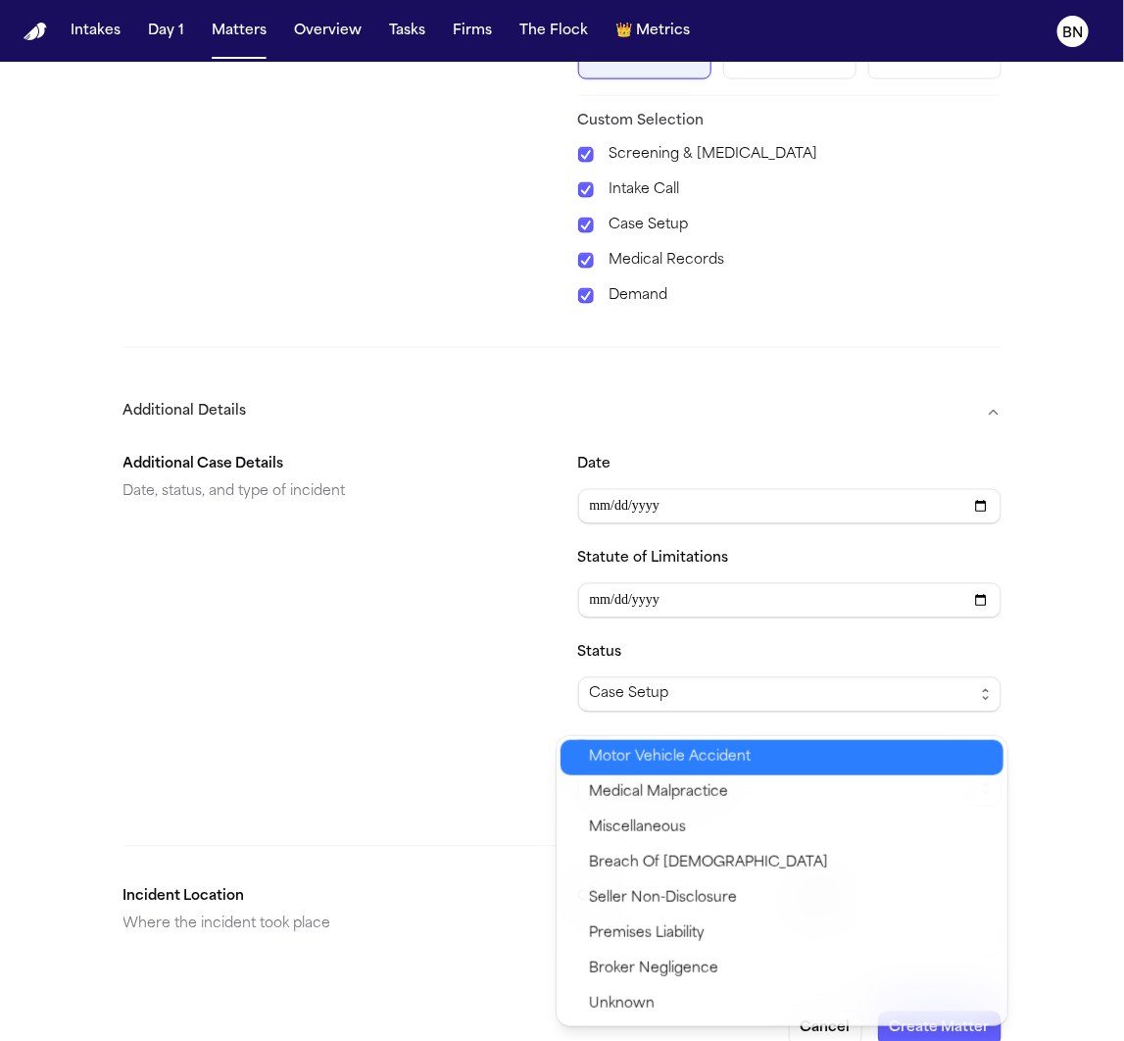
click at [711, 760] on span "Motor Vehicle Accident" at bounding box center [671, 758] width 162 height 24
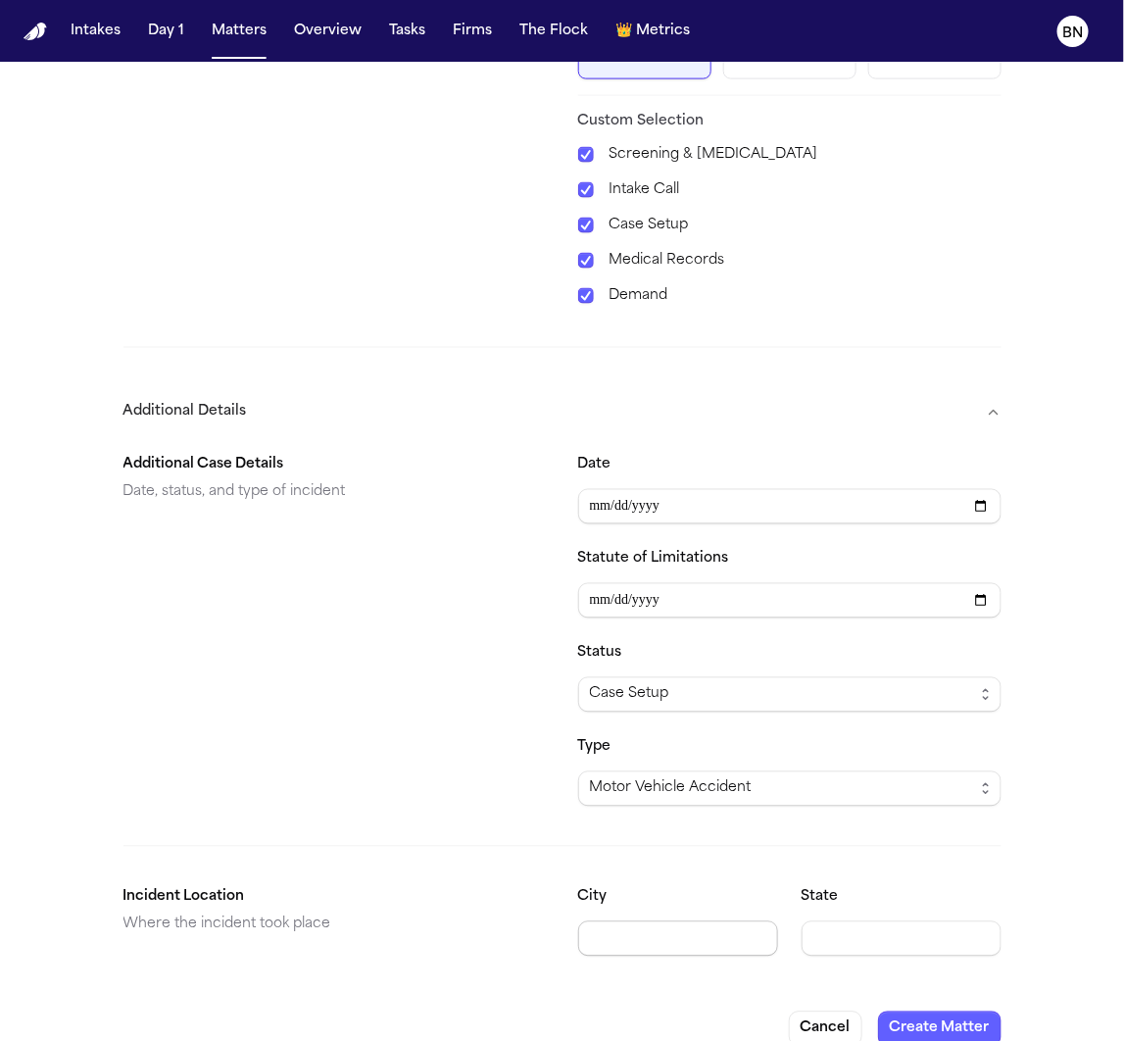
click at [666, 921] on input "City" at bounding box center [678, 938] width 200 height 35
type input "*******"
type input "**"
click at [954, 1011] on button "Create Matter" at bounding box center [939, 1028] width 123 height 35
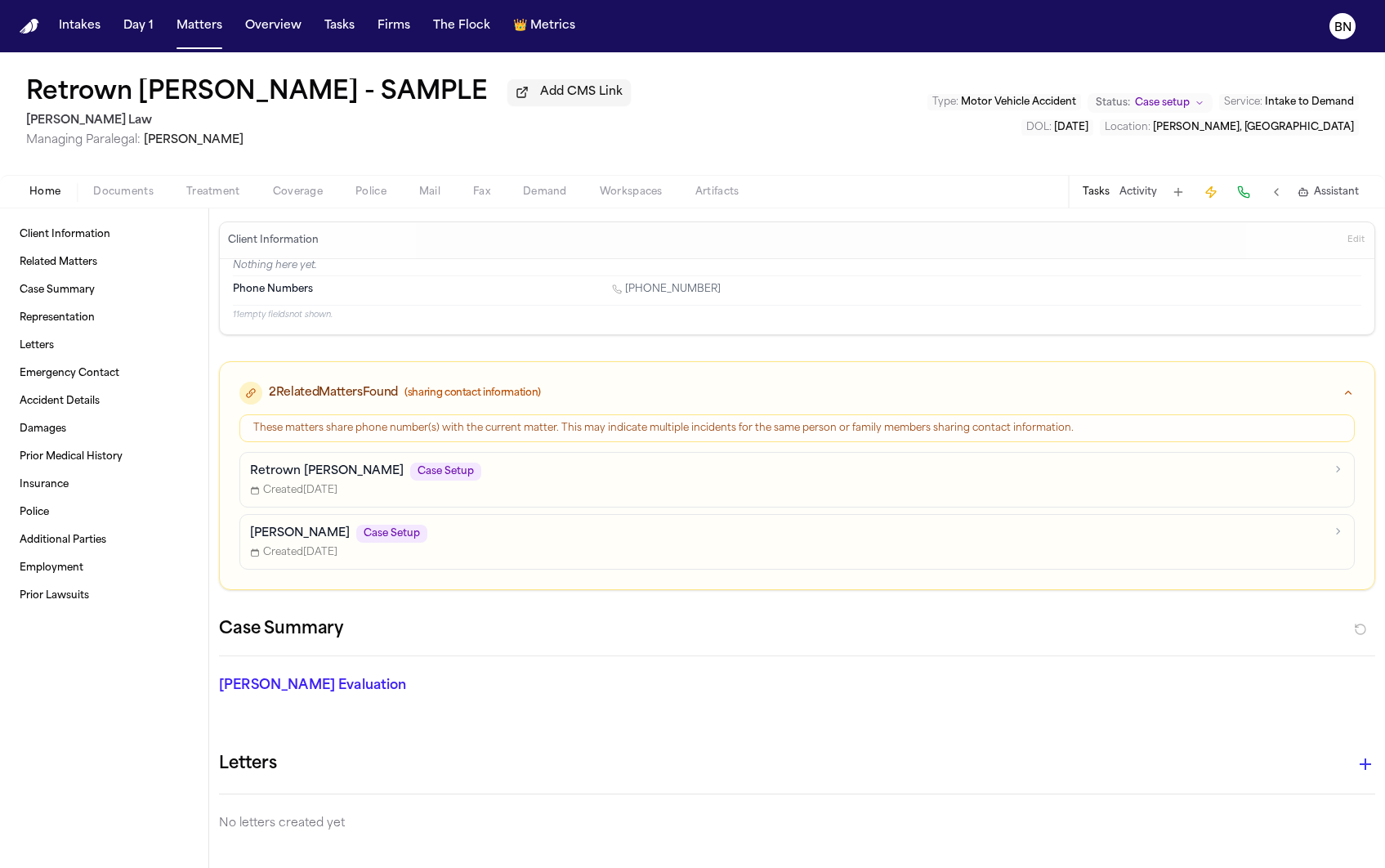
click at [540, 98] on span "Add CMS Link" at bounding box center [581, 93] width 83 height 17
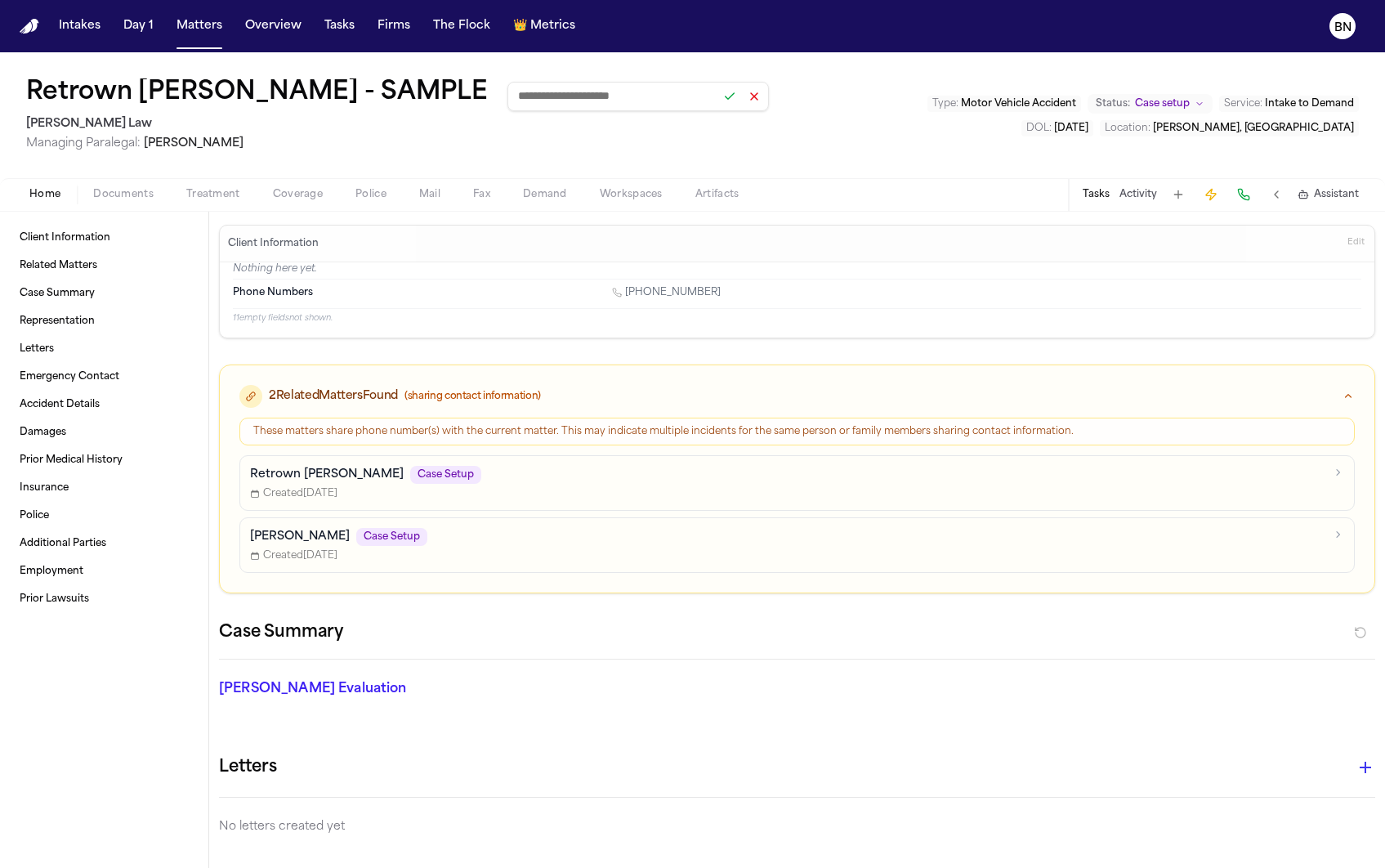
click at [508, 103] on input at bounding box center [639, 96] width 262 height 29
paste input "**********"
type input "**********"
click at [718, 102] on button at bounding box center [729, 96] width 23 height 23
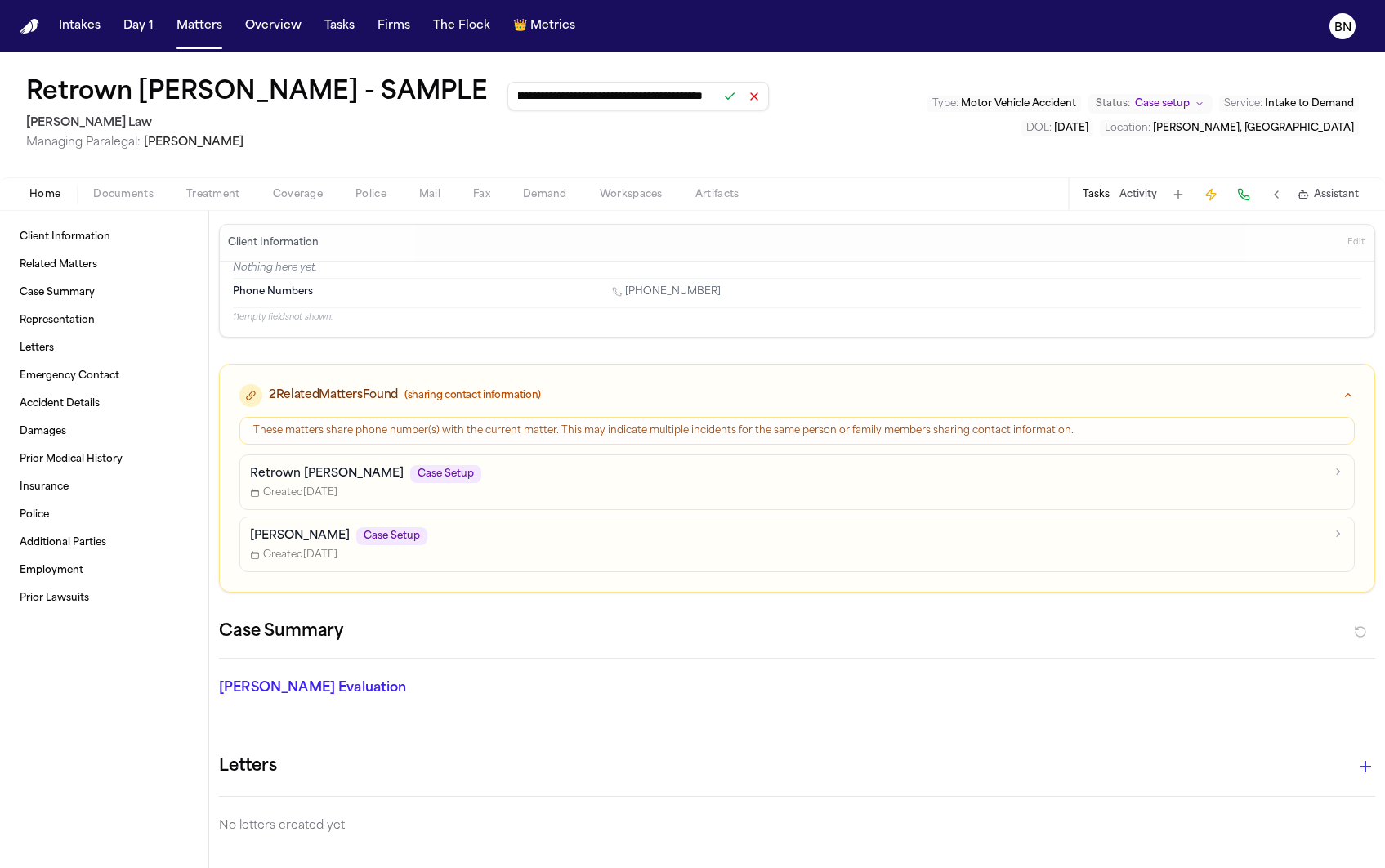
scroll to position [0, 0]
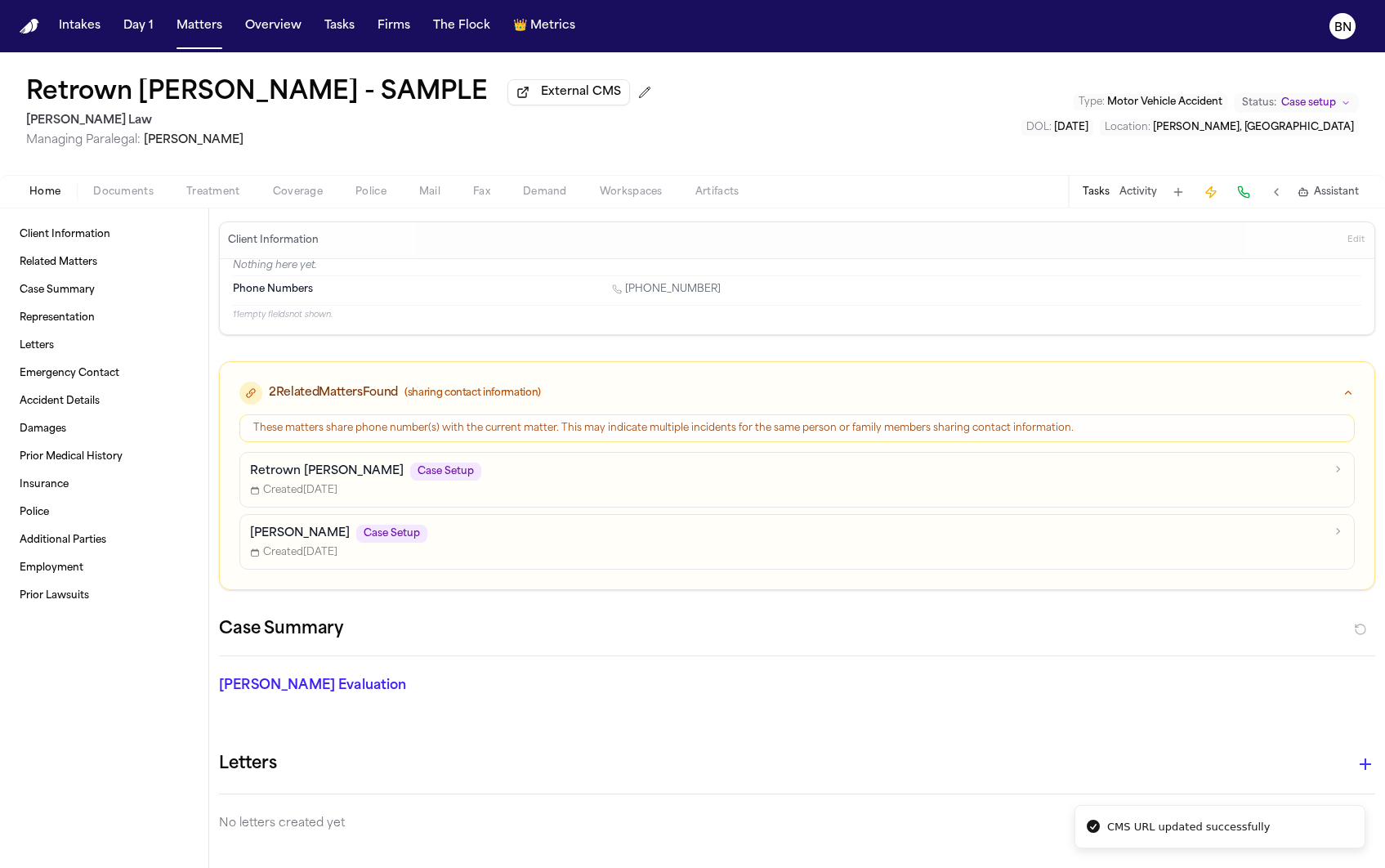
click at [474, 142] on span "Managing Paralegal: [PERSON_NAME]" at bounding box center [342, 141] width 632 height 17
click at [541, 101] on span "External CMS" at bounding box center [581, 93] width 80 height 17
click at [757, 108] on div "Retrown [PERSON_NAME] - SAMPLE External CMS [PERSON_NAME] Law Managing Paralega…" at bounding box center [692, 113] width 1385 height 123
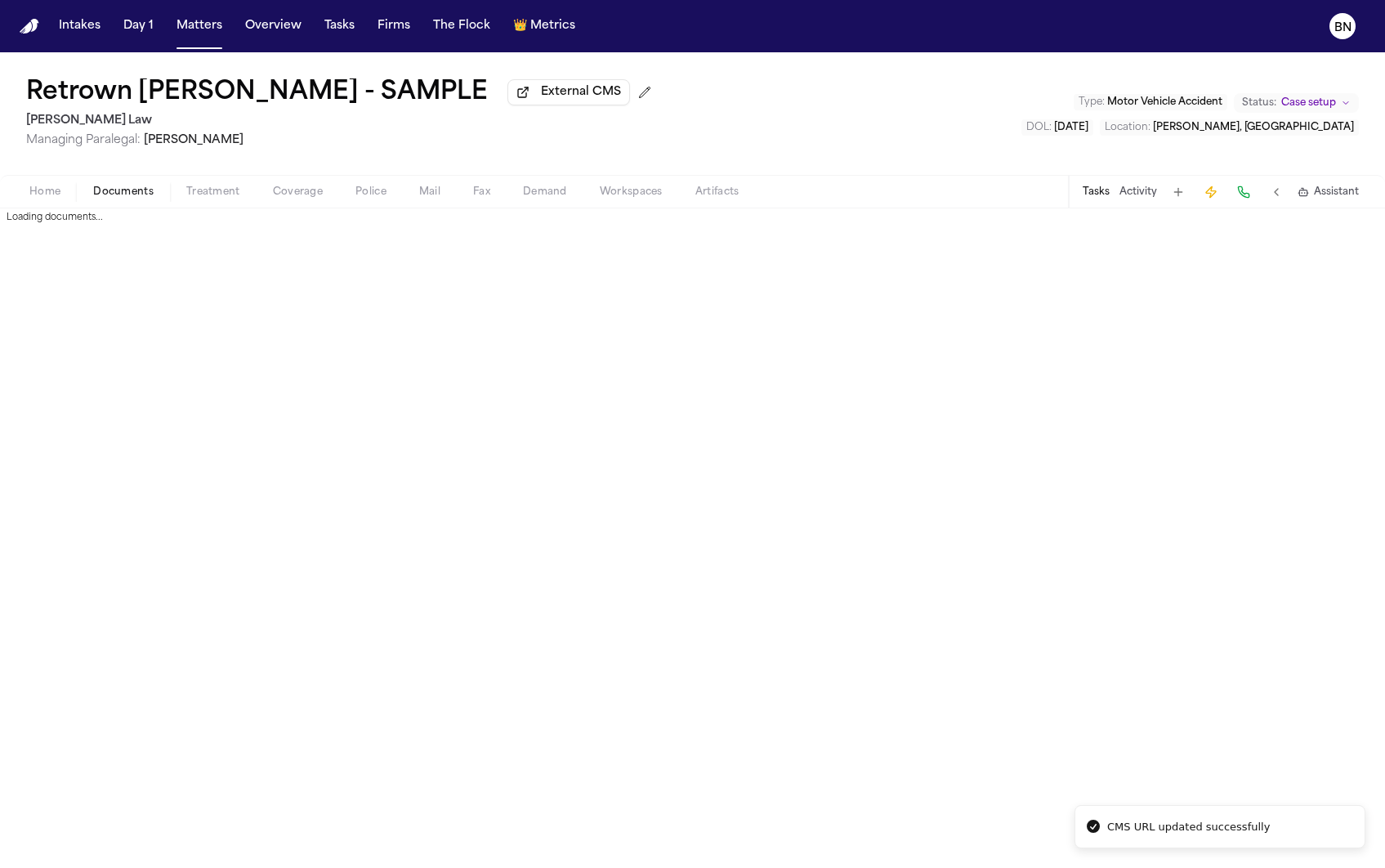
click at [113, 187] on span "Documents" at bounding box center [123, 192] width 61 height 13
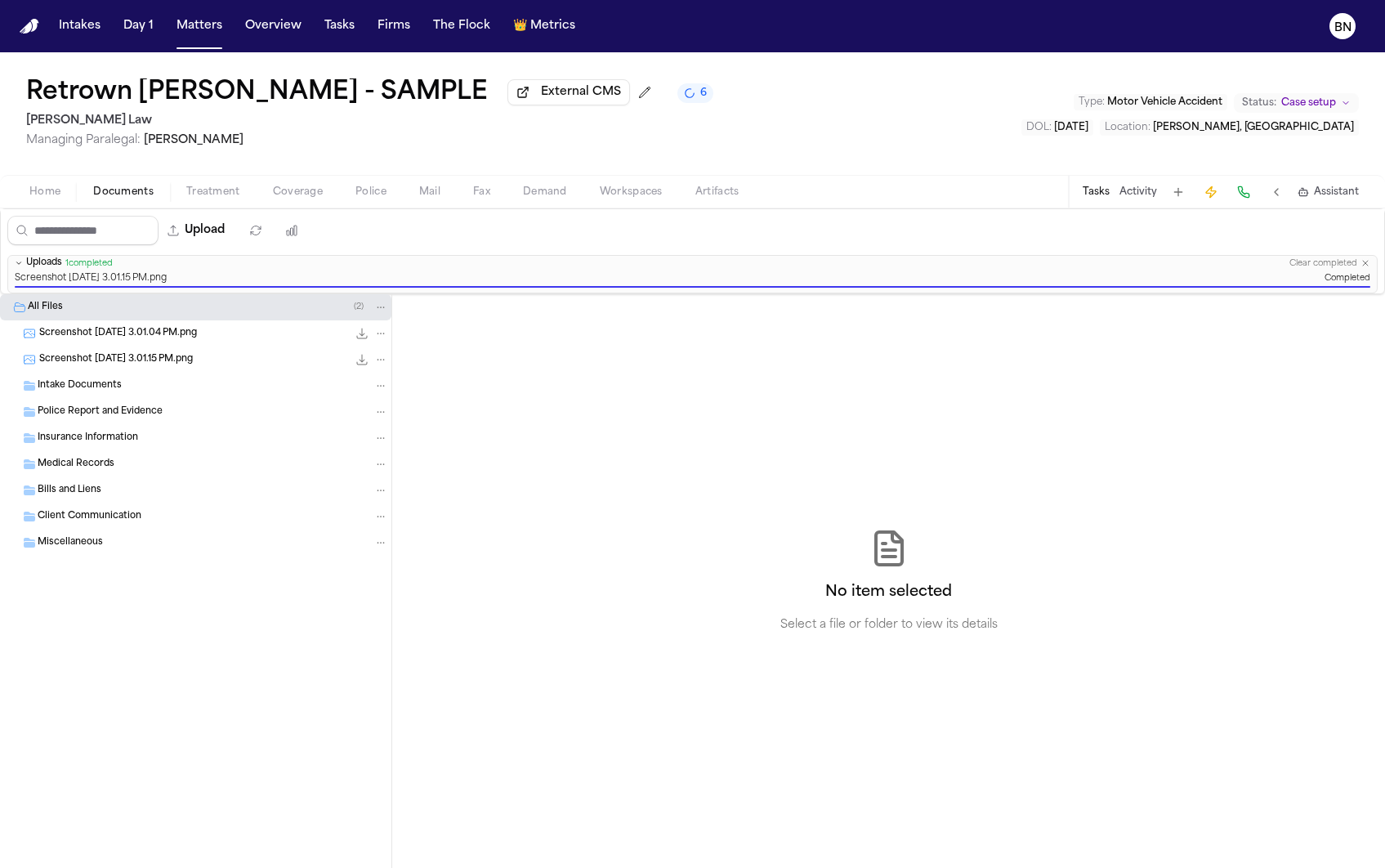
click at [36, 198] on span "Home" at bounding box center [44, 192] width 31 height 13
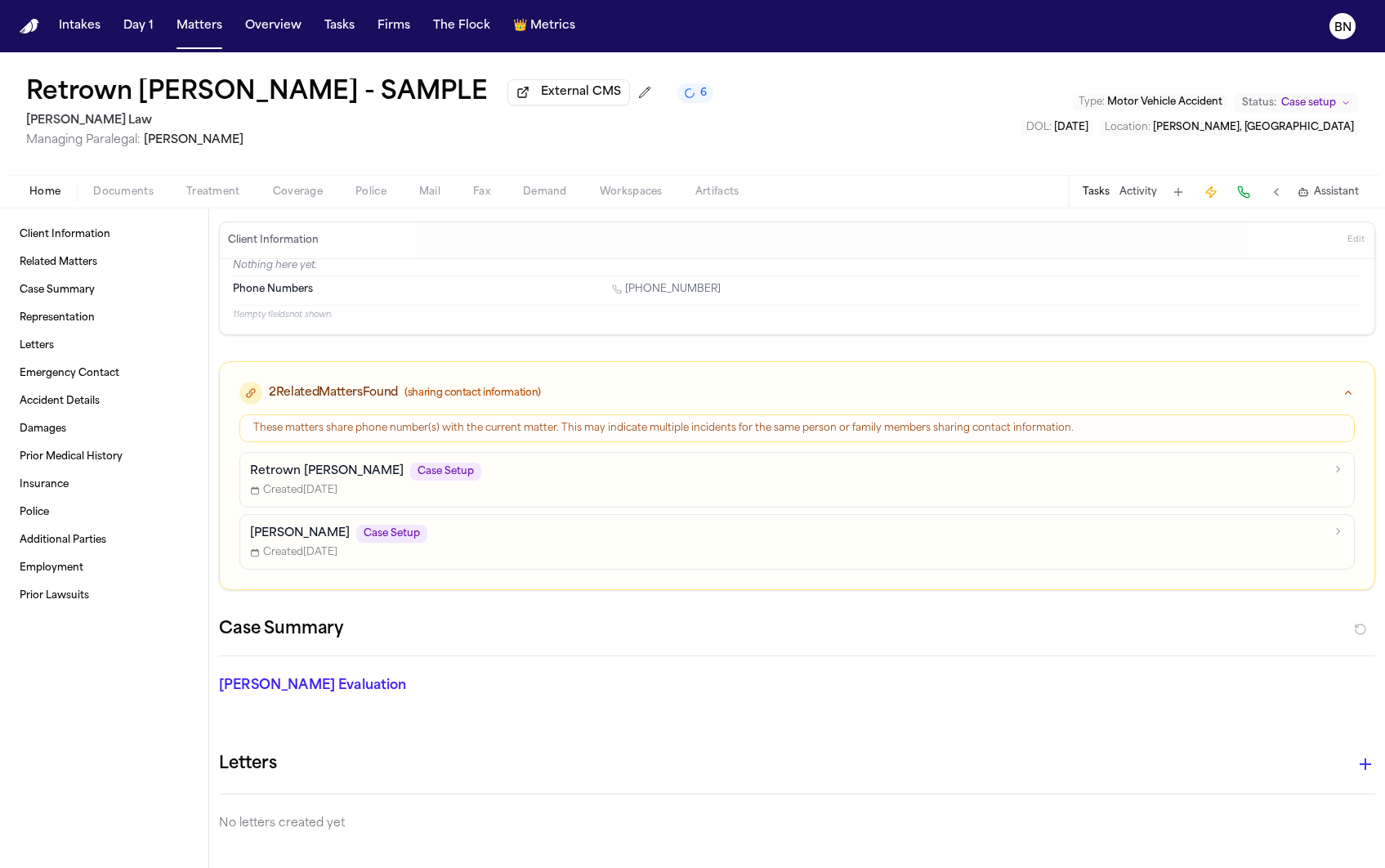
click at [1101, 198] on button "Tasks" at bounding box center [1096, 192] width 27 height 13
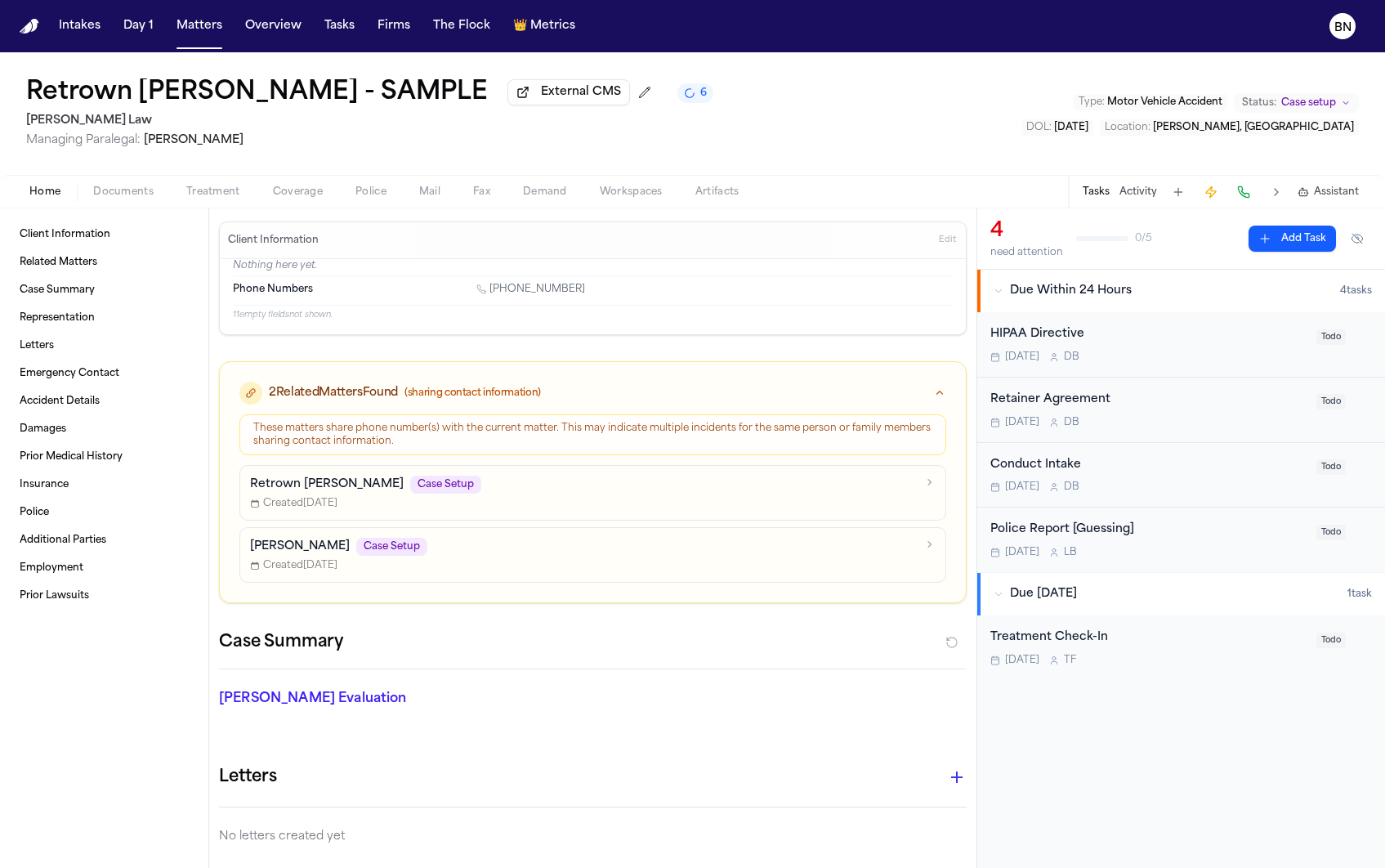
click at [1211, 418] on div "[DATE] D B" at bounding box center [1148, 423] width 316 height 13
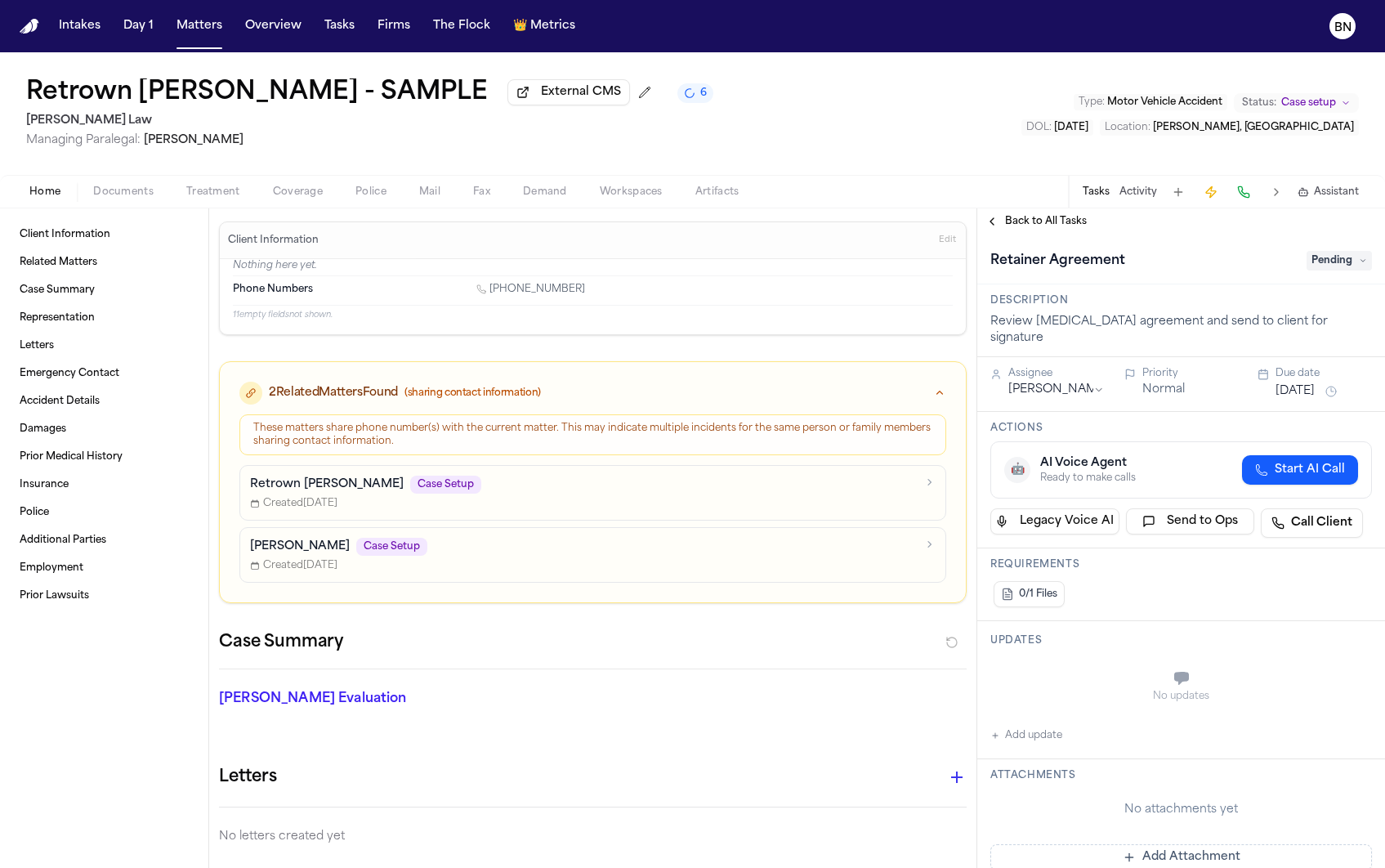
click at [1324, 259] on span "Pending" at bounding box center [1339, 261] width 65 height 20
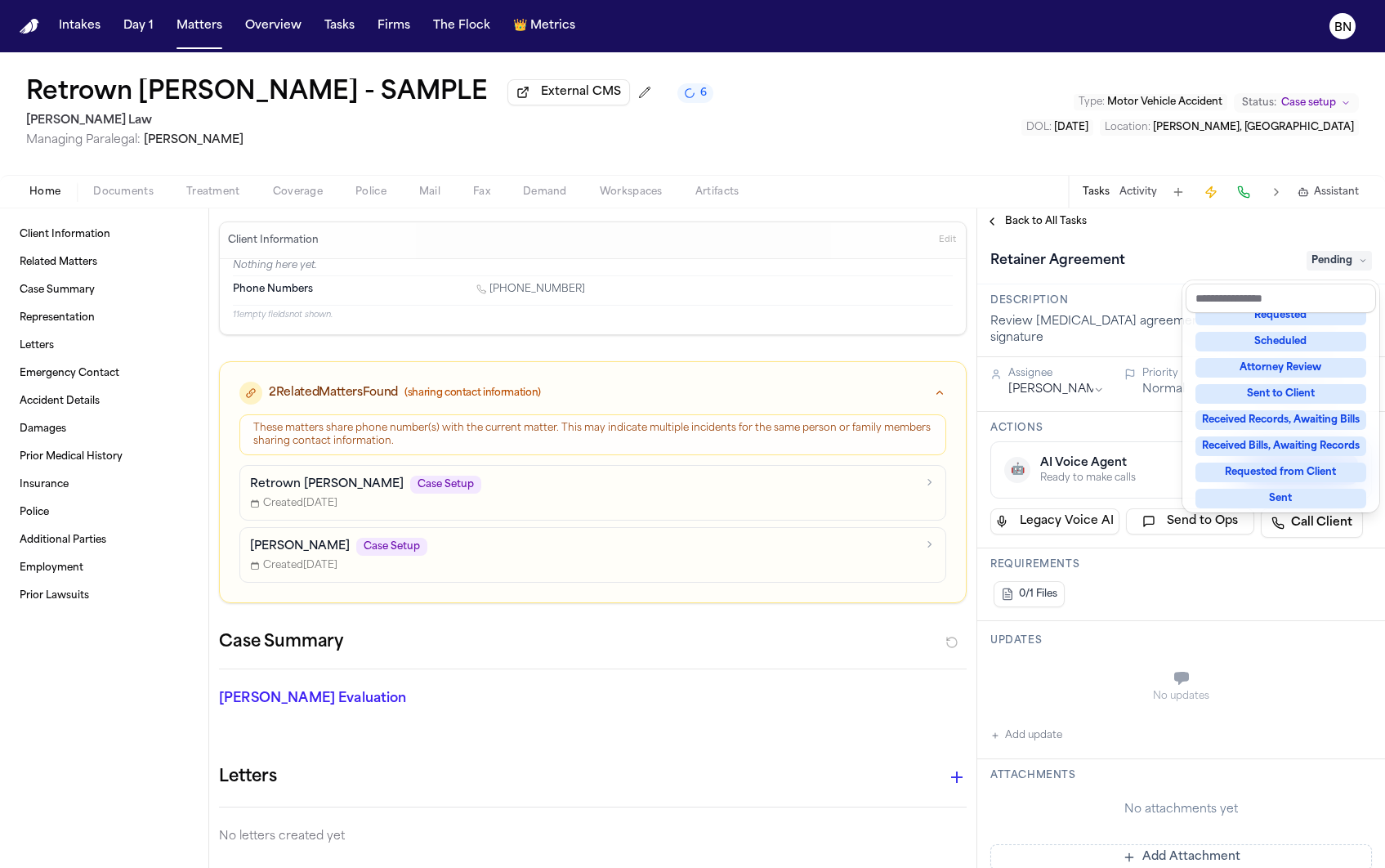
scroll to position [254, 0]
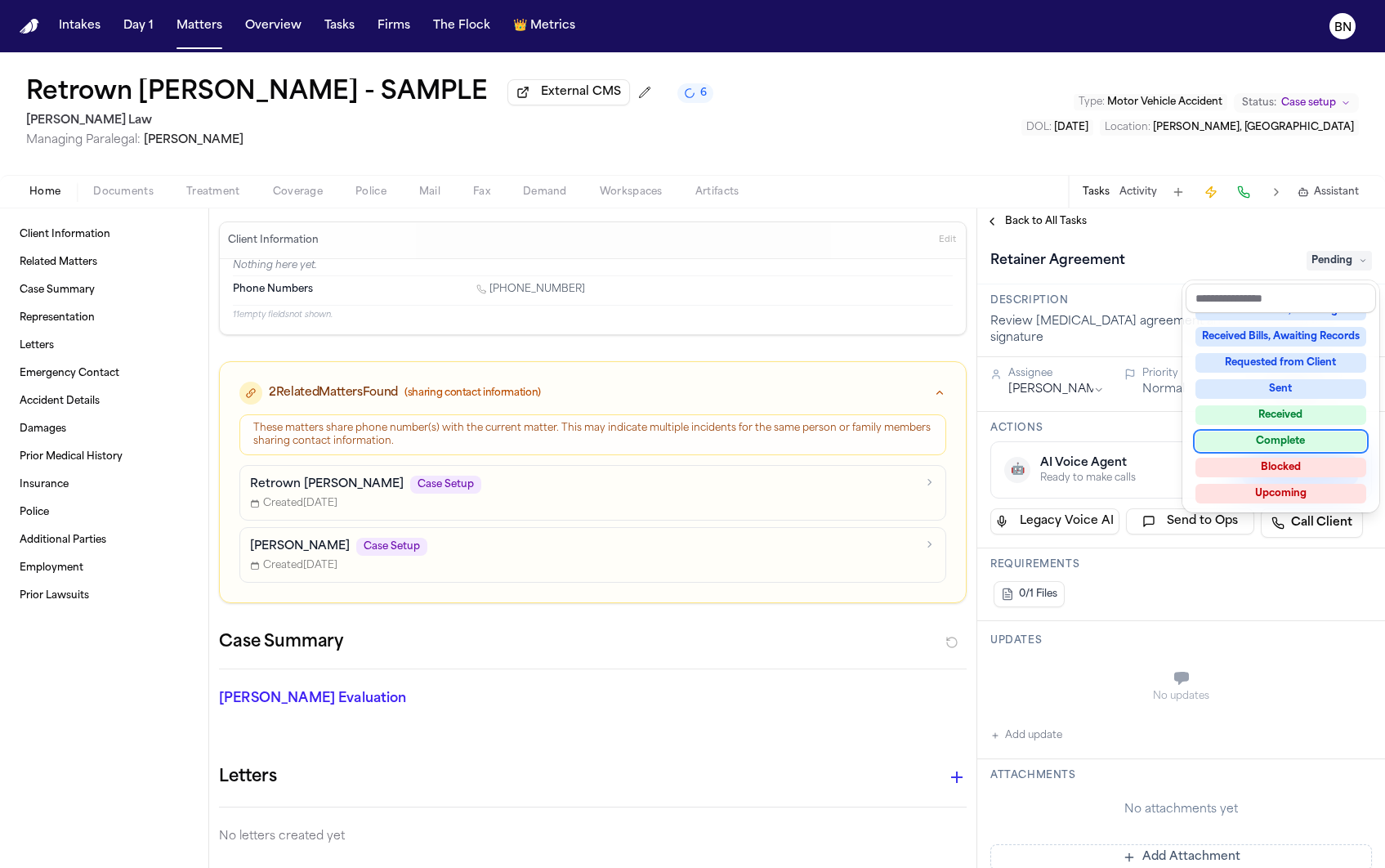
click at [1312, 438] on div "Complete" at bounding box center [1281, 441] width 171 height 20
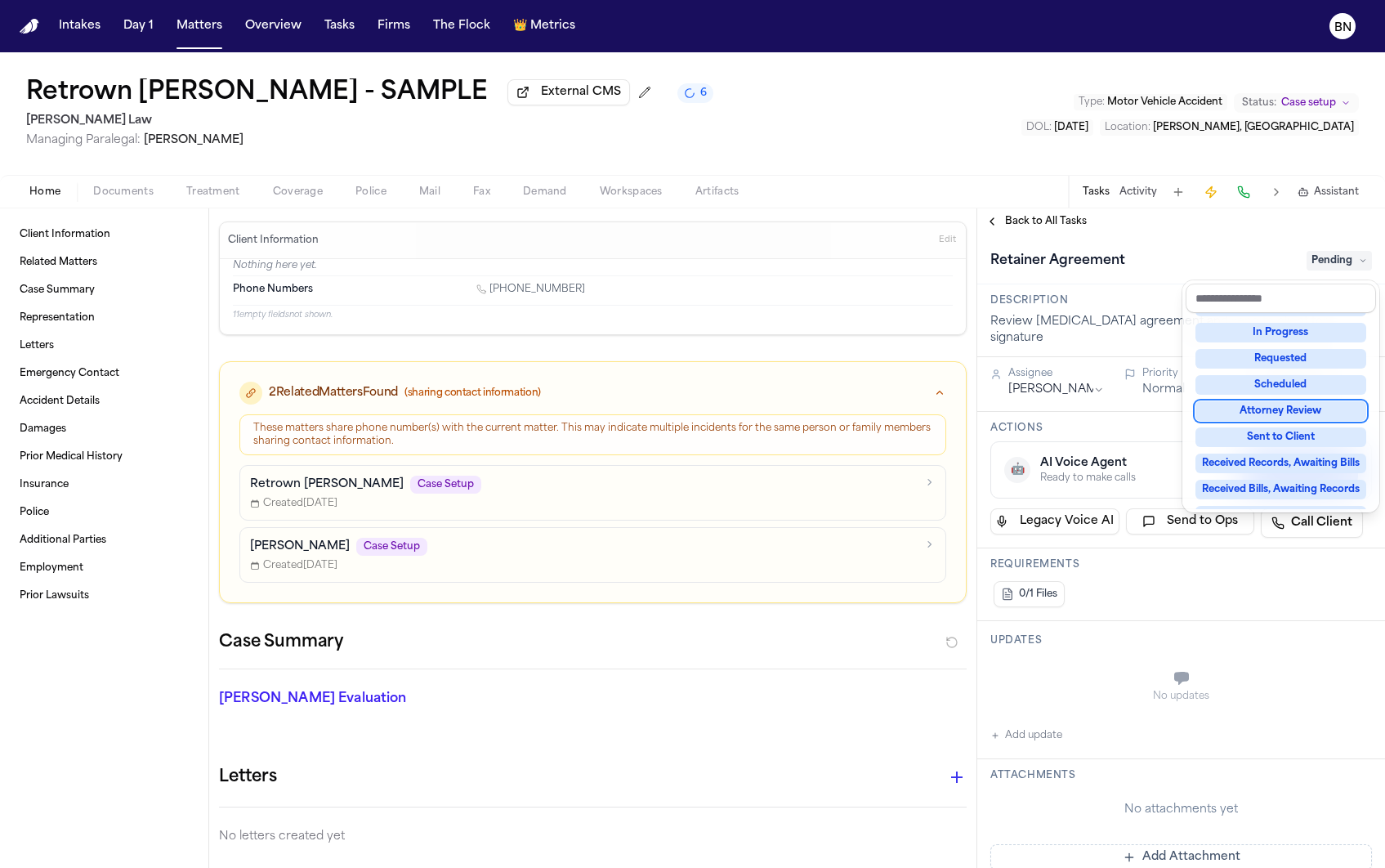
scroll to position [63, 0]
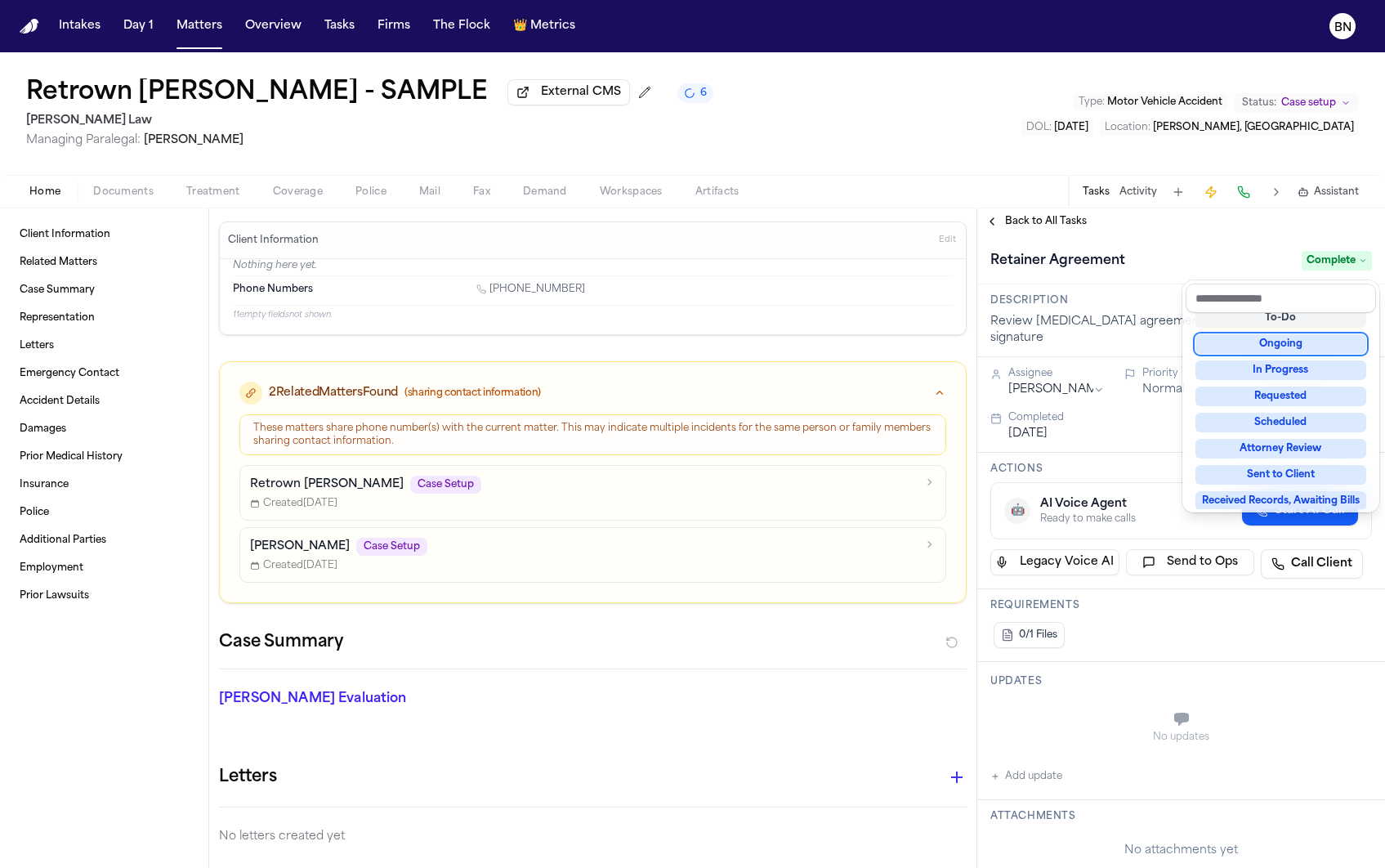
click at [1081, 239] on div "[MEDICAL_DATA] Agreement Complete" at bounding box center [1181, 259] width 408 height 50
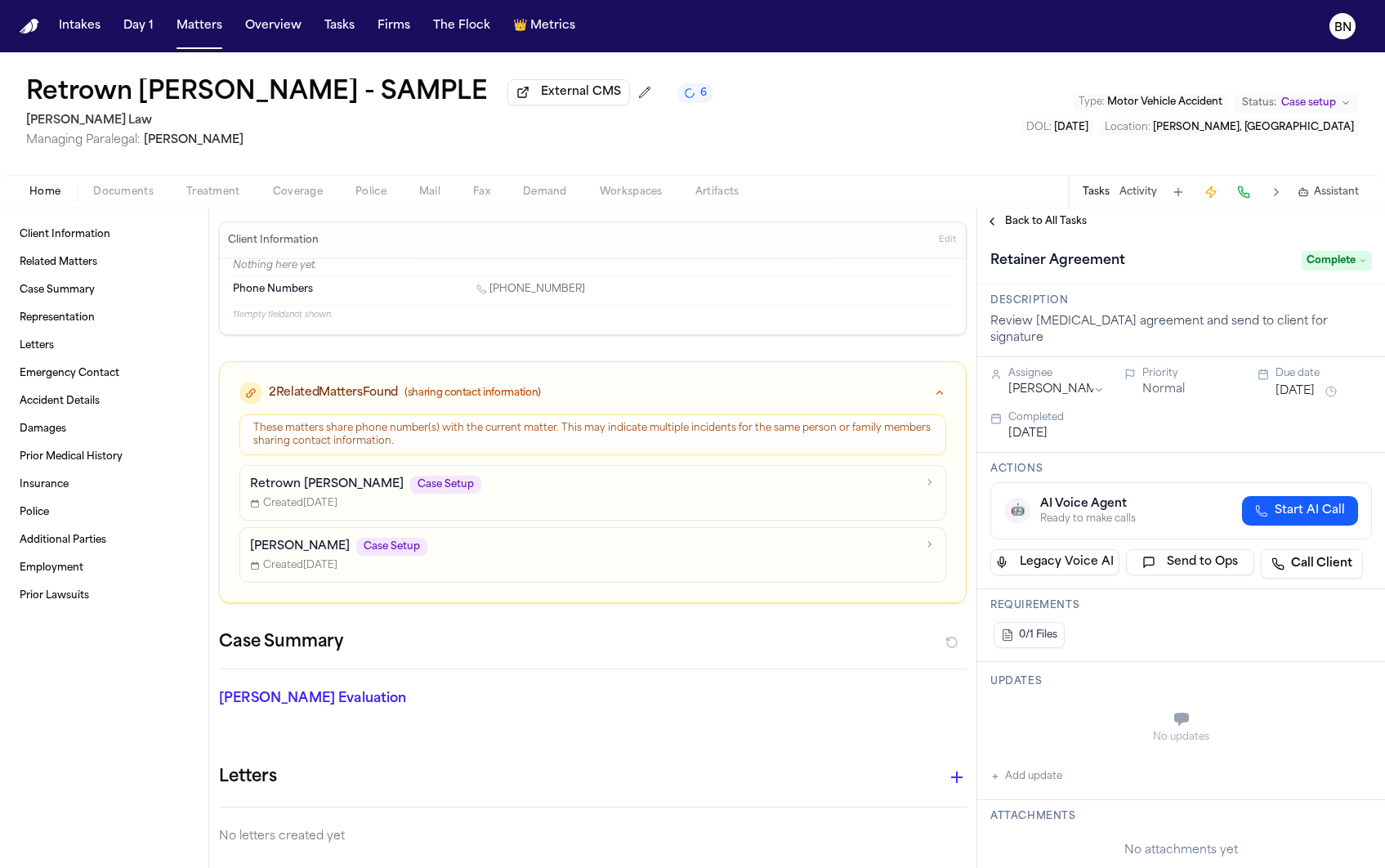
click at [1056, 228] on span "Back to All Tasks" at bounding box center [1046, 222] width 82 height 13
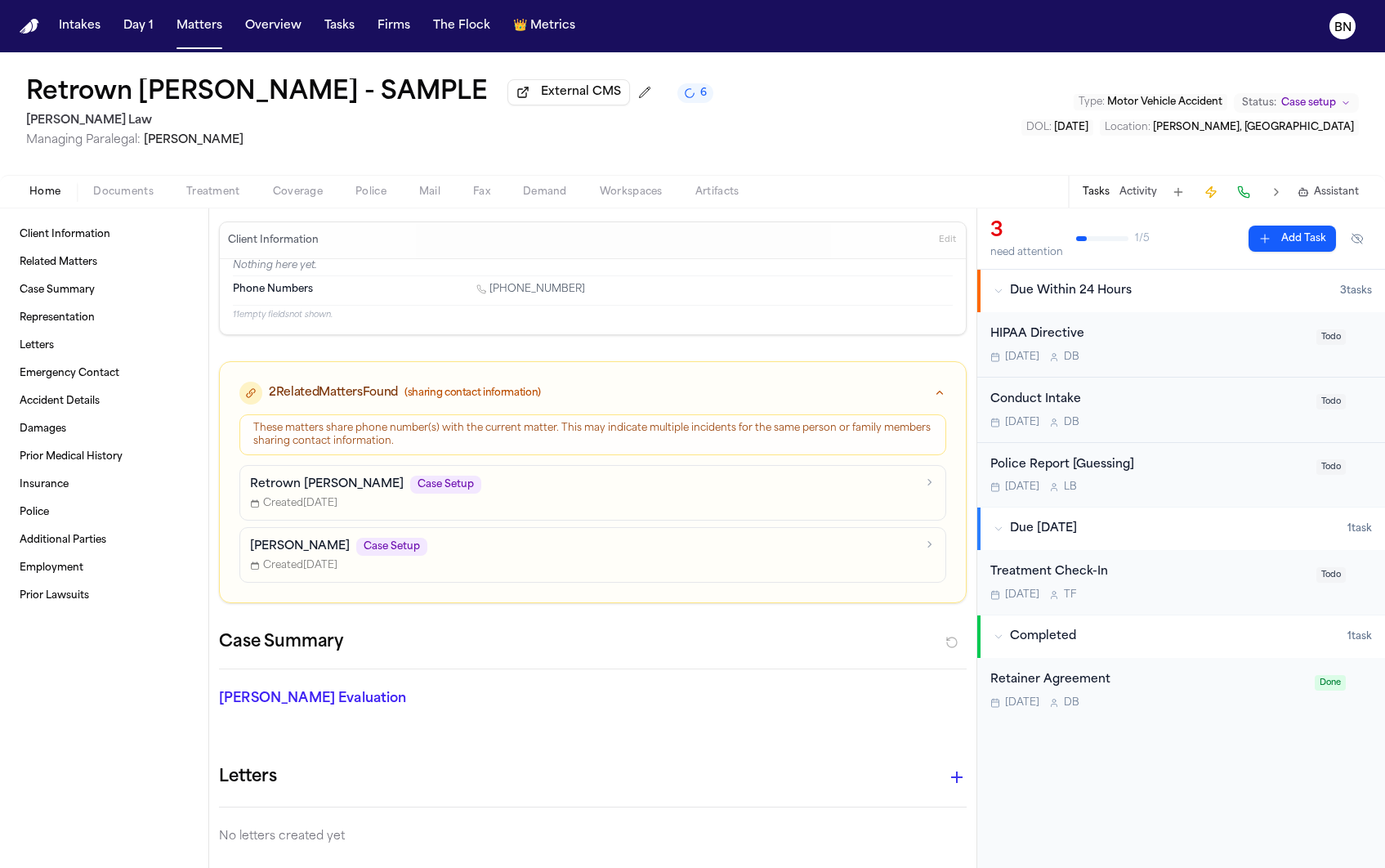
click at [1221, 409] on div "Conduct Intake" at bounding box center [1148, 399] width 316 height 19
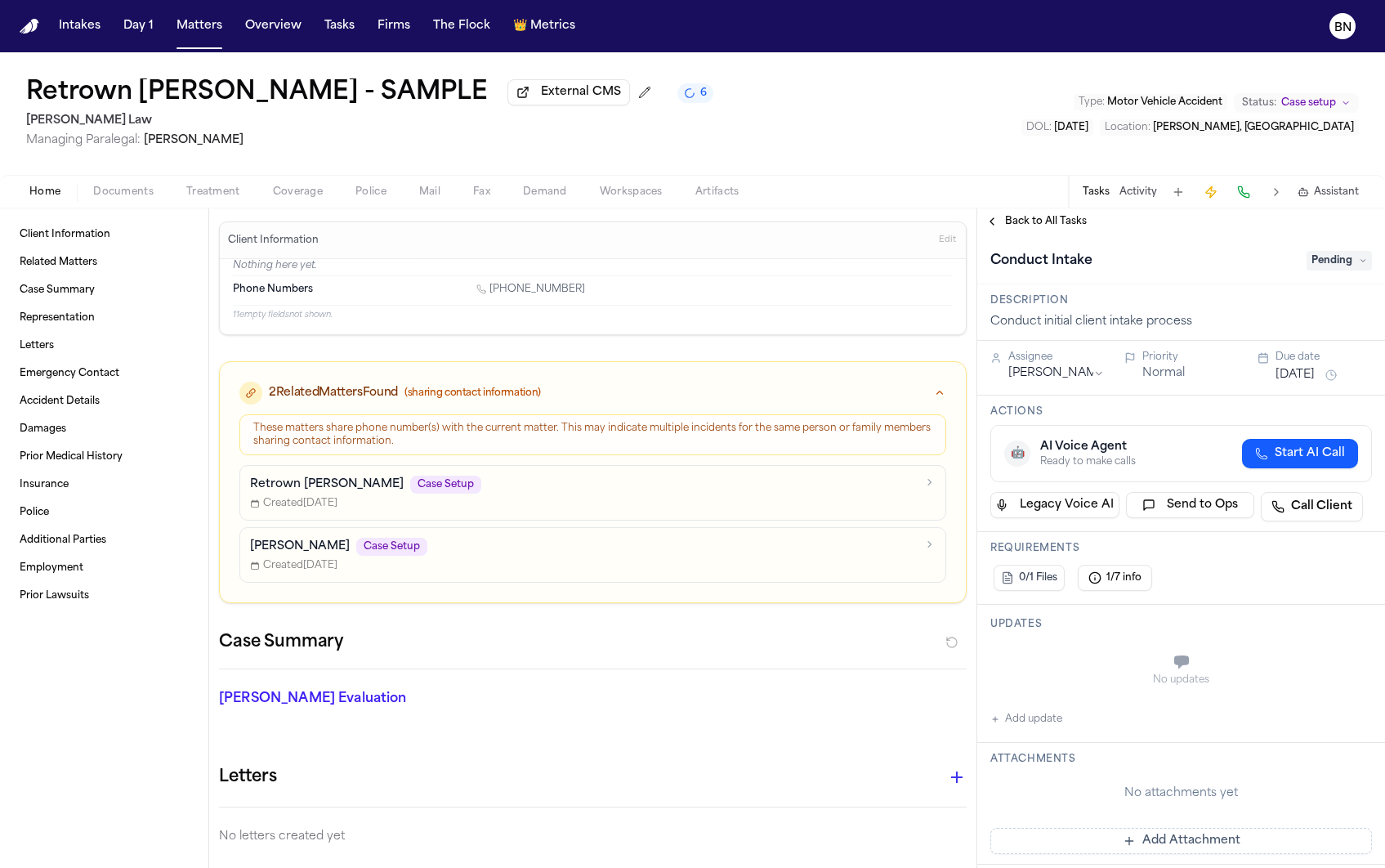
click at [1322, 268] on span "Pending" at bounding box center [1339, 261] width 65 height 20
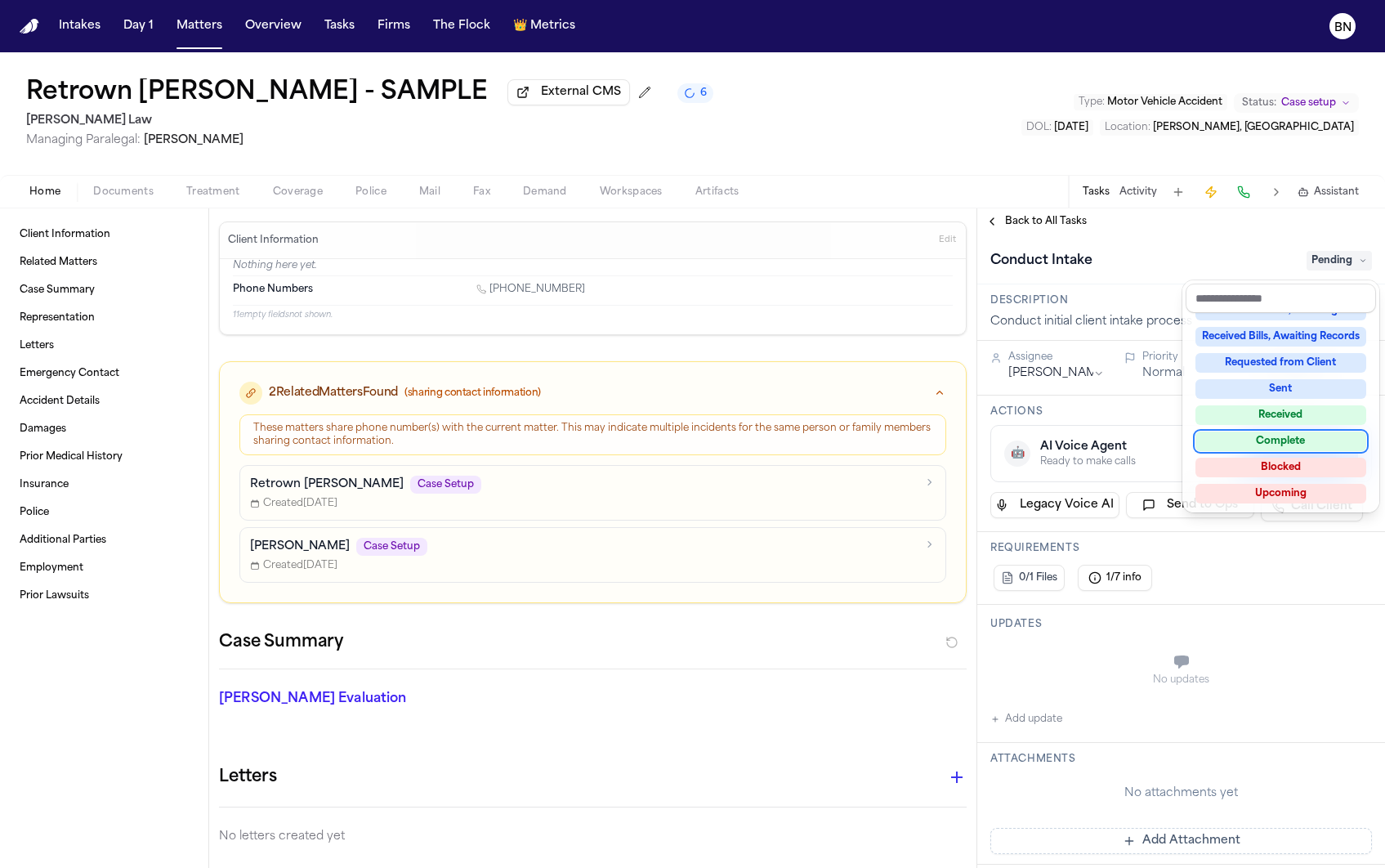
click at [1294, 446] on div "Complete" at bounding box center [1281, 441] width 171 height 20
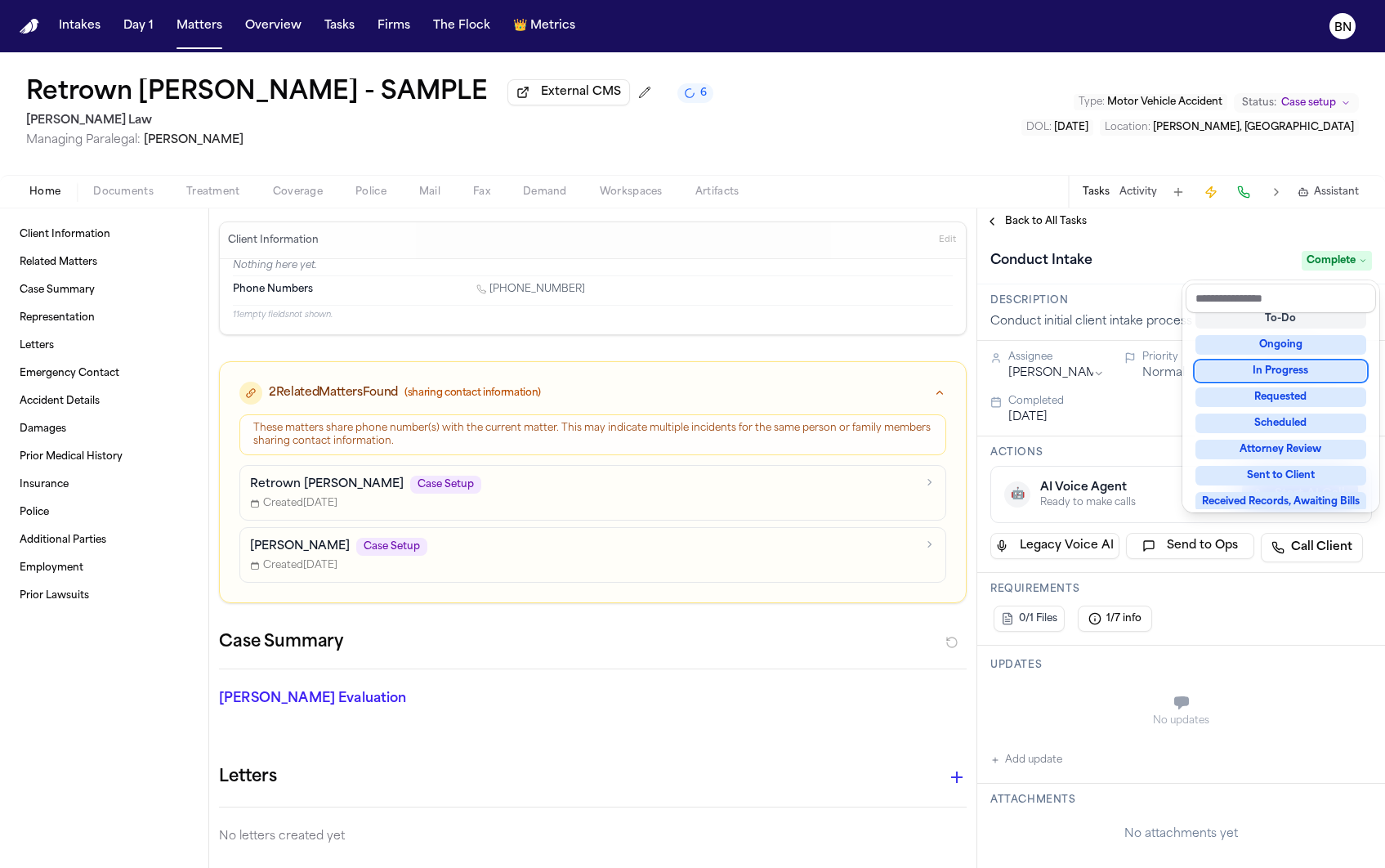
click at [1039, 210] on div "Retrown [PERSON_NAME] - SAMPLE External CMS 6 [PERSON_NAME] Law Managing Parale…" at bounding box center [692, 460] width 1385 height 815
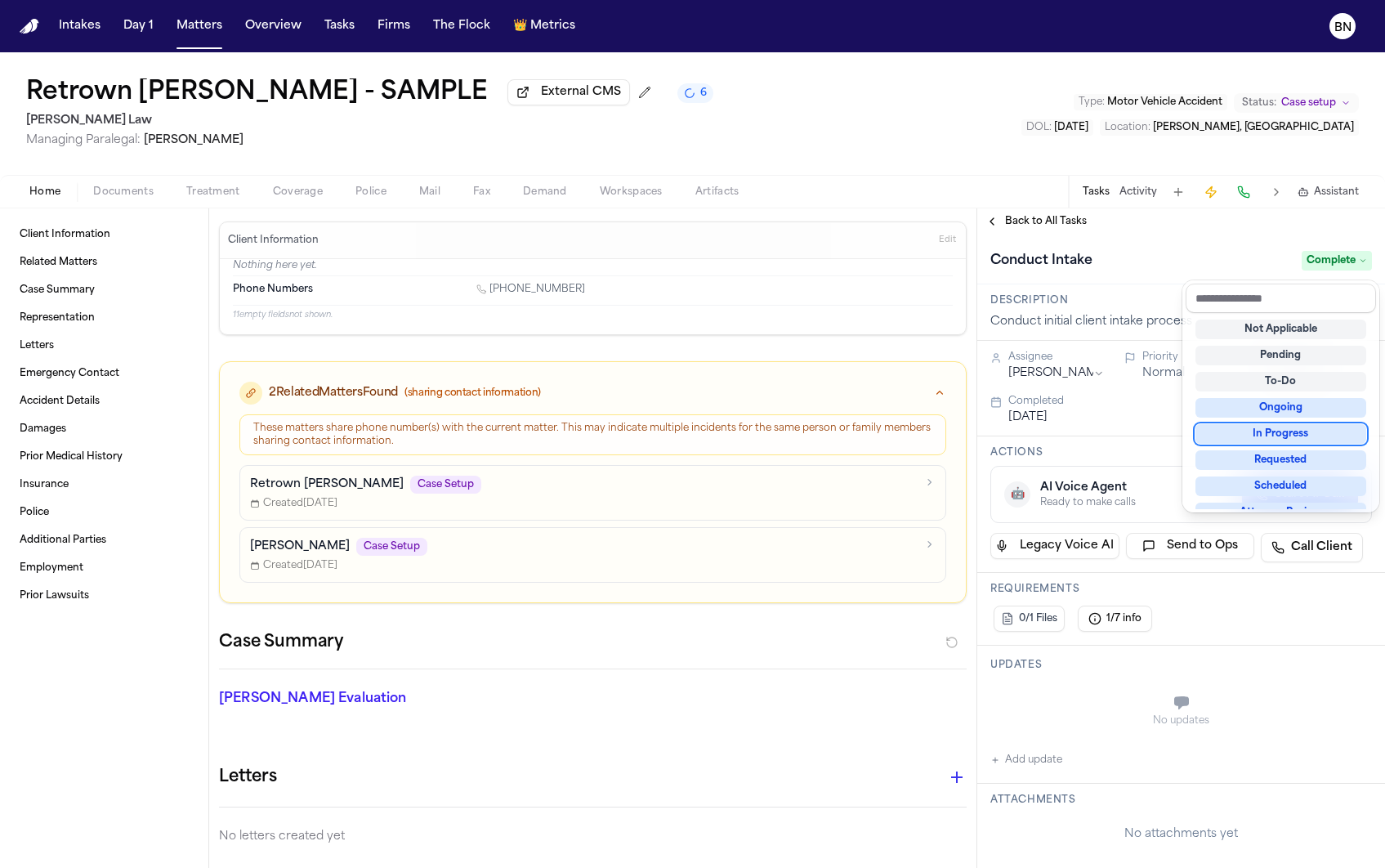
click at [1039, 224] on span "Back to All Tasks" at bounding box center [1046, 222] width 82 height 13
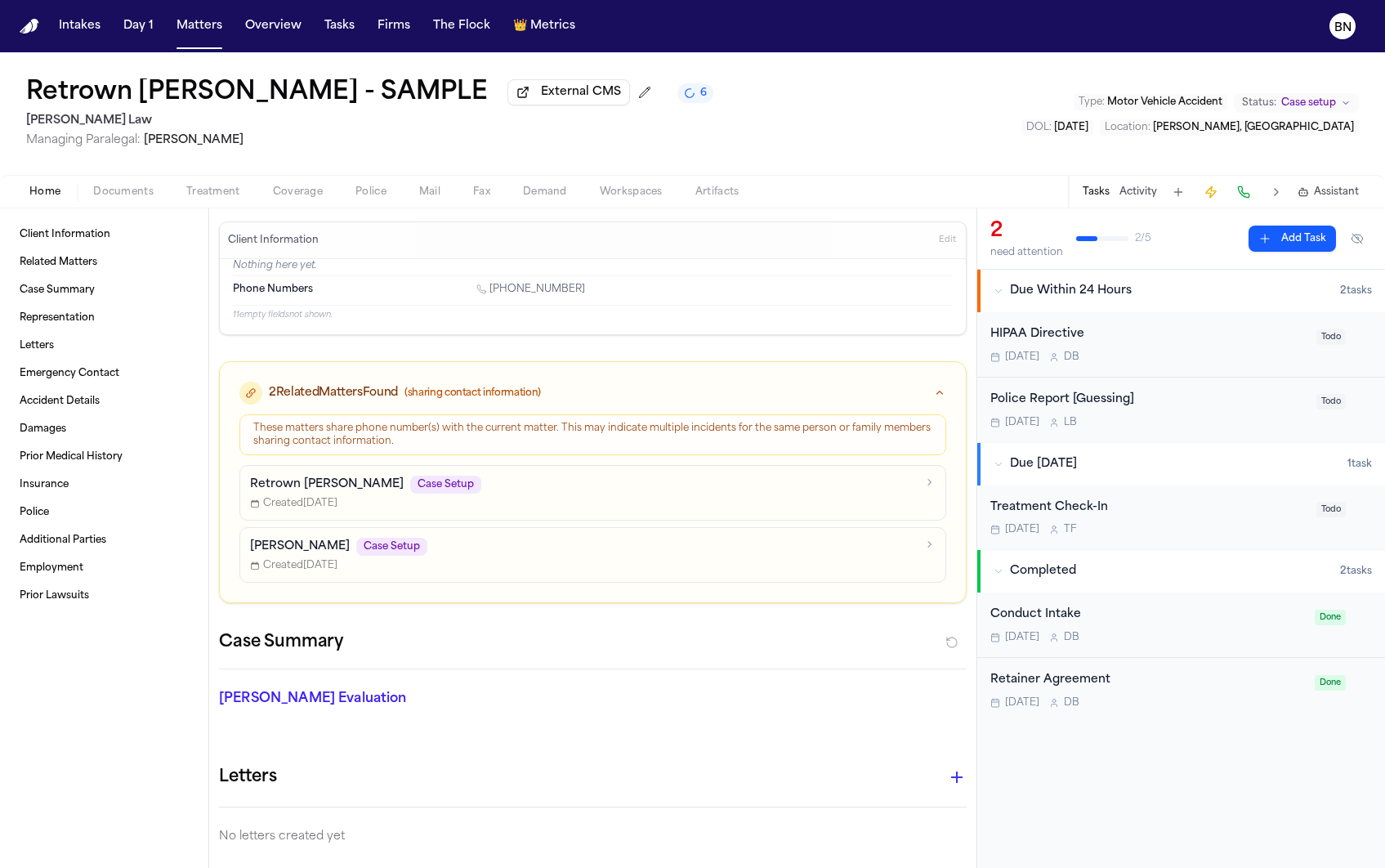
click at [1229, 369] on div "HIPAA Directive [DATE] D B Todo" at bounding box center [1181, 344] width 408 height 65
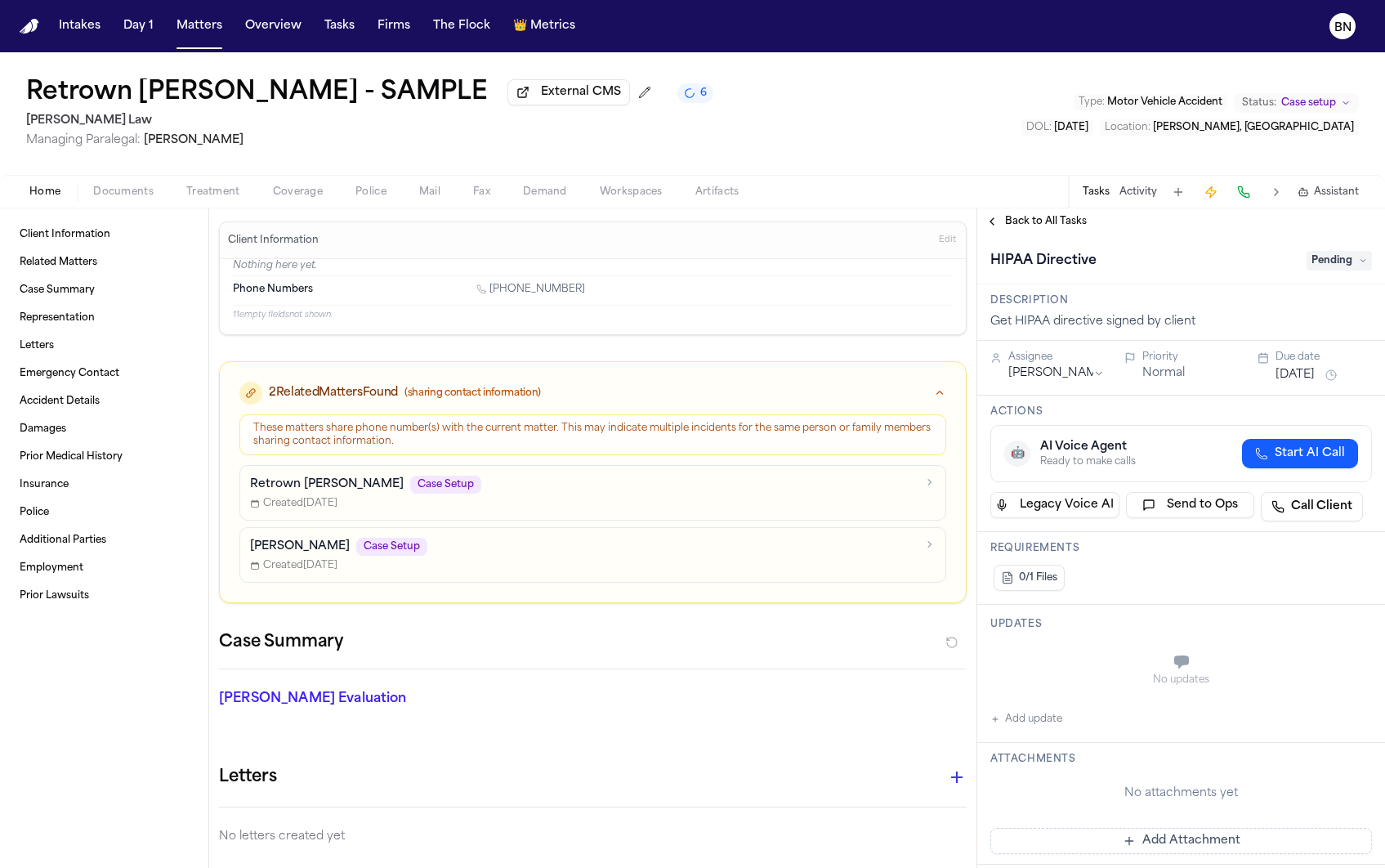
click at [1327, 260] on span "Pending" at bounding box center [1339, 261] width 65 height 20
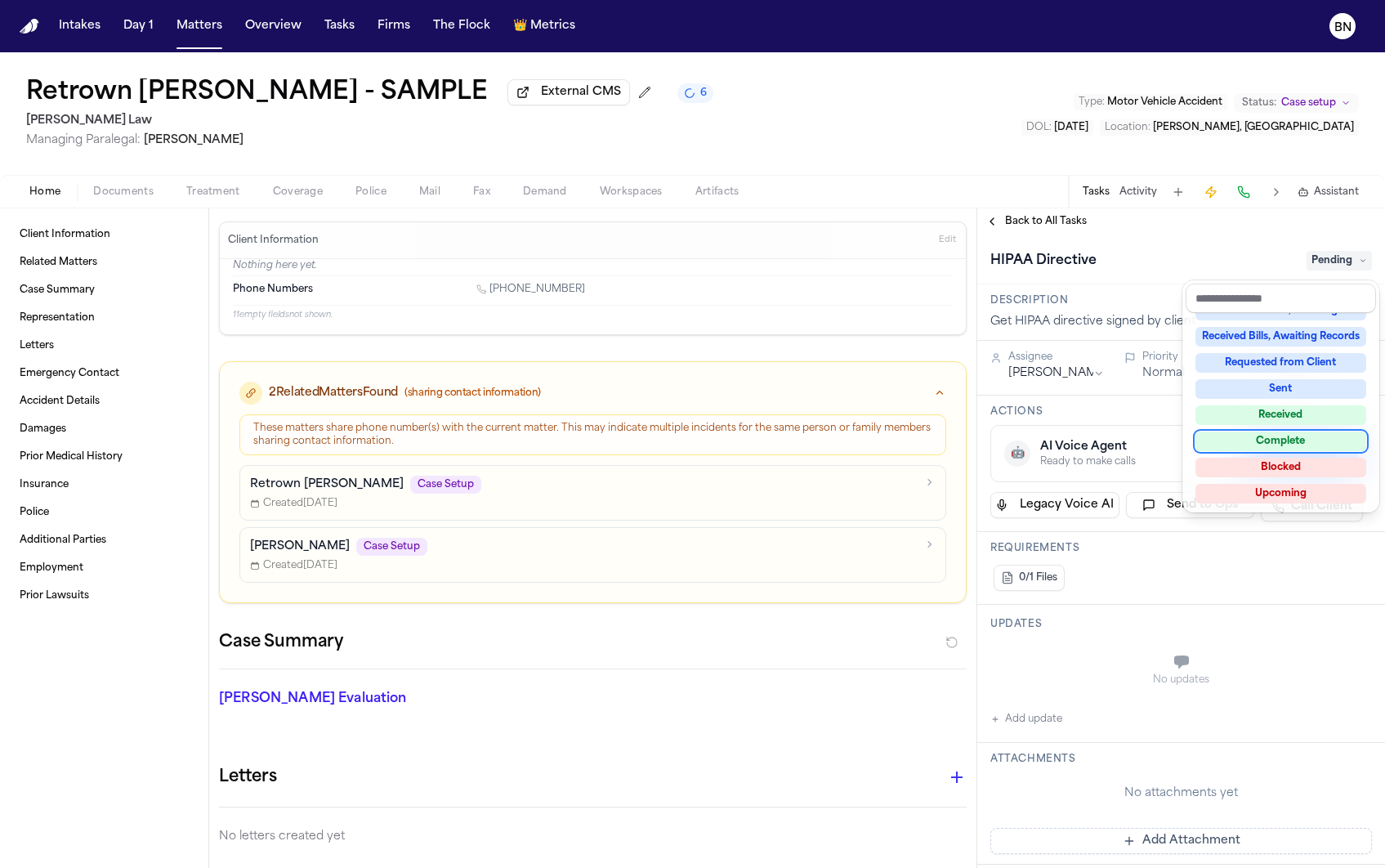
click at [1317, 442] on div "Complete" at bounding box center [1281, 441] width 171 height 20
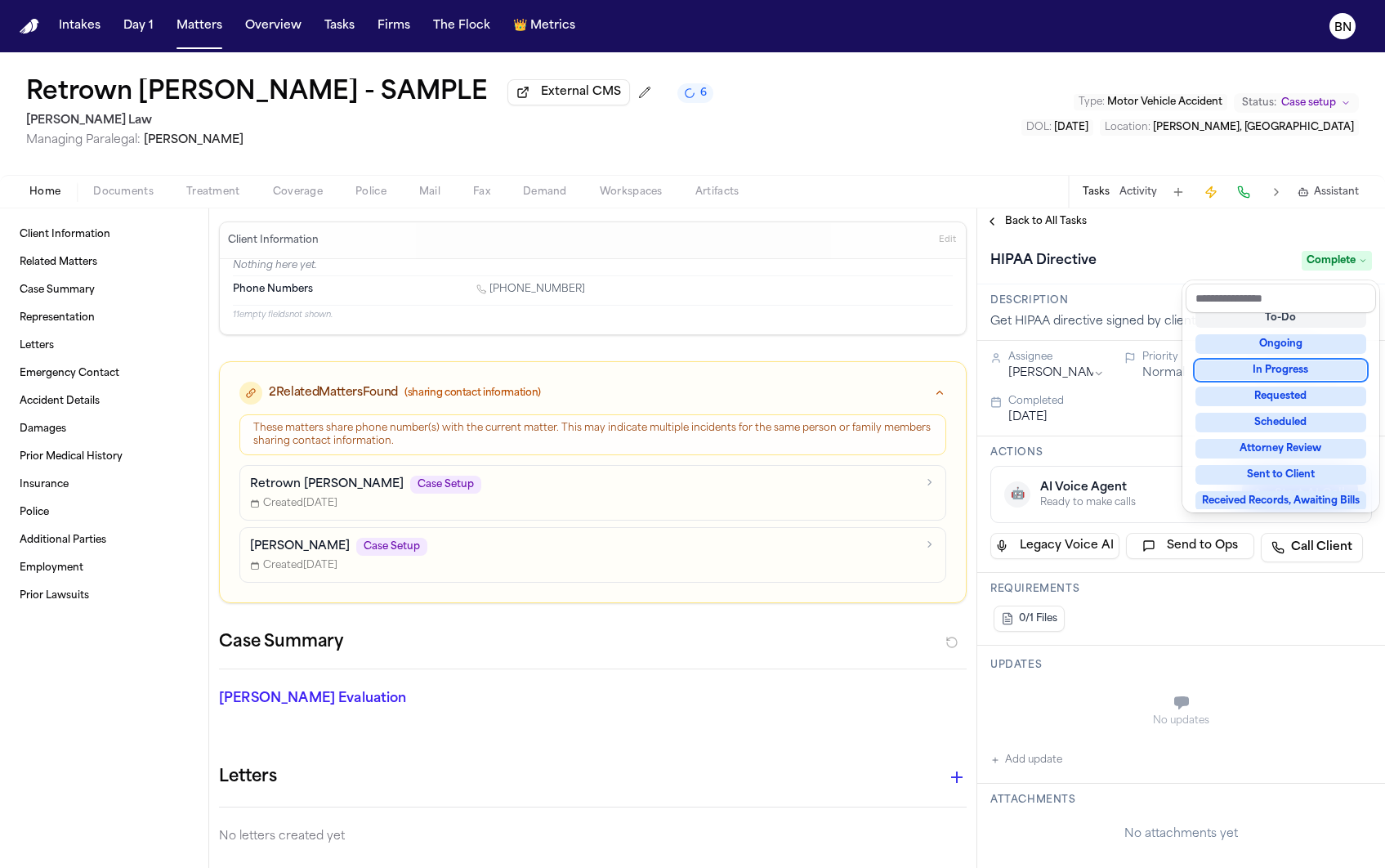
click at [1067, 242] on div "HIPAA Directive Complete" at bounding box center [1181, 259] width 408 height 50
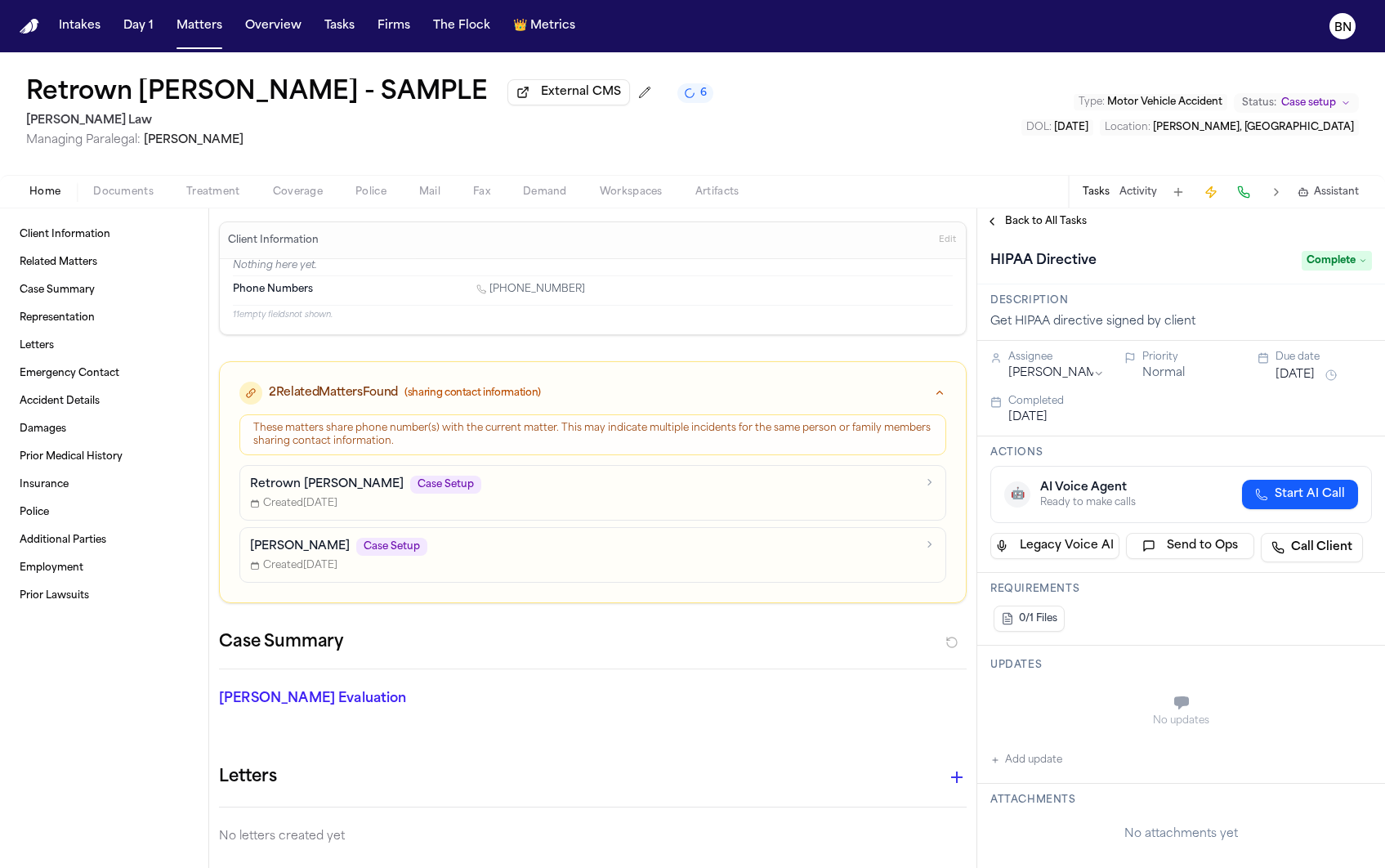
click at [1056, 234] on div "Back to All Tasks" at bounding box center [1181, 221] width 408 height 26
click at [1049, 228] on span "Back to All Tasks" at bounding box center [1046, 222] width 82 height 13
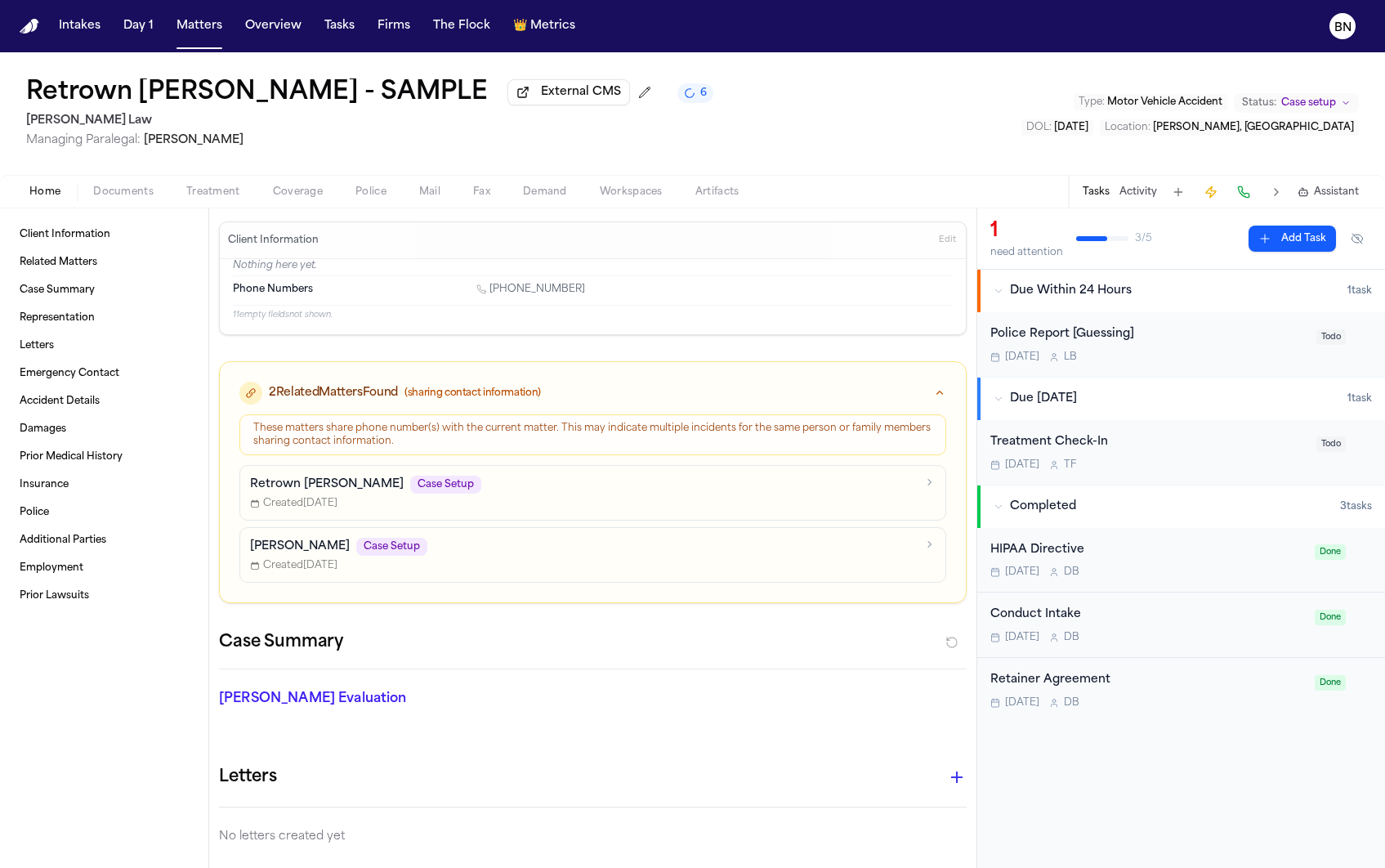
click at [700, 100] on span "6" at bounding box center [704, 93] width 7 height 13
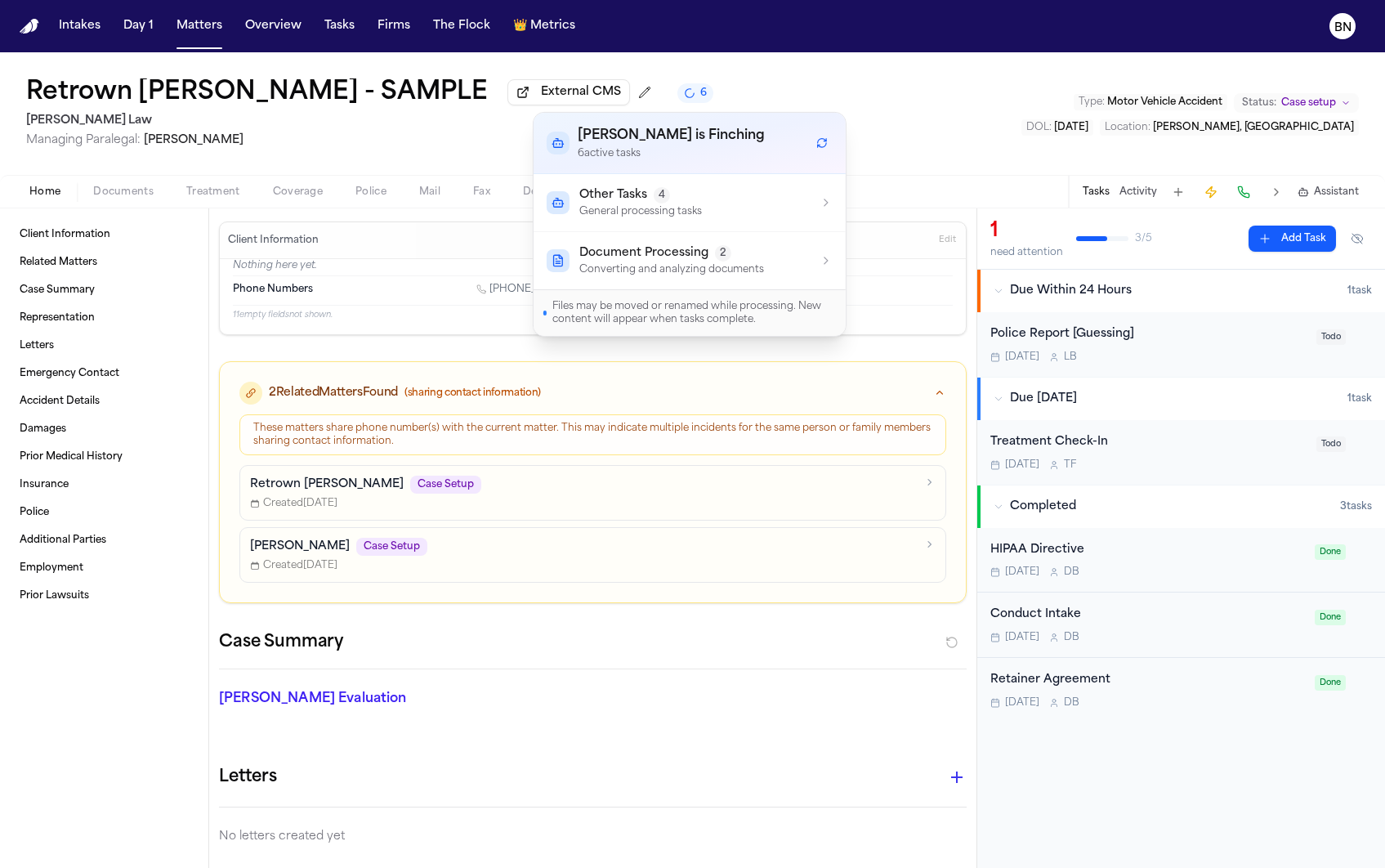
click at [939, 175] on div "Retrown [PERSON_NAME] - SAMPLE External CMS 6 [PERSON_NAME] Law Managing Parale…" at bounding box center [692, 113] width 1385 height 123
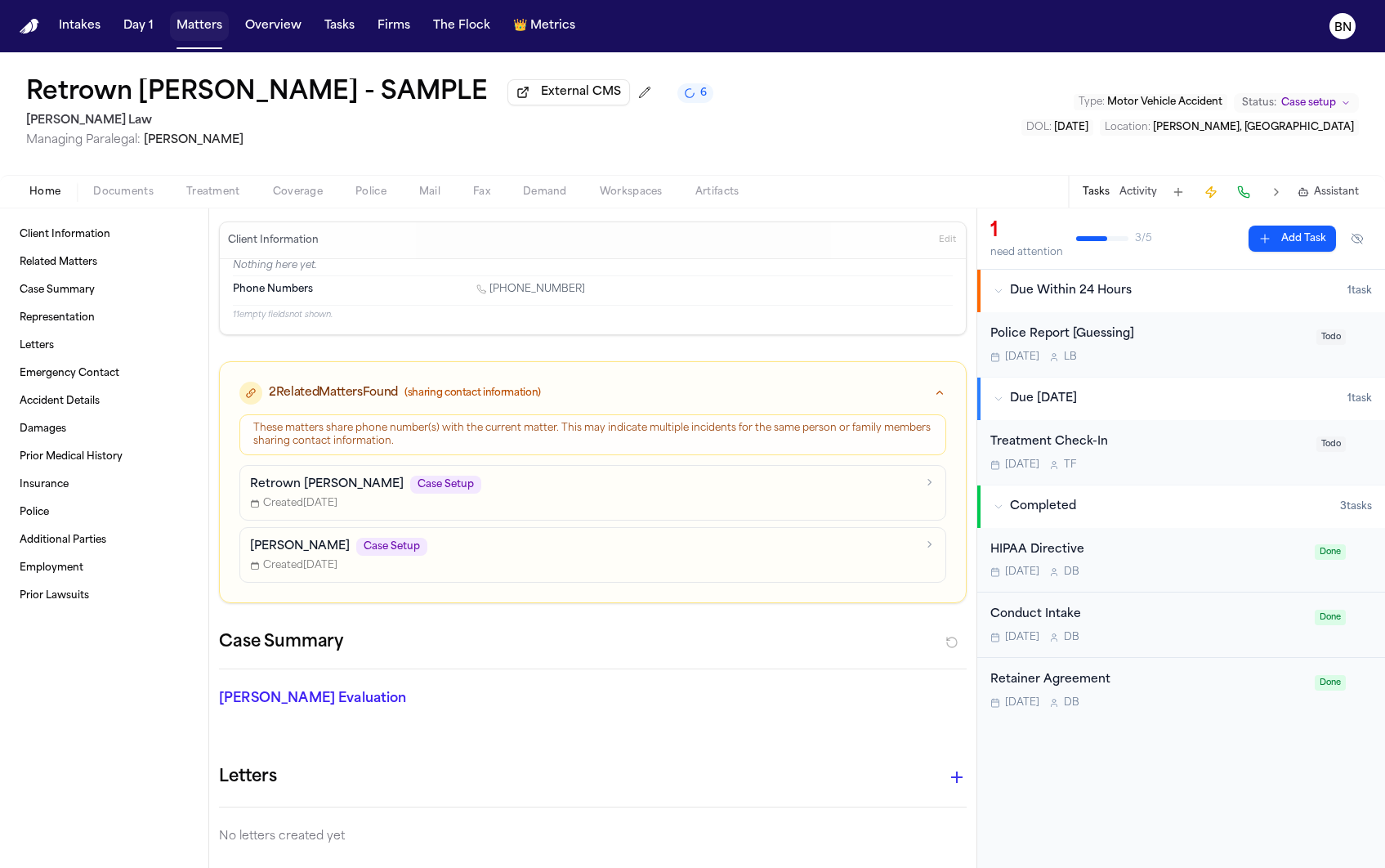
click at [201, 28] on button "Matters" at bounding box center [199, 26] width 59 height 29
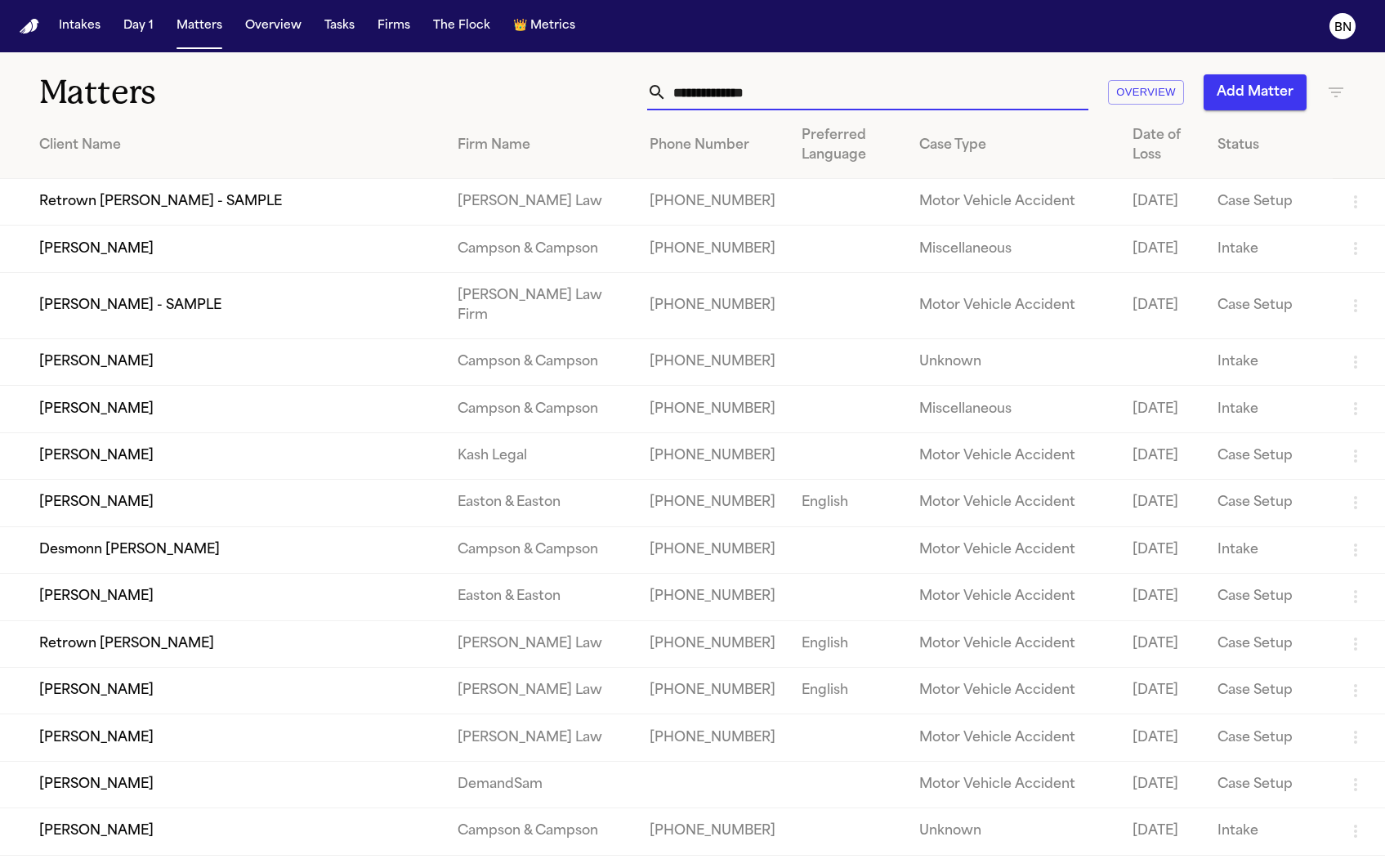
click at [994, 93] on input "text" at bounding box center [878, 92] width 422 height 36
